Goal: Task Accomplishment & Management: Manage account settings

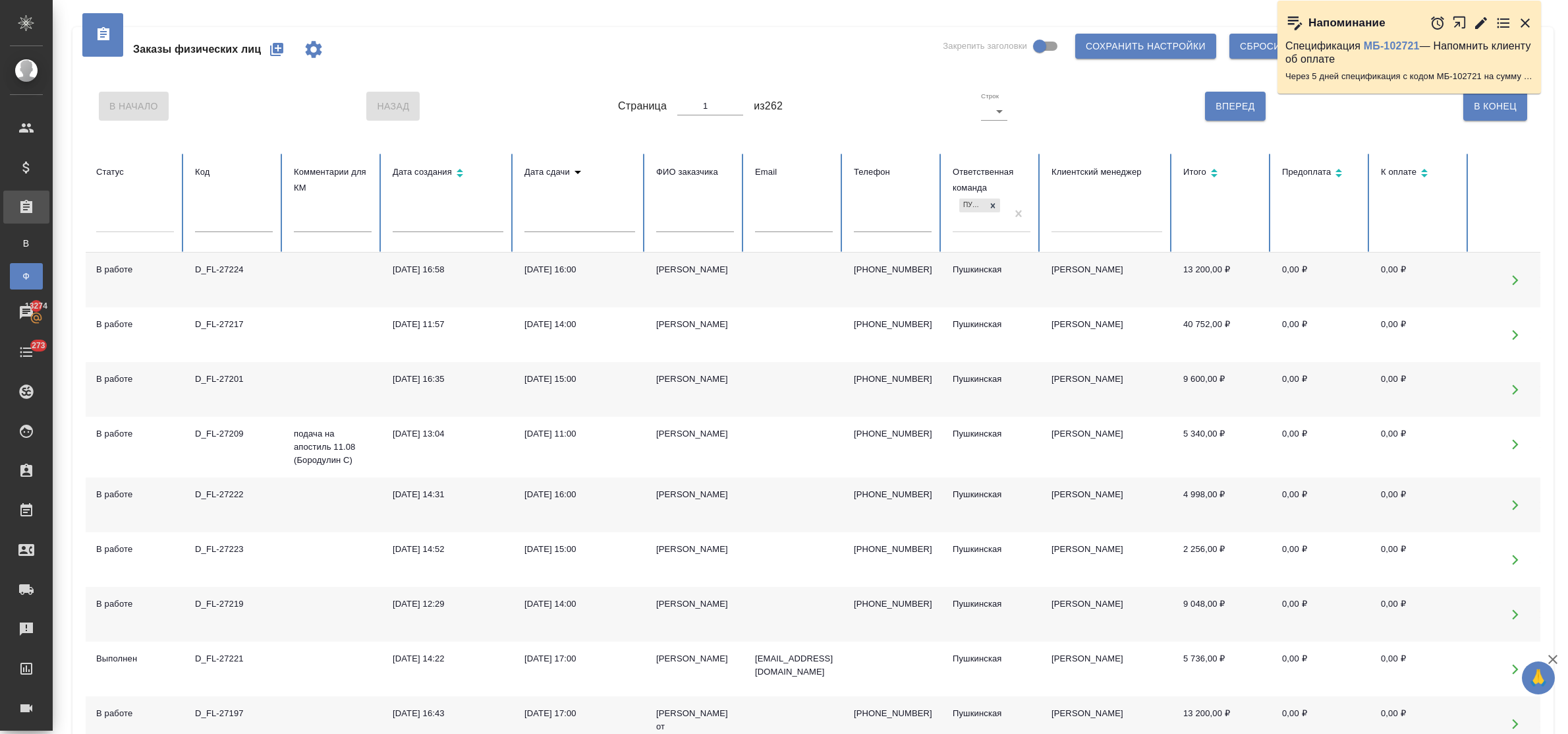
click at [446, 271] on div "11.08.2025, 16:58" at bounding box center [448, 270] width 111 height 13
click at [689, 227] on input "text" at bounding box center [695, 223] width 78 height 18
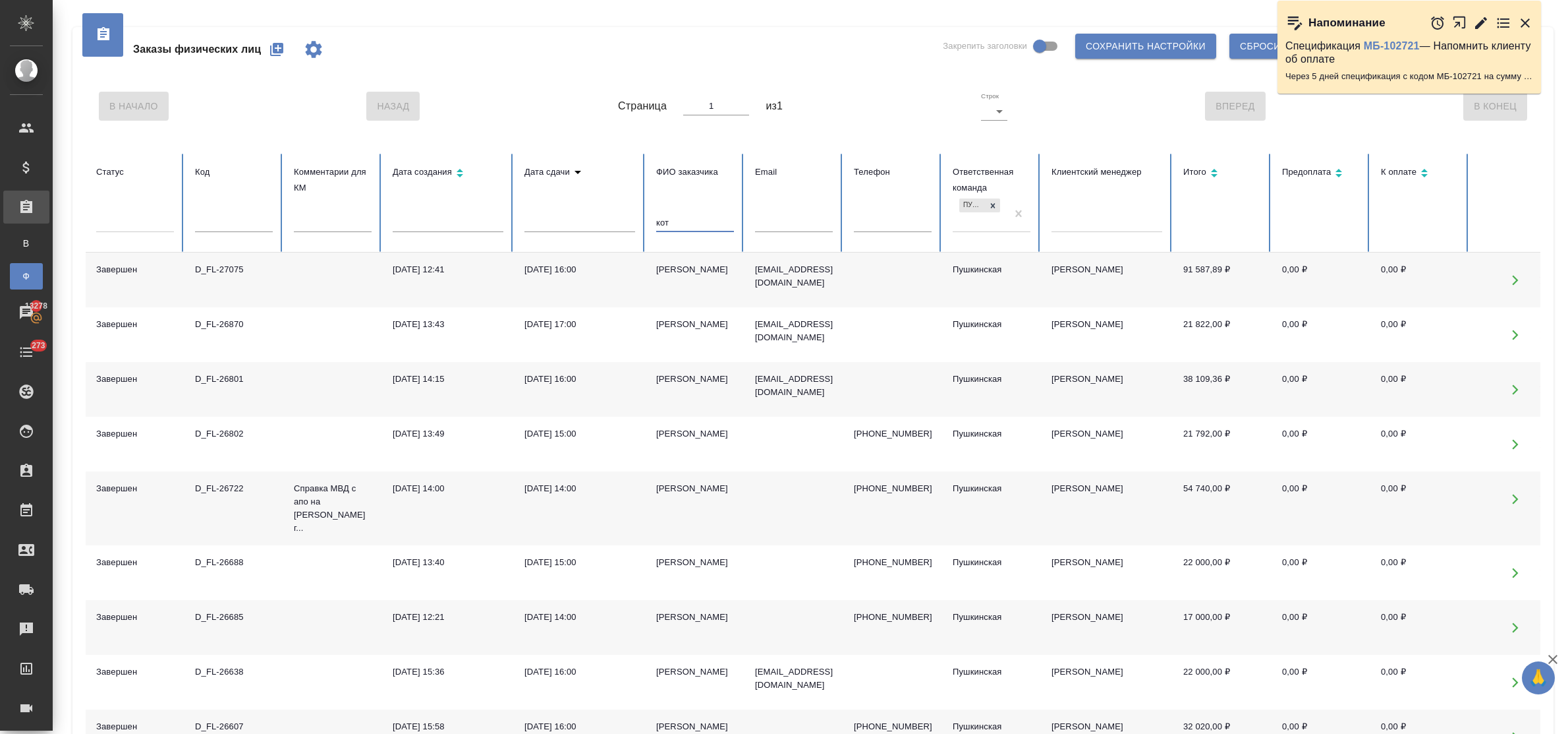
type input "кот"
click at [668, 275] on div "Кот Александр" at bounding box center [695, 270] width 78 height 13
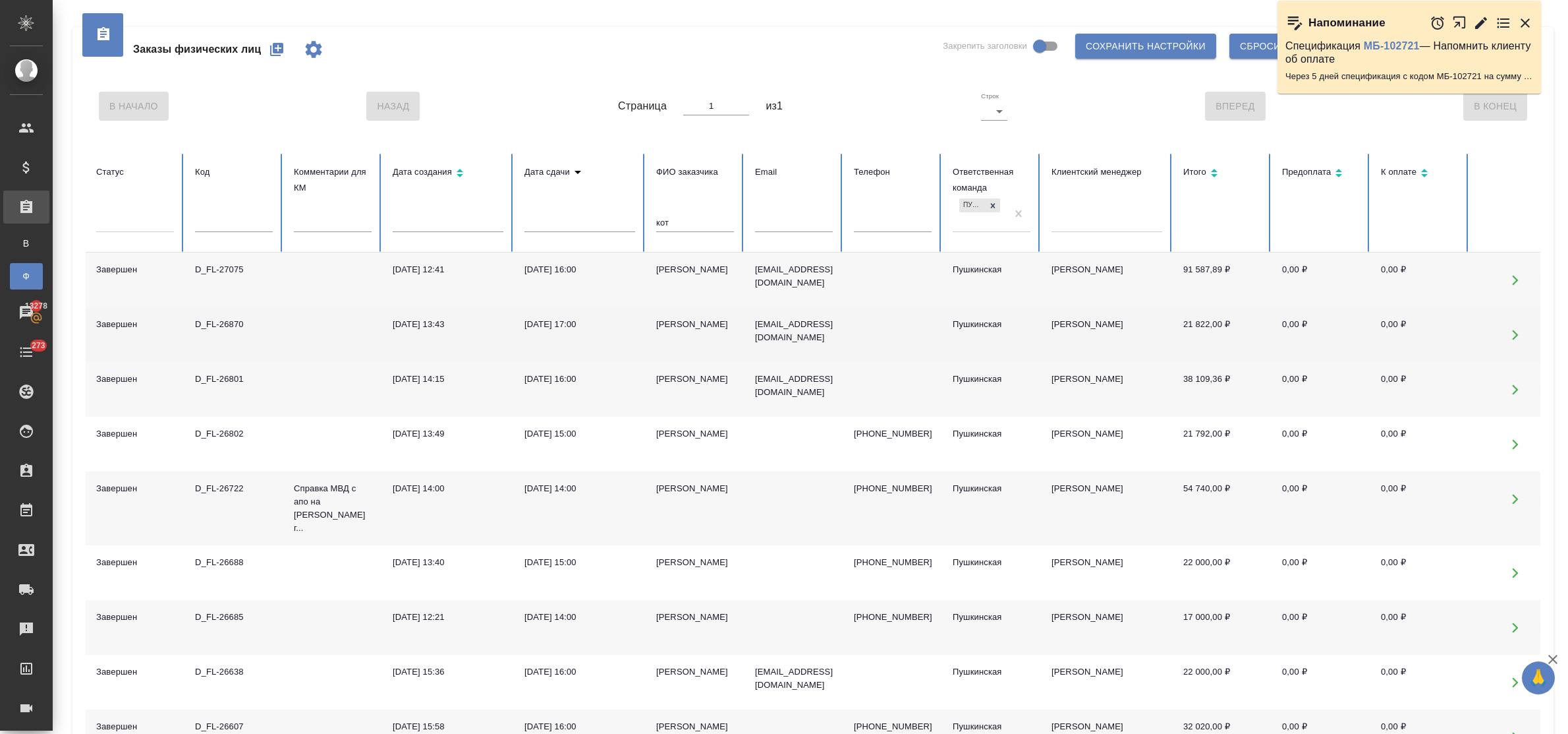
click at [572, 321] on div "12.03.2025, 17:00" at bounding box center [579, 324] width 111 height 13
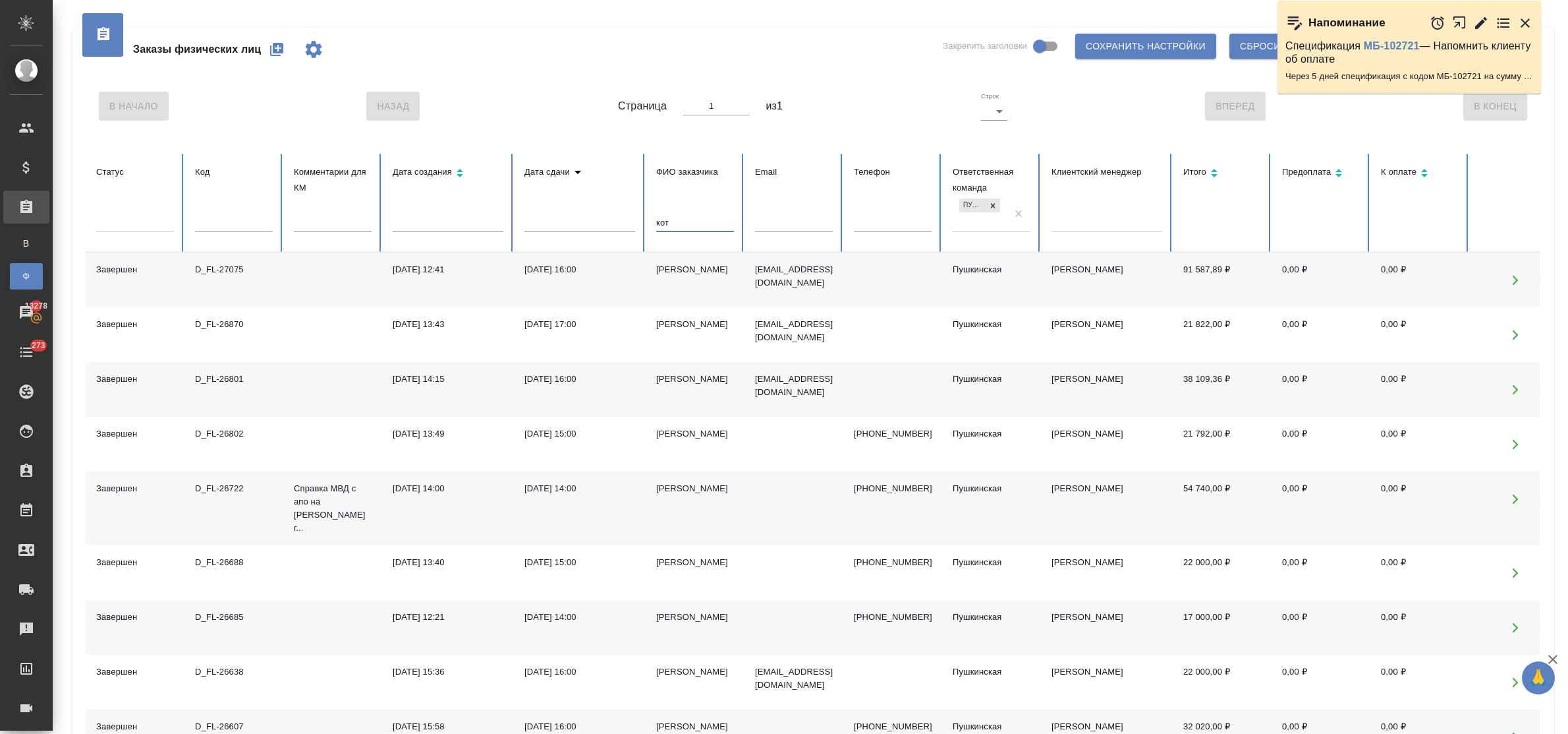
drag, startPoint x: 681, startPoint y: 218, endPoint x: 603, endPoint y: 220, distance: 78.0
click at [603, 220] on tr "Статус Код Комментарии для КМ Дата создания Дата сдачи ФИО заказчика кот Email …" at bounding box center [827, 203] width 1482 height 99
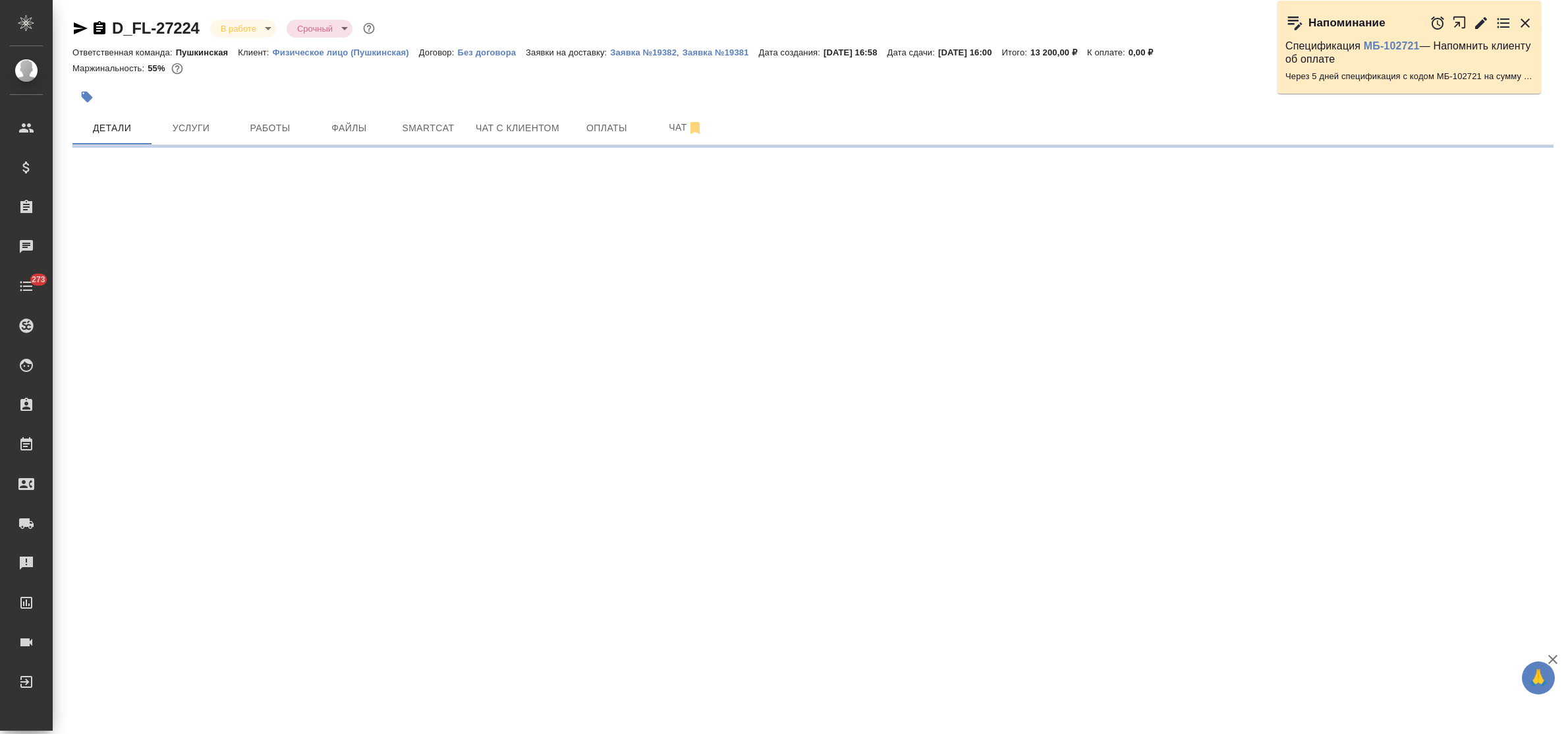
select select "RU"
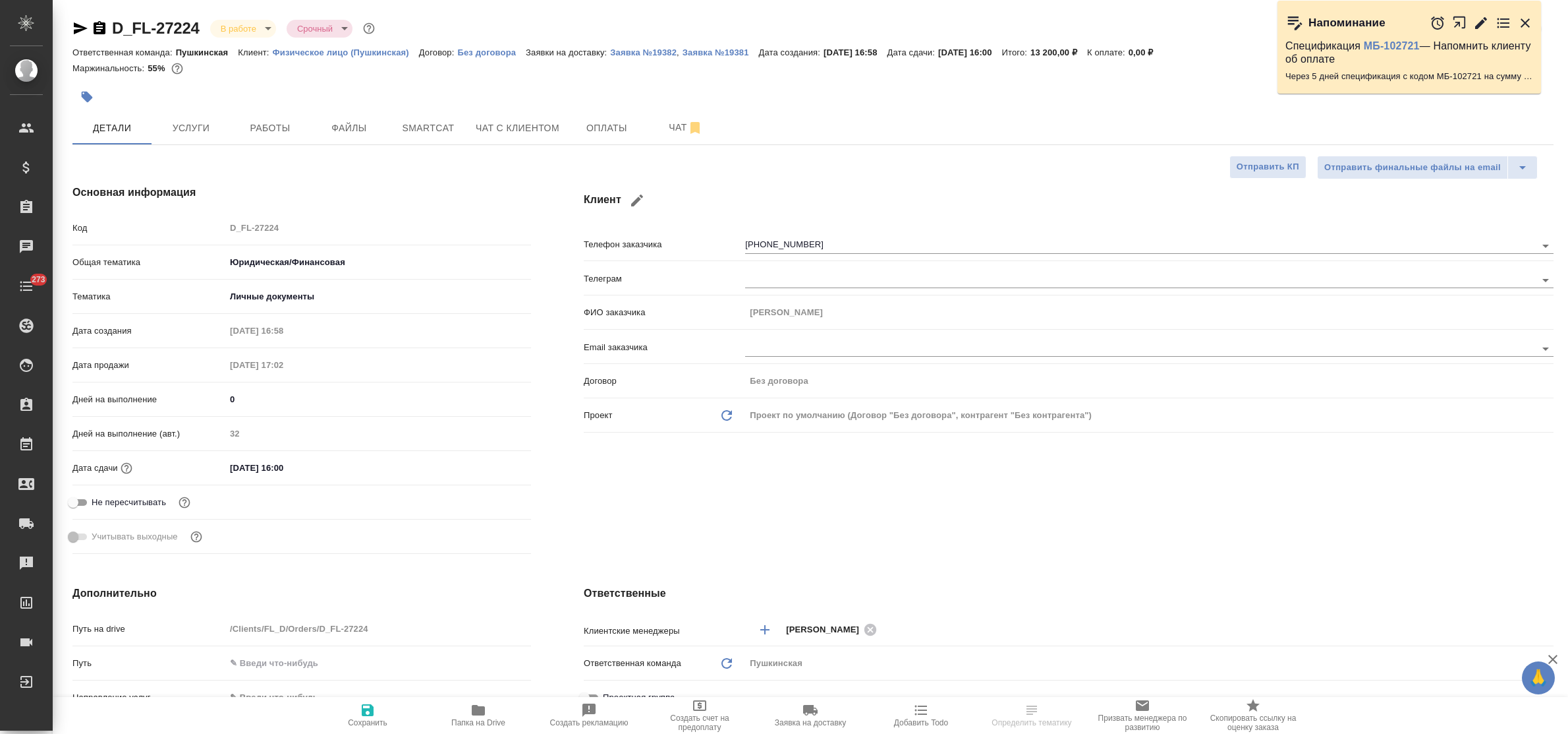
type textarea "x"
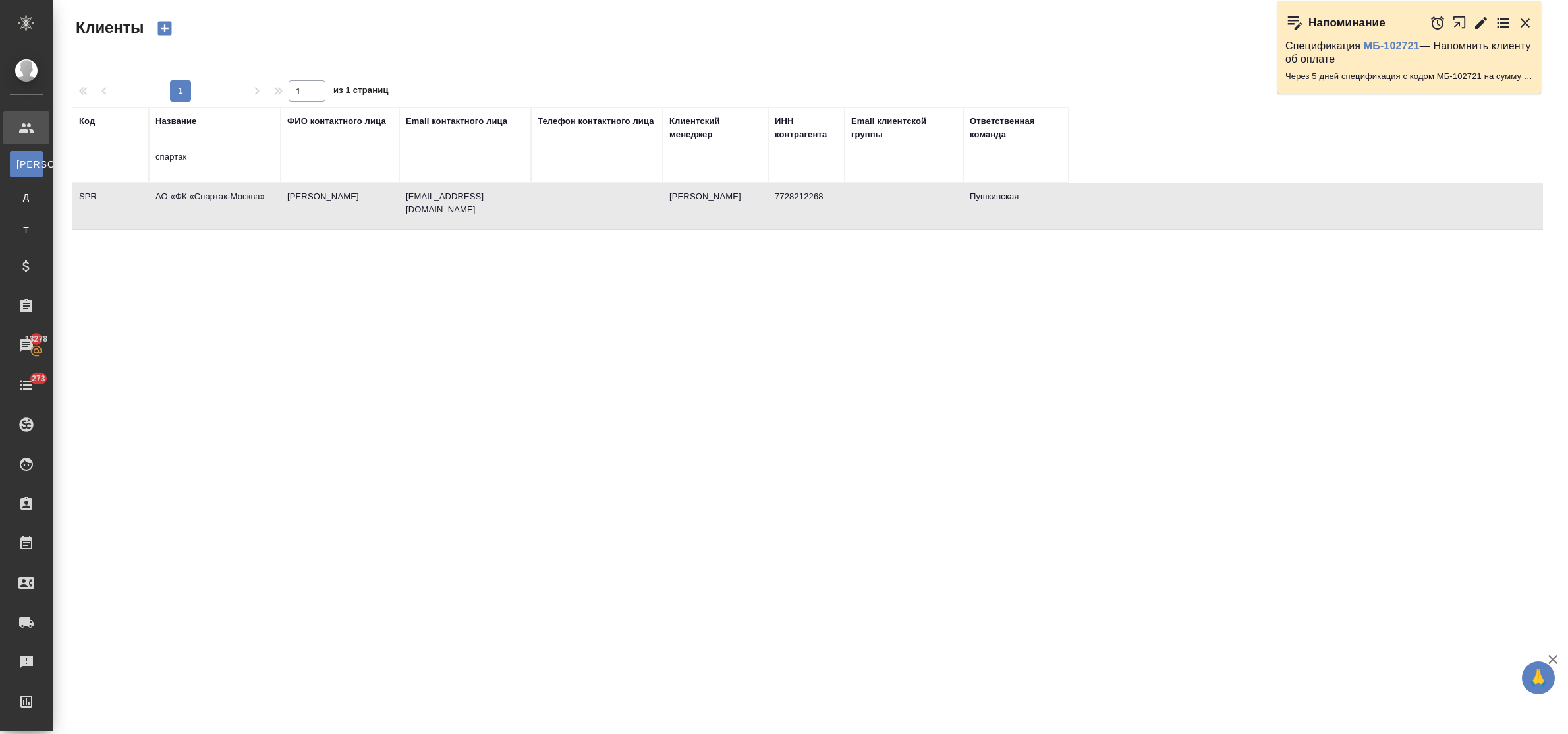
select select "RU"
drag, startPoint x: 210, startPoint y: 157, endPoint x: 136, endPoint y: 150, distance: 74.3
click at [136, 150] on tr "Код Название спартак ФИО контактного лица Email контактного лица Телефон контак…" at bounding box center [570, 144] width 996 height 75
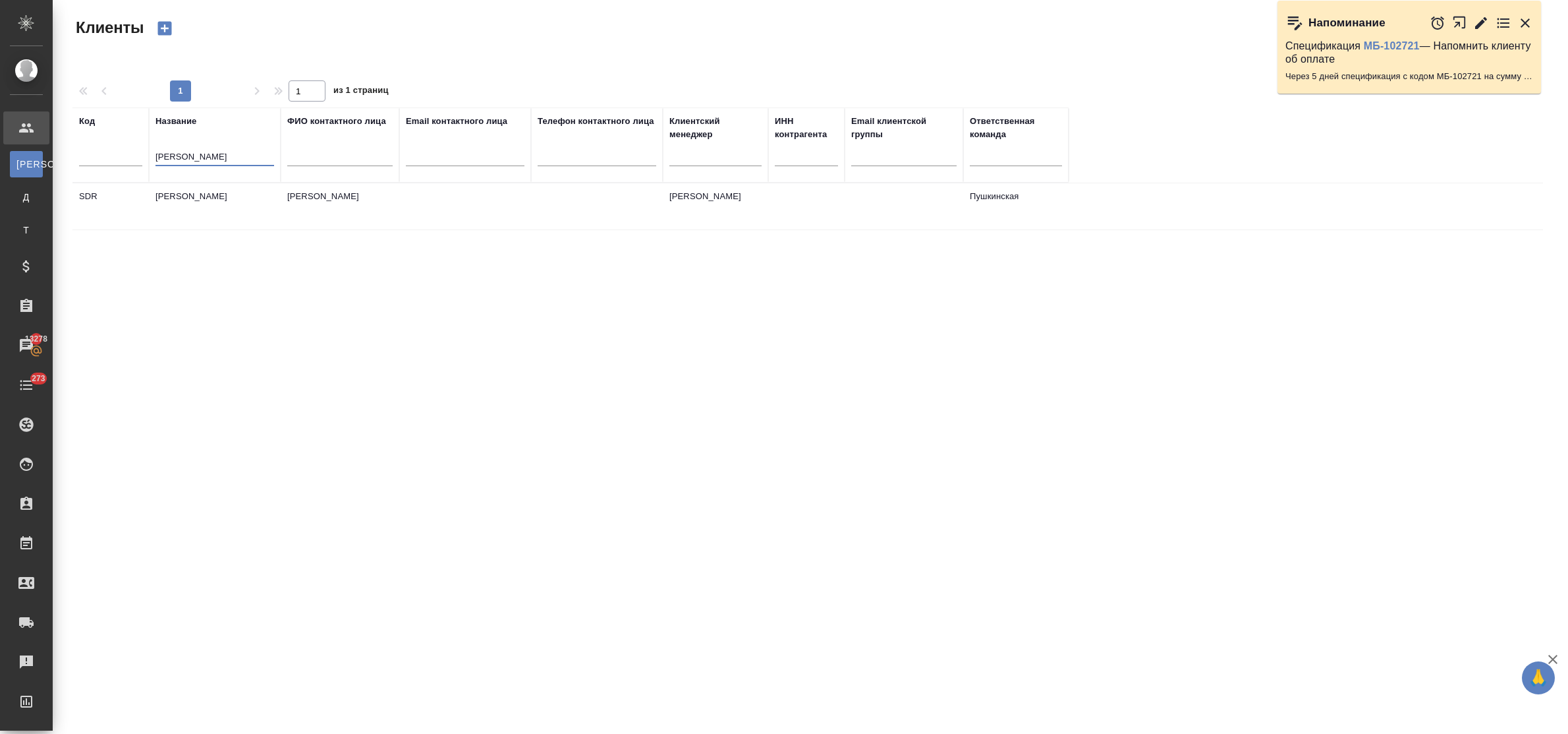
type input "[PERSON_NAME]"
click at [215, 198] on td "[PERSON_NAME]" at bounding box center [215, 206] width 132 height 46
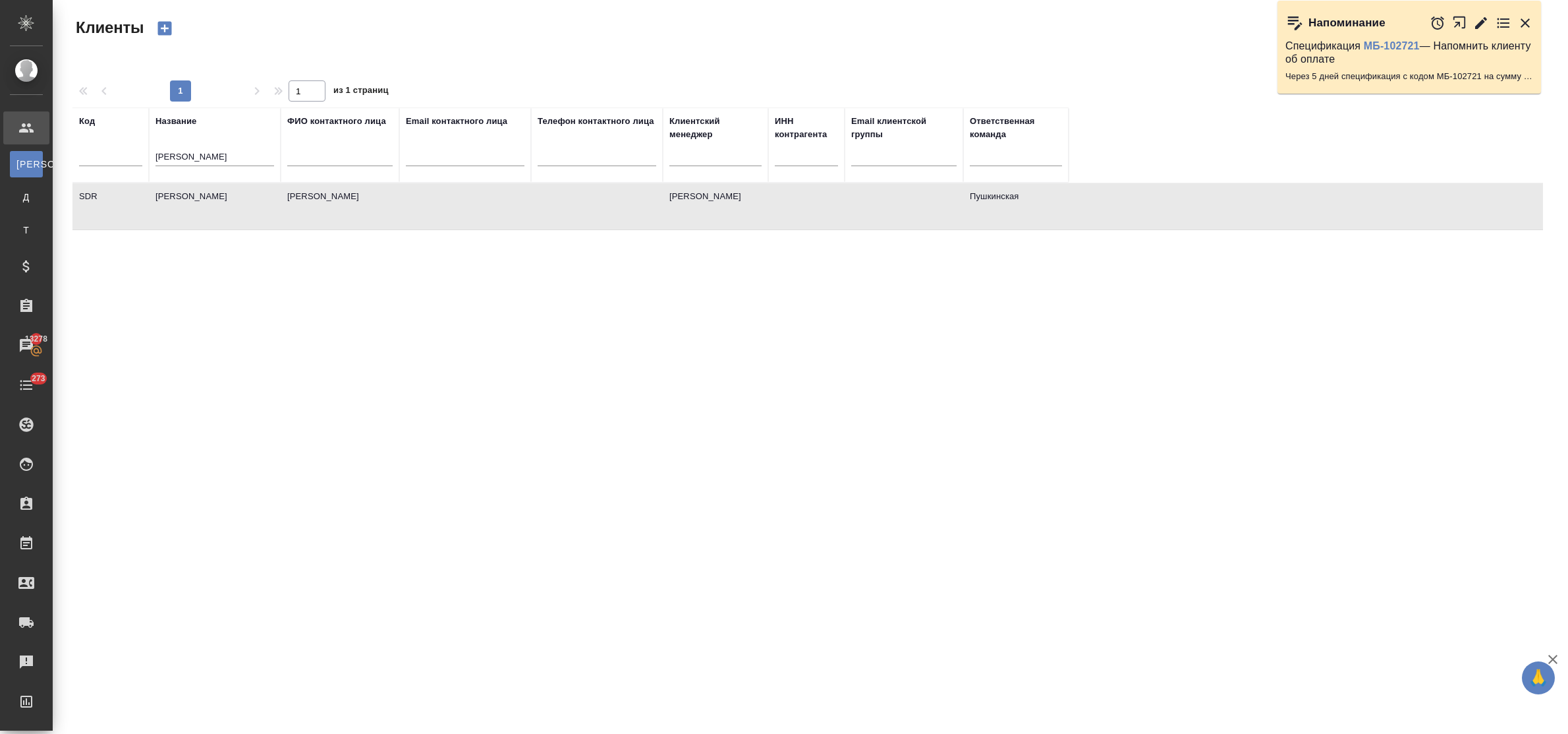
click at [215, 198] on td "[PERSON_NAME]" at bounding box center [215, 206] width 132 height 46
drag, startPoint x: 204, startPoint y: 159, endPoint x: 84, endPoint y: 157, distance: 120.0
click at [84, 157] on tr "Код Название сидоренков ФИО контактного лица Email контактного лица Телефон кон…" at bounding box center [570, 144] width 996 height 75
click at [120, 159] on input "text" at bounding box center [111, 158] width 64 height 17
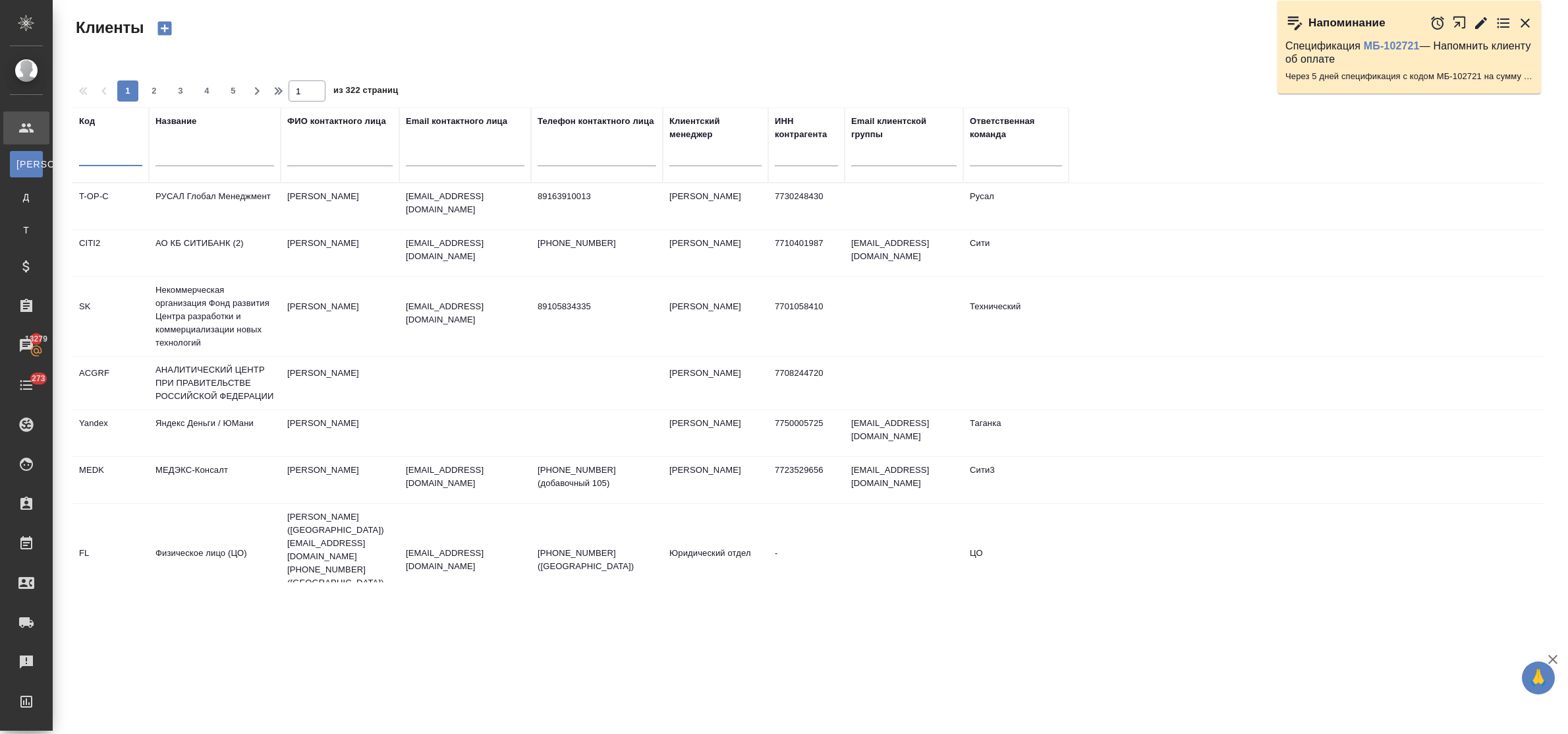
type input "m"
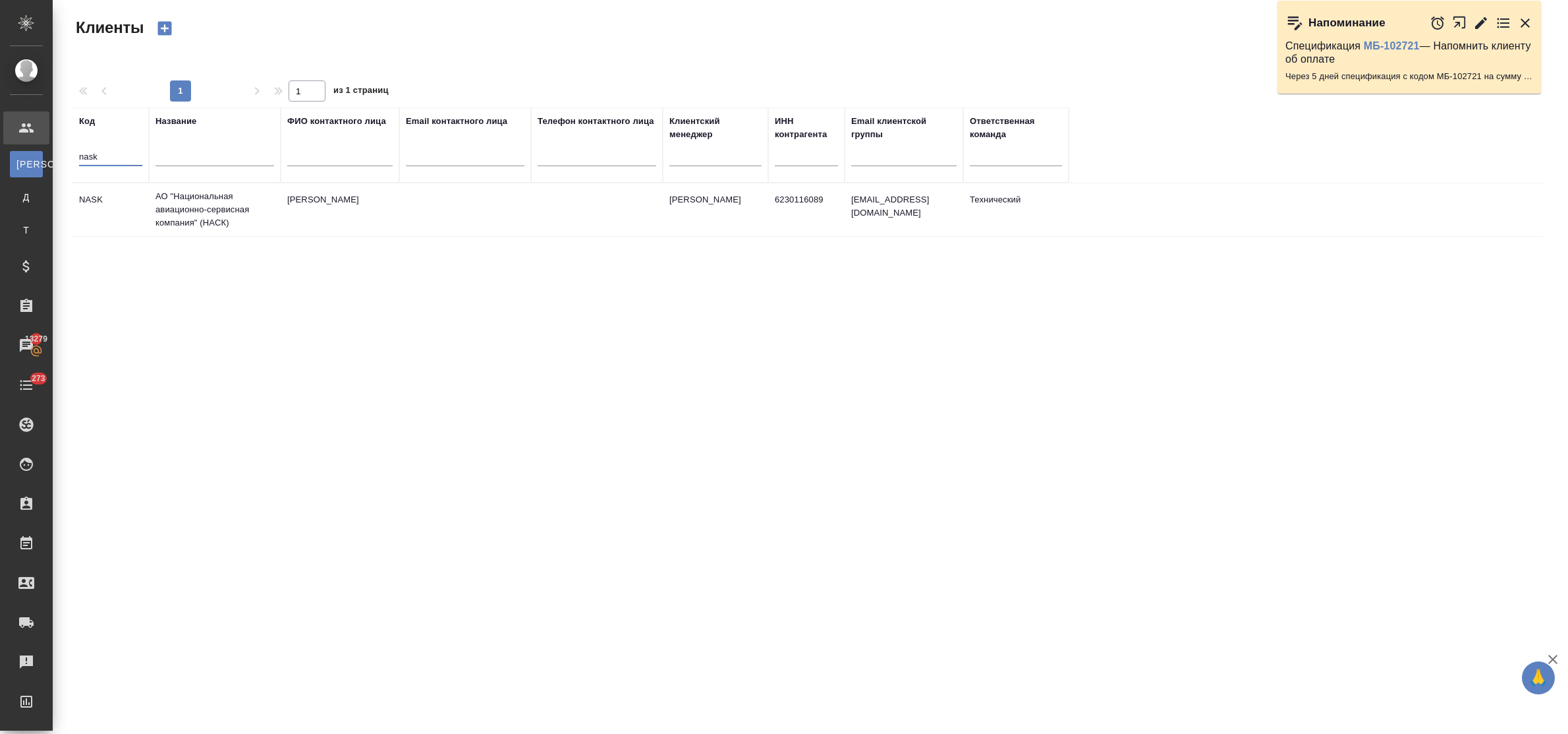
type input "nask"
click at [191, 220] on td "АО "Национальная авиационно-сервисная компания" (НАСК)" at bounding box center [215, 210] width 132 height 53
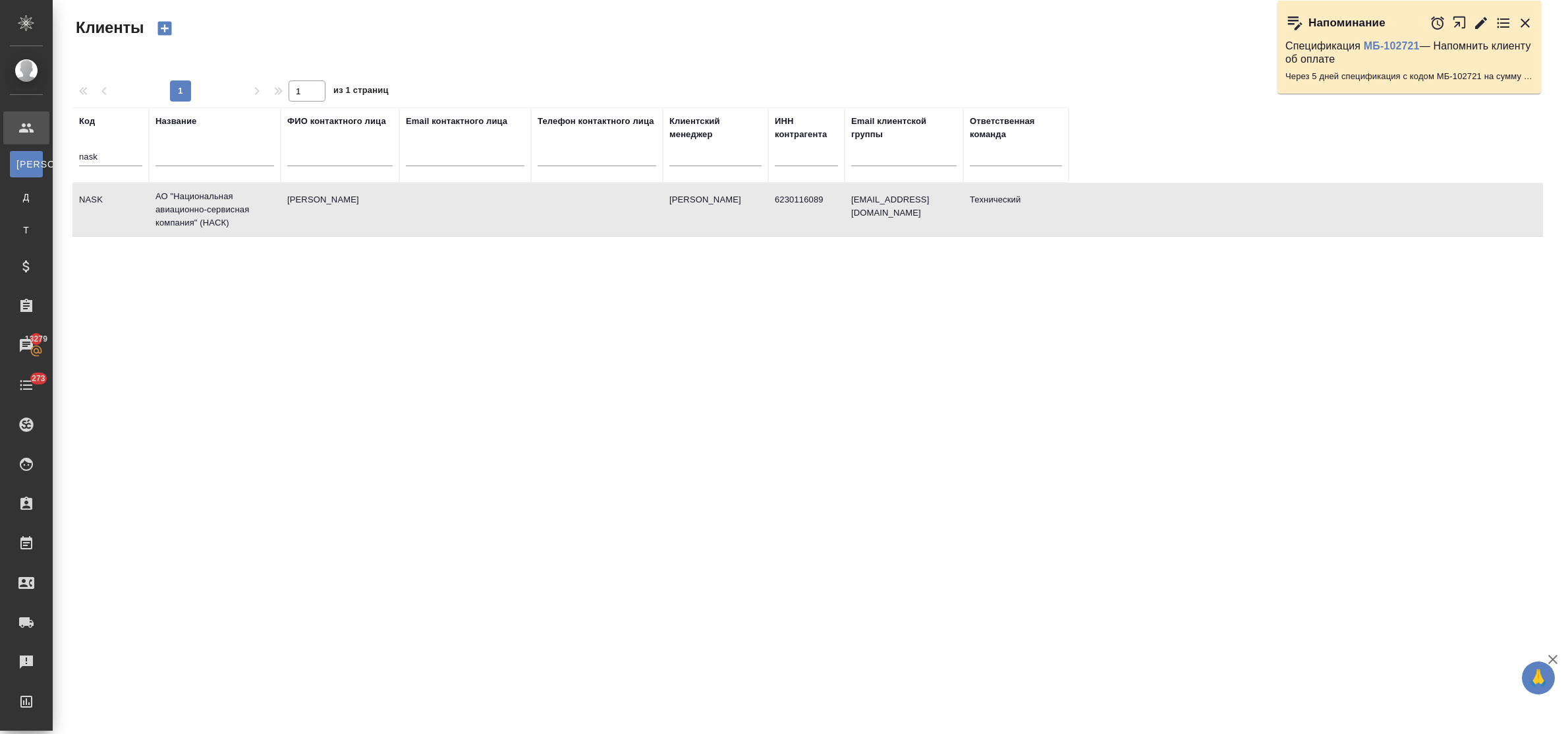
click at [191, 220] on td "АО "Национальная авиационно-сервисная компания" (НАСК)" at bounding box center [215, 210] width 132 height 53
click at [212, 210] on td "АО "Национальная авиационно-сервисная компания" (НАСК)" at bounding box center [215, 210] width 132 height 53
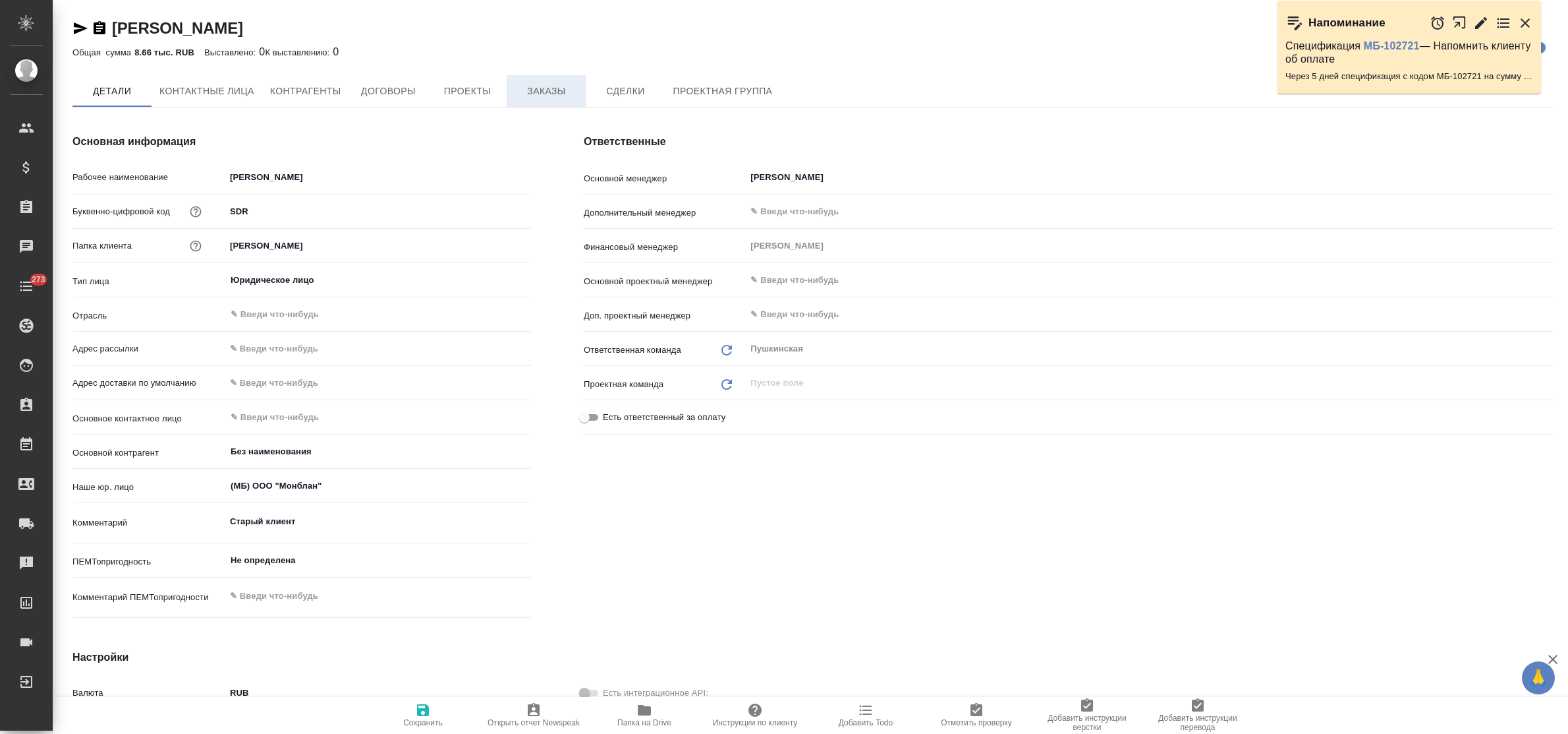
type textarea "x"
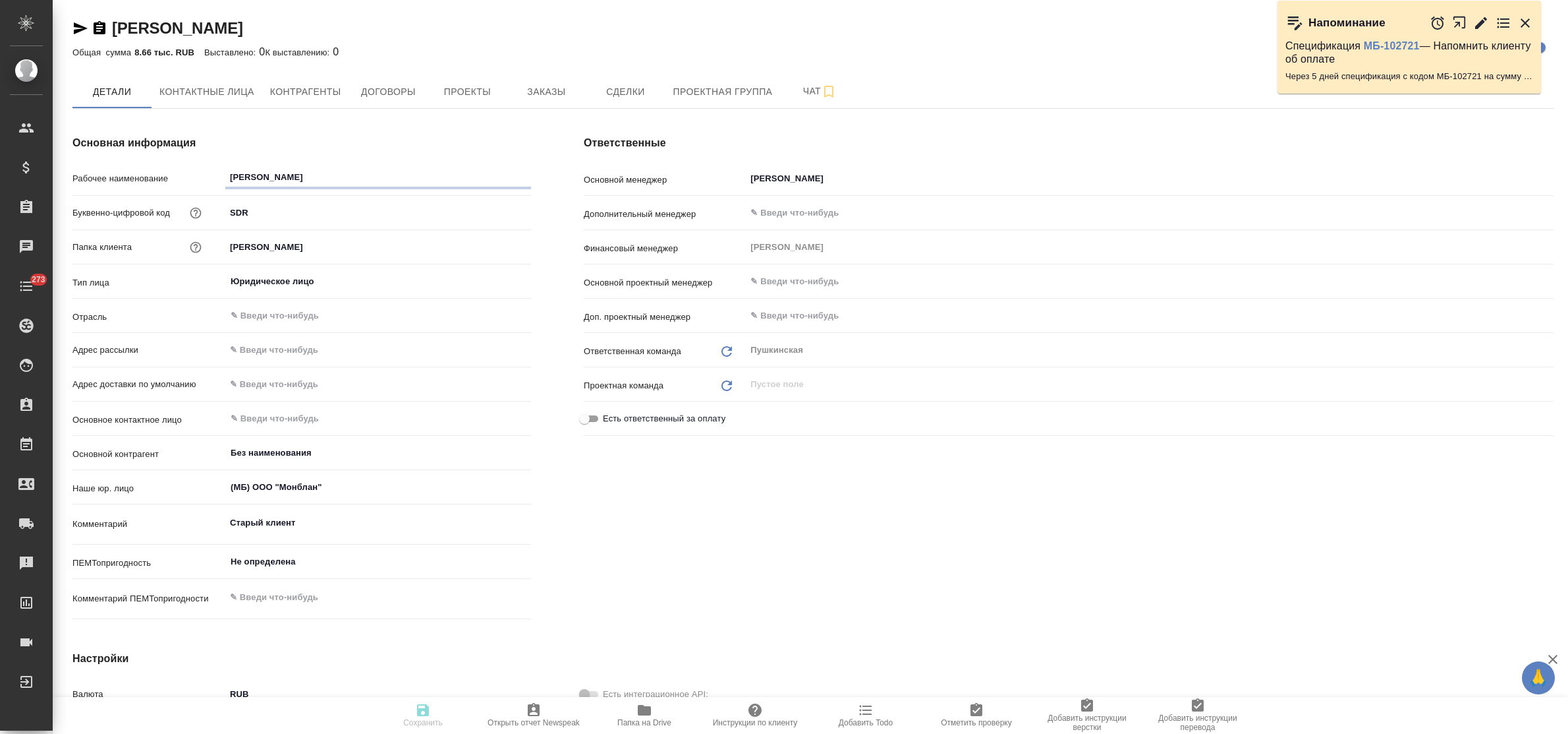
type textarea "x"
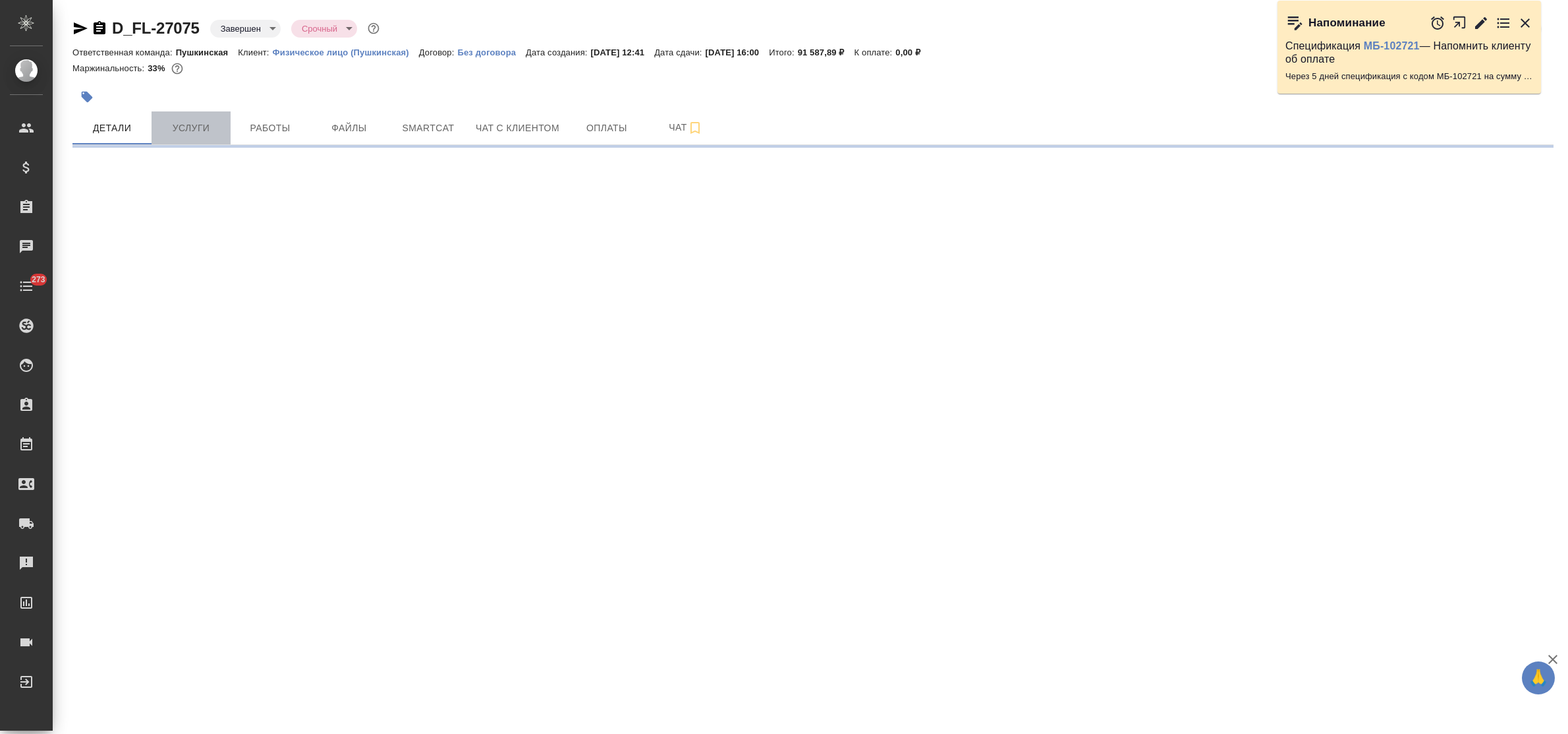
click at [199, 126] on span "Услуги" at bounding box center [191, 128] width 64 height 17
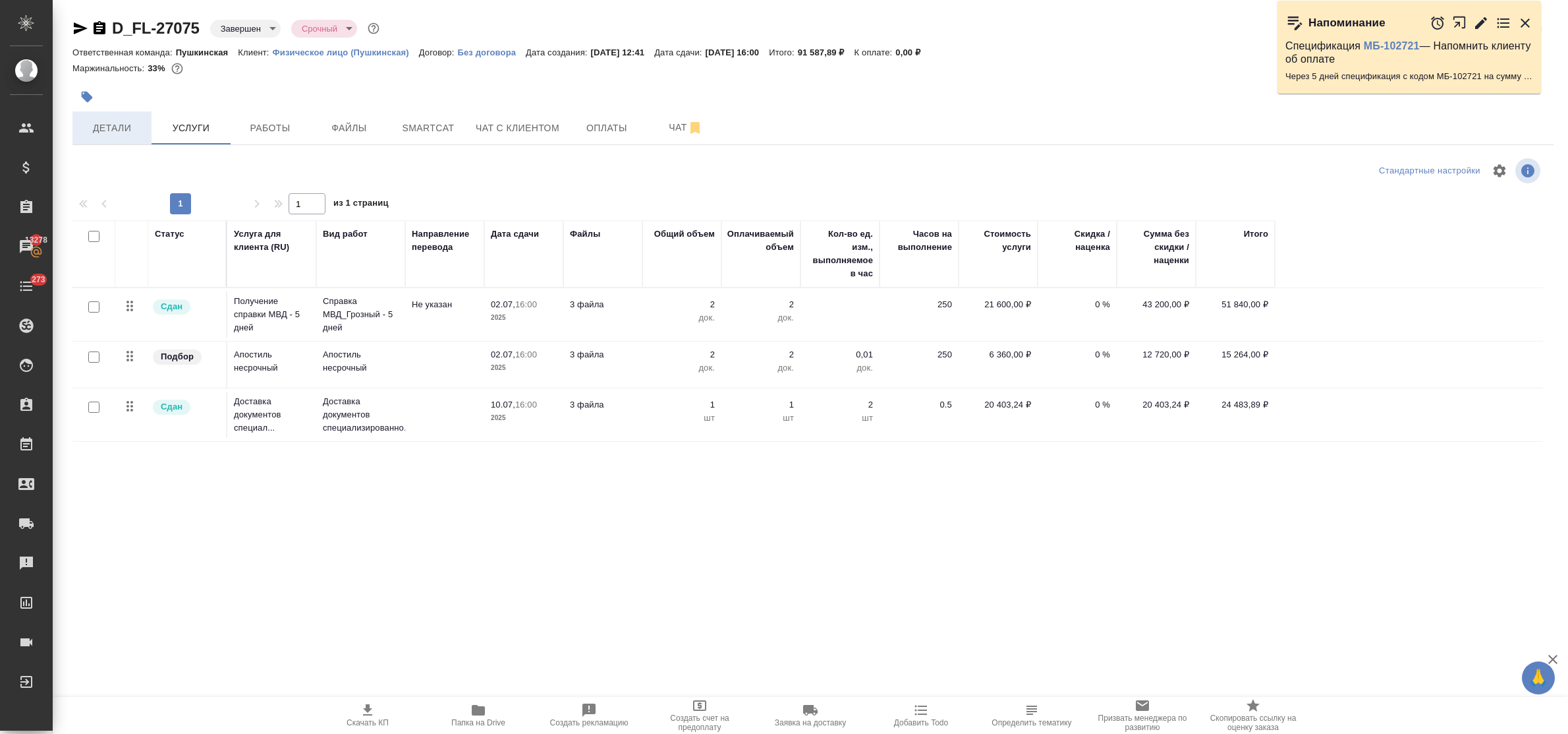
click at [90, 125] on span "Детали" at bounding box center [111, 128] width 64 height 17
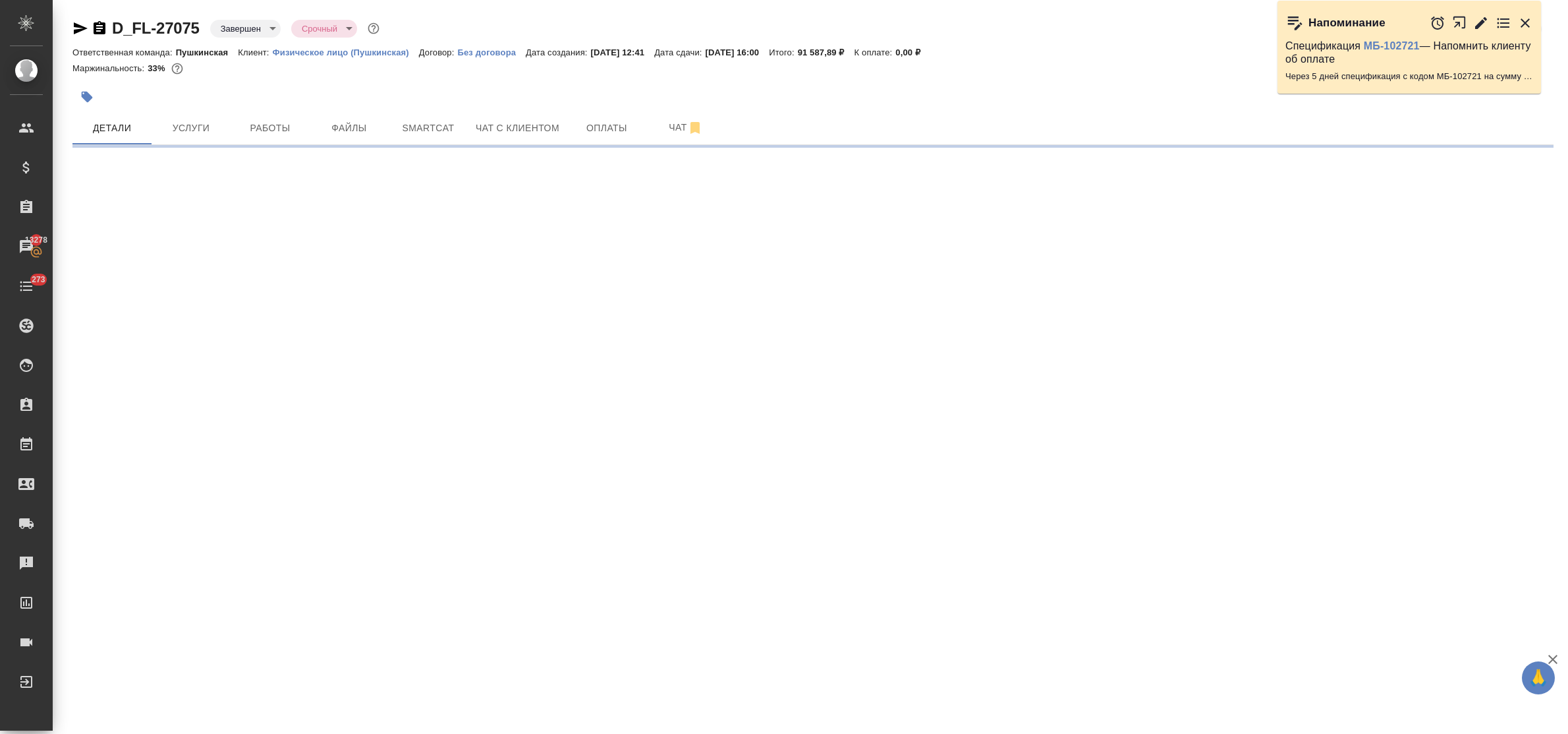
select select "RU"
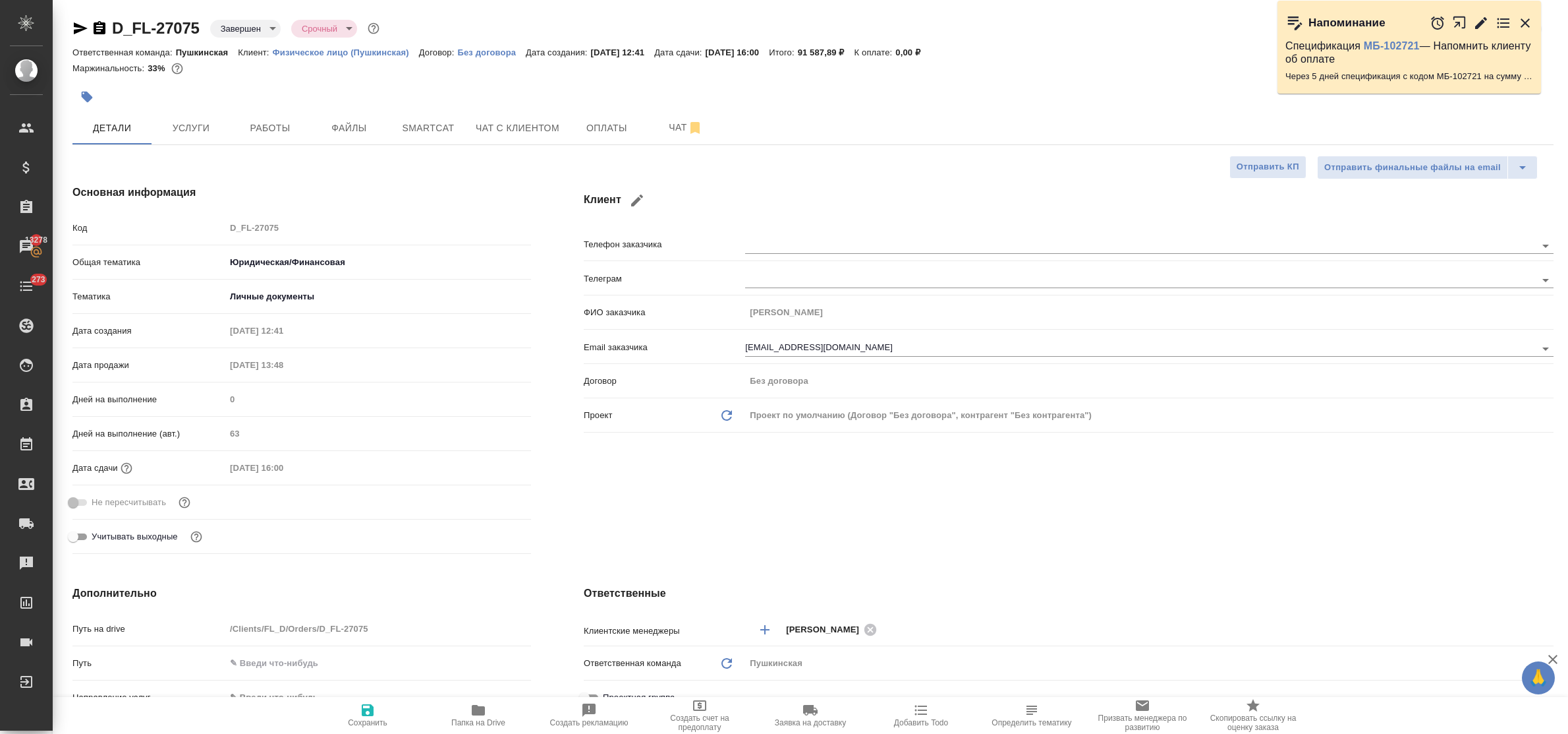
type textarea "x"
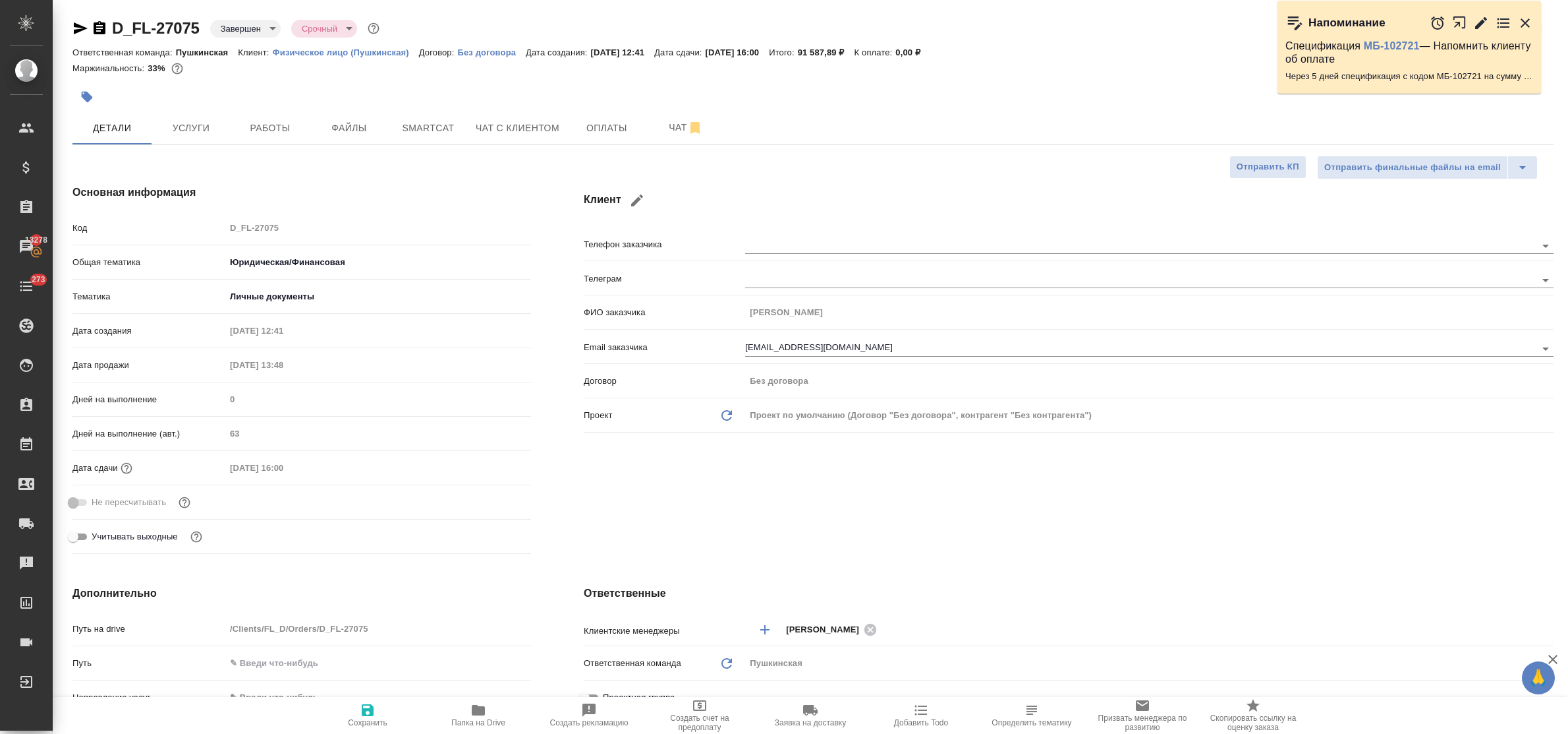
type textarea "x"
click at [188, 130] on span "Услуги" at bounding box center [191, 128] width 64 height 17
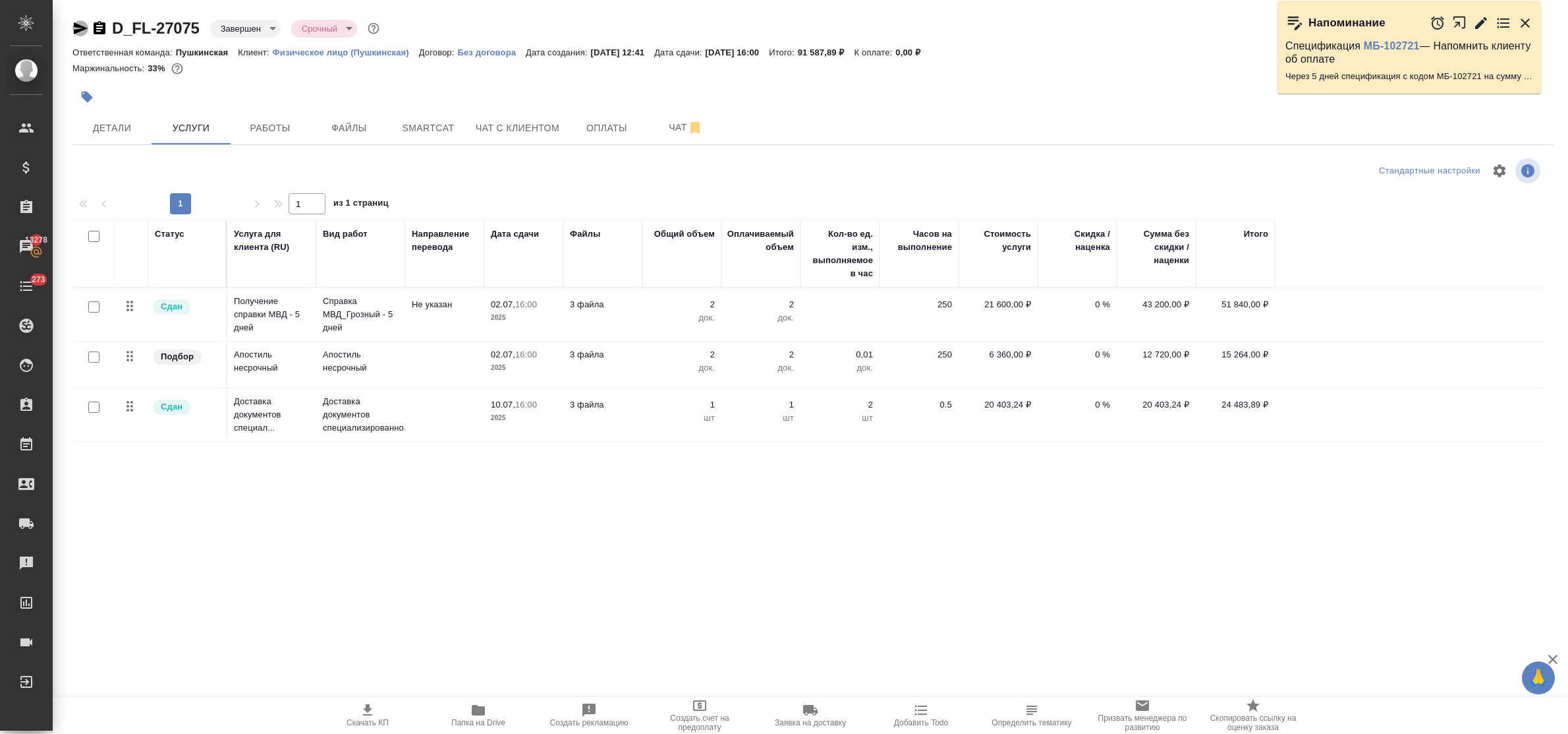
click at [80, 31] on icon "button" at bounding box center [80, 28] width 16 height 16
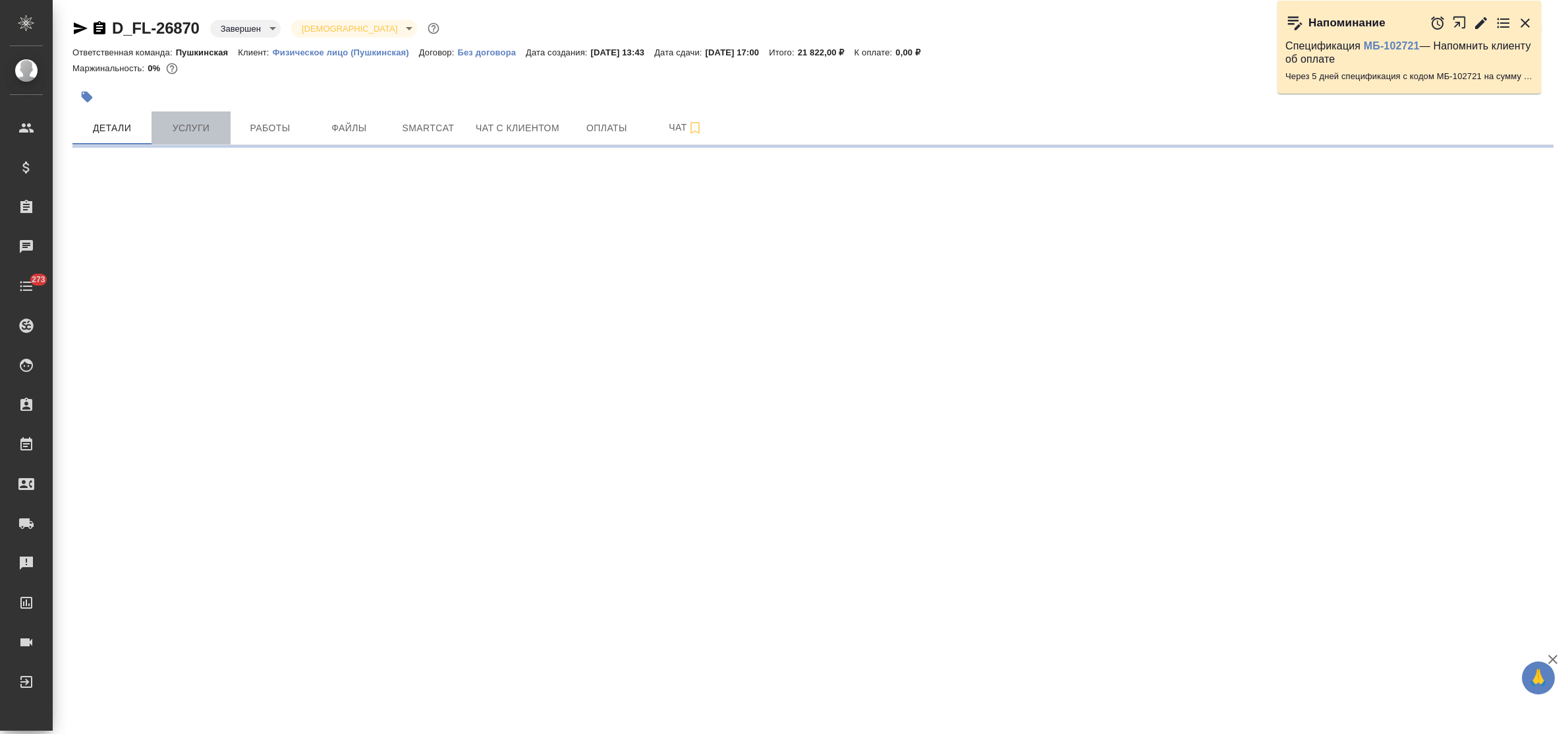
click at [200, 125] on span "Услуги" at bounding box center [191, 128] width 64 height 17
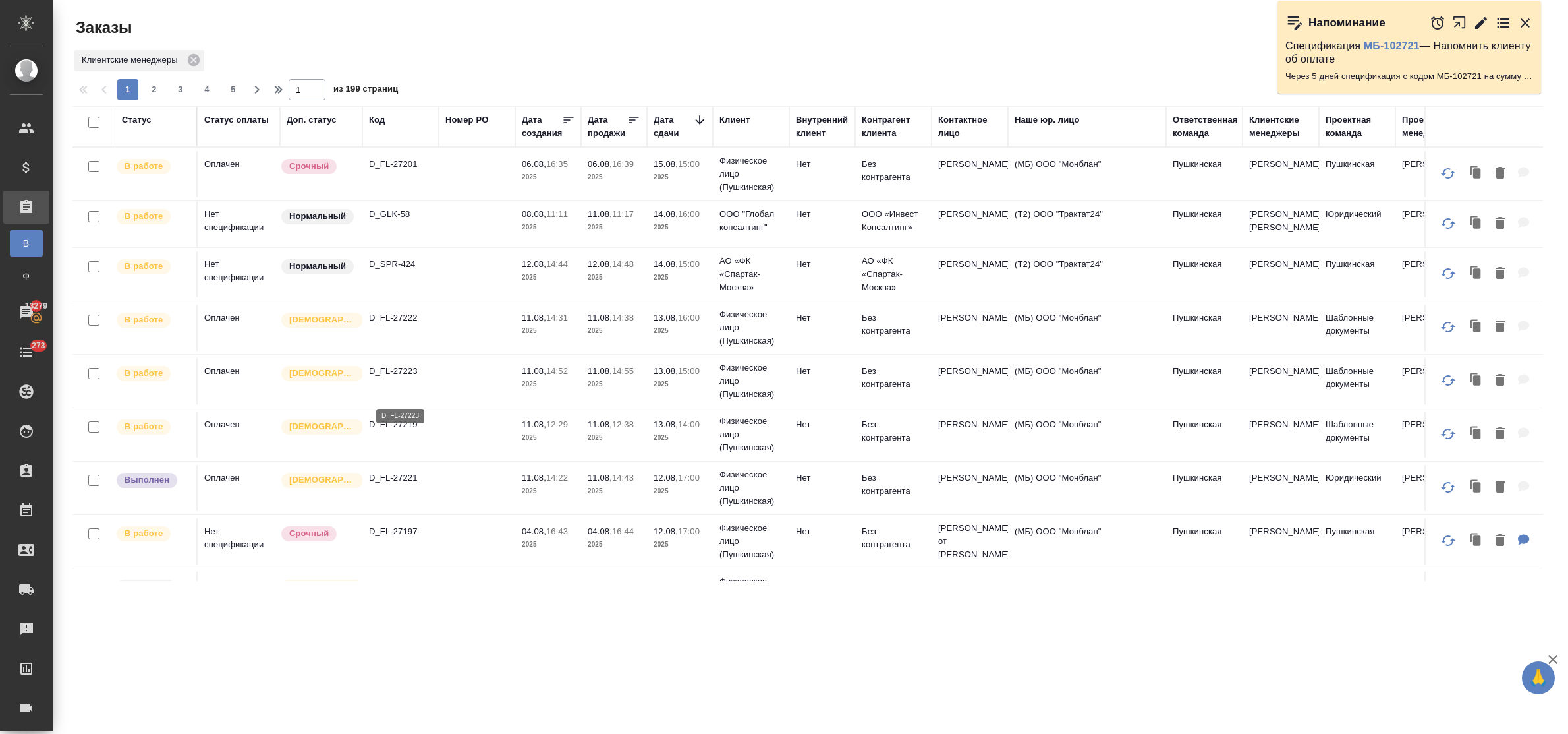
scroll to position [329, 0]
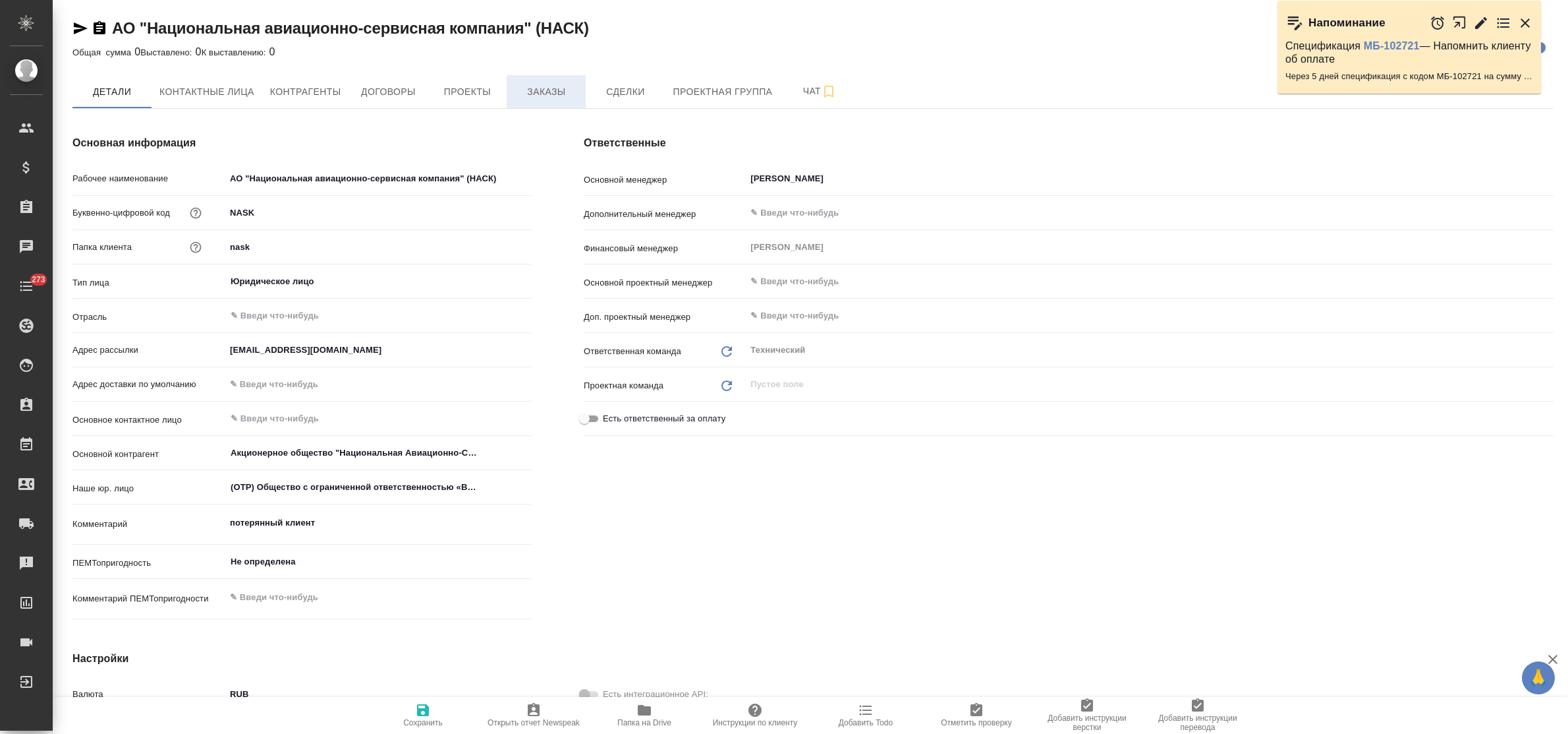
click at [564, 94] on span "Заказы" at bounding box center [546, 92] width 64 height 17
type textarea "x"
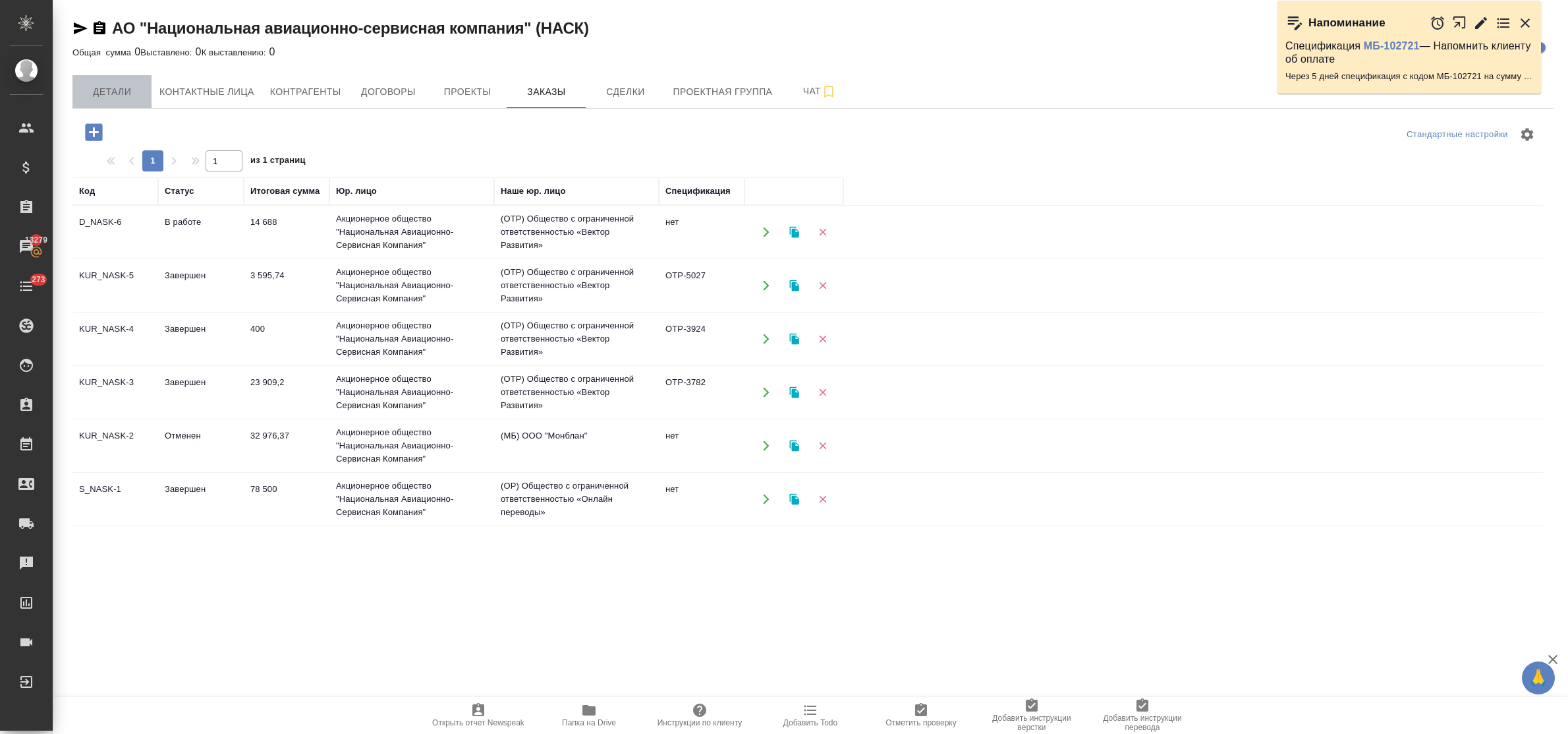
click at [90, 93] on span "Детали" at bounding box center [111, 92] width 64 height 17
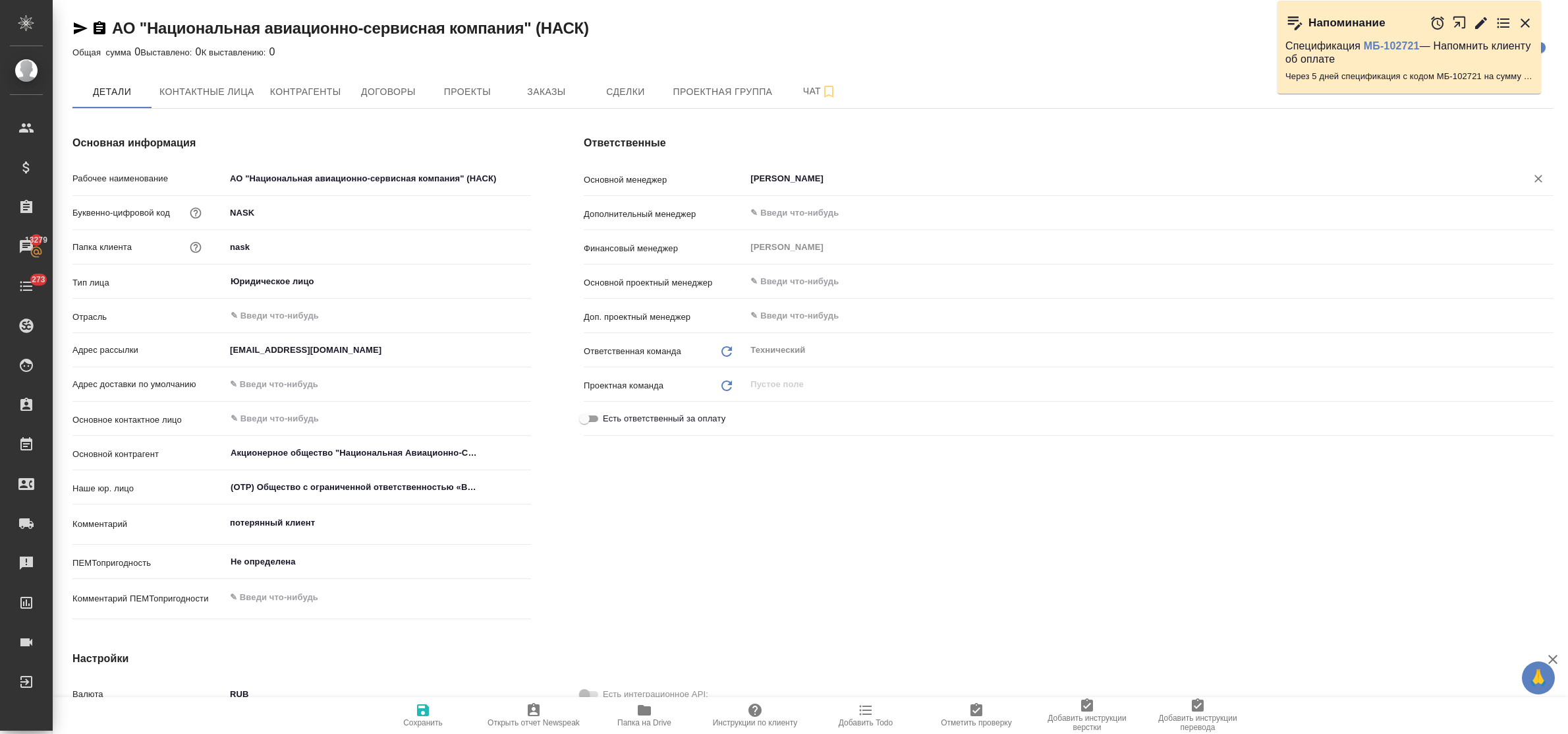
type textarea "x"
click at [719, 351] on icon "Обновить" at bounding box center [726, 351] width 16 height 16
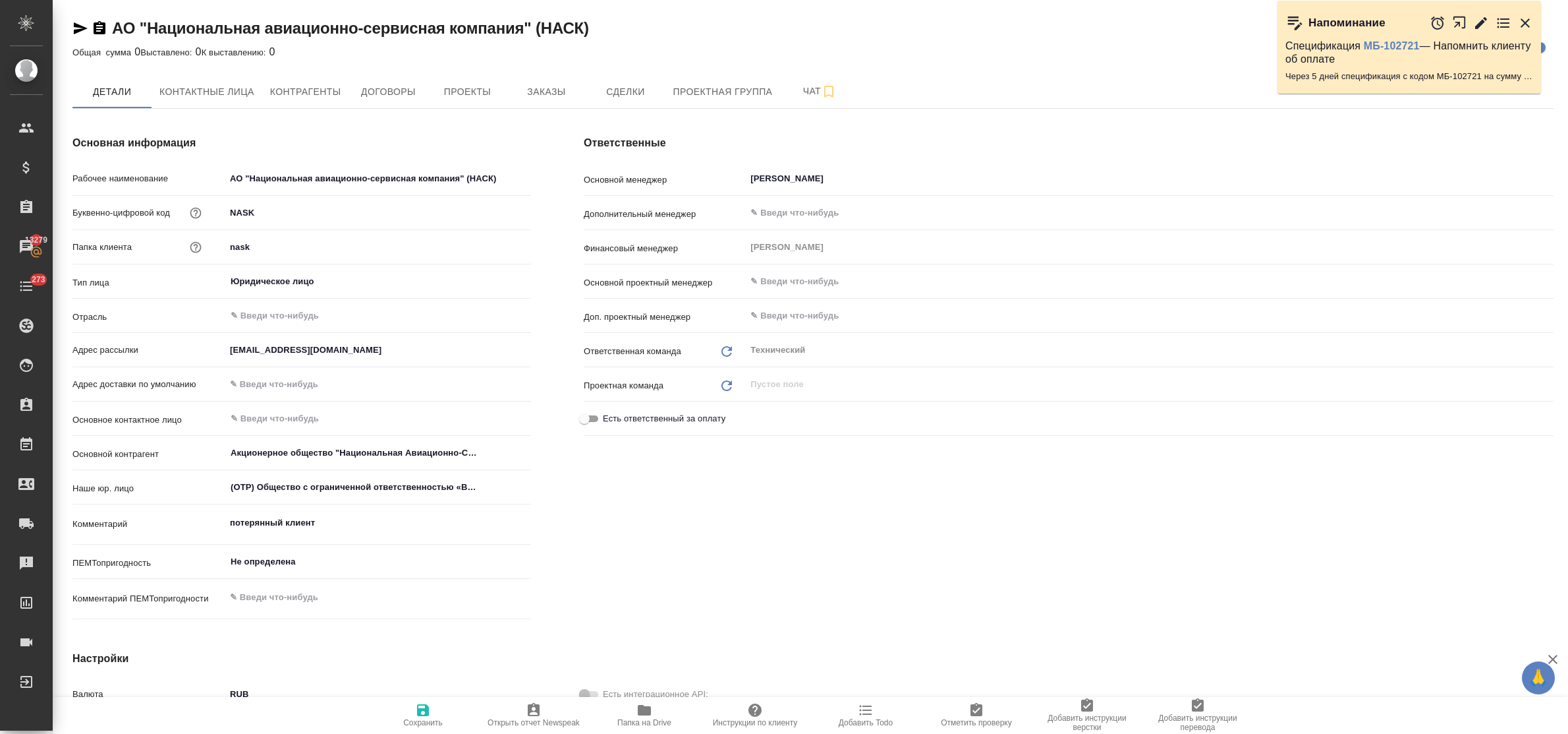
type textarea "x"
click at [864, 175] on input "Никифорова Валерия" at bounding box center [1127, 178] width 756 height 16
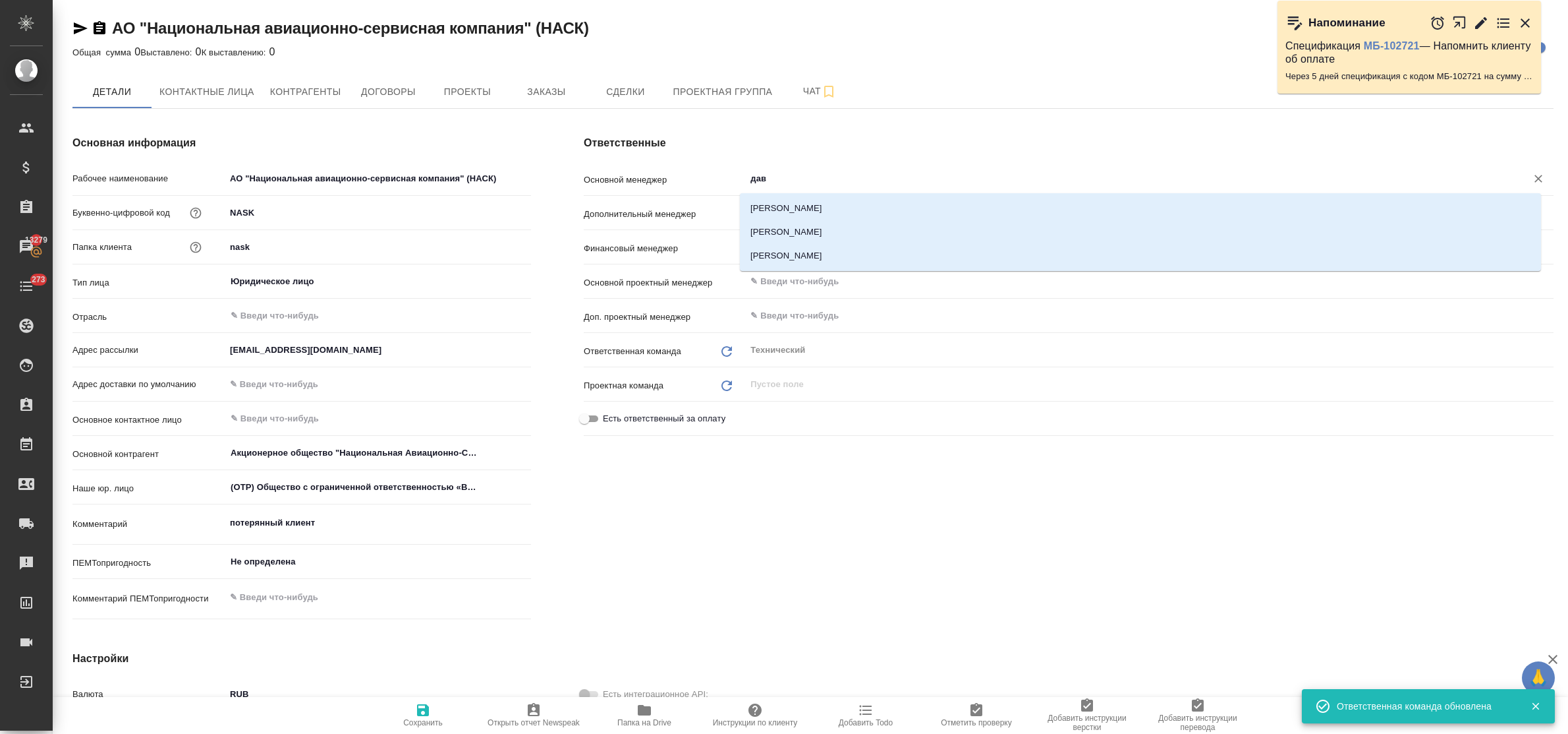
type input "давы"
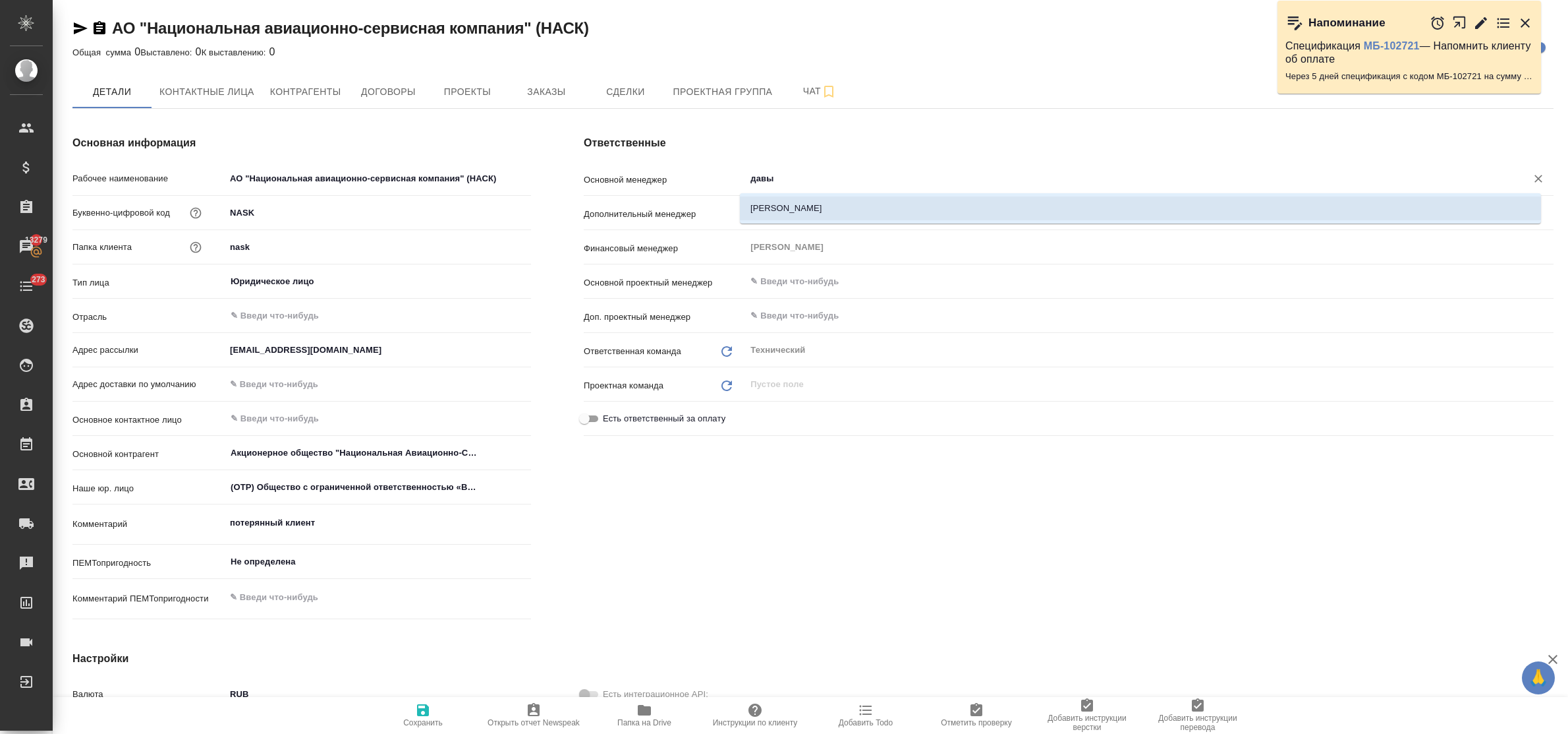
click at [868, 205] on li "[PERSON_NAME]" at bounding box center [1141, 208] width 801 height 24
type textarea "x"
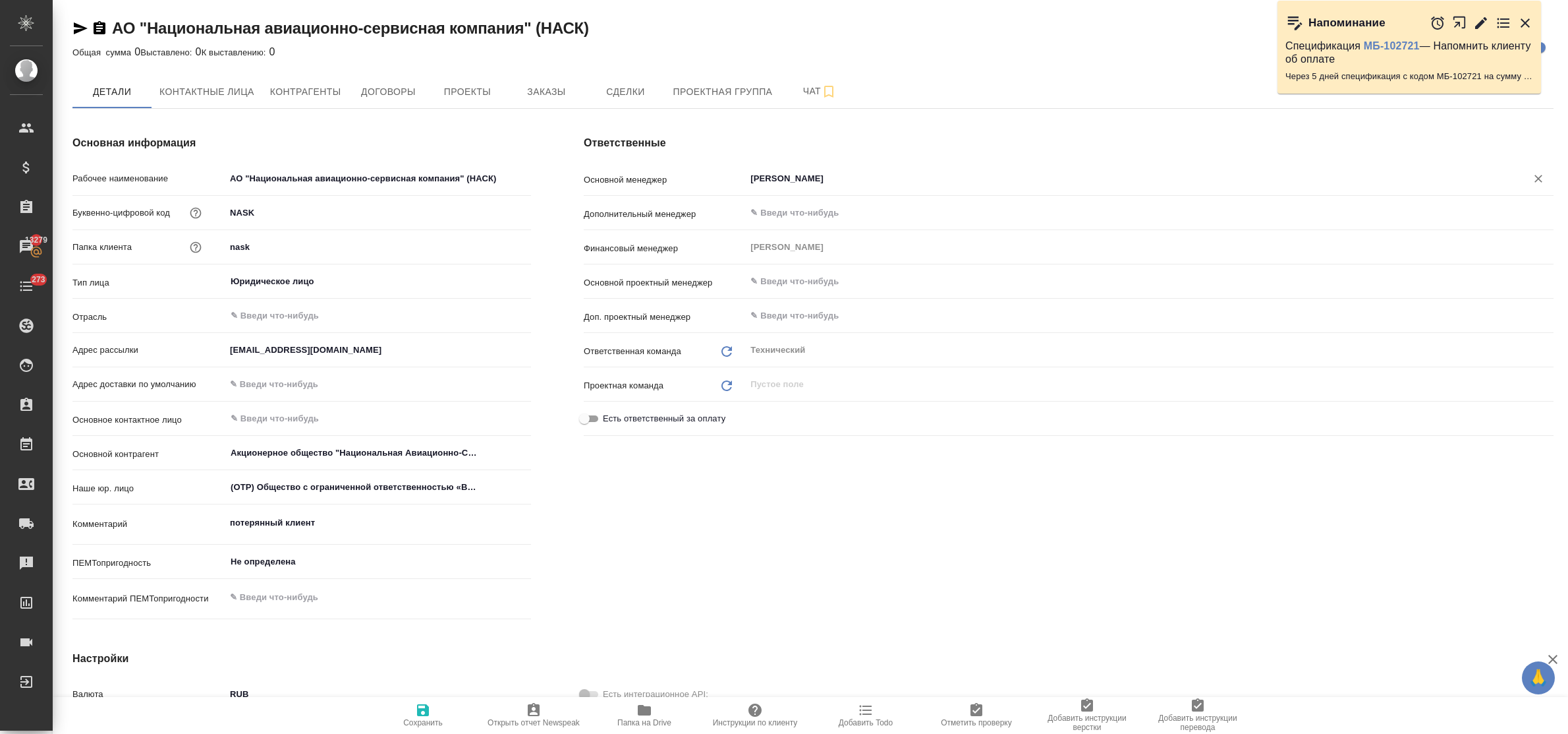
type input "Давыдова Елена"
click at [413, 705] on span "Сохранить" at bounding box center [423, 714] width 95 height 25
type textarea "x"
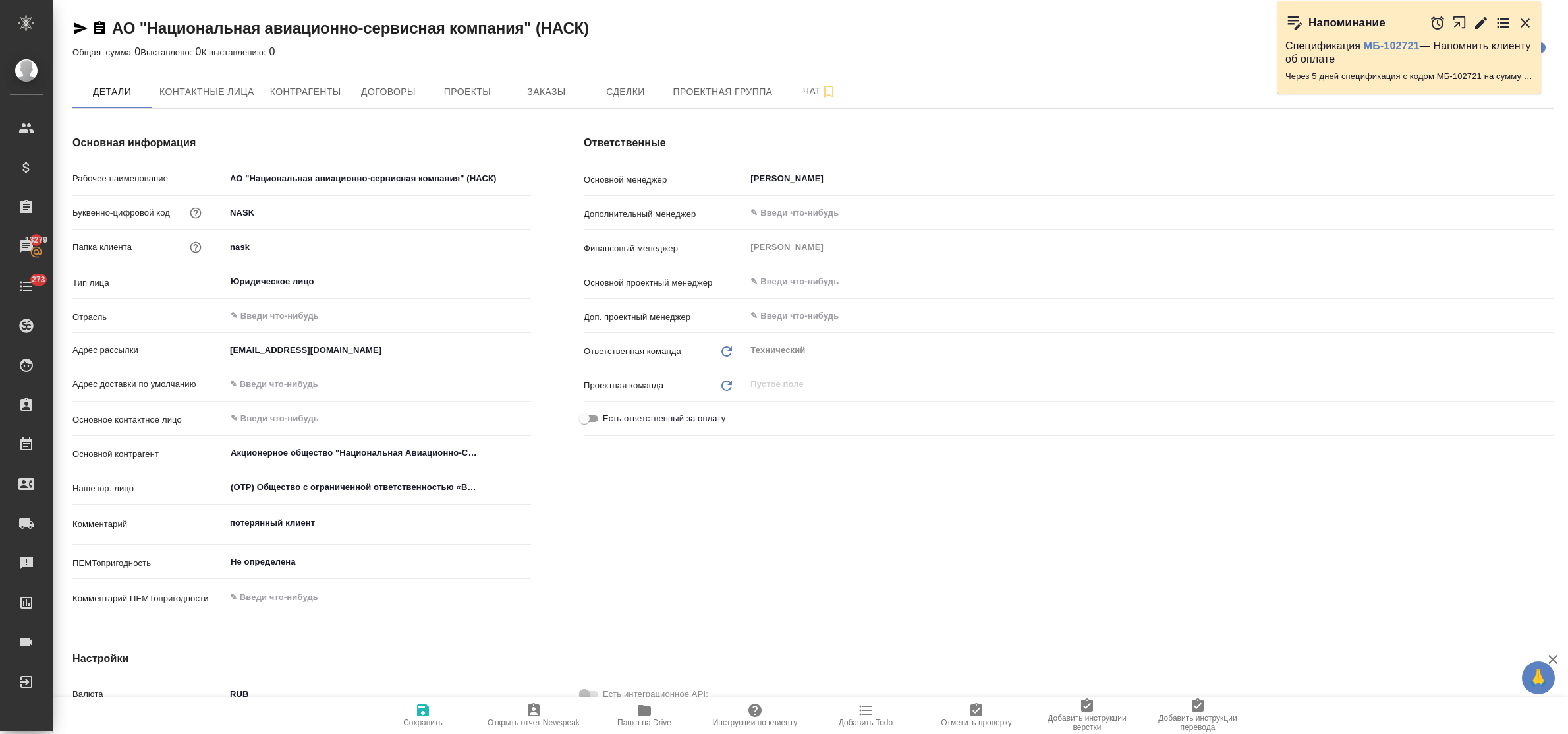
type textarea "x"
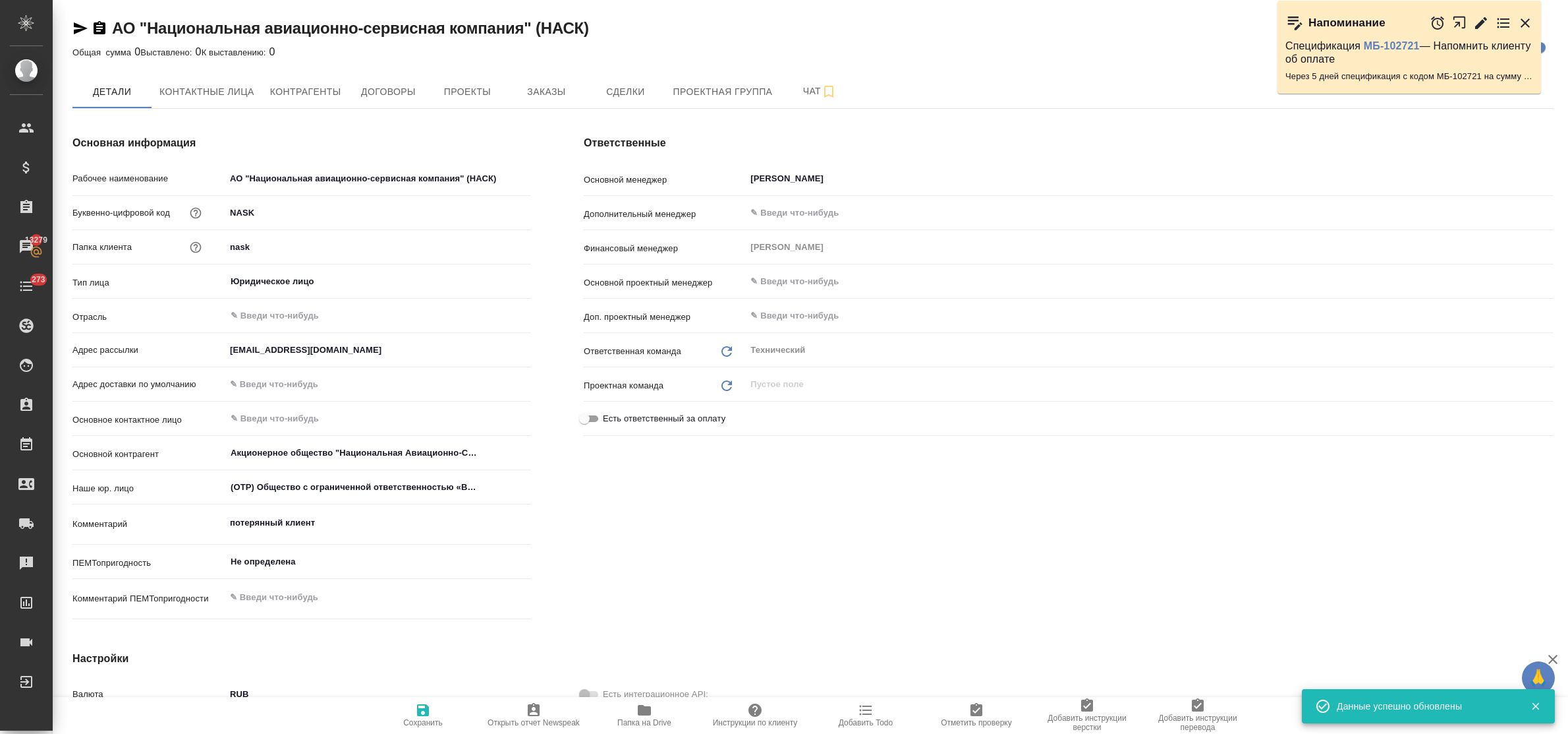
type input "Левченко Юлия"
type input "Пушкинская"
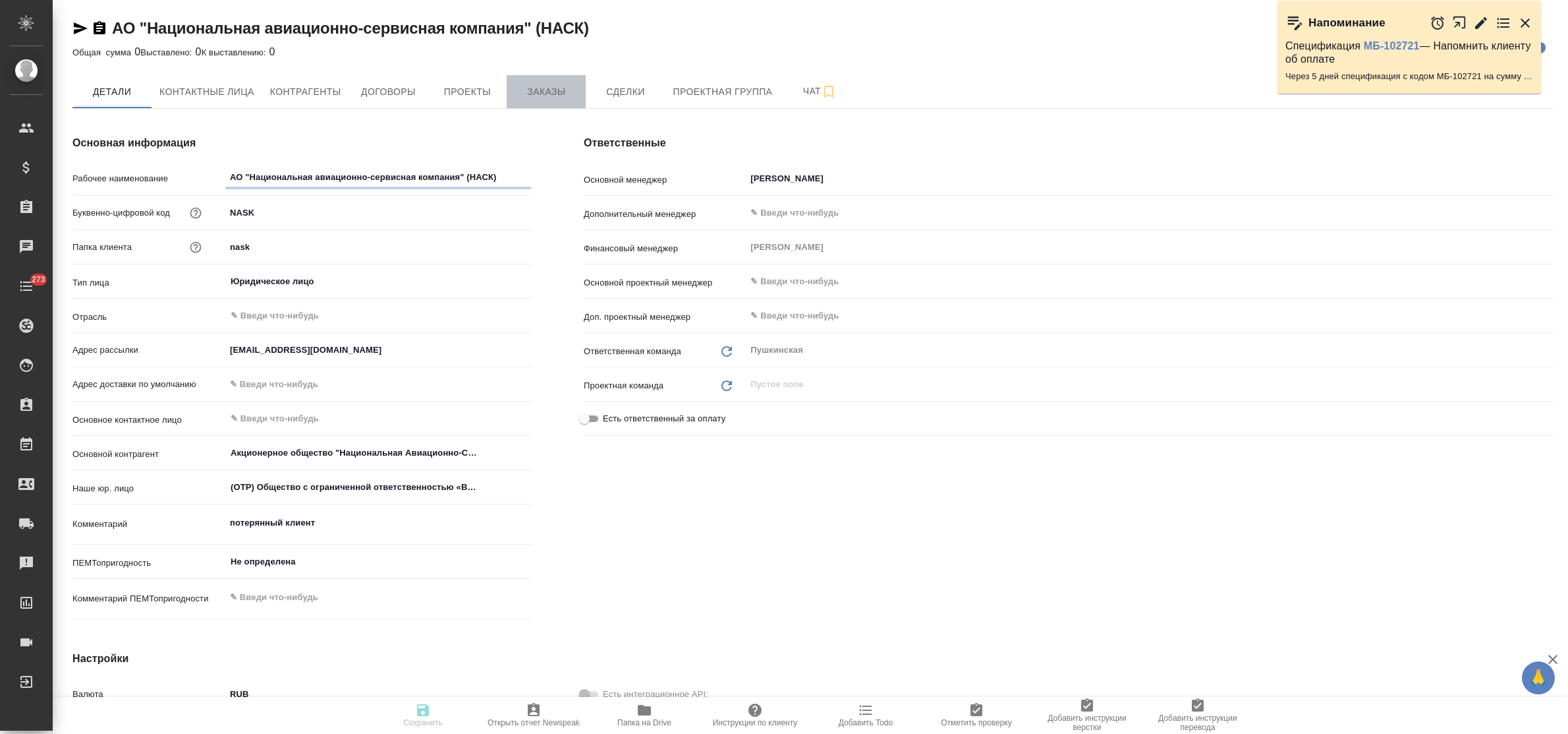
click at [535, 96] on span "Заказы" at bounding box center [546, 92] width 64 height 17
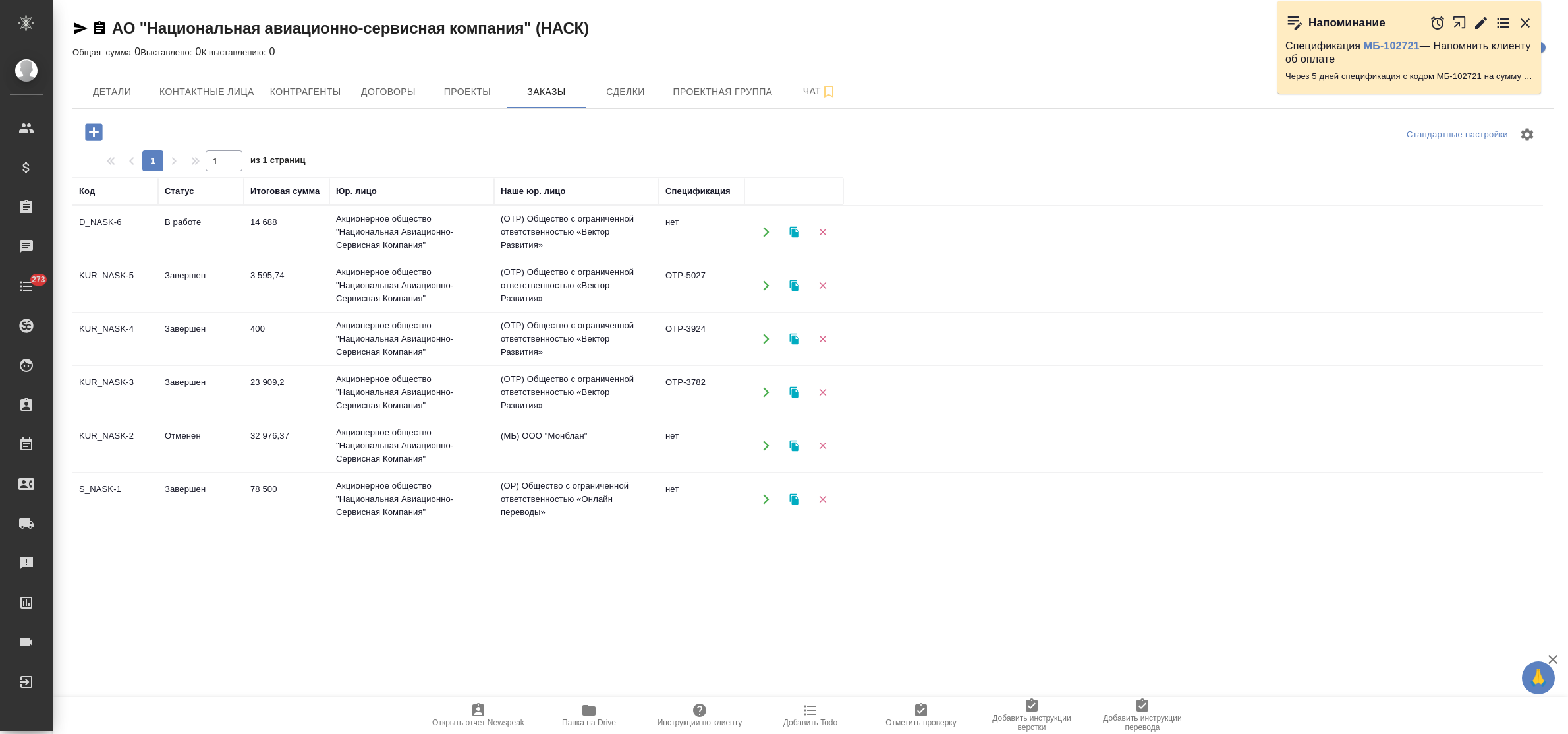
click at [372, 221] on td "Акционерное общество "Национальная Авиационно-Сервисная Компания"" at bounding box center [412, 232] width 165 height 53
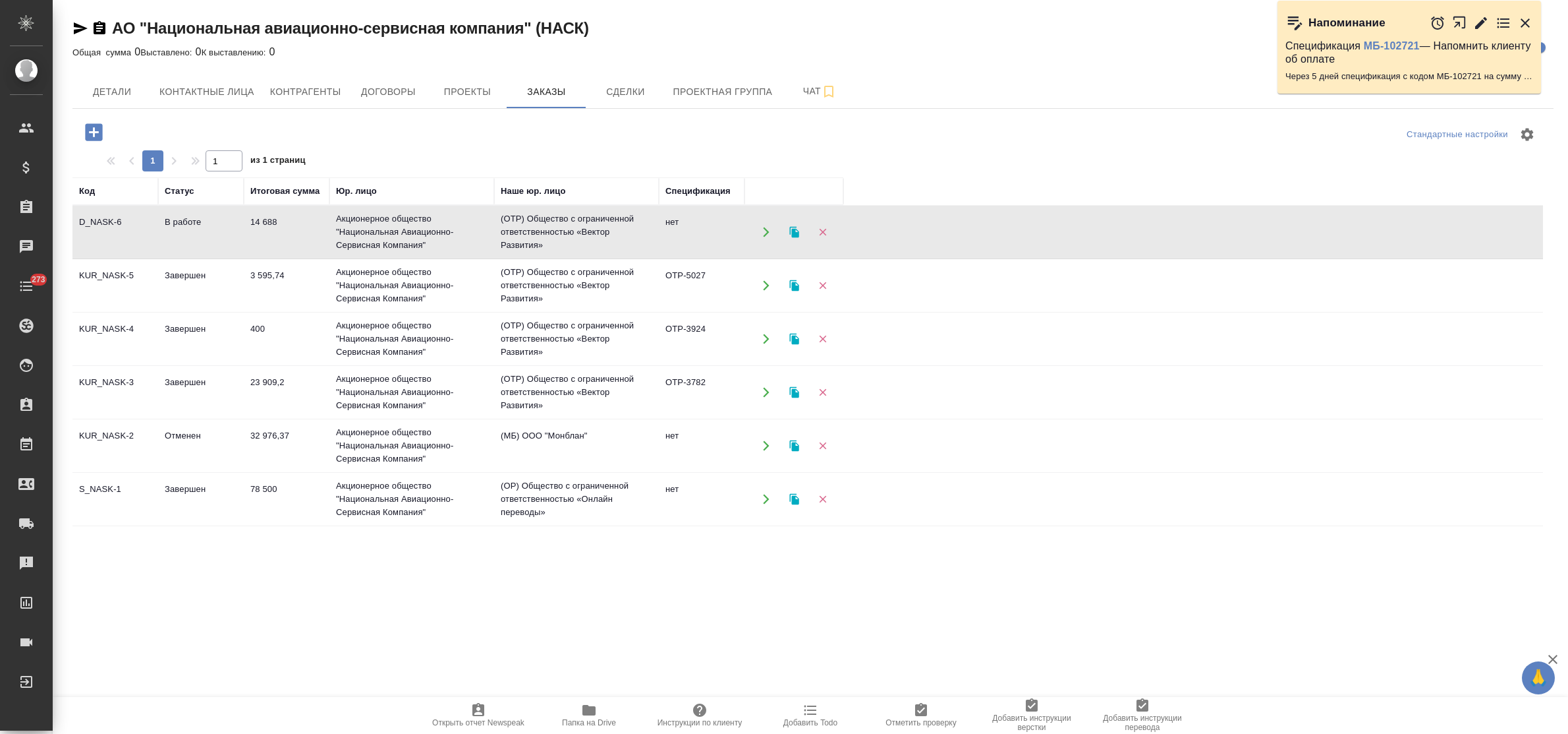
click at [372, 221] on td "Акционерное общество "Национальная Авиационно-Сервисная Компания"" at bounding box center [412, 232] width 165 height 53
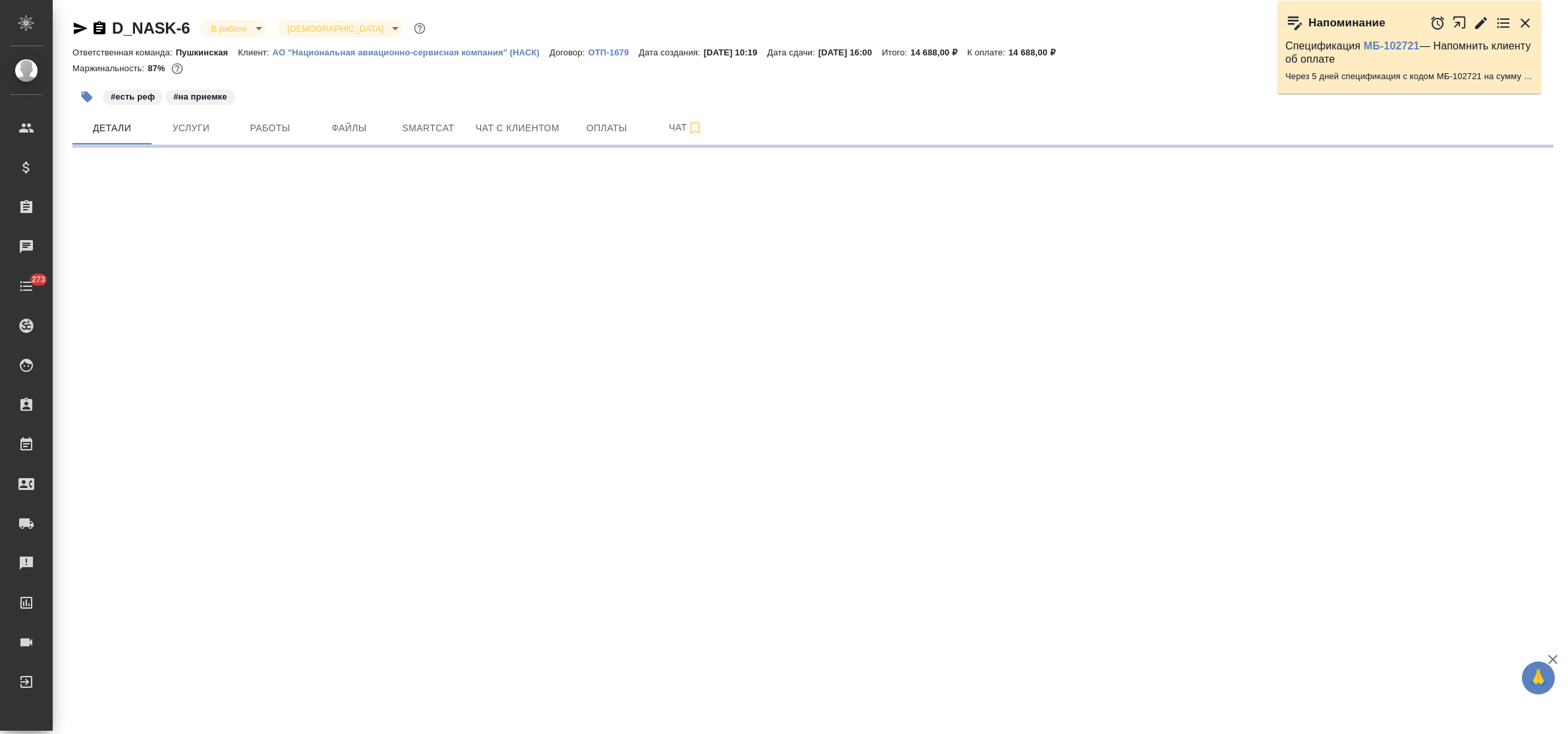
select select "RU"
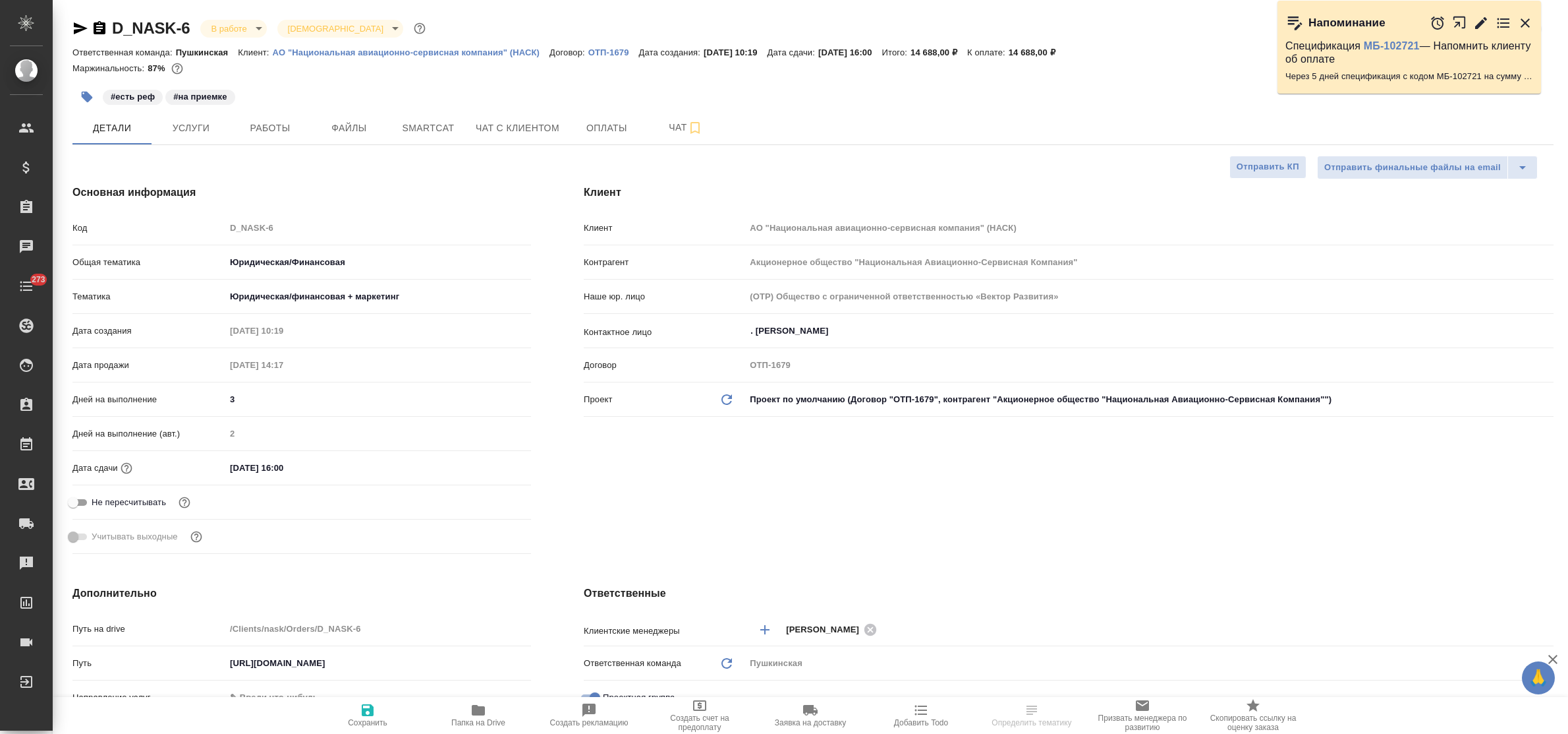
type textarea "x"
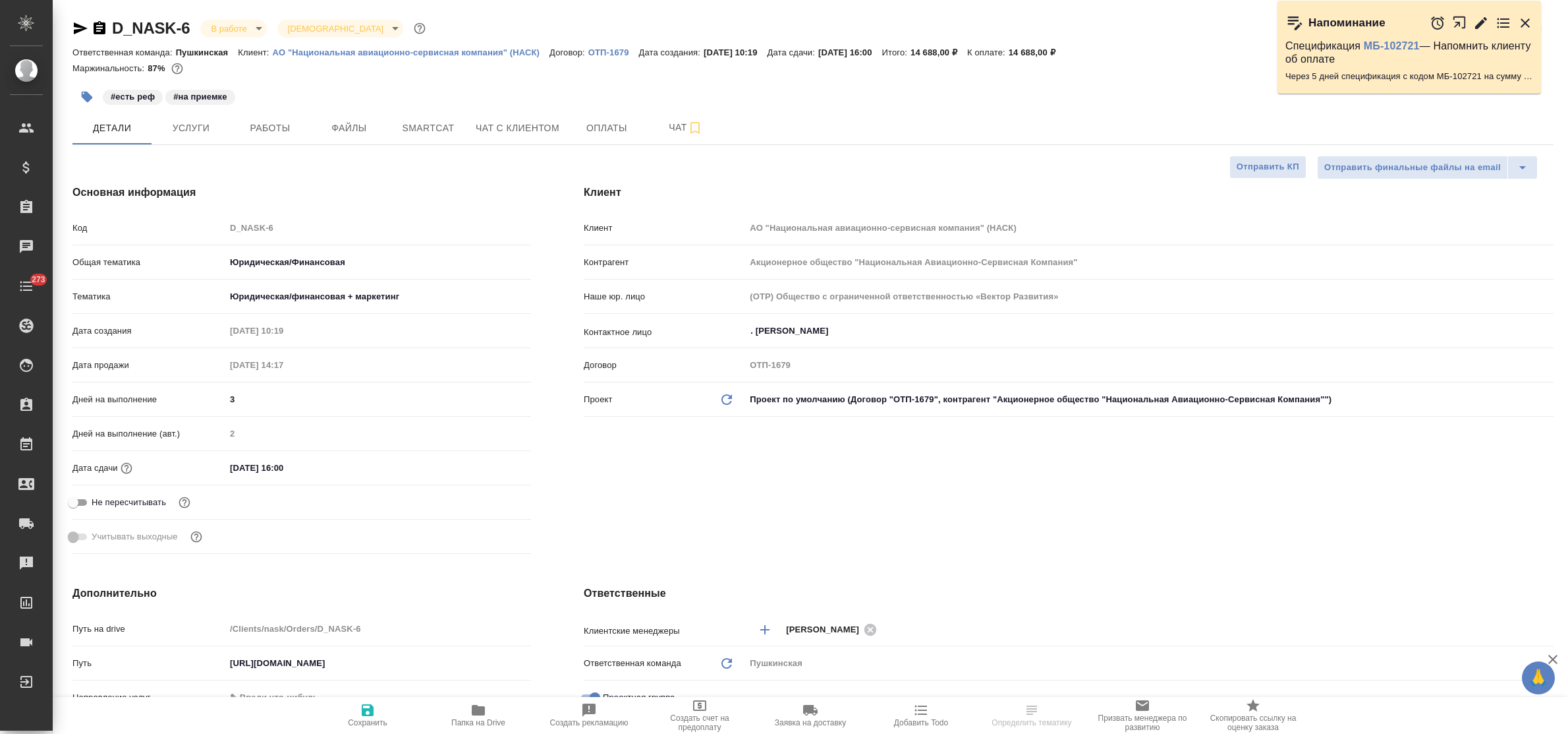
type textarea "x"
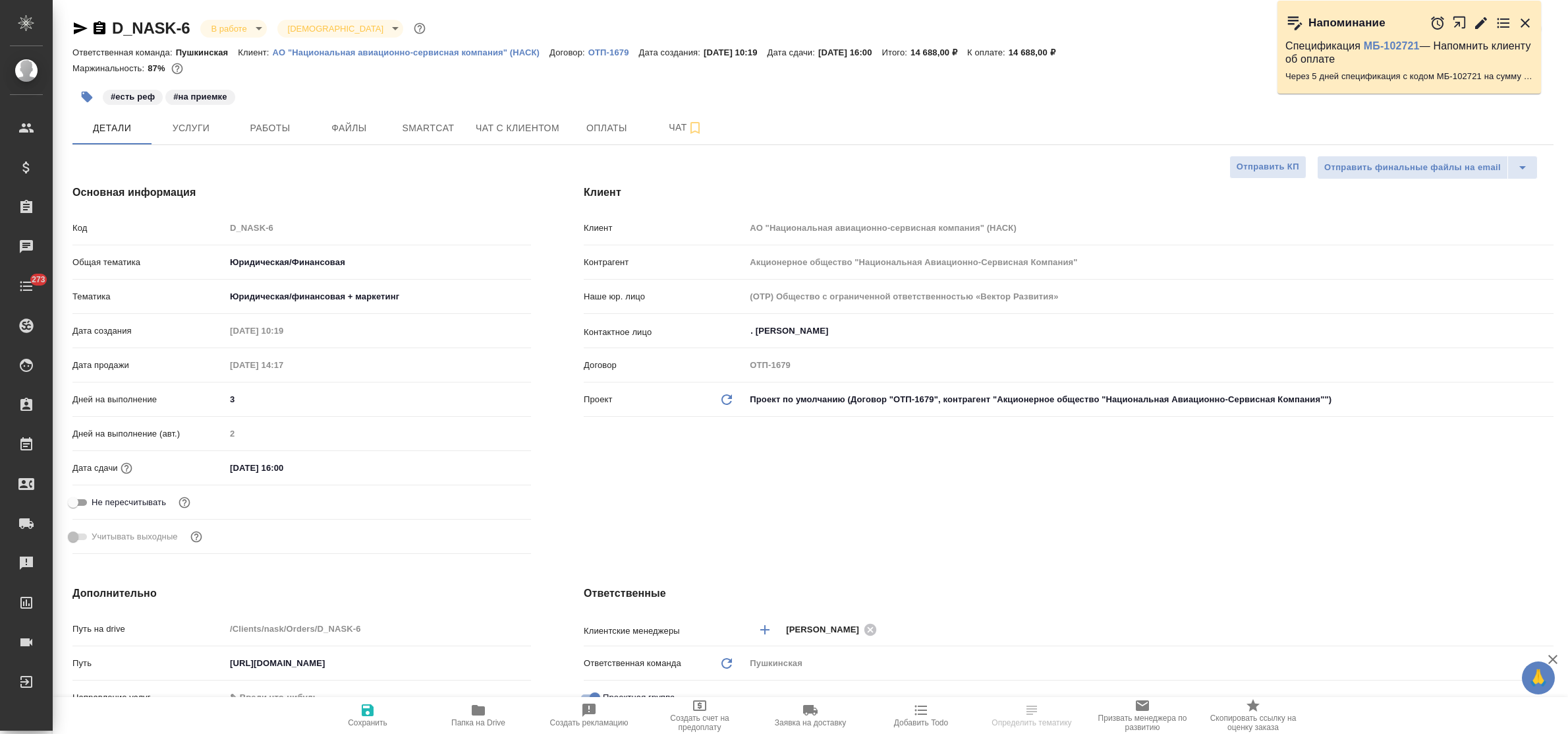
type textarea "x"
click at [202, 125] on span "Услуги" at bounding box center [191, 128] width 64 height 17
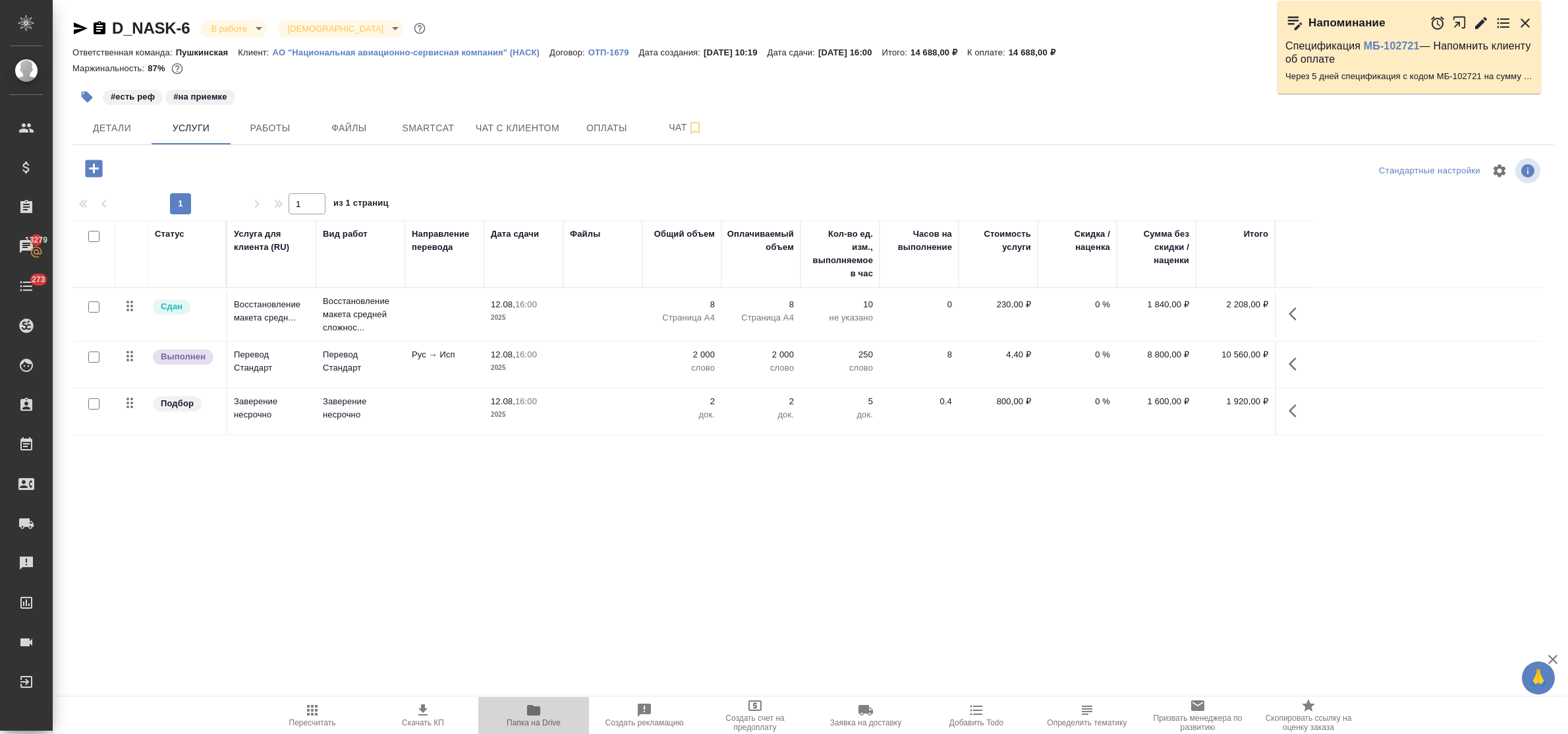
click at [531, 705] on icon "button" at bounding box center [534, 709] width 13 height 11
click at [120, 136] on button "Детали" at bounding box center [112, 128] width 79 height 33
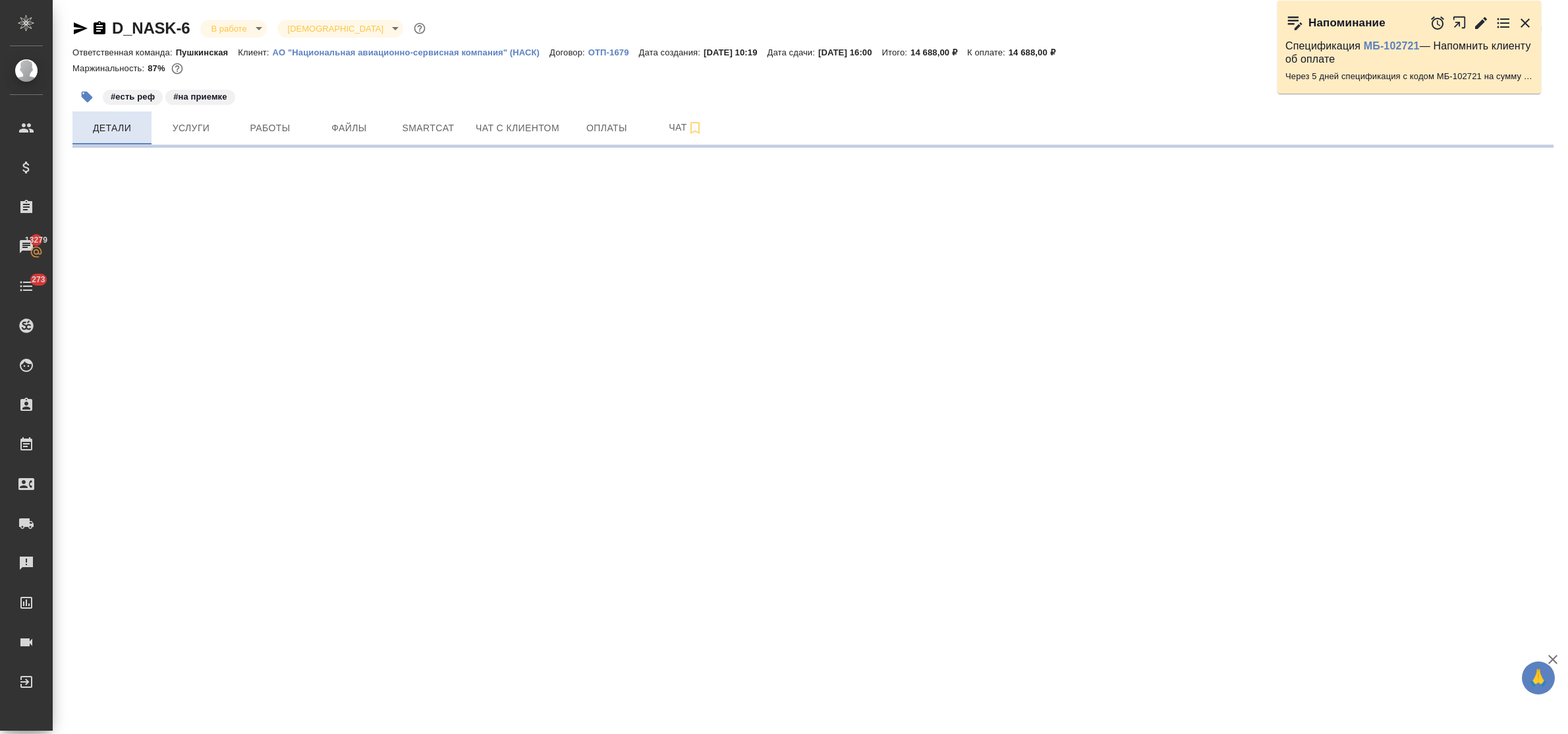
select select "RU"
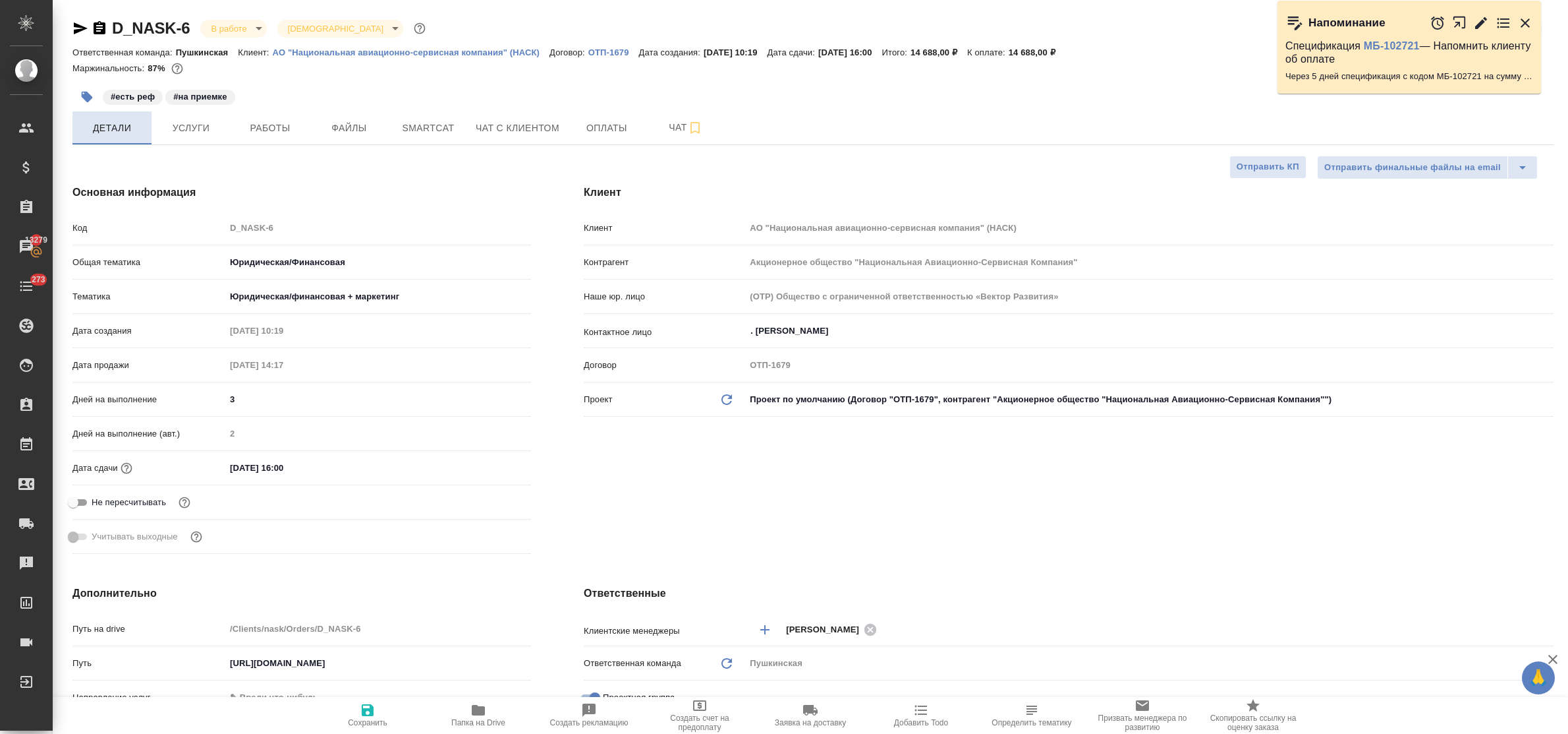
type textarea "x"
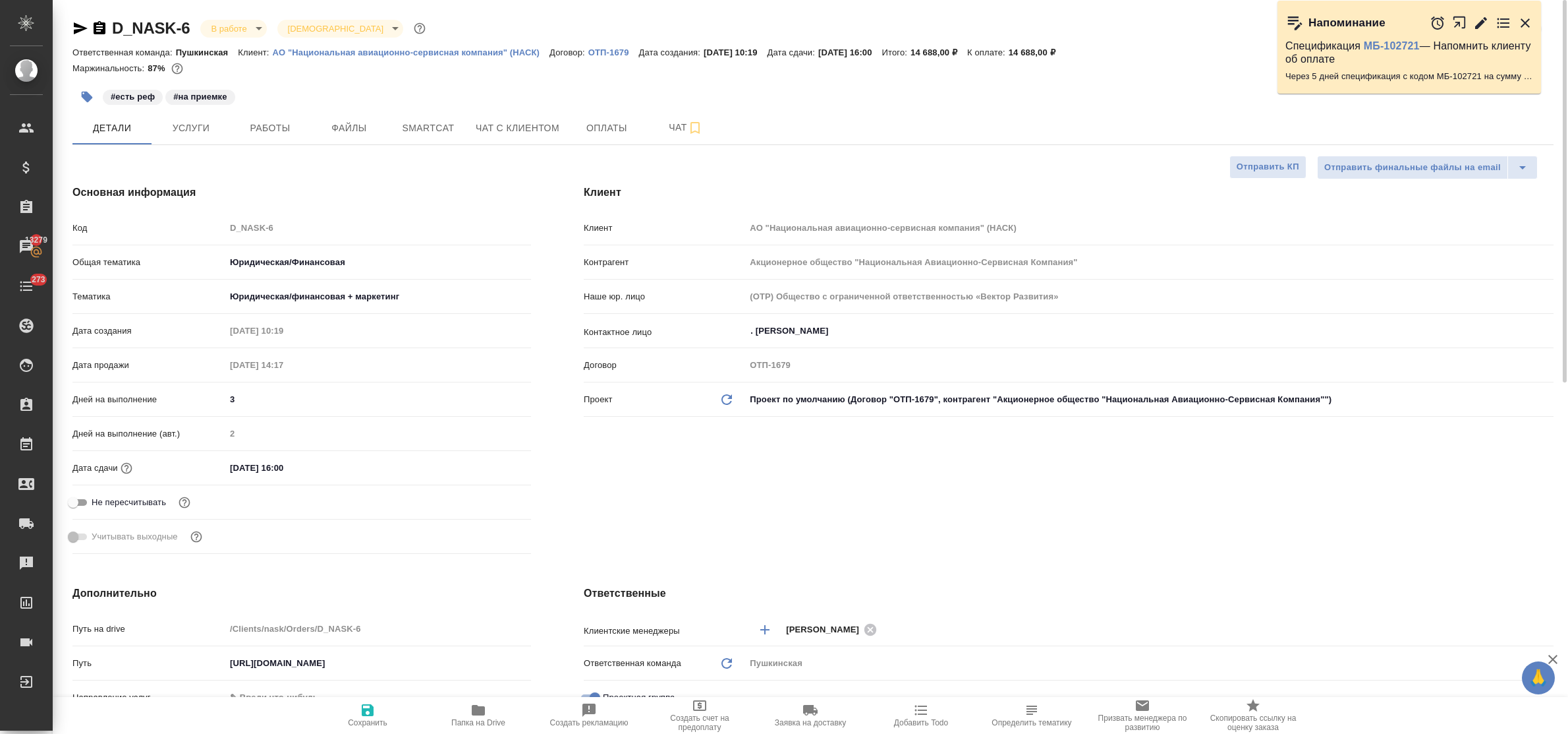
type textarea "x"
click at [473, 719] on span "Папка на Drive" at bounding box center [478, 722] width 54 height 9
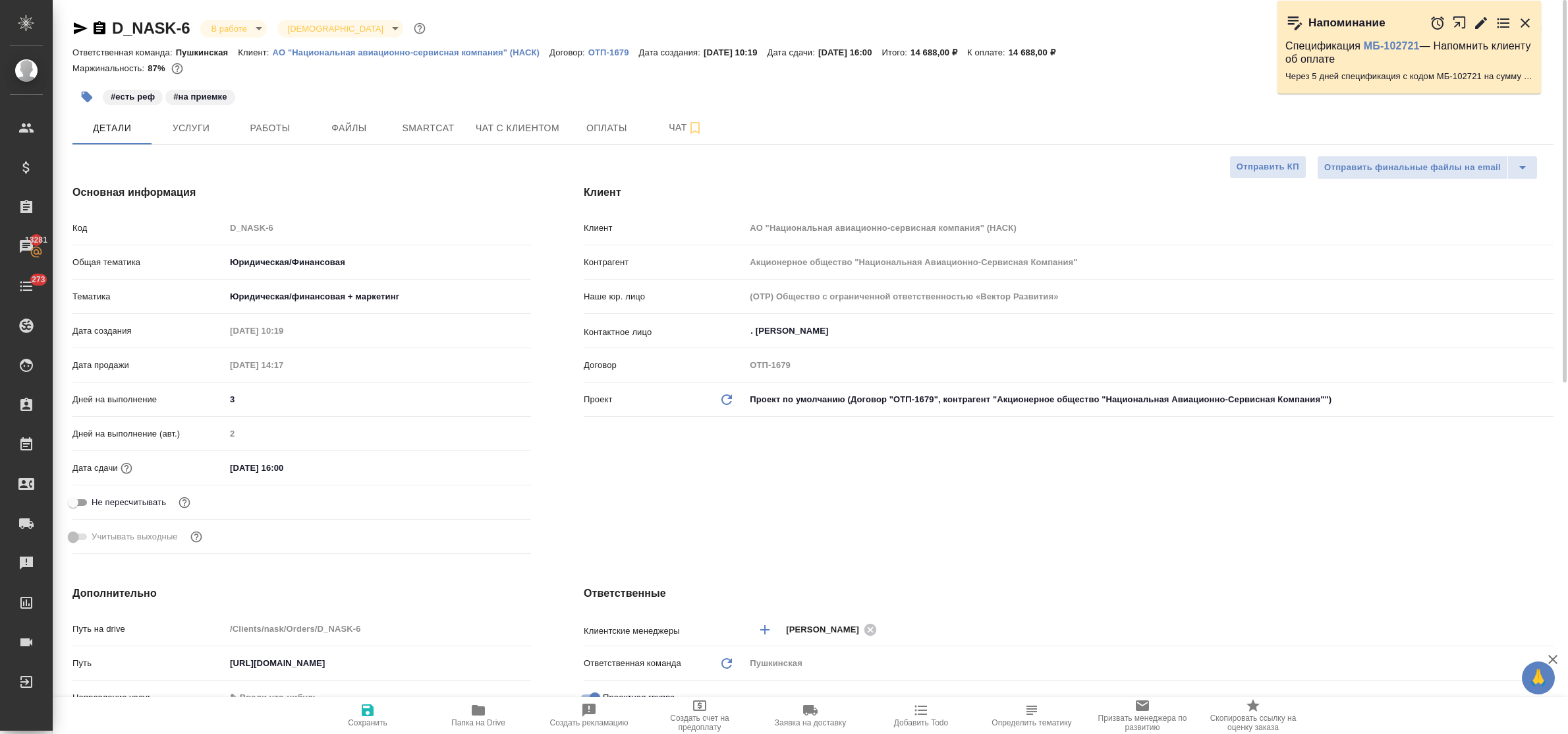
type textarea "x"
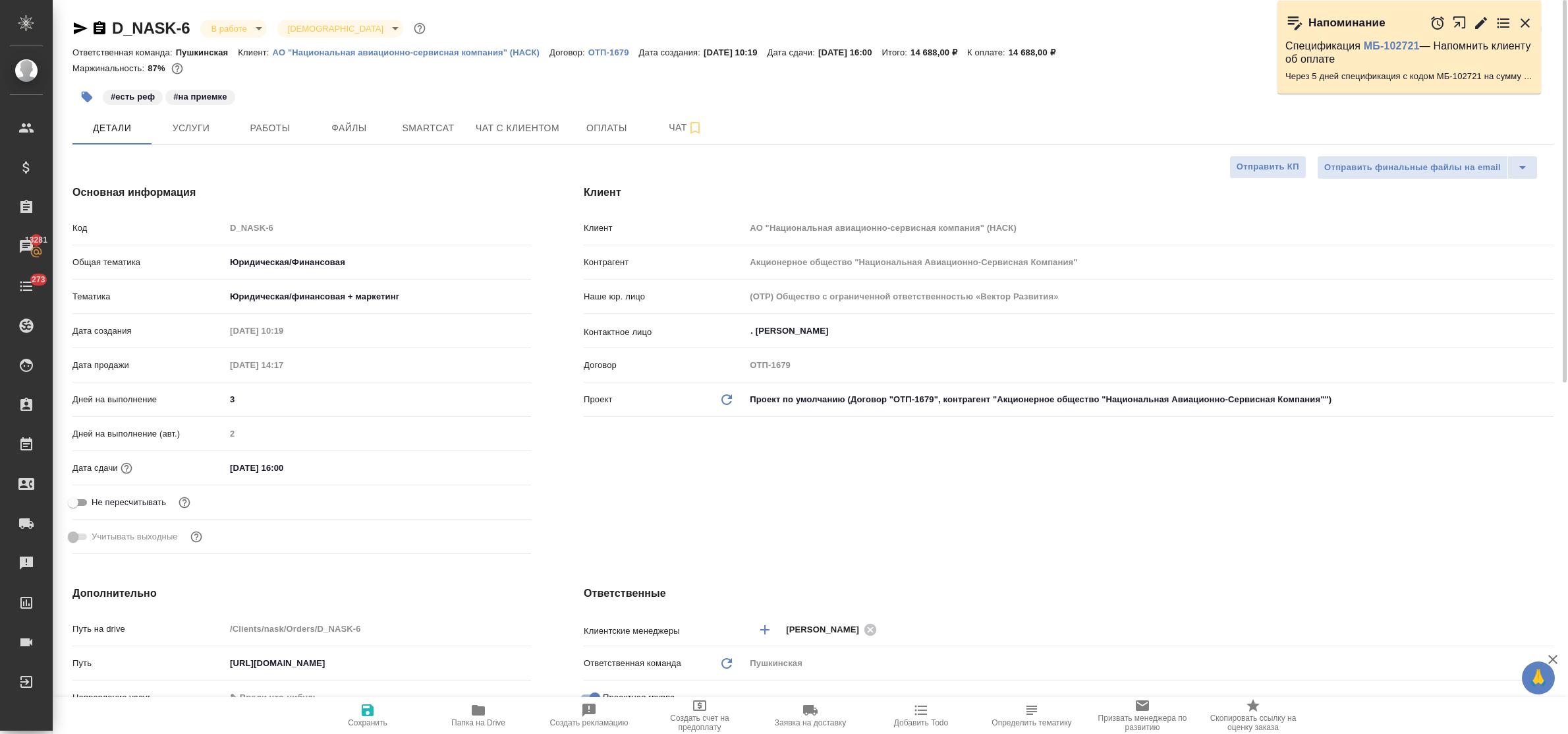
type textarea "x"
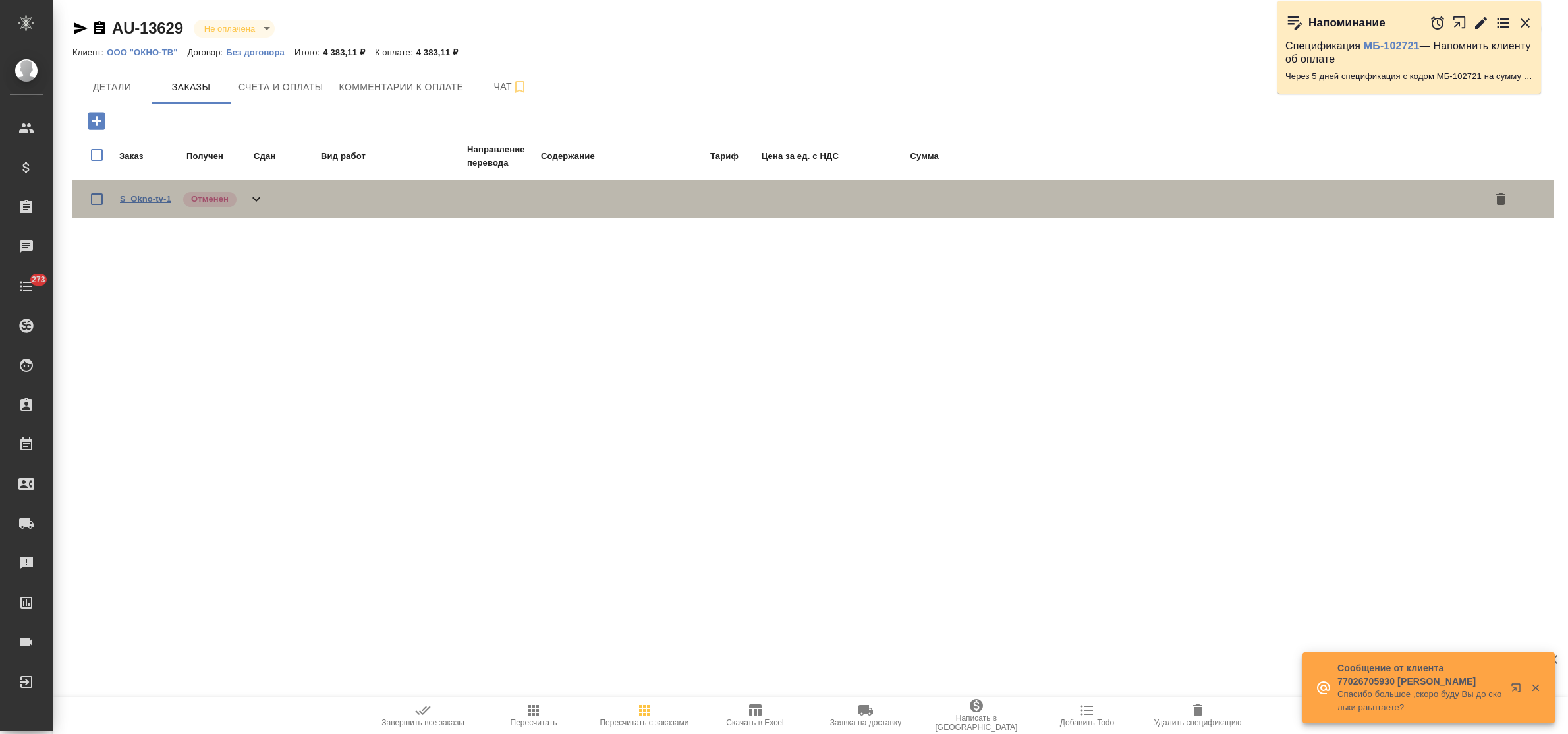
click at [132, 194] on link "S_Okno-tv-1" at bounding box center [145, 199] width 51 height 10
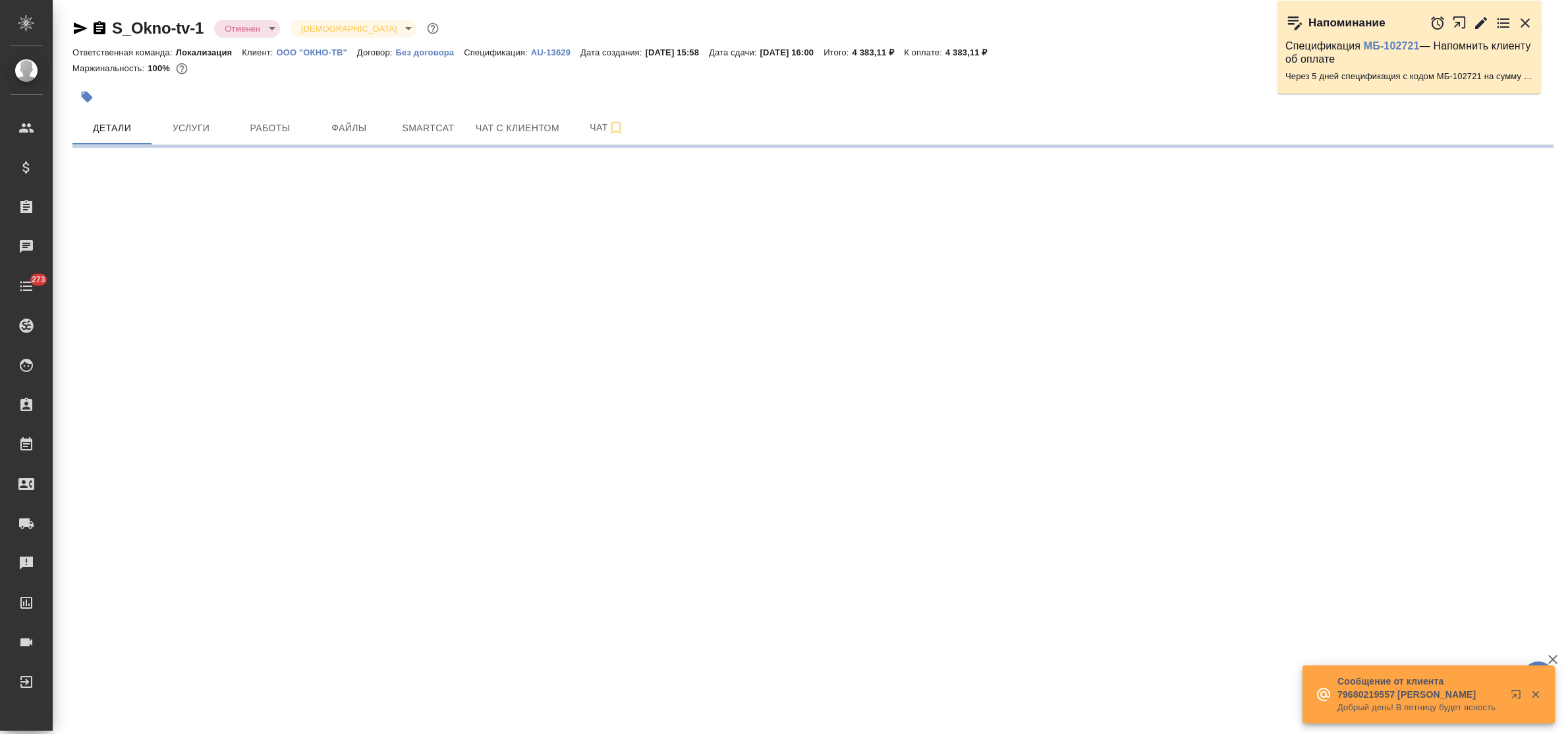
select select "RU"
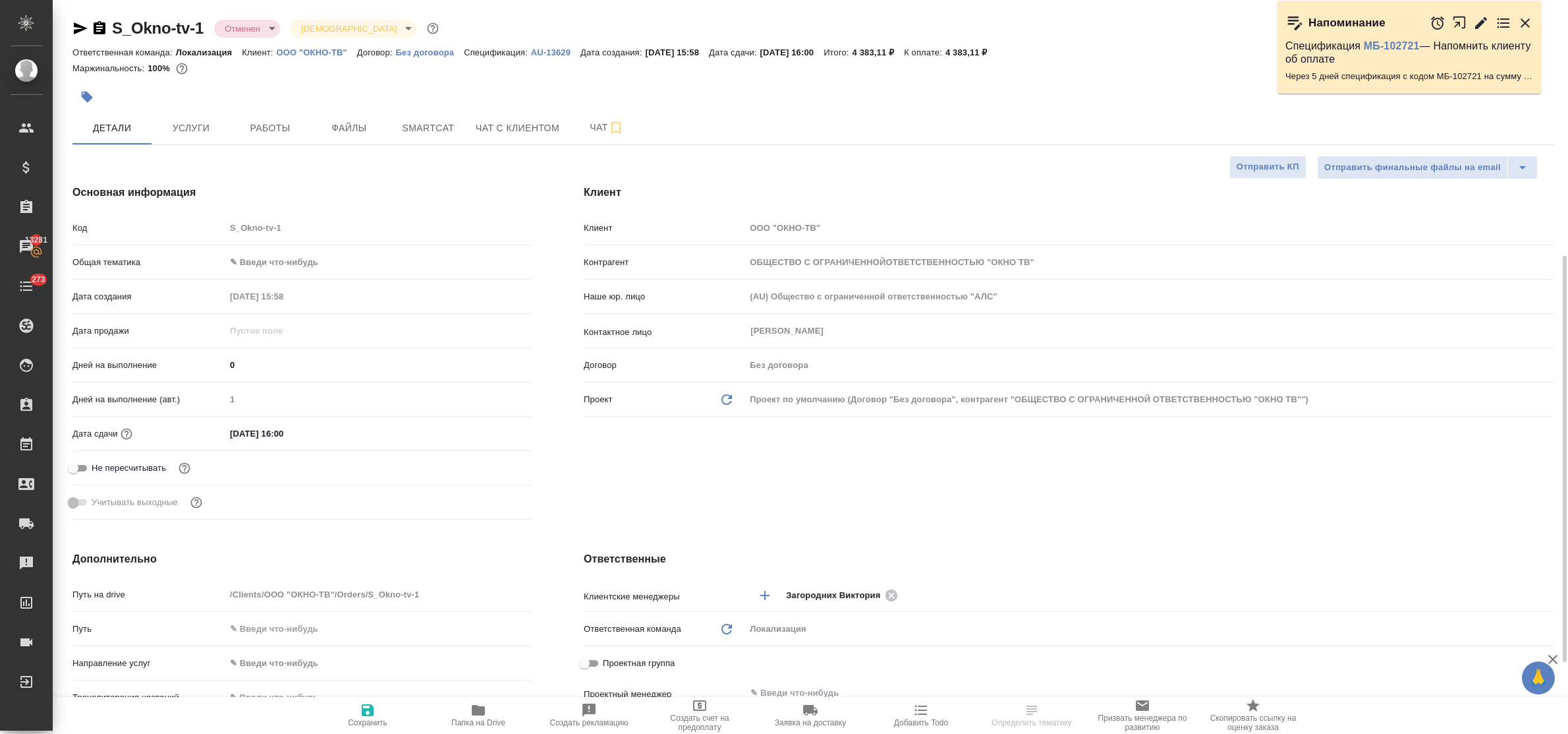
scroll to position [247, 0]
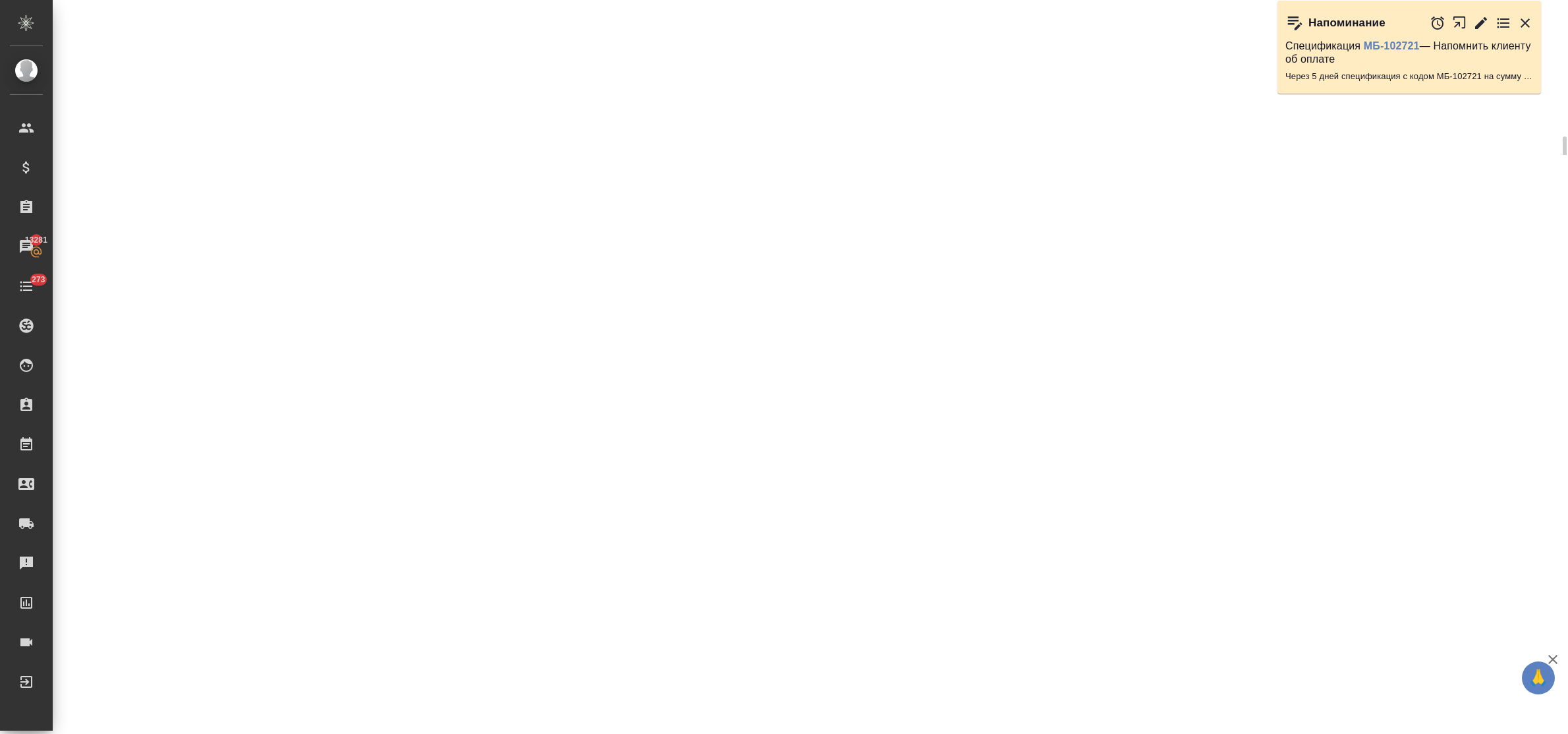
select select "RU"
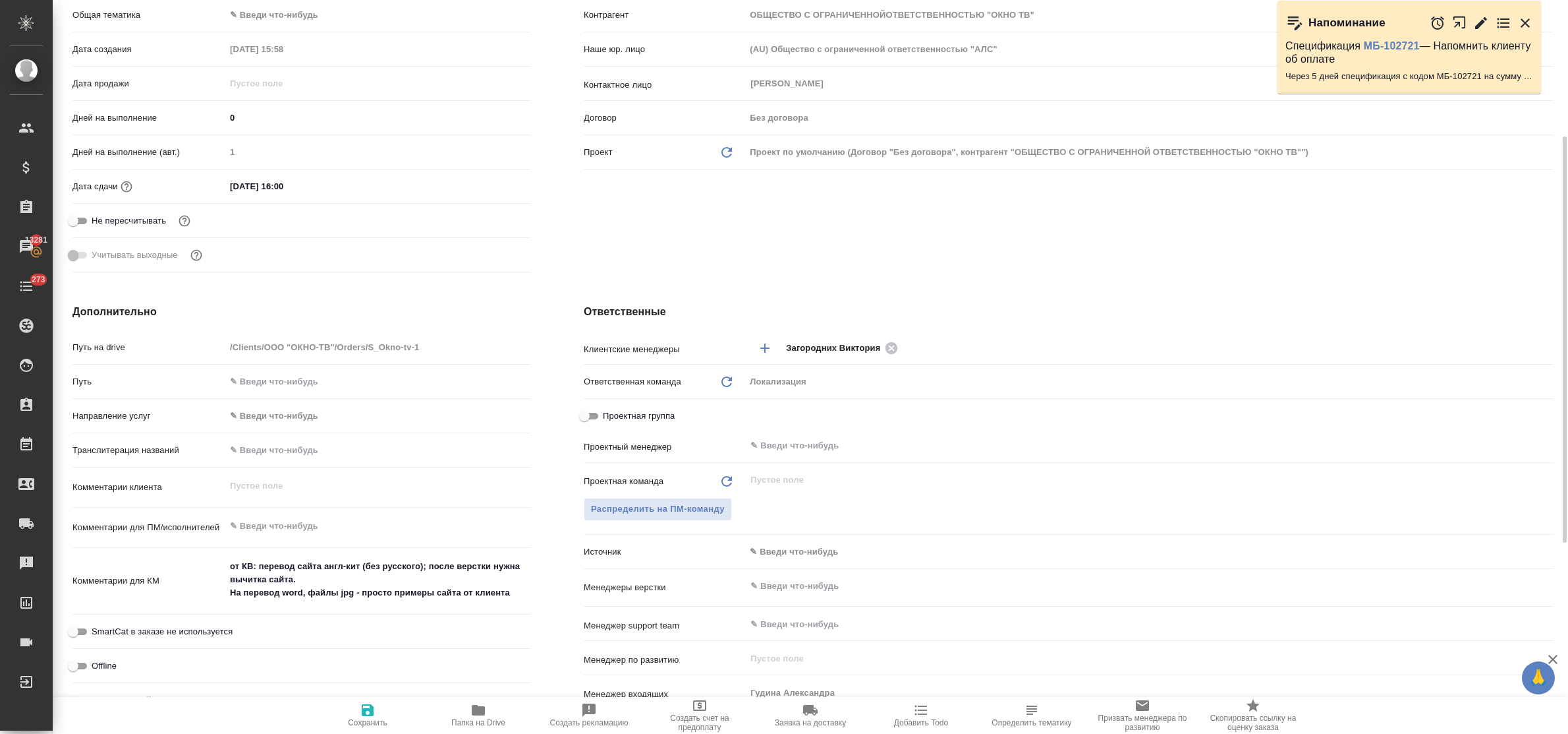
type textarea "x"
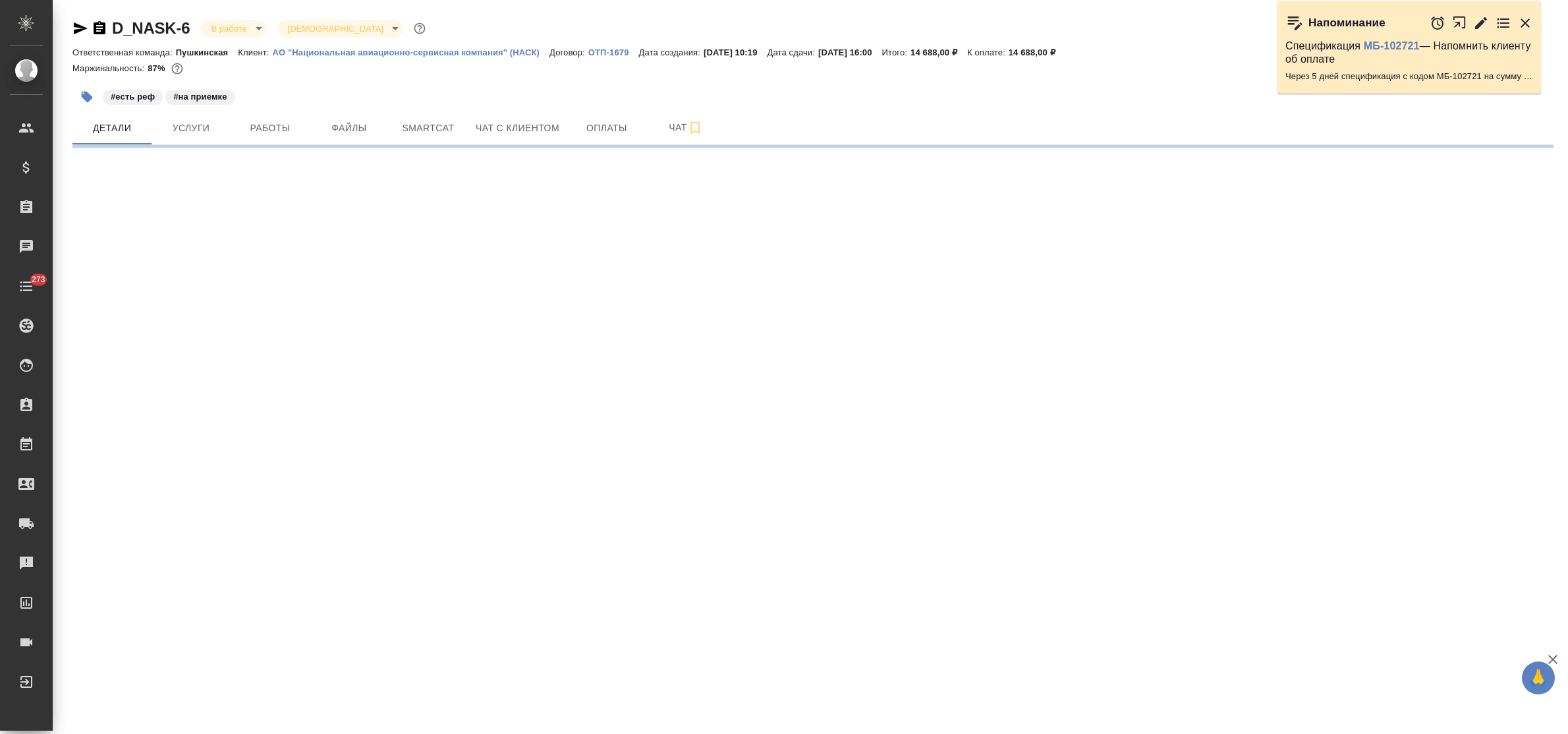
click at [272, 132] on span "Работы" at bounding box center [270, 128] width 64 height 17
select select "RU"
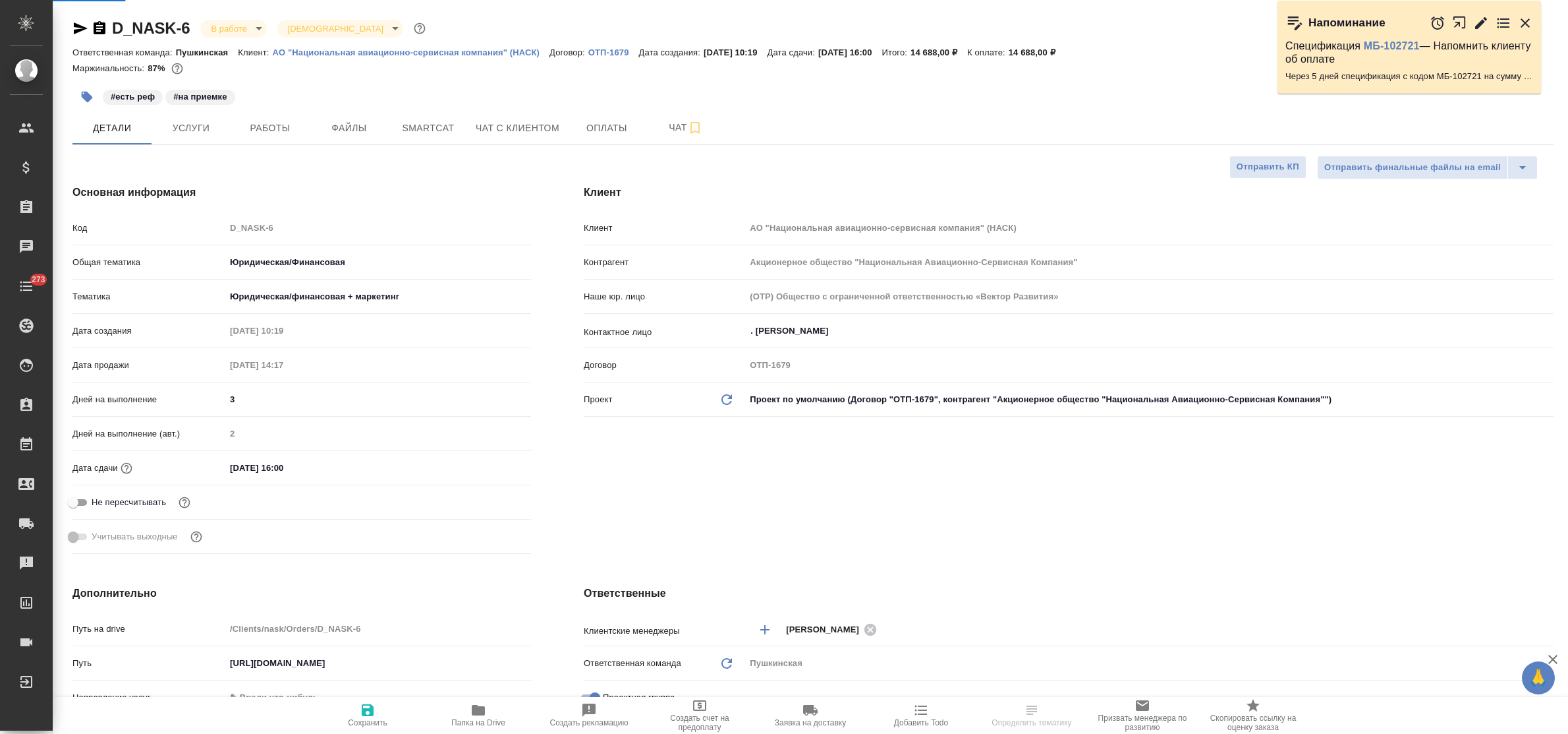
type textarea "x"
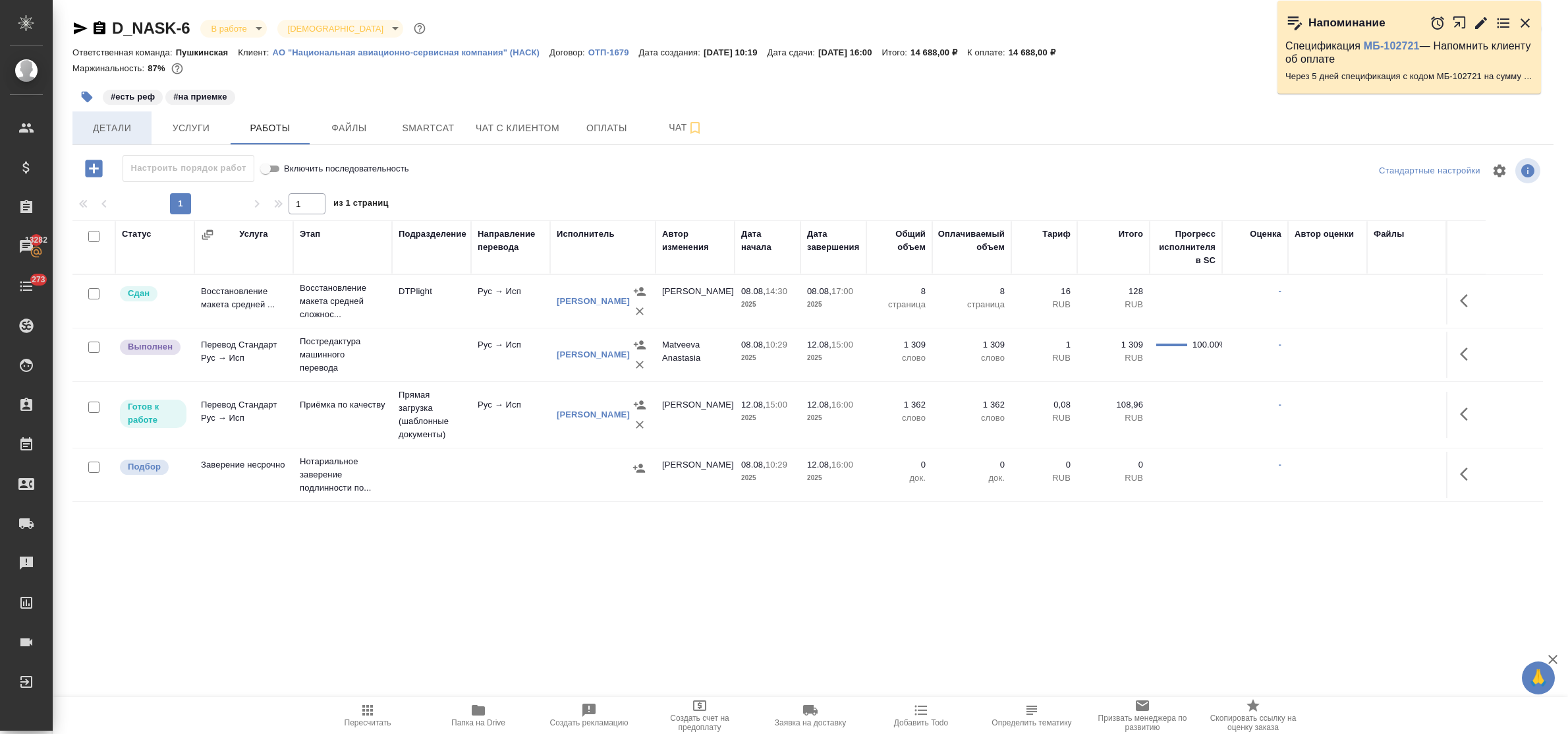
click at [116, 123] on span "Детали" at bounding box center [111, 128] width 64 height 17
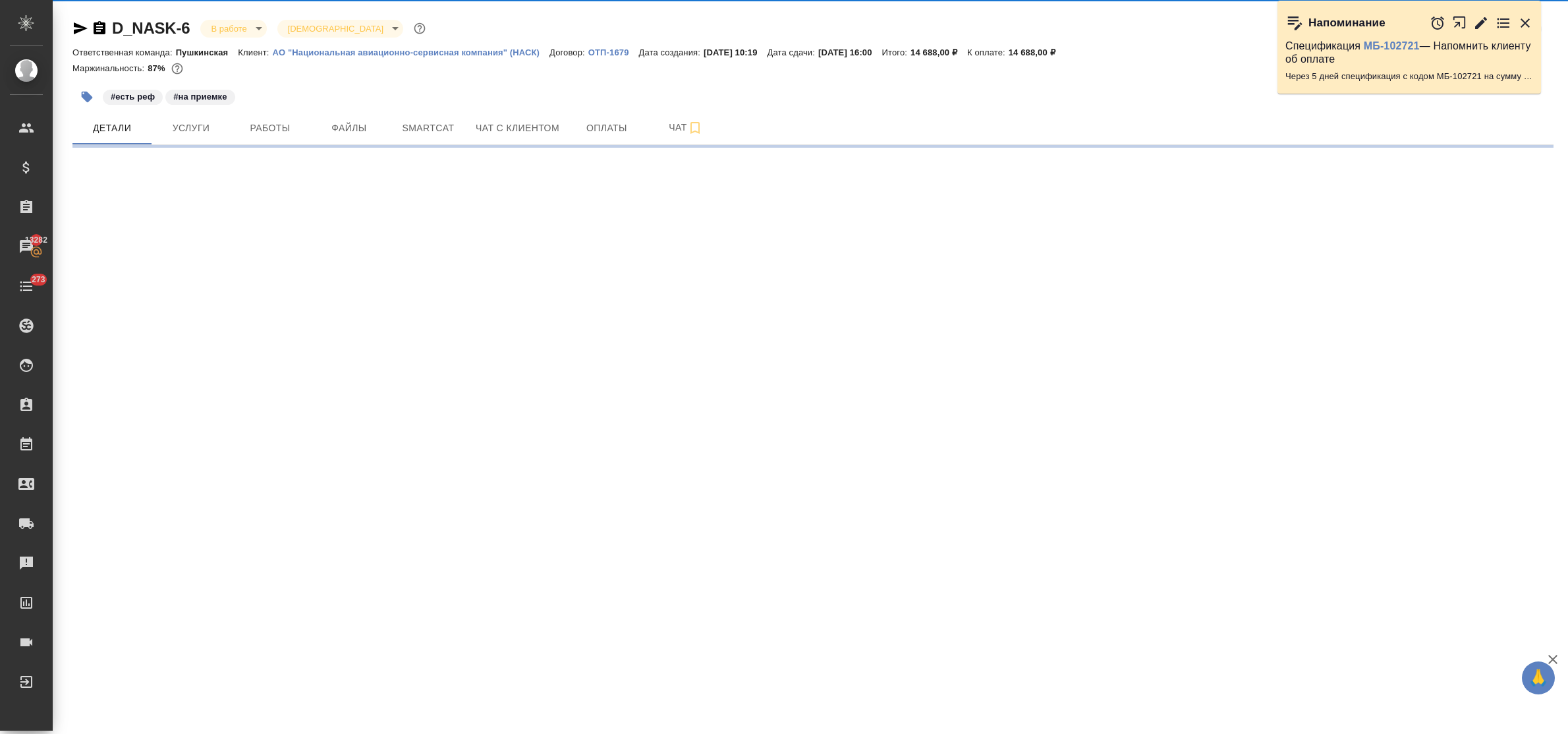
select select "RU"
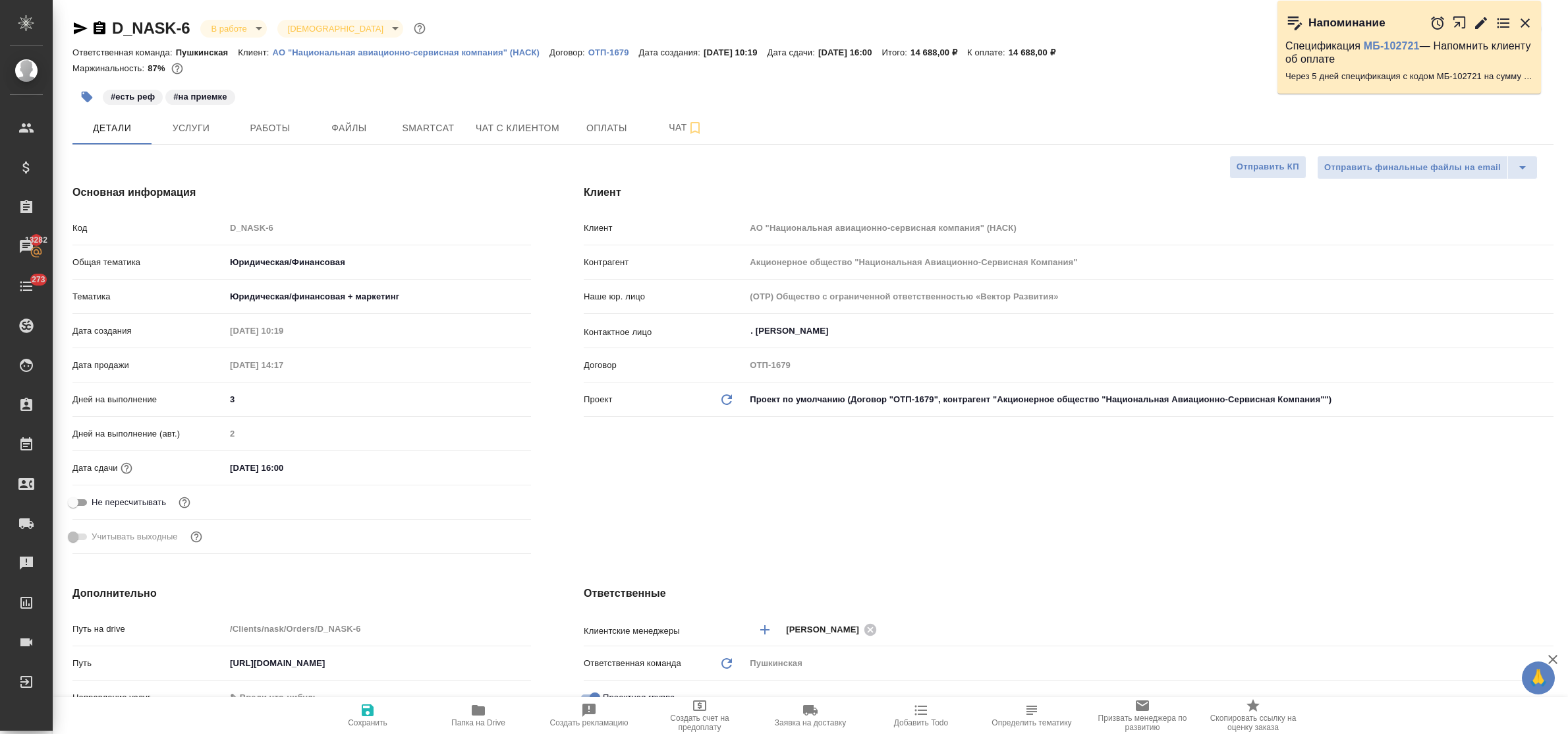
type textarea "x"
click at [80, 33] on icon "button" at bounding box center [80, 28] width 16 height 16
type textarea "x"
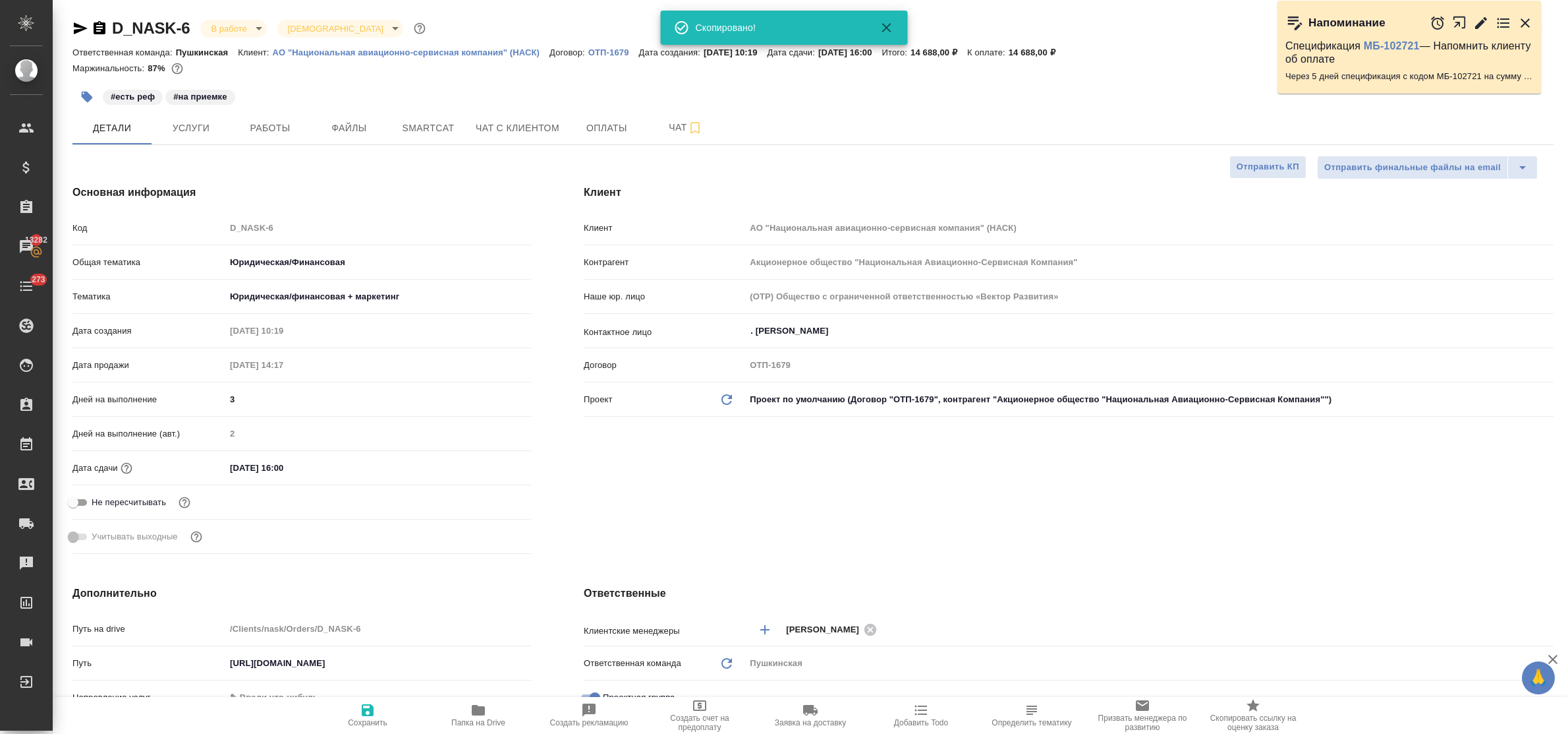
type textarea "x"
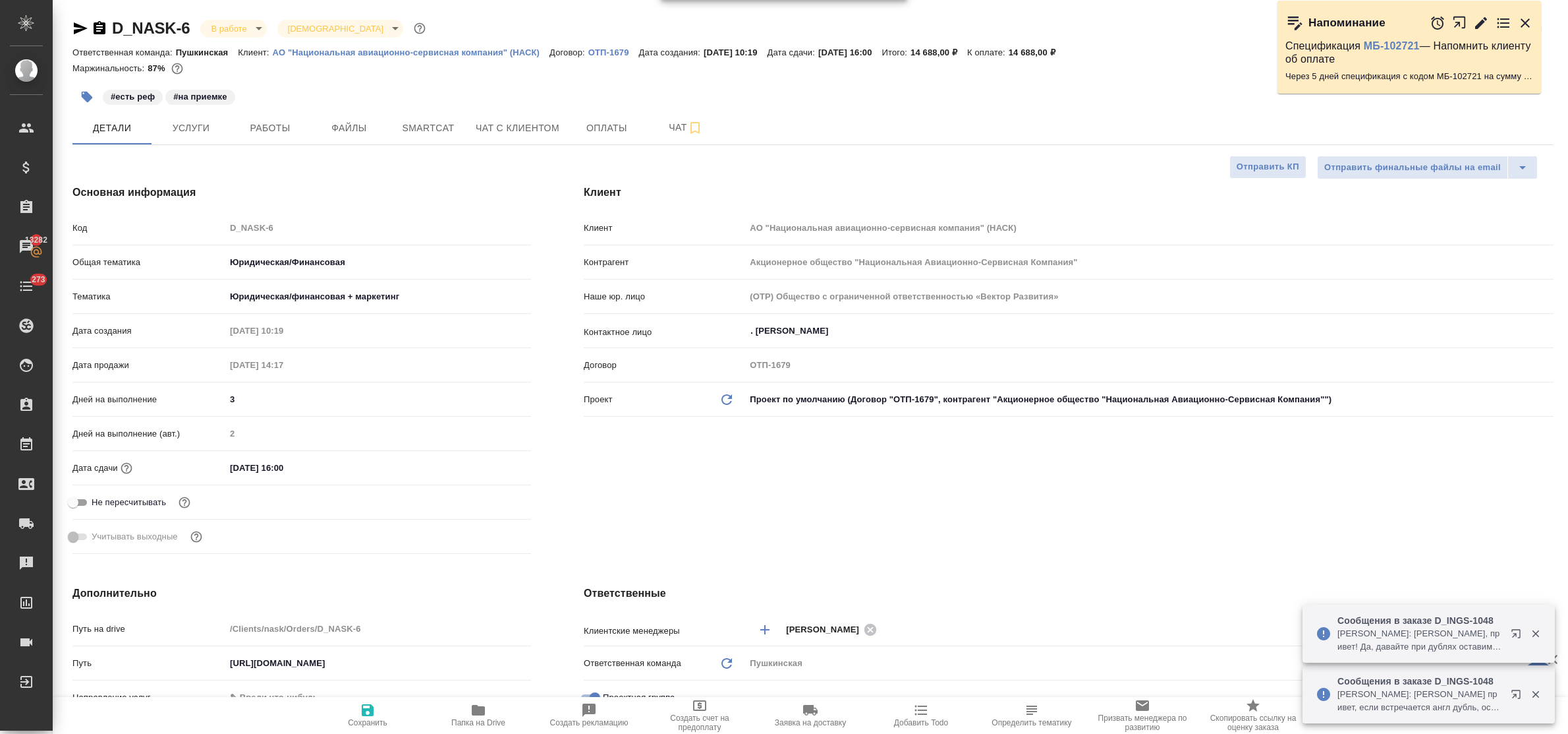
click at [73, 25] on icon "button" at bounding box center [80, 28] width 16 height 16
type textarea "x"
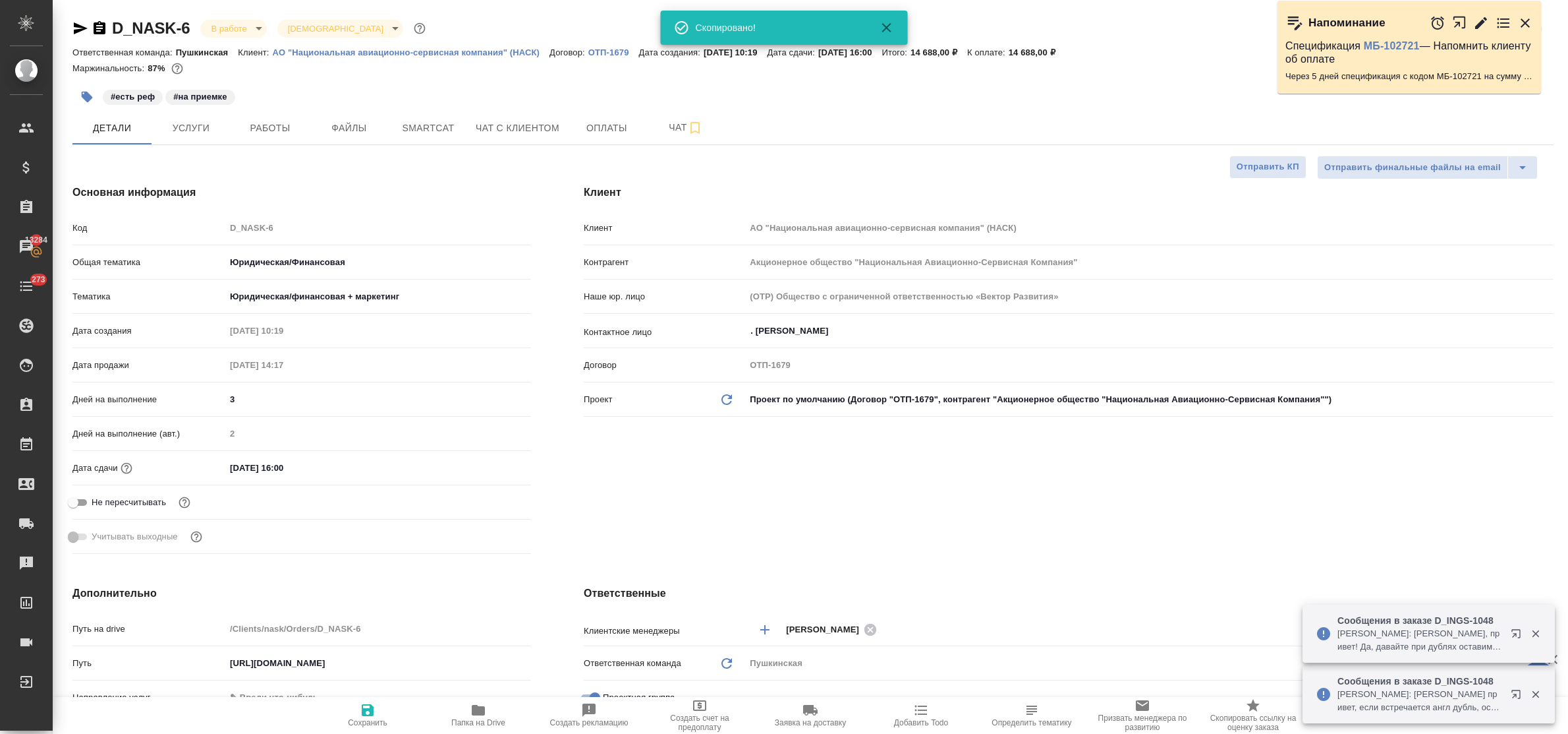
type textarea "x"
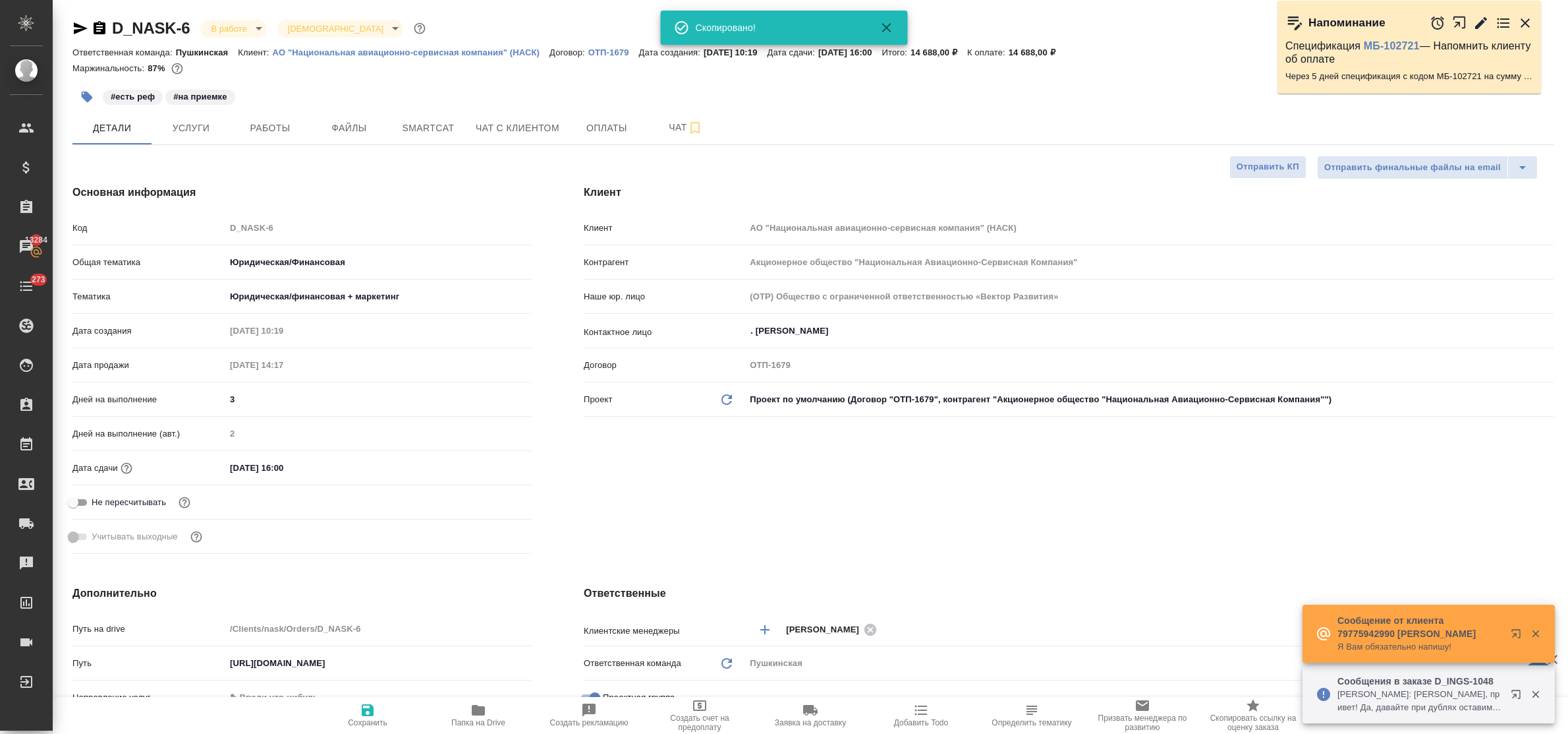
type textarea "x"
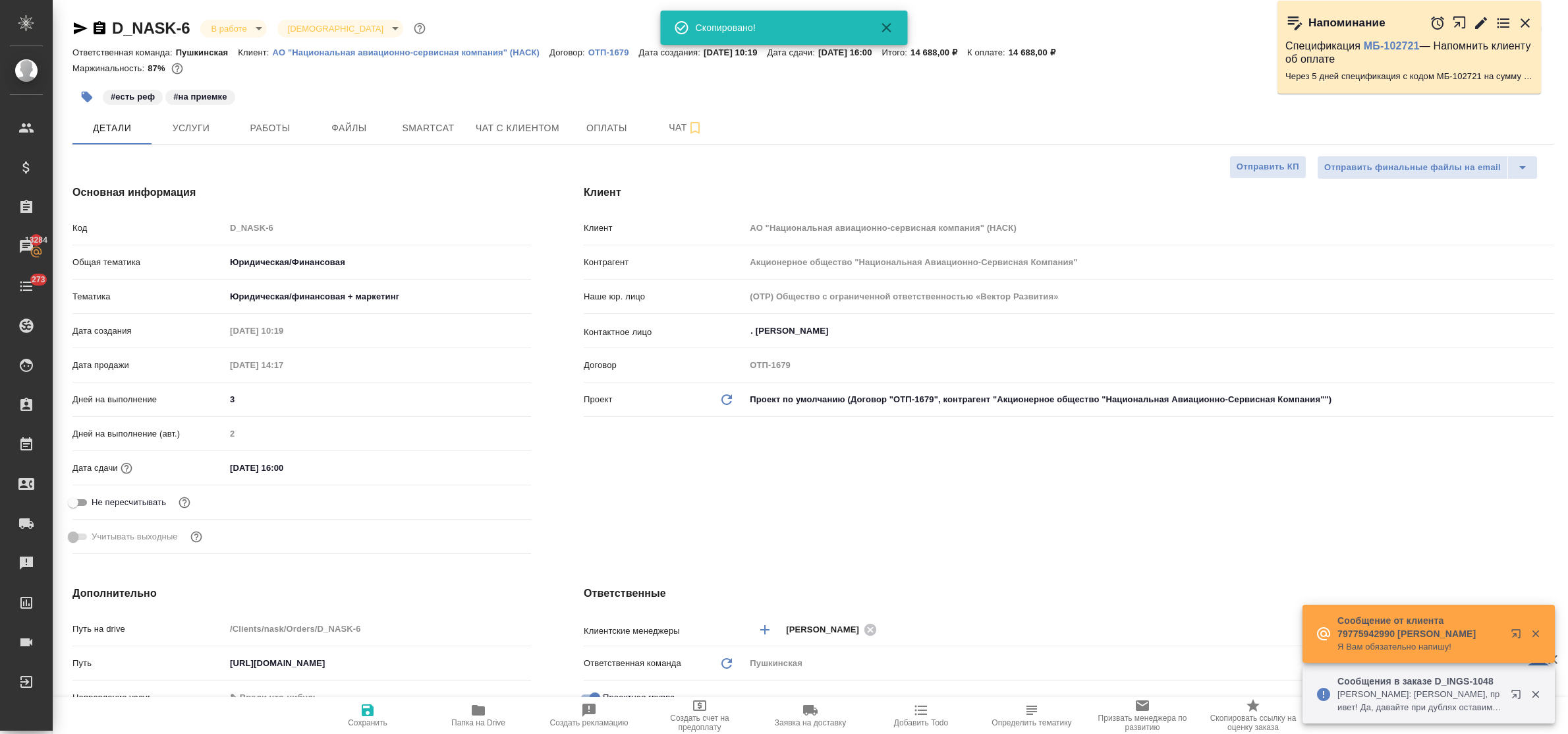
type textarea "x"
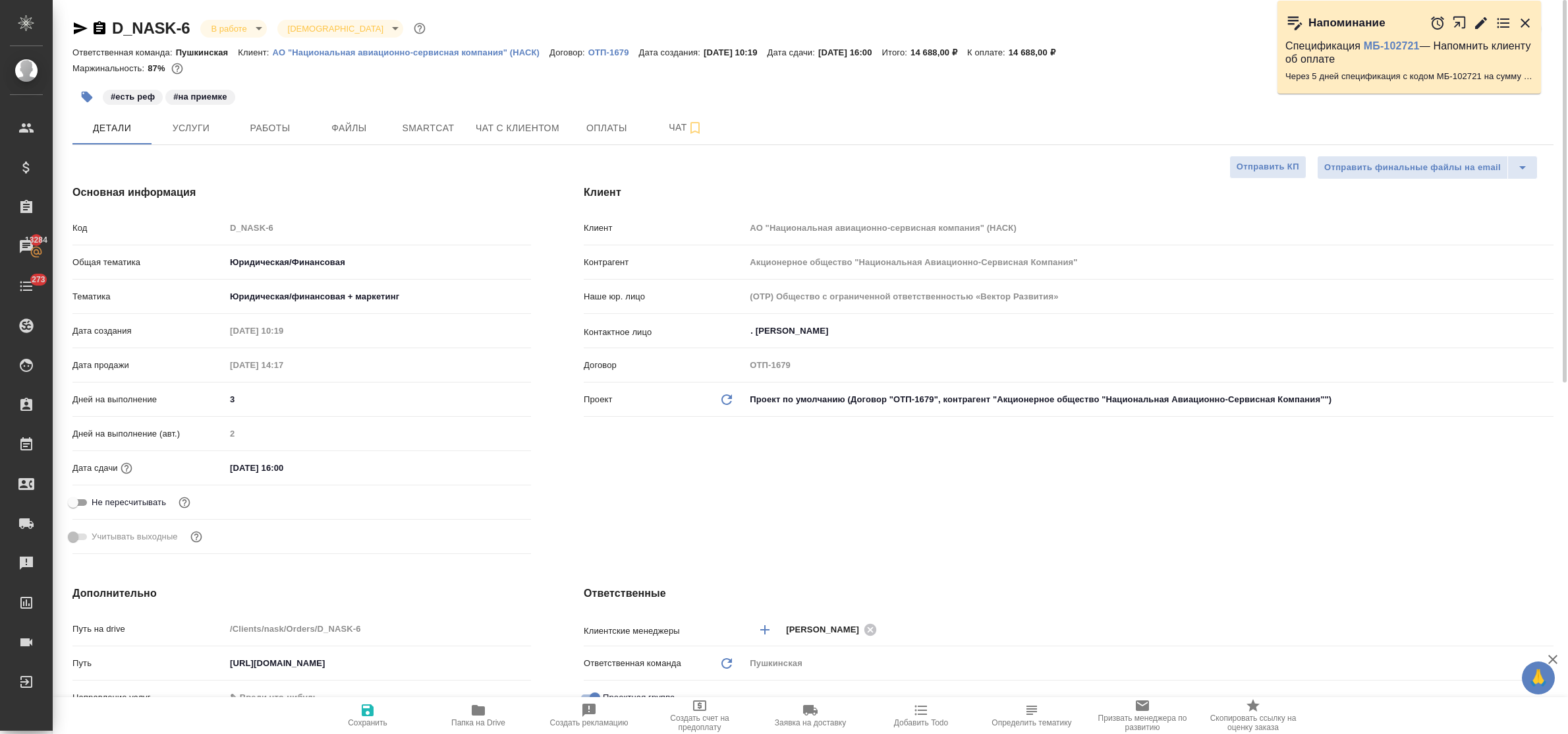
type textarea "x"
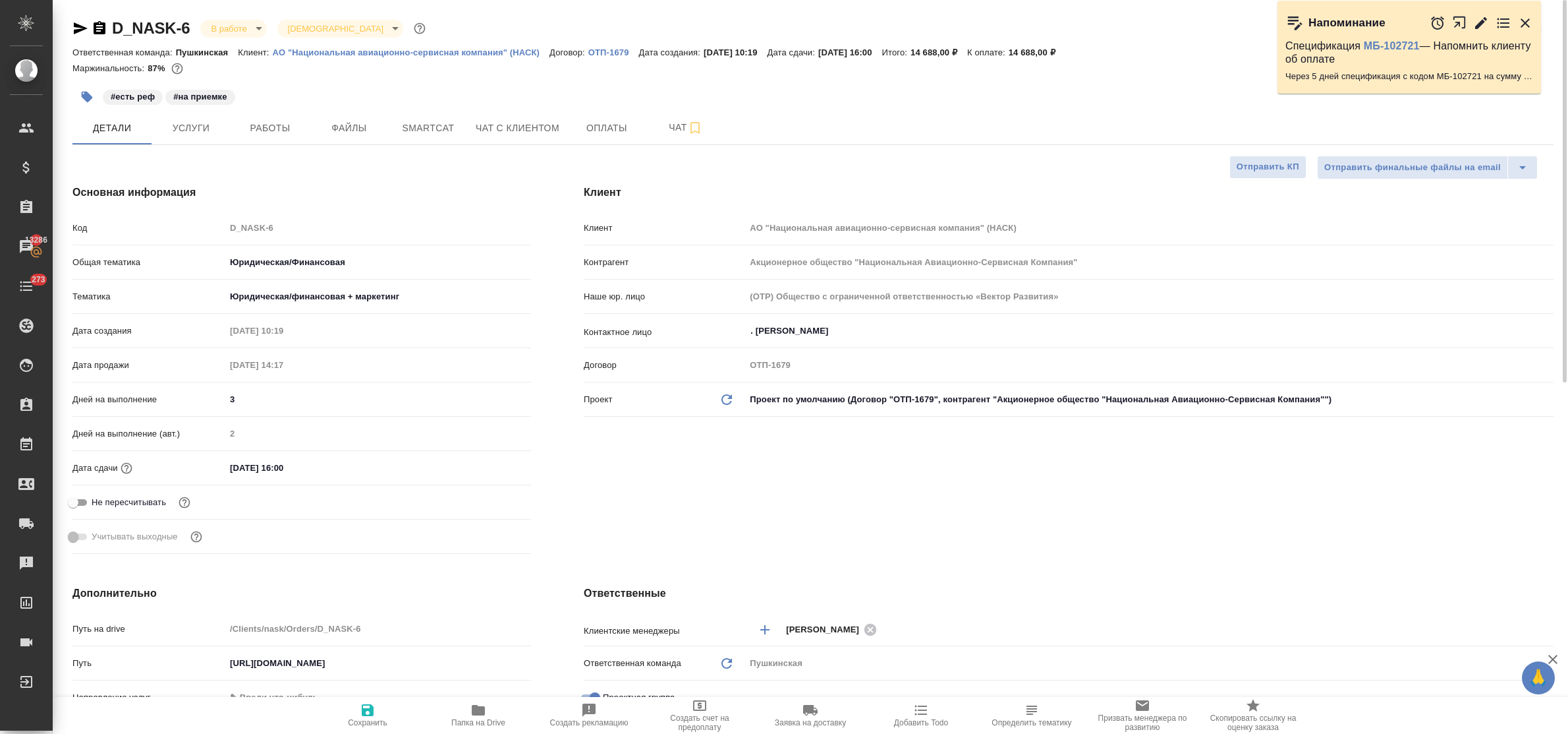
type textarea "x"
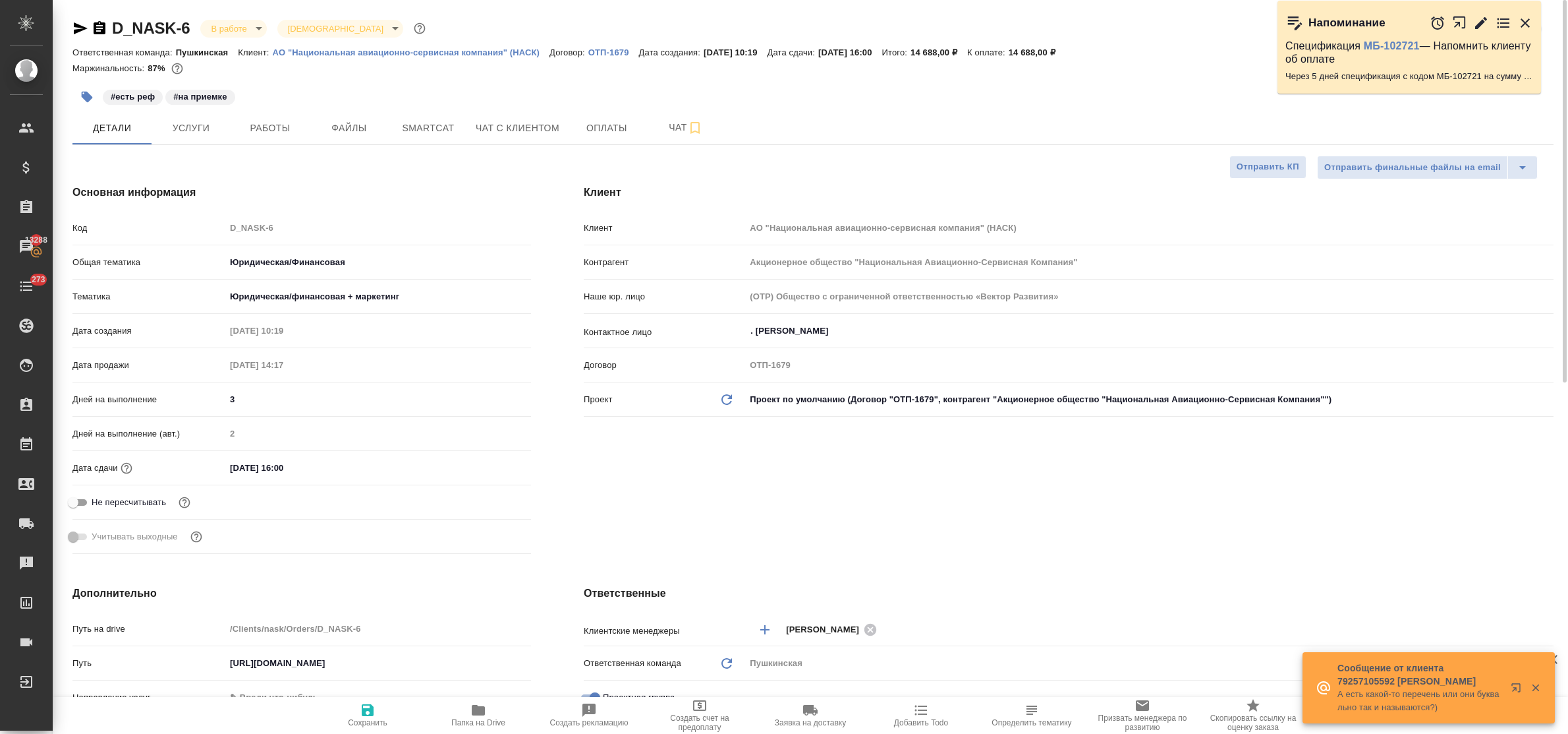
type textarea "x"
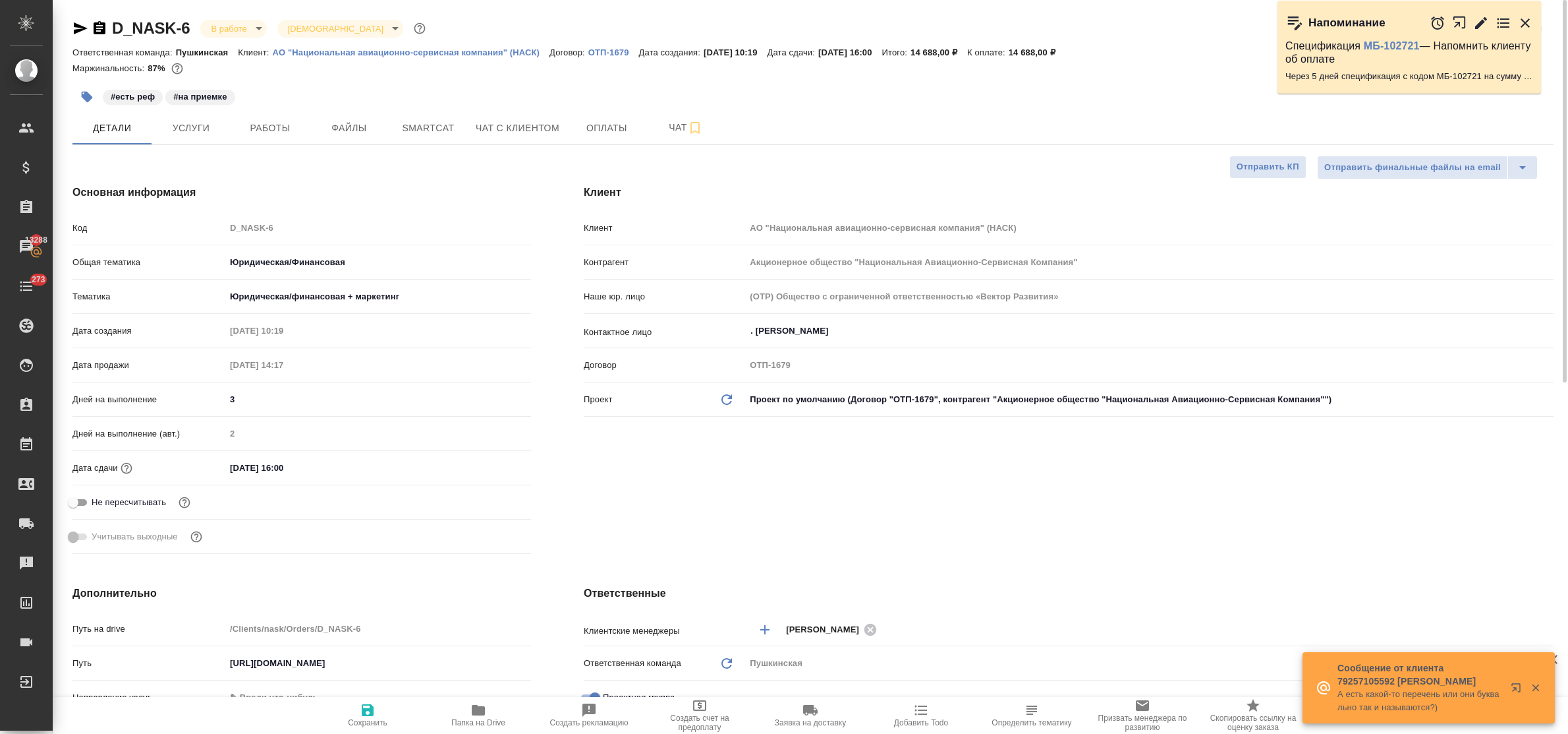
type textarea "x"
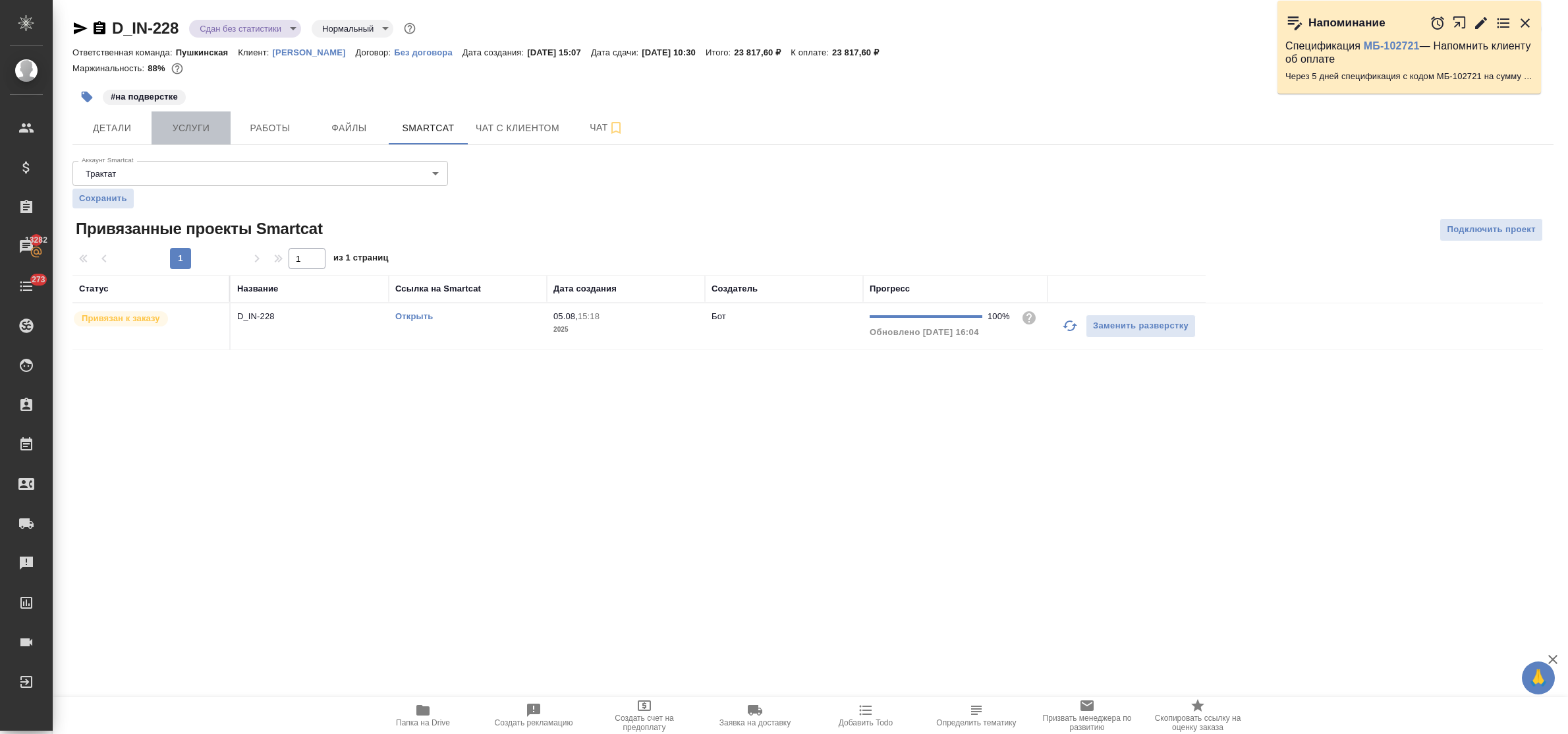
click at [190, 122] on span "Услуги" at bounding box center [191, 128] width 64 height 17
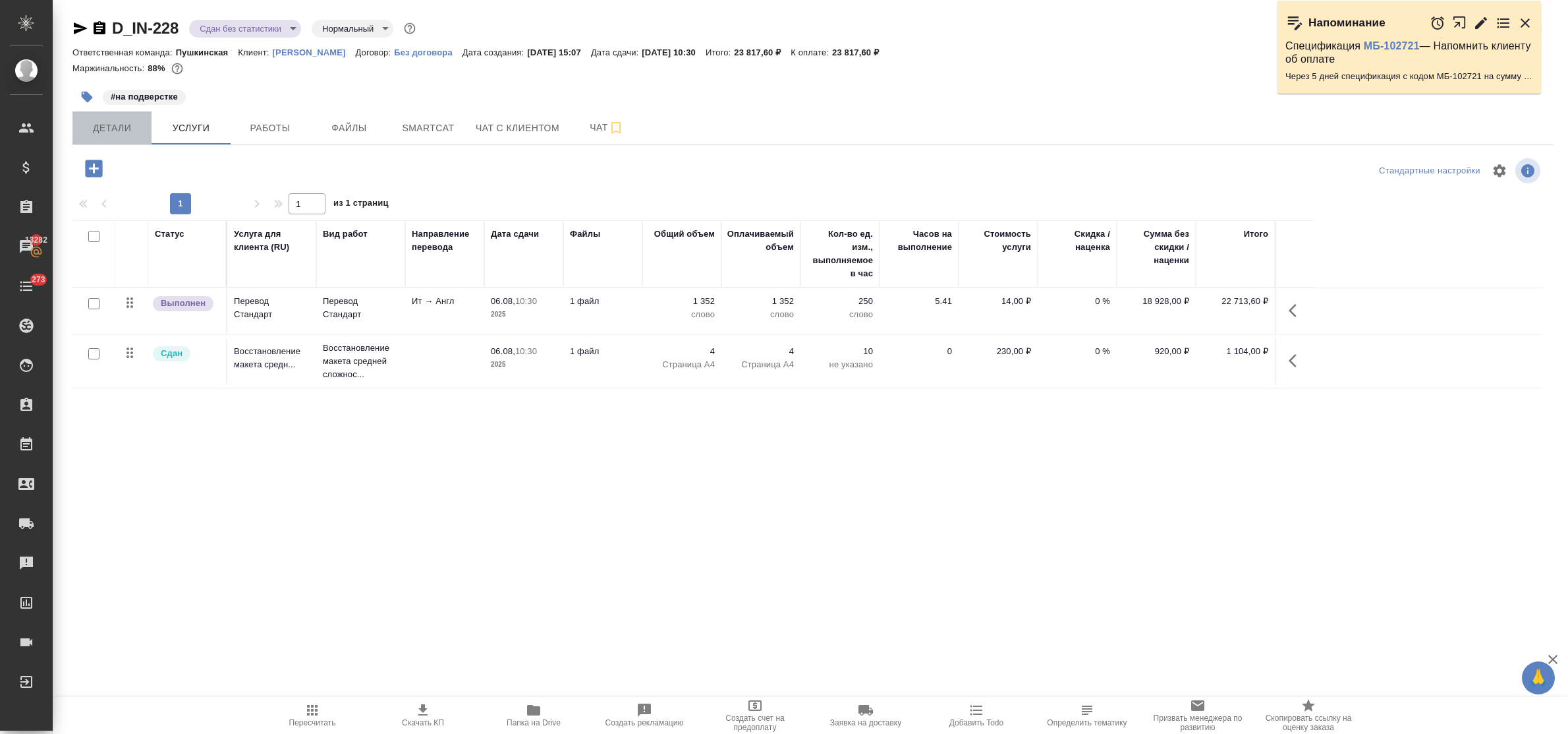
click at [113, 132] on span "Детали" at bounding box center [111, 128] width 64 height 17
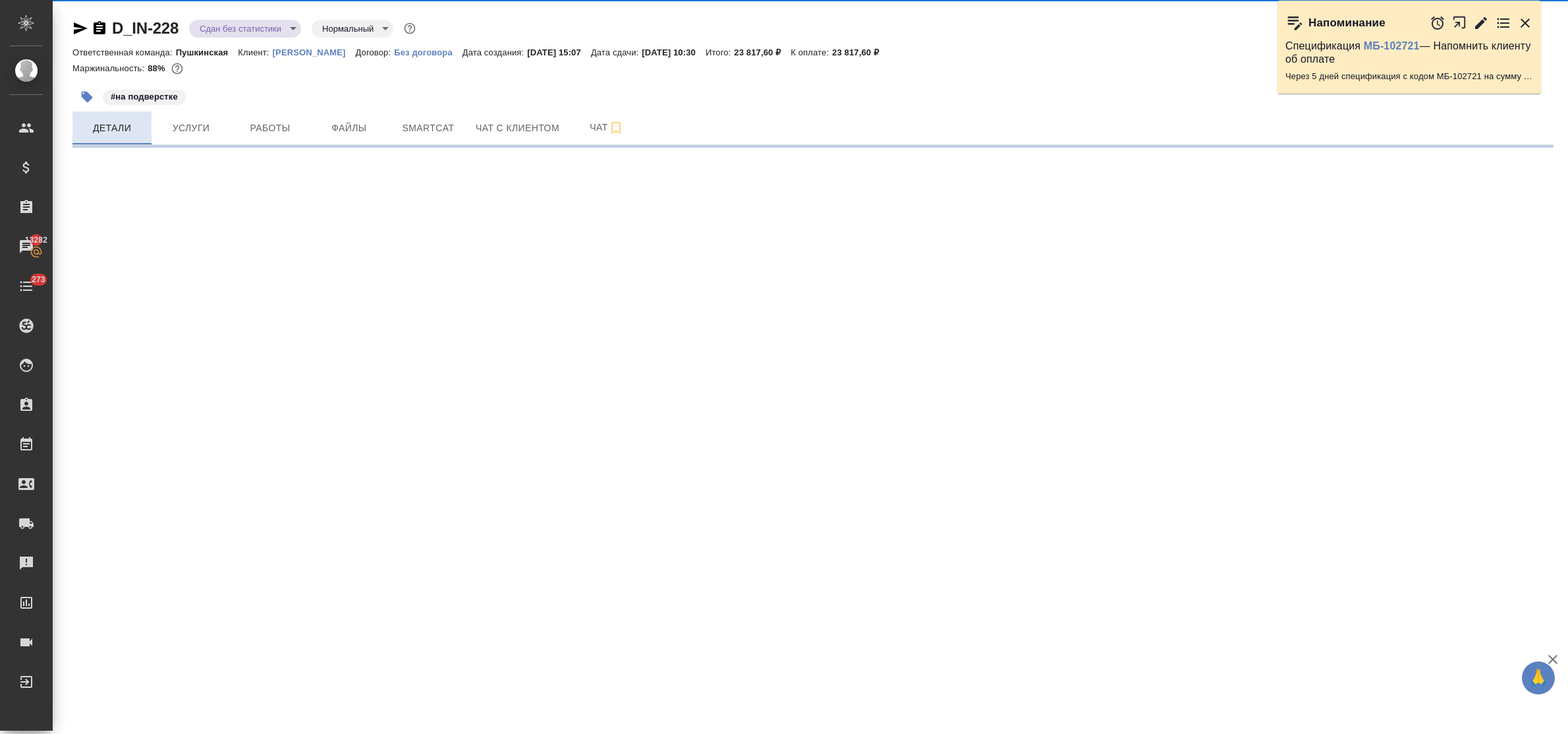
select select "RU"
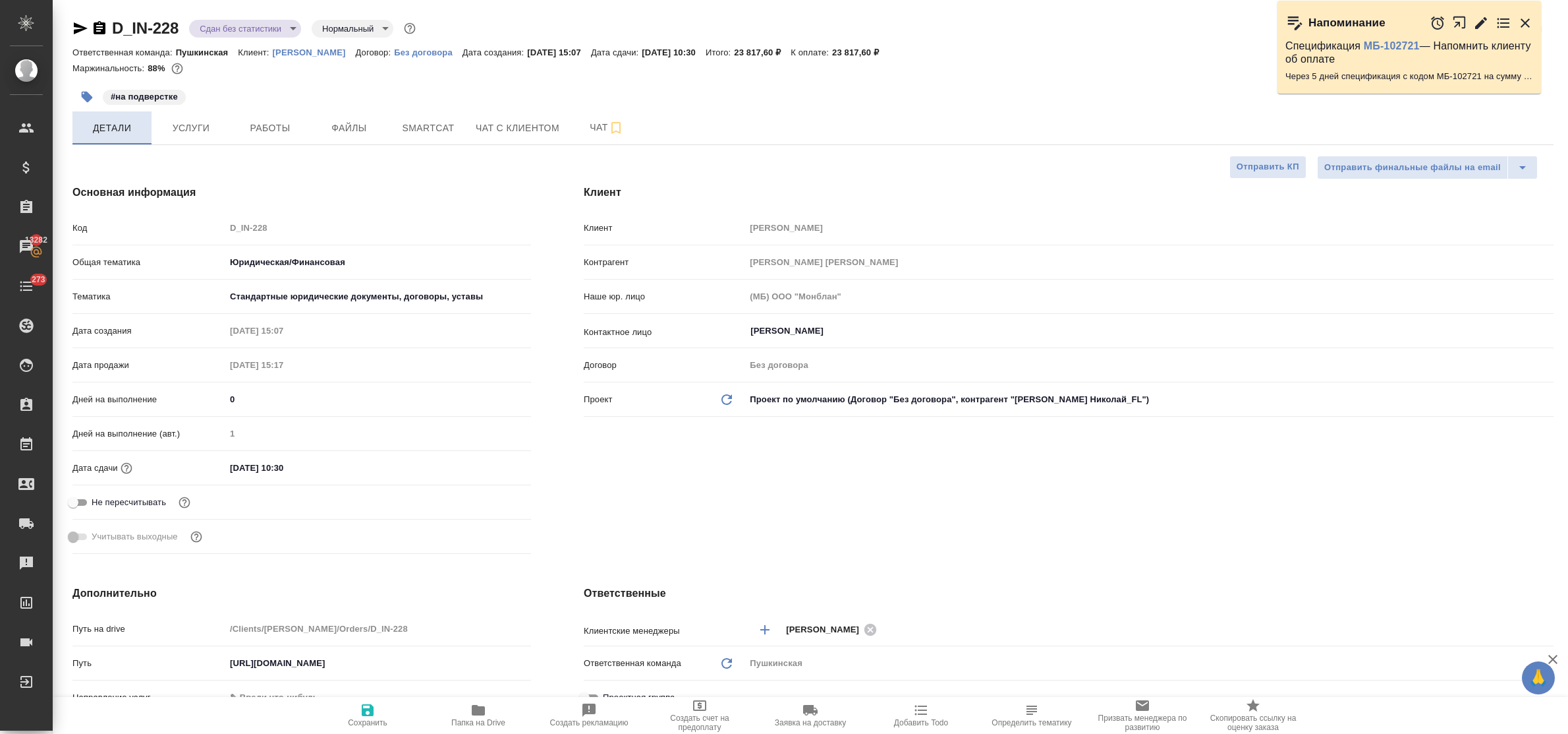
type textarea "x"
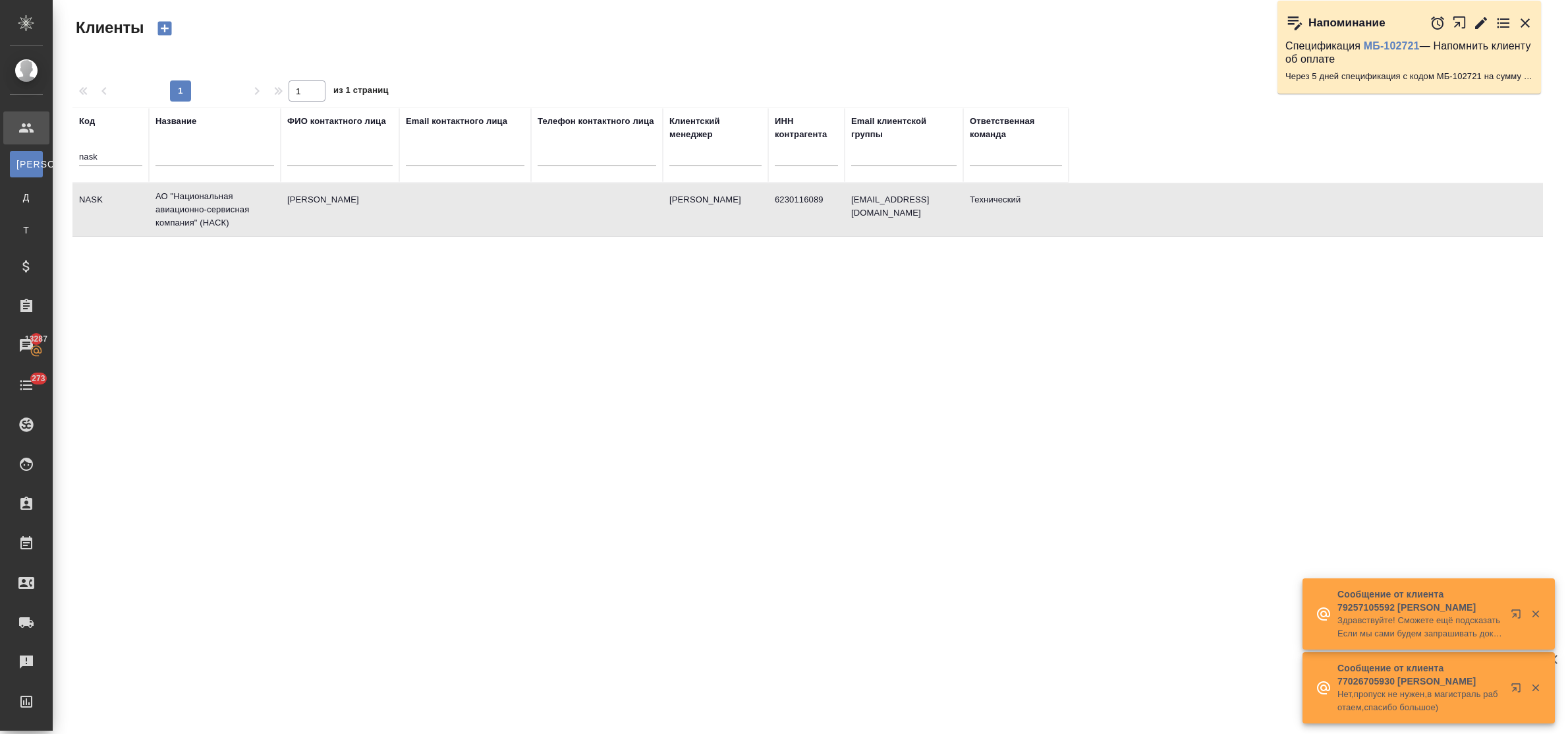
select select "RU"
drag, startPoint x: 100, startPoint y: 159, endPoint x: 41, endPoint y: 157, distance: 59.0
click at [41, 157] on div ".cls-1 fill:#fff; AWATERA Bulakhova Elena Клиенты К Клиенты Д Договоры Т Тендер…" at bounding box center [784, 367] width 1568 height 734
click at [224, 162] on input "text" at bounding box center [215, 158] width 119 height 17
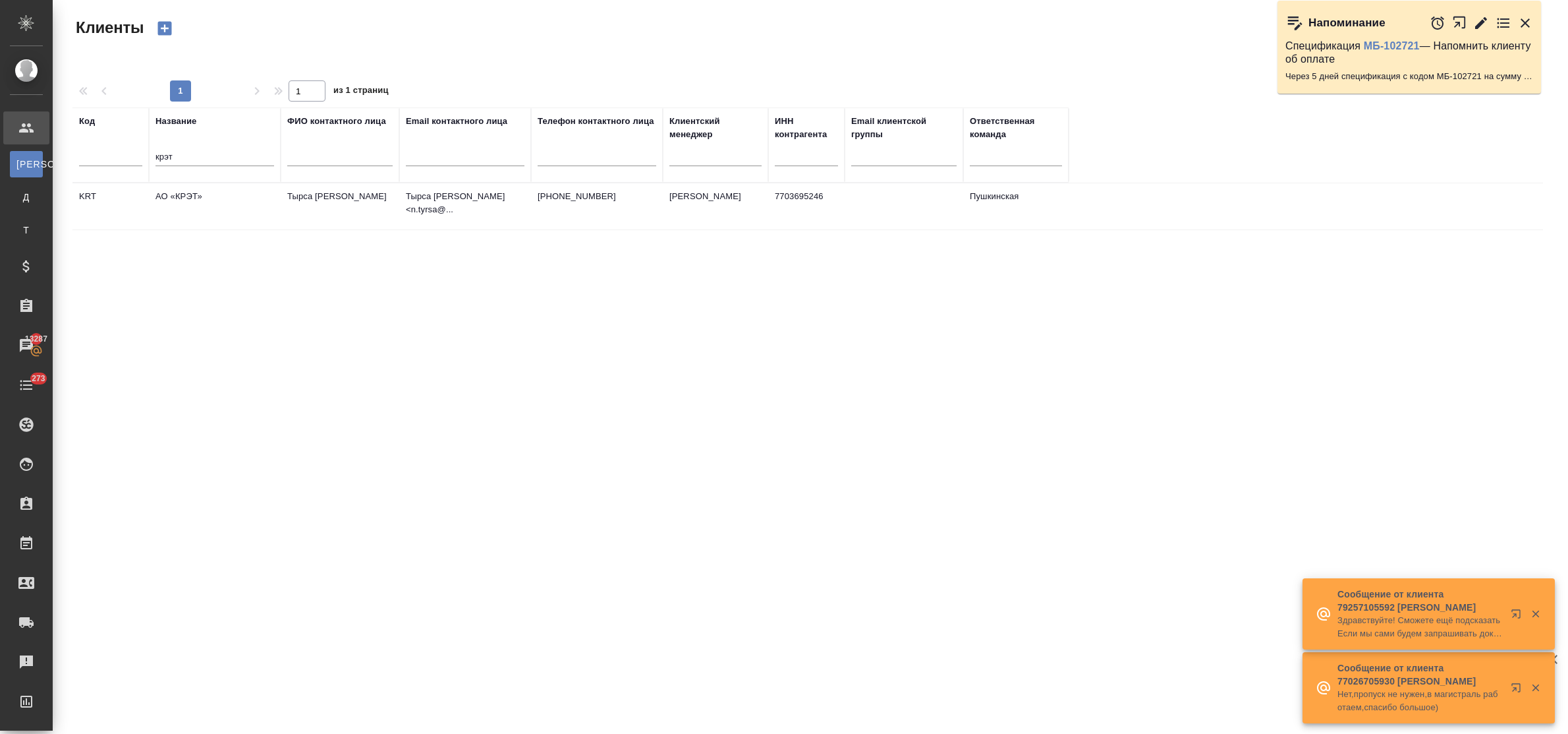
click at [205, 192] on td "АО «КРЭТ»" at bounding box center [215, 206] width 132 height 46
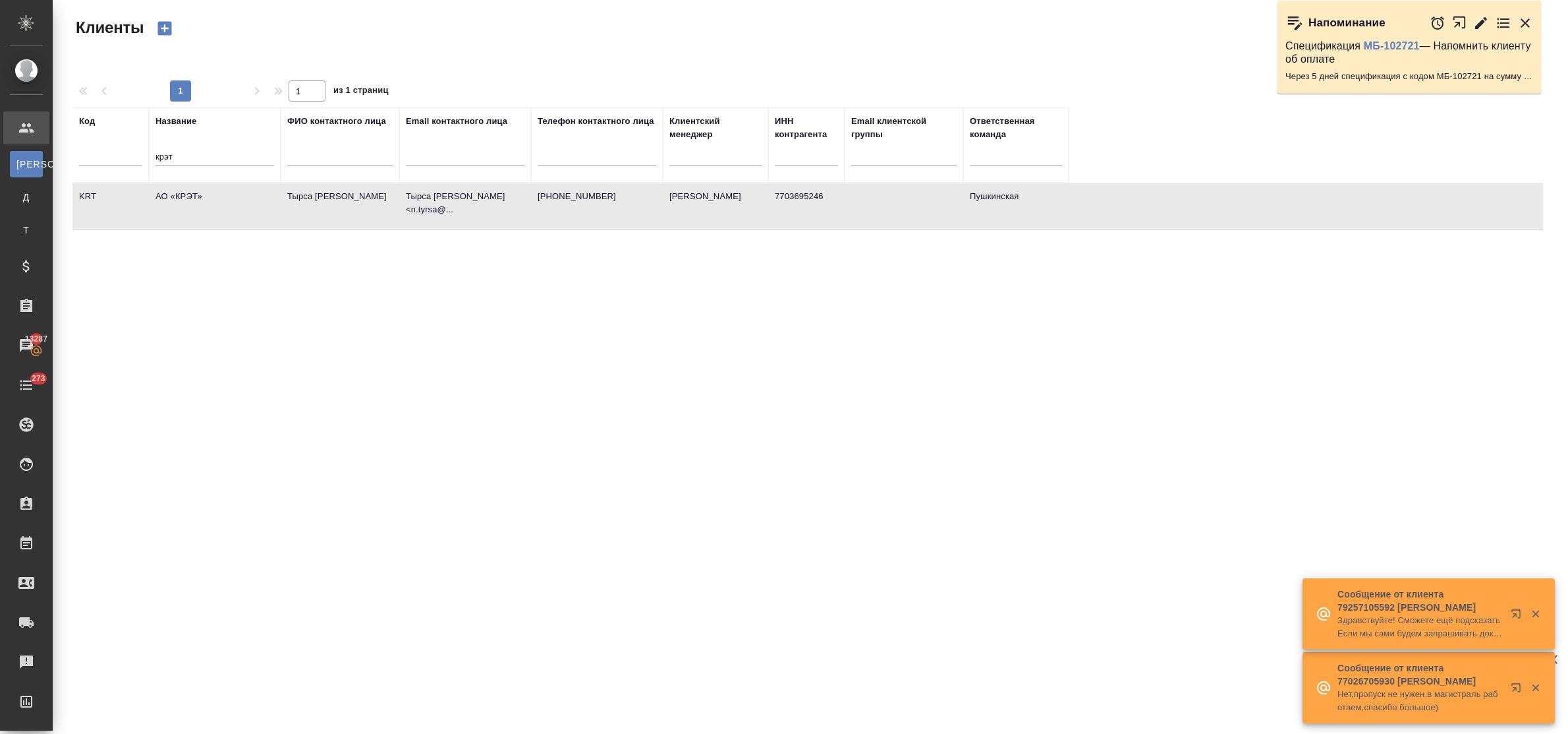
click at [205, 192] on td "АО «КРЭТ»" at bounding box center [215, 206] width 132 height 46
click at [199, 195] on td "АО «КРЭТ»" at bounding box center [215, 206] width 132 height 46
drag, startPoint x: 168, startPoint y: 155, endPoint x: 144, endPoint y: 155, distance: 24.0
click at [144, 155] on tr "Код Название крэт ФИО контактного лица Email контактного лица Телефон контактно…" at bounding box center [570, 144] width 996 height 75
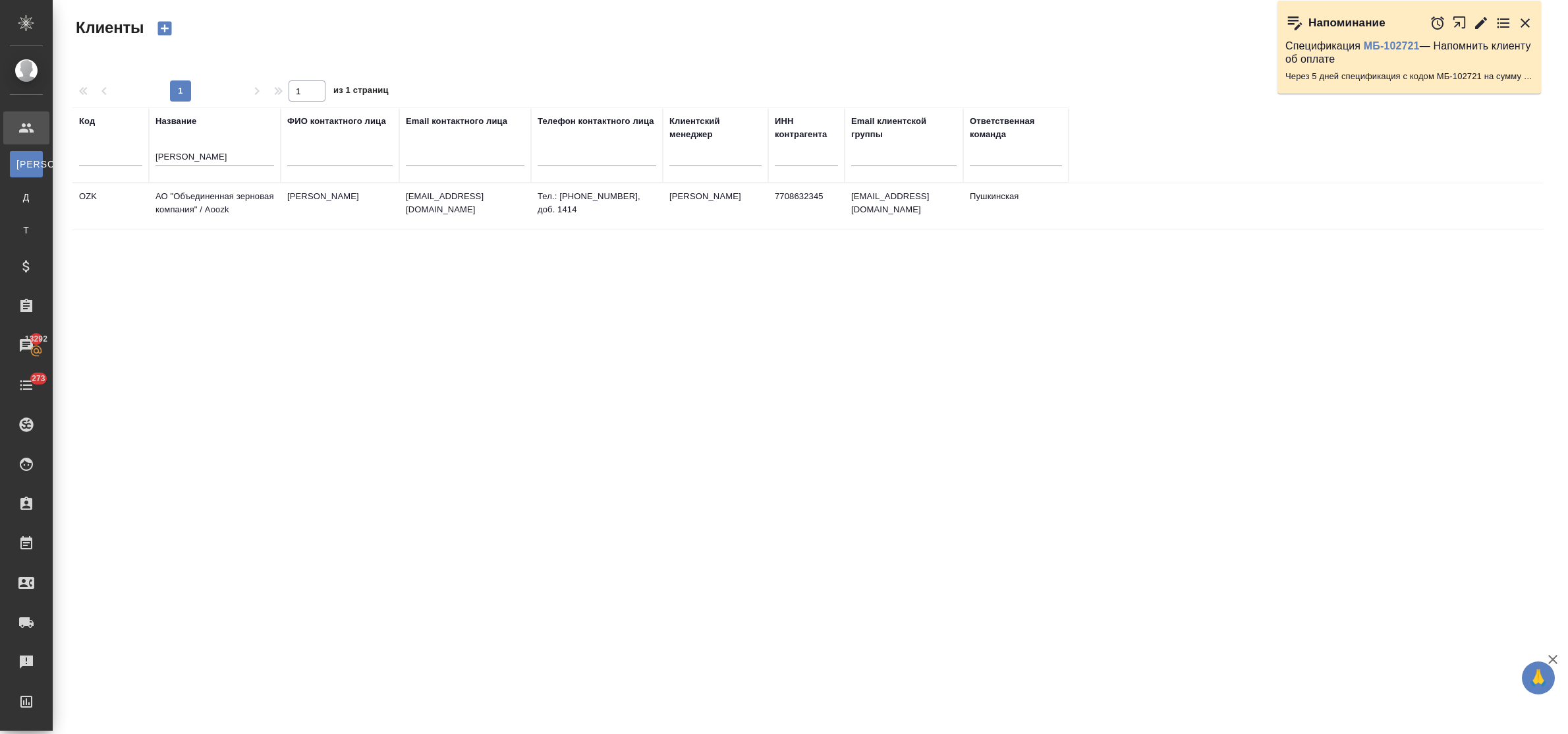
click at [178, 201] on td "АО "Объединенная зерновая компания" / Aoozk" at bounding box center [215, 206] width 132 height 46
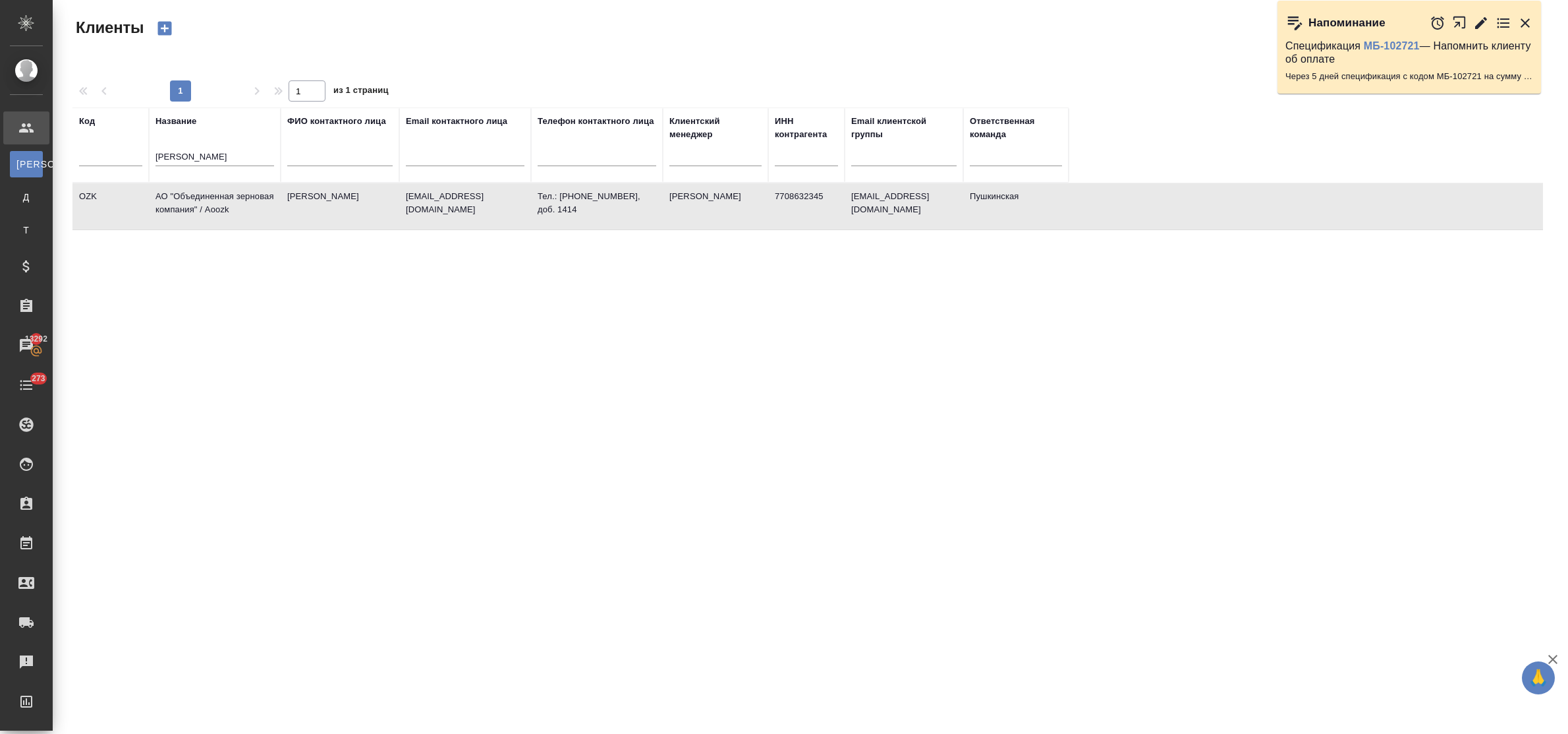
click at [178, 201] on td "АО "Объединенная зерновая компания" / Aoozk" at bounding box center [215, 206] width 132 height 46
drag, startPoint x: 203, startPoint y: 153, endPoint x: 127, endPoint y: 153, distance: 76.0
click at [127, 153] on tr "Код Название зернова ФИО контактного лица Email контактного лица Телефон контак…" at bounding box center [570, 144] width 996 height 75
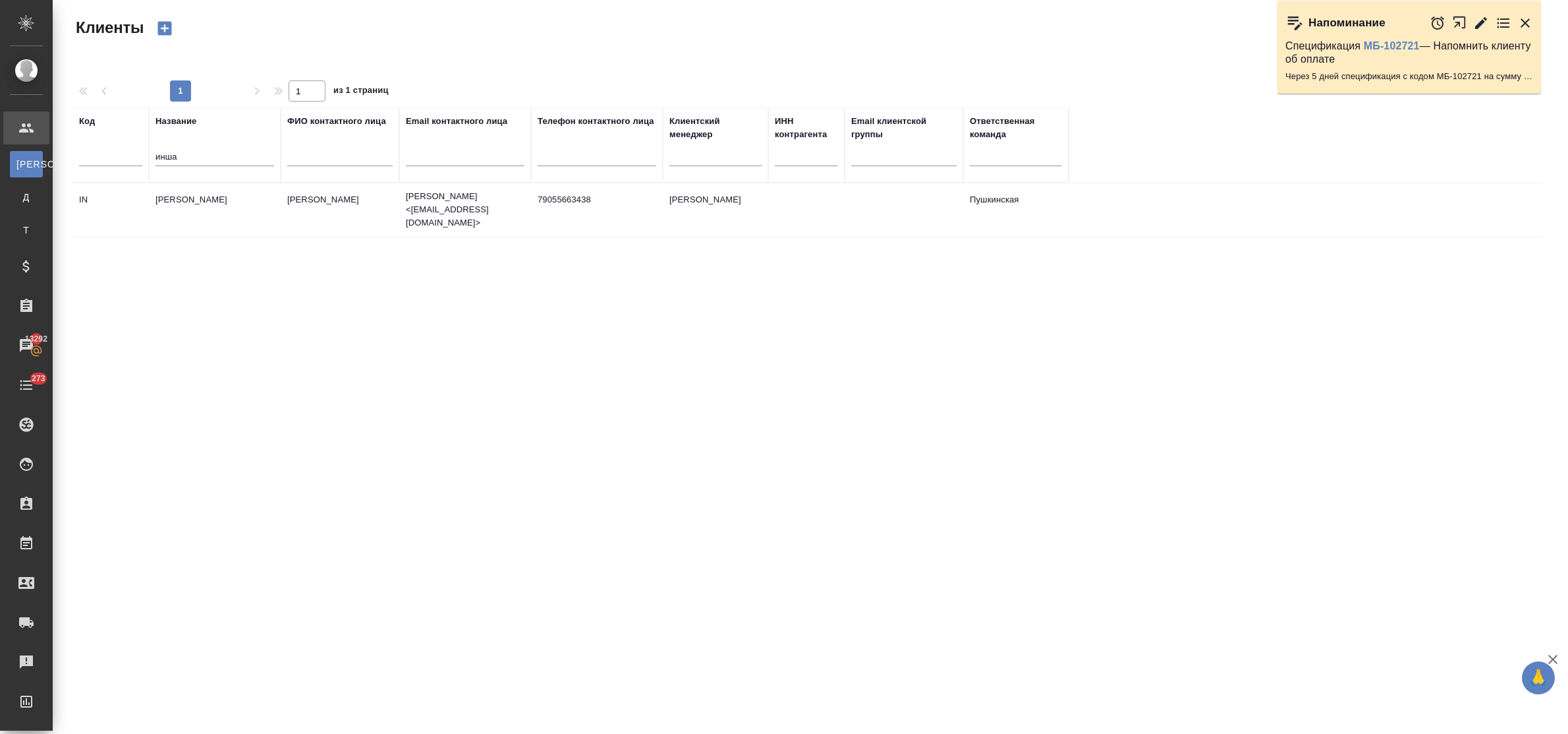
click at [180, 201] on td "Иншаков Николай" at bounding box center [215, 210] width 132 height 46
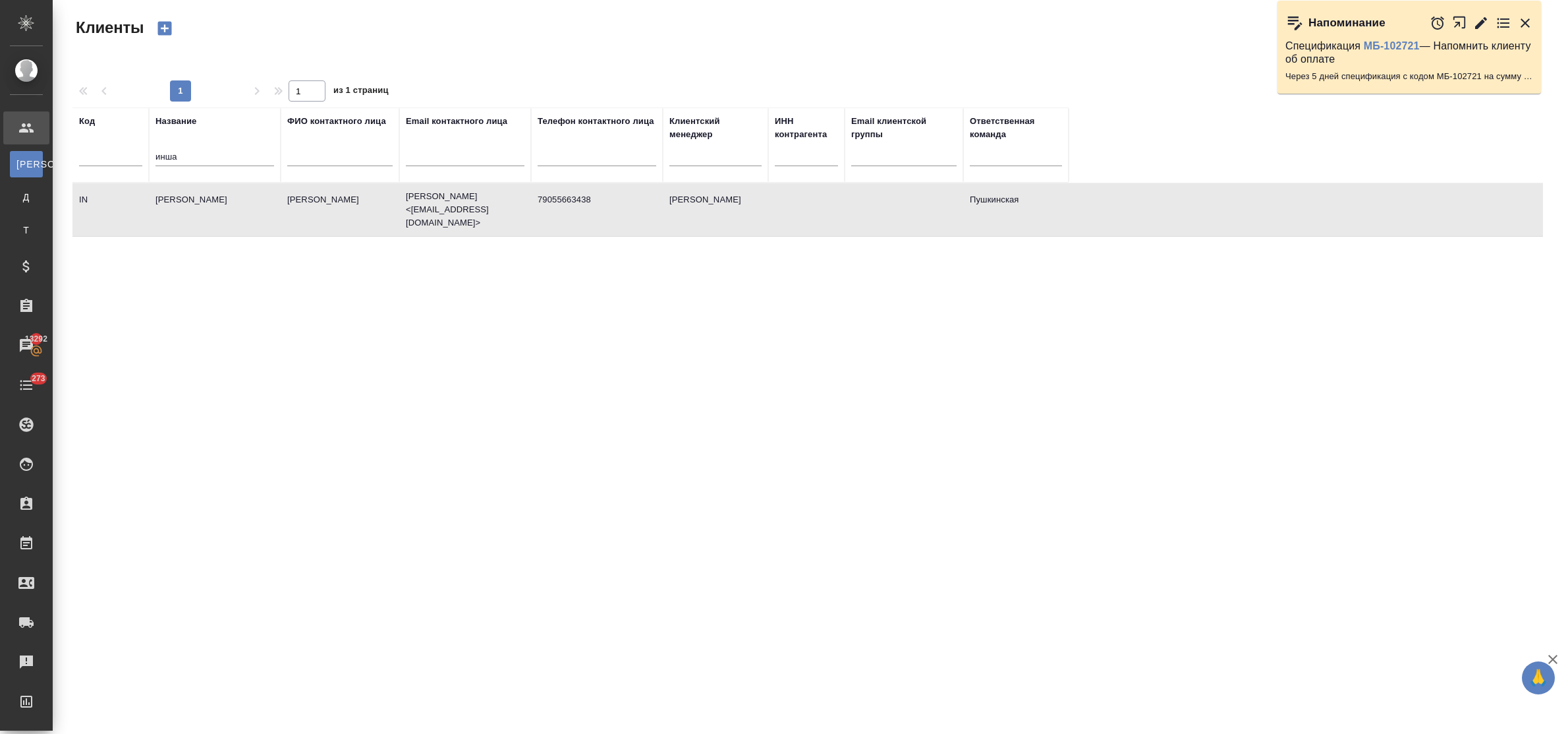
click at [180, 201] on td "Иншаков Николай" at bounding box center [215, 210] width 132 height 46
drag, startPoint x: 186, startPoint y: 160, endPoint x: 136, endPoint y: 160, distance: 50.0
click at [136, 160] on tr "Код Название инша ФИО контактного лица Email контактного лица Телефон контактно…" at bounding box center [570, 144] width 996 height 75
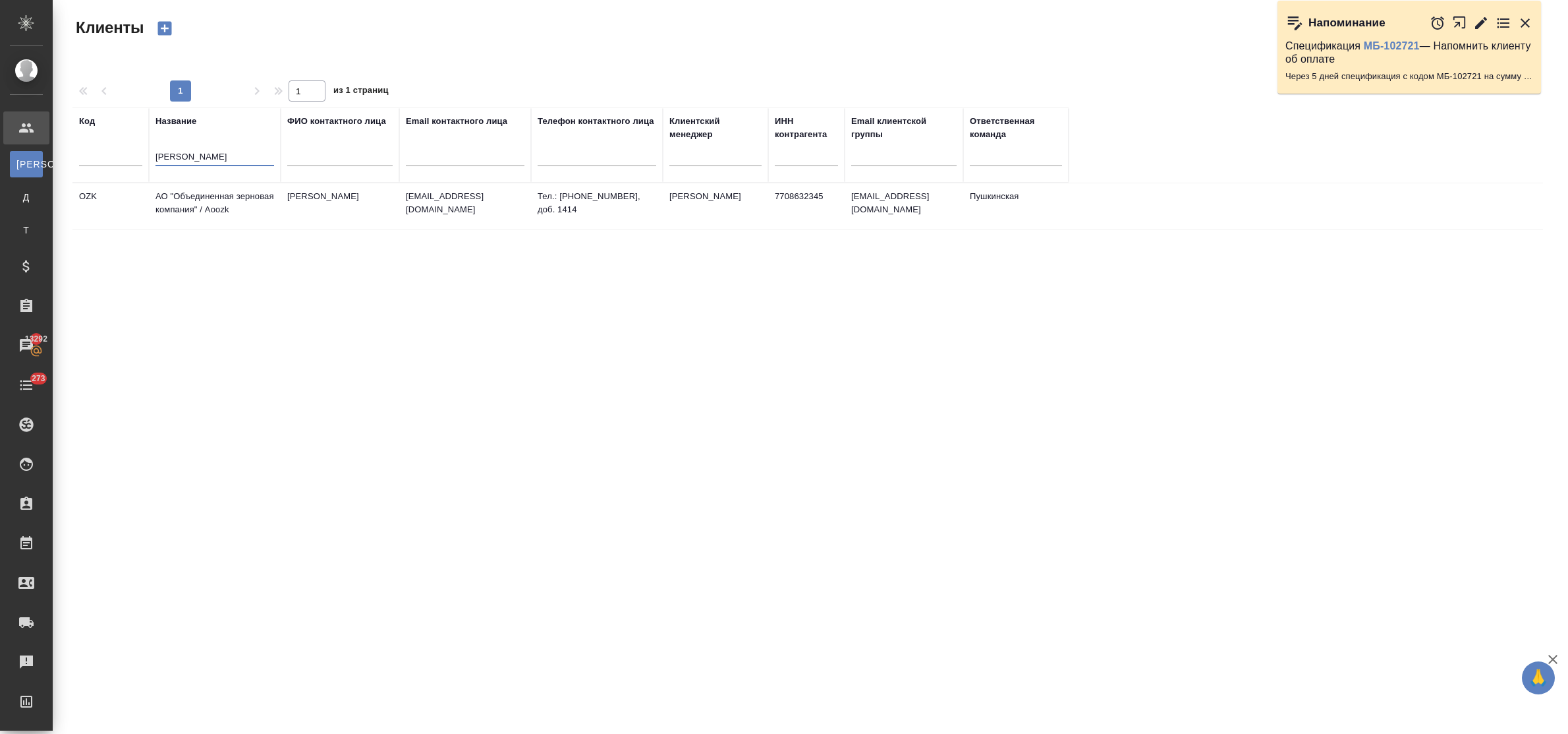
type input "зернова"
click at [196, 209] on td "АО "Объединенная зерновая компания" / Aoozk" at bounding box center [215, 206] width 132 height 46
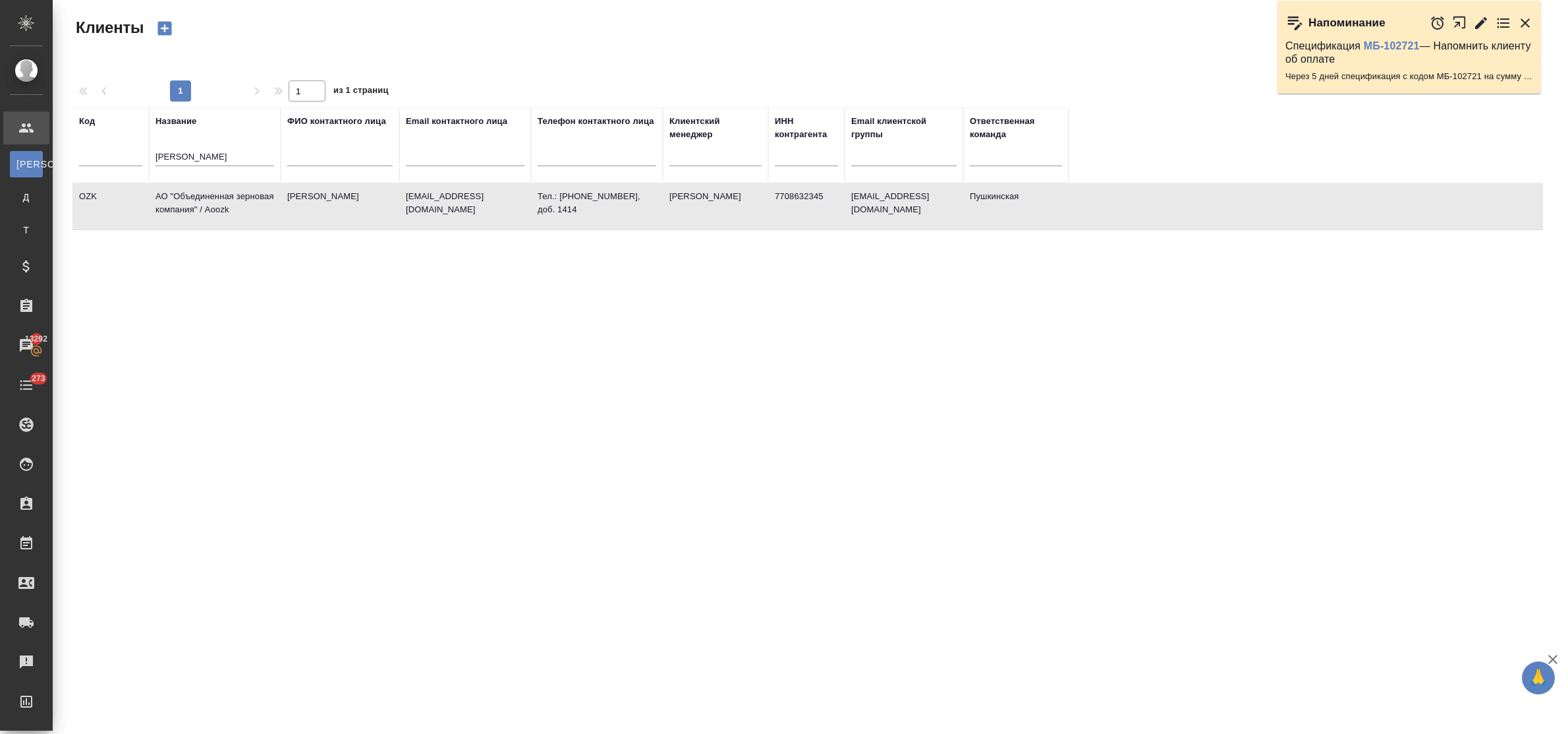
click at [196, 209] on td "АО "Объединенная зерновая компания" / Aoozk" at bounding box center [215, 206] width 132 height 46
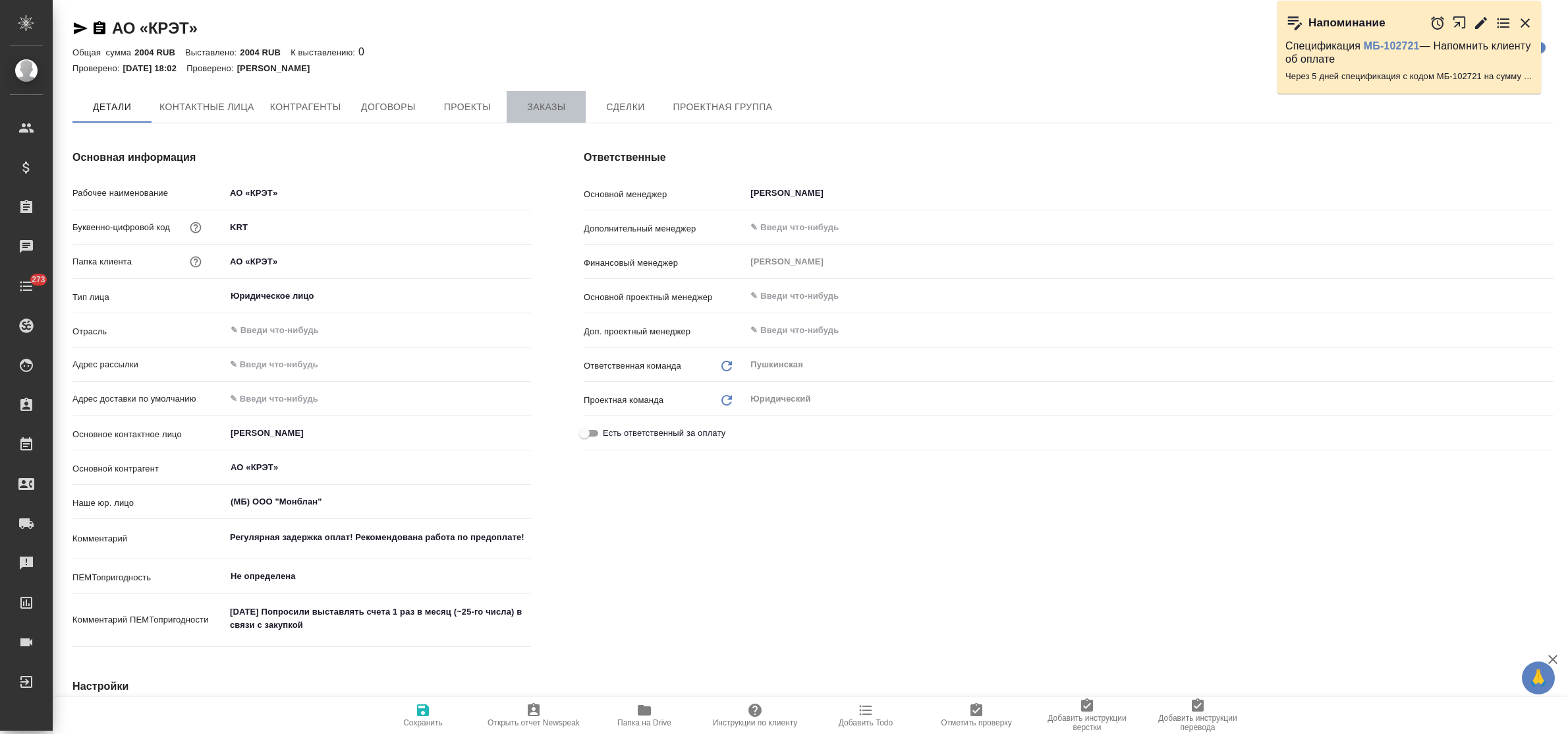
click at [541, 92] on button "Заказы" at bounding box center [546, 107] width 79 height 31
type textarea "x"
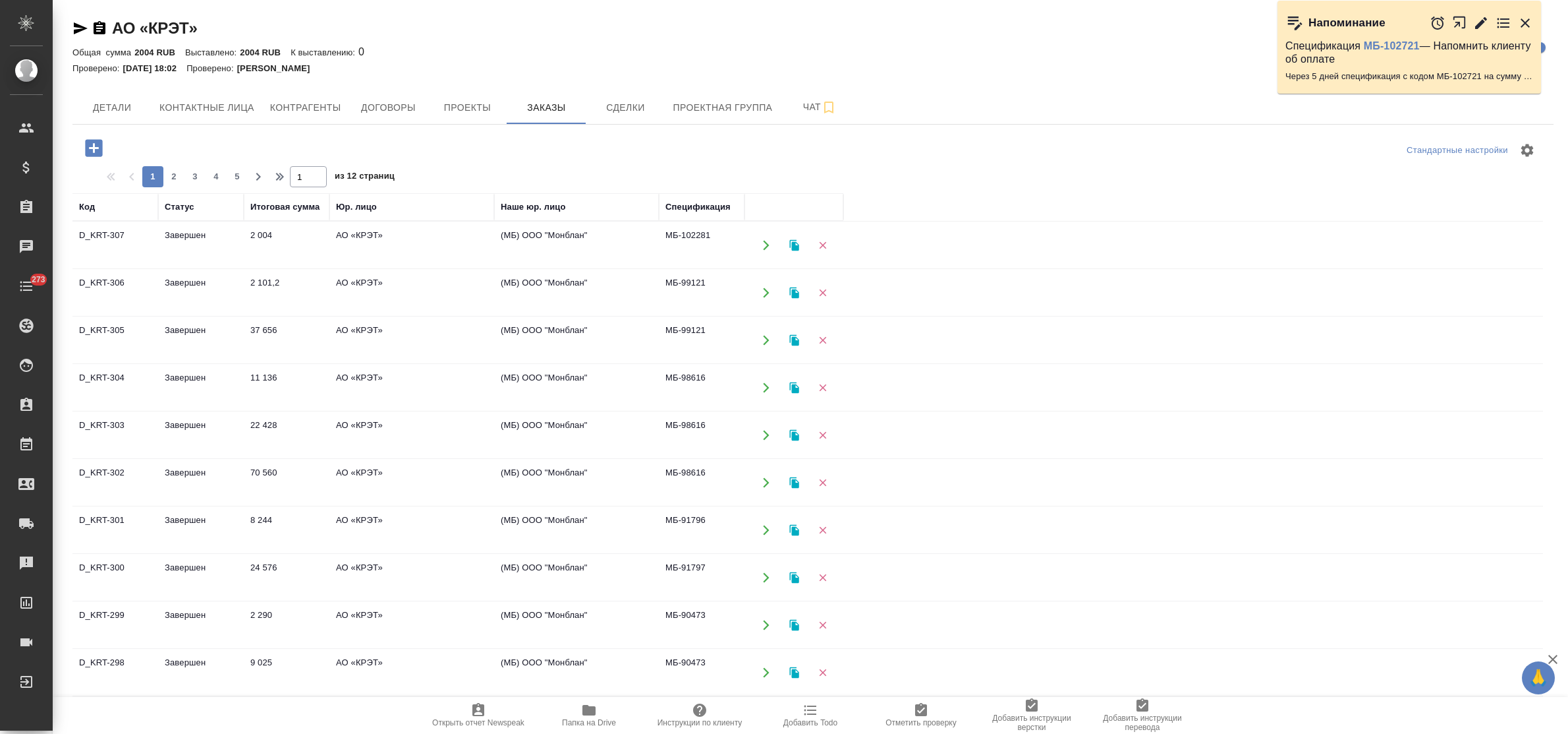
click at [92, 149] on icon "button" at bounding box center [93, 147] width 17 height 17
click at [100, 145] on icon "button" at bounding box center [93, 147] width 17 height 17
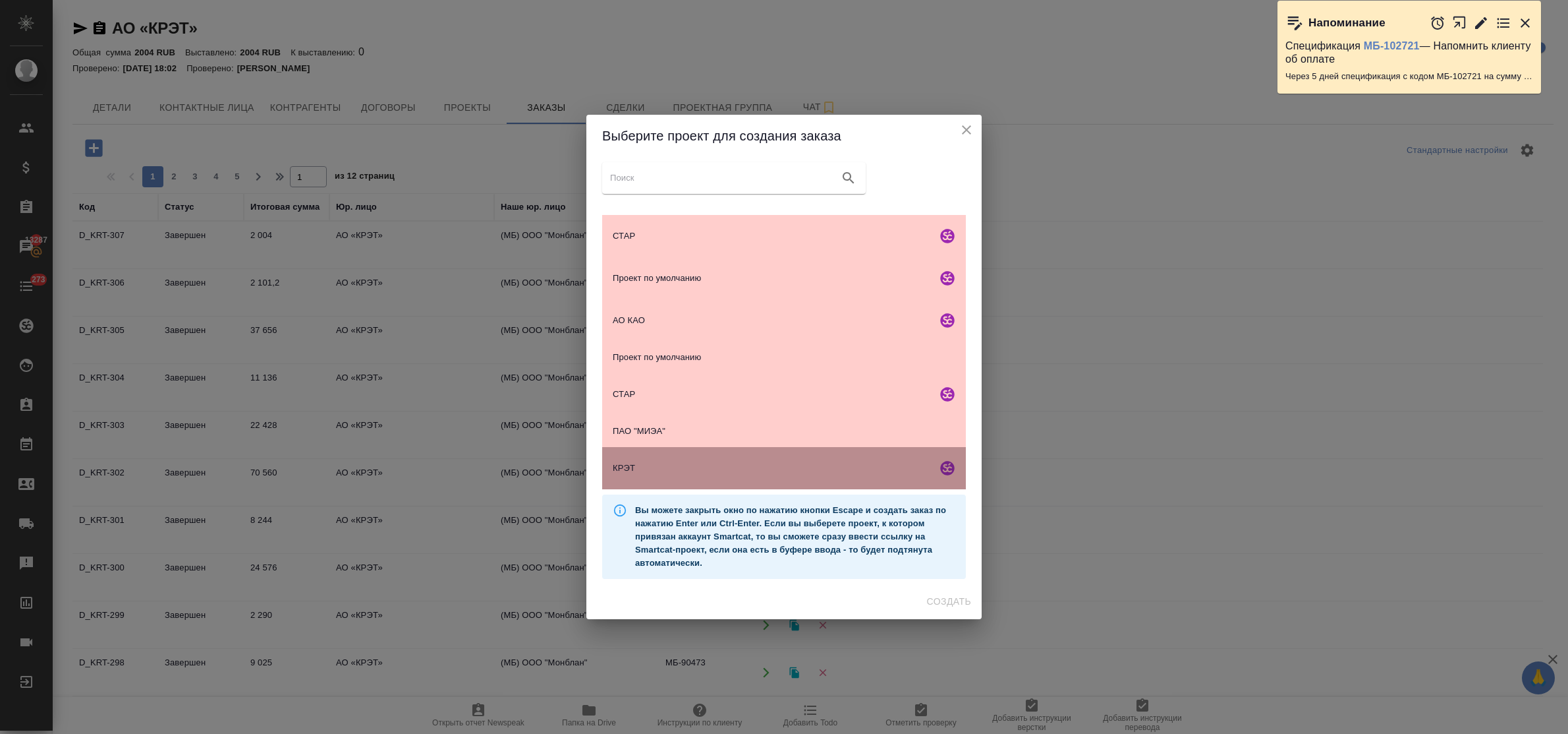
click at [673, 463] on span "КРЭТ" at bounding box center [772, 468] width 319 height 13
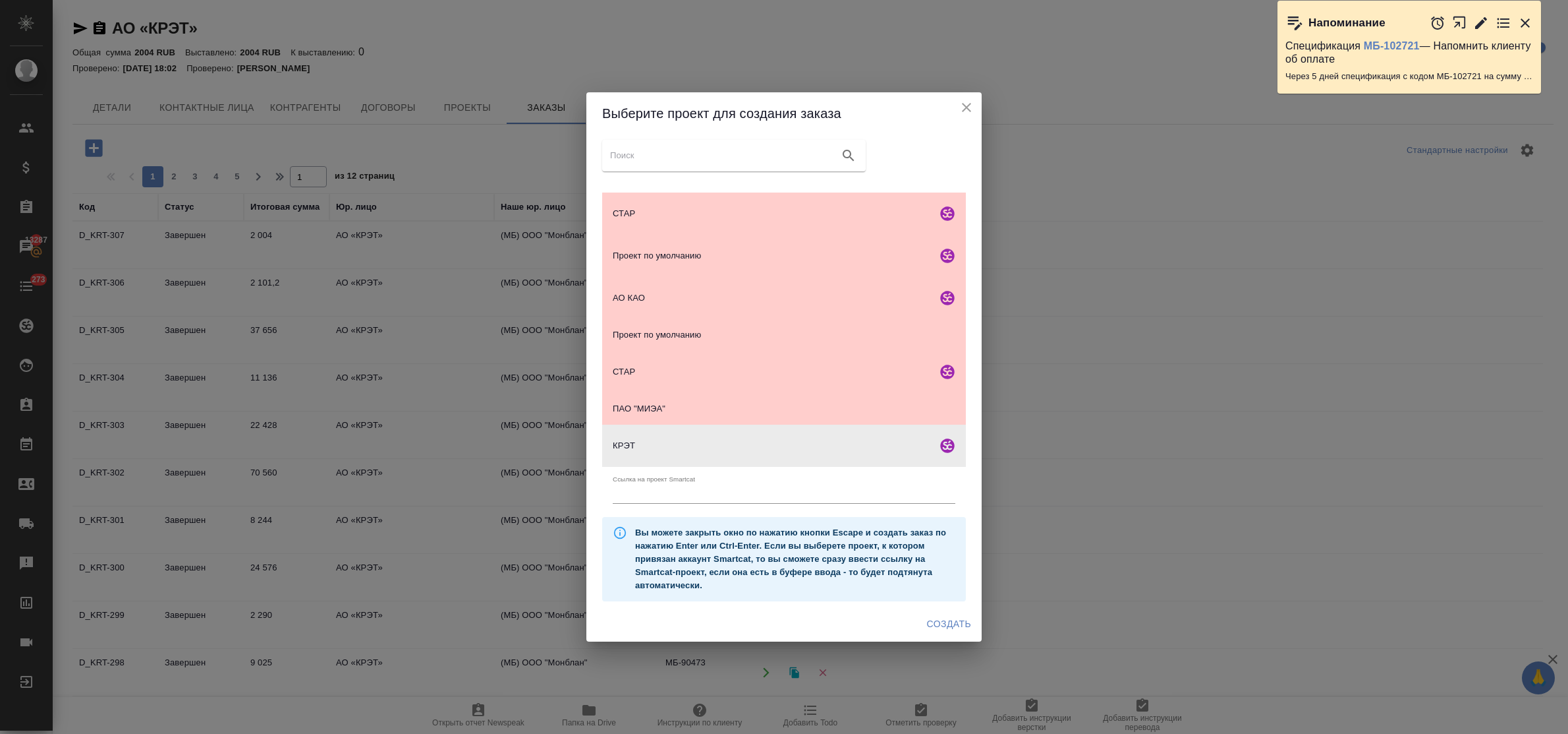
click at [944, 627] on span "Создать" at bounding box center [948, 624] width 44 height 17
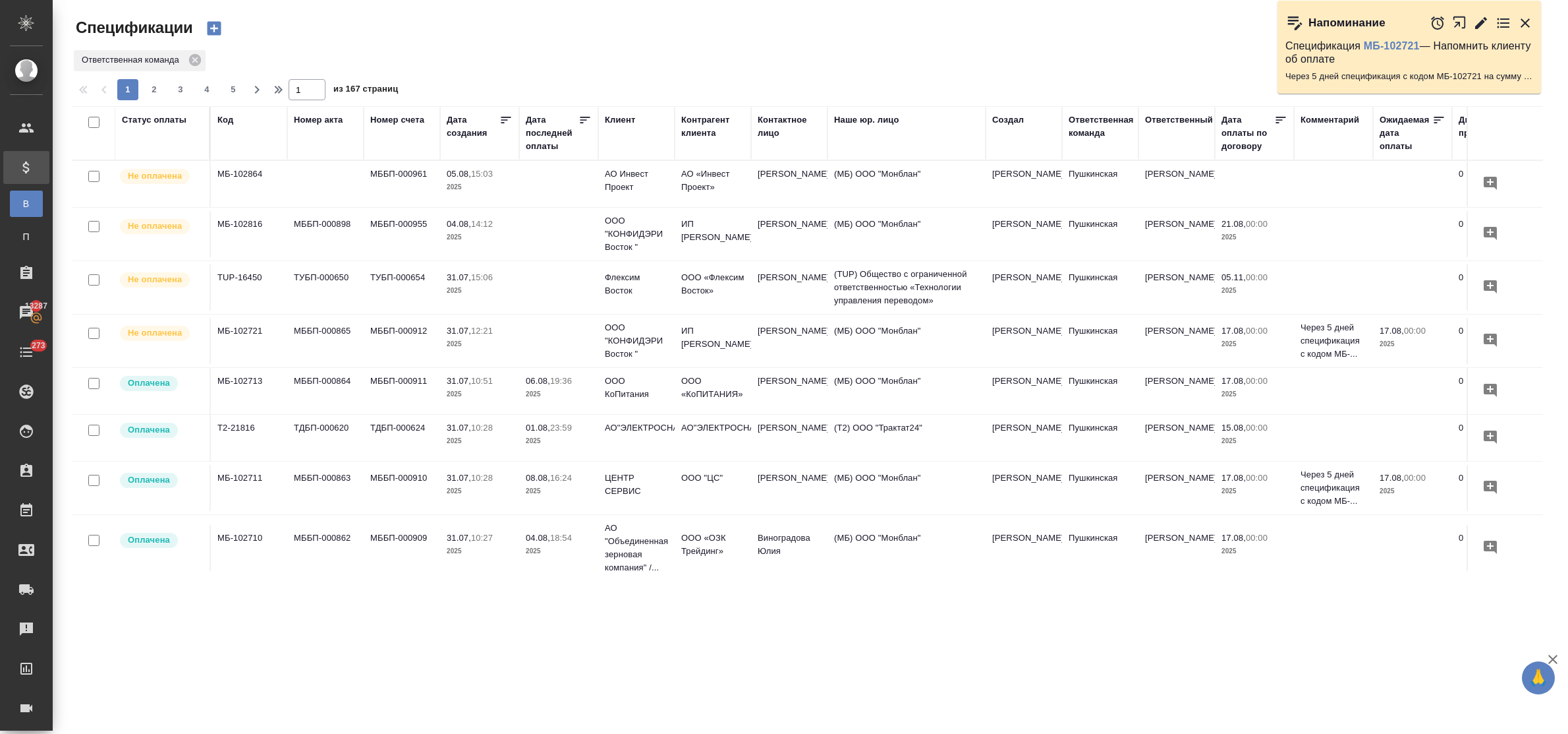
click at [143, 121] on div "Статус оплаты" at bounding box center [154, 120] width 64 height 13
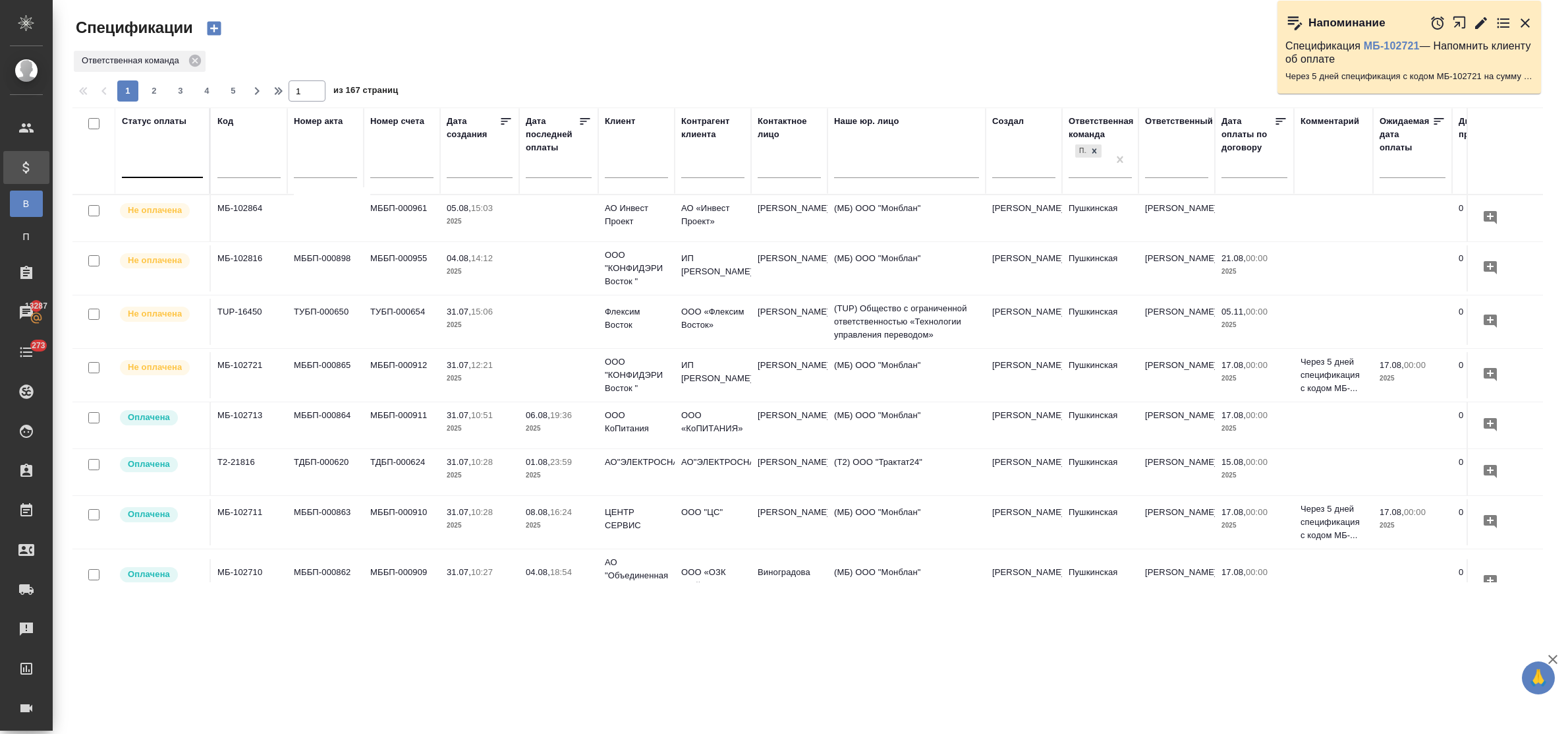
click at [149, 170] on div at bounding box center [163, 164] width 81 height 19
click at [246, 230] on div "Просрочена" at bounding box center [316, 230] width 198 height 24
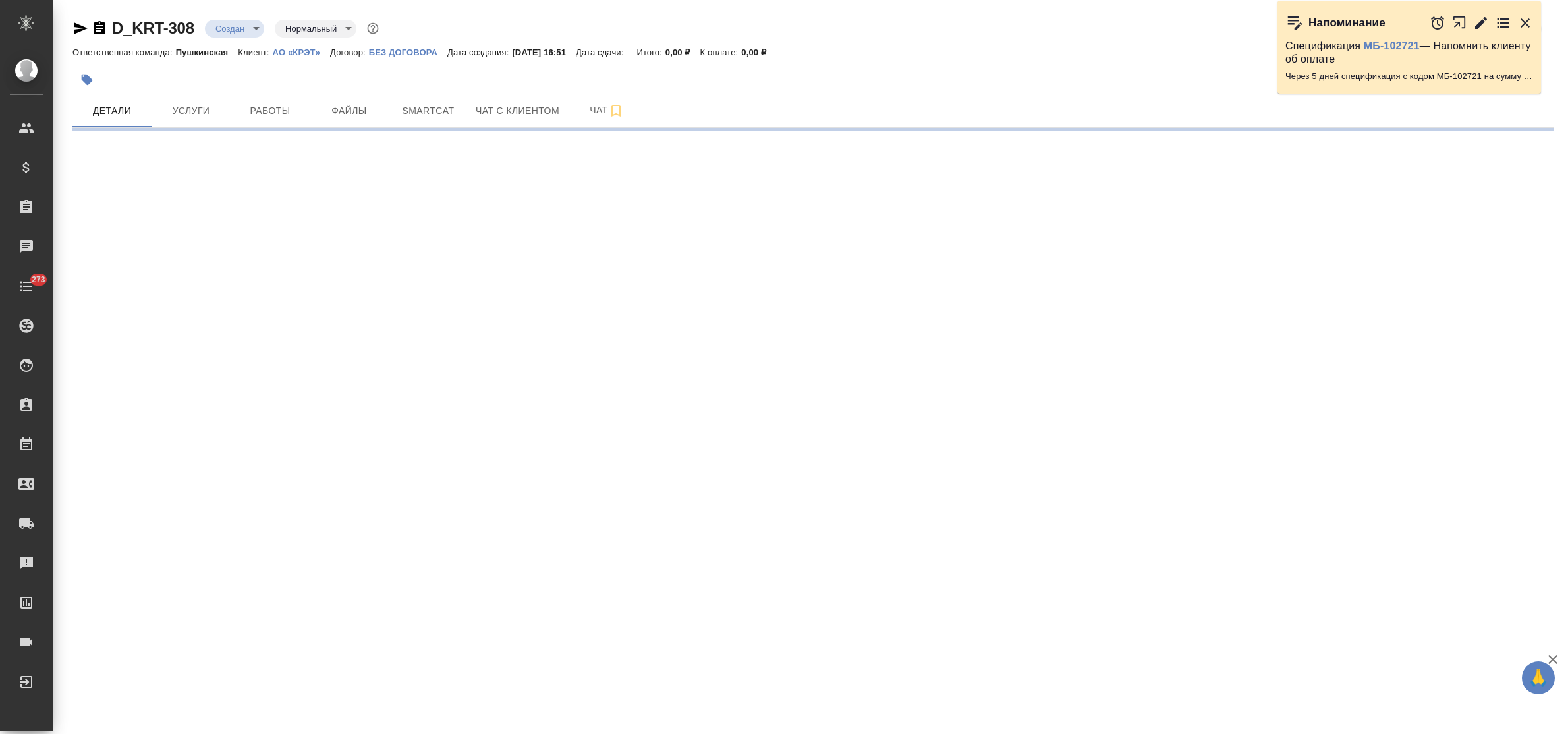
select select "RU"
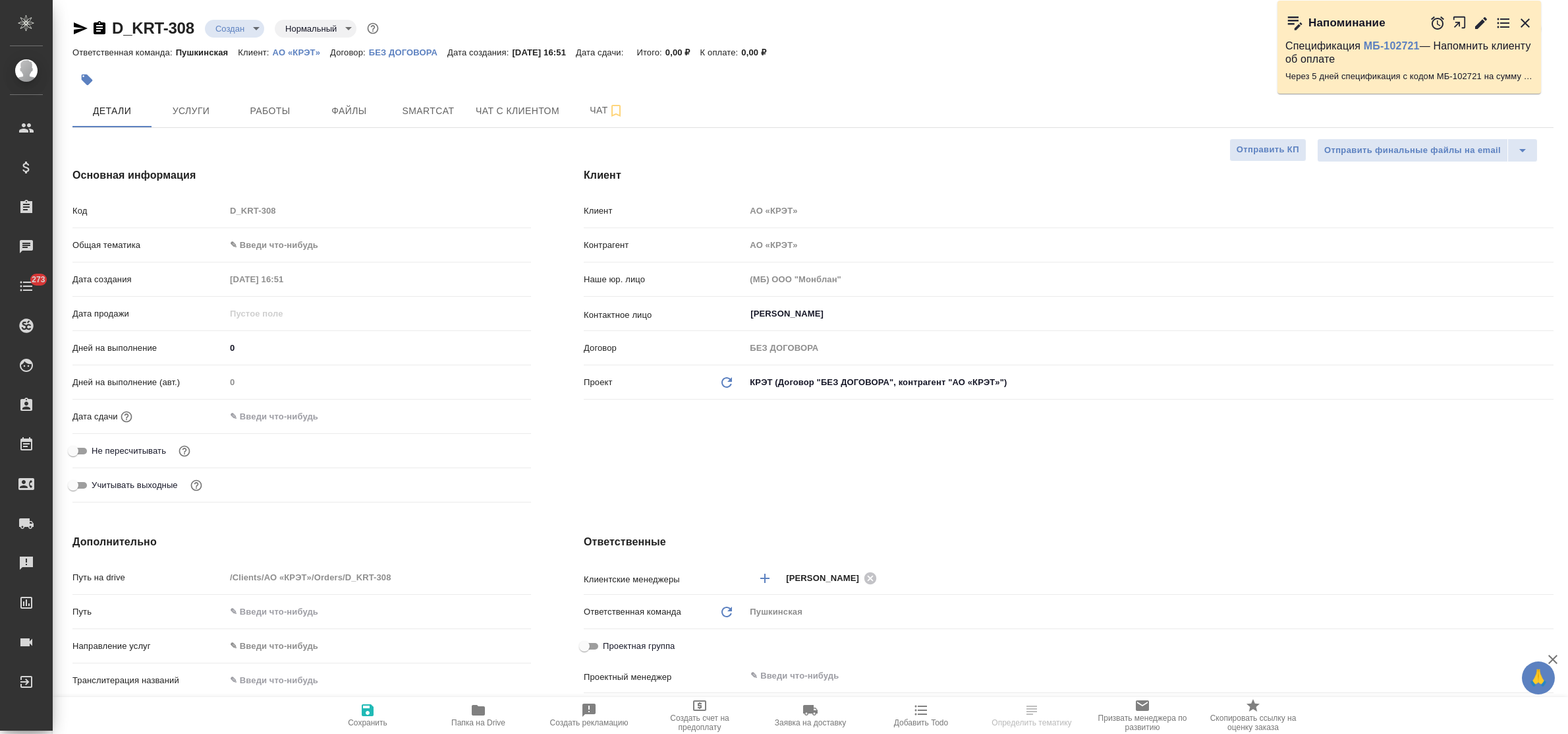
type textarea "x"
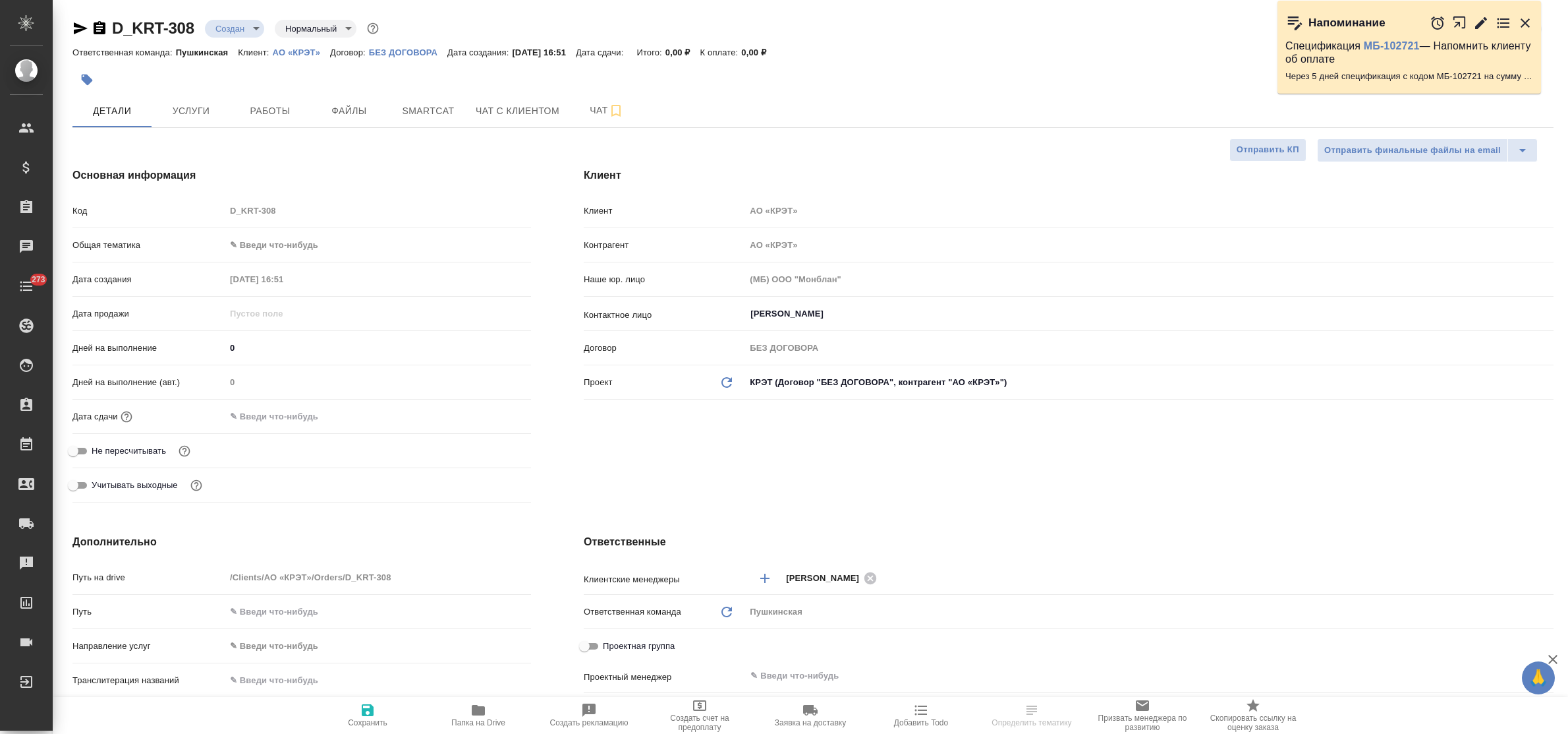
type textarea "x"
click at [933, 315] on input "Золототрубова Кристина Алексеевна" at bounding box center [1127, 313] width 756 height 16
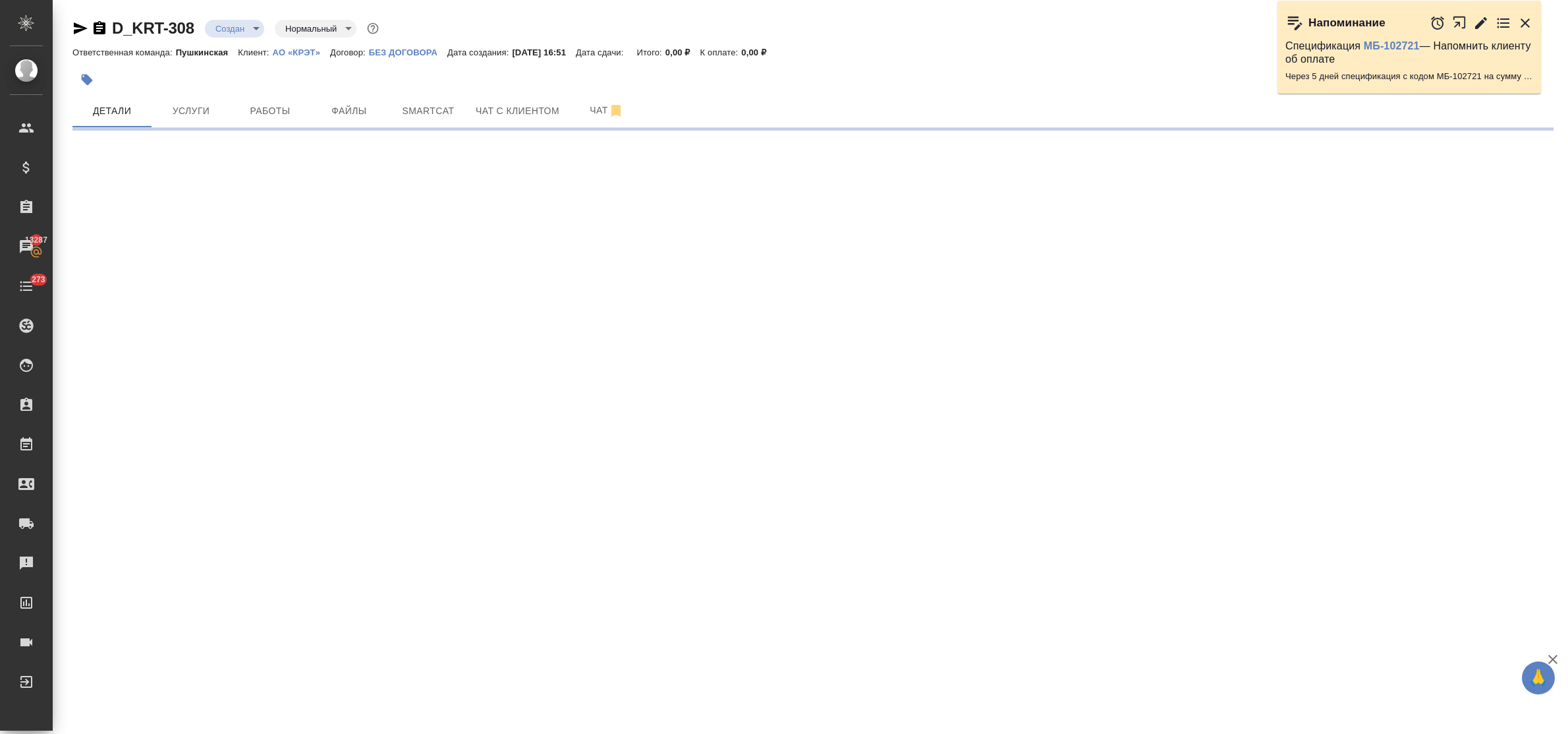
select select "RU"
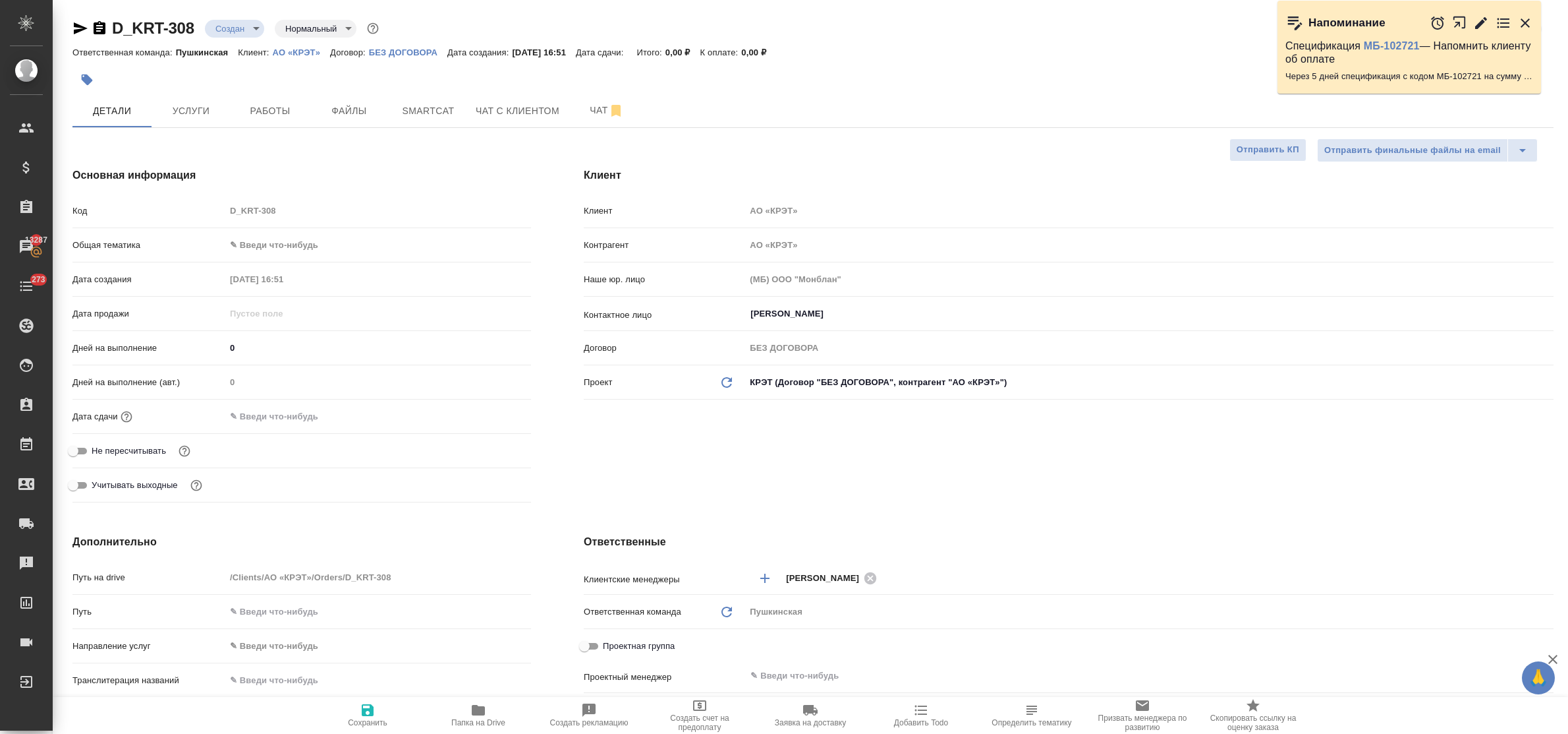
type textarea "x"
click at [929, 313] on input "Золототрубова Кристина Алексеевна" at bounding box center [1127, 313] width 756 height 16
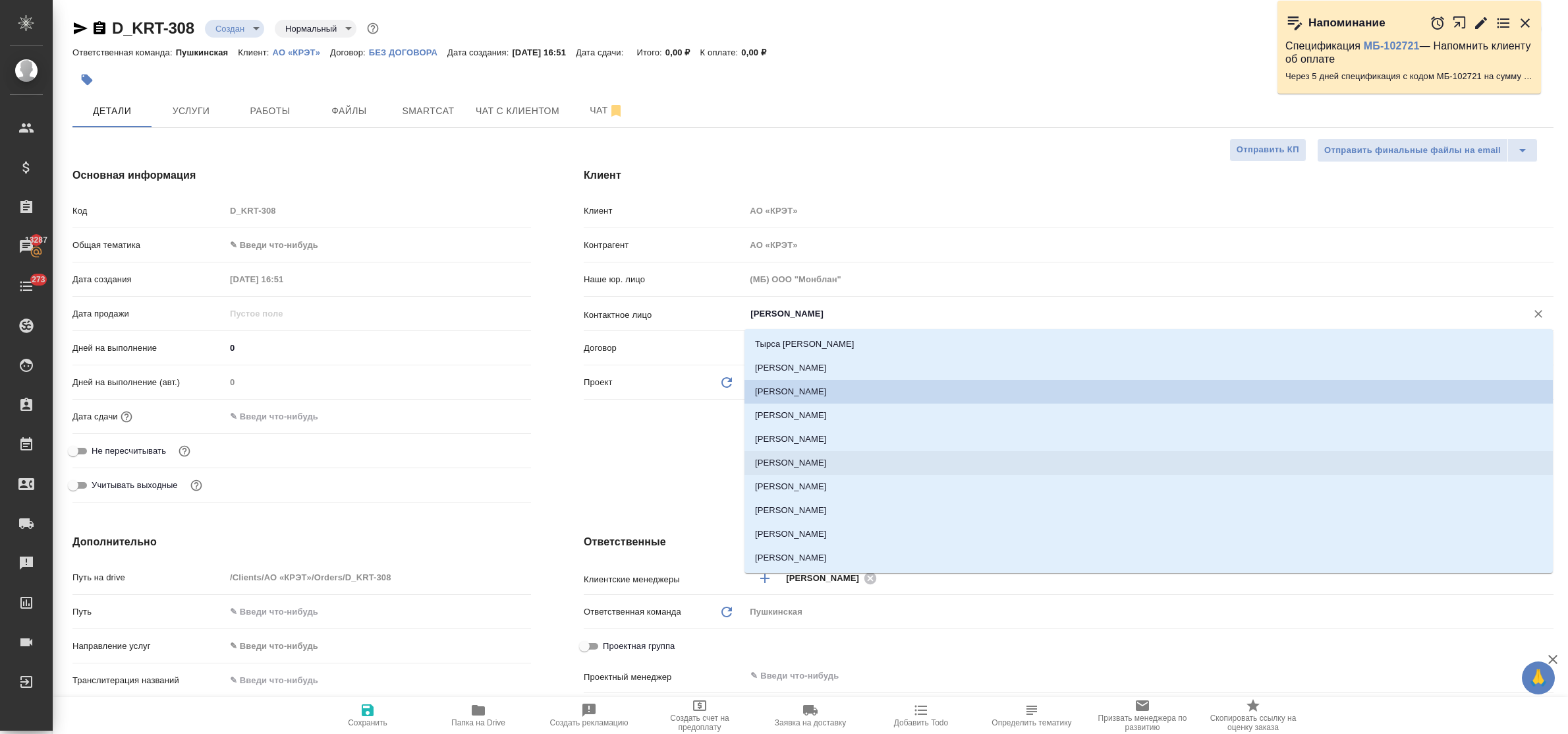
click at [830, 460] on li "Кривко Сергей" at bounding box center [1149, 462] width 809 height 24
type input "Кривко Сергей"
type textarea "x"
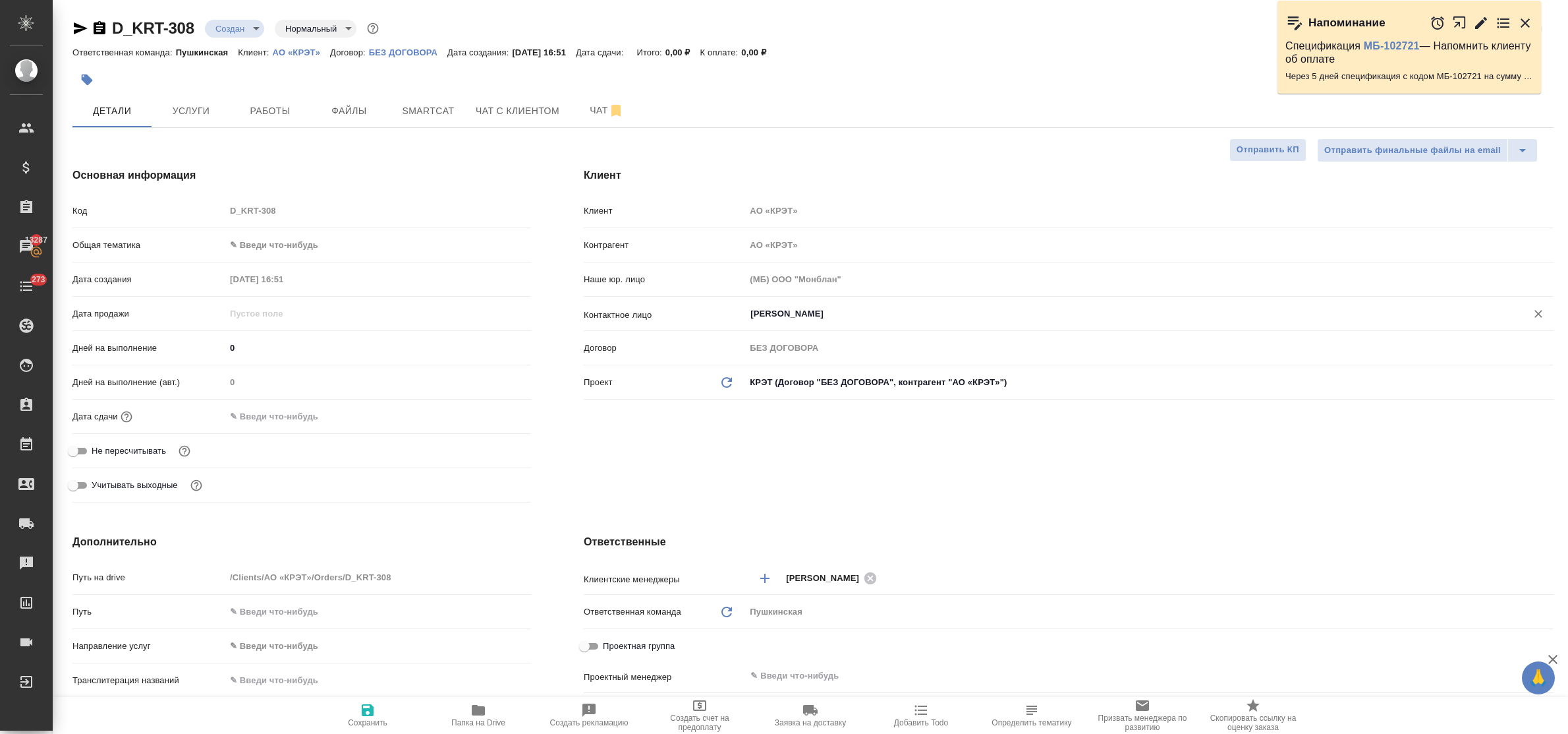
click at [361, 707] on icon "button" at bounding box center [367, 709] width 16 height 16
type textarea "x"
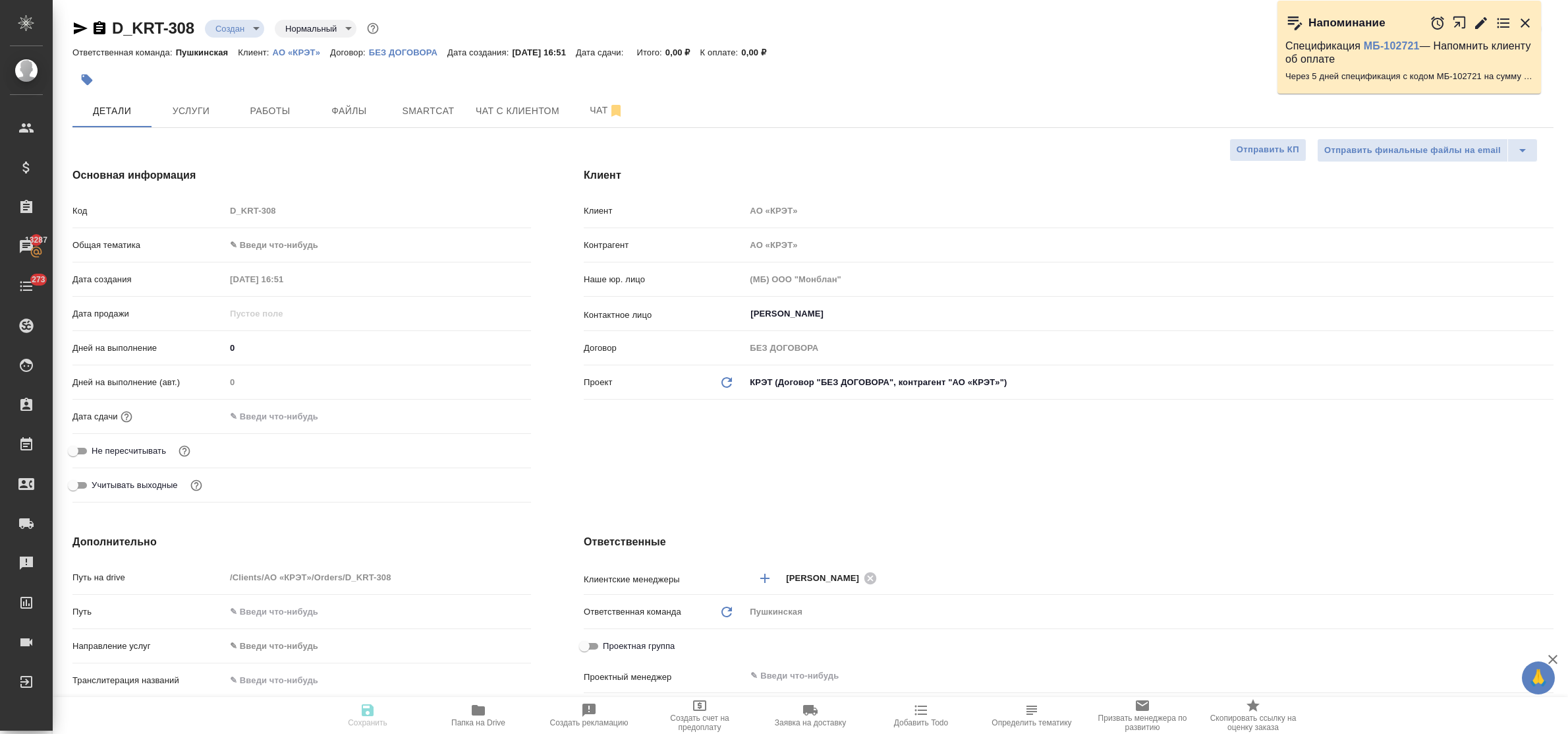
type textarea "x"
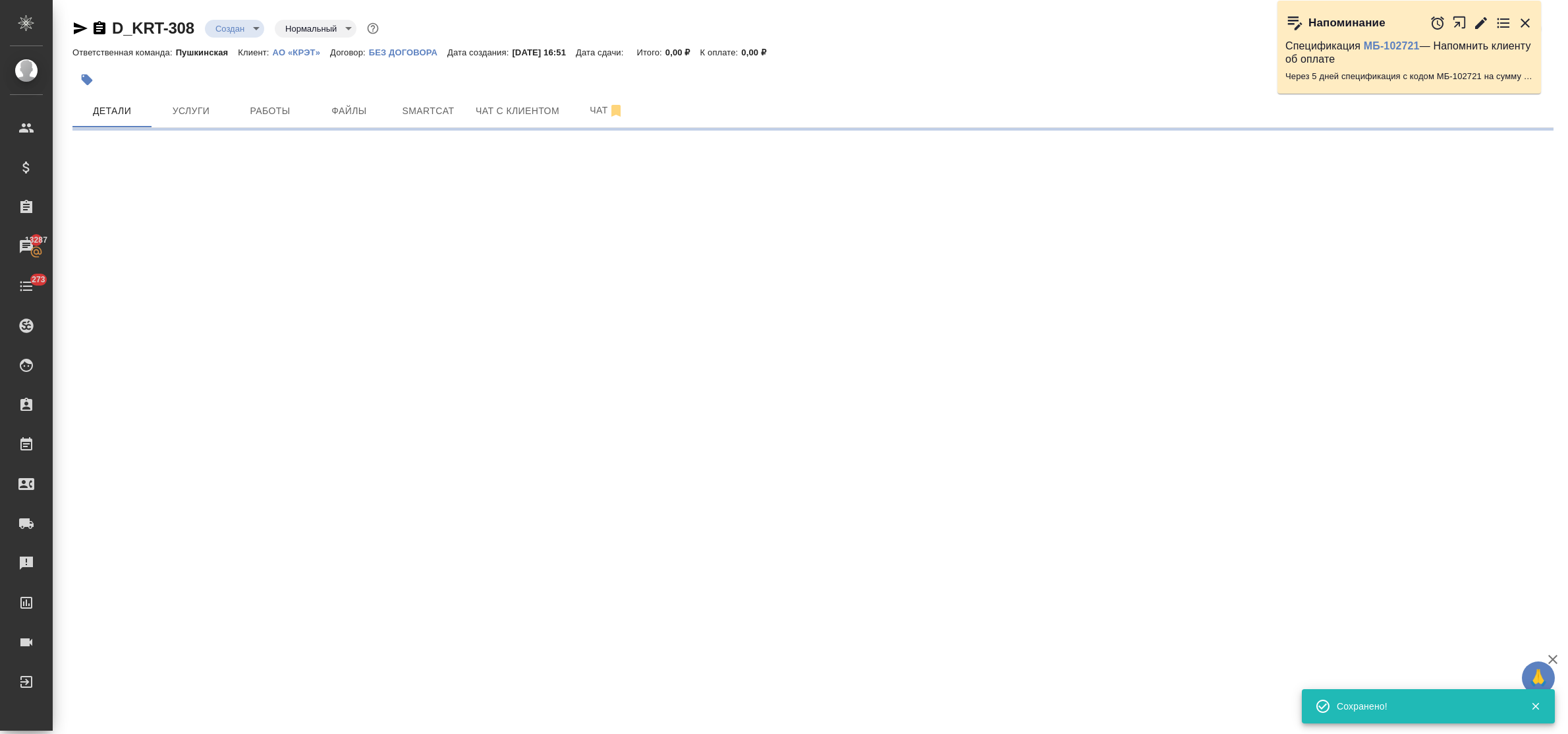
select select "RU"
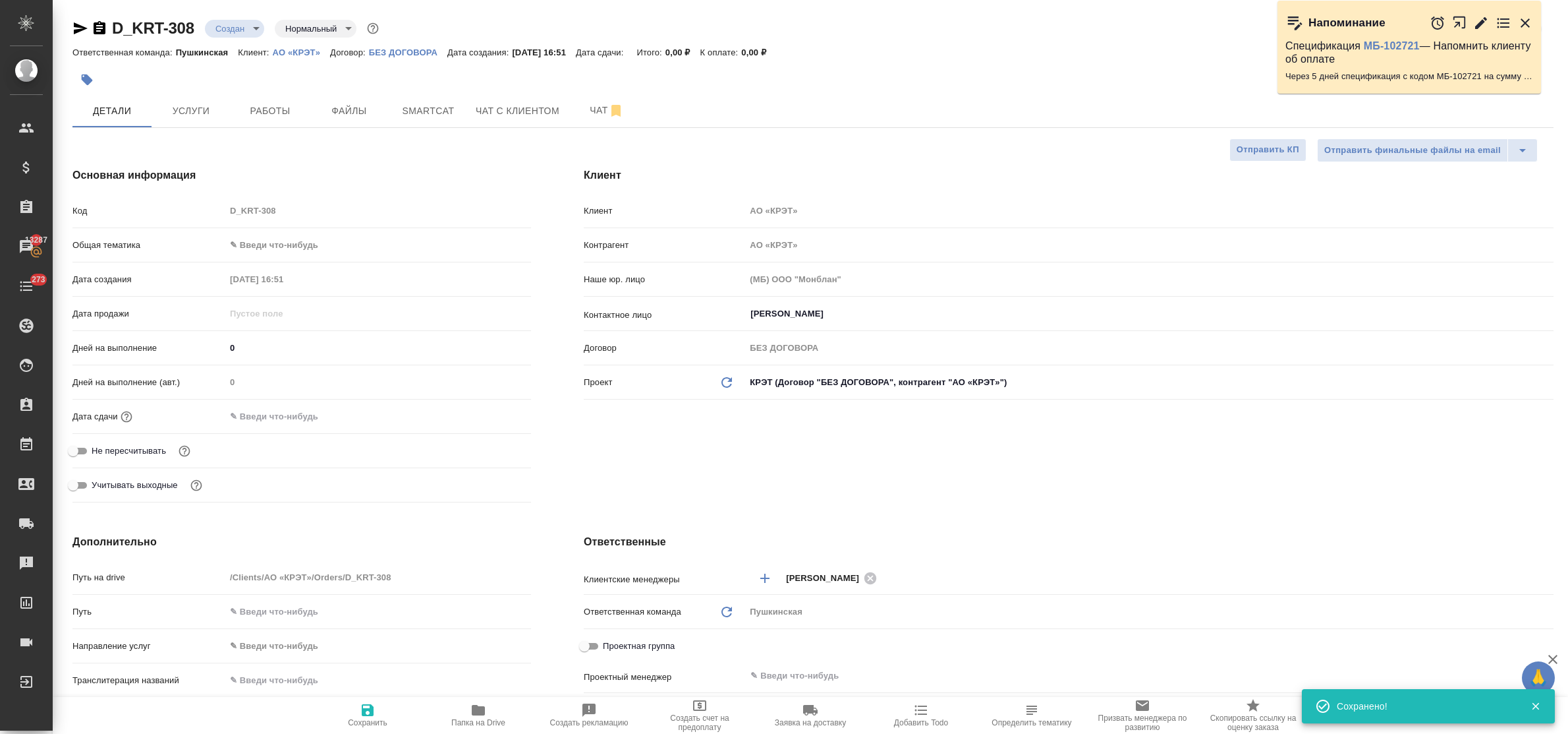
type textarea "x"
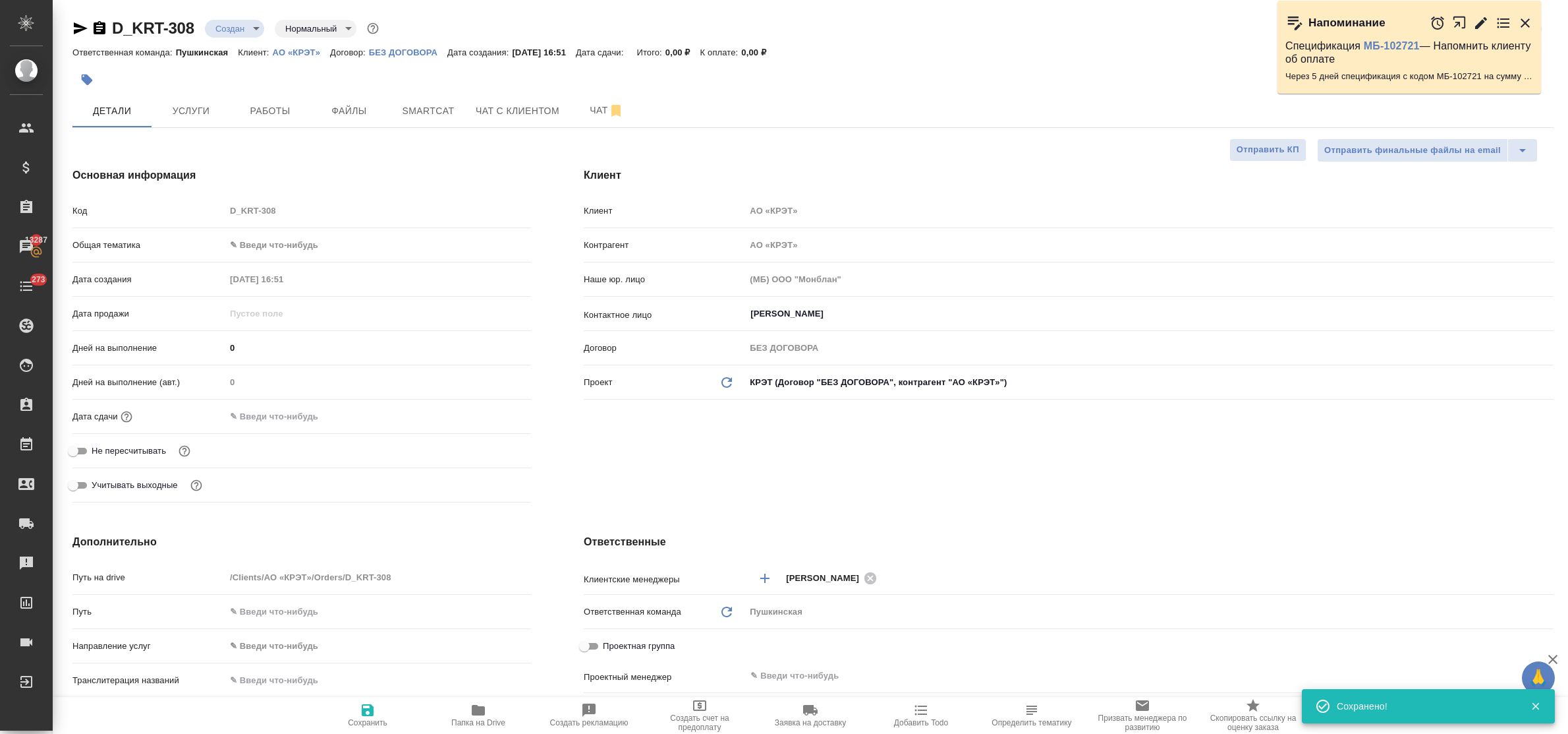
type textarea "x"
click at [266, 240] on body "🙏 .cls-1 fill:#fff; AWATERA Bulakhova Elena Клиенты Спецификации Заказы 13288 Ч…" at bounding box center [784, 367] width 1568 height 734
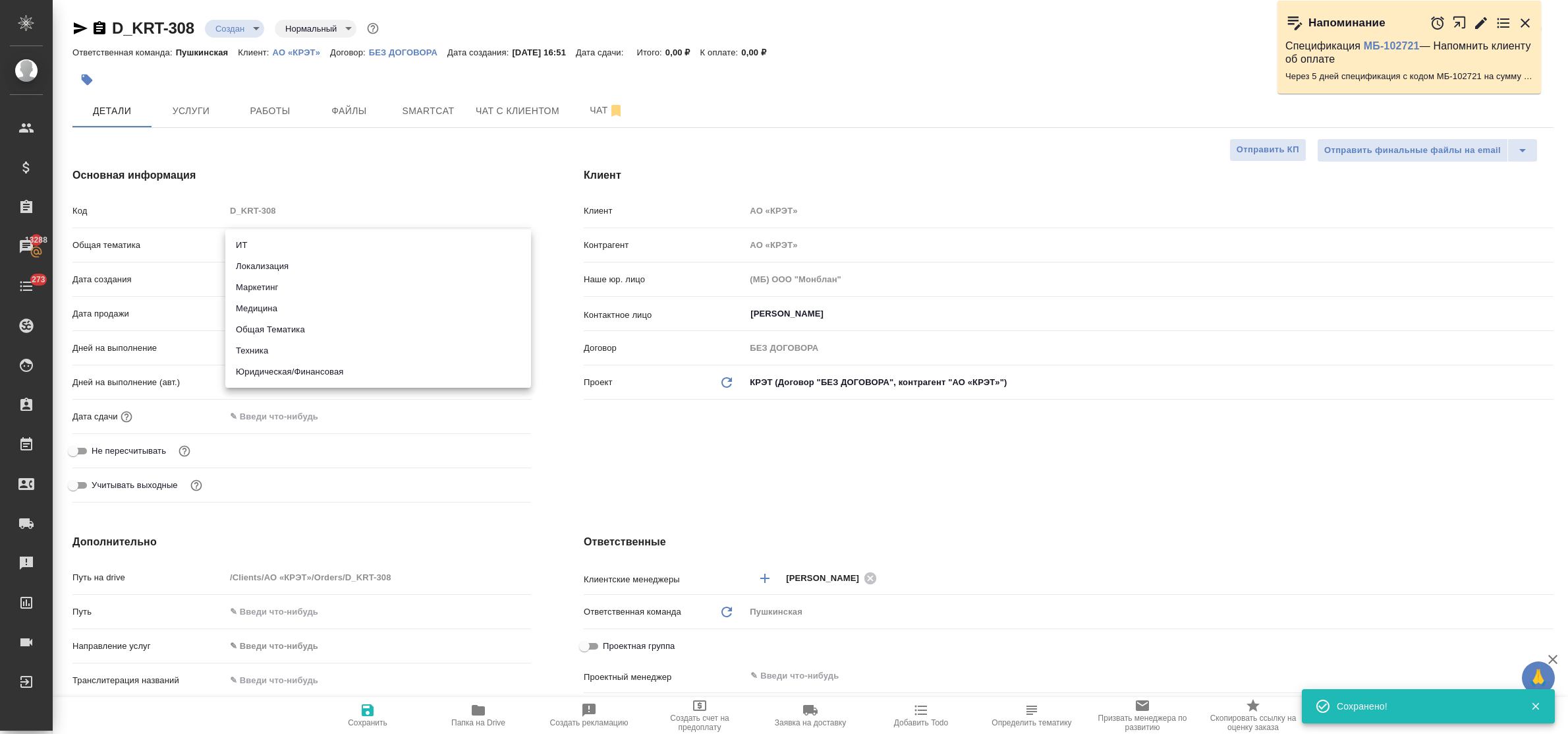
click at [294, 371] on li "Юридическая/Финансовая" at bounding box center [378, 372] width 305 height 21
type input "yr-fn"
type textarea "x"
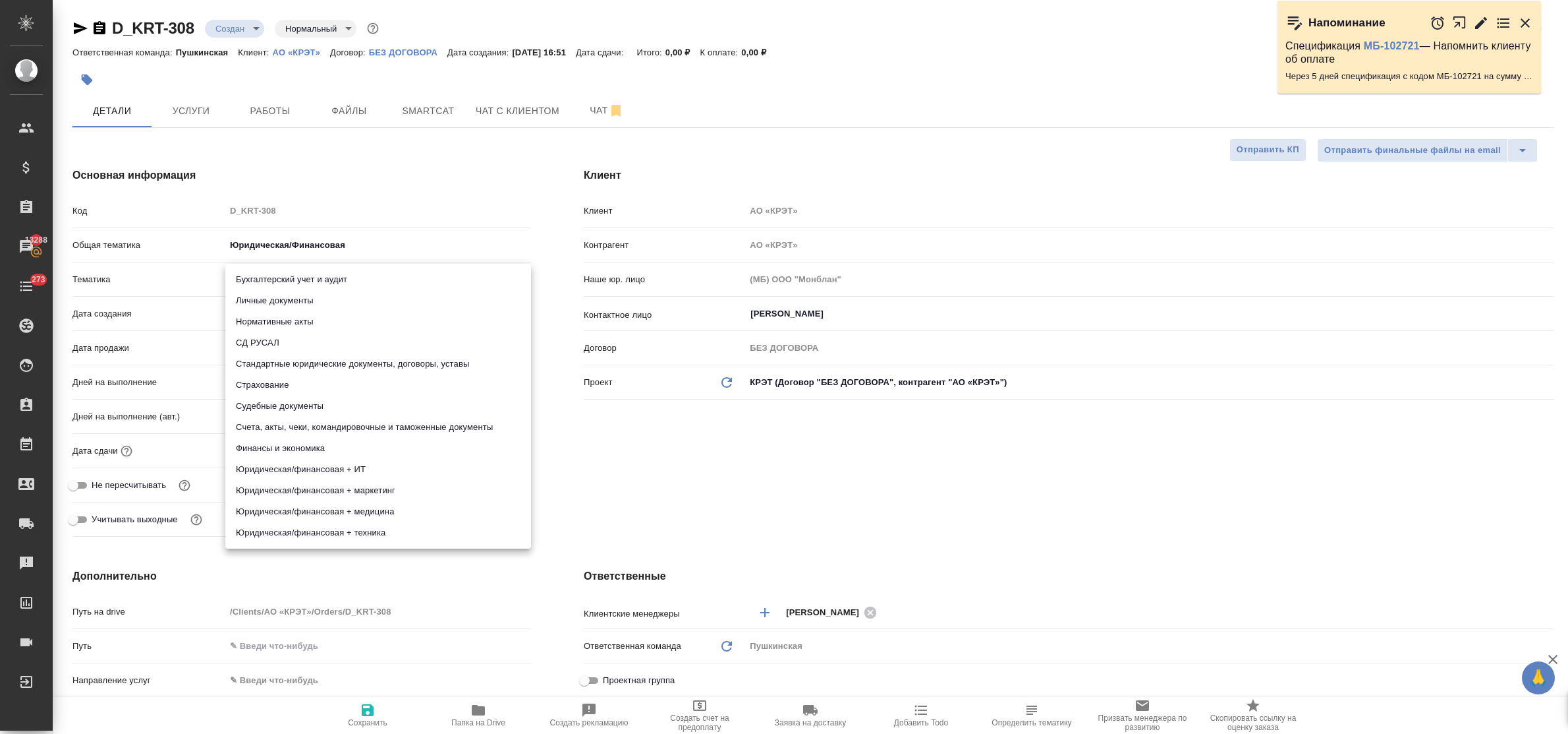
click at [286, 279] on body "🙏 .cls-1 fill:#fff; AWATERA Bulakhova Elena Клиенты Спецификации Заказы 13288 Ч…" at bounding box center [784, 367] width 1568 height 734
click at [347, 529] on li "Юридическая/финансовая + техника" at bounding box center [378, 533] width 305 height 21
type textarea "x"
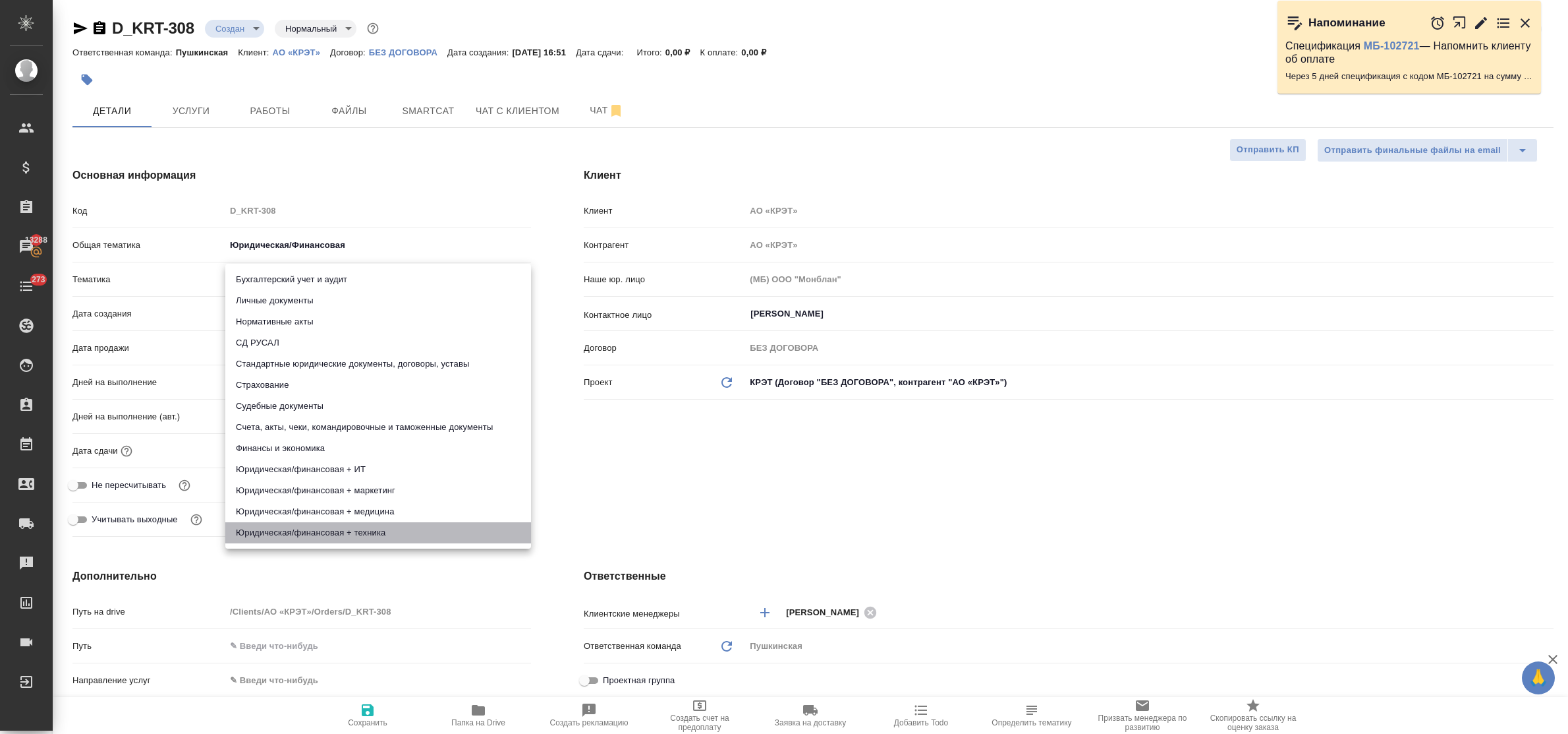
type input "5a8b8b956a9677013d343e73"
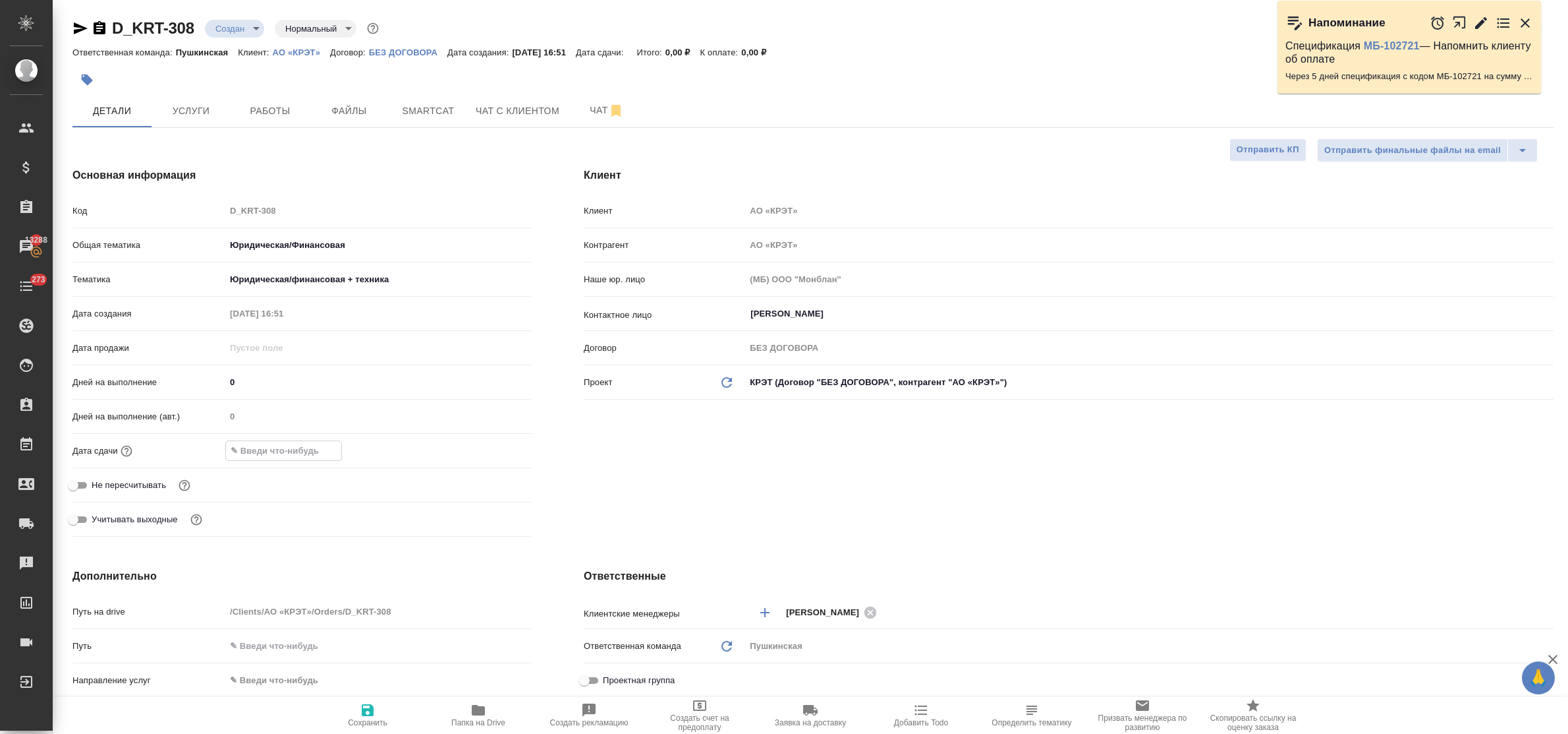
click at [276, 443] on input "text" at bounding box center [284, 450] width 116 height 19
click at [492, 452] on icon "button" at bounding box center [493, 450] width 16 height 16
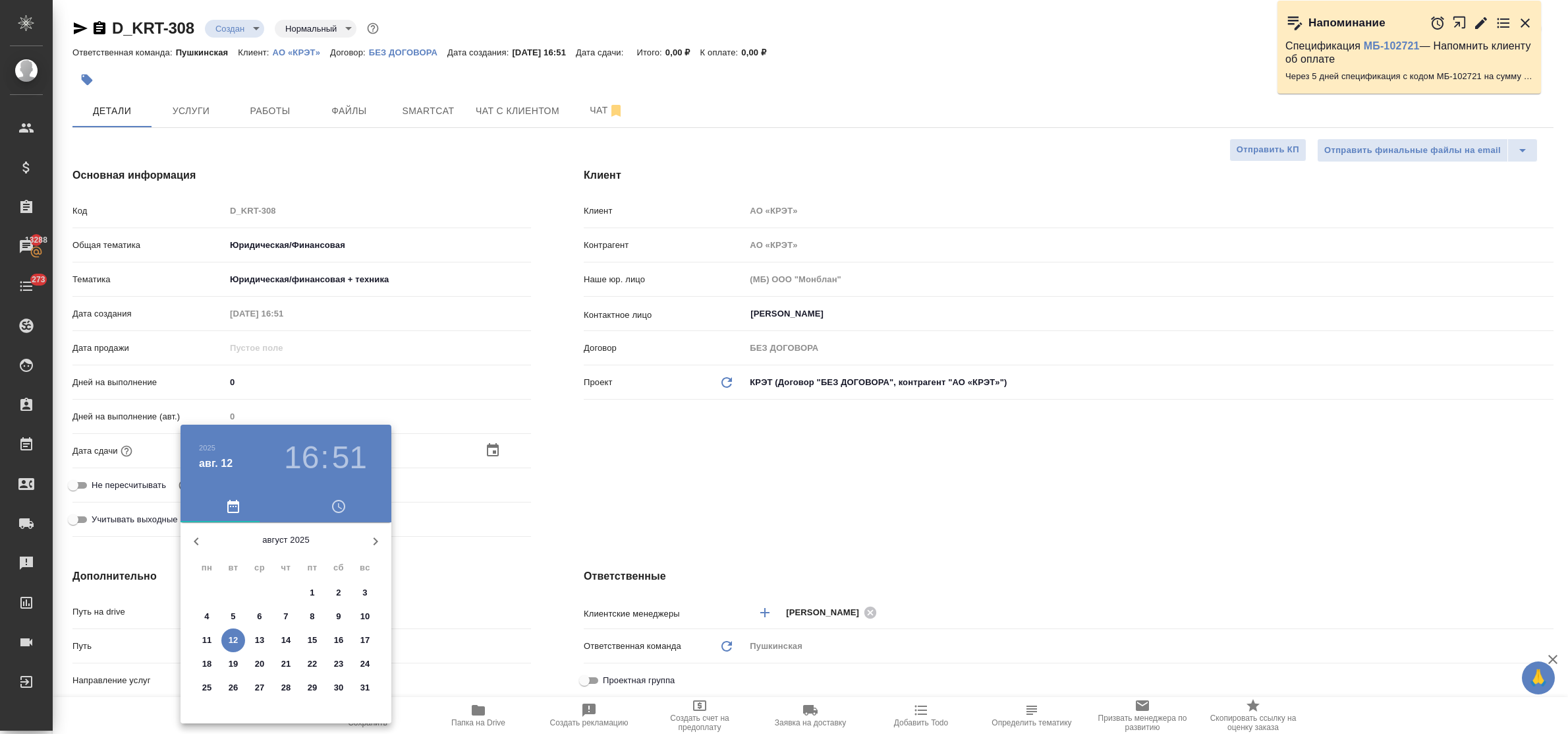
click at [285, 639] on p "14" at bounding box center [286, 640] width 10 height 13
type input "14.08.2025 16:51"
type textarea "x"
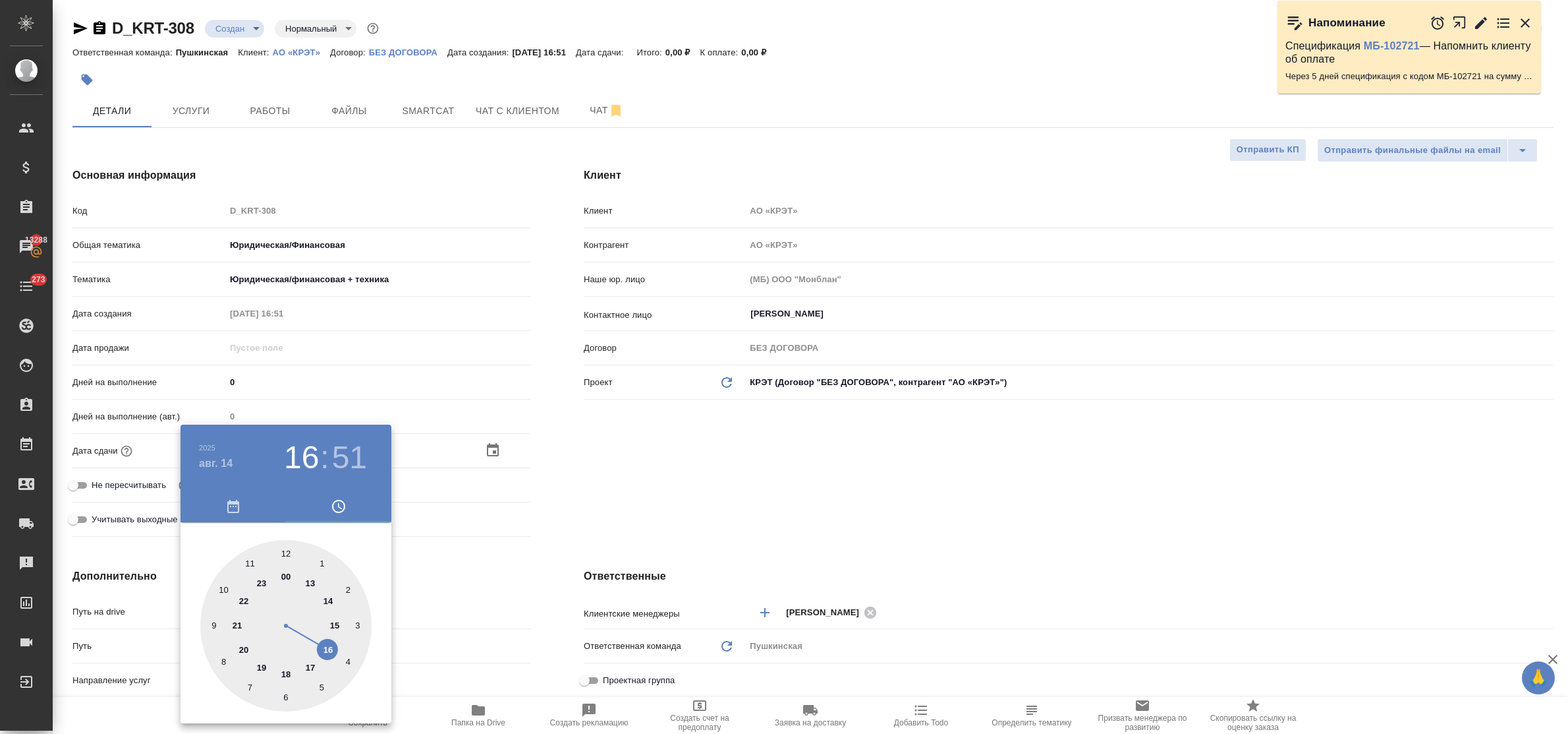
click at [330, 646] on div at bounding box center [286, 626] width 172 height 172
type textarea "x"
click at [286, 554] on div at bounding box center [286, 626] width 172 height 172
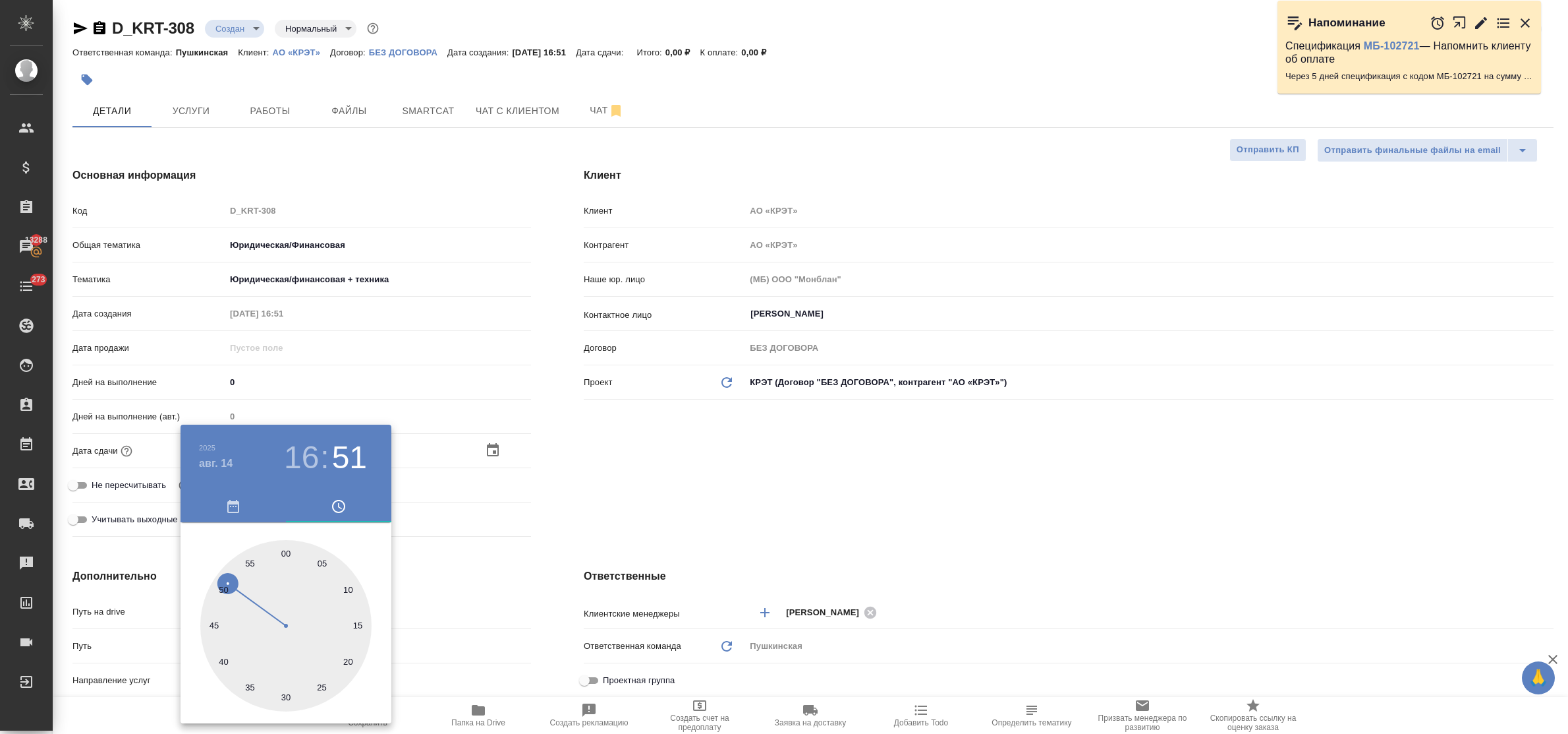
type input "[DATE] 16:00"
type textarea "x"
click at [436, 575] on div at bounding box center [784, 367] width 1568 height 734
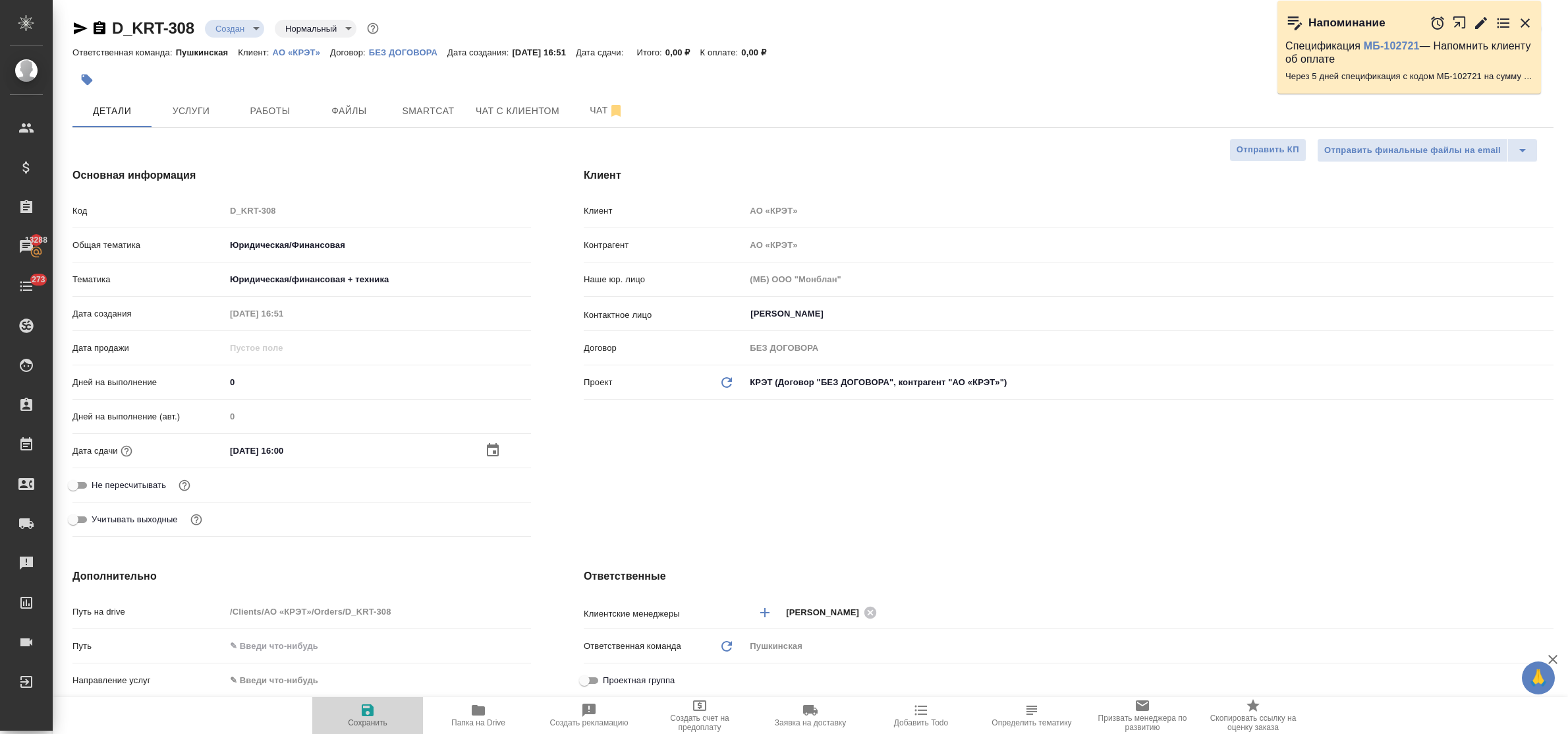
click at [367, 706] on icon "button" at bounding box center [367, 709] width 16 height 16
type textarea "x"
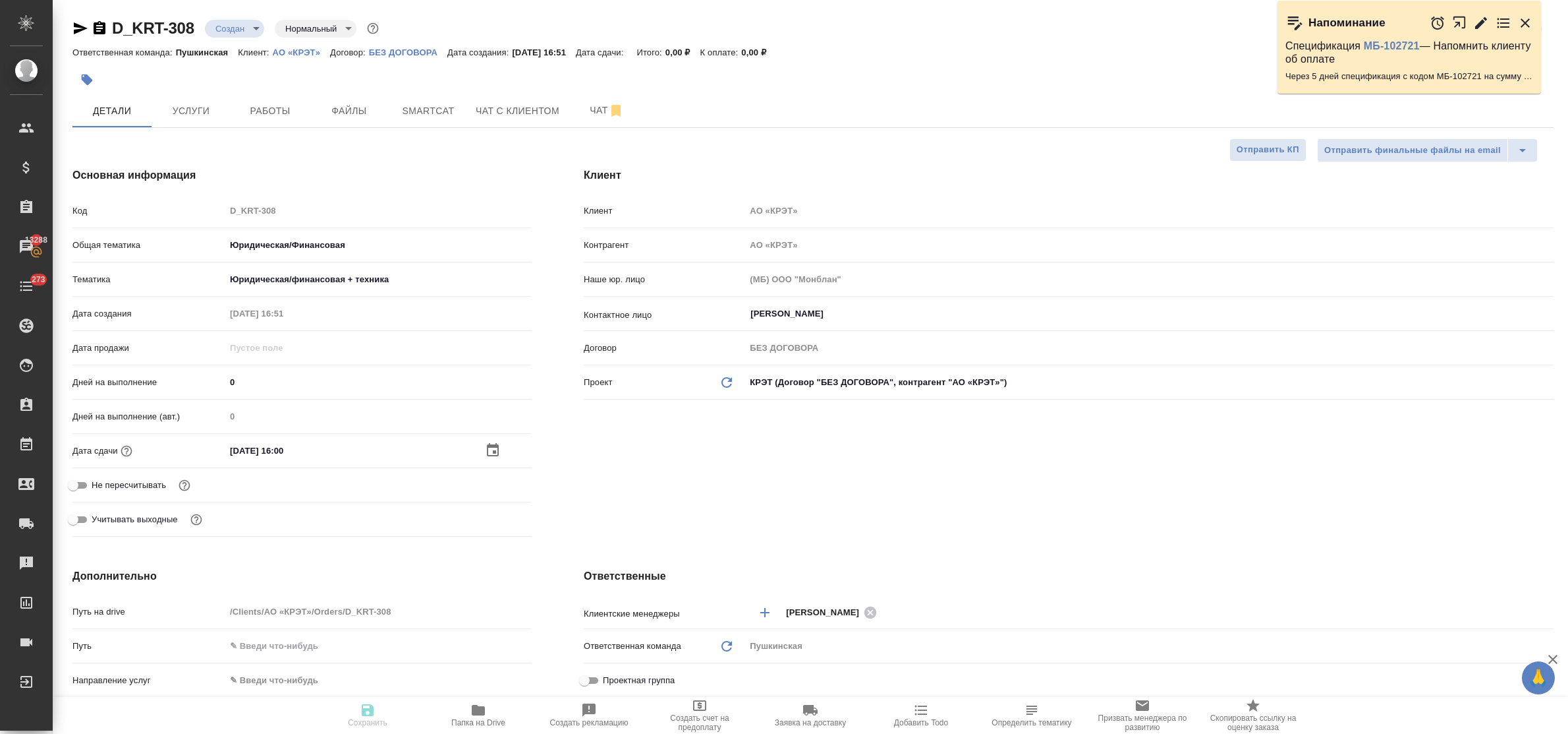
type textarea "x"
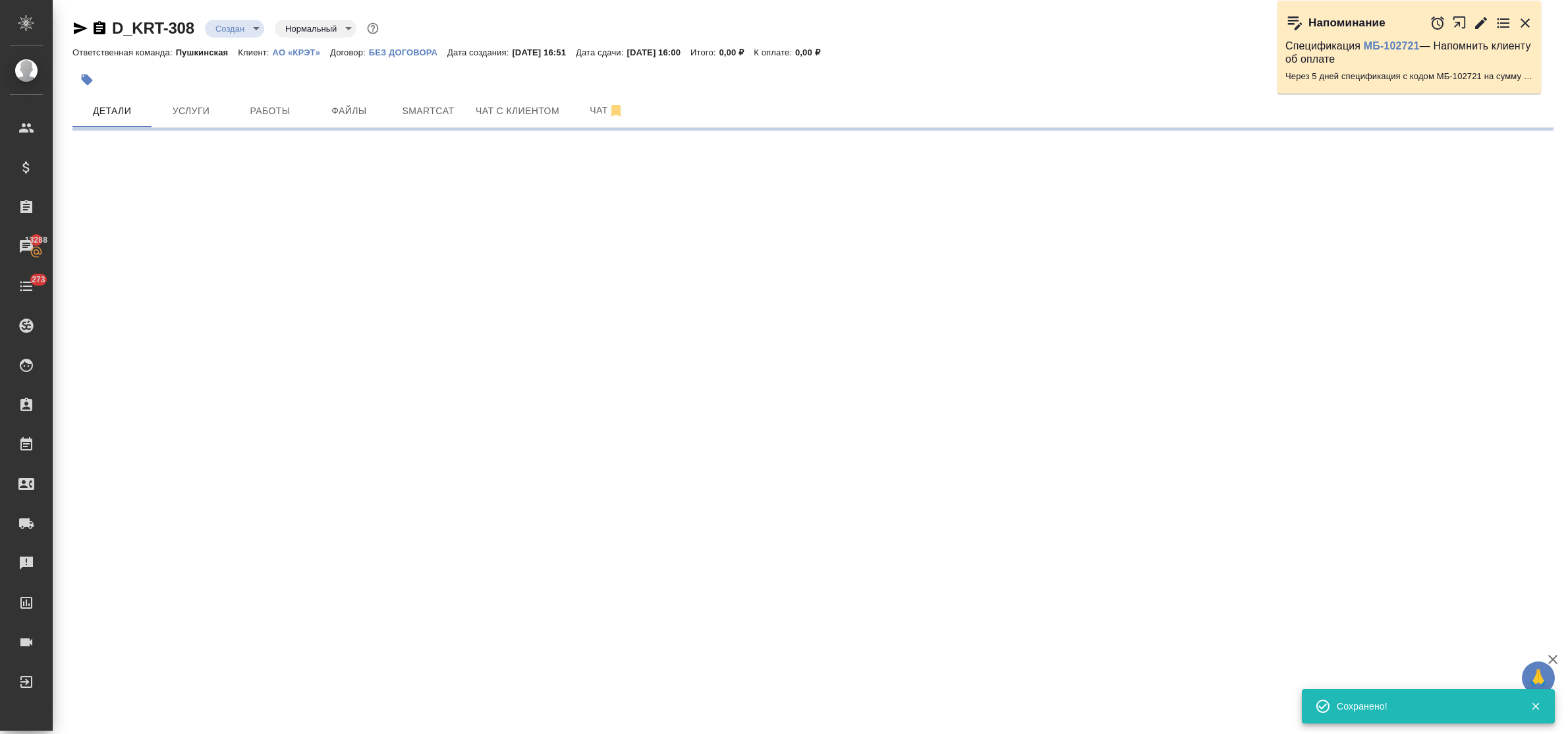
select select "RU"
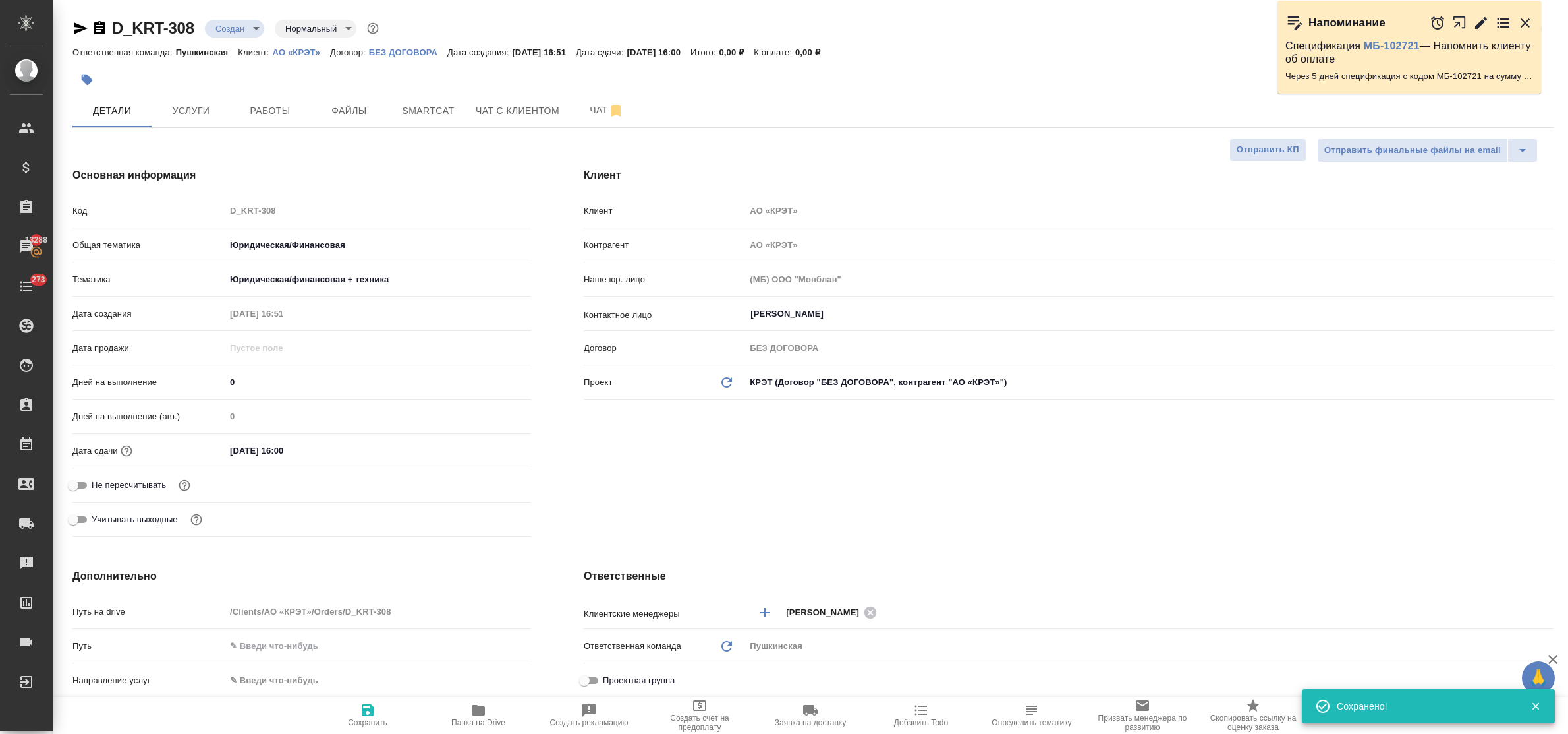
type textarea "x"
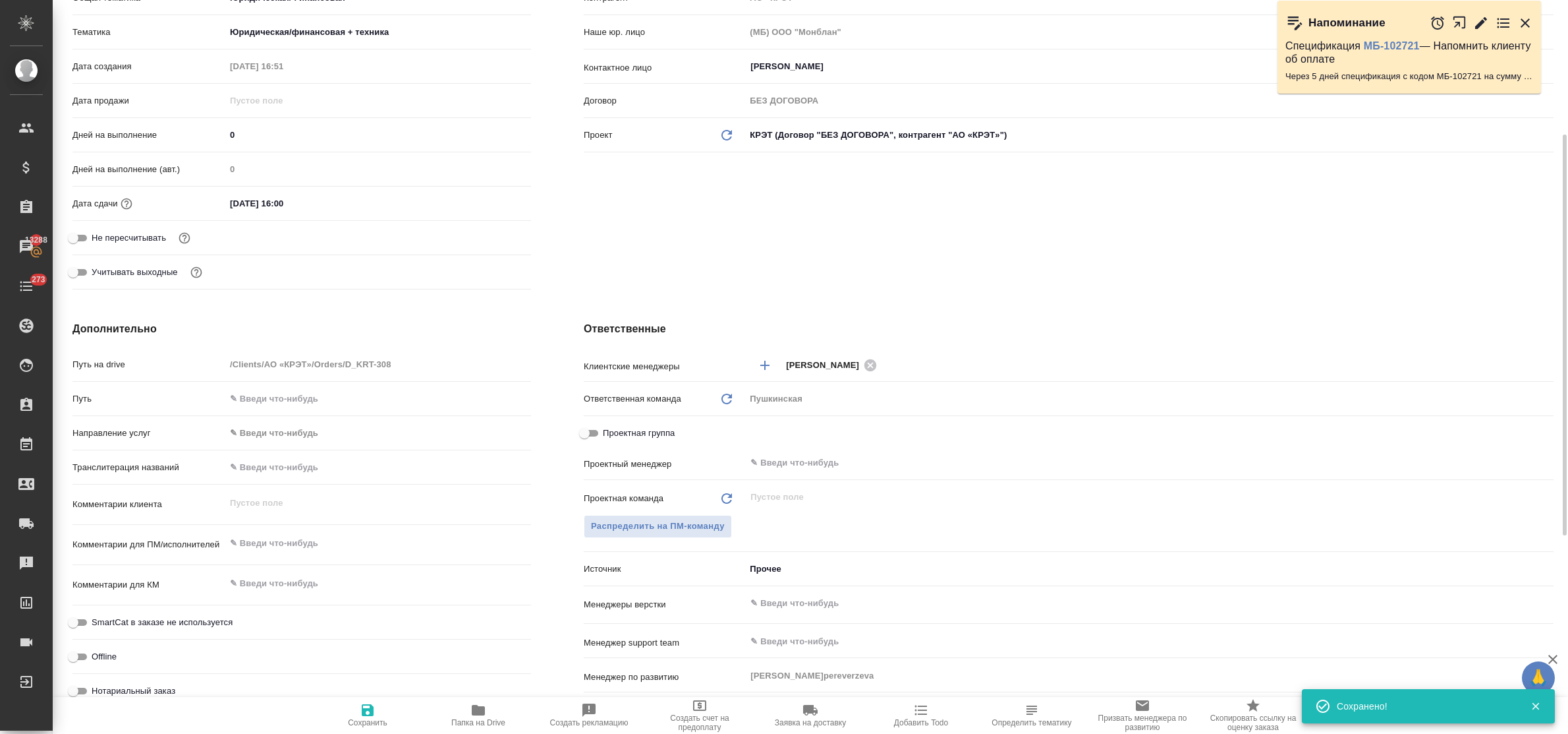
type textarea "x"
click at [305, 545] on textarea at bounding box center [378, 543] width 305 height 22
type textarea "н"
type textarea "x"
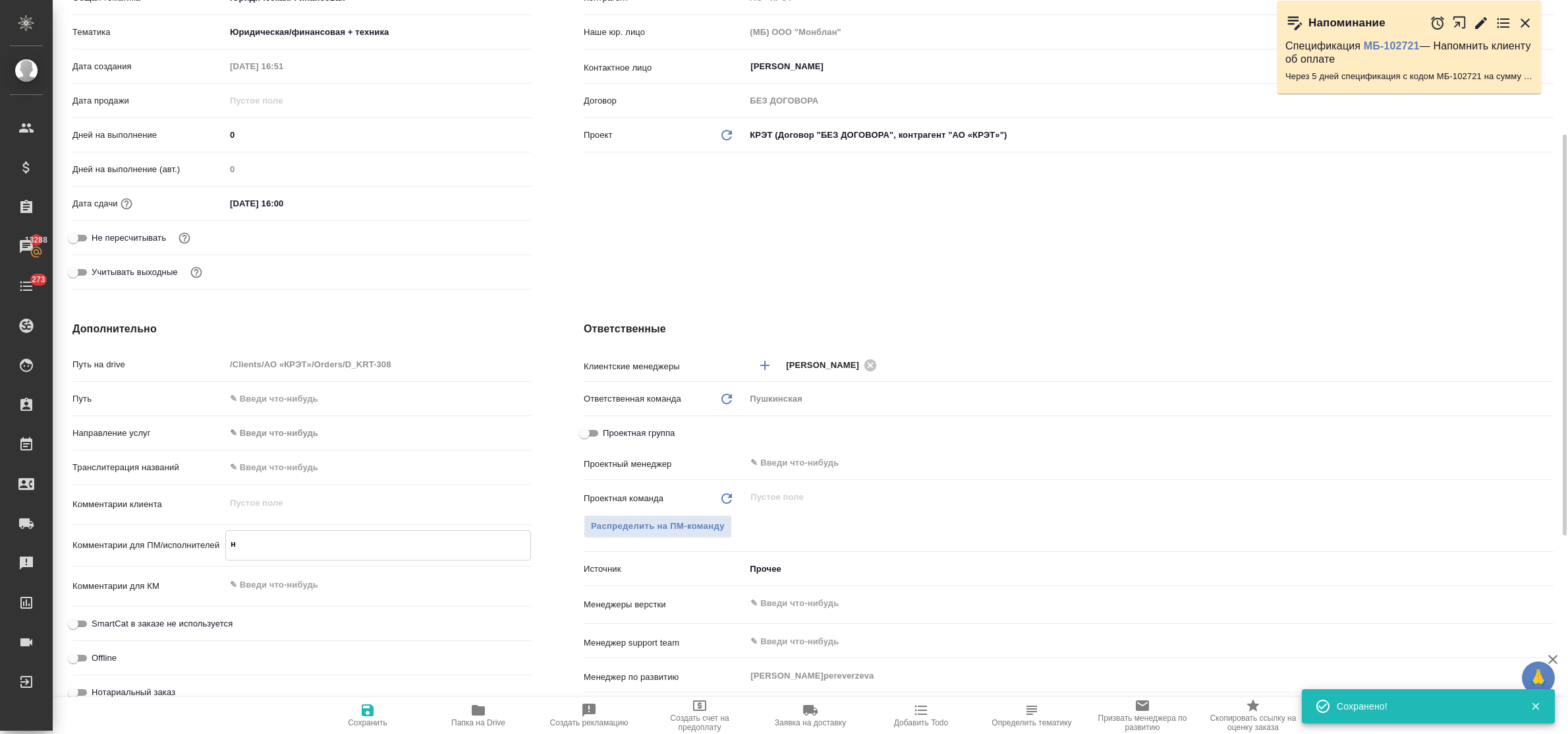
type textarea "x"
type textarea "ну"
type textarea "x"
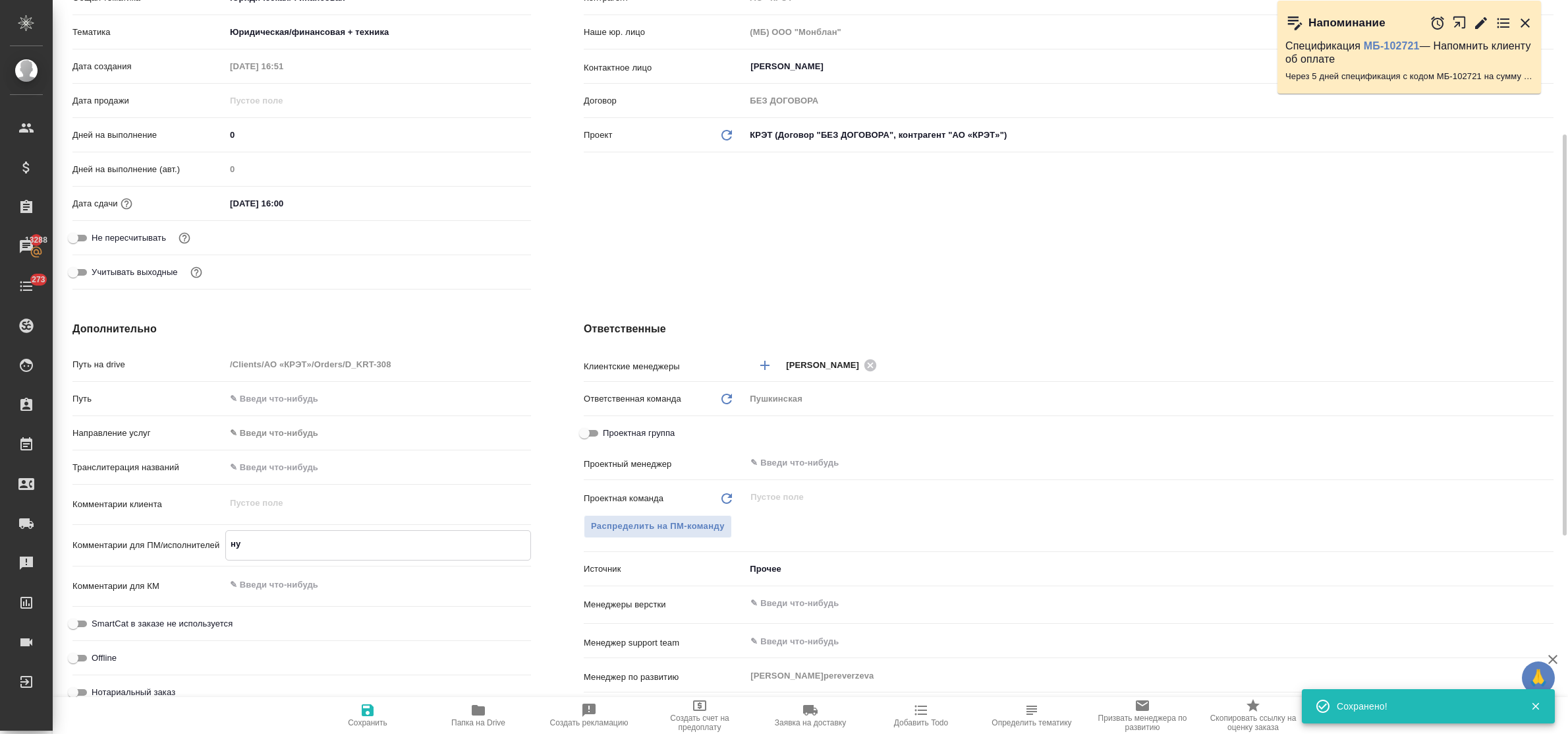
type textarea "x"
type textarea "нуж"
type textarea "x"
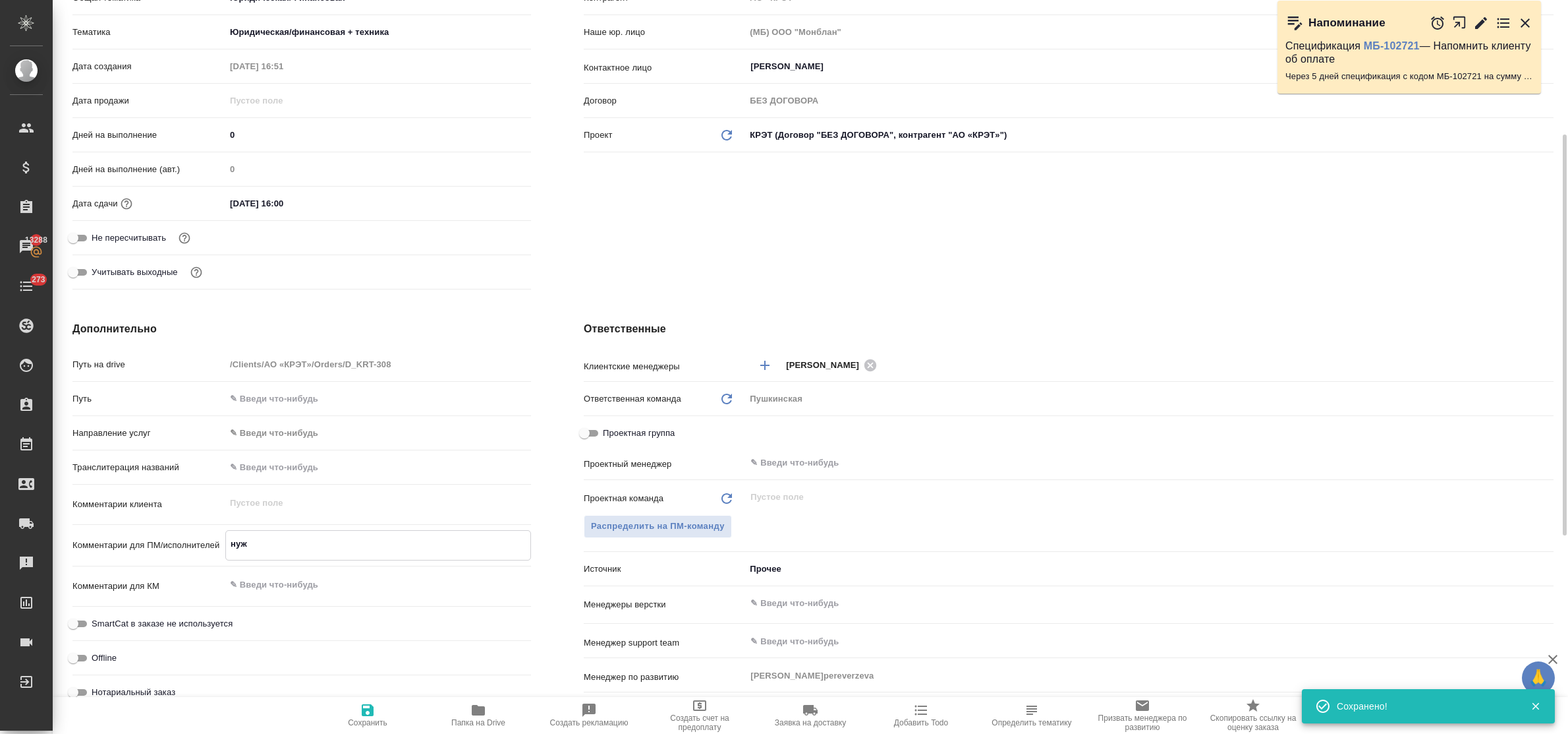
type textarea "нужн"
type textarea "x"
type textarea "нужно"
type textarea "x"
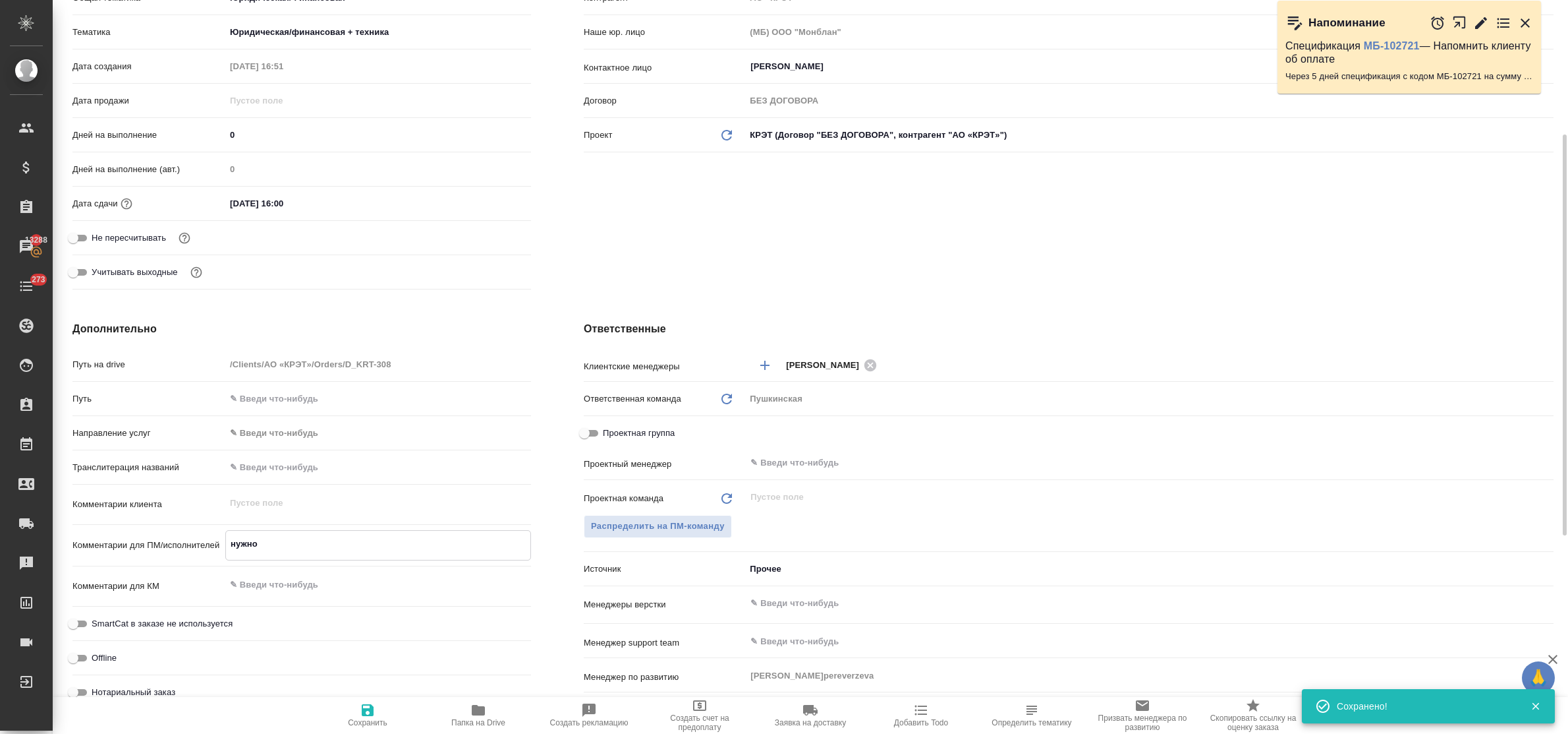
type textarea "x"
type textarea "нужно"
type textarea "x"
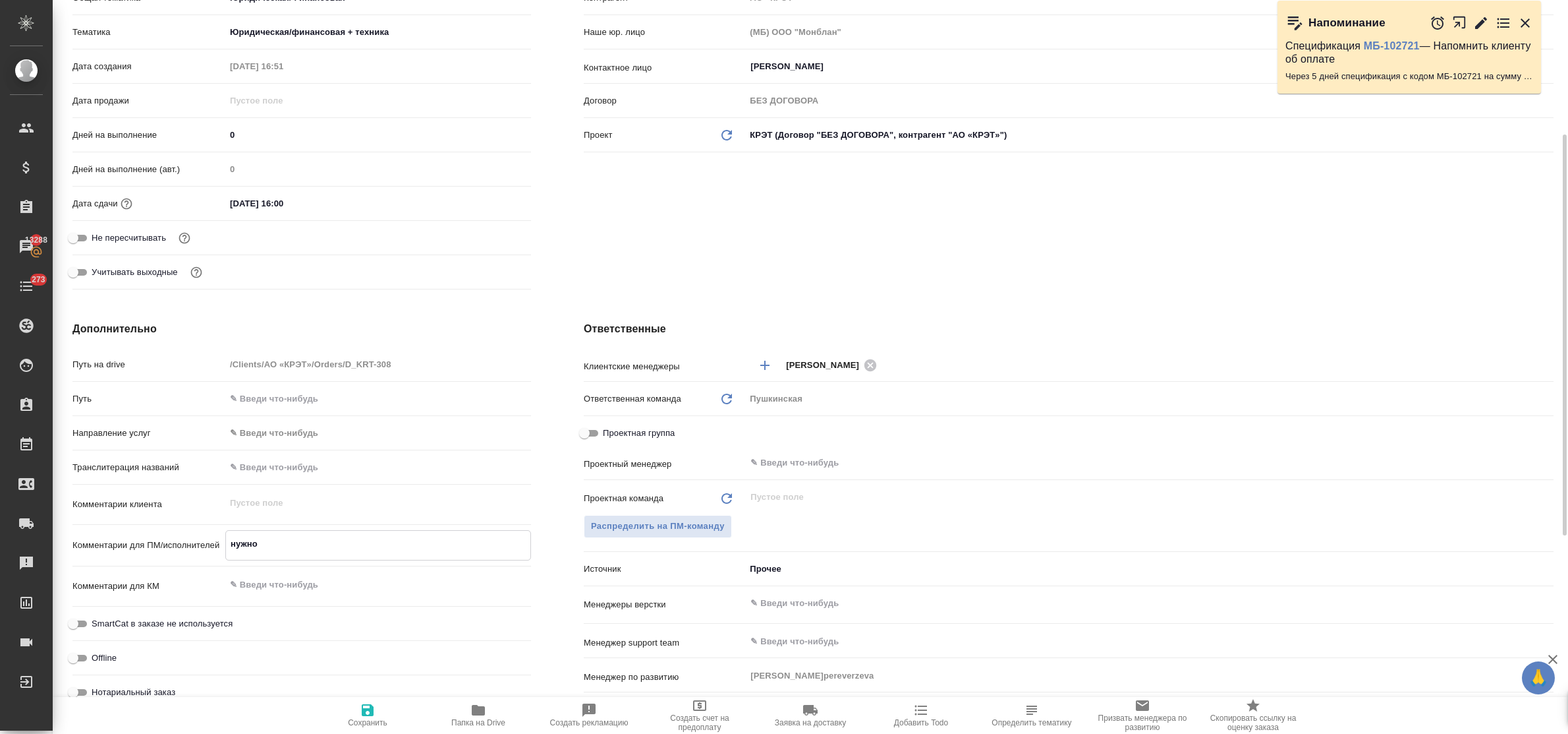
type textarea "x"
type textarea "нужно с"
type textarea "x"
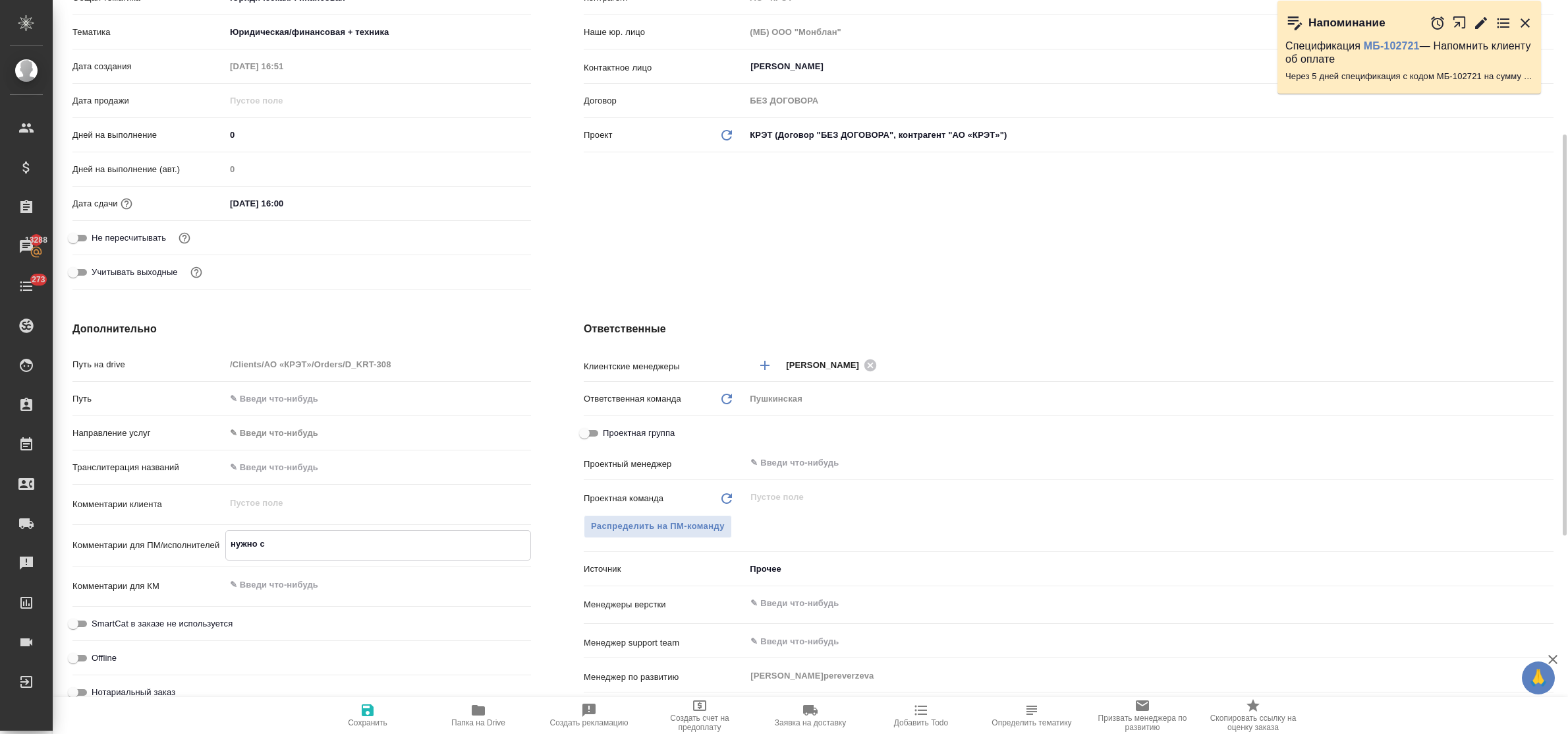
type textarea "x"
type textarea "нужно сд"
type textarea "x"
type textarea "нужно сде"
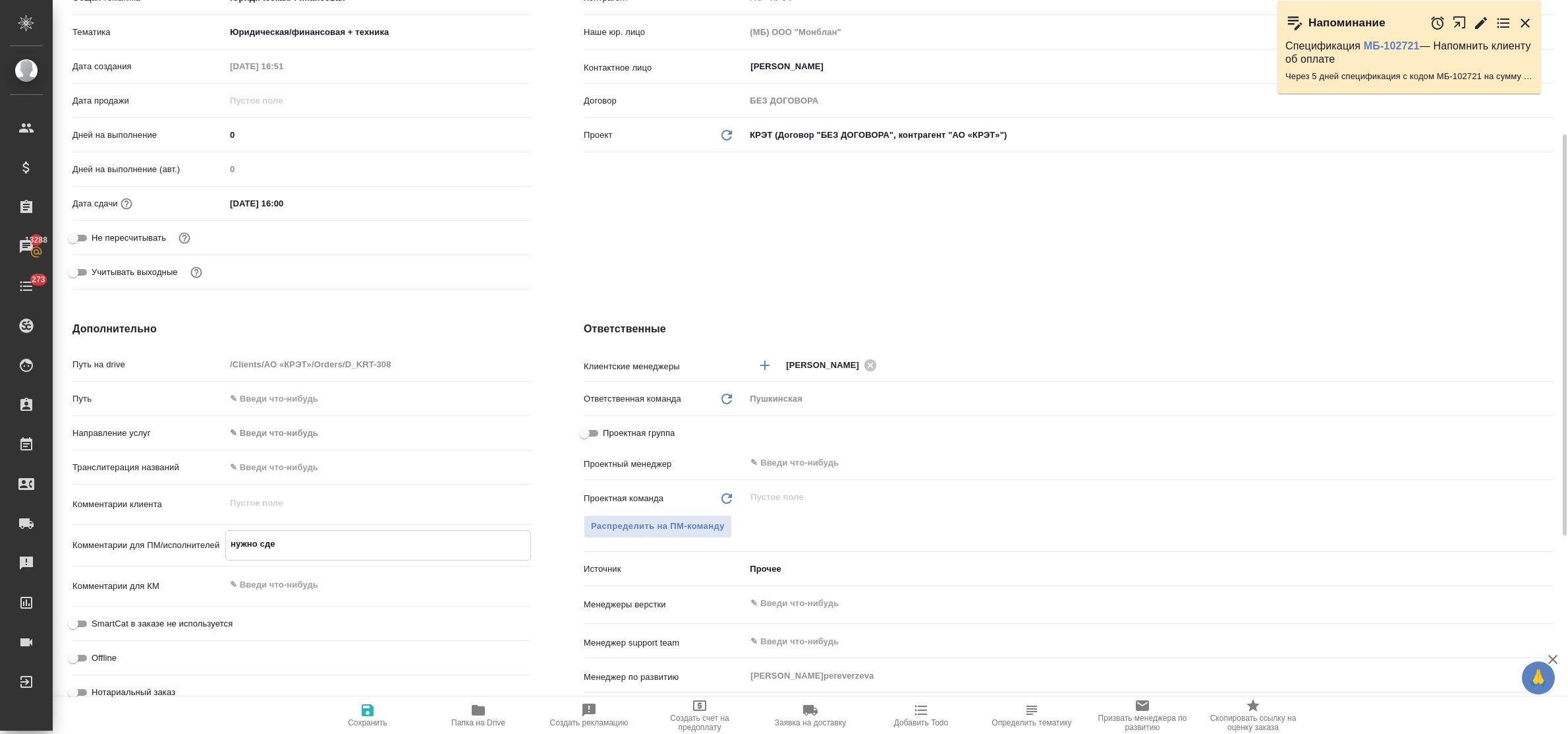
type textarea "x"
type textarea "нужно сдел"
type textarea "x"
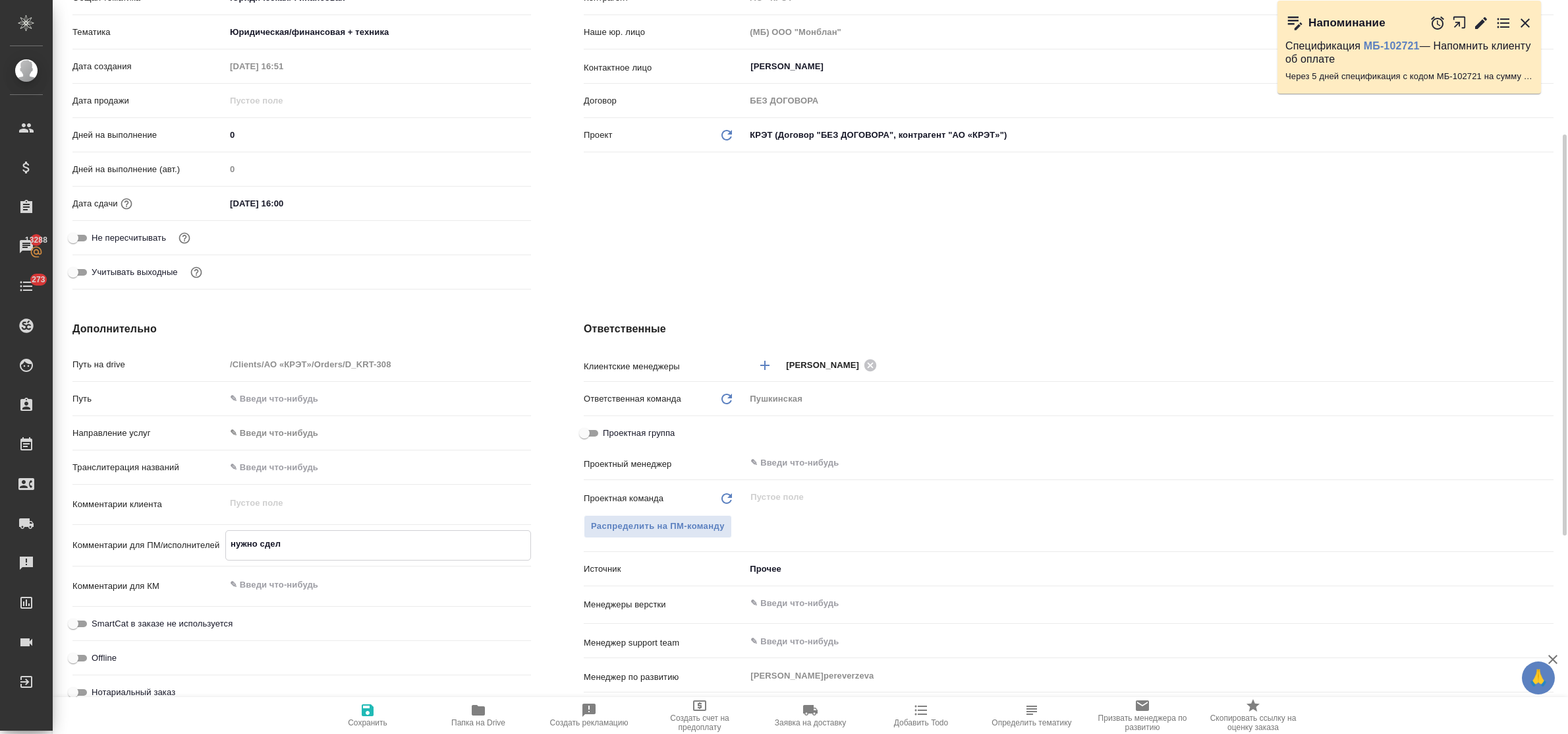
type textarea "x"
type textarea "нужно сдела"
type textarea "x"
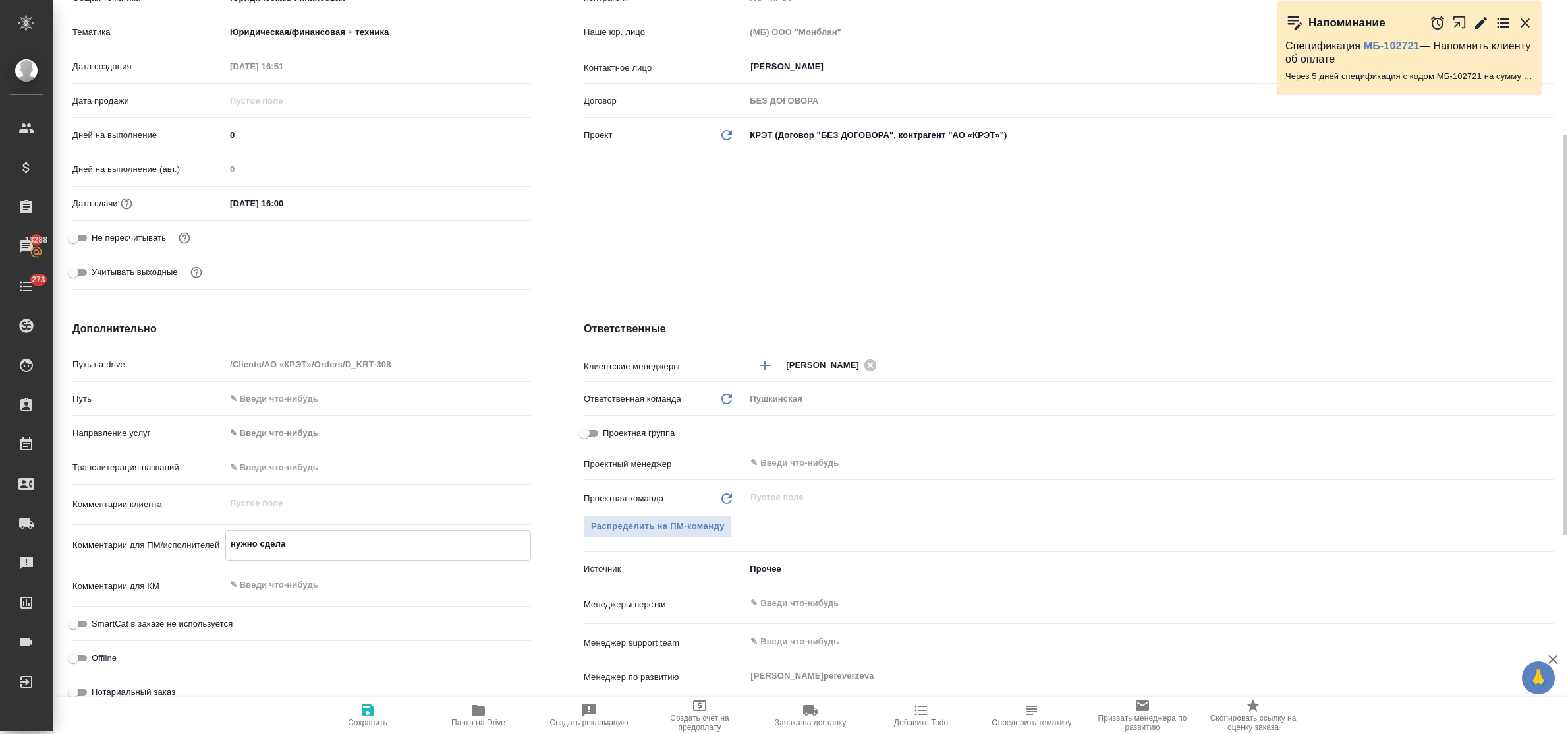
type textarea "x"
type textarea "нужно сделат"
type textarea "x"
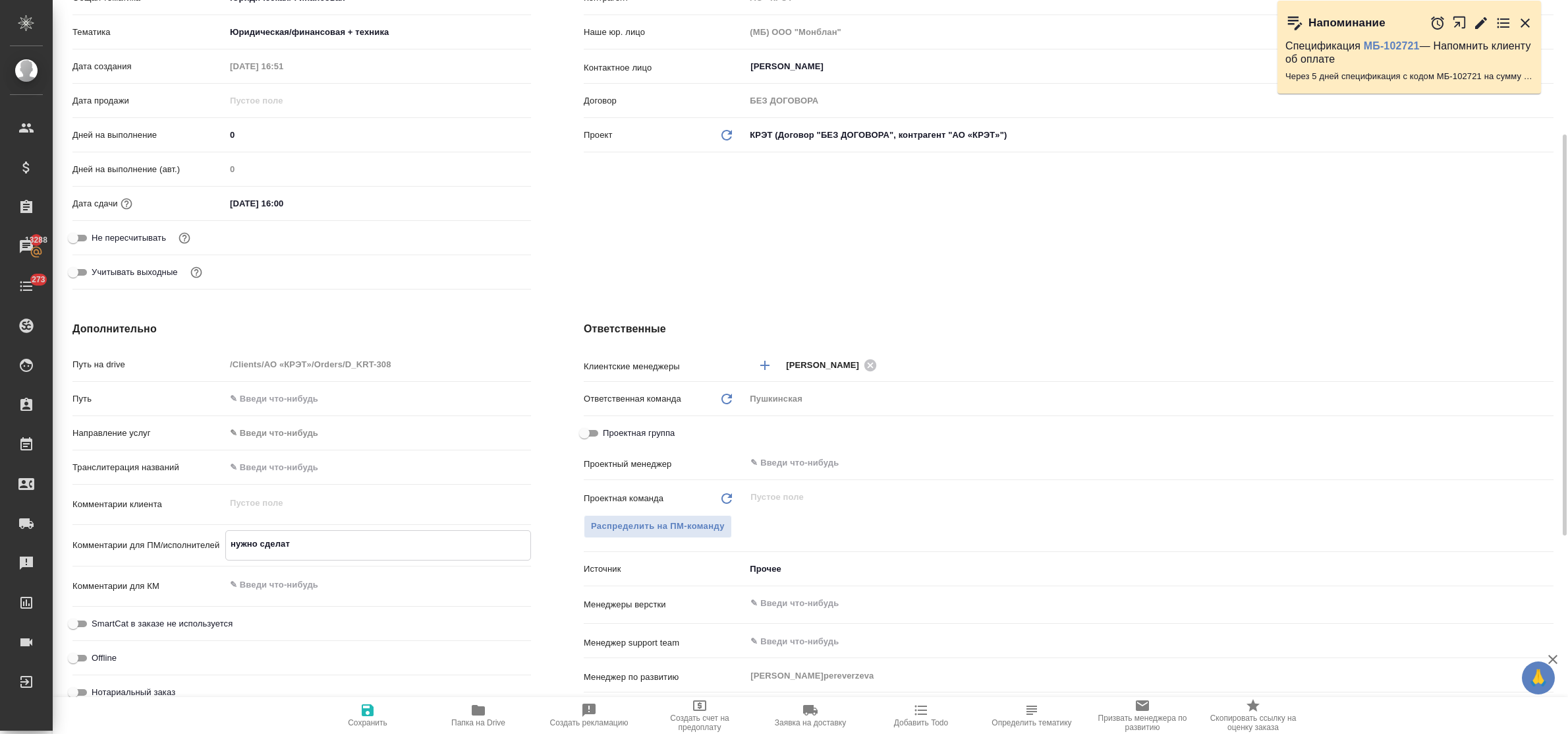
type textarea "нужно сделать"
type textarea "x"
type textarea "нужно сделать"
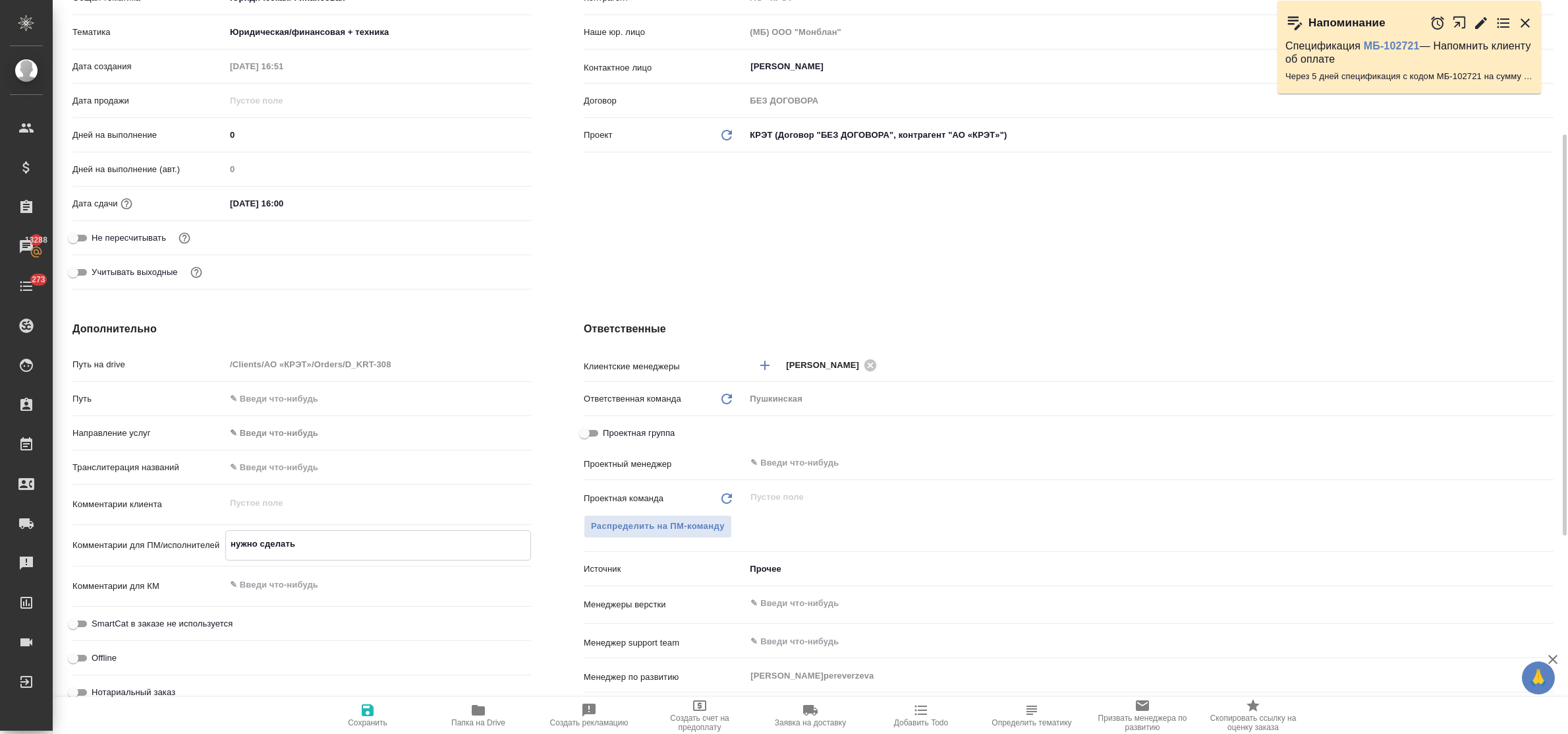
type textarea "x"
type textarea "нужно сделать р"
type textarea "x"
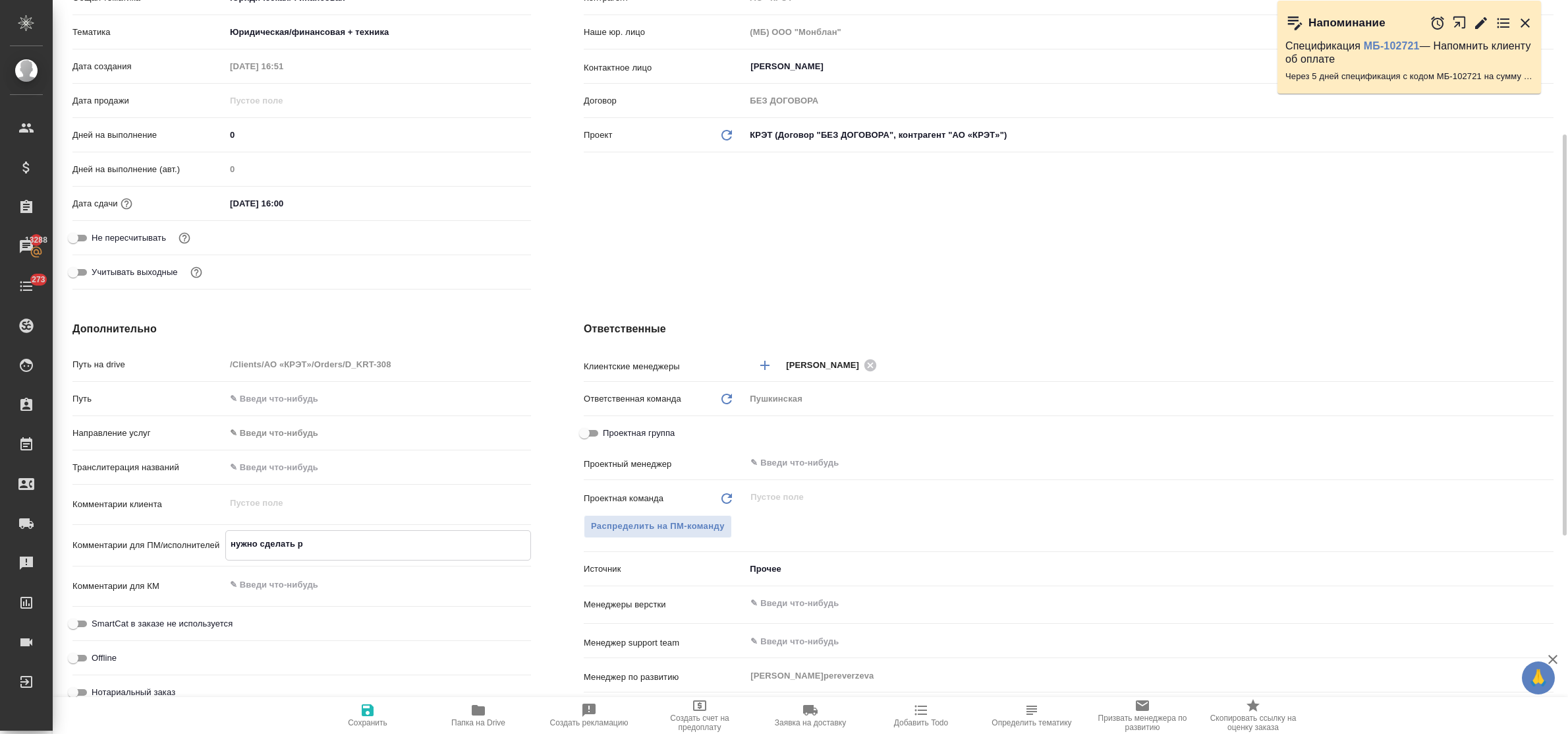
type textarea "x"
type textarea "нужно сделать ре"
type textarea "x"
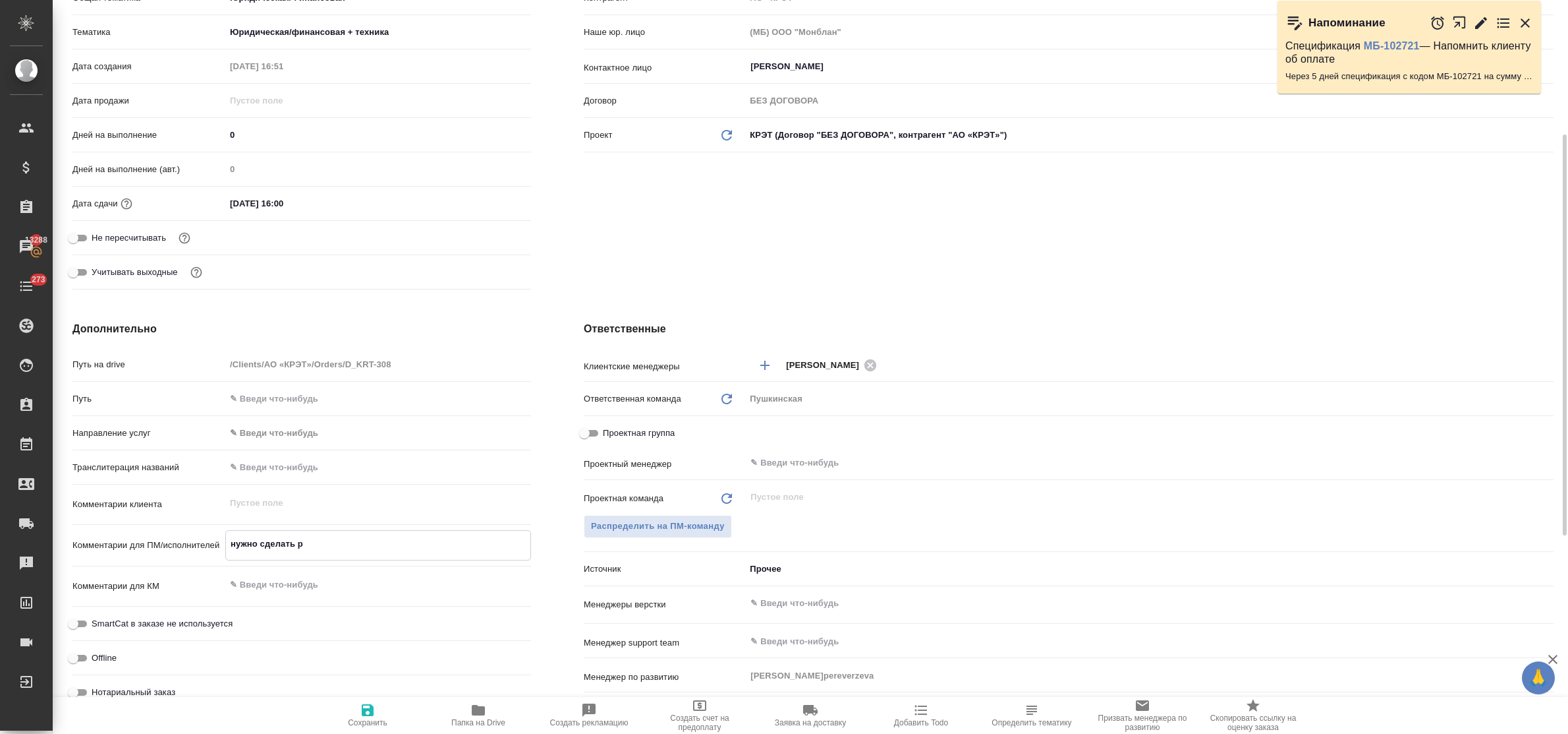
type textarea "x"
type textarea "нужно сделать ред"
type textarea "x"
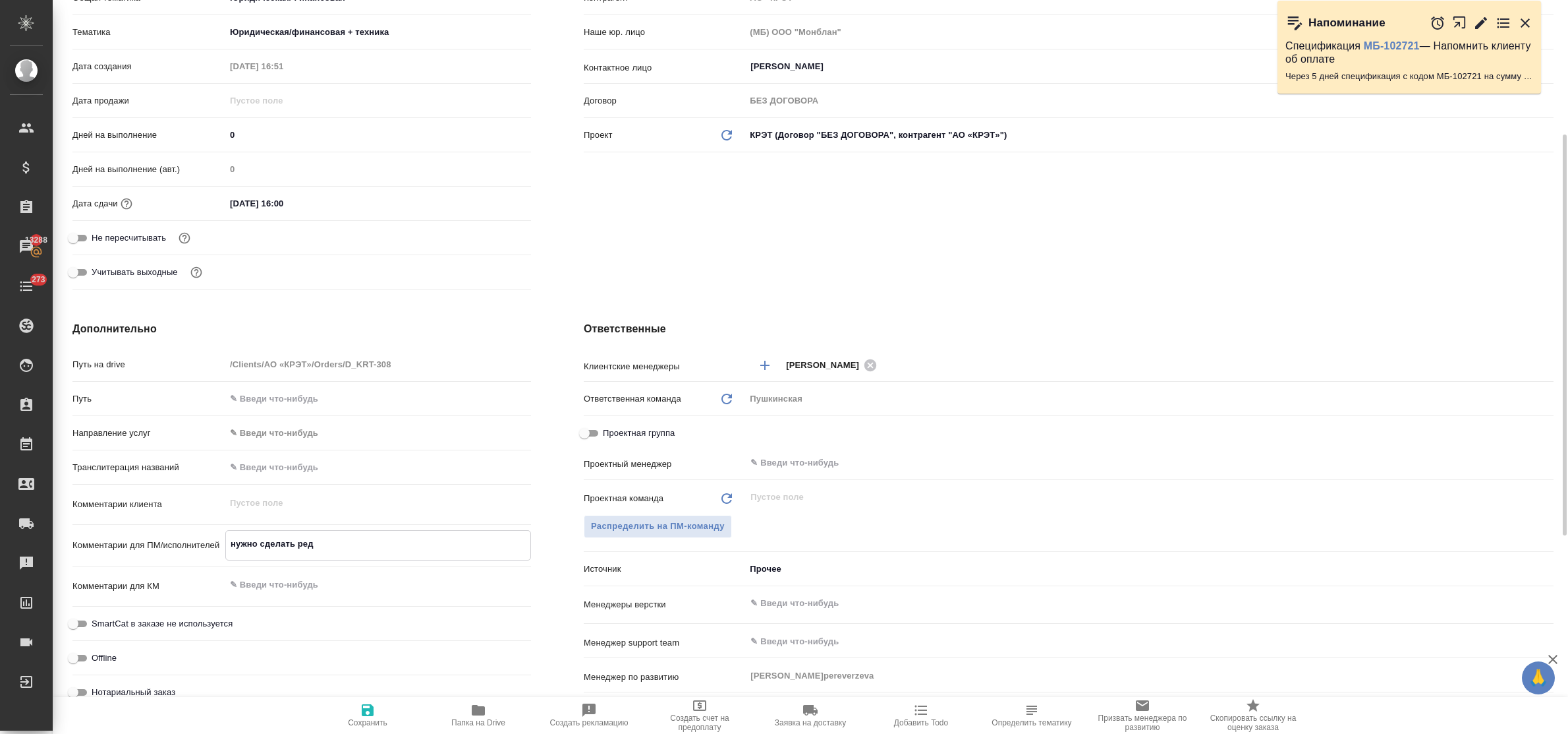
type textarea "x"
type textarea "нужно сделать ред"
type textarea "x"
type textarea "нужно сделать ред пе"
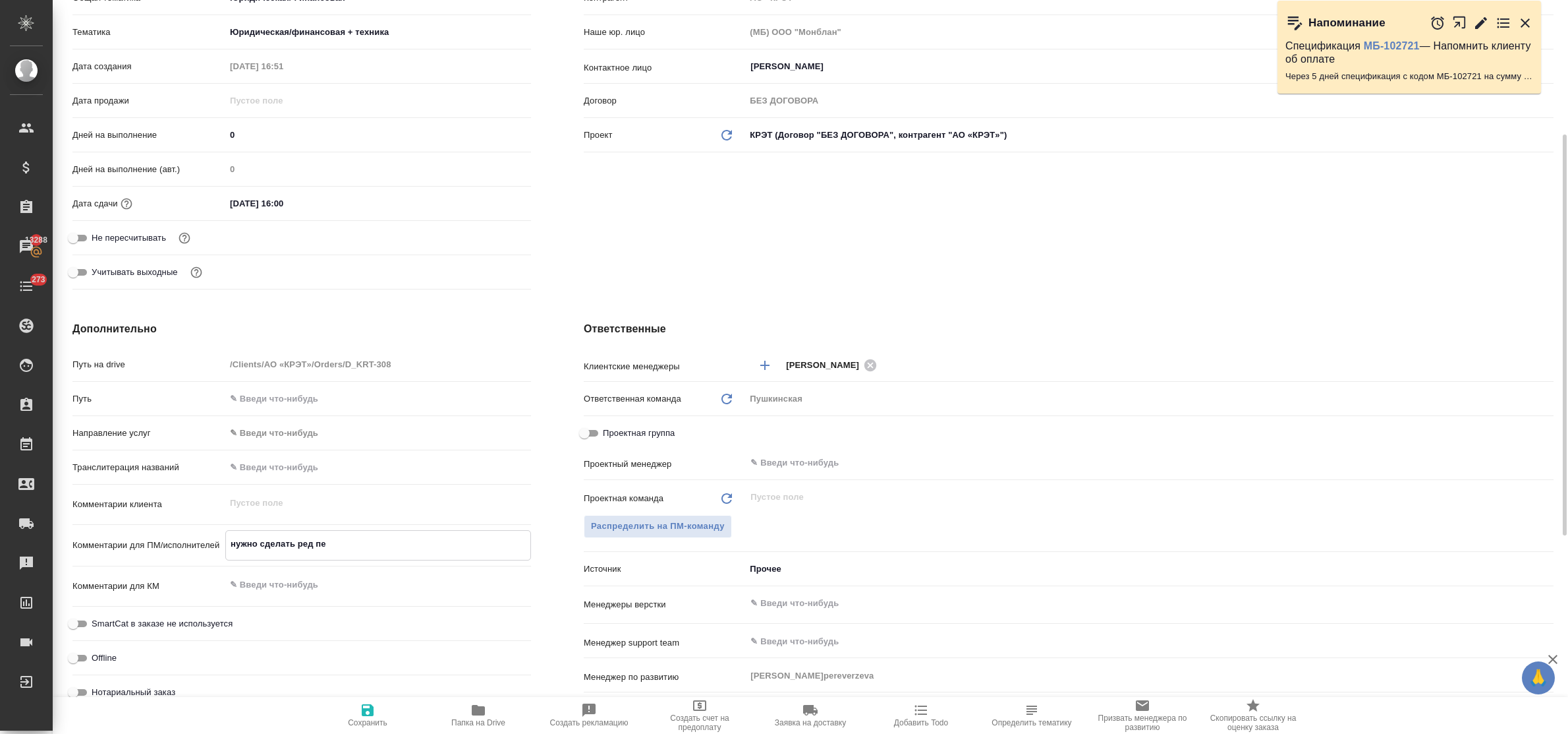
type textarea "x"
type textarea "нужно сделать ред пере"
type textarea "x"
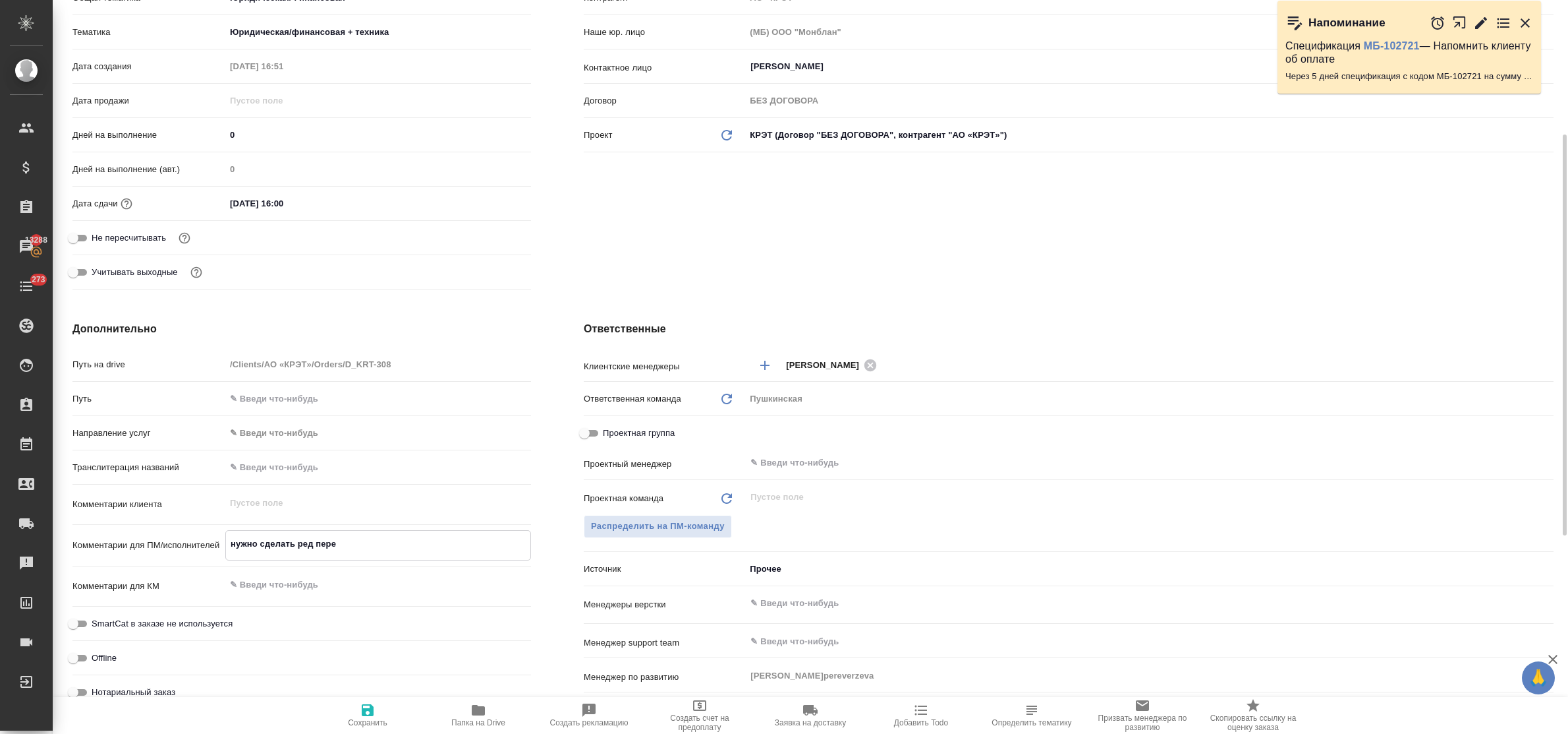
type textarea "x"
type textarea "нужно сделать ред перев"
type textarea "x"
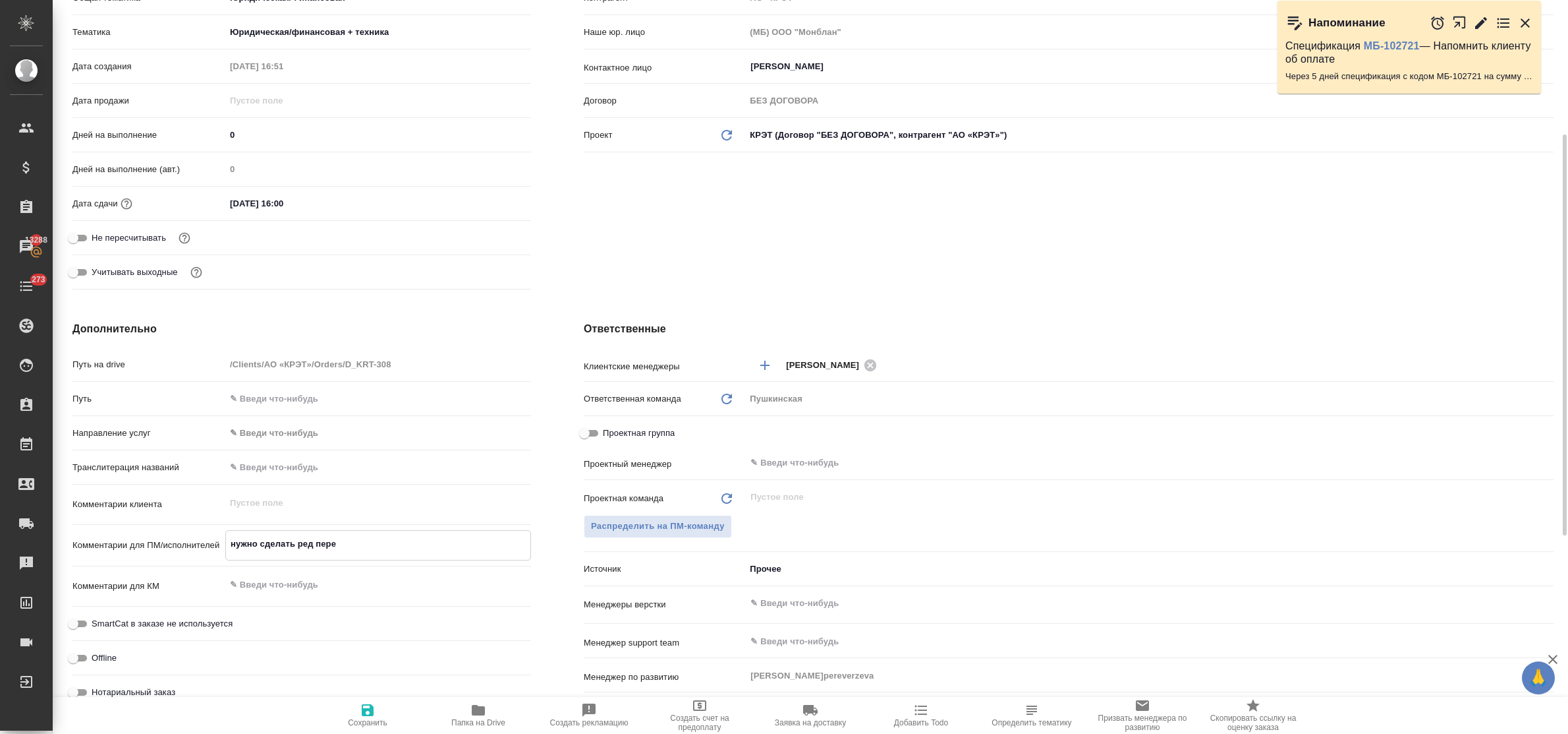
type textarea "x"
type textarea "нужно сделать ред перево"
type textarea "x"
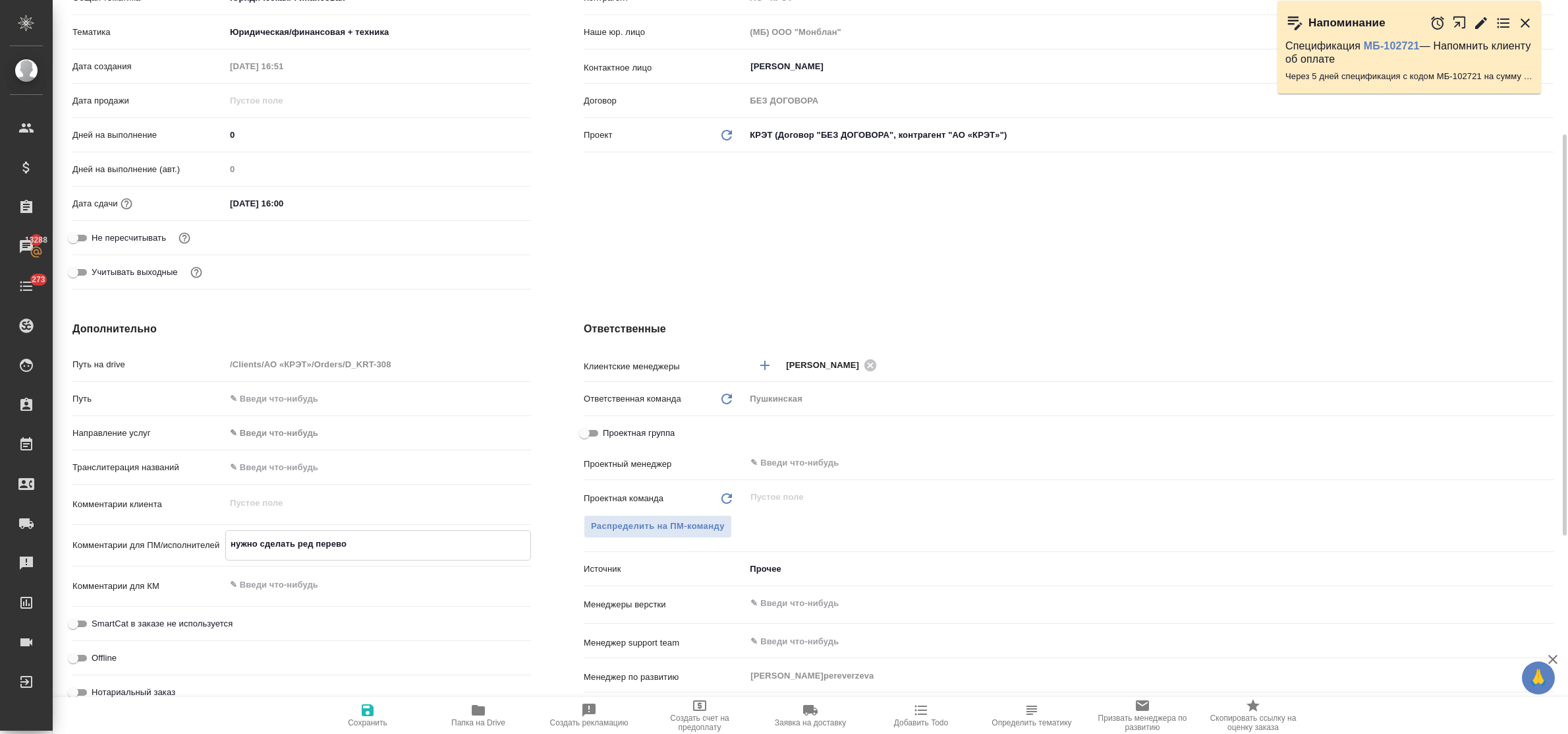
type textarea "нужно сделать ред перевод"
type textarea "x"
type textarea "нужно сделать ред перевода"
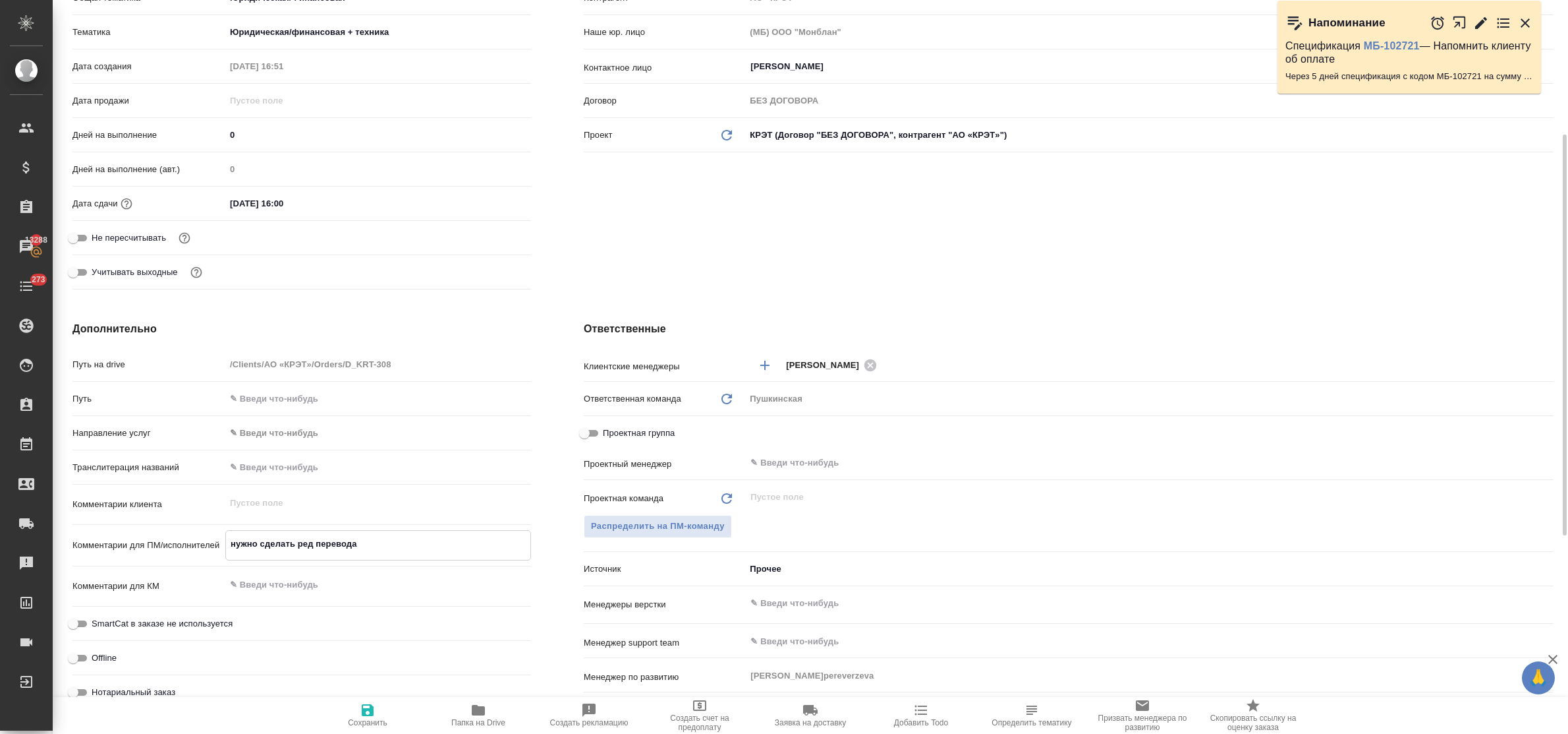
type textarea "x"
type textarea "нужно сделать ред перевода"
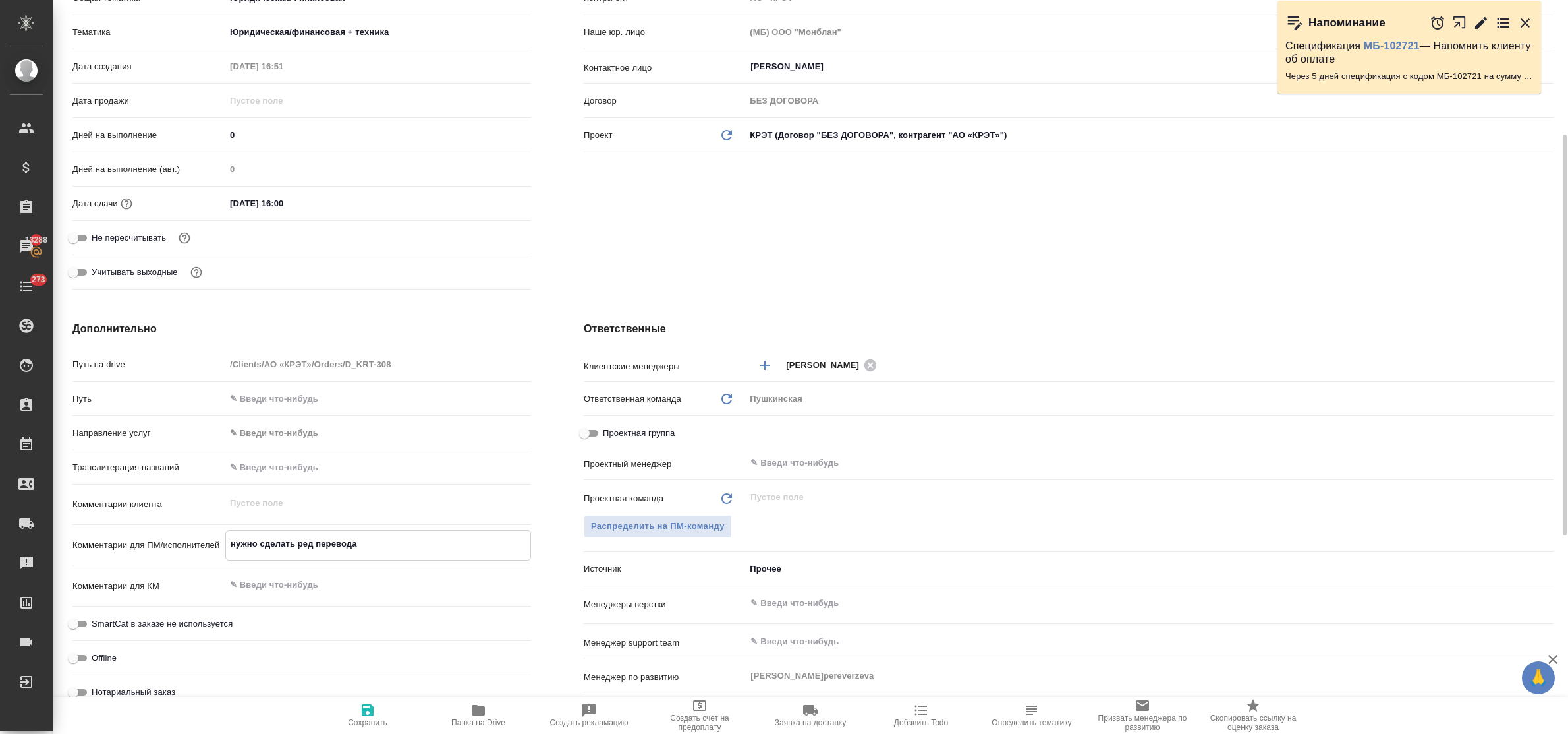
type textarea "x"
type textarea "нужно сделать ред перевода к"
type textarea "x"
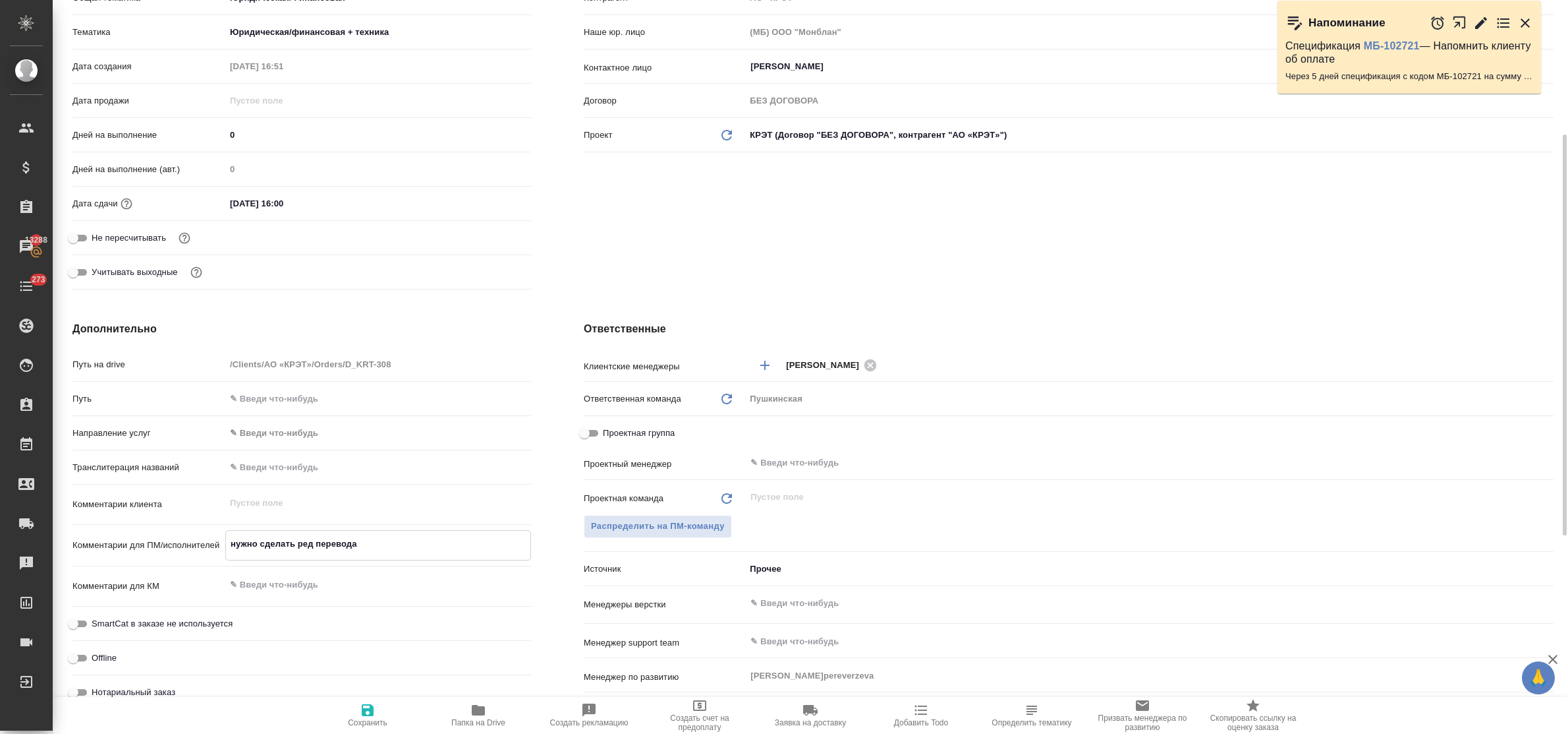
type textarea "x"
type textarea "нужно сделать ред перевода кл"
type textarea "x"
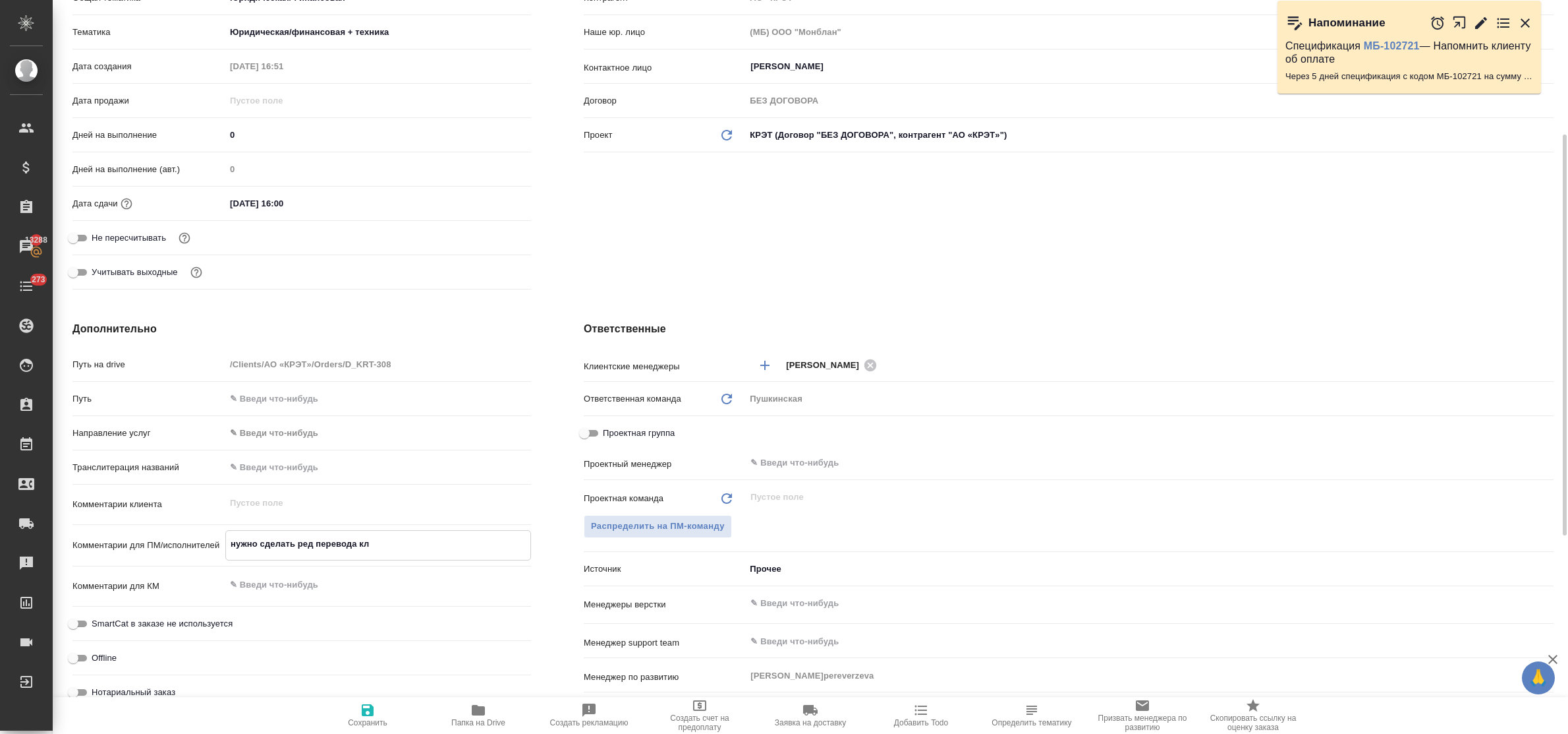
type textarea "нужно сделать ред перевода кли"
type textarea "x"
type textarea "нужно сделать ред перевода клие"
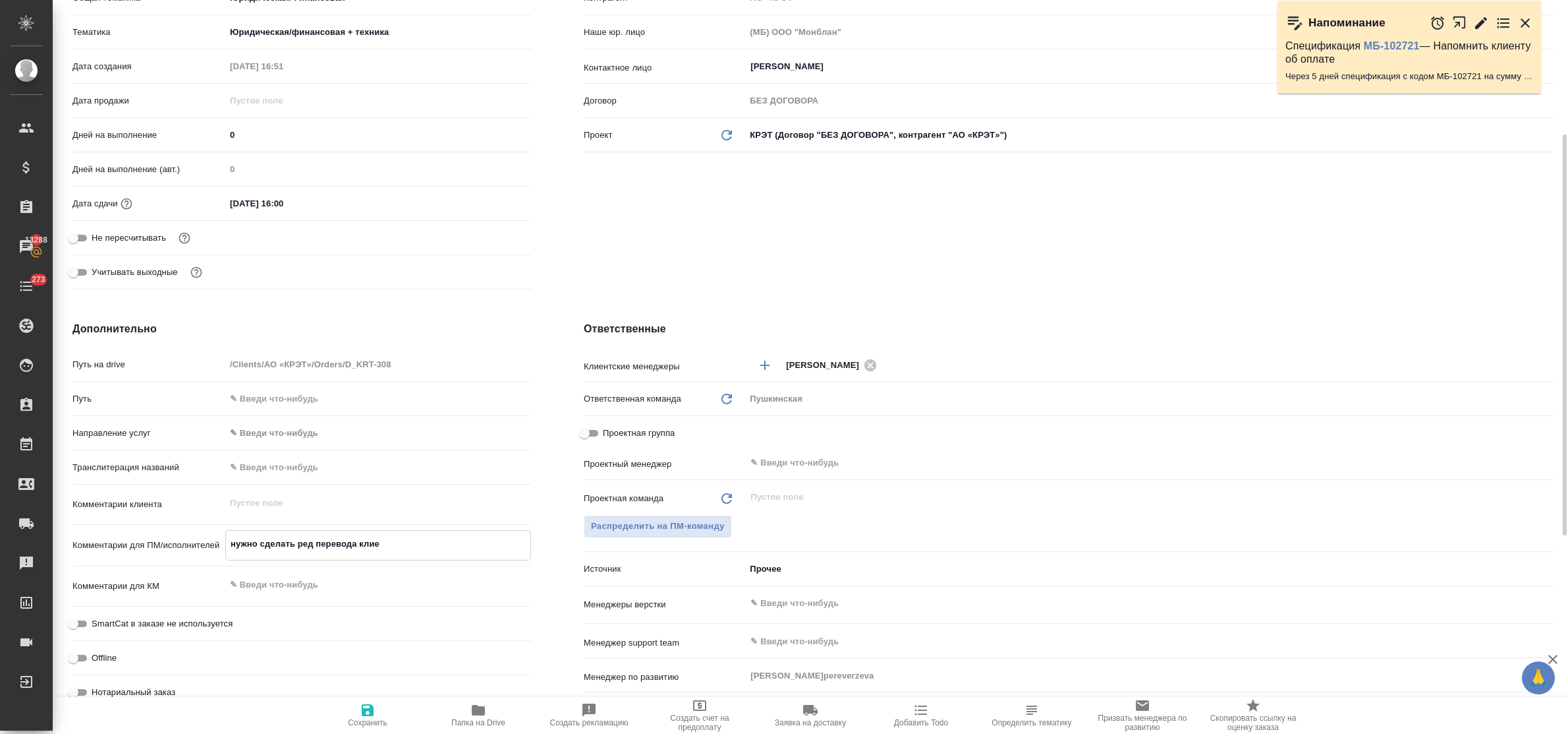
type textarea "x"
type textarea "нужно сделать ред перевода клиен"
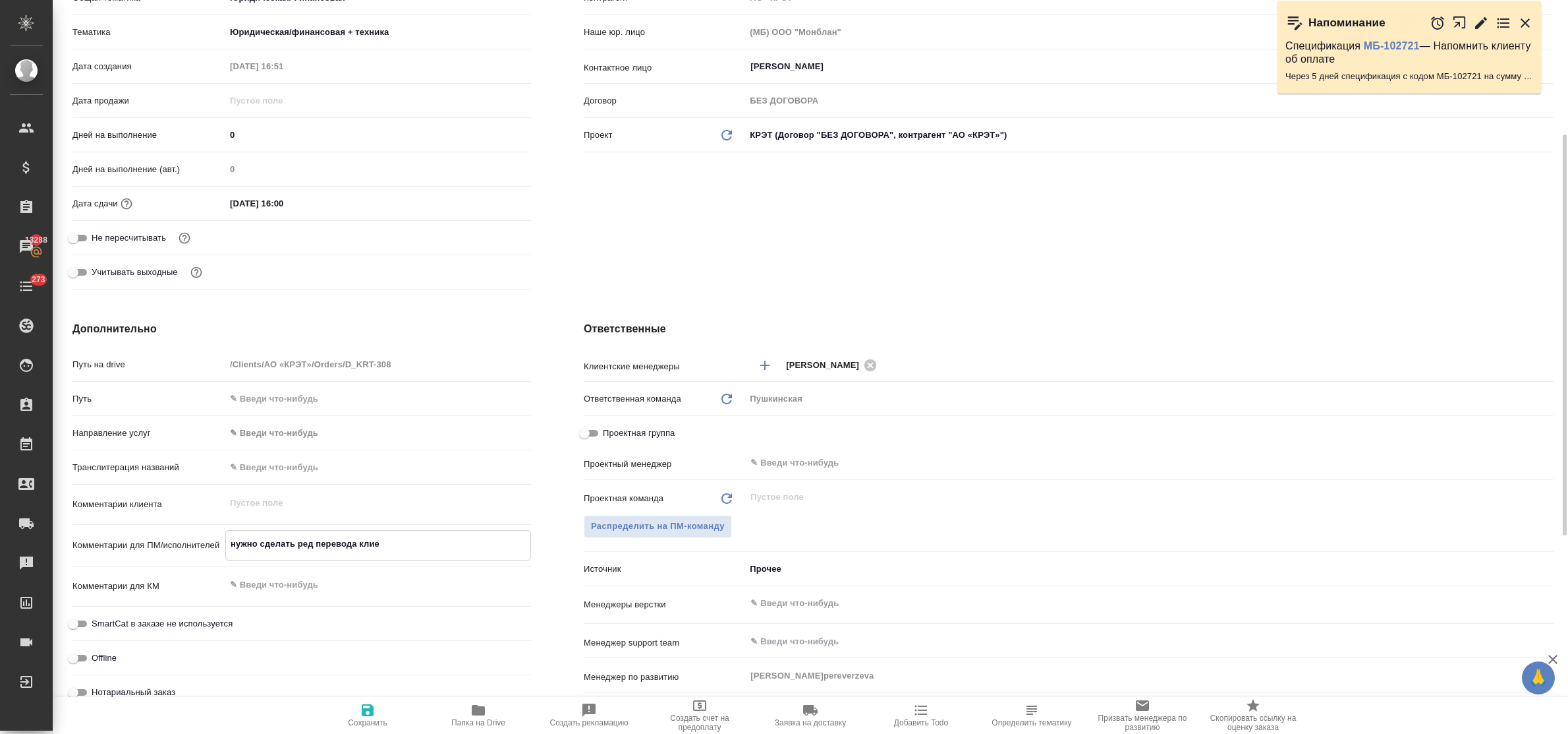
type textarea "x"
type textarea "нужно сделать ред перевода клиент"
type textarea "x"
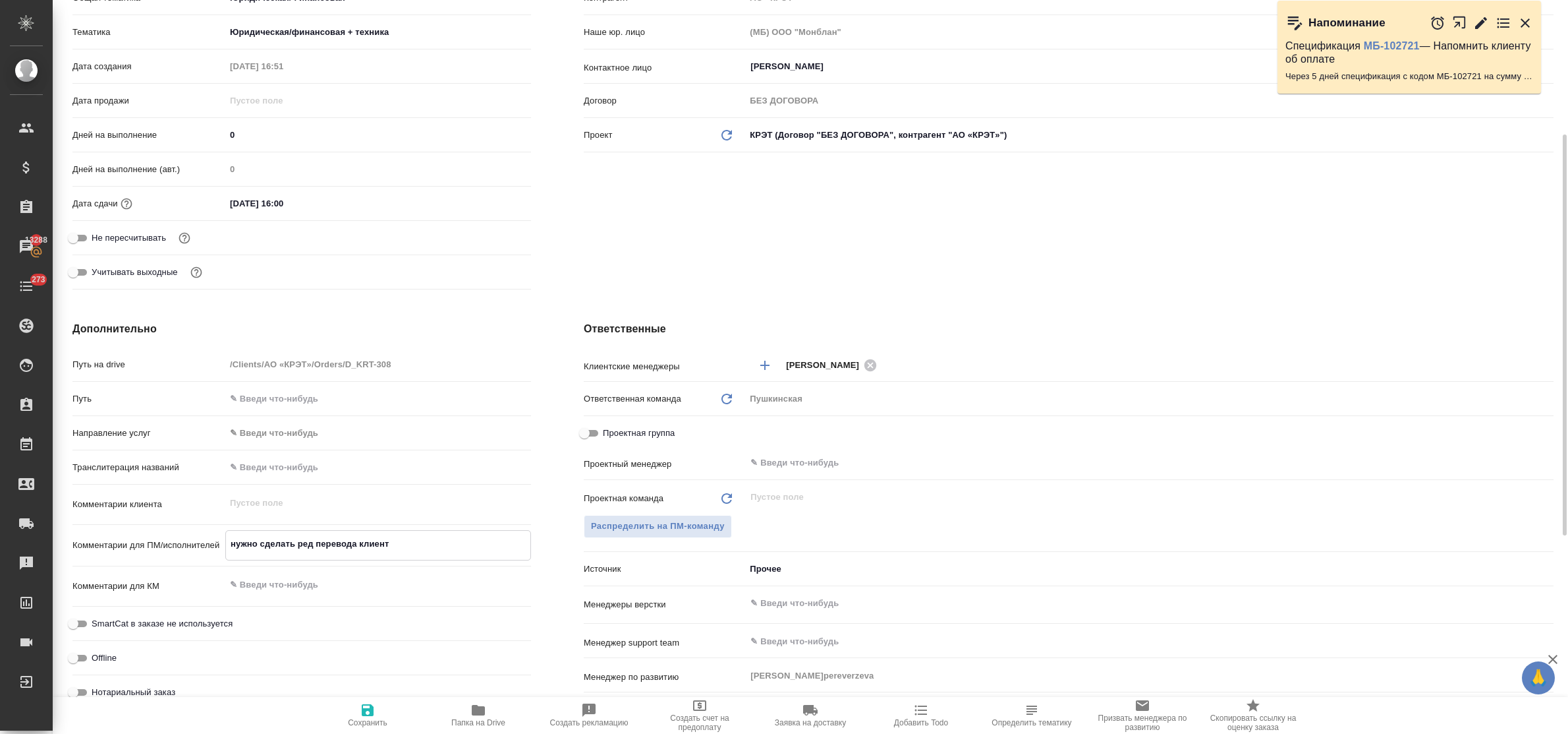
type textarea "x"
type textarea "нужно сделать ред перевода клиента"
type textarea "x"
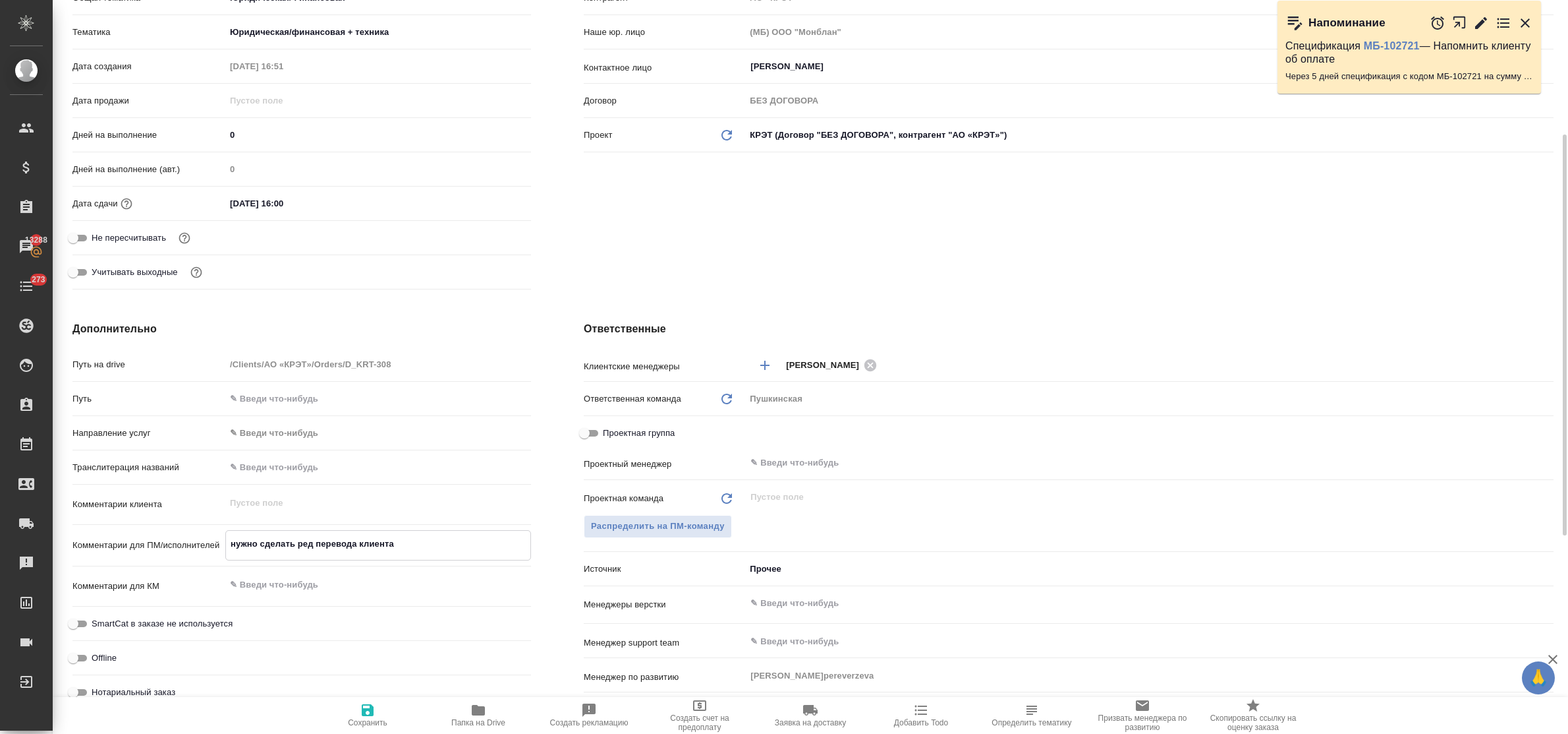
type textarea "нужно сделать ред перевода клиента"
type textarea "x"
type textarea "нужно сделать ред перевода клиента в"
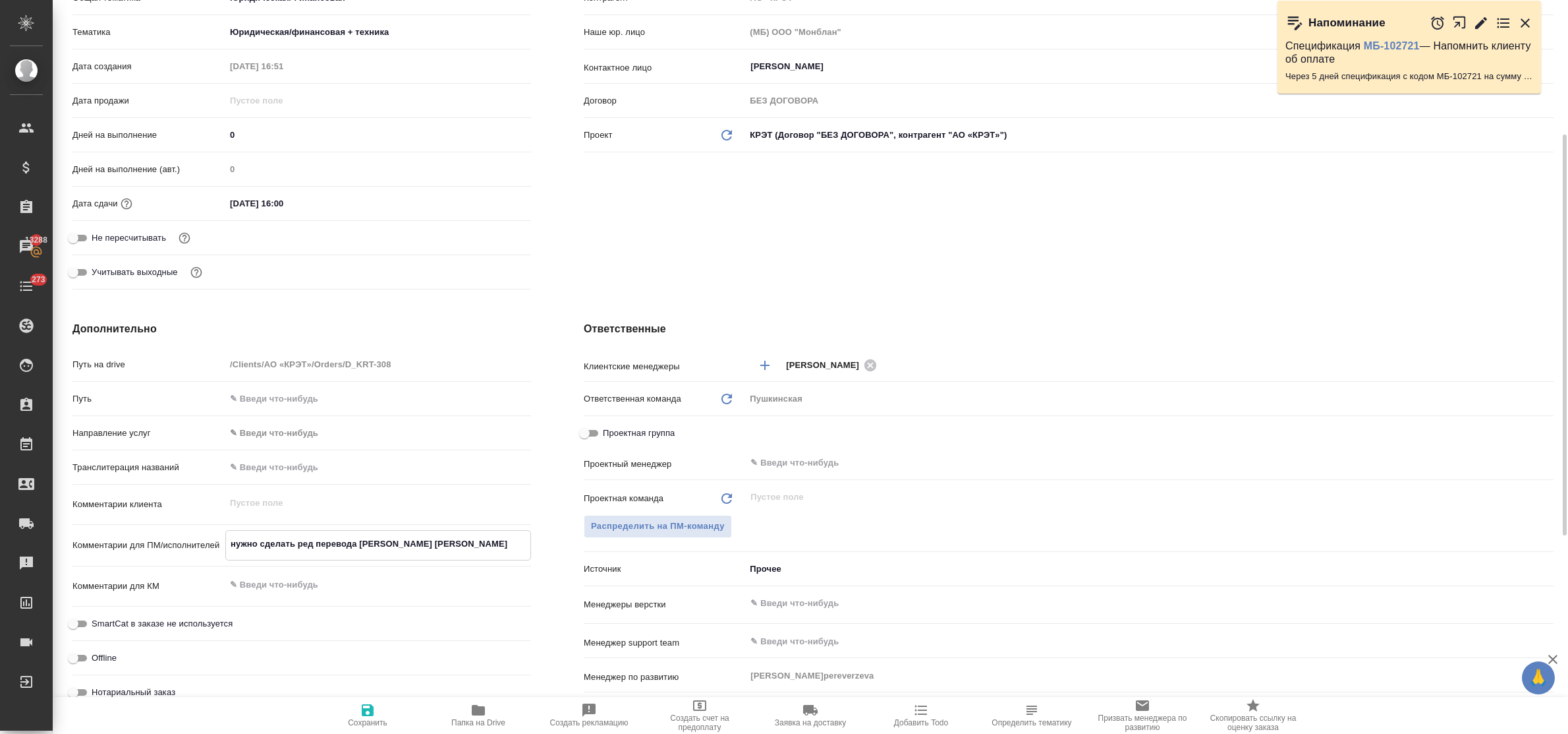
type textarea "x"
click at [374, 712] on icon "button" at bounding box center [367, 709] width 16 height 16
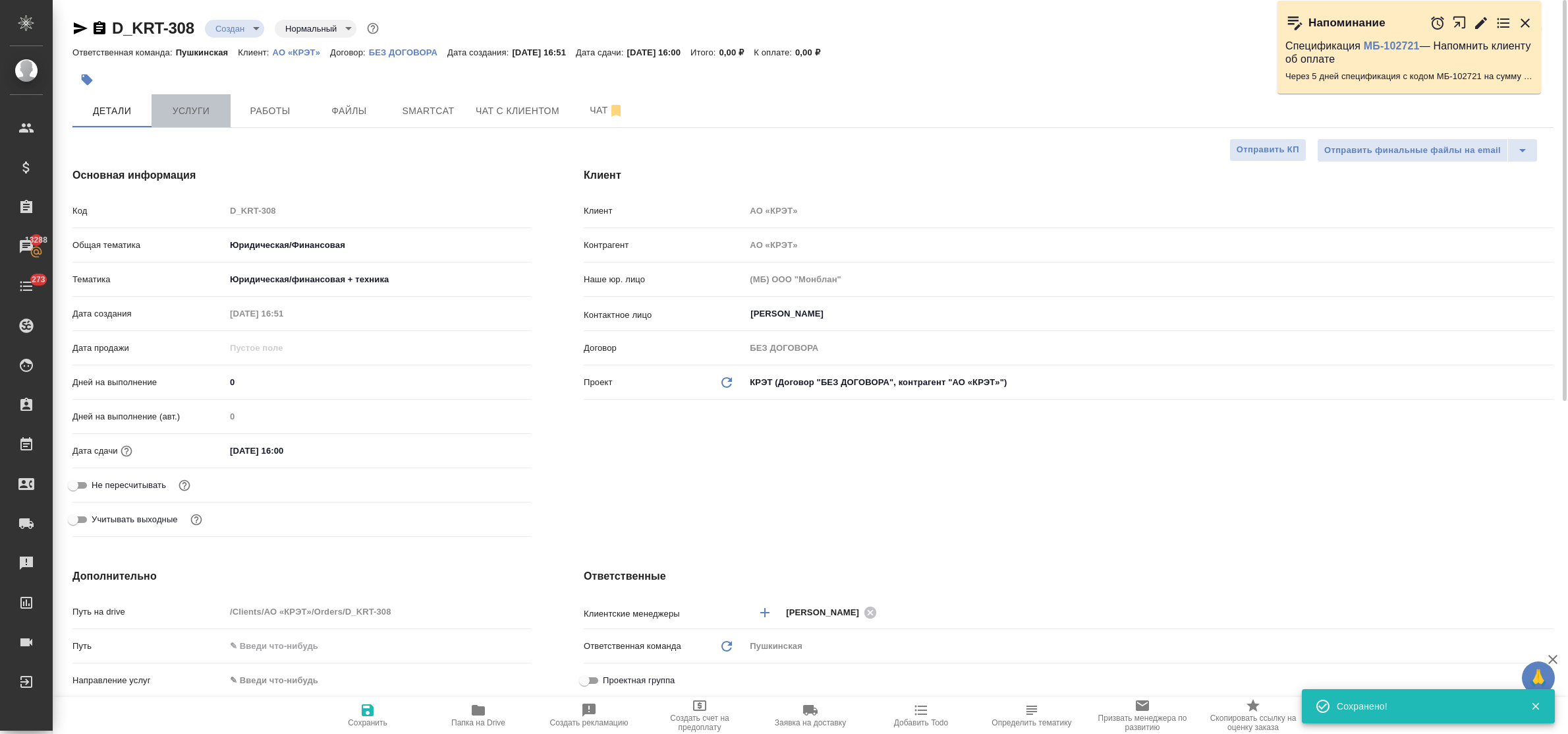
click at [182, 119] on span "Услуги" at bounding box center [191, 111] width 64 height 17
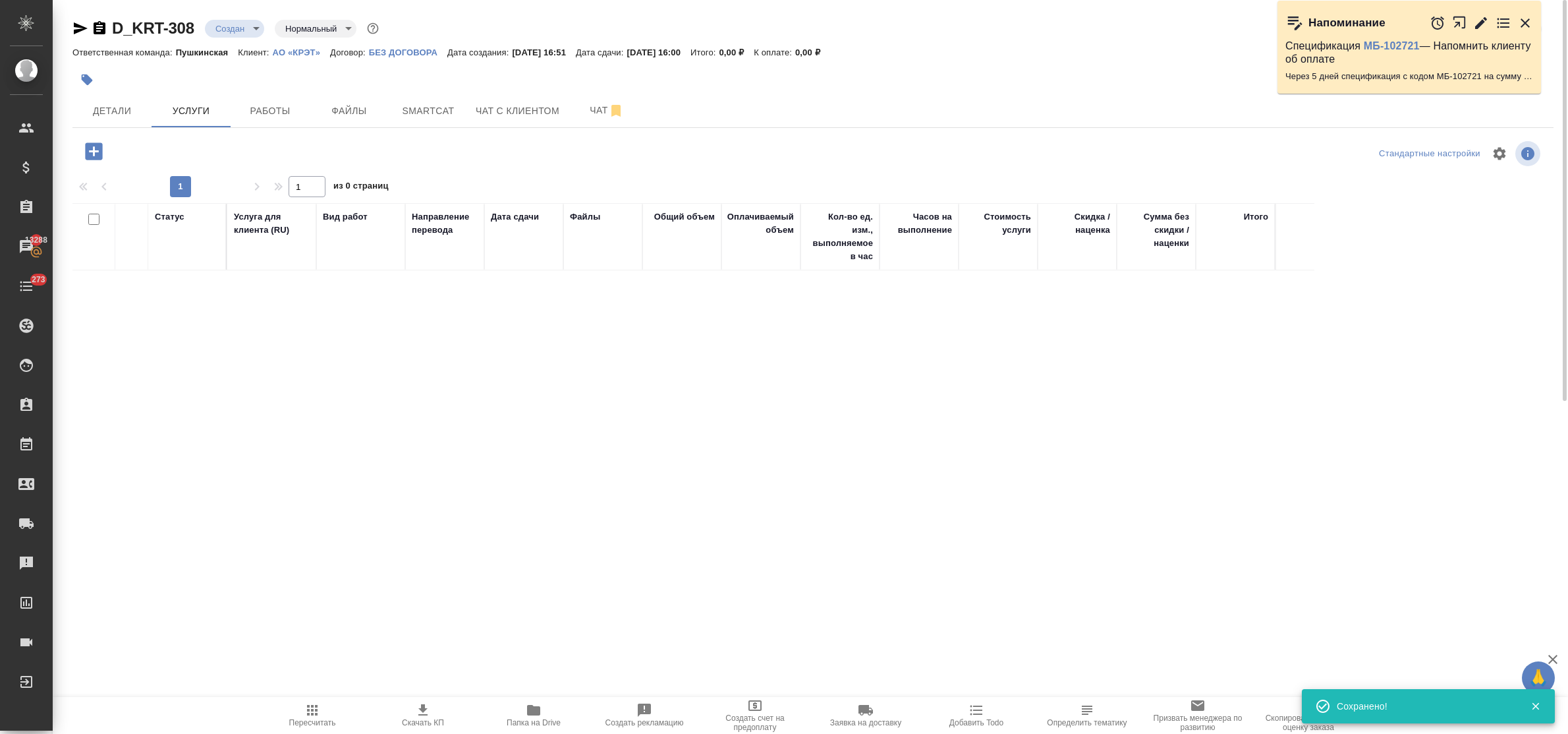
click at [87, 152] on icon "button" at bounding box center [93, 150] width 17 height 17
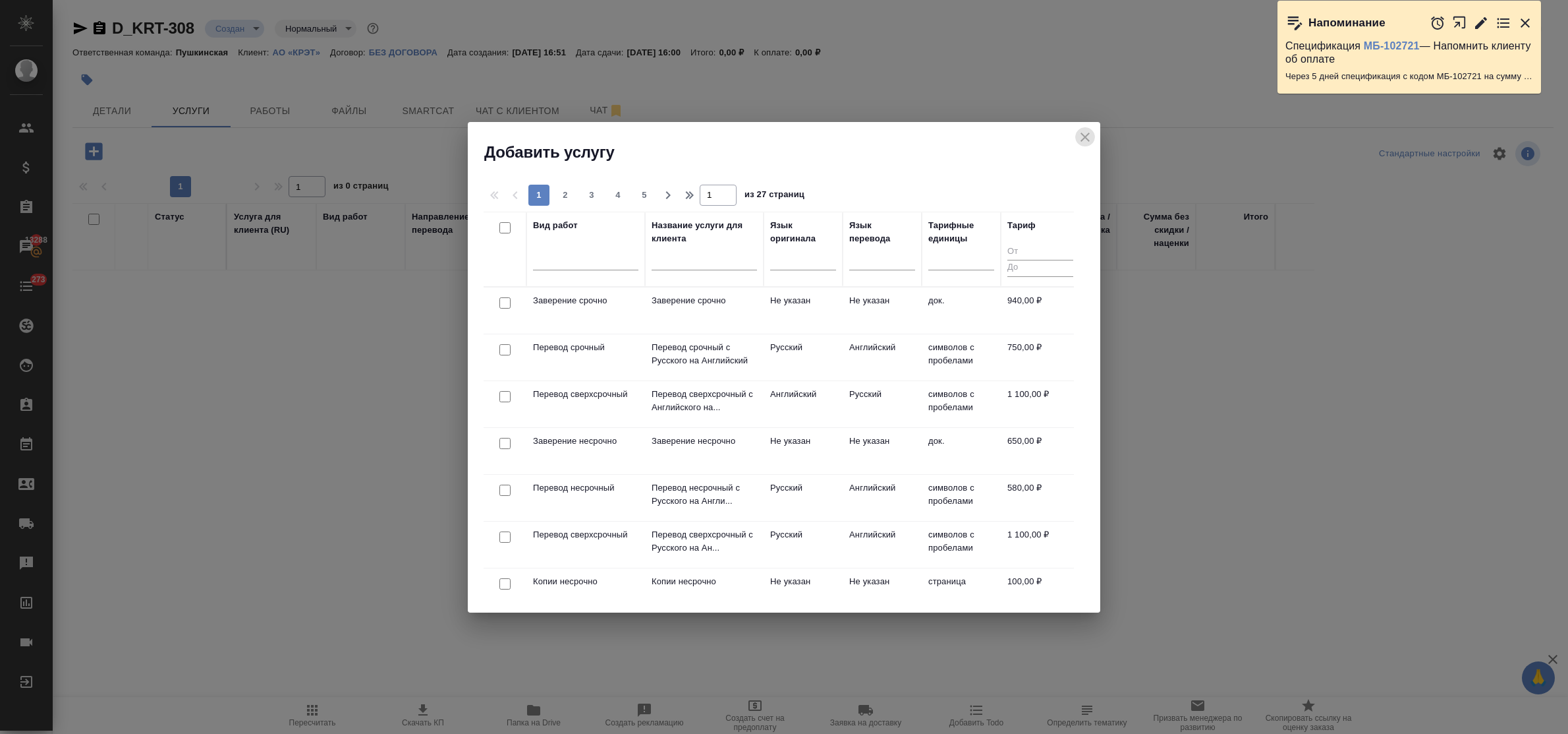
click at [1084, 134] on icon "close" at bounding box center [1084, 136] width 16 height 16
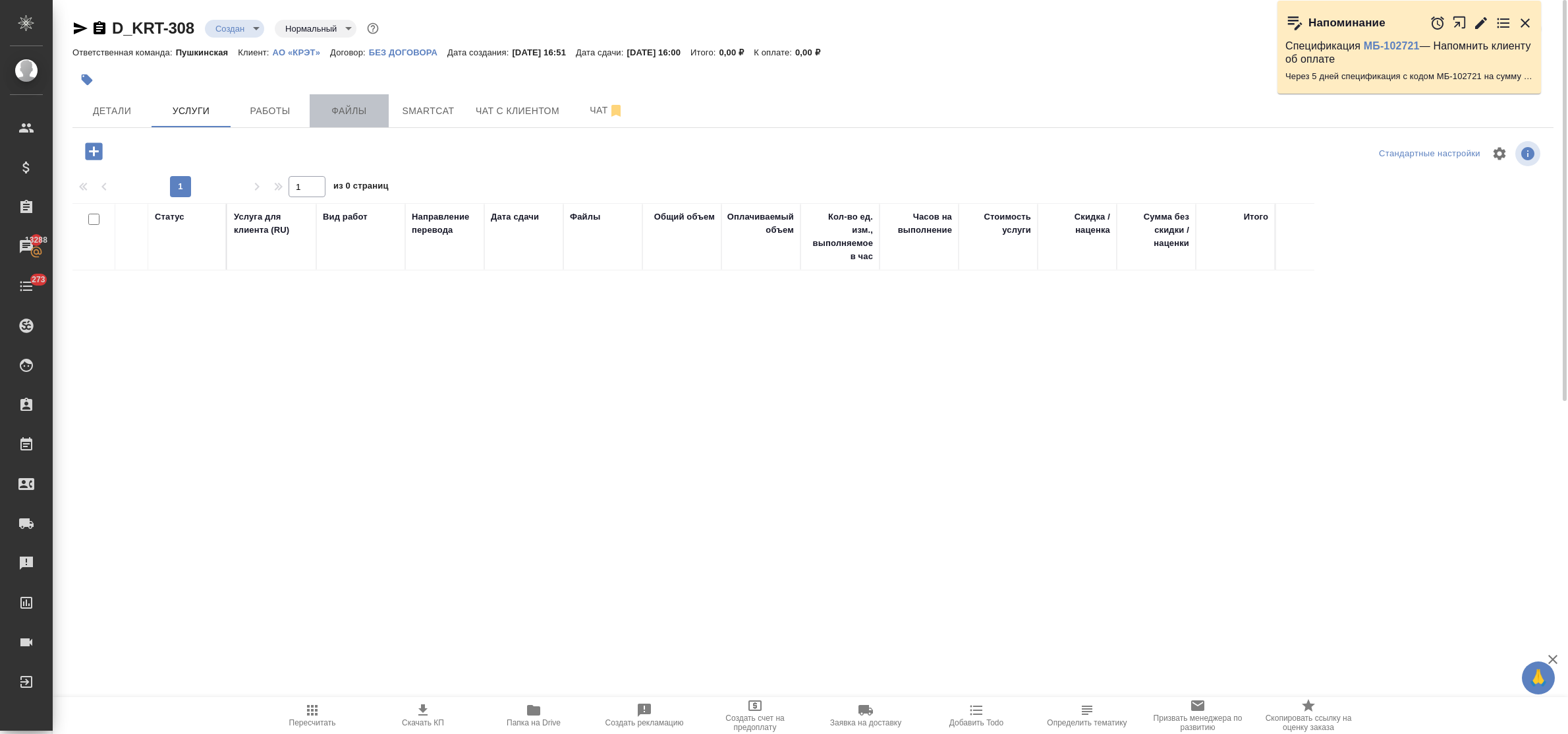
click at [364, 112] on span "Файлы" at bounding box center [349, 111] width 64 height 17
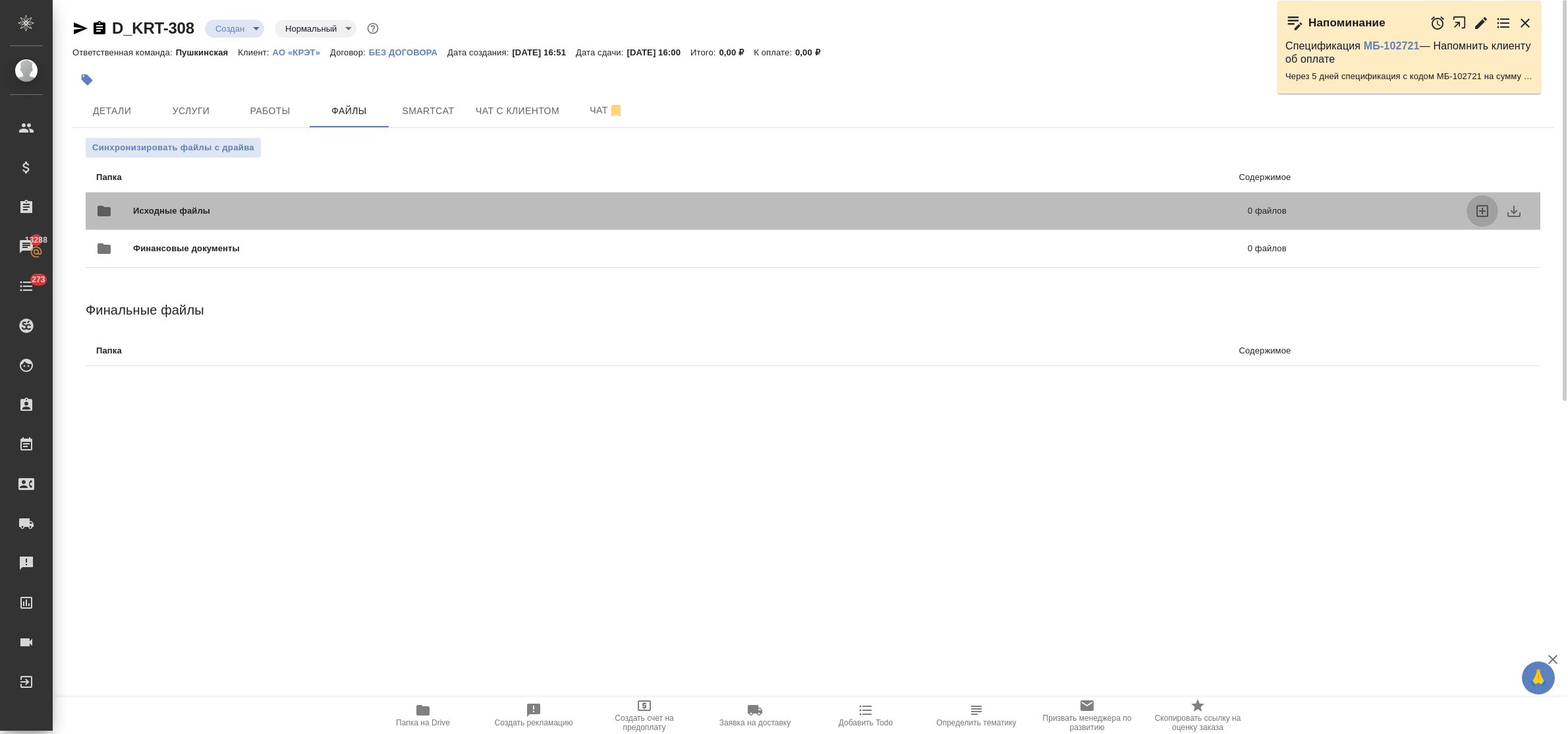
click at [1483, 211] on icon "uploadFiles" at bounding box center [1482, 211] width 12 height 12
click at [0, 0] on input "uploadFiles" at bounding box center [0, 0] width 0 height 0
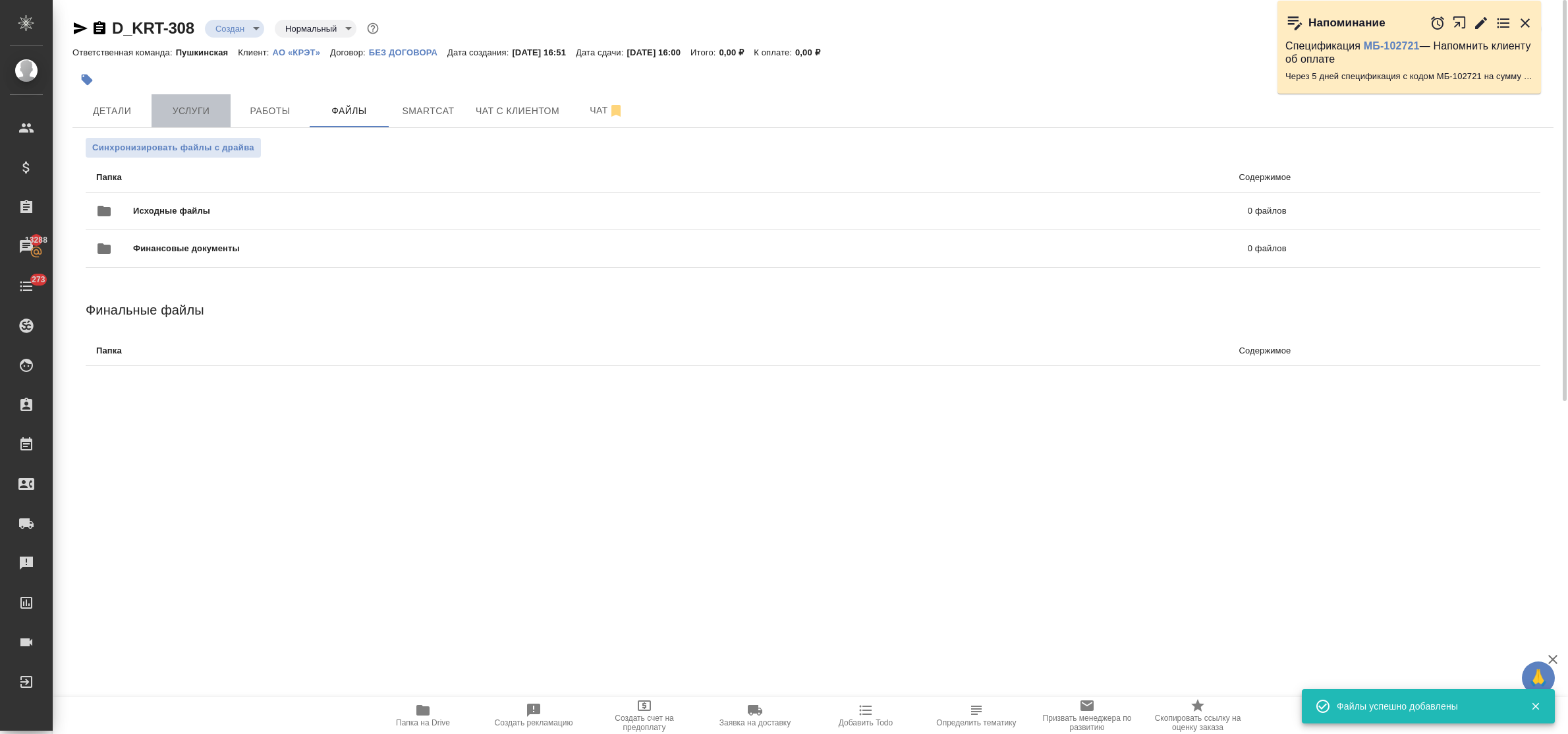
click at [213, 97] on button "Услуги" at bounding box center [191, 111] width 79 height 33
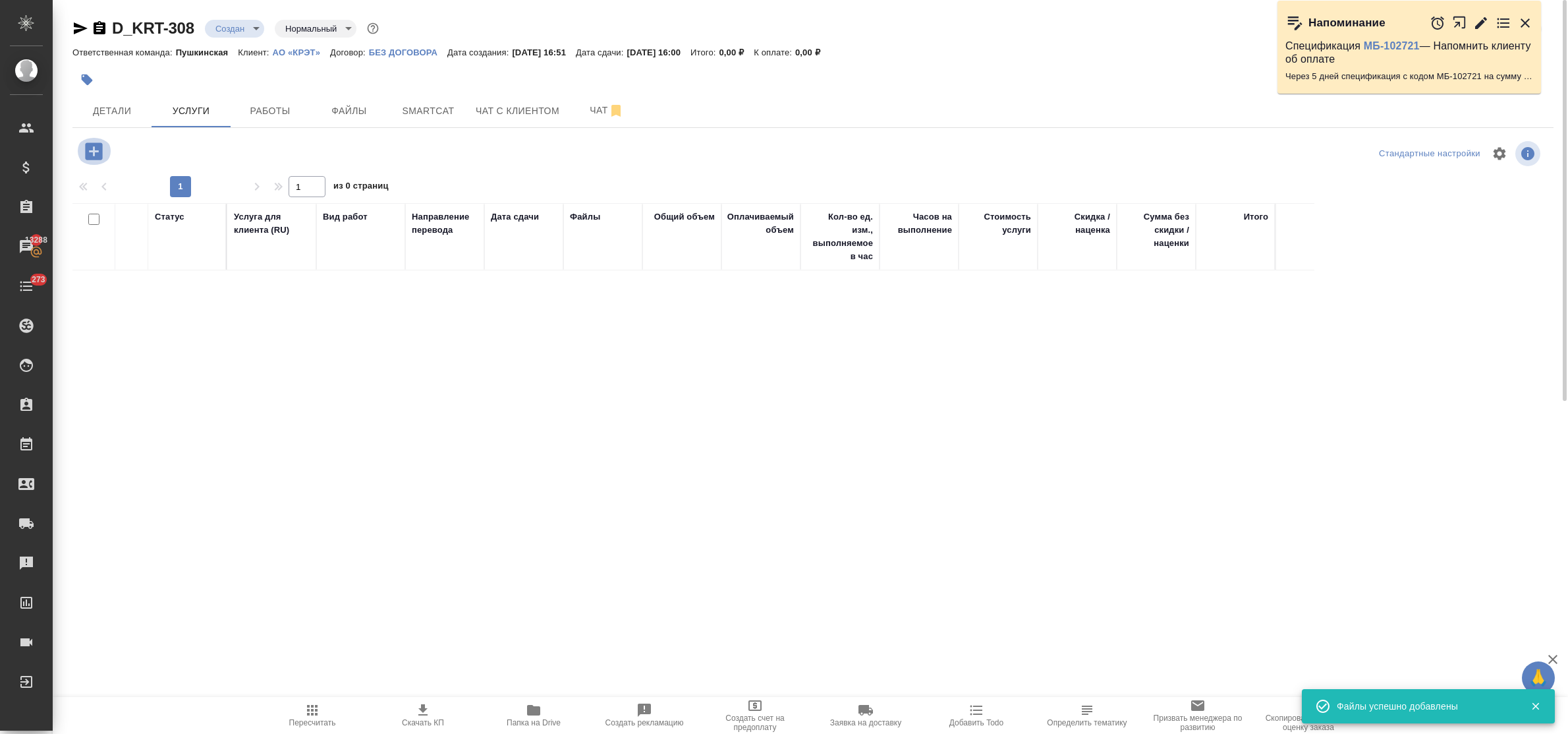
click at [97, 152] on icon "button" at bounding box center [94, 151] width 23 height 23
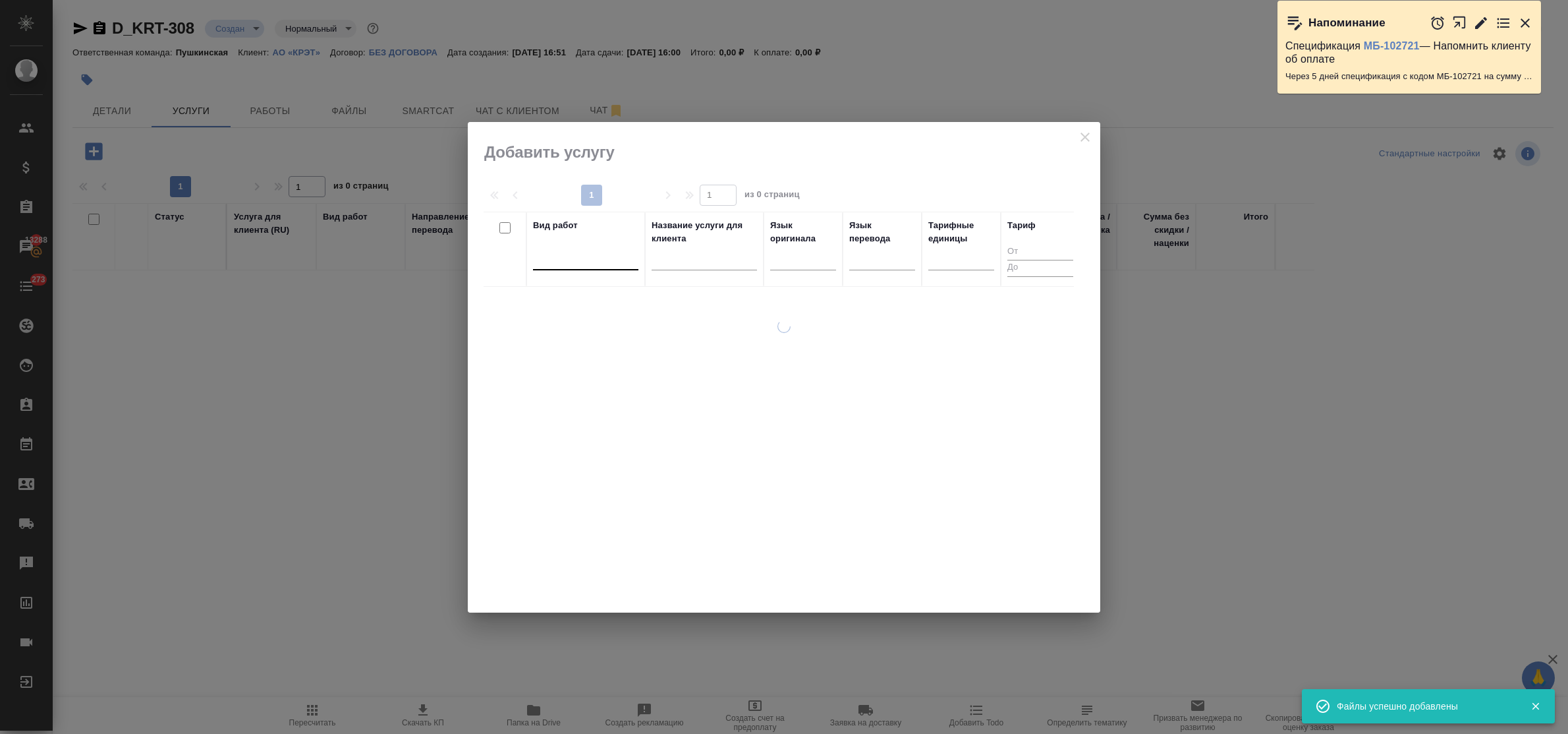
click at [580, 265] on div at bounding box center [586, 256] width 106 height 19
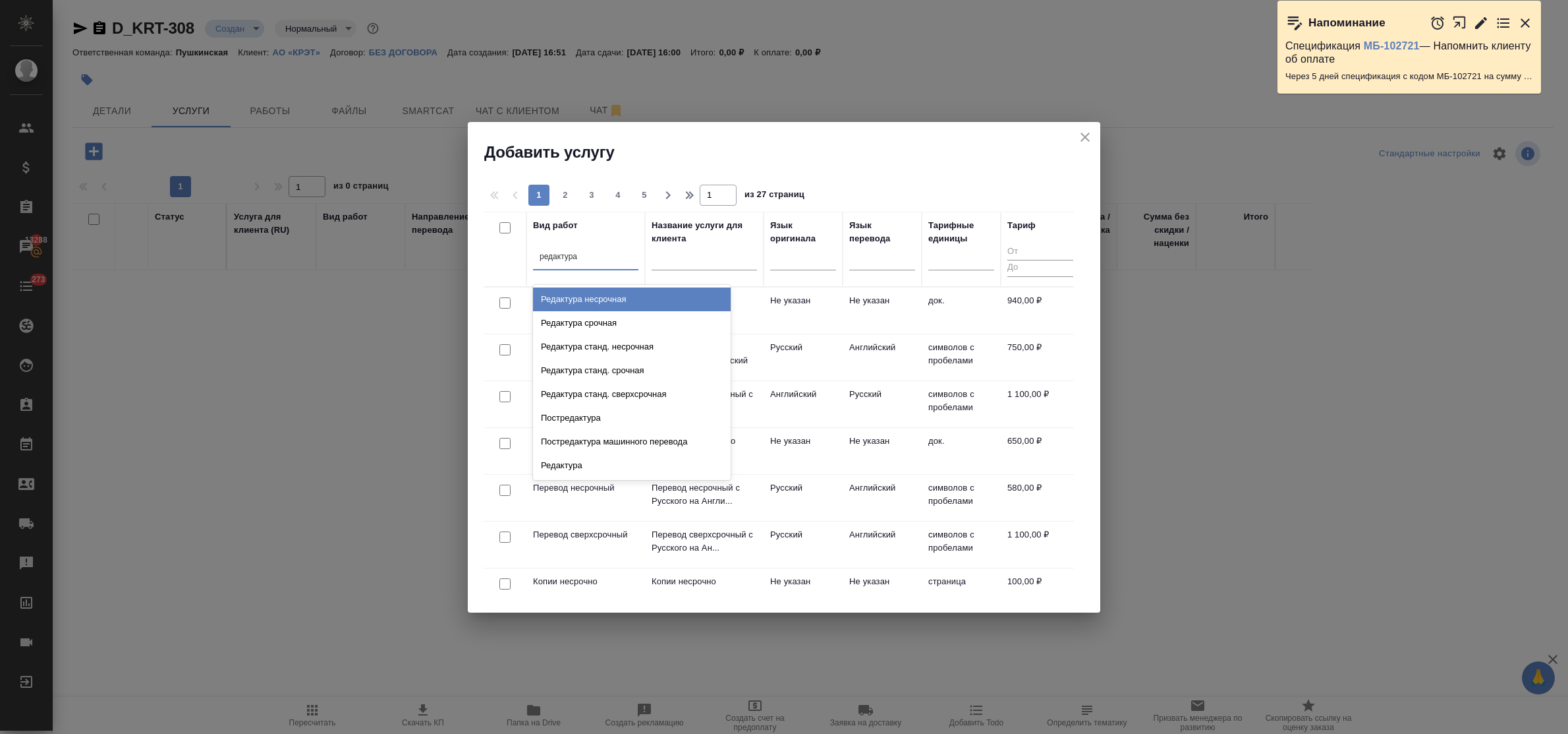
click at [601, 292] on div "Редактура несрочная" at bounding box center [632, 299] width 198 height 24
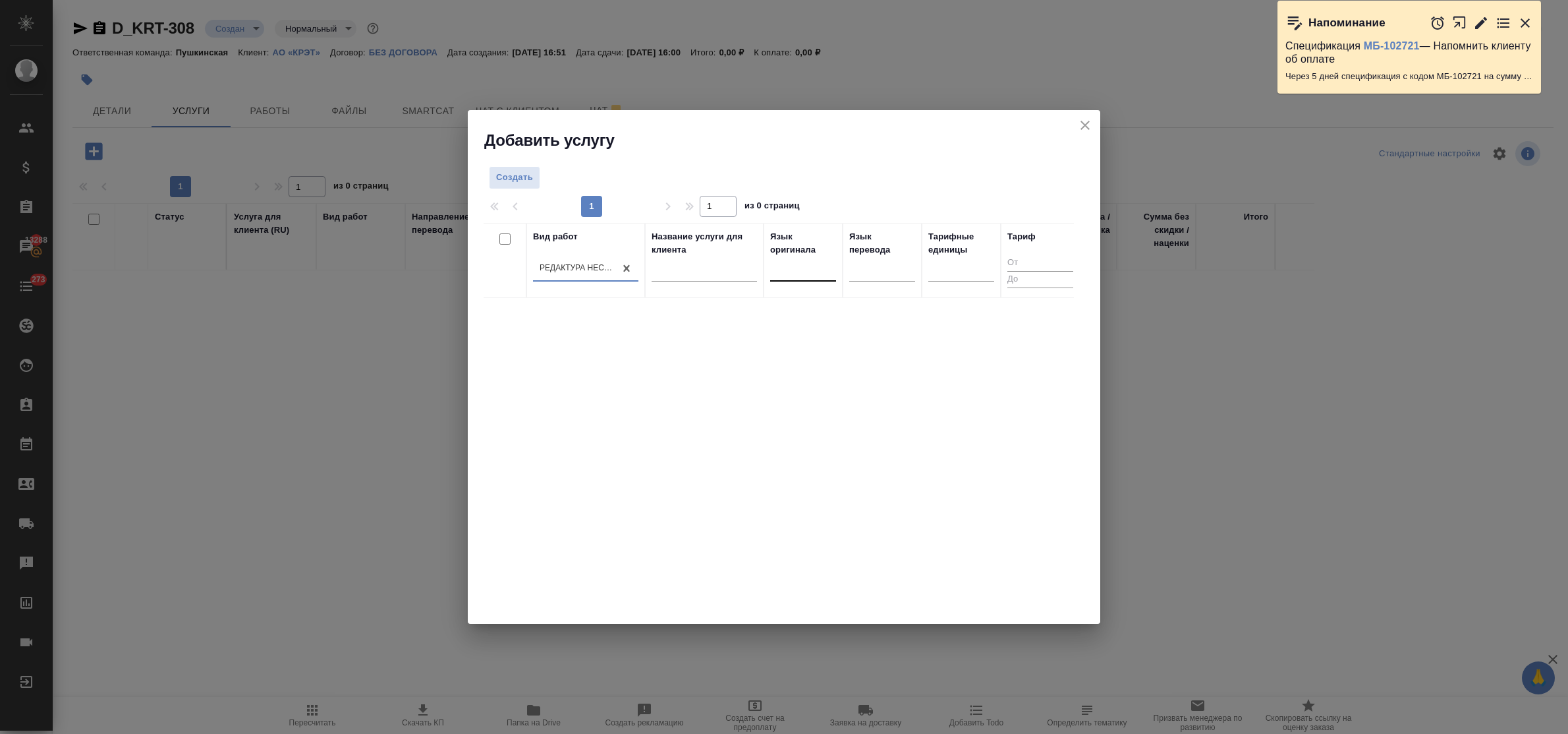
click at [779, 277] on div at bounding box center [803, 268] width 66 height 19
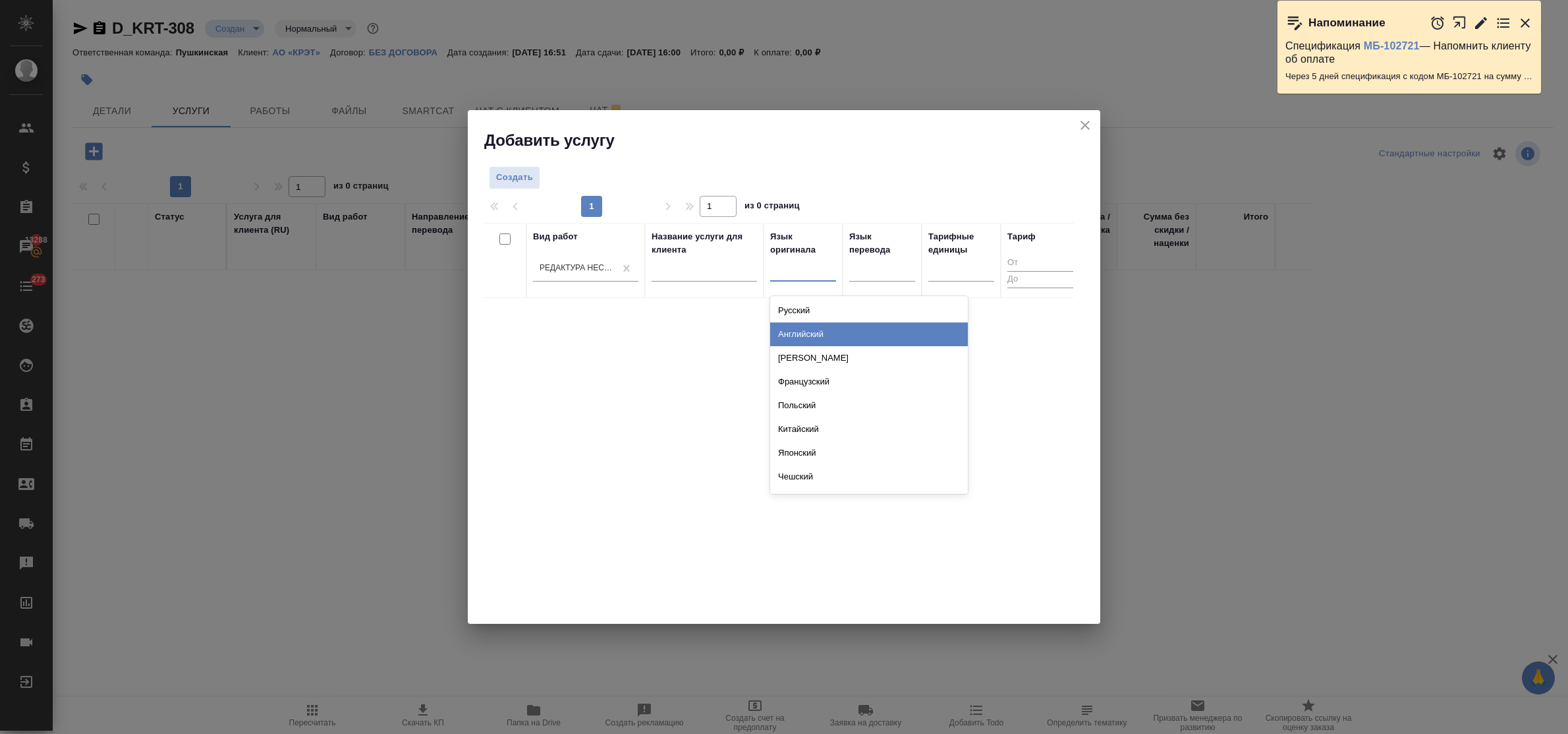
click at [797, 330] on div "Английский" at bounding box center [869, 334] width 198 height 24
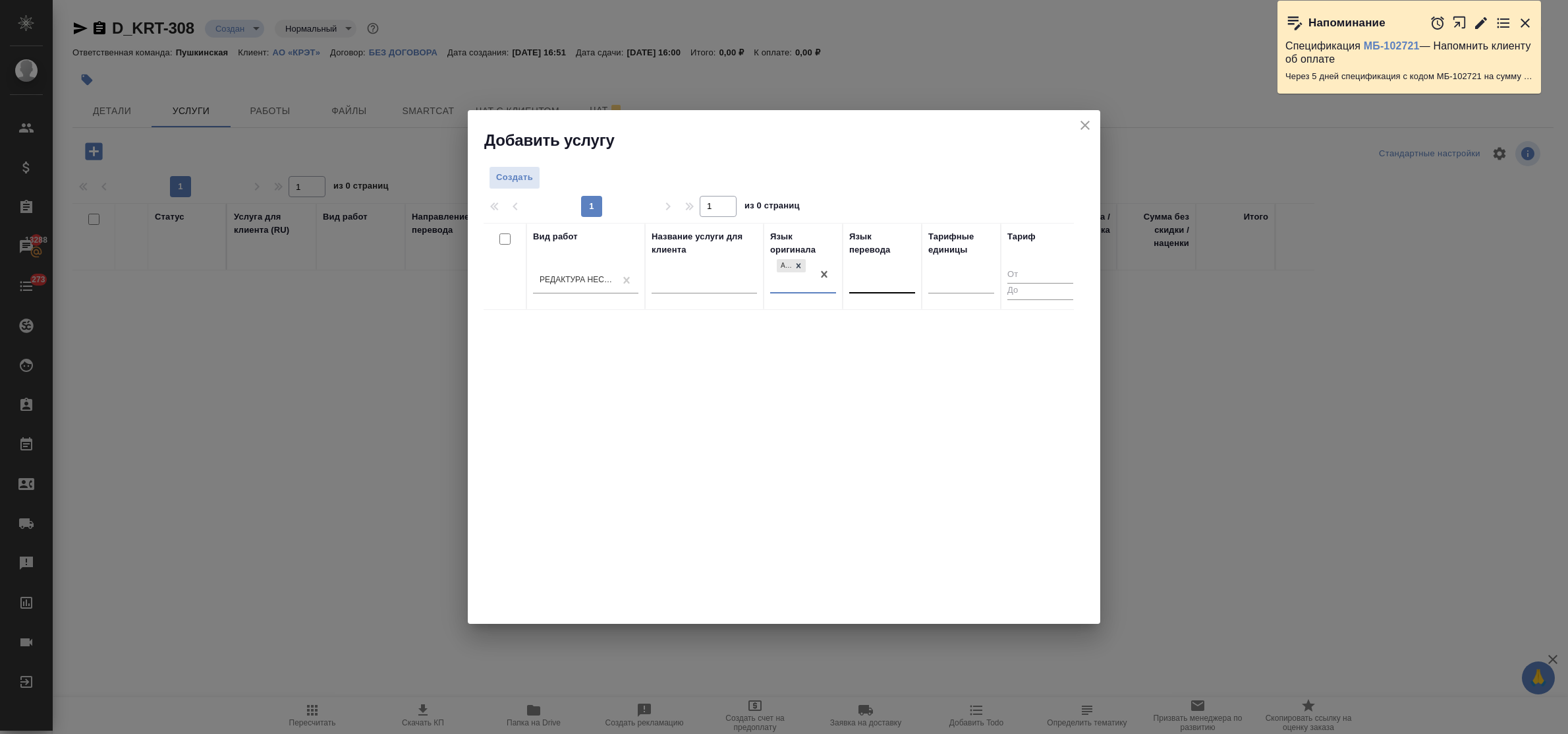
click at [862, 288] on div at bounding box center [882, 279] width 66 height 19
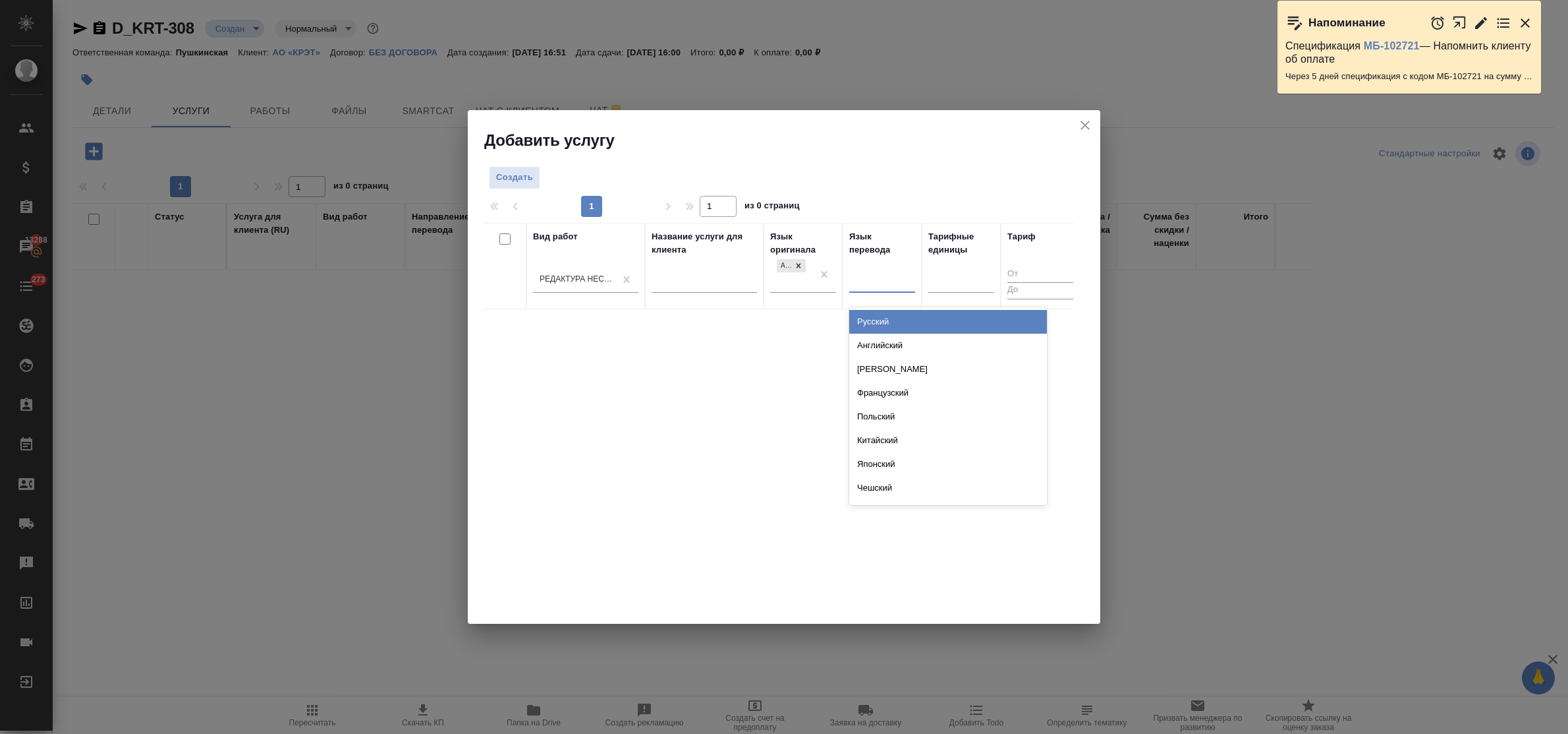
click at [881, 318] on div "Русский" at bounding box center [948, 321] width 198 height 24
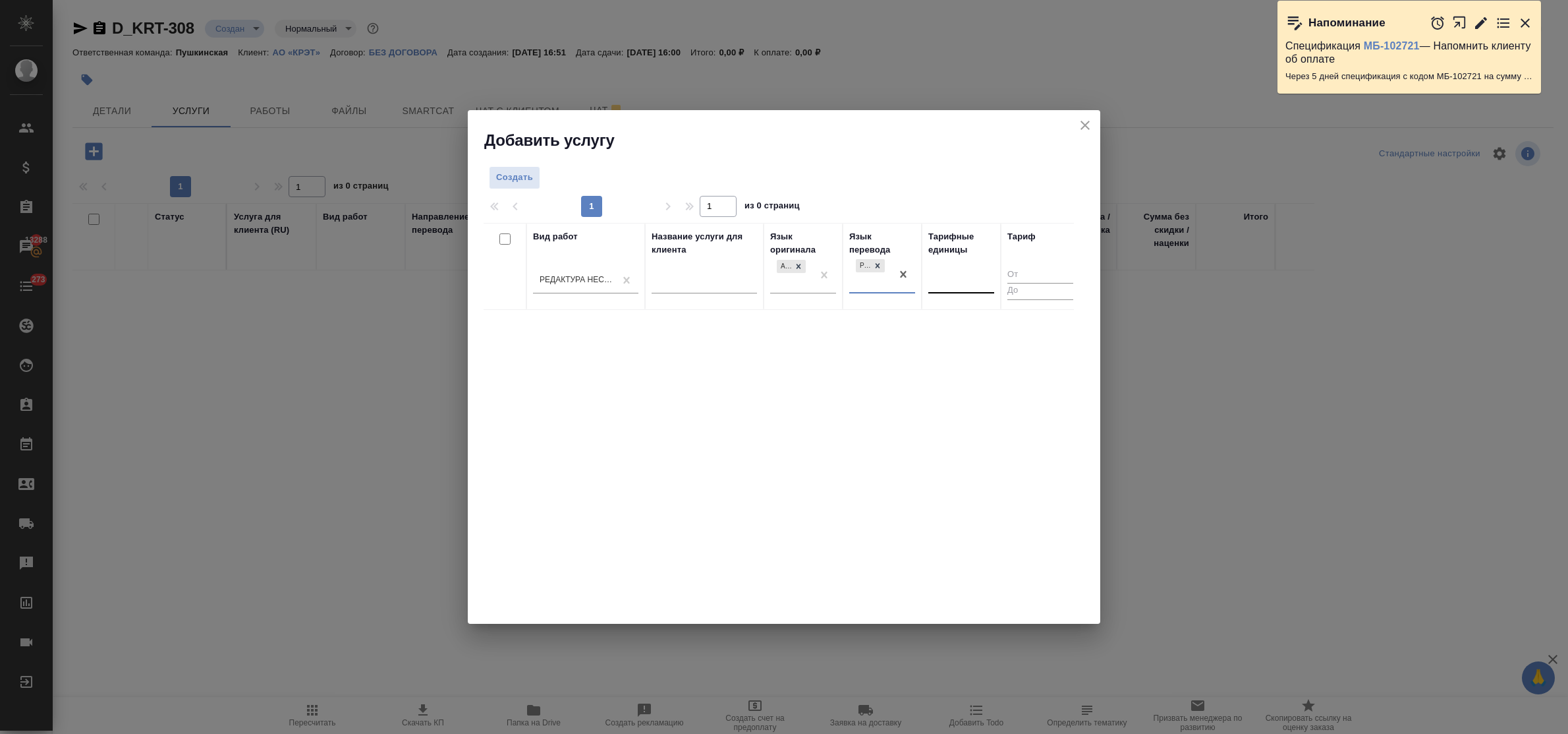
click at [933, 286] on div at bounding box center [961, 279] width 66 height 19
click at [956, 364] on div "страница" at bounding box center [1027, 369] width 198 height 24
click at [511, 175] on span "Создать" at bounding box center [514, 178] width 37 height 15
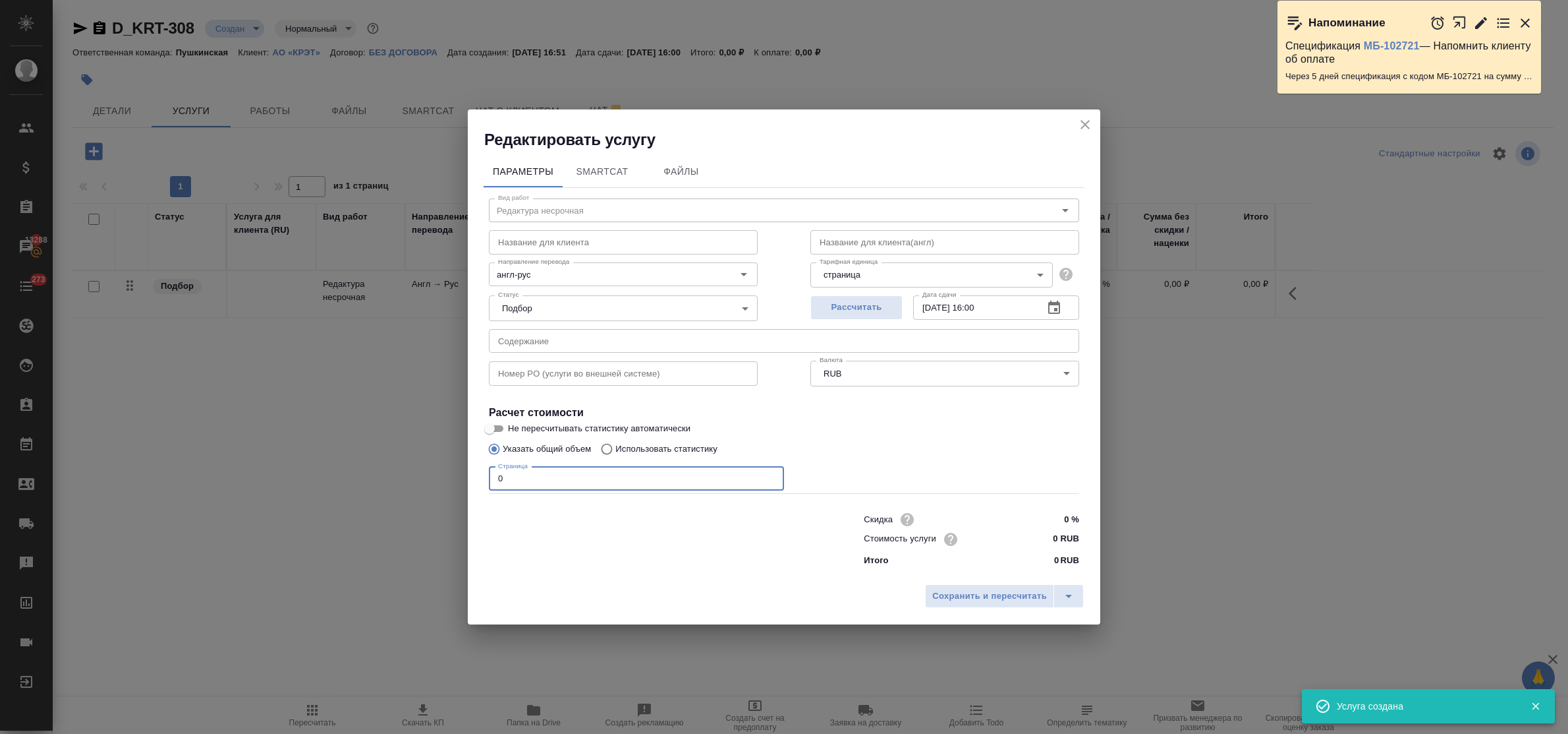
drag, startPoint x: 514, startPoint y: 480, endPoint x: 435, endPoint y: 462, distance: 81.0
click at [468, 469] on div "Параметры SmartCat Файлы Вид работ Редактура несрочная Вид работ Название для к…" at bounding box center [784, 363] width 632 height 427
click at [1050, 541] on input "0 RUB" at bounding box center [1055, 538] width 50 height 19
click at [983, 307] on input "14.08.2025 16:00" at bounding box center [973, 307] width 120 height 24
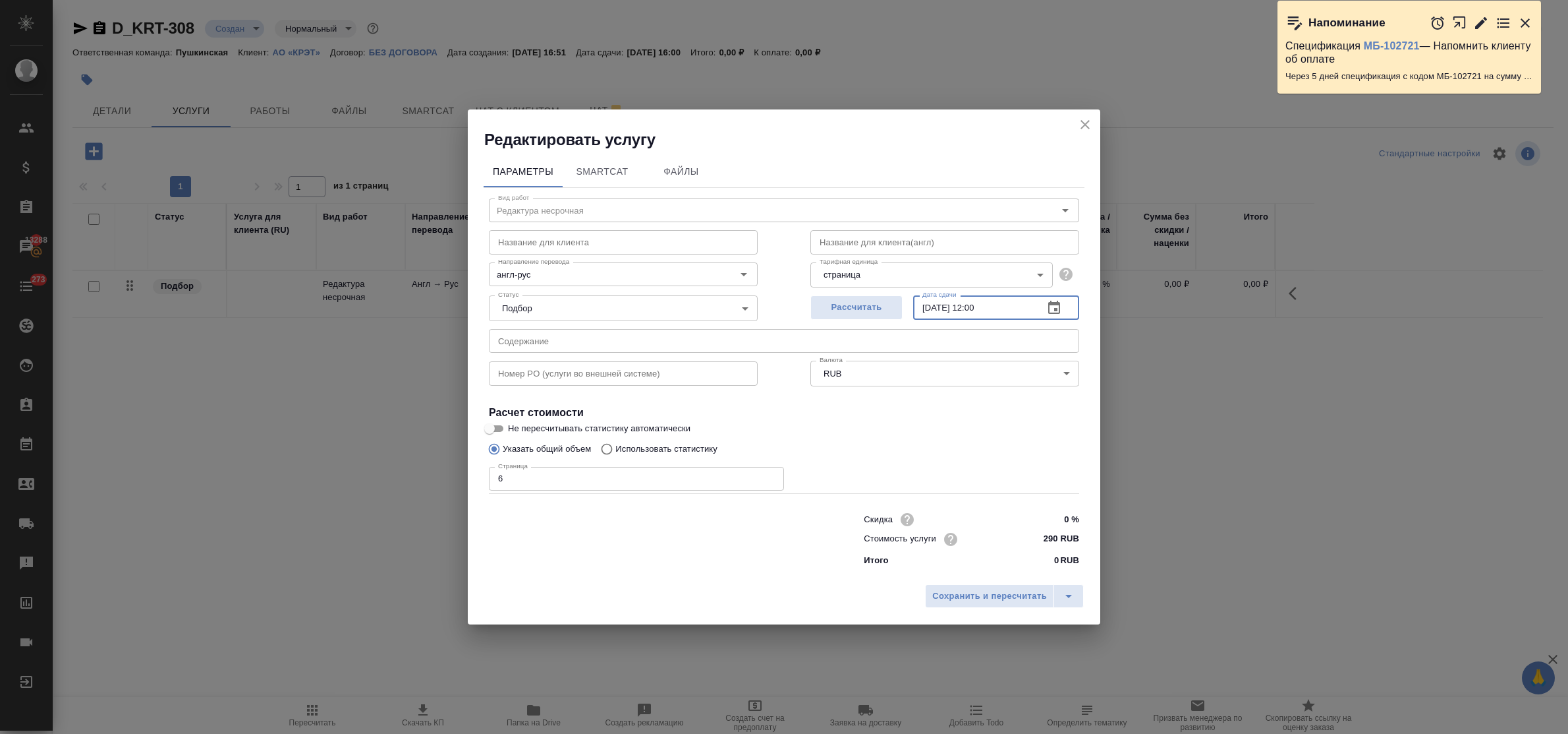
click at [538, 347] on input "text" at bounding box center [783, 340] width 590 height 24
paste input "Дополнение 1 о ремонте партии 1 по к.206 проект от заказчика"
click at [940, 592] on span "Сохранить и пересчитать" at bounding box center [989, 596] width 115 height 15
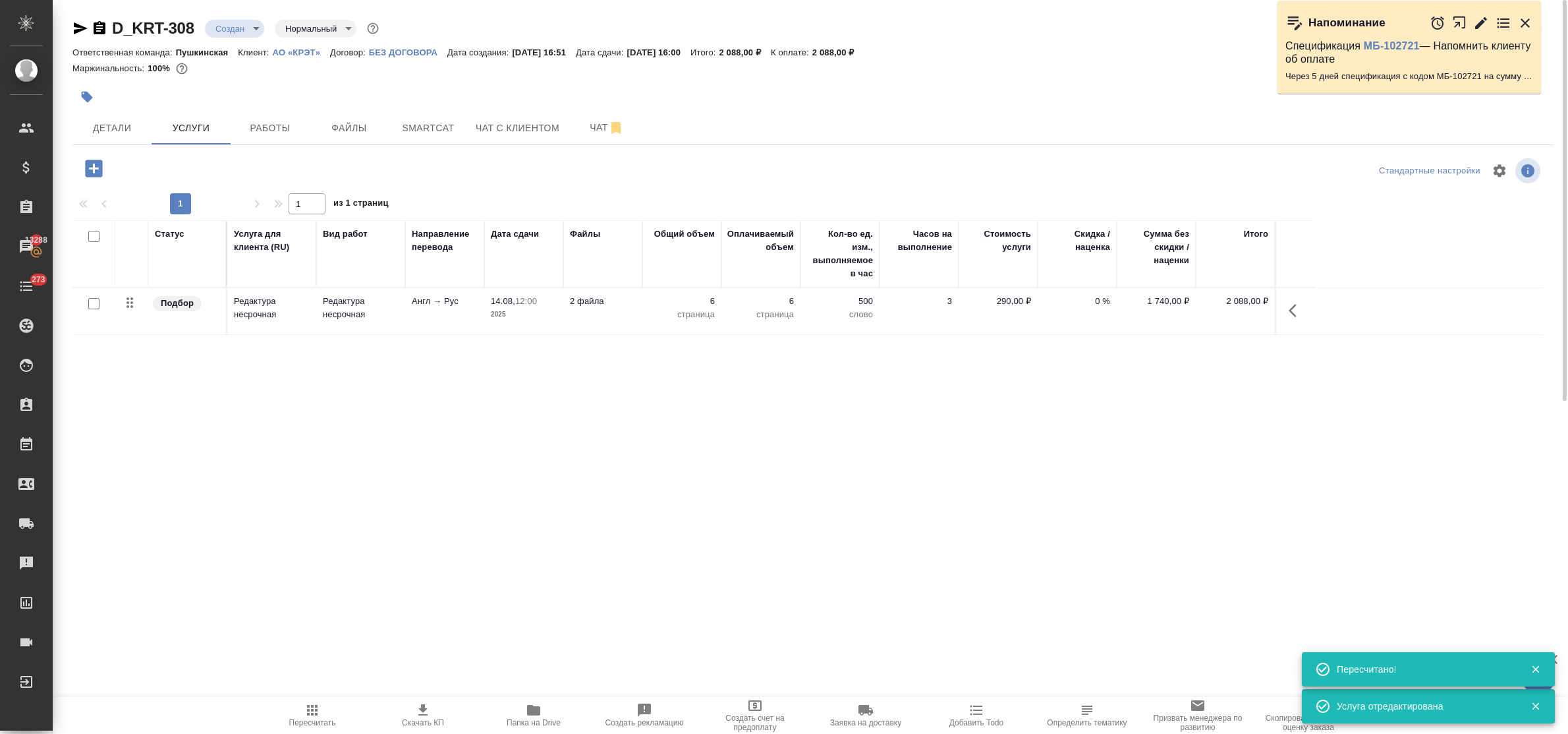
click at [92, 169] on icon "button" at bounding box center [93, 168] width 17 height 17
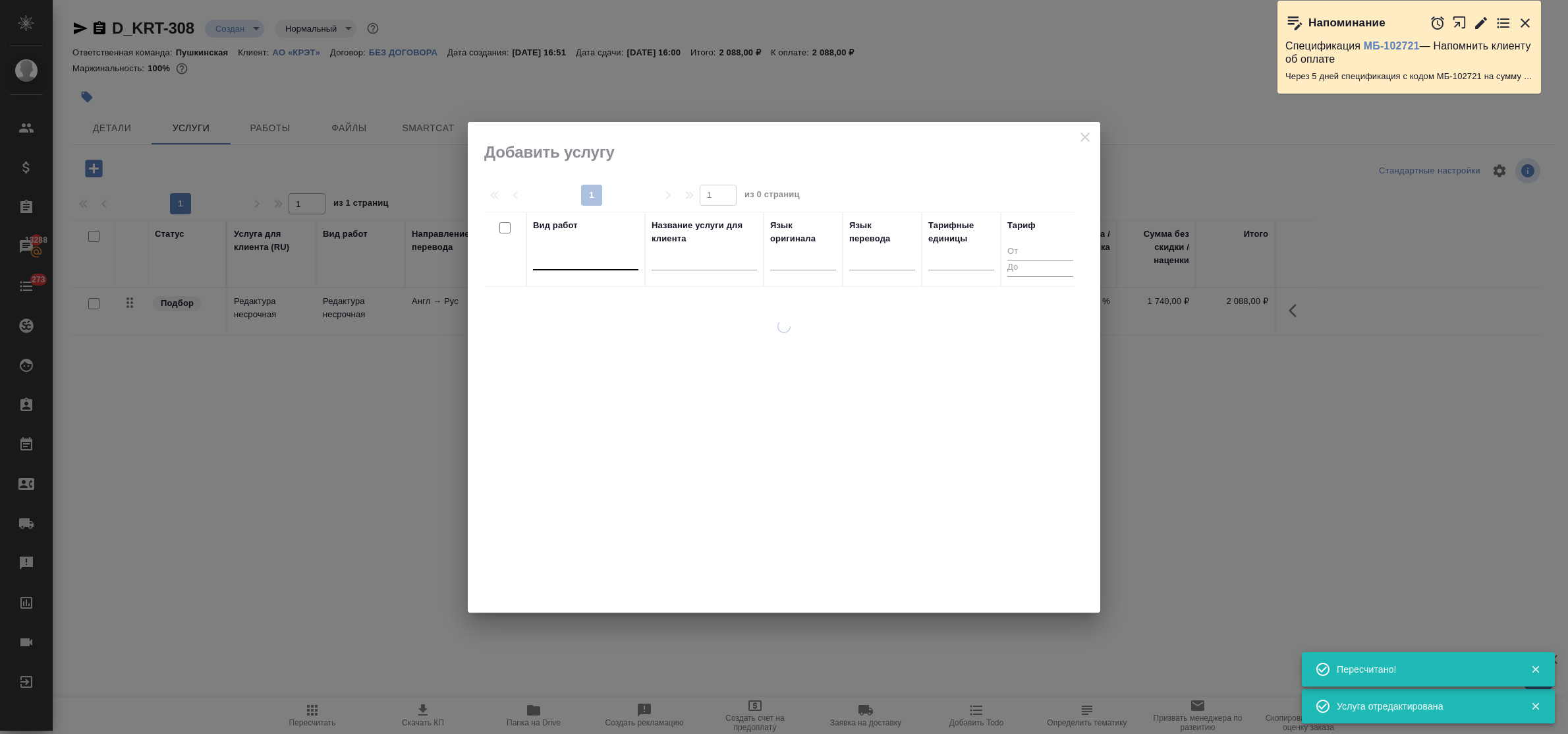
click at [609, 264] on div at bounding box center [586, 256] width 106 height 19
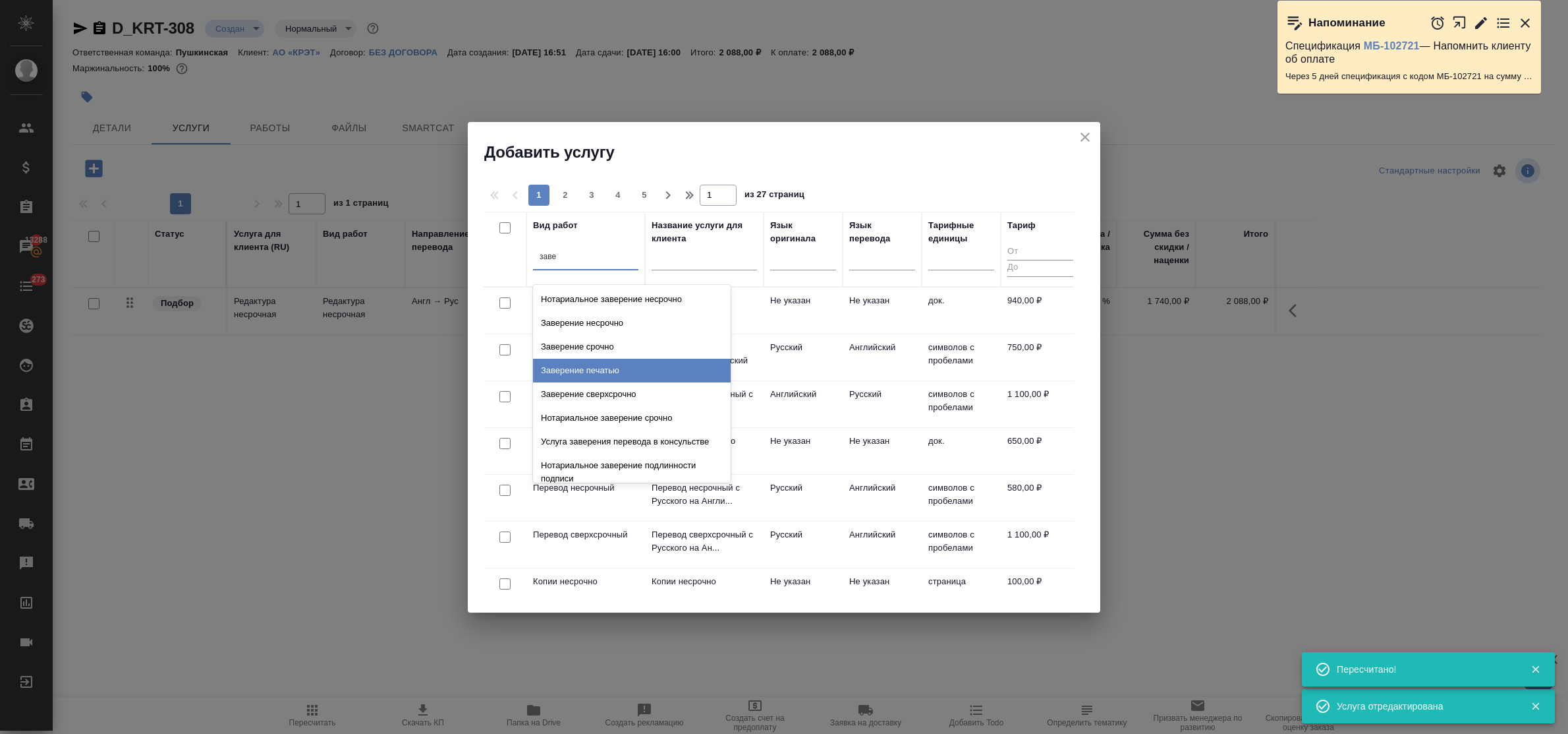
click at [635, 366] on div "Заверение печатью" at bounding box center [632, 370] width 198 height 24
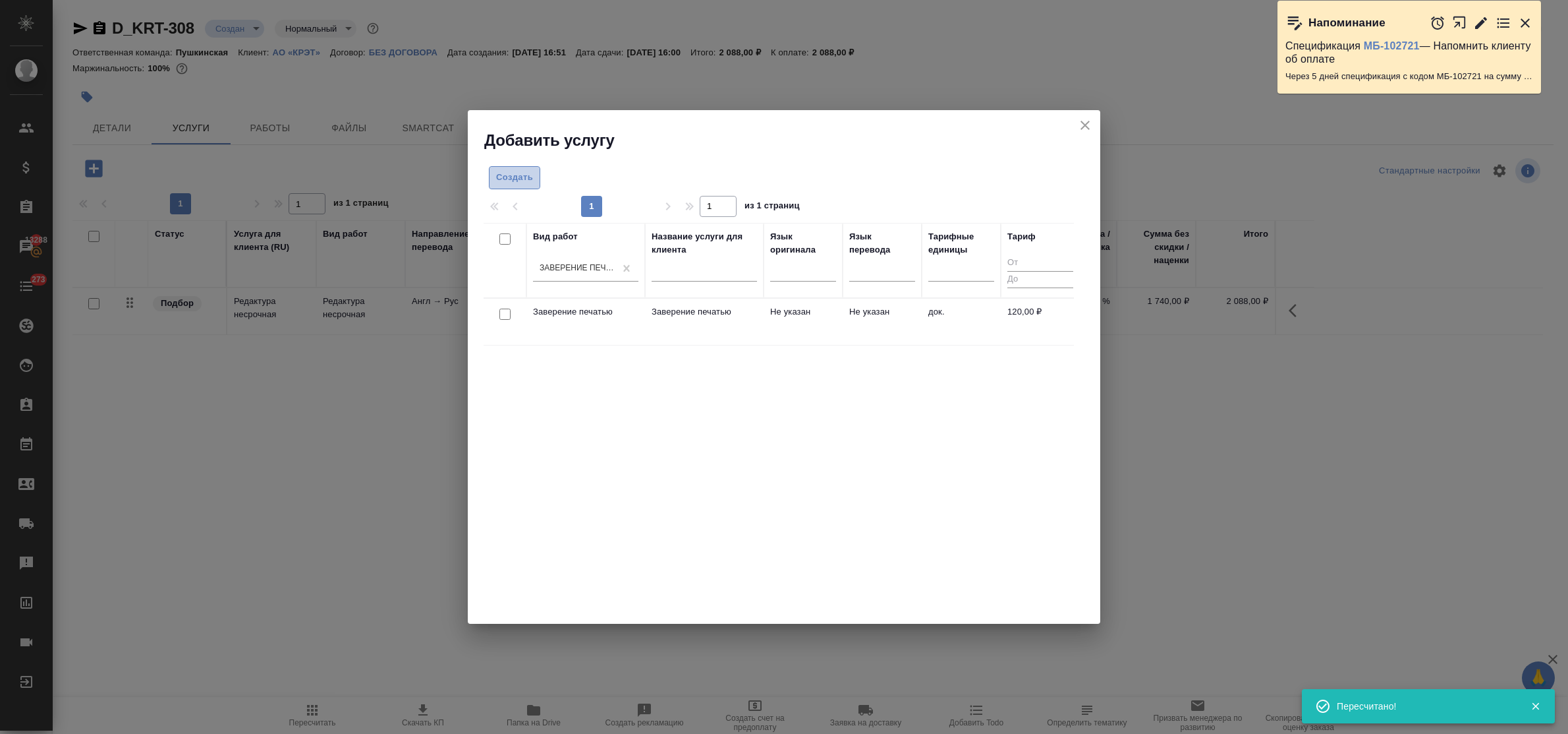
click at [515, 178] on span "Создать" at bounding box center [514, 178] width 37 height 15
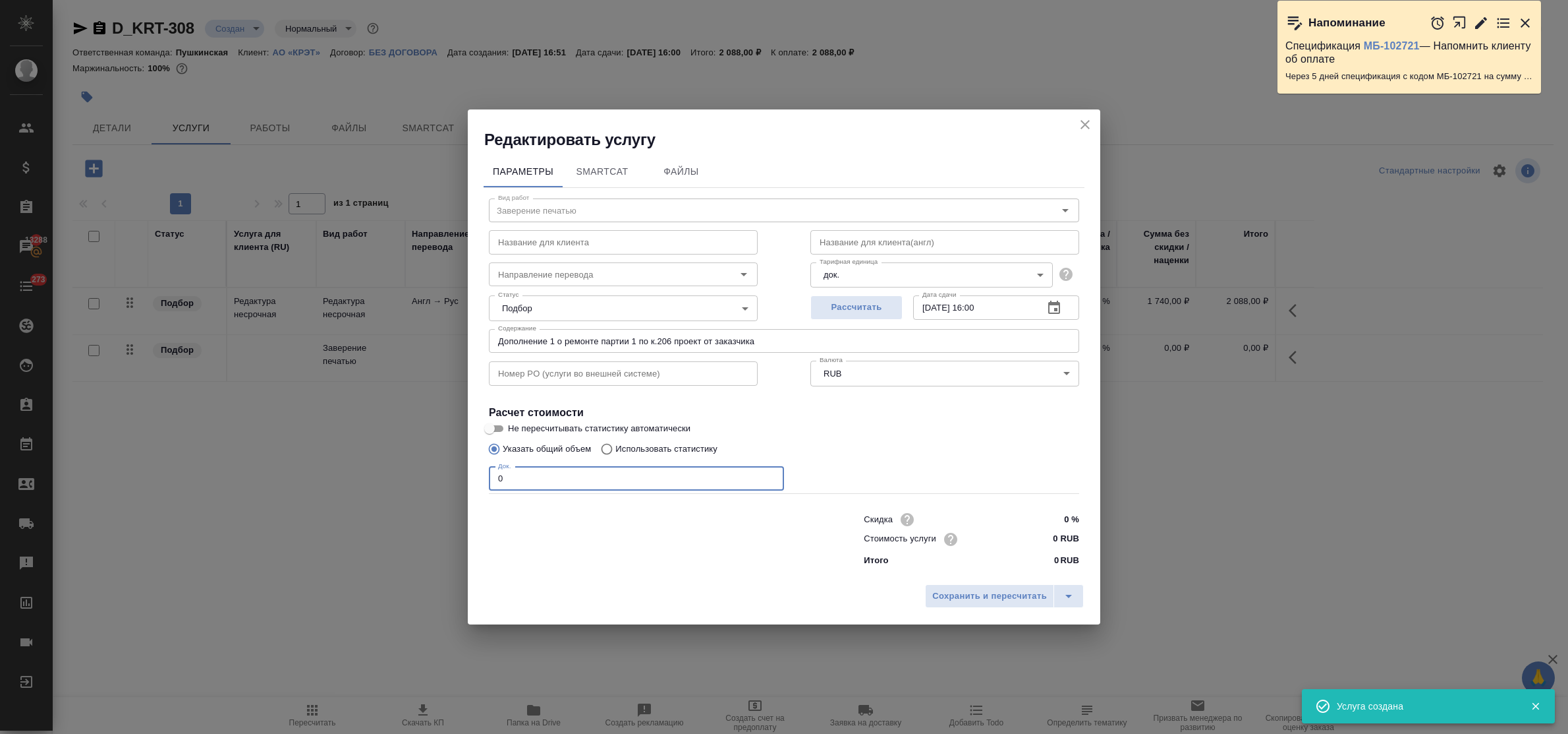
drag, startPoint x: 521, startPoint y: 481, endPoint x: 456, endPoint y: 472, distance: 65.6
click at [456, 472] on div "Редактировать услугу Параметры SmartCat Файлы Вид работ Заверение печатью Вид р…" at bounding box center [784, 367] width 1568 height 734
click at [1043, 539] on input "0 RUB" at bounding box center [1055, 538] width 48 height 19
click at [1020, 594] on span "Сохранить и пересчитать" at bounding box center [989, 596] width 115 height 15
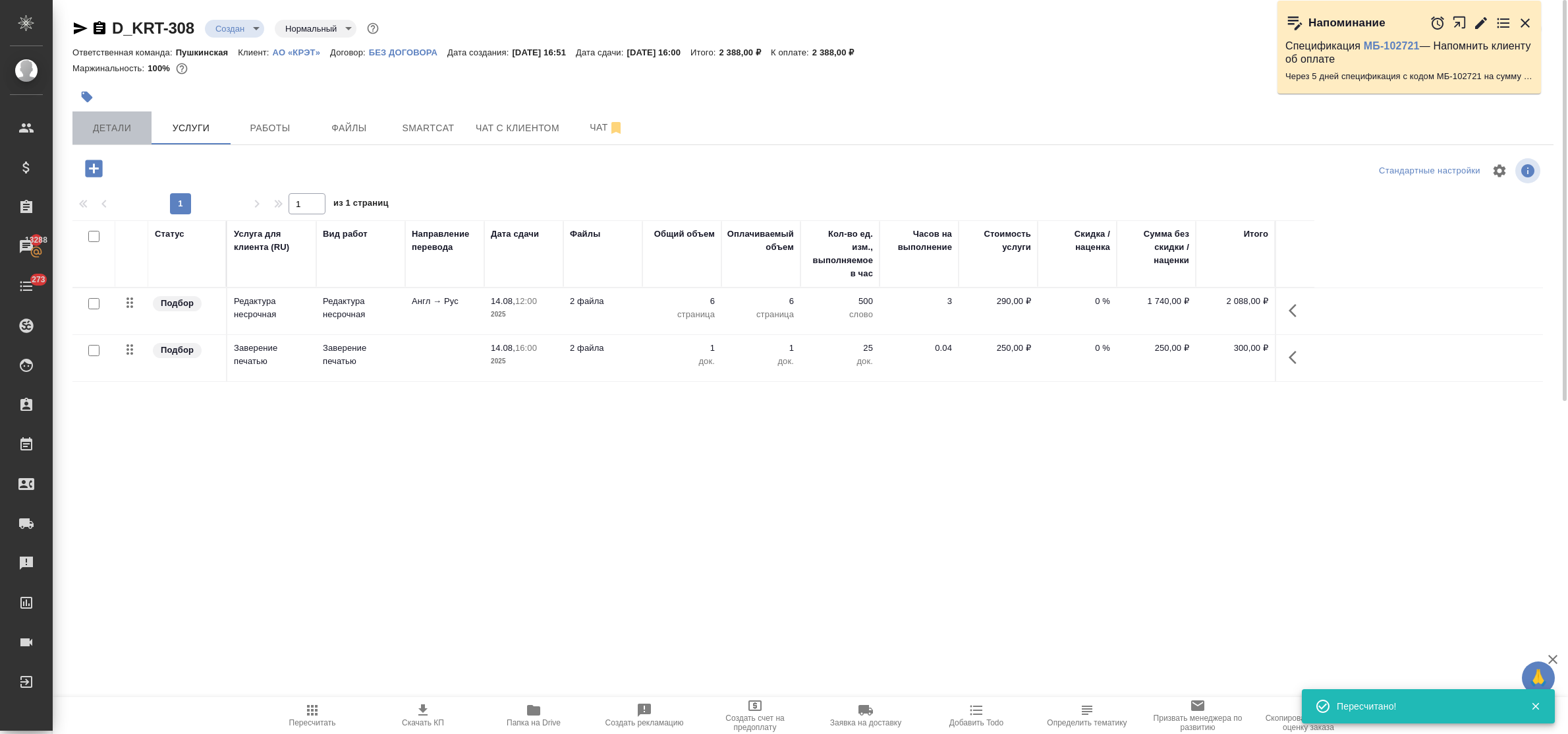
click at [87, 124] on span "Детали" at bounding box center [111, 128] width 64 height 17
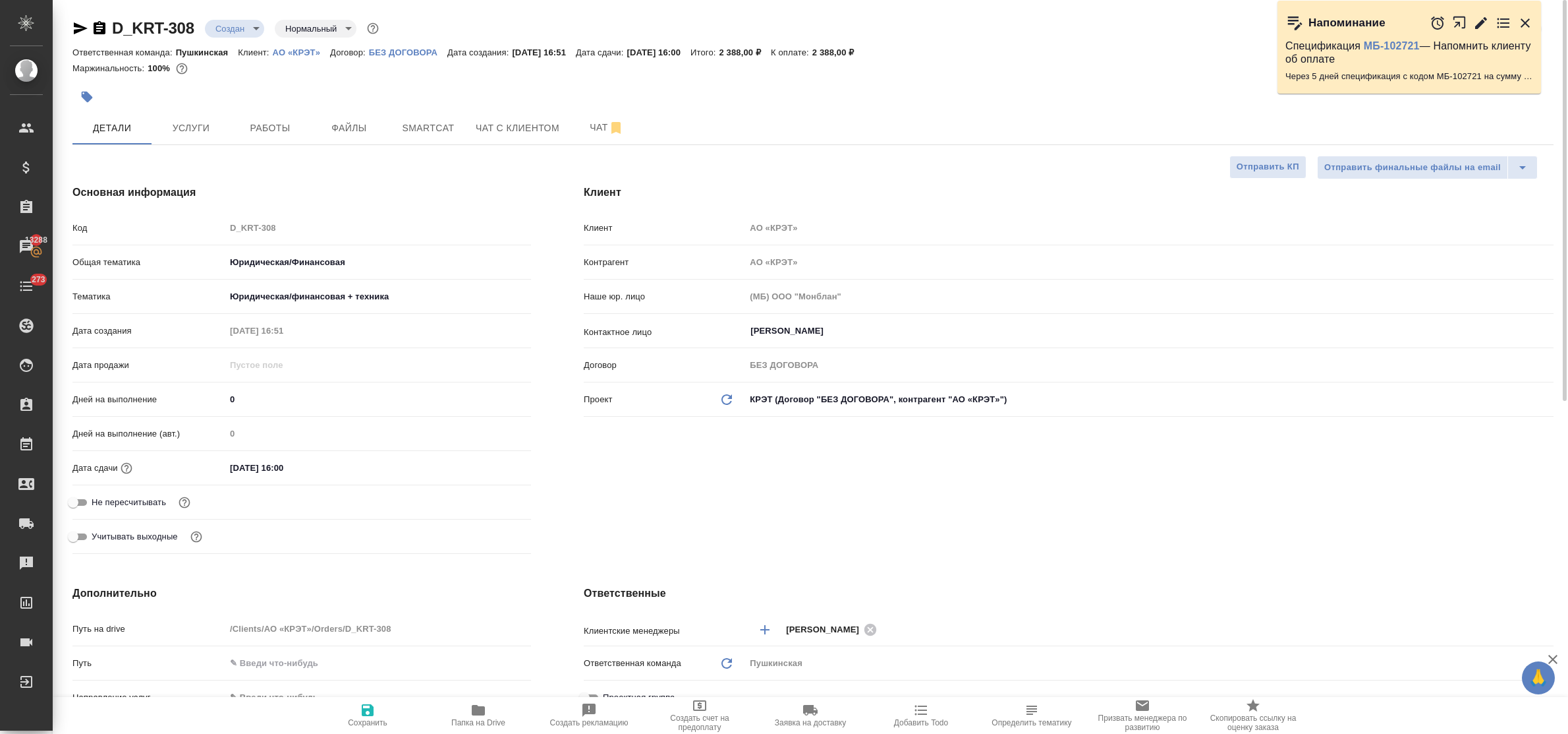
scroll to position [329, 0]
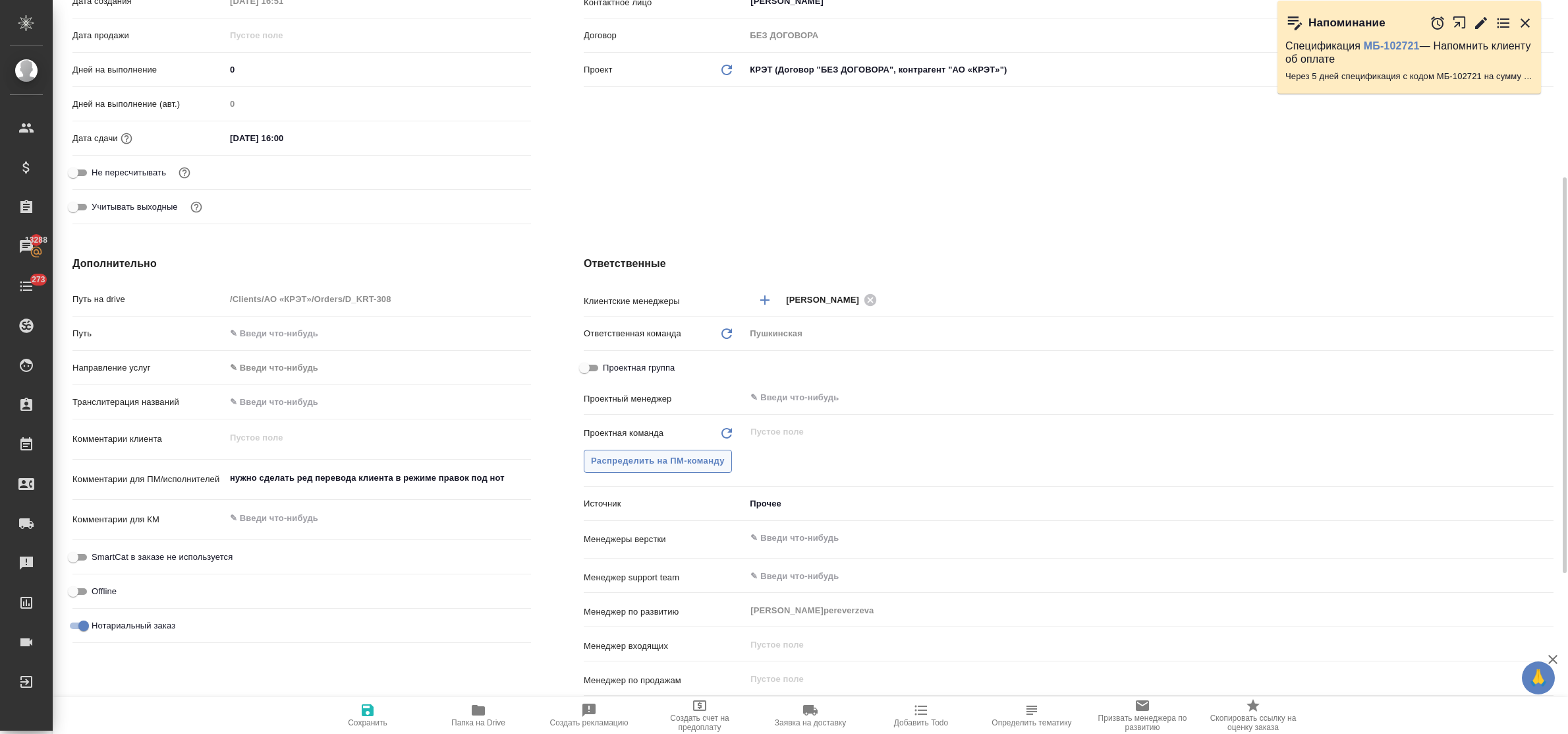
click at [612, 466] on span "Распределить на ПМ-команду" at bounding box center [658, 461] width 134 height 15
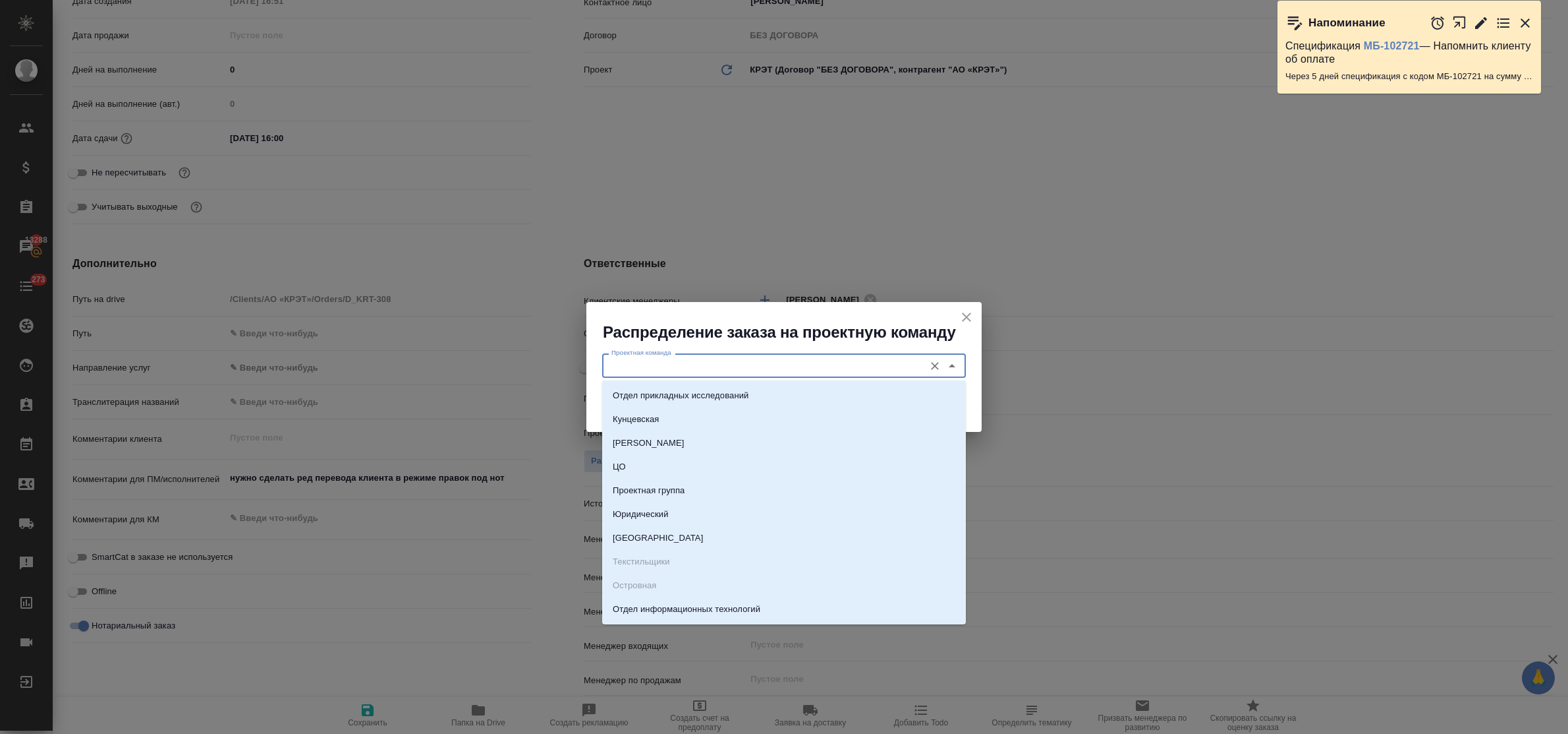
click at [623, 366] on input "Проектная команда" at bounding box center [762, 365] width 312 height 16
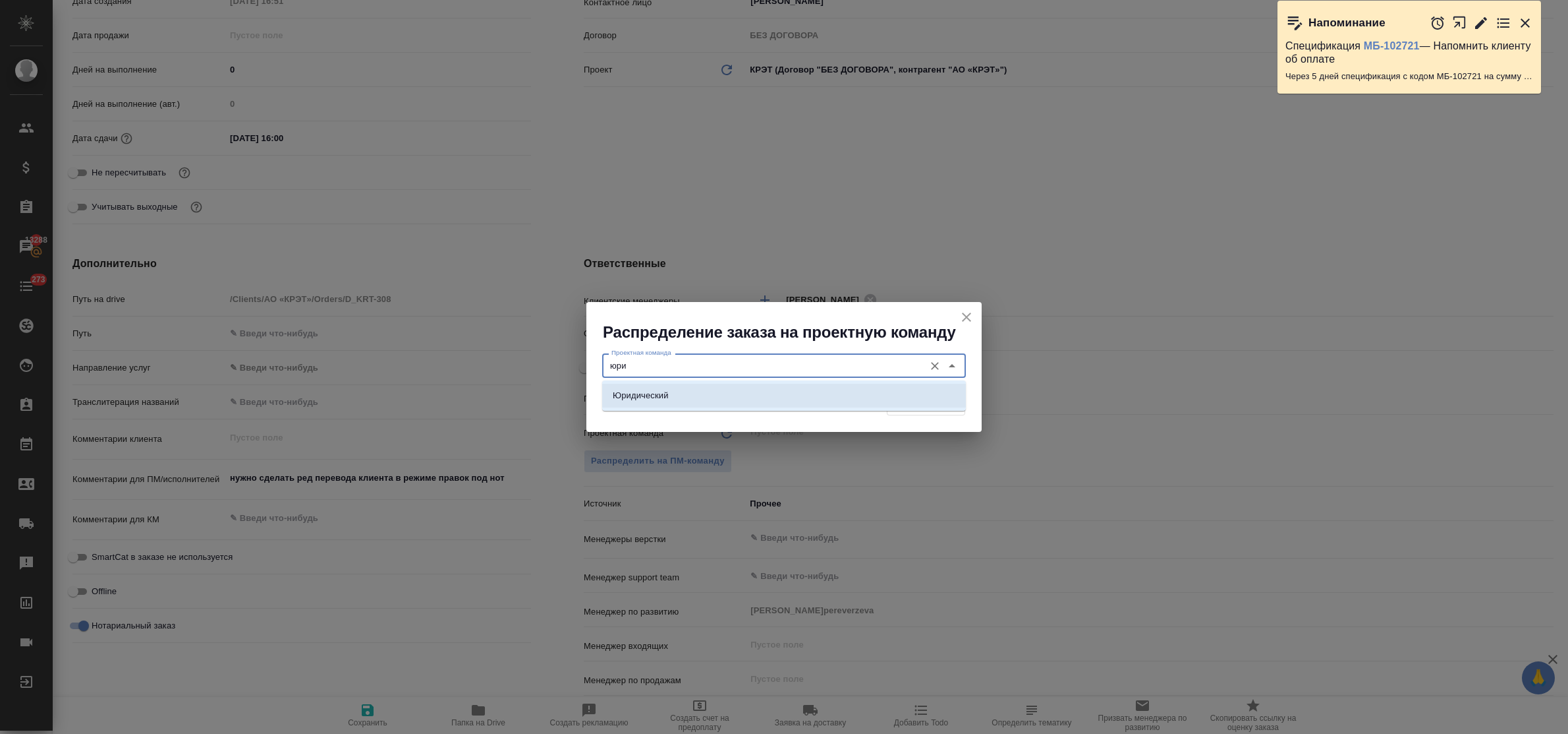
click at [644, 397] on p "Юридический" at bounding box center [640, 395] width 56 height 13
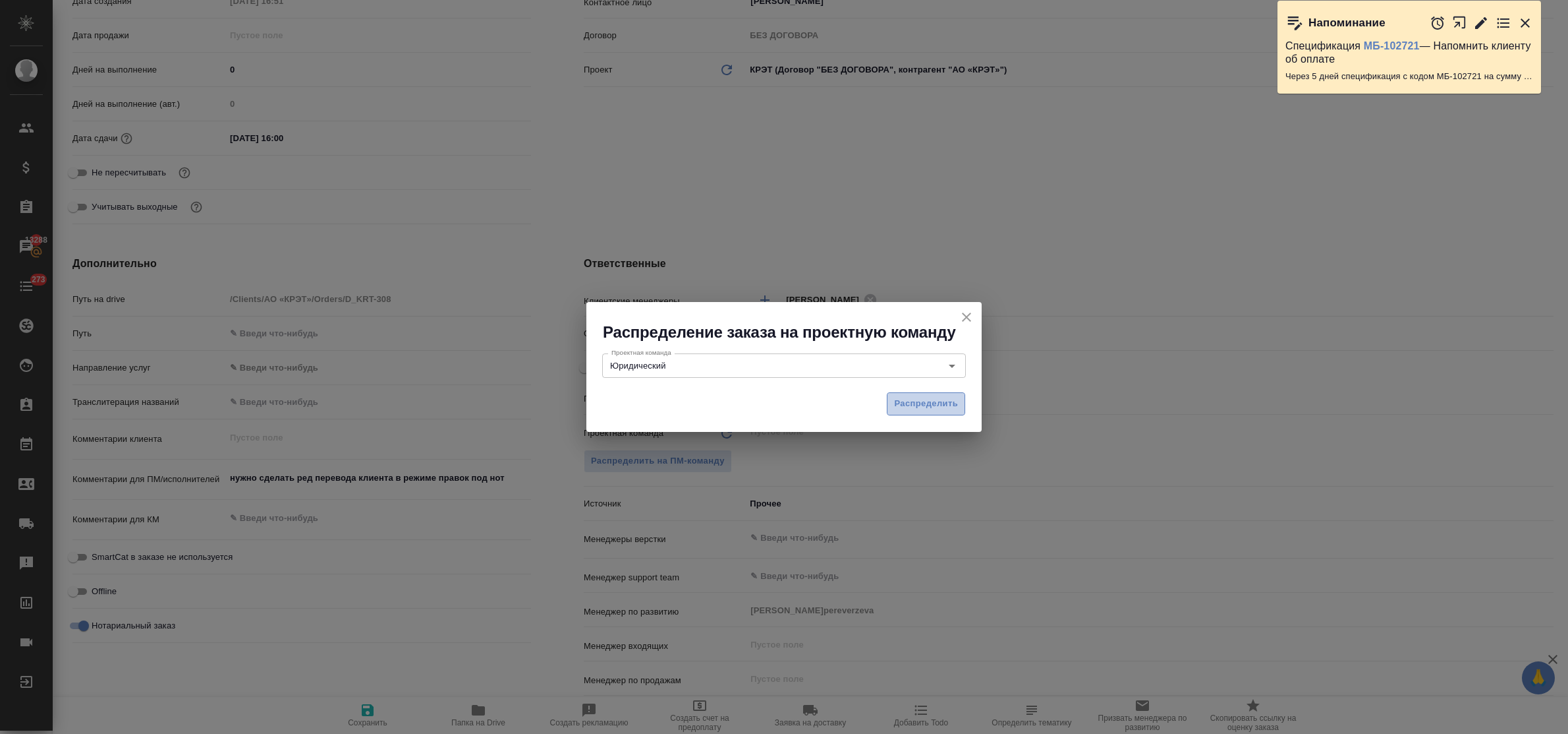
click at [898, 400] on span "Распределить" at bounding box center [925, 404] width 64 height 15
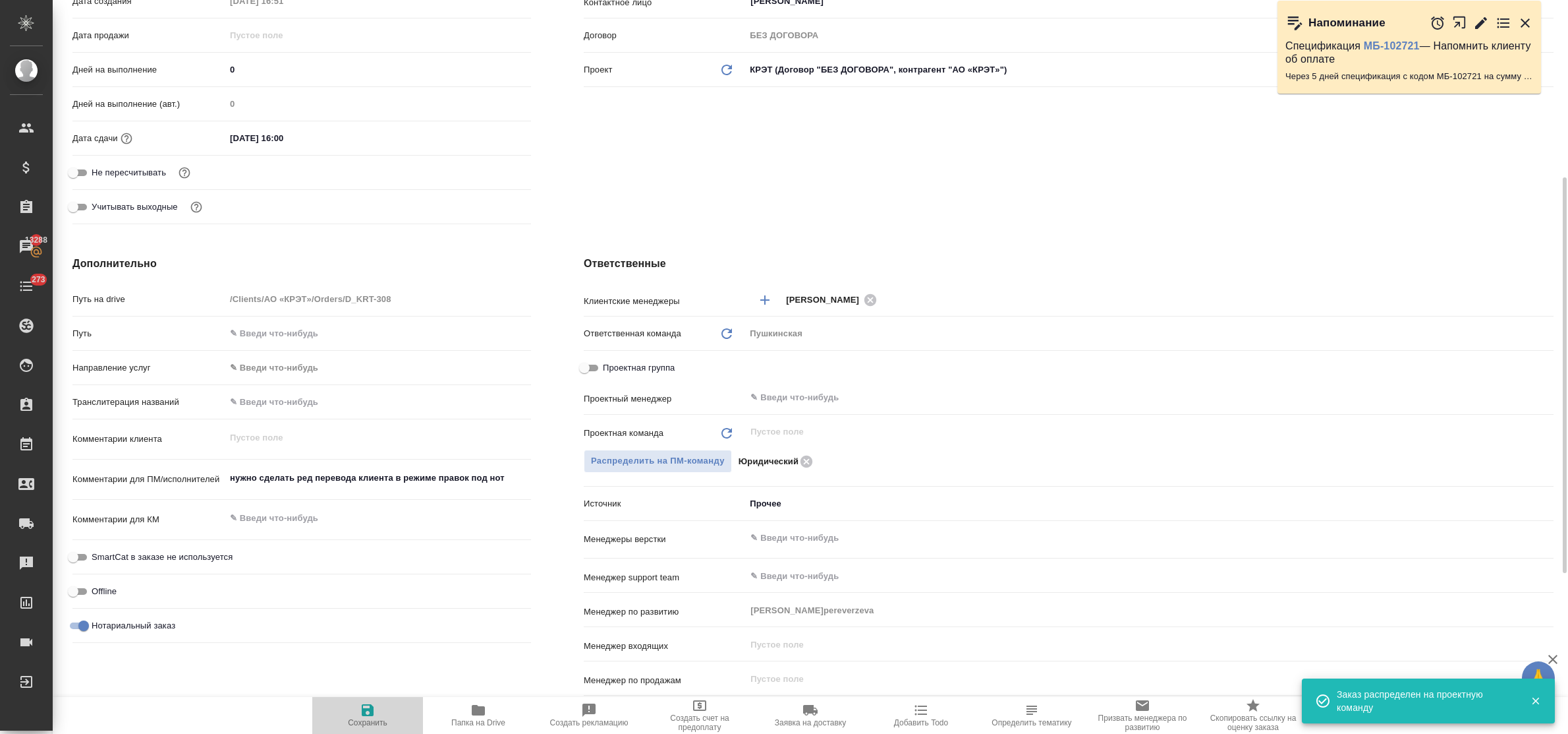
click at [366, 707] on icon "button" at bounding box center [367, 709] width 16 height 16
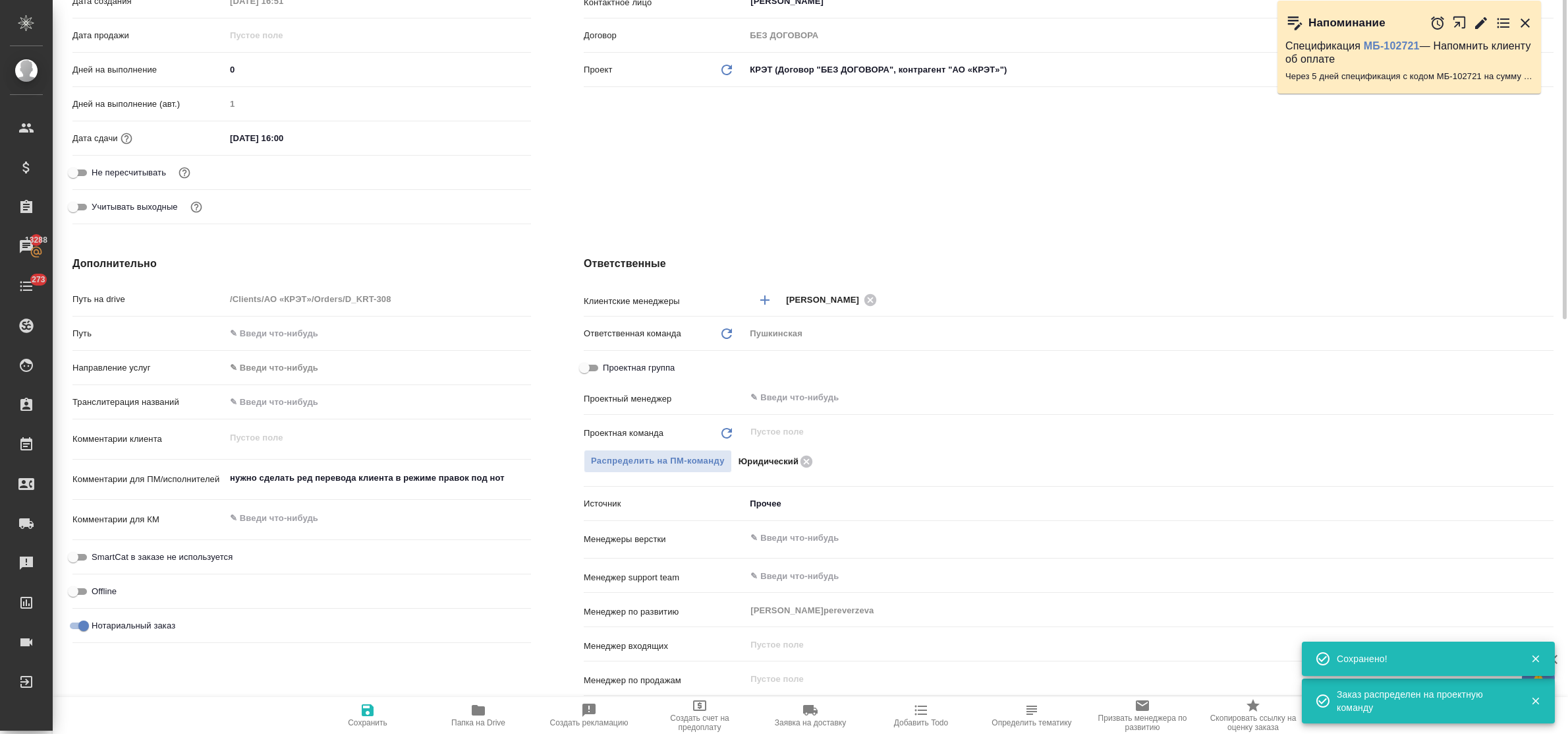
scroll to position [0, 0]
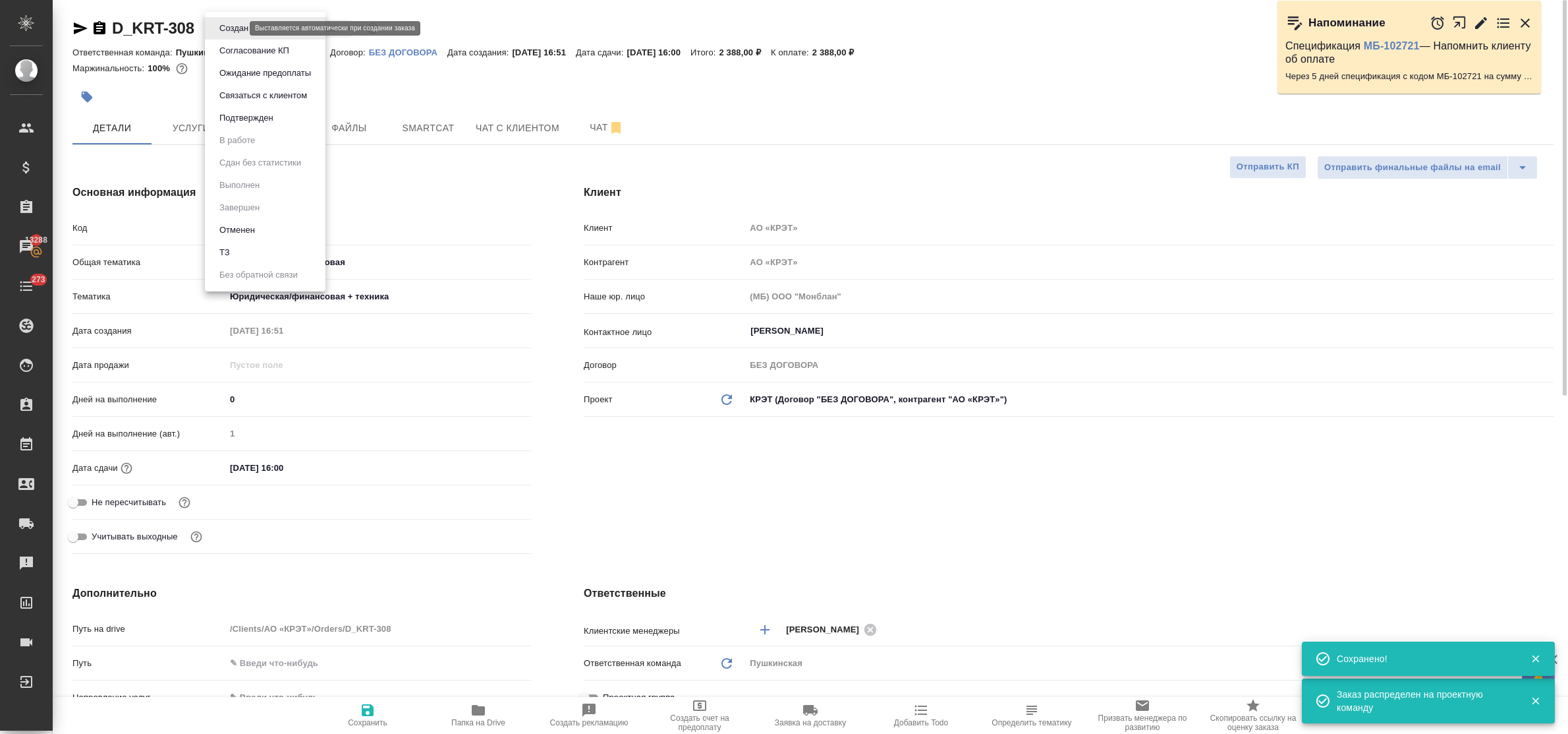
click at [239, 27] on body "🙏 .cls-1 fill:#fff; AWATERA Bulakhova Elena Клиенты Спецификации Заказы 13288 Ч…" at bounding box center [784, 367] width 1568 height 734
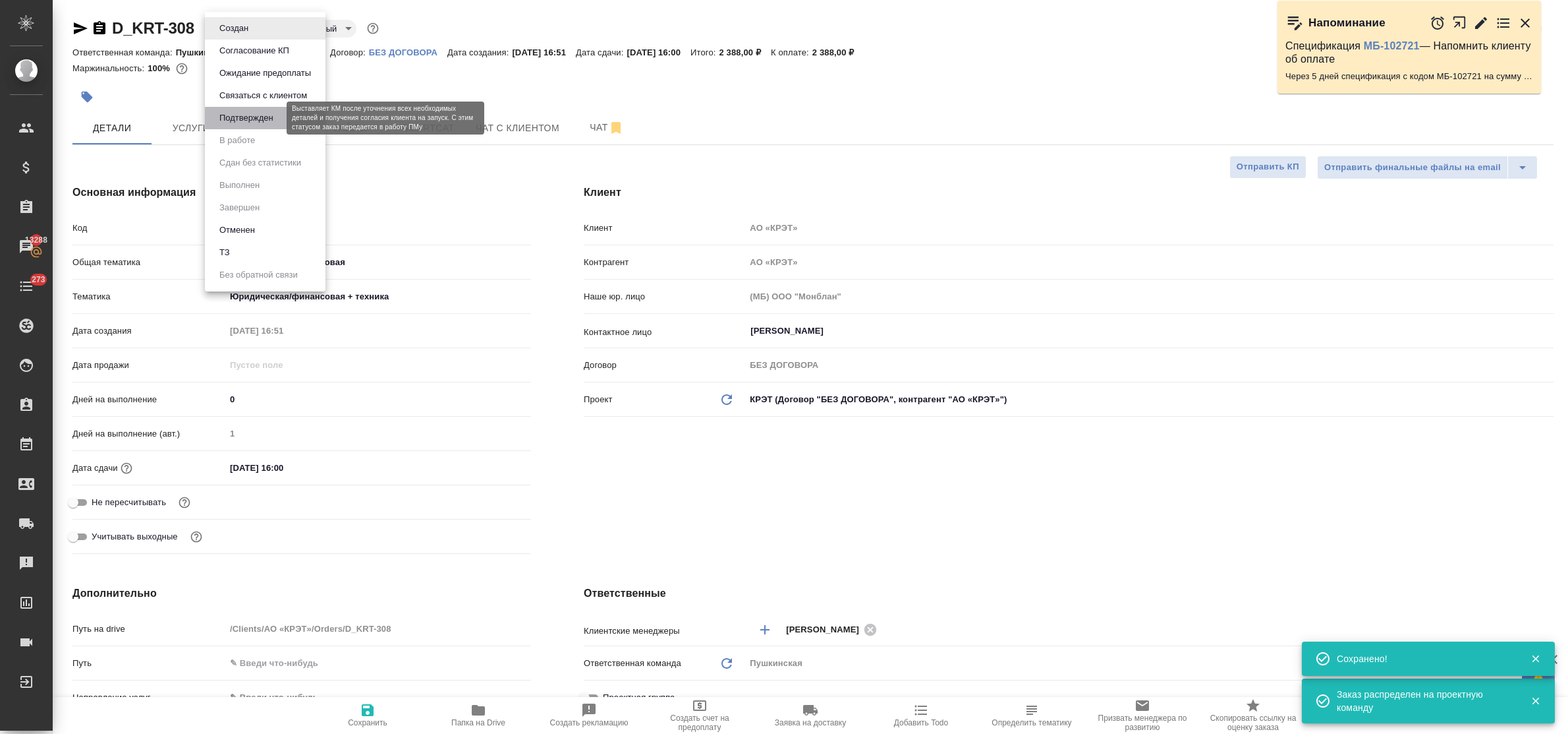
click at [252, 120] on button "Подтвержден" at bounding box center [246, 118] width 62 height 15
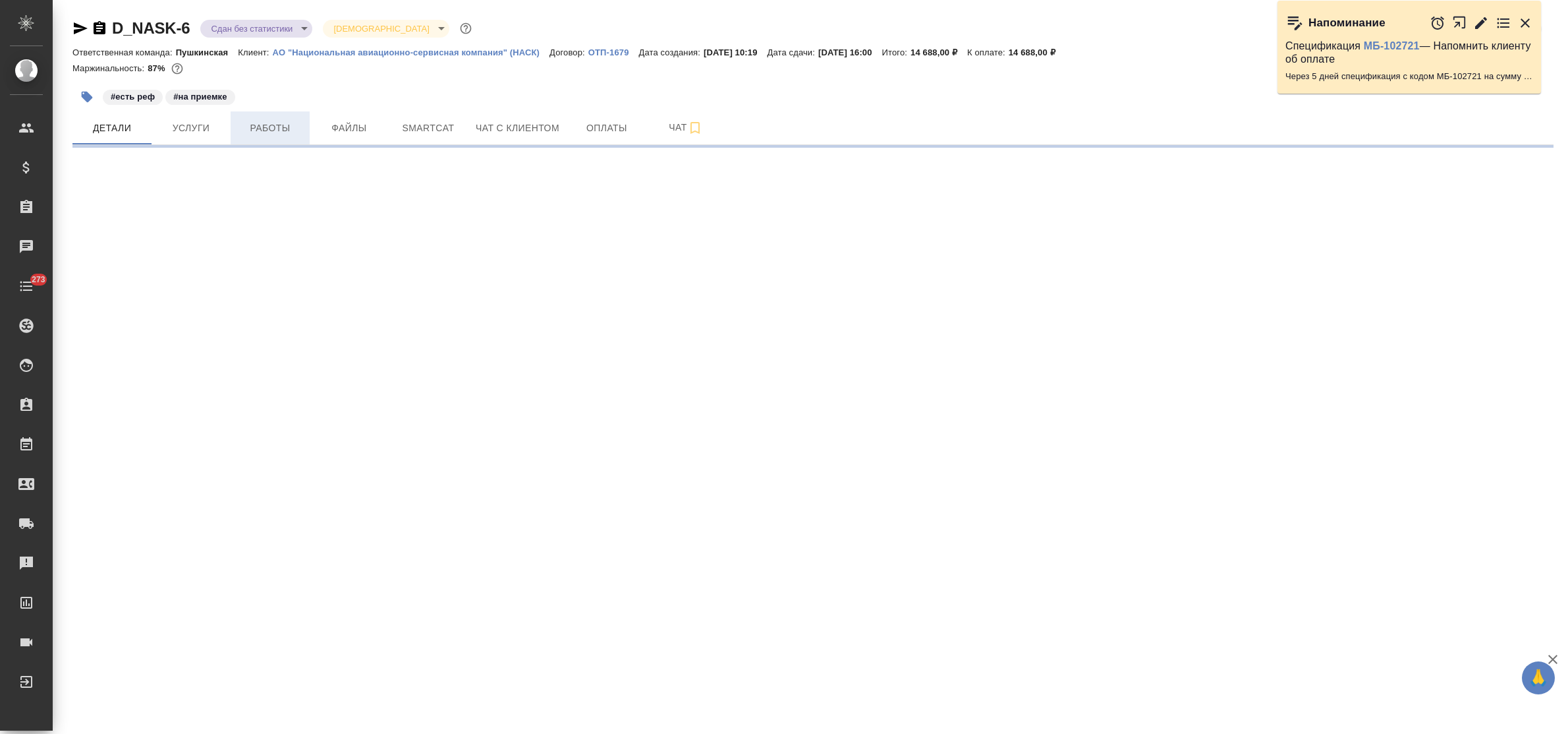
select select "RU"
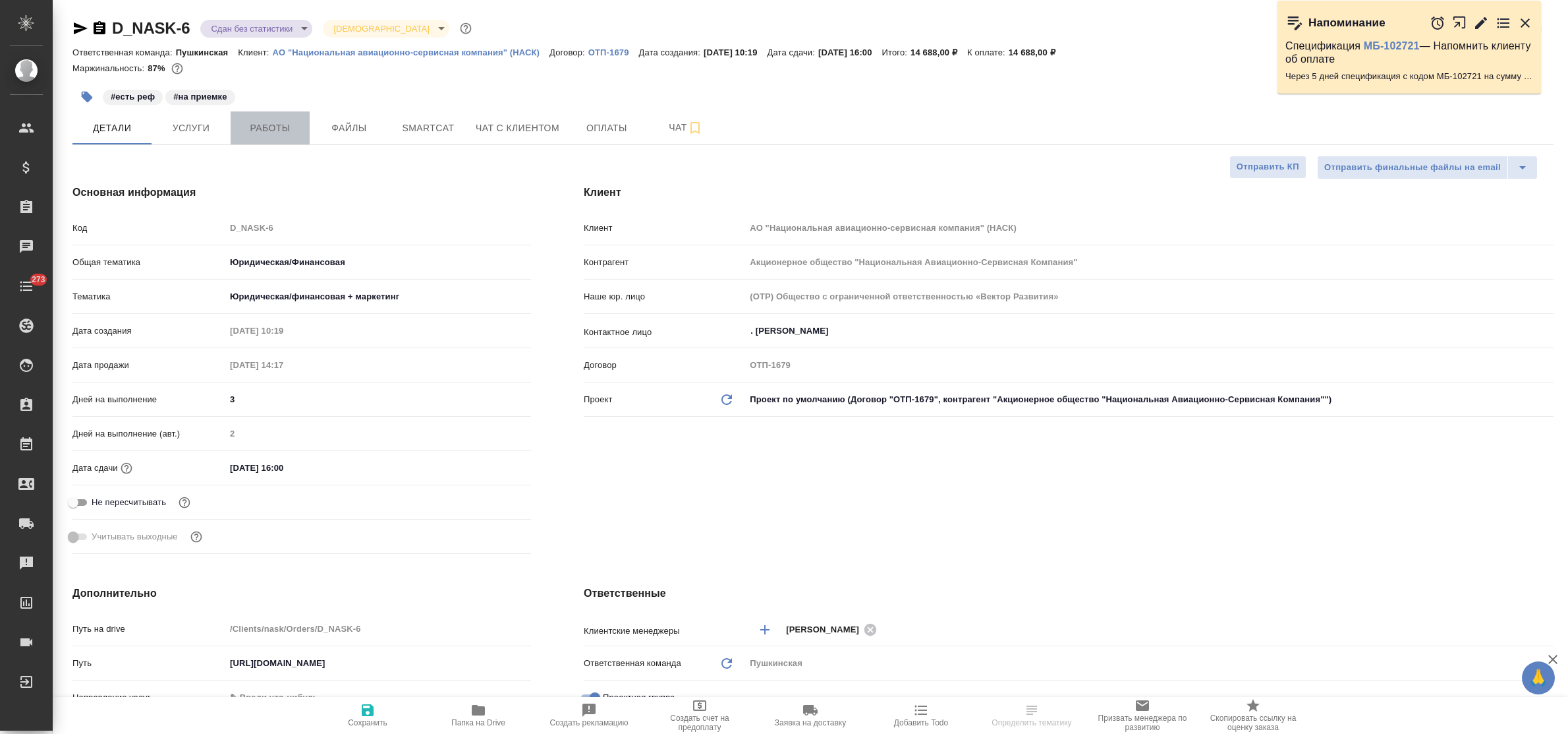
click at [261, 124] on span "Работы" at bounding box center [270, 128] width 64 height 17
type textarea "x"
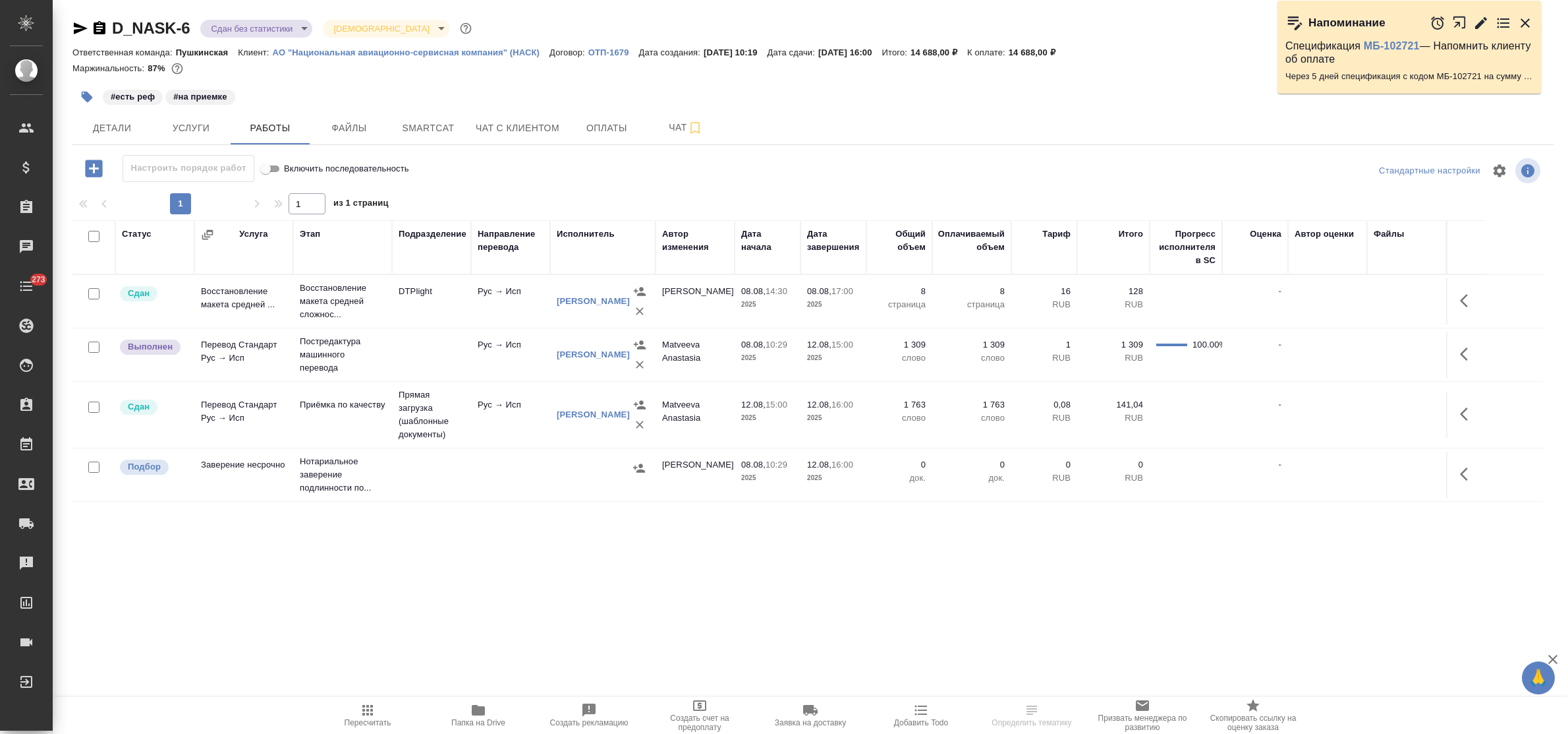
click at [1466, 476] on icon "button" at bounding box center [1467, 473] width 16 height 16
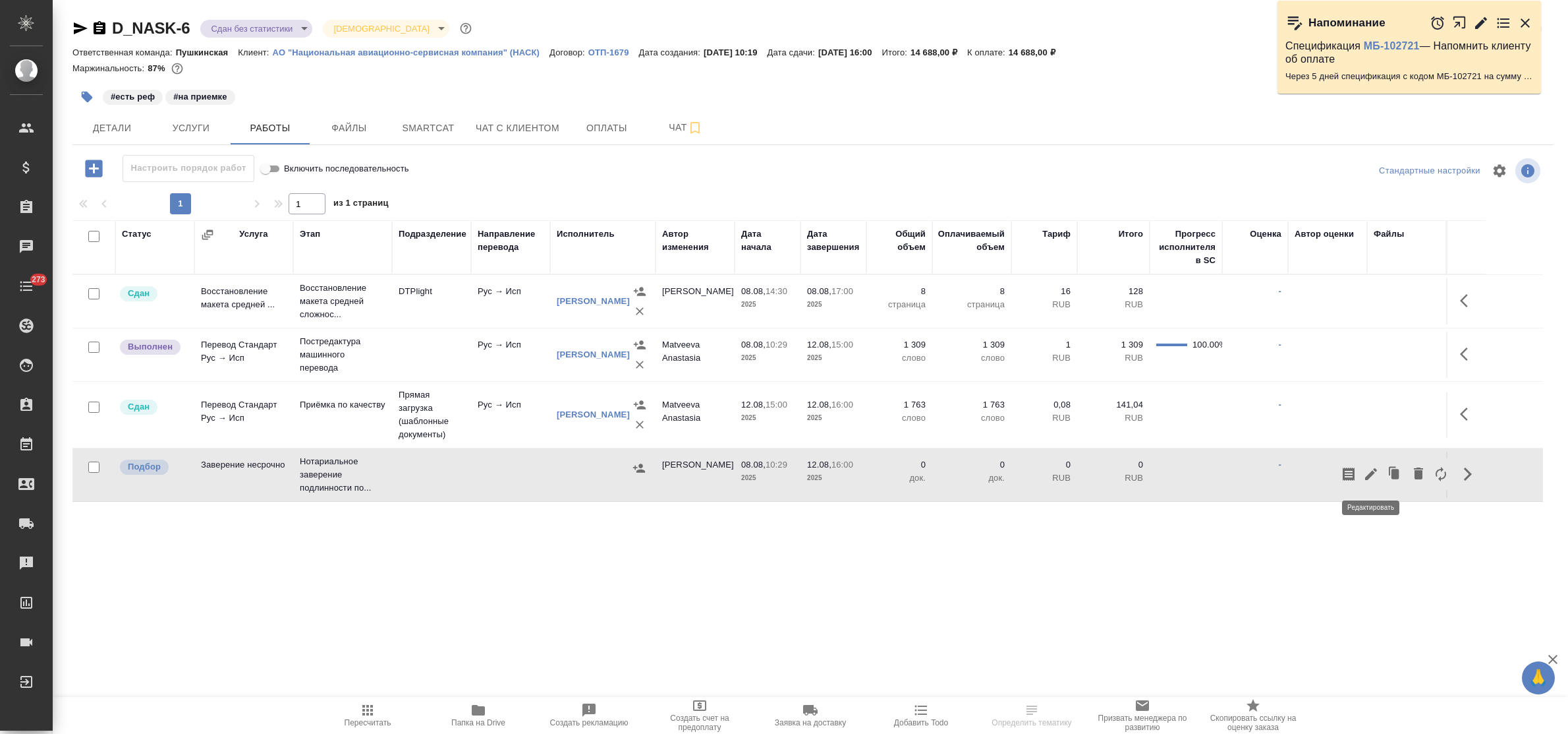
click at [1374, 469] on icon "button" at bounding box center [1371, 474] width 12 height 12
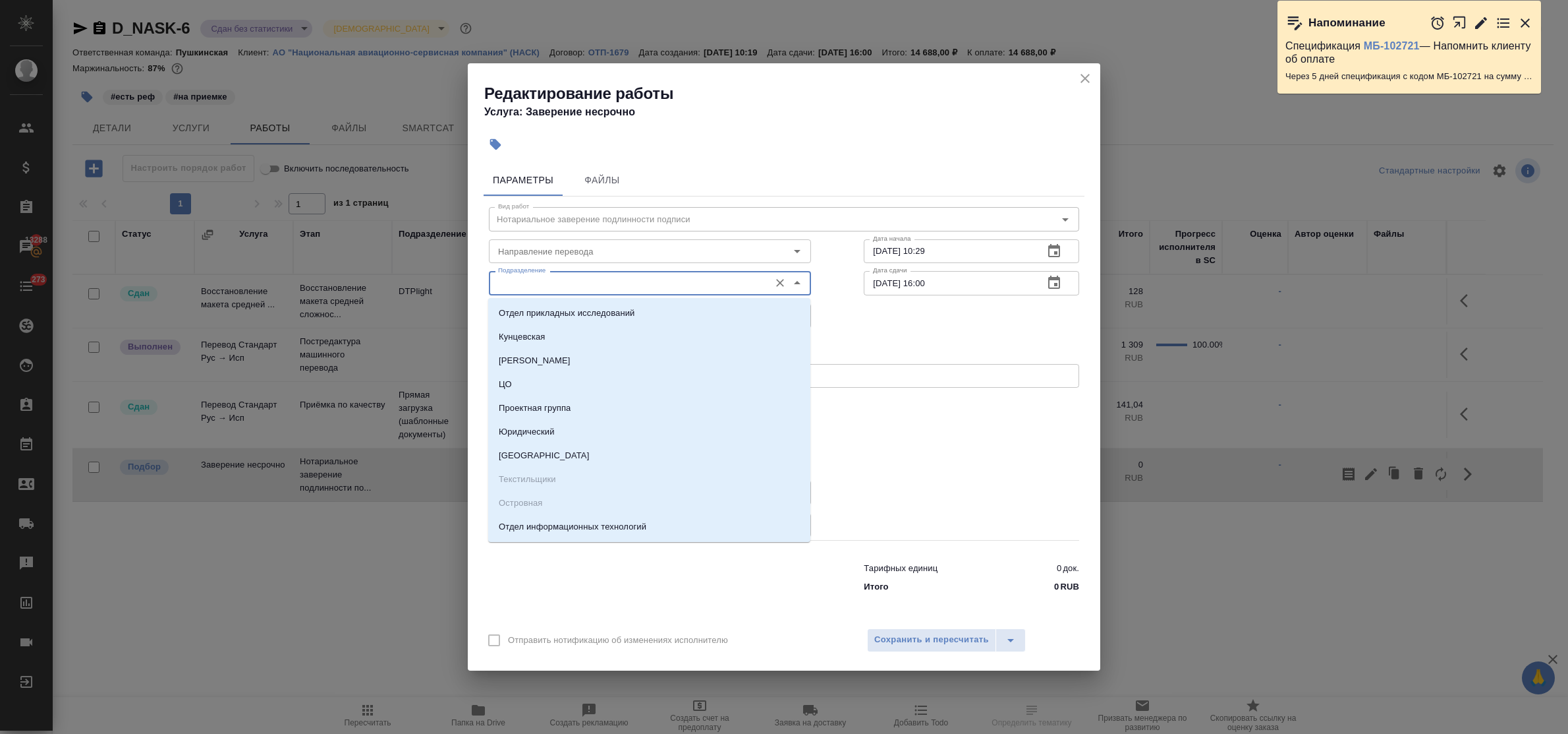
click at [571, 288] on input "Подразделение" at bounding box center [627, 282] width 270 height 16
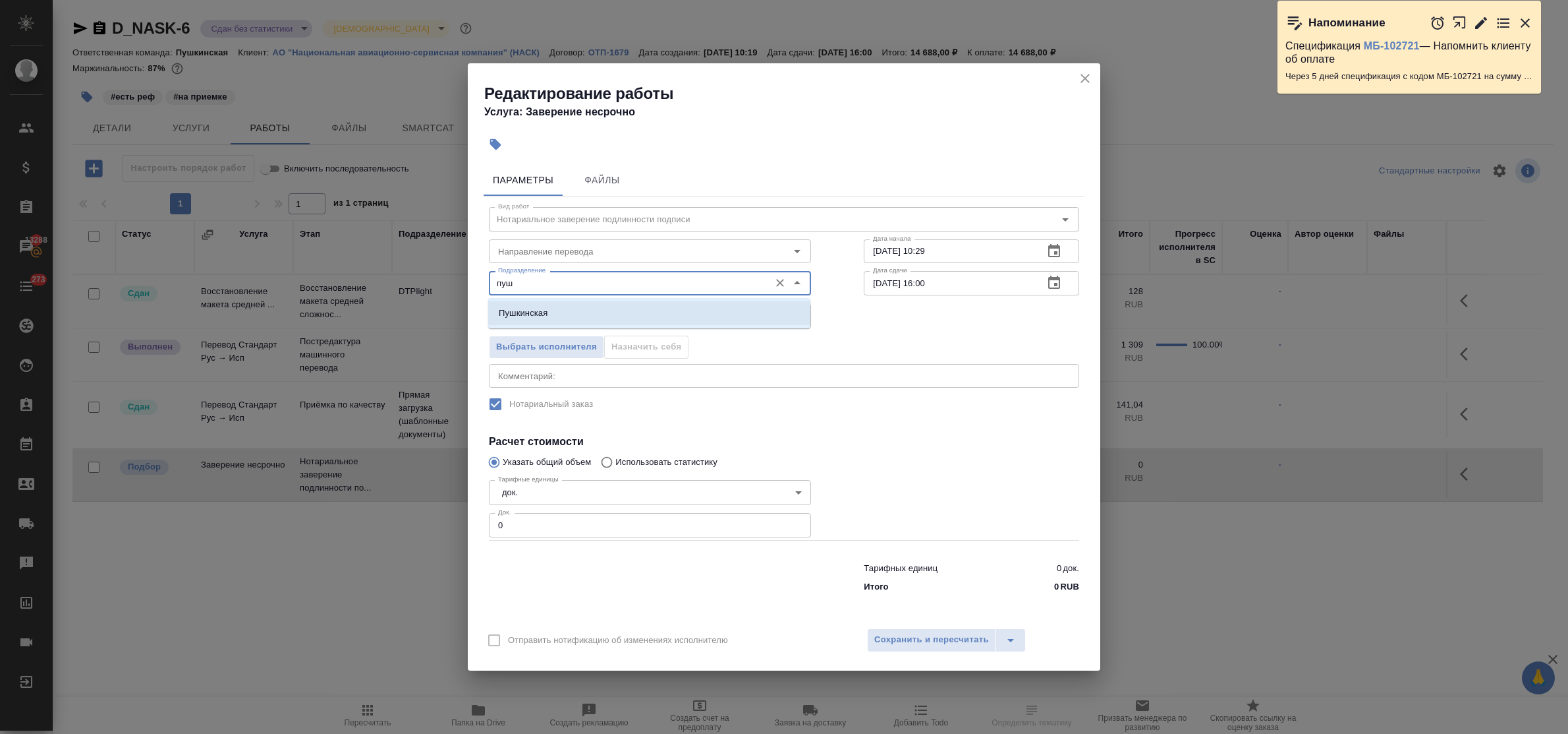
click at [588, 305] on li "Пушкинская" at bounding box center [649, 313] width 322 height 24
type input "Пушкинская"
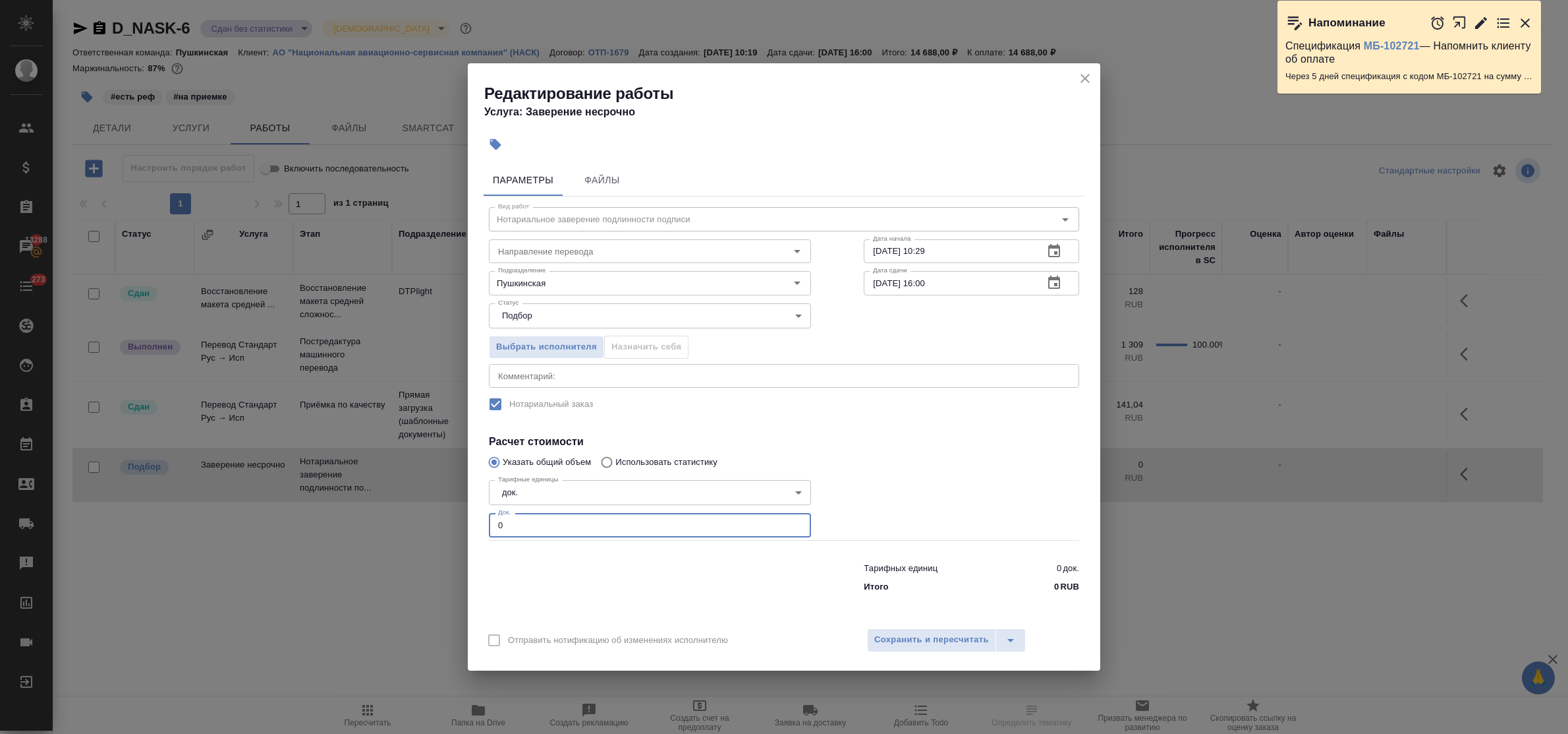
drag, startPoint x: 508, startPoint y: 524, endPoint x: 460, endPoint y: 525, distance: 48.0
click at [460, 525] on div "Редактирование работы Услуга: Заверение несрочно Параметры Файлы Вид работ Нота…" at bounding box center [784, 367] width 1568 height 734
type input "2"
click at [956, 634] on span "Сохранить и пересчитать" at bounding box center [931, 640] width 115 height 15
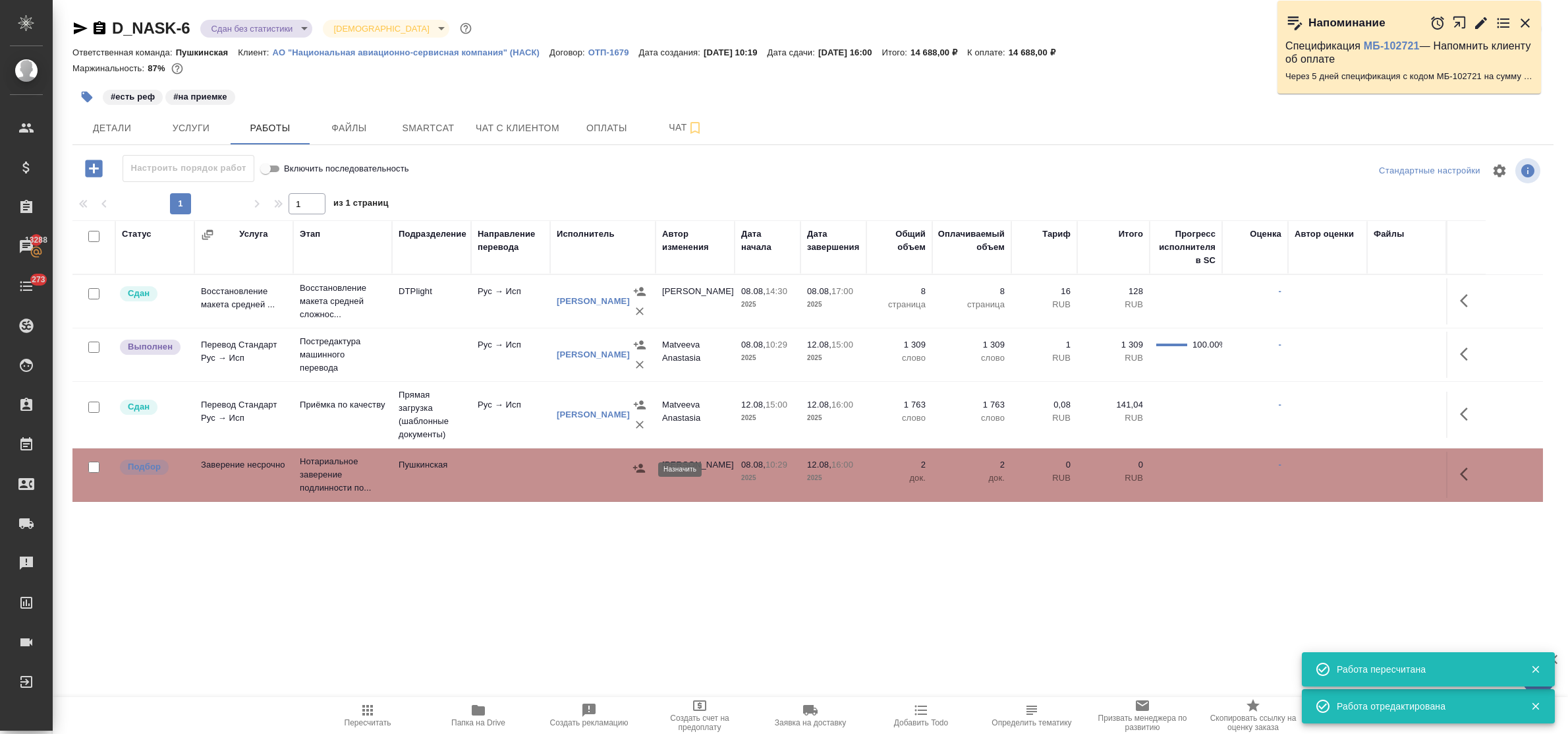
click at [640, 469] on icon "button" at bounding box center [639, 468] width 13 height 13
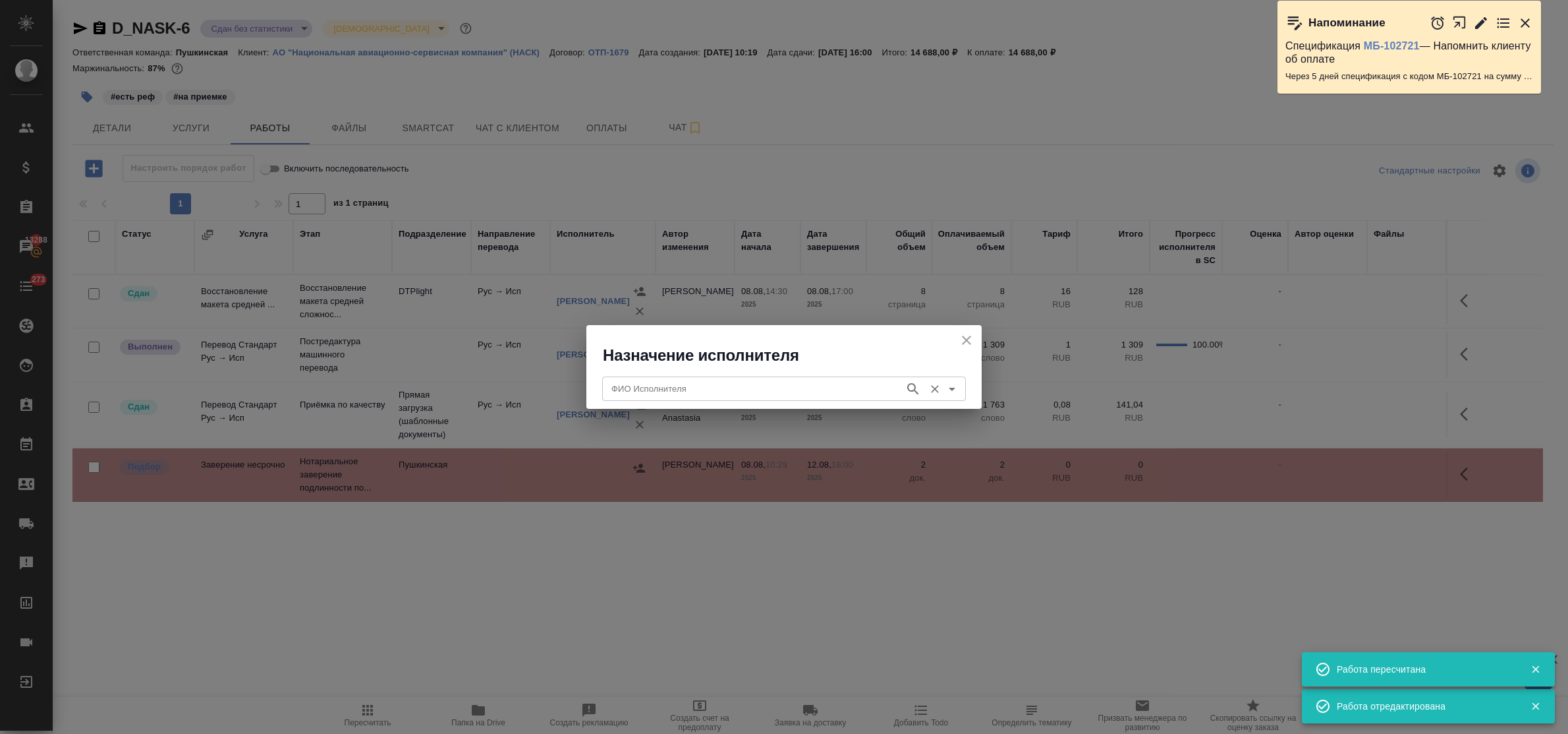
click at [641, 387] on input "ФИО Исполнителя" at bounding box center [752, 388] width 292 height 16
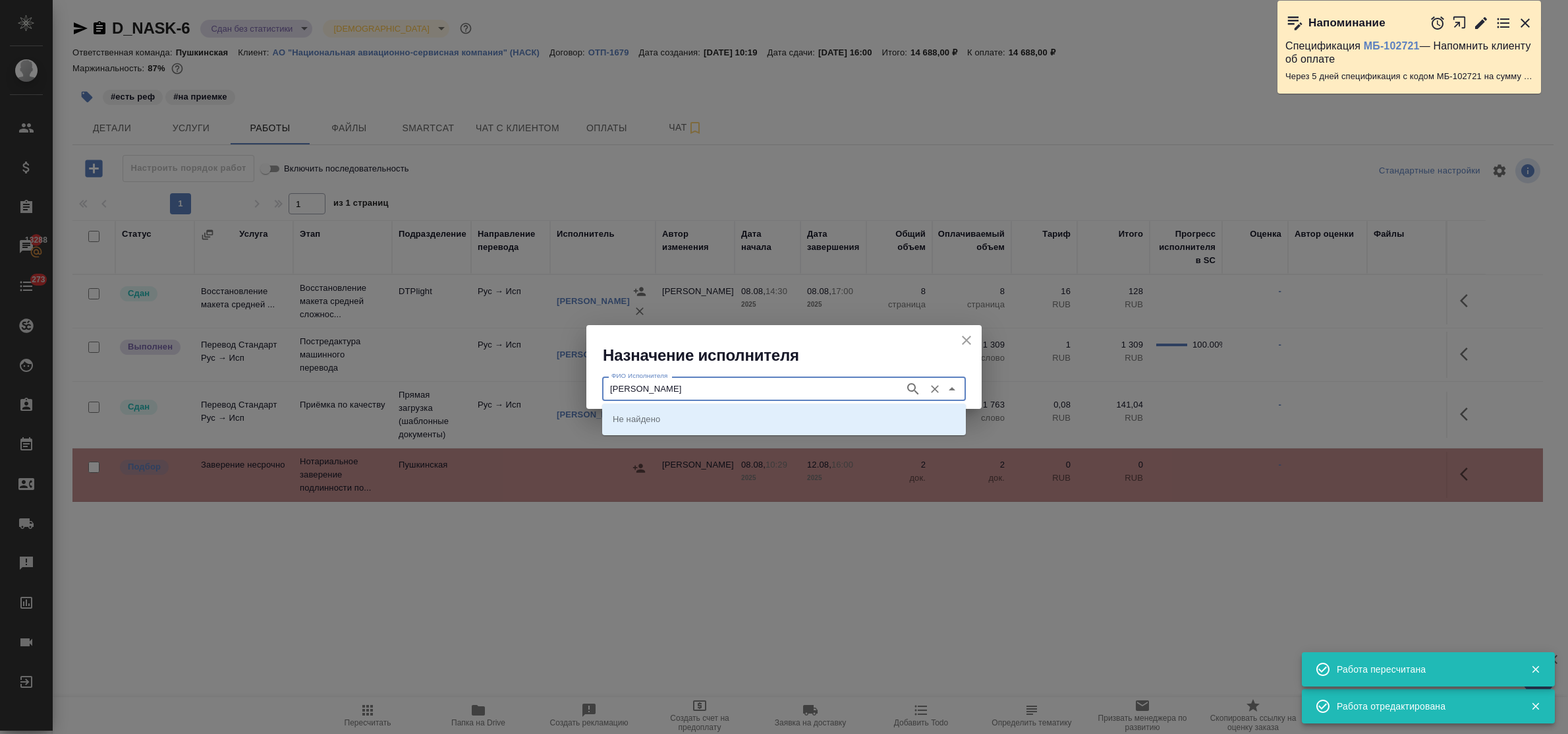
type input "федорченко"
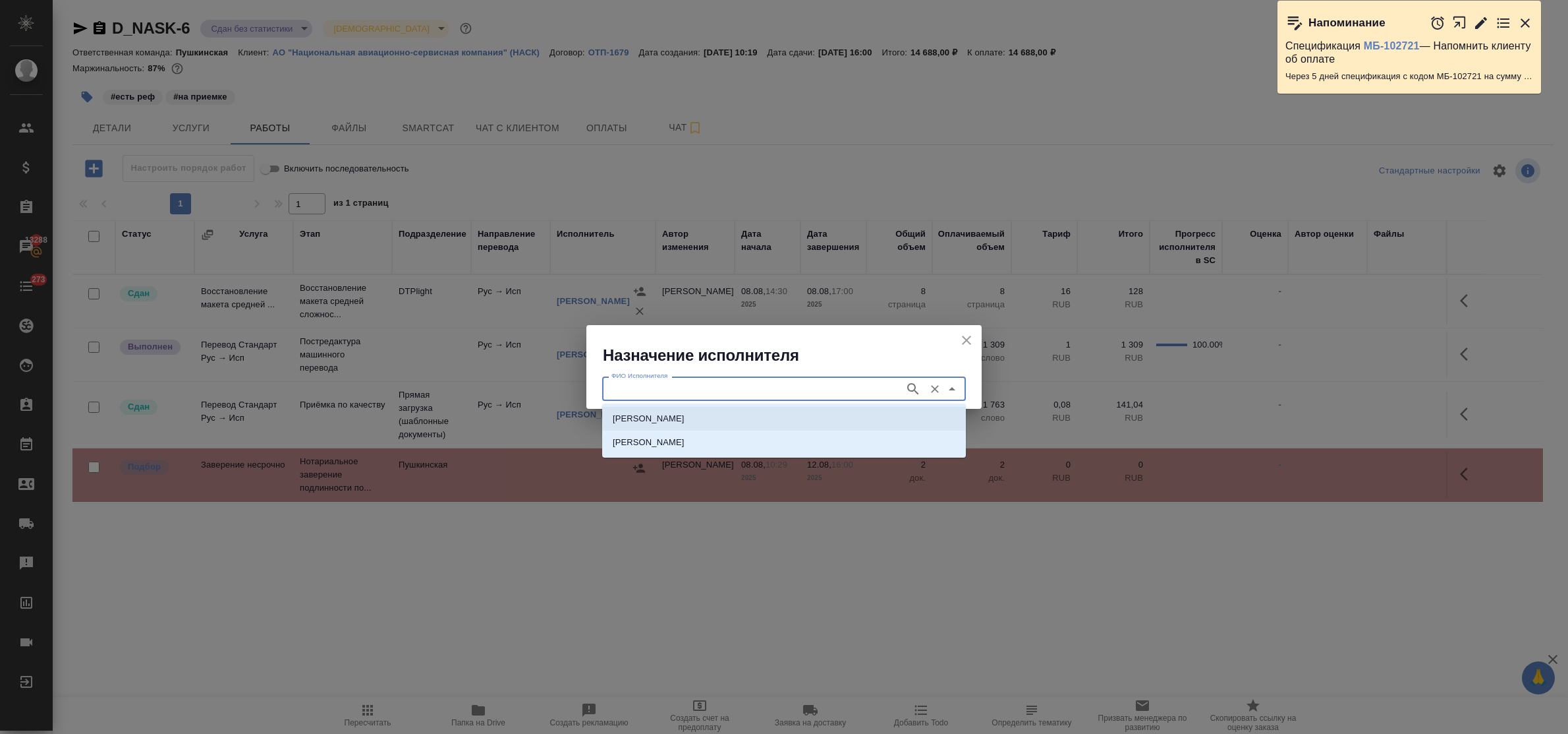
click at [661, 417] on p "НОТАРИУС Федорченко Александр Вячеславович" at bounding box center [648, 419] width 72 height 13
type input "НОТАРИУС Федорченко Александр Вячеславович"
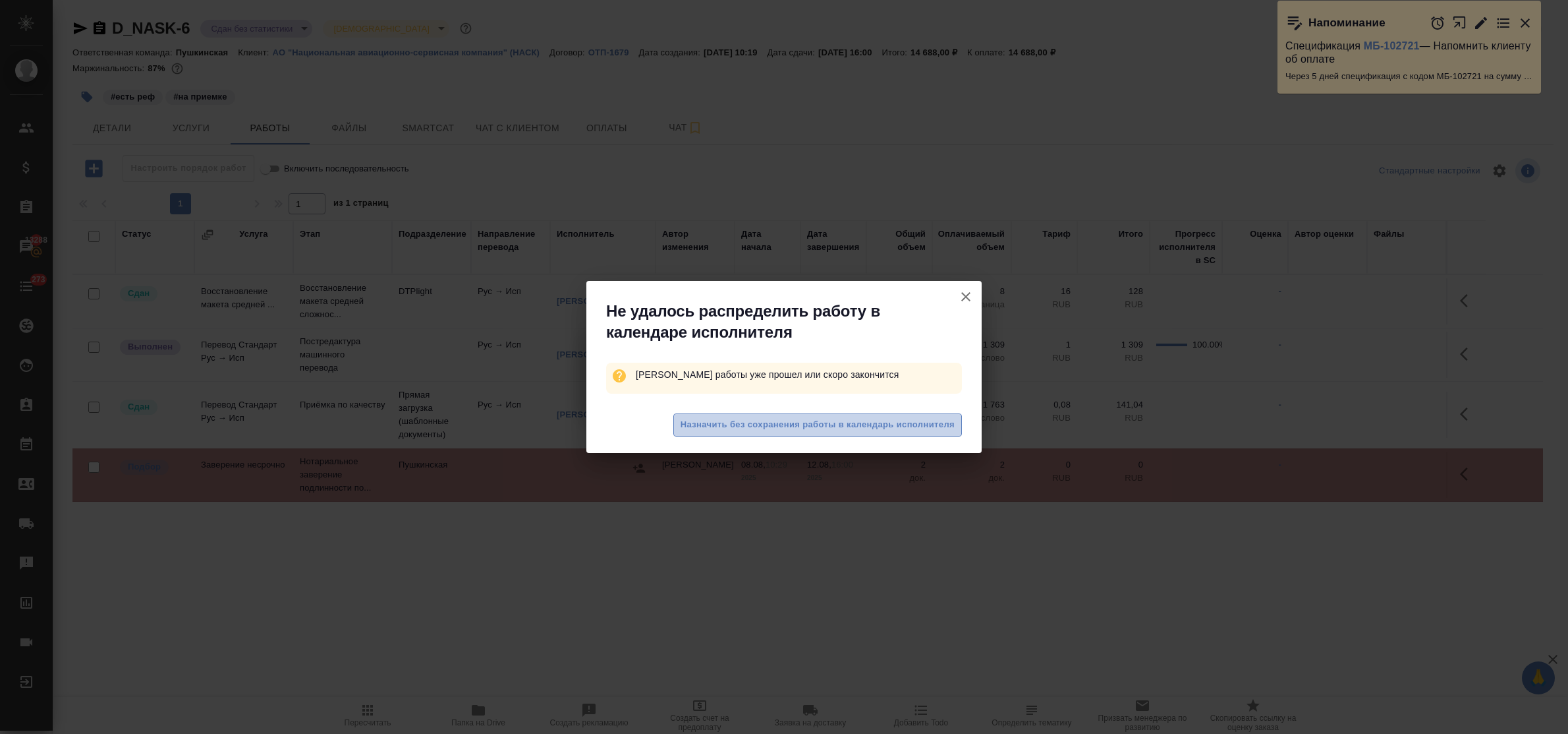
click at [832, 417] on span "Назначить без сохранения работы в календарь исполнителя" at bounding box center [818, 424] width 274 height 15
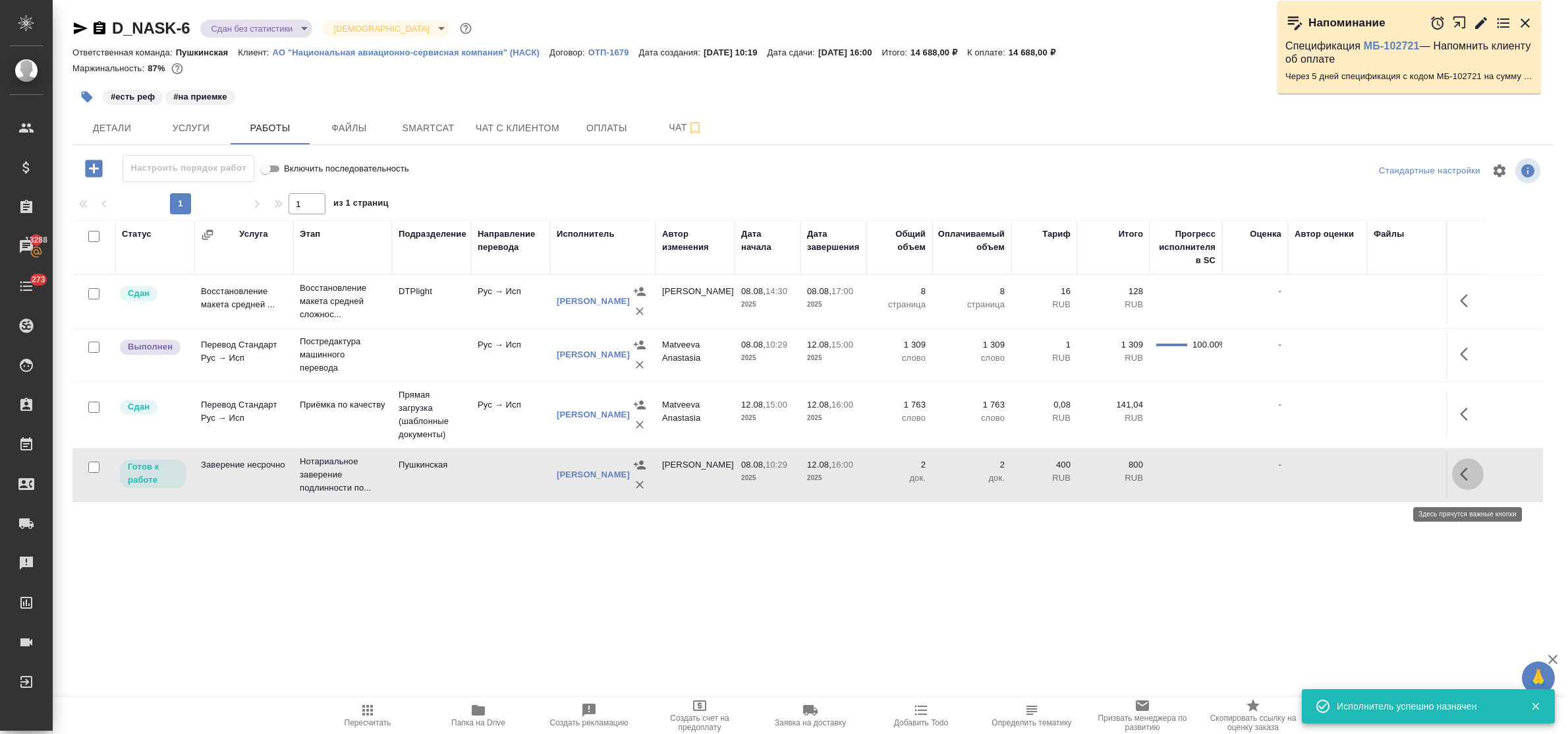
click at [1464, 482] on icon "button" at bounding box center [1467, 473] width 16 height 16
click at [1374, 476] on icon "button" at bounding box center [1371, 474] width 12 height 12
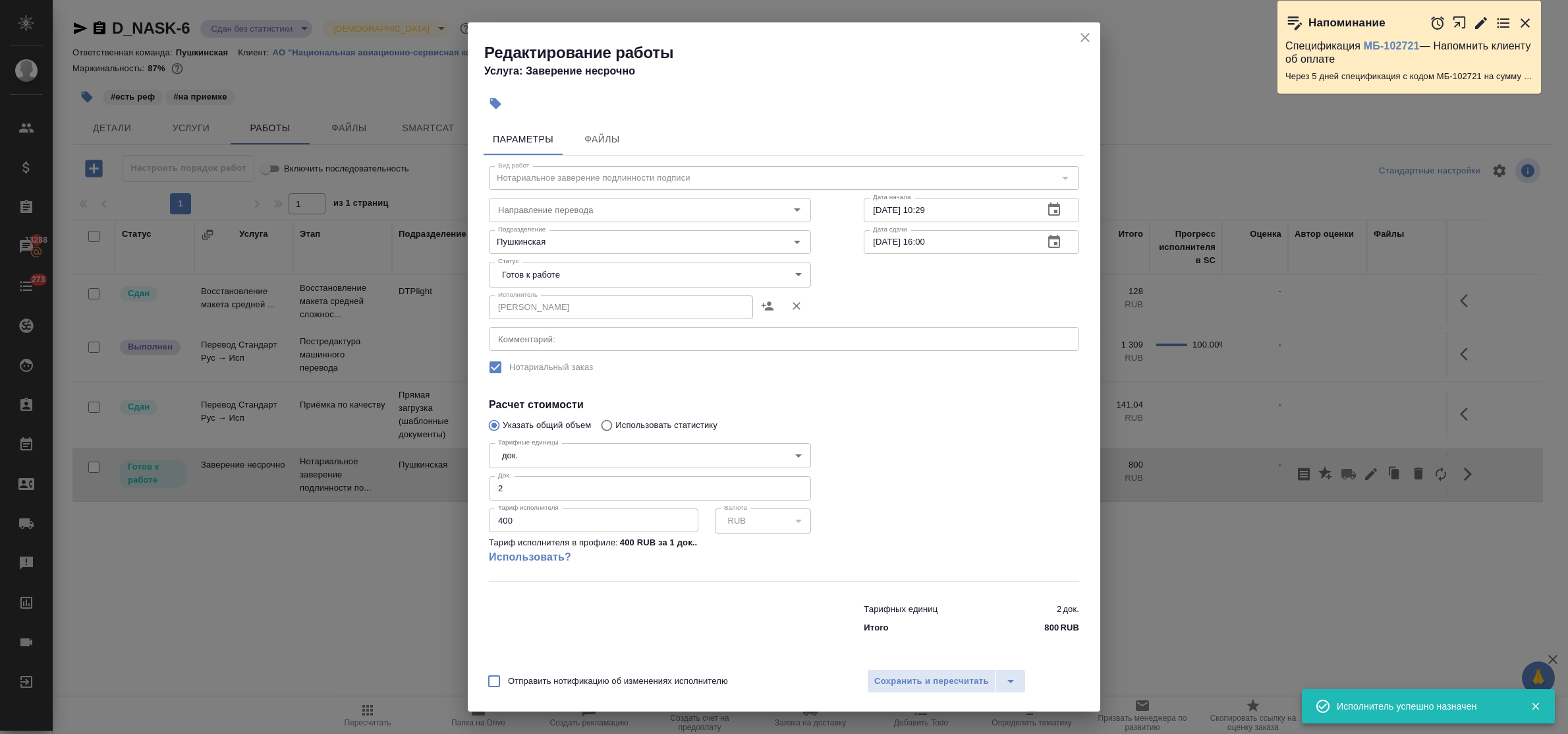
click at [569, 277] on body "🙏 .cls-1 fill:#fff; AWATERA Bulakhova Elena Клиенты Спецификации Заказы 13288 Ч…" at bounding box center [784, 367] width 1568 height 734
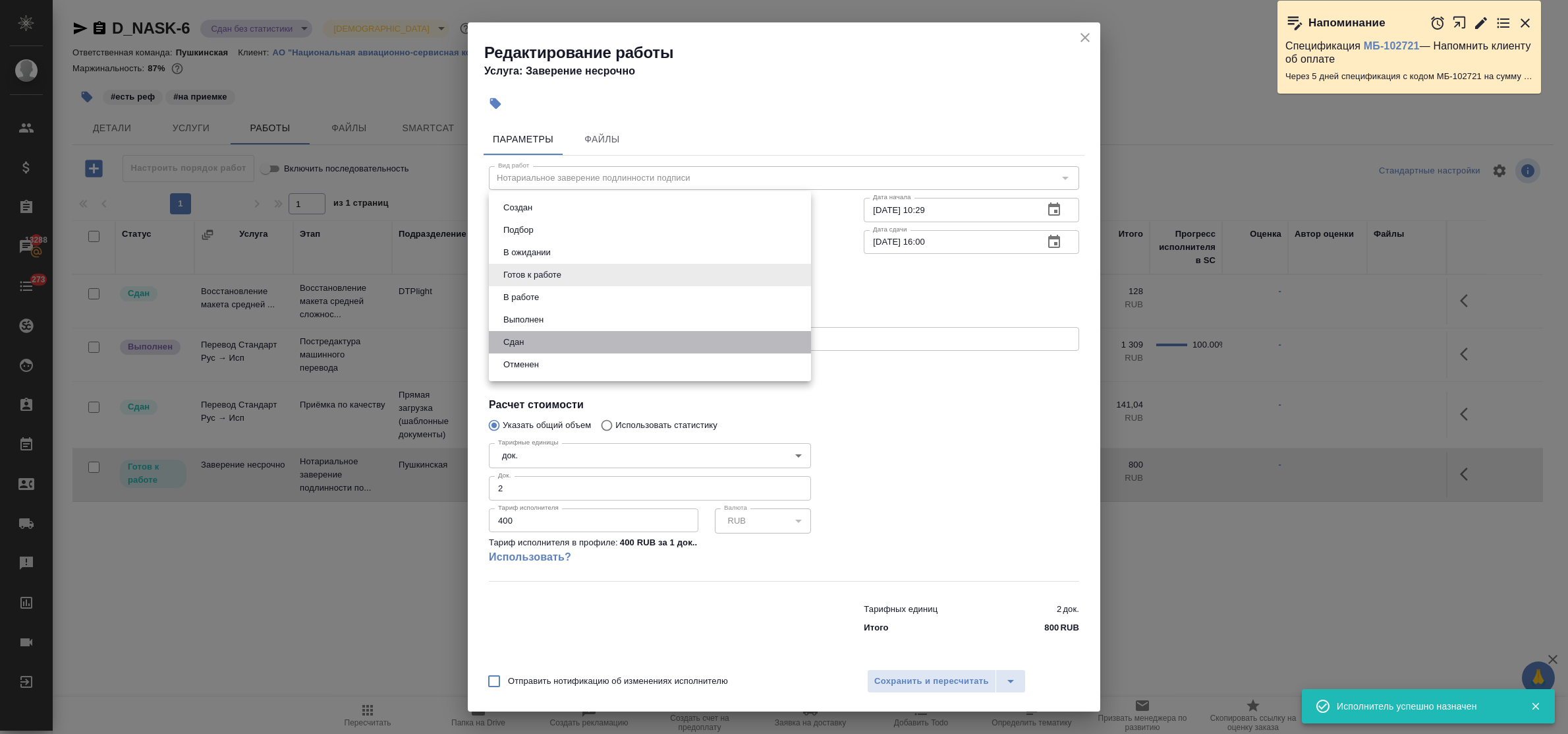
click at [560, 342] on li "Сдан" at bounding box center [649, 342] width 322 height 22
type input "closed"
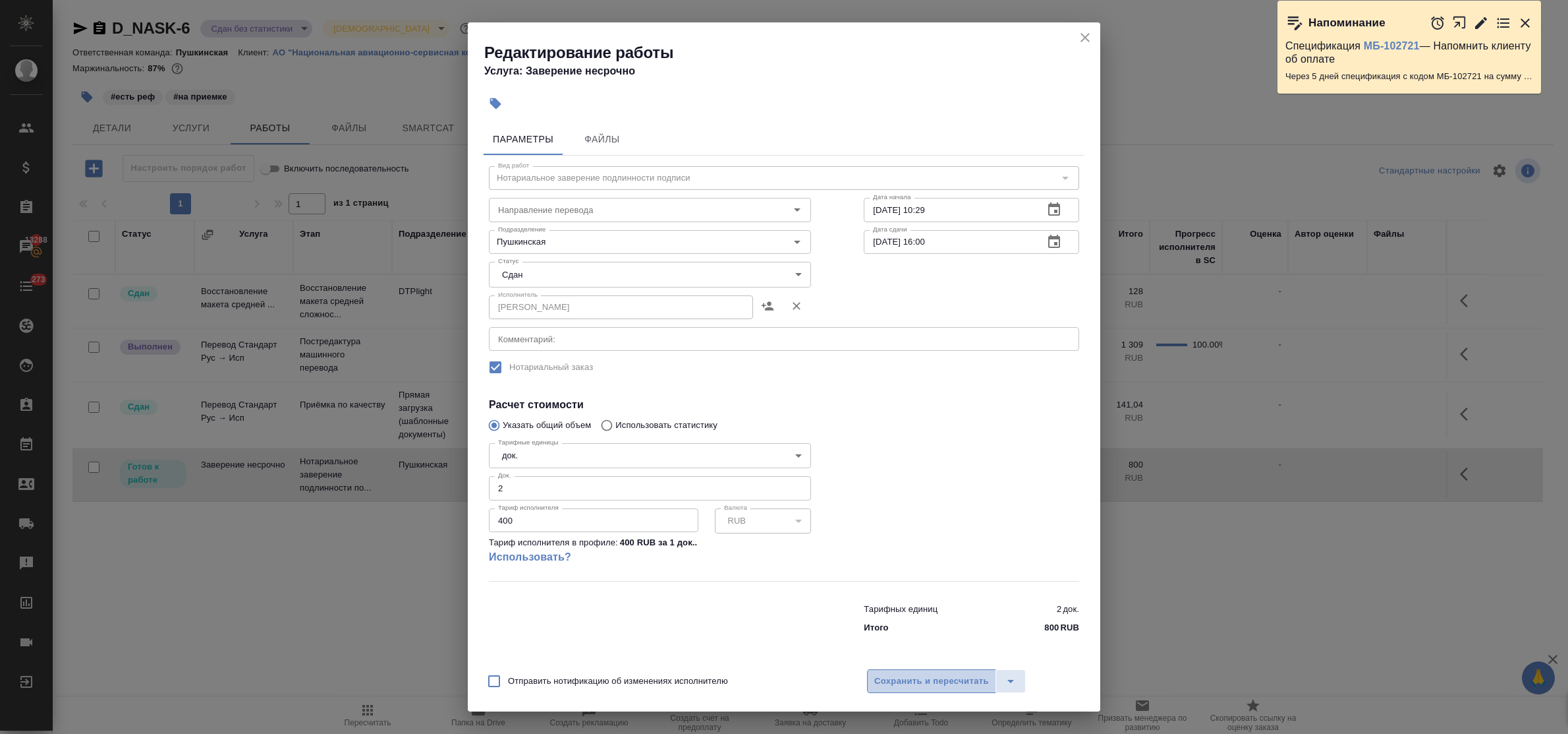
click at [900, 674] on span "Сохранить и пересчитать" at bounding box center [931, 681] width 115 height 15
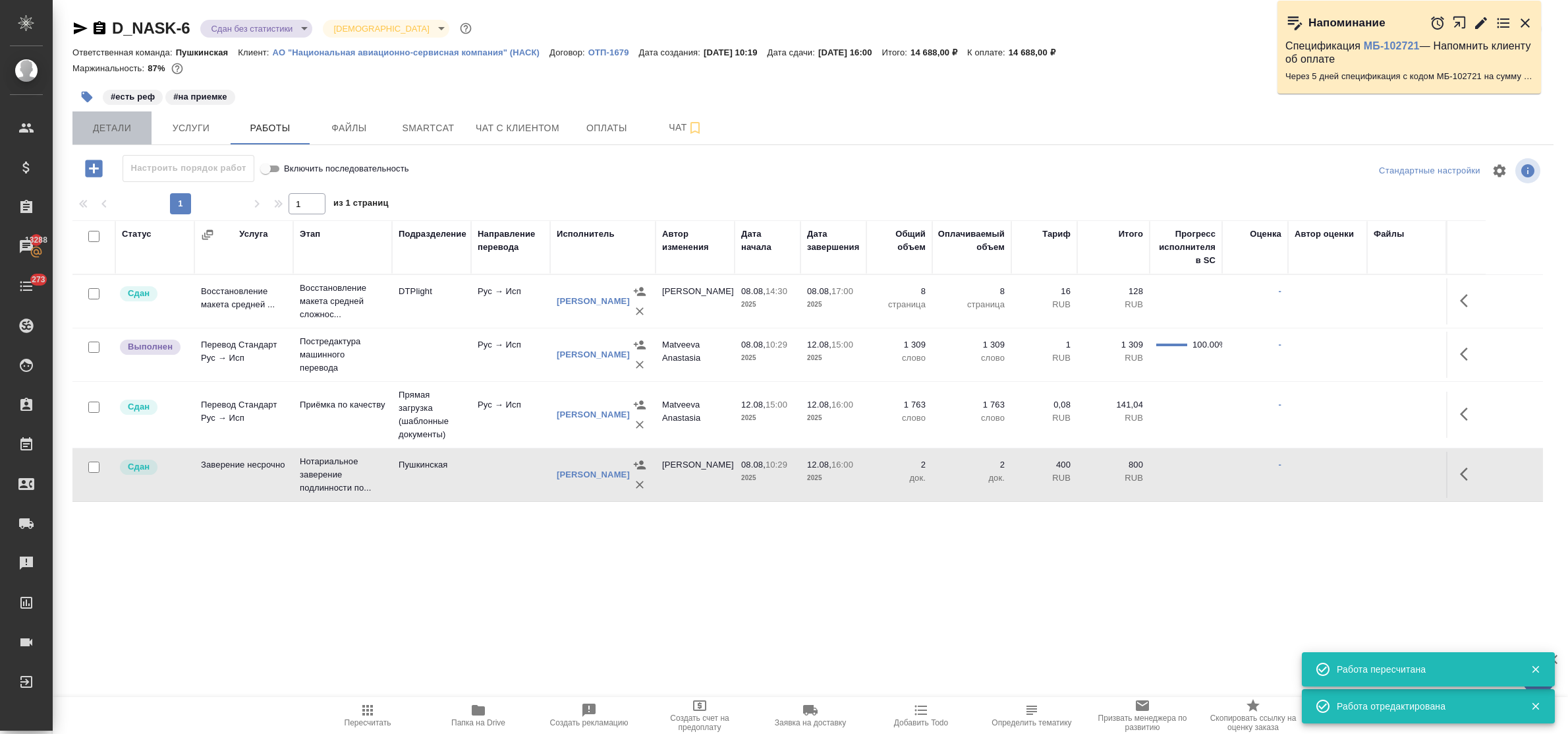
click at [109, 127] on span "Детали" at bounding box center [111, 128] width 64 height 17
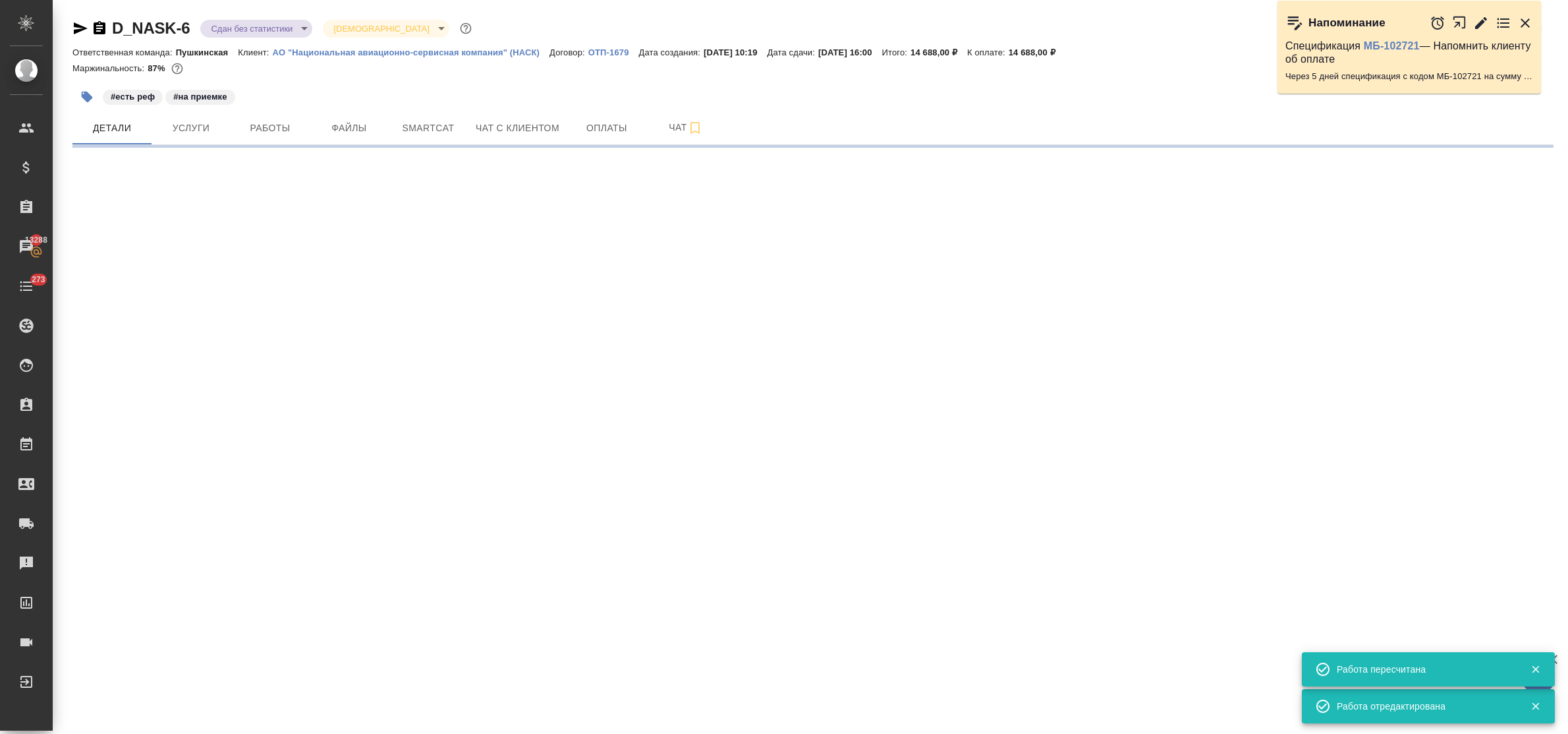
select select "RU"
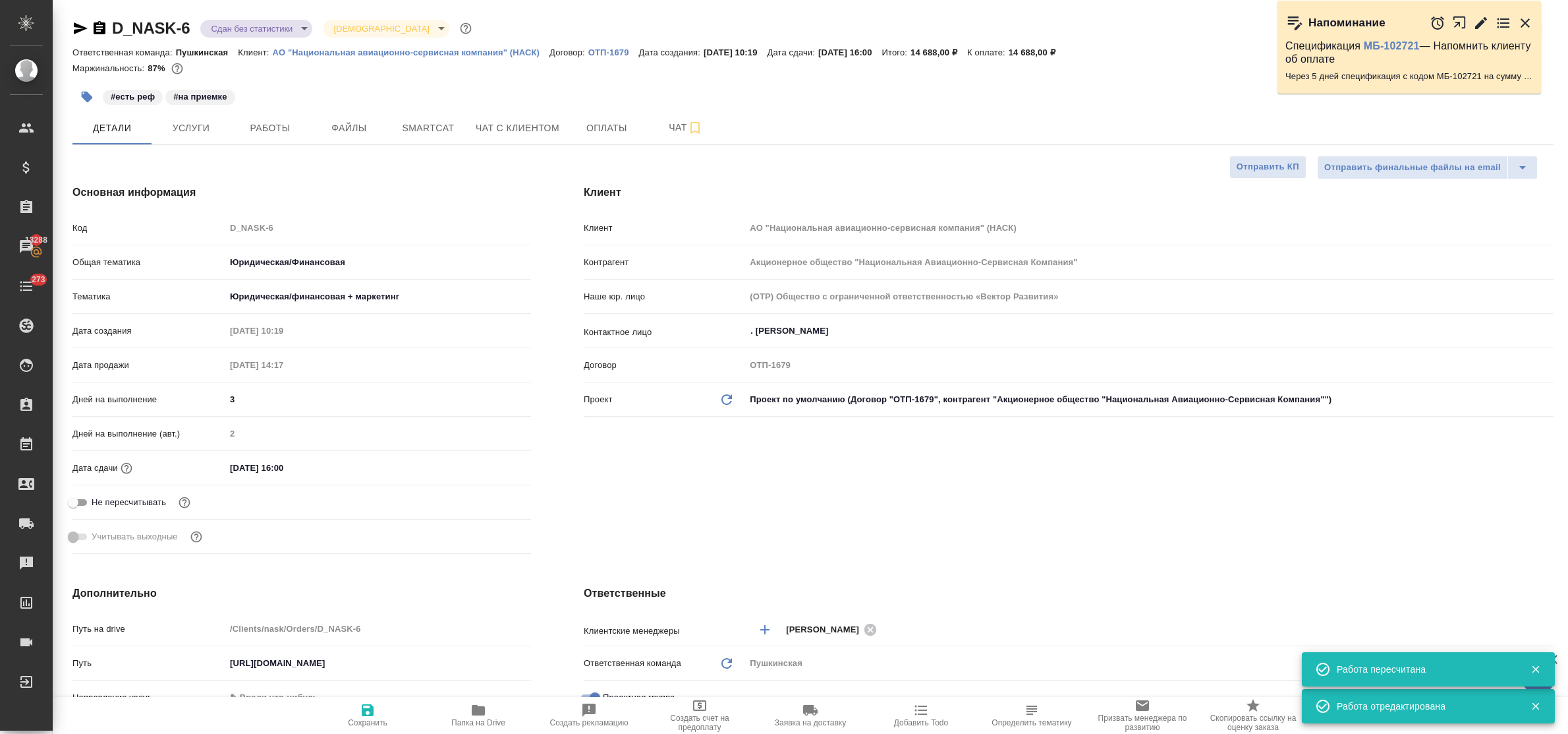
type textarea "x"
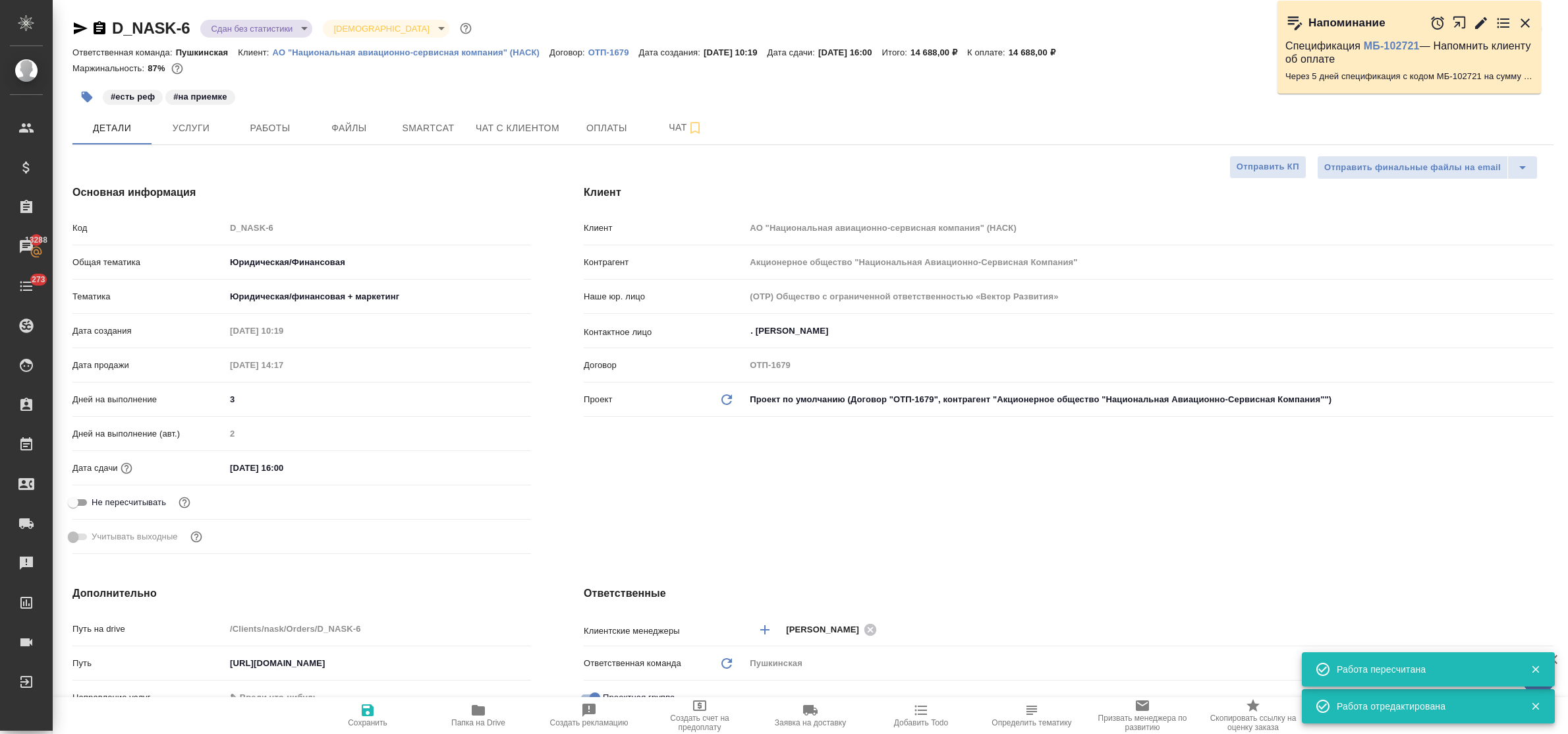
type textarea "x"
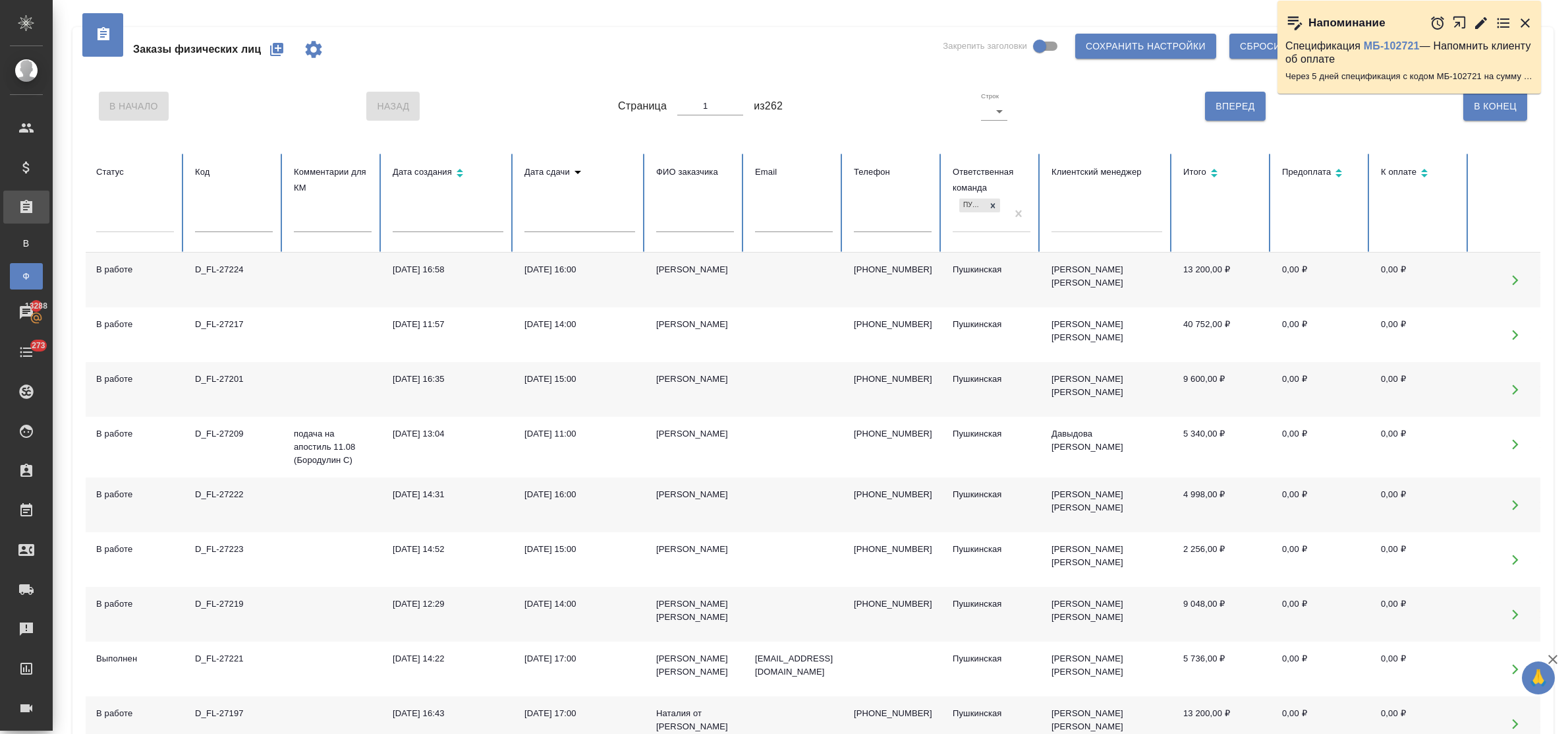
click at [279, 48] on icon "button" at bounding box center [276, 49] width 16 height 16
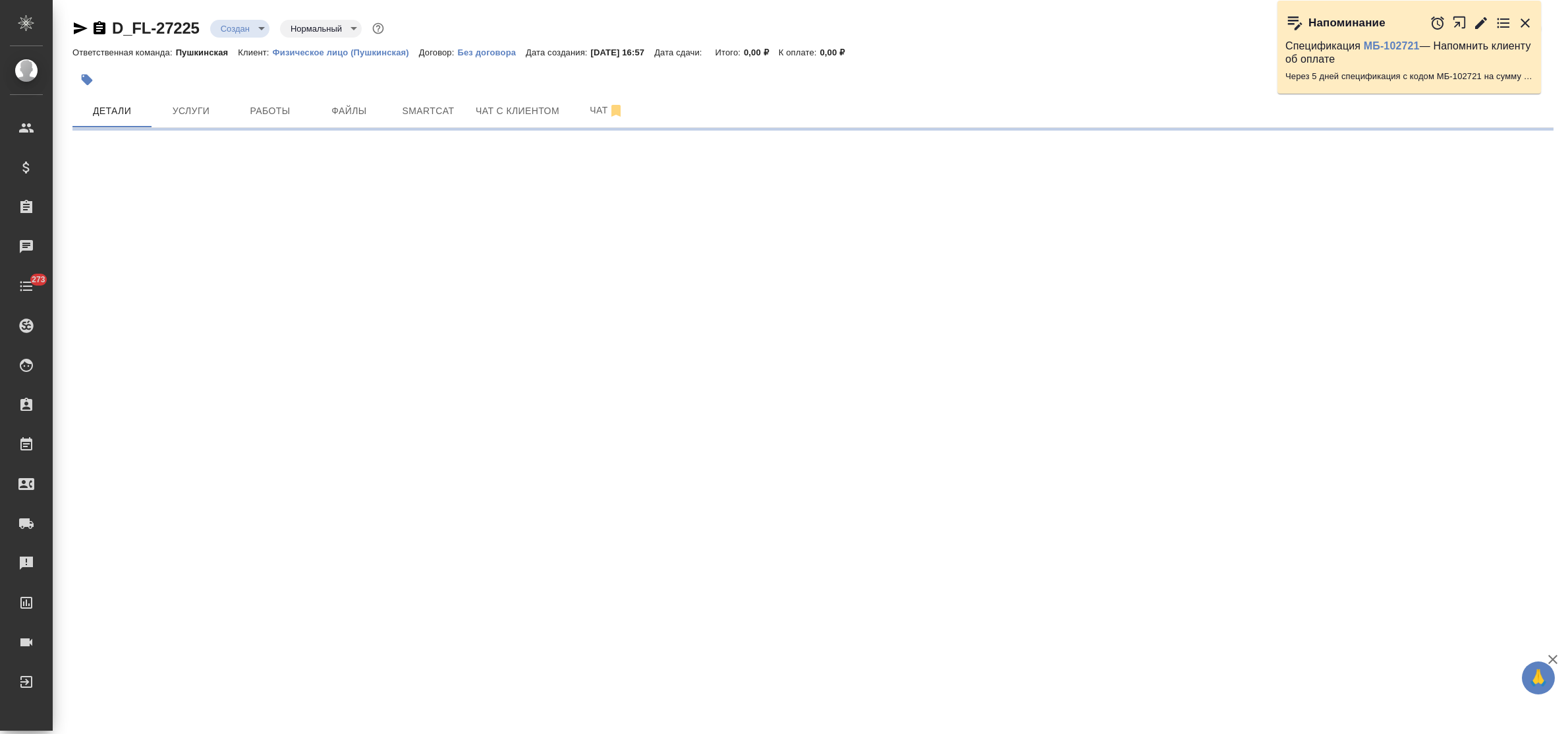
select select "RU"
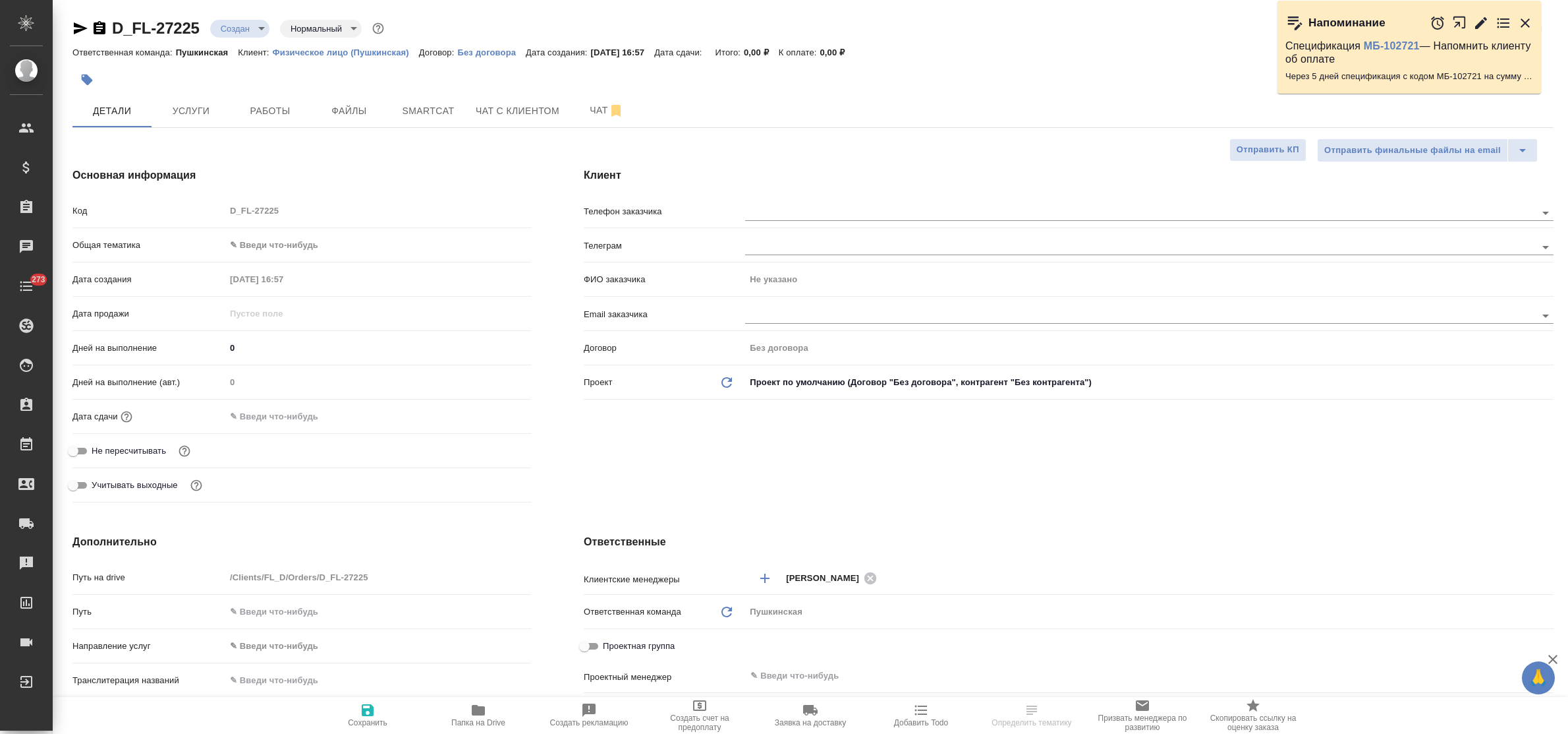
type textarea "x"
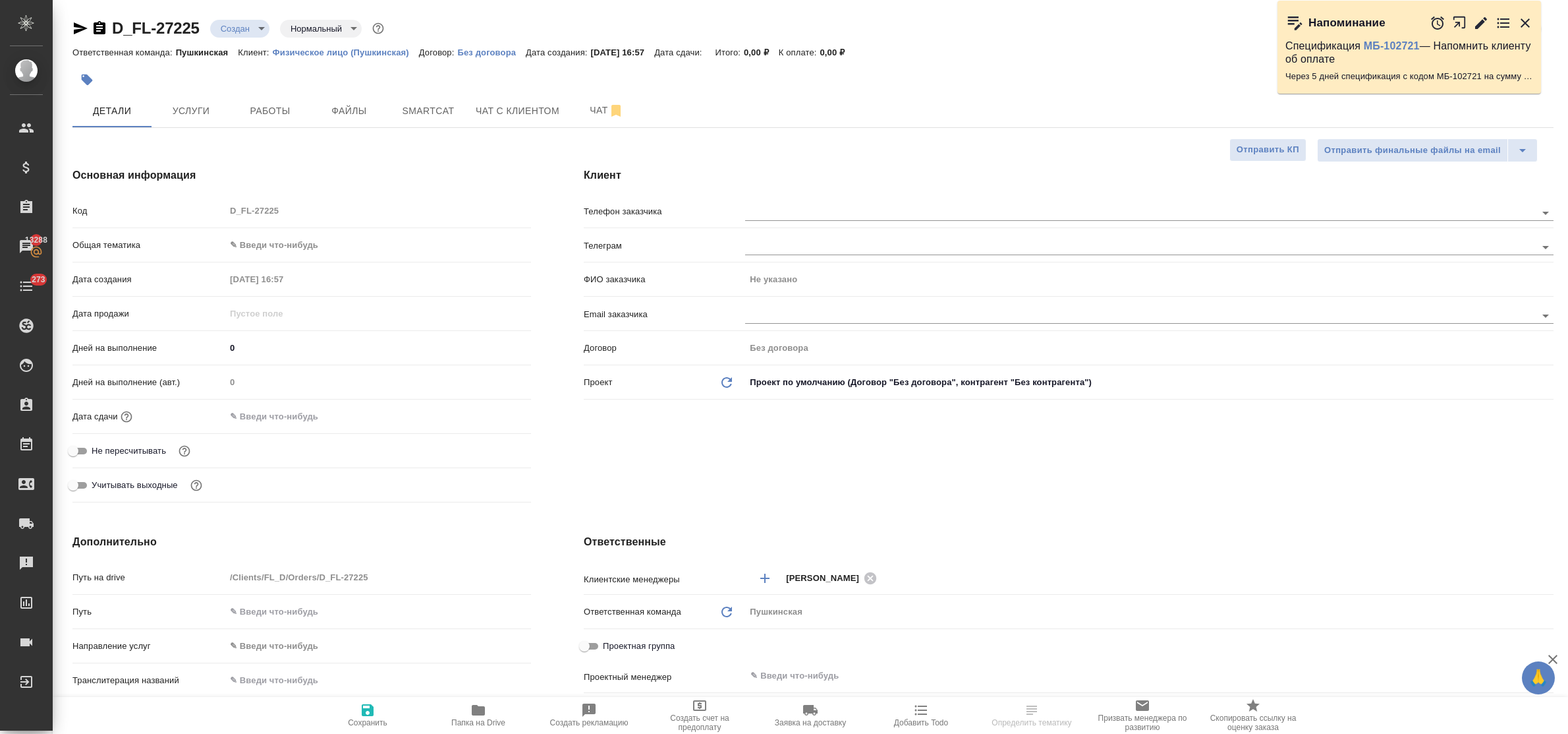
type textarea "x"
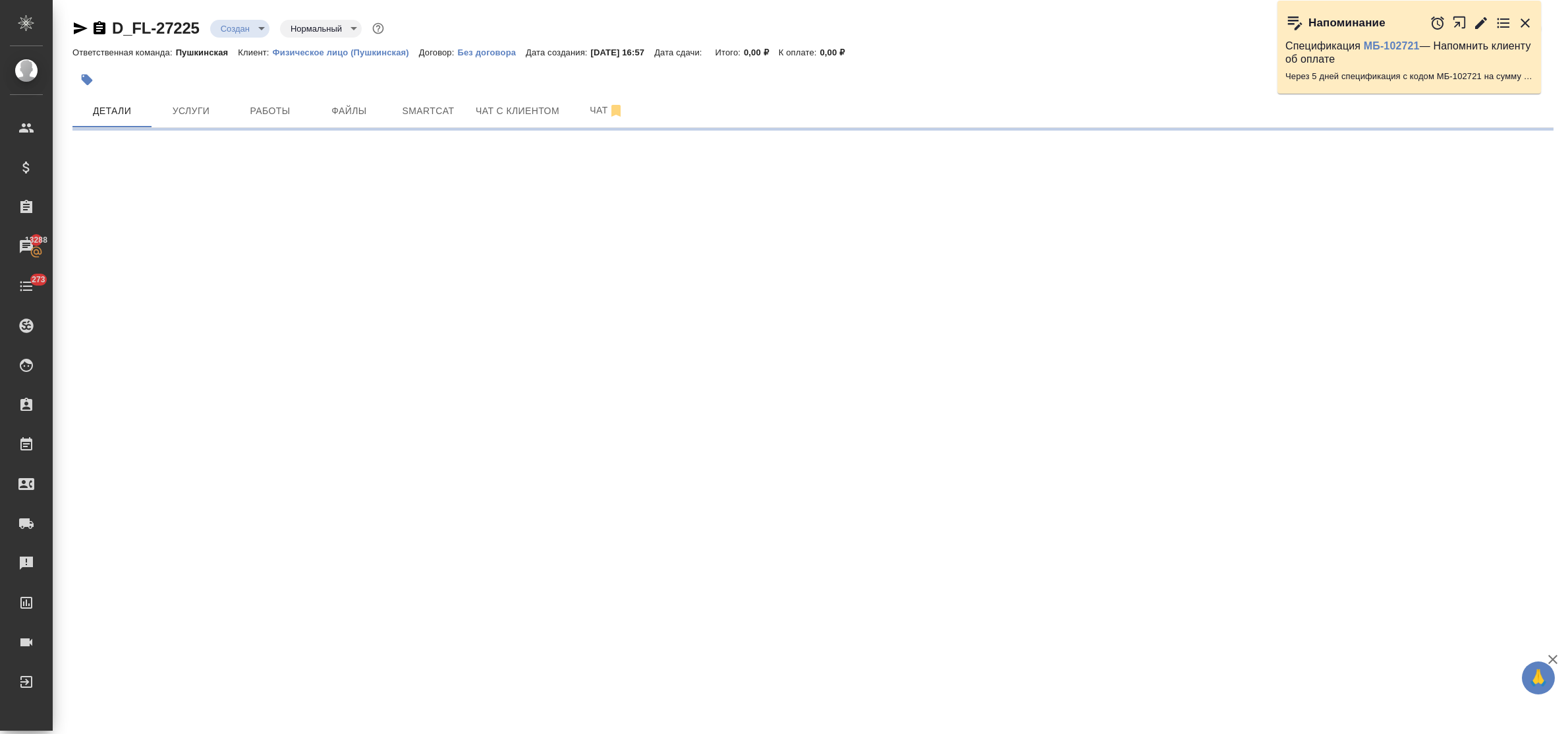
select select "RU"
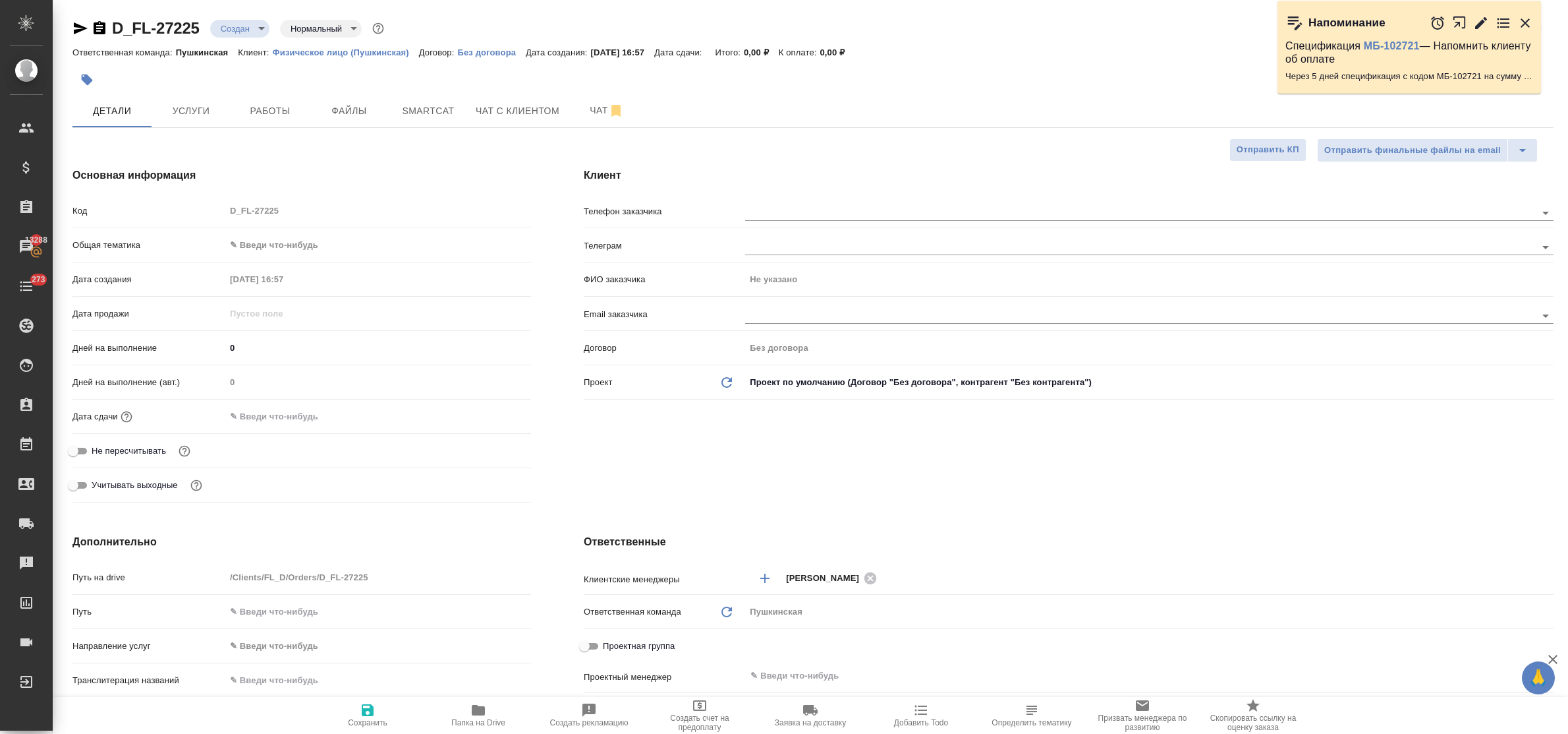
type textarea "x"
click at [779, 215] on input "text" at bounding box center [1118, 211] width 747 height 16
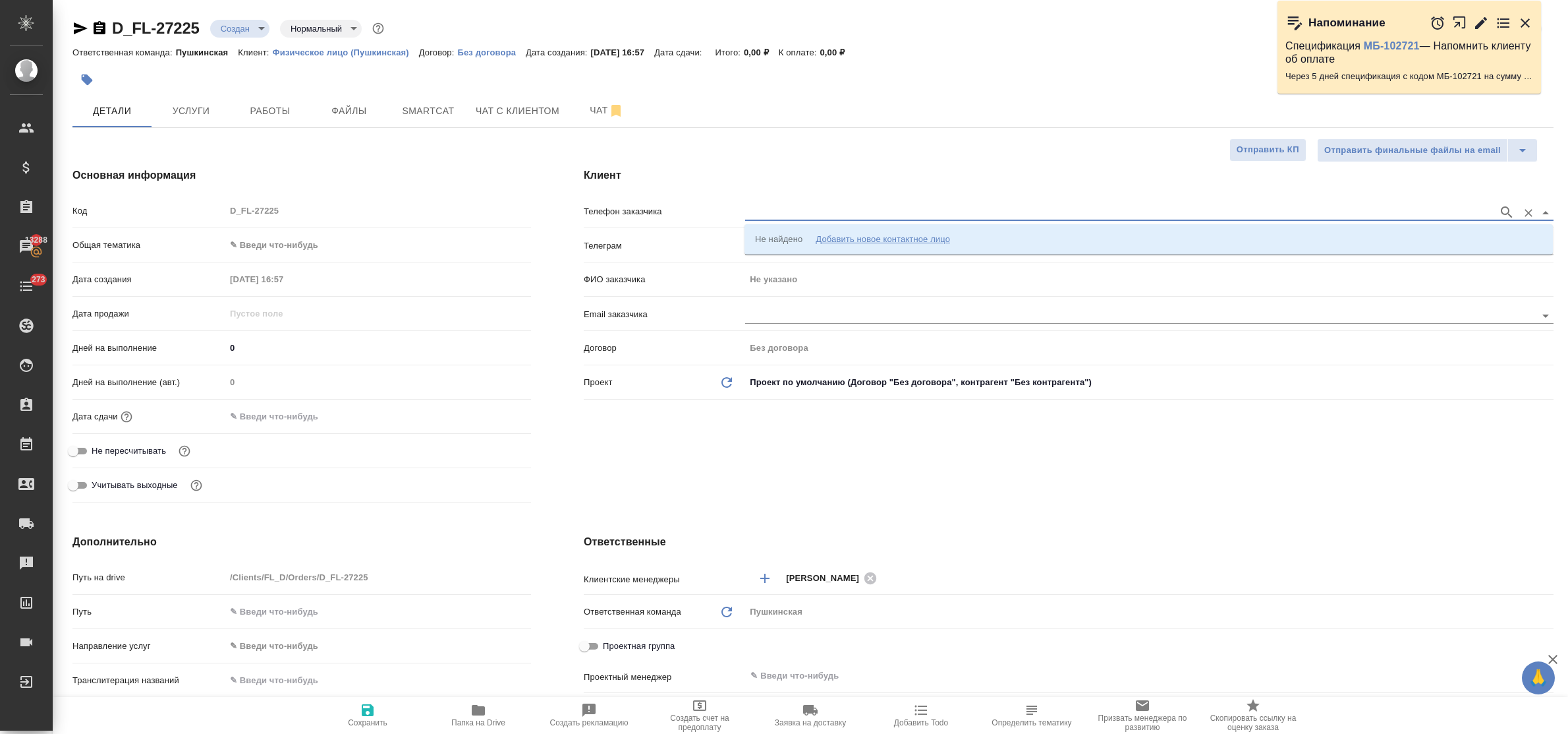
paste input "7 915 008-77-78"
type input "7 915 008-77-78"
click at [857, 238] on div "Добавить новое контактное лицо" at bounding box center [882, 239] width 135 height 13
select select "ZZ"
type input "79150087778"
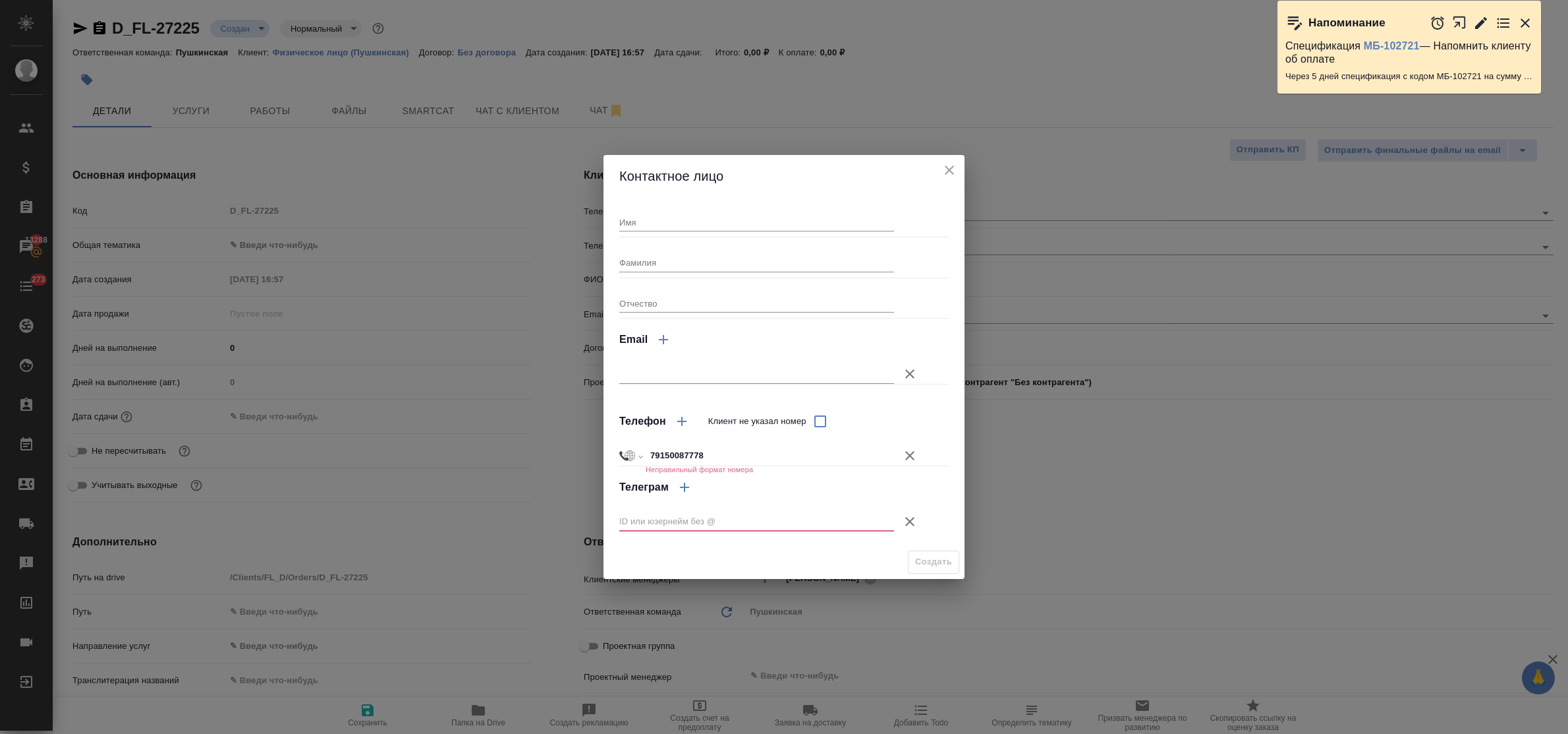
click at [648, 458] on input "79150087778" at bounding box center [769, 455] width 248 height 19
select select "RU"
type input "+7 915 008 77 78"
click at [669, 226] on input "Имя" at bounding box center [756, 222] width 275 height 18
type input "[PERSON_NAME]"
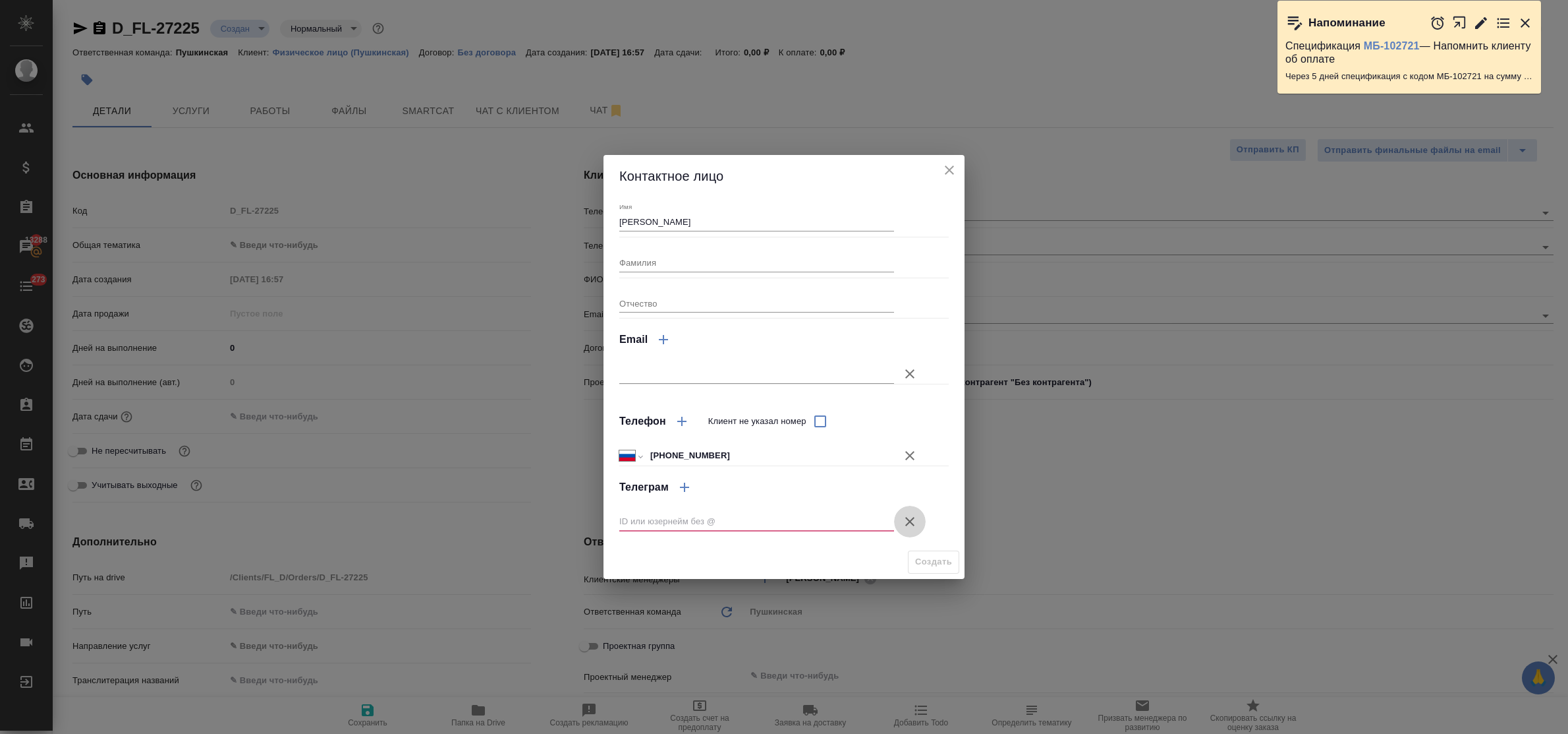
click at [907, 521] on icon "button" at bounding box center [909, 521] width 16 height 16
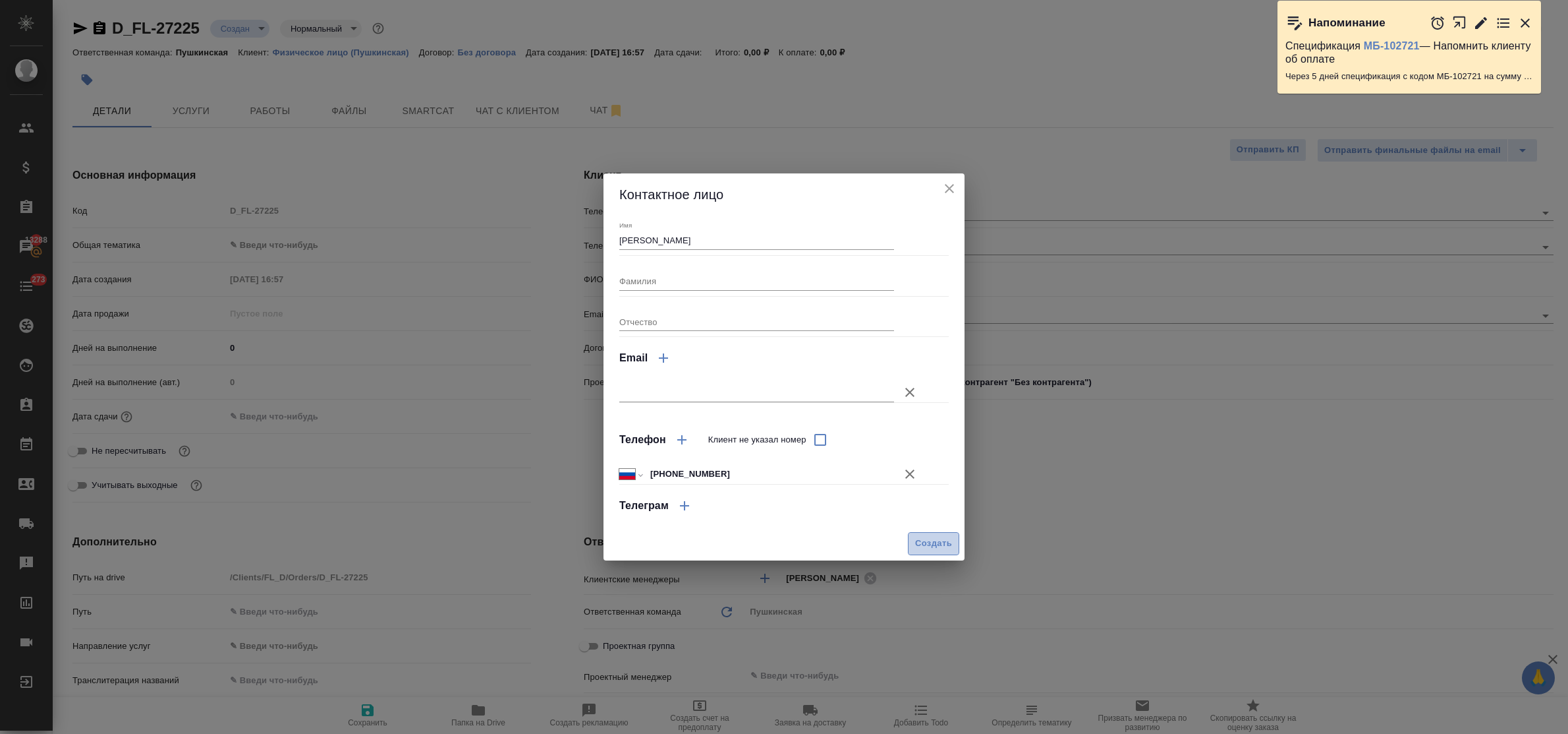
click at [919, 542] on span "Создать" at bounding box center [933, 543] width 37 height 15
type input "[PERSON_NAME]"
type textarea "x"
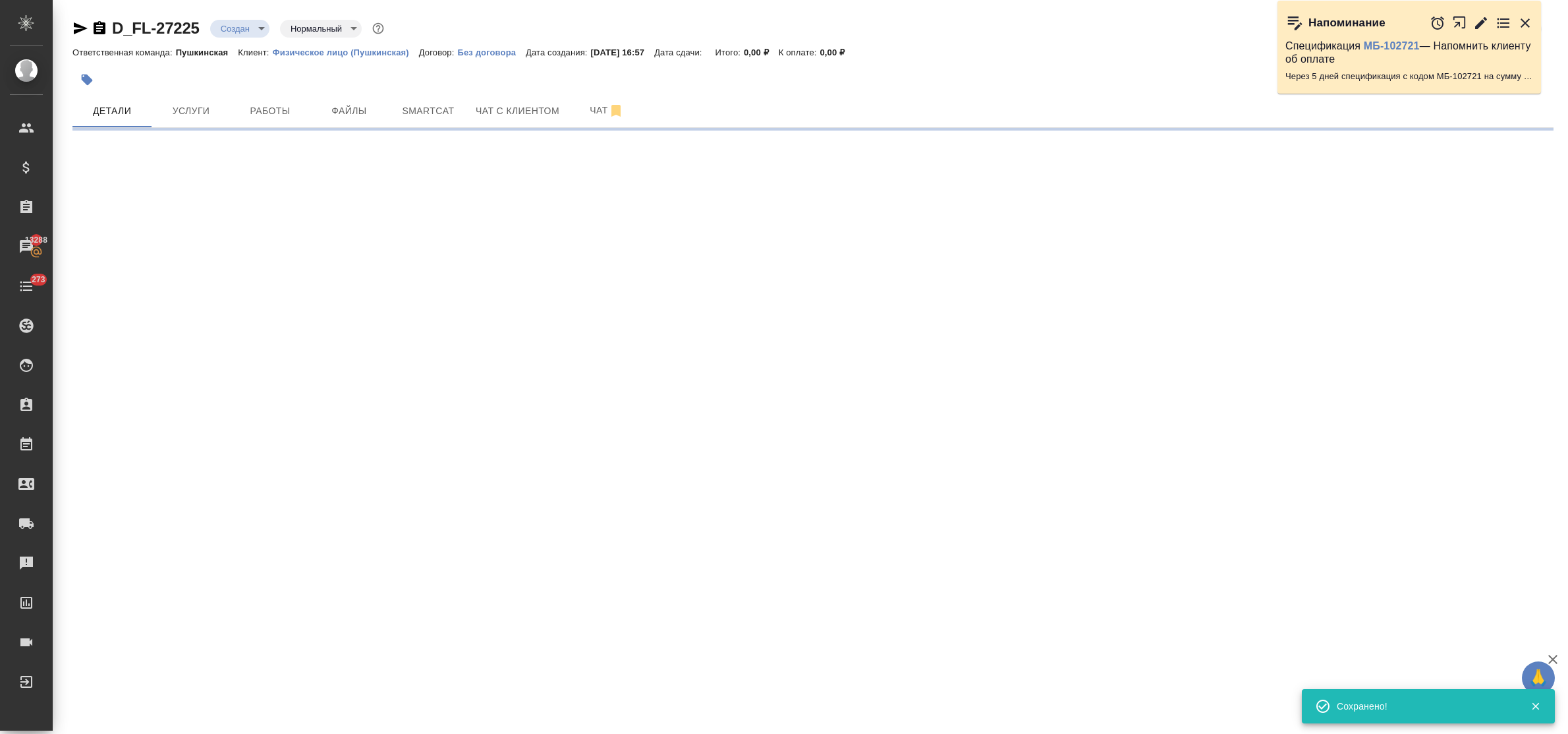
type input "holyTrinity"
select select "RU"
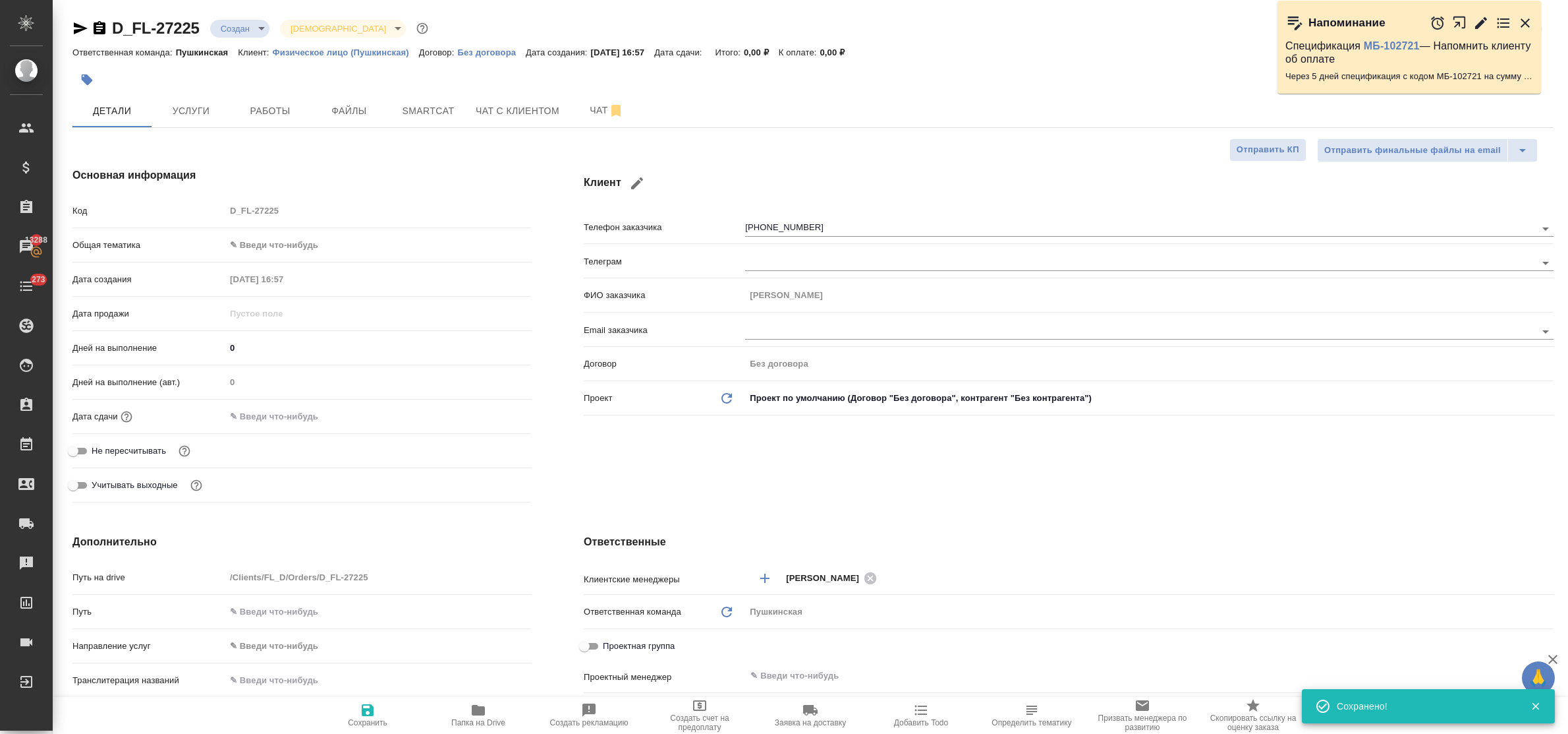
type textarea "x"
click at [275, 236] on body "🙏 .cls-1 fill:#fff; AWATERA Bulakhova Elena Клиенты Спецификации Заказы 13288 Ч…" at bounding box center [784, 367] width 1568 height 734
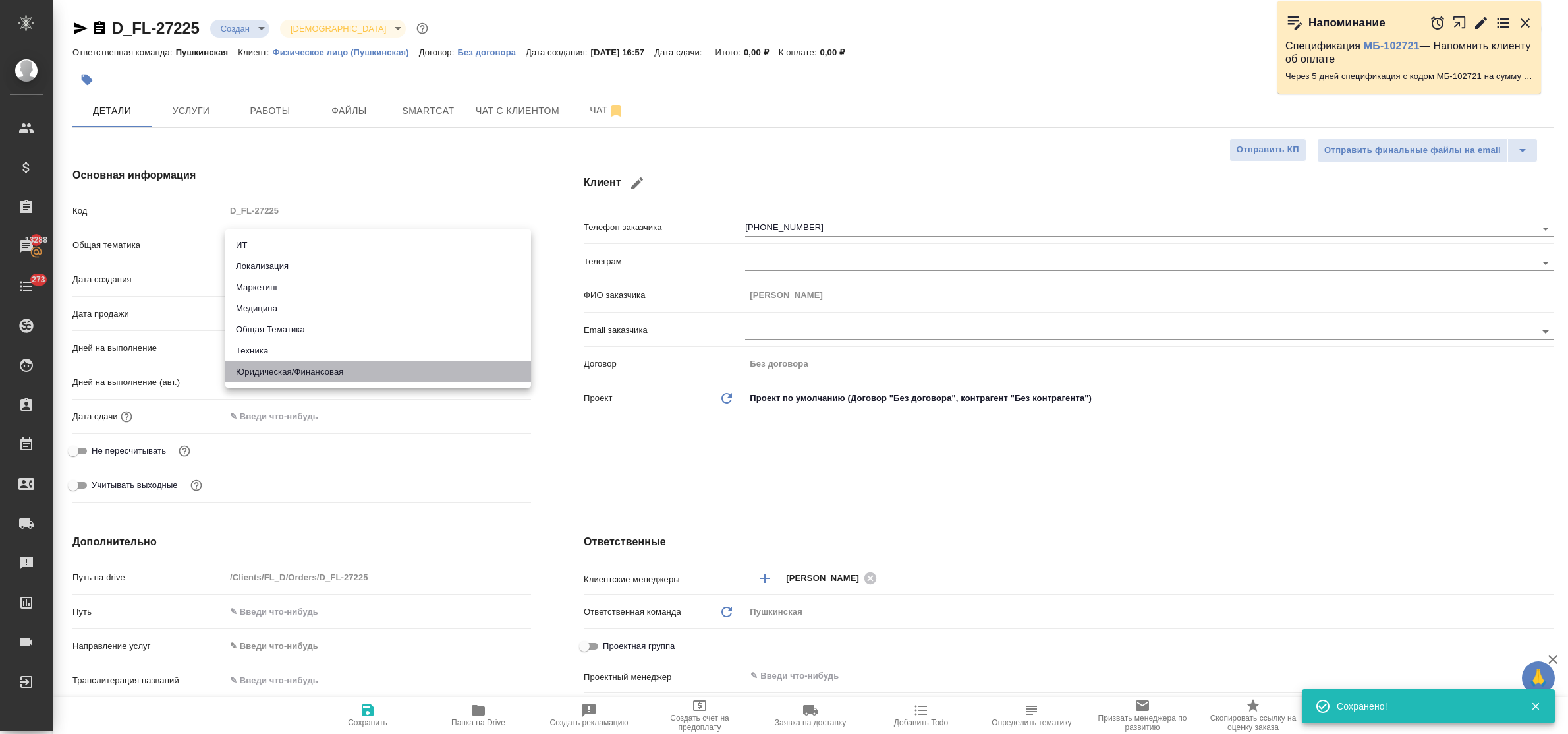
click at [304, 376] on li "Юридическая/Финансовая" at bounding box center [378, 372] width 305 height 21
type input "yr-fn"
type textarea "x"
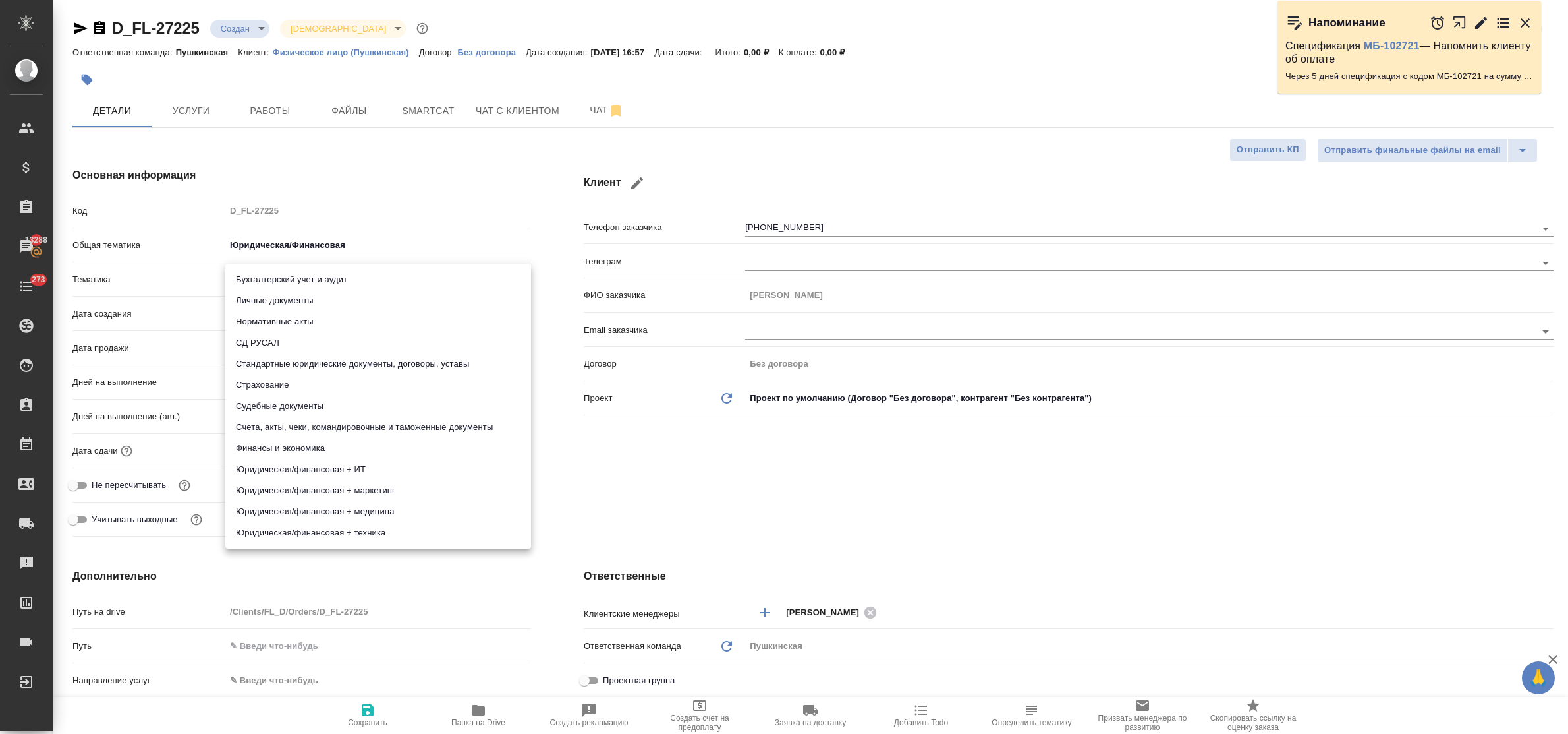
click at [278, 278] on body "🙏 .cls-1 fill:#fff; AWATERA Bulakhova Elena Клиенты Спецификации Заказы 13288 Ч…" at bounding box center [784, 367] width 1568 height 734
click at [314, 363] on li "Стандартные юридические документы, договоры, уставы" at bounding box center [378, 364] width 305 height 21
type textarea "x"
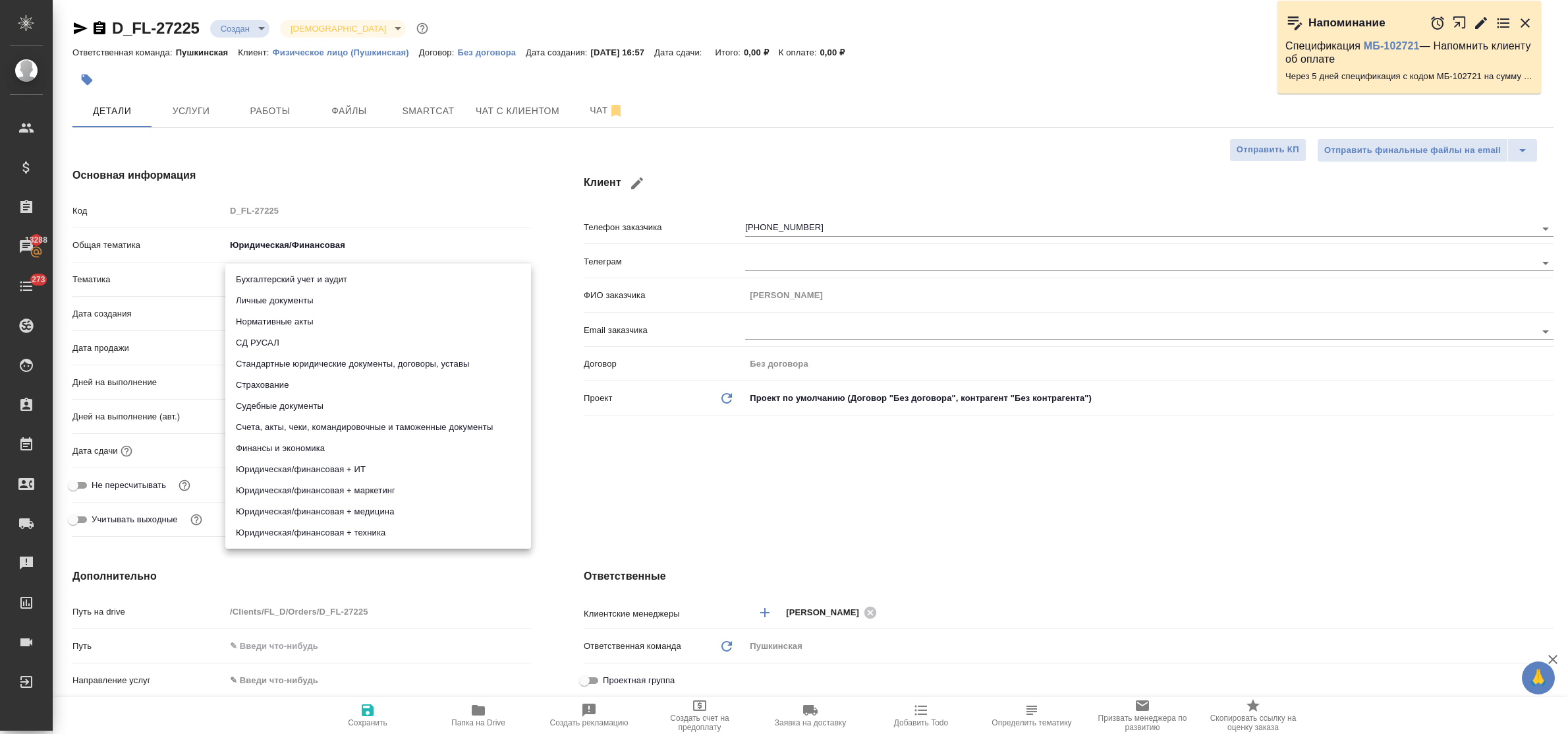
type input "5f647205b73bc97568ca66bf"
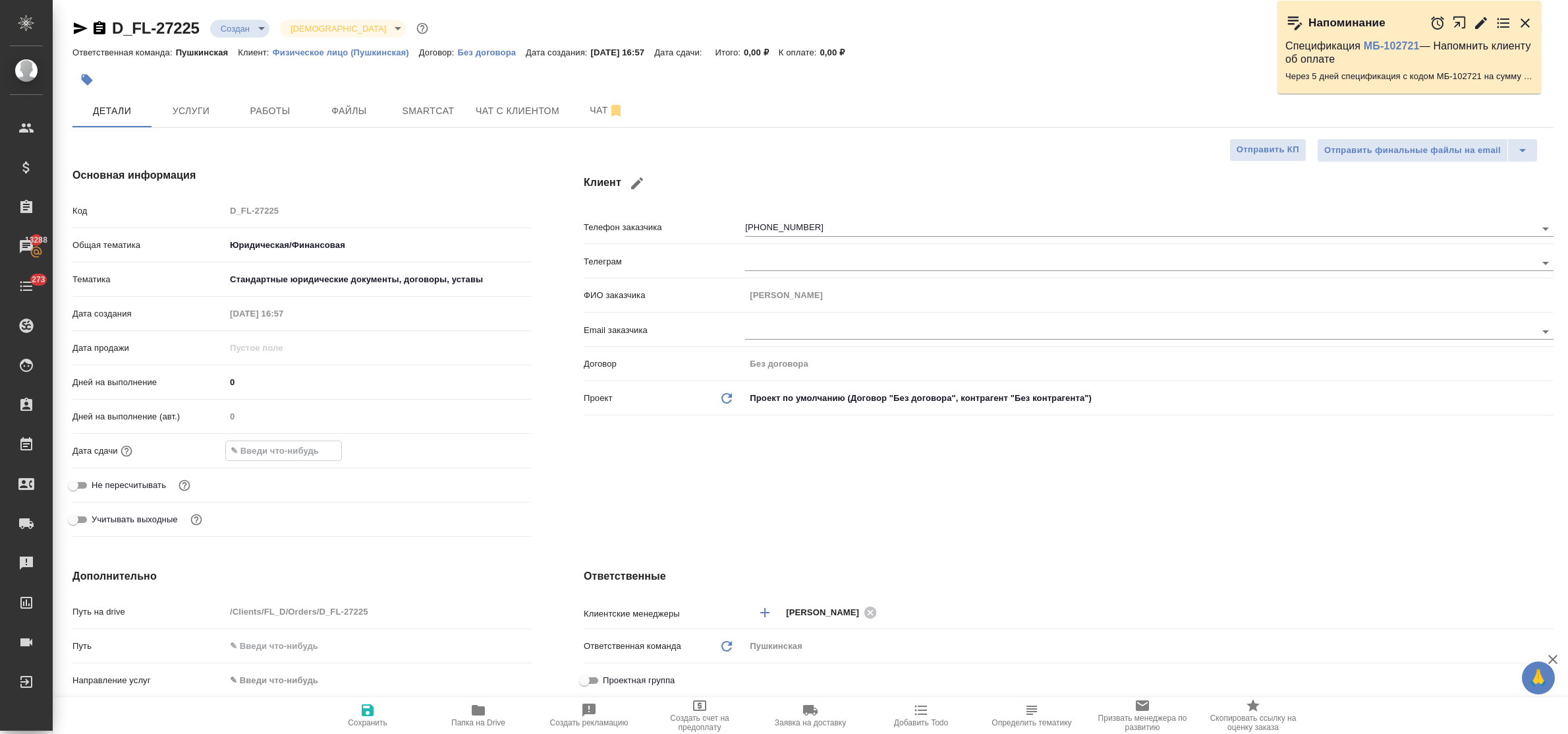
click at [302, 456] on input "text" at bounding box center [284, 450] width 116 height 19
click at [488, 449] on icon "button" at bounding box center [493, 449] width 12 height 13
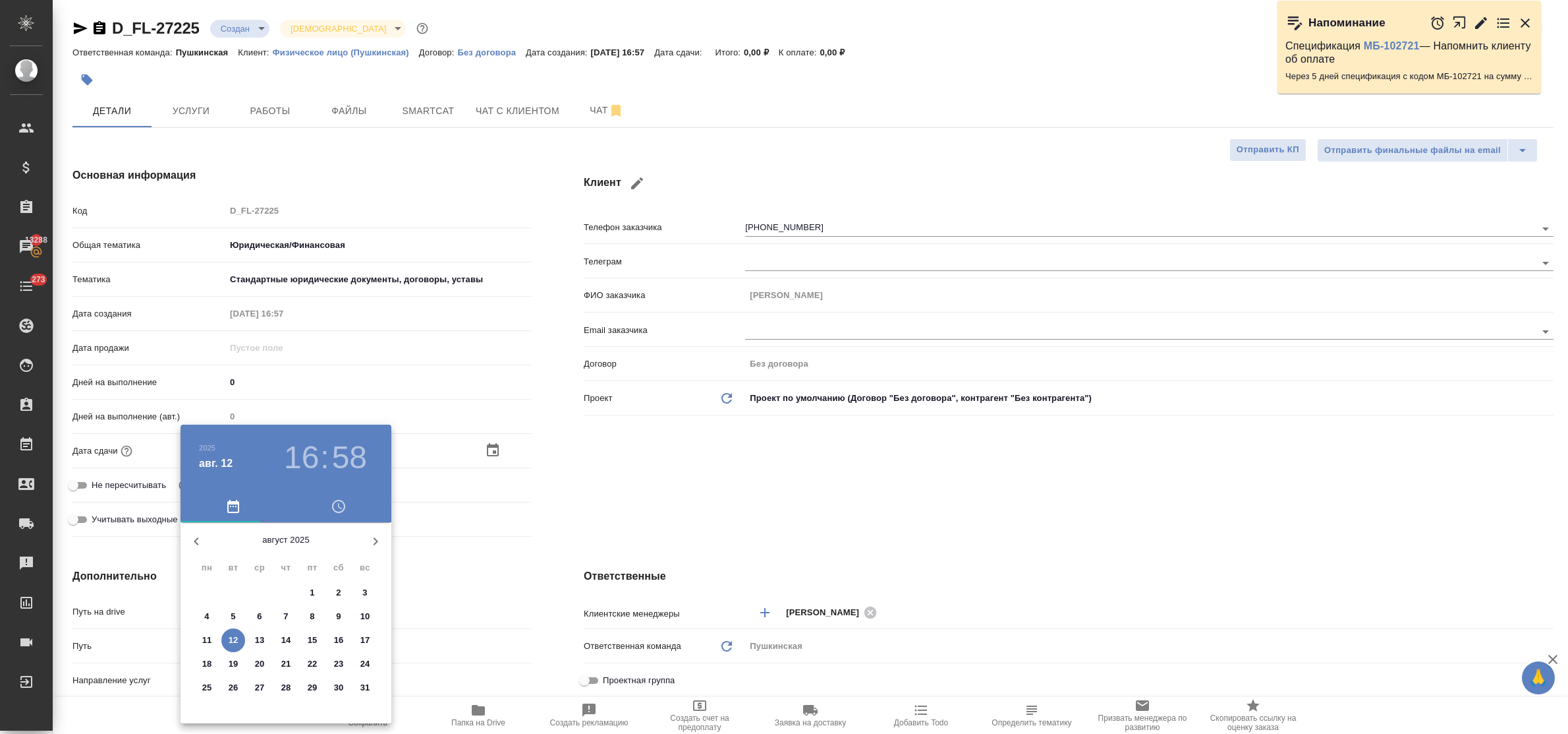
click at [281, 638] on p "14" at bounding box center [286, 640] width 10 height 13
type input "14.08.2025 16:58"
type textarea "x"
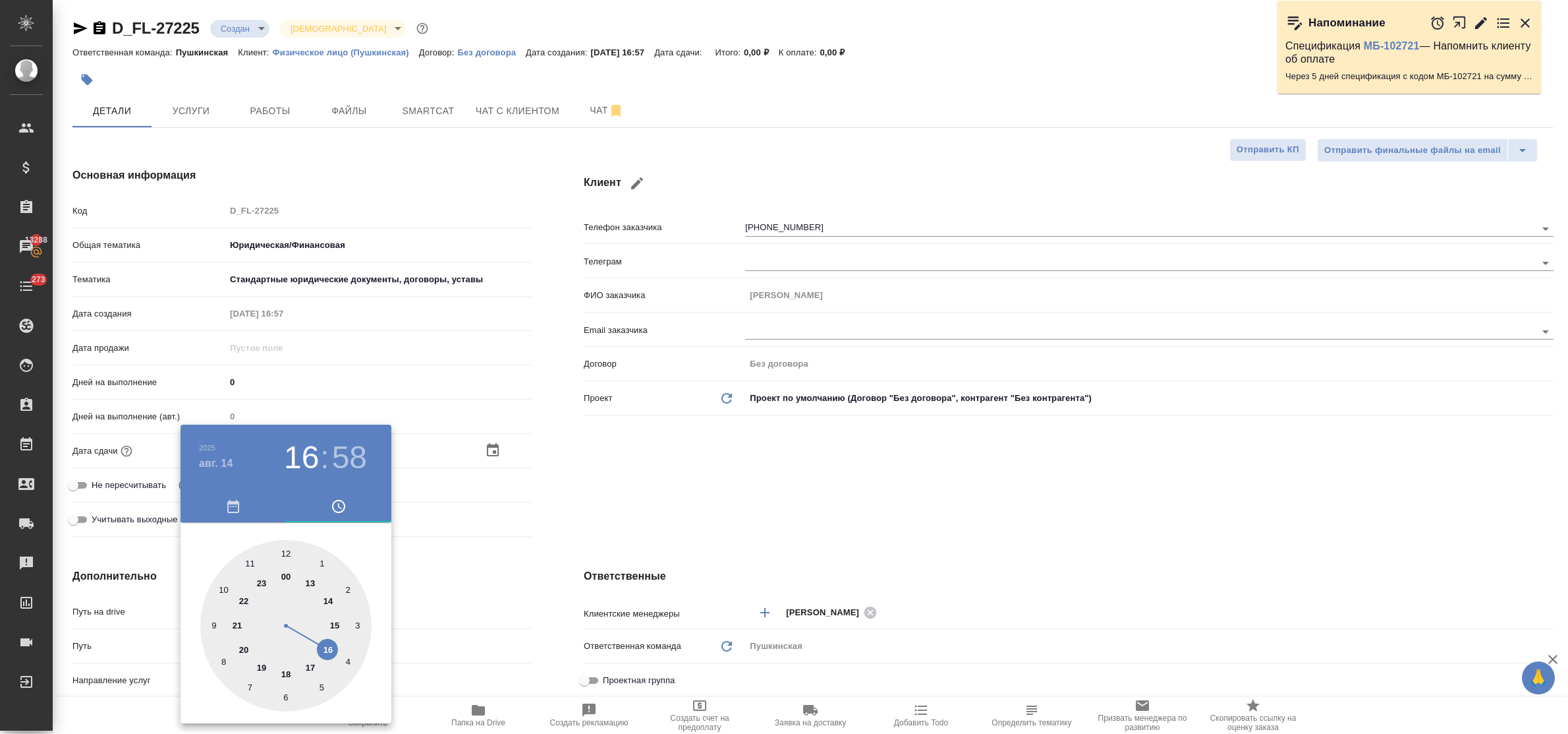
click at [333, 645] on div at bounding box center [286, 626] width 172 height 172
type textarea "x"
click at [288, 551] on div at bounding box center [286, 626] width 172 height 172
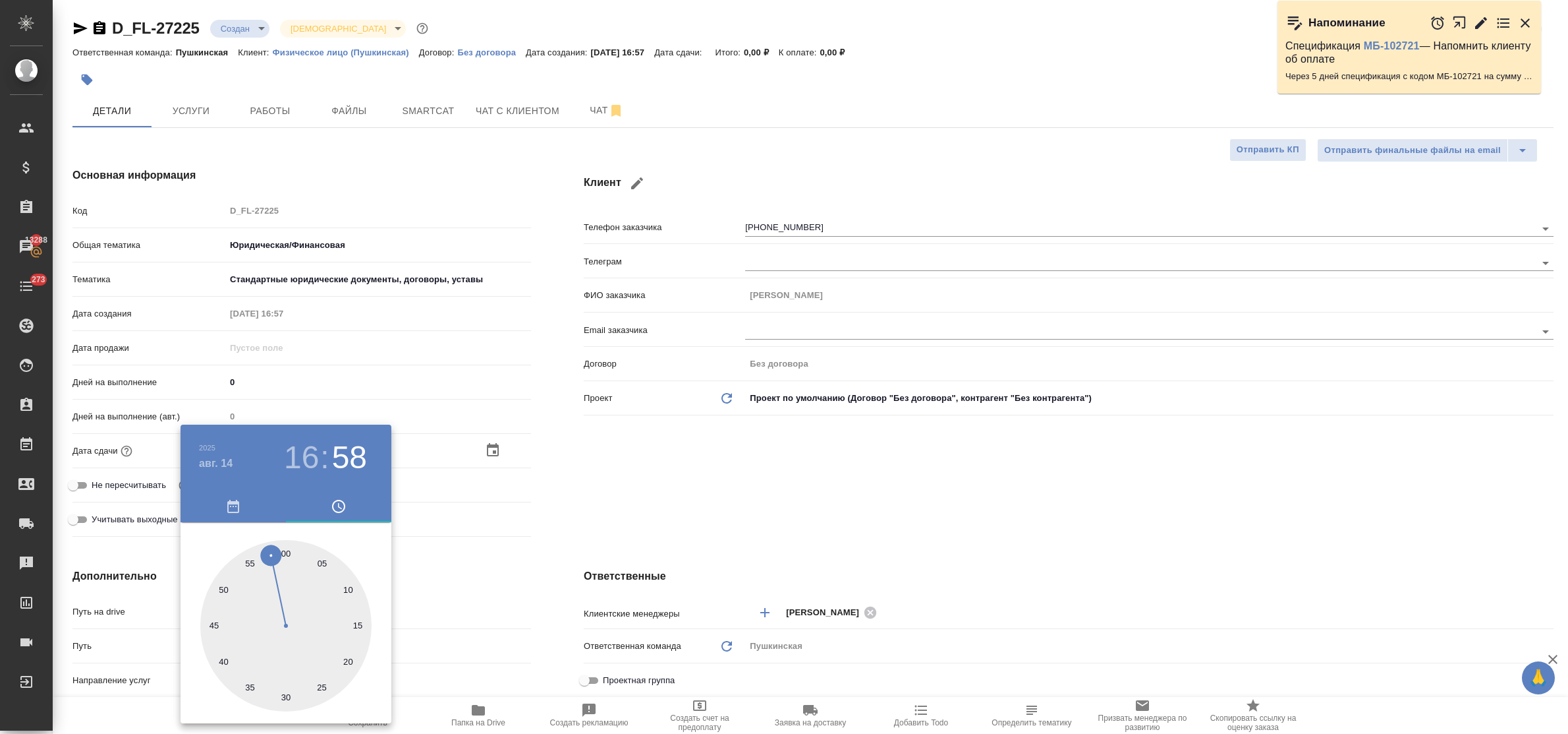
type input "[DATE] 16:00"
type textarea "x"
click at [458, 571] on div at bounding box center [784, 367] width 1568 height 734
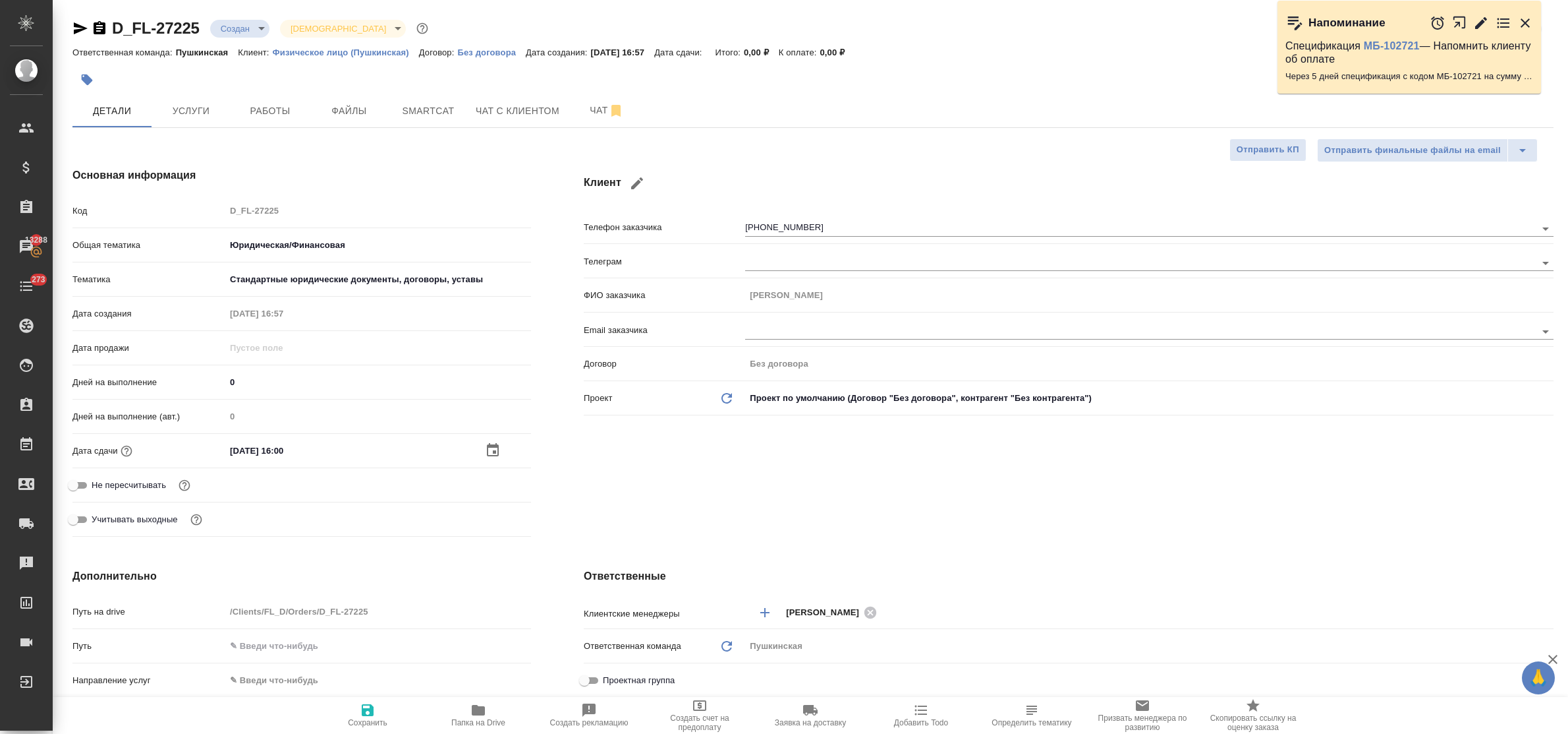
click at [361, 709] on icon "button" at bounding box center [367, 709] width 16 height 16
type textarea "x"
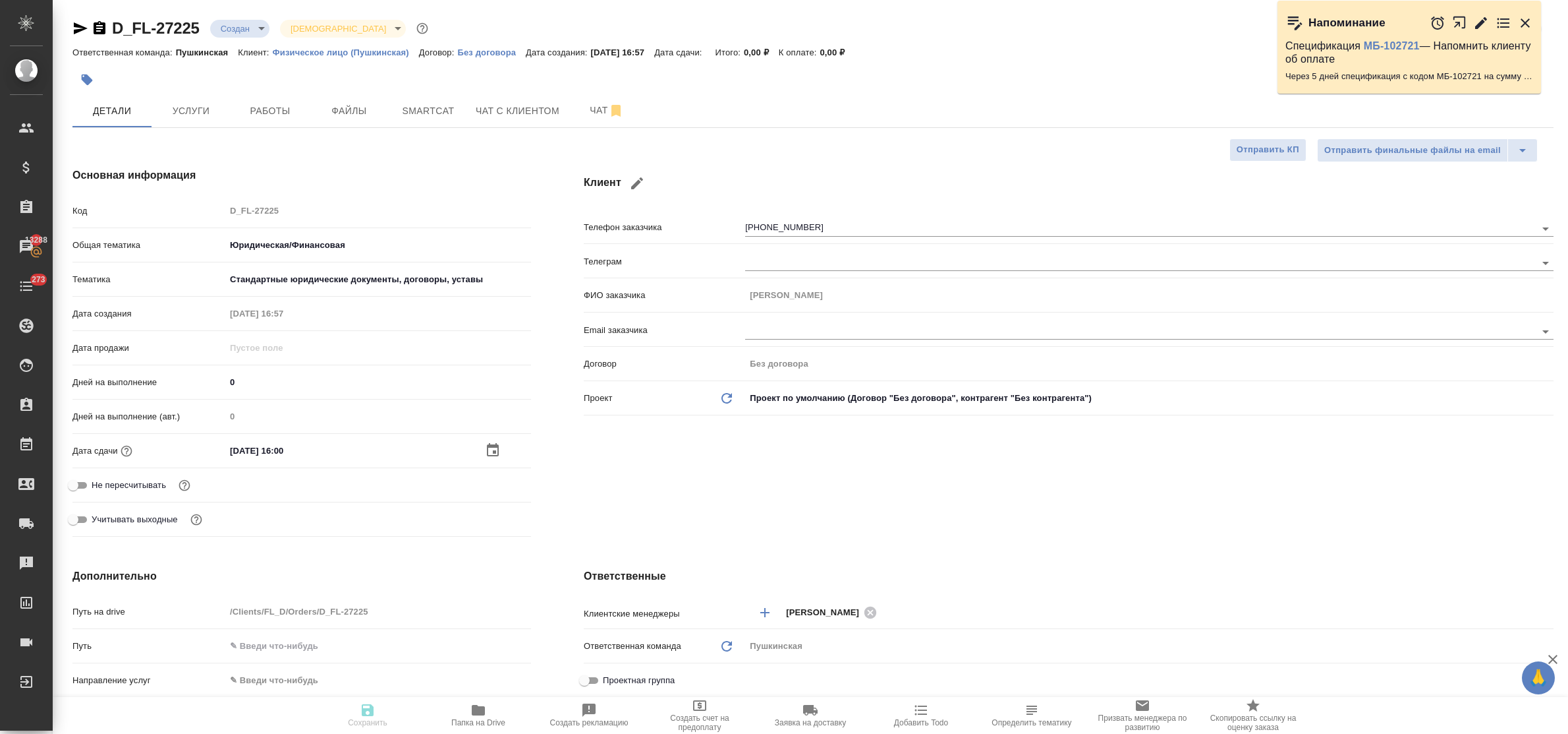
type textarea "x"
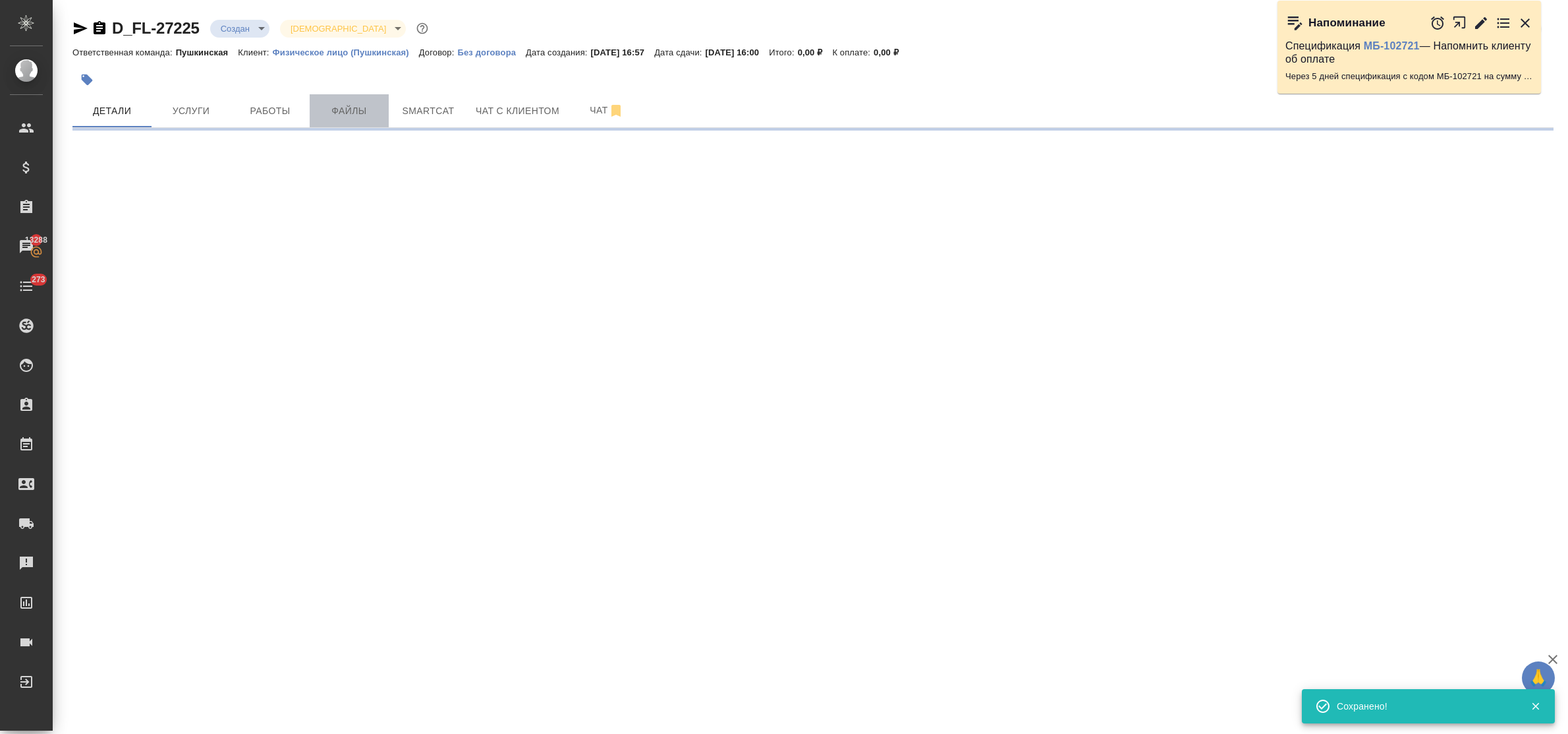
click at [352, 111] on span "Файлы" at bounding box center [349, 111] width 64 height 17
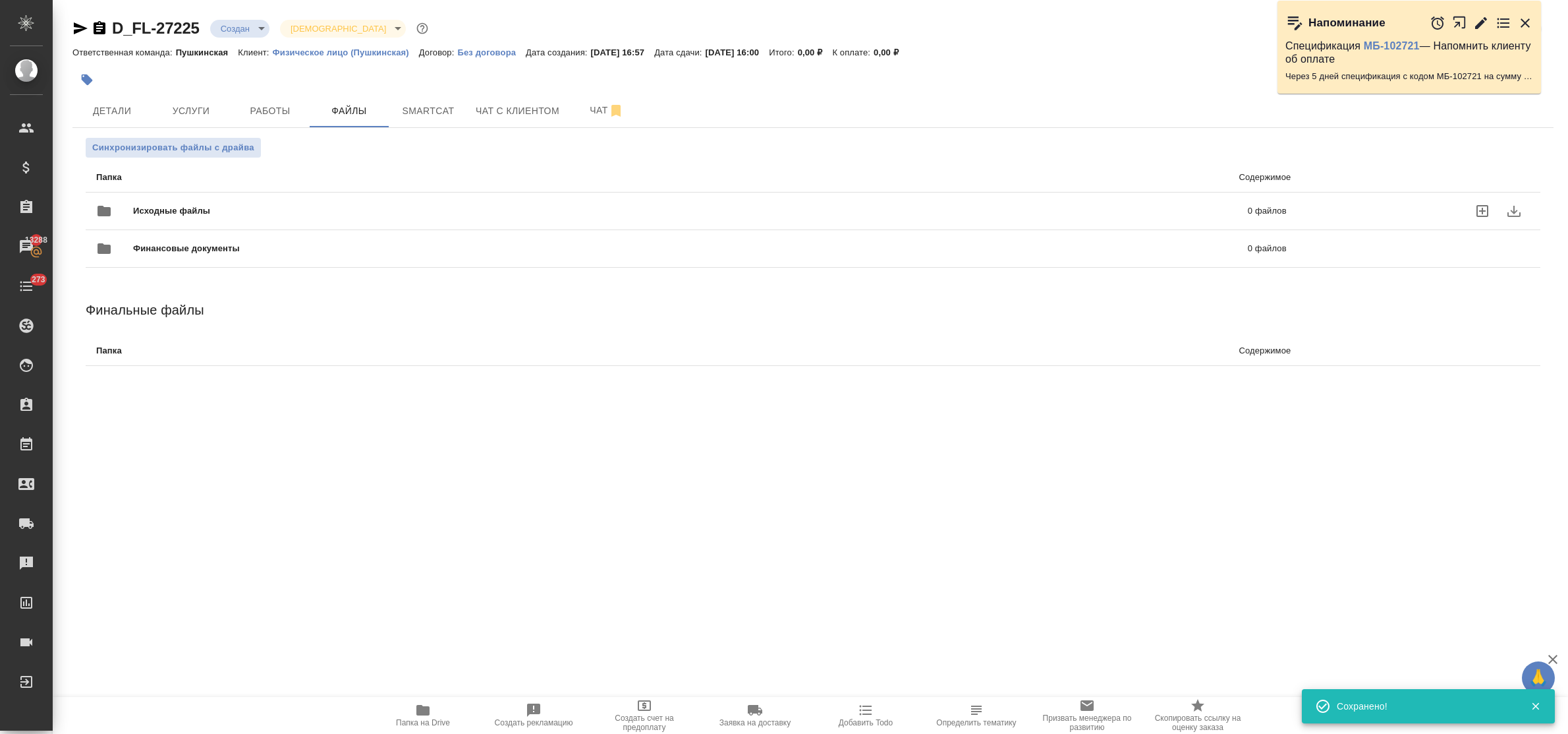
click at [1481, 210] on icon "uploadFiles" at bounding box center [1482, 211] width 16 height 16
click at [0, 0] on input "uploadFiles" at bounding box center [0, 0] width 0 height 0
click at [123, 104] on span "Детали" at bounding box center [111, 111] width 64 height 17
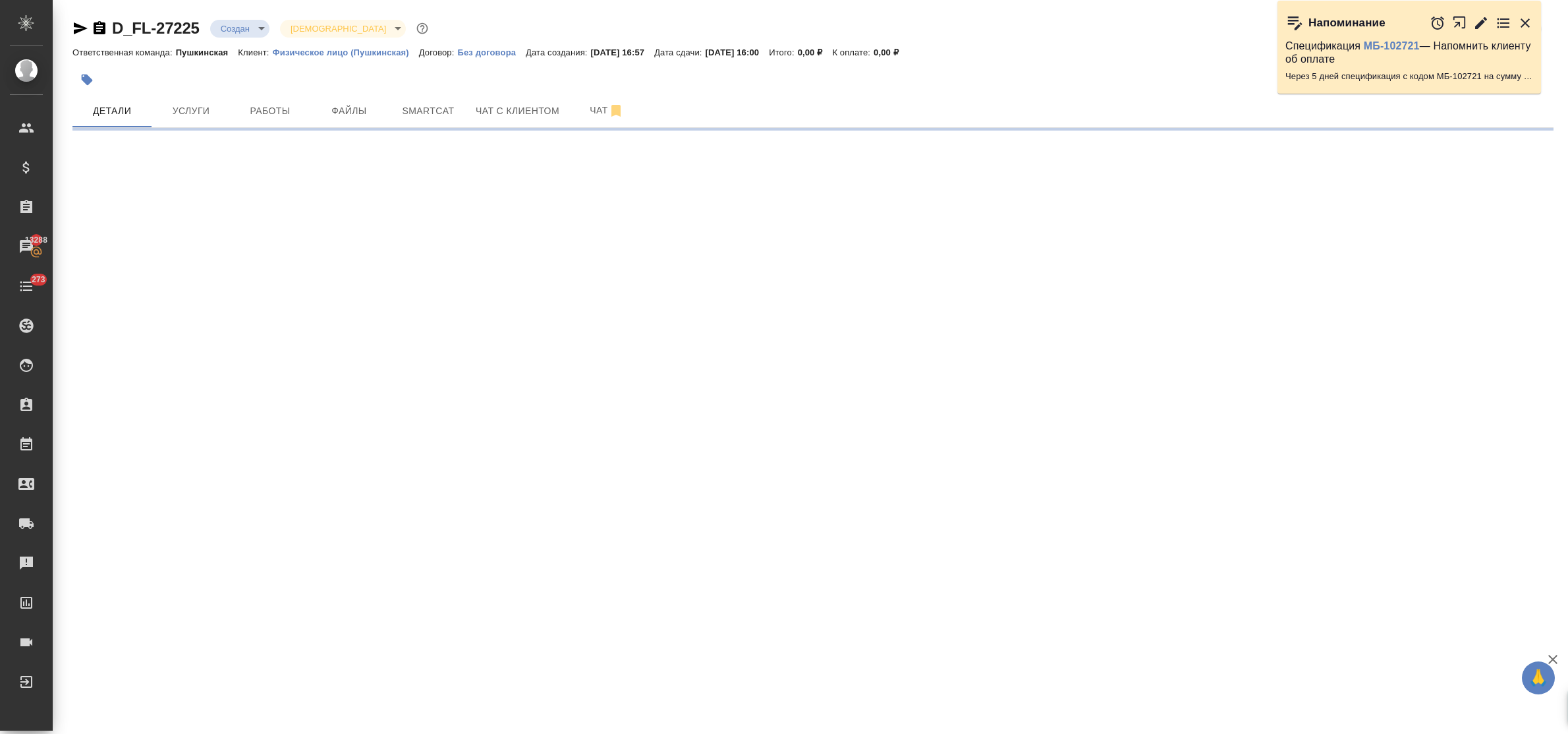
select select "RU"
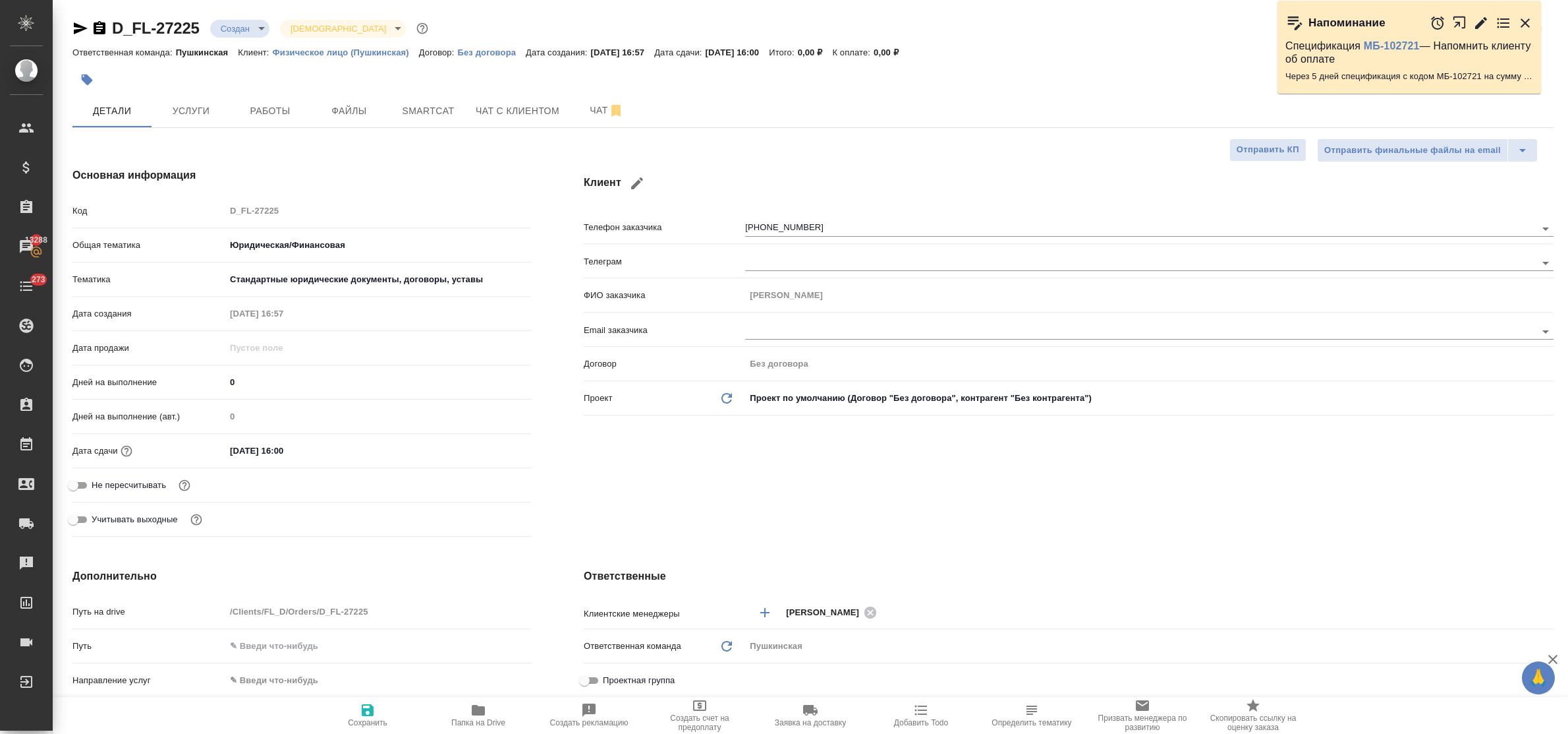
type textarea "x"
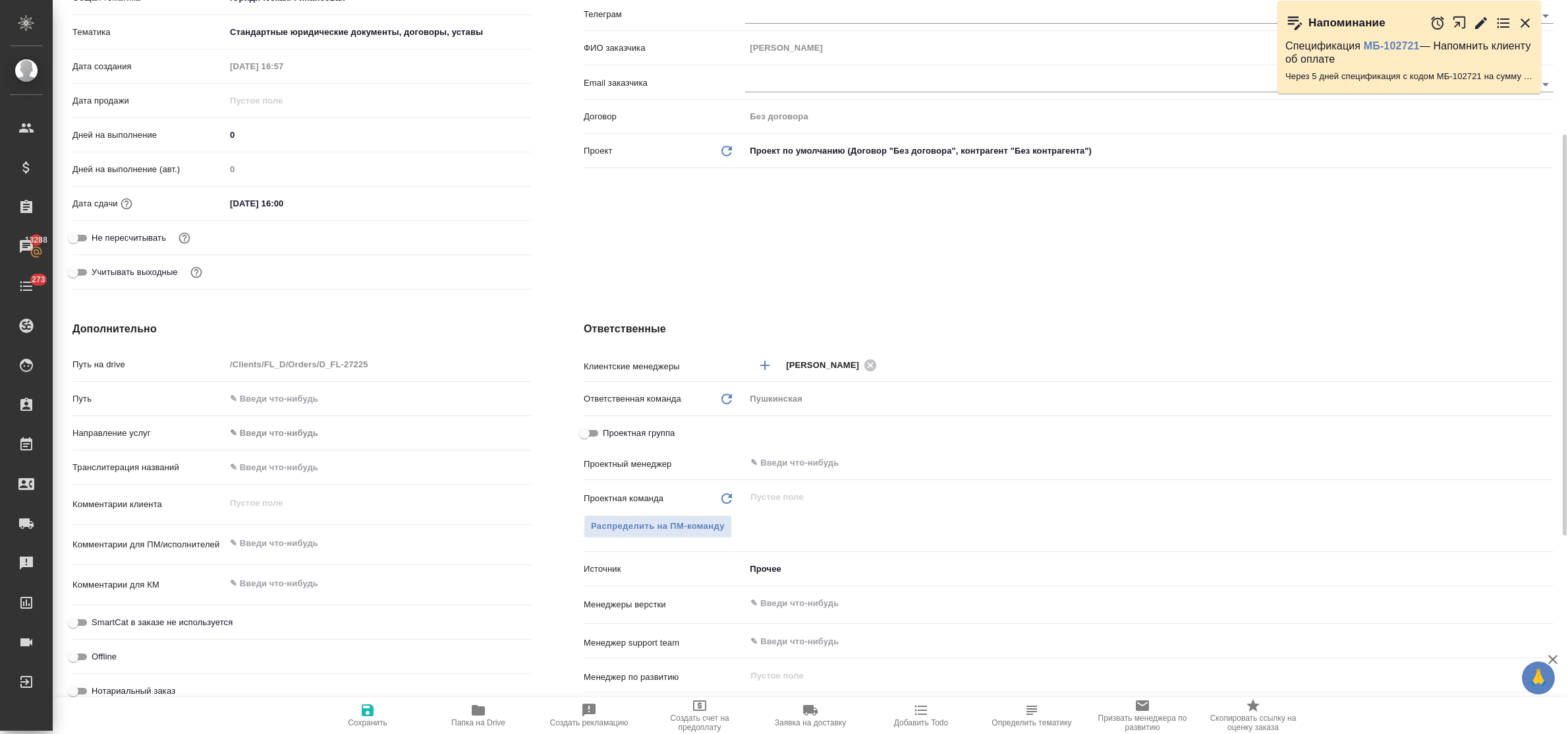
type textarea "x"
click at [309, 548] on textarea at bounding box center [378, 543] width 305 height 22
type textarea "н"
type textarea "x"
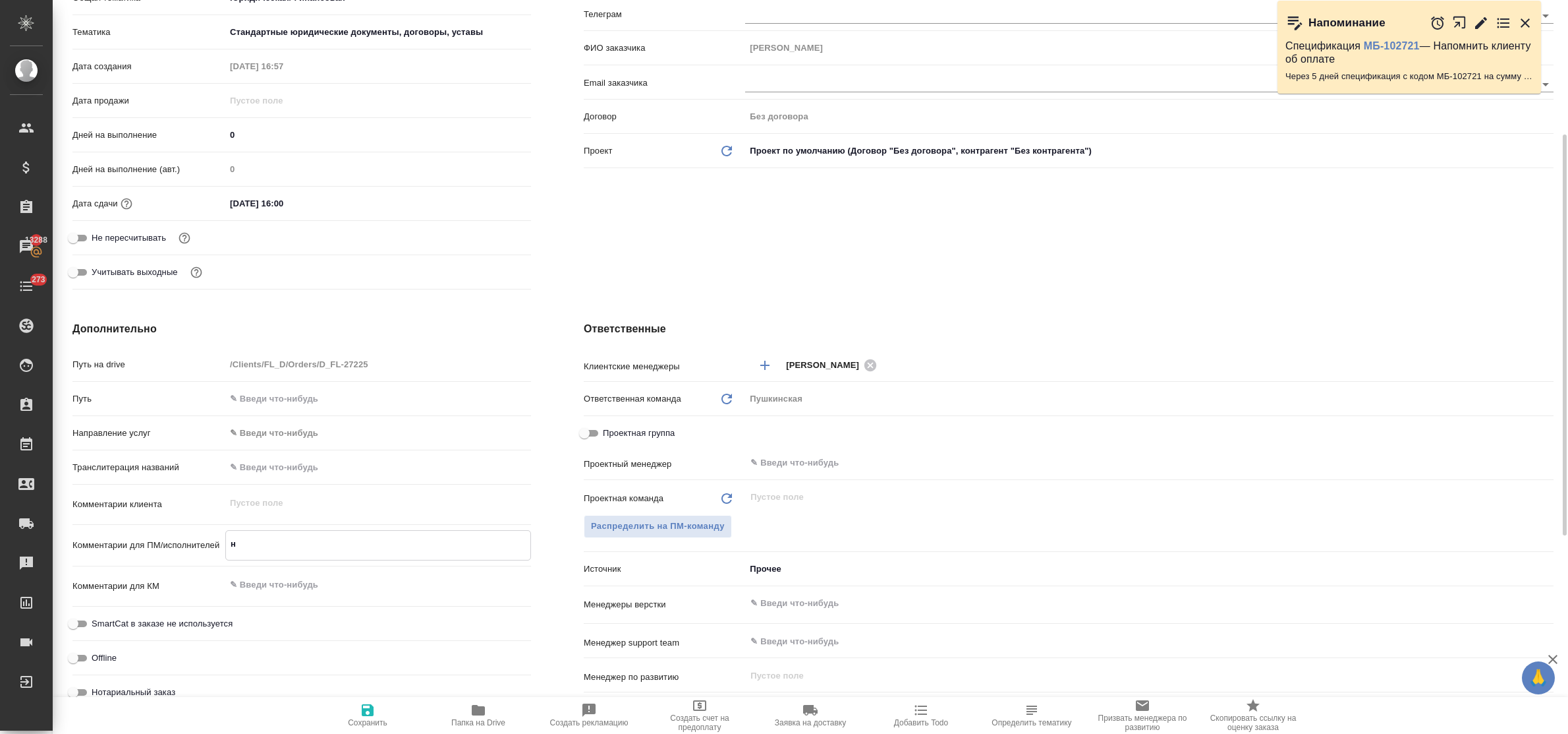
type textarea "x"
type textarea "на"
type textarea "x"
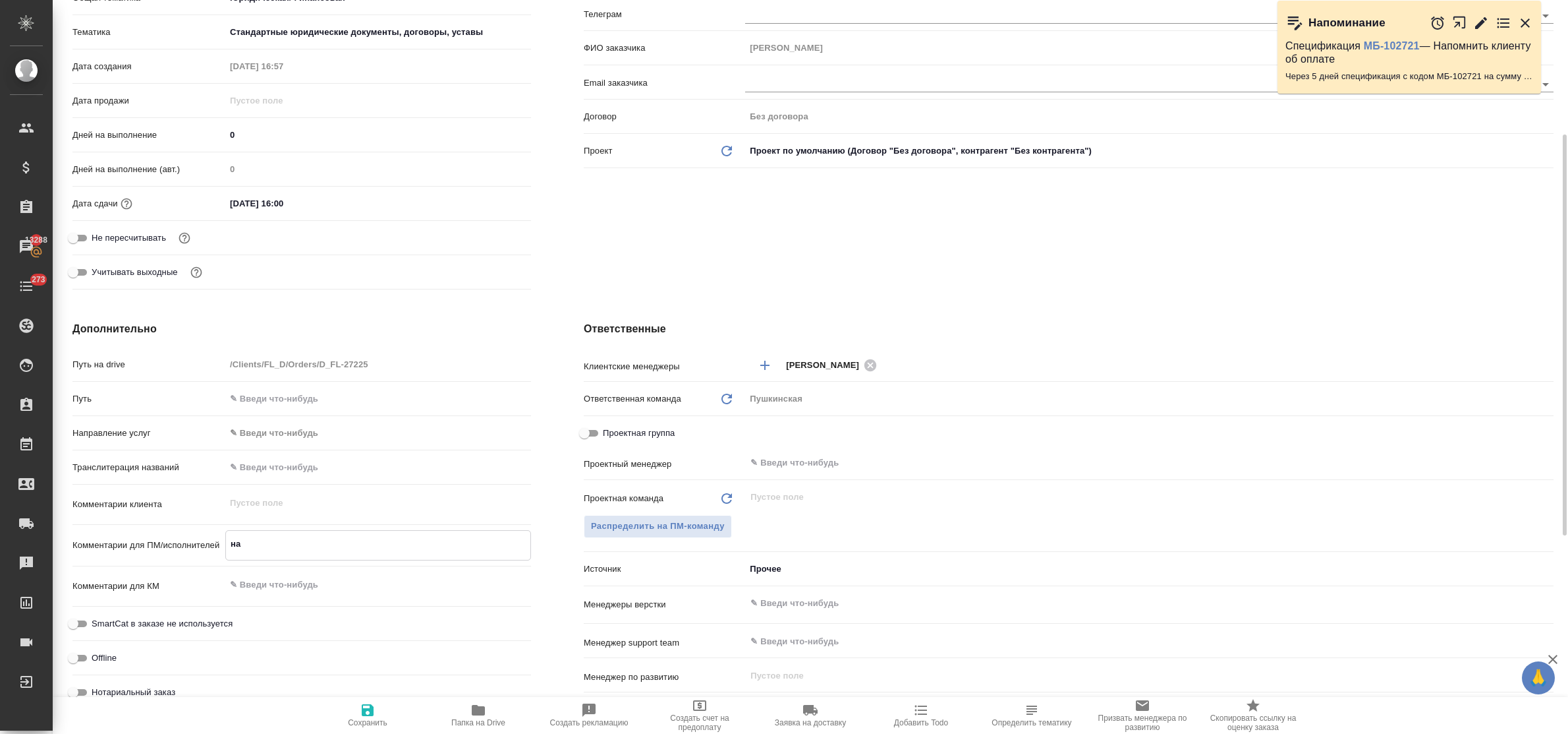
type textarea "x"
type textarea "на"
type textarea "x"
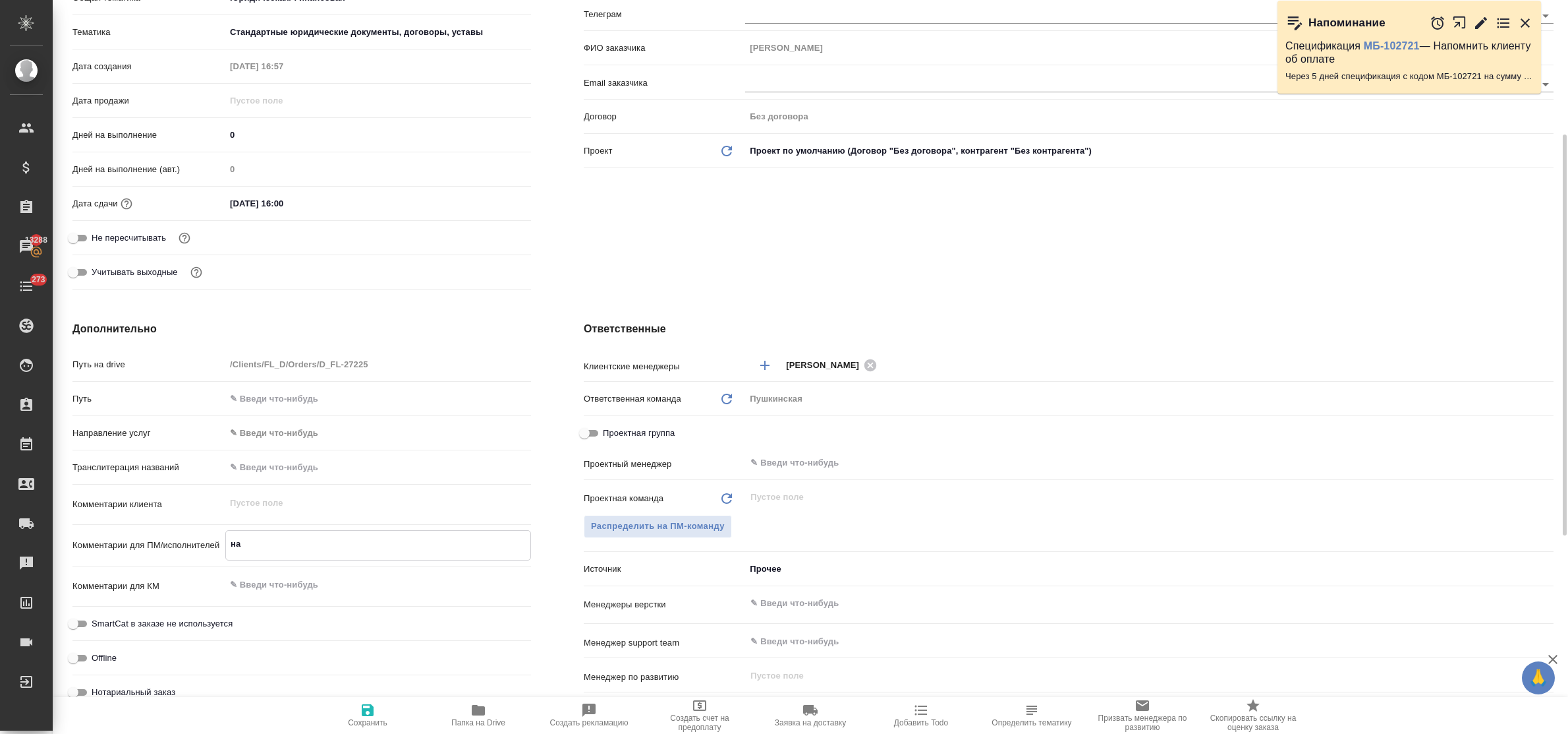
type textarea "на п"
type textarea "x"
type textarea "на пе"
type textarea "x"
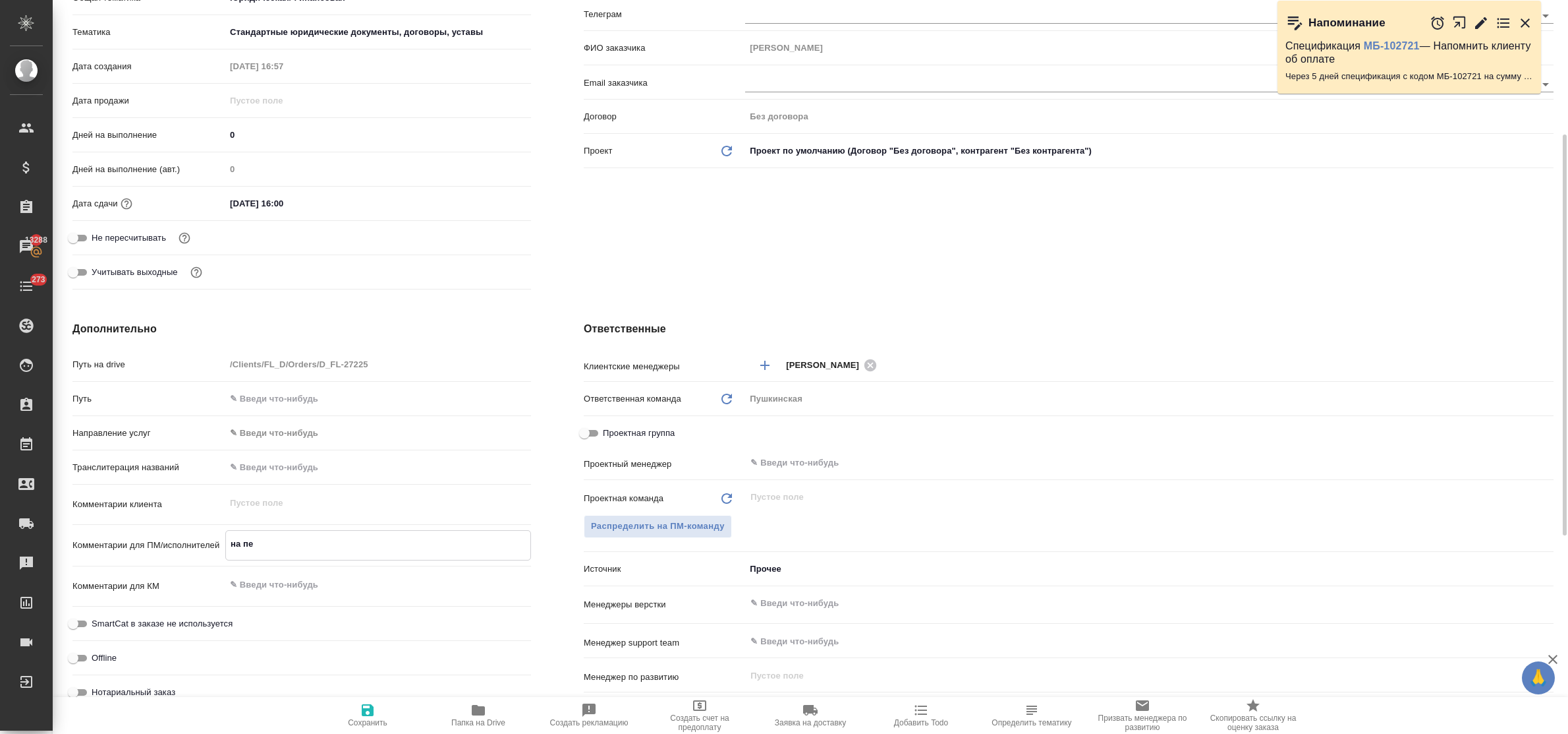
type textarea "x"
type textarea "на пере"
type textarea "x"
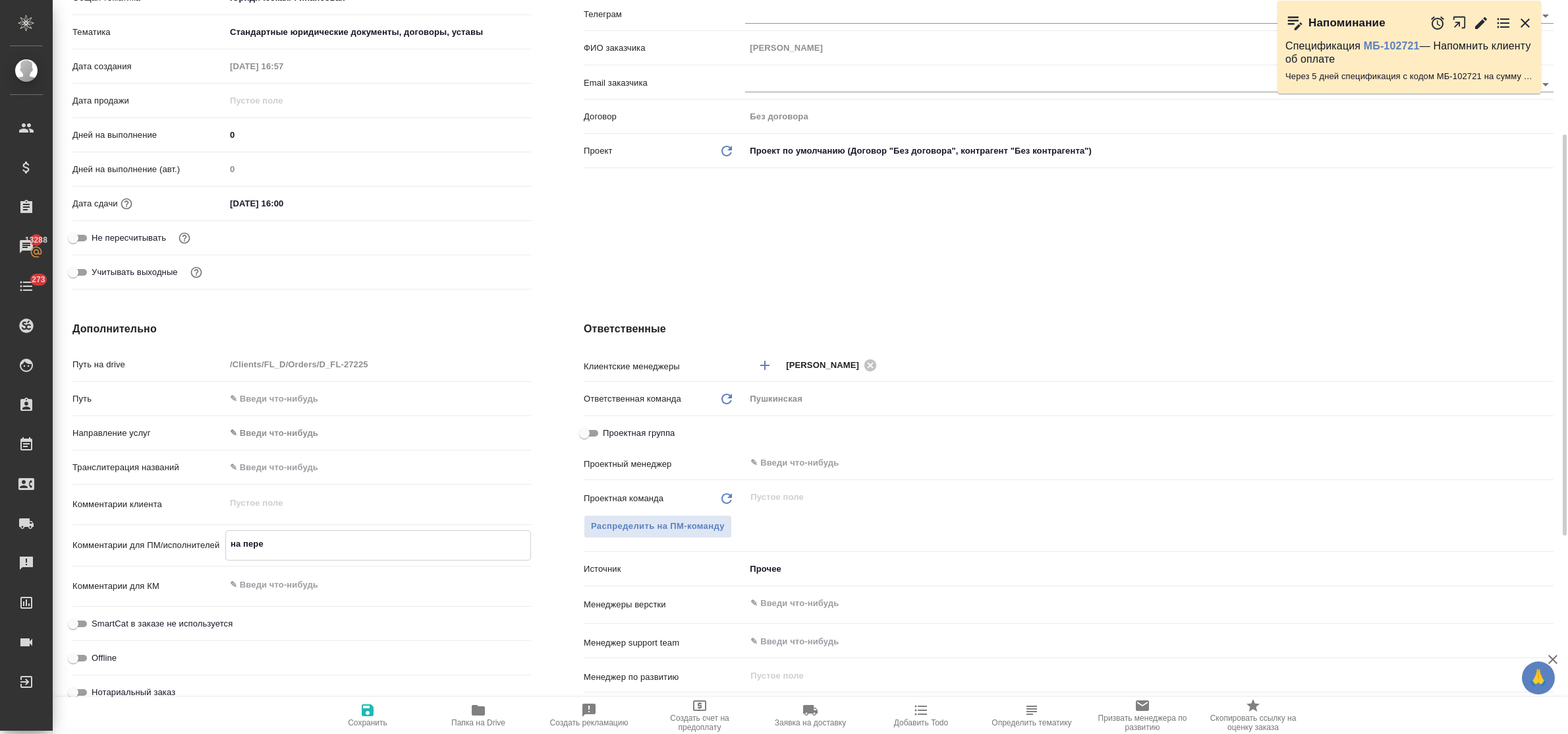
type textarea "x"
type textarea "на перев"
type textarea "x"
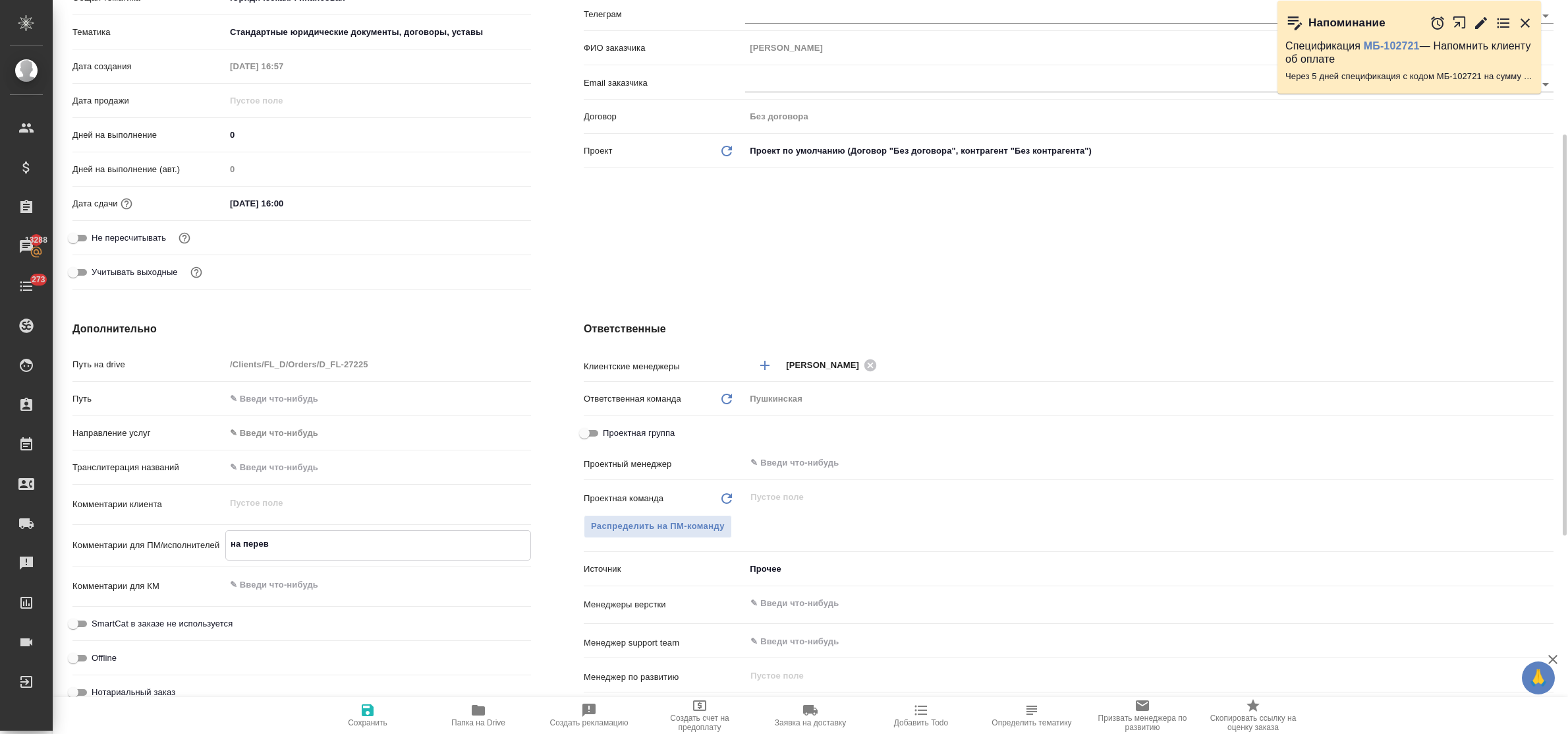
type textarea "на перево"
type textarea "x"
type textarea "на перевод"
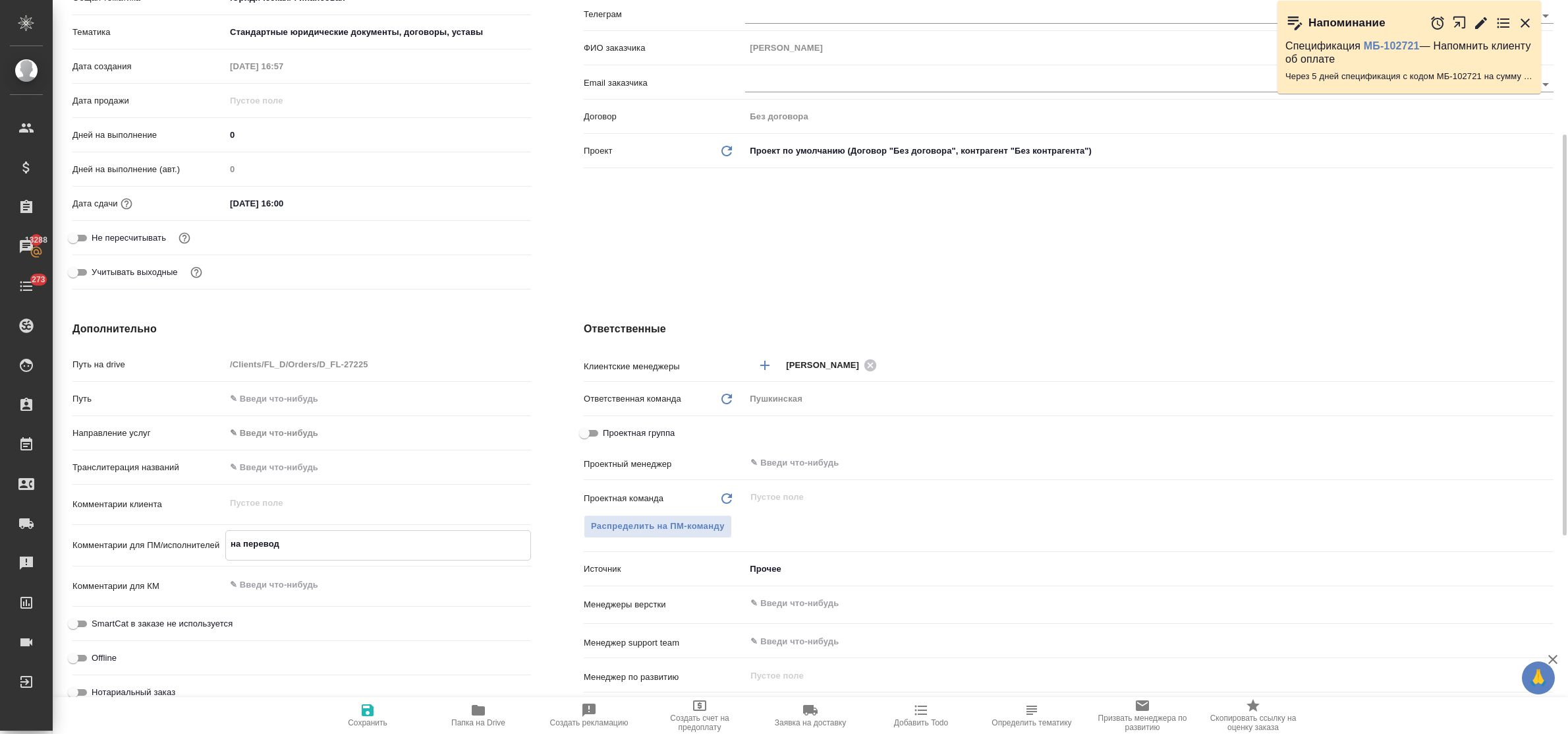
type textarea "x"
type textarea "на перевод"
type textarea "x"
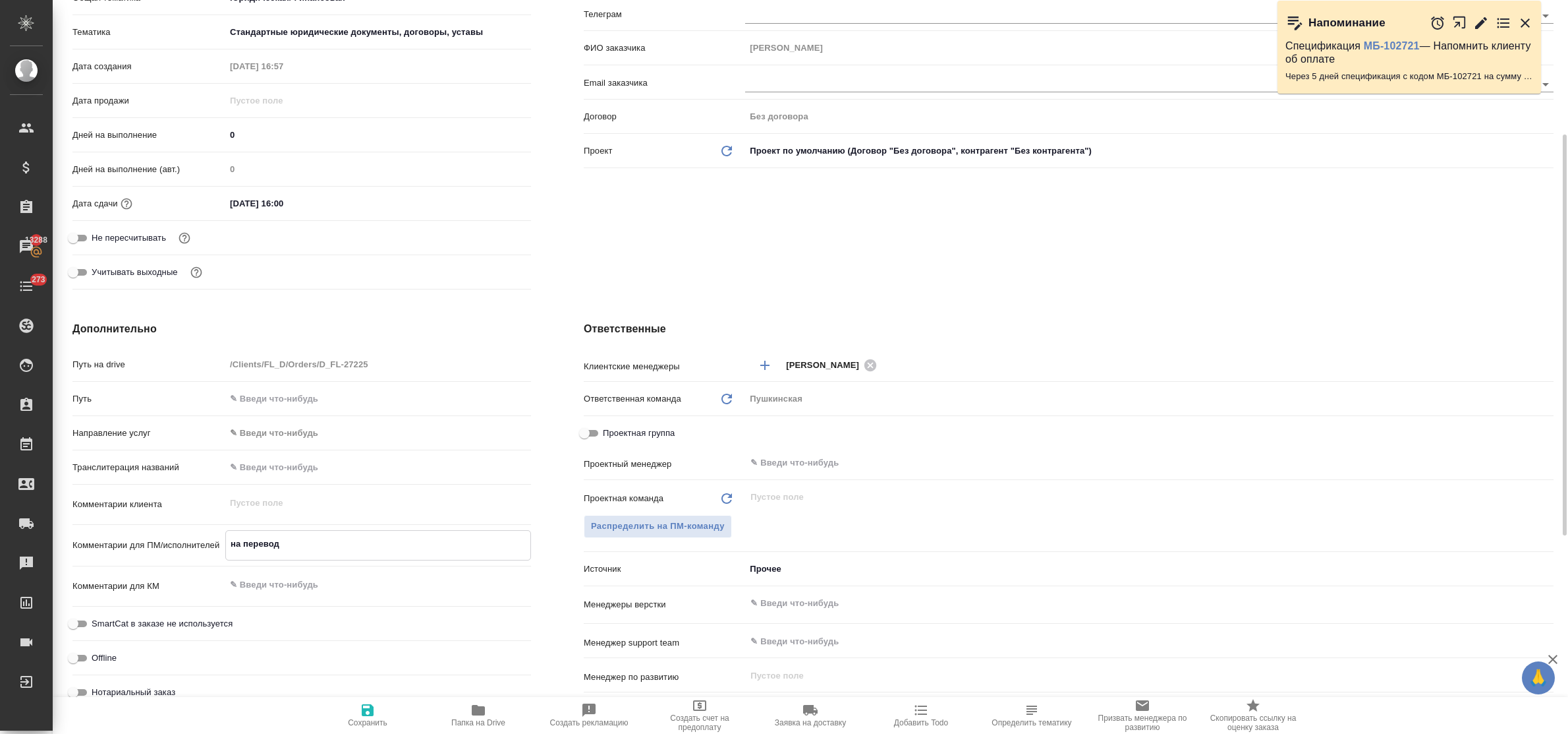
type textarea "x"
type textarea "на перевод в"
type textarea "x"
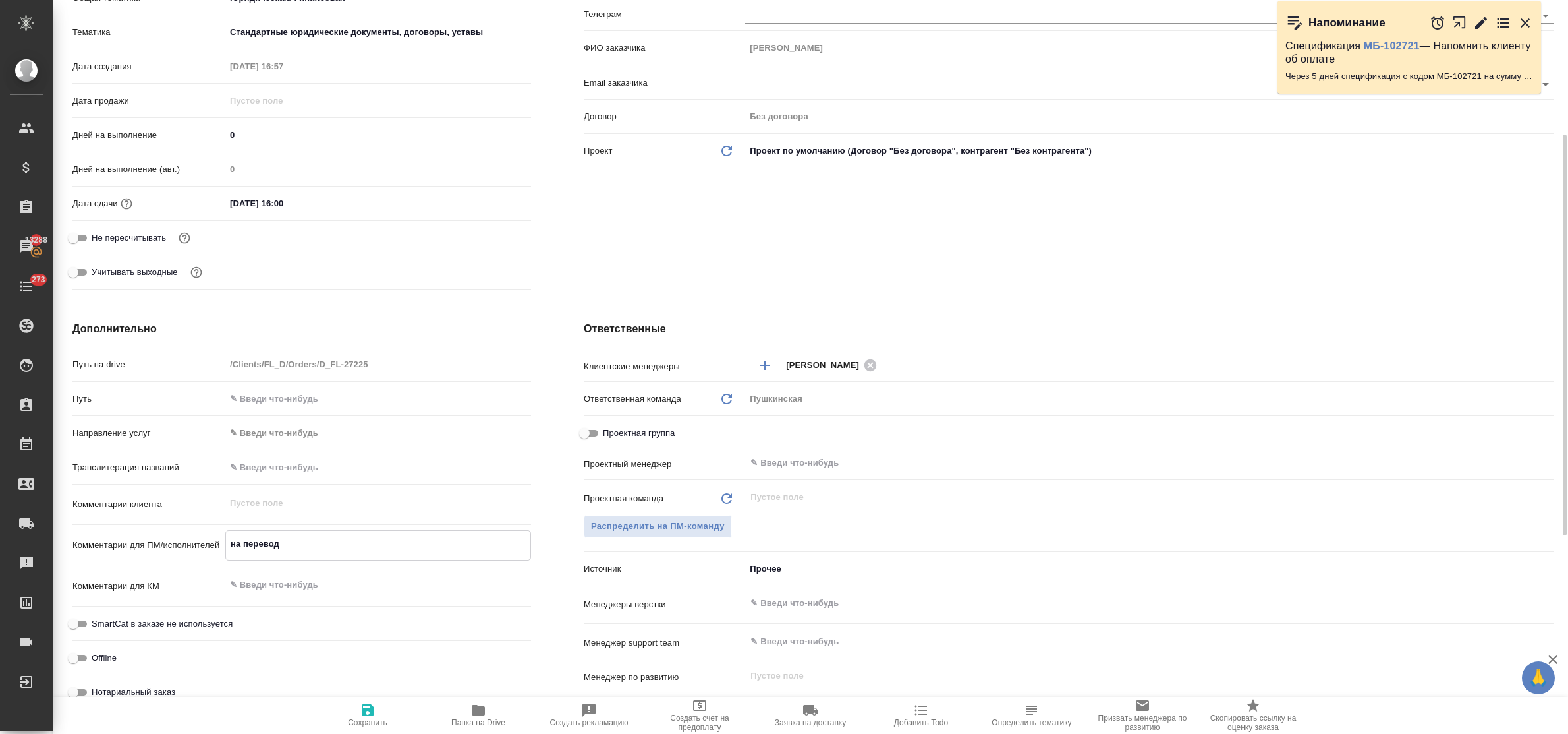
type textarea "x"
type textarea "на перевод вс"
type textarea "x"
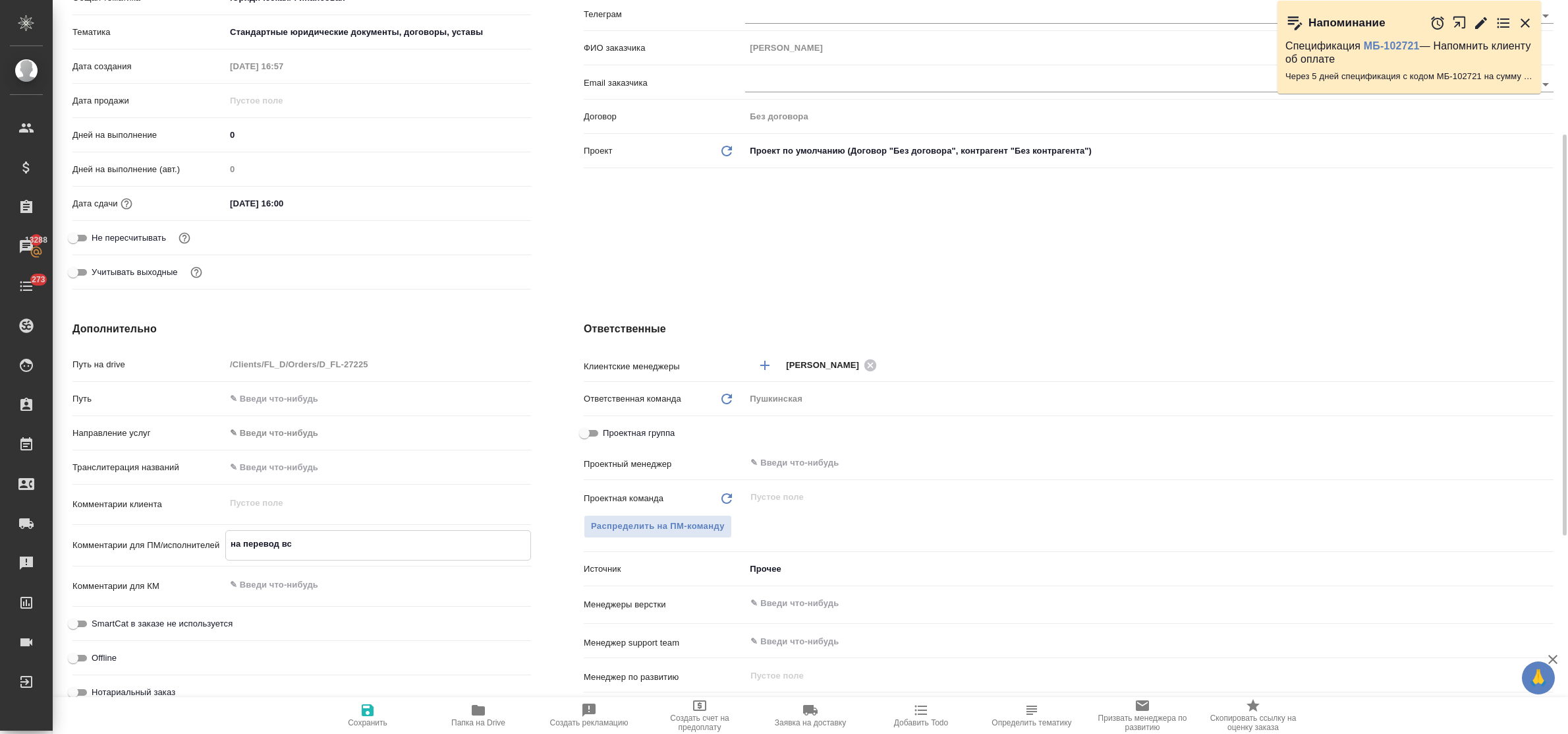
type textarea "на перевод все"
type textarea "x"
type textarea "на перевод все,"
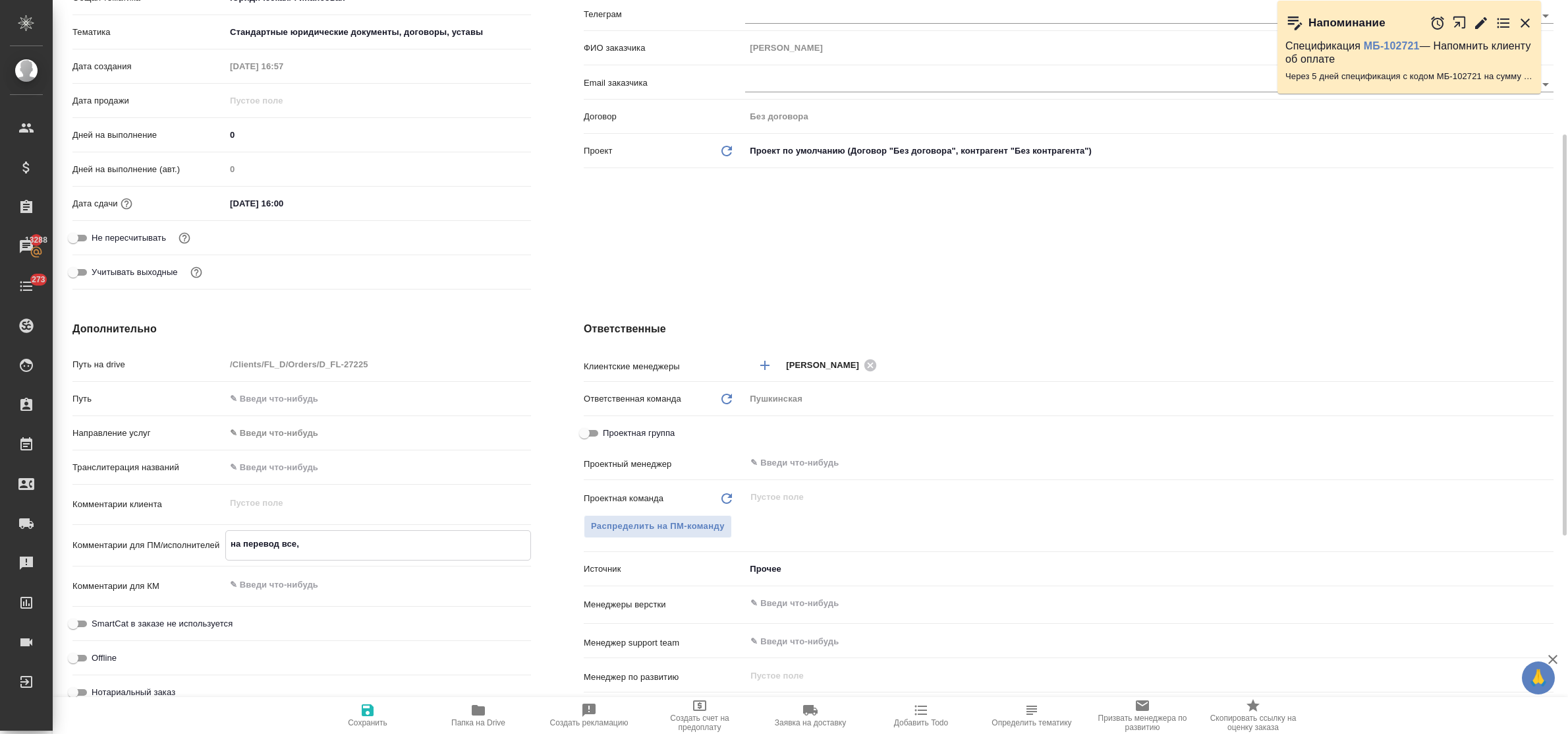
type textarea "x"
type textarea "на перевод все,"
type textarea "x"
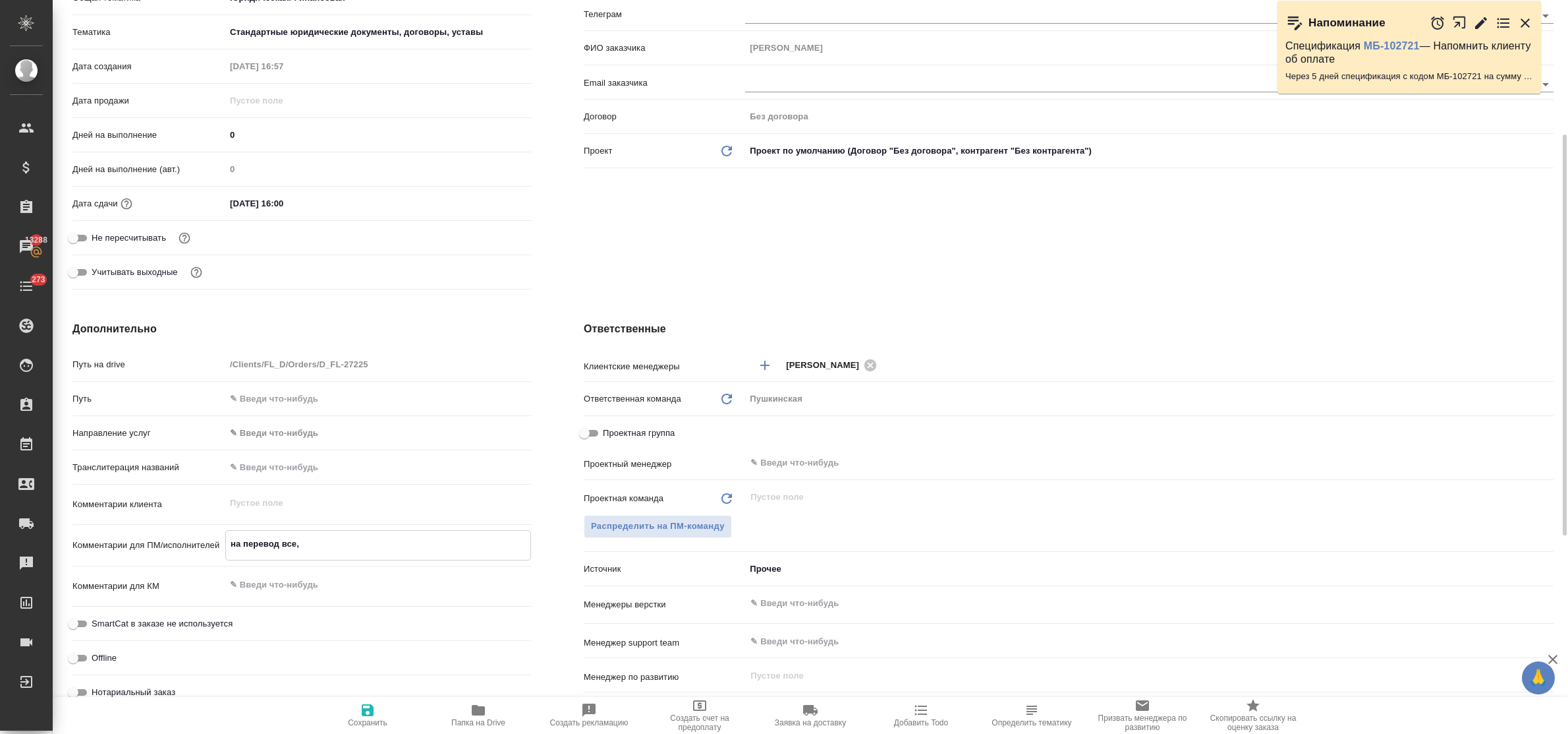
type textarea "x"
type textarea "на перевод все, ч"
type textarea "x"
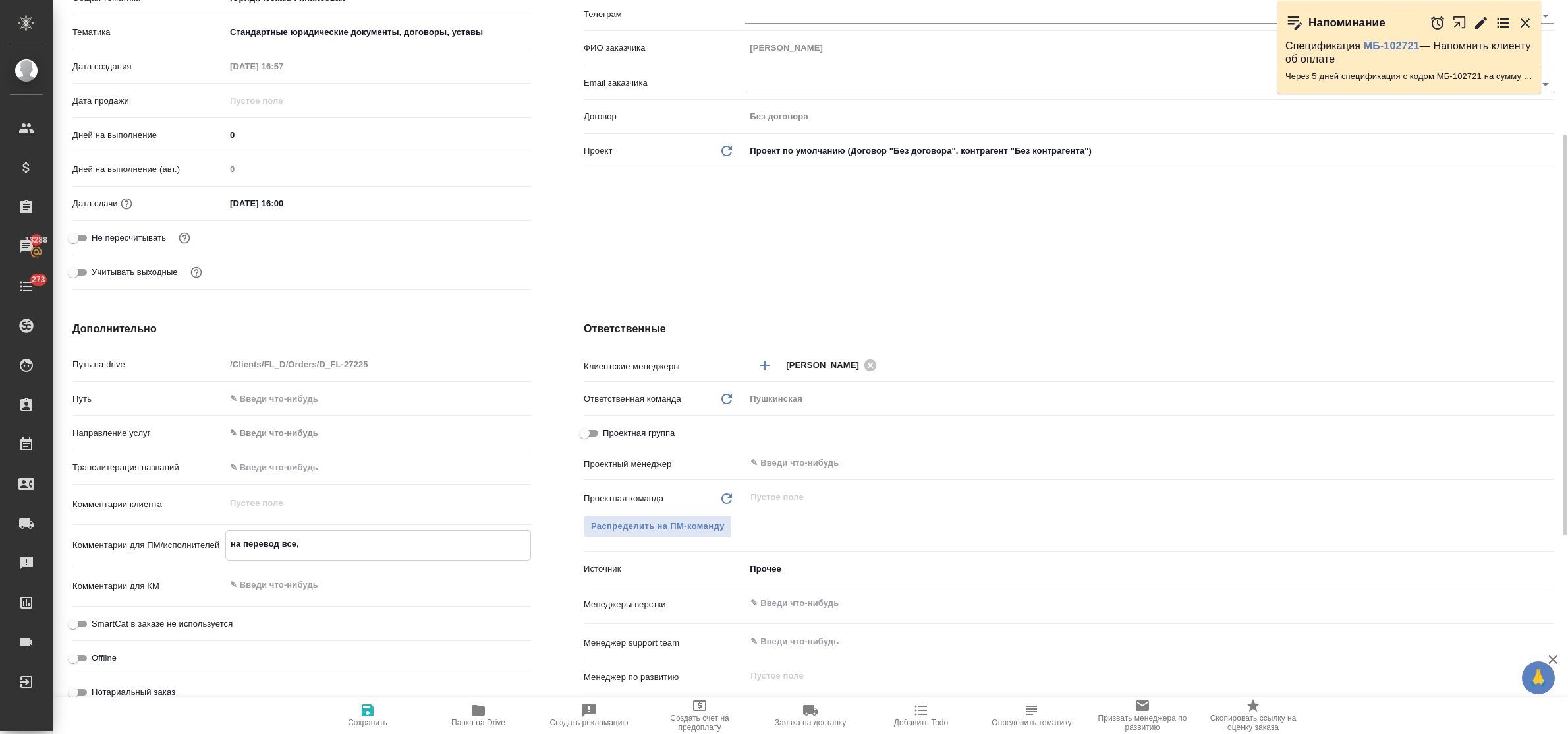
type textarea "x"
type textarea "на перевод все, чт"
type textarea "x"
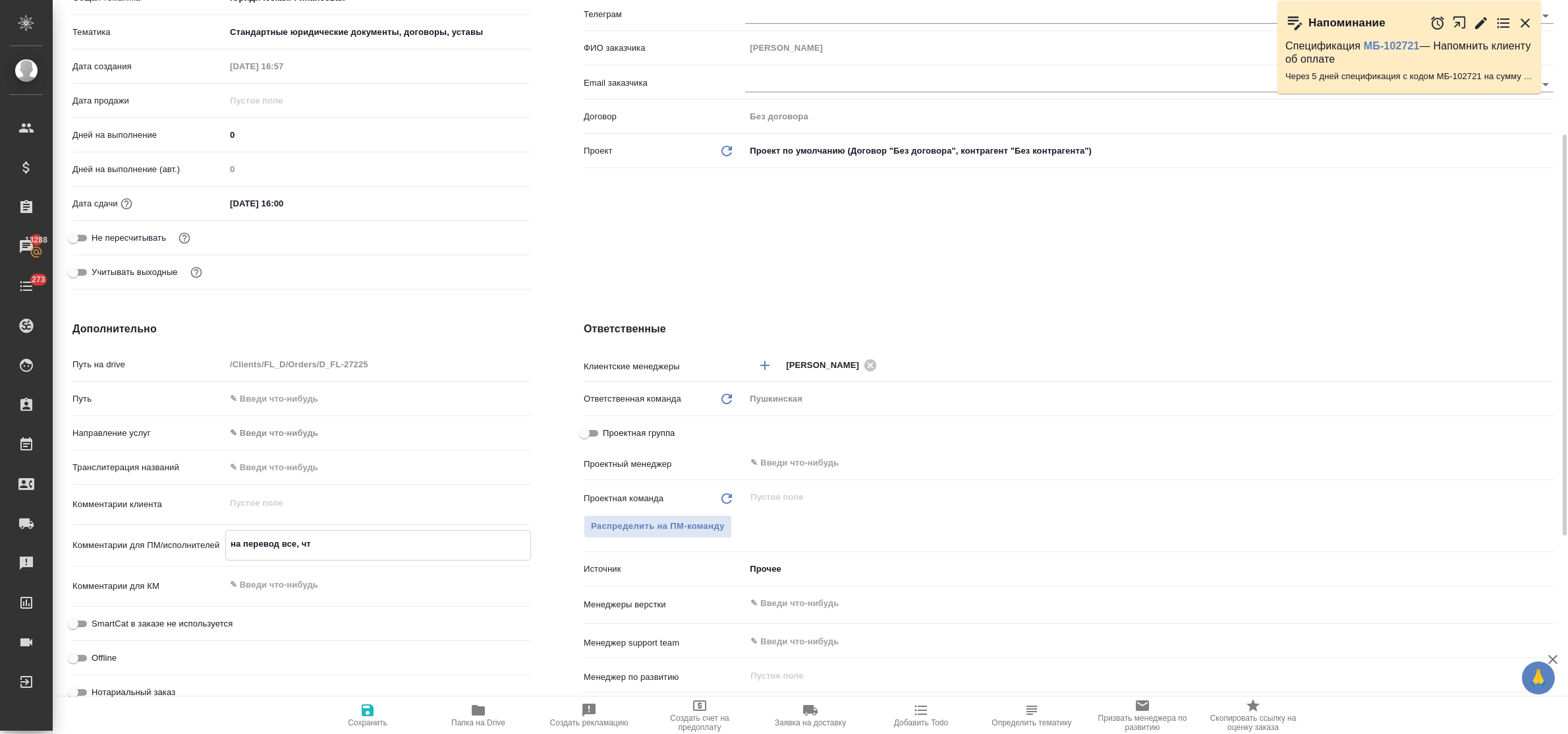
type textarea "на перевод все, что"
type textarea "x"
type textarea "на перевод все, что"
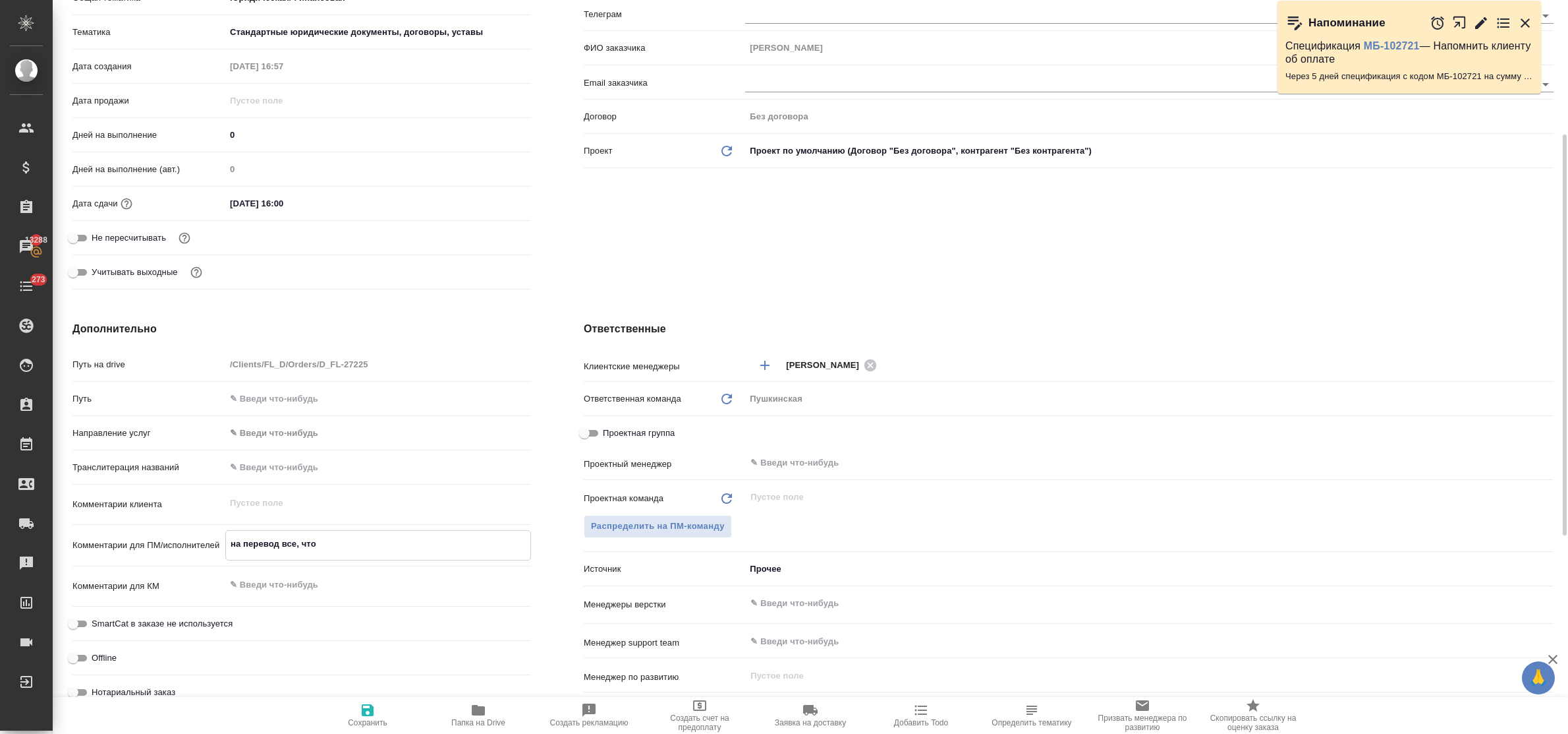
type textarea "x"
type textarea "на перевод все, что н"
type textarea "x"
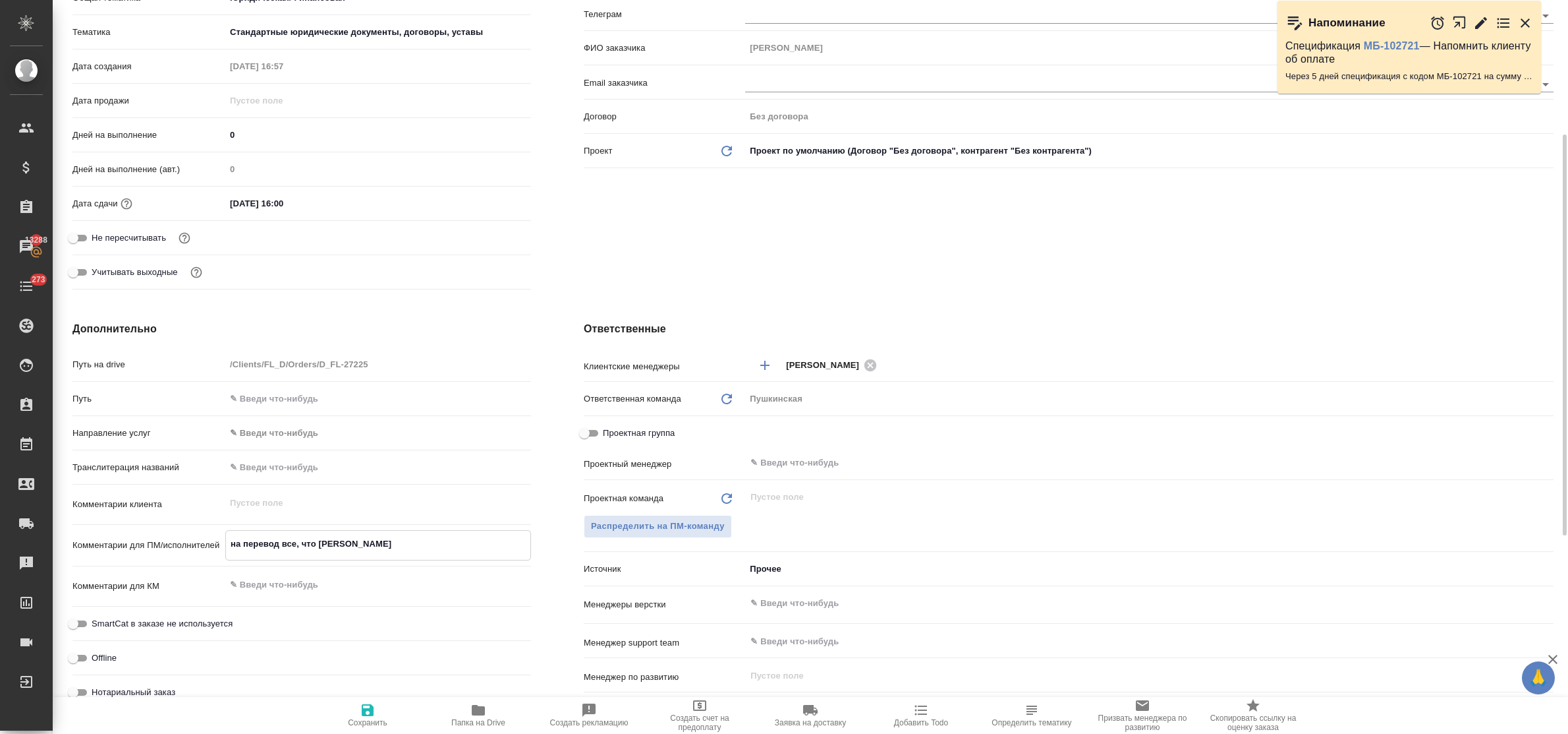
type textarea "x"
type textarea "на перевод все, что не"
type textarea "x"
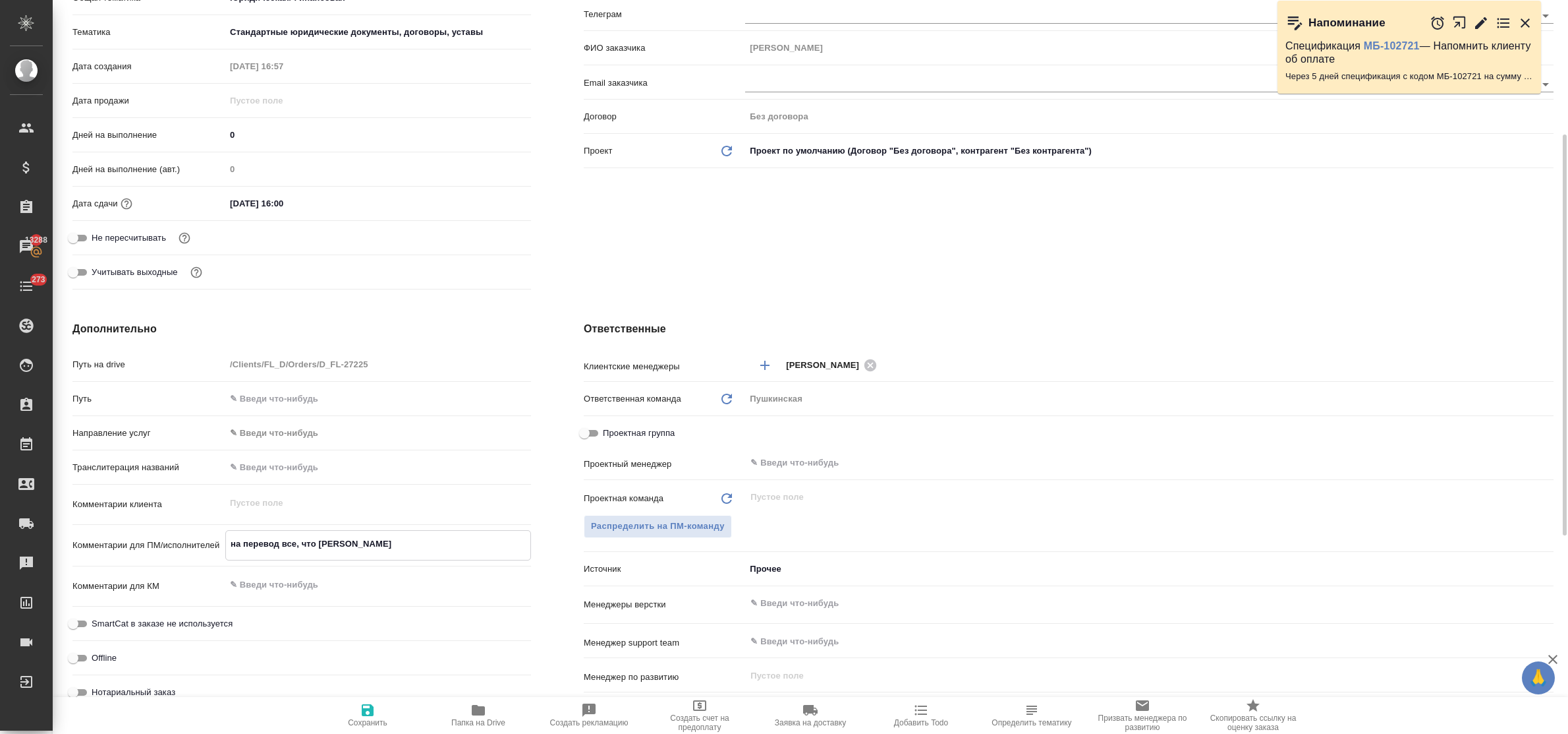
type textarea "x"
type textarea "на перевод все, что не"
type textarea "x"
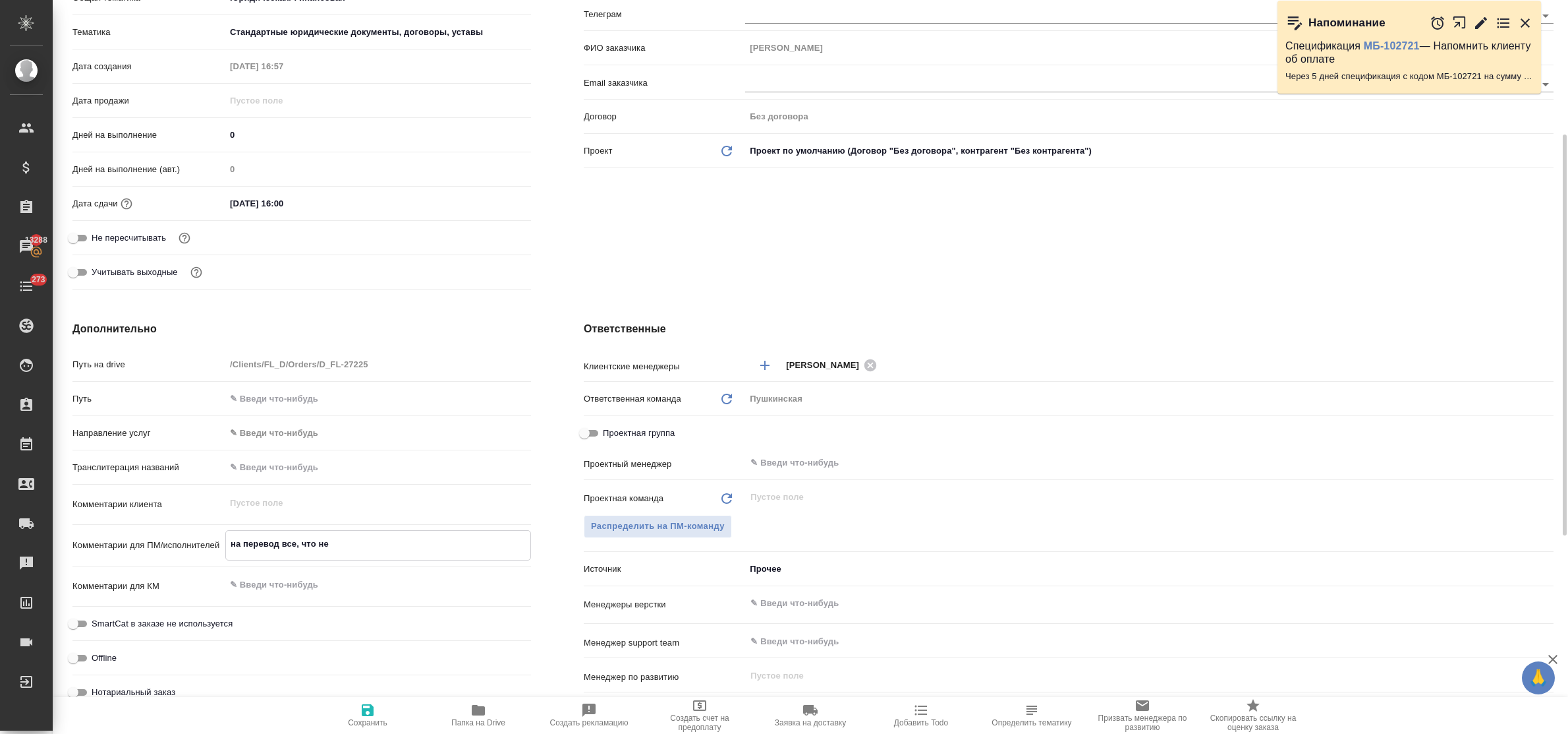
type textarea "на перевод все, что не д"
type textarea "x"
type textarea "на перевод все, что не ду"
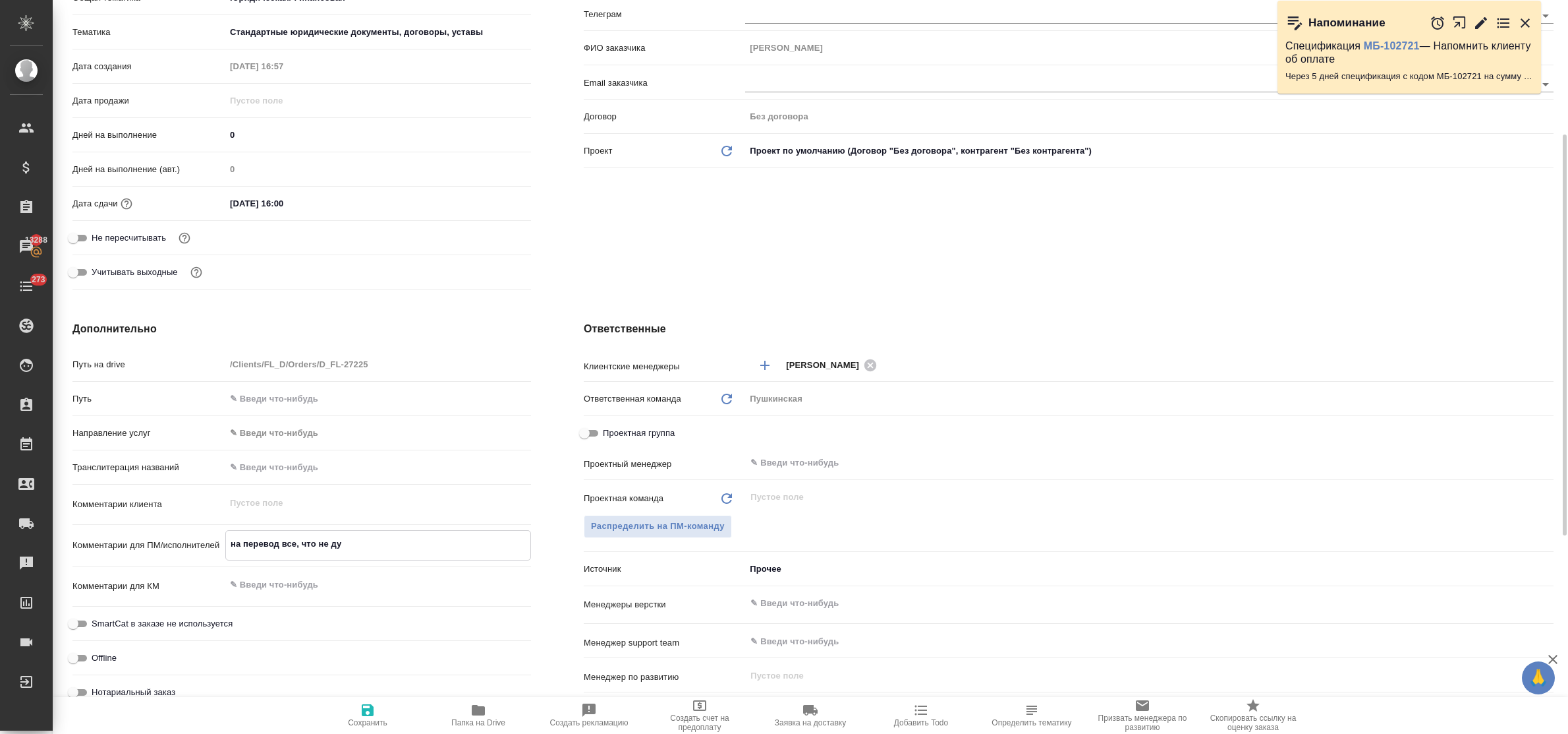
type textarea "x"
type textarea "на перевод все, что не дуб"
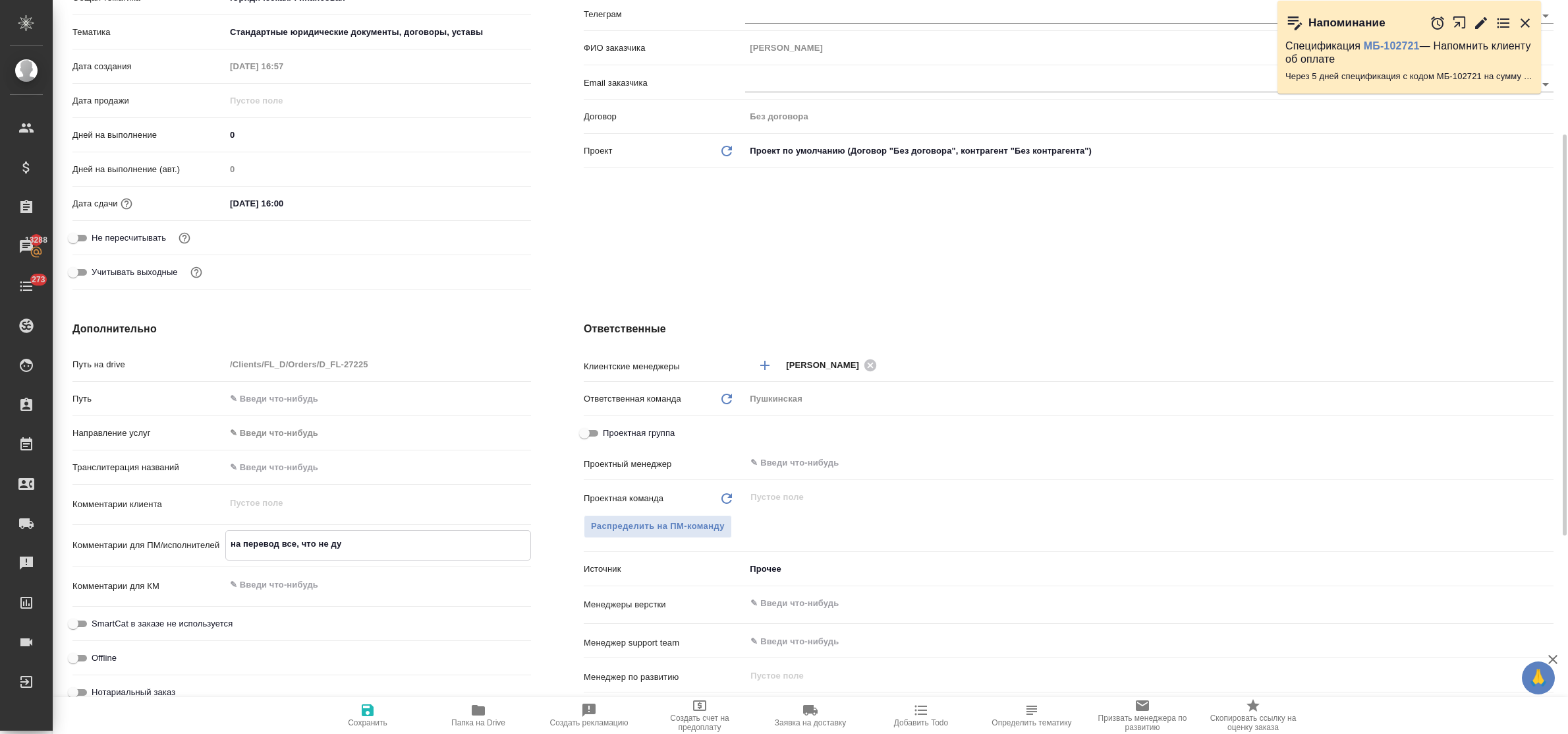
type textarea "x"
type textarea "на перевод все, что не дубл"
type textarea "x"
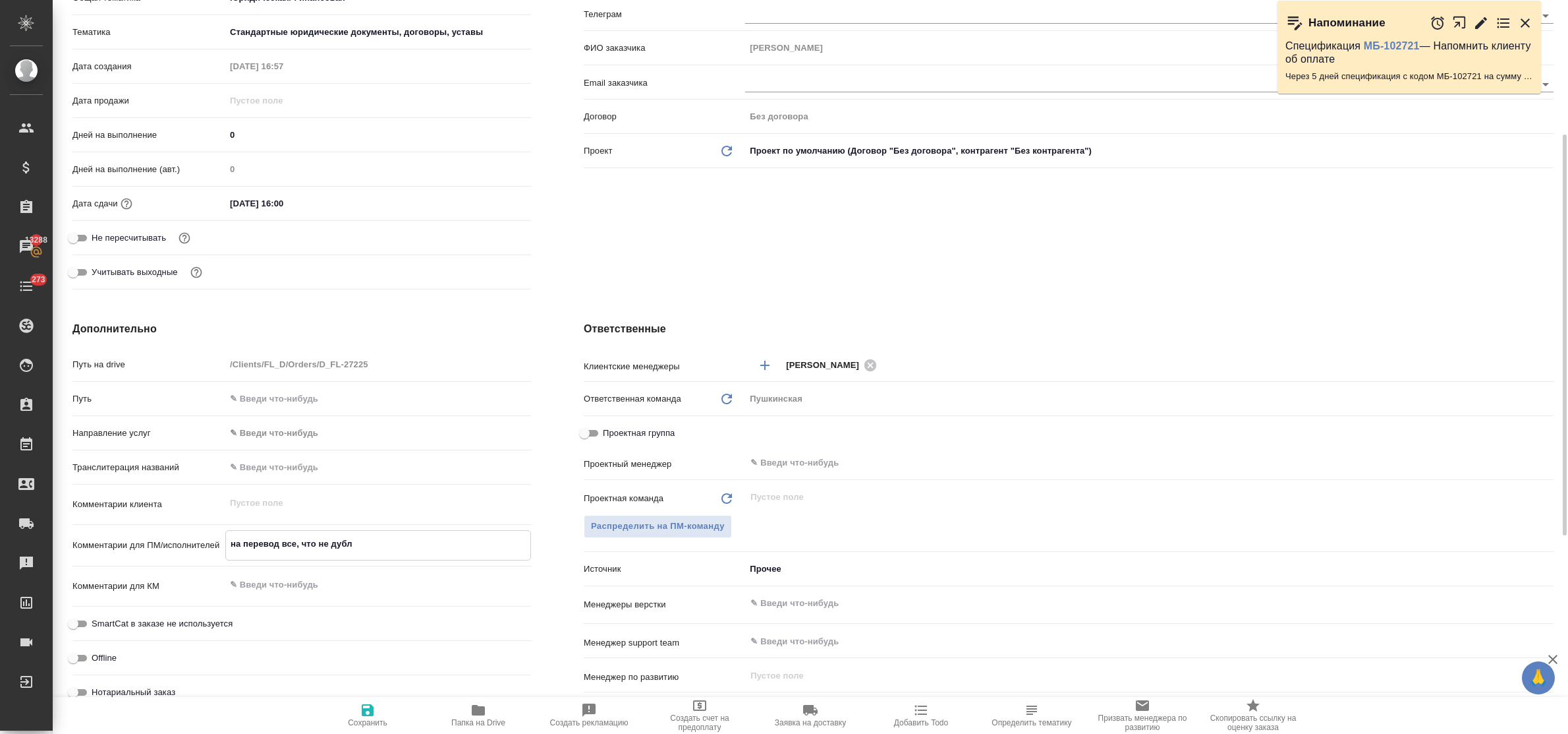
type textarea "x"
type textarea "на перевод все, что не дубли"
type textarea "x"
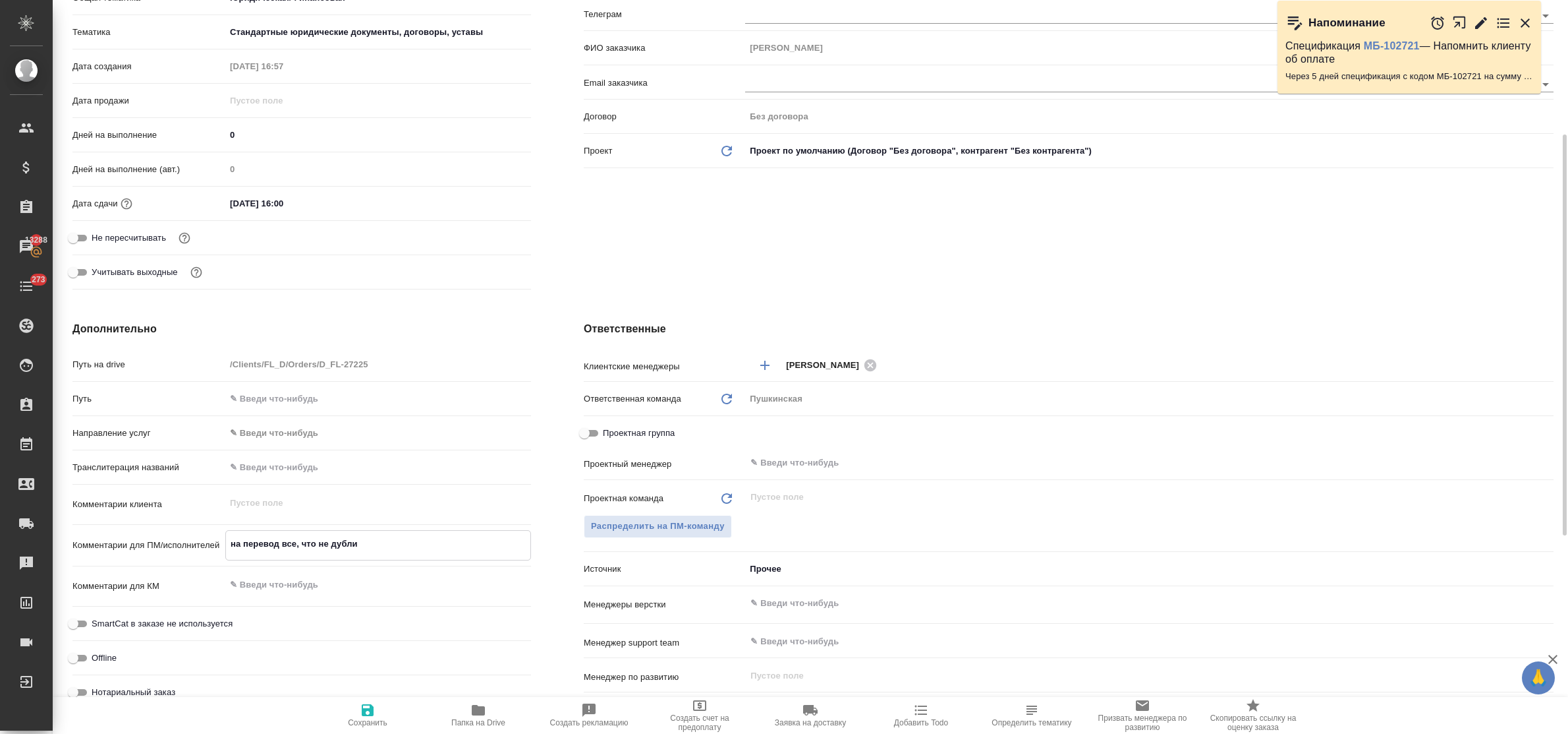
type textarea "на перевод все, что не дублир"
type textarea "x"
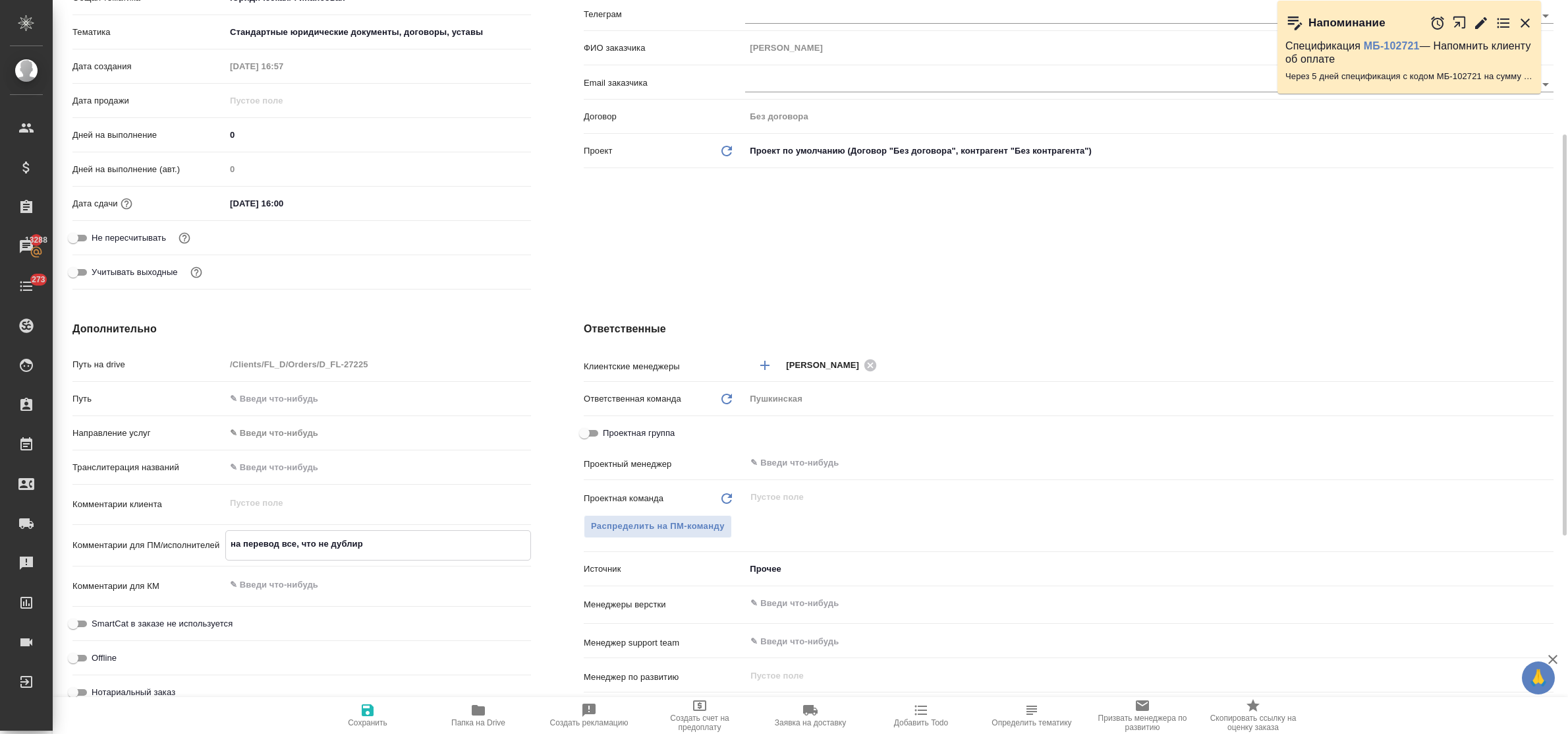
type textarea "на перевод все, что не дублиру"
type textarea "x"
type textarea "на перевод все, что не дублируе"
type textarea "x"
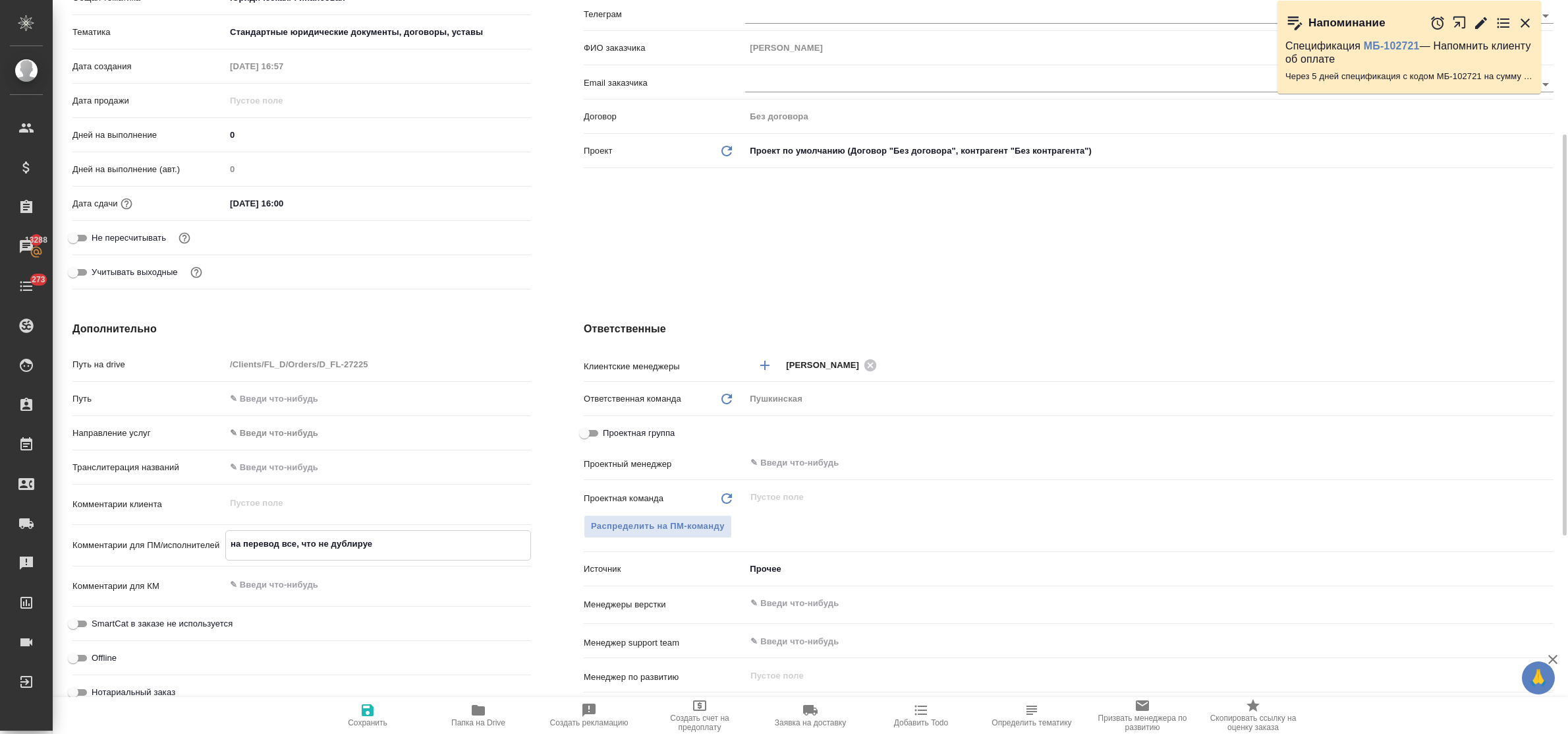
type textarea "x"
type textarea "на перевод все, что не дублирует"
type textarea "x"
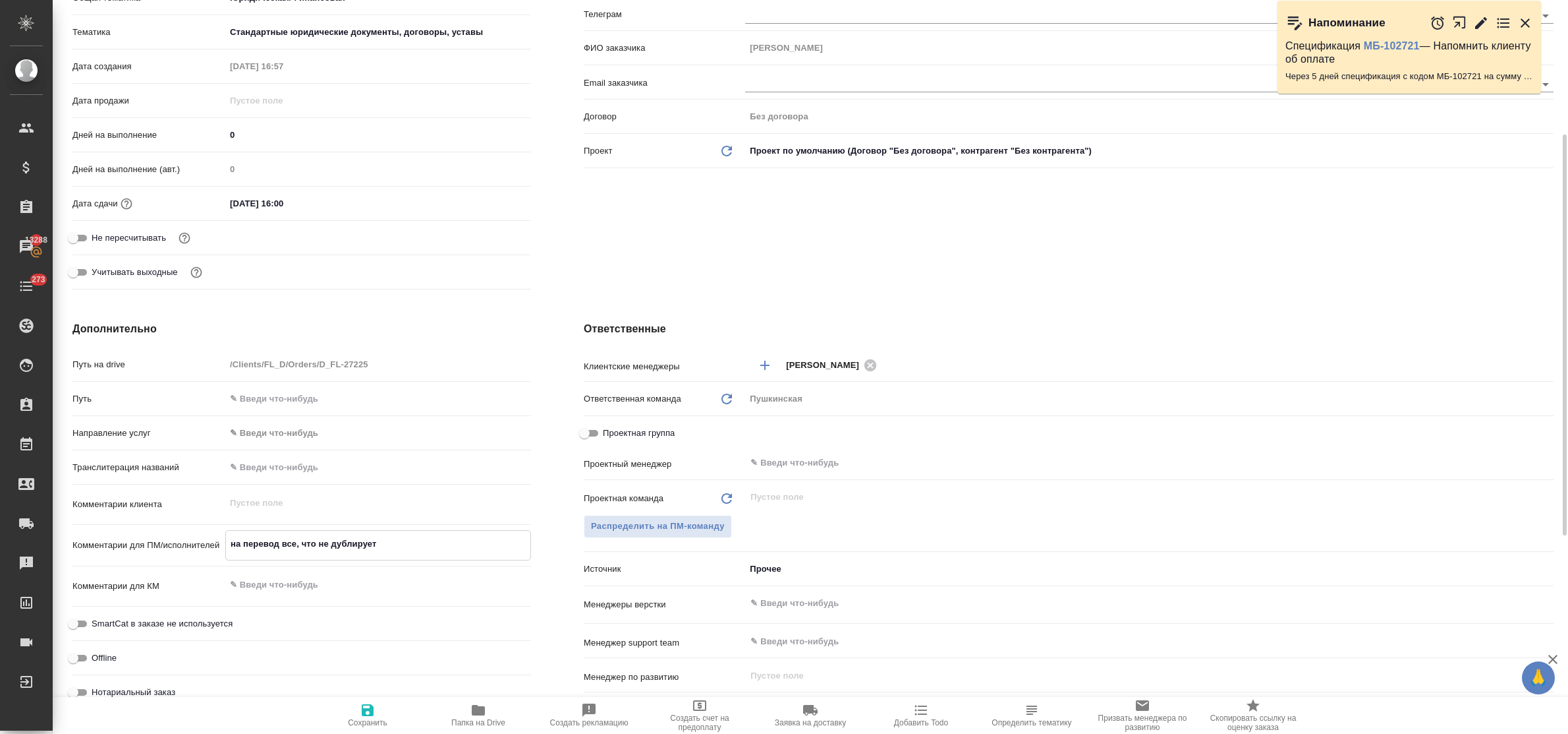
type textarea "x"
type textarea "на перевод все, что не дублируетс"
type textarea "x"
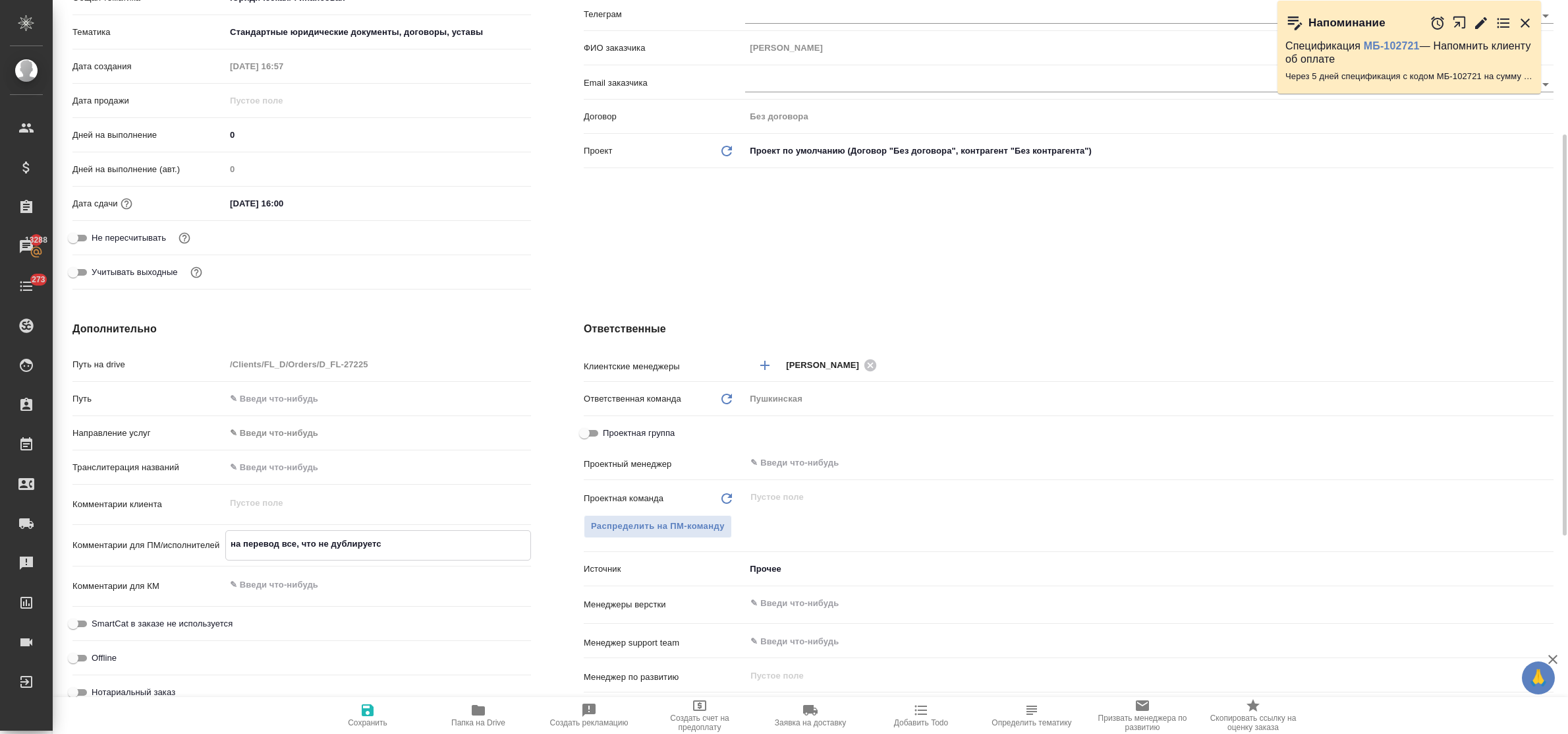
type textarea "x"
type textarea "на перевод все, что не дублируется"
type textarea "x"
type textarea "на перевод все, что не дублируется,"
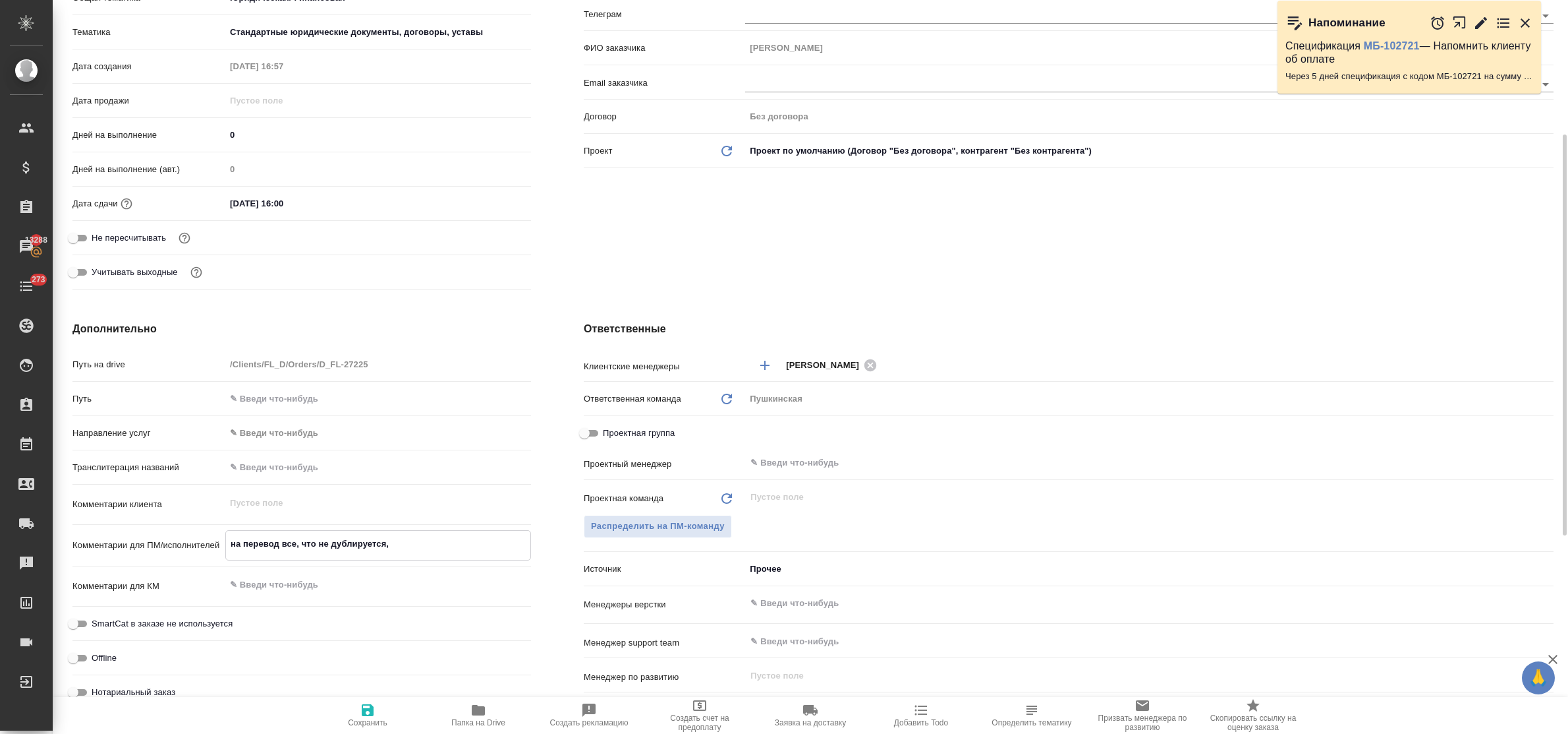
type textarea "x"
type textarea "на перевод все, что не дублируется,"
type textarea "x"
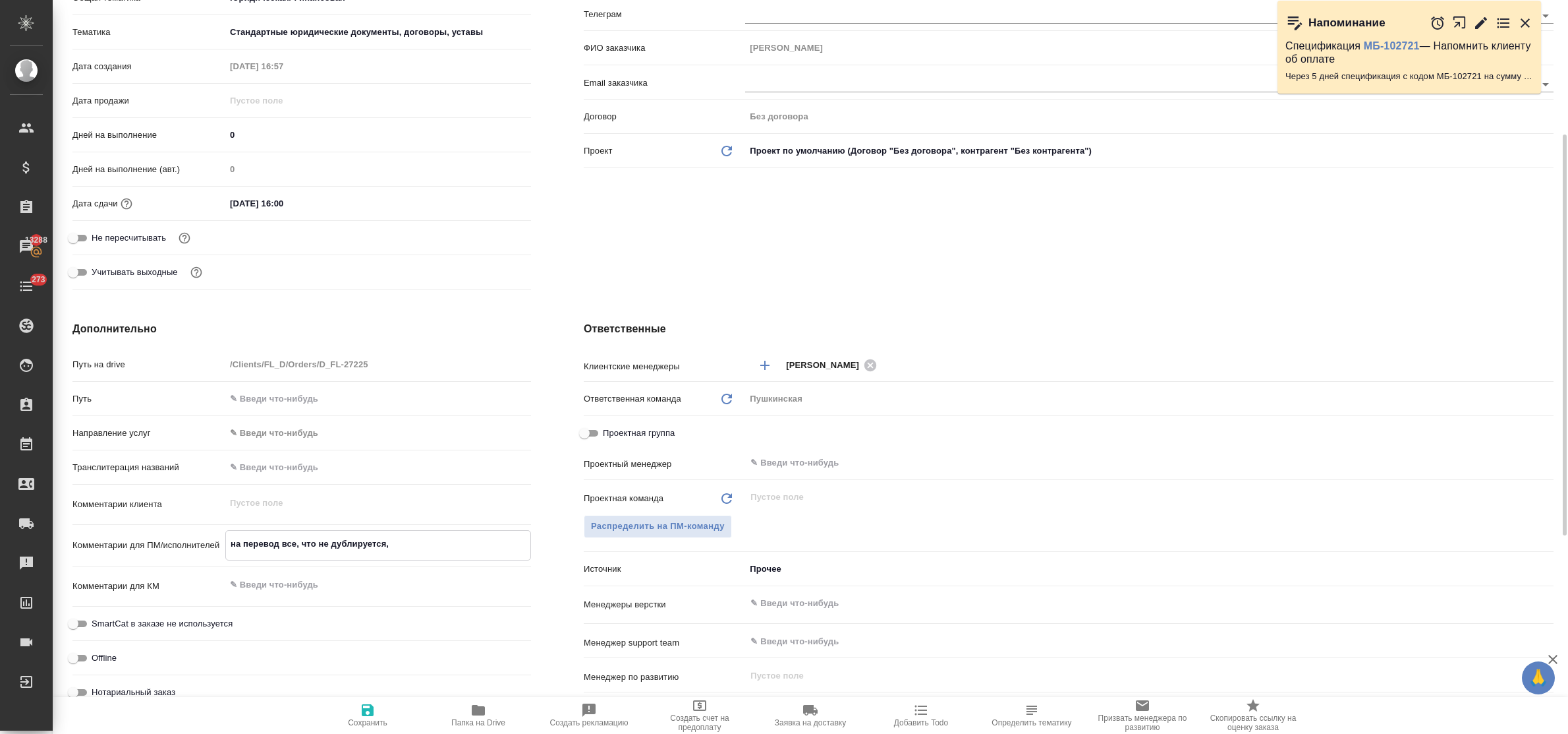
type textarea "x"
type textarea "на перевод все, что не дублируется, р"
type textarea "x"
type textarea "на перевод все, что не дублируется, ру"
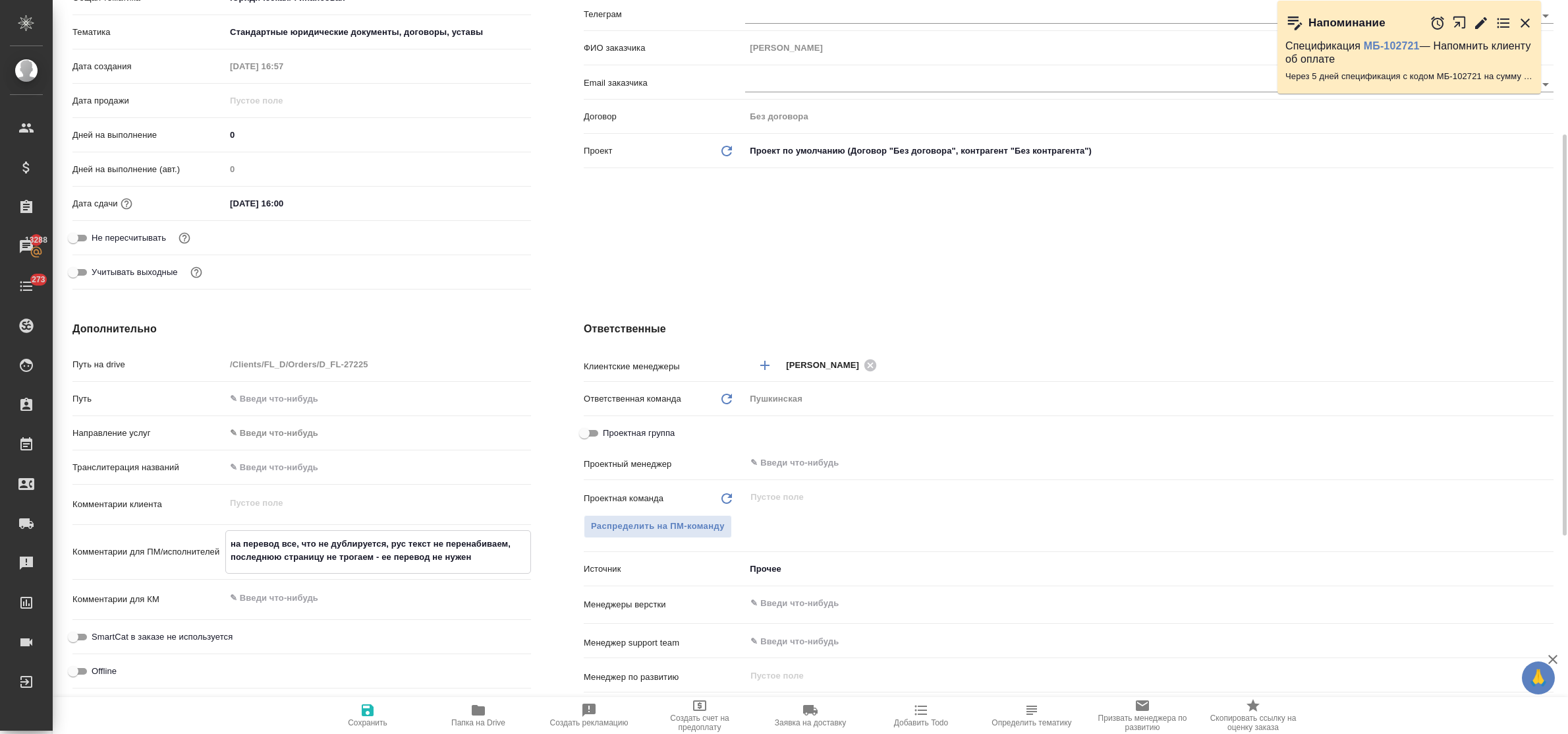
click at [371, 708] on icon "button" at bounding box center [367, 710] width 12 height 12
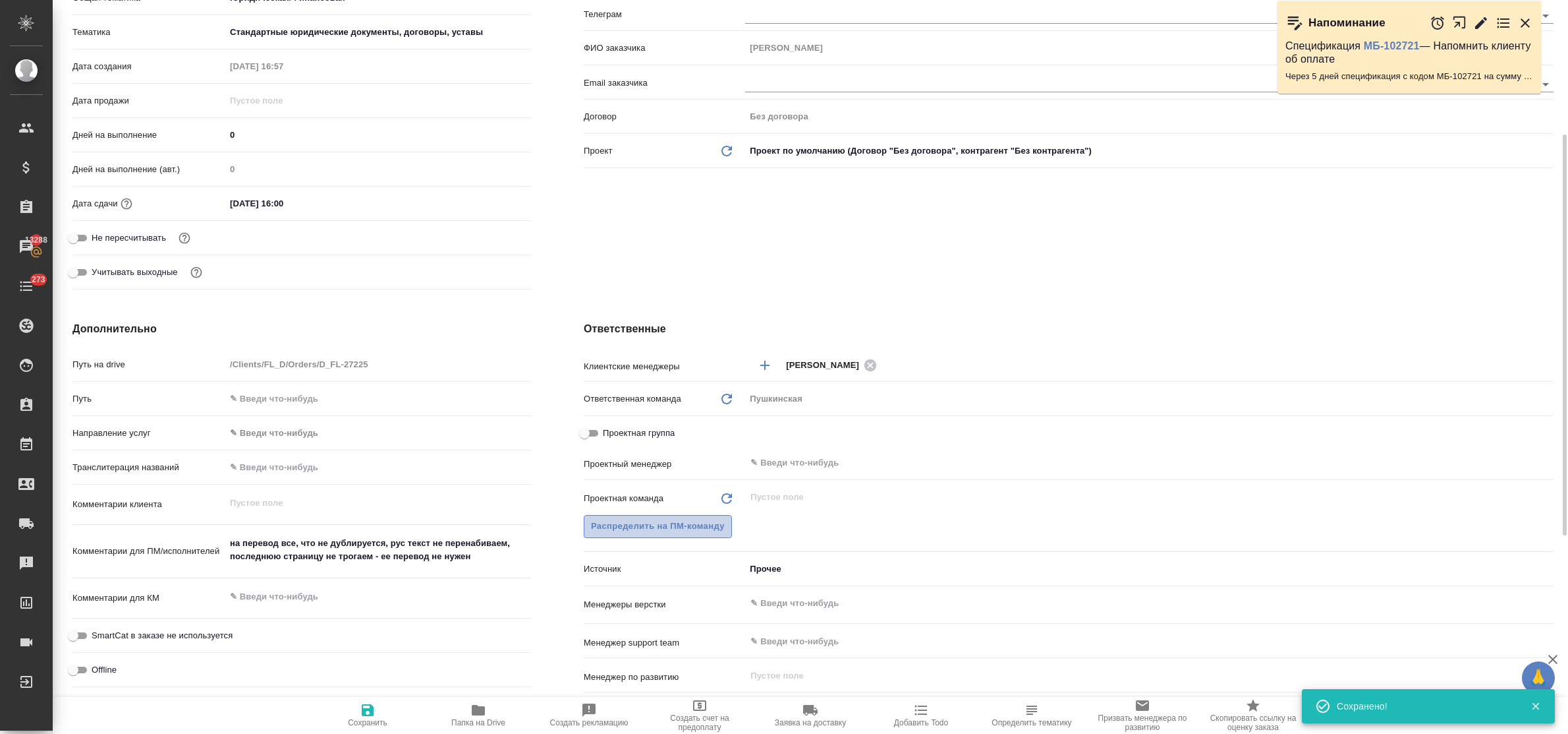
click at [640, 523] on span "Распределить на ПМ-команду" at bounding box center [658, 526] width 134 height 15
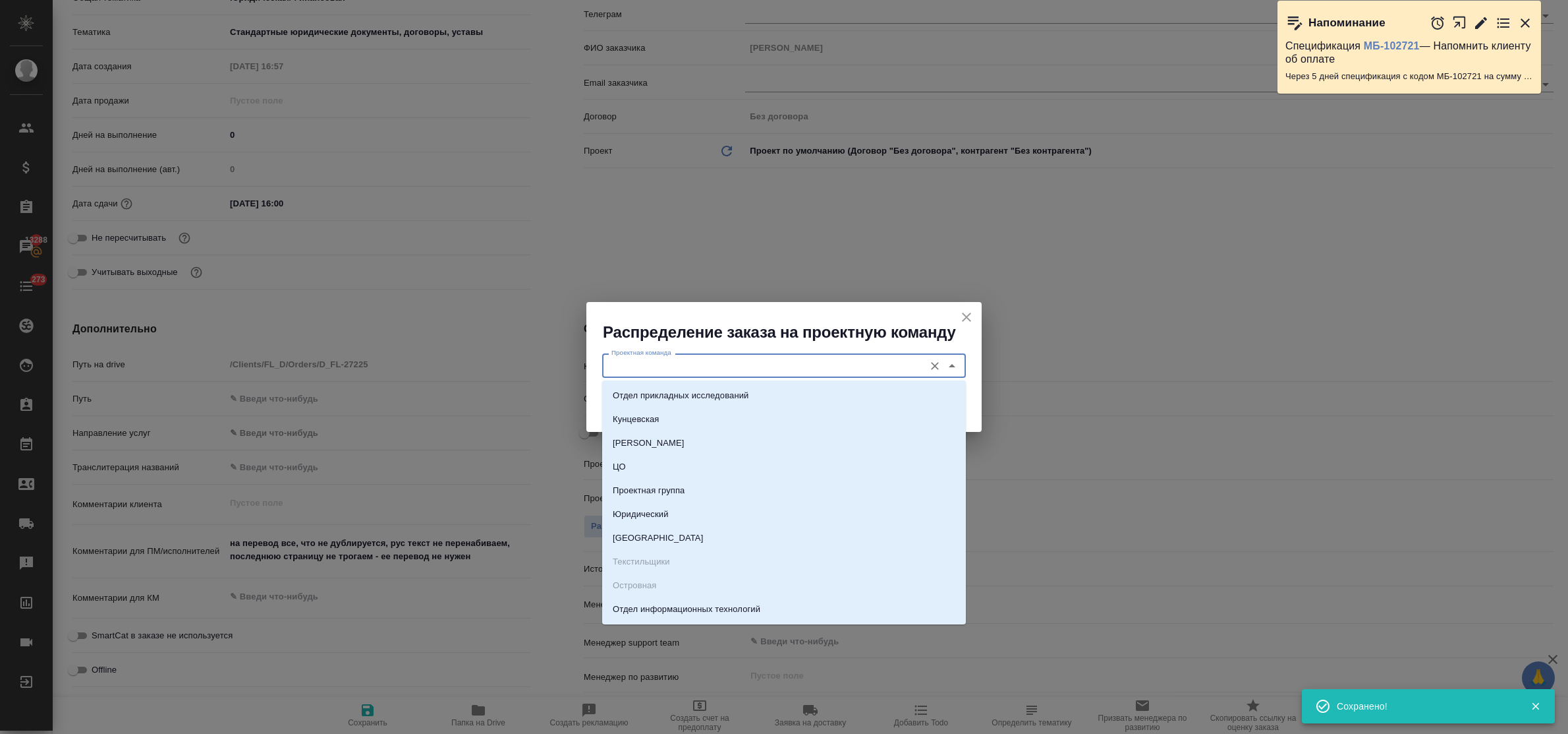
click at [666, 363] on input "Проектная команда" at bounding box center [762, 365] width 312 height 16
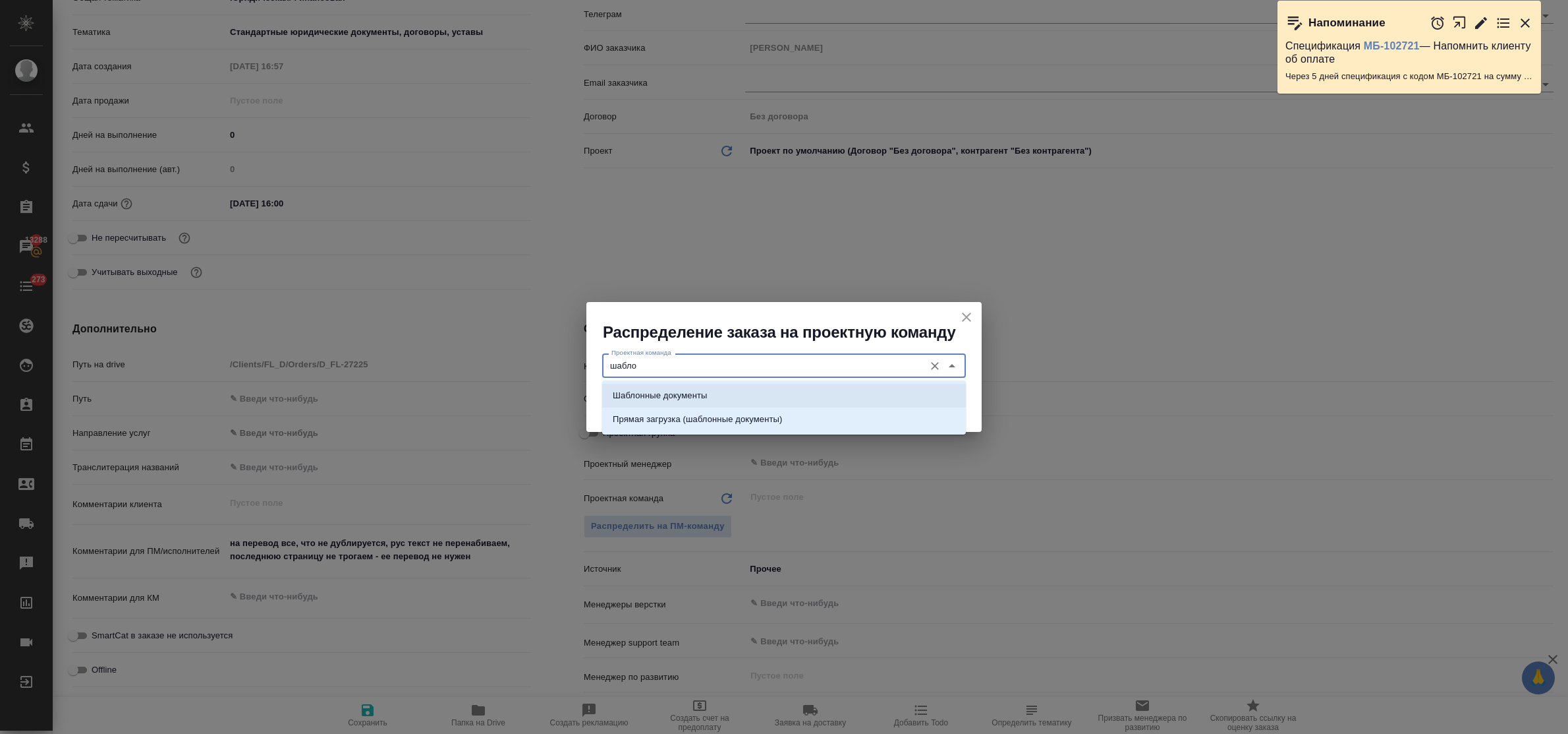
click at [680, 387] on li "Шаблонные документы" at bounding box center [784, 395] width 364 height 24
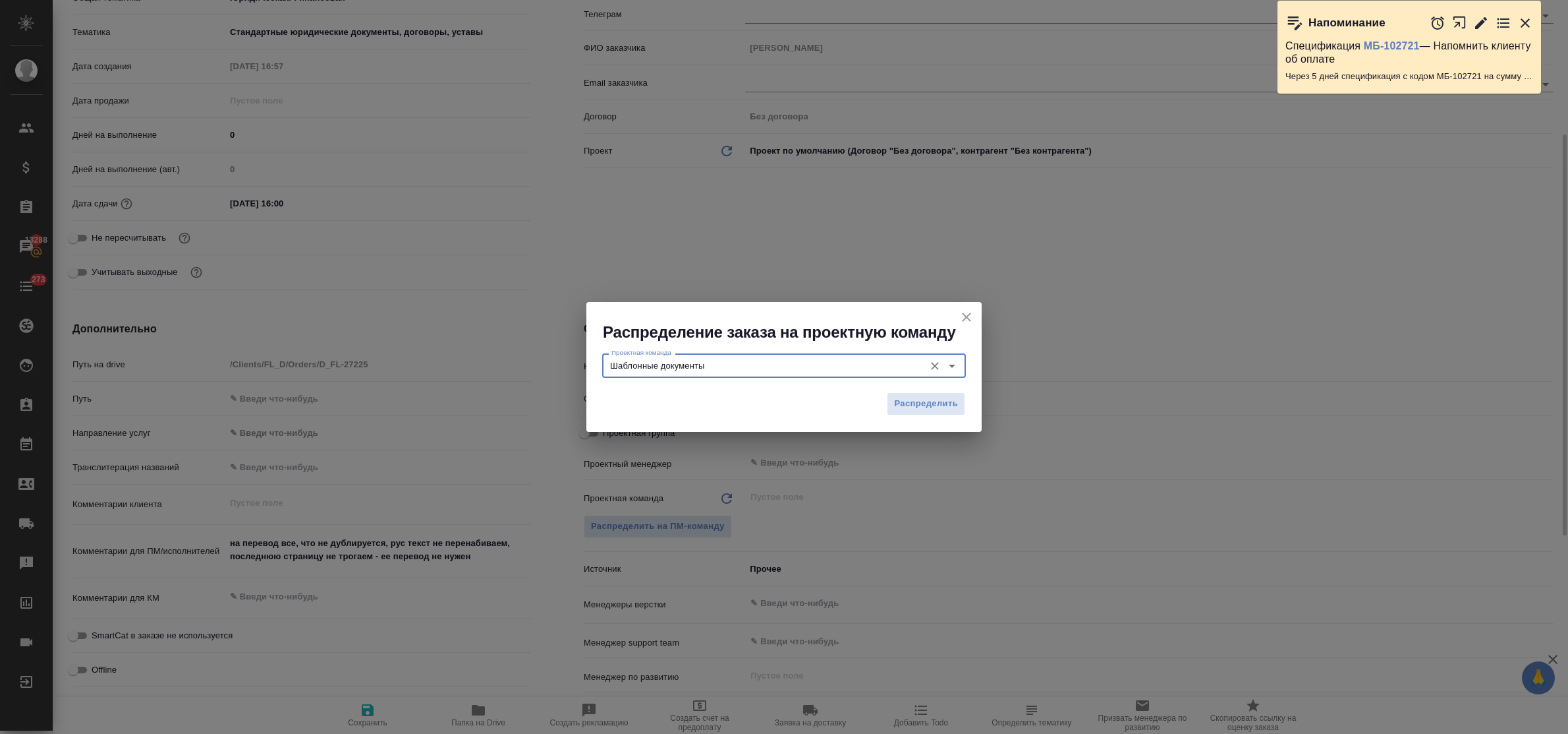
click at [931, 407] on span "Распределить" at bounding box center [925, 404] width 64 height 15
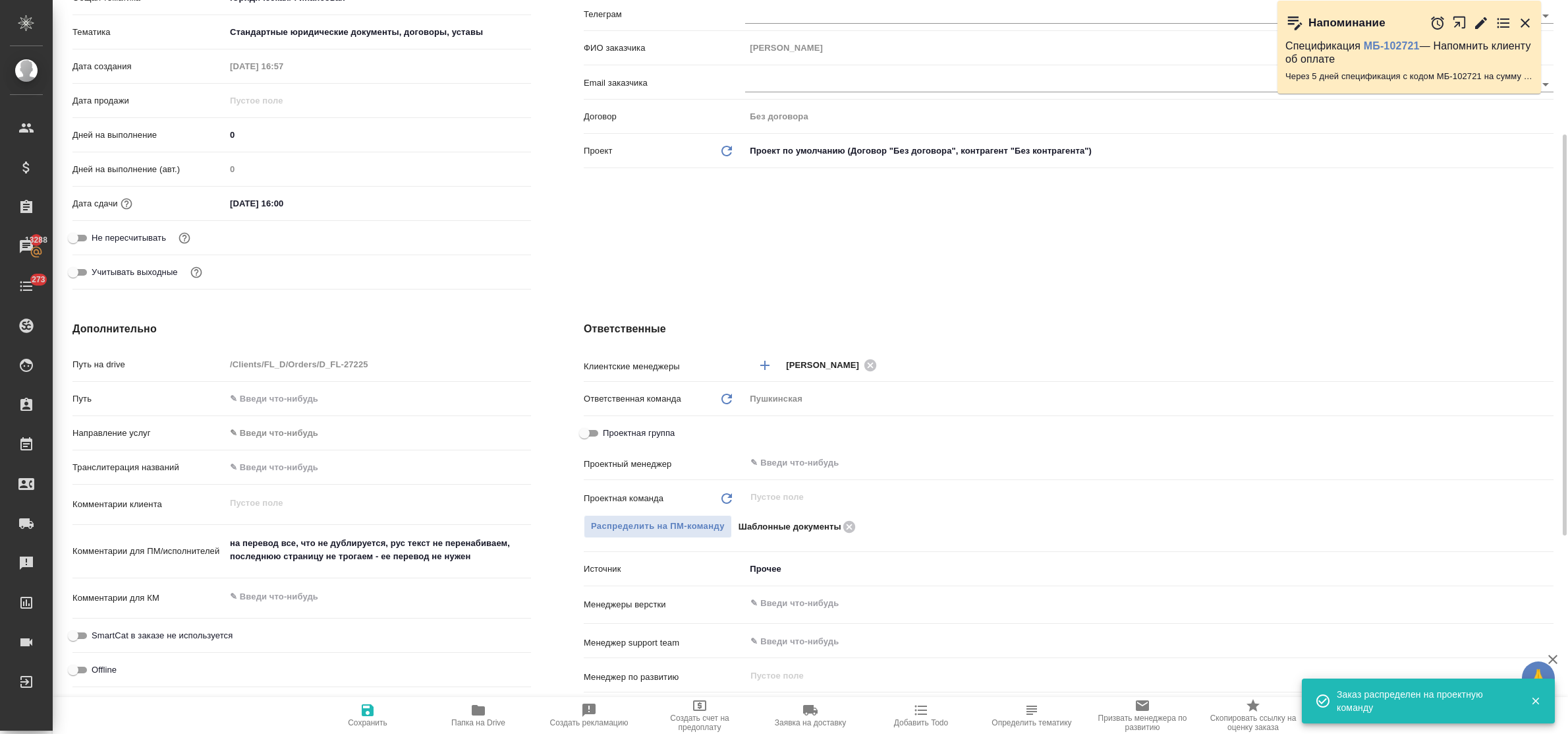
click at [367, 710] on icon "button" at bounding box center [367, 710] width 12 height 12
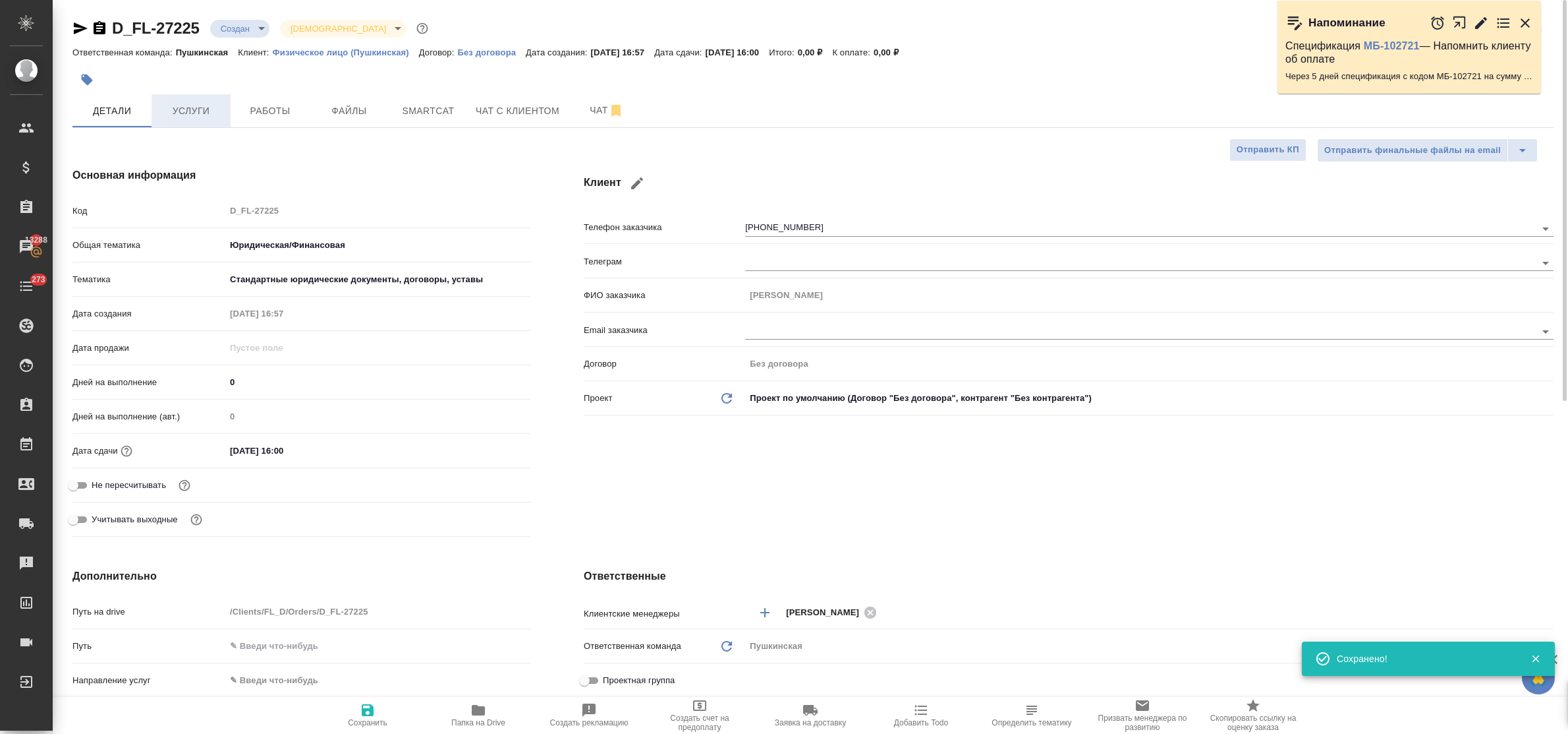
click at [195, 107] on span "Услуги" at bounding box center [191, 111] width 64 height 17
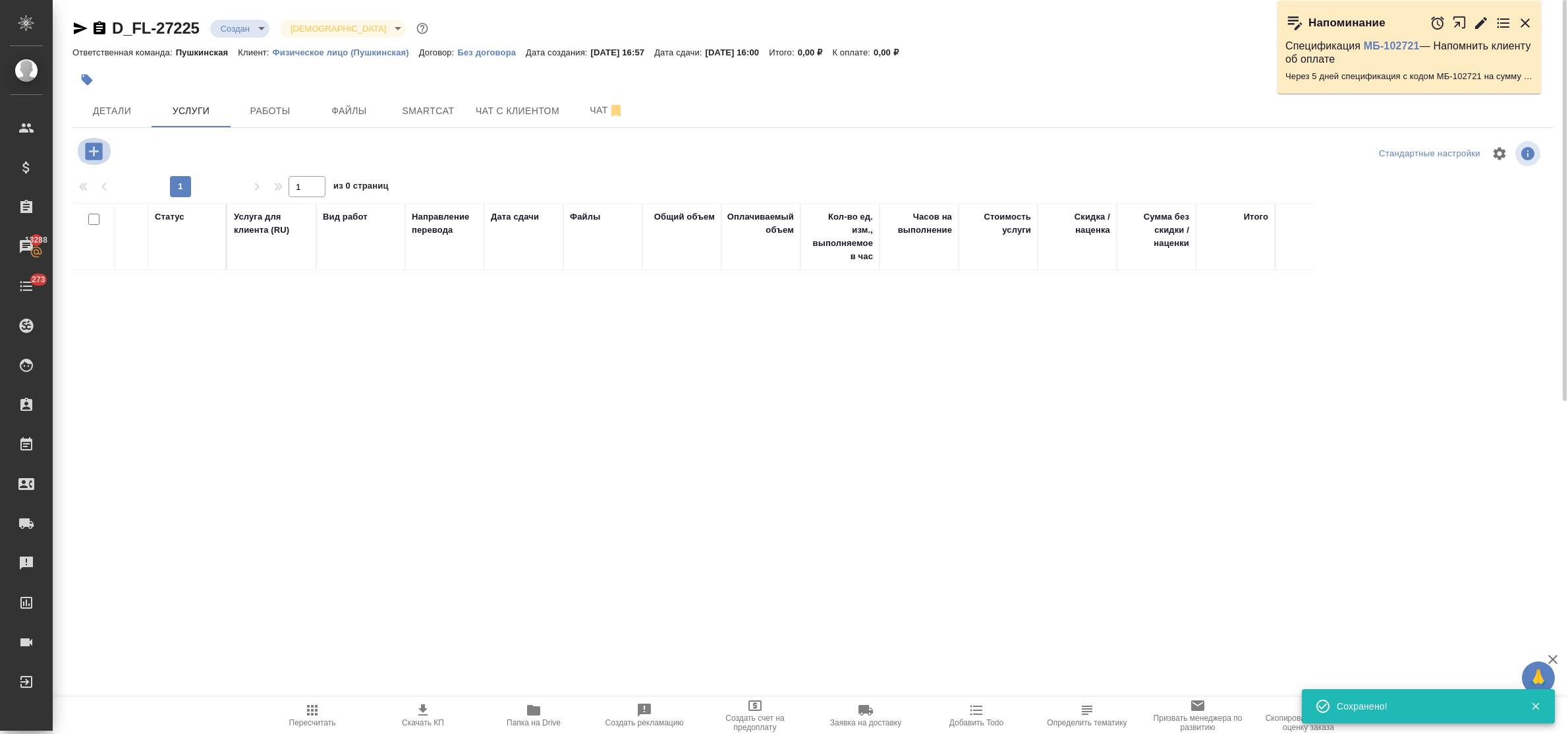
click at [94, 149] on icon "button" at bounding box center [94, 151] width 23 height 23
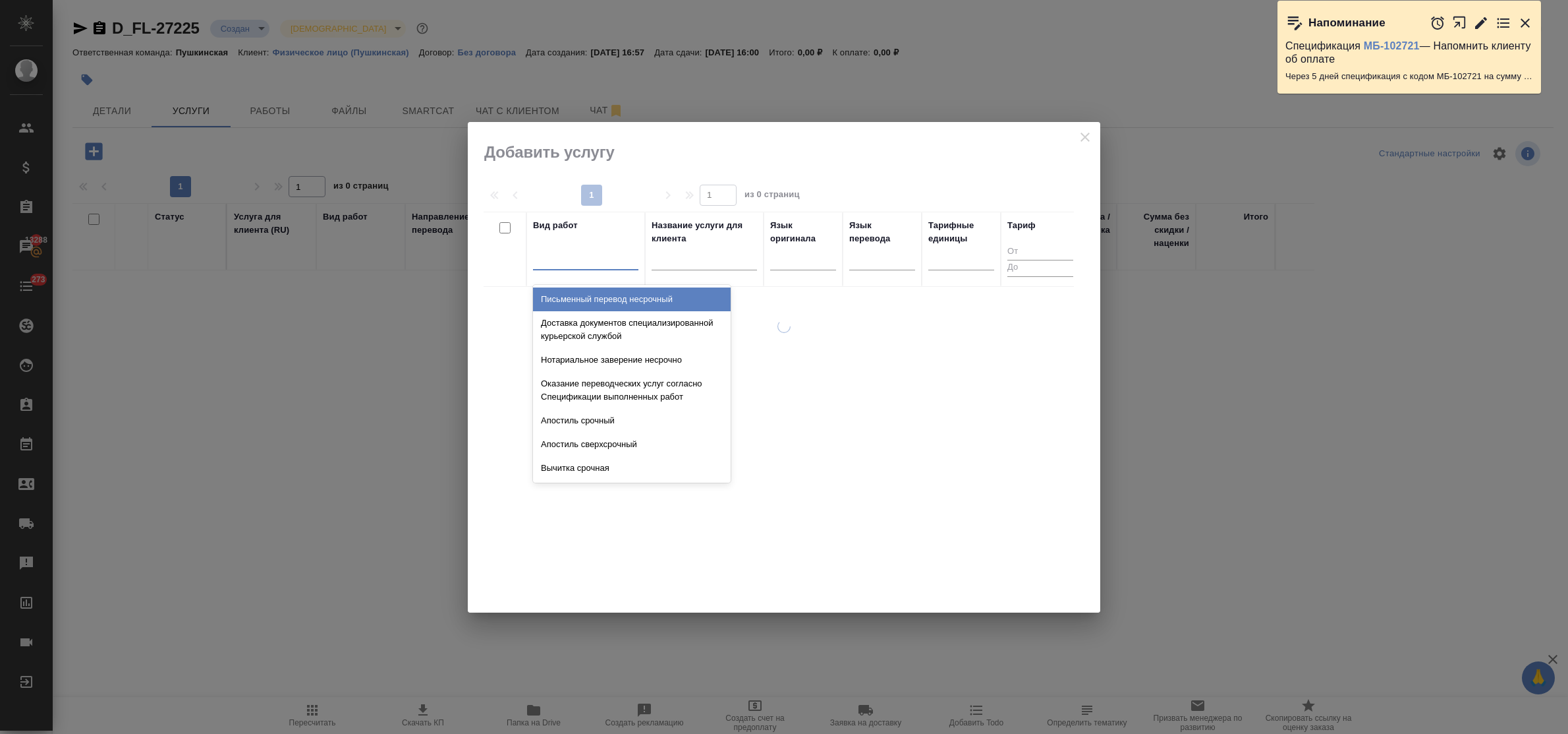
click at [579, 258] on div at bounding box center [586, 256] width 106 height 19
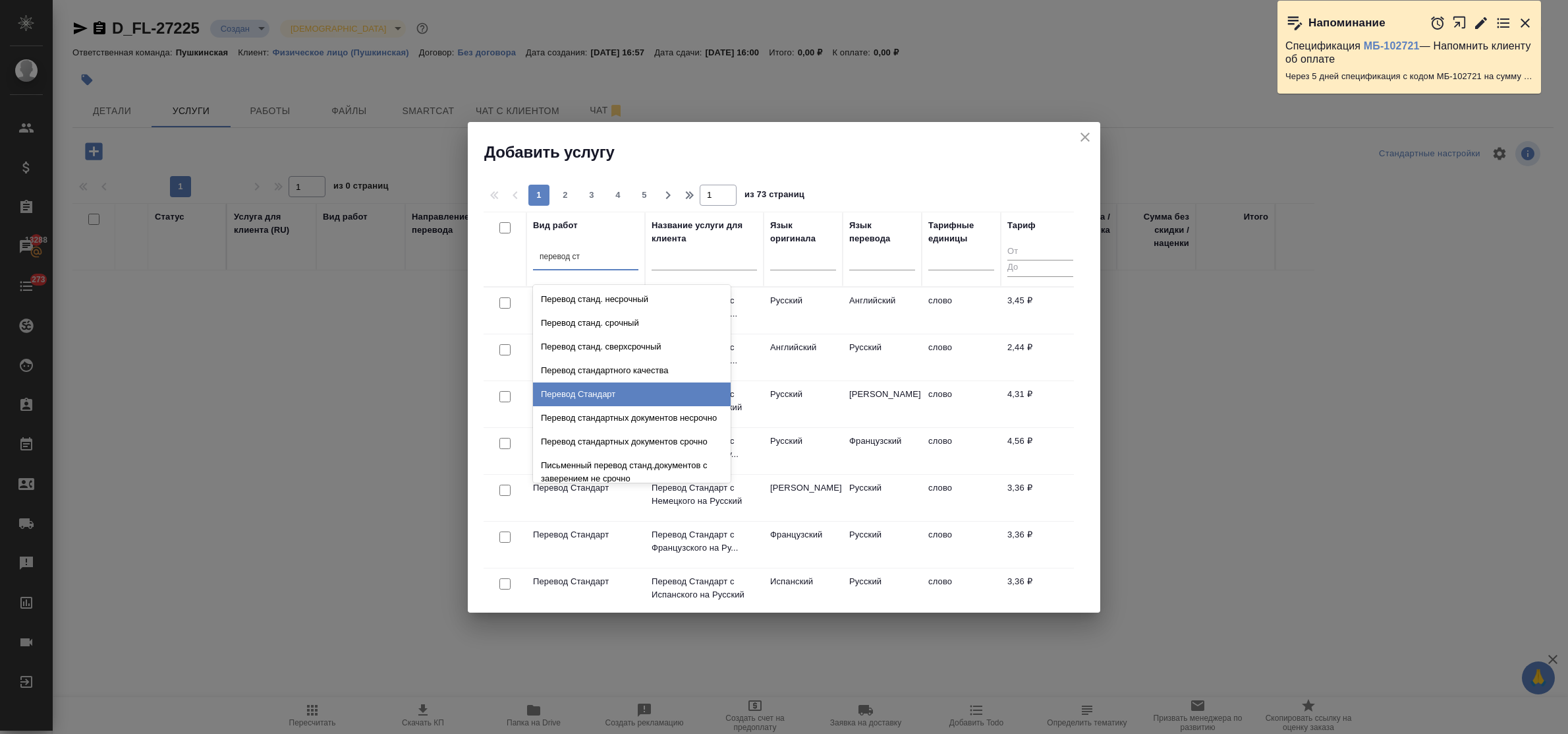
click at [607, 391] on div "Перевод Стандарт" at bounding box center [632, 394] width 198 height 24
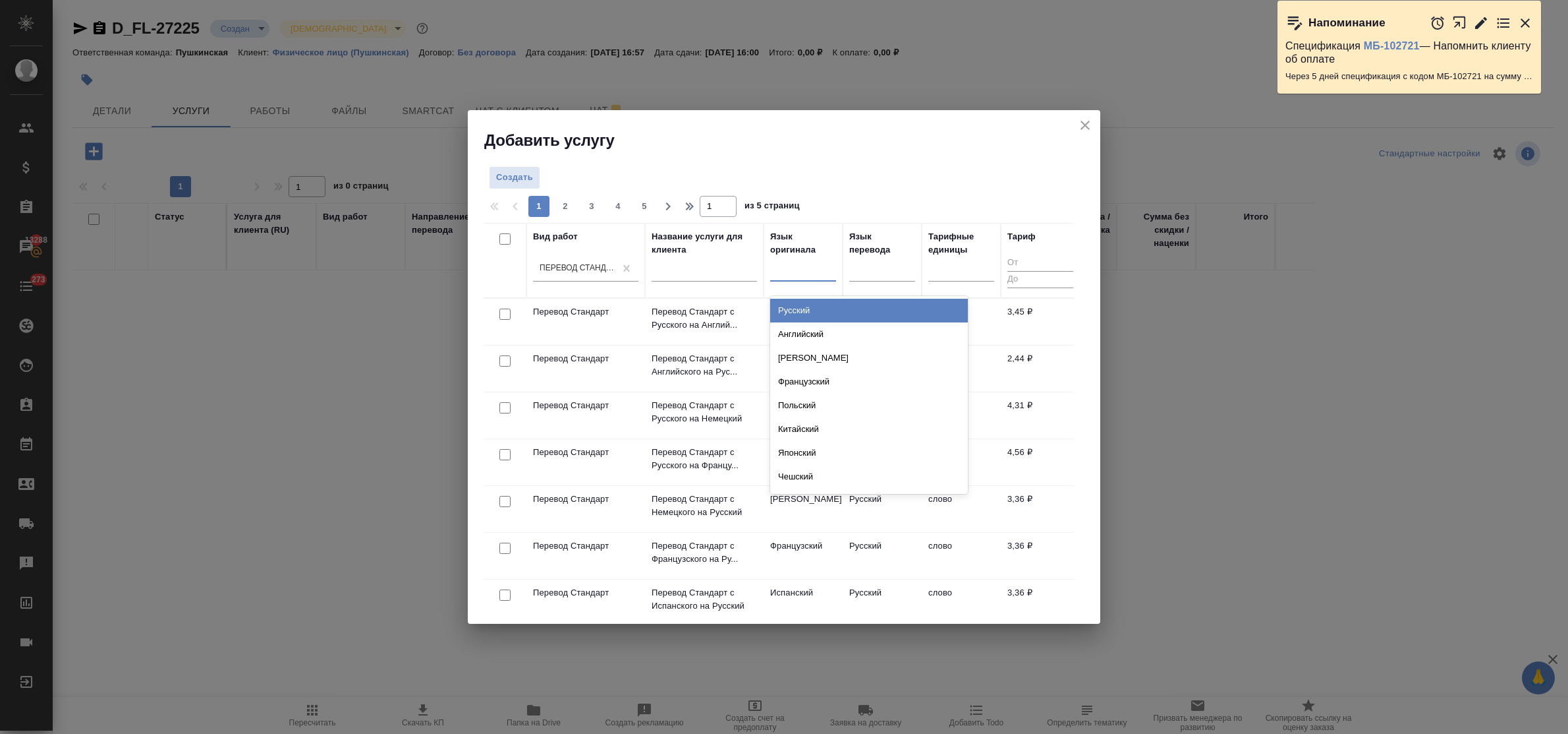
click at [785, 272] on div at bounding box center [803, 268] width 66 height 19
click at [805, 329] on div "Английский" at bounding box center [869, 334] width 198 height 24
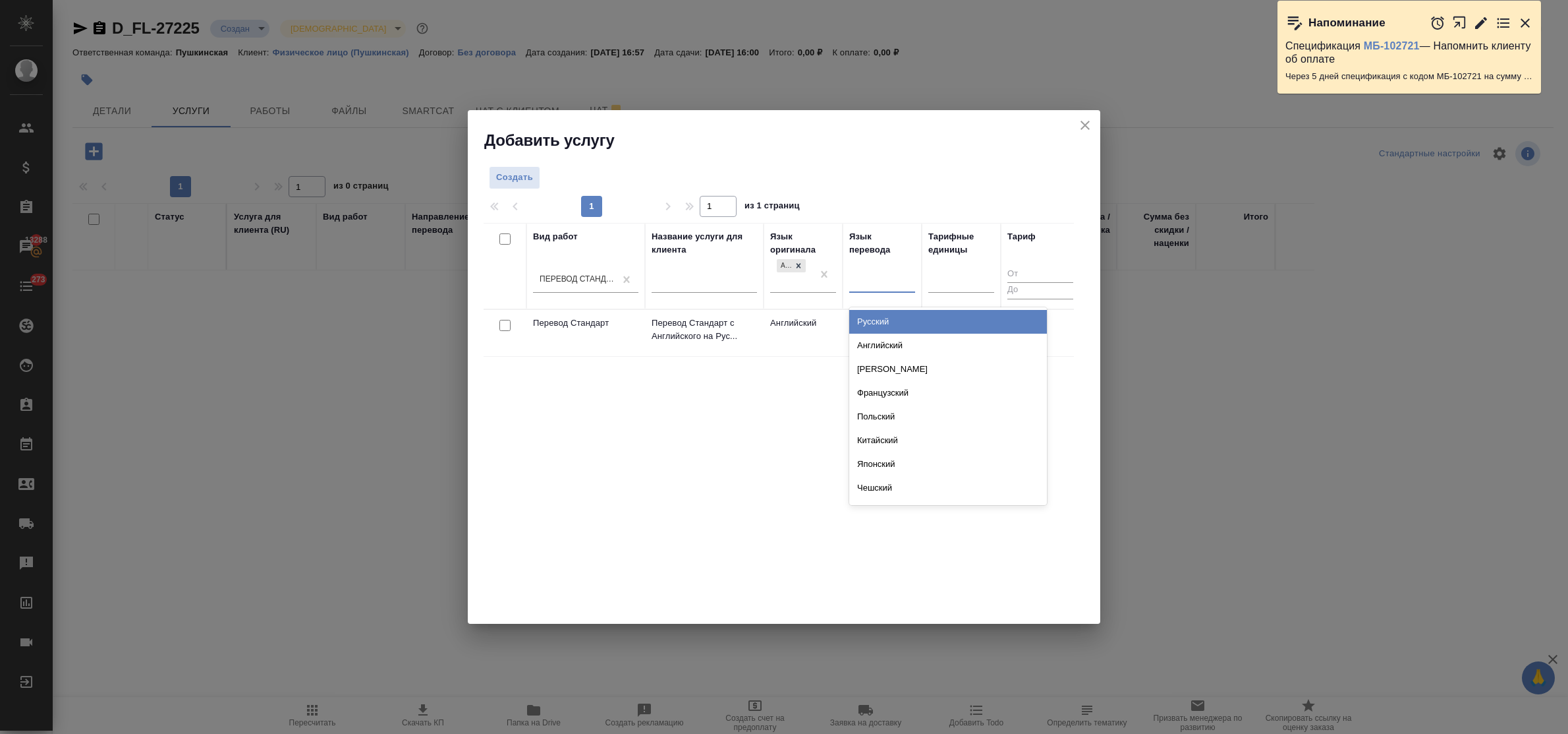
click at [871, 284] on div at bounding box center [882, 279] width 66 height 19
click at [878, 320] on div "Русский" at bounding box center [948, 321] width 198 height 24
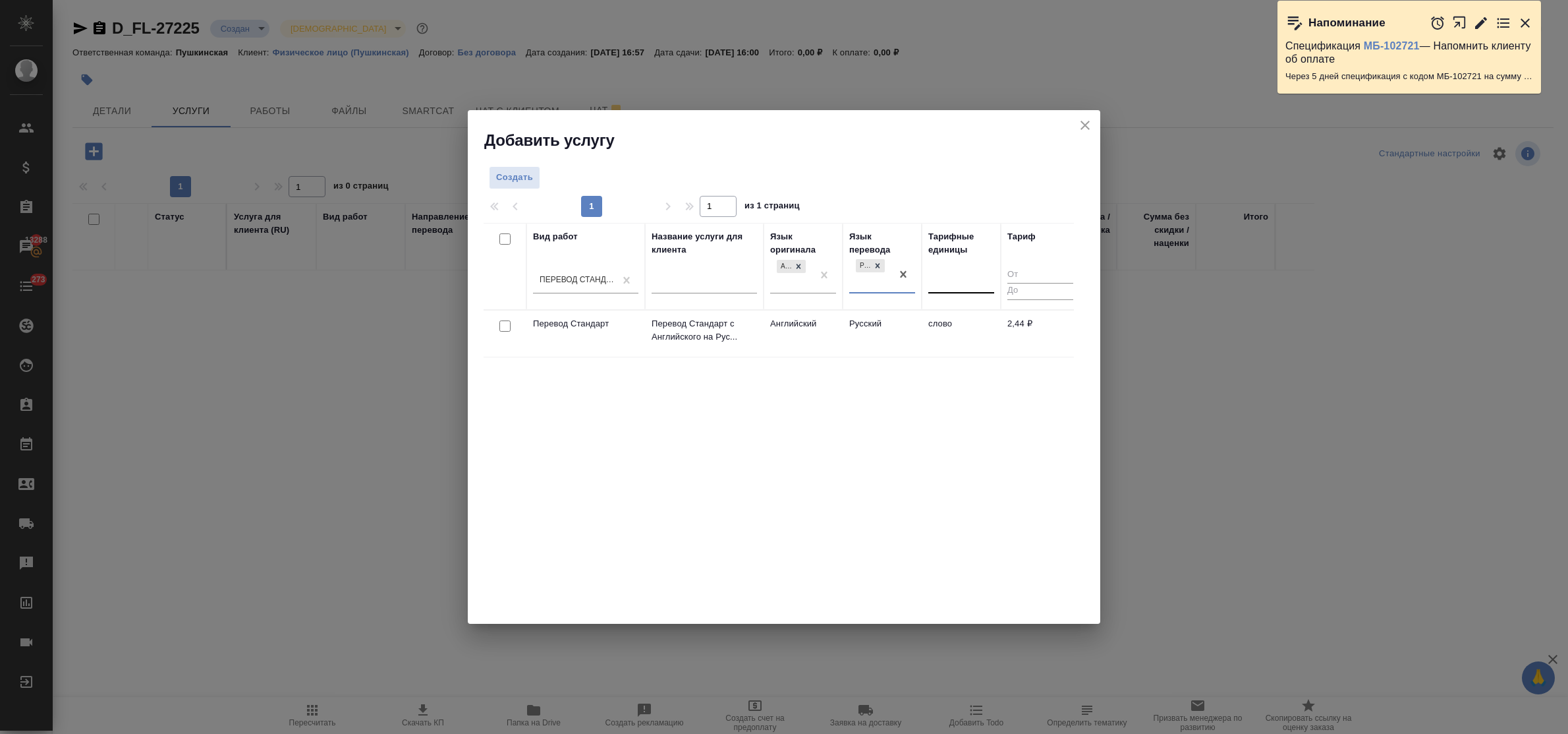
click at [942, 284] on div at bounding box center [961, 279] width 66 height 19
click at [956, 313] on div "слово" at bounding box center [1027, 321] width 198 height 24
click at [505, 178] on span "Создать" at bounding box center [514, 178] width 37 height 15
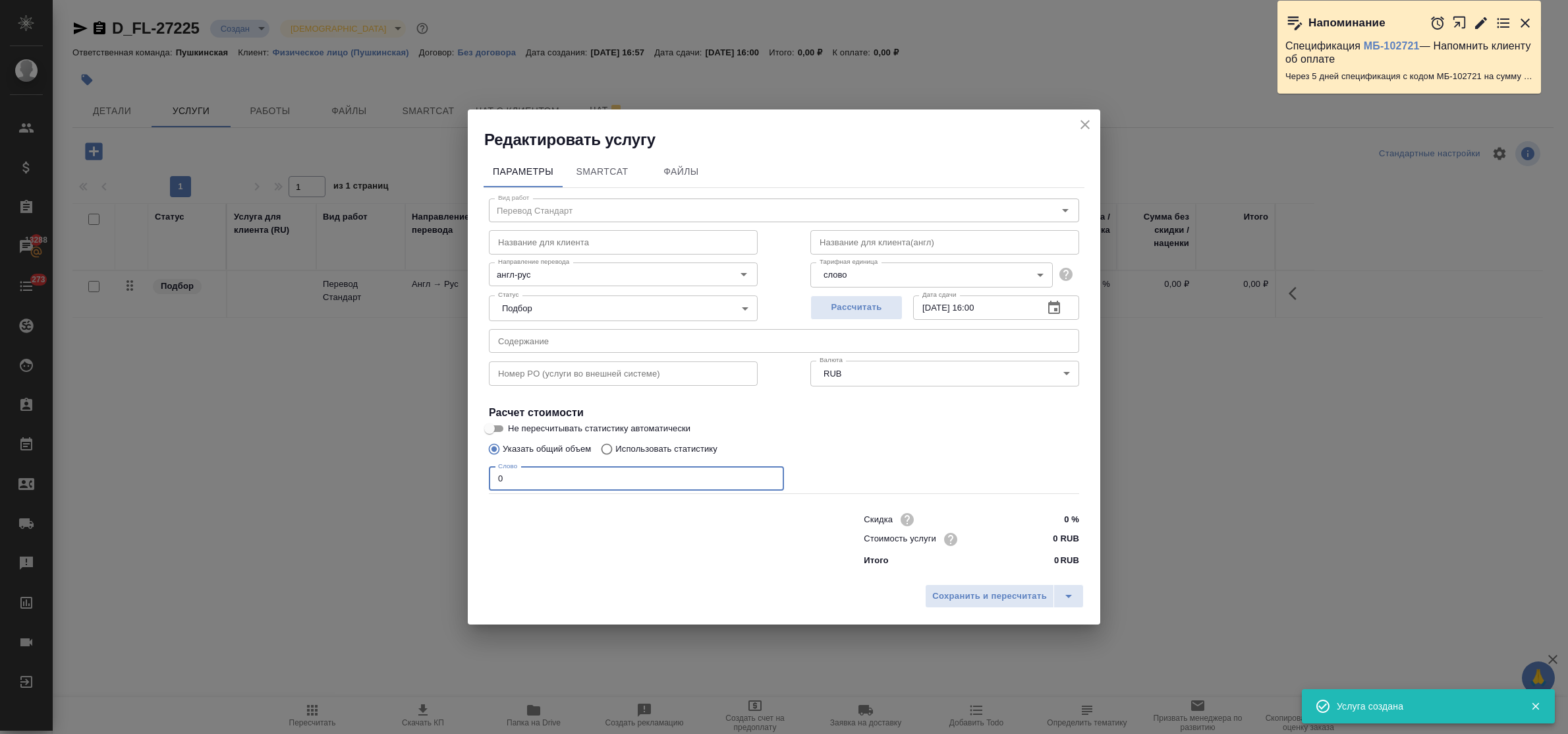
click at [492, 482] on input "0" at bounding box center [636, 478] width 295 height 24
click at [982, 306] on input "14.08.2025 16:00" at bounding box center [973, 307] width 120 height 24
click at [1041, 534] on input "0 RUB" at bounding box center [1055, 538] width 50 height 19
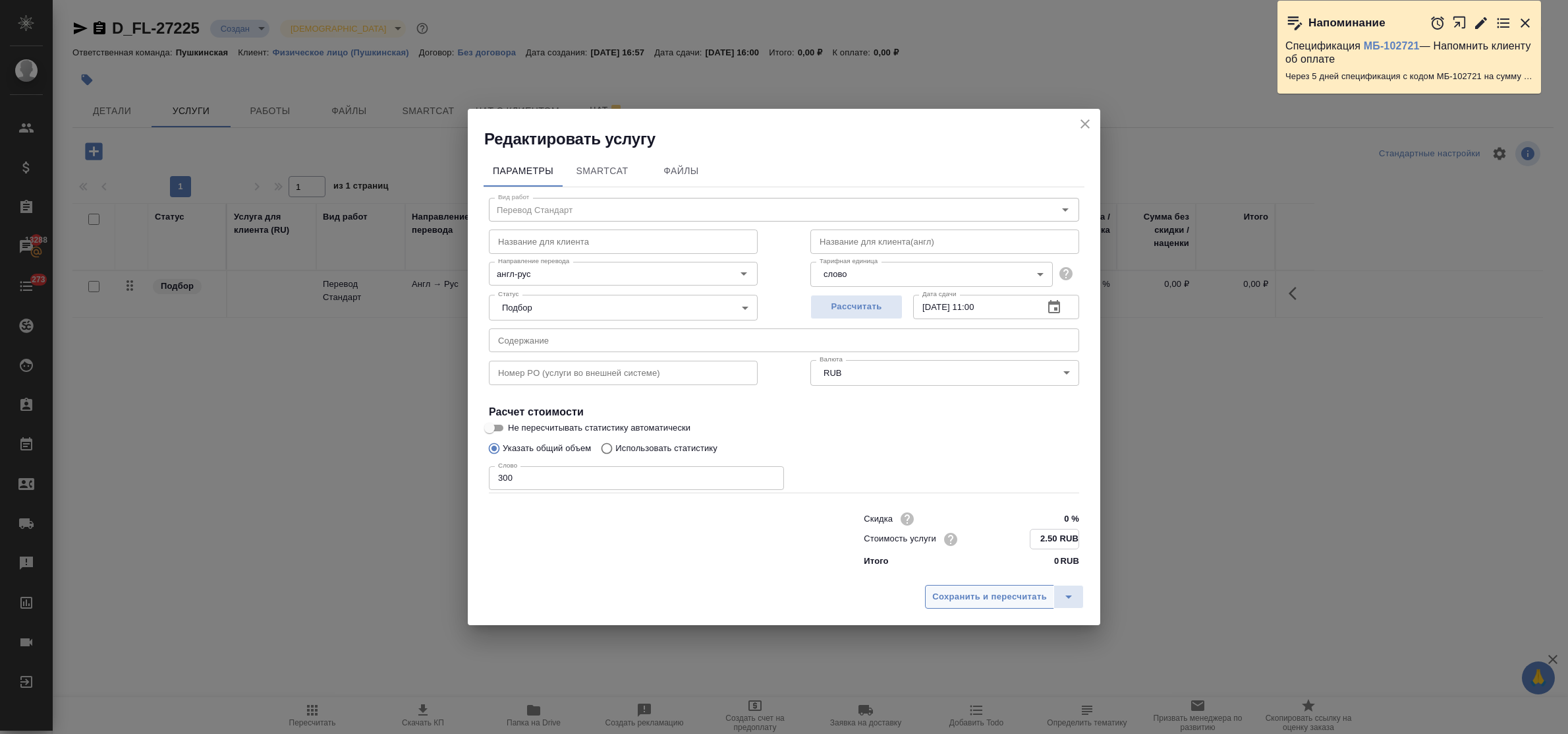
click at [1027, 591] on span "Сохранить и пересчитать" at bounding box center [989, 597] width 115 height 15
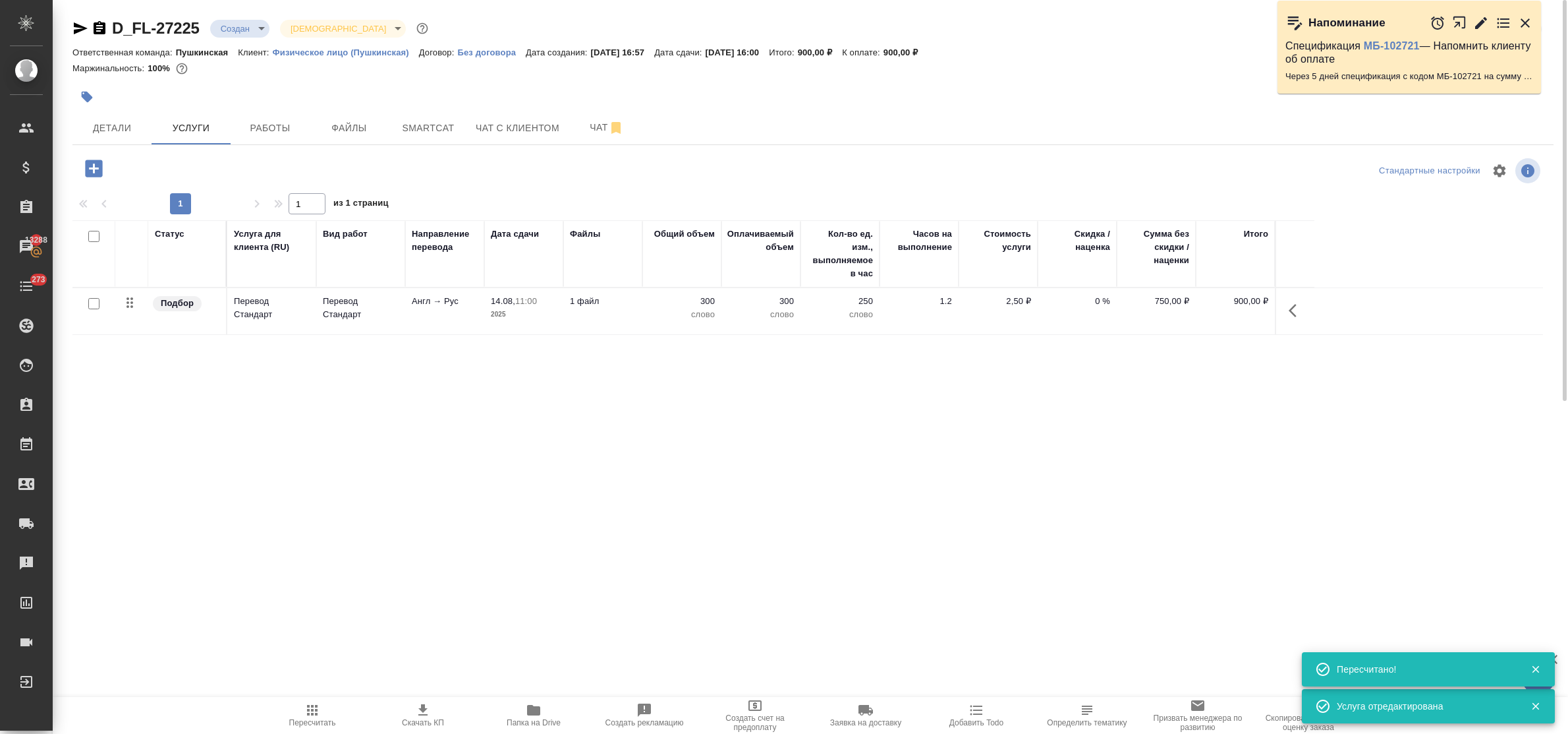
click at [90, 166] on icon "button" at bounding box center [93, 168] width 17 height 17
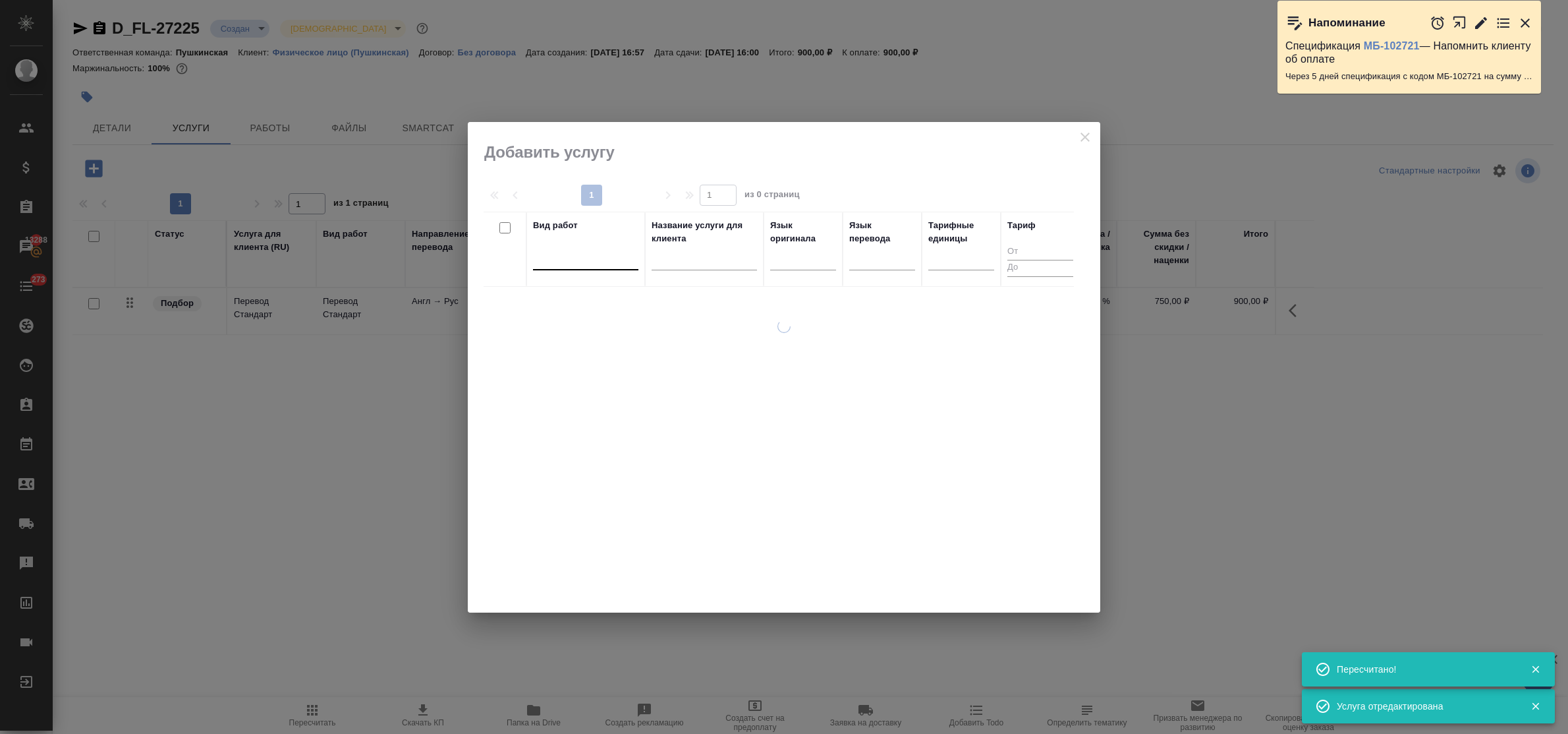
click at [562, 261] on div at bounding box center [586, 256] width 106 height 19
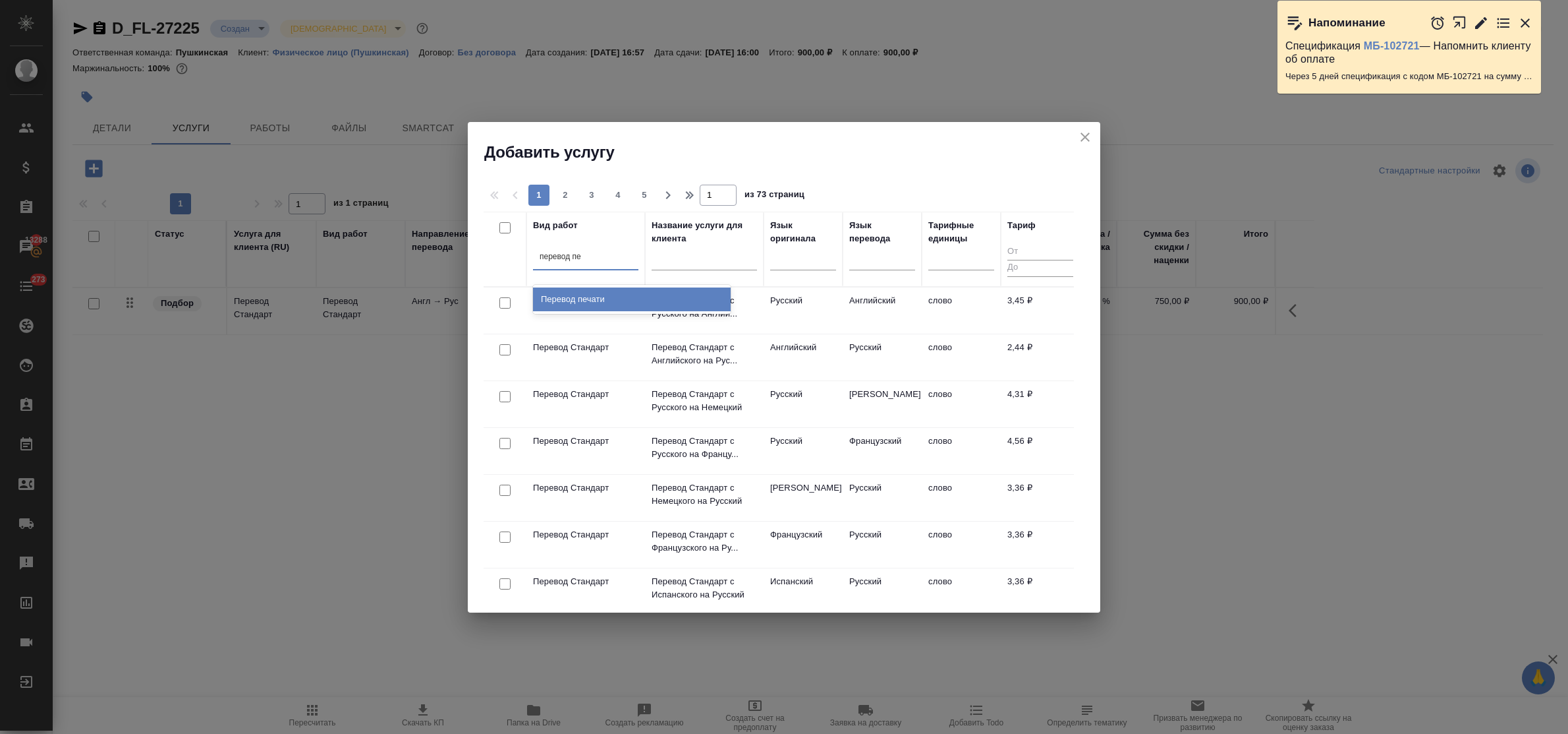
click at [581, 291] on div "Перевод печати" at bounding box center [632, 299] width 198 height 24
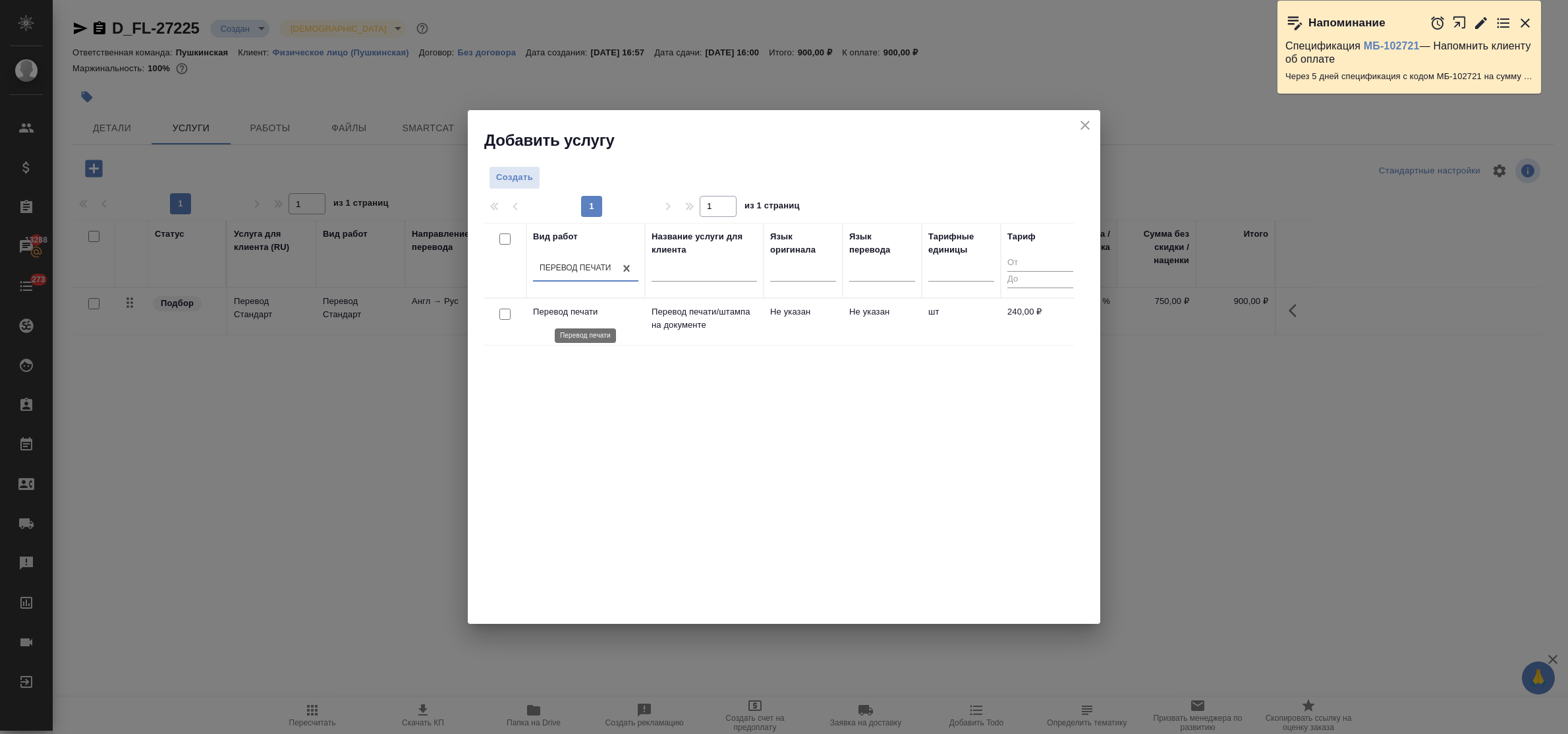
click at [607, 312] on p "Перевод печати" at bounding box center [586, 312] width 106 height 13
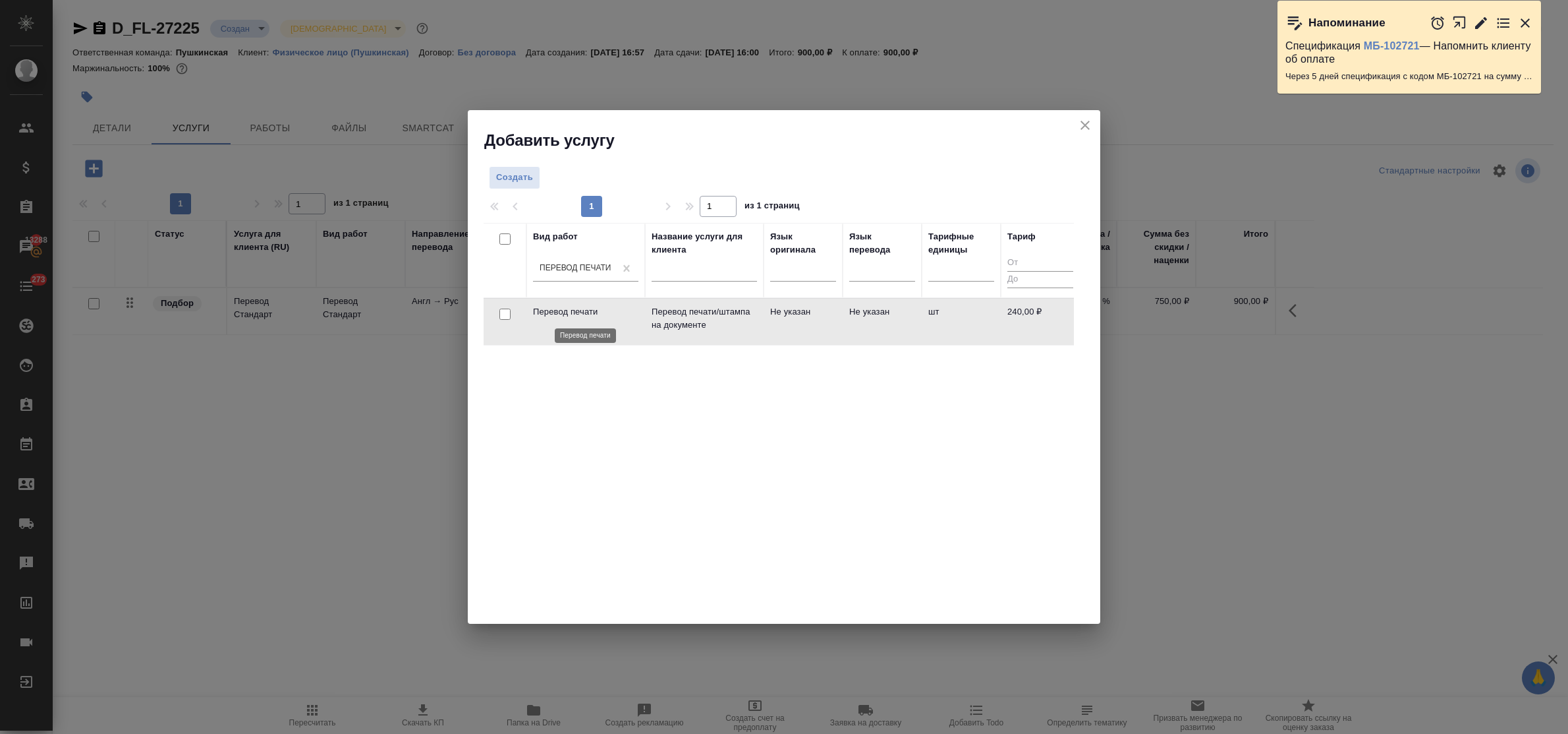
click at [607, 312] on p "Перевод печати" at bounding box center [586, 312] width 106 height 13
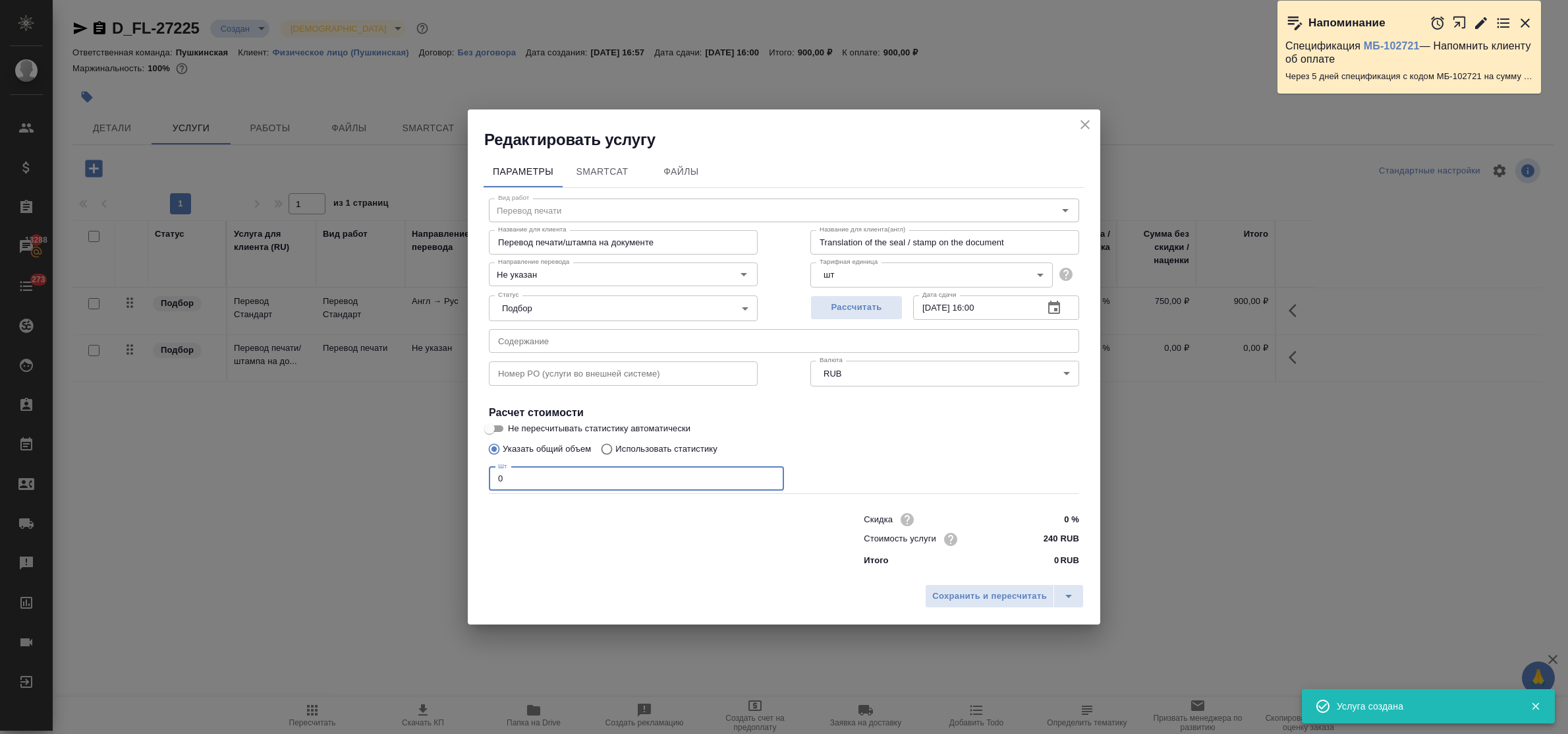
drag, startPoint x: 515, startPoint y: 485, endPoint x: 473, endPoint y: 471, distance: 44.3
click at [451, 473] on div "Редактировать услугу Параметры SmartCat Файлы Вид работ Перевод печати Вид рабо…" at bounding box center [784, 367] width 1568 height 734
click at [1037, 542] on input "240 RUB" at bounding box center [1055, 538] width 50 height 19
click at [1050, 536] on input "240 RUB" at bounding box center [1055, 538] width 48 height 19
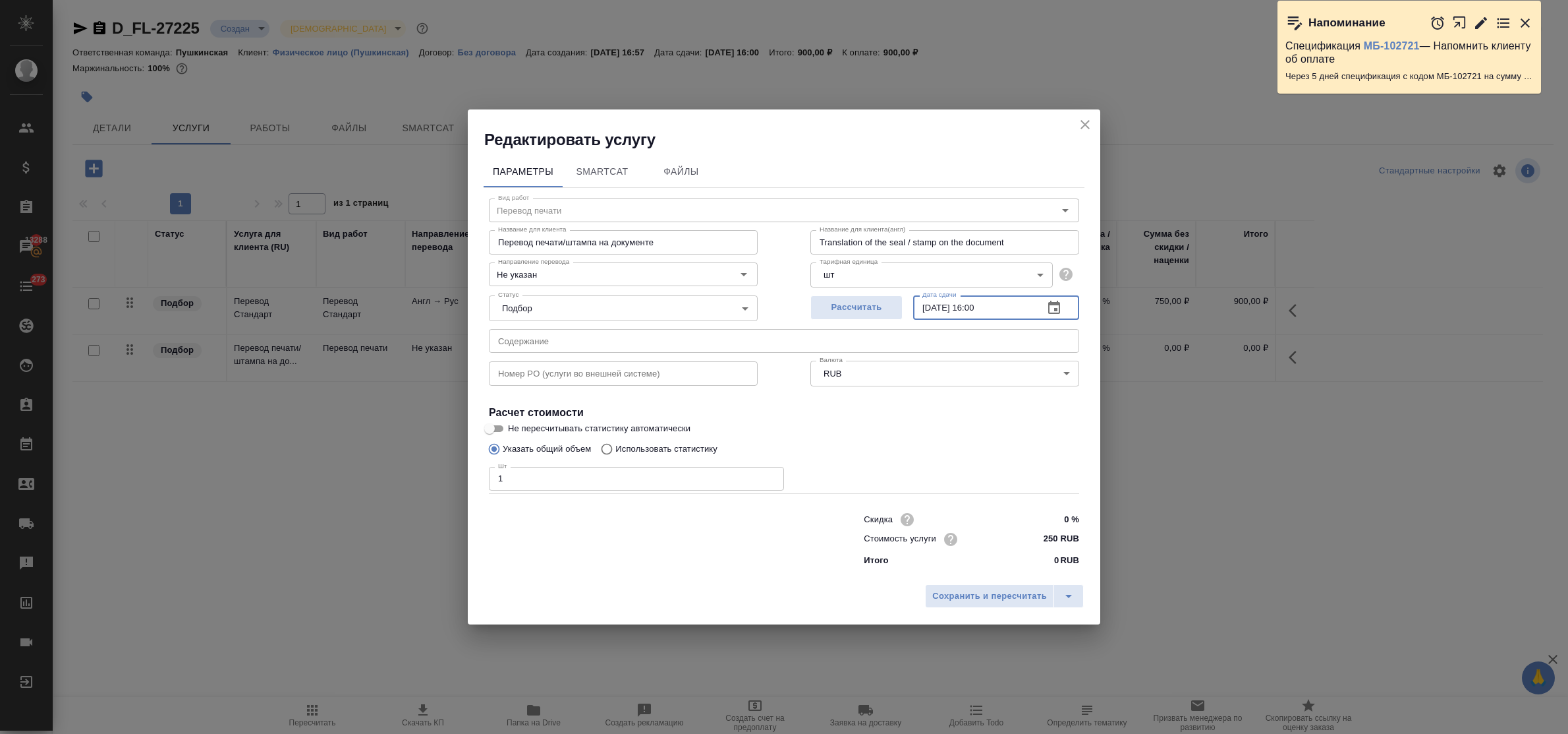
click at [985, 306] on input "14.08.2025 16:00" at bounding box center [973, 307] width 120 height 24
drag, startPoint x: 1027, startPoint y: 592, endPoint x: 1011, endPoint y: 585, distance: 17.5
click at [1026, 594] on span "Сохранить и пересчитать" at bounding box center [989, 596] width 115 height 15
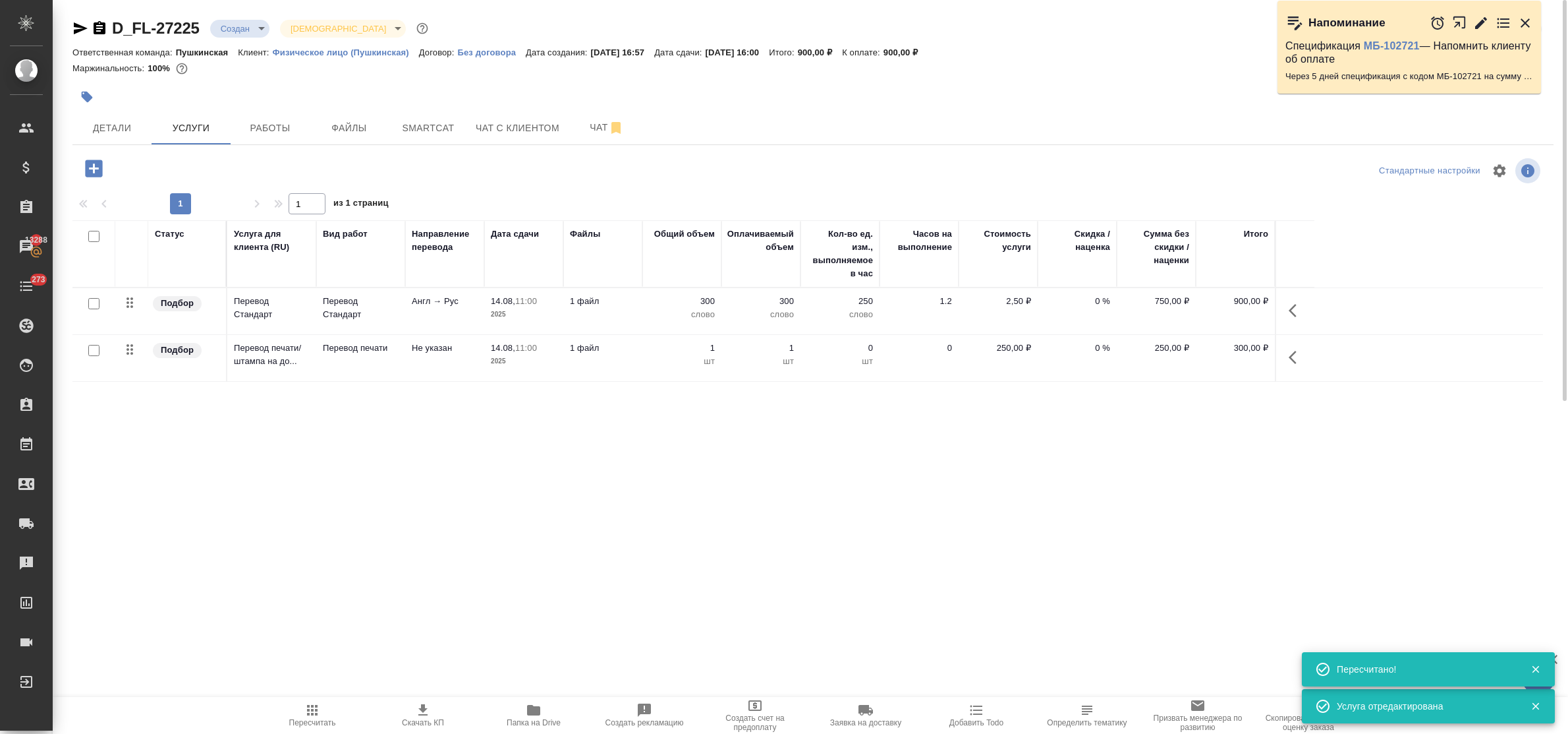
click at [92, 176] on icon "button" at bounding box center [93, 168] width 17 height 17
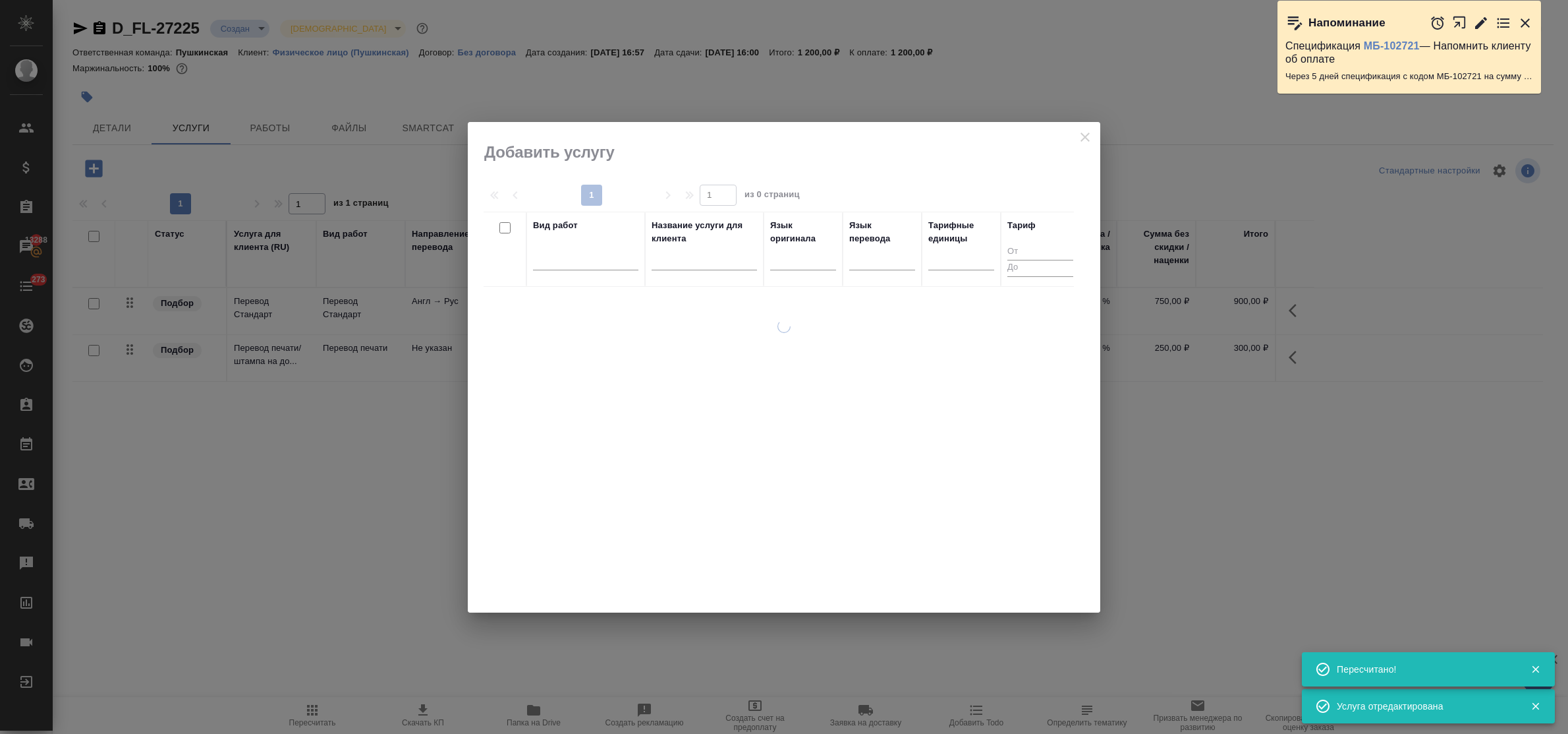
click at [554, 271] on div at bounding box center [586, 263] width 106 height 35
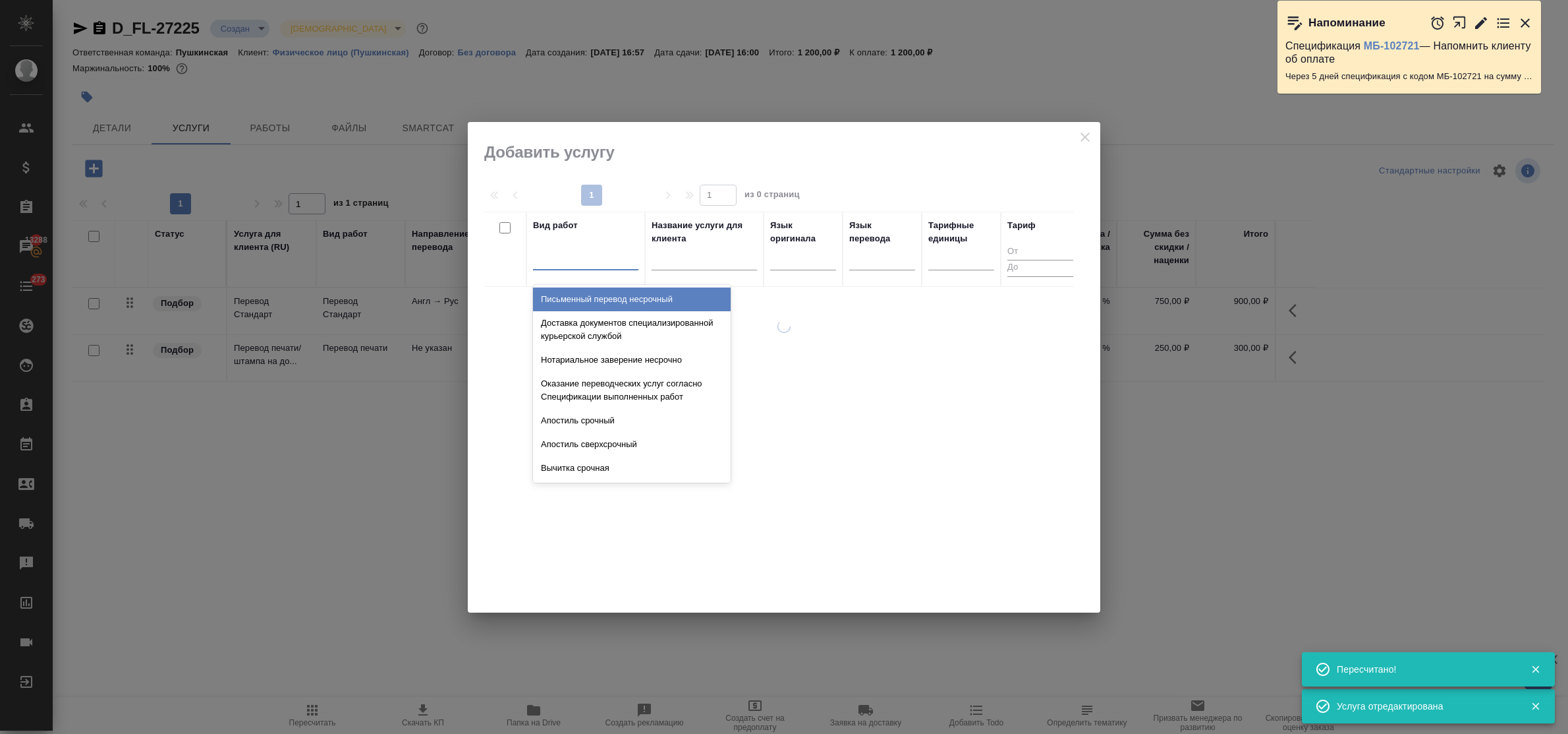
click at [550, 263] on div at bounding box center [586, 256] width 106 height 19
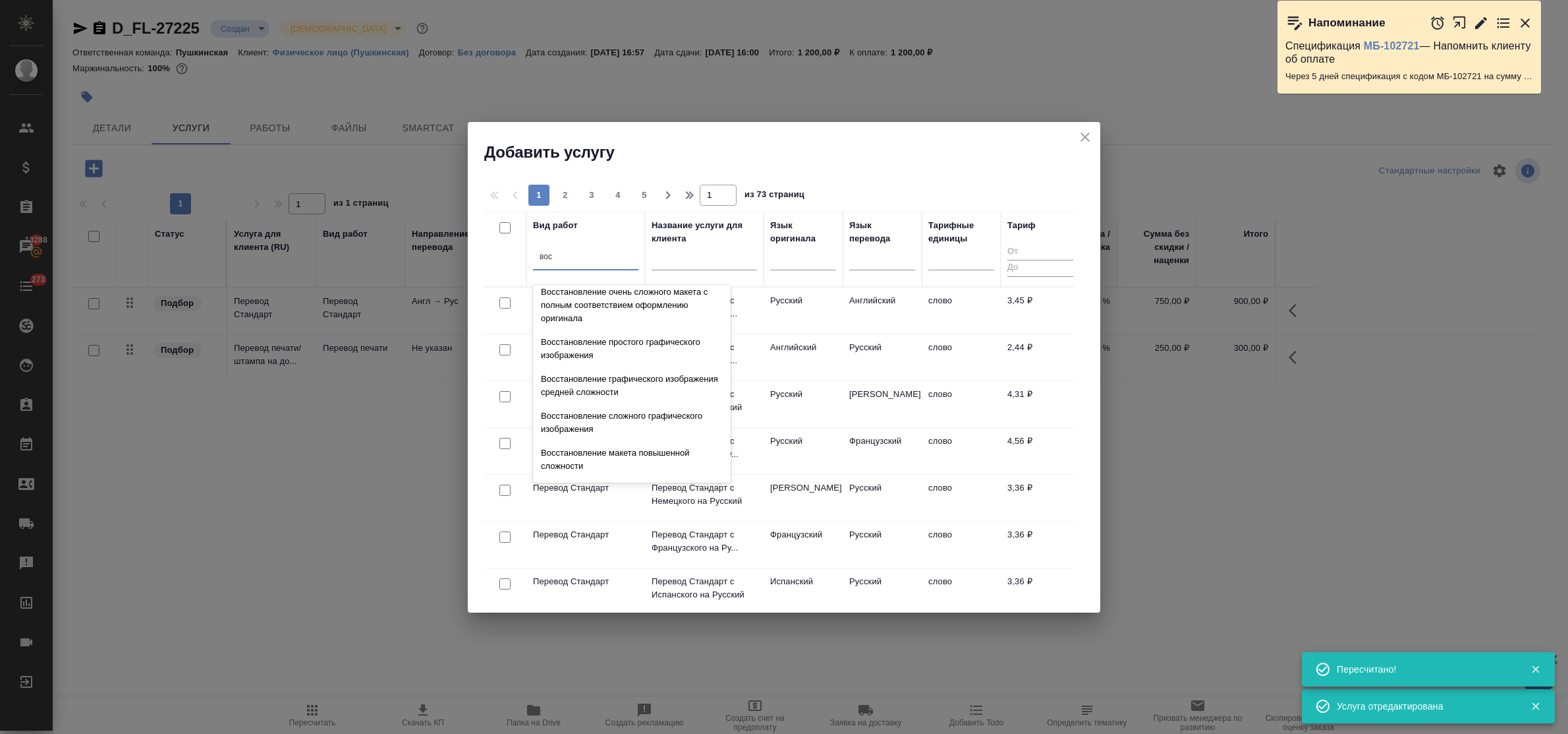
scroll to position [242, 0]
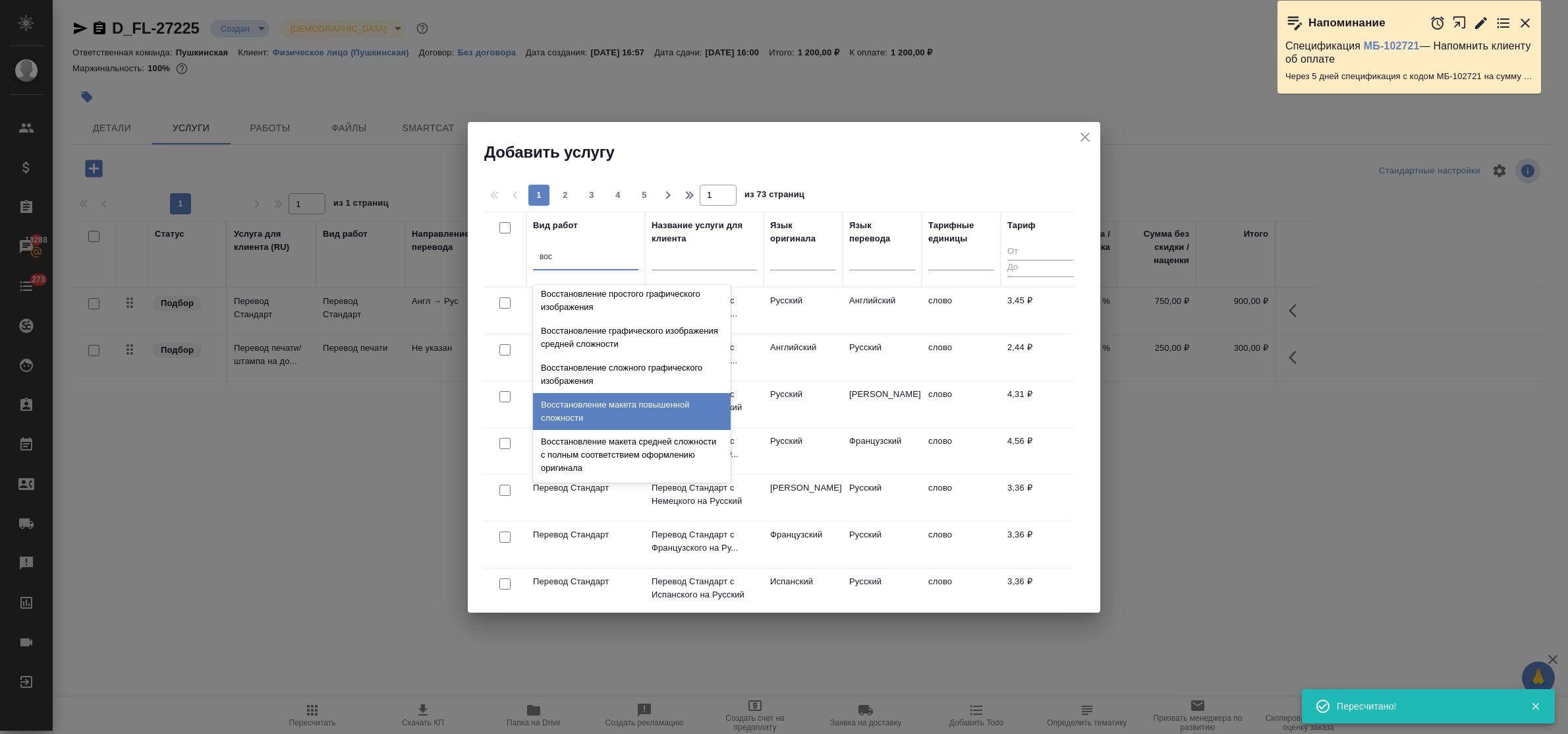
click at [607, 427] on div "Восстановление макета повышенной сложности" at bounding box center [632, 411] width 198 height 37
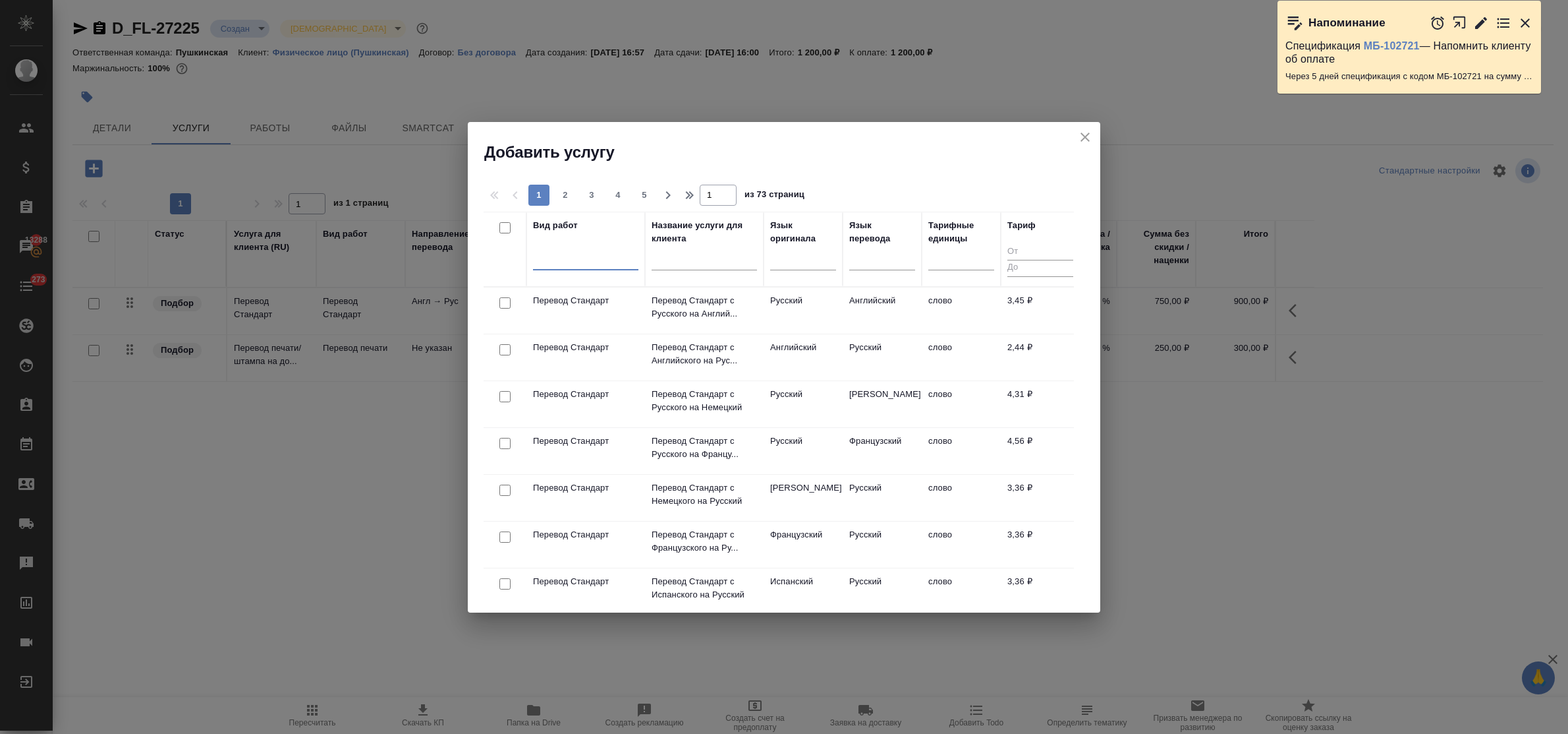
click at [597, 266] on div at bounding box center [586, 256] width 106 height 19
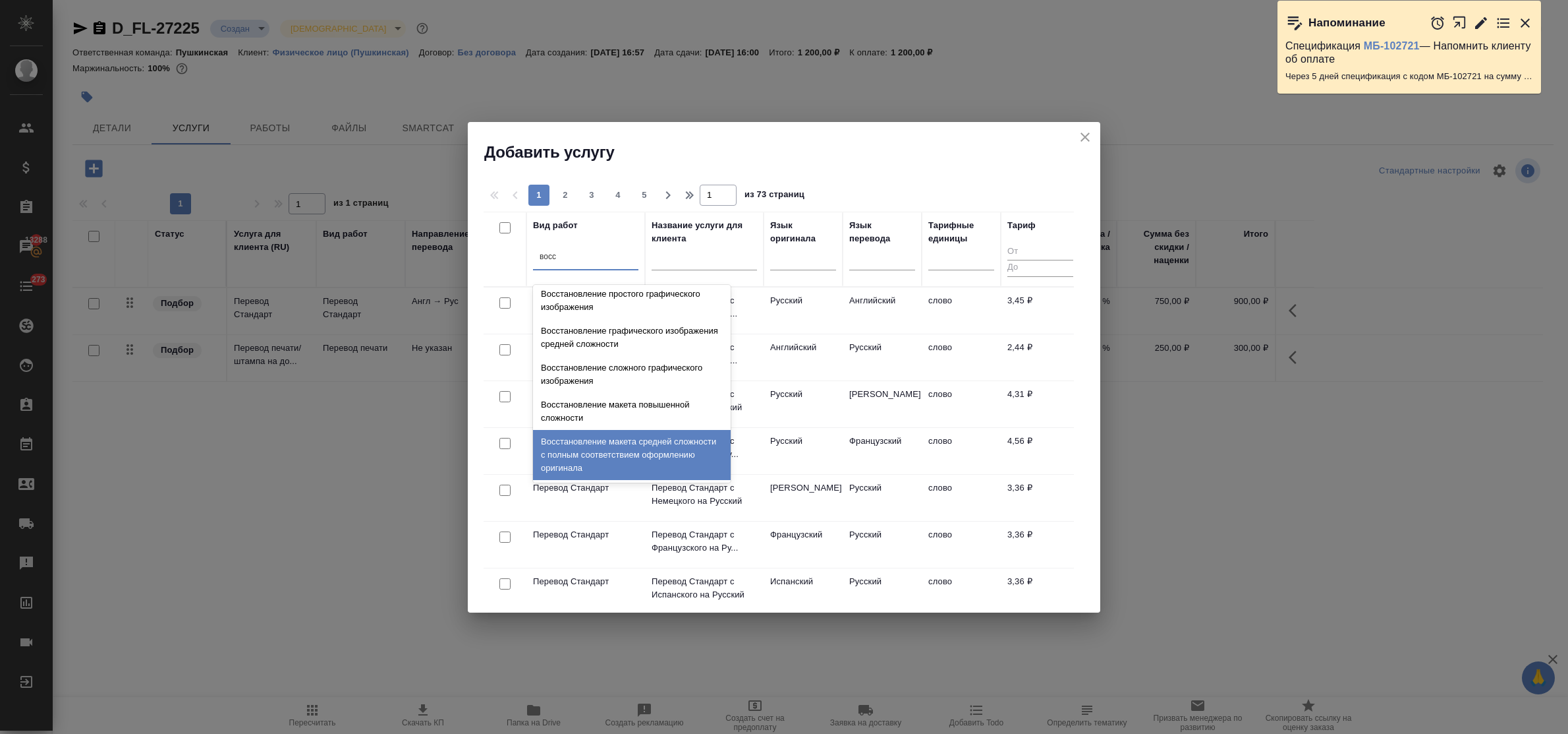
click at [621, 442] on div "Восстановление макета средней сложности с полным соответствием оформлению ориги…" at bounding box center [632, 455] width 198 height 50
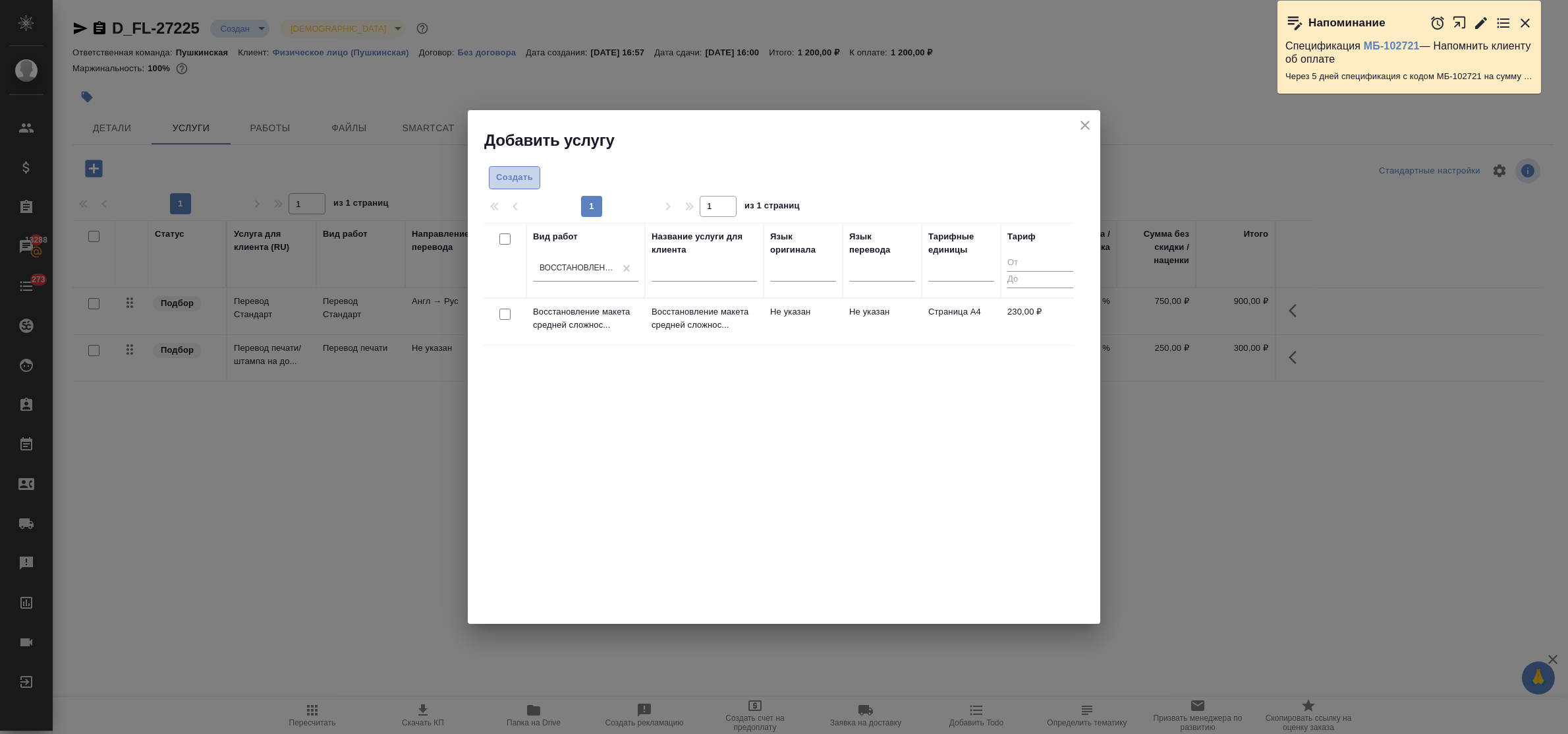
click at [524, 176] on span "Создать" at bounding box center [514, 178] width 37 height 15
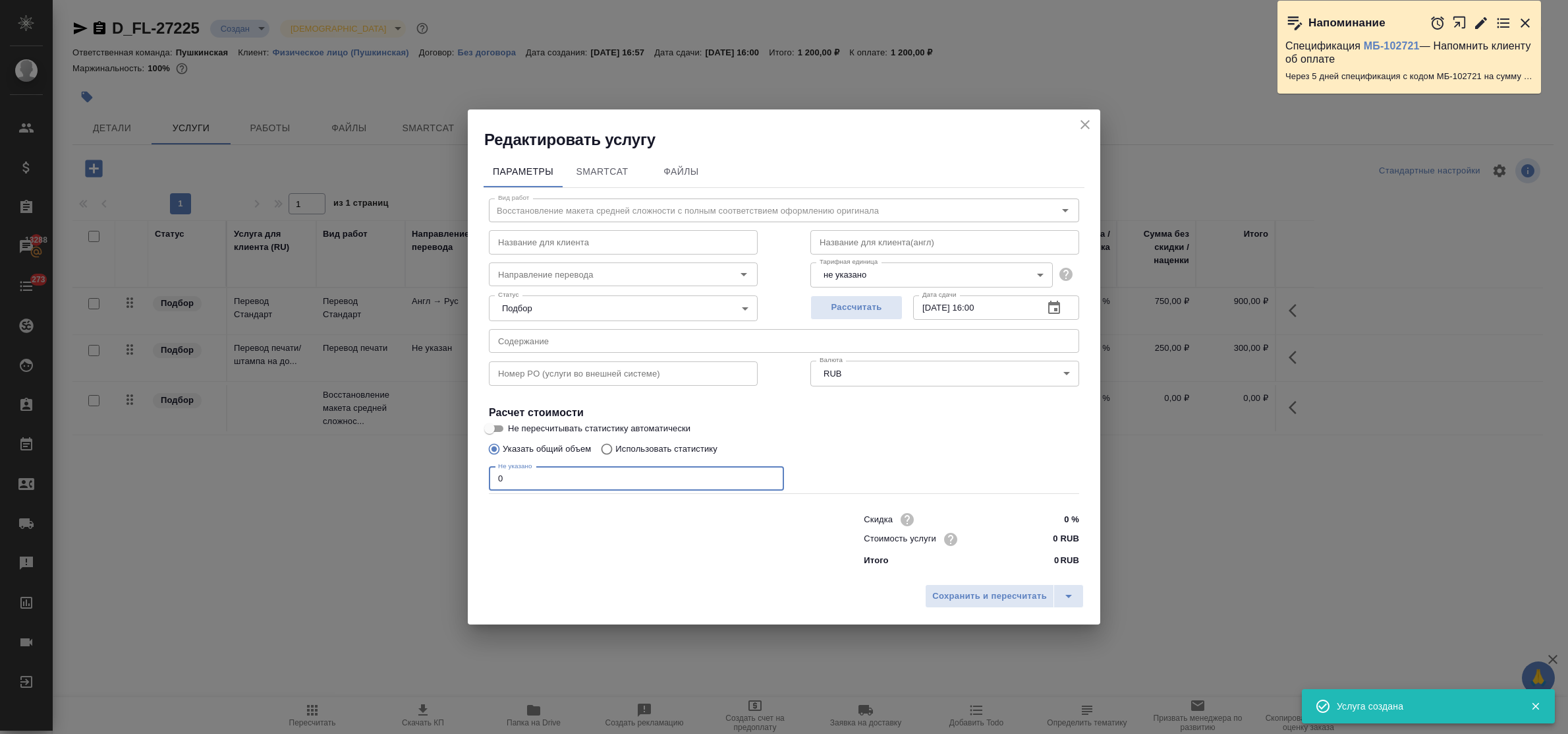
drag, startPoint x: 505, startPoint y: 480, endPoint x: 471, endPoint y: 475, distance: 34.4
click at [471, 475] on div "Параметры SmartCat Файлы Вид работ Восстановление макета средней сложности с по…" at bounding box center [784, 363] width 632 height 427
click at [1039, 539] on input "0 RUB" at bounding box center [1055, 538] width 50 height 19
click at [982, 305] on input "14.08.2025 16:00" at bounding box center [973, 307] width 120 height 24
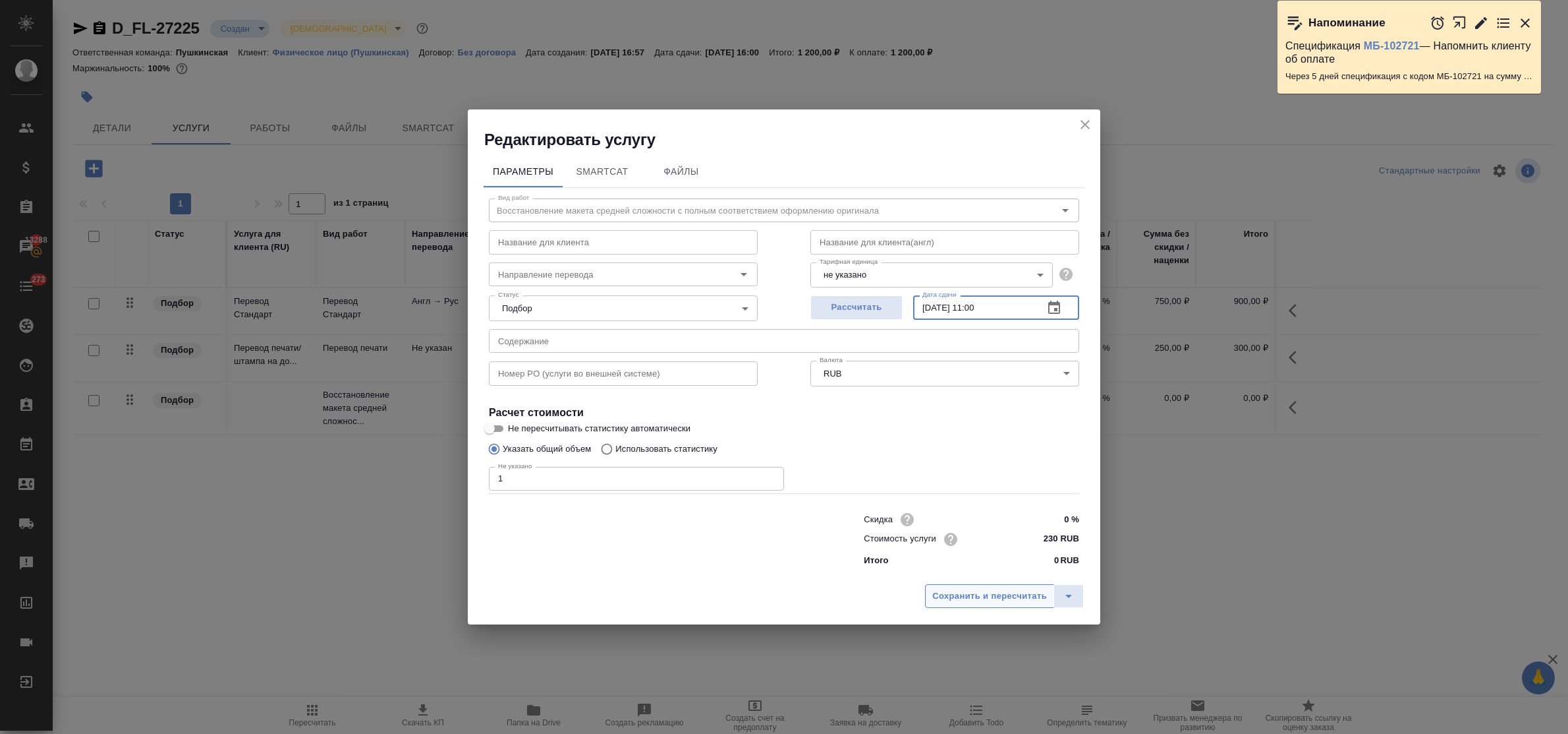
click at [1017, 594] on span "Сохранить и пересчитать" at bounding box center [989, 596] width 115 height 15
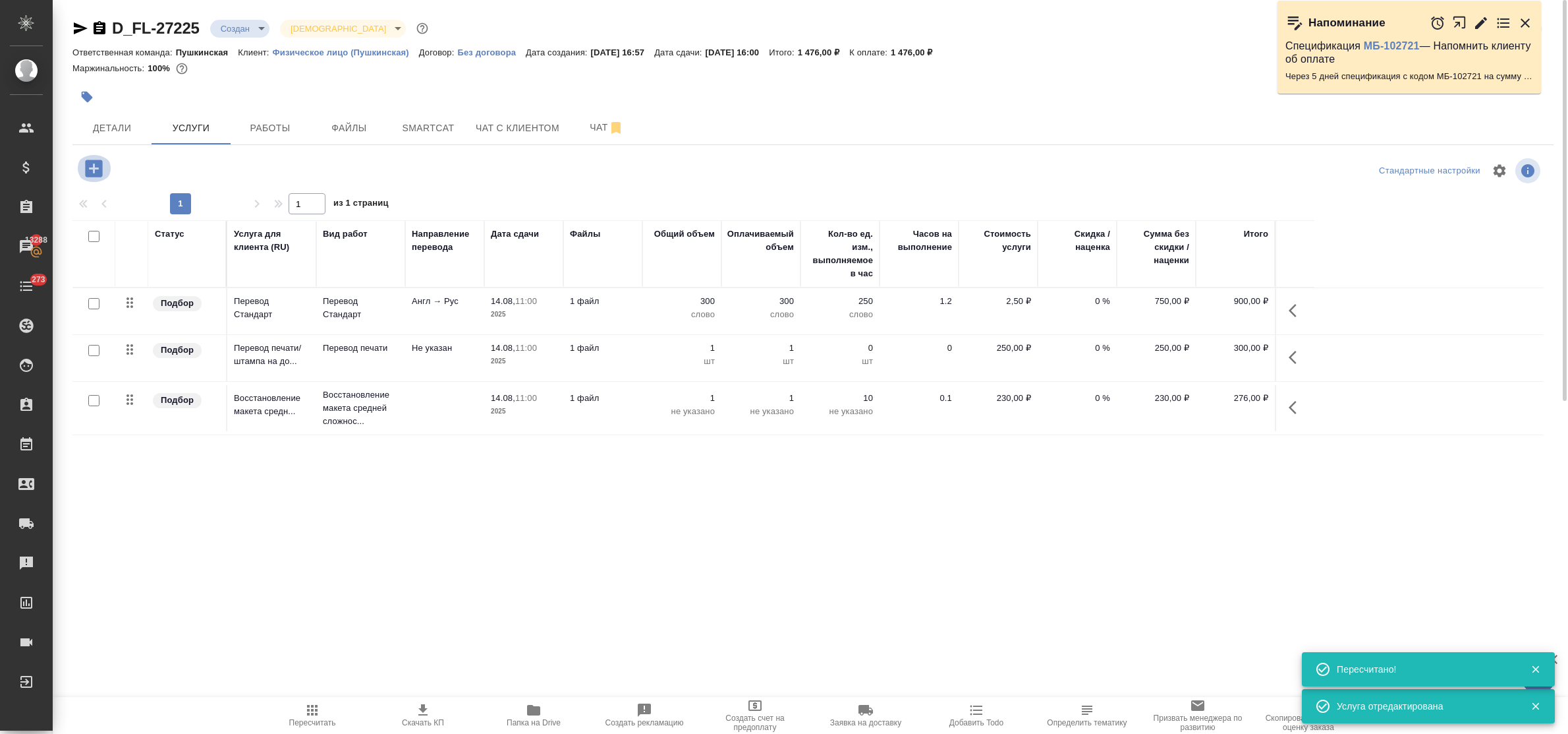
click at [91, 172] on icon "button" at bounding box center [93, 168] width 17 height 17
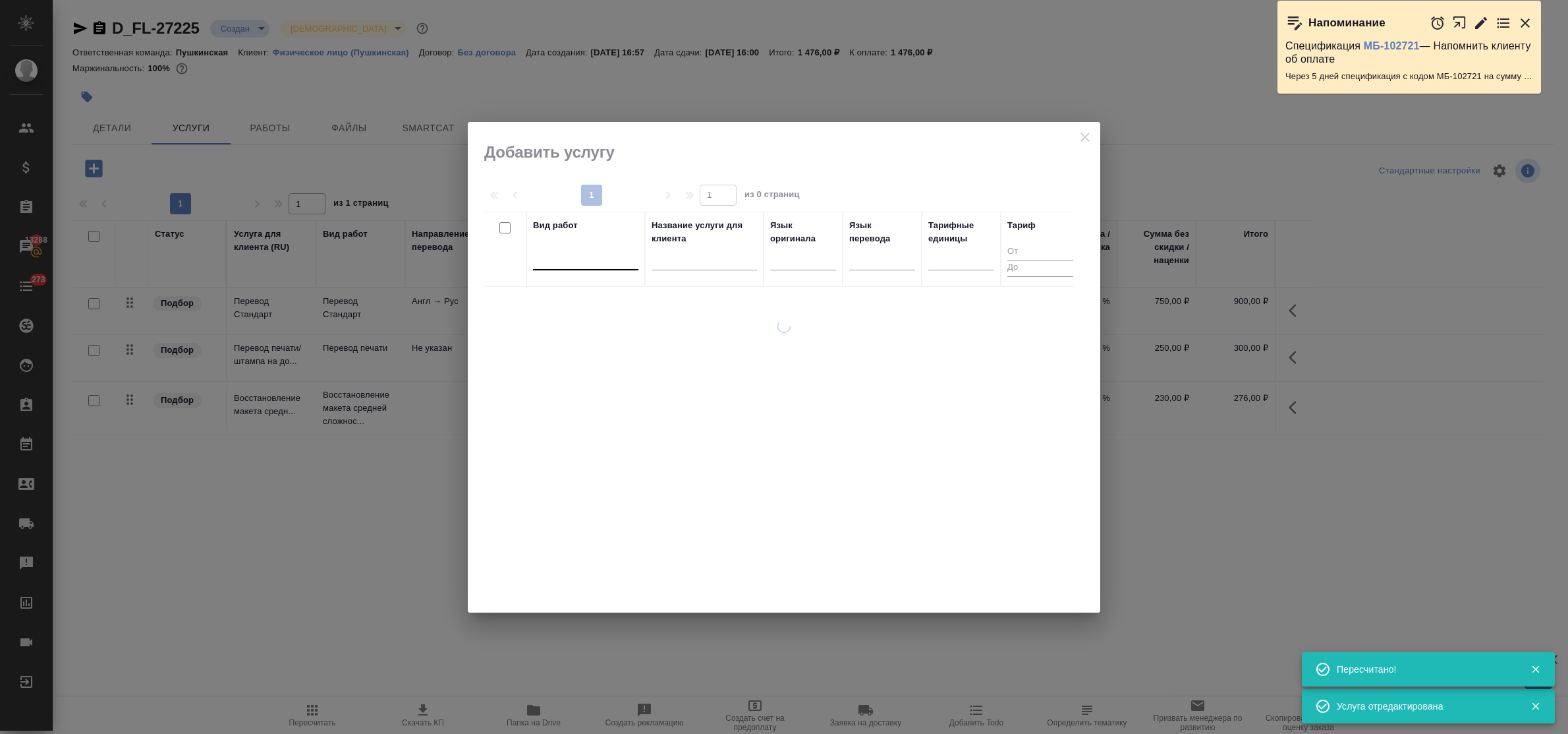
click at [560, 263] on div at bounding box center [586, 256] width 106 height 19
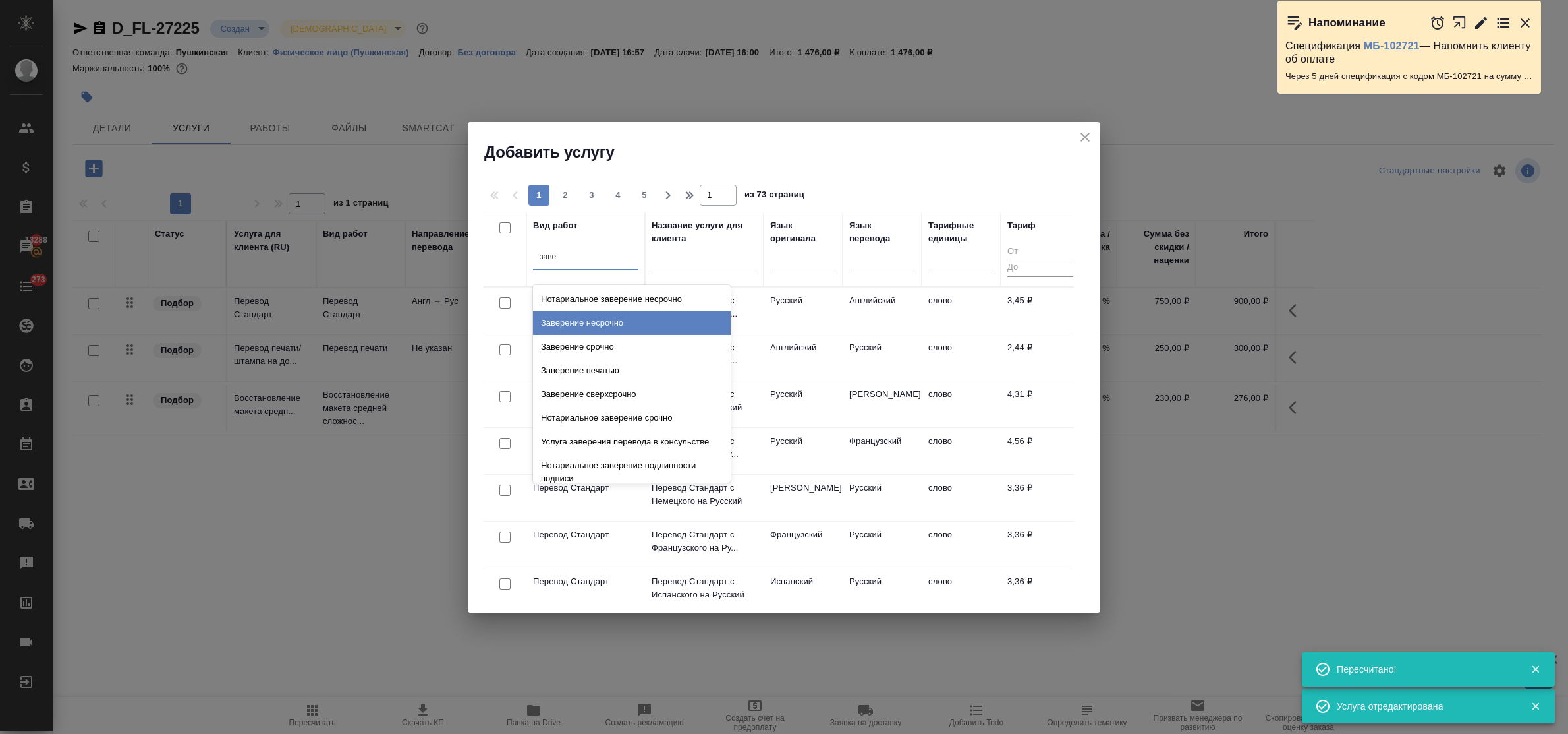
drag, startPoint x: 577, startPoint y: 309, endPoint x: 577, endPoint y: 321, distance: 12.0
click at [577, 321] on div "Нотариальное заверение несрочно Заверение несрочно Заверение срочно Заверение п…" at bounding box center [632, 384] width 198 height 198
click at [577, 321] on div "Заверение несрочно" at bounding box center [632, 323] width 198 height 24
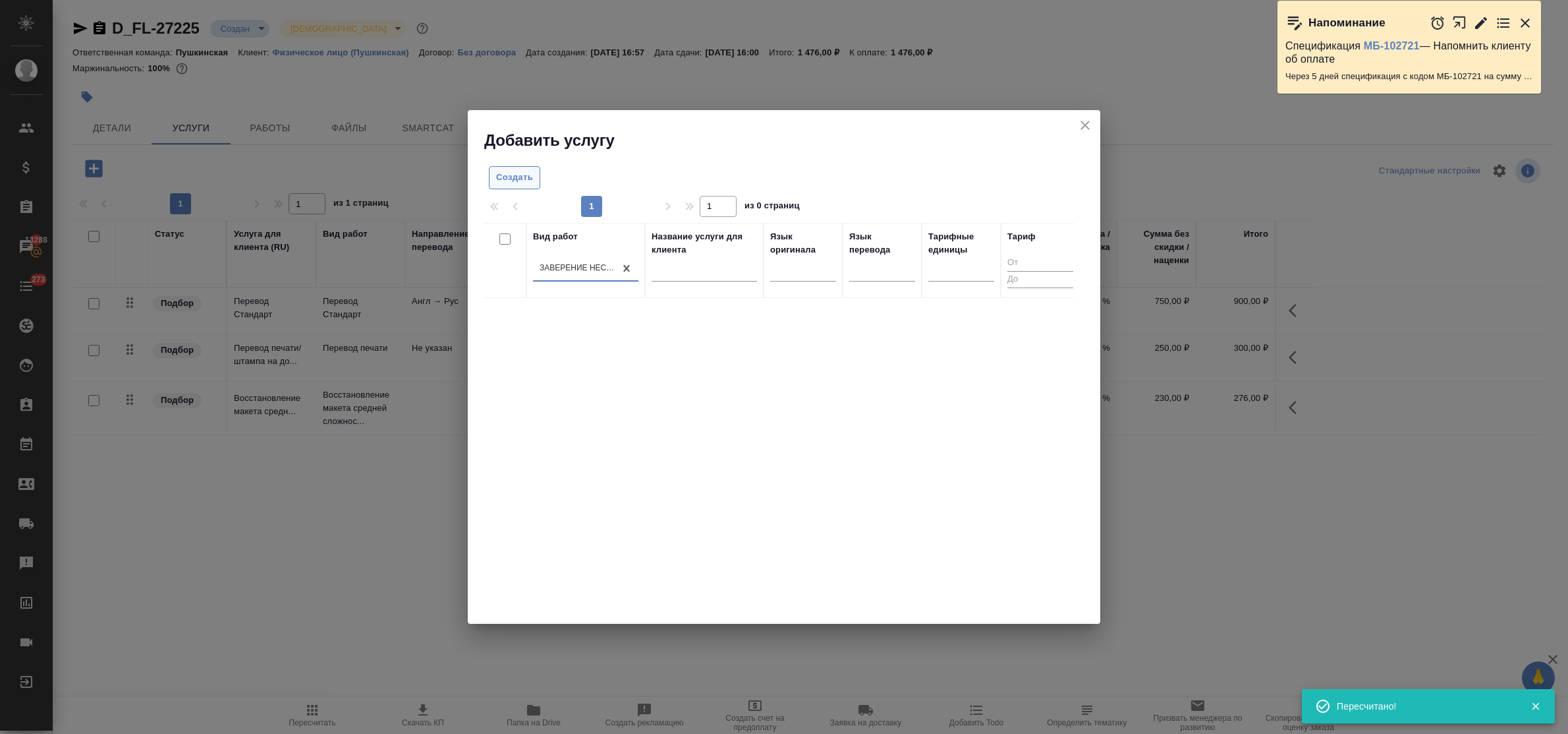
click at [508, 172] on span "Создать" at bounding box center [514, 178] width 37 height 15
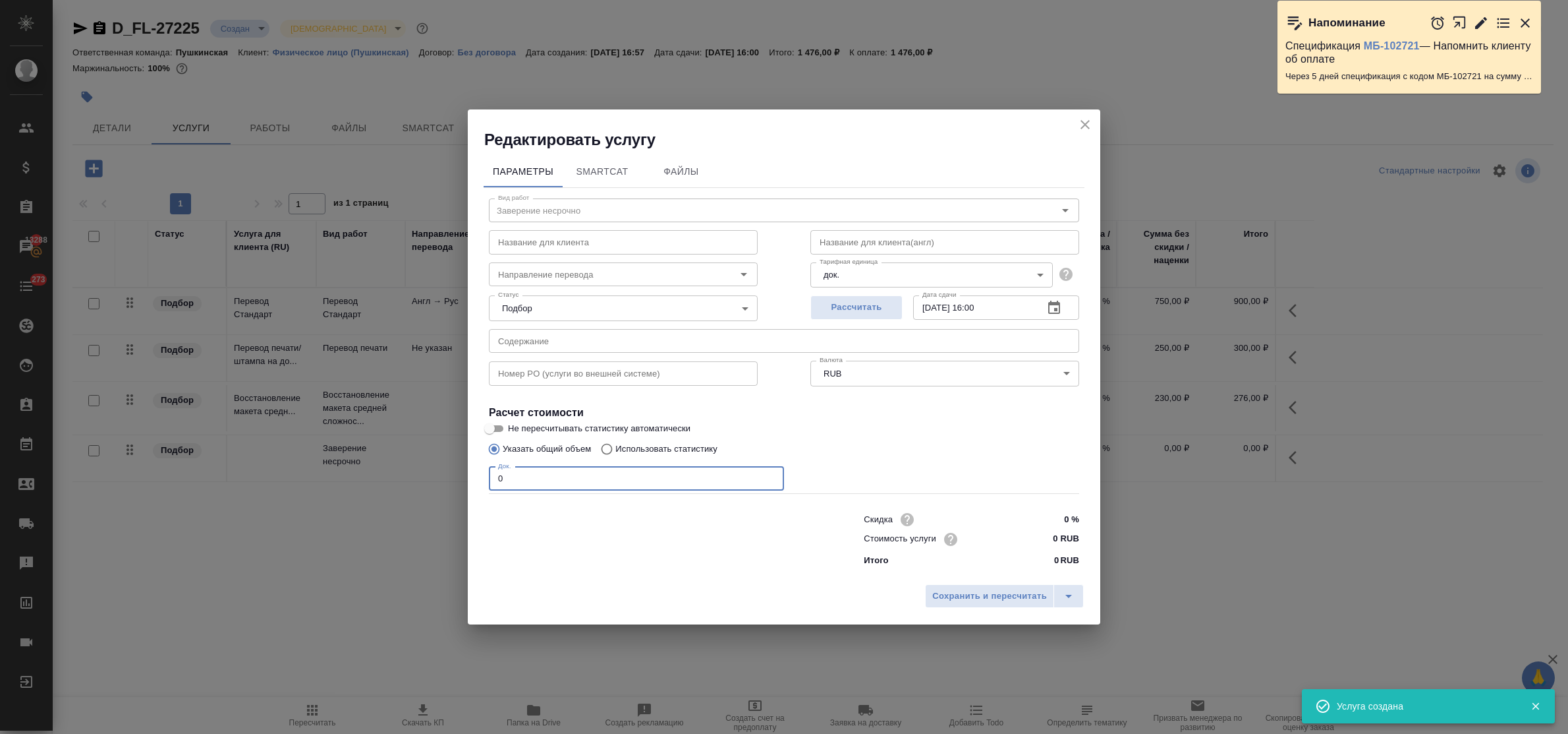
drag, startPoint x: 502, startPoint y: 481, endPoint x: 465, endPoint y: 465, distance: 40.3
click at [463, 466] on div "Редактировать услугу Параметры SmartCat Файлы Вид работ Заверение несрочно Вид …" at bounding box center [784, 367] width 1568 height 734
click at [1040, 537] on input "0 RUB" at bounding box center [1055, 538] width 48 height 19
click at [1001, 597] on span "Сохранить и пересчитать" at bounding box center [989, 596] width 115 height 15
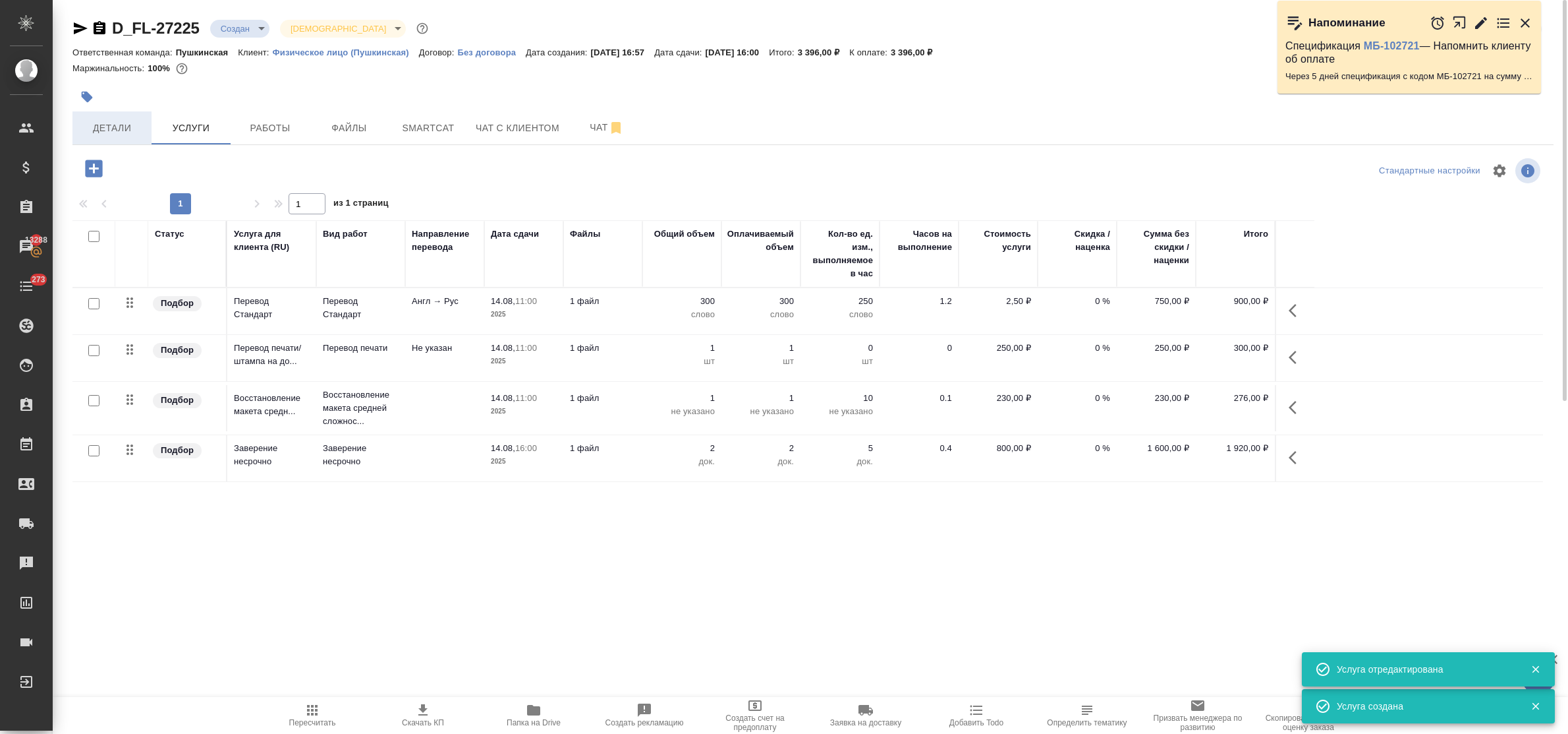
click at [125, 132] on span "Детали" at bounding box center [111, 128] width 64 height 17
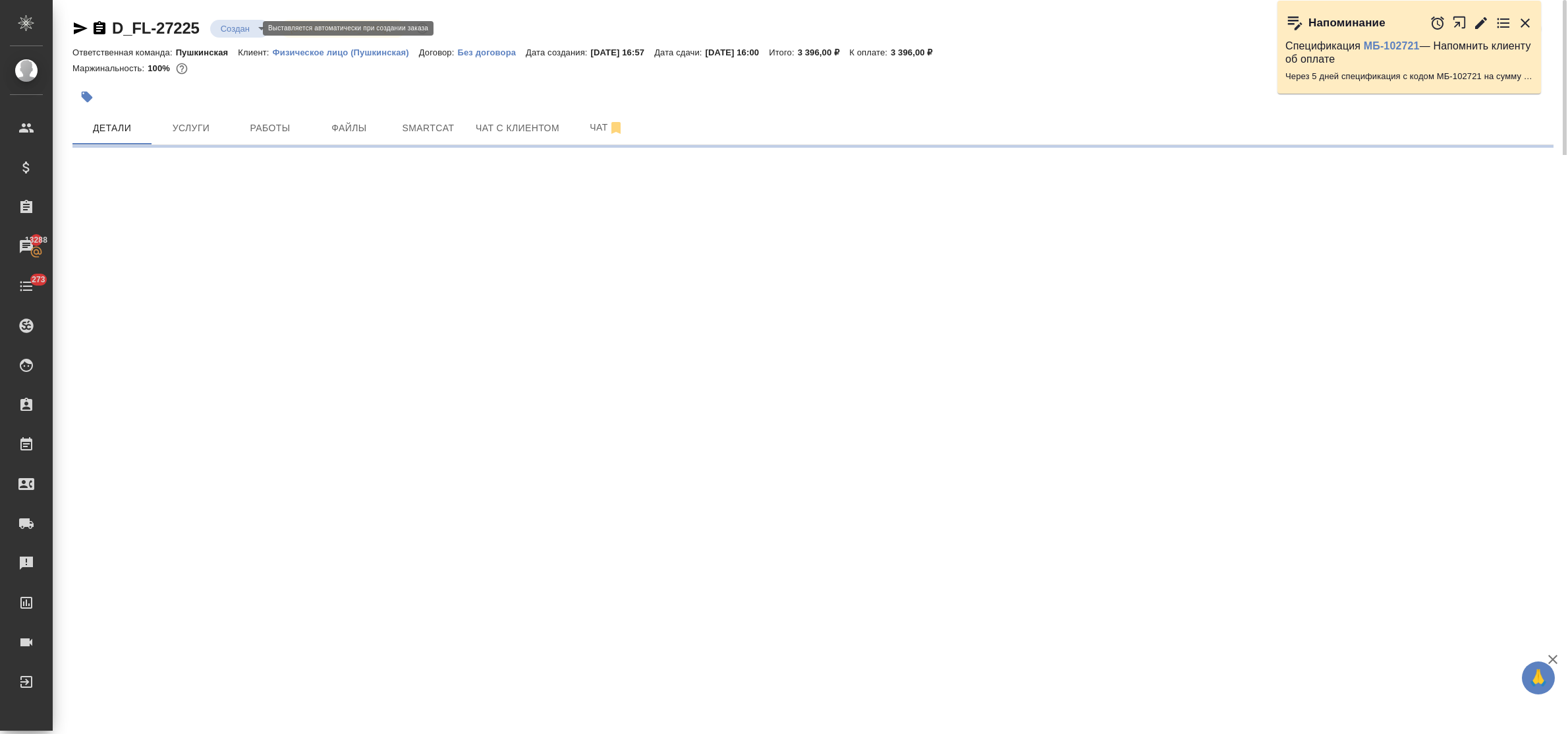
click at [234, 28] on body "🙏 .cls-1 fill:#fff; AWATERA Bulakhova Elena Клиенты Спецификации Заказы 13288 Ч…" at bounding box center [784, 367] width 1568 height 734
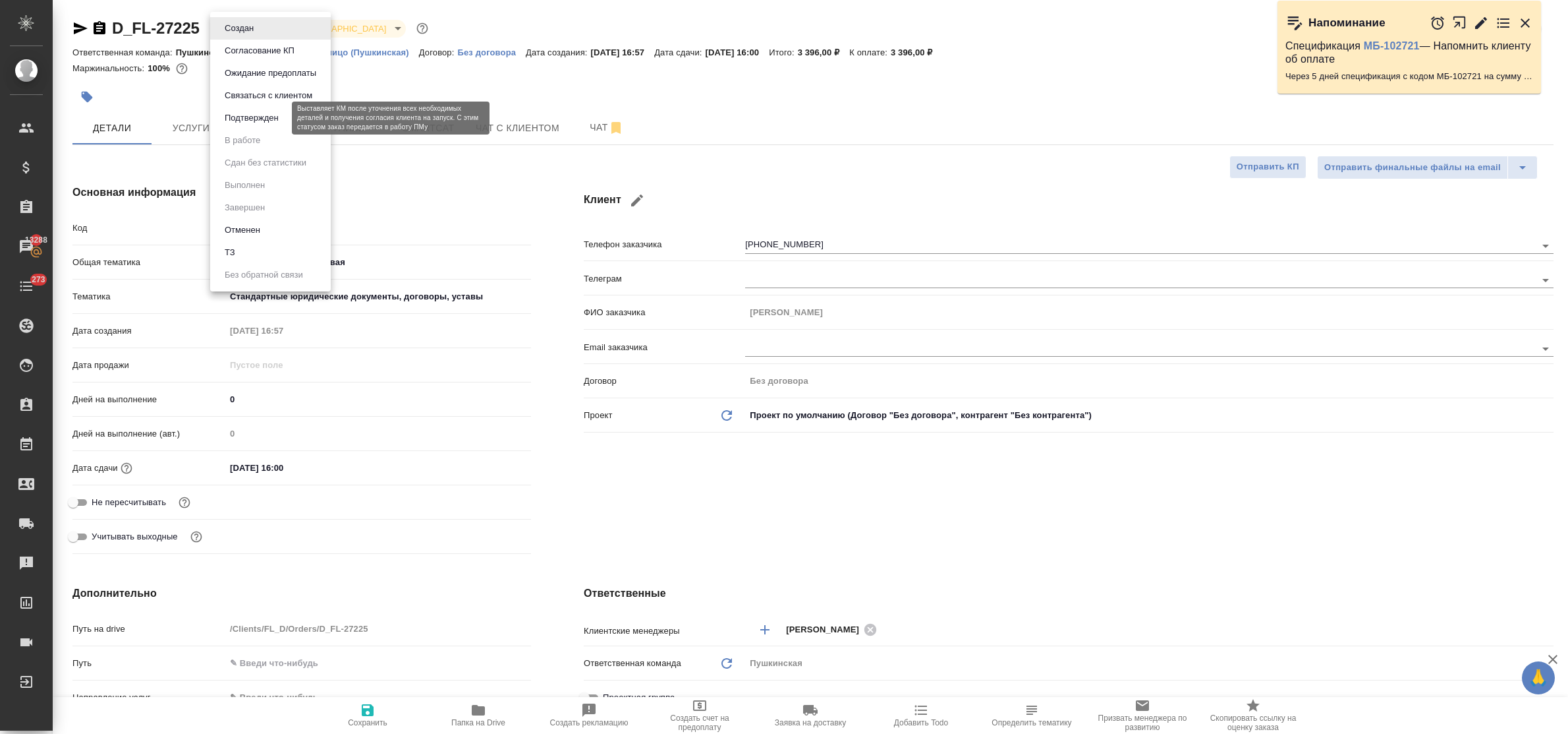
click at [251, 114] on button "Подтвержден" at bounding box center [251, 118] width 62 height 15
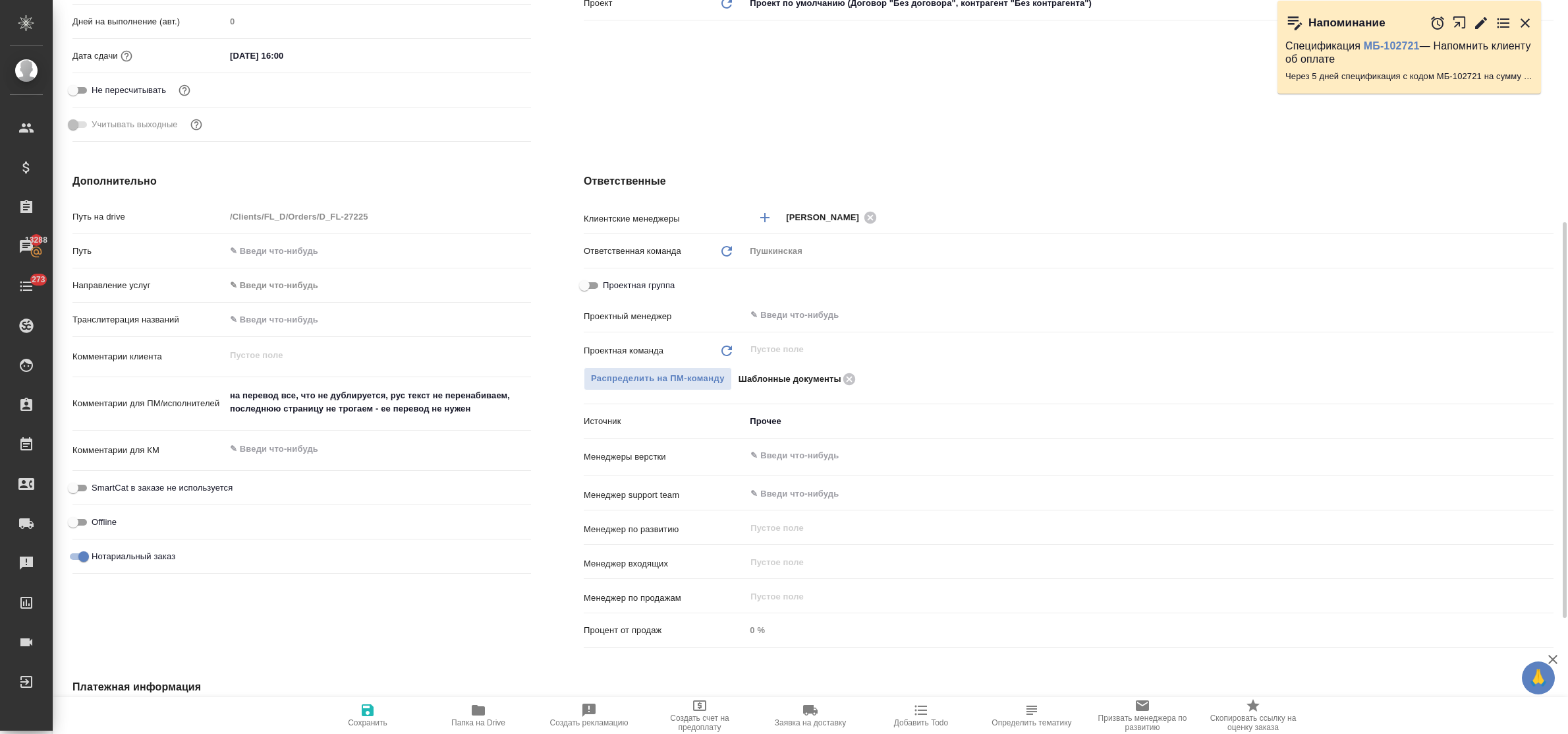
scroll to position [627, 0]
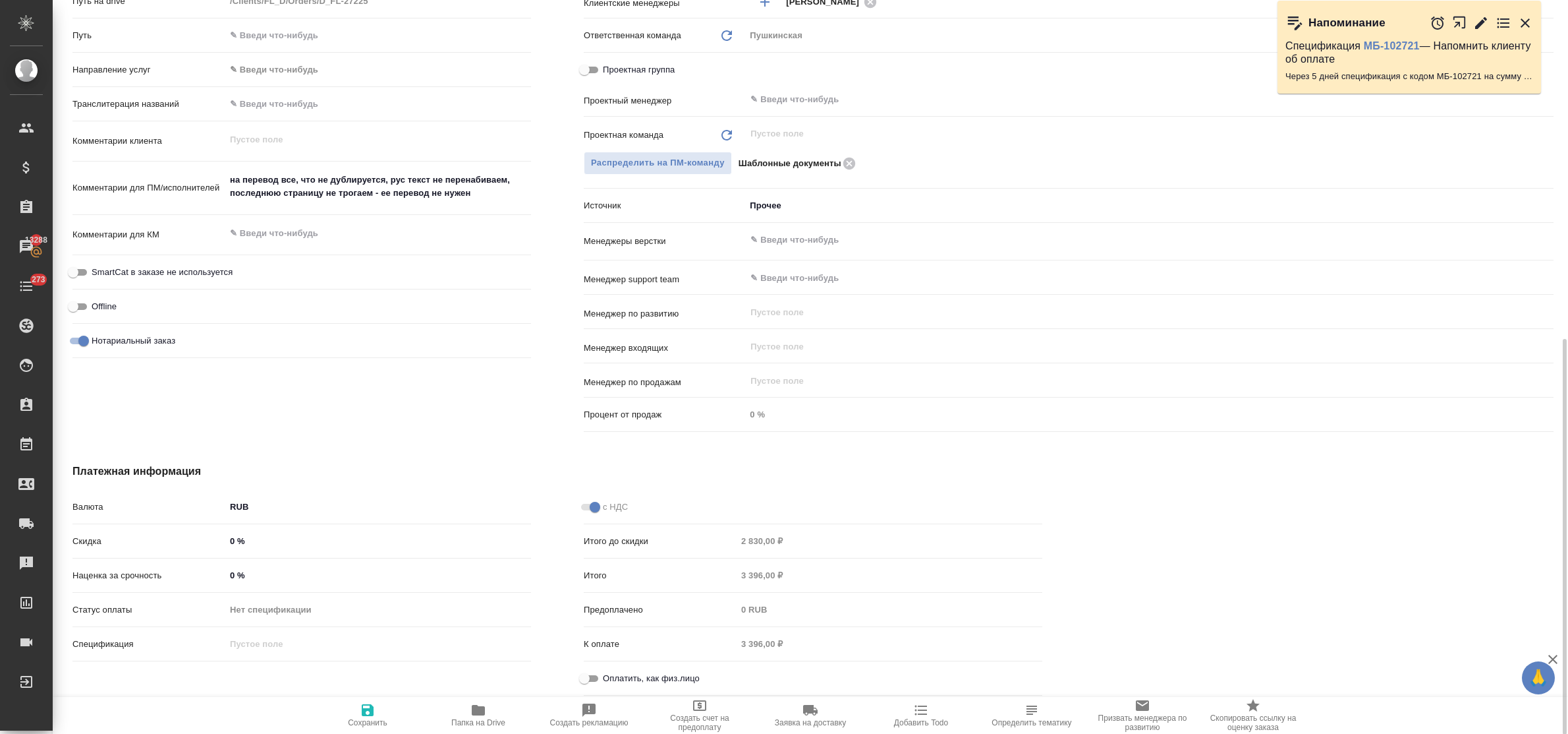
click at [595, 674] on input "Оплатить, как физ.лицо" at bounding box center [583, 678] width 47 height 16
click at [379, 716] on span "Сохранить" at bounding box center [367, 714] width 95 height 25
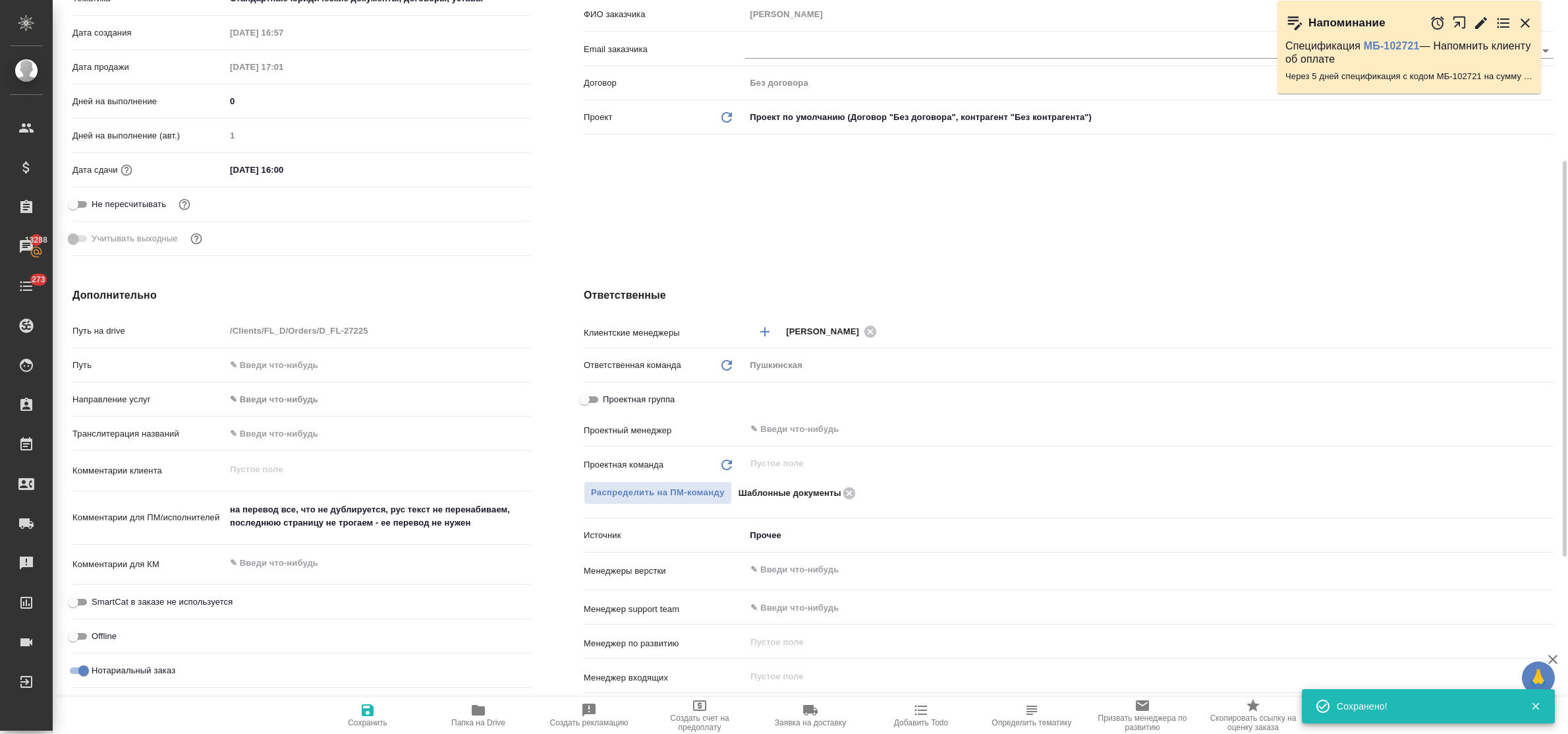
scroll to position [0, 0]
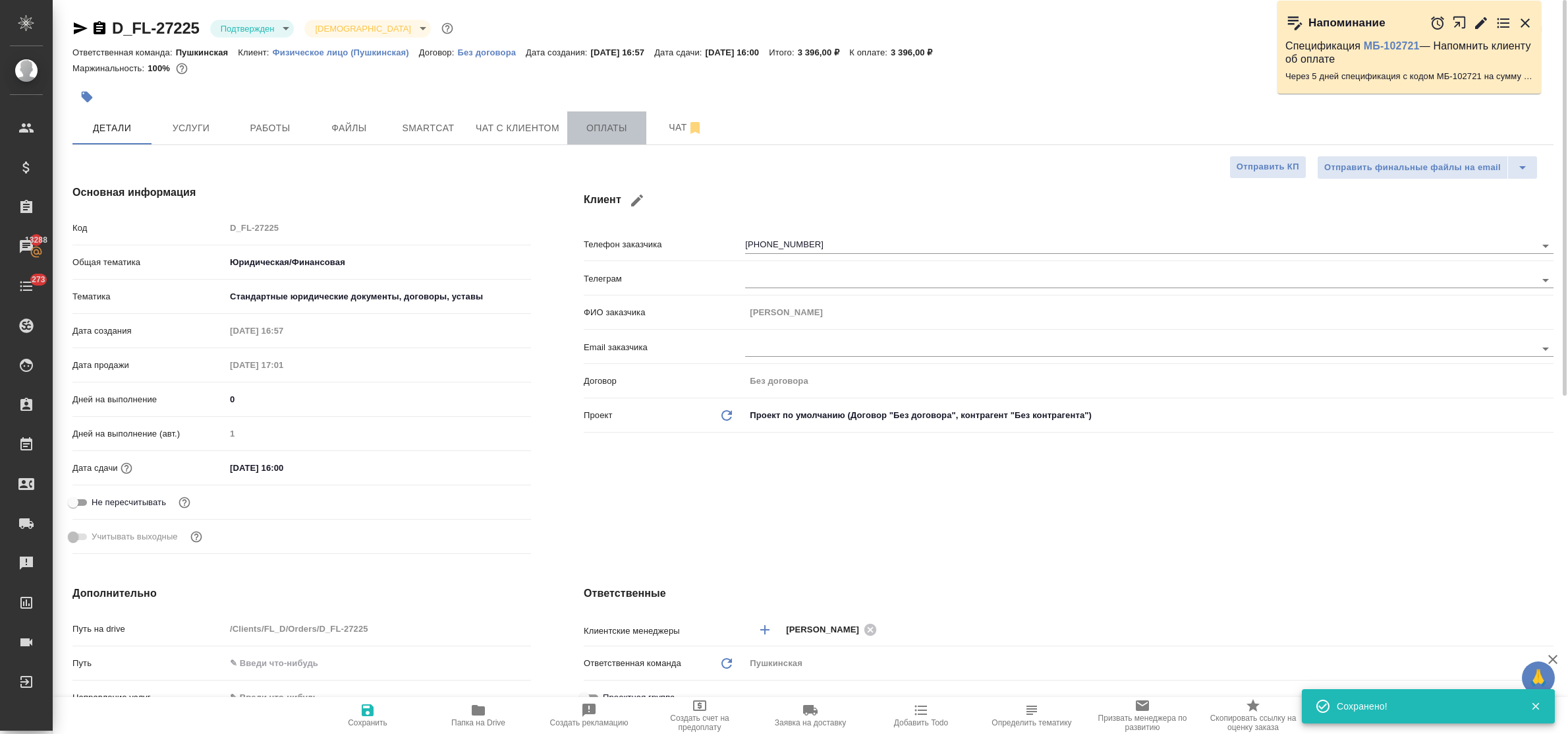
click at [595, 120] on span "Оплаты" at bounding box center [607, 128] width 64 height 17
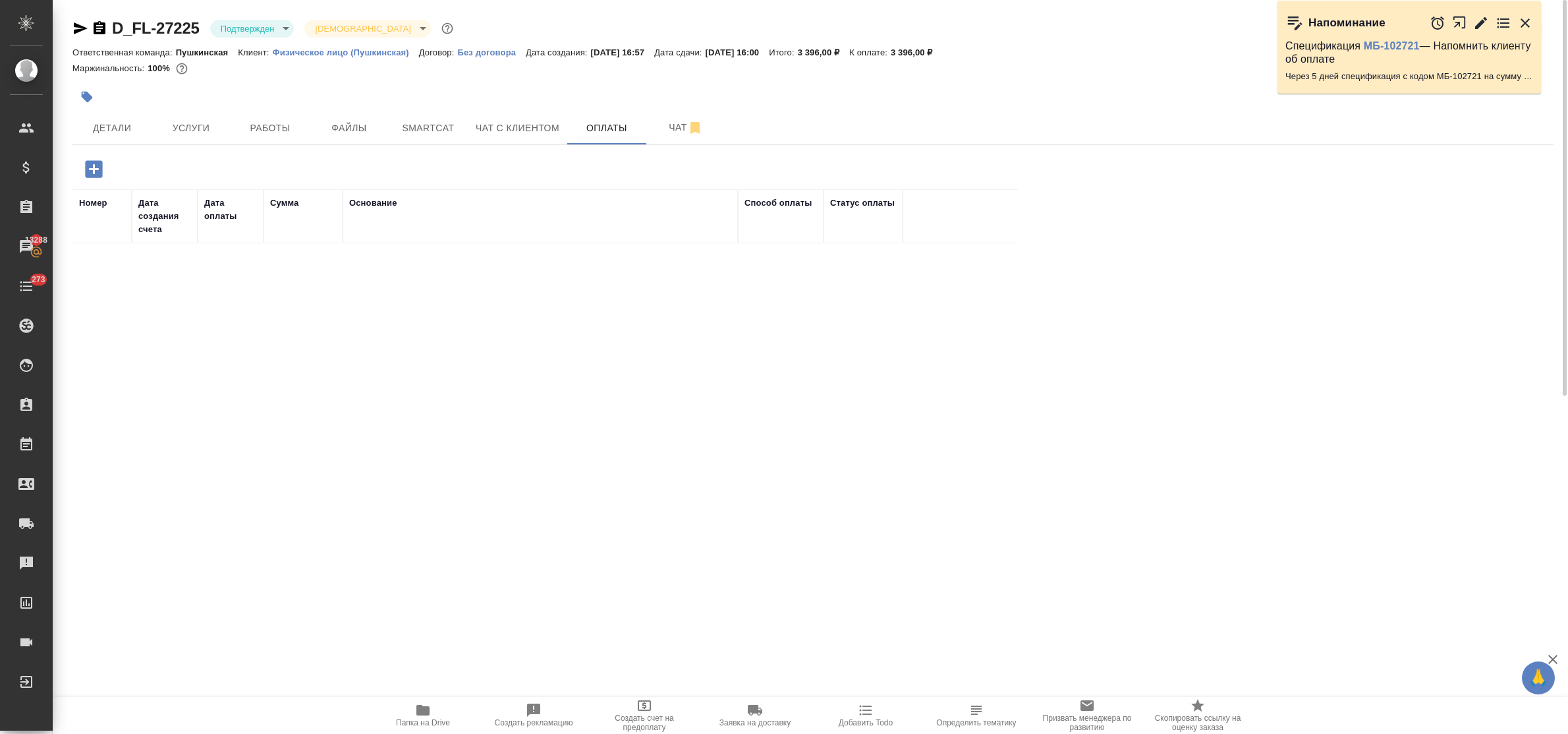
click at [92, 176] on icon "button" at bounding box center [93, 168] width 17 height 17
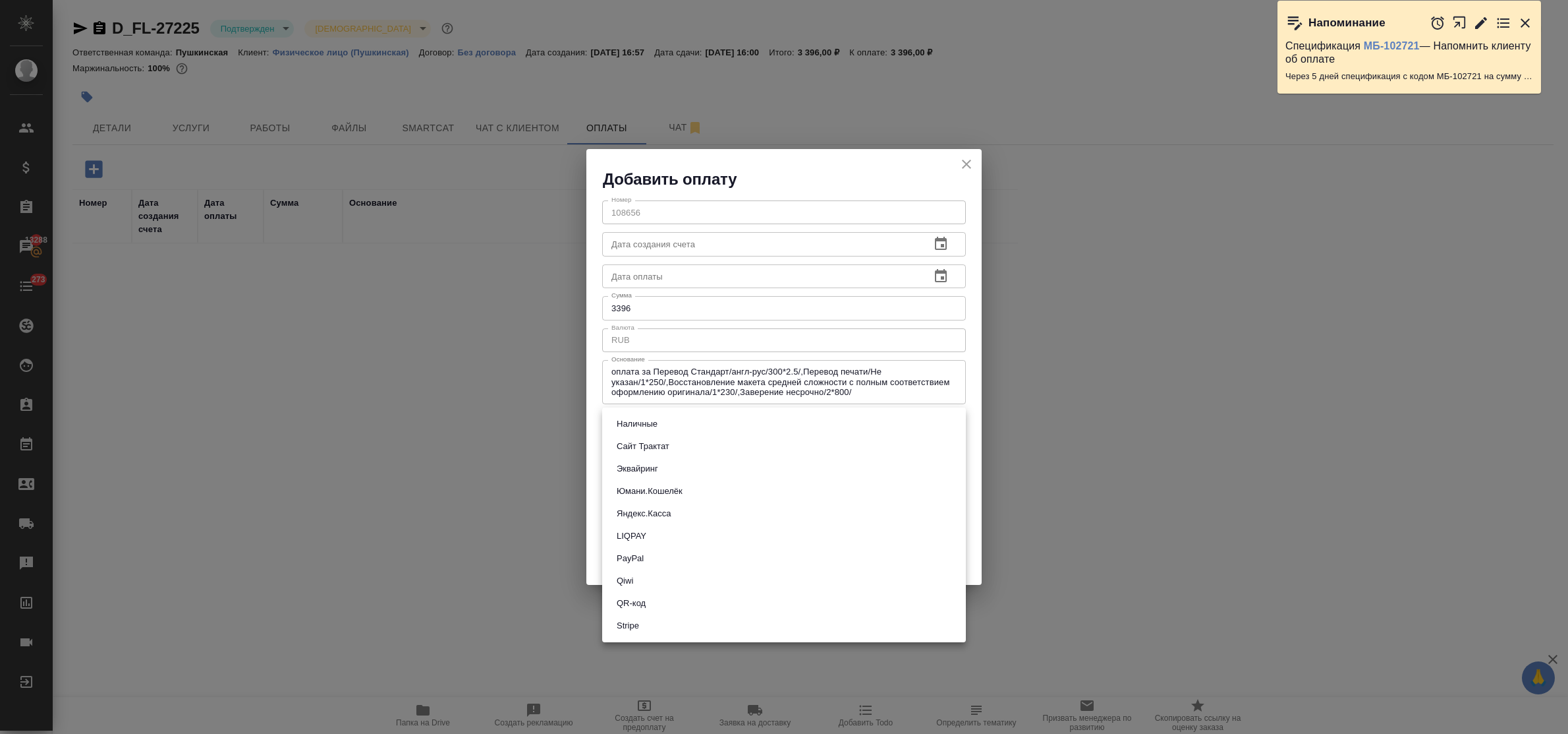
click at [664, 427] on body "🙏 .cls-1 fill:#fff; AWATERA Bulakhova Elena Клиенты Спецификации Заказы 13288 Ч…" at bounding box center [784, 367] width 1568 height 734
click at [662, 599] on li "QR-код" at bounding box center [784, 603] width 364 height 22
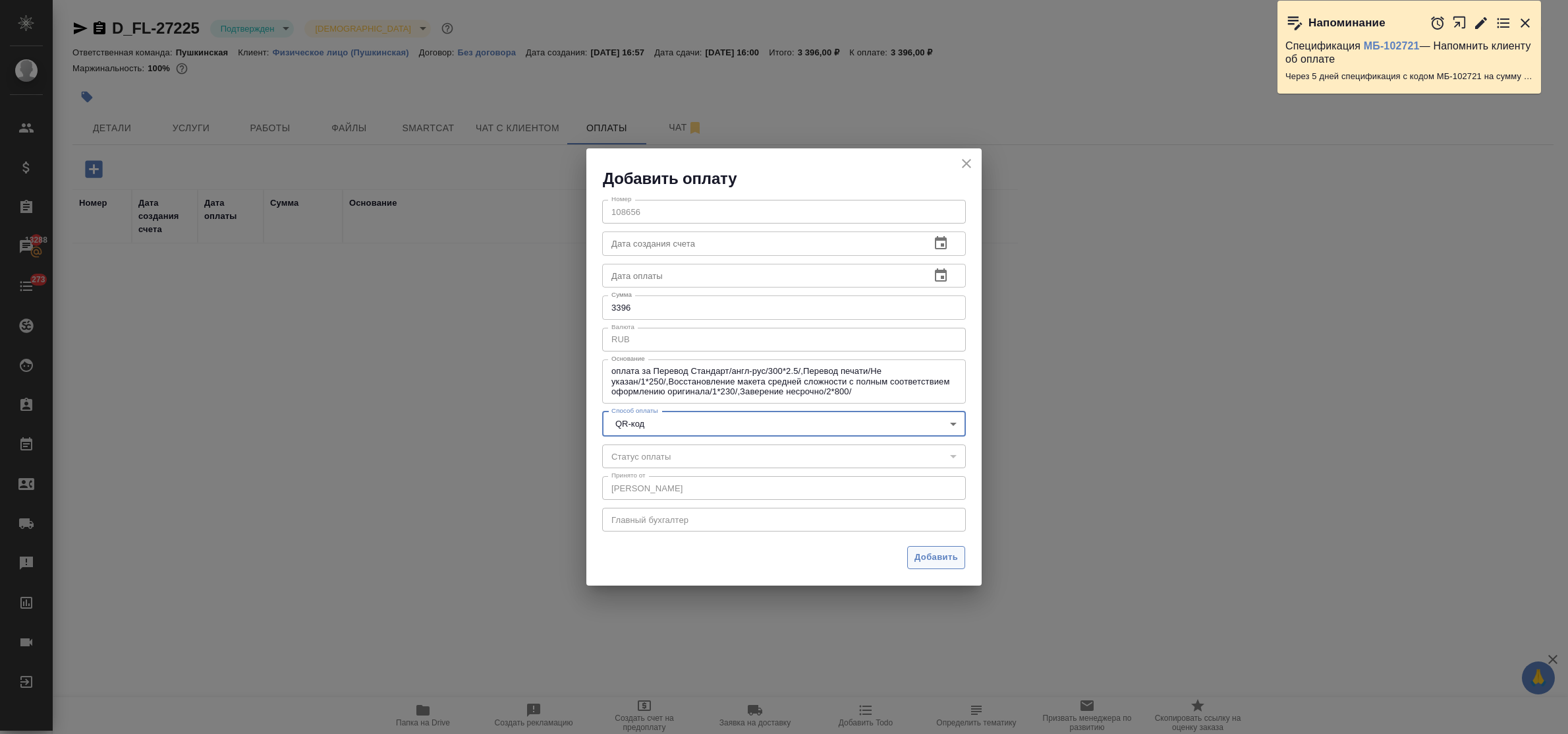
click at [916, 561] on span "Добавить" at bounding box center [936, 557] width 44 height 15
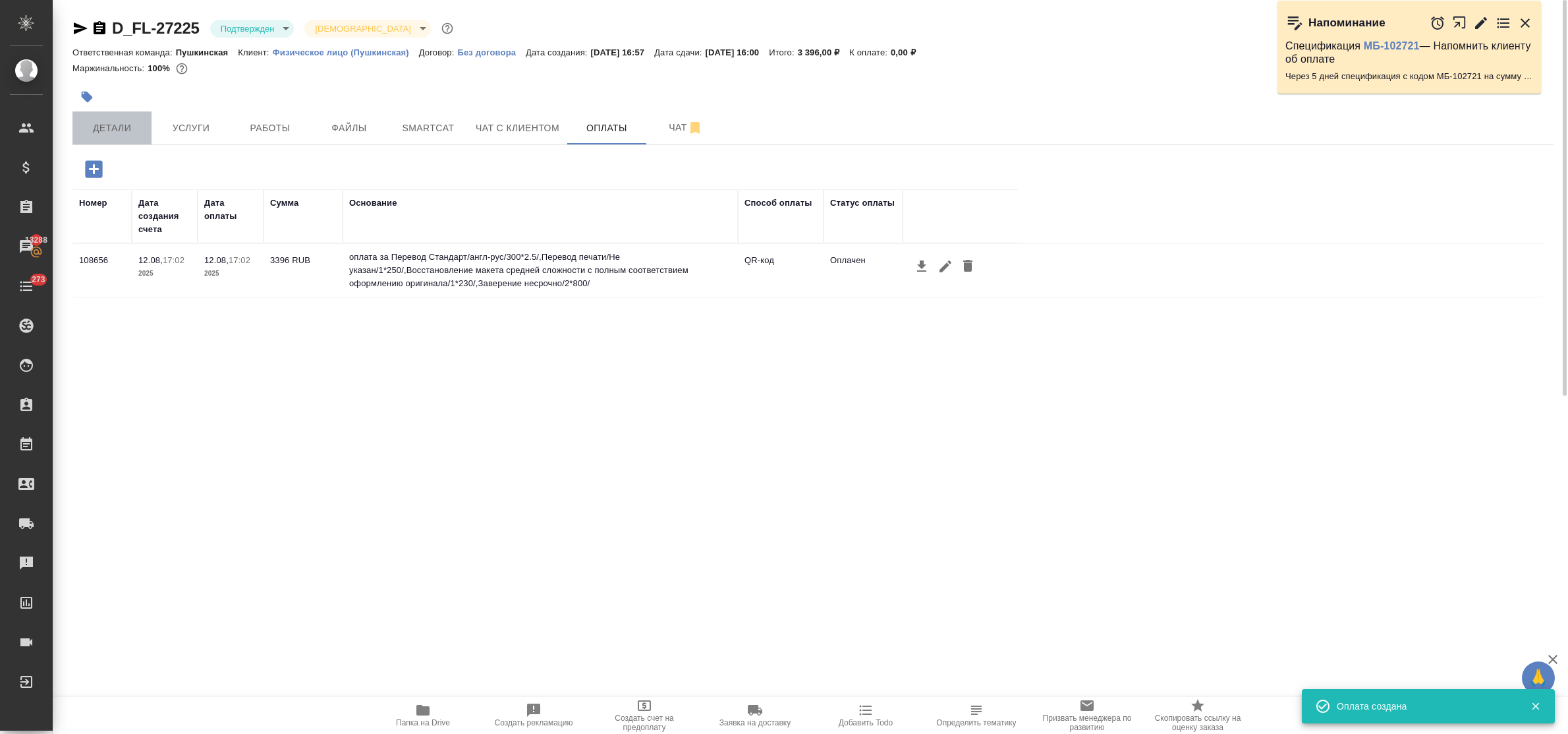
click at [101, 140] on button "Детали" at bounding box center [112, 128] width 79 height 33
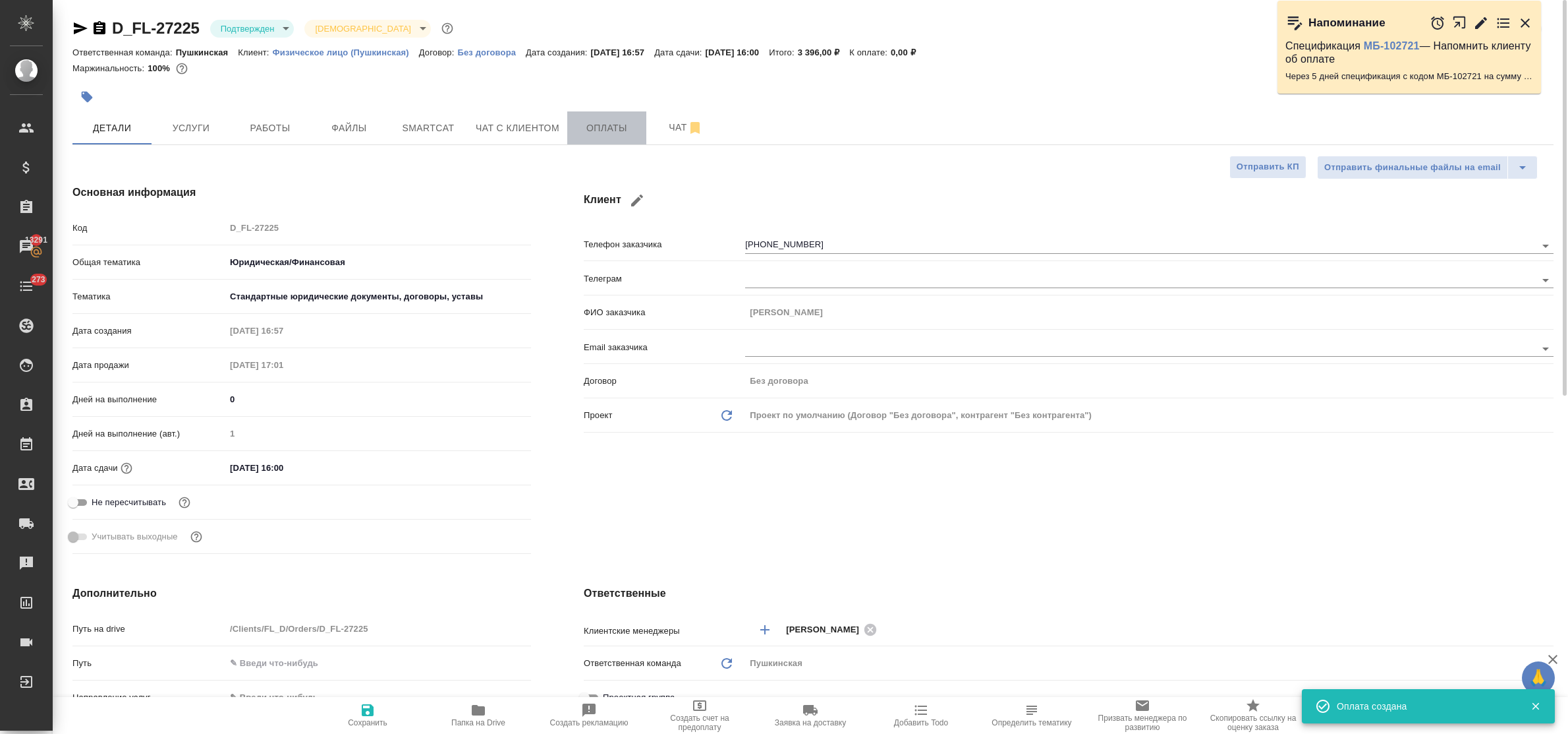
click at [594, 135] on span "Оплаты" at bounding box center [607, 128] width 64 height 17
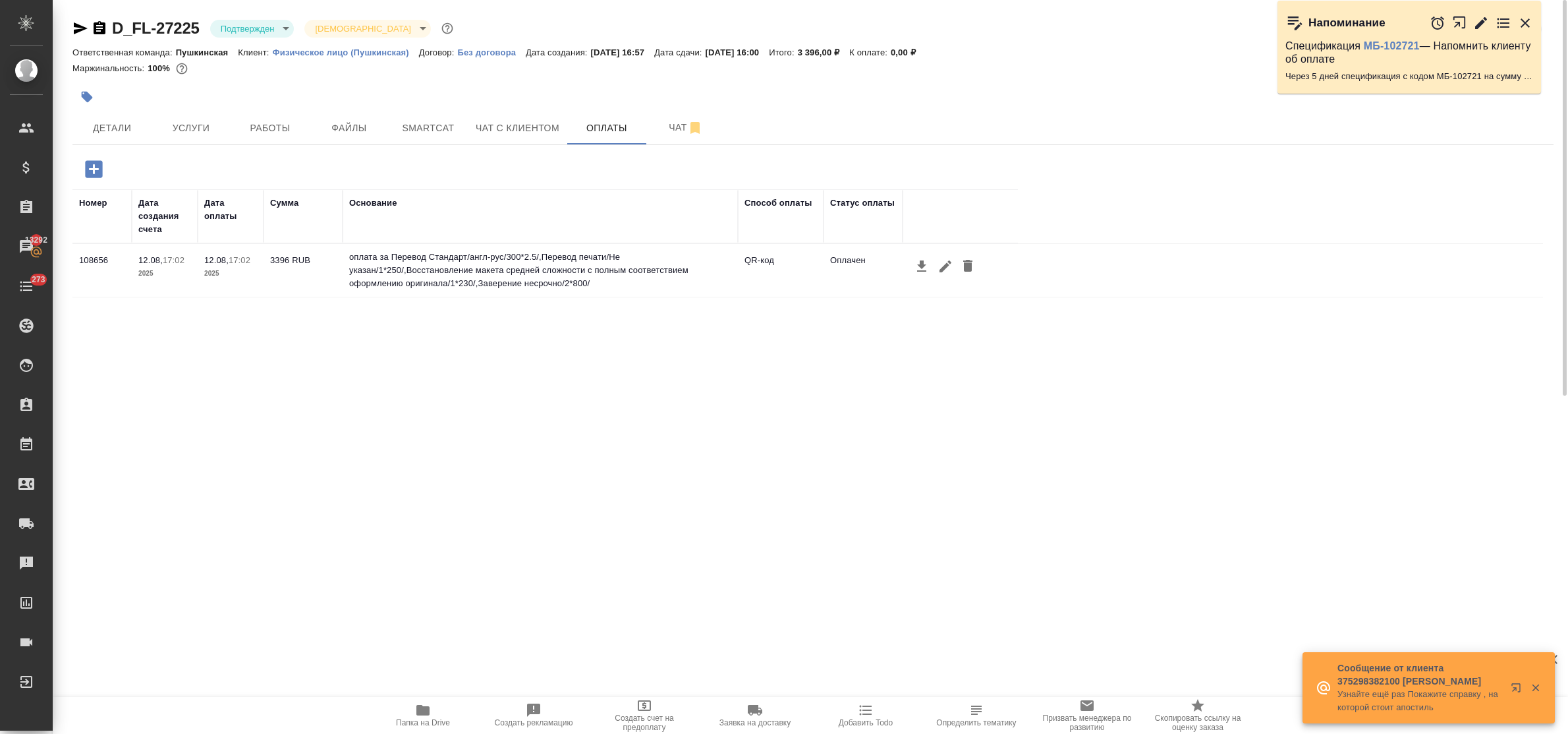
click at [926, 272] on icon "button" at bounding box center [921, 266] width 16 height 16
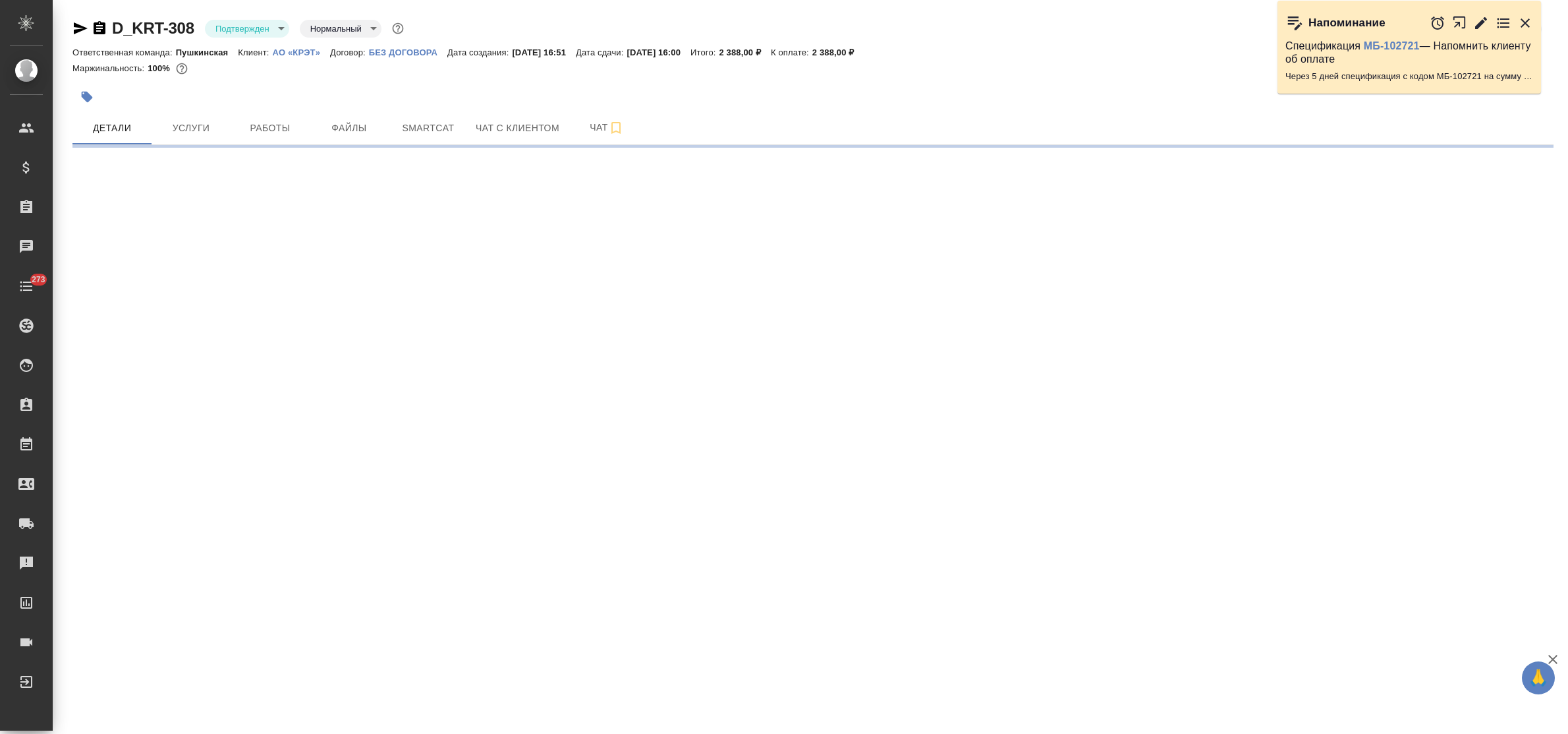
select select "RU"
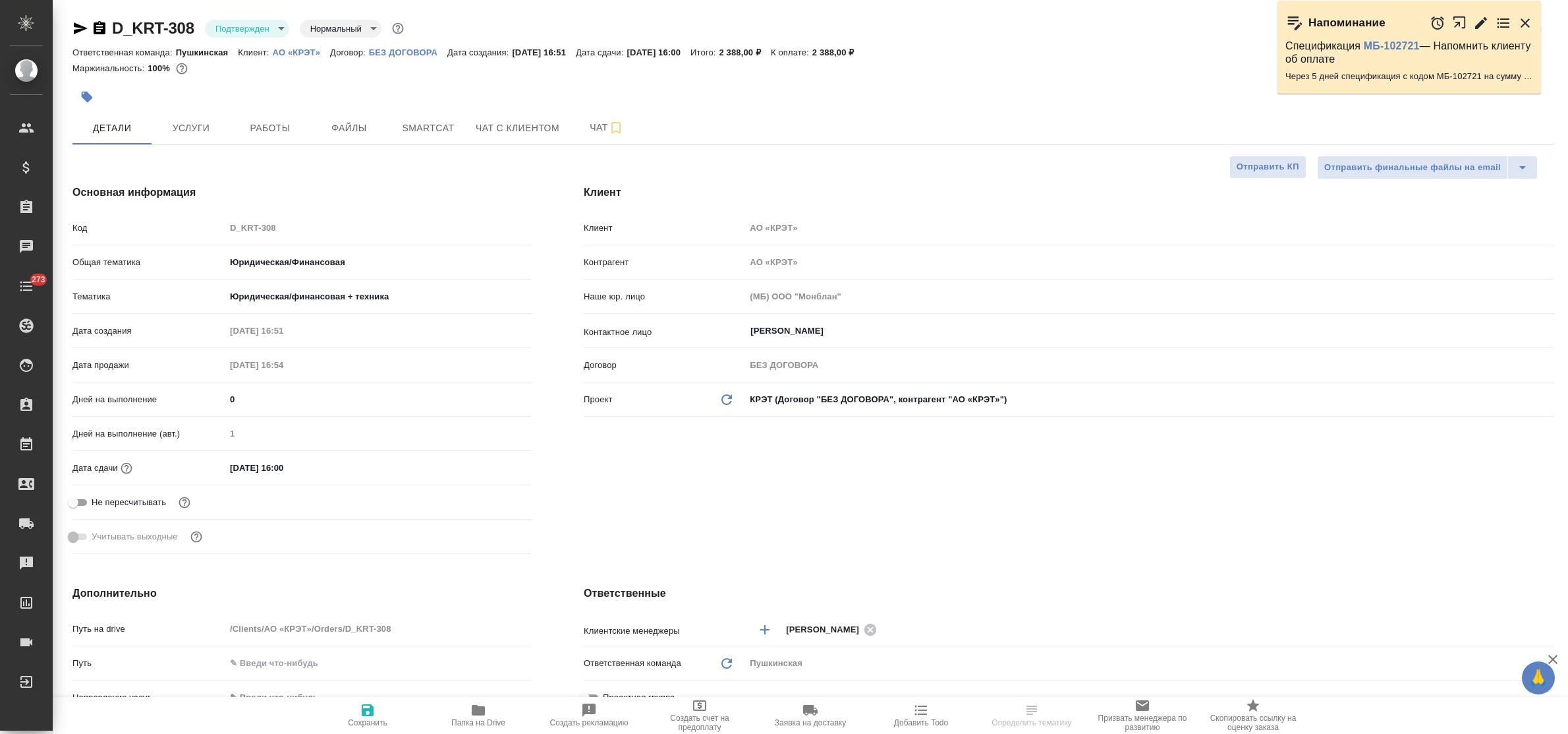
type textarea "x"
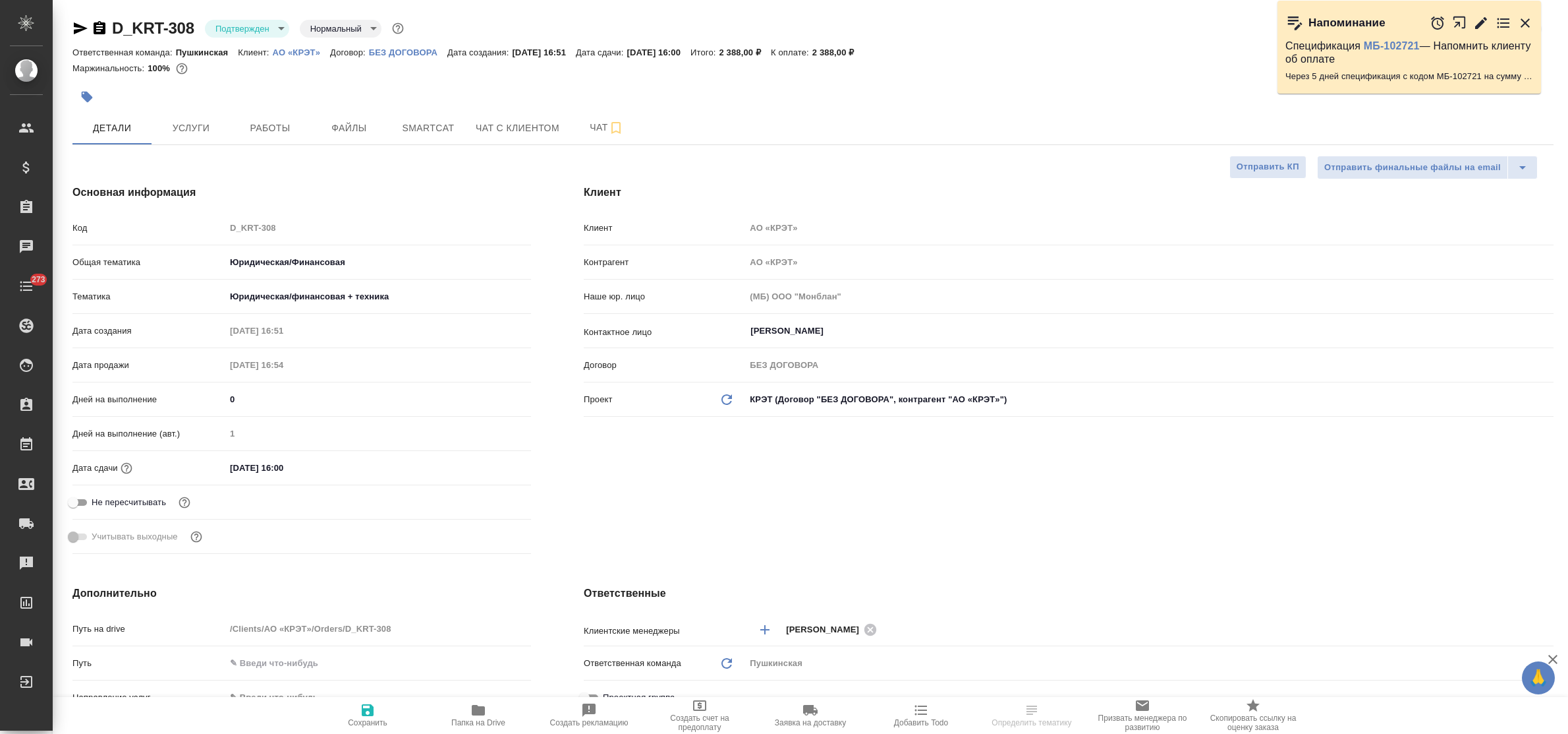
type textarea "x"
select select "RU"
type textarea "x"
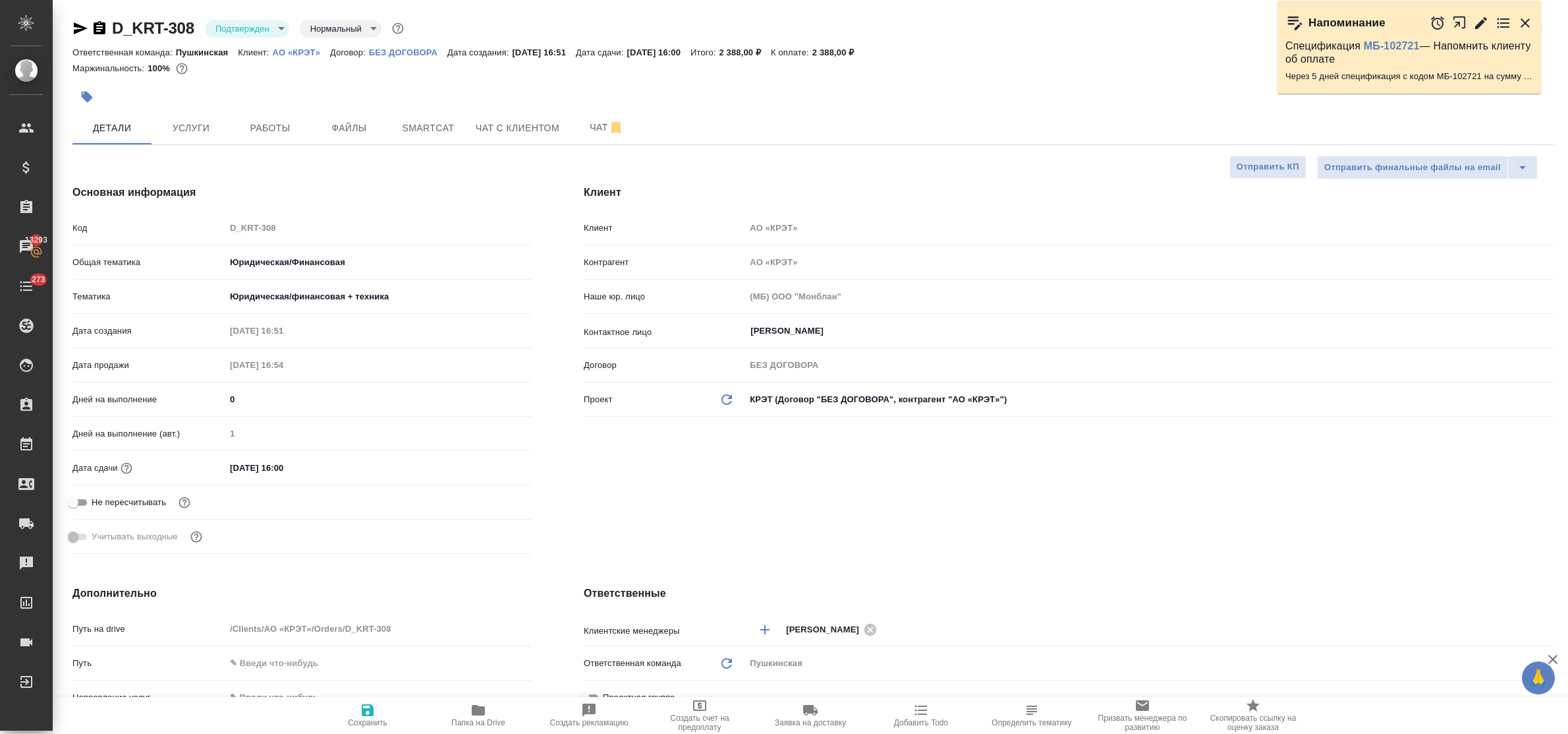
type textarea "x"
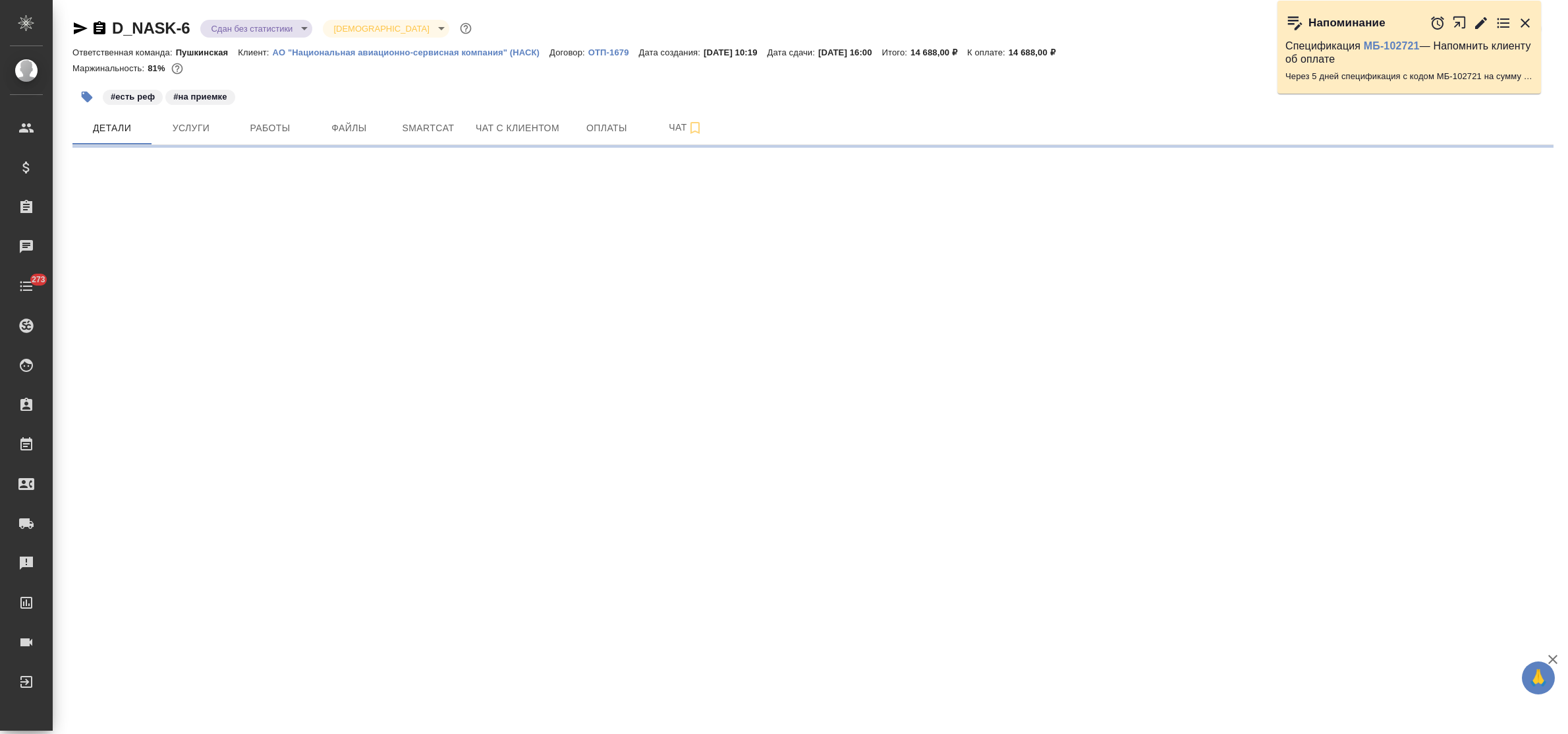
select select "RU"
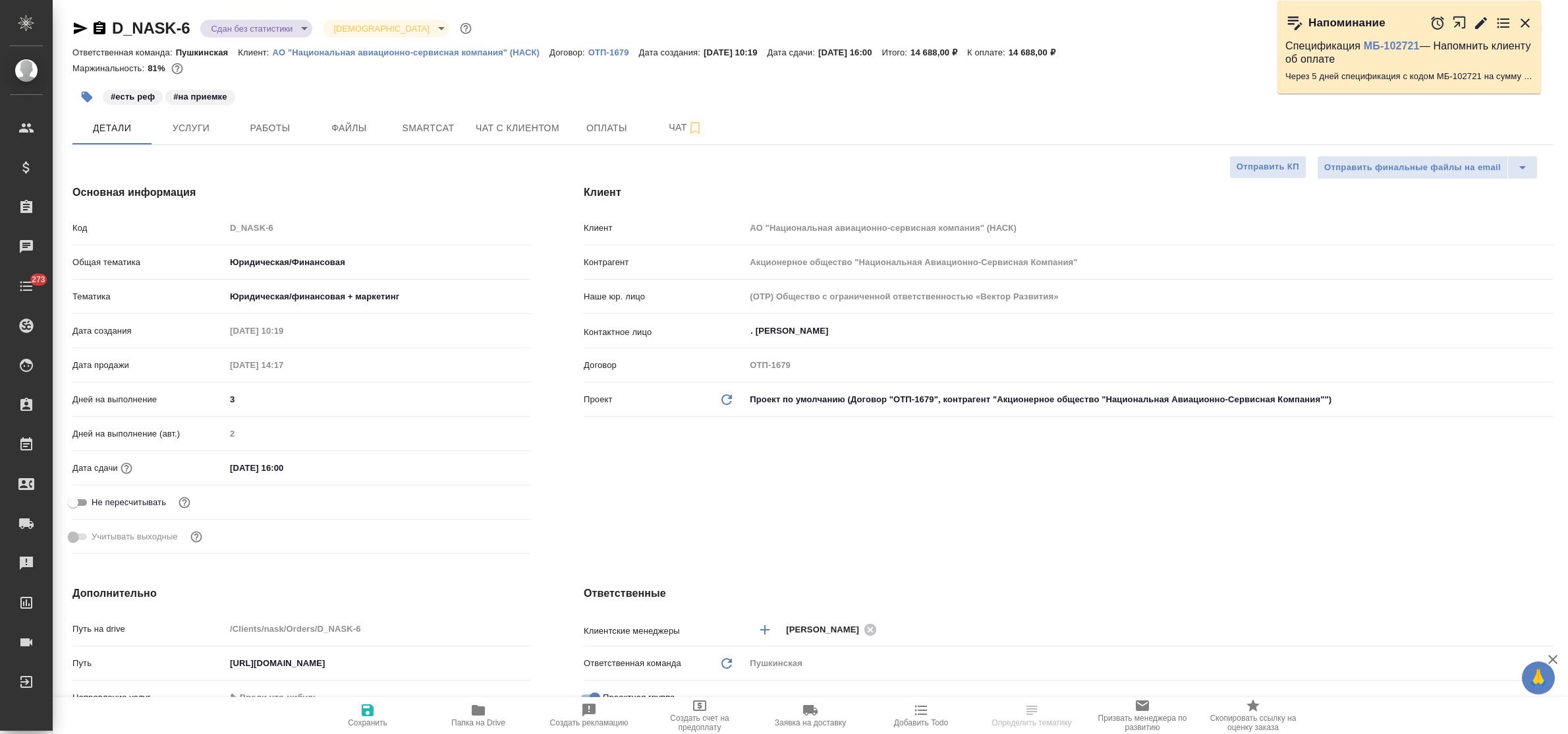
type textarea "x"
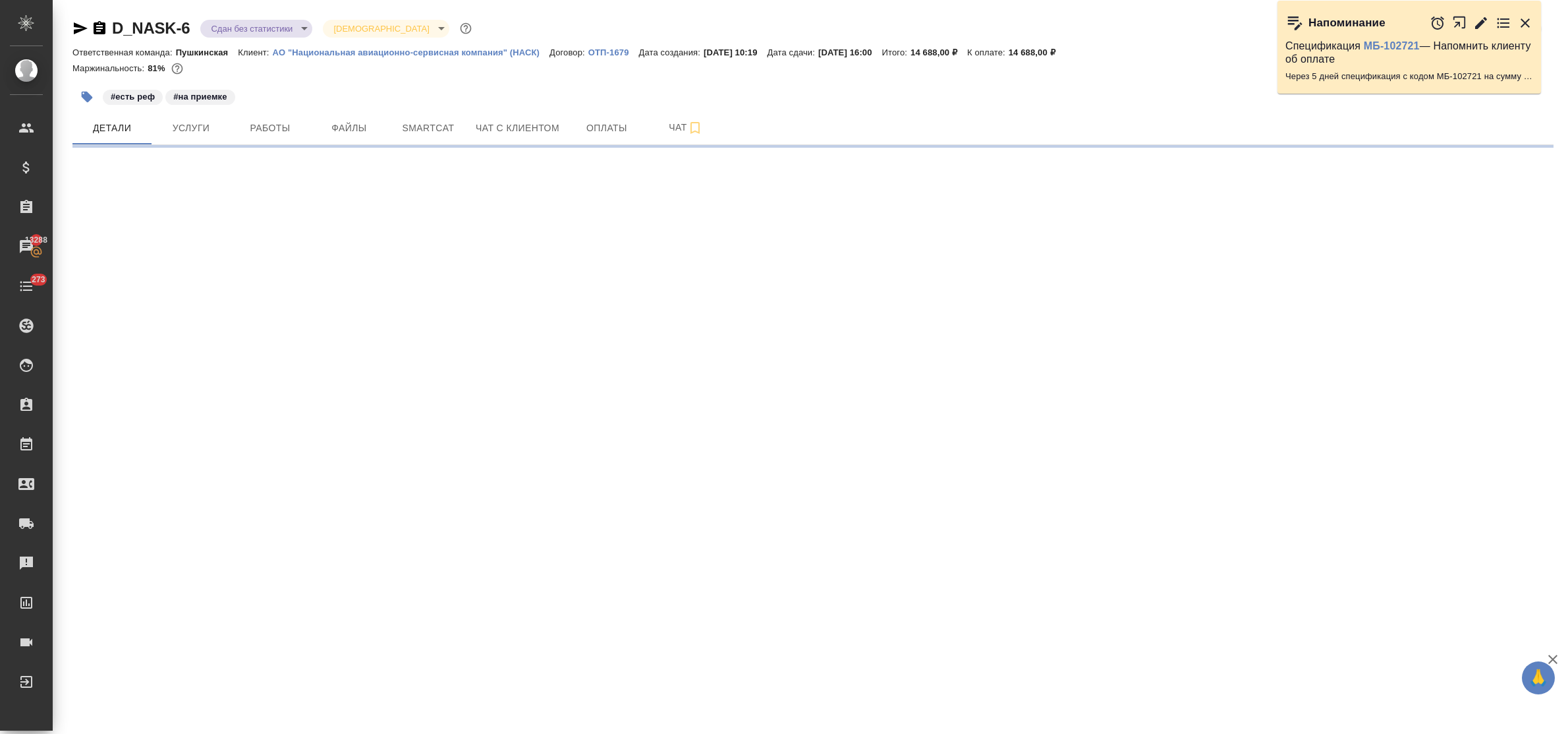
select select "RU"
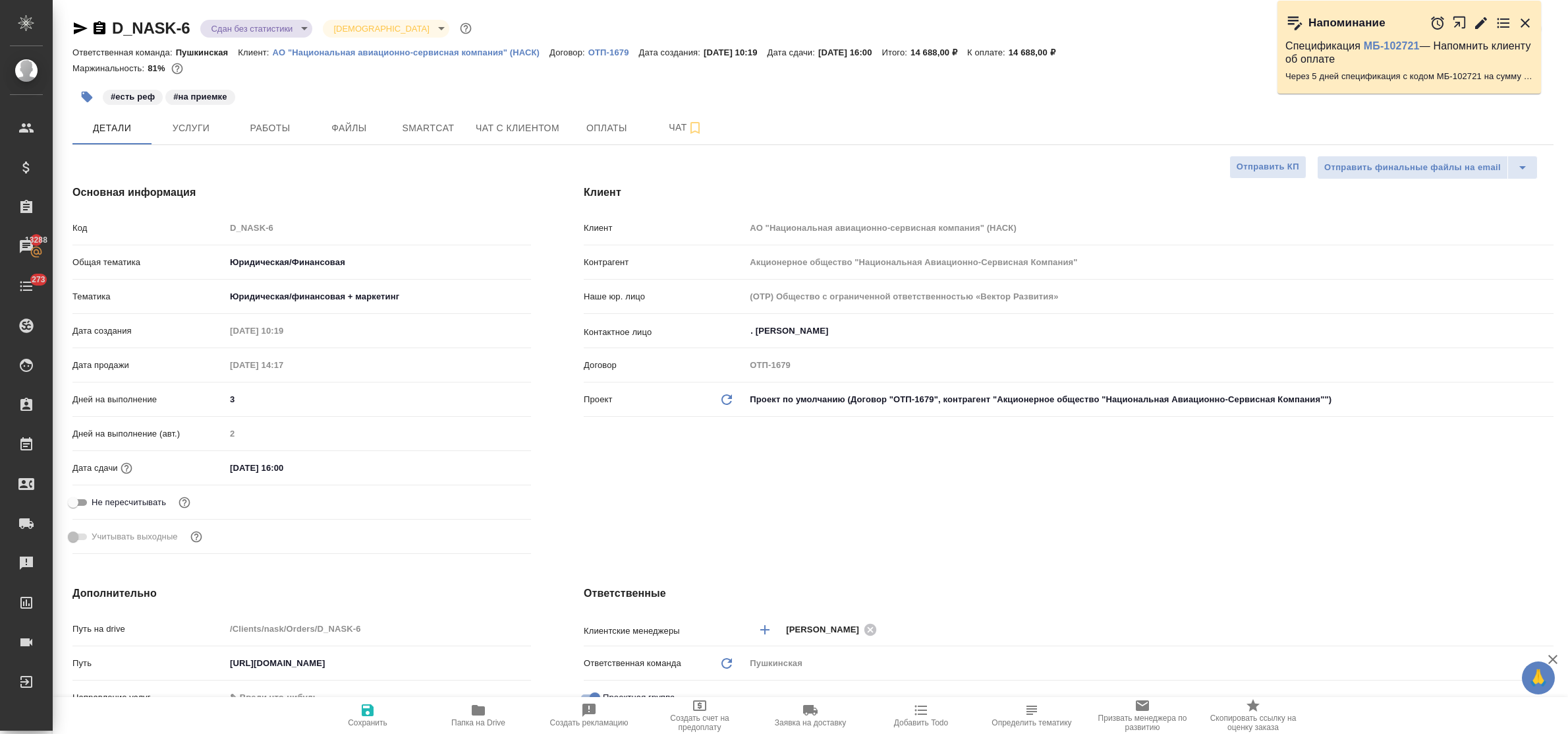
type textarea "x"
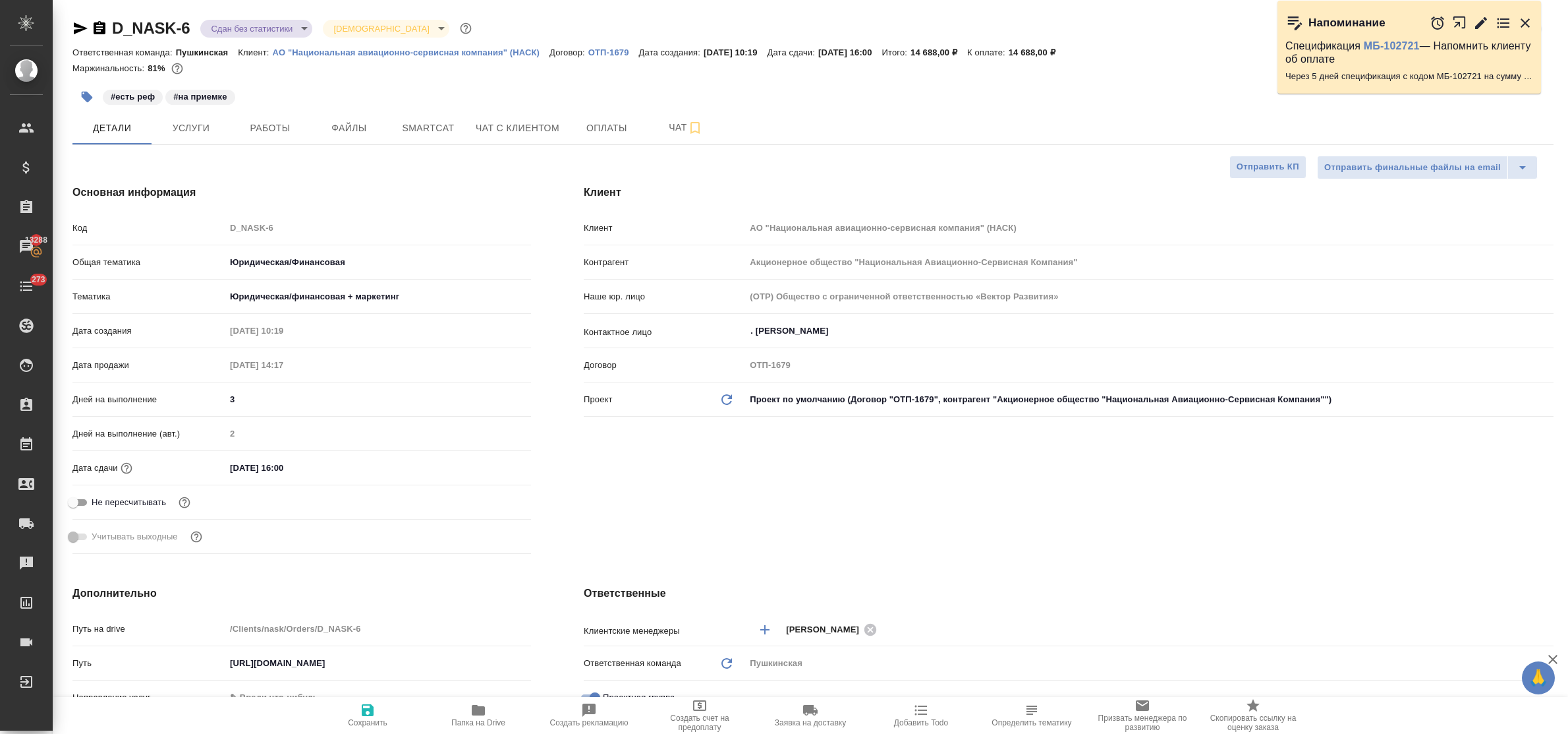
type textarea "x"
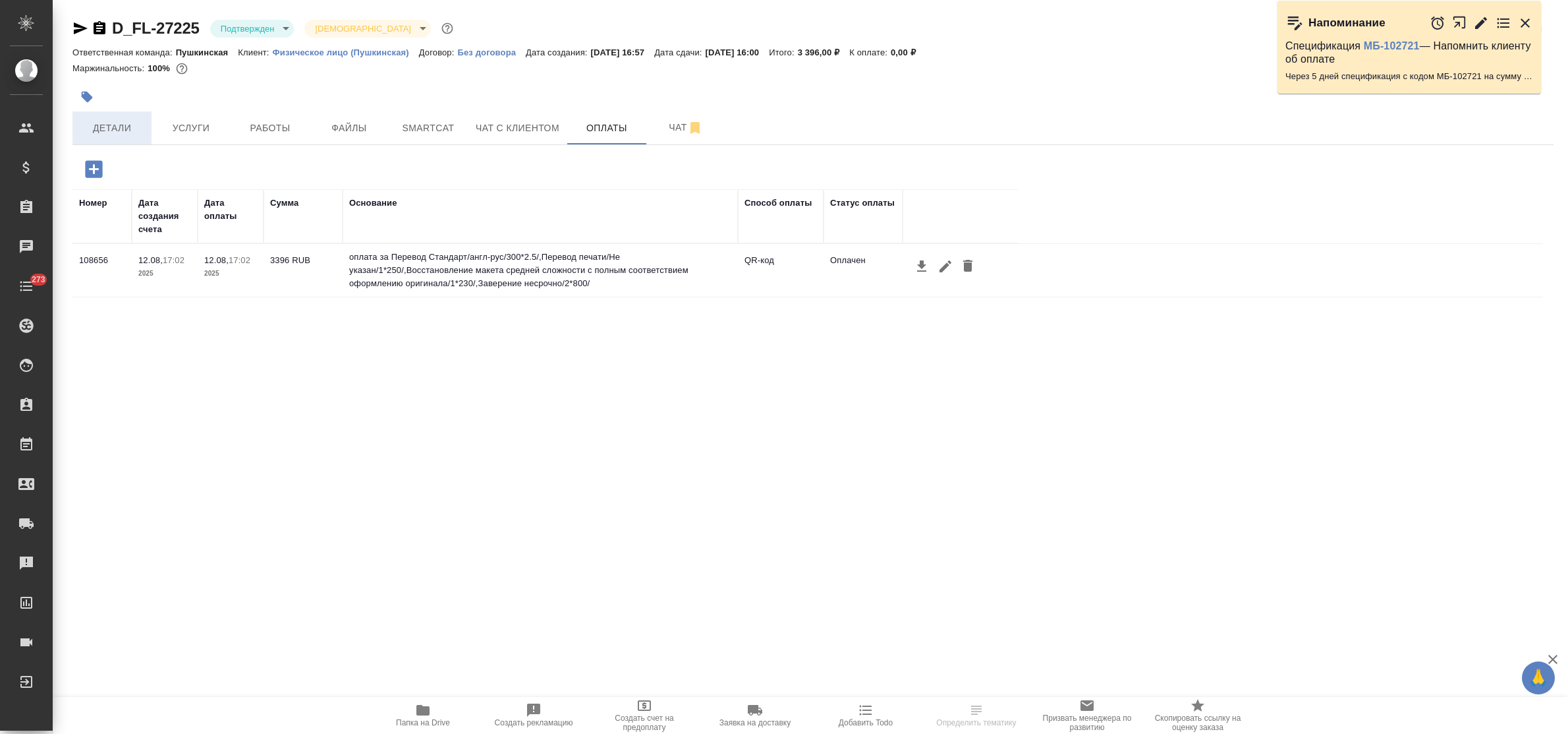
click at [116, 132] on span "Детали" at bounding box center [111, 128] width 64 height 17
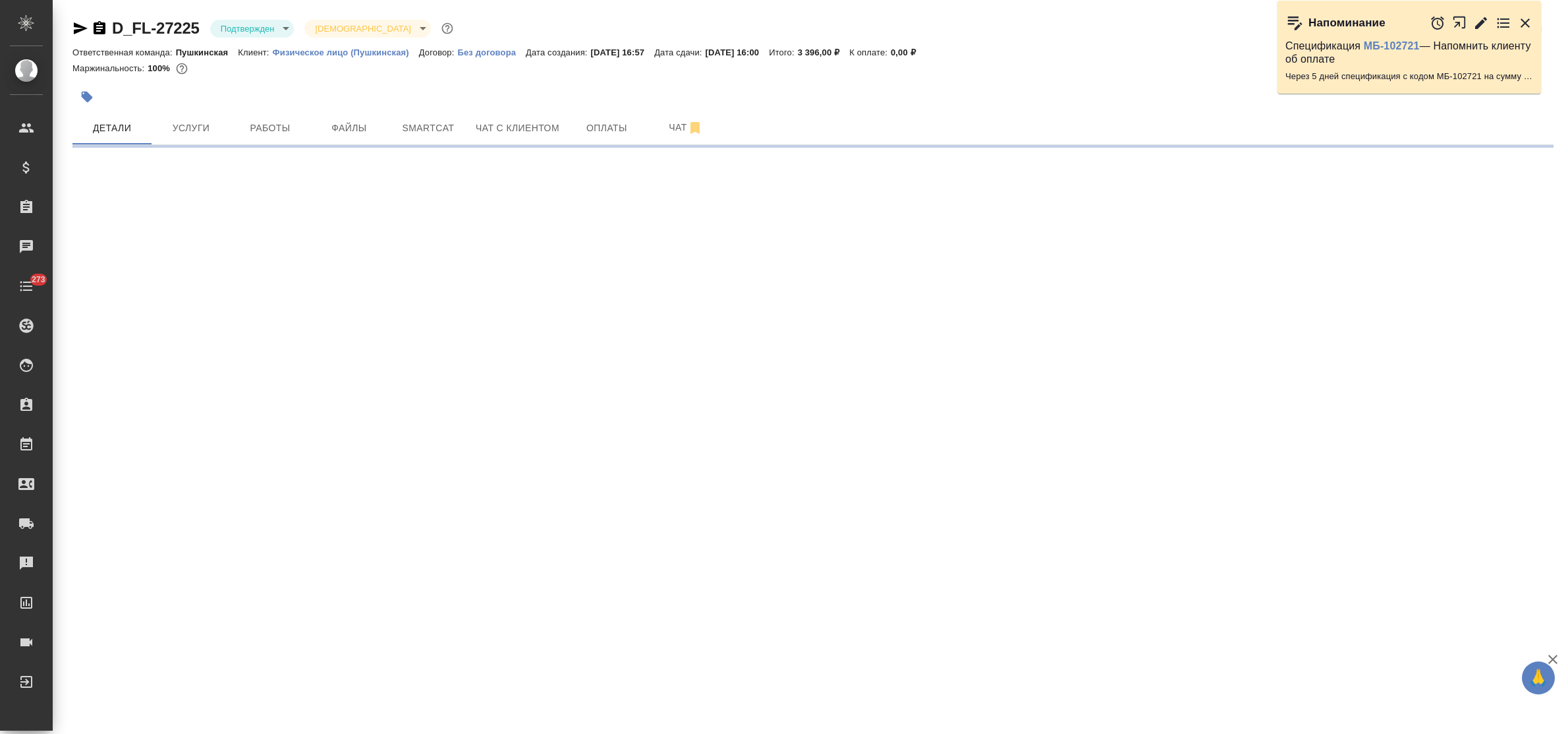
select select "RU"
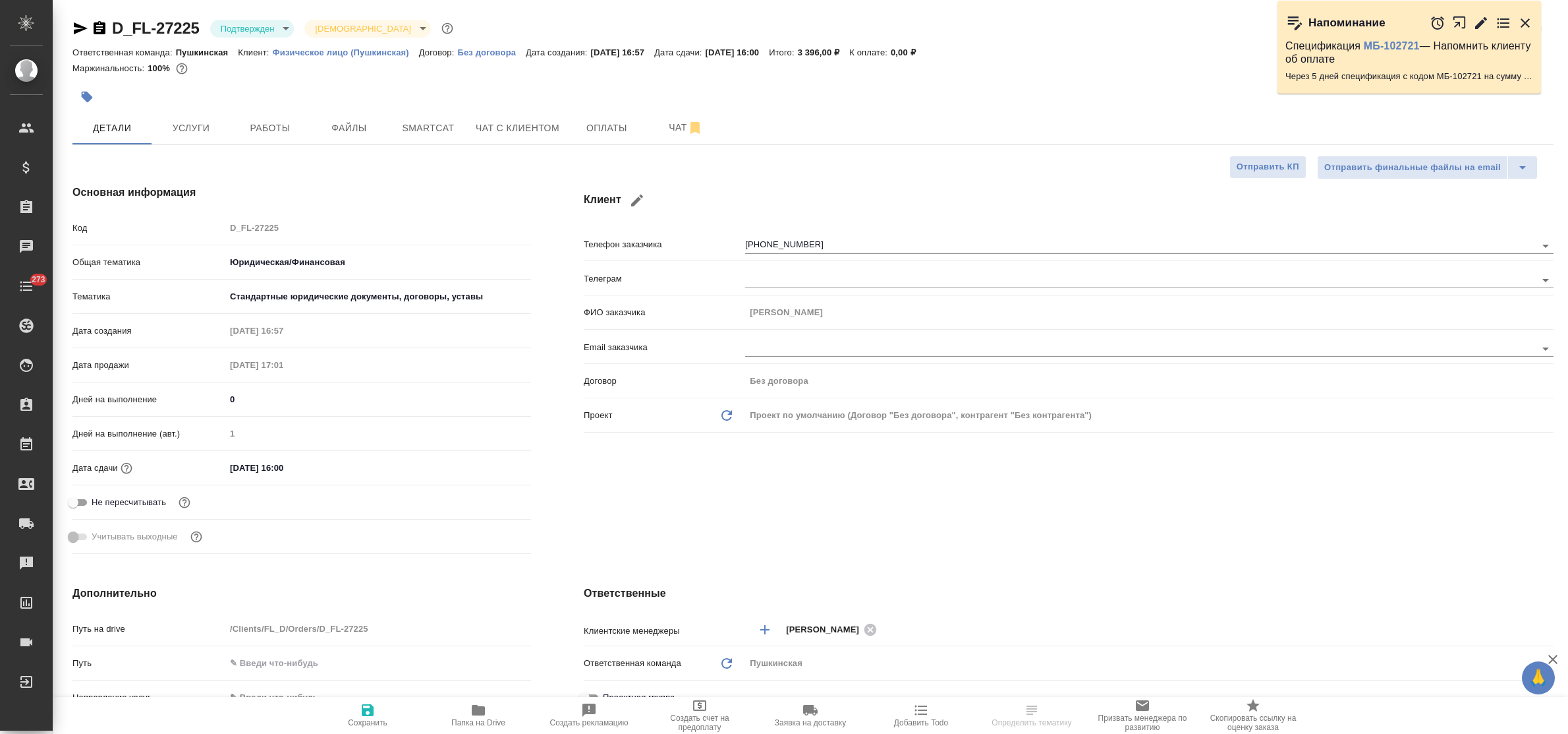
type textarea "x"
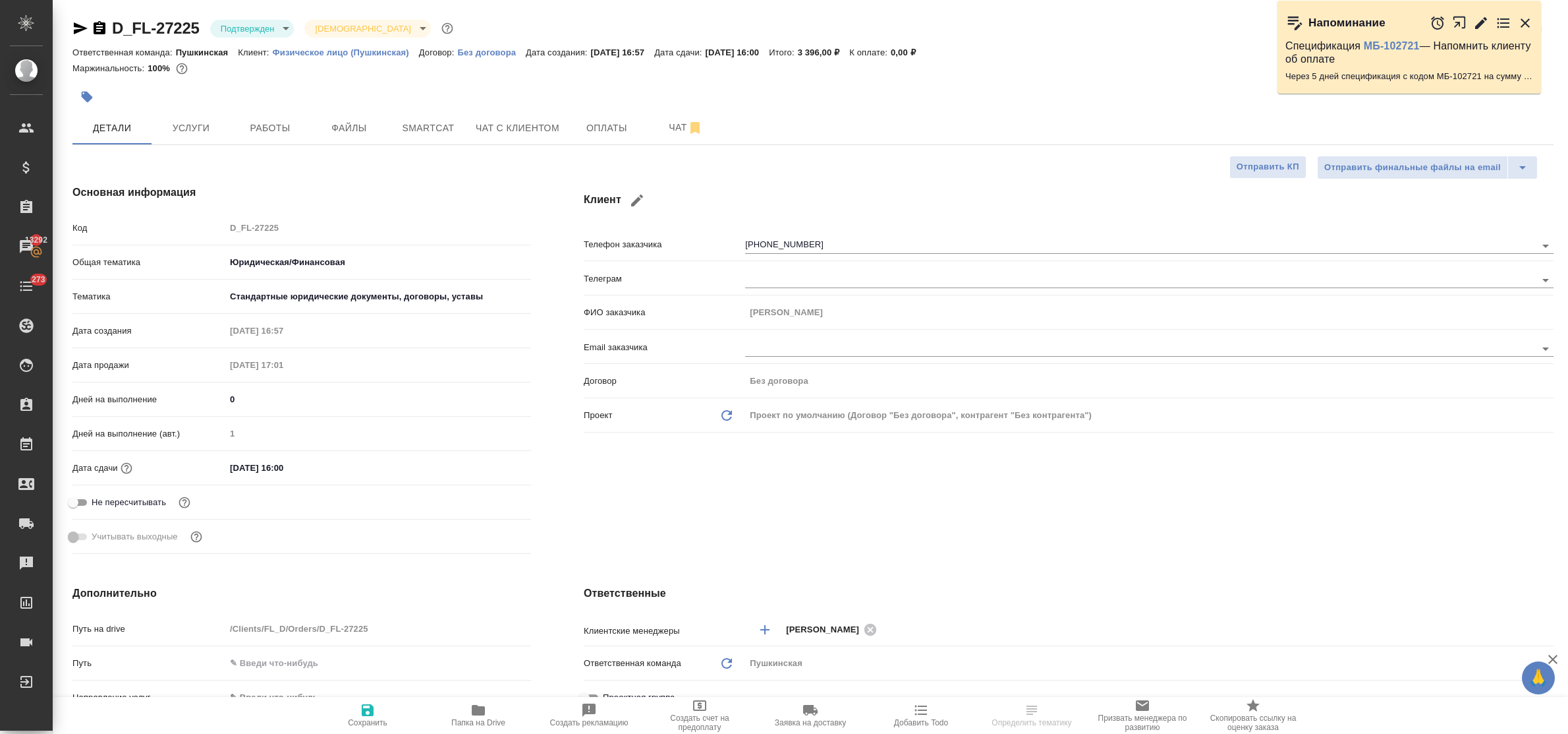
type textarea "x"
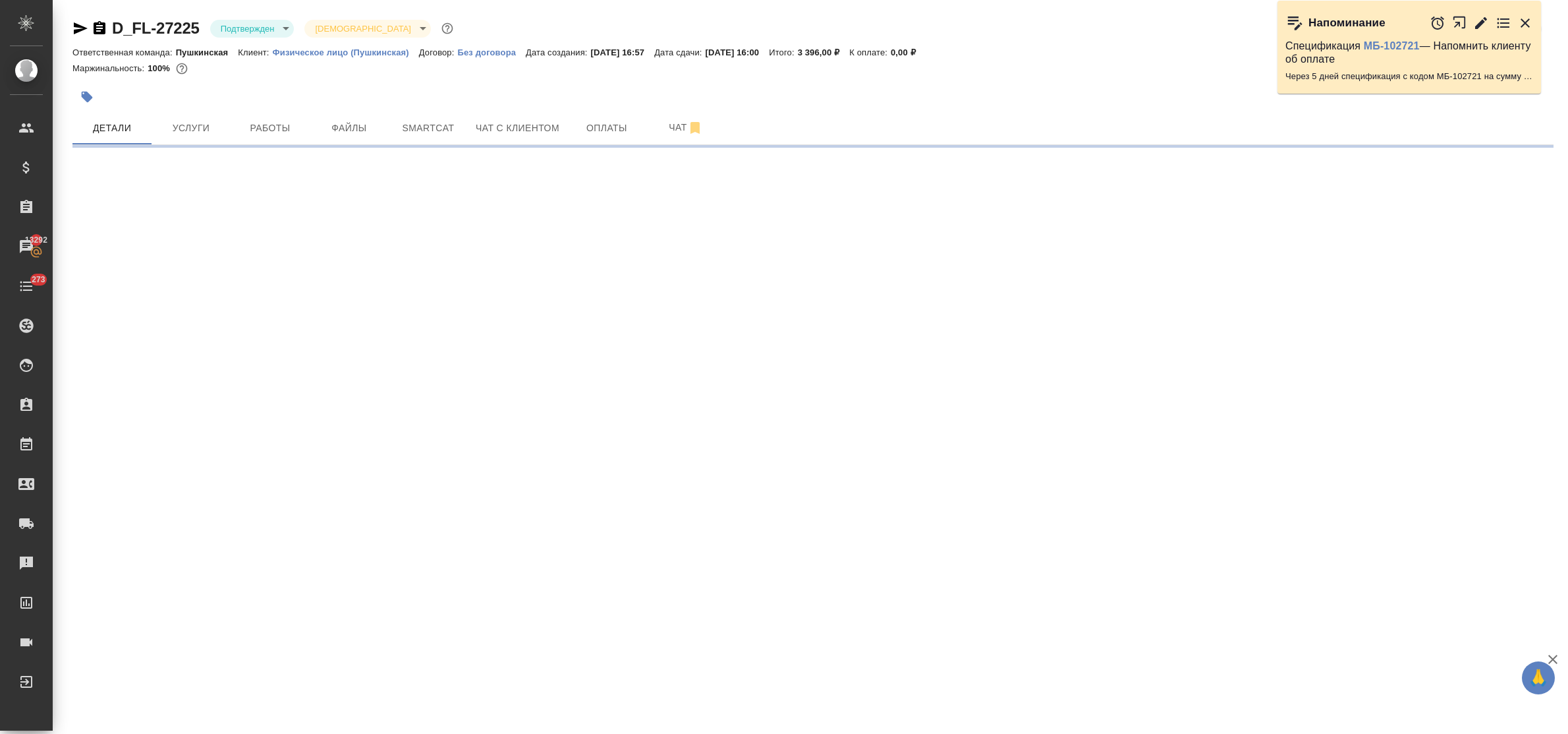
select select "RU"
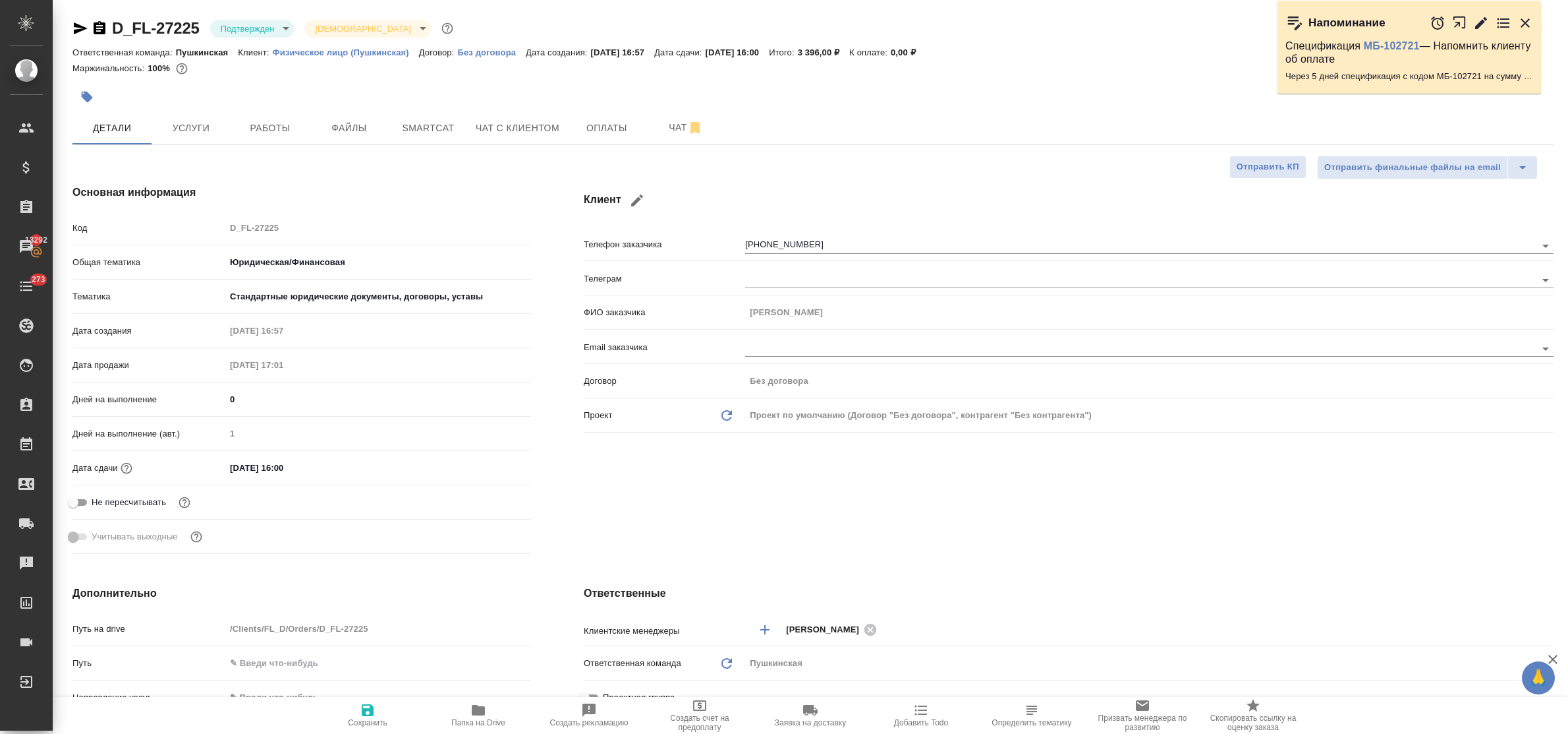
type textarea "x"
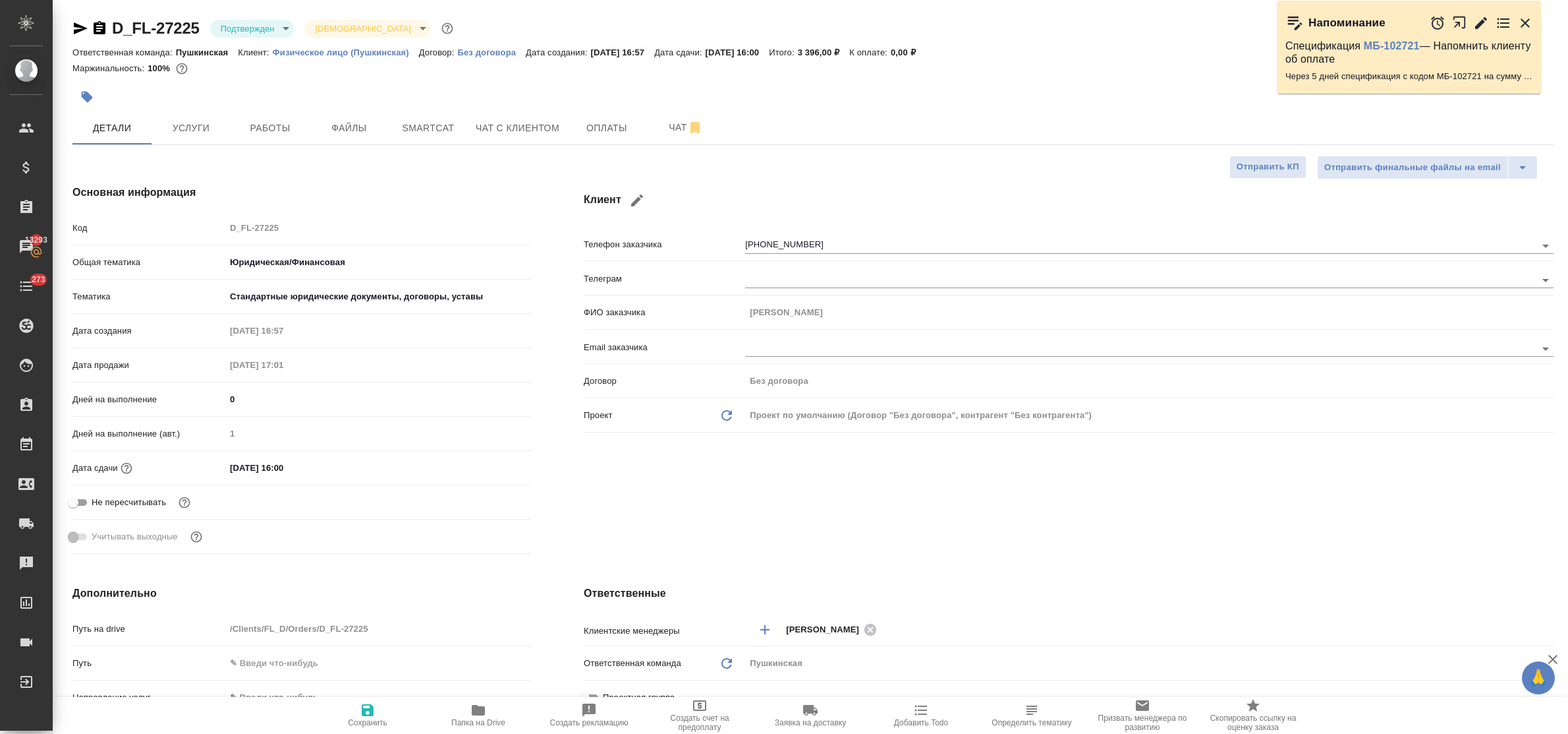
type textarea "x"
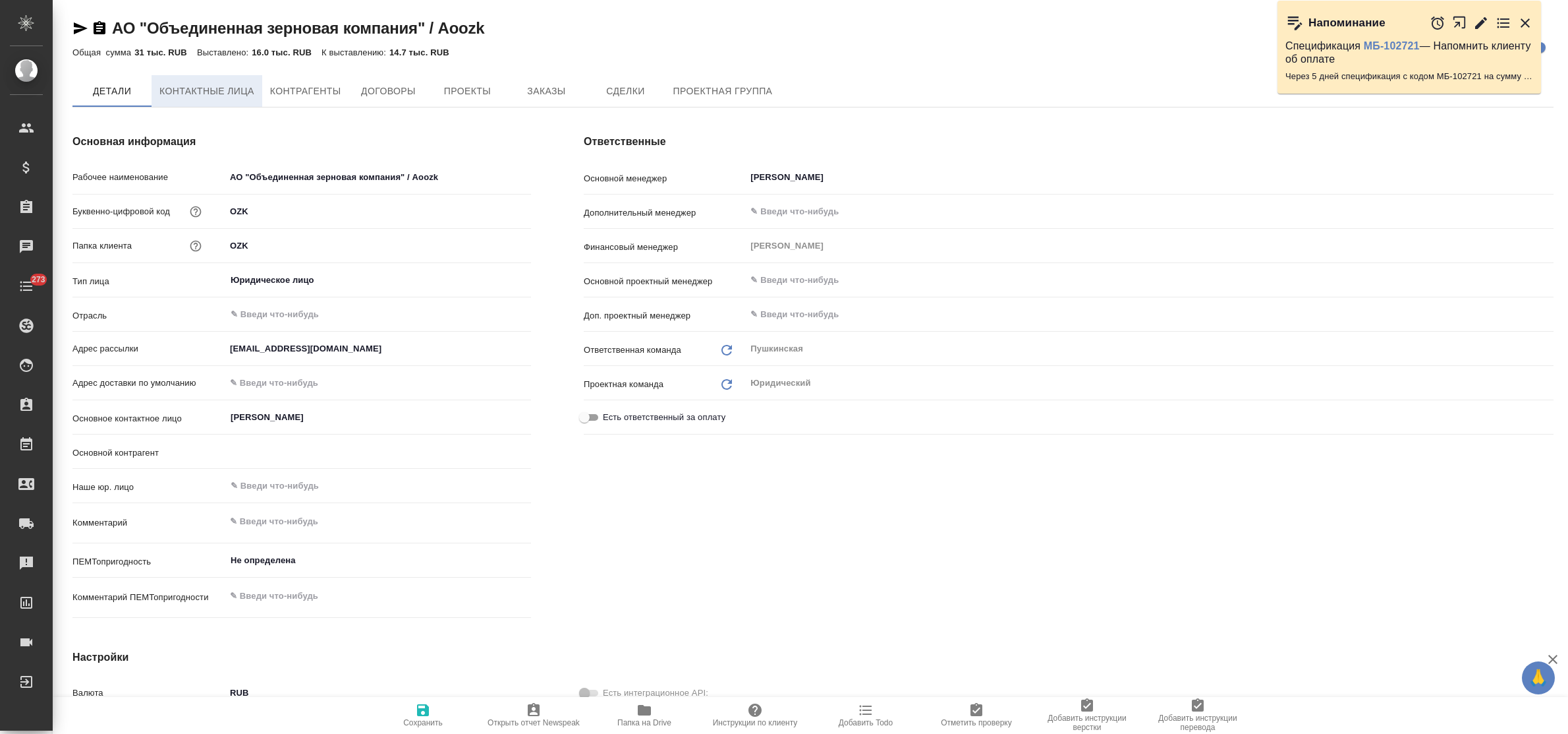
type textarea "x"
click at [313, 97] on span "Контрагенты" at bounding box center [305, 92] width 71 height 17
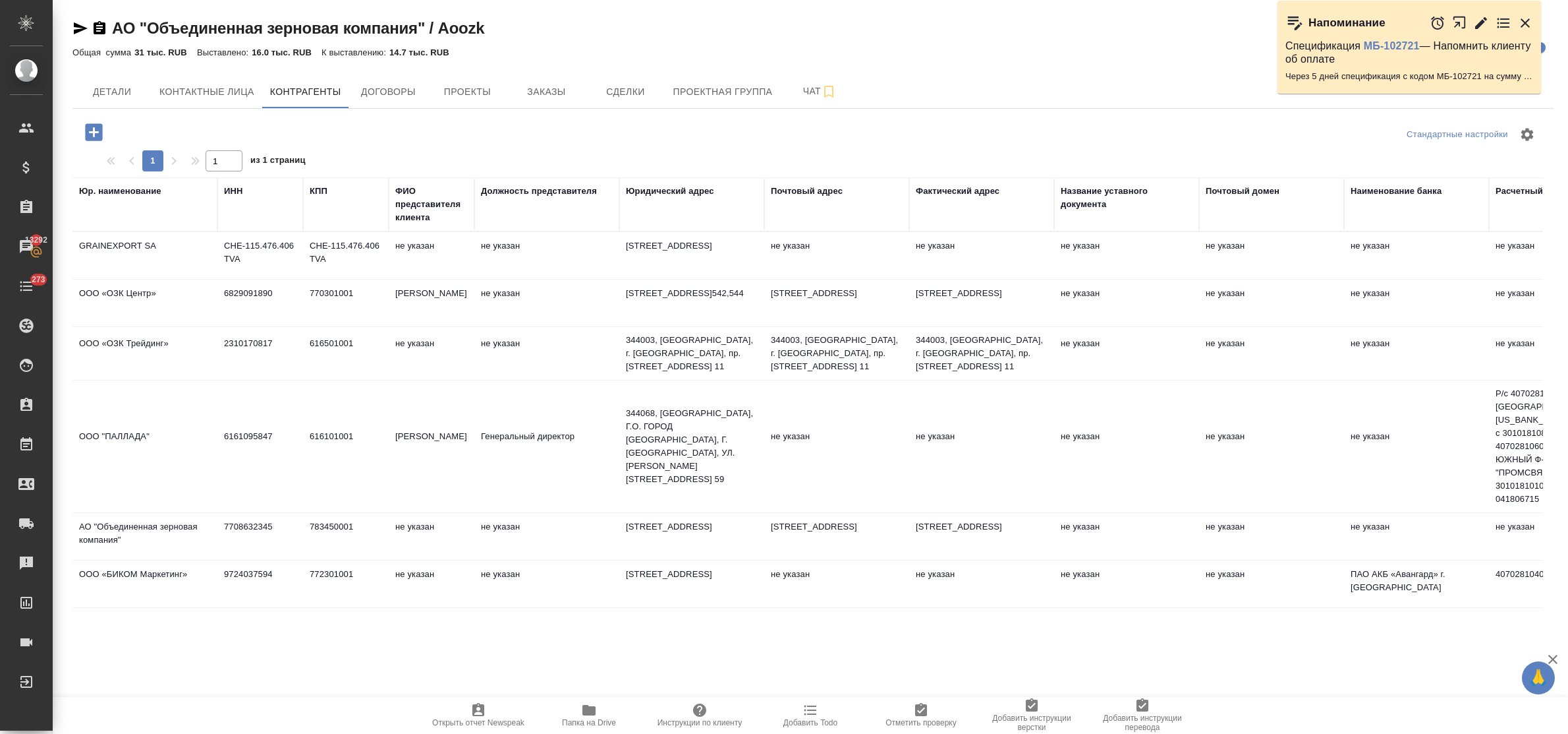
click at [81, 25] on icon "button" at bounding box center [80, 28] width 16 height 16
click at [534, 97] on span "Заказы" at bounding box center [546, 92] width 64 height 17
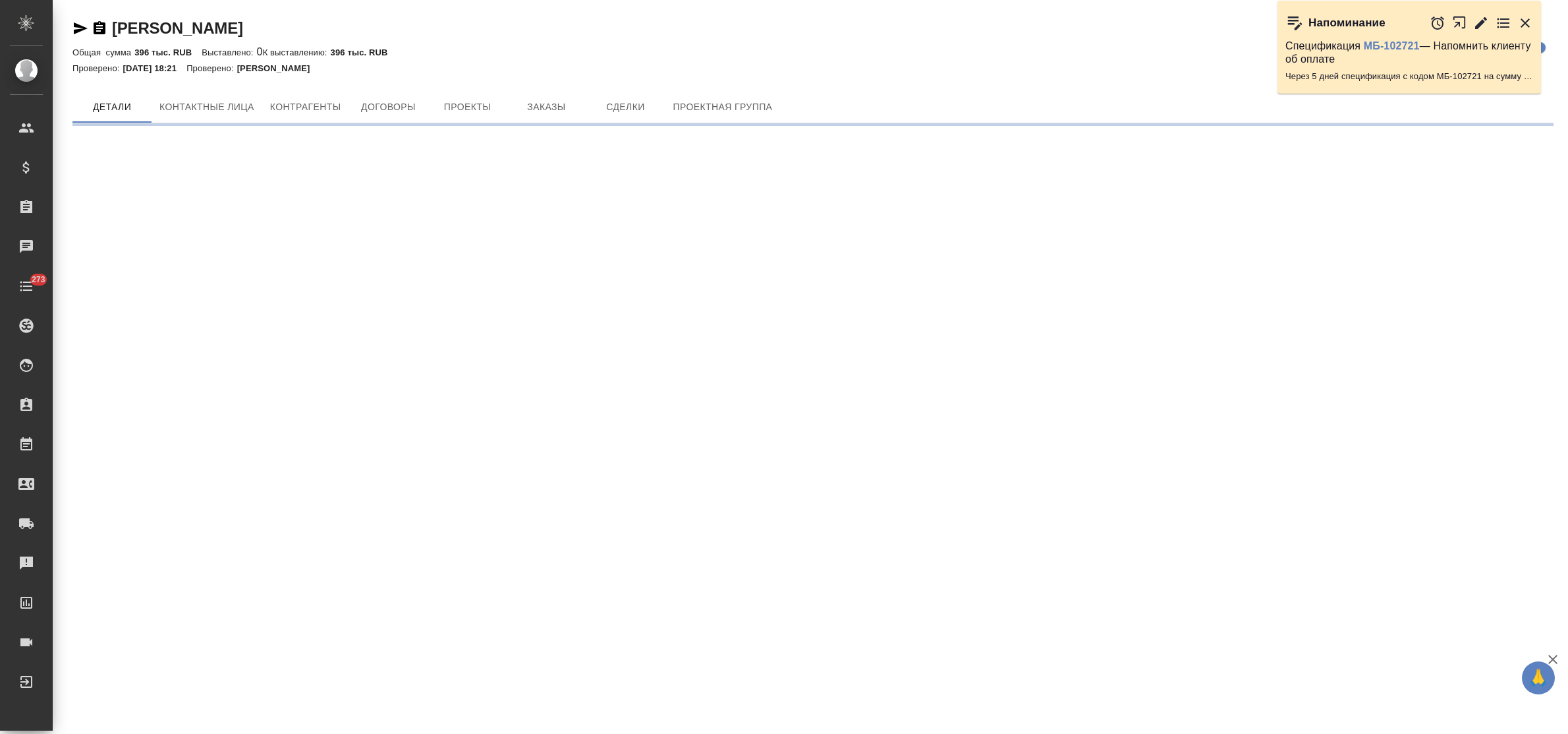
click at [552, 88] on div "[PERSON_NAME] детали клиента Общая сумма 396 тыс. RUB Выставлено: 0 К выставлен…" at bounding box center [813, 66] width 1495 height 133
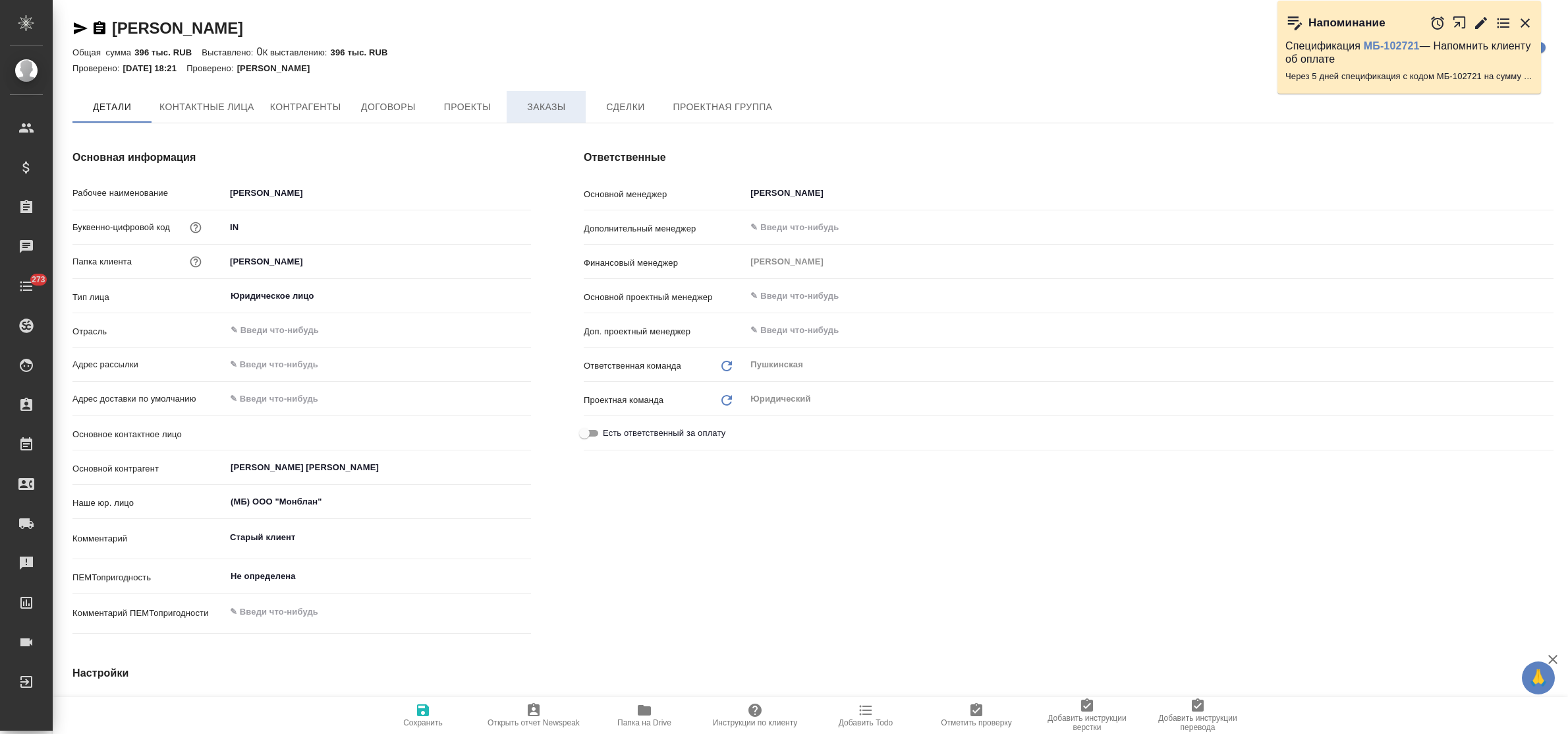
click at [554, 100] on span "Заказы" at bounding box center [546, 107] width 64 height 17
type textarea "x"
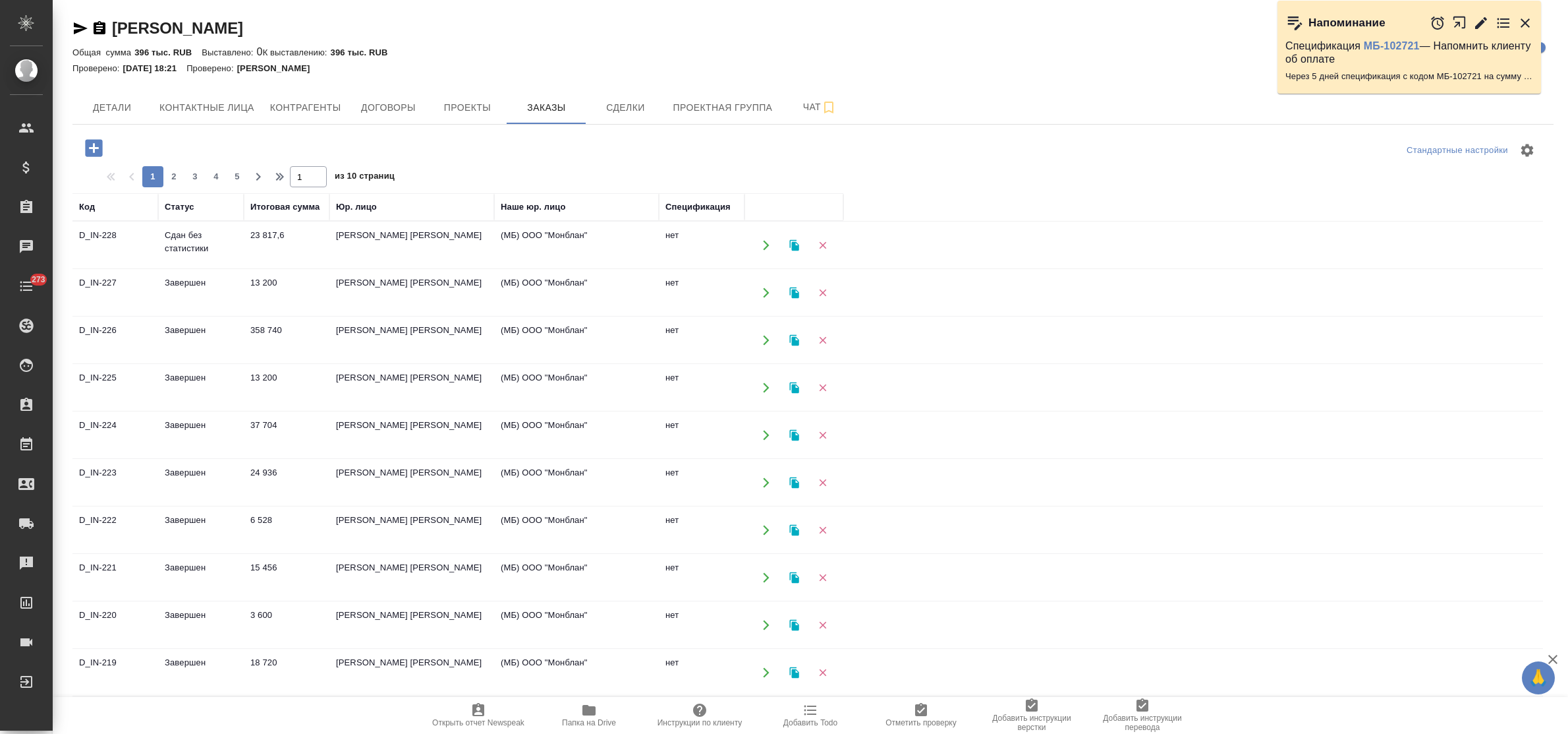
click at [282, 268] on td "358 740" at bounding box center [286, 245] width 86 height 46
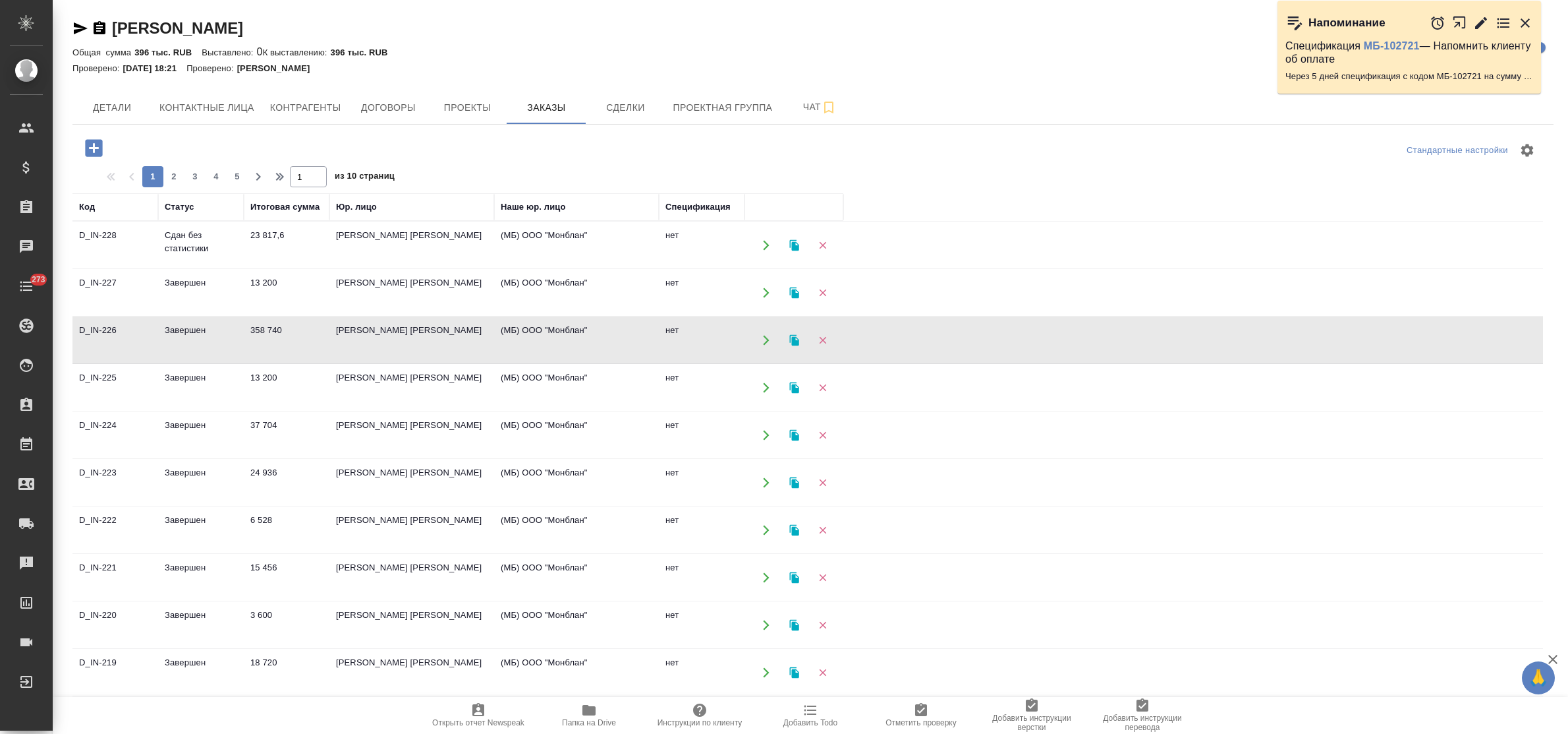
click at [282, 268] on td "358 740" at bounding box center [286, 245] width 86 height 46
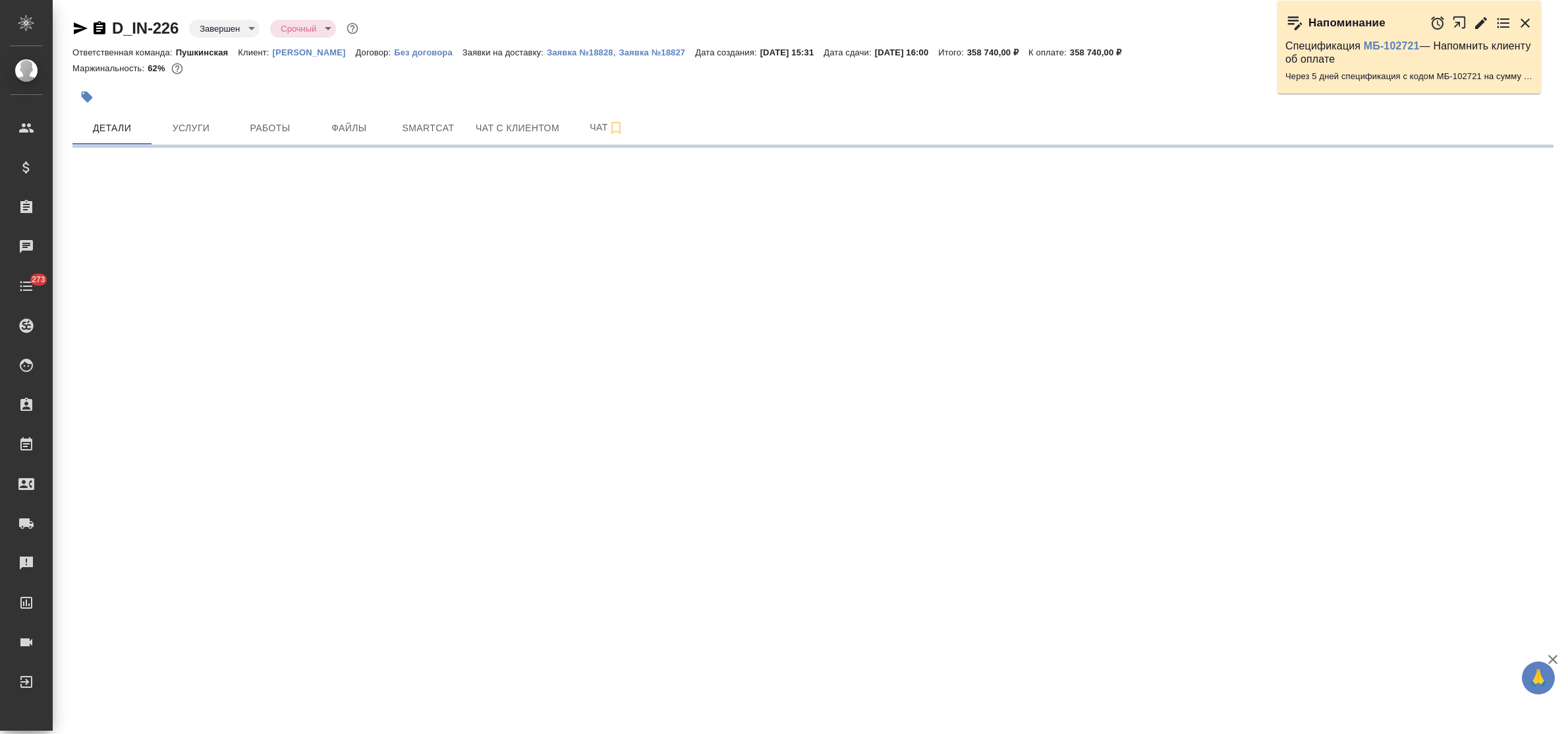
select select "RU"
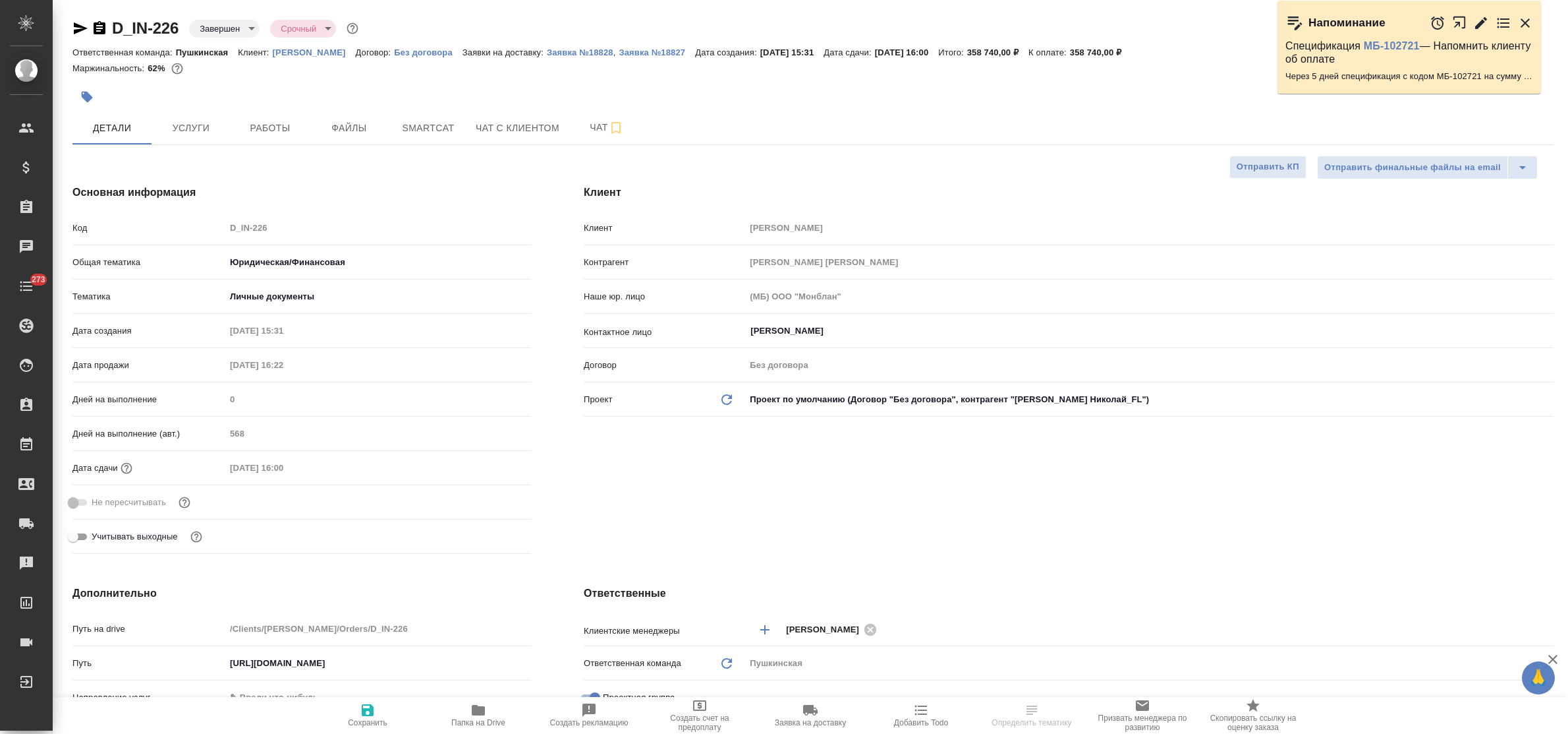
type textarea "x"
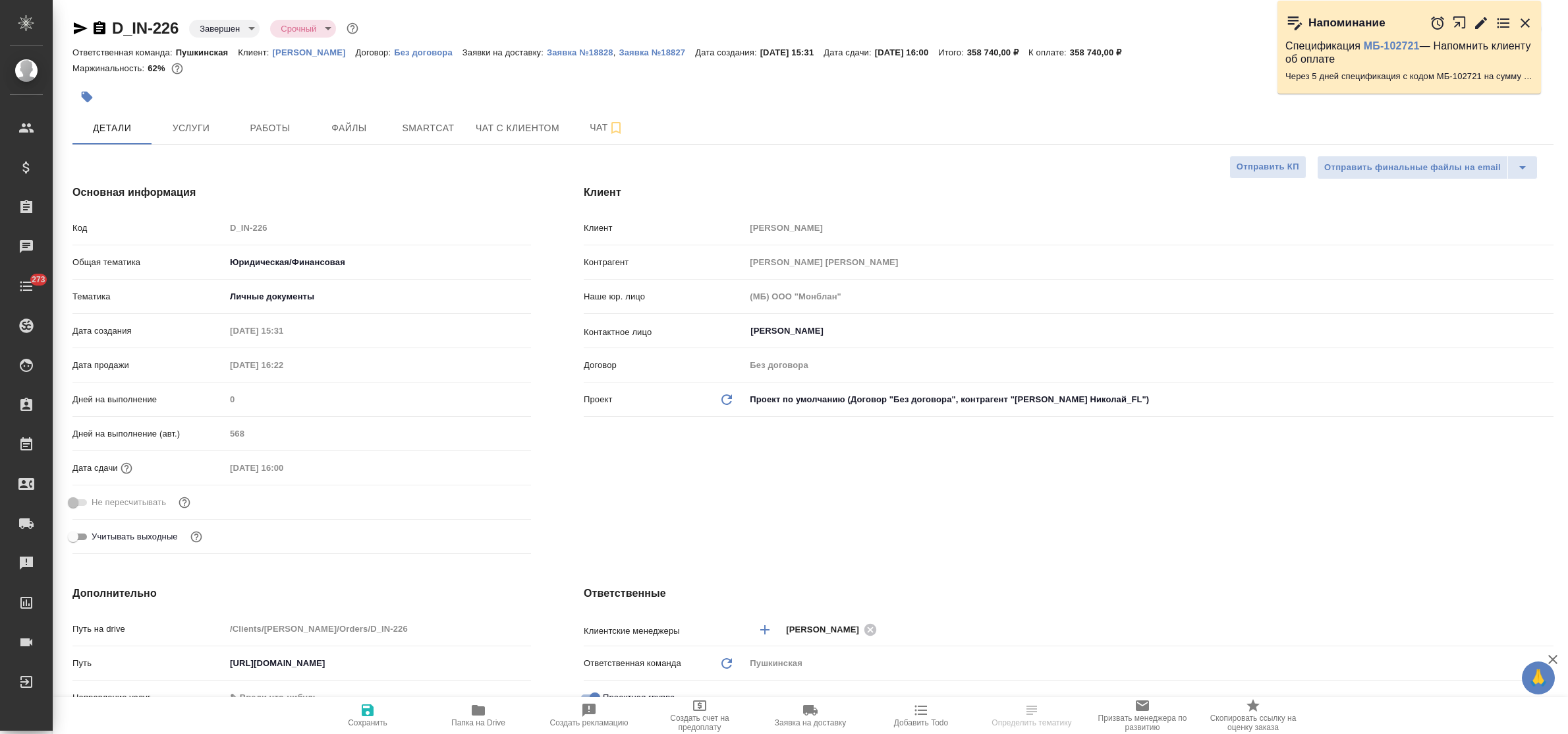
type textarea "x"
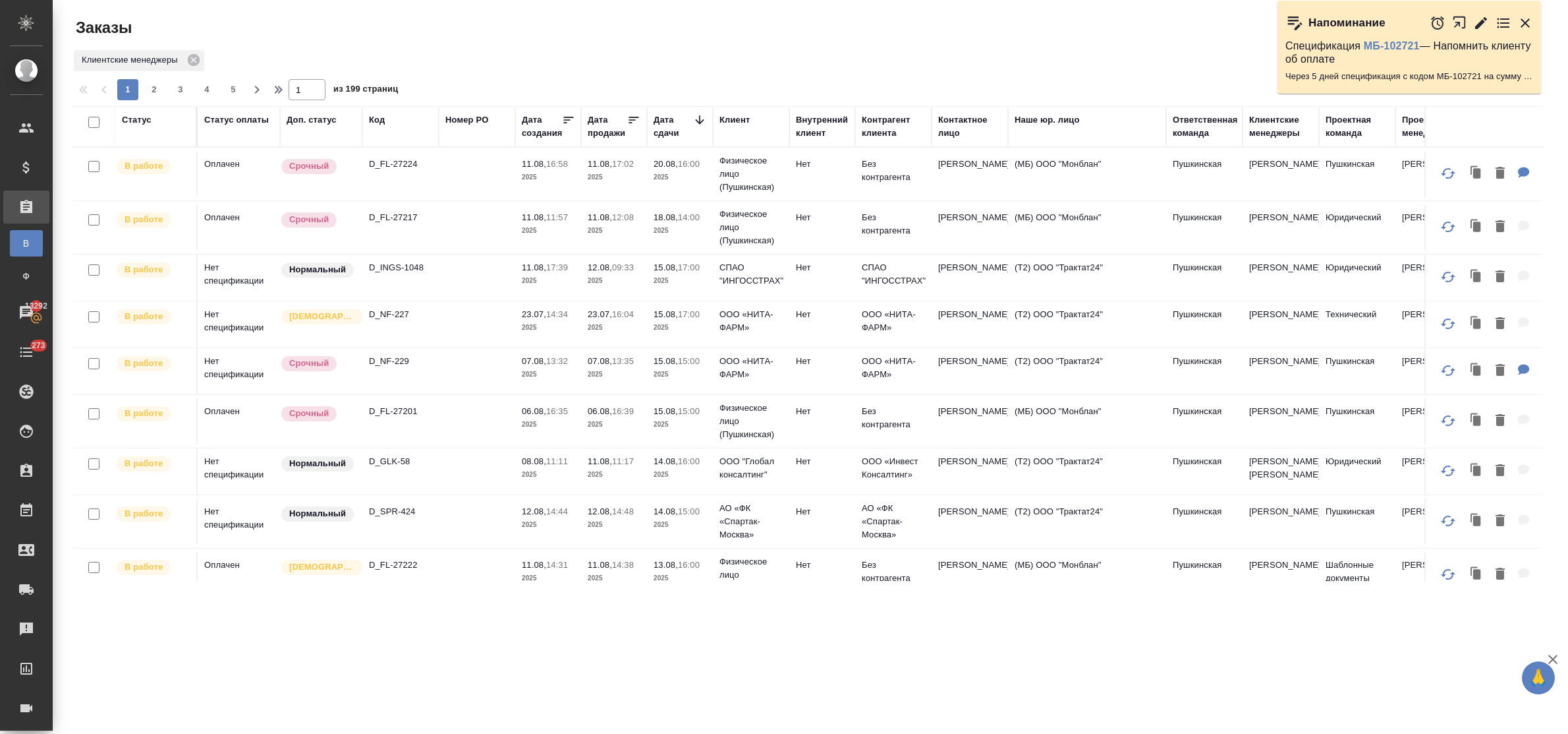
scroll to position [329, 0]
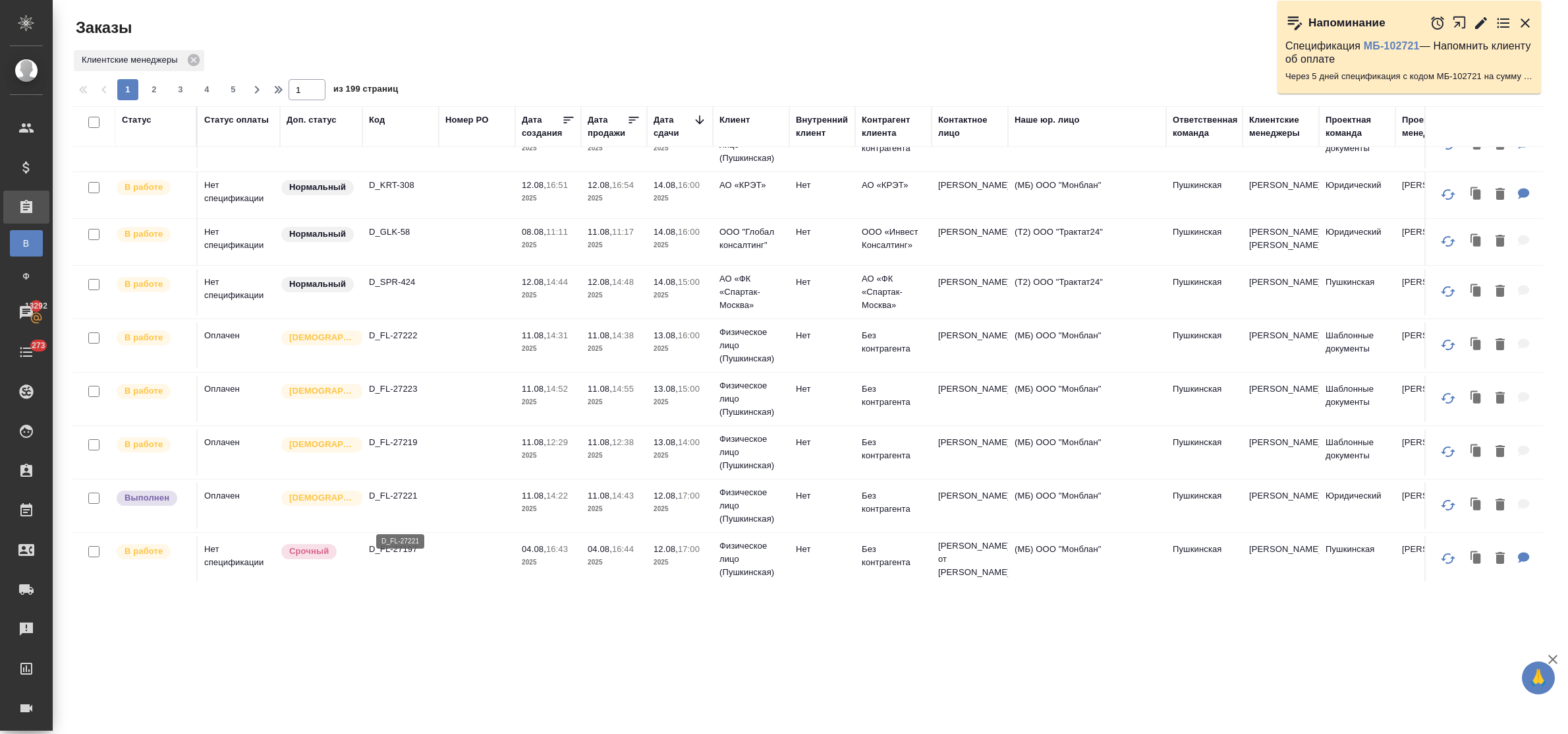
click at [405, 502] on p "D_FL-27221" at bounding box center [400, 495] width 64 height 13
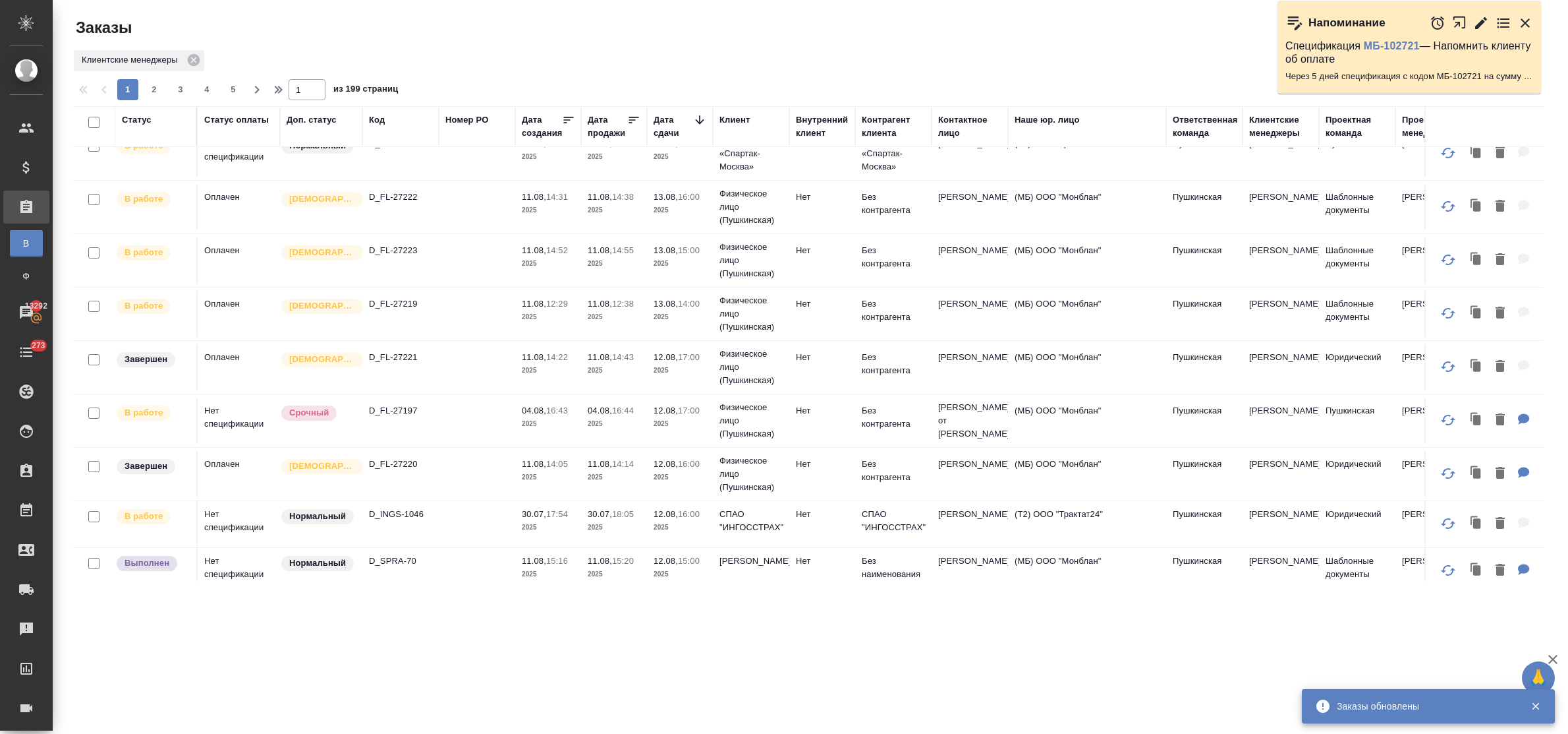
scroll to position [495, 0]
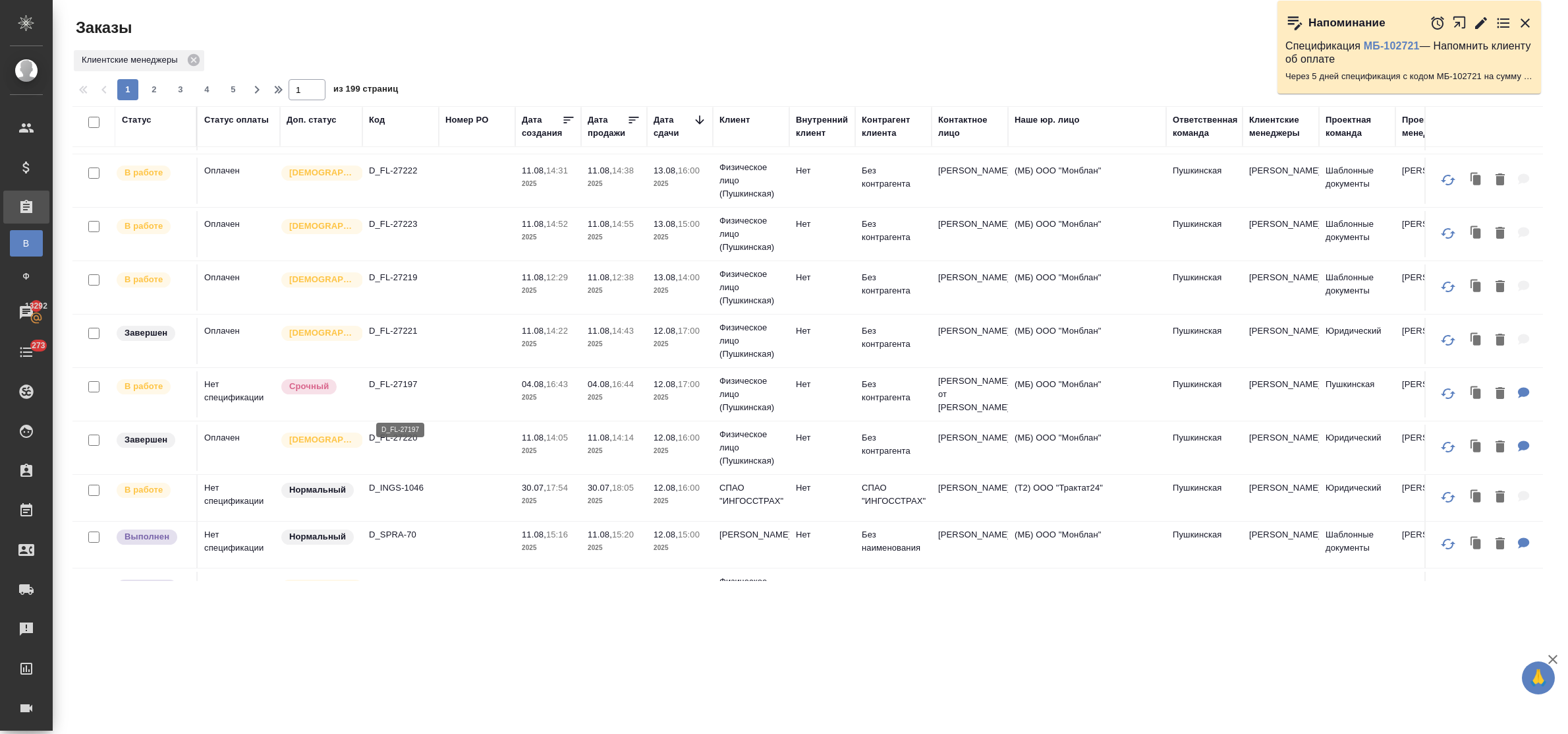
click at [400, 391] on p "D_FL-27197" at bounding box center [400, 384] width 64 height 13
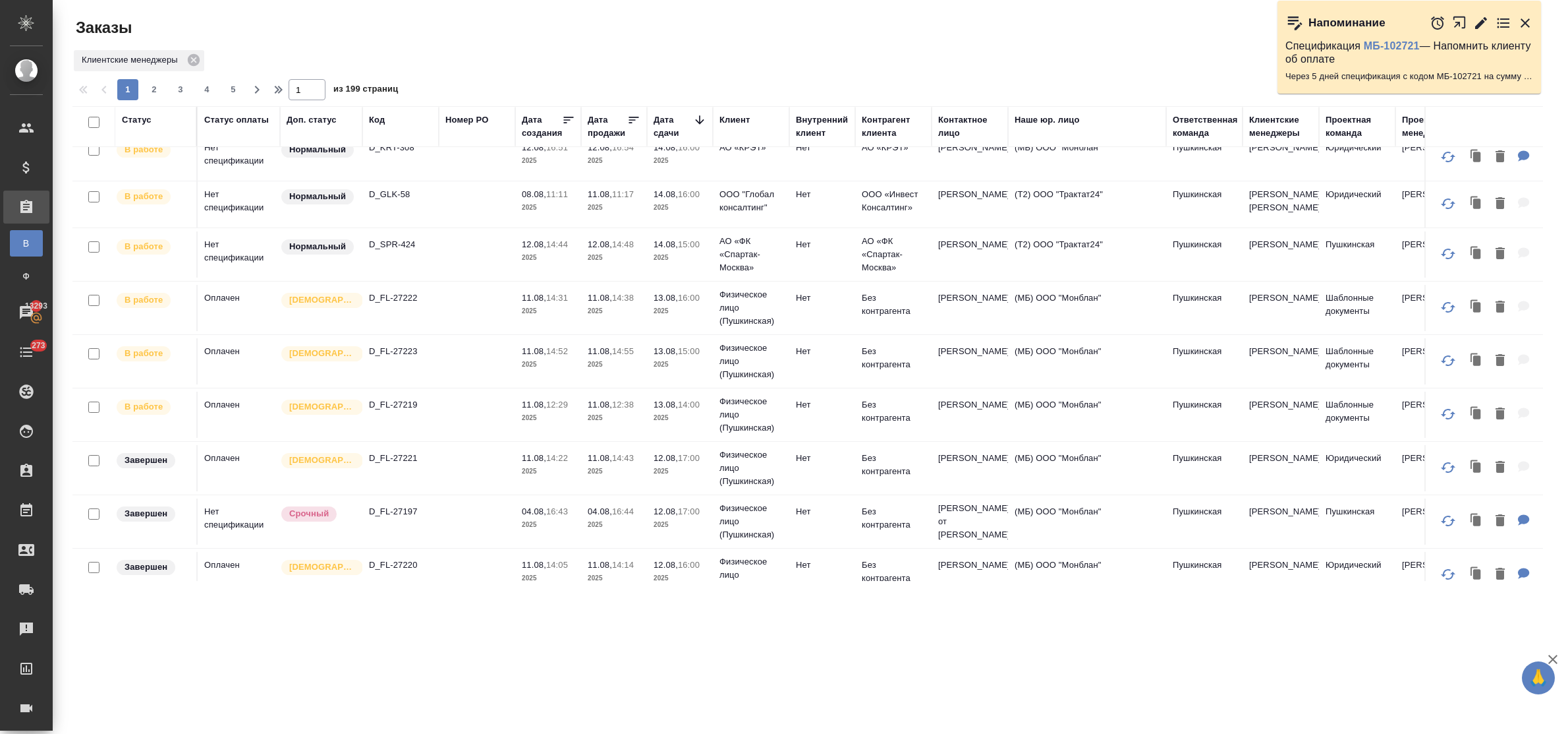
scroll to position [412, 0]
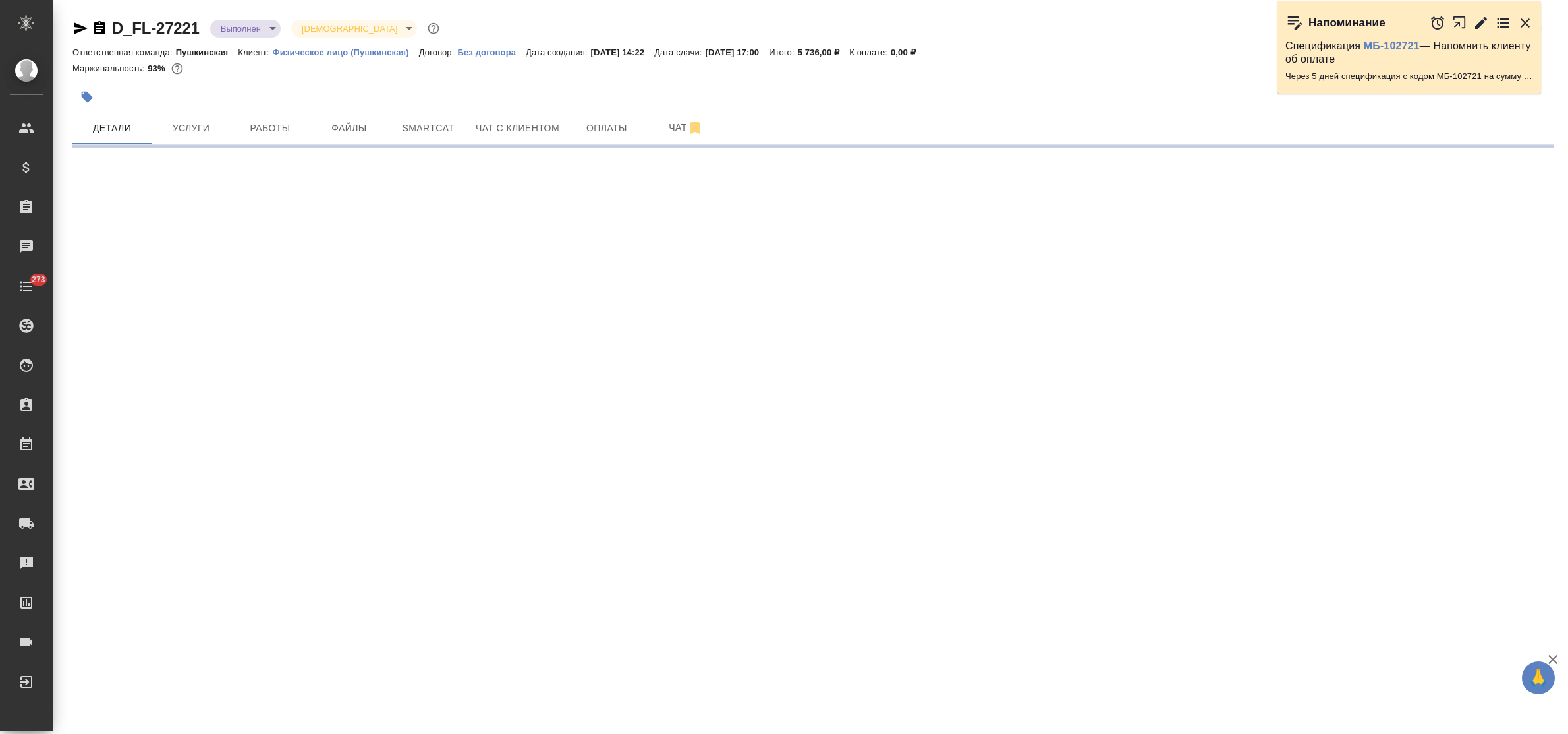
select select "RU"
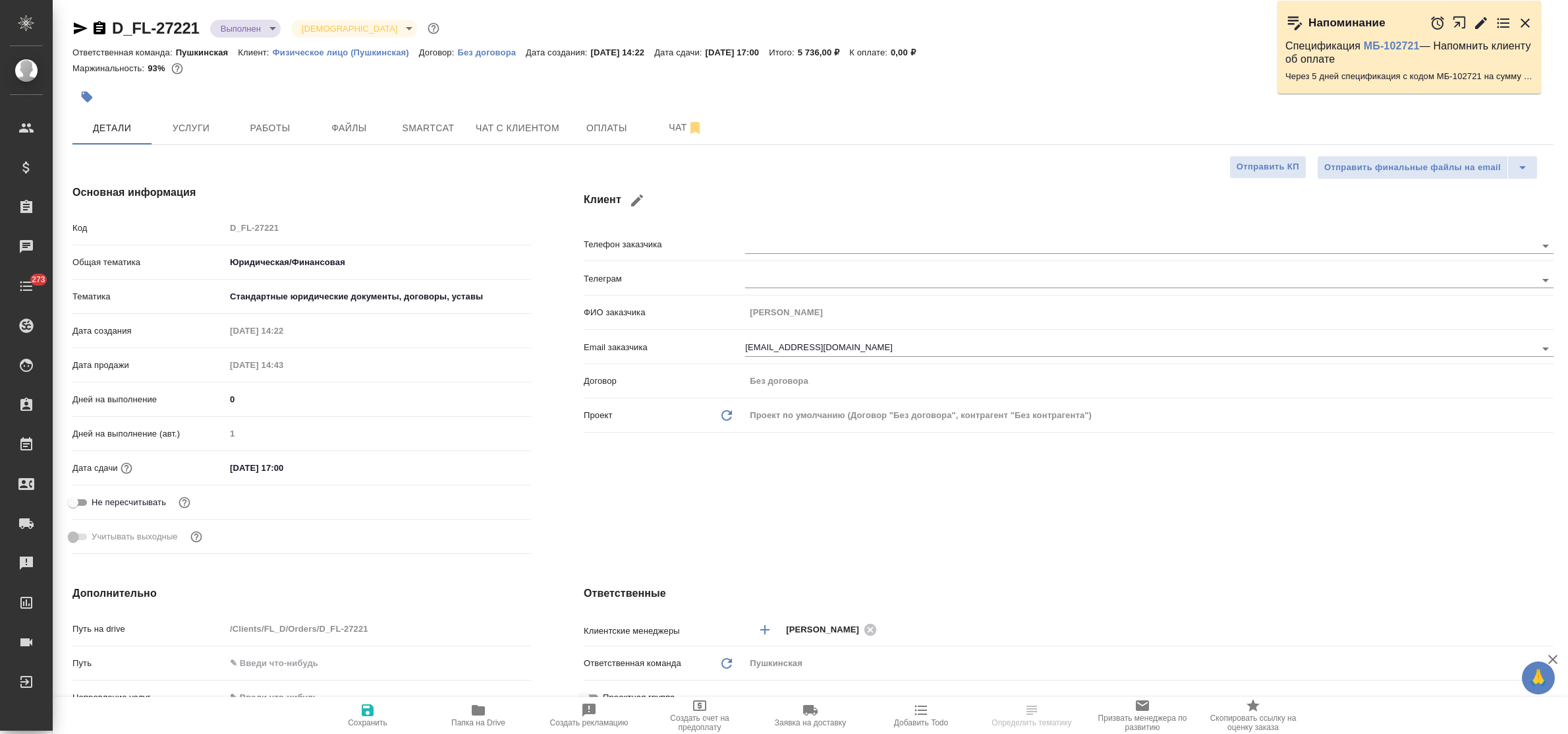
type textarea "x"
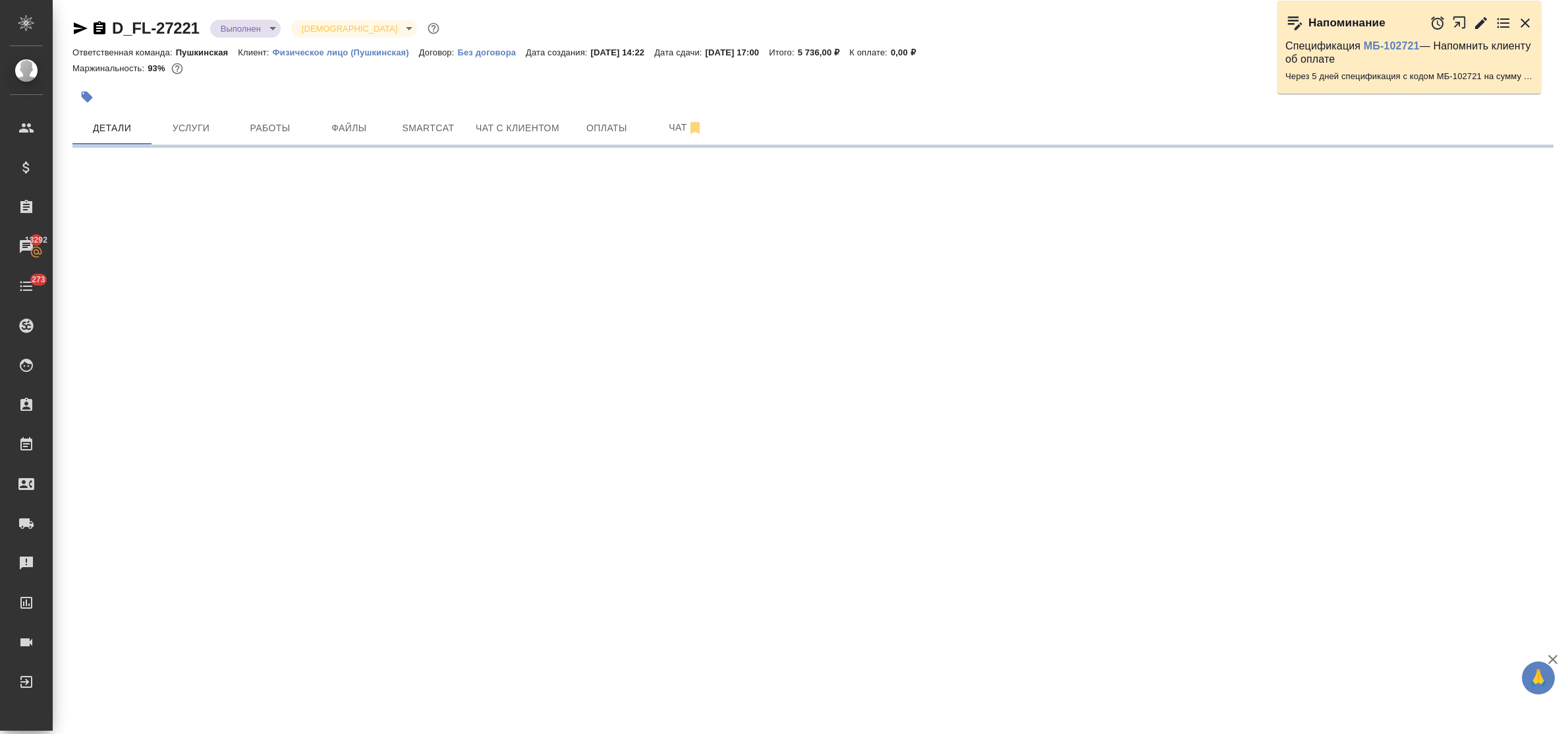
select select "RU"
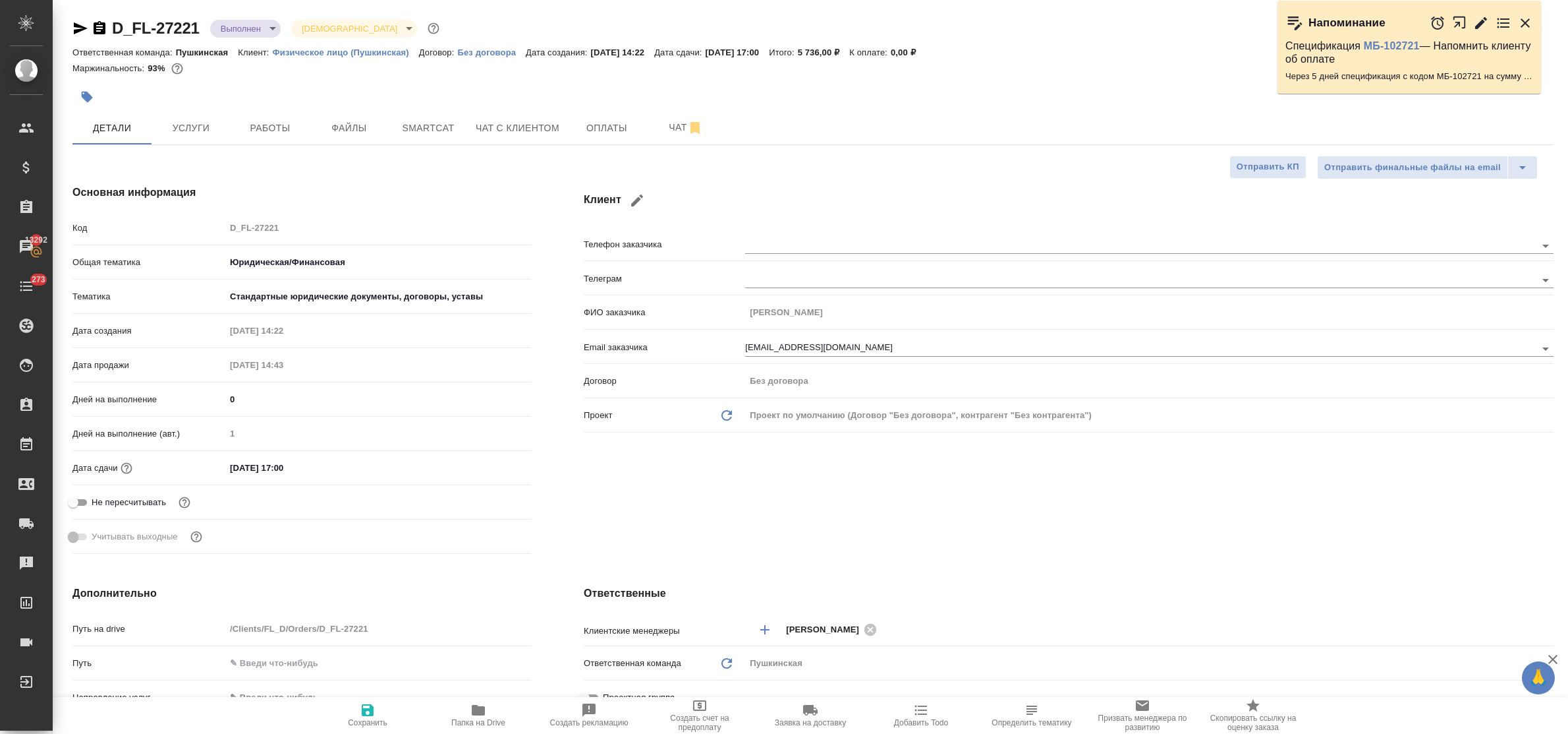
type textarea "x"
click at [252, 122] on span "Работы" at bounding box center [270, 128] width 64 height 17
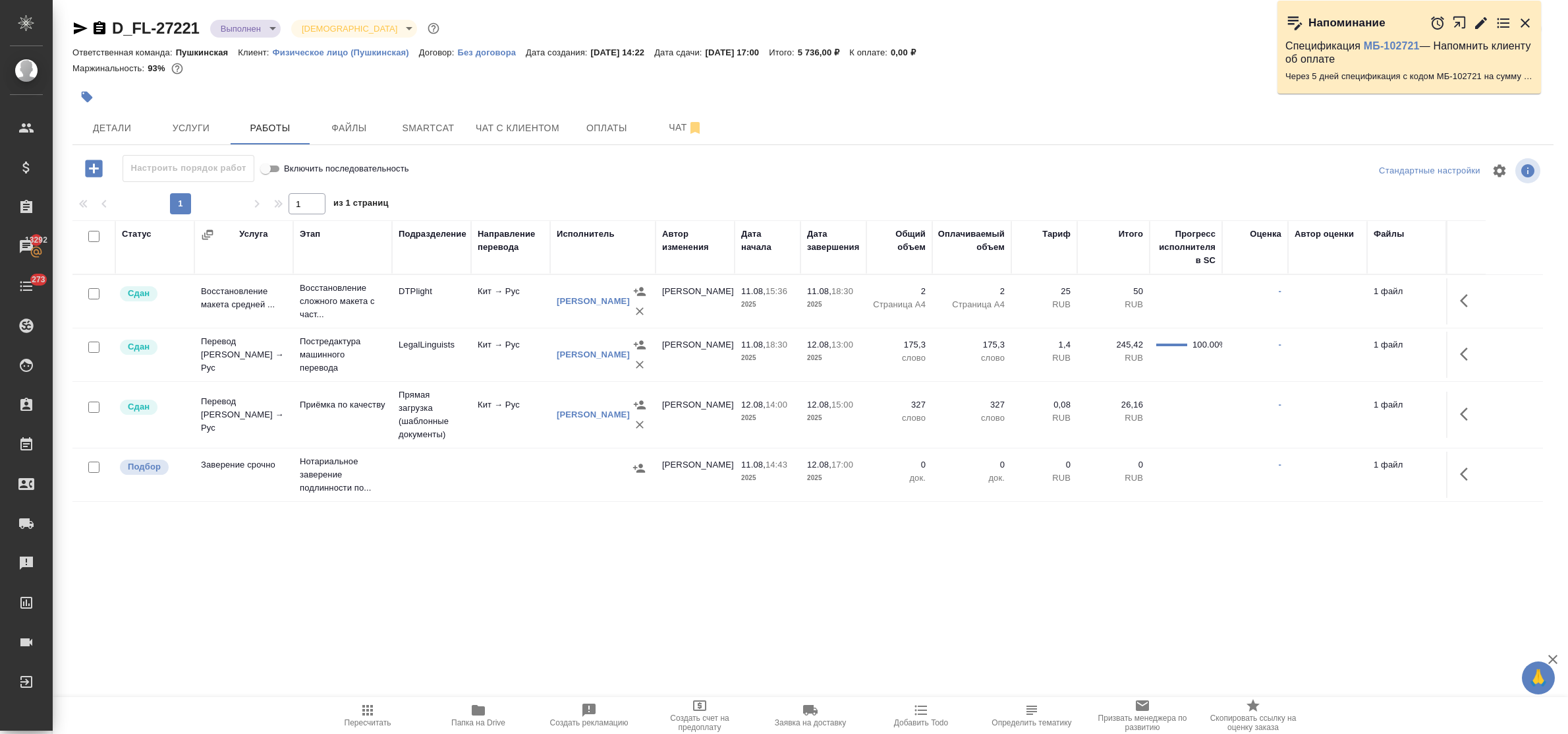
click at [1466, 473] on icon "button" at bounding box center [1467, 473] width 16 height 16
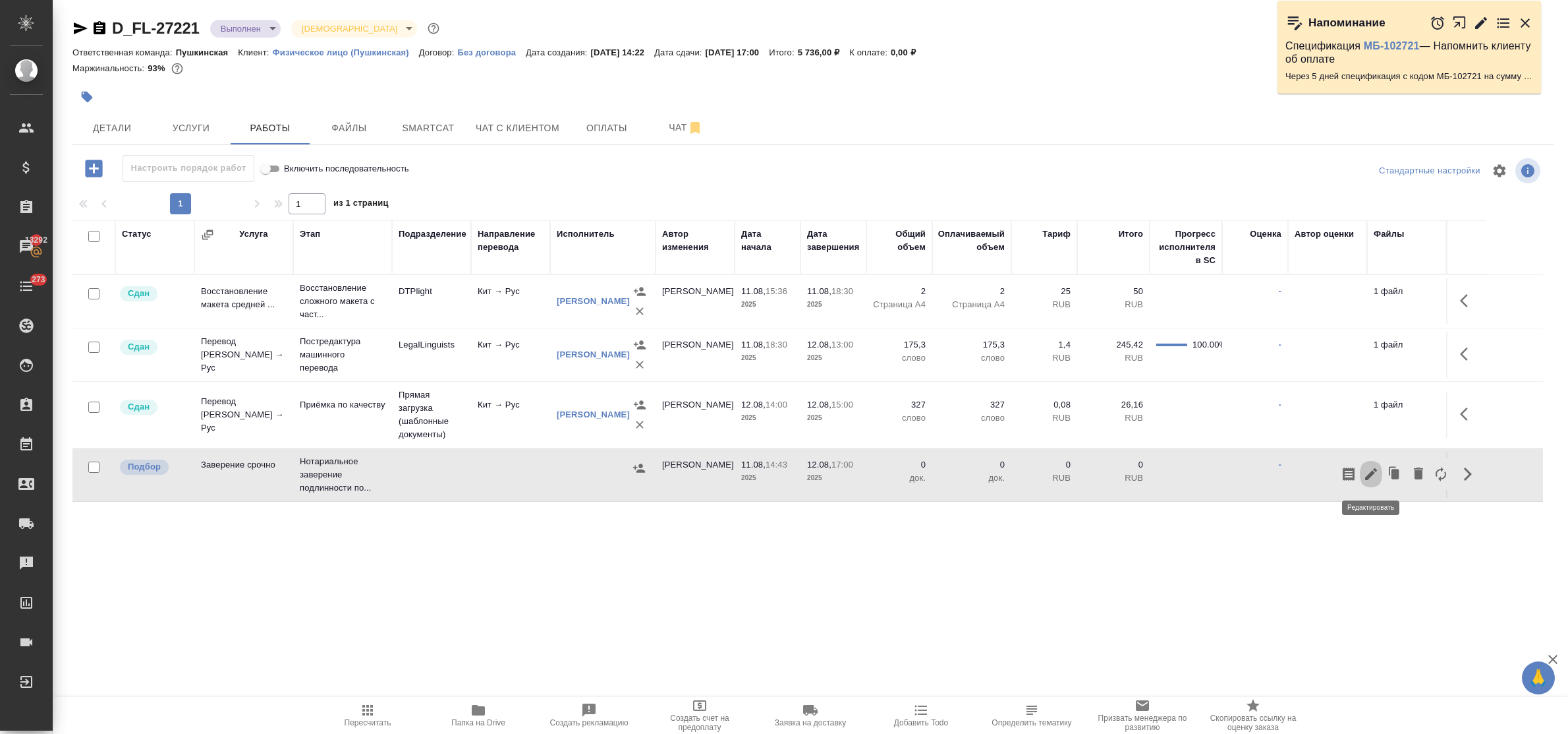
click at [1366, 472] on icon "button" at bounding box center [1371, 473] width 16 height 16
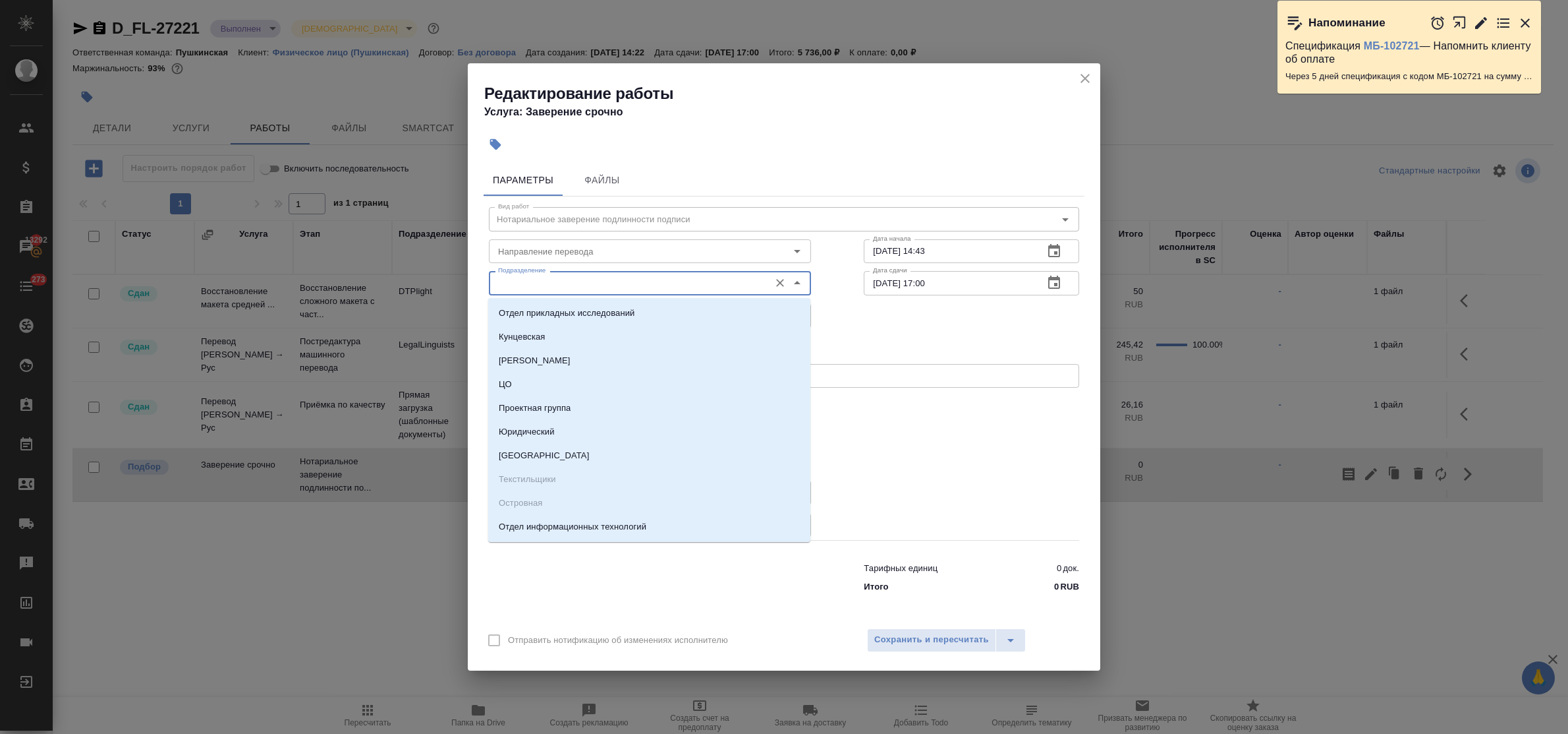
click at [562, 289] on input "Подразделение" at bounding box center [627, 282] width 270 height 16
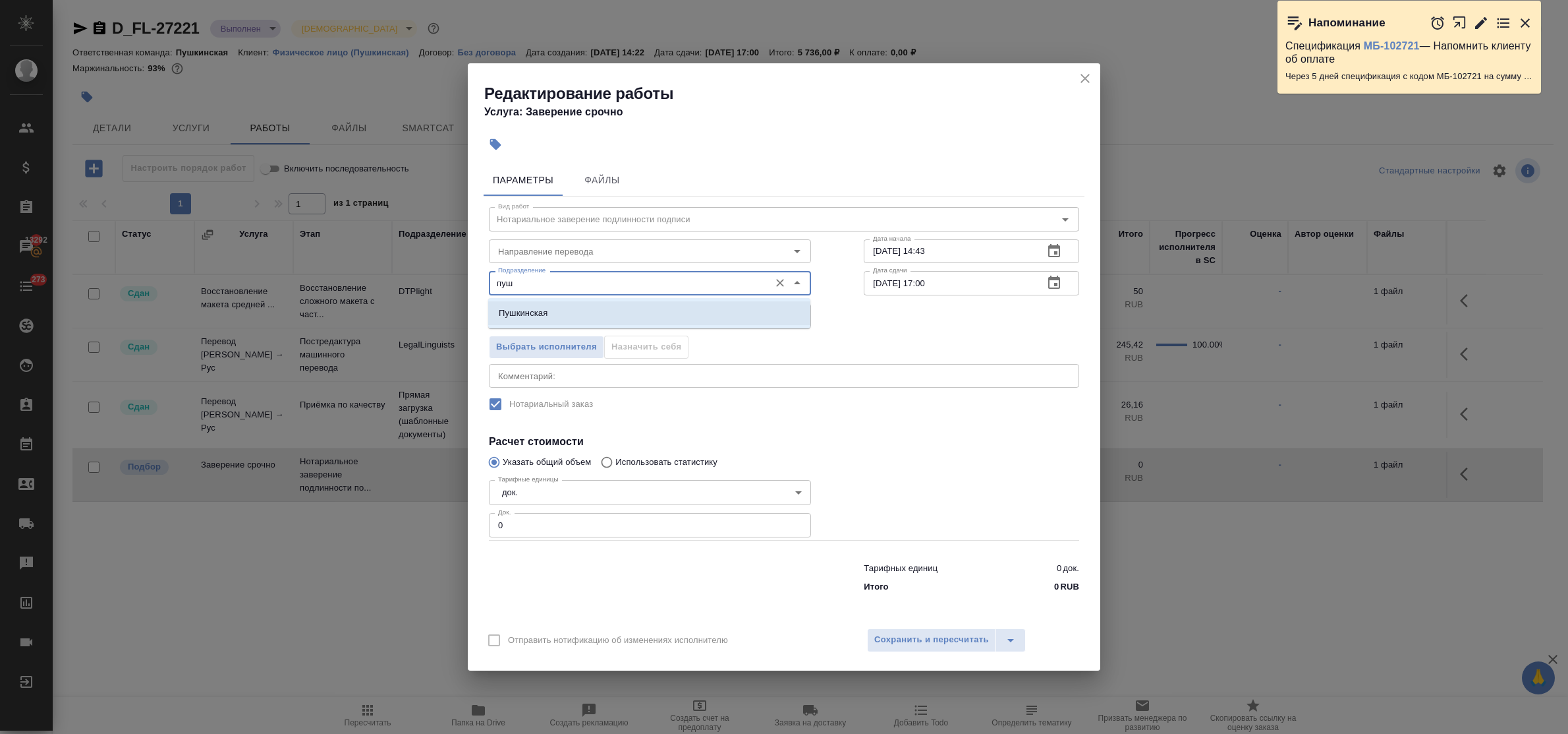
click at [569, 310] on li "Пушкинская" at bounding box center [649, 313] width 322 height 24
type input "Пушкинская"
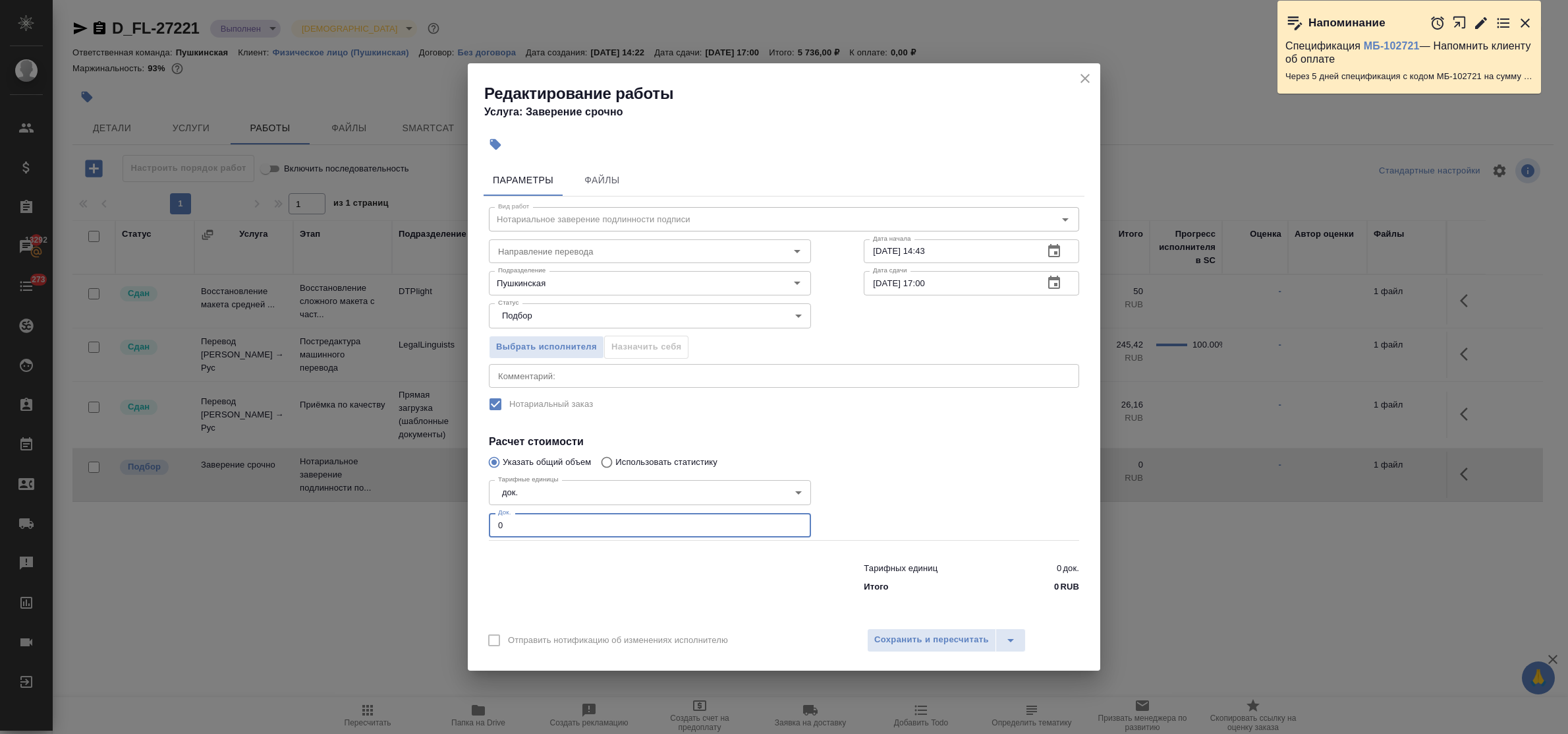
drag, startPoint x: 511, startPoint y: 531, endPoint x: 492, endPoint y: 502, distance: 34.7
click at [484, 521] on div "Тарифные единицы док. 5a8b1489cc6b4906c91bfd8b Тарифные единицы Док. 0 Док." at bounding box center [649, 507] width 375 height 118
type input "1"
click at [895, 646] on span "Сохранить и пересчитать" at bounding box center [931, 640] width 115 height 15
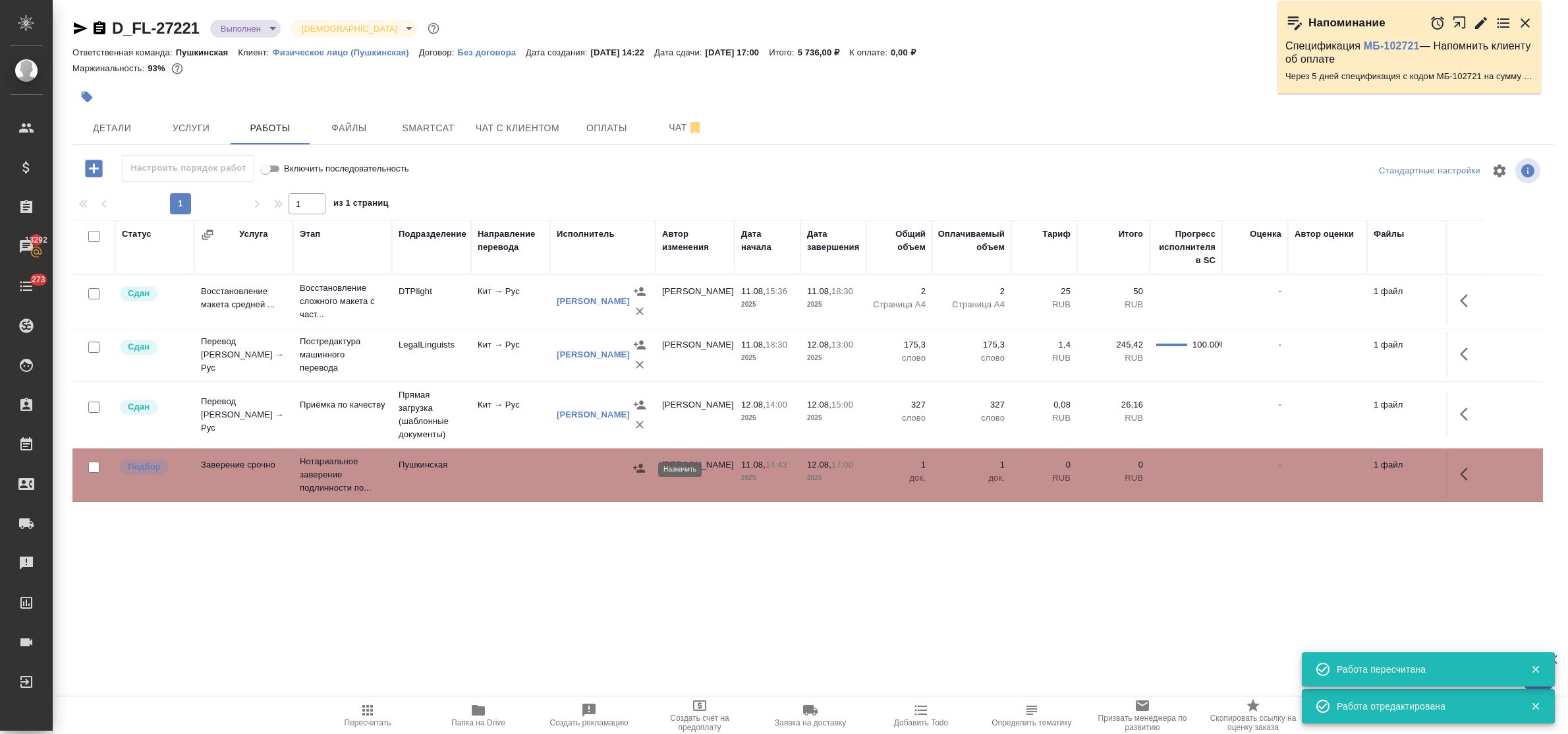
click at [633, 470] on icon "button" at bounding box center [639, 468] width 13 height 13
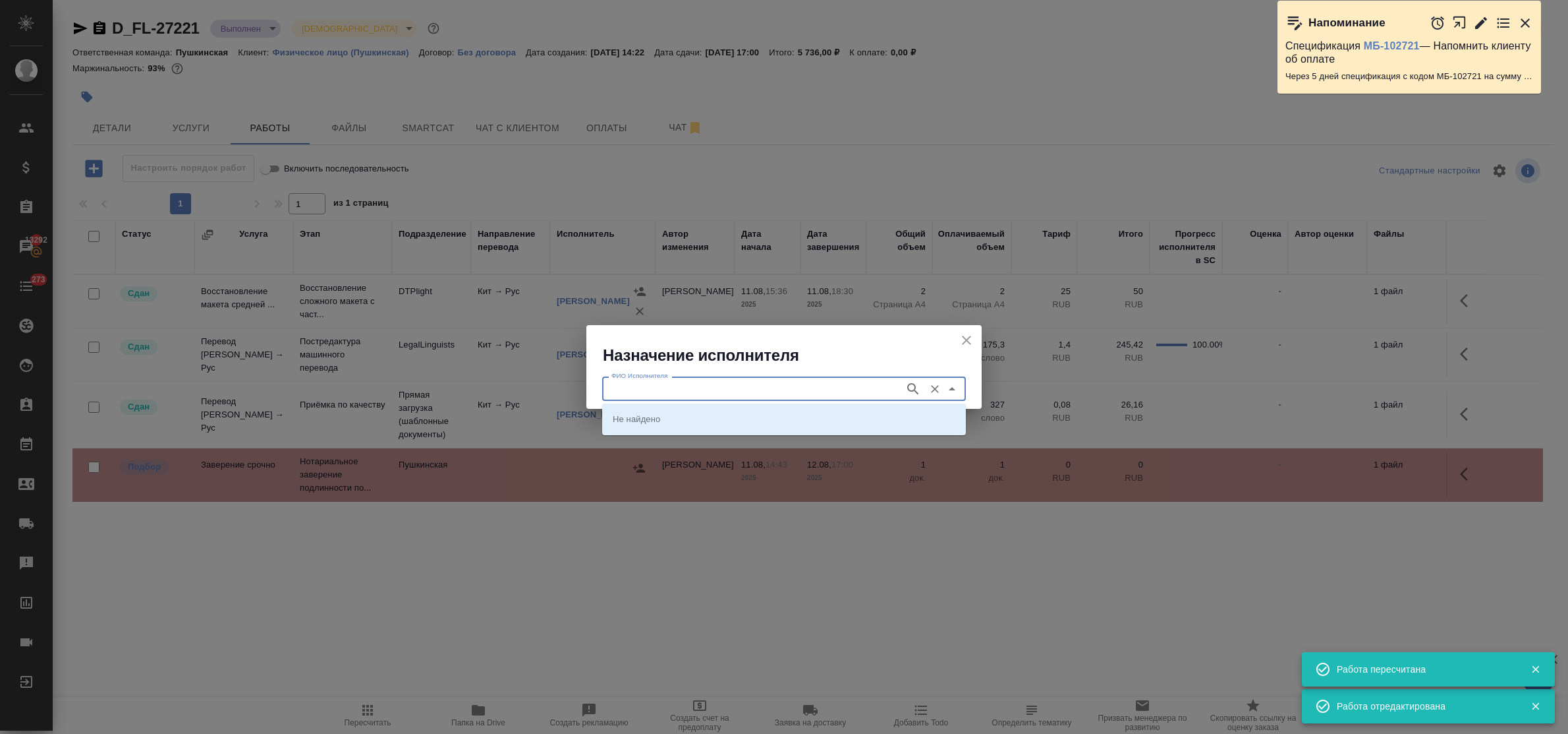
click at [680, 392] on input "ФИО Исполнителя" at bounding box center [752, 388] width 292 height 16
type input "[PERSON_NAME]"
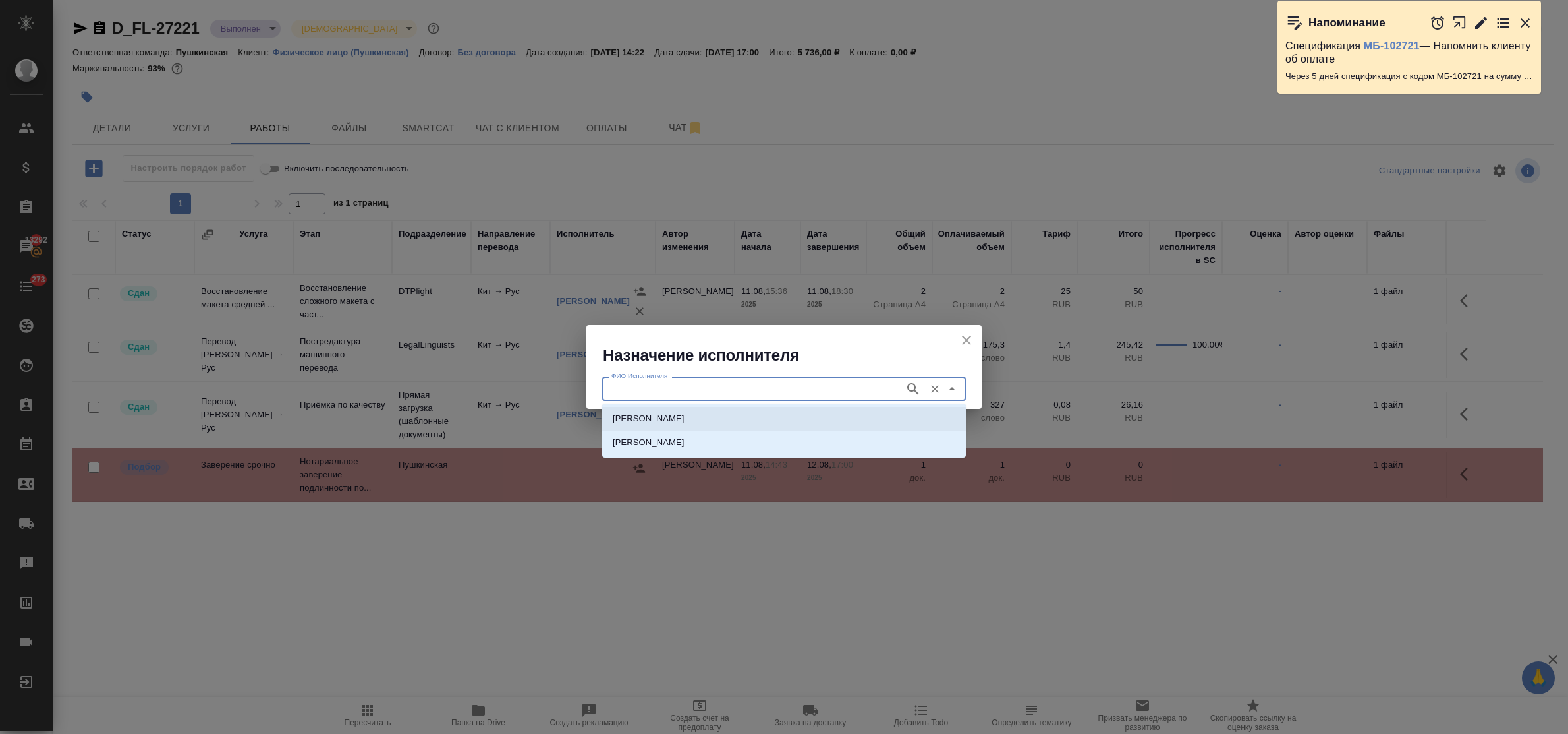
click at [679, 419] on p "[PERSON_NAME]" at bounding box center [648, 419] width 72 height 13
type input "[PERSON_NAME]"
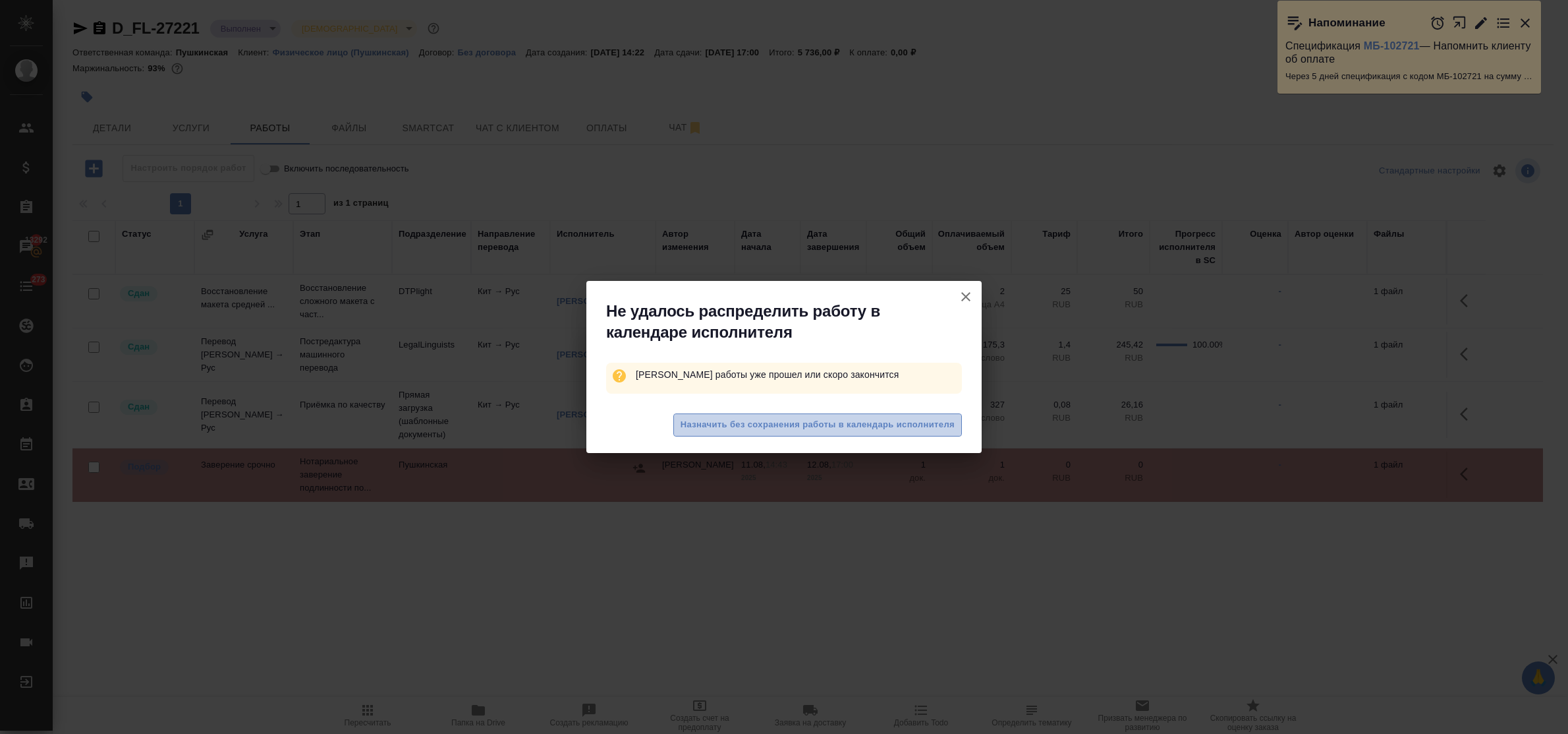
click at [857, 430] on span "Назначить без сохранения работы в календарь исполнителя" at bounding box center [818, 424] width 274 height 15
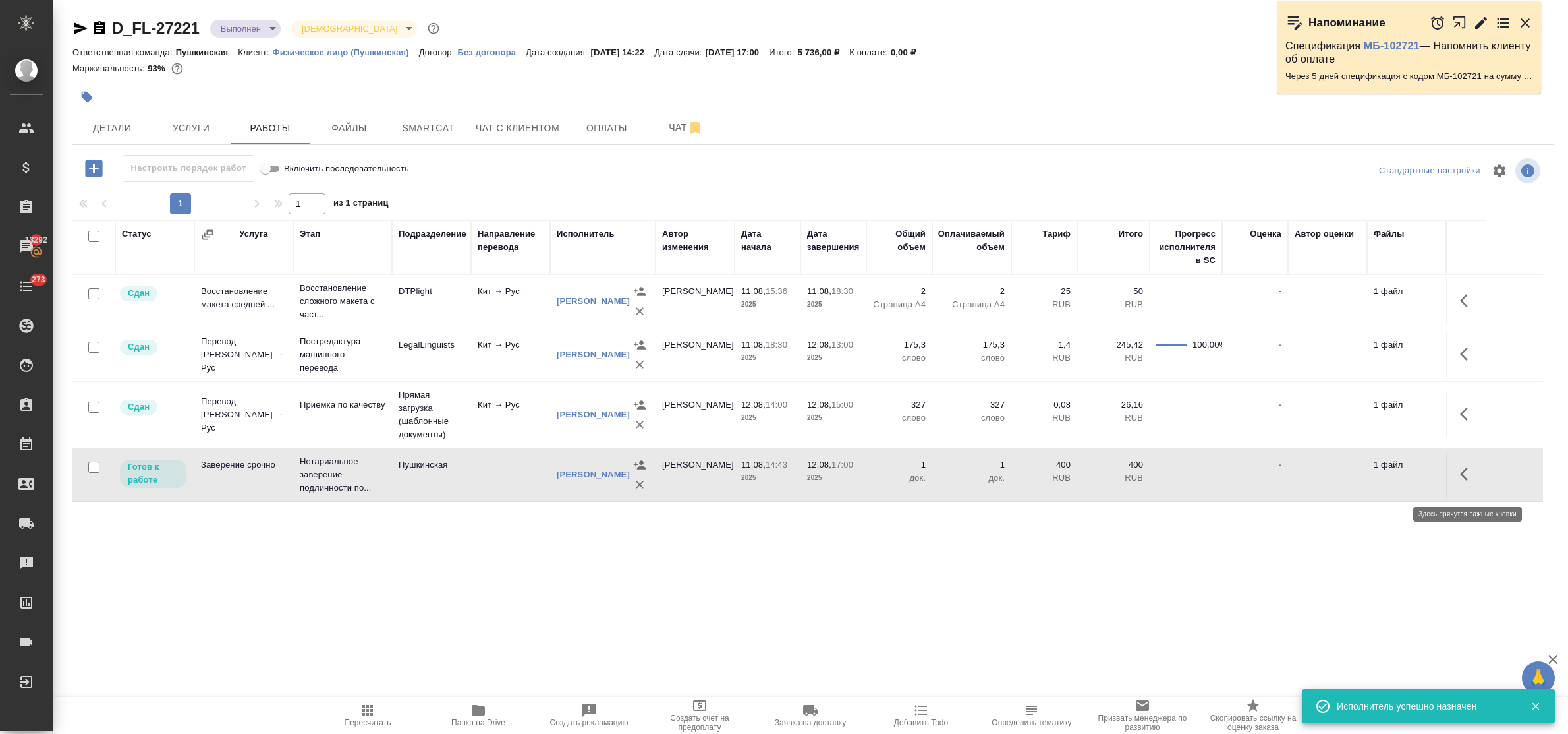
click at [1464, 476] on icon "button" at bounding box center [1467, 473] width 16 height 16
click at [1372, 476] on icon "button" at bounding box center [1371, 473] width 16 height 16
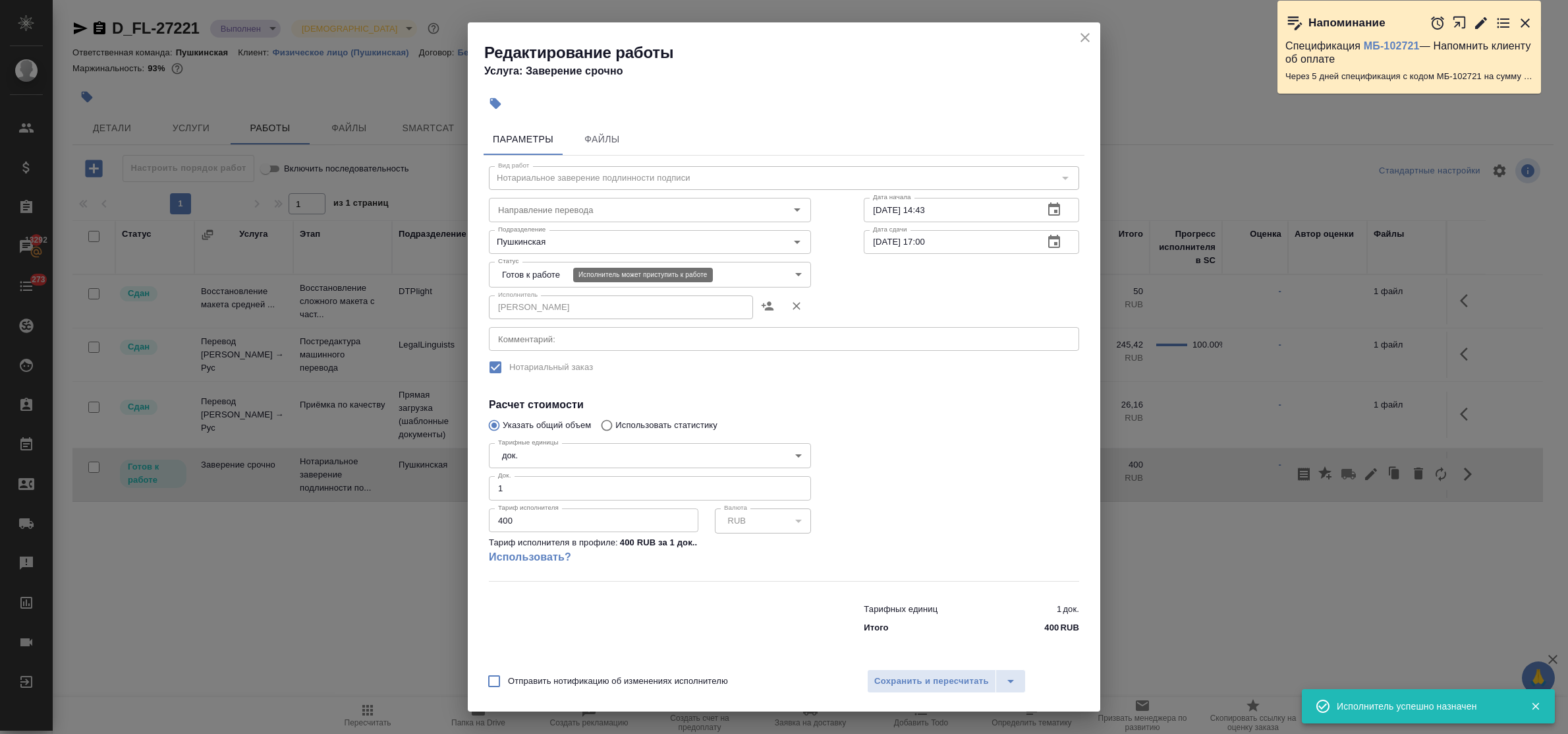
click at [549, 271] on body "🙏 .cls-1 fill:#fff; AWATERA Bulakhova [PERSON_NAME] Спецификации Заказы 13292 Ч…" at bounding box center [784, 367] width 1568 height 734
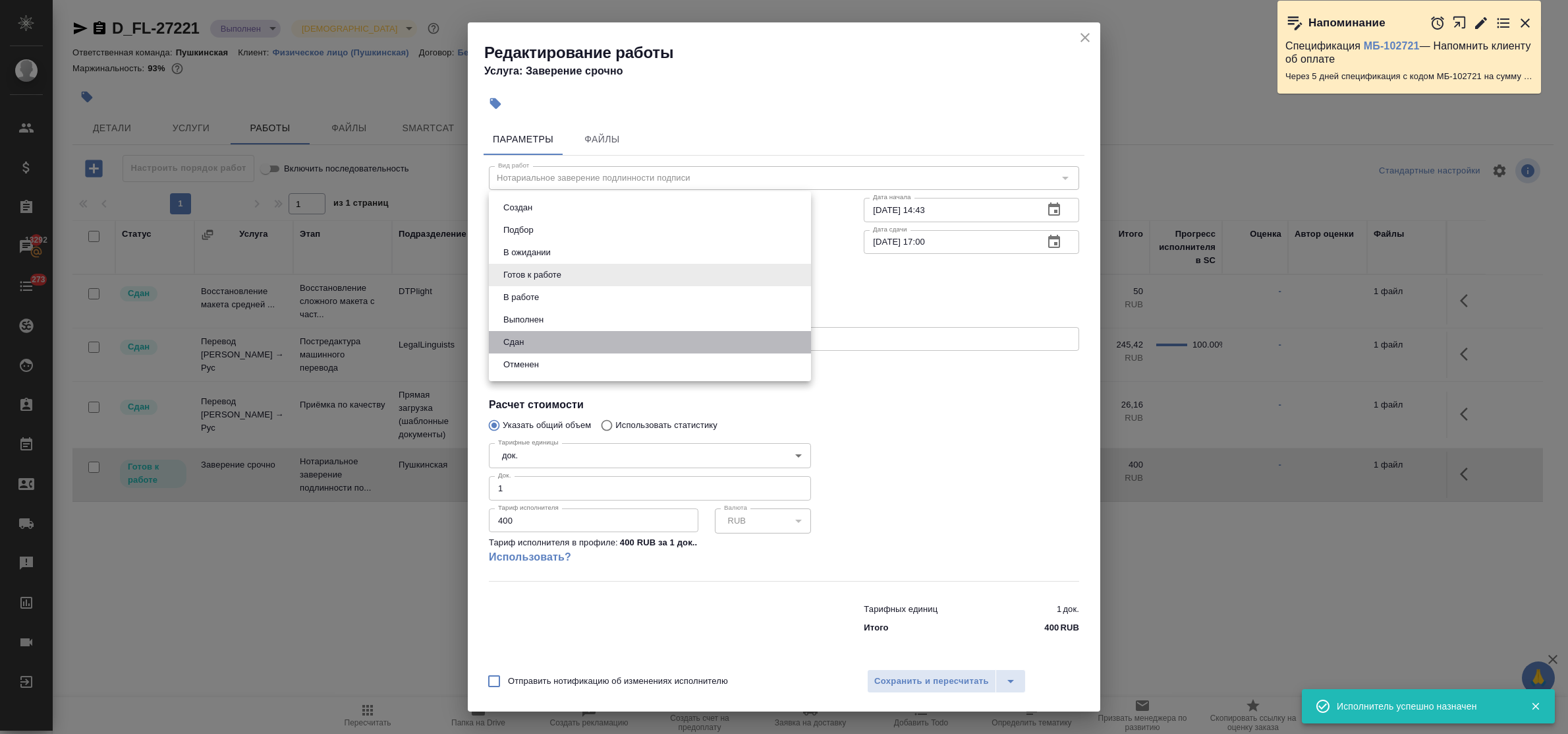
click at [545, 348] on li "Сдан" at bounding box center [649, 342] width 322 height 22
type input "closed"
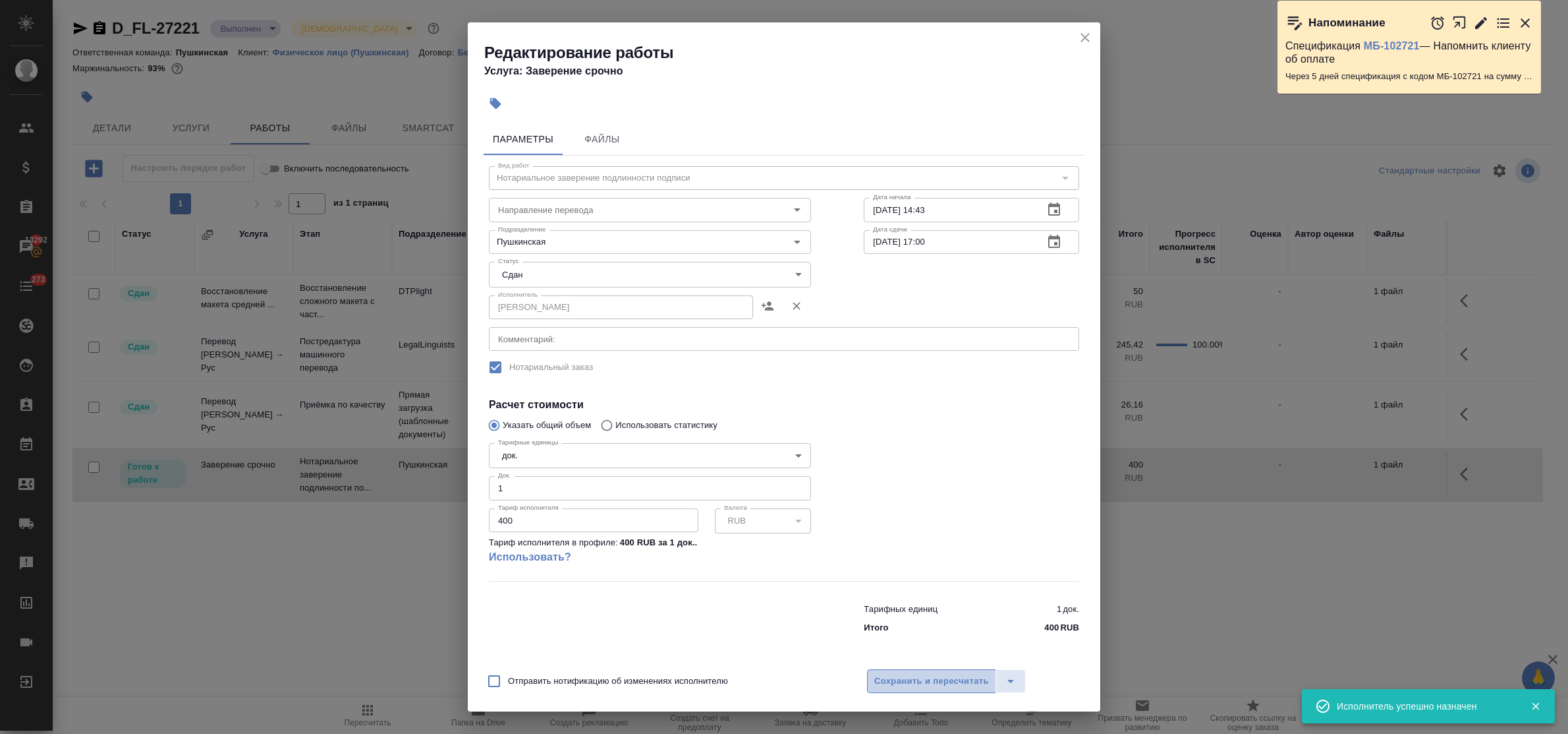
click at [885, 674] on span "Сохранить и пересчитать" at bounding box center [931, 681] width 115 height 15
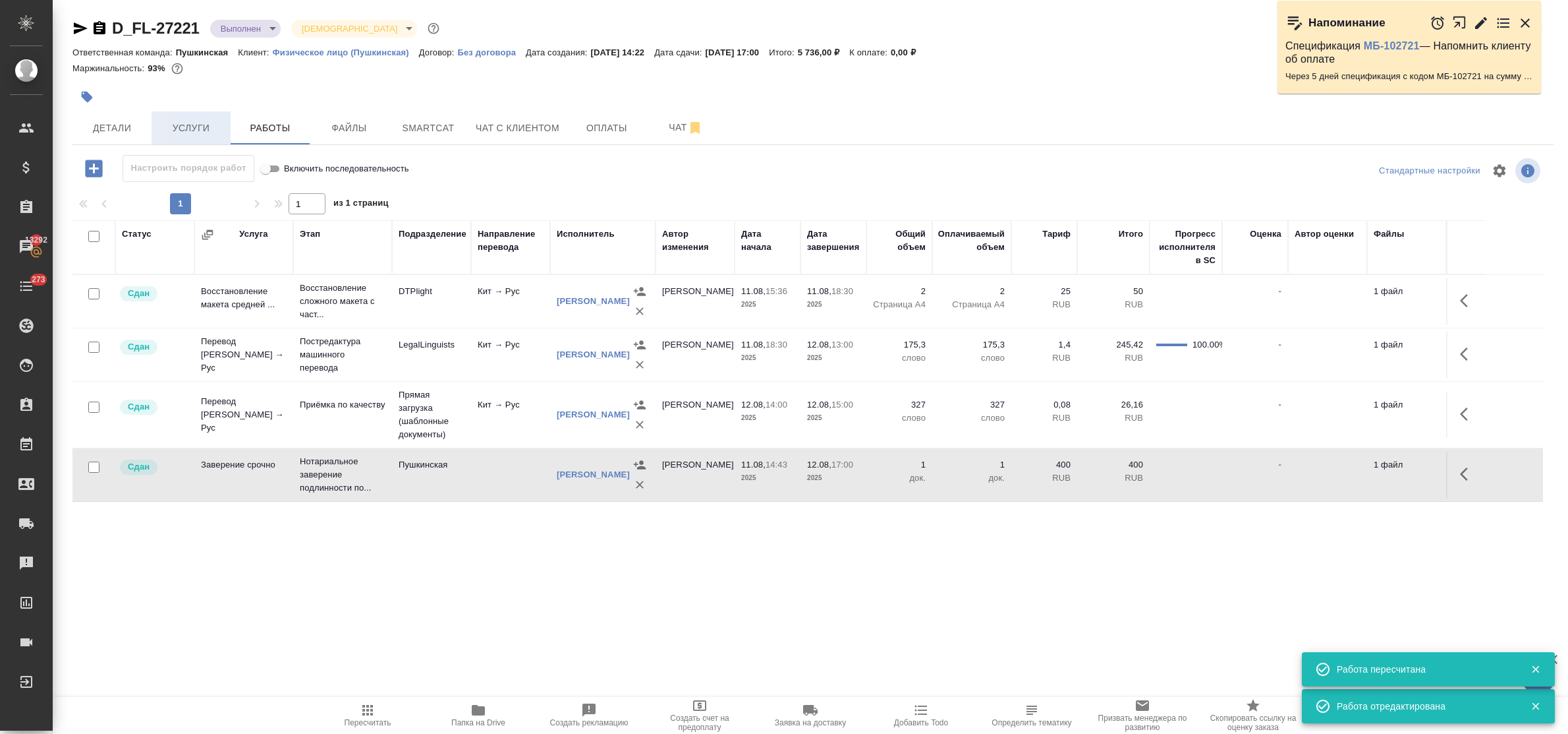
click at [175, 129] on span "Услуги" at bounding box center [191, 128] width 64 height 17
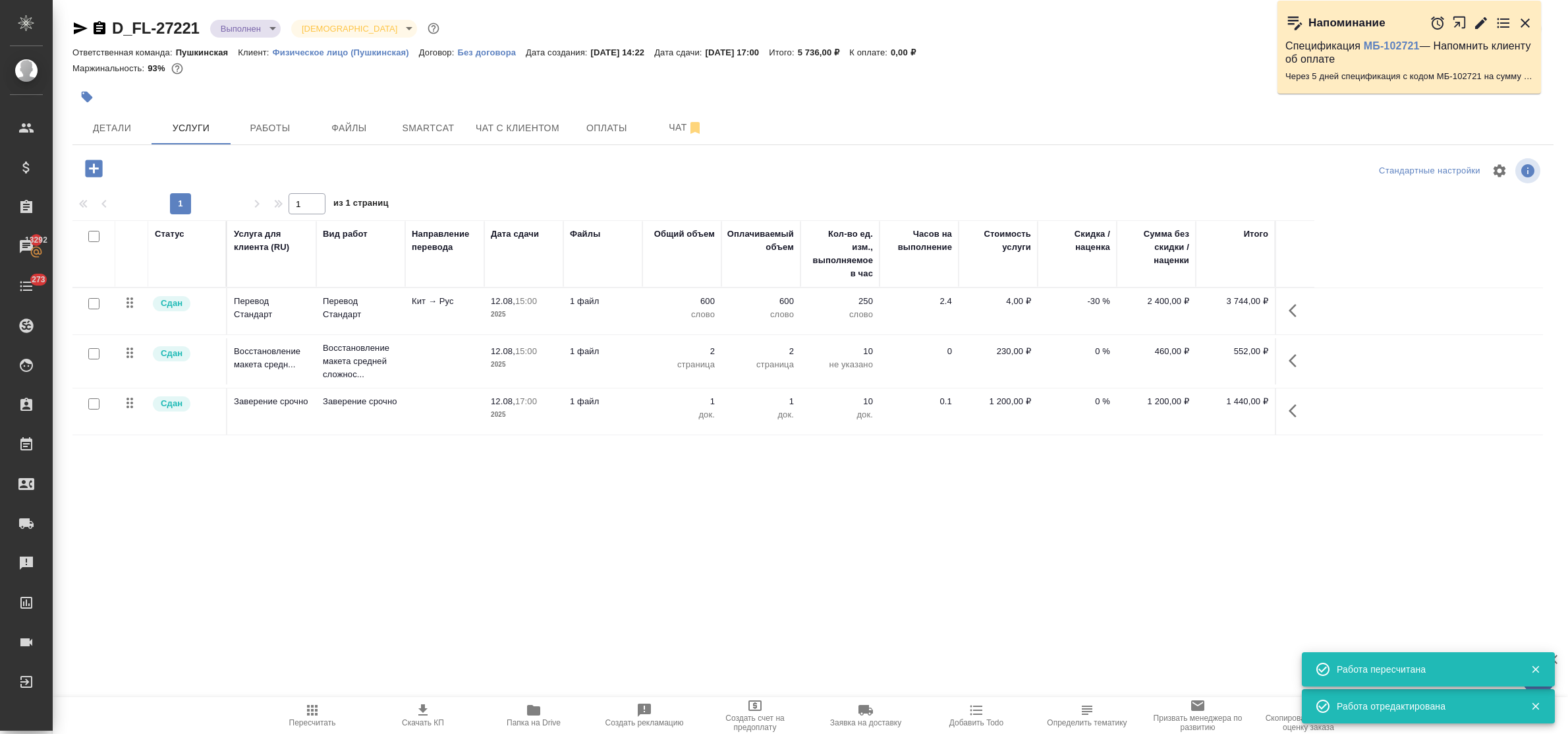
click at [267, 31] on body "🙏 .cls-1 fill:#fff; AWATERA Bulakhova [PERSON_NAME] Спецификации Заказы 13292 Ч…" at bounding box center [784, 367] width 1568 height 734
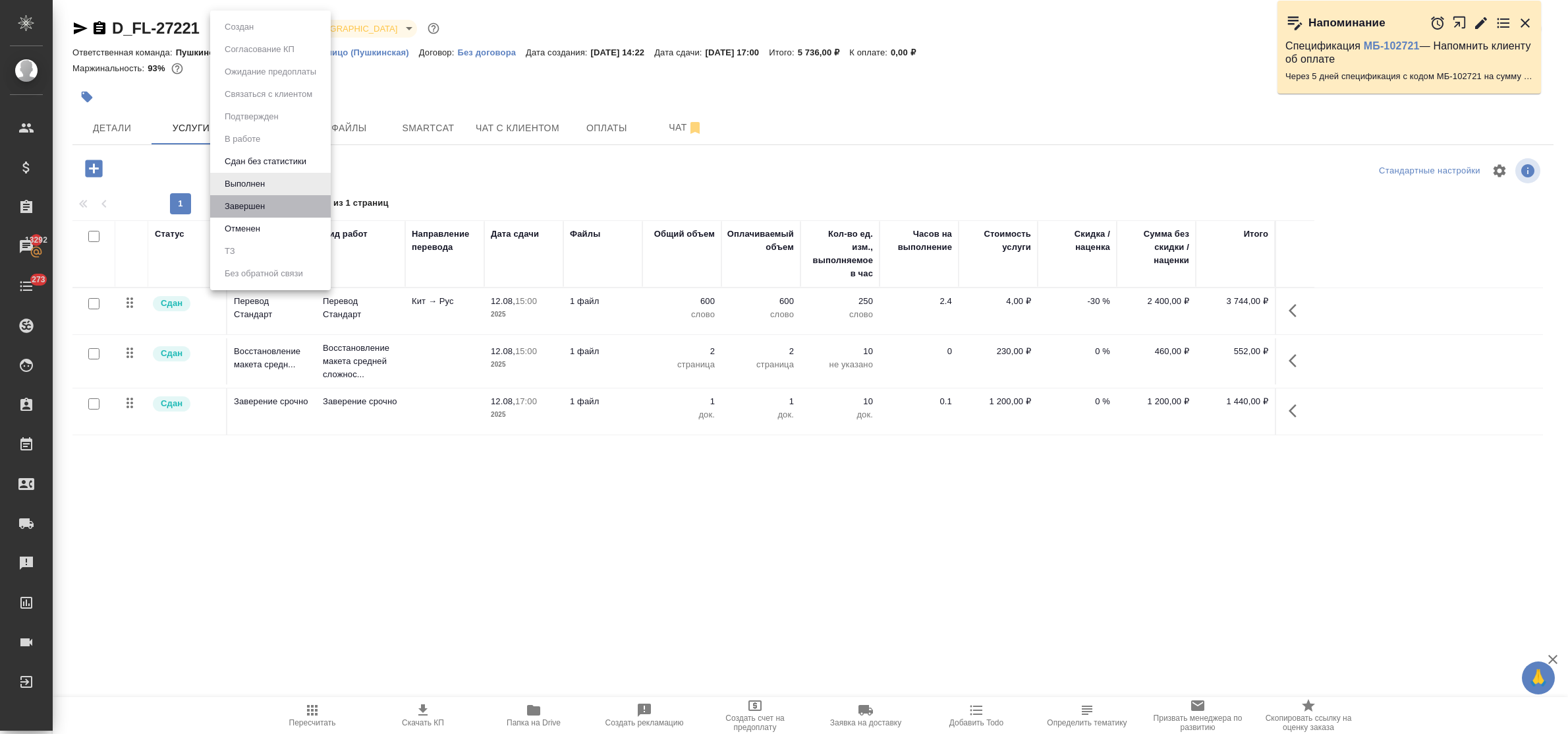
click at [277, 202] on li "Завершен" at bounding box center [271, 206] width 120 height 22
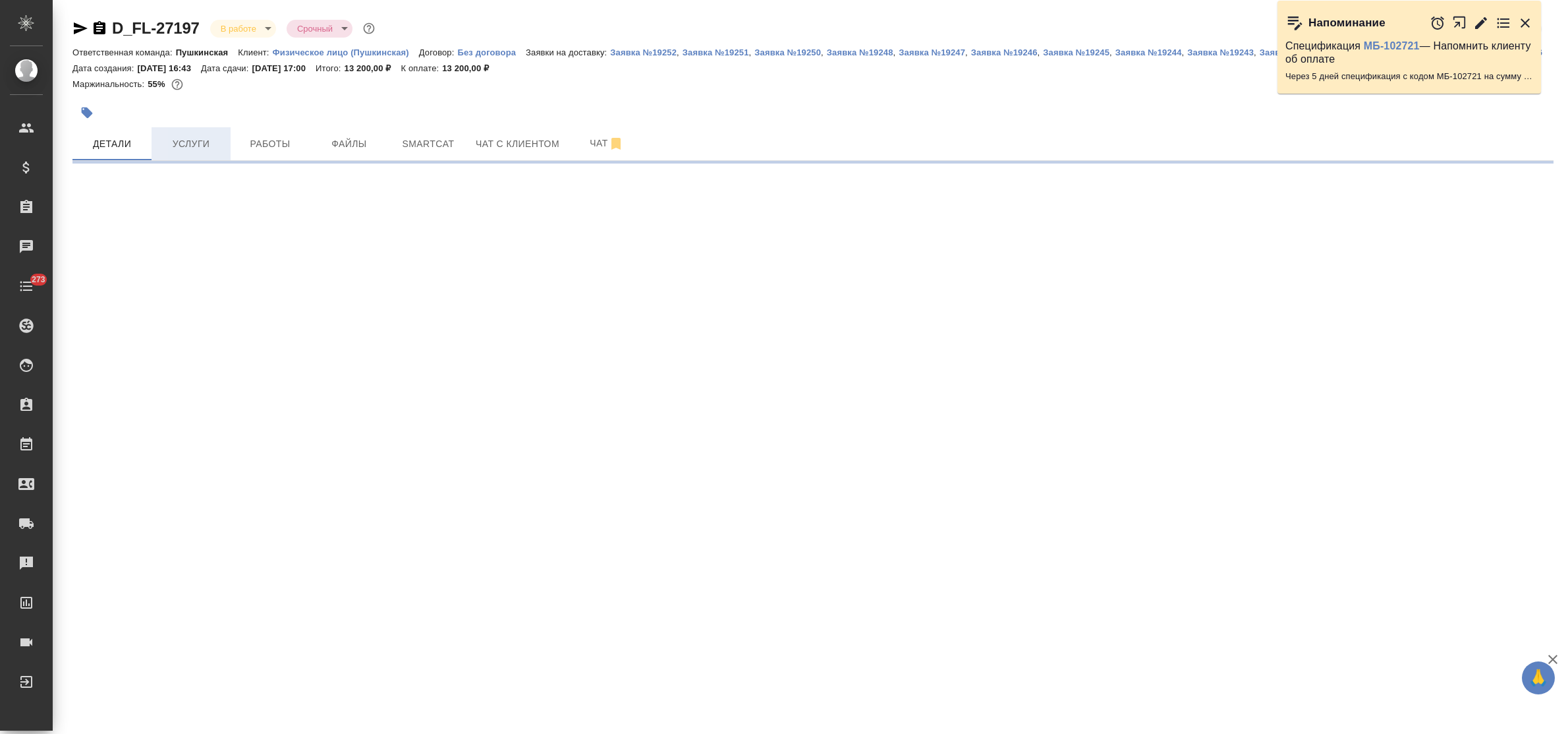
click at [191, 145] on span "Услуги" at bounding box center [191, 144] width 64 height 17
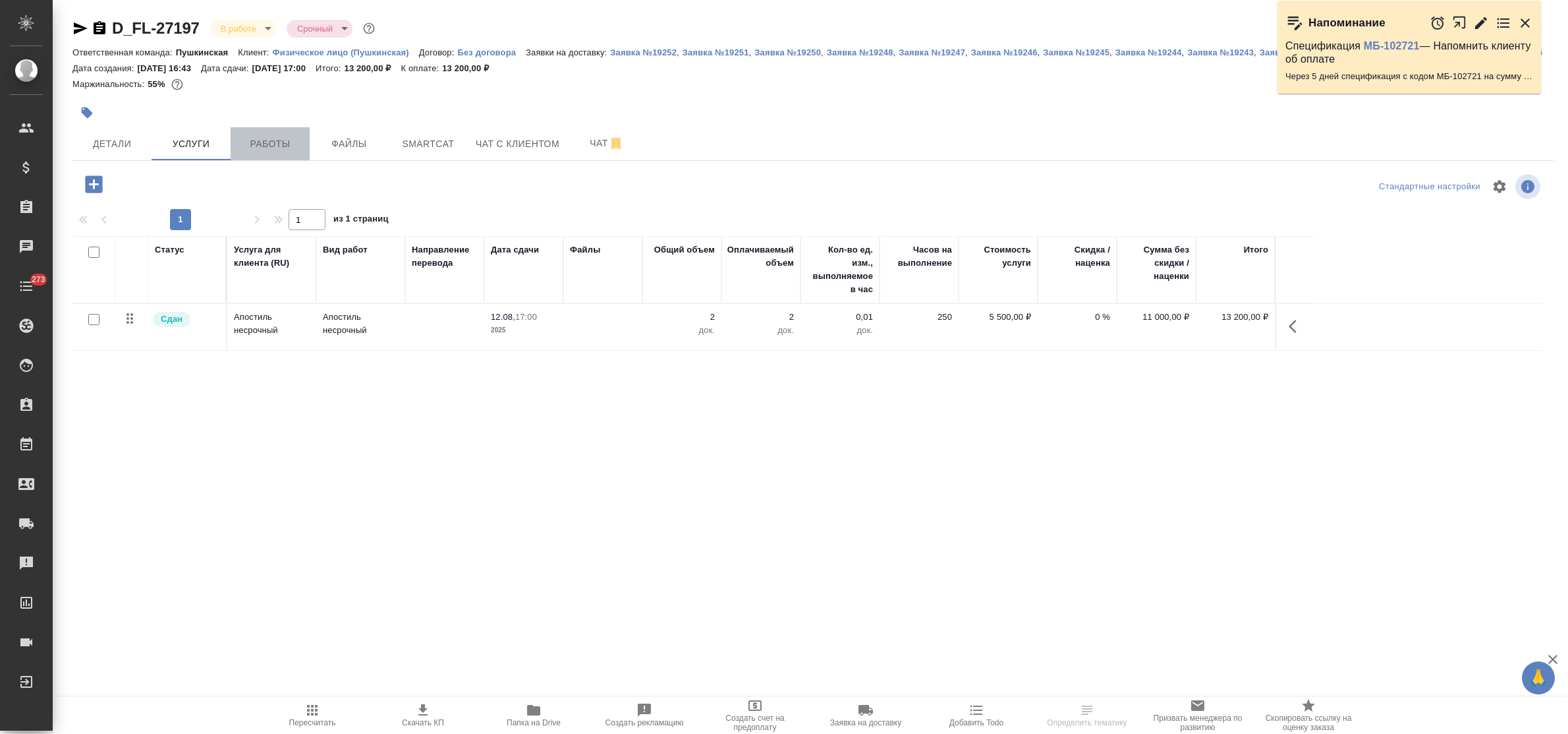
click at [262, 147] on span "Работы" at bounding box center [270, 144] width 64 height 17
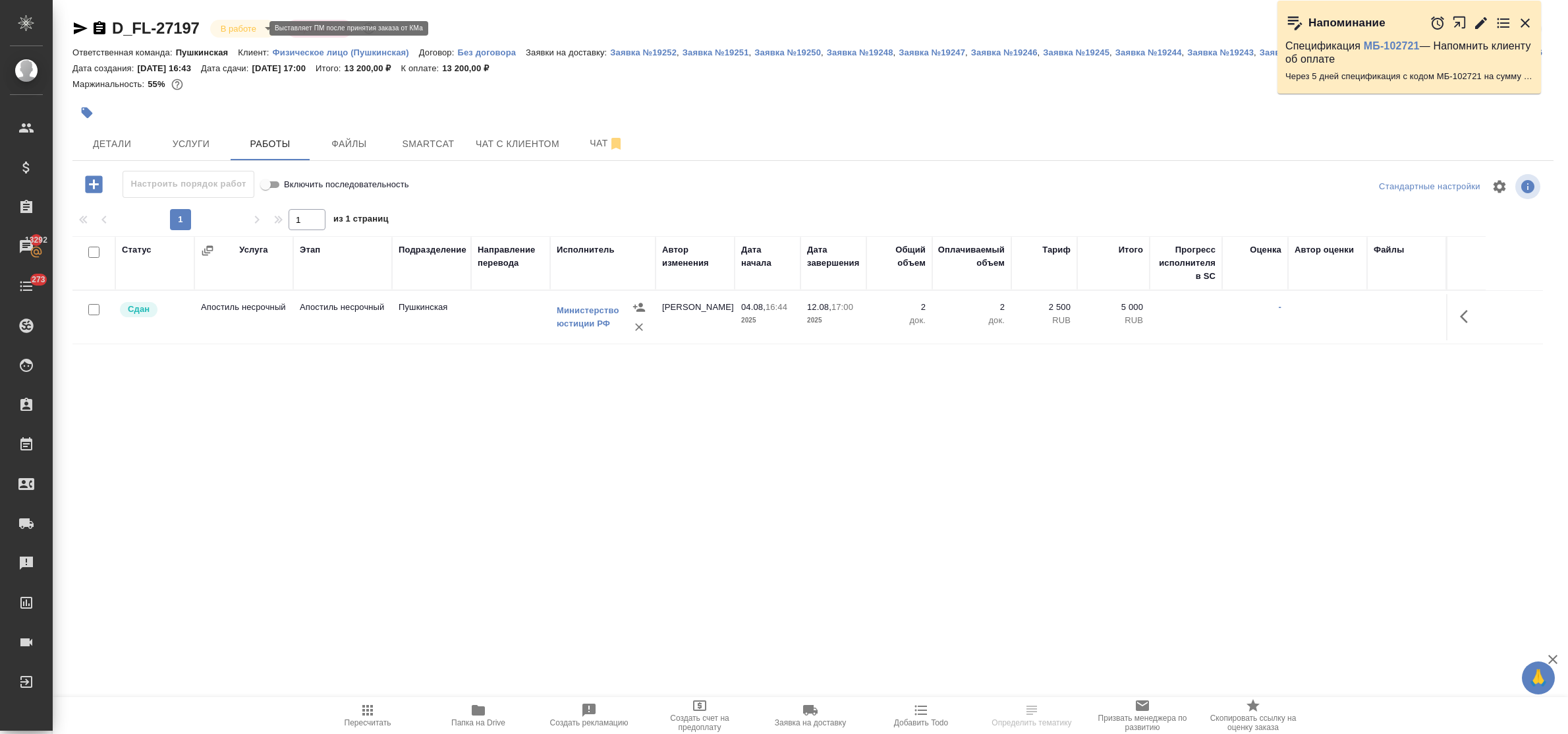
click at [255, 31] on body "🙏 .cls-1 fill:#fff; AWATERA Bulakhova Elena Клиенты Спецификации Заказы 13292 Ч…" at bounding box center [784, 367] width 1568 height 734
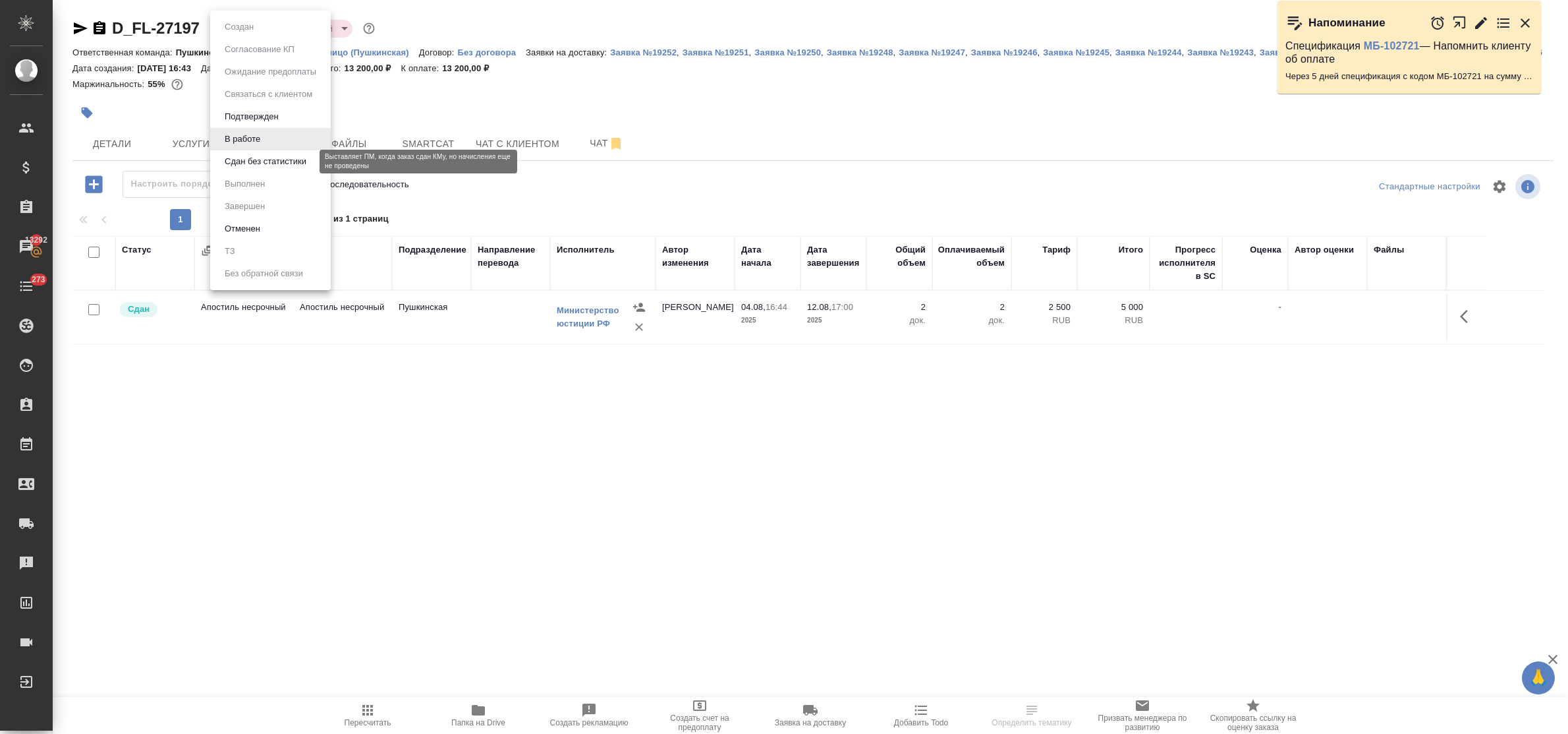
click at [253, 163] on button "Сдан без статистики" at bounding box center [265, 162] width 90 height 15
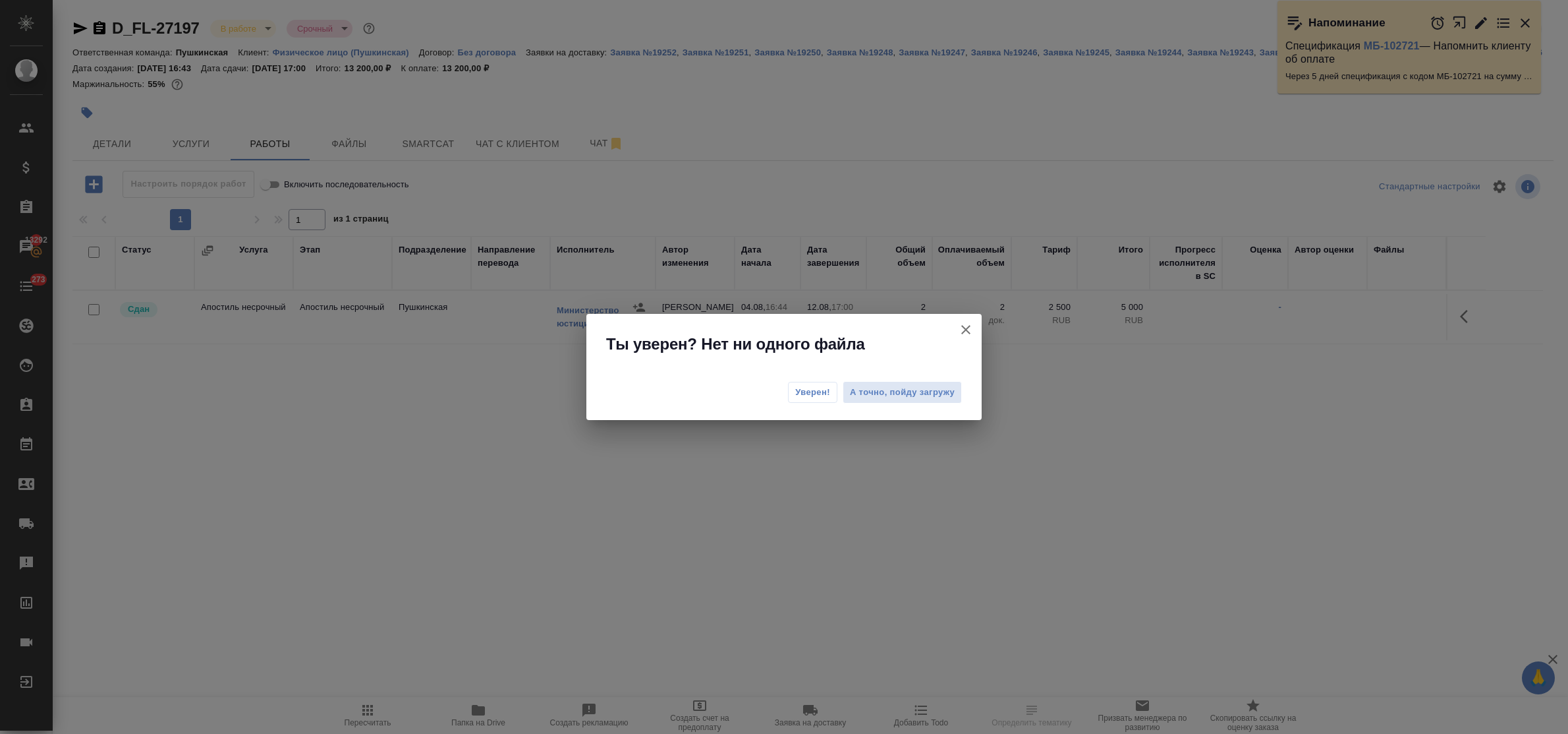
click at [799, 393] on span "Уверен!" at bounding box center [813, 392] width 35 height 13
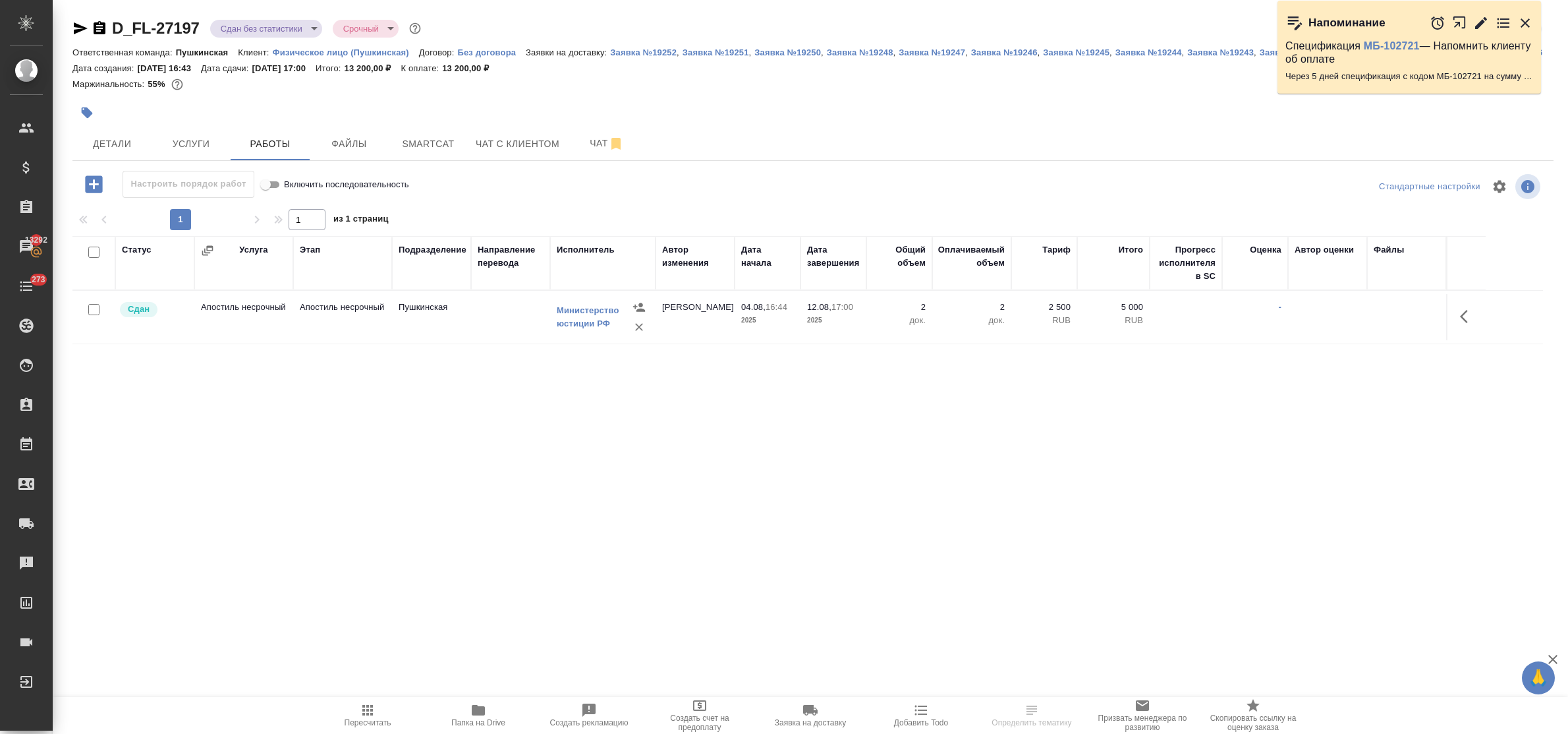
click at [269, 31] on body "🙏 .cls-1 fill:#fff; AWATERA Bulakhova Elena Клиенты Спецификации Заказы 13292 Ч…" at bounding box center [784, 367] width 1568 height 734
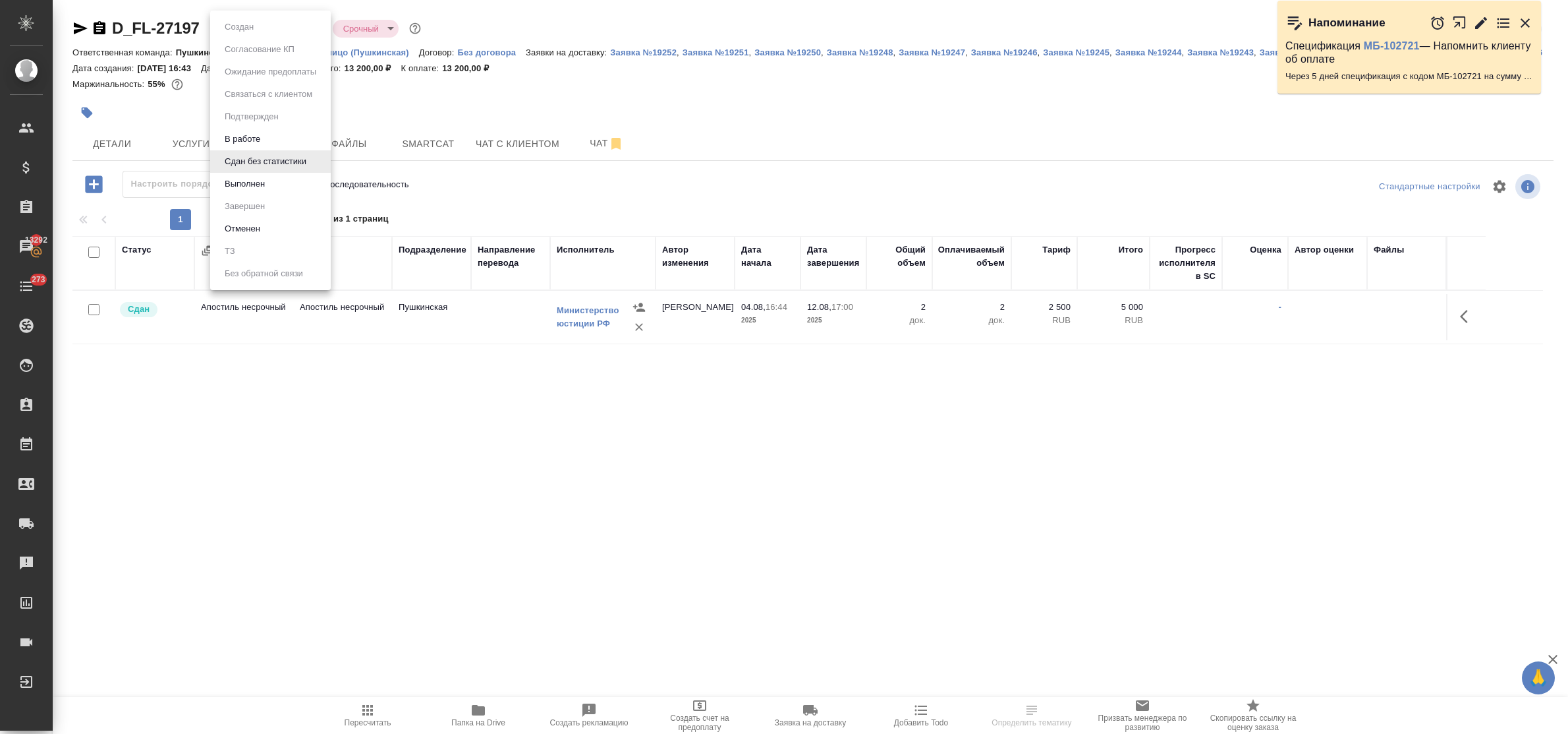
click at [272, 188] on li "Выполнен" at bounding box center [271, 183] width 120 height 22
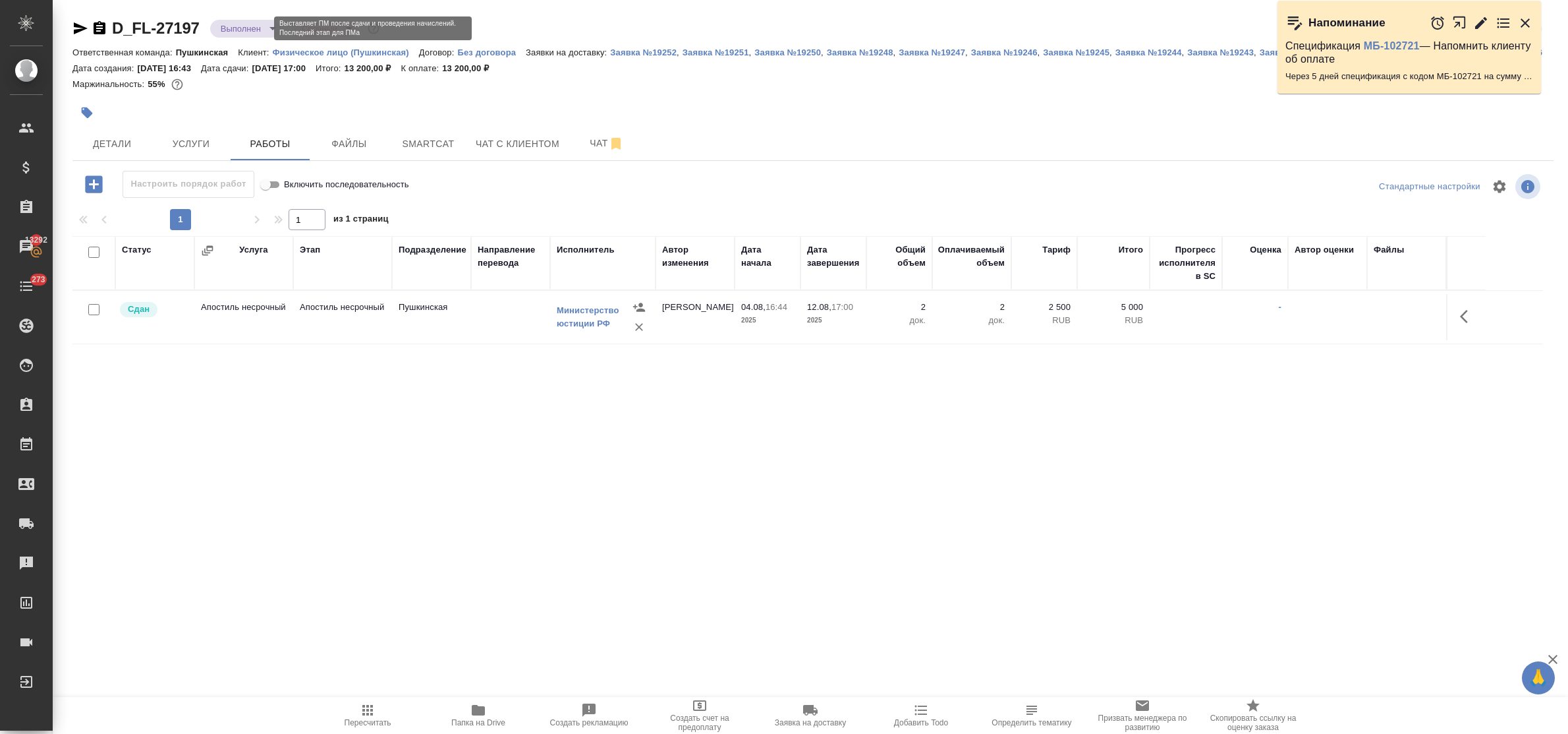
click at [246, 31] on body "🙏 .cls-1 fill:#fff; AWATERA Bulakhova Elena Клиенты Спецификации Заказы 13292 Ч…" at bounding box center [784, 367] width 1568 height 734
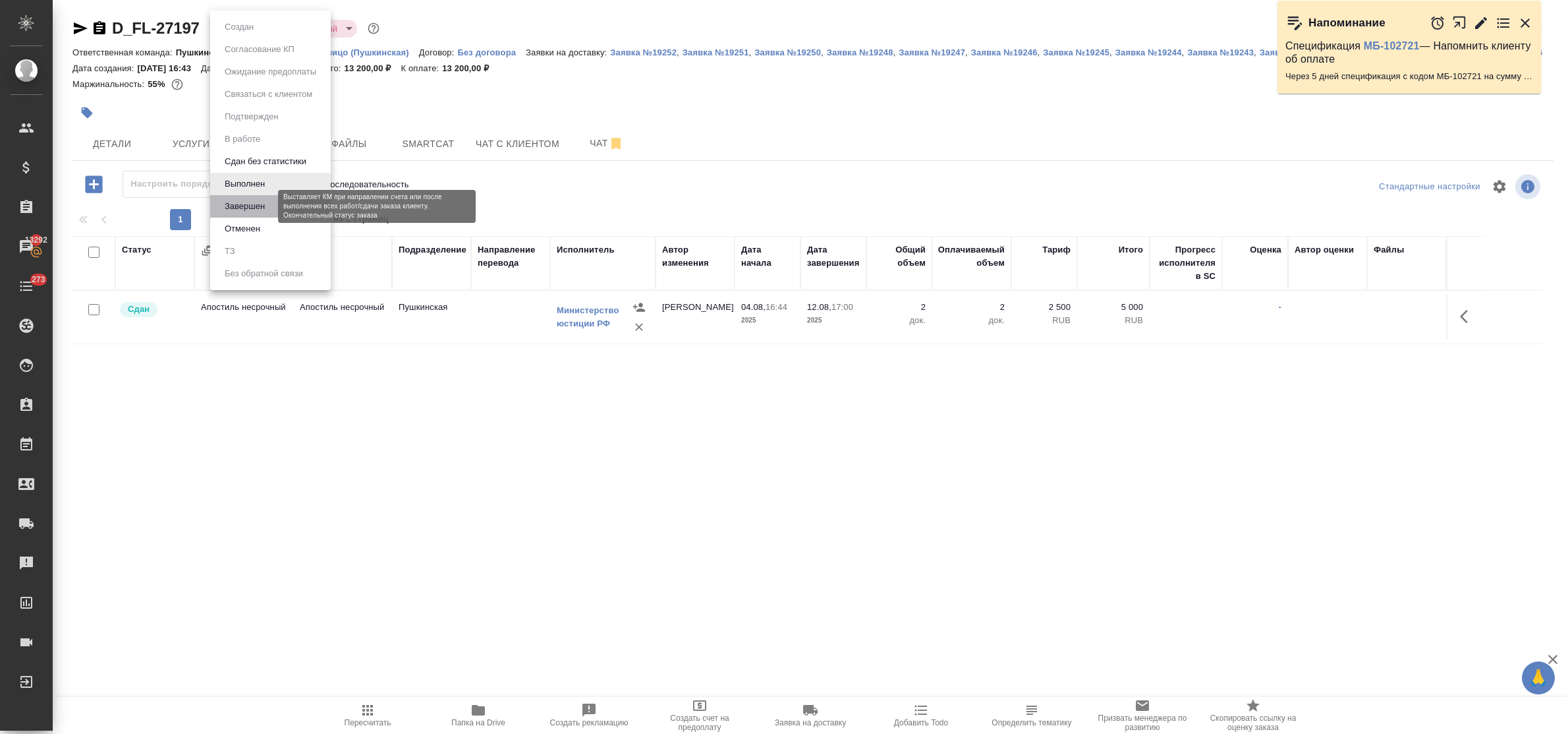
click at [264, 202] on button "Завершен" at bounding box center [244, 206] width 48 height 15
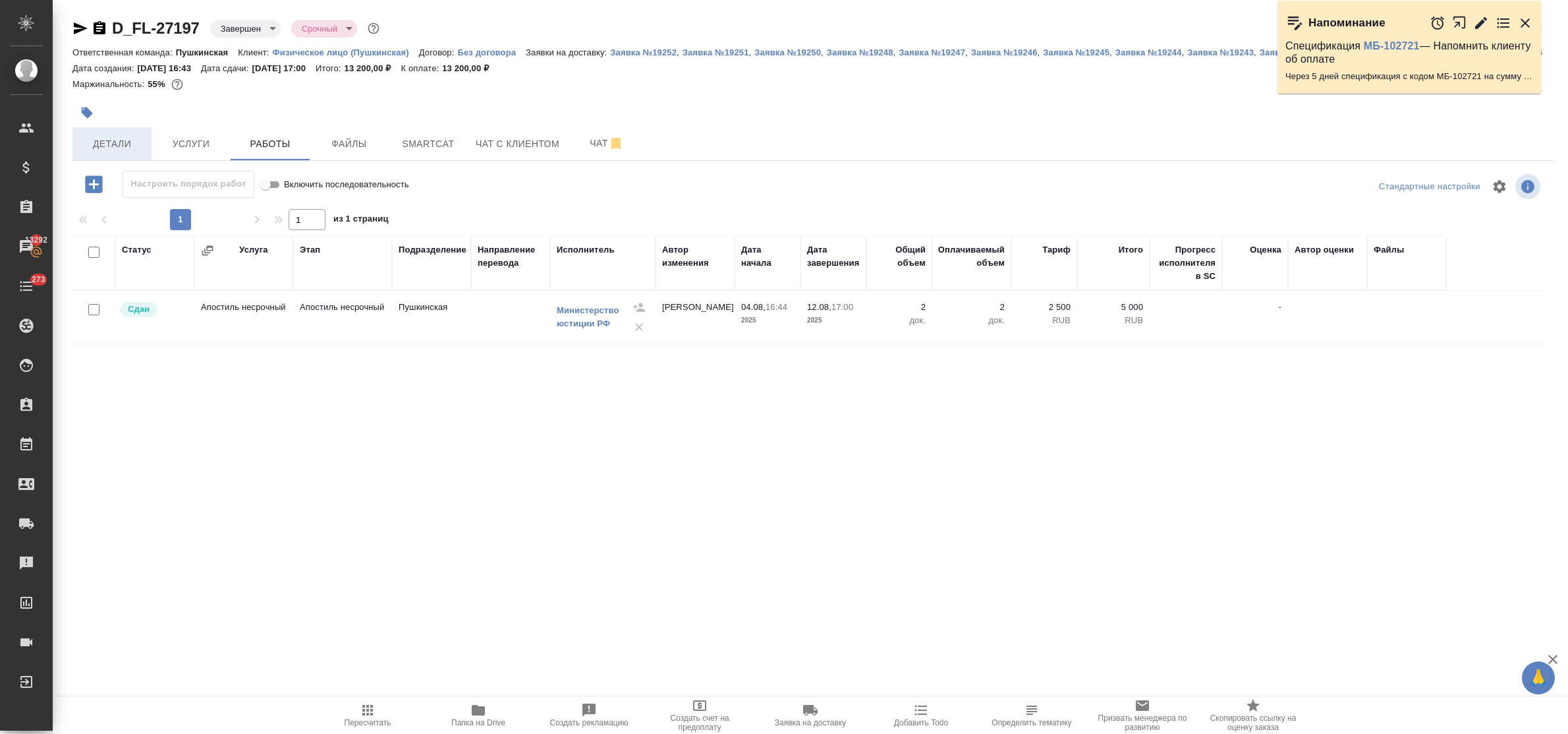
click at [120, 144] on span "Детали" at bounding box center [111, 144] width 64 height 17
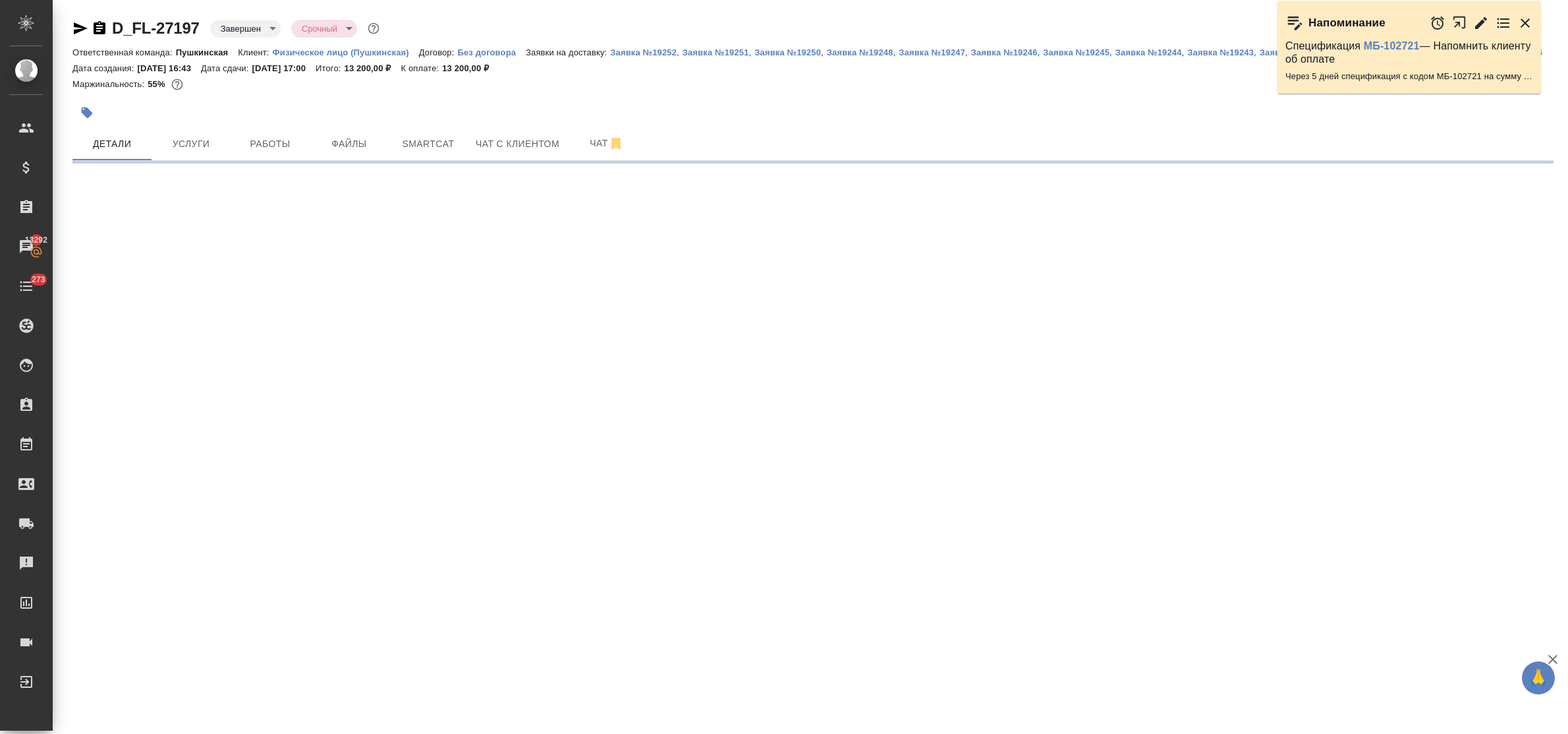
select select "RU"
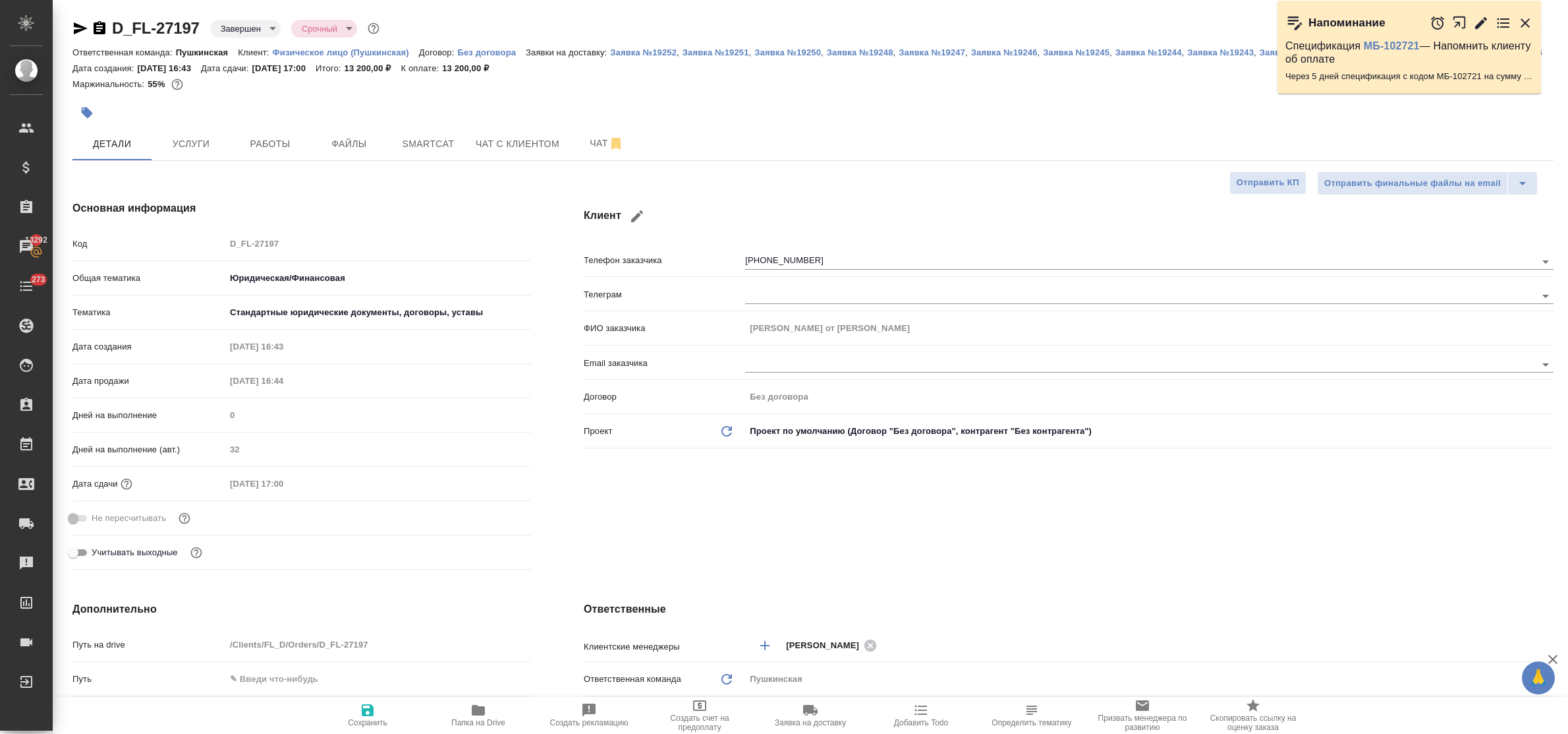
type textarea "x"
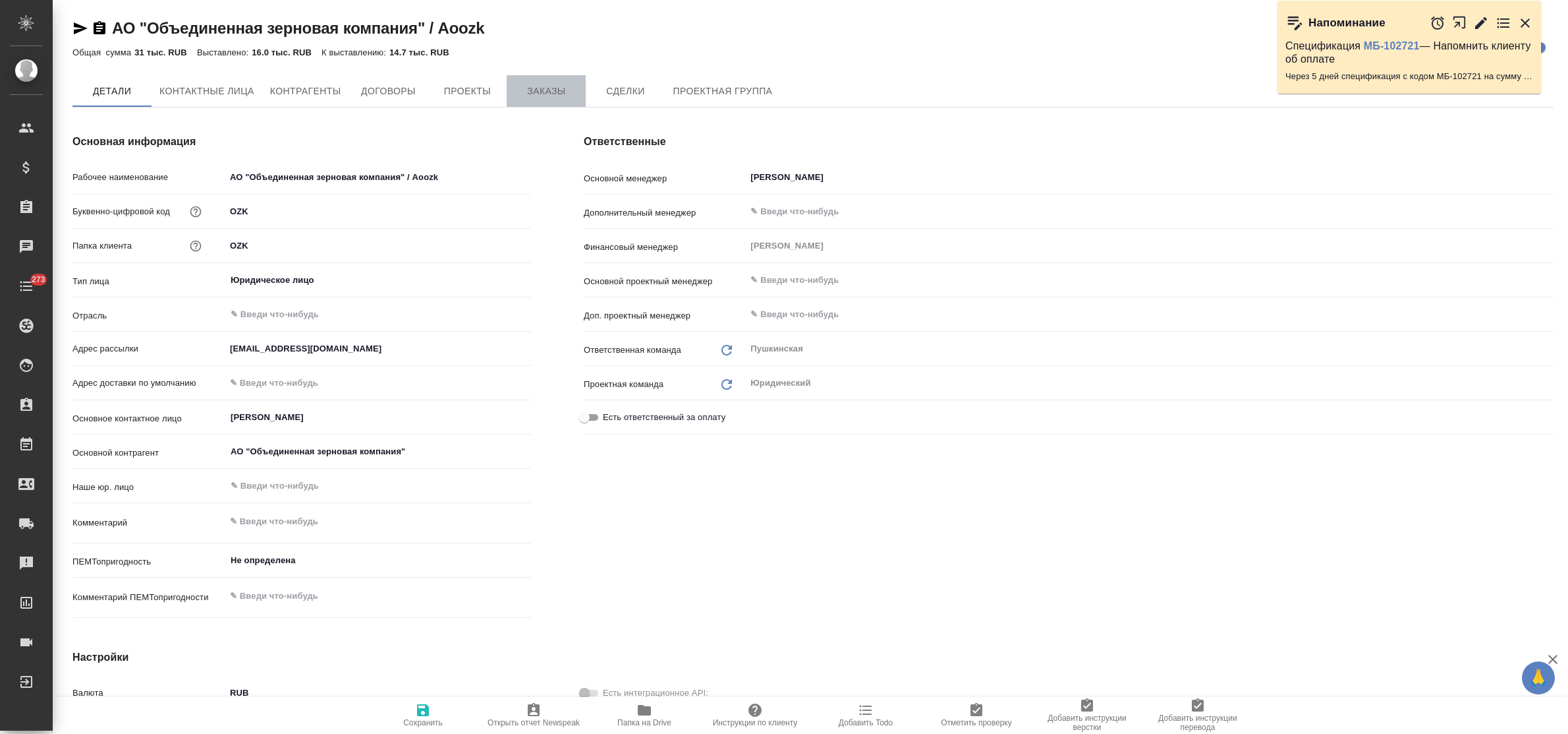
click at [539, 99] on span "Заказы" at bounding box center [546, 92] width 64 height 17
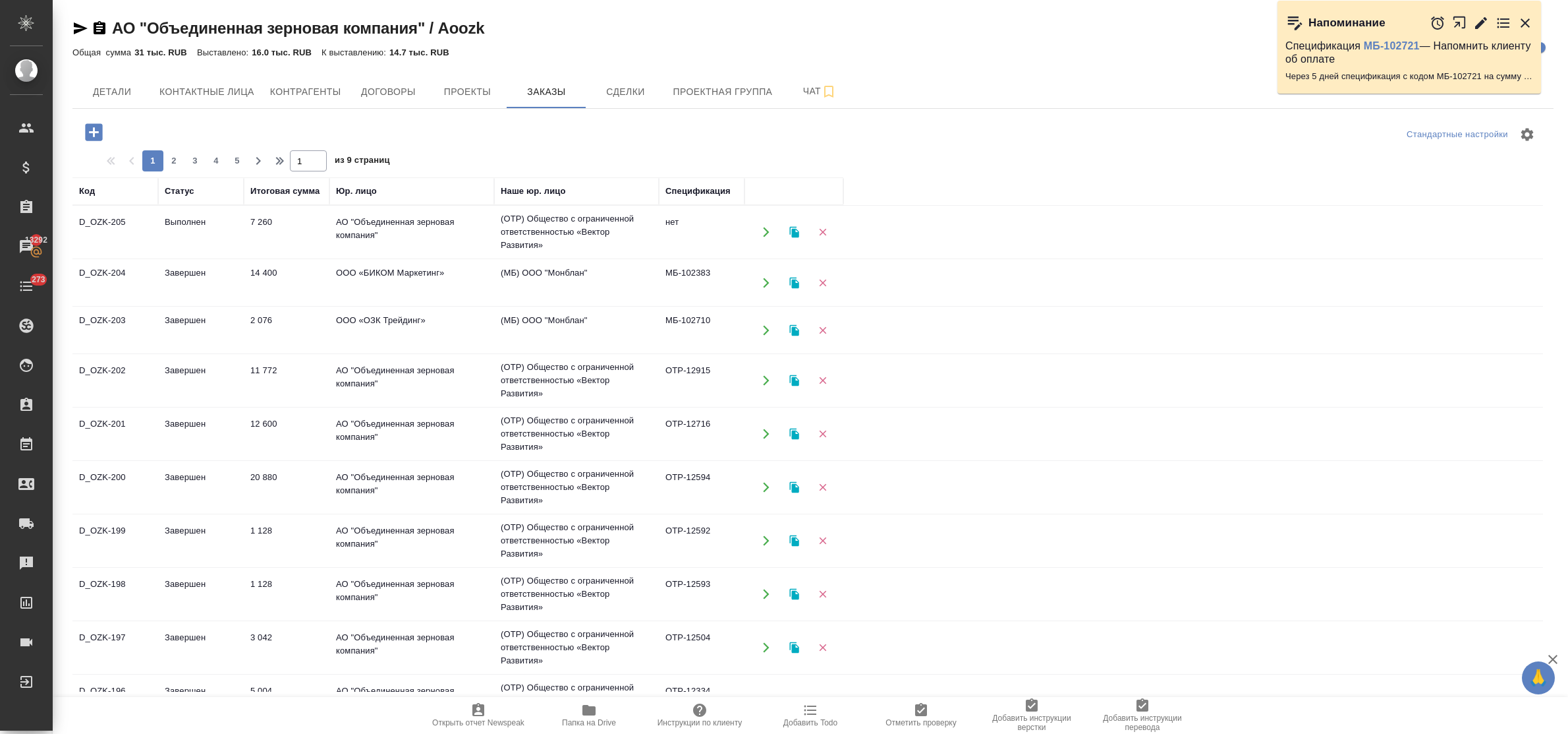
click at [380, 225] on td "АО "Объединенная зерновая компания"" at bounding box center [412, 232] width 165 height 46
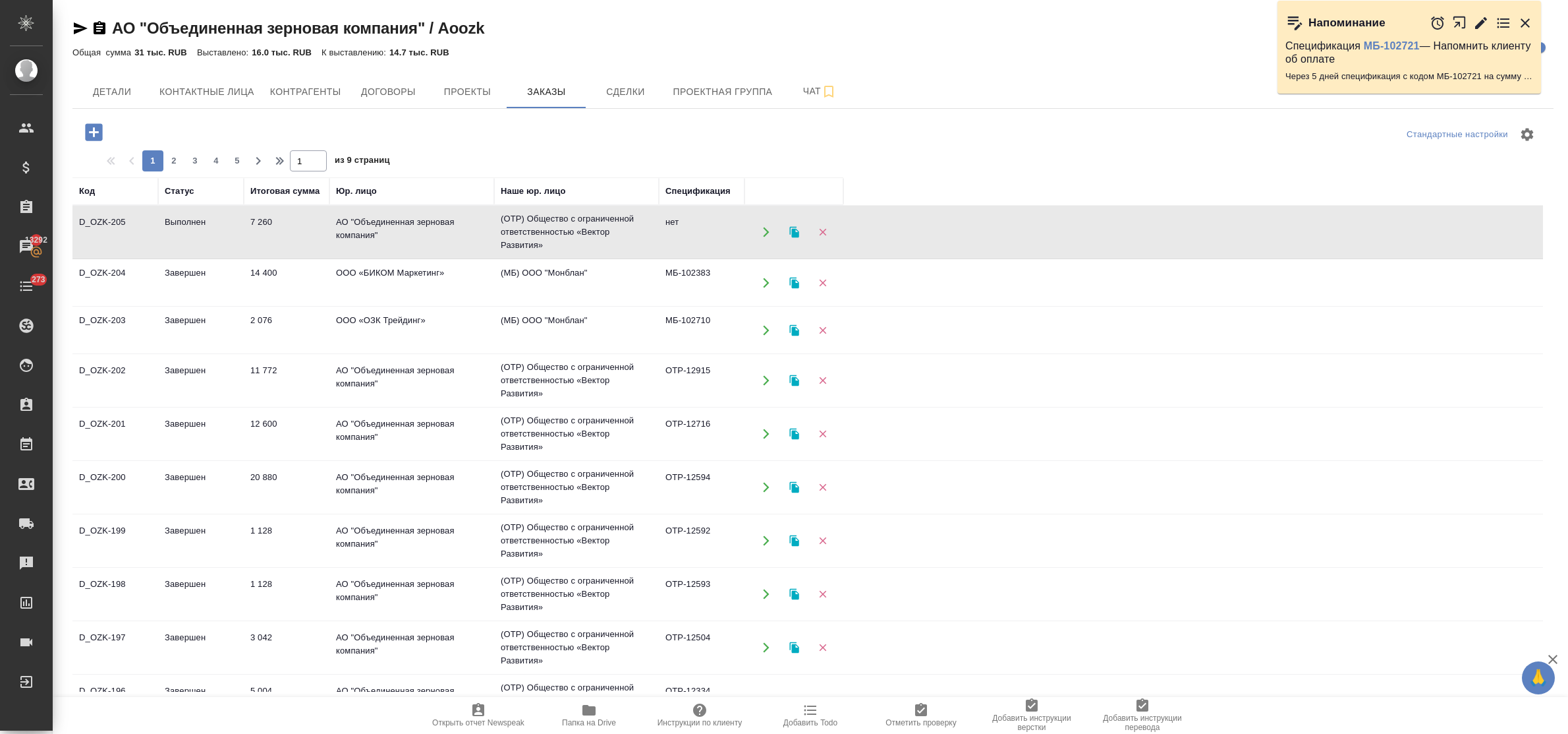
click at [380, 225] on td "АО "Объединенная зерновая компания"" at bounding box center [412, 232] width 165 height 46
click at [93, 132] on icon "button" at bounding box center [94, 132] width 23 height 23
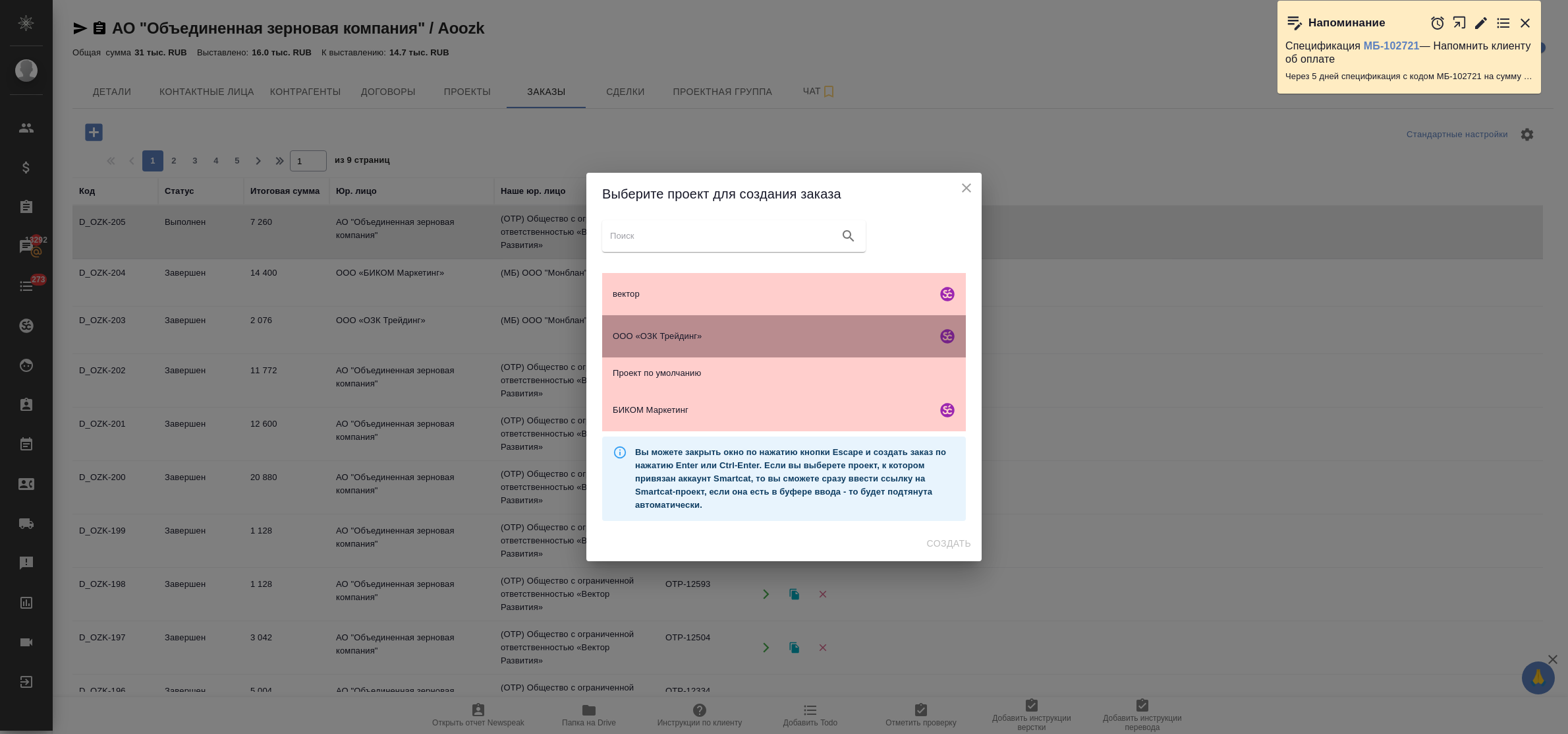
click at [653, 342] on span "ООО «ОЗК Трейдинг»" at bounding box center [772, 336] width 319 height 13
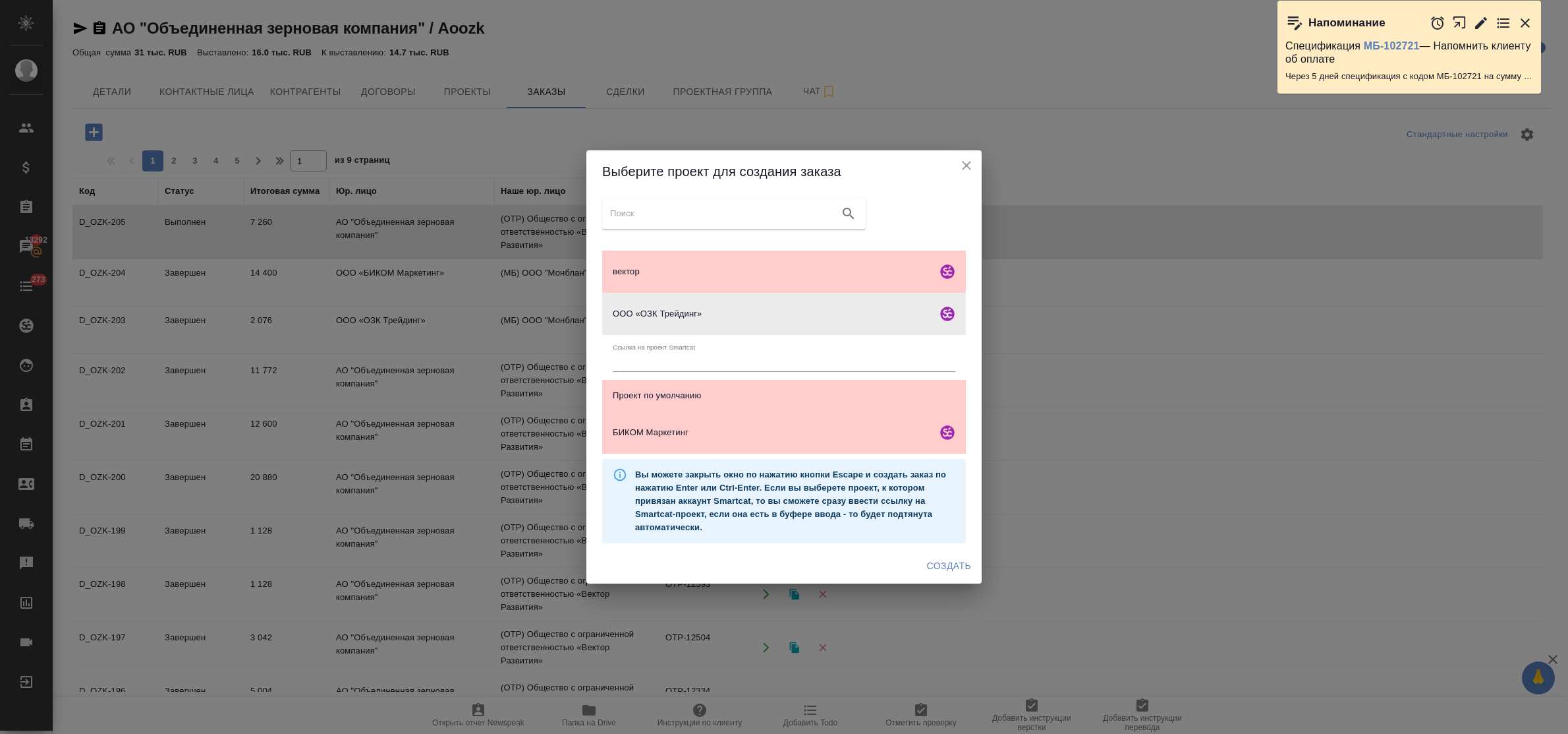
click at [954, 558] on span "Создать" at bounding box center [948, 566] width 44 height 17
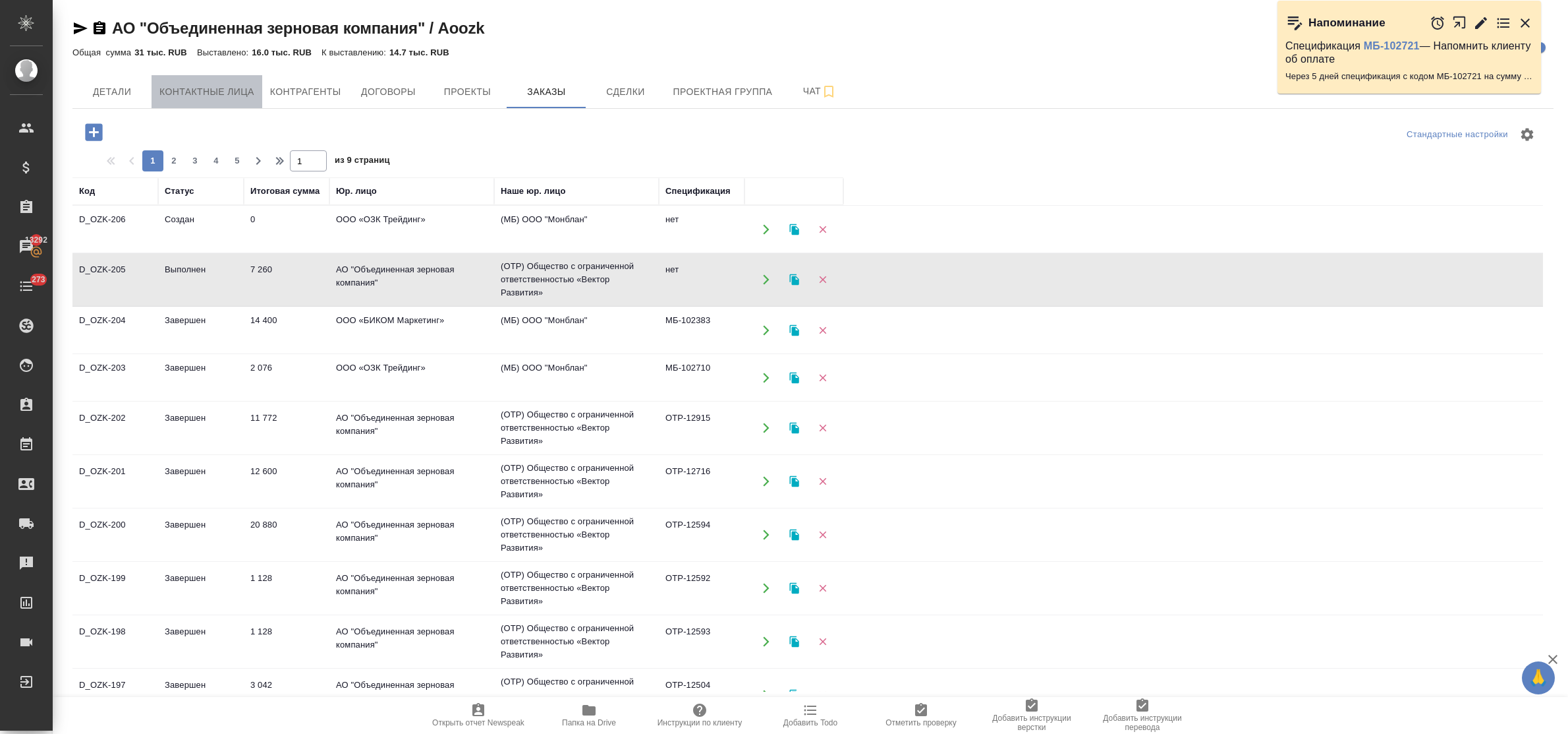
click at [212, 101] on button "Контактные лица" at bounding box center [207, 92] width 111 height 33
select select "RU"
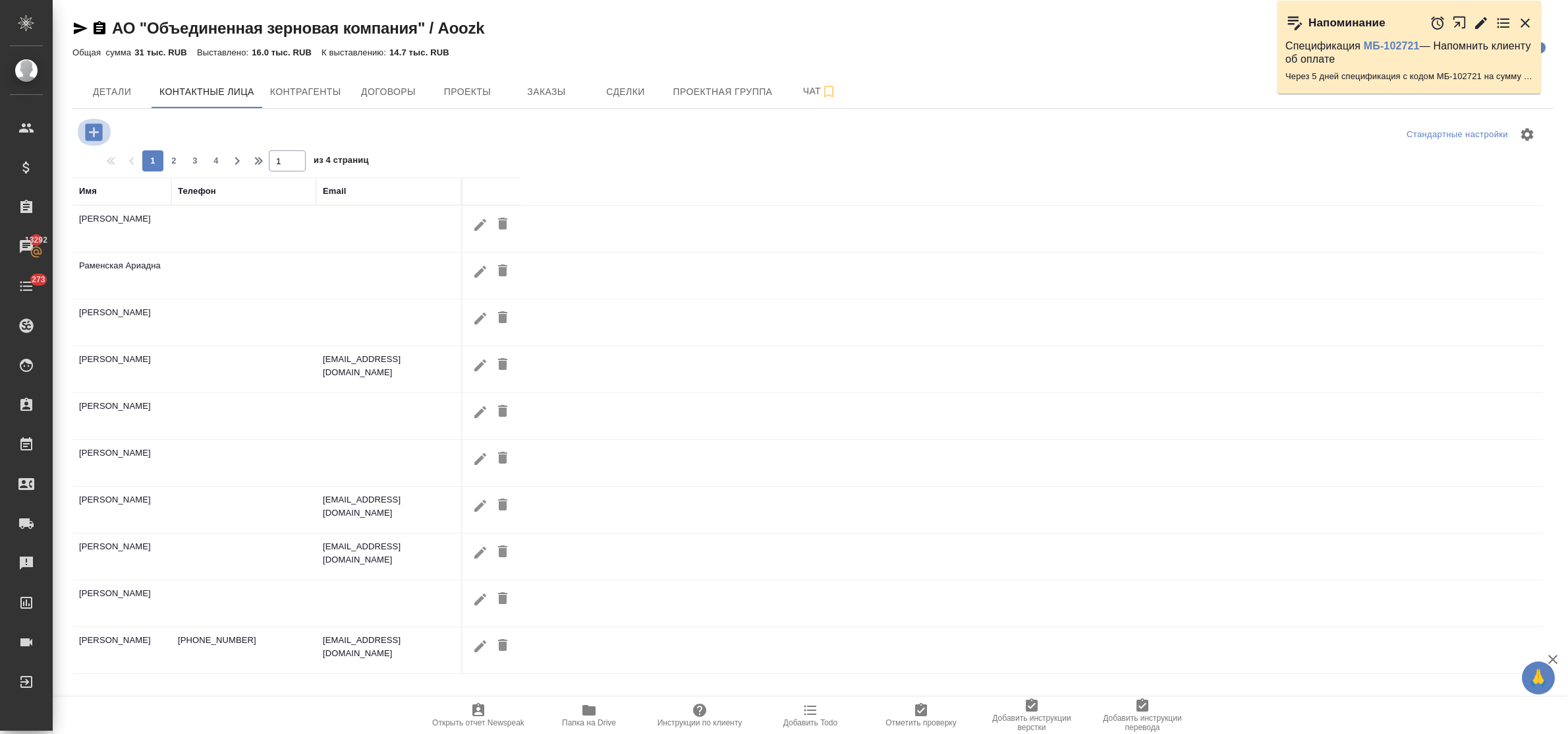
click at [92, 135] on icon "button" at bounding box center [93, 131] width 17 height 17
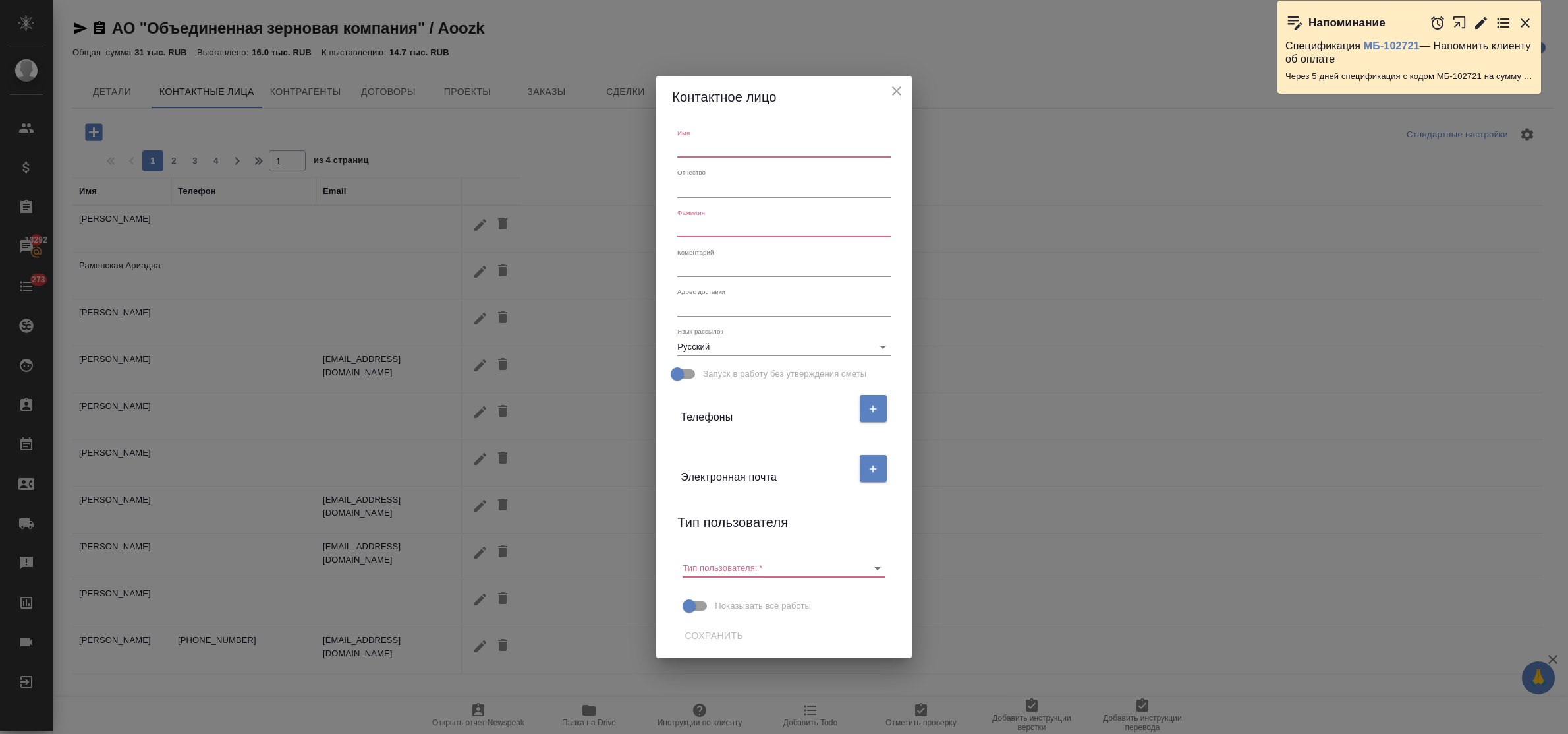
click at [706, 144] on input "text" at bounding box center [784, 148] width 213 height 18
type input "Екатерина"
click at [704, 226] on input "text" at bounding box center [784, 228] width 213 height 18
paste input "Геращенкова"
type input "Геращенкова"
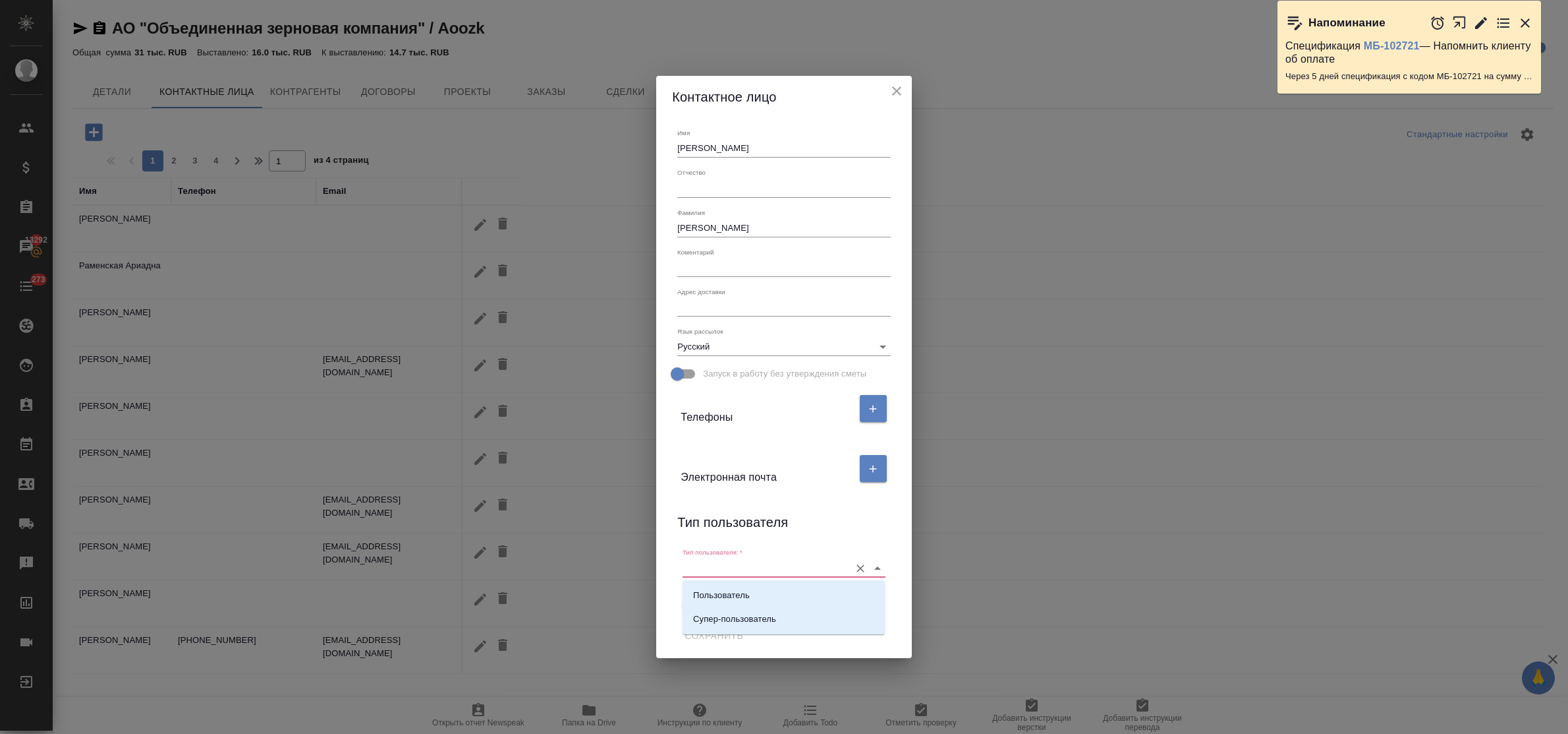
click at [742, 564] on input "Тип пользователя:   *" at bounding box center [763, 567] width 160 height 18
click at [865, 472] on button "button" at bounding box center [873, 468] width 27 height 27
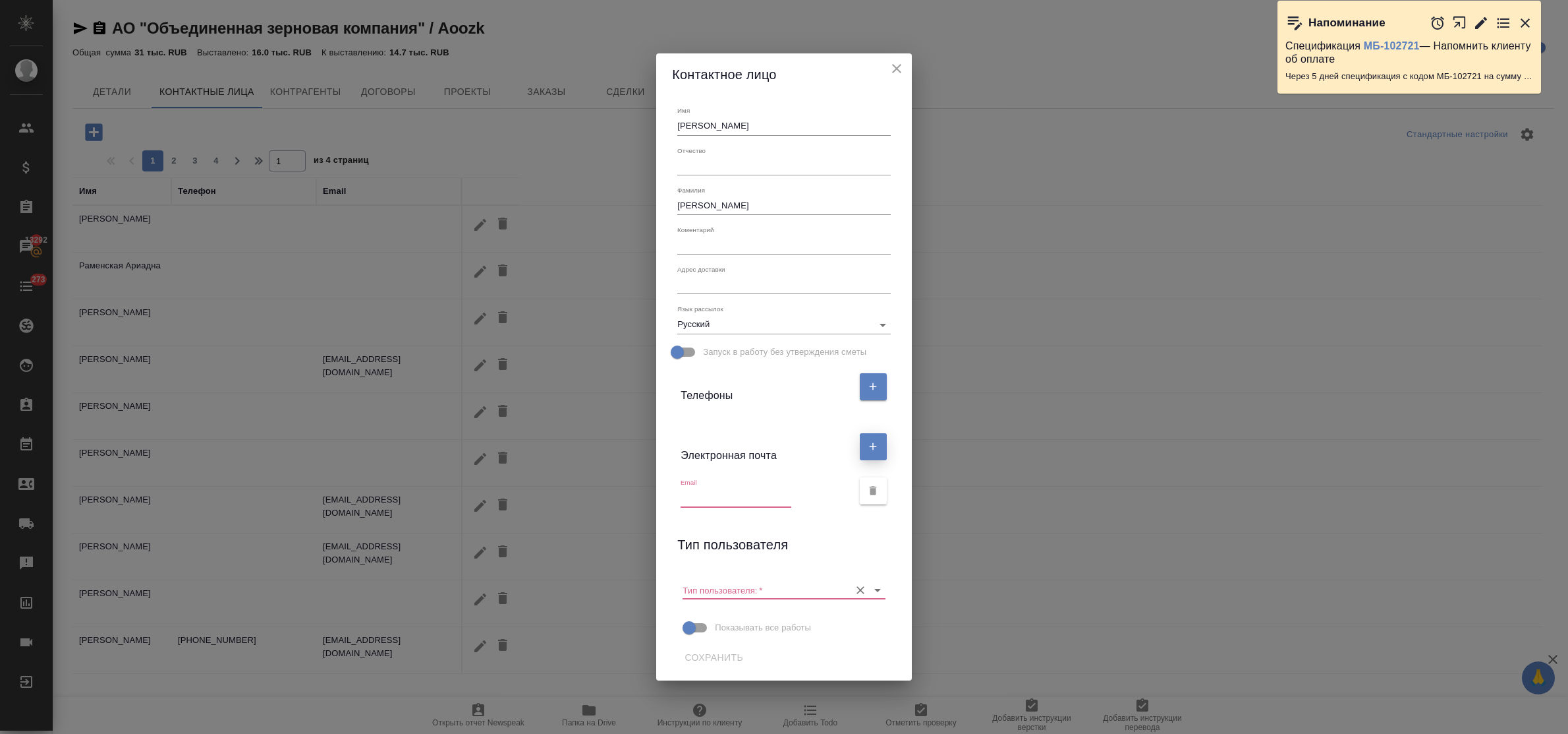
click at [867, 590] on icon "Очистить" at bounding box center [861, 590] width 13 height 13
click at [838, 526] on div "Имя Екатерина Отчество Фамилия Геращенкова Коментарий x Адрес доставки x Язык р…" at bounding box center [783, 388] width 255 height 585
click at [871, 492] on icon "button" at bounding box center [873, 490] width 7 height 9
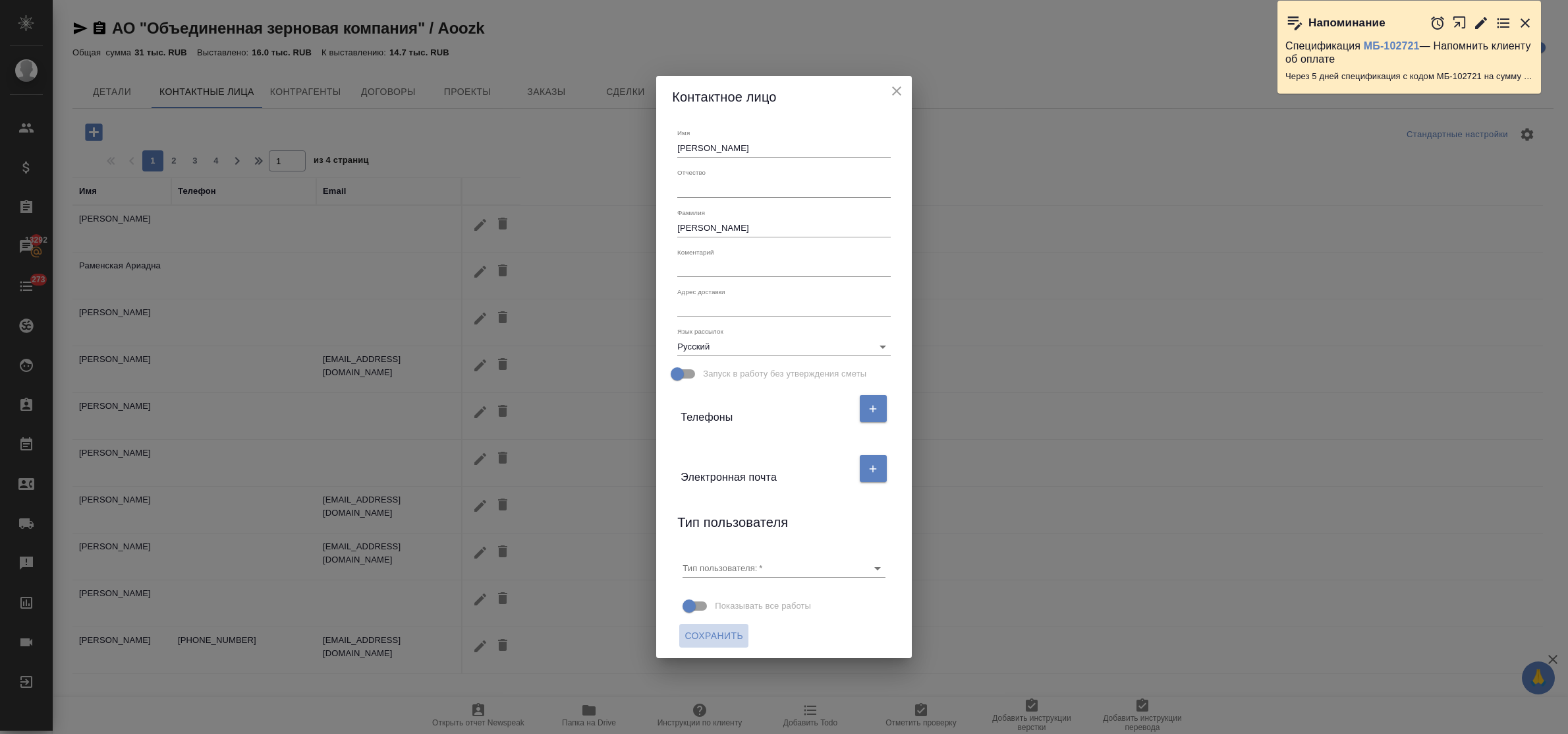
click at [704, 635] on span "Сохранить" at bounding box center [713, 636] width 59 height 17
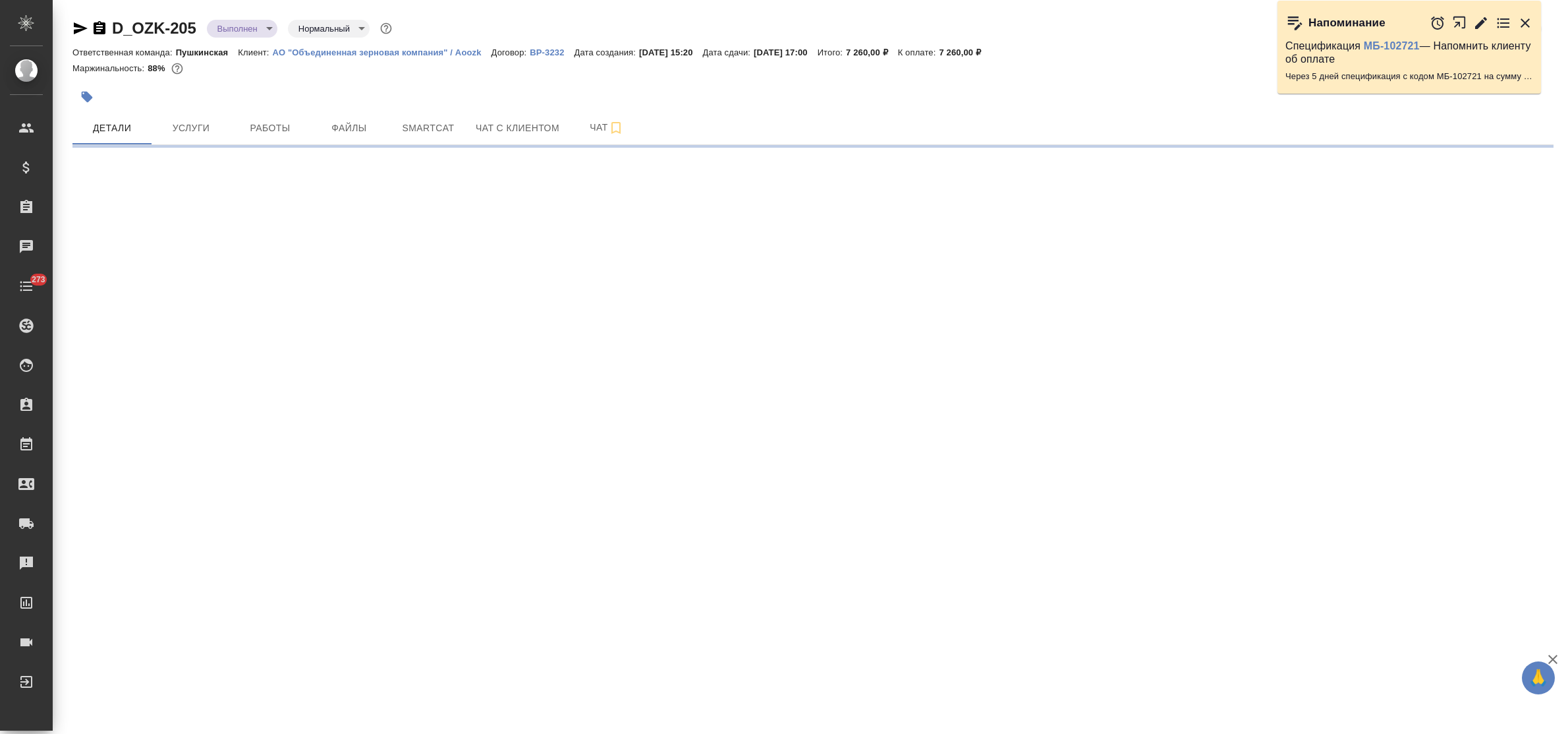
select select "RU"
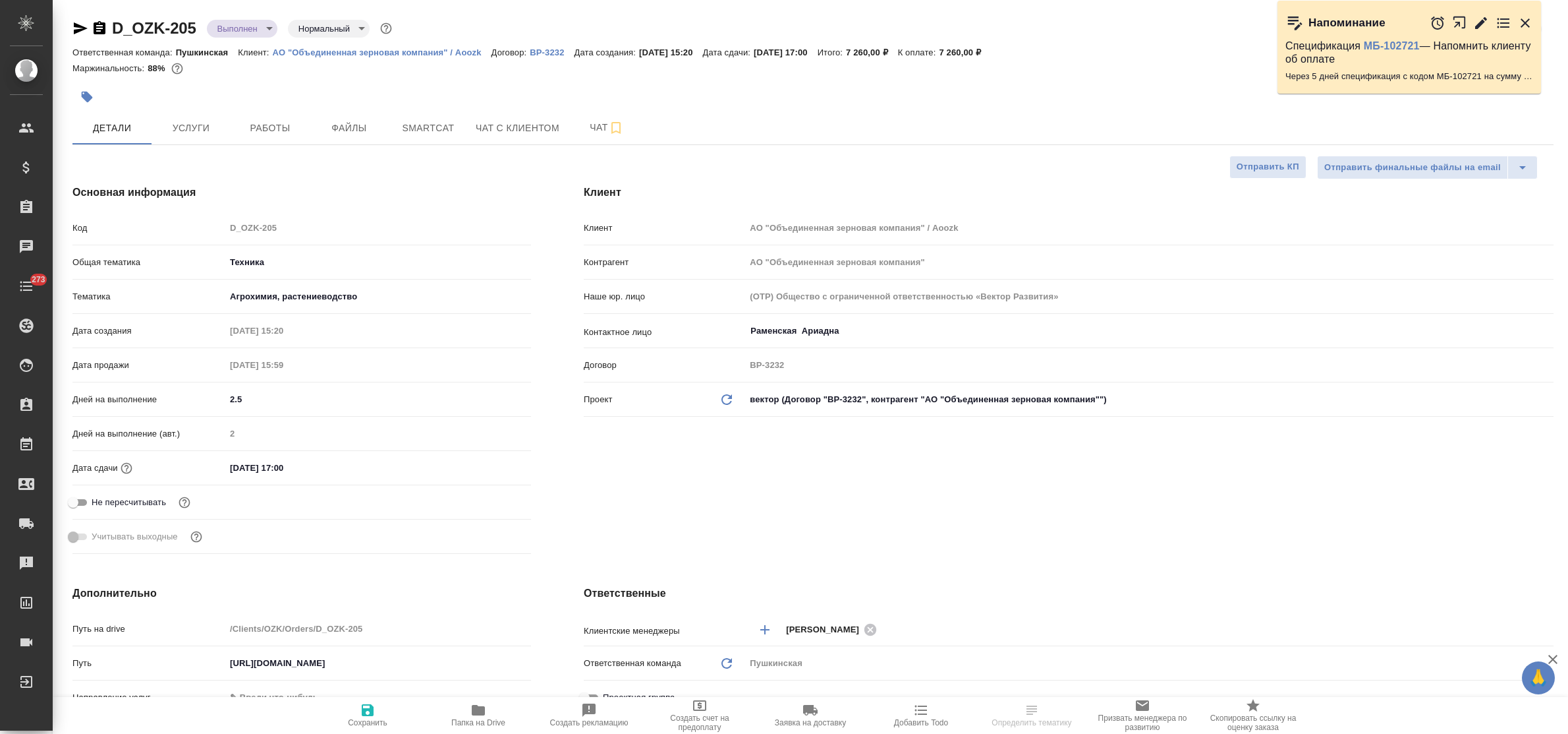
type textarea "x"
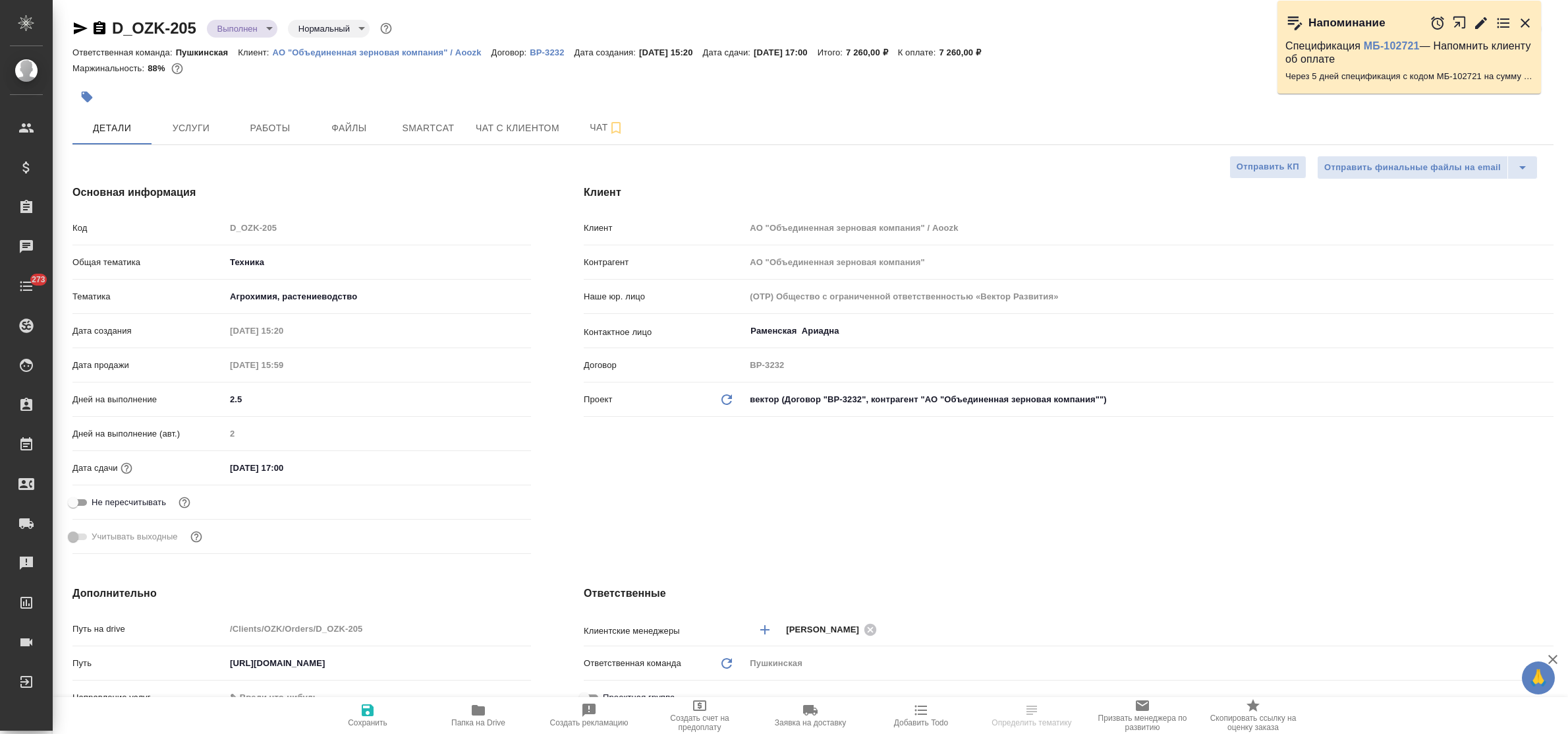
type textarea "x"
click at [252, 31] on body "🙏 .cls-1 fill:#fff; AWATERA Bulakhova Elena Клиенты Спецификации Заказы Чаты 27…" at bounding box center [784, 367] width 1568 height 734
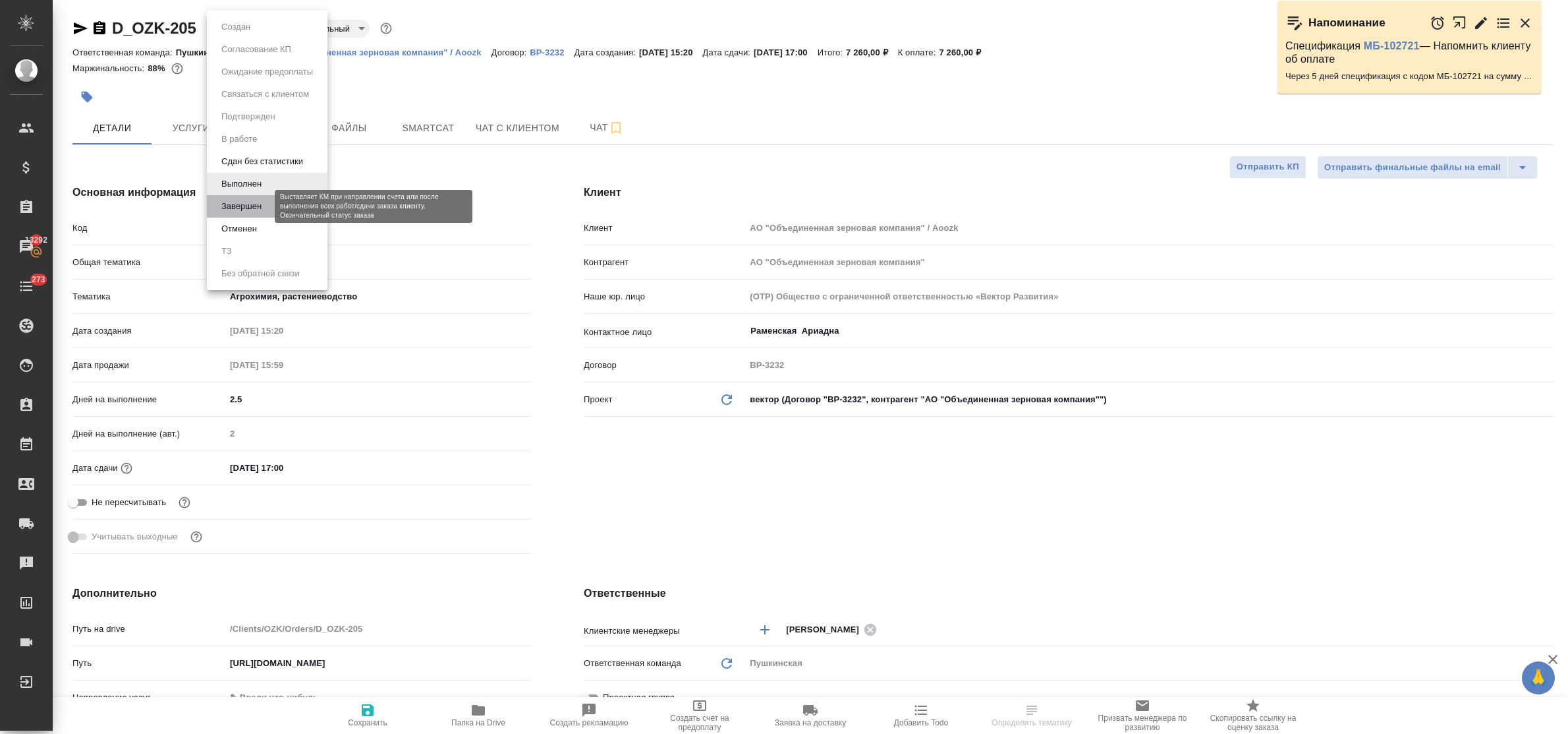
click at [265, 204] on button "Завершен" at bounding box center [241, 206] width 48 height 15
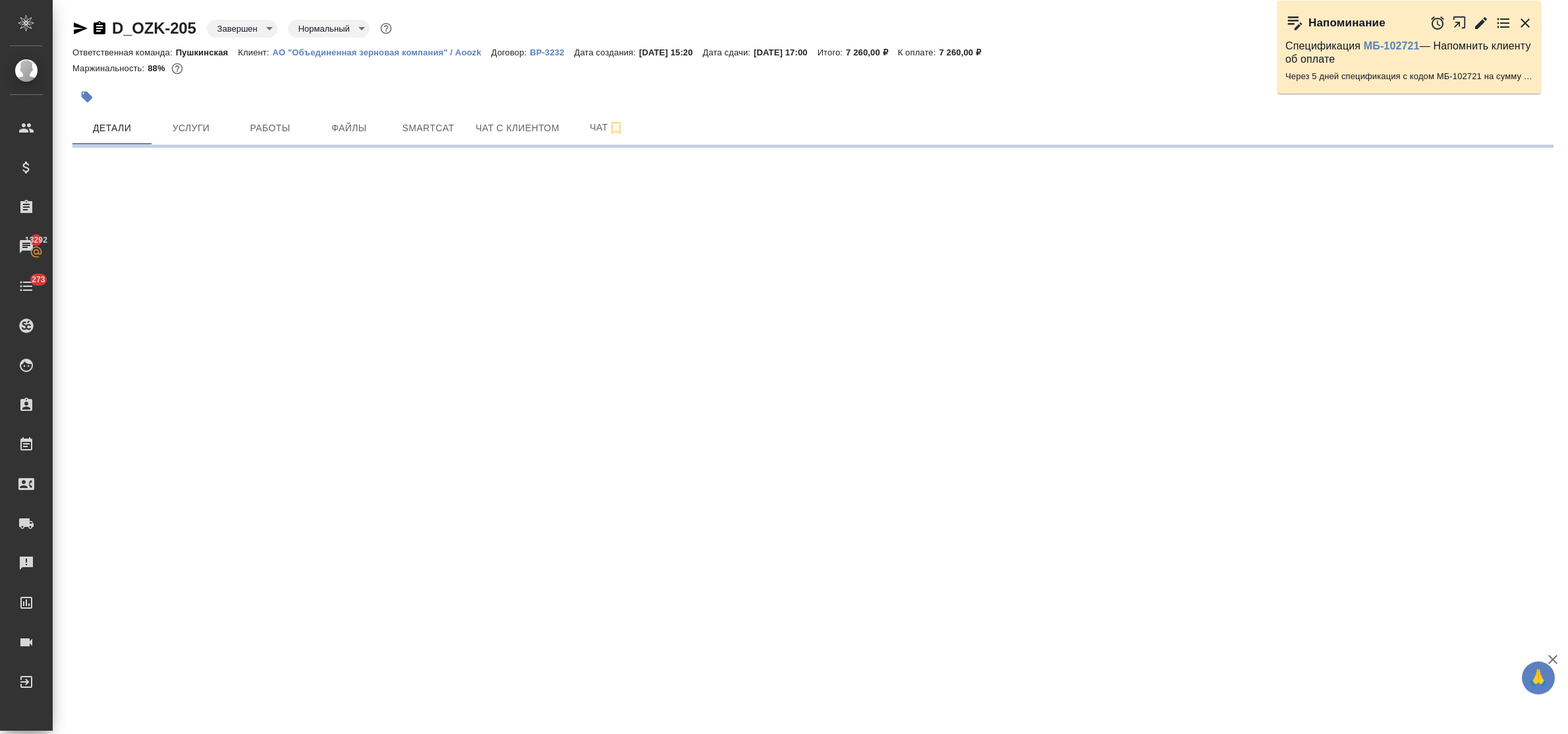
select select "RU"
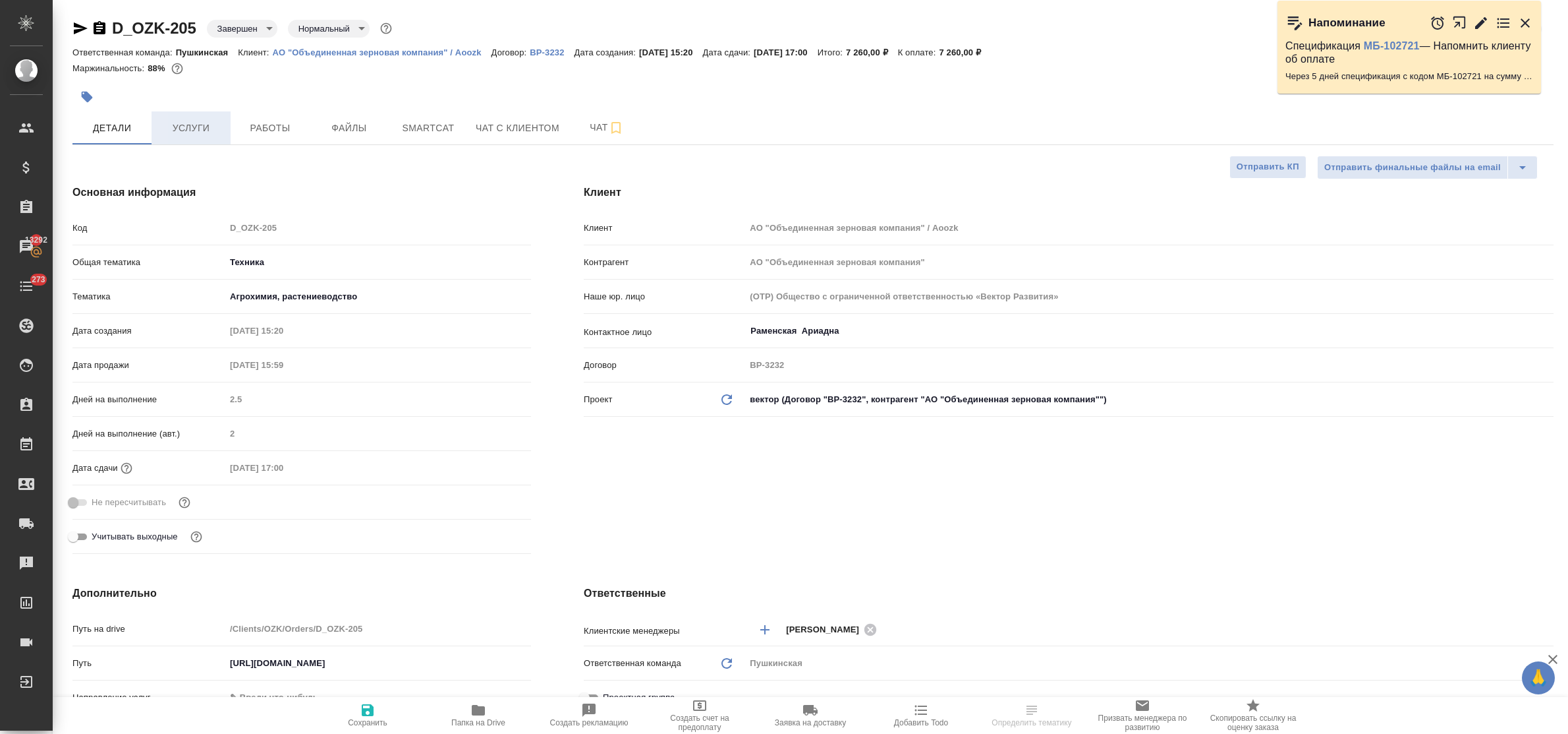
type textarea "x"
click at [195, 127] on span "Услуги" at bounding box center [191, 128] width 64 height 17
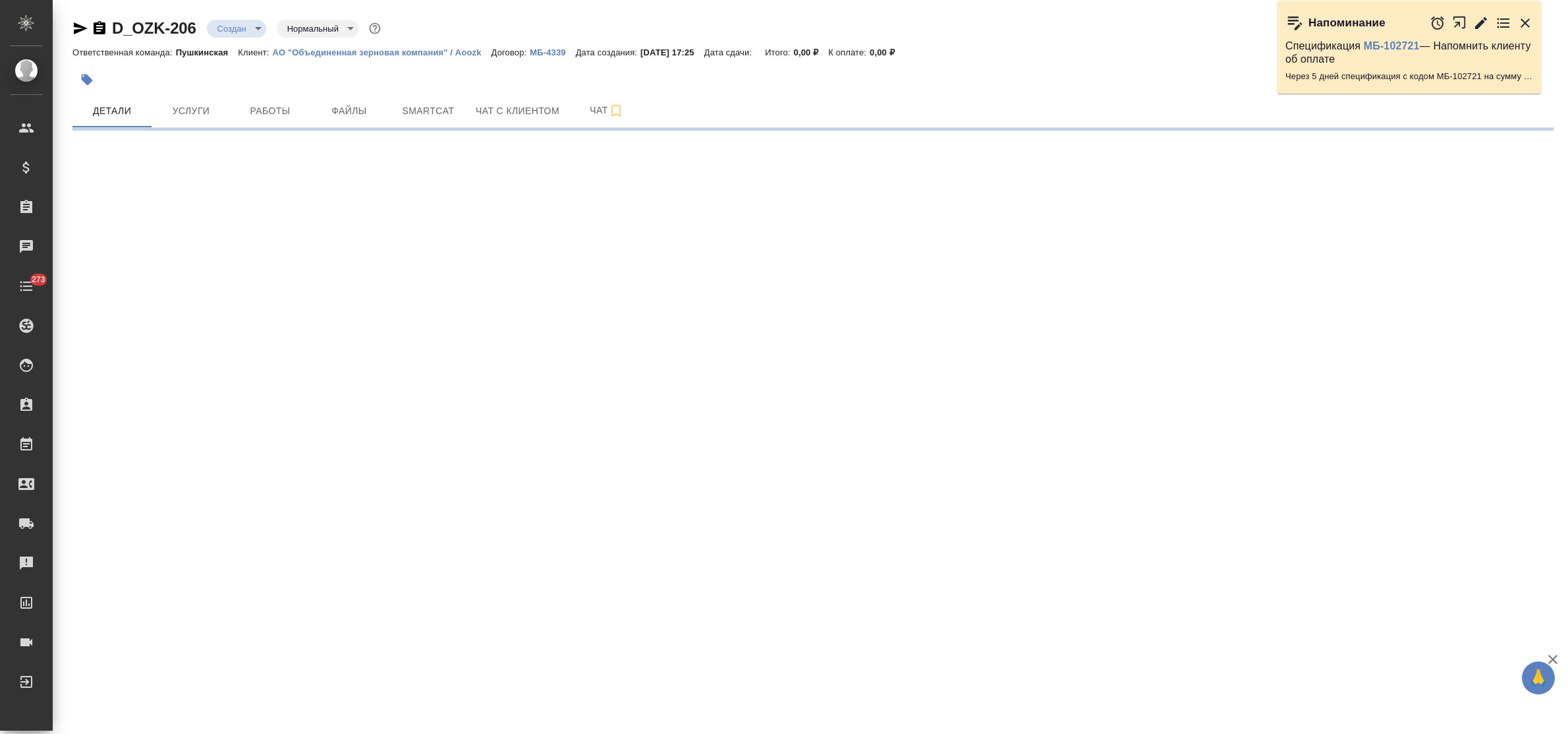
select select "RU"
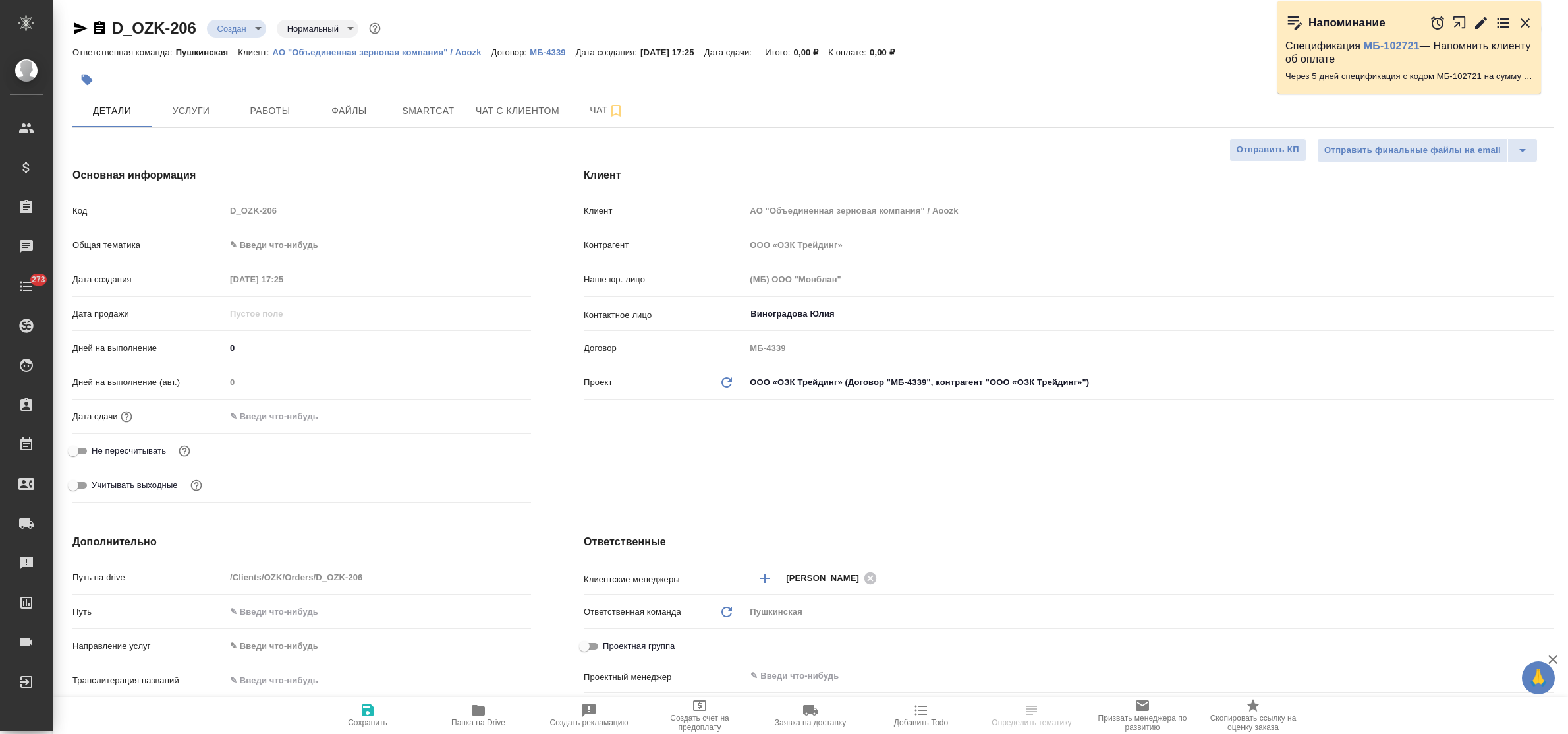
type textarea "x"
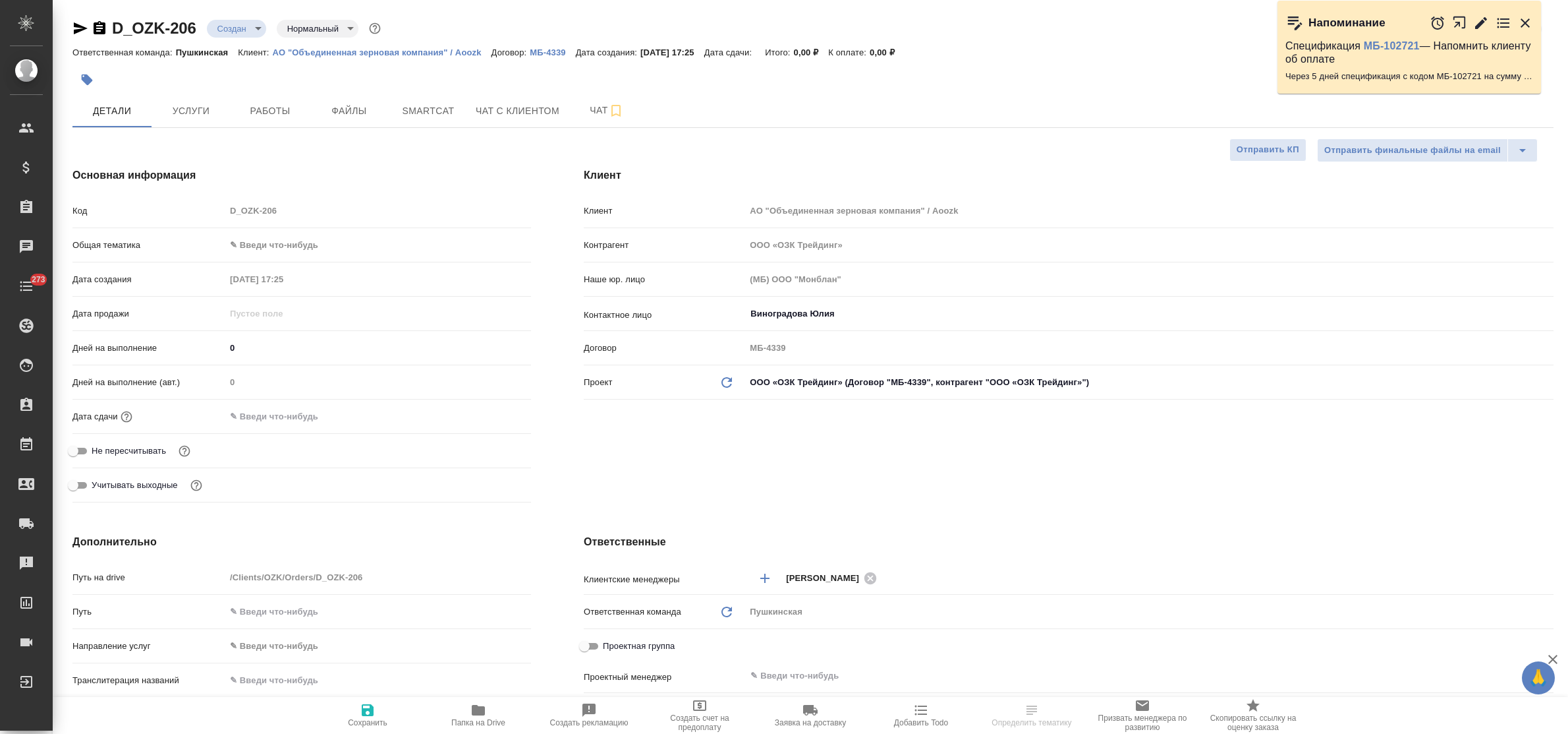
type textarea "x"
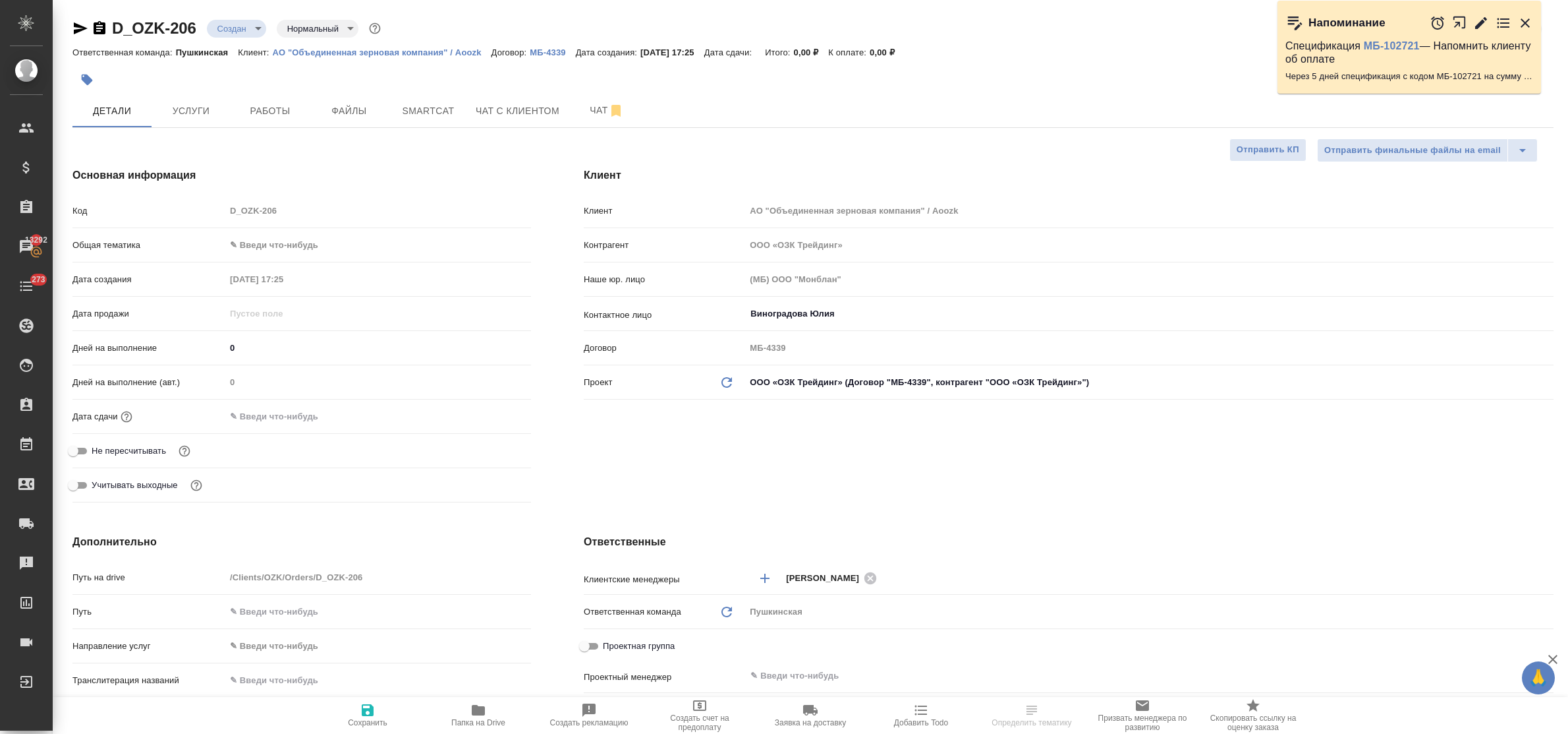
type textarea "x"
click at [347, 104] on span "Файлы" at bounding box center [349, 111] width 64 height 17
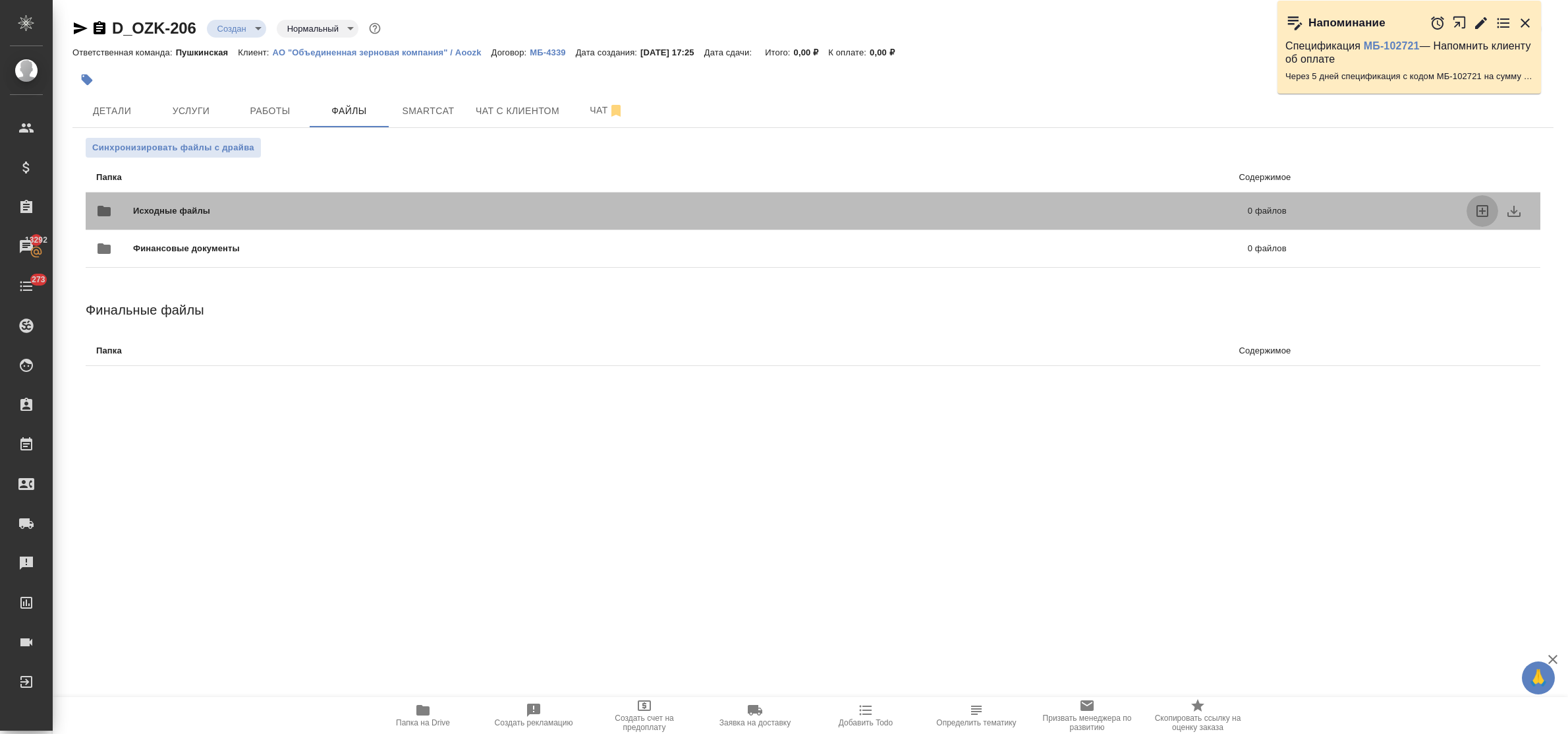
click at [1484, 207] on icon "uploadFiles" at bounding box center [1482, 211] width 16 height 16
click at [0, 0] on input "uploadFiles" at bounding box center [0, 0] width 0 height 0
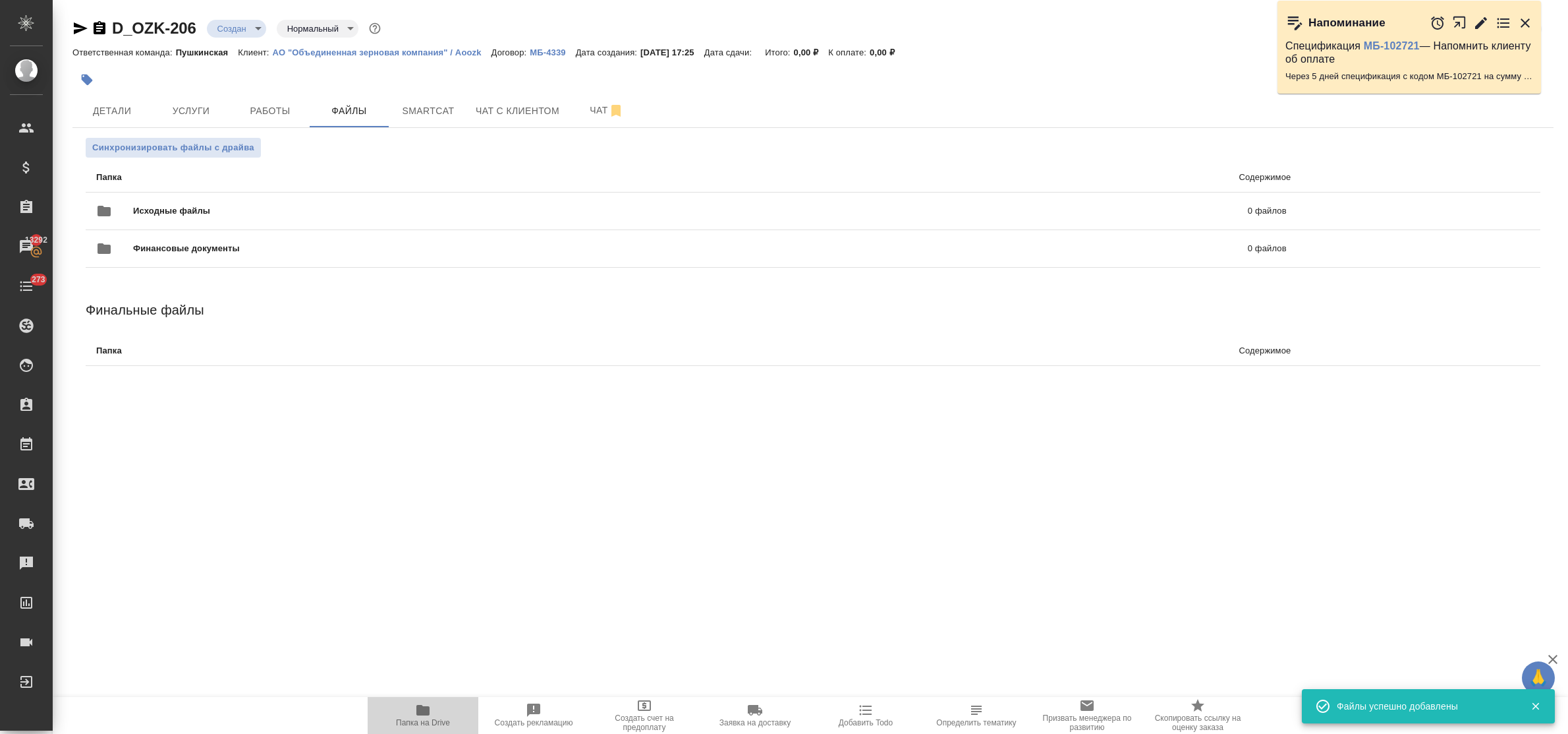
click at [427, 705] on icon "button" at bounding box center [423, 709] width 16 height 16
click at [116, 113] on span "Детали" at bounding box center [111, 111] width 64 height 17
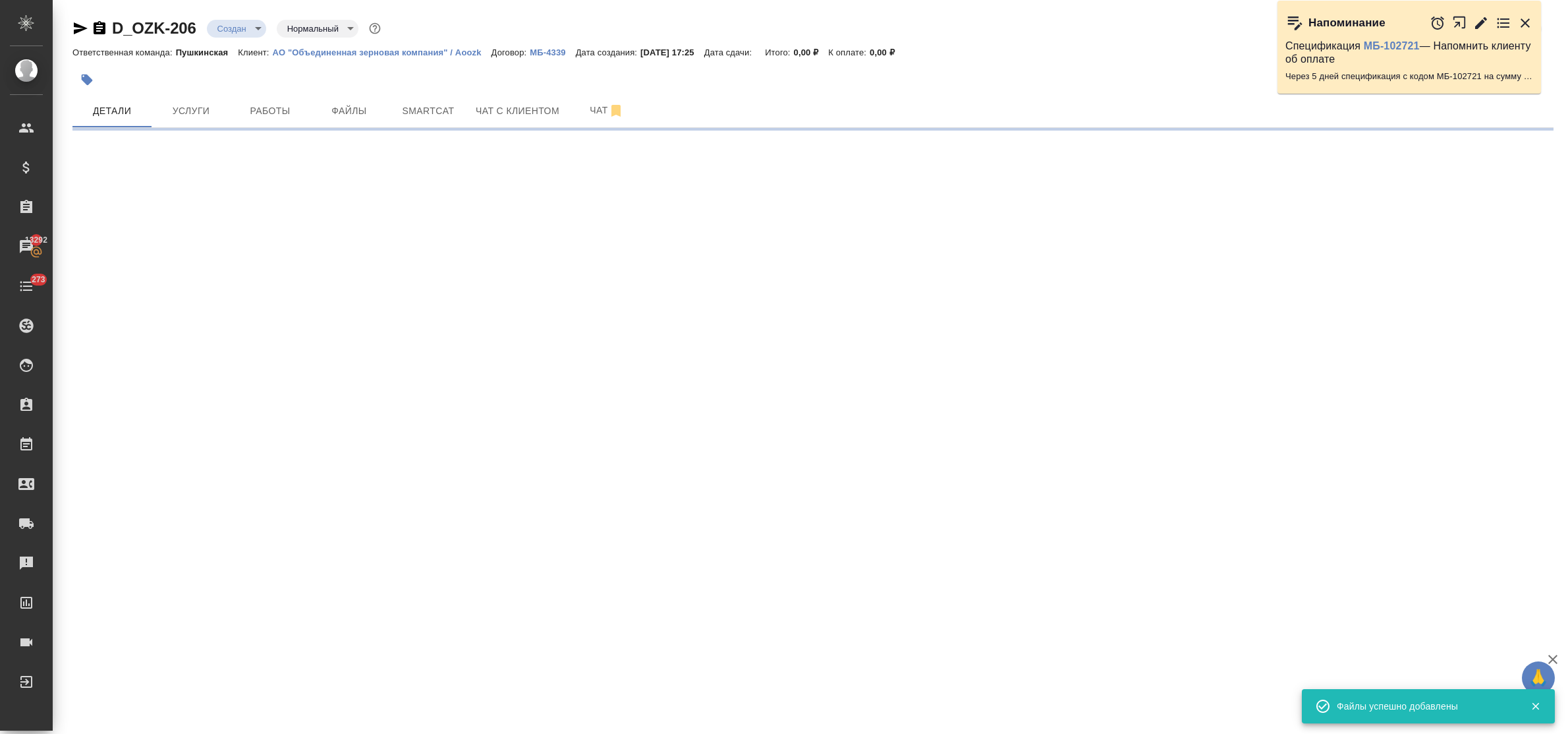
select select "RU"
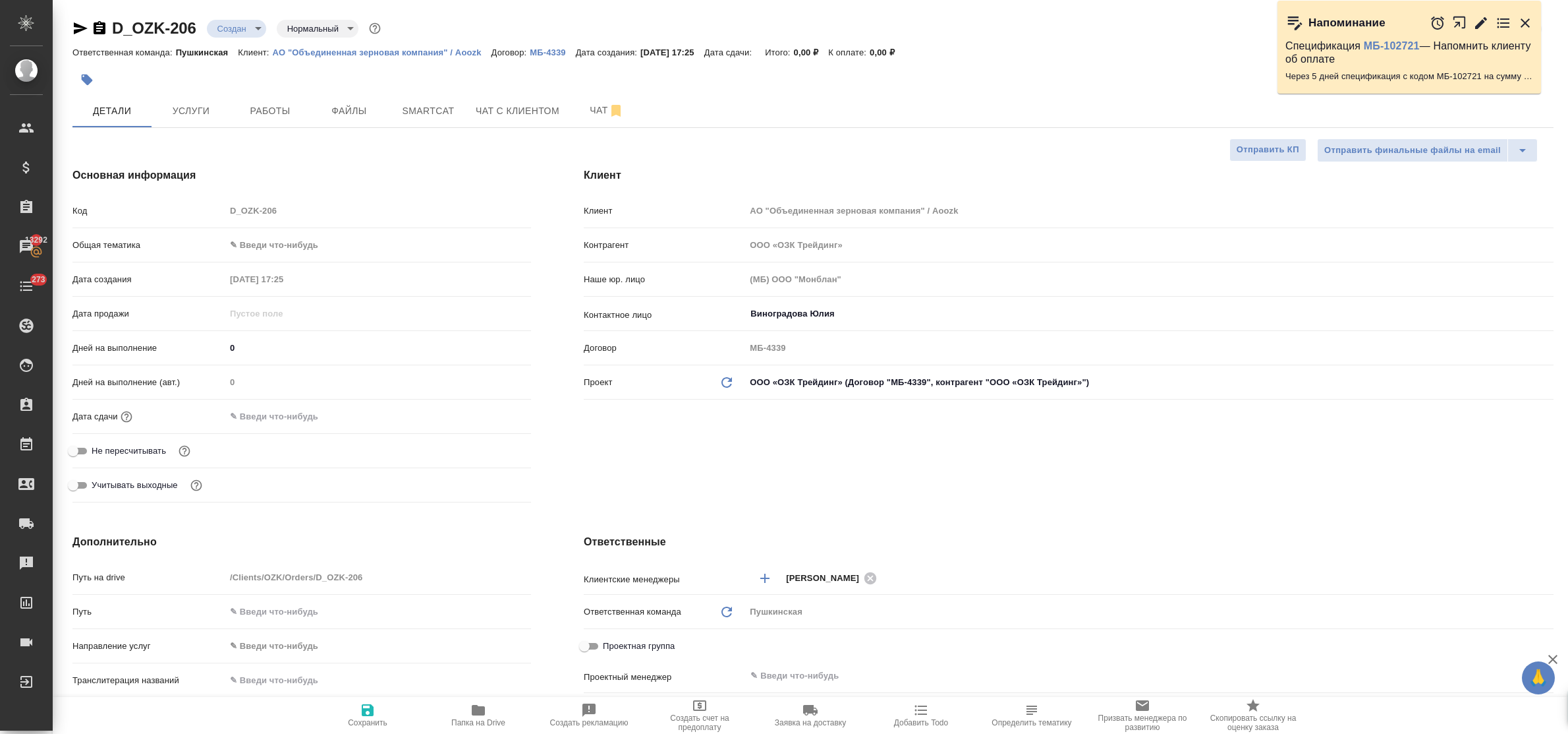
type textarea "x"
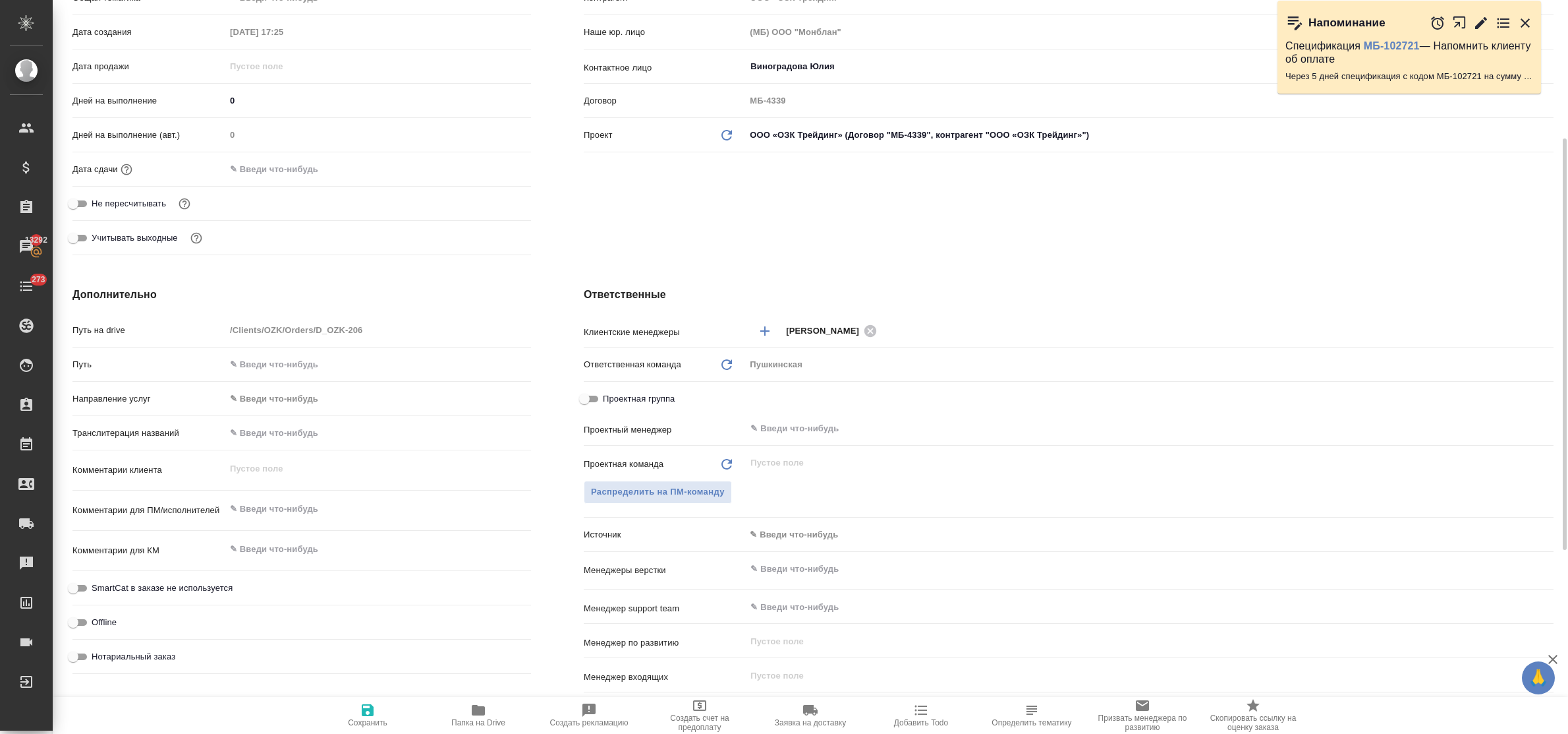
type textarea "x"
click at [276, 511] on textarea at bounding box center [378, 509] width 305 height 22
type textarea "x"
type textarea "с"
type textarea "x"
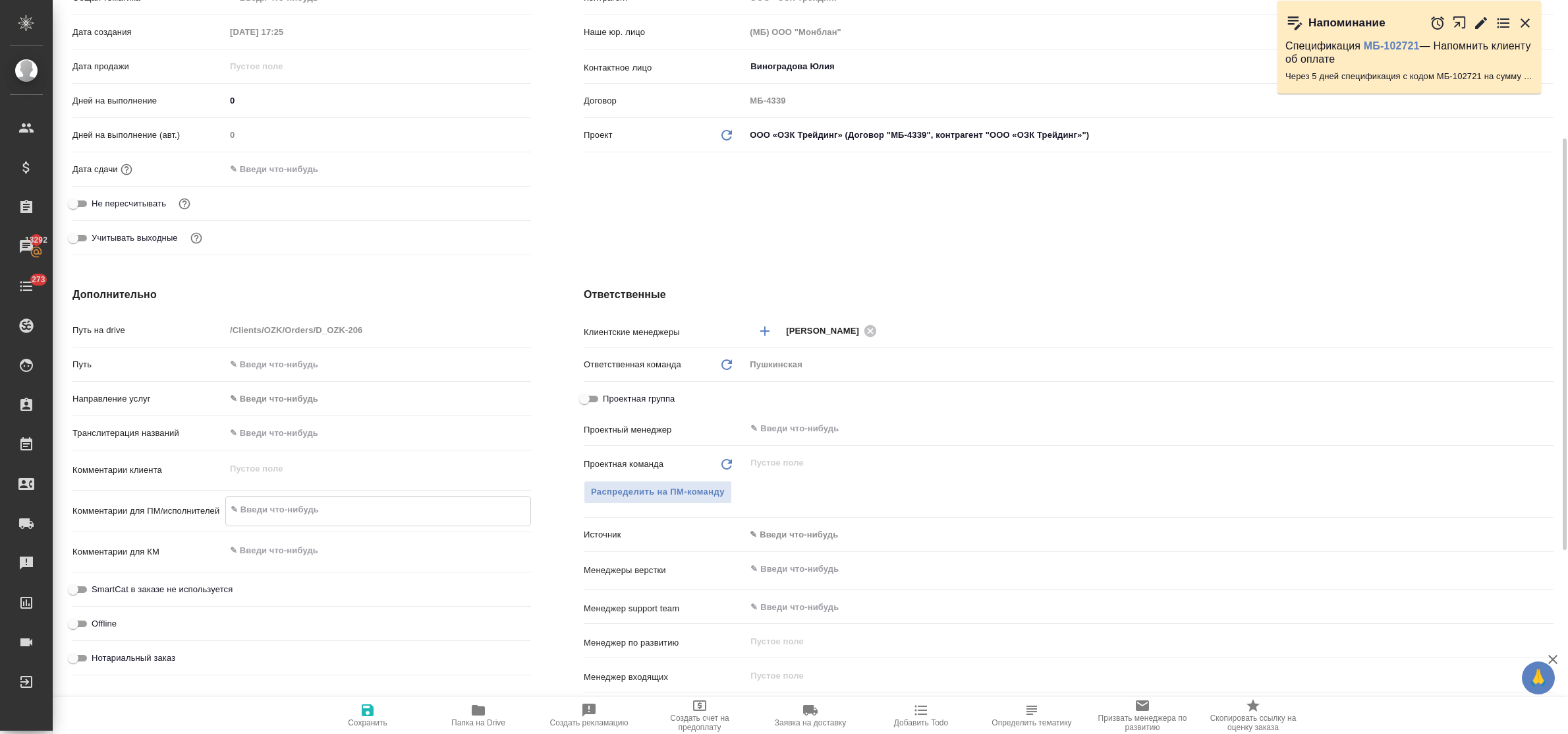
type textarea "x"
type textarea "см"
type textarea "x"
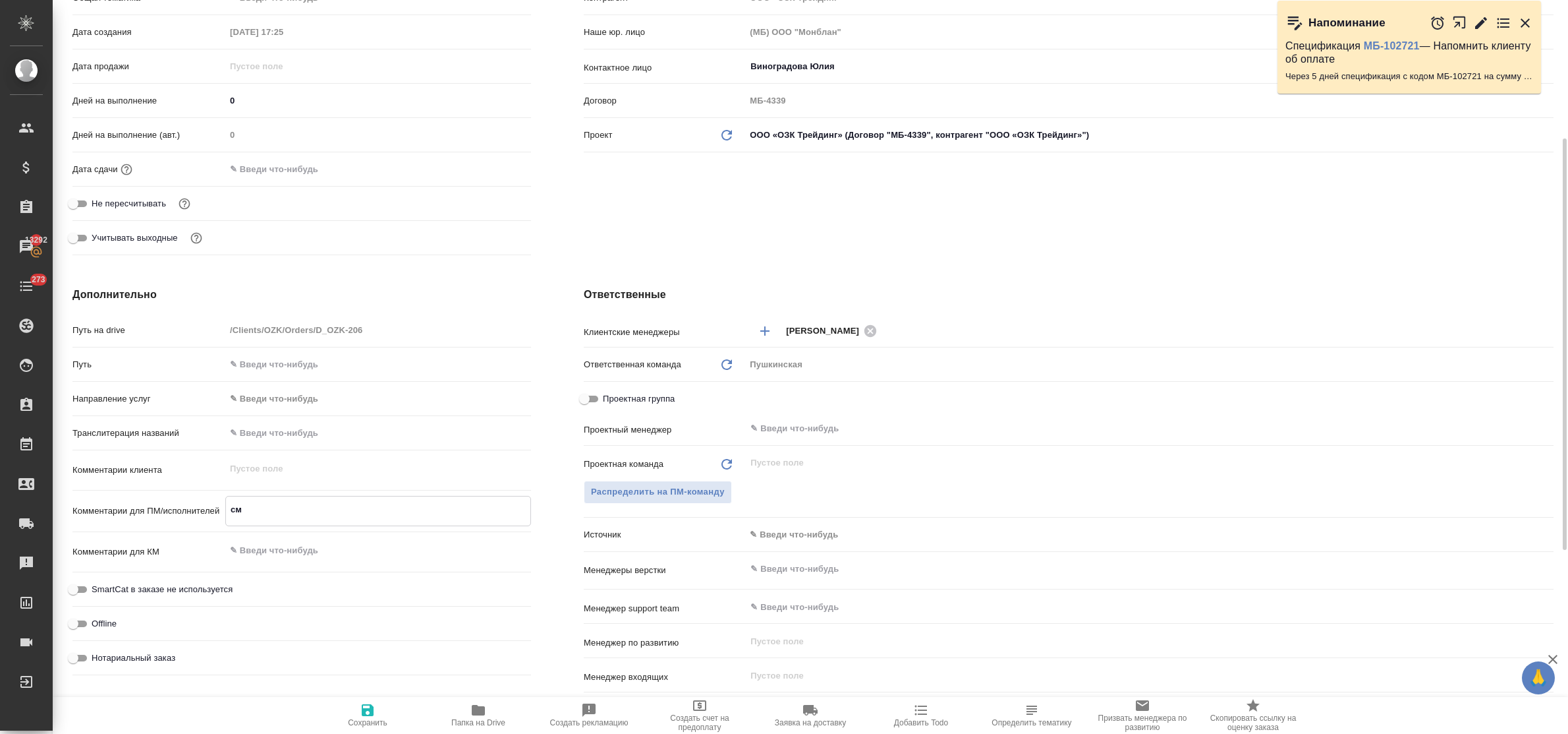
type textarea "x"
type textarea "см."
type textarea "x"
type textarea "см."
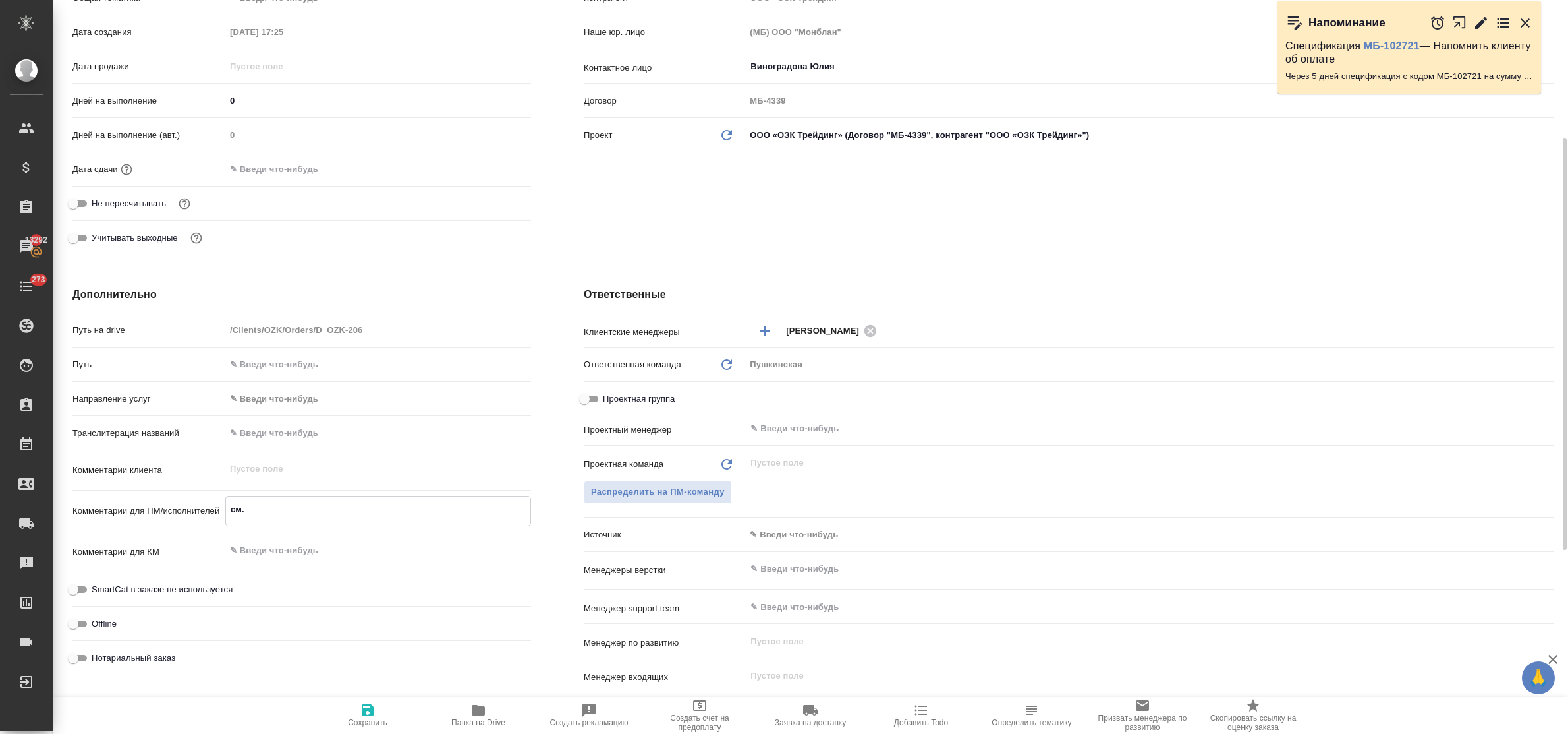
type textarea "x"
type textarea "см. ф"
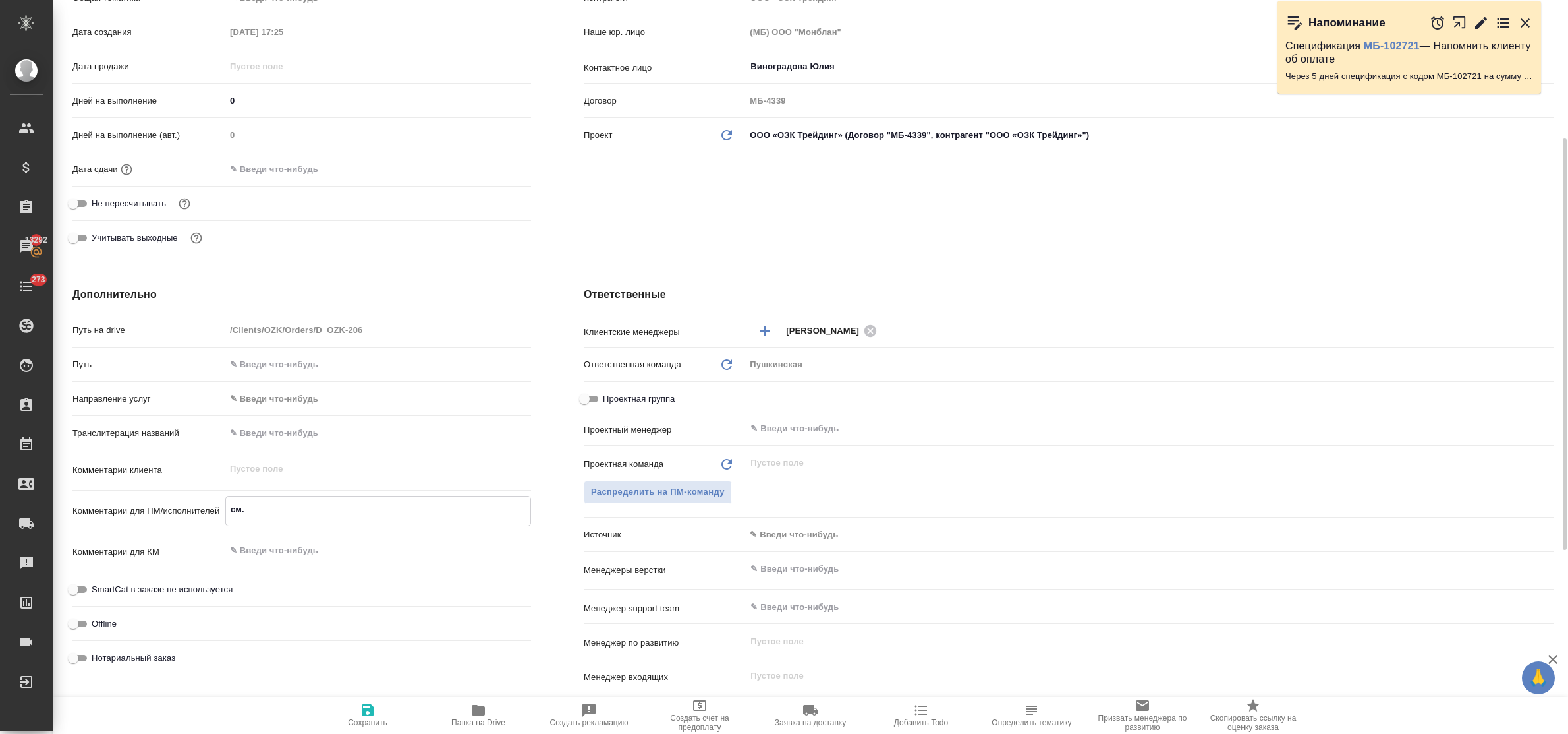
type textarea "x"
type textarea "см. фа"
type textarea "x"
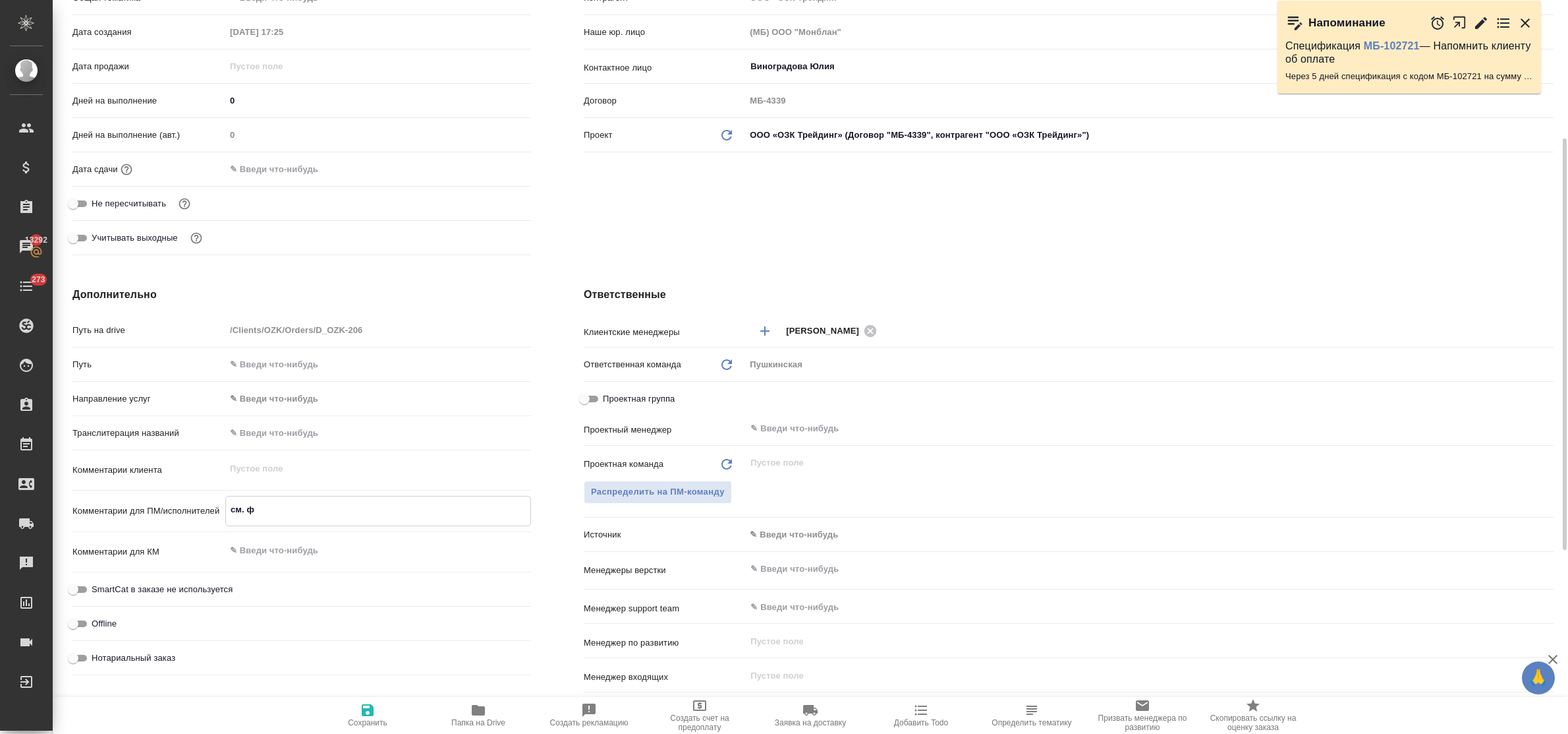
type textarea "x"
type textarea "см. фай"
type textarea "x"
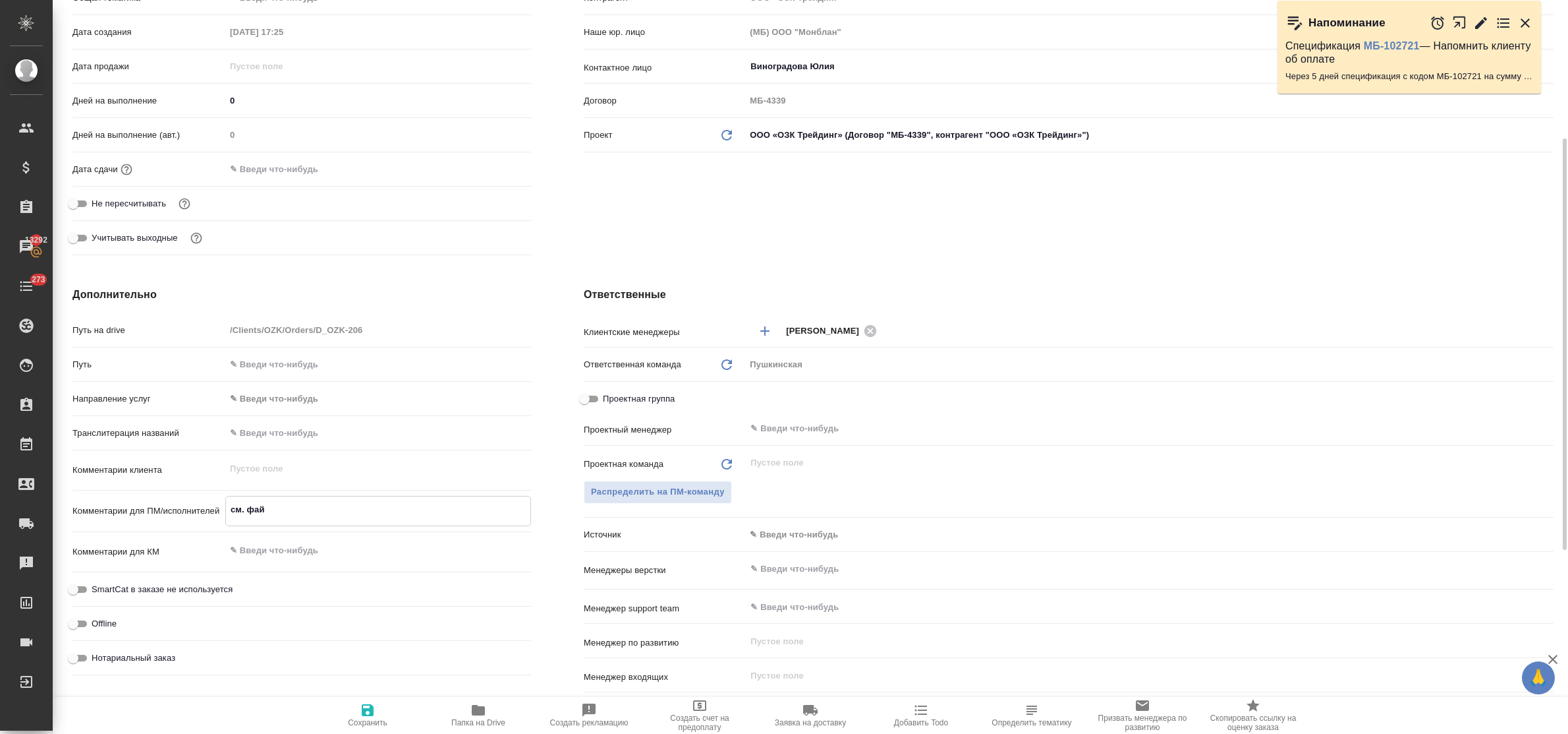
type textarea "см. файл"
type textarea "x"
type textarea "см. файлы"
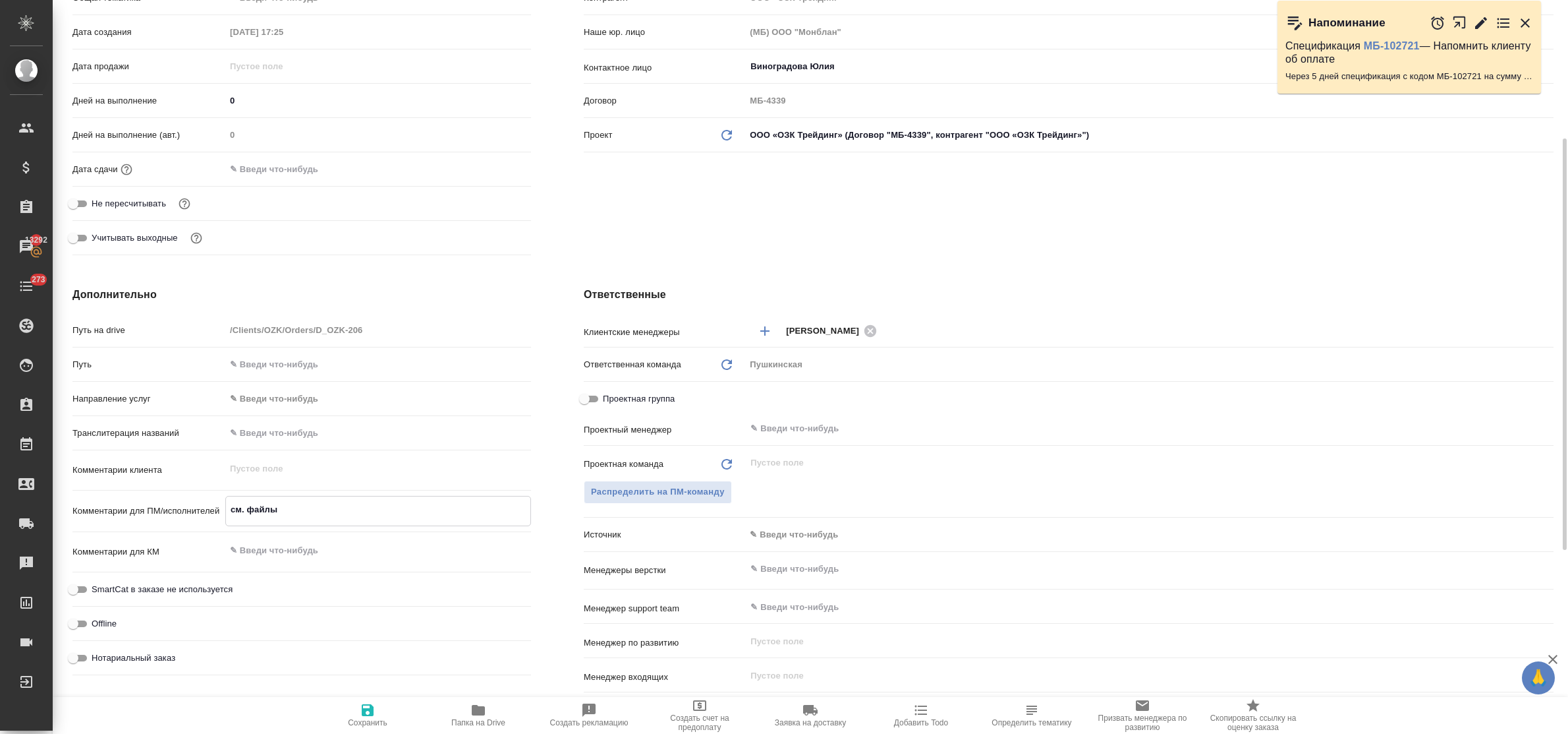
type textarea "x"
type textarea "см. файлы"
type textarea "x"
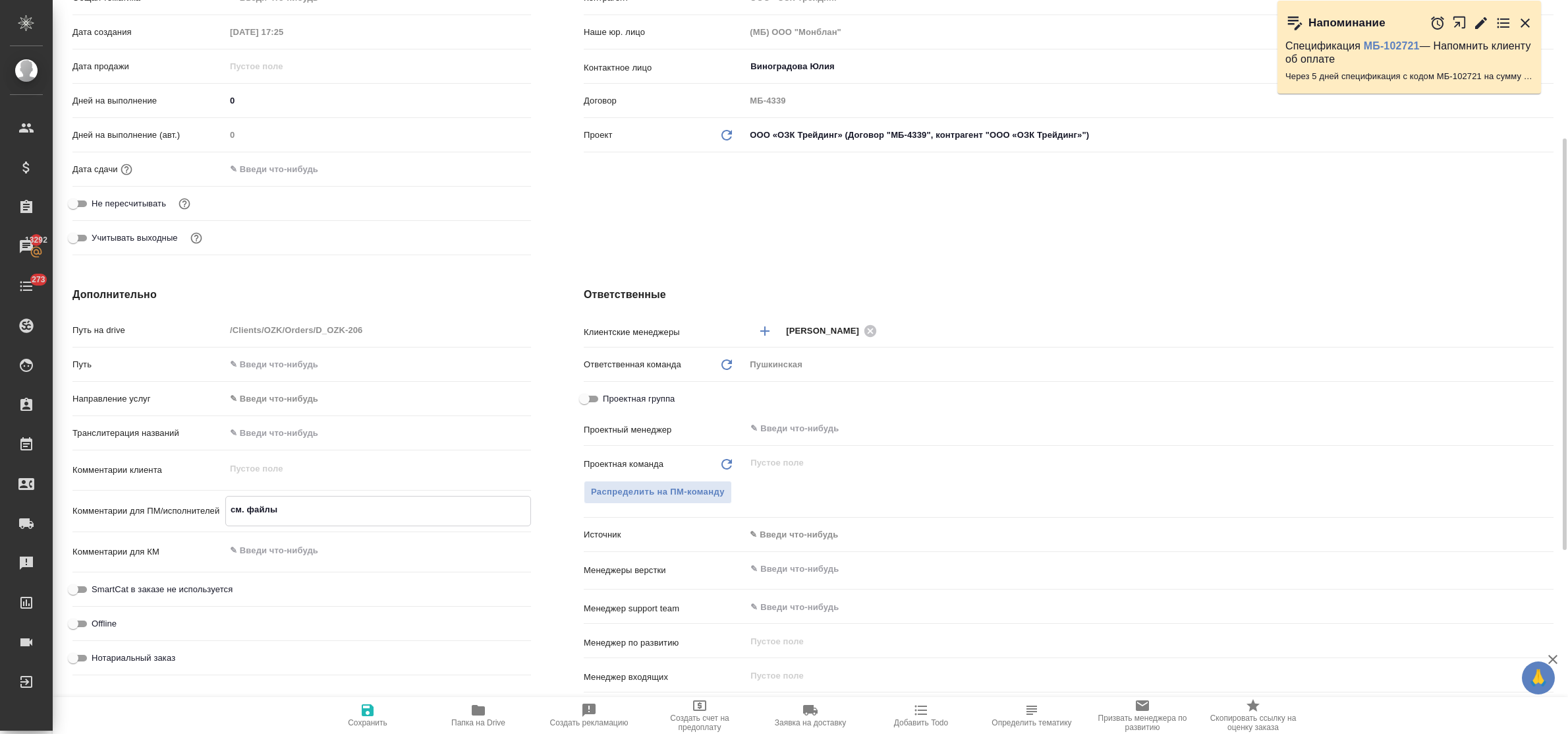
type textarea "x"
type textarea "см. файлы в"
type textarea "x"
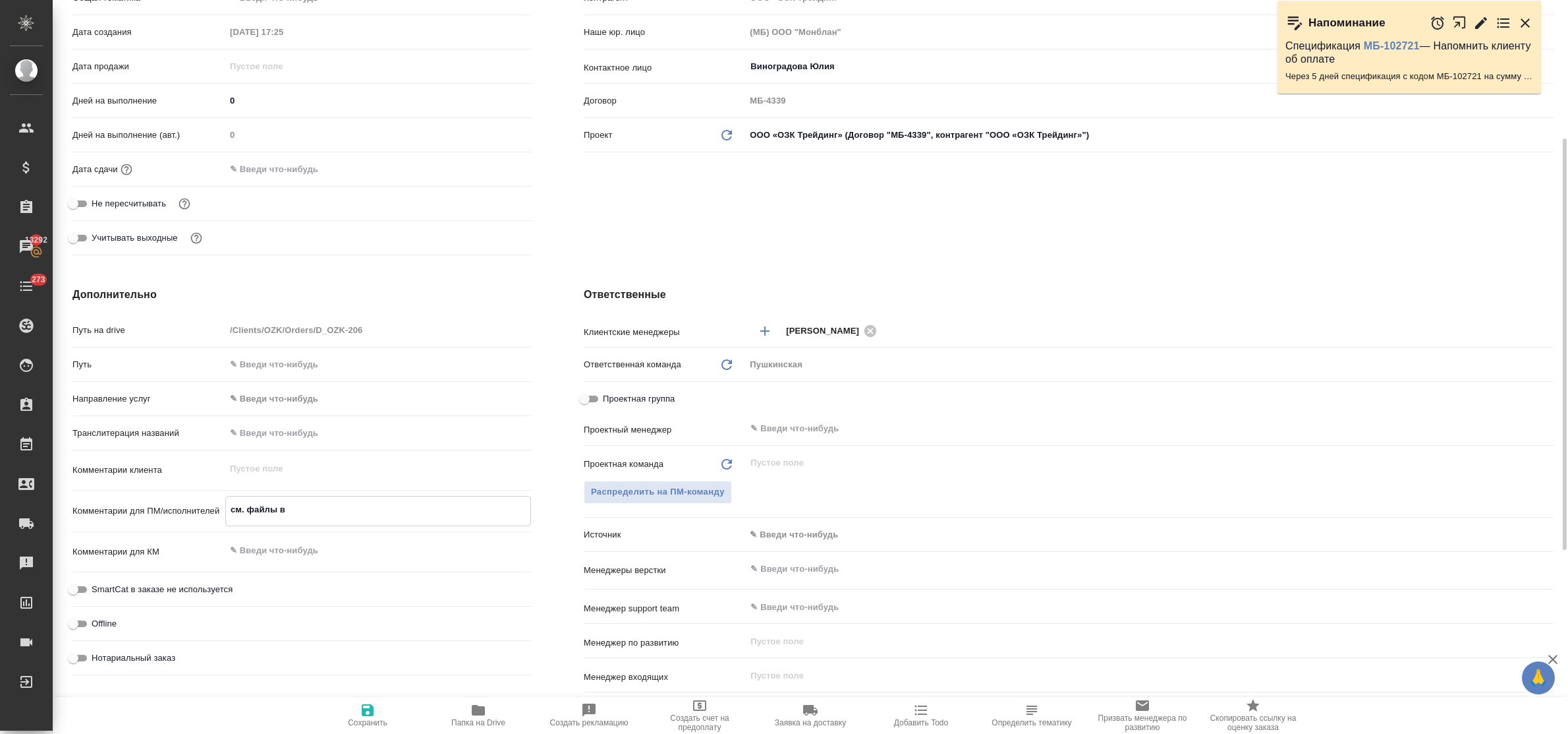
type textarea "x"
type textarea "см. файлы в"
type textarea "x"
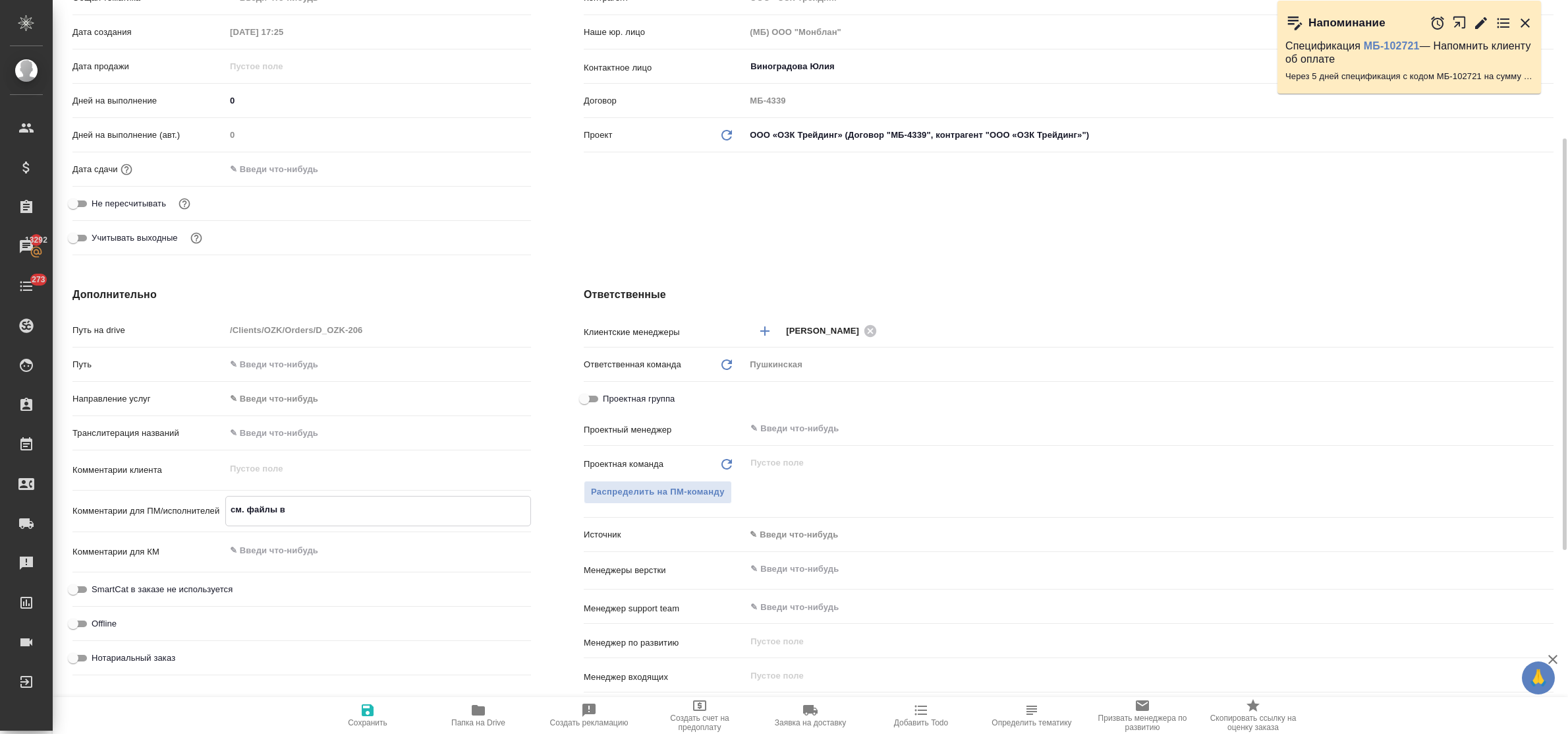
type textarea "см. файлы в о"
type textarea "x"
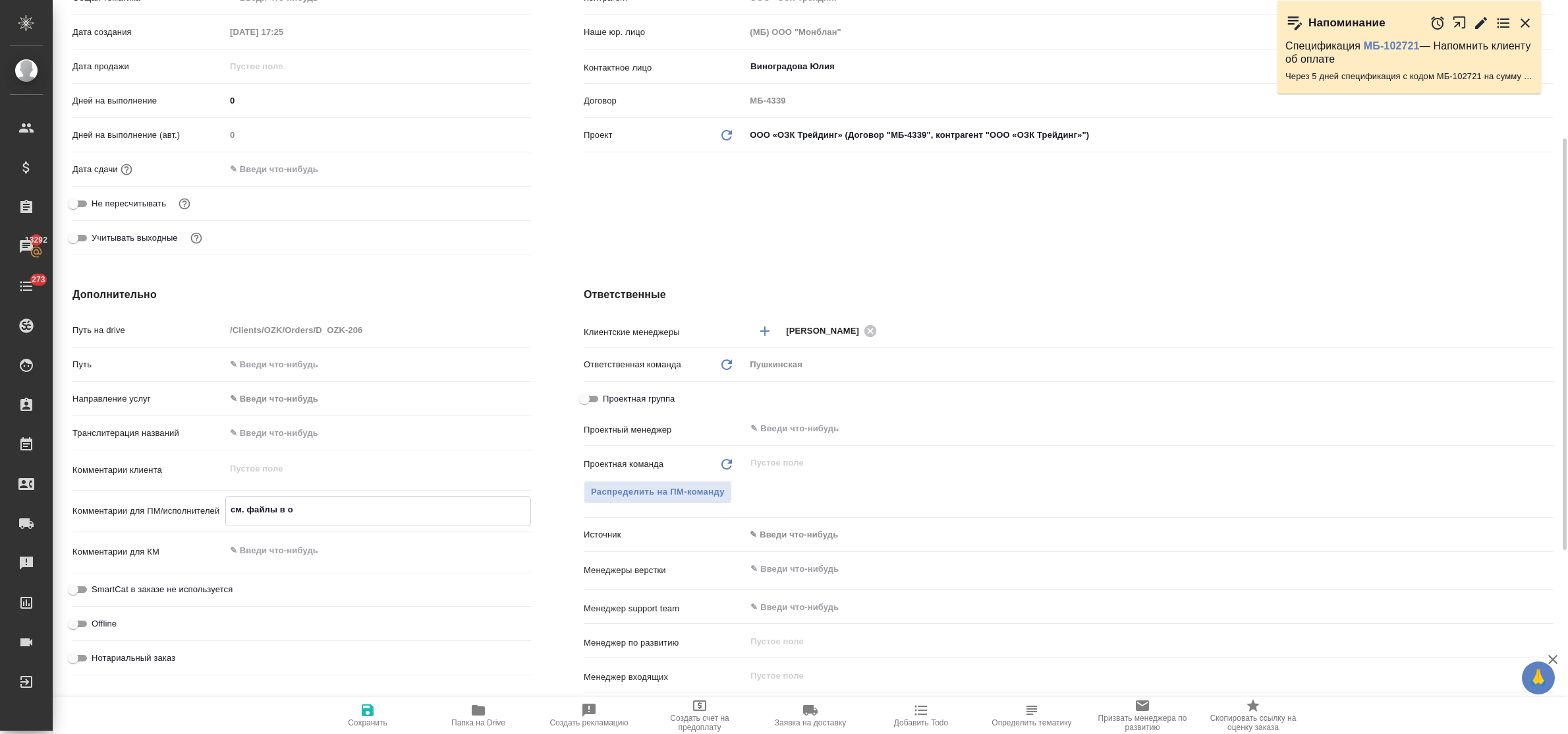
type textarea "см. файлы в"
type textarea "x"
type textarea "см. файлы в п"
type textarea "x"
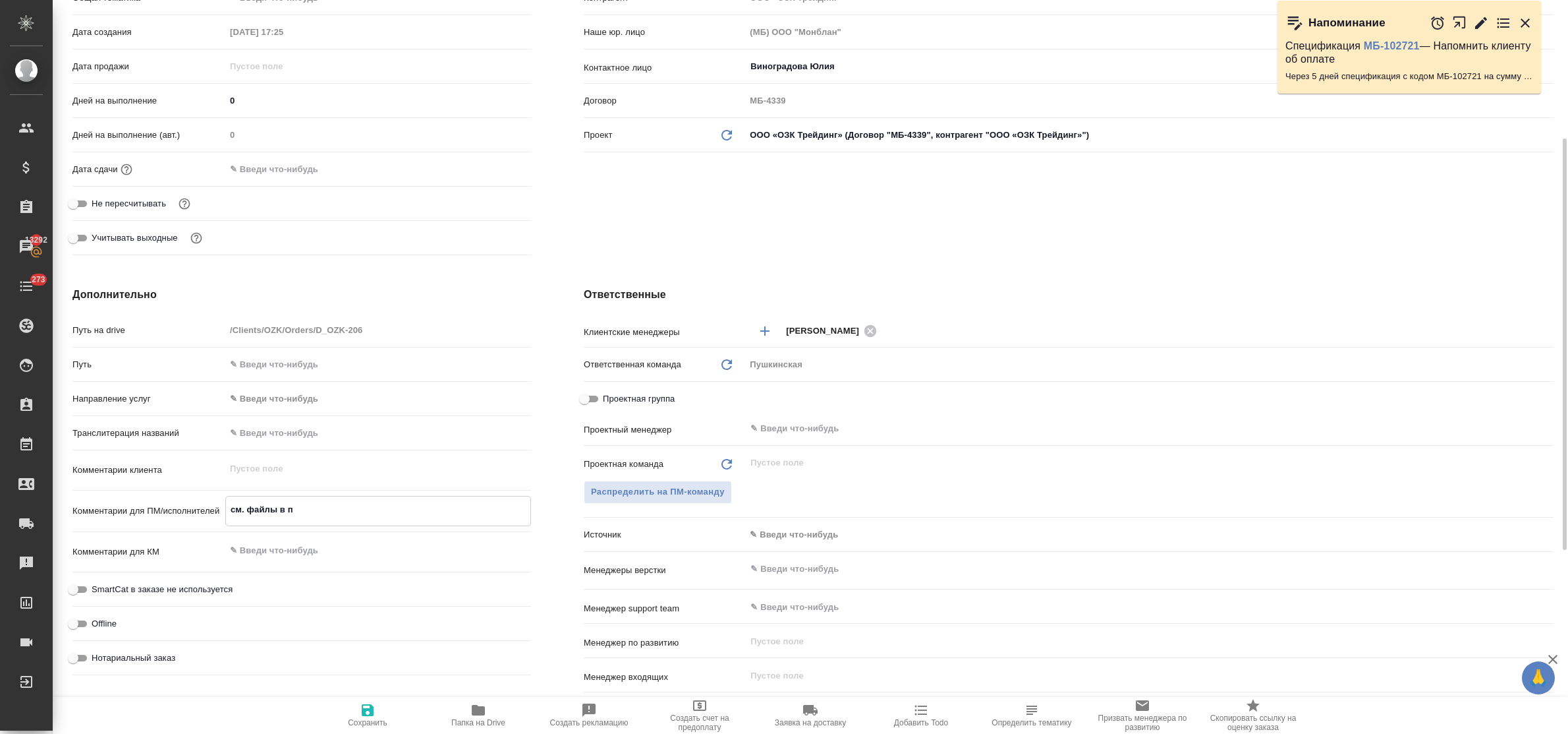
type textarea "x"
type textarea "см. файлы в по"
type textarea "x"
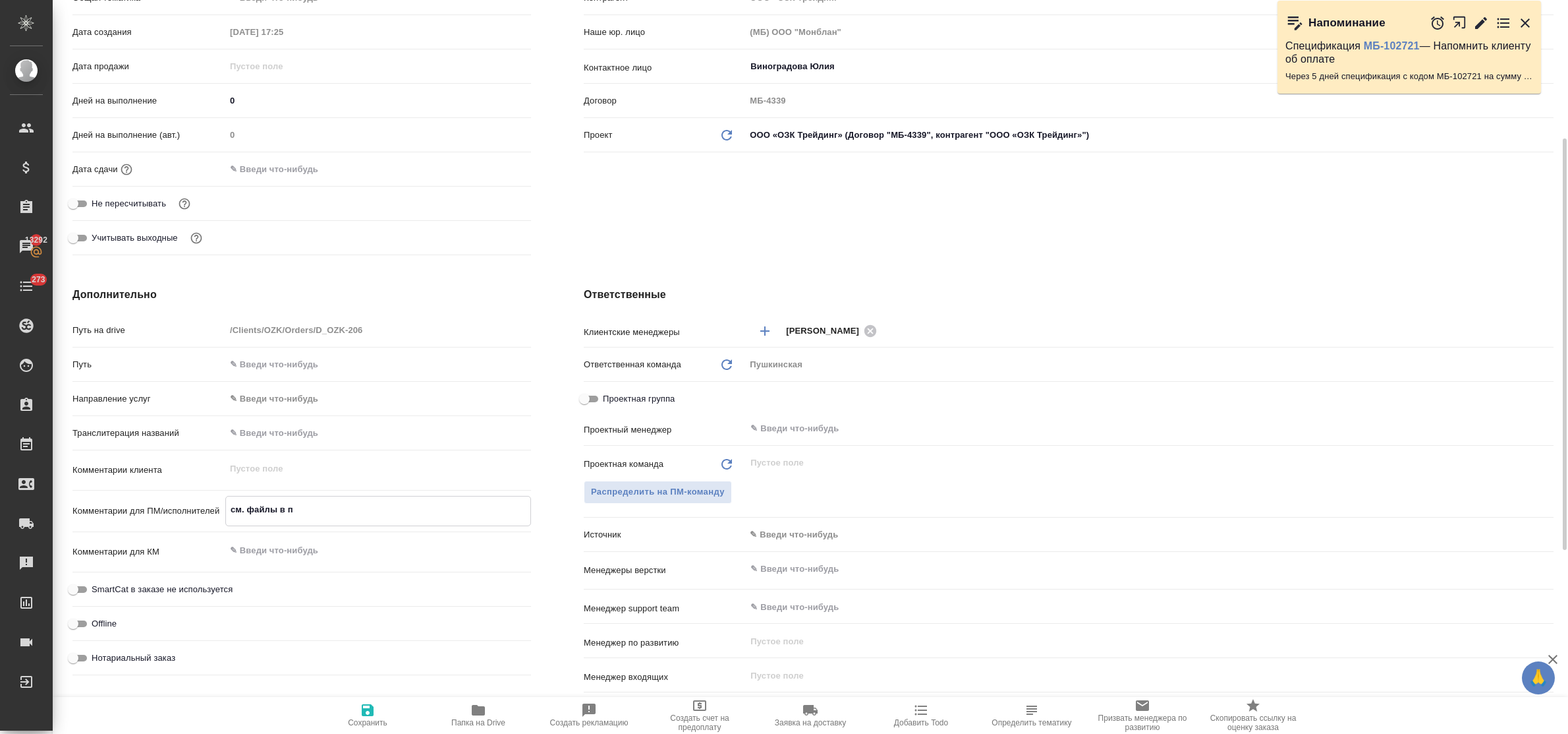
type textarea "x"
type textarea "см. файлы в пом"
type textarea "x"
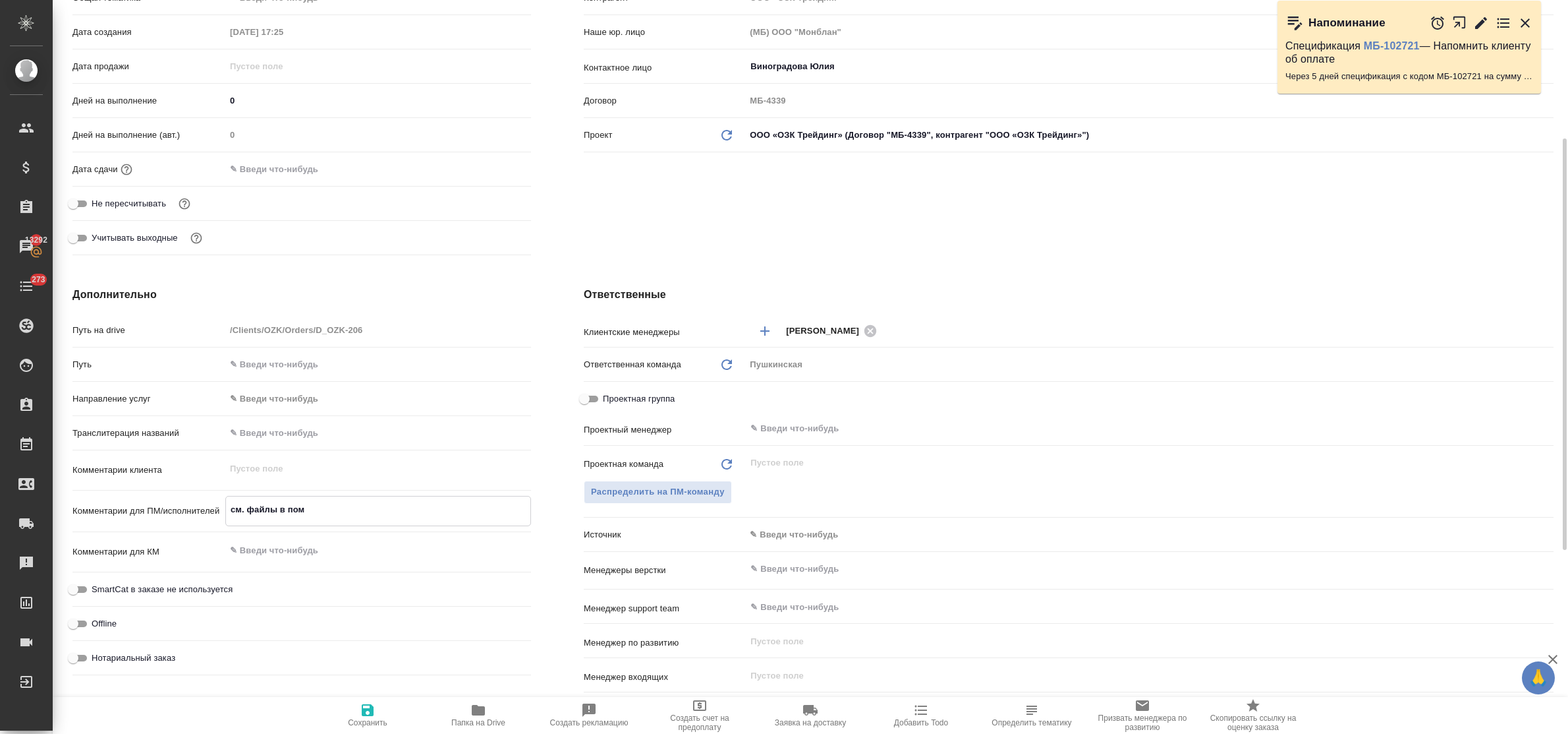
type textarea "см. файлы в помо"
type textarea "x"
type textarea "см. файлы в помощ"
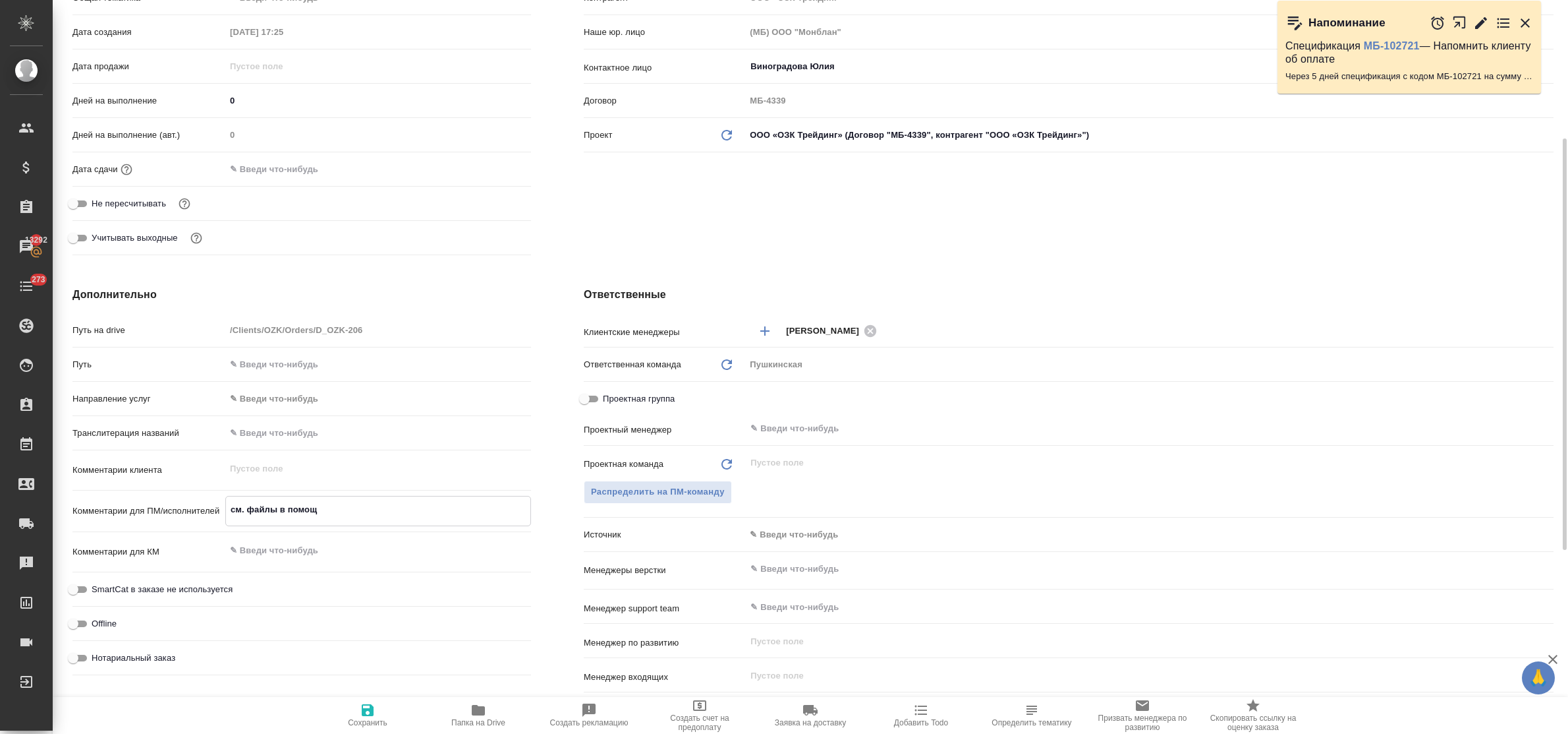
type textarea "x"
type textarea "см. файлы в помощь"
type textarea "x"
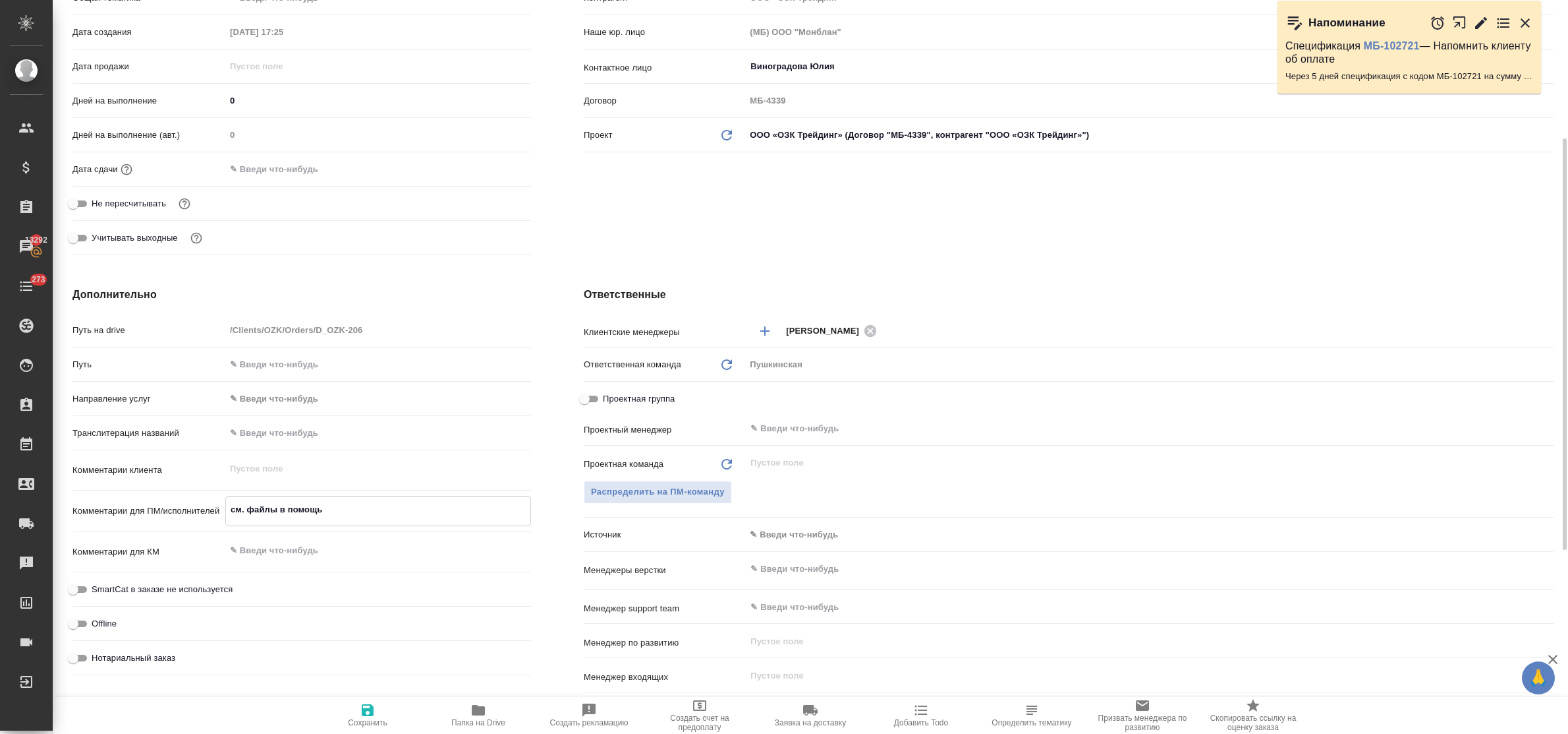
type textarea "x"
type textarea "см. файлы в помощь!"
type textarea "x"
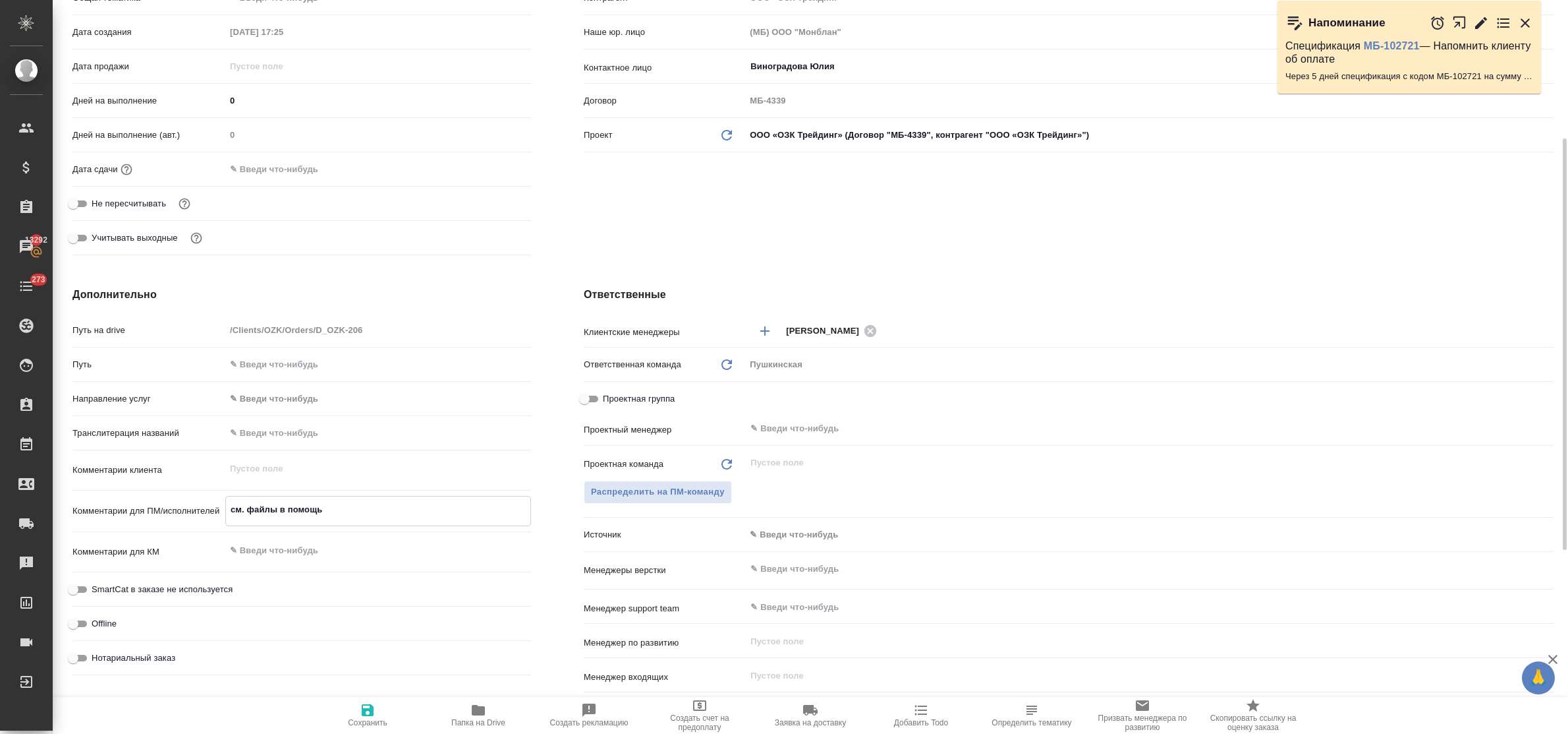
type textarea "x"
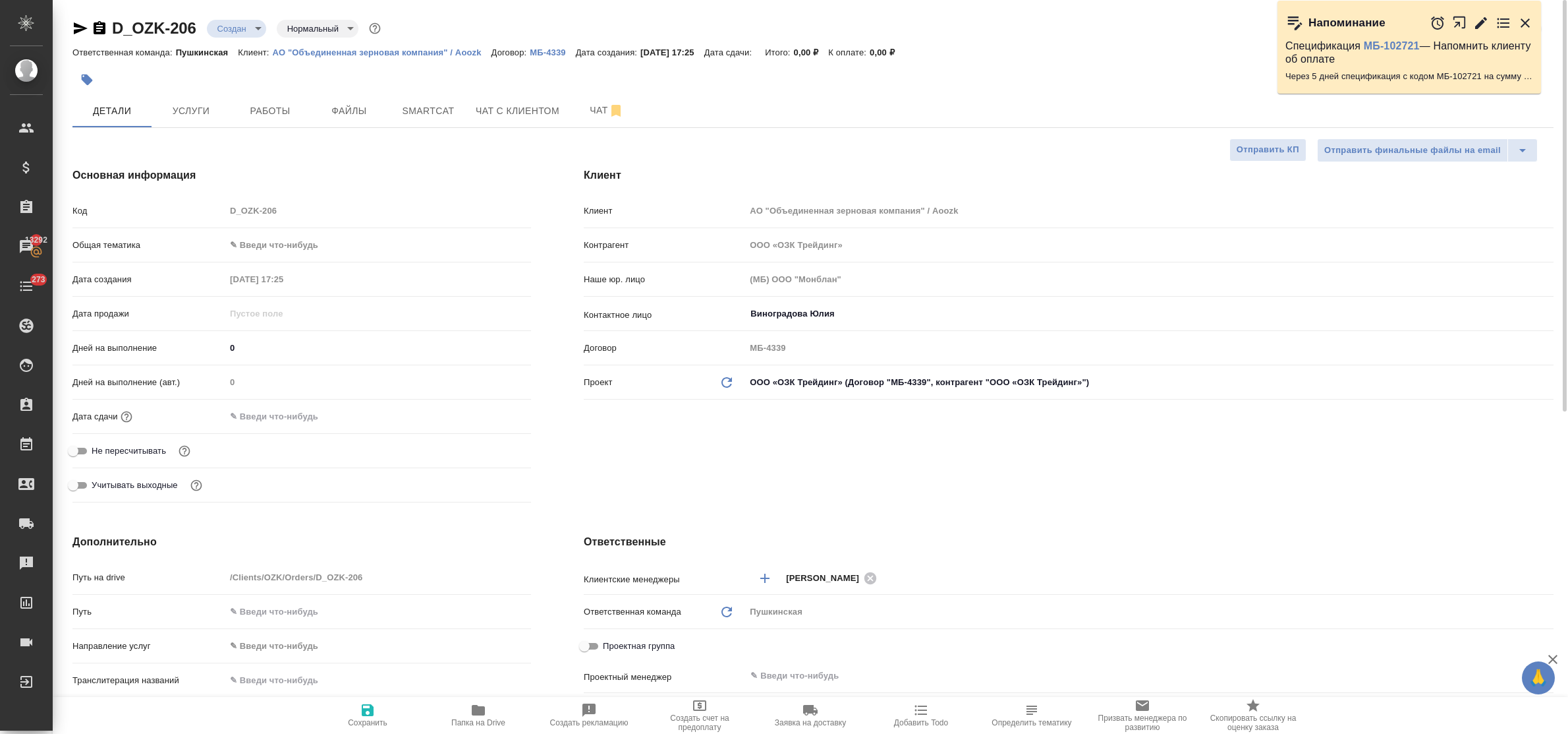
type textarea "см. файлы в помощь!"
type textarea "x"
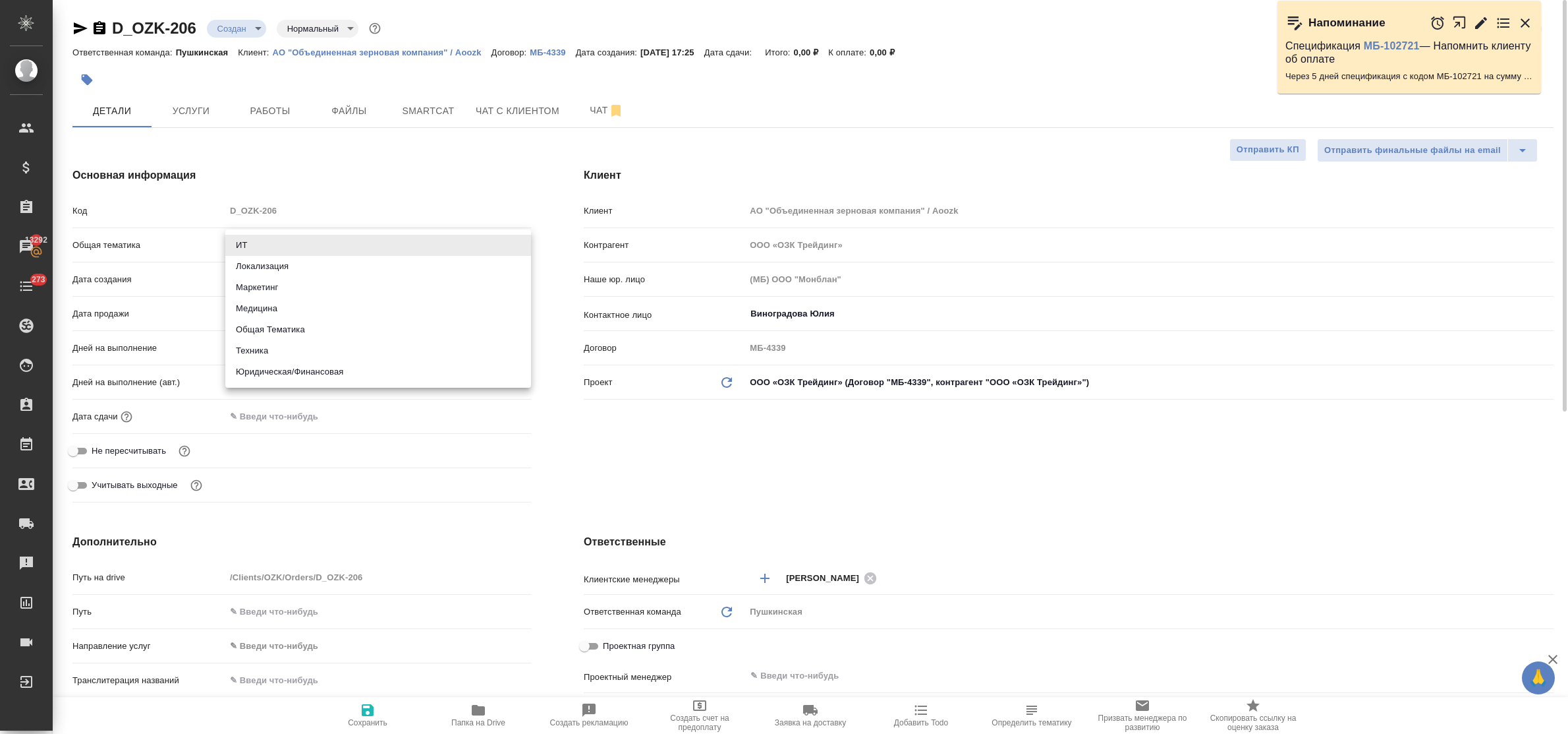
click at [286, 246] on body "🙏 .cls-1 fill:#fff; AWATERA Bulakhova Elena Клиенты Спецификации Заказы 13292 Ч…" at bounding box center [784, 367] width 1568 height 734
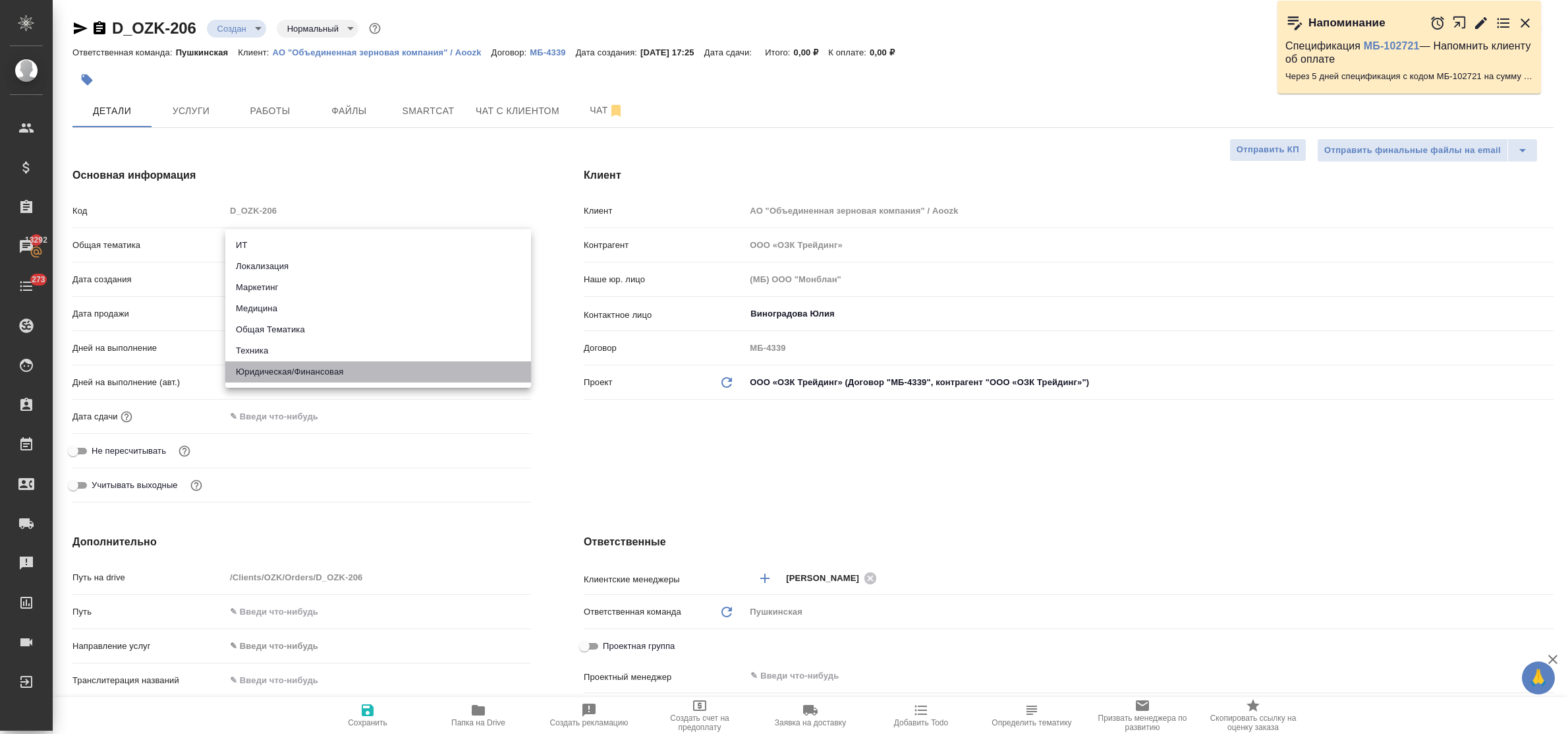
click at [328, 367] on li "Юридическая/Финансовая" at bounding box center [378, 372] width 305 height 21
type input "yr-fn"
type textarea "x"
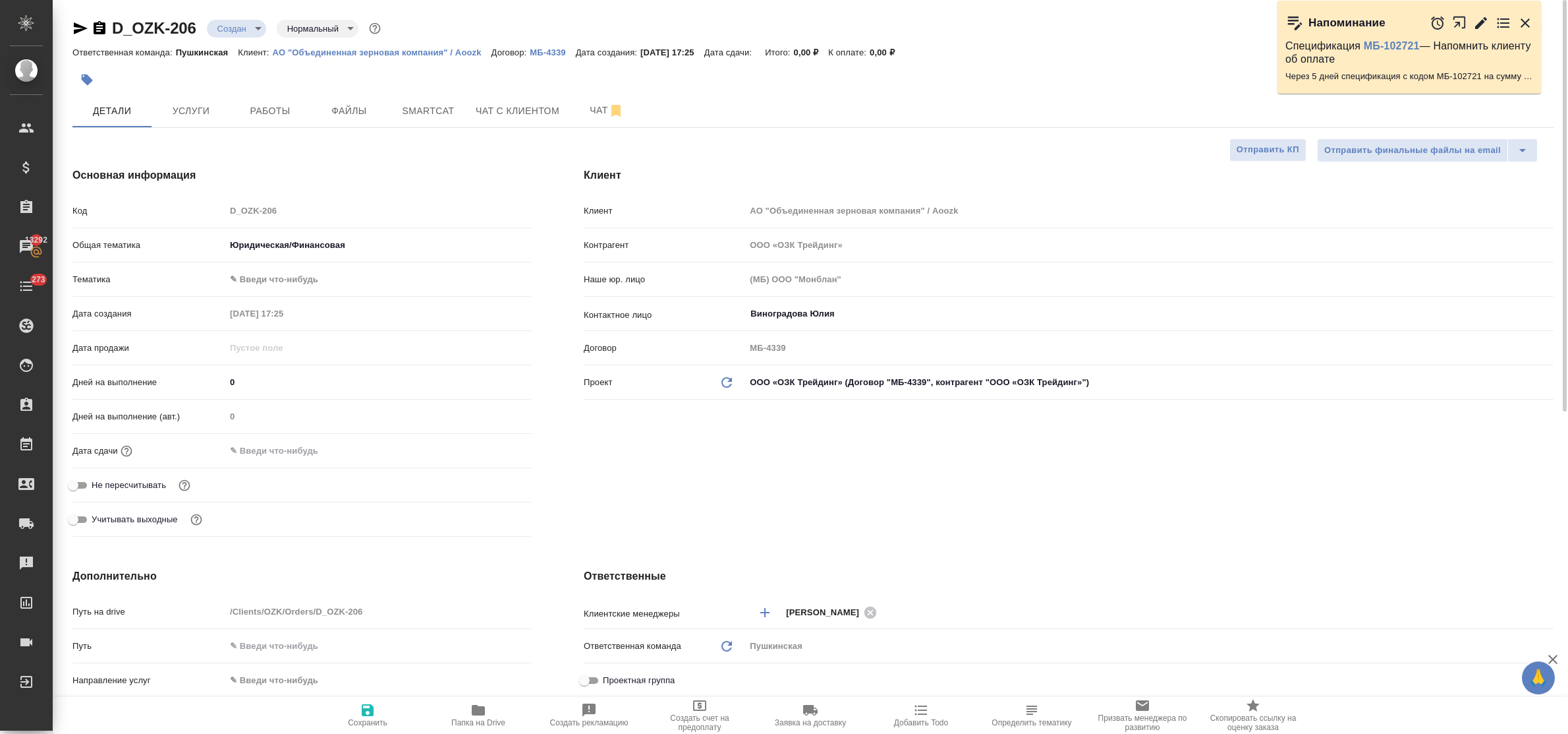
click at [284, 278] on body "🙏 .cls-1 fill:#fff; AWATERA Bulakhova Elena Клиенты Спецификации Заказы 13292 Ч…" at bounding box center [784, 367] width 1568 height 734
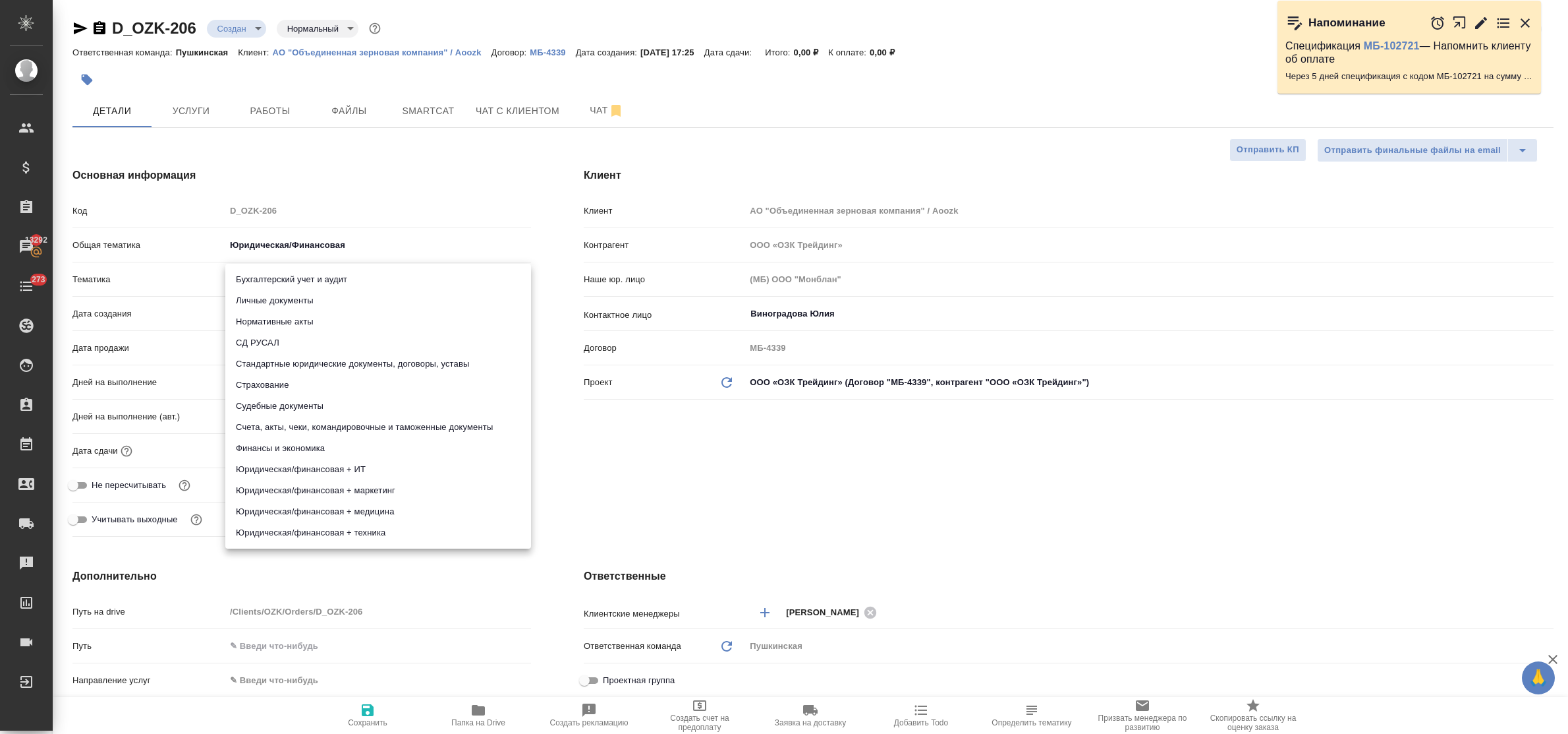
click at [328, 361] on li "Стандартные юридические документы, договоры, уставы" at bounding box center [378, 364] width 305 height 21
type textarea "x"
type input "5f647205b73bc97568ca66bf"
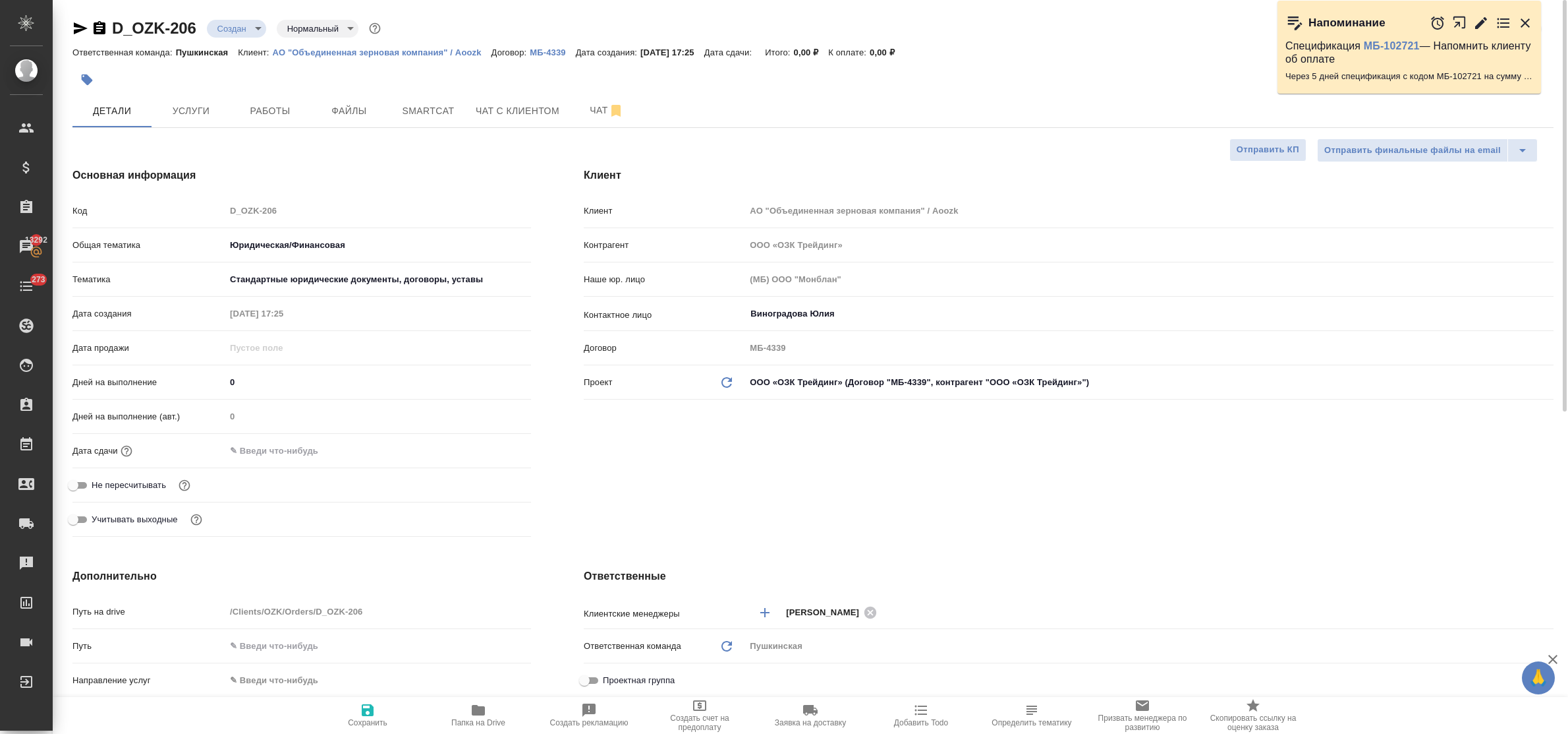
click at [286, 446] on input "text" at bounding box center [283, 450] width 116 height 19
click at [489, 449] on icon "button" at bounding box center [493, 450] width 16 height 16
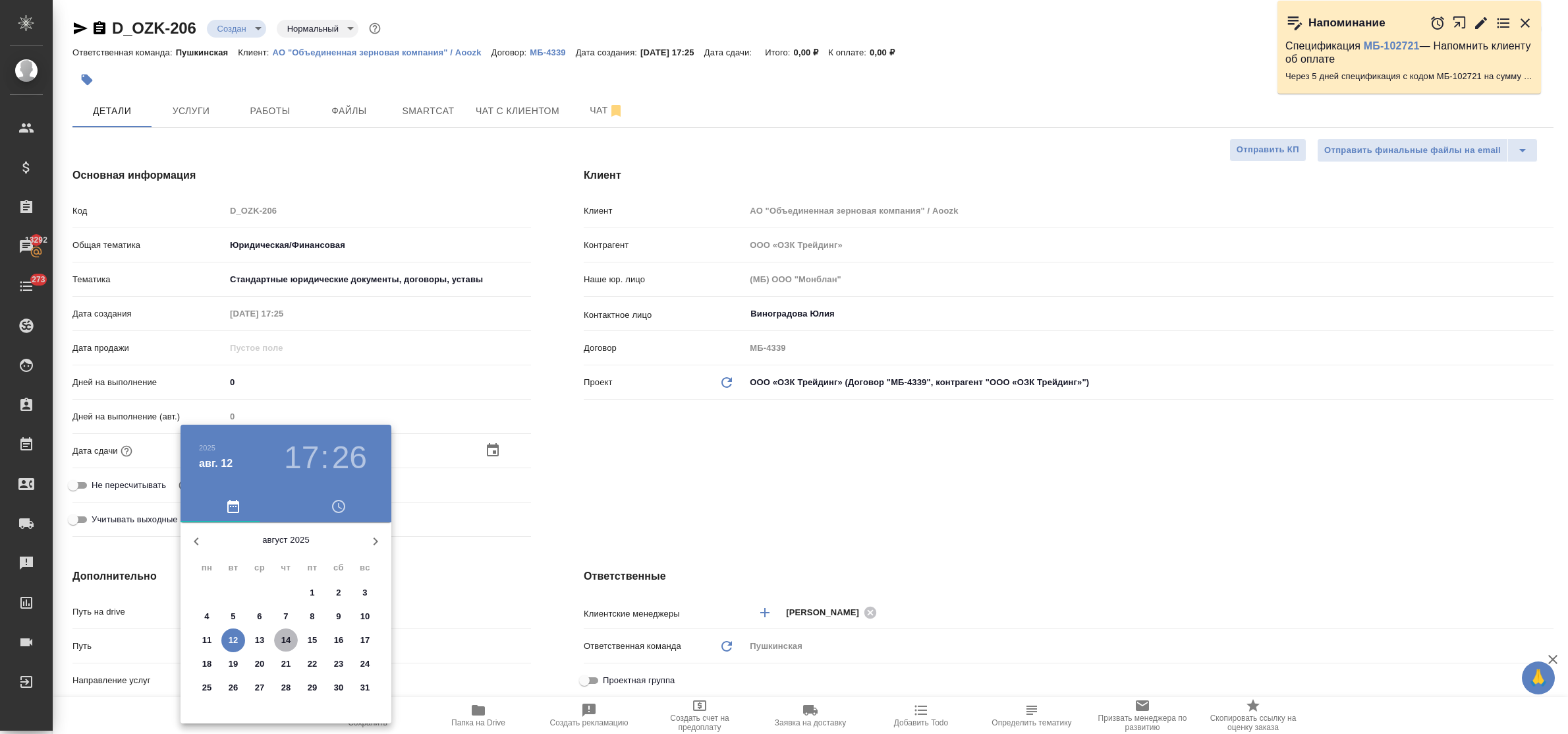
click at [286, 638] on p "14" at bounding box center [286, 640] width 10 height 13
type input "14.08.2025 17:26"
type textarea "x"
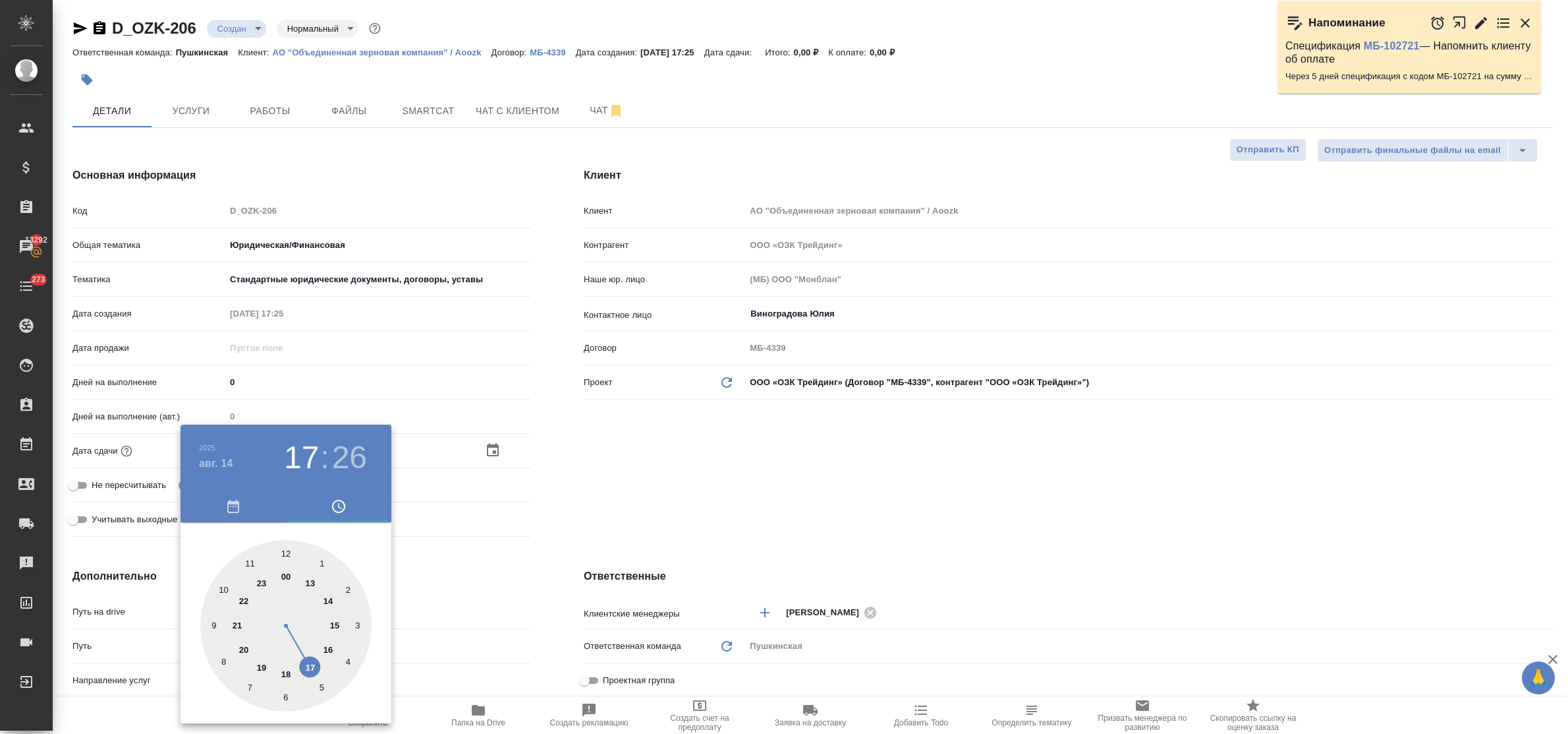
drag, startPoint x: 328, startPoint y: 647, endPoint x: 302, endPoint y: 597, distance: 56.4
click at [328, 647] on div at bounding box center [286, 626] width 172 height 172
type input "14.08.2025 16:26"
type textarea "x"
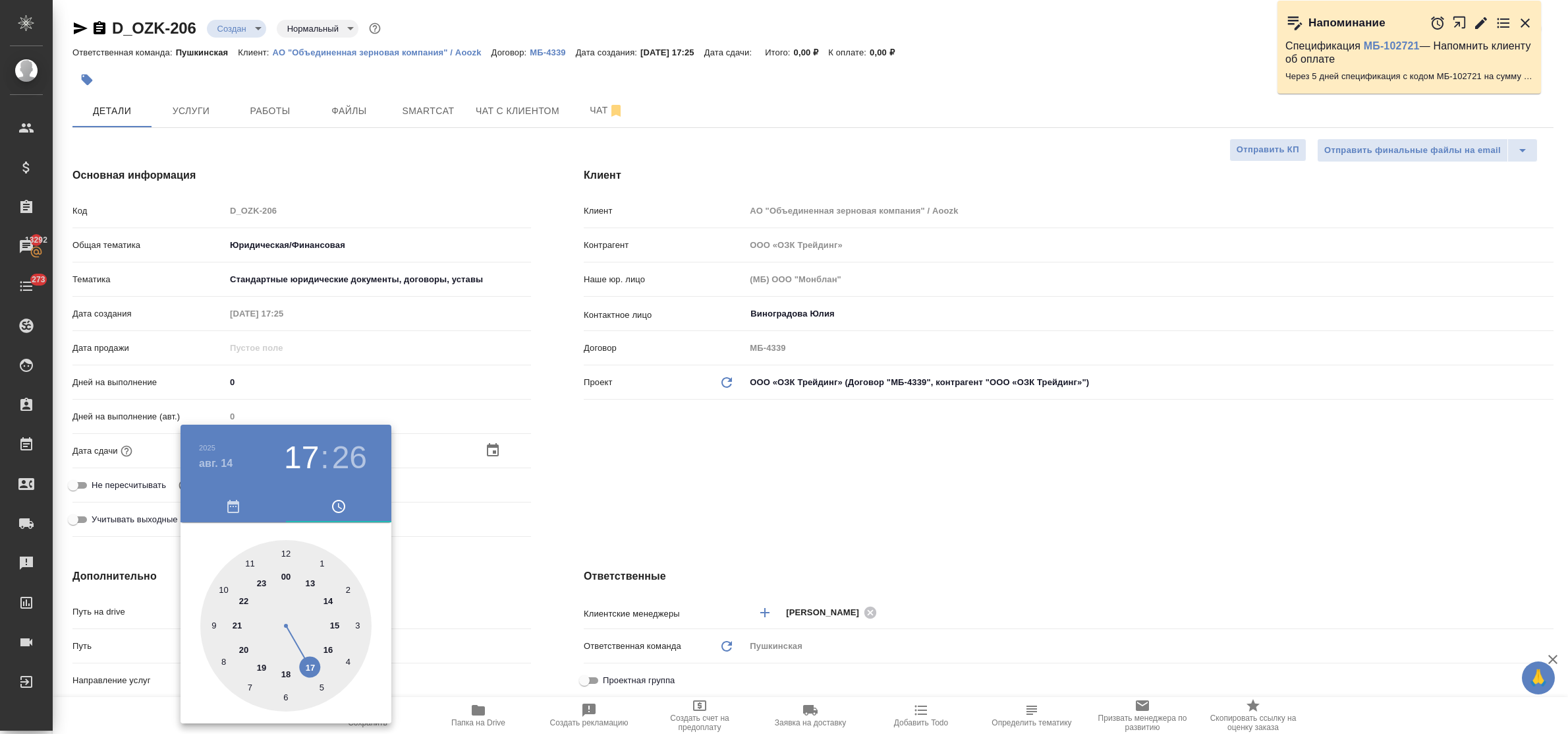
type textarea "x"
click at [286, 557] on div at bounding box center [286, 626] width 172 height 172
type input "[DATE] 16:00"
type textarea "x"
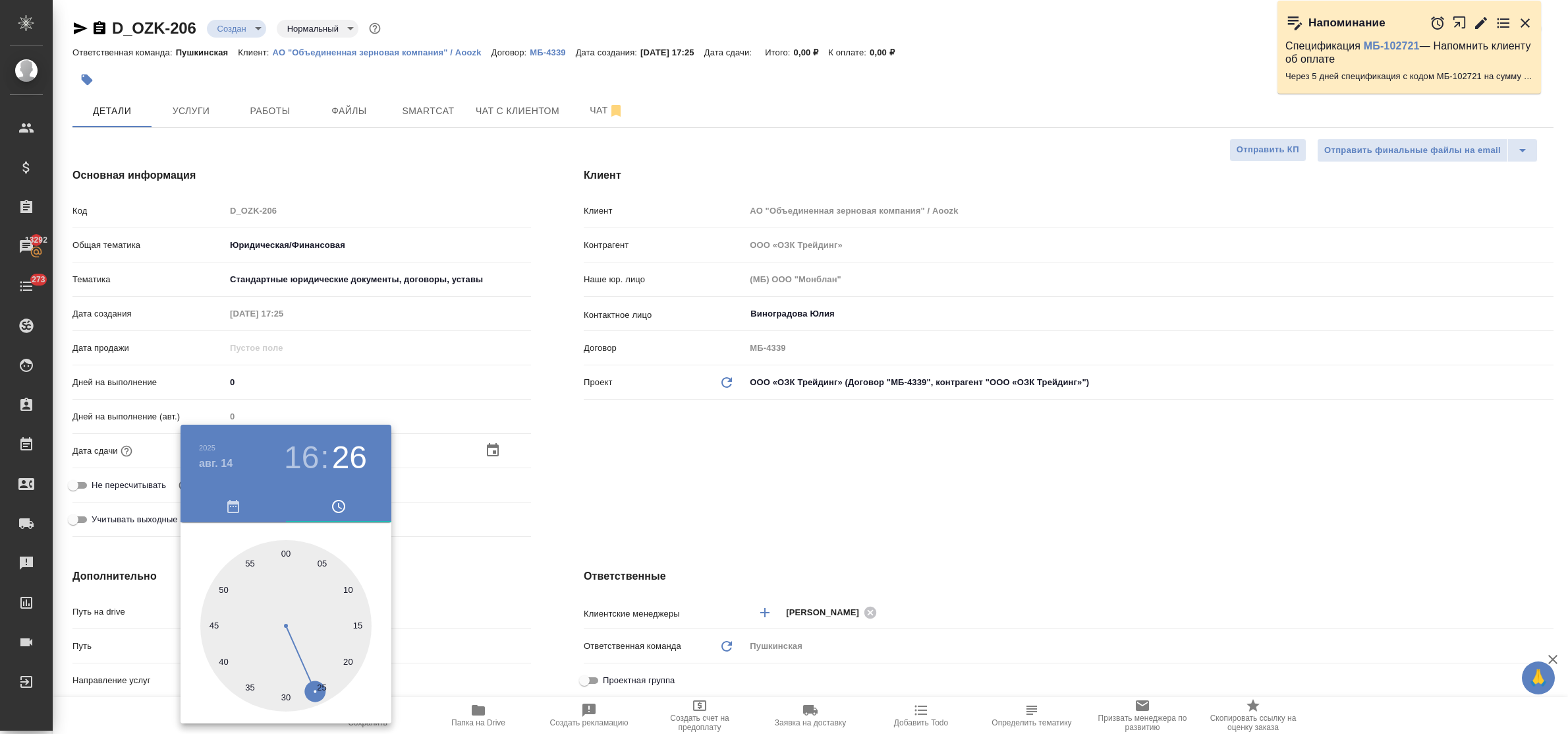
type textarea "x"
click at [459, 592] on div at bounding box center [784, 367] width 1568 height 734
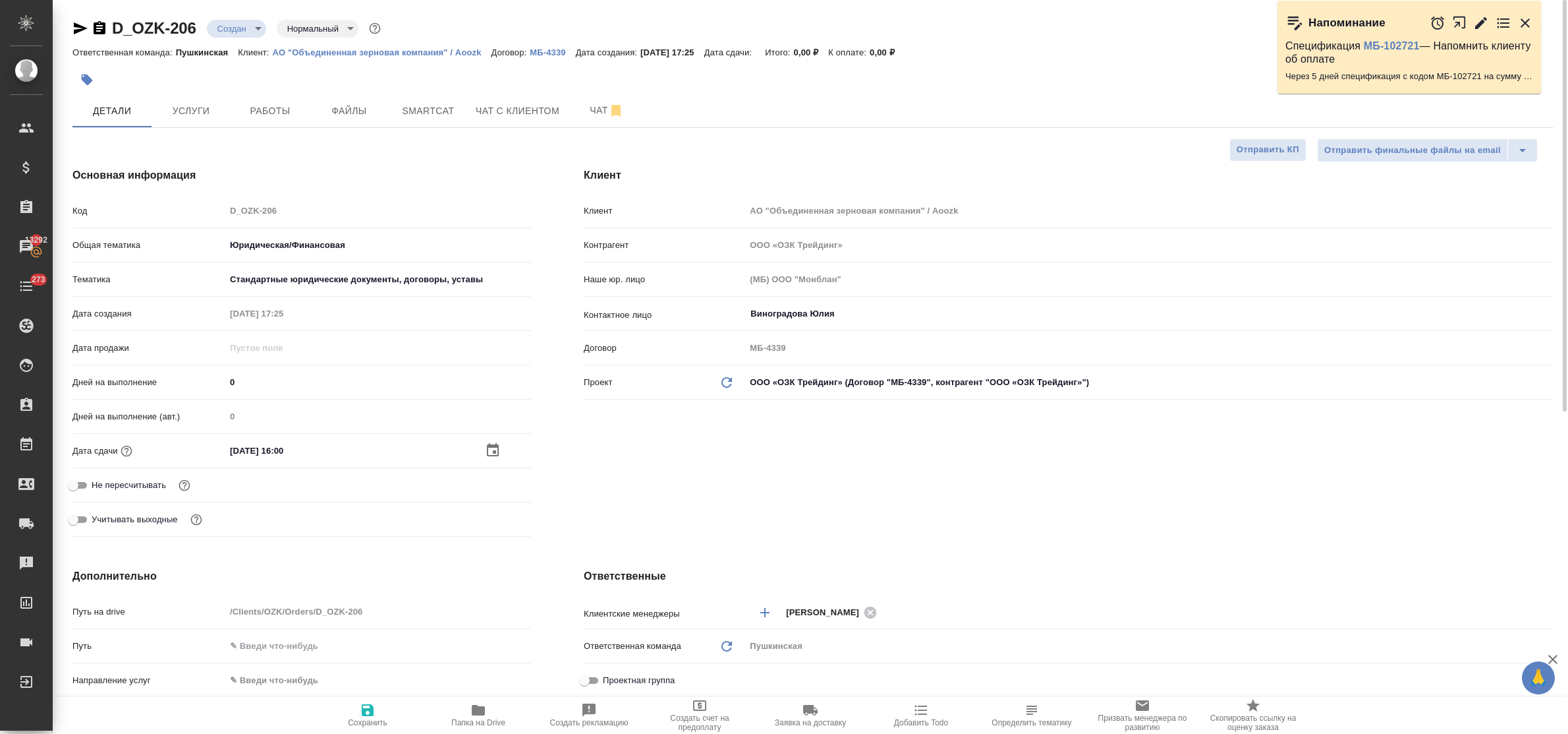
click at [364, 710] on icon "button" at bounding box center [367, 710] width 12 height 12
type textarea "x"
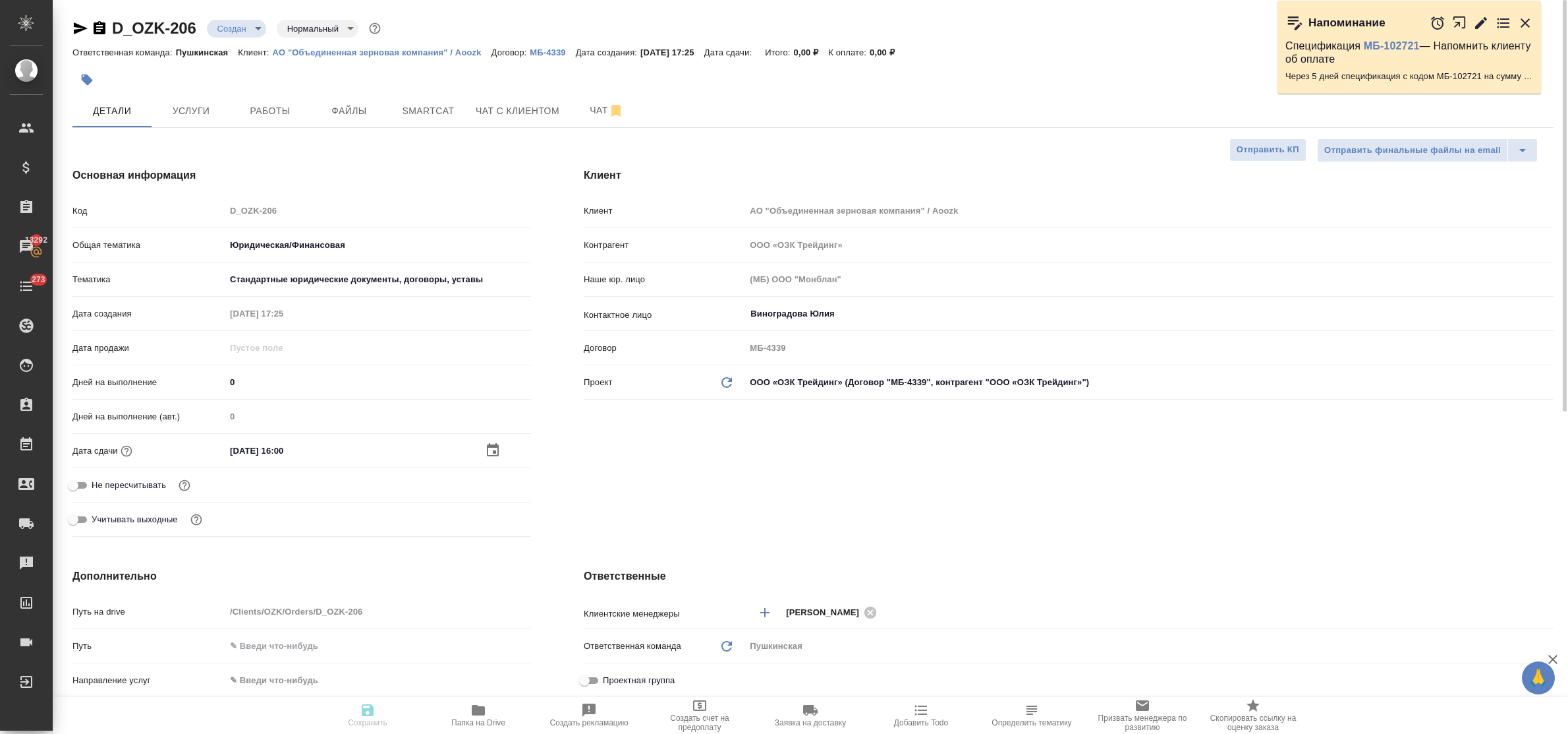
type textarea "x"
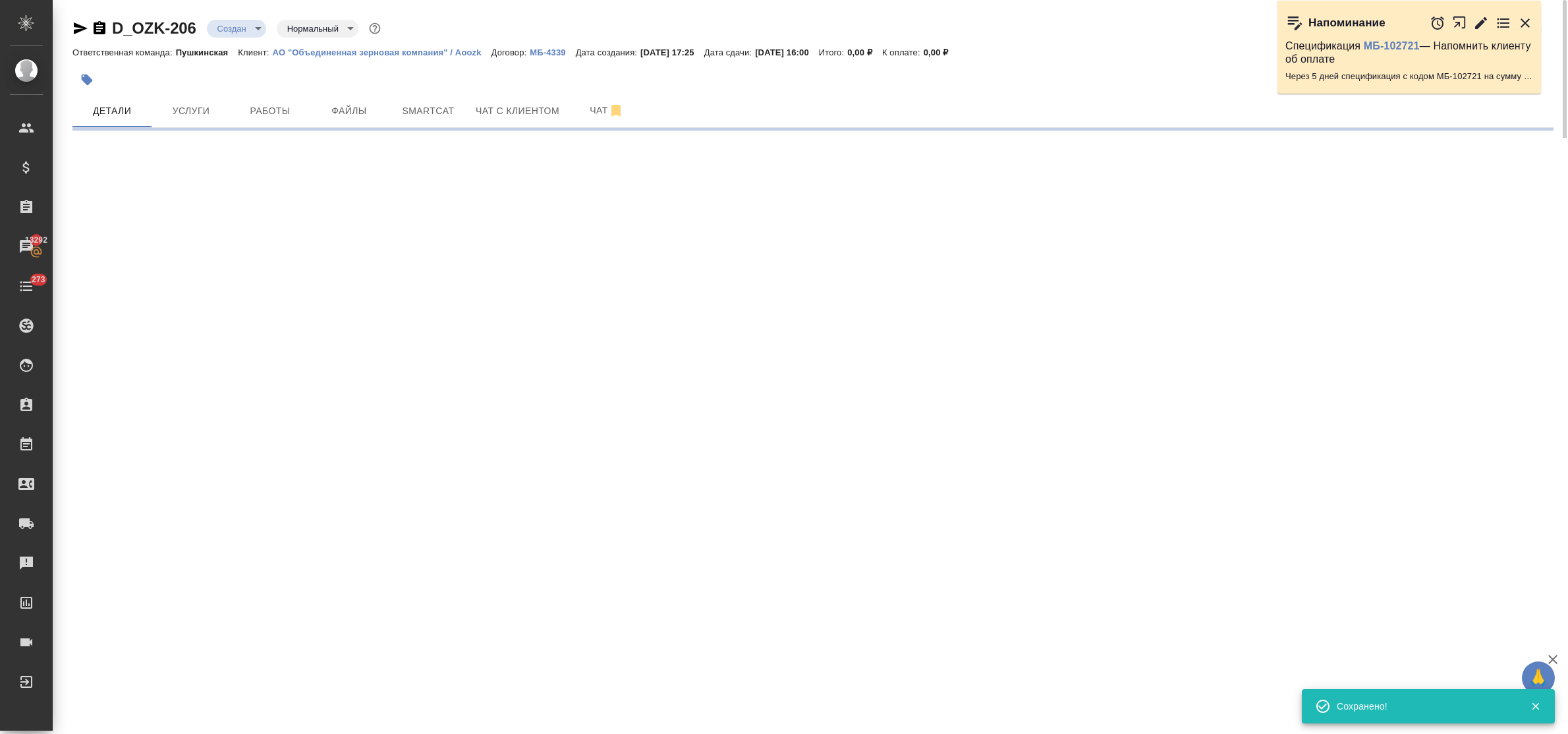
select select "RU"
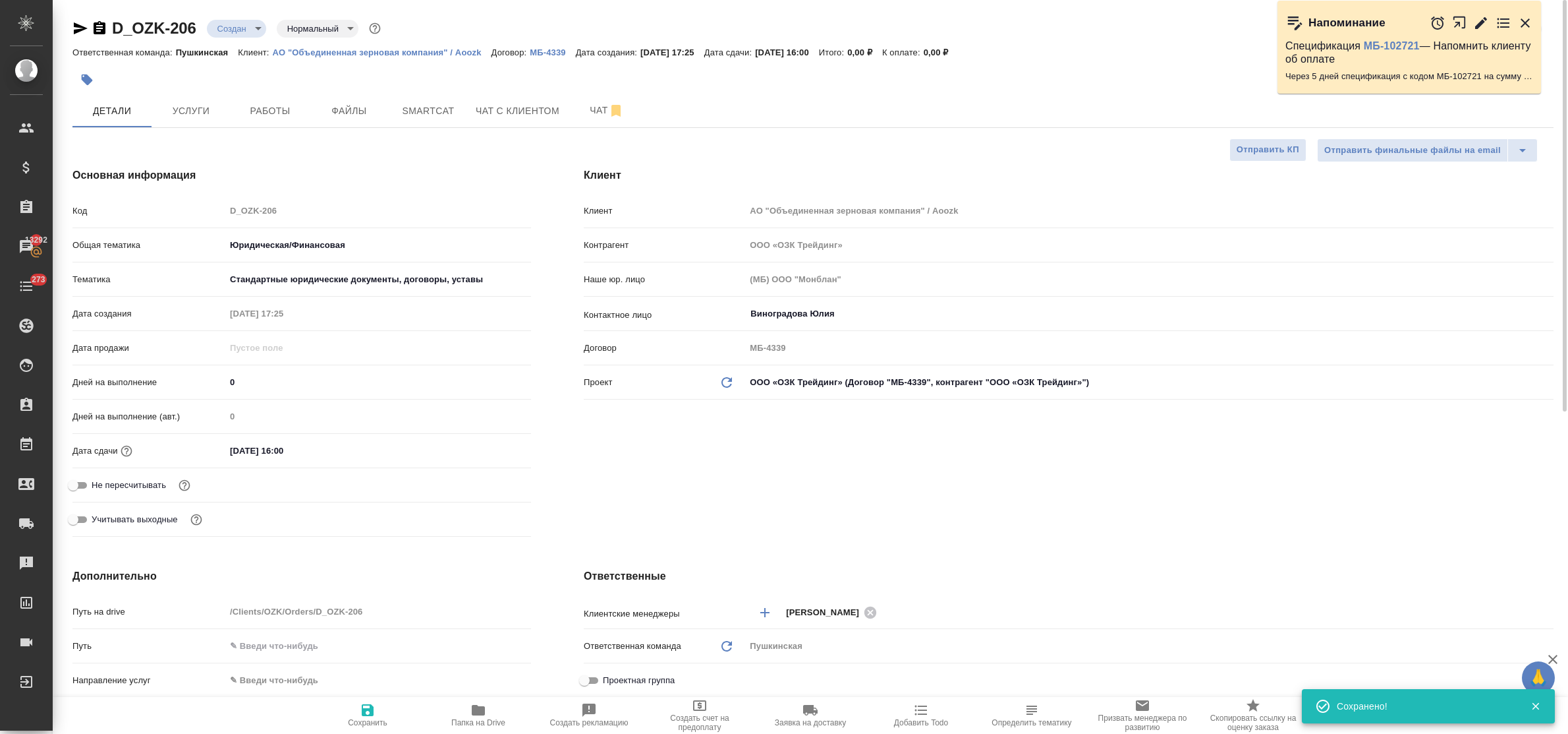
type textarea "x"
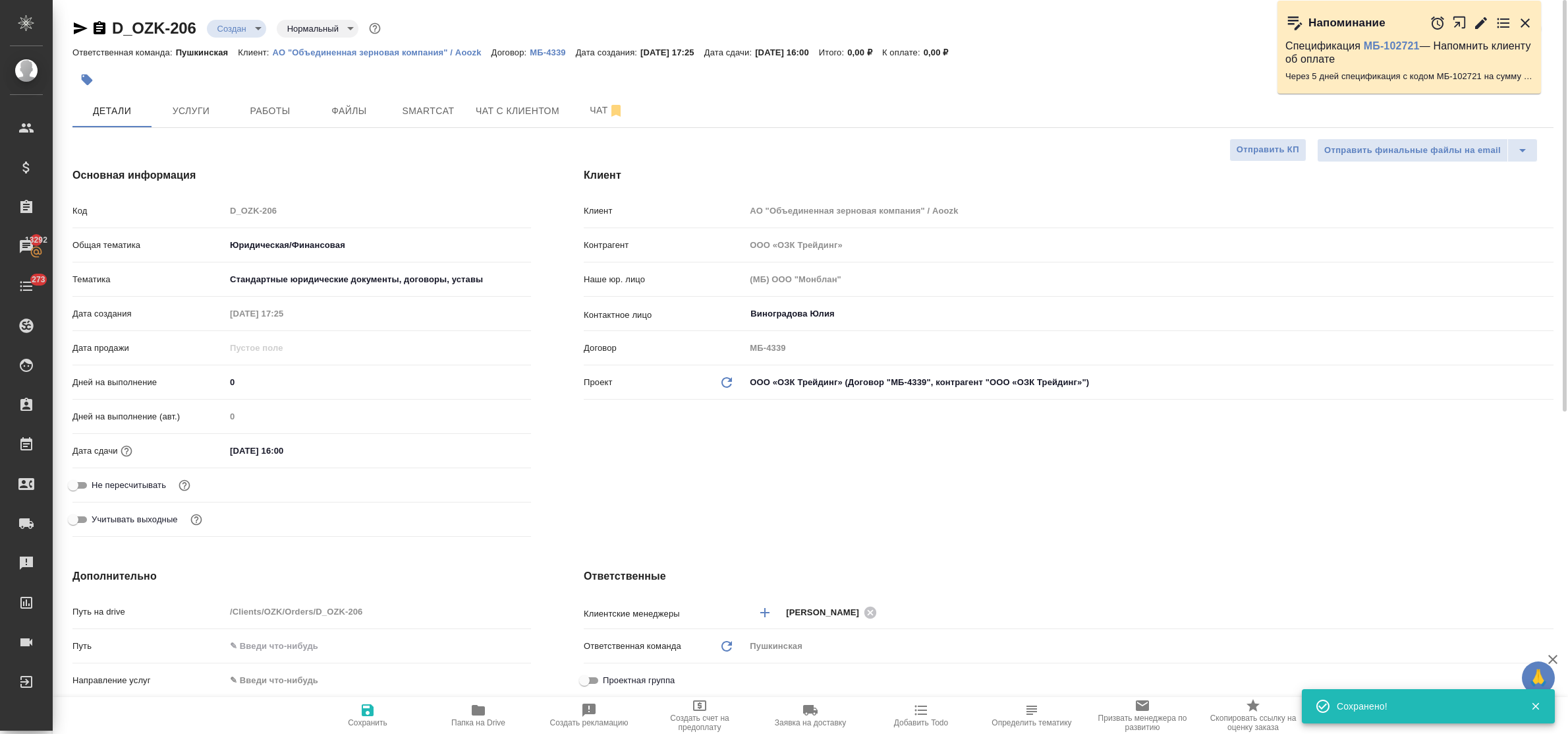
type textarea "x"
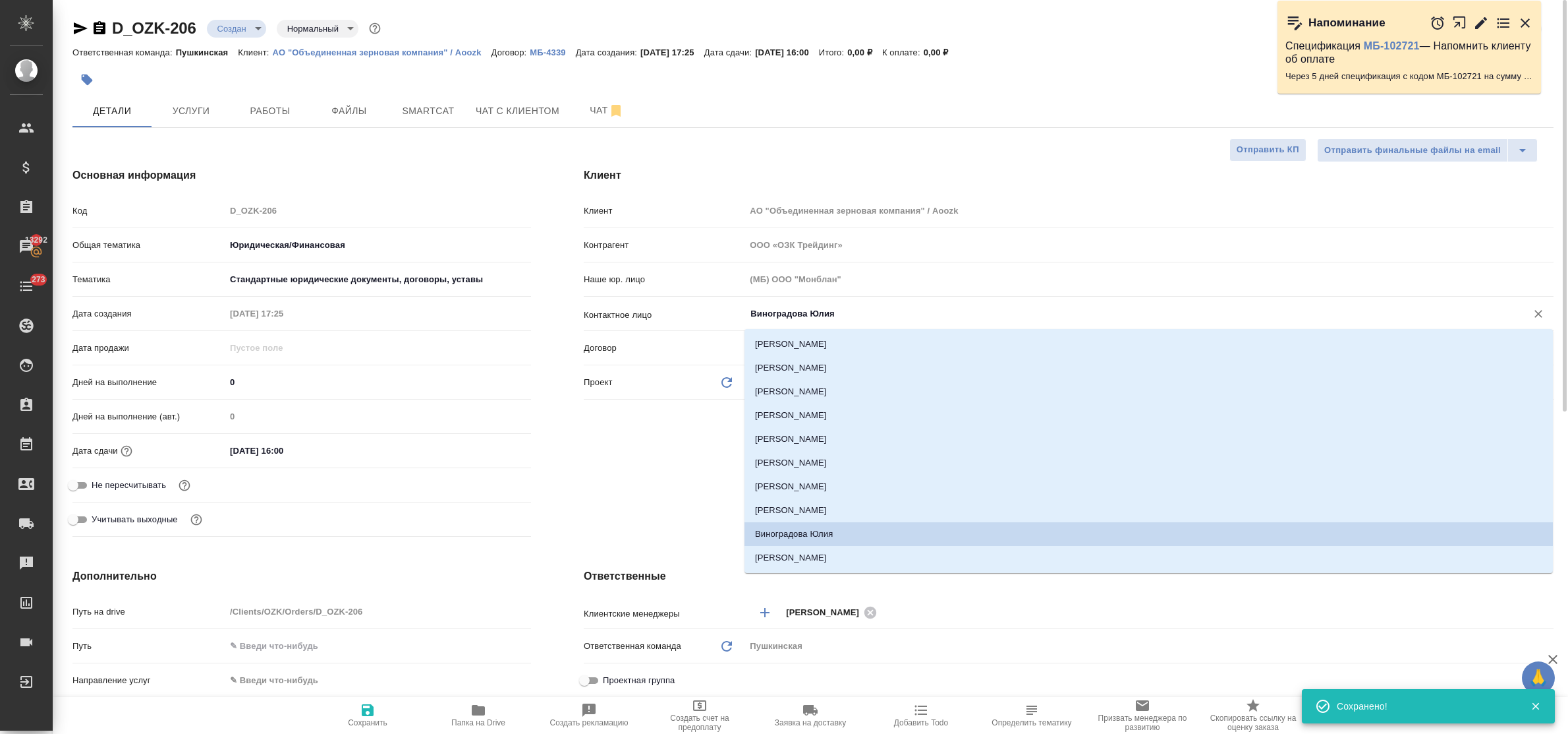
click at [853, 320] on input "Виноградова Юлия" at bounding box center [1127, 313] width 756 height 16
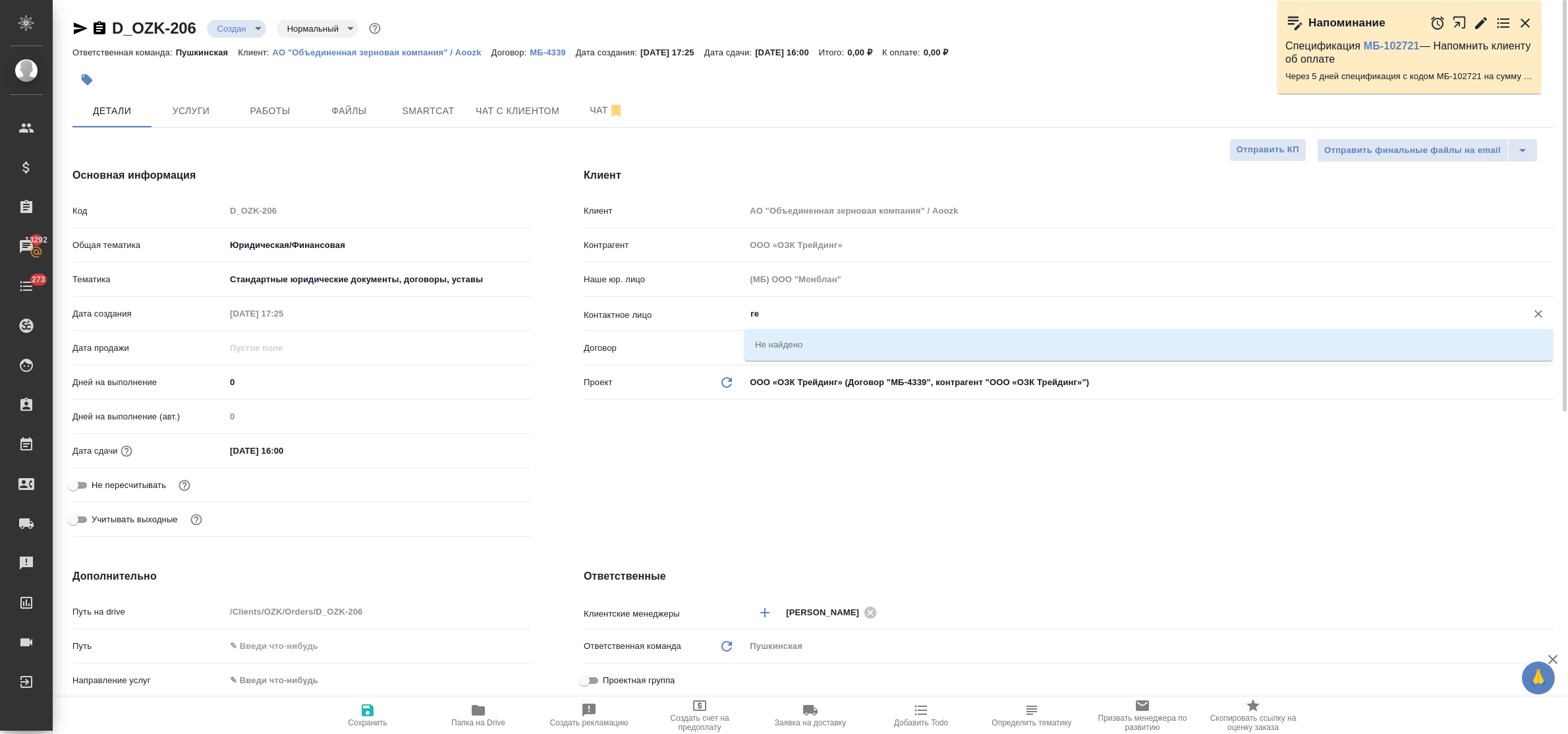
type input "г"
type textarea "x"
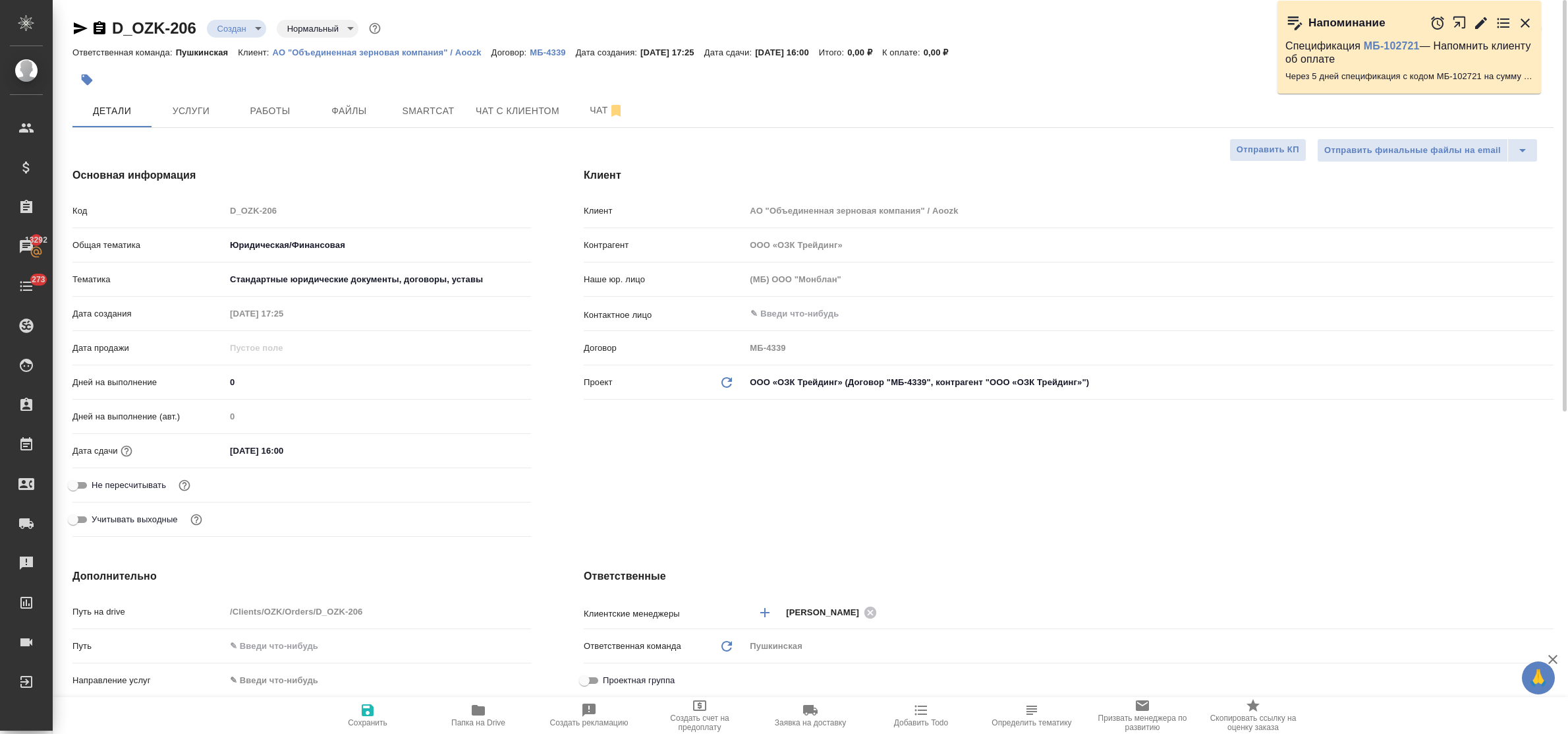
type textarea "x"
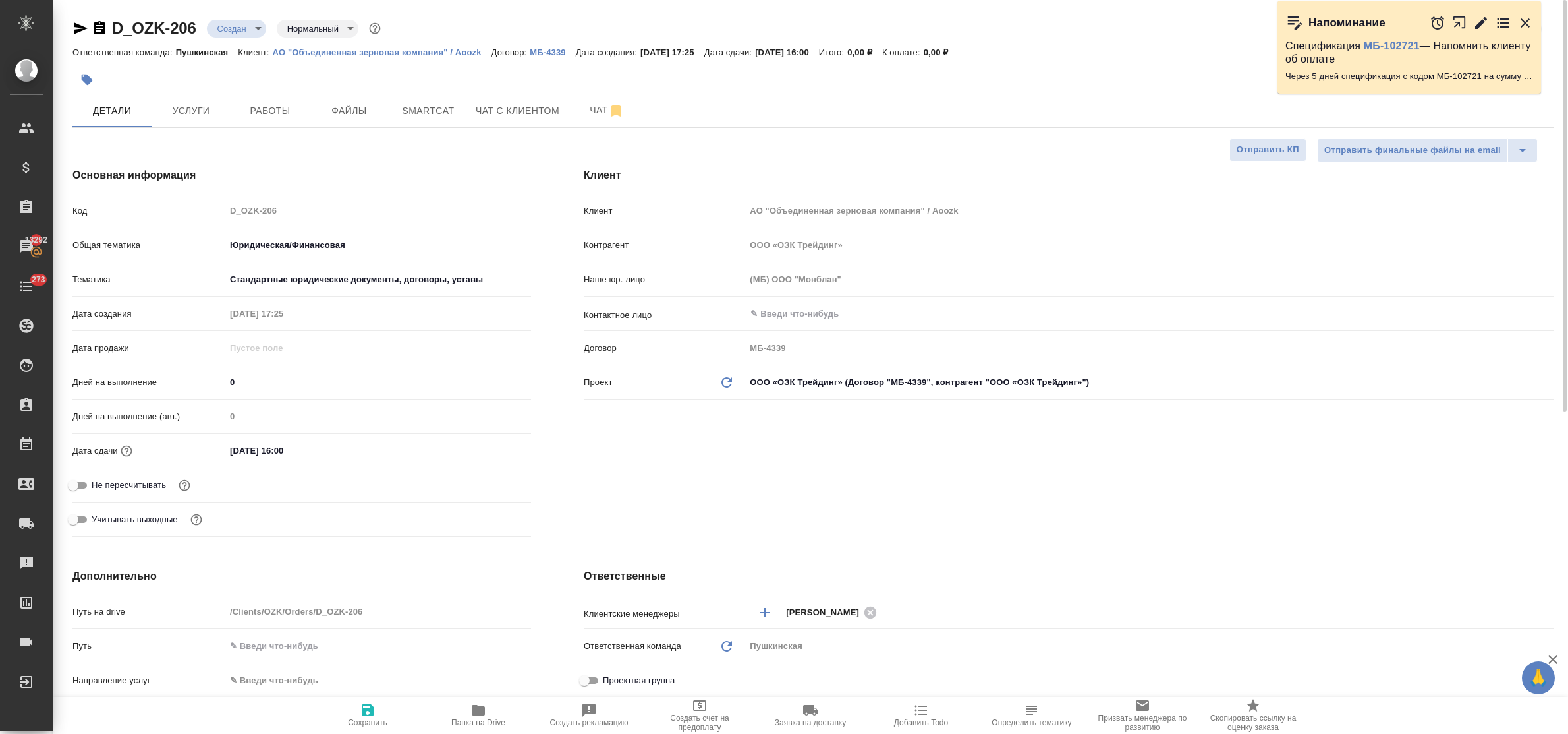
type textarea "x"
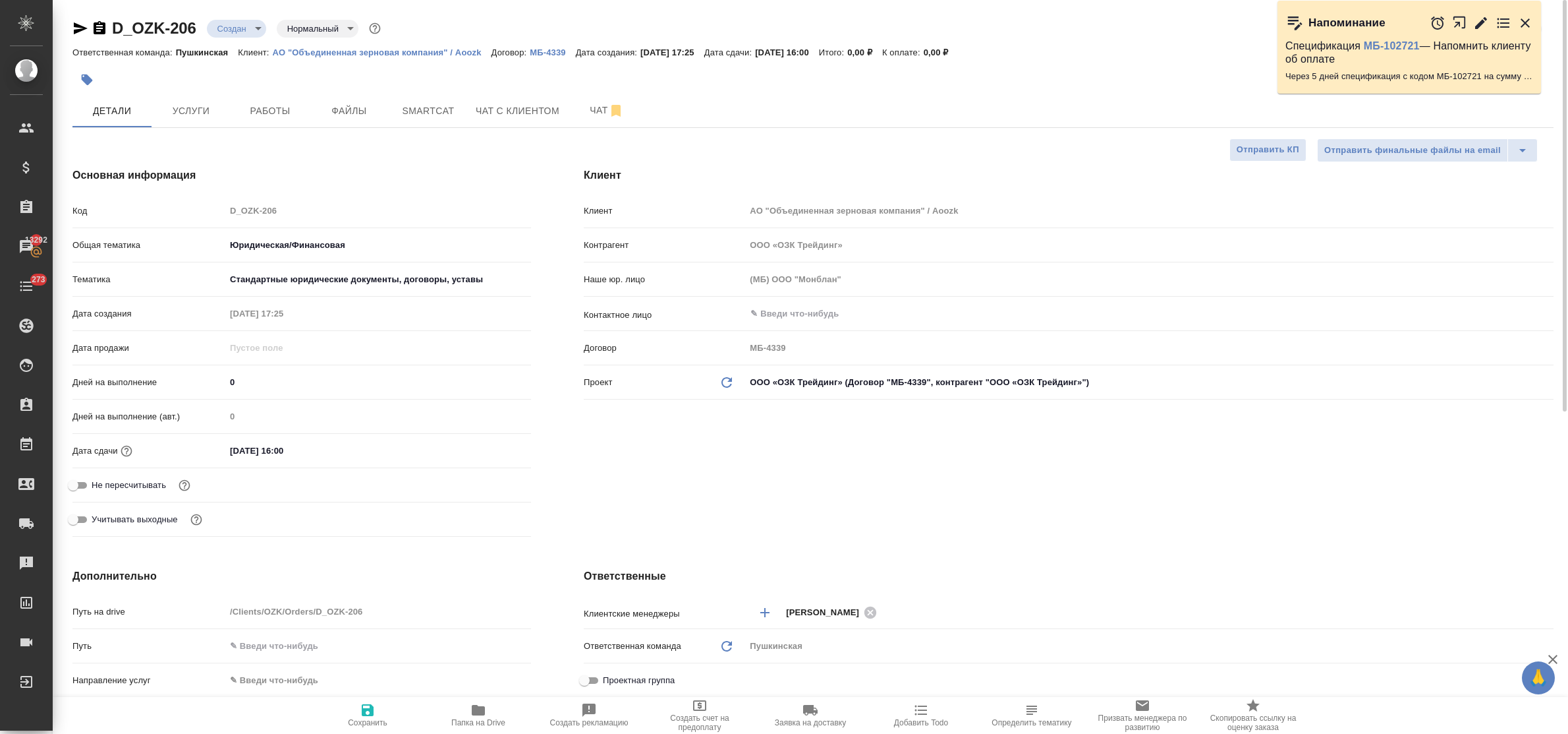
type textarea "x"
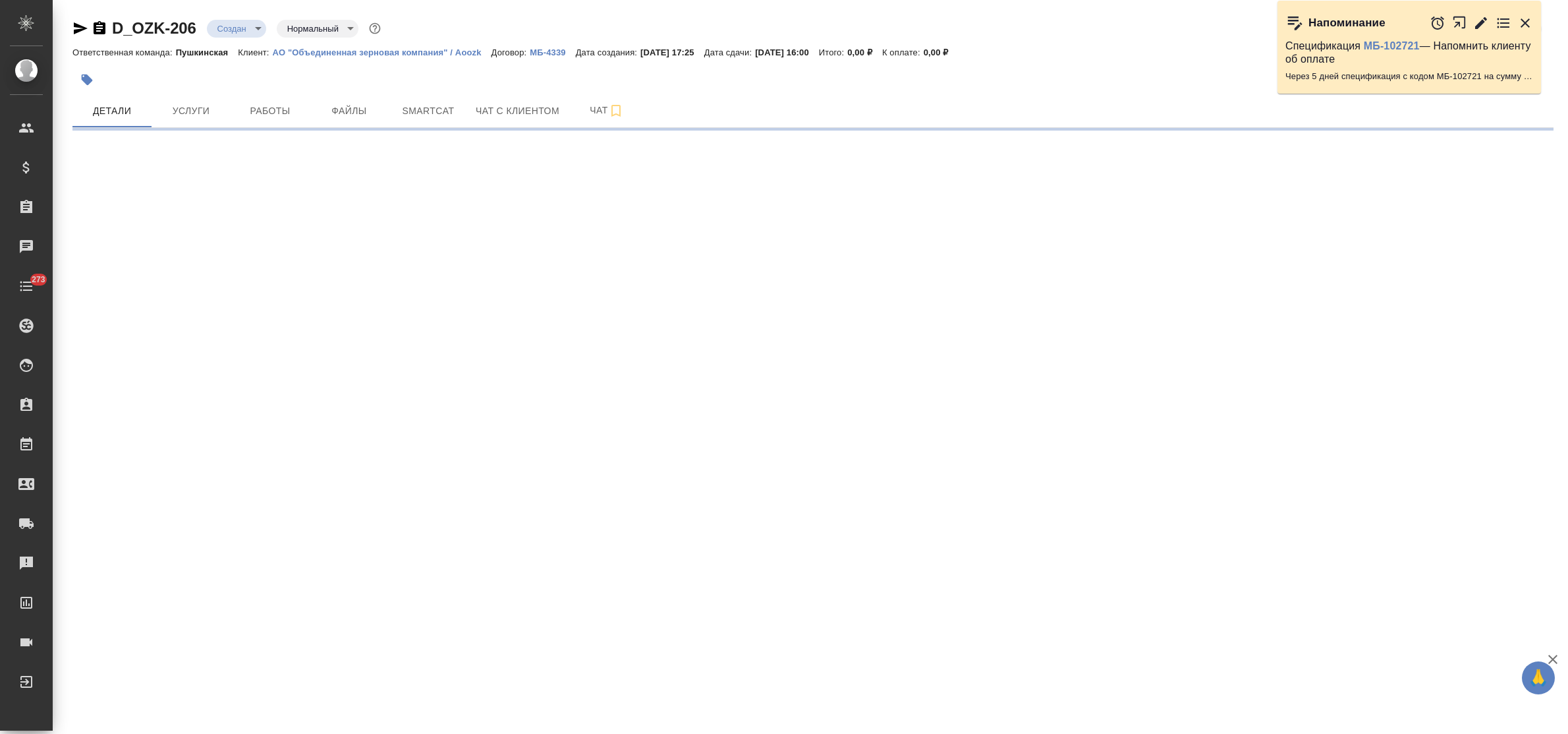
select select "RU"
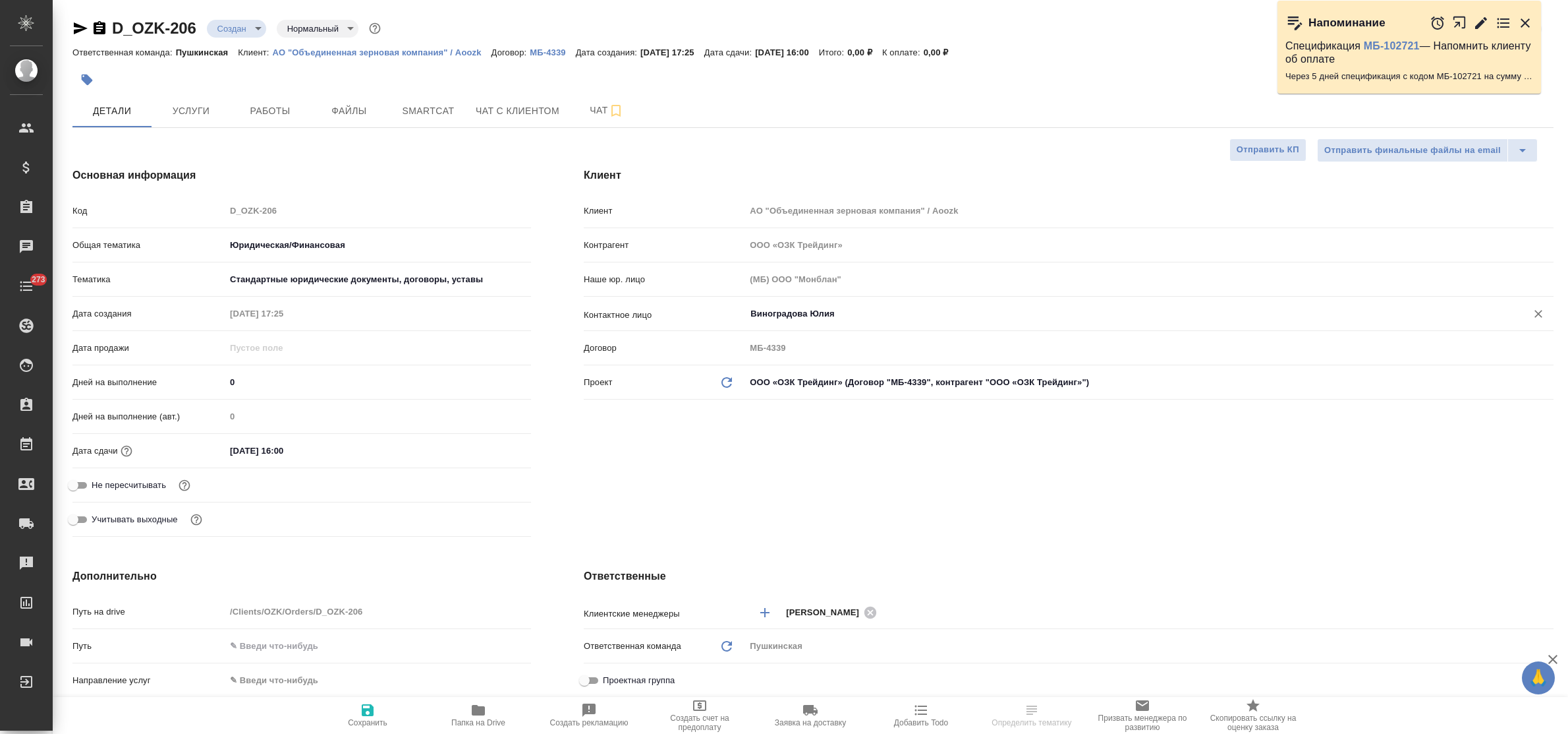
type textarea "x"
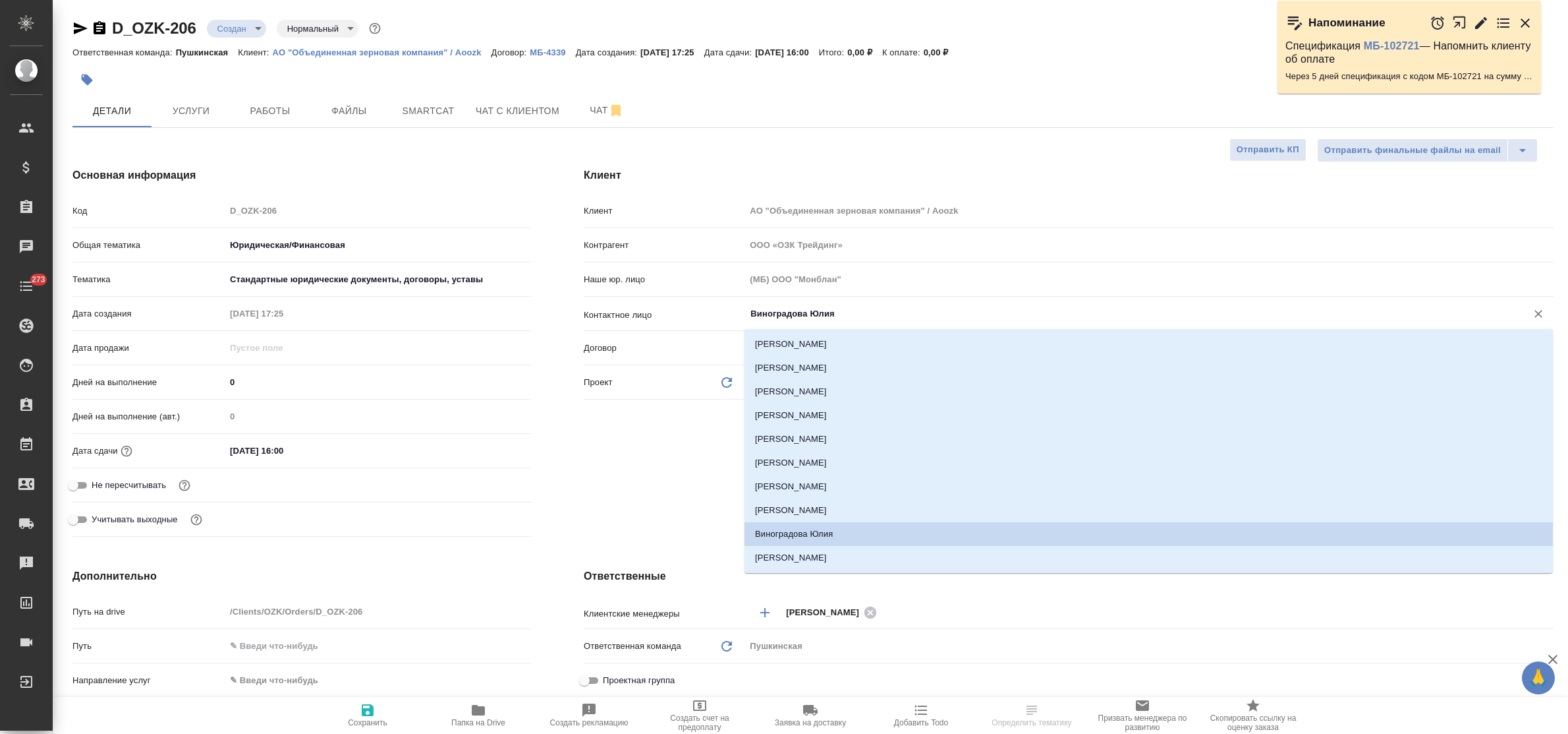
click at [854, 315] on input "Виноградова Юлия" at bounding box center [1127, 313] width 756 height 16
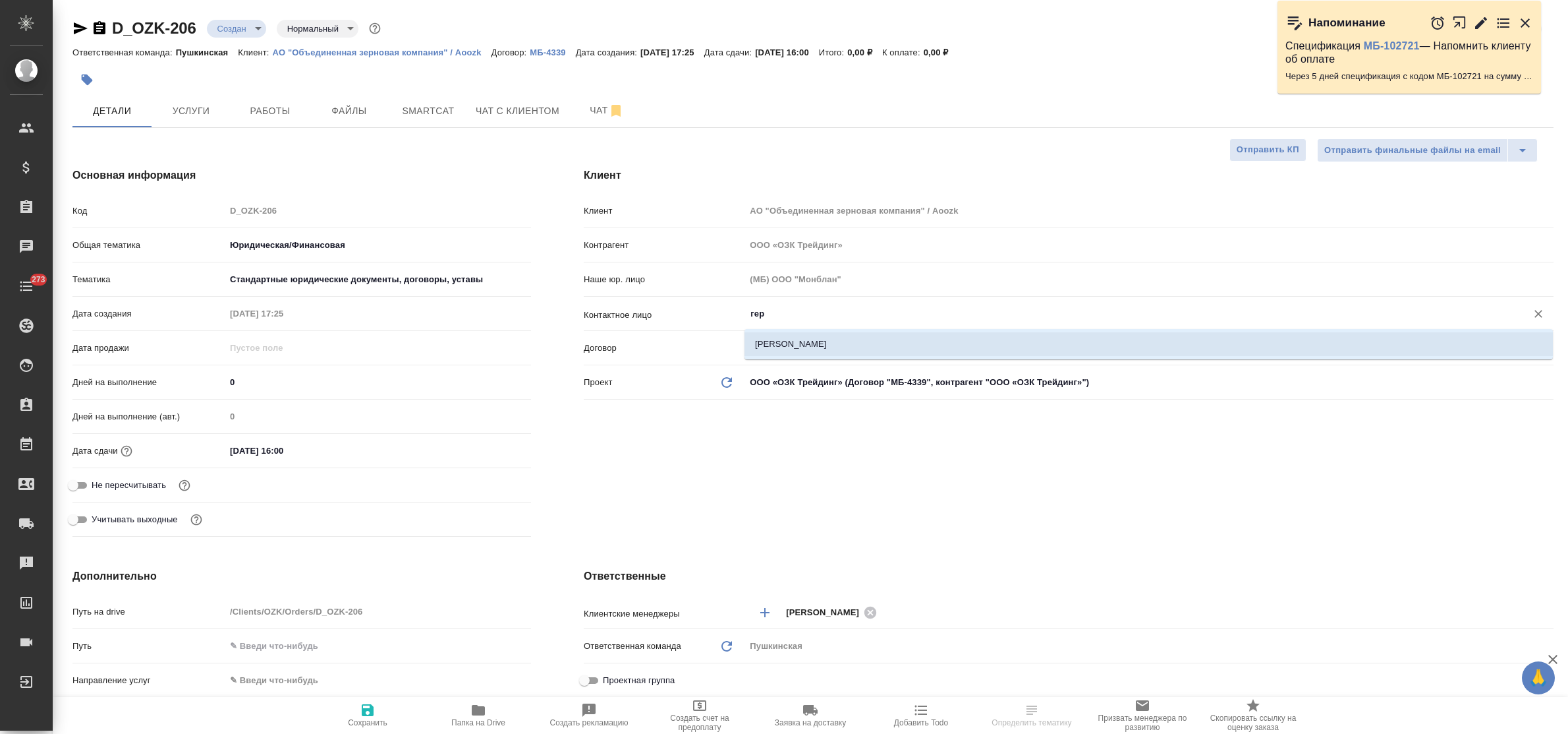
click at [854, 348] on li "Геращенкова Екатерина" at bounding box center [1149, 343] width 809 height 24
type input "Геращенкова Екатерина"
type textarea "x"
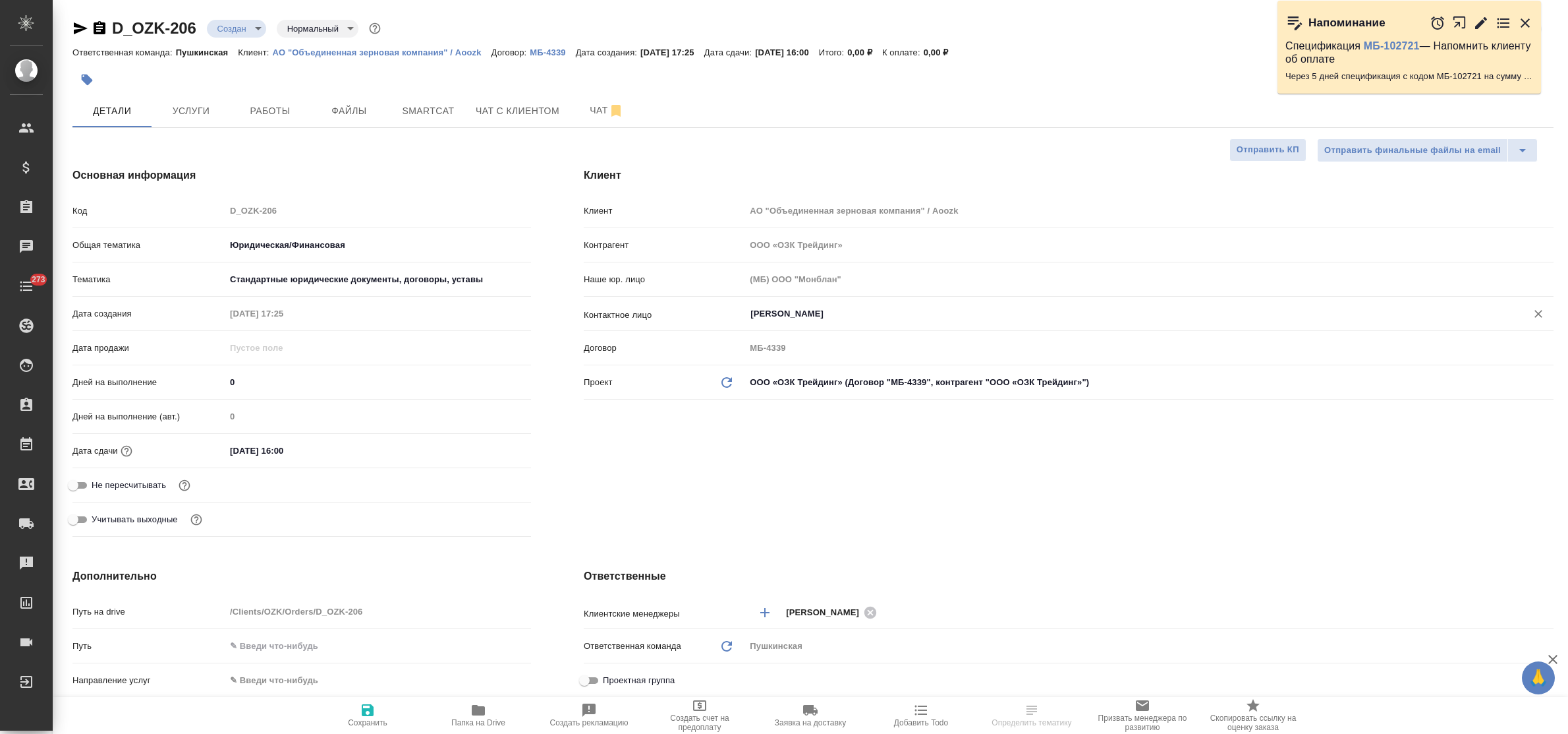
type input "Геращенкова Екатерина"
click at [371, 709] on icon "button" at bounding box center [367, 710] width 12 height 12
type textarea "x"
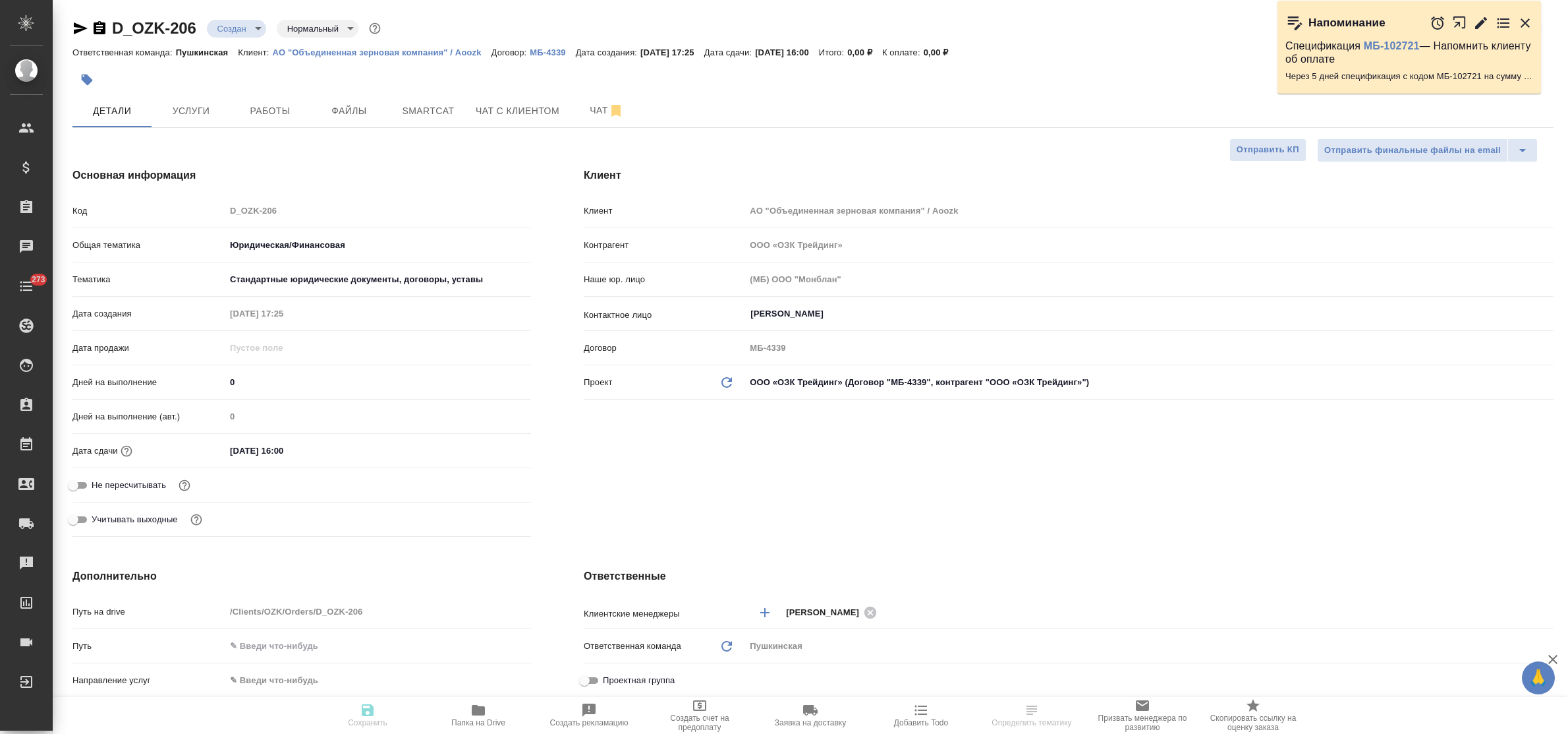
type textarea "x"
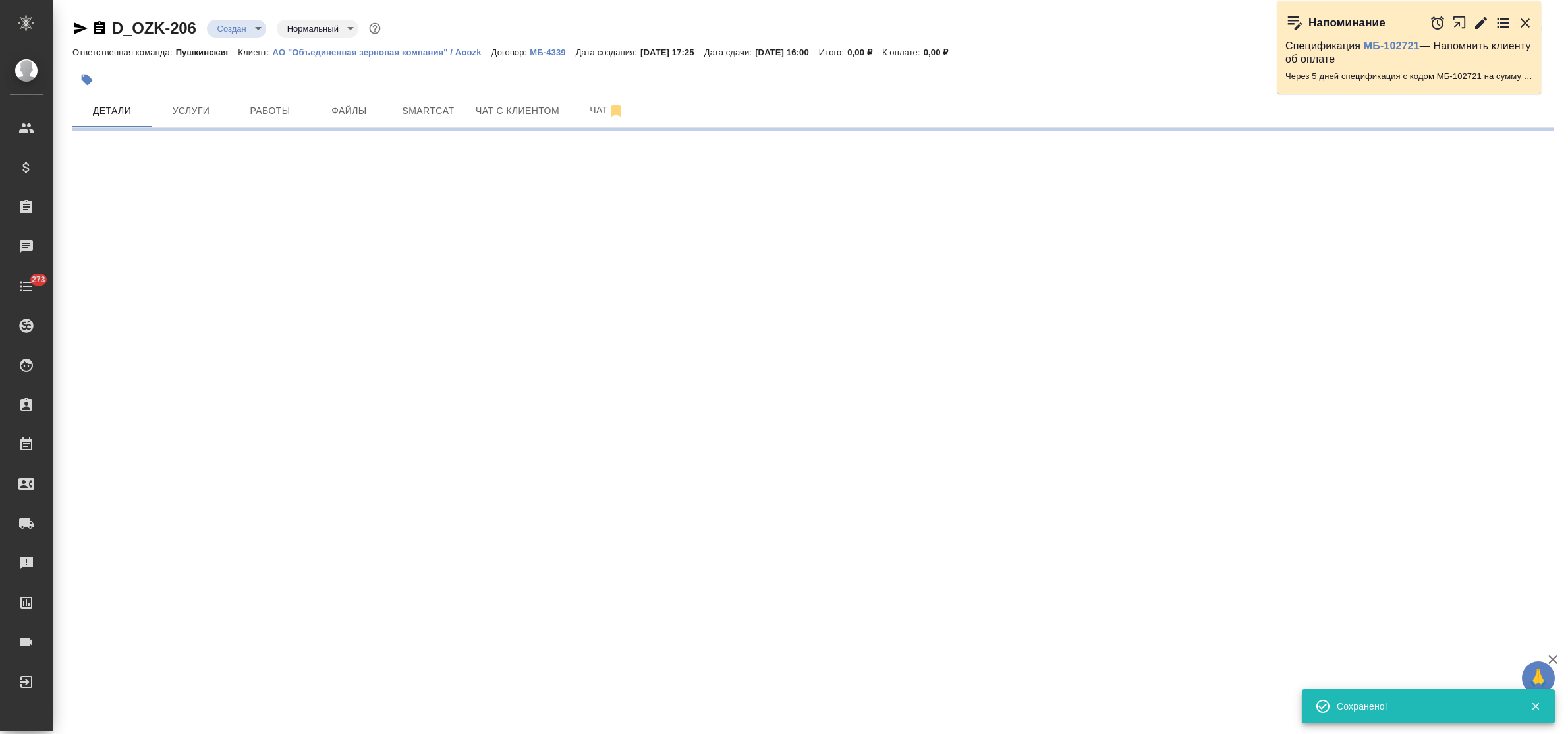
type input "holyTrinity"
select select "RU"
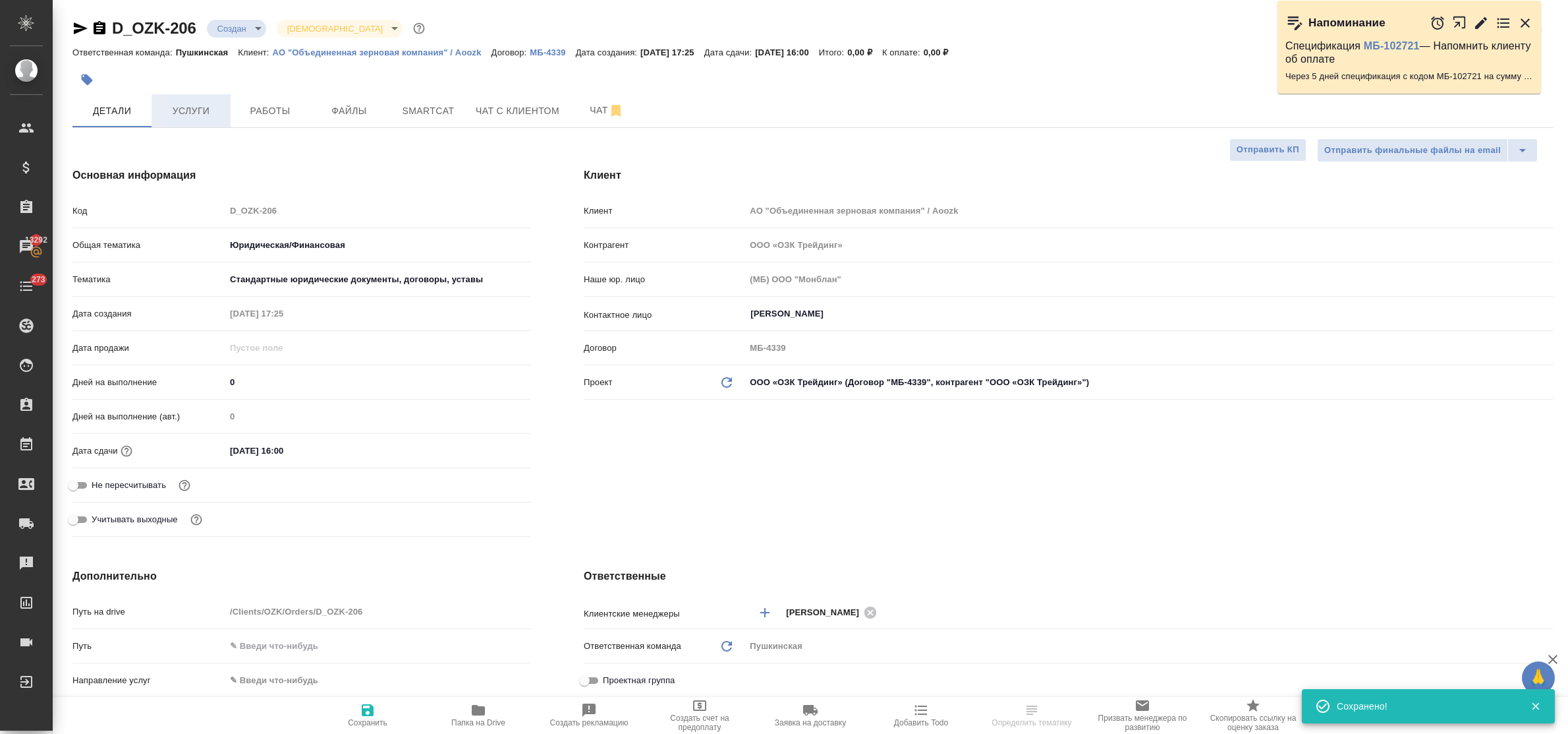
type textarea "x"
click at [185, 110] on span "Услуги" at bounding box center [191, 111] width 64 height 17
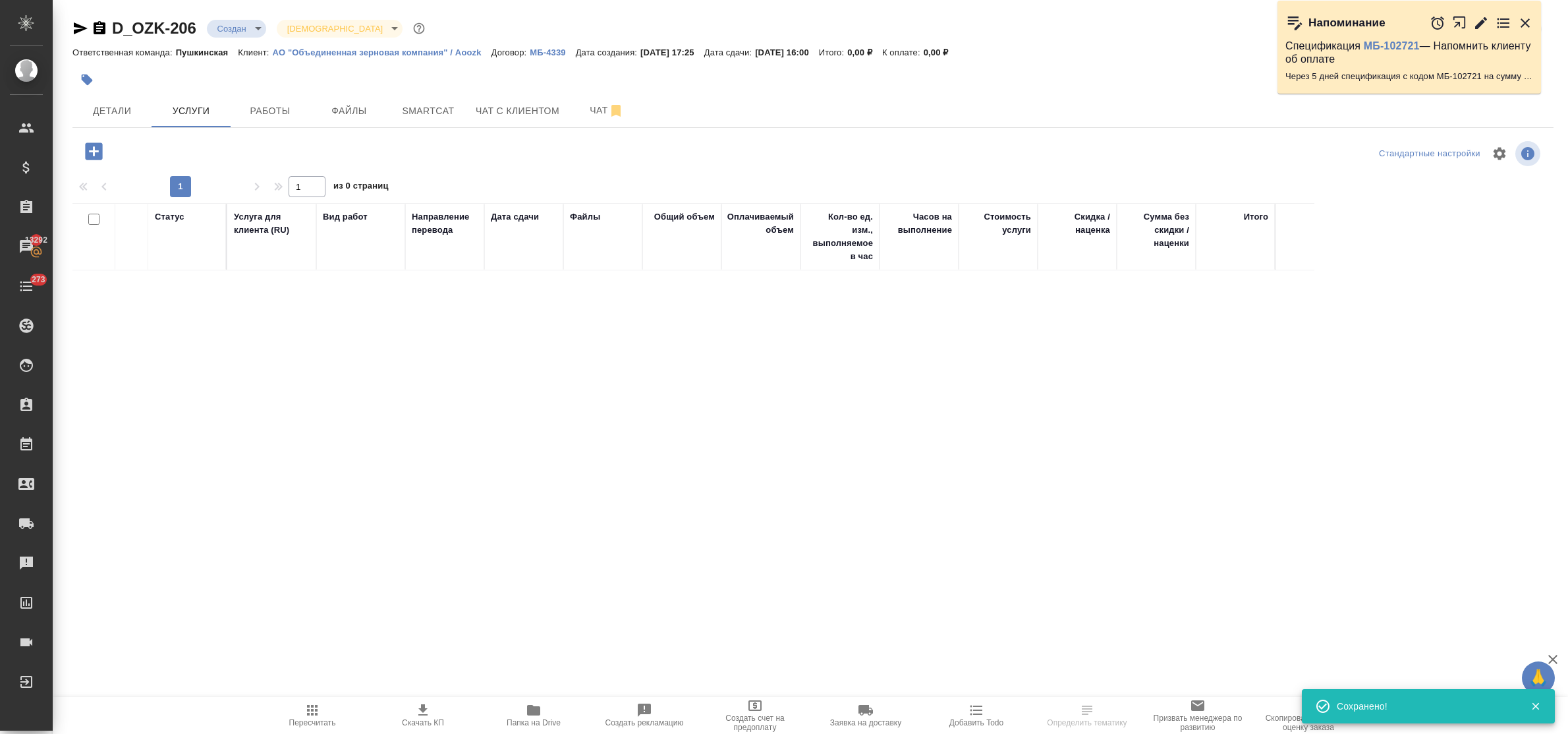
click at [92, 150] on icon "button" at bounding box center [94, 151] width 23 height 23
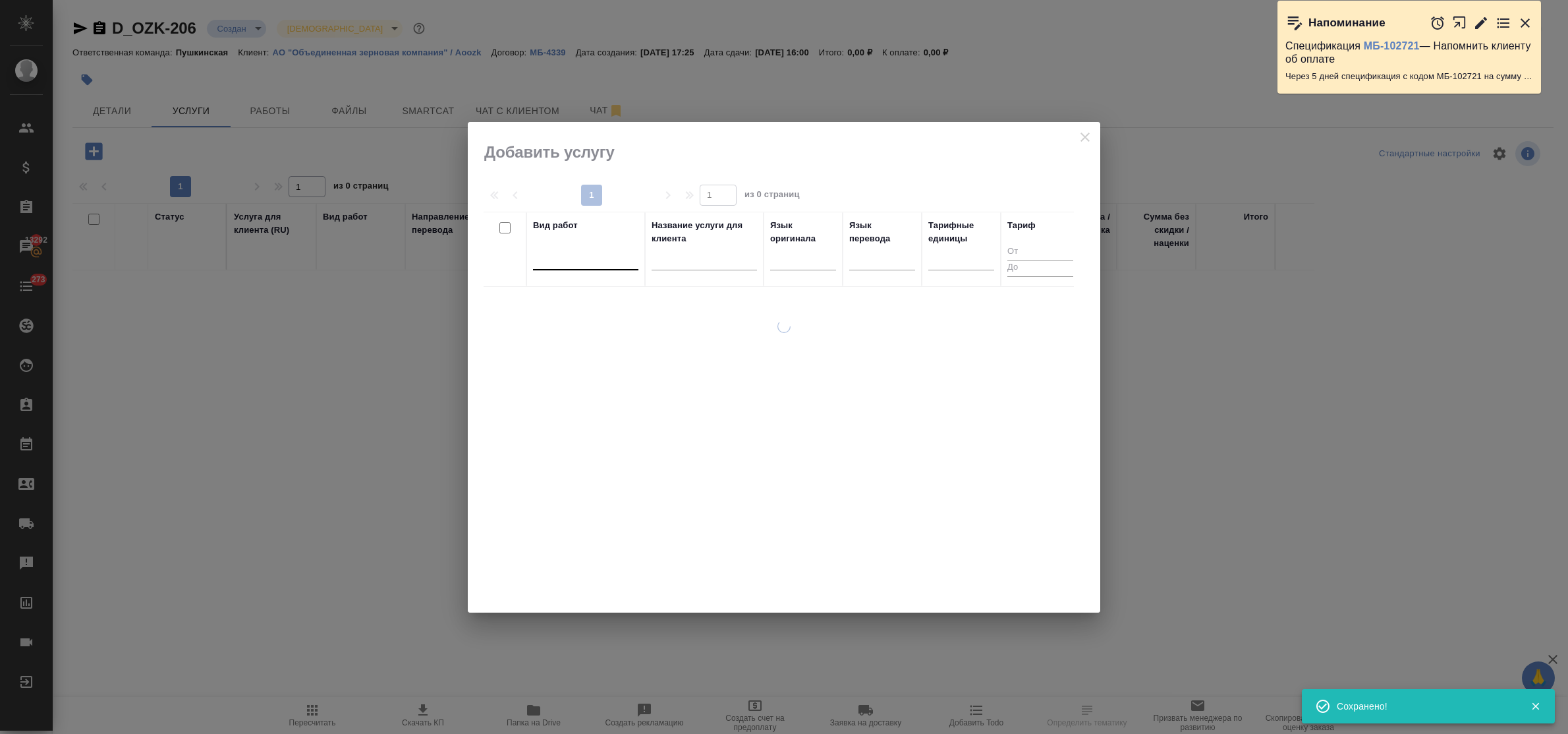
click at [590, 268] on div at bounding box center [586, 258] width 106 height 25
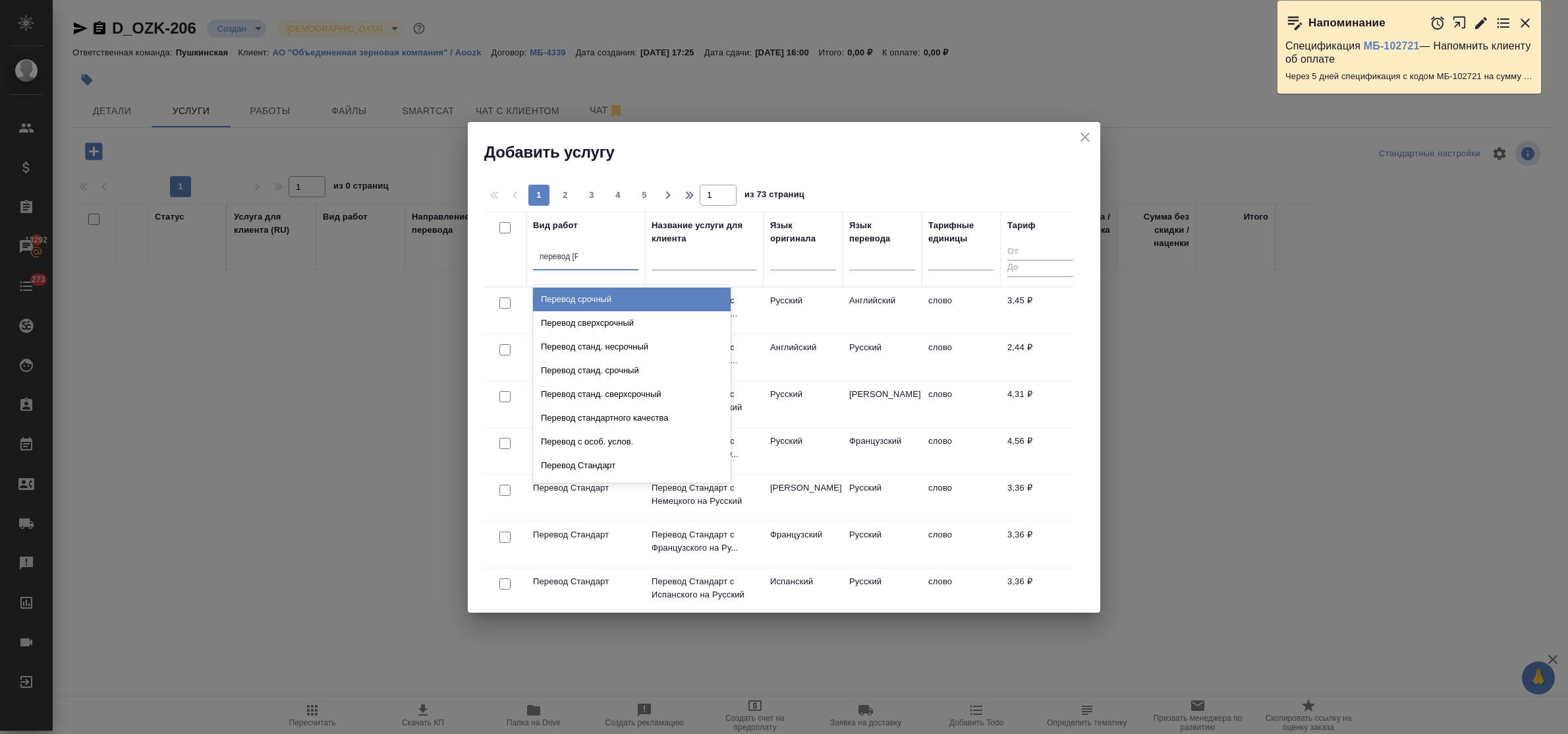
type input "перевод ст"
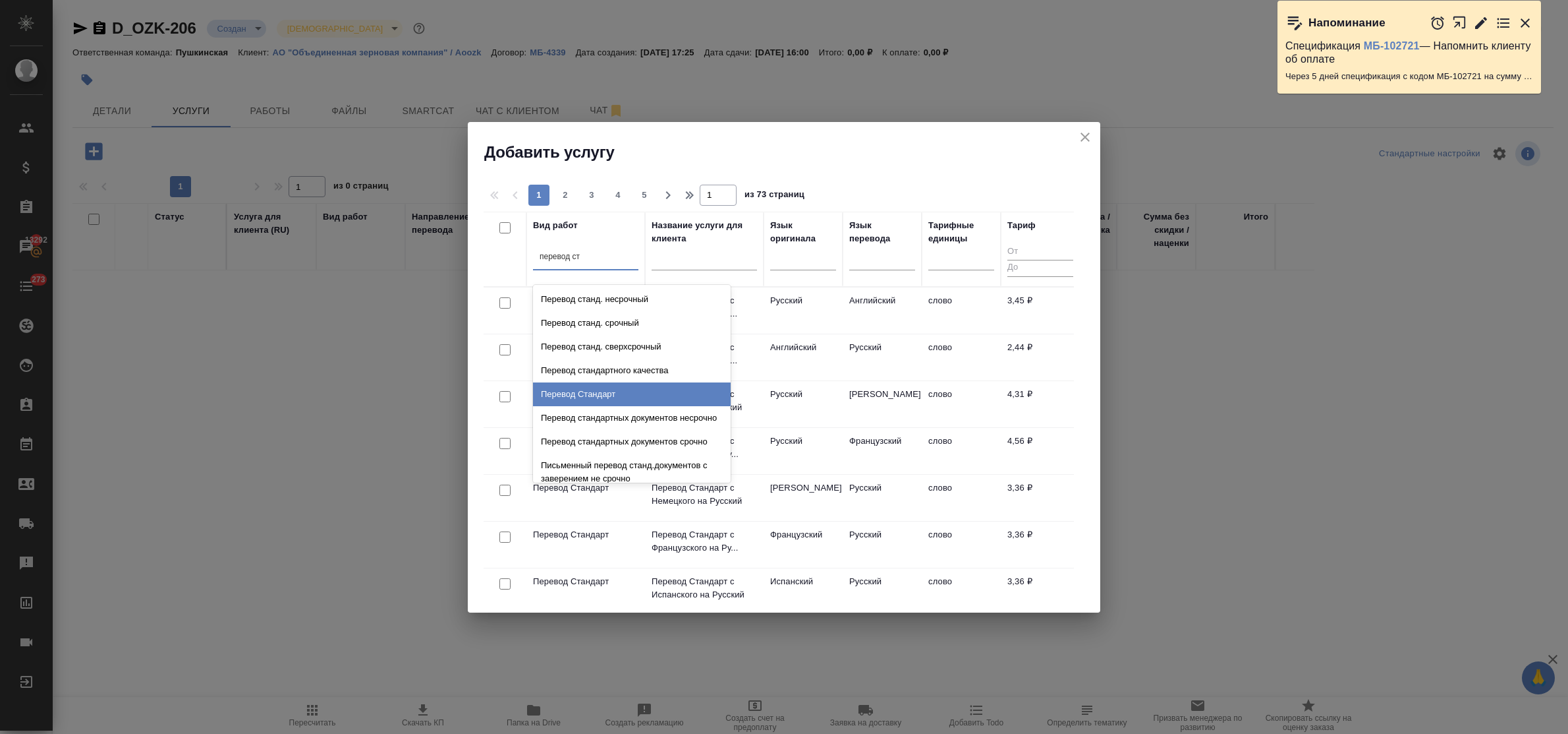
click at [612, 394] on div "Перевод Стандарт" at bounding box center [632, 394] width 198 height 24
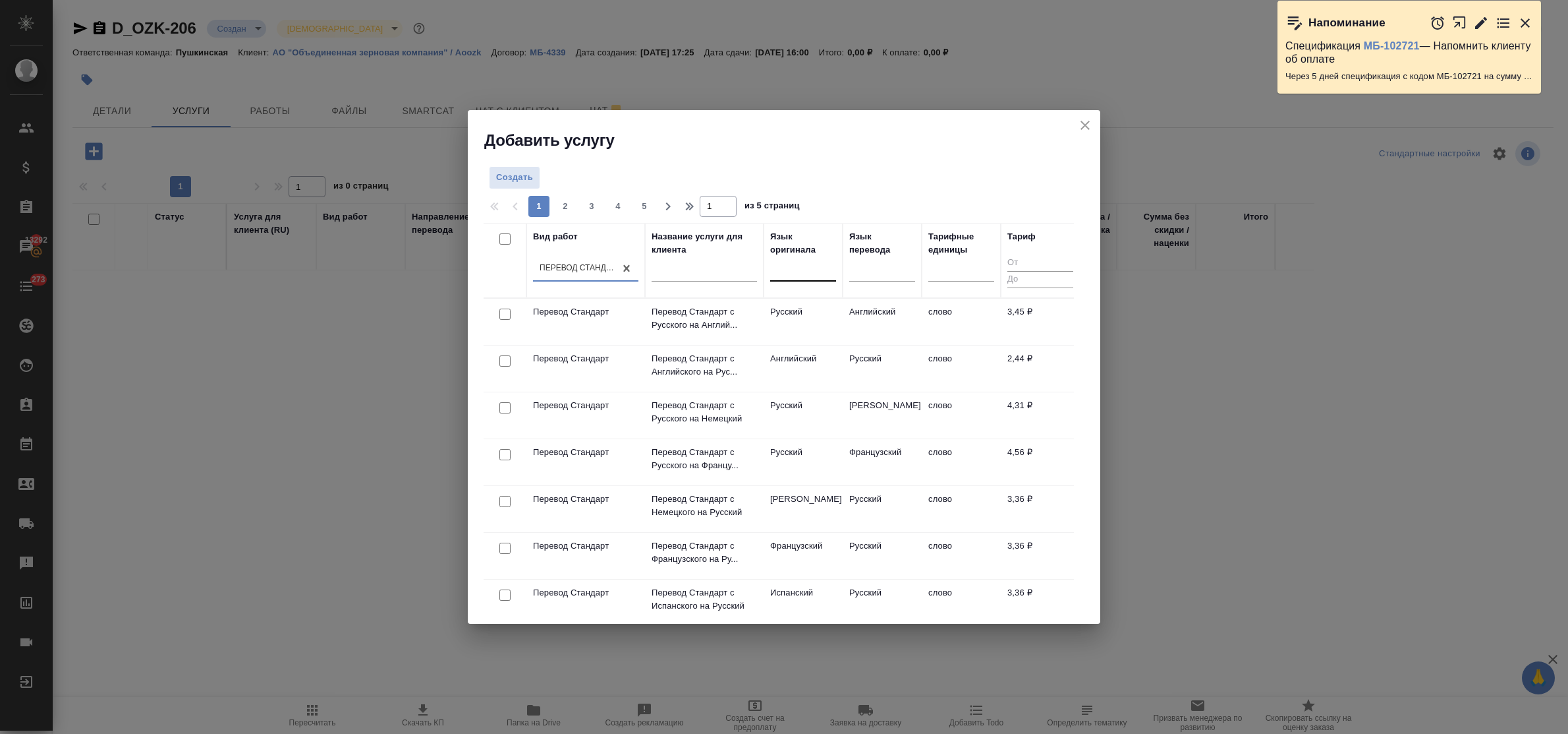
click at [785, 272] on div at bounding box center [803, 268] width 66 height 19
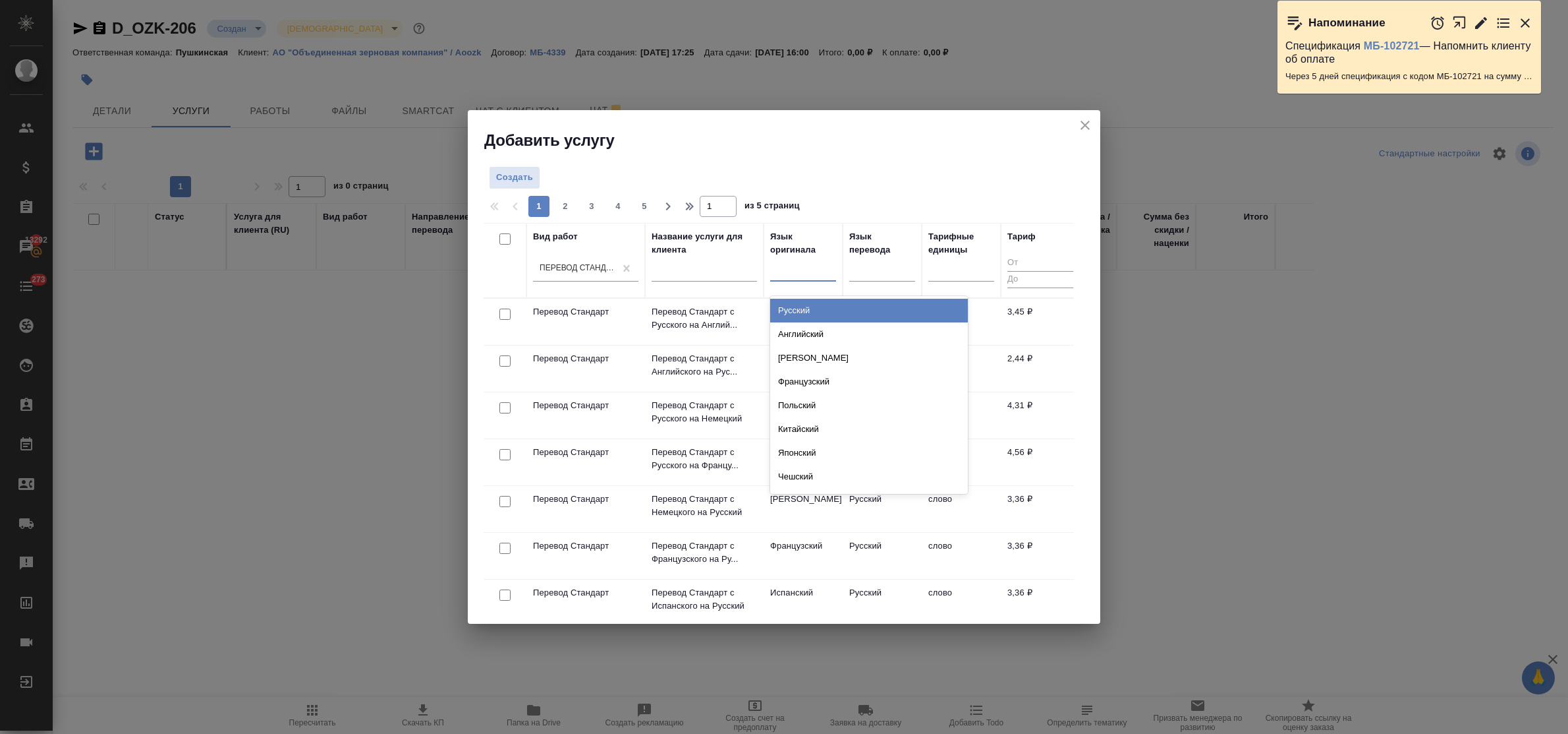
click at [801, 308] on div "Русский" at bounding box center [869, 310] width 198 height 24
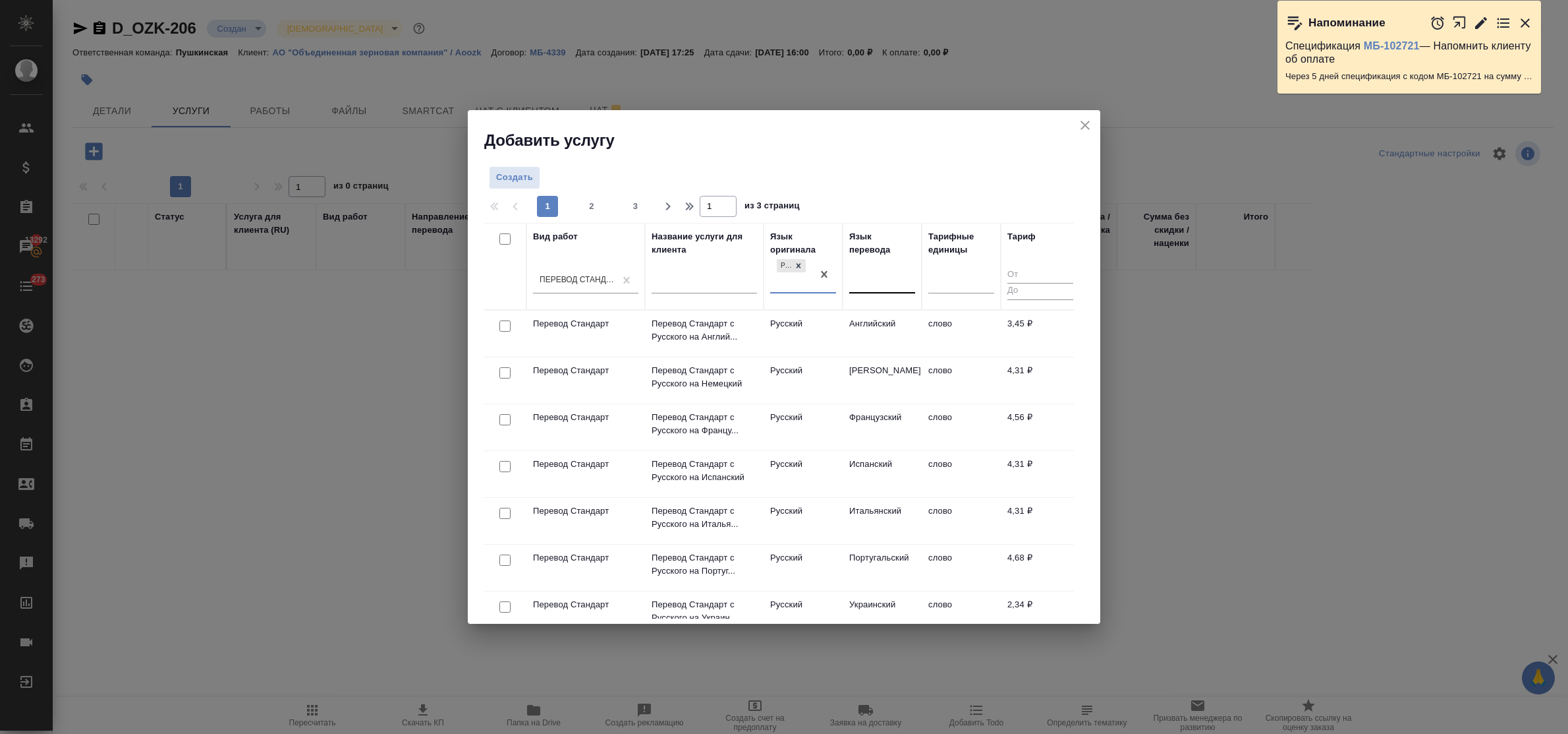
click at [890, 283] on div at bounding box center [882, 279] width 66 height 19
type input "тур"
click at [884, 320] on div "Турецкий" at bounding box center [948, 321] width 198 height 24
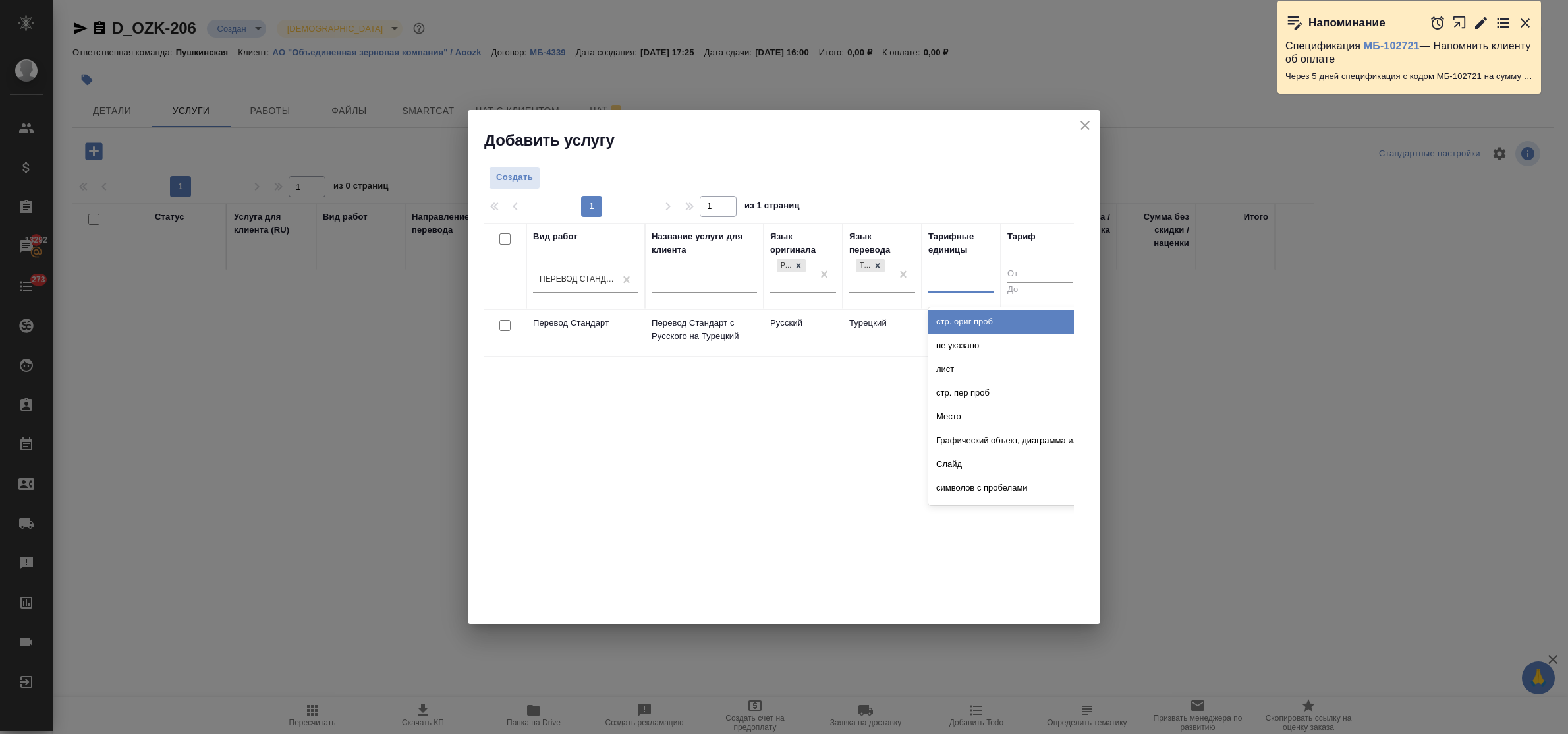
click at [952, 285] on div at bounding box center [961, 279] width 66 height 19
type input "сло"
click at [954, 321] on div "слово" at bounding box center [1027, 321] width 198 height 24
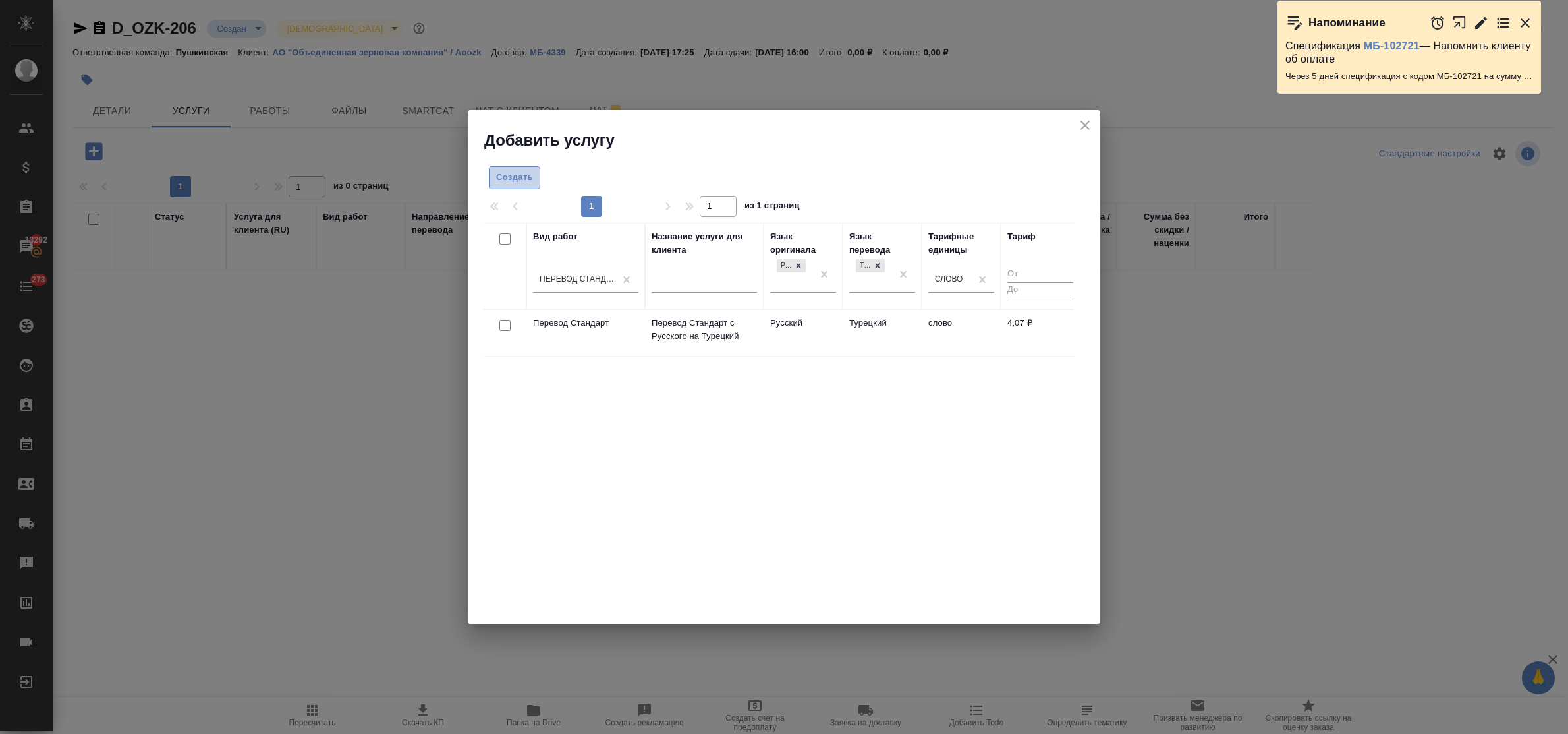
click at [521, 185] on button "Создать" at bounding box center [514, 178] width 51 height 23
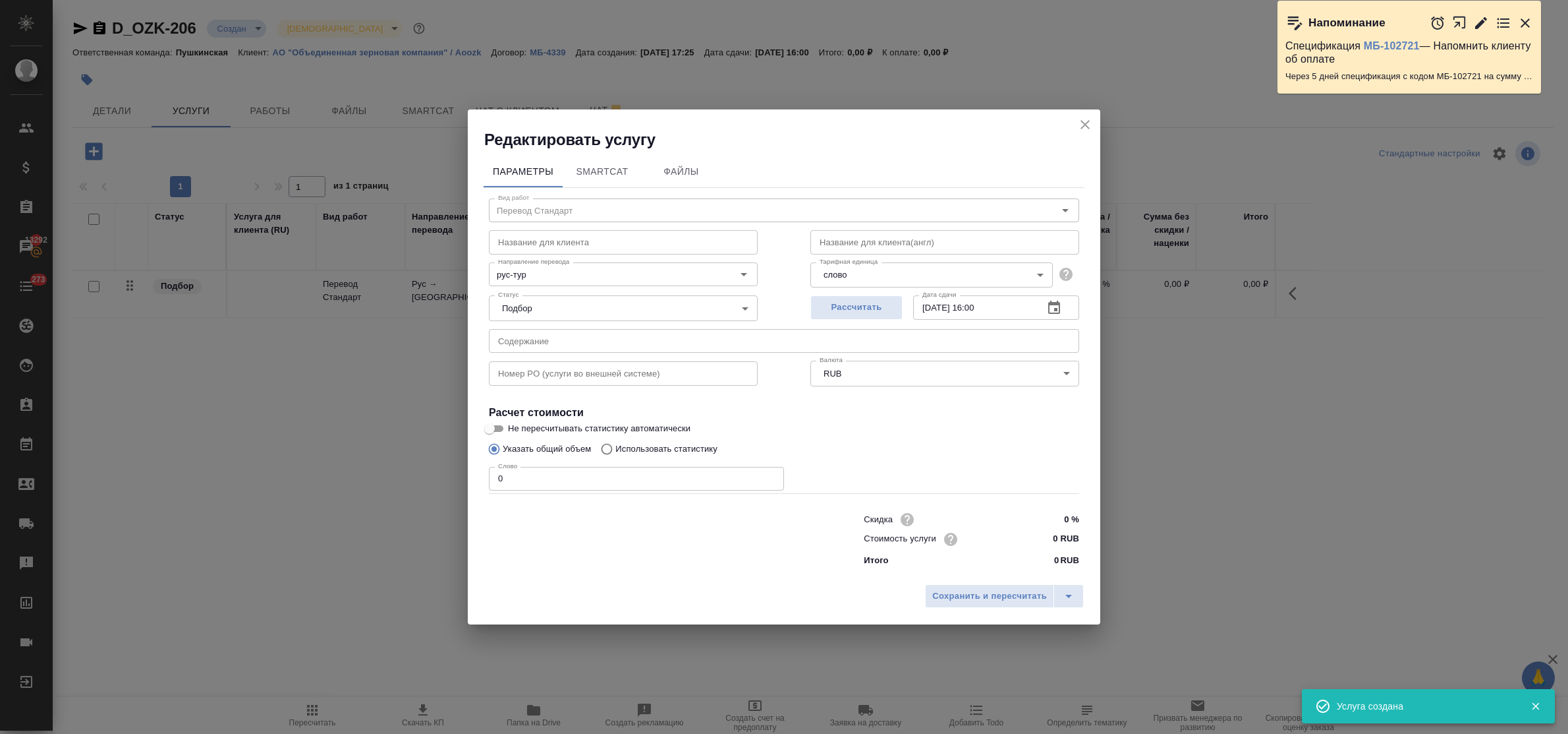
click at [498, 478] on input "0" at bounding box center [636, 478] width 295 height 24
type input "330"
click at [1037, 541] on input "0 RUB" at bounding box center [1055, 538] width 50 height 19
type input "4.10 RUB"
click at [983, 305] on input "[DATE] 16:00" at bounding box center [973, 306] width 120 height 24
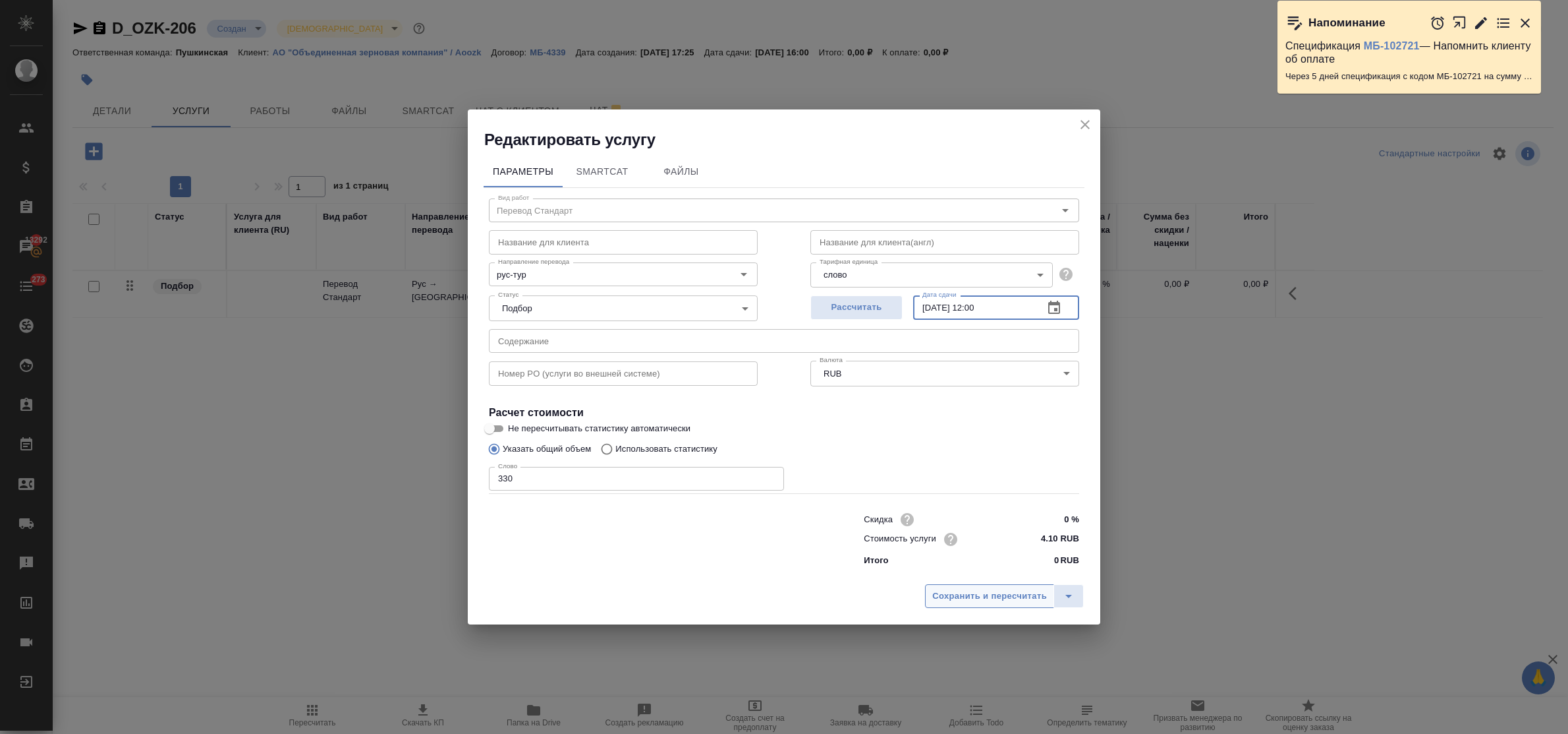
type input "14.08.2025 12:00"
click at [1010, 594] on span "Сохранить и пересчитать" at bounding box center [989, 596] width 115 height 15
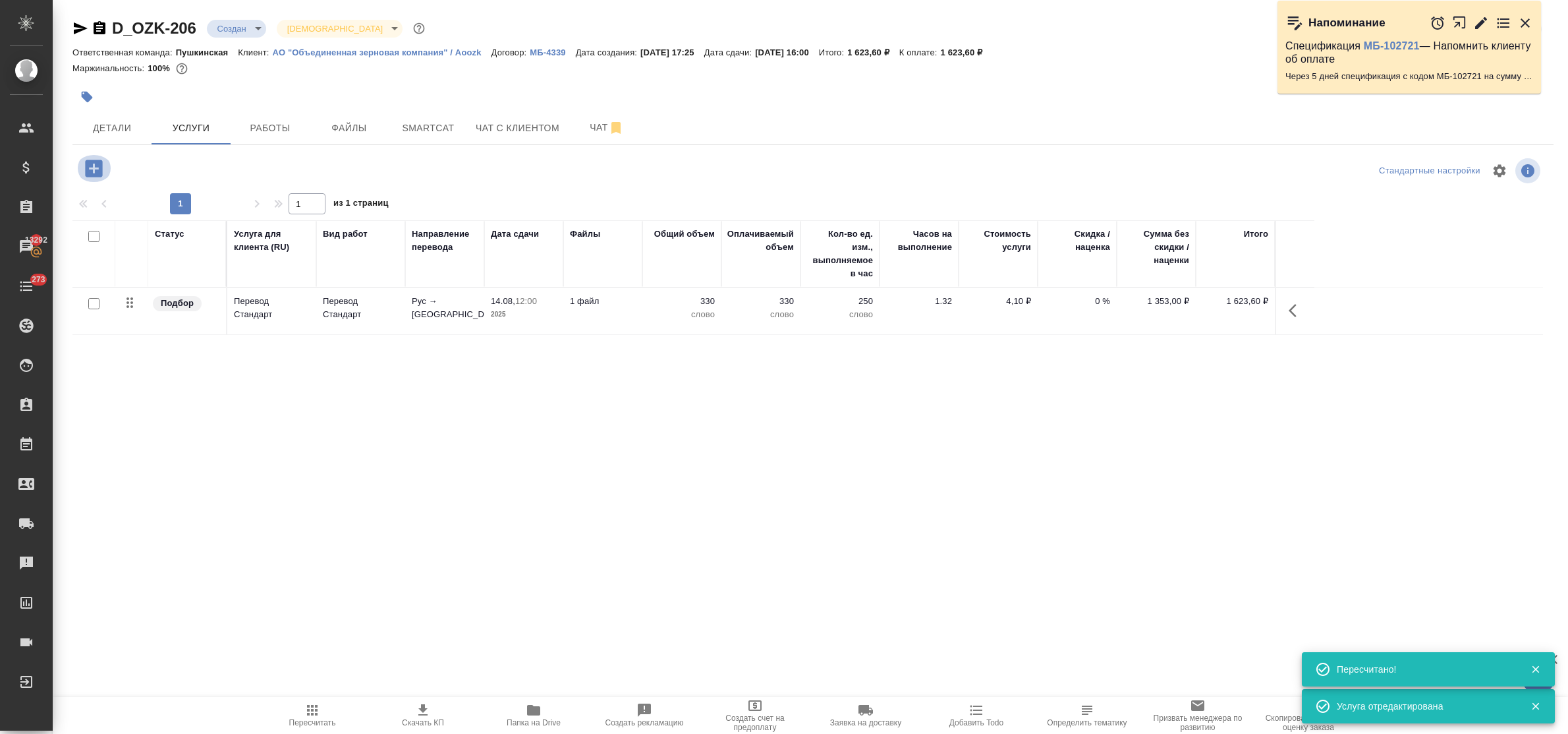
click at [92, 168] on icon "button" at bounding box center [94, 168] width 23 height 23
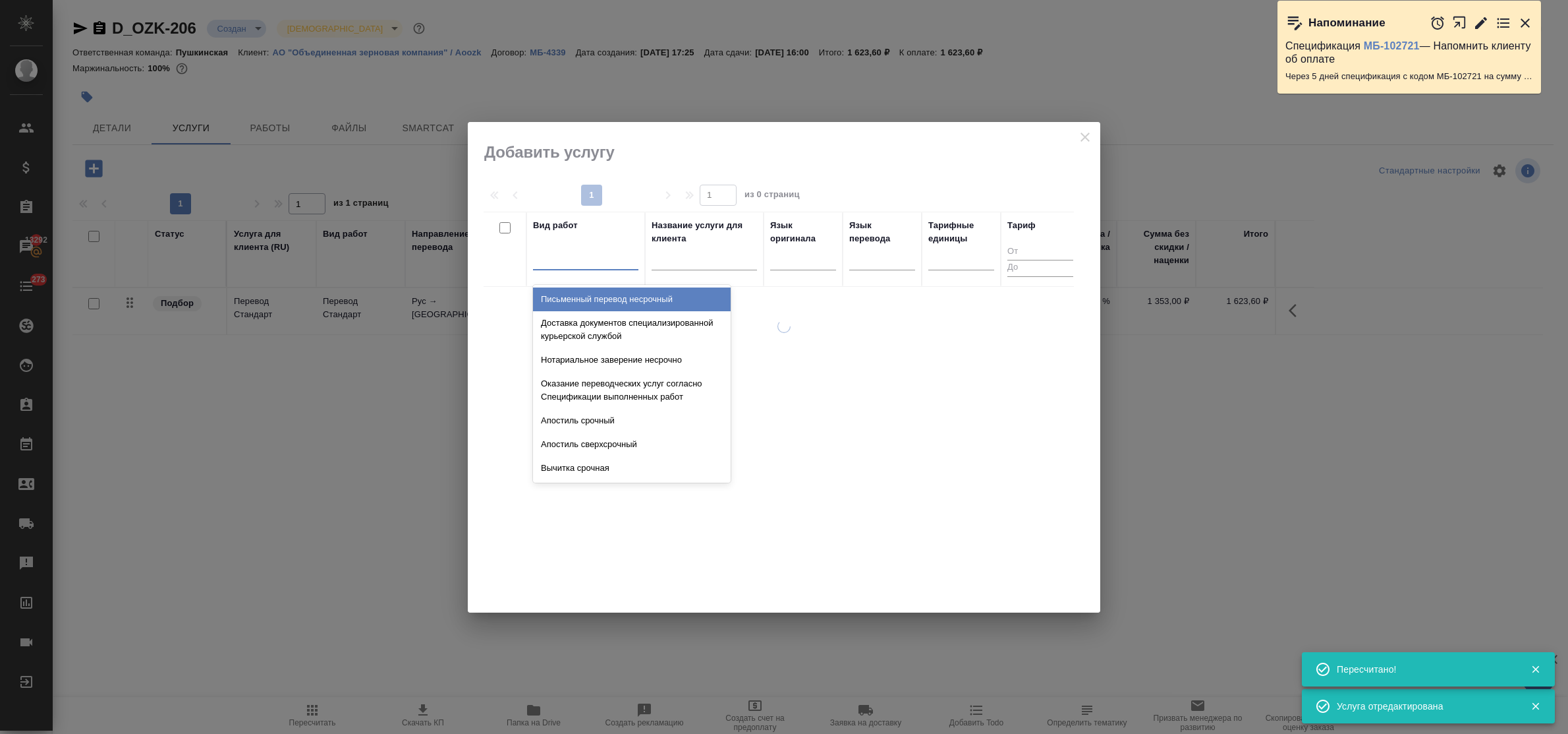
click at [602, 261] on div at bounding box center [586, 256] width 106 height 19
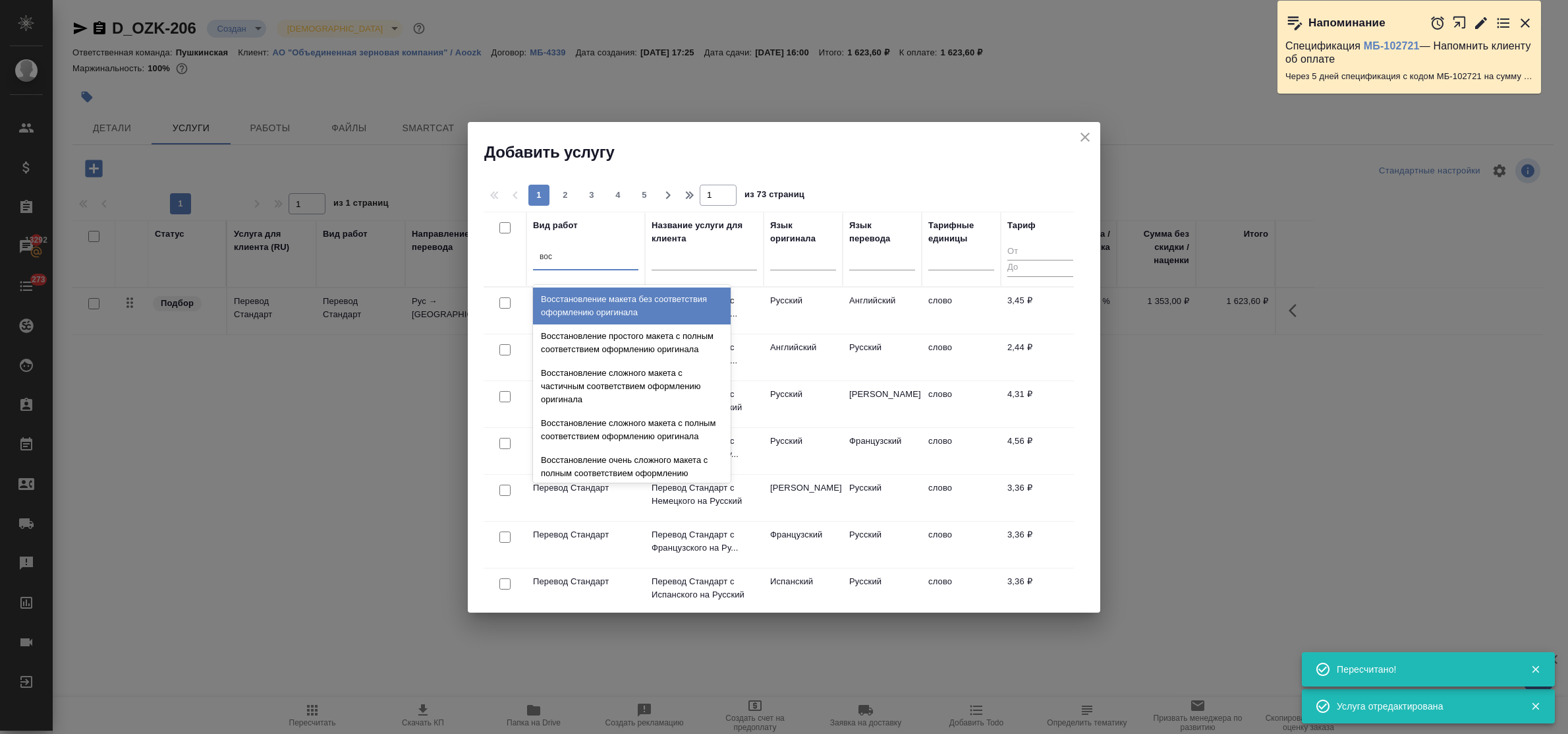
type input "восс"
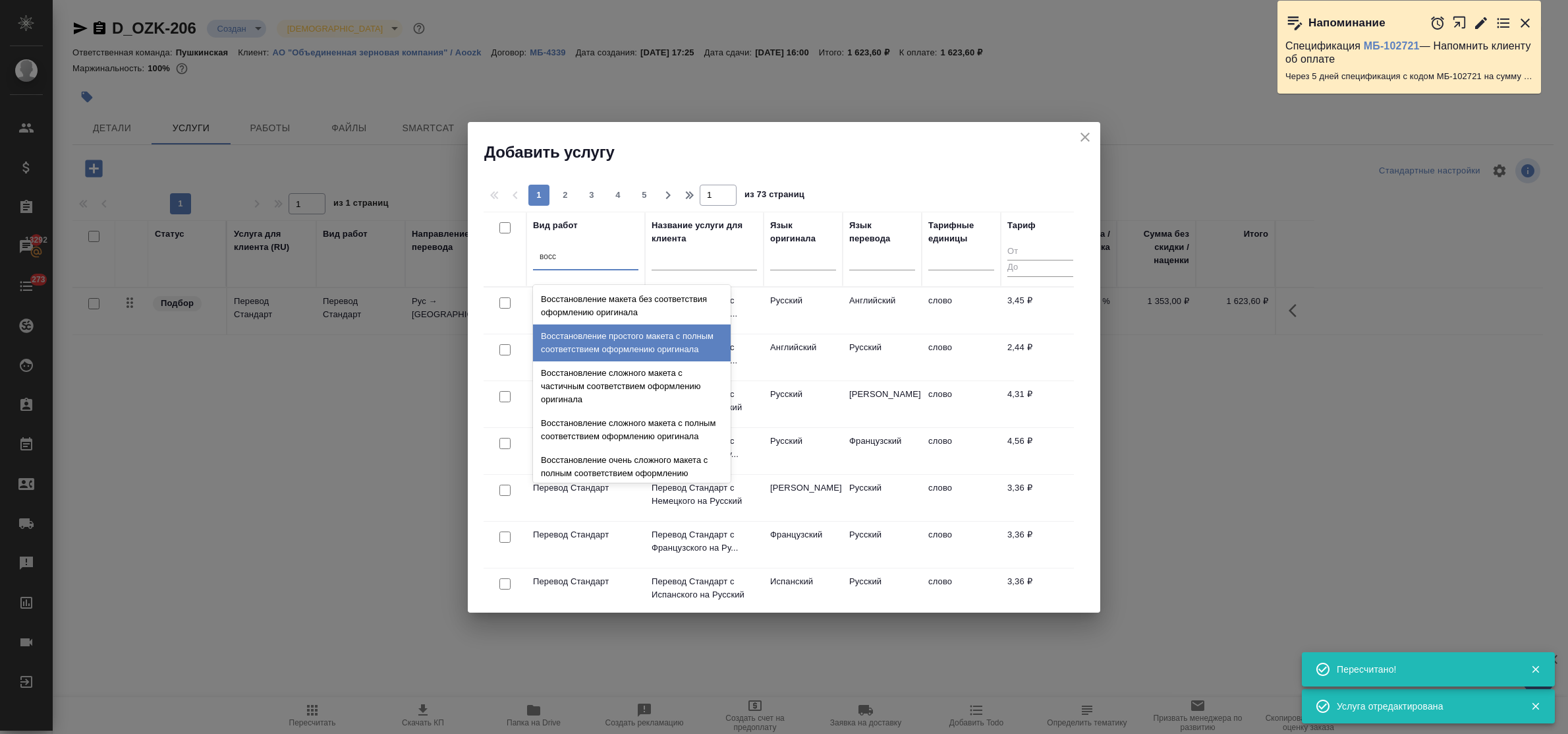
scroll to position [242, 0]
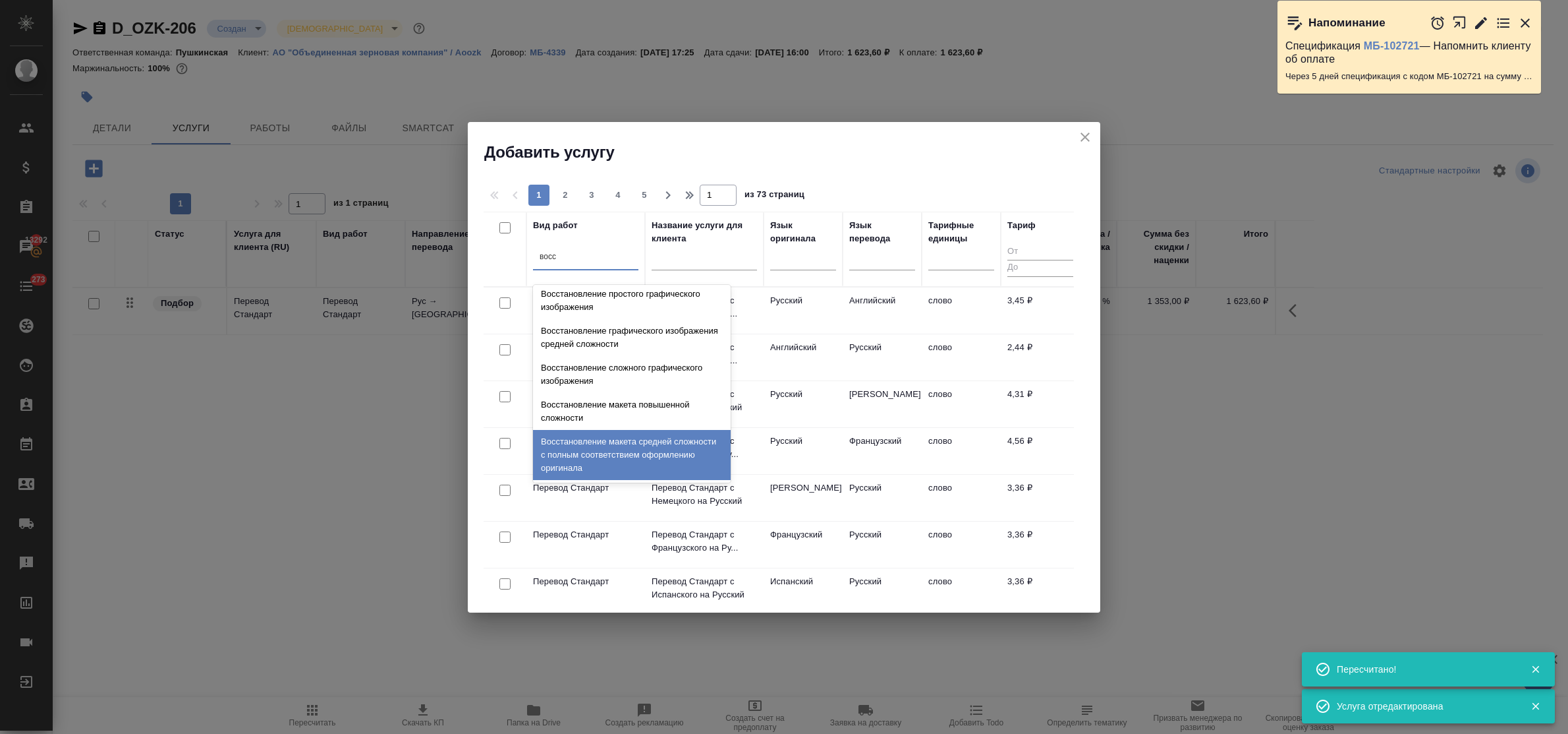
click at [637, 439] on div "Восстановление макета средней сложности с полным соответствием оформлению ориги…" at bounding box center [632, 455] width 198 height 50
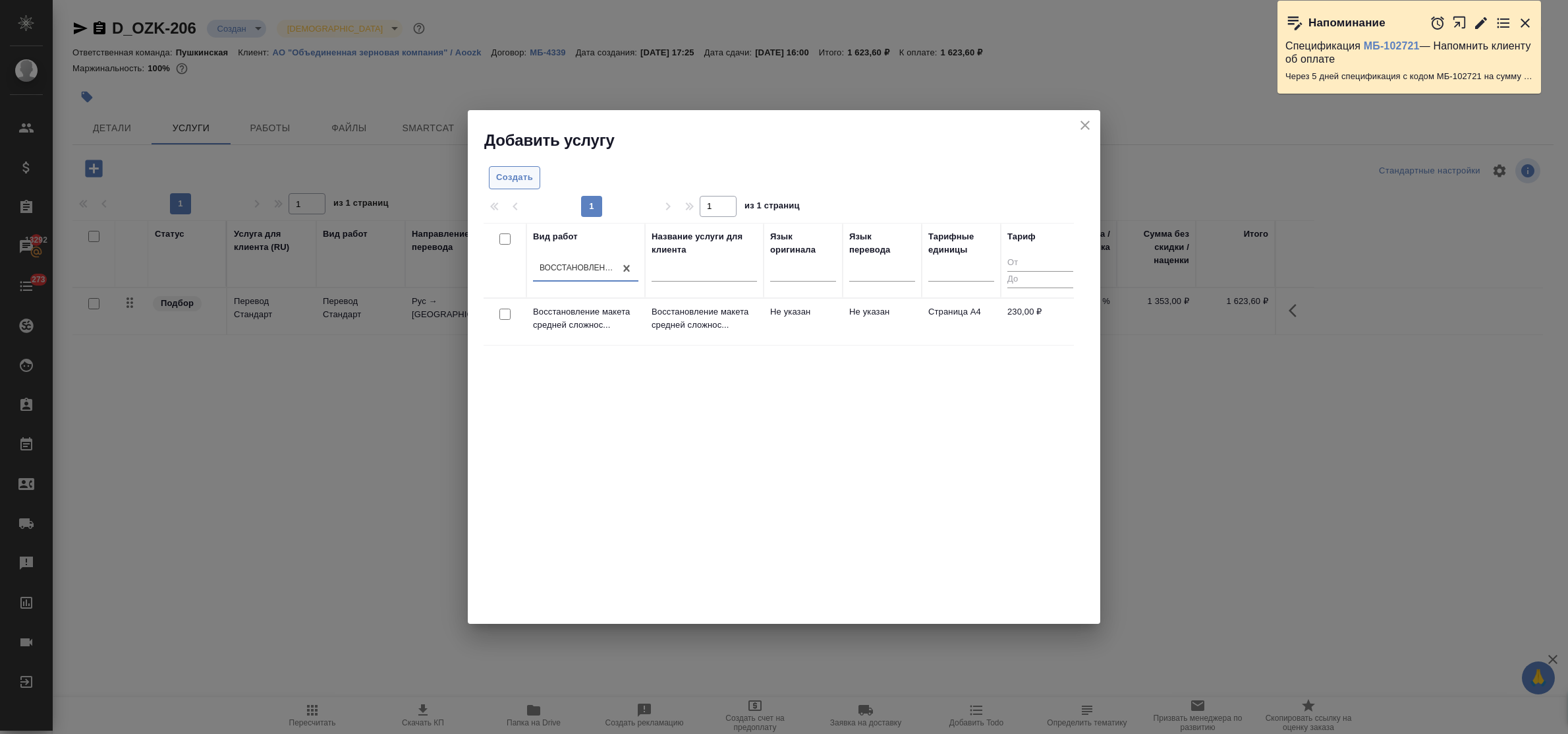
click at [519, 172] on span "Создать" at bounding box center [514, 178] width 37 height 15
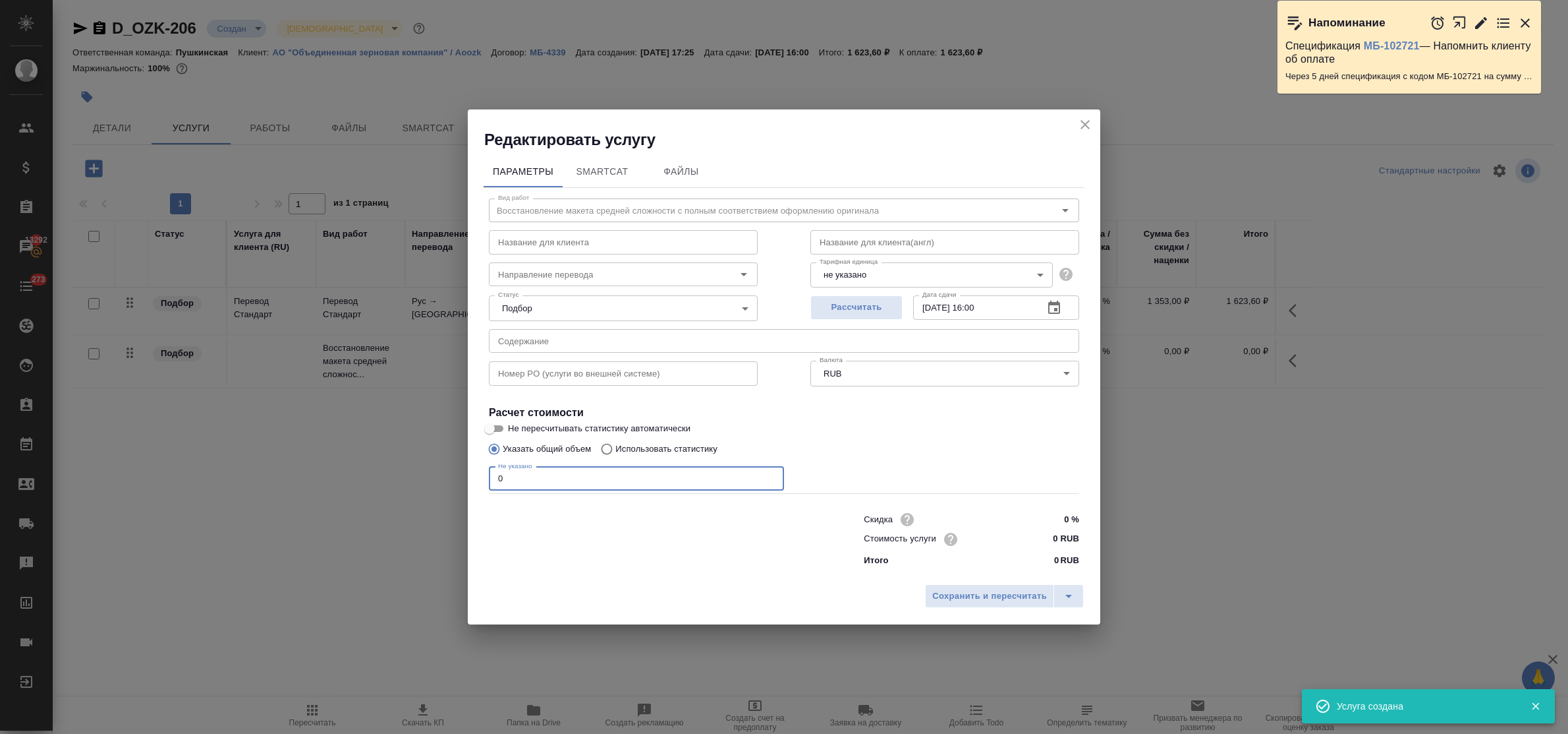
drag, startPoint x: 508, startPoint y: 476, endPoint x: 479, endPoint y: 472, distance: 29.3
click at [479, 472] on div "Параметры SmartCat Файлы Вид работ Восстановление макета средней сложности с по…" at bounding box center [784, 363] width 632 height 427
type input "1"
click at [1051, 541] on input "0 RUB" at bounding box center [1055, 538] width 50 height 19
type input "230 RUB"
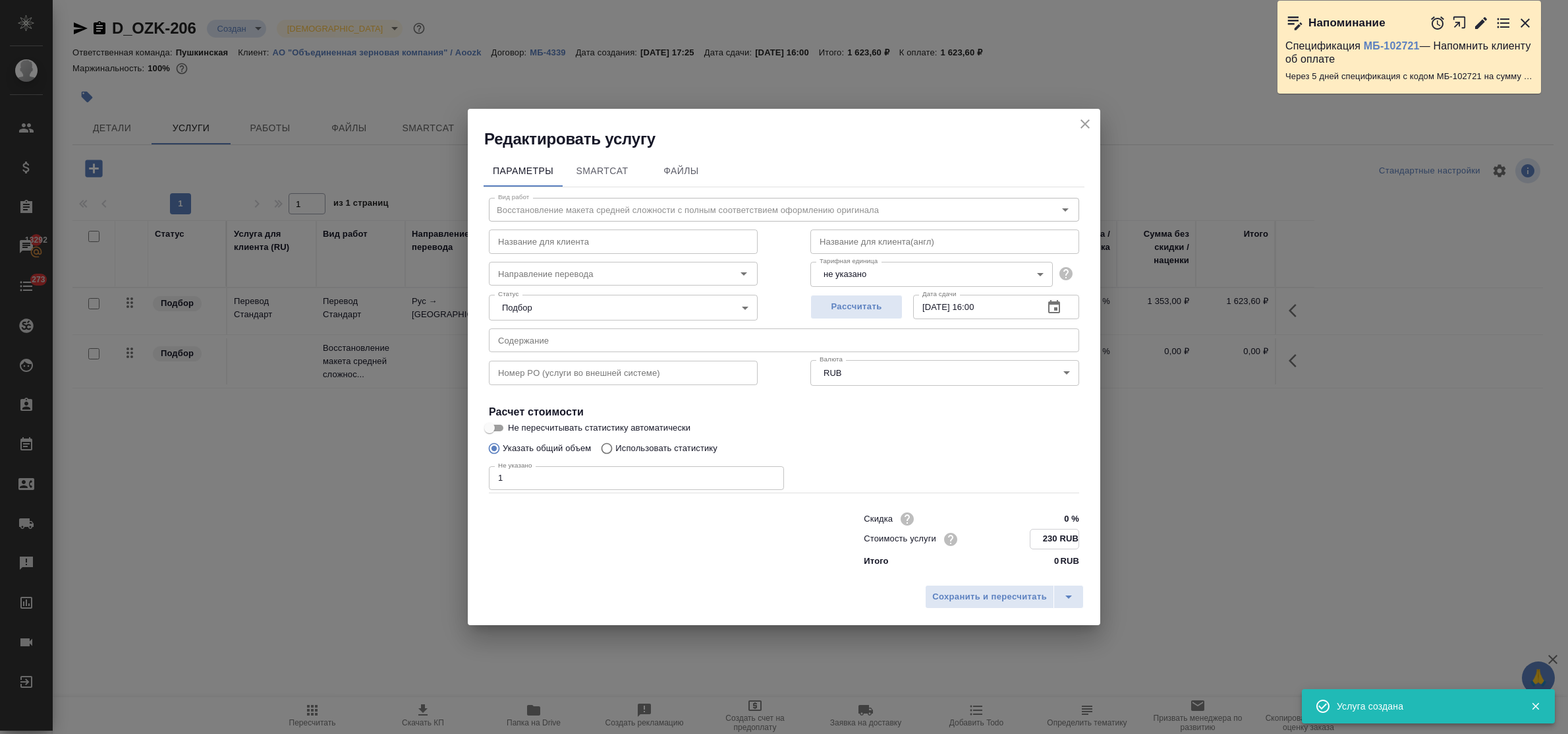
click at [984, 305] on input "[DATE] 16:00" at bounding box center [973, 306] width 120 height 24
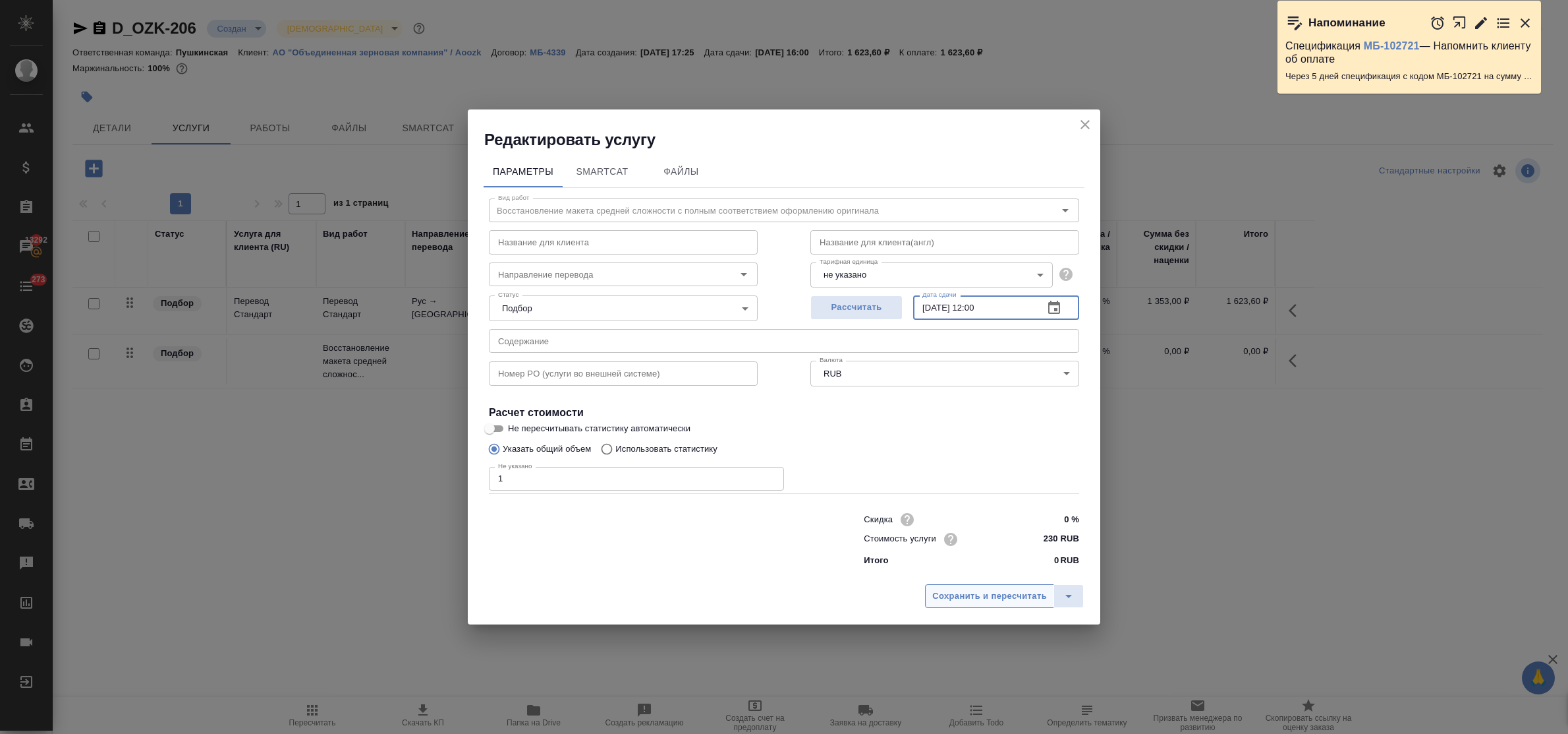
type input "14.08.2025 12:00"
click at [1023, 606] on button "Сохранить и пересчитать" at bounding box center [989, 595] width 129 height 24
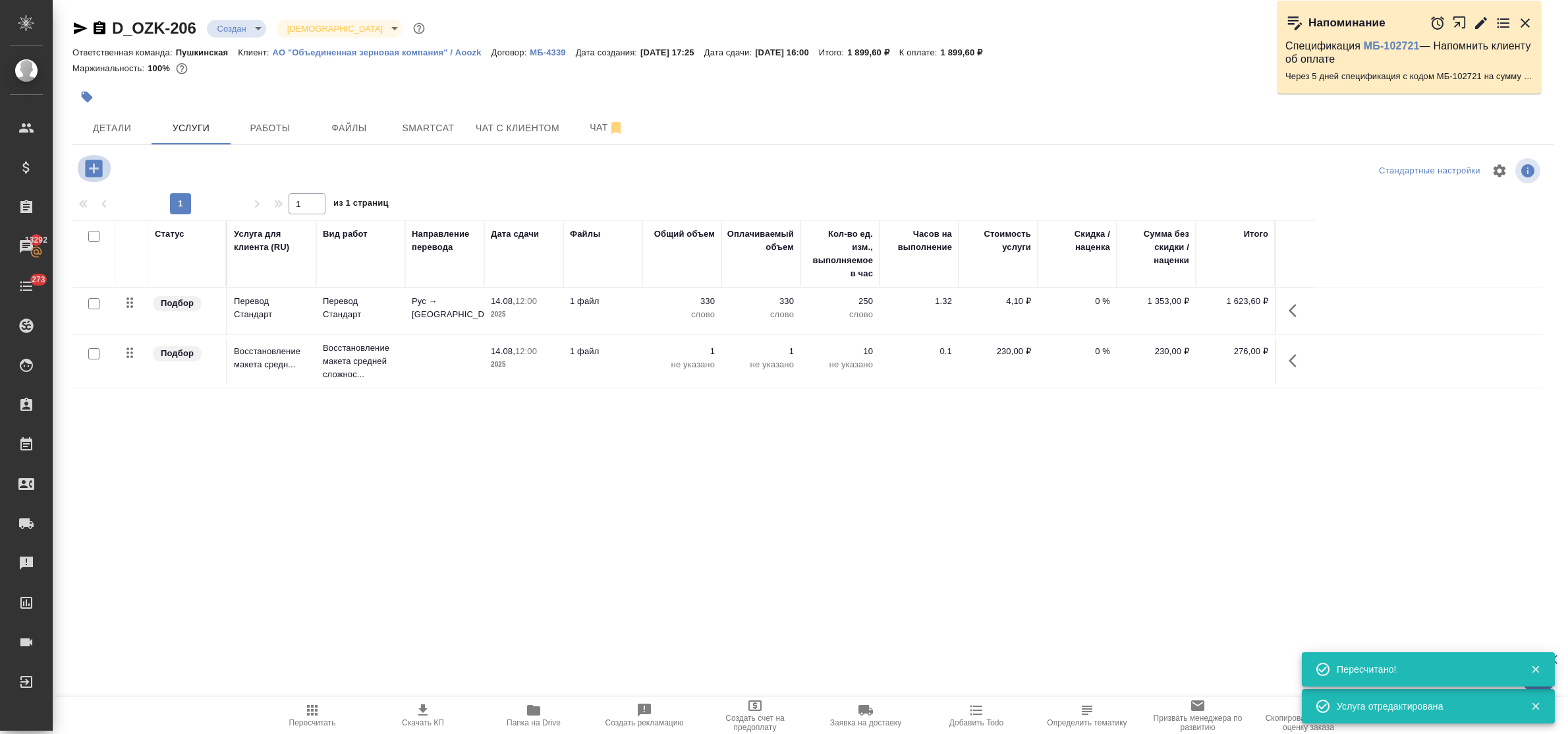
click at [93, 172] on icon "button" at bounding box center [94, 168] width 23 height 23
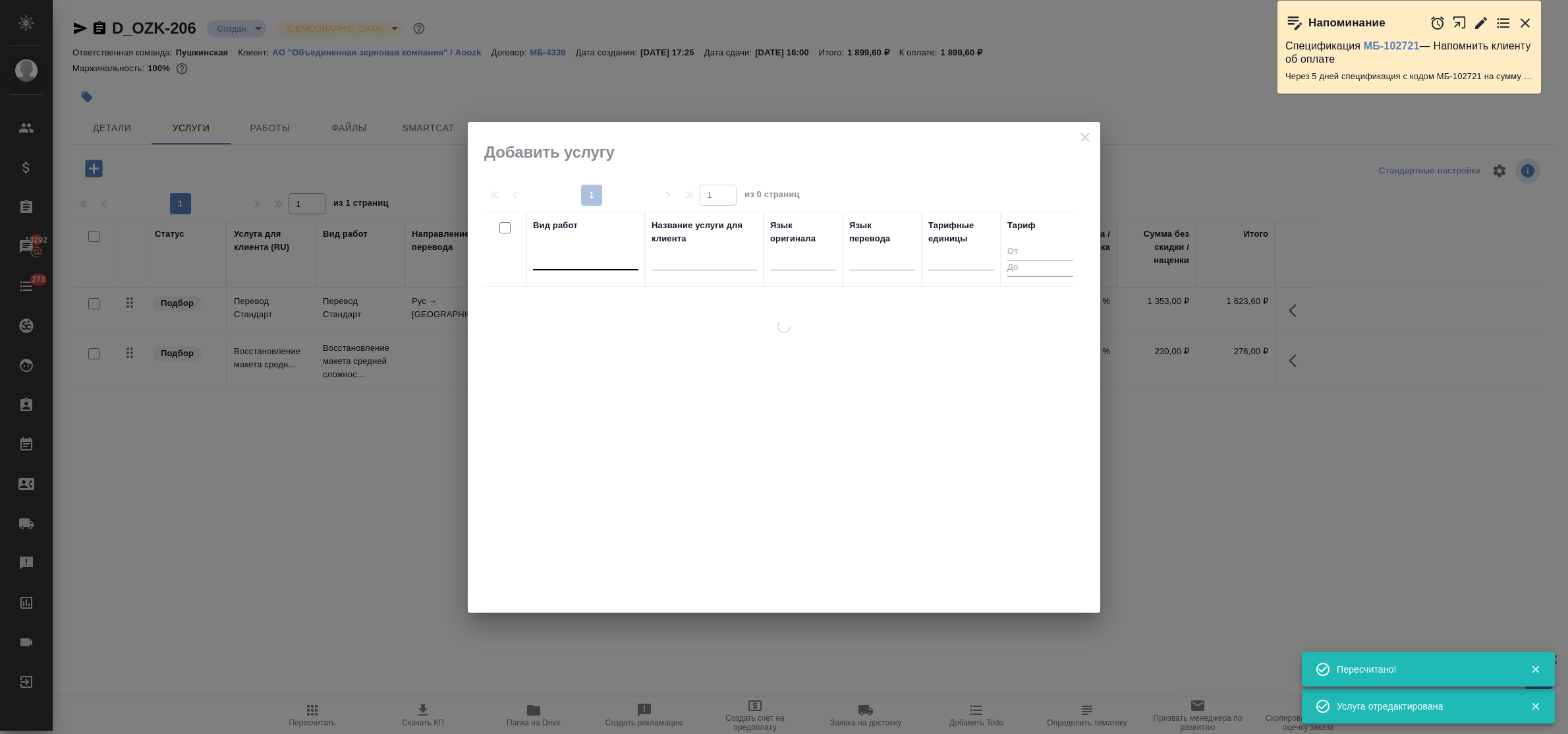
click at [541, 262] on div at bounding box center [586, 256] width 106 height 19
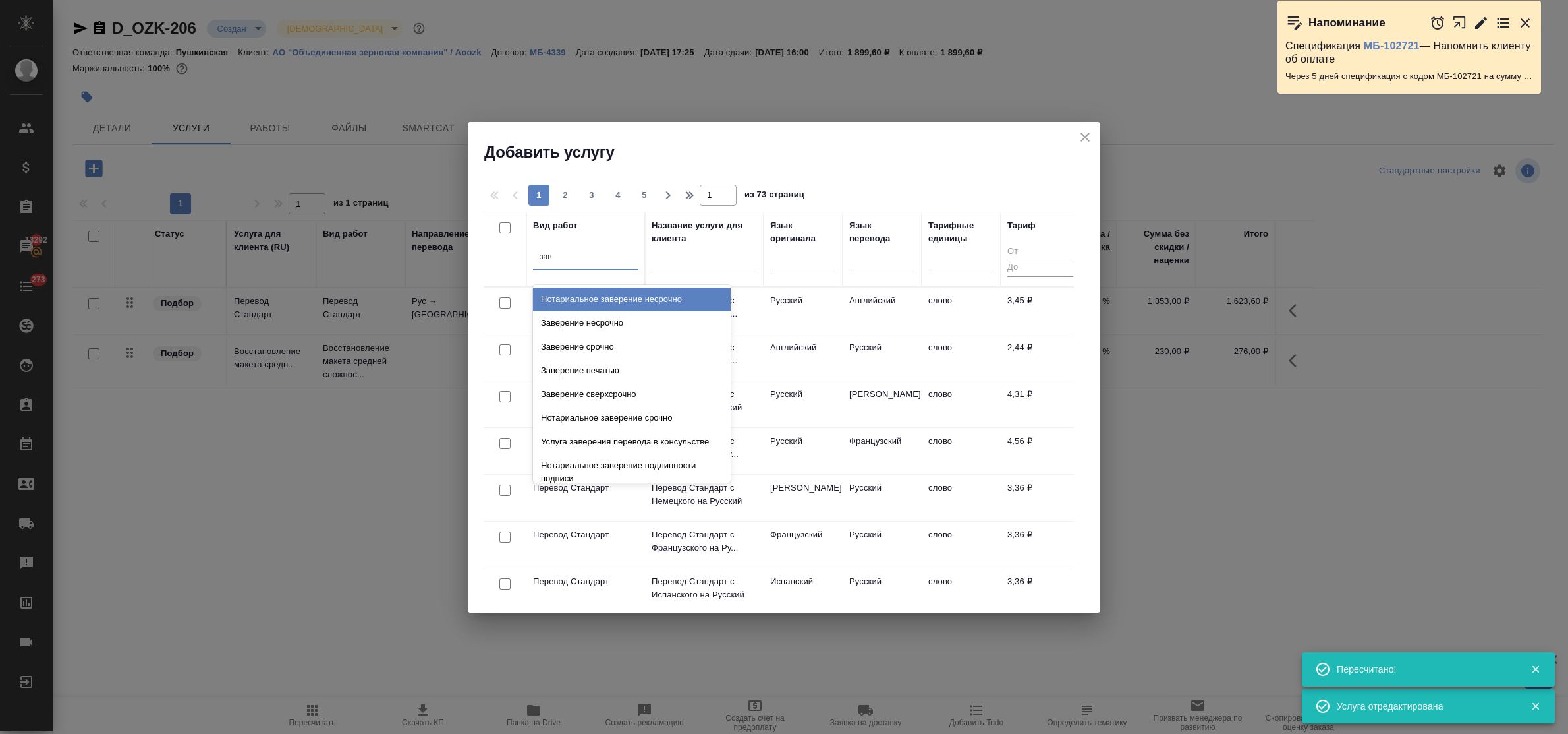
type input "заве"
click at [574, 322] on div "Заверение несрочно" at bounding box center [632, 323] width 198 height 24
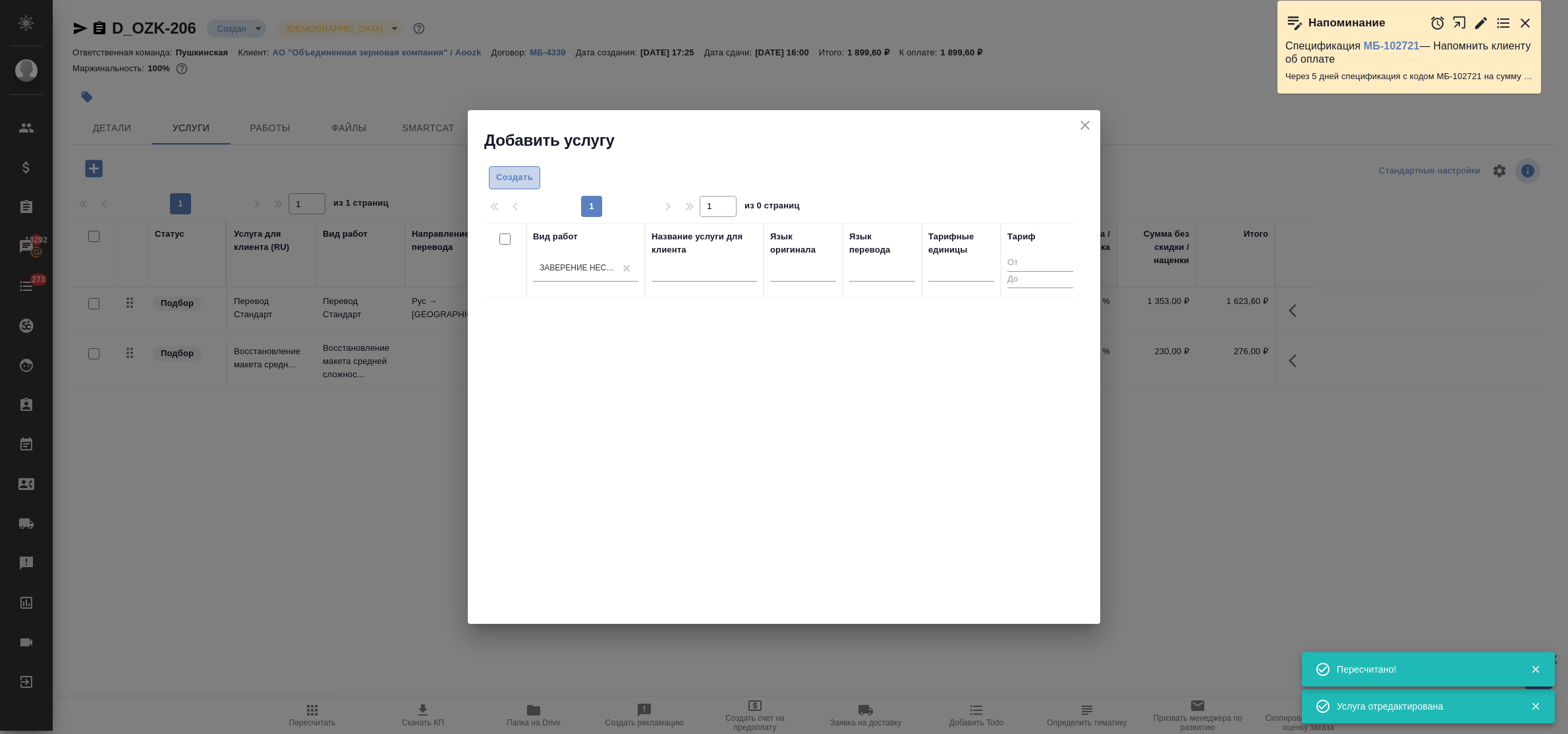
click at [514, 173] on span "Создать" at bounding box center [514, 178] width 37 height 15
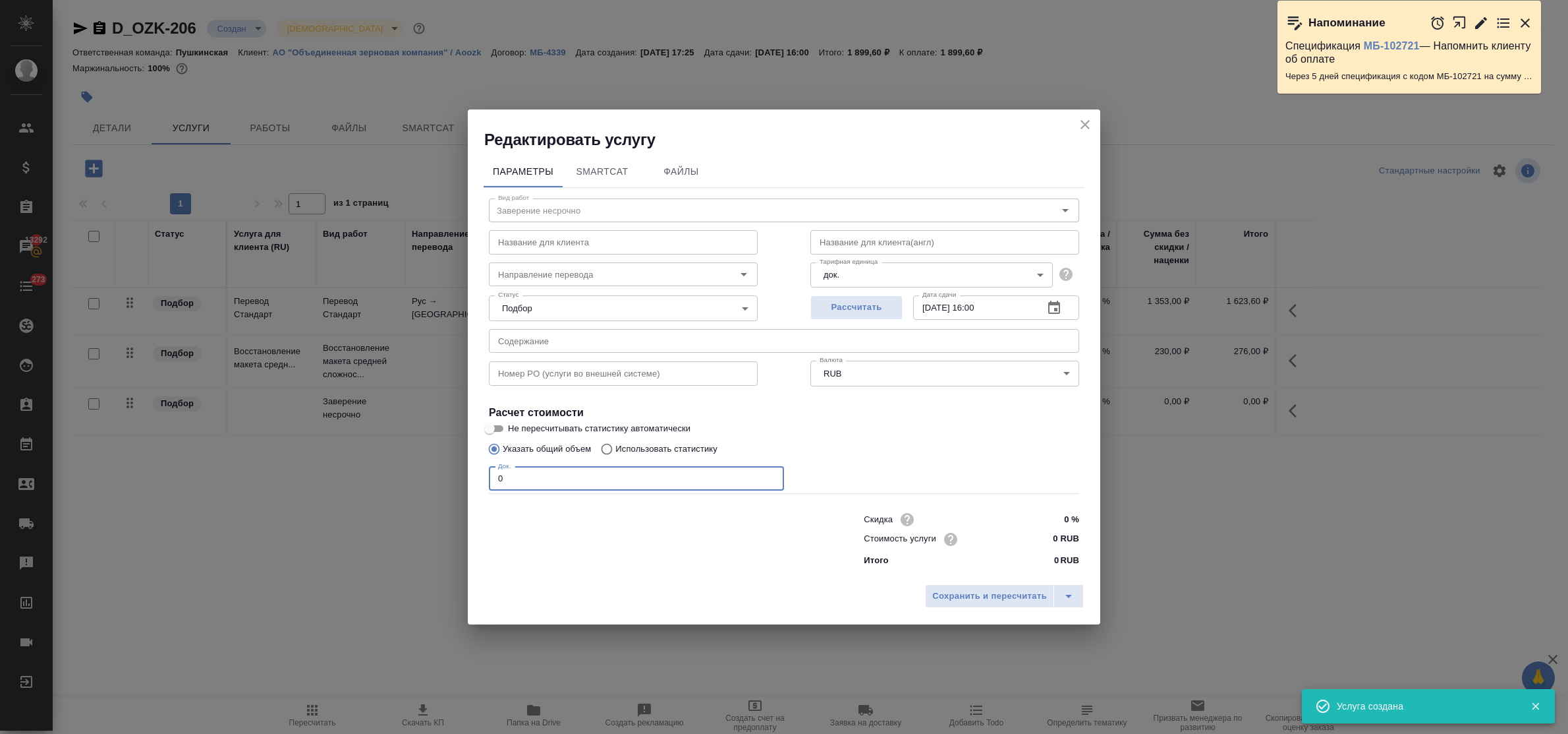
drag, startPoint x: 506, startPoint y: 471, endPoint x: 465, endPoint y: 470, distance: 41.0
click at [465, 470] on div "Редактировать услугу Параметры SmartCat Файлы Вид работ Заверение несрочно Вид …" at bounding box center [784, 367] width 1568 height 734
type input "1"
click at [1041, 537] on input "0 RUB" at bounding box center [1055, 538] width 50 height 19
type input "800 RUB"
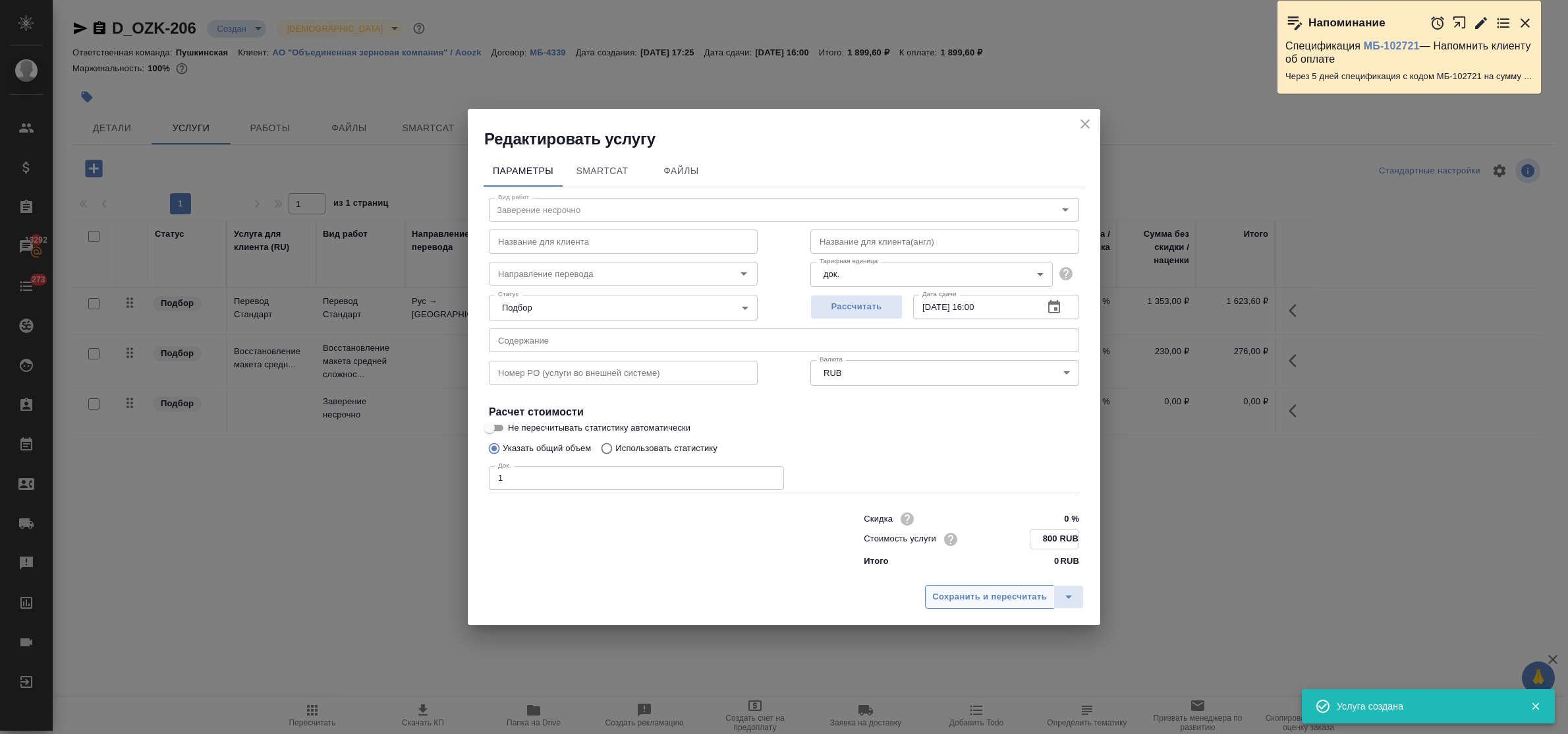
click at [1024, 591] on span "Сохранить и пересчитать" at bounding box center [989, 597] width 115 height 15
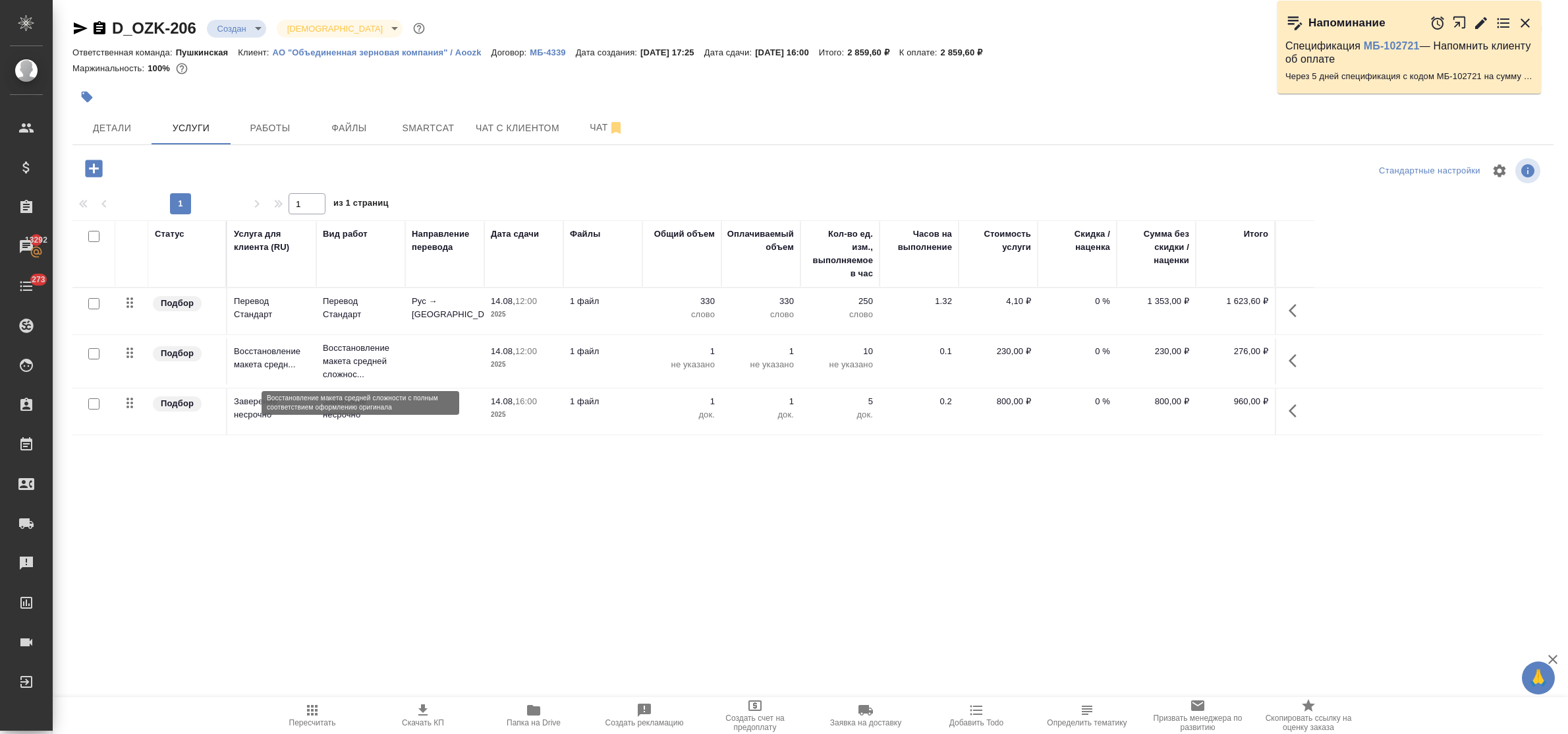
click at [367, 361] on p "Восстановление макета средней сложнос..." at bounding box center [361, 362] width 76 height 40
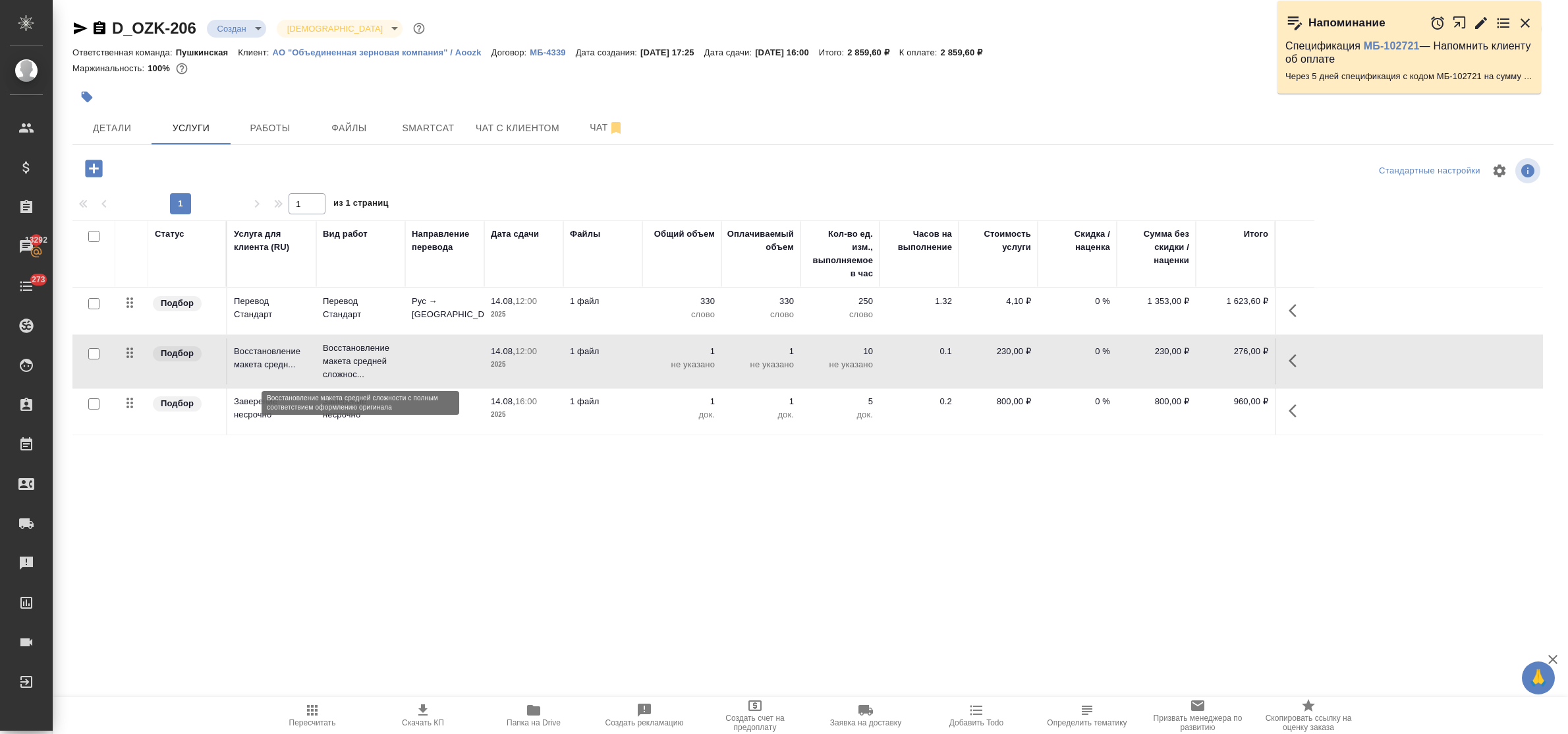
click at [367, 361] on p "Восстановление макета средней сложнос..." at bounding box center [361, 362] width 76 height 40
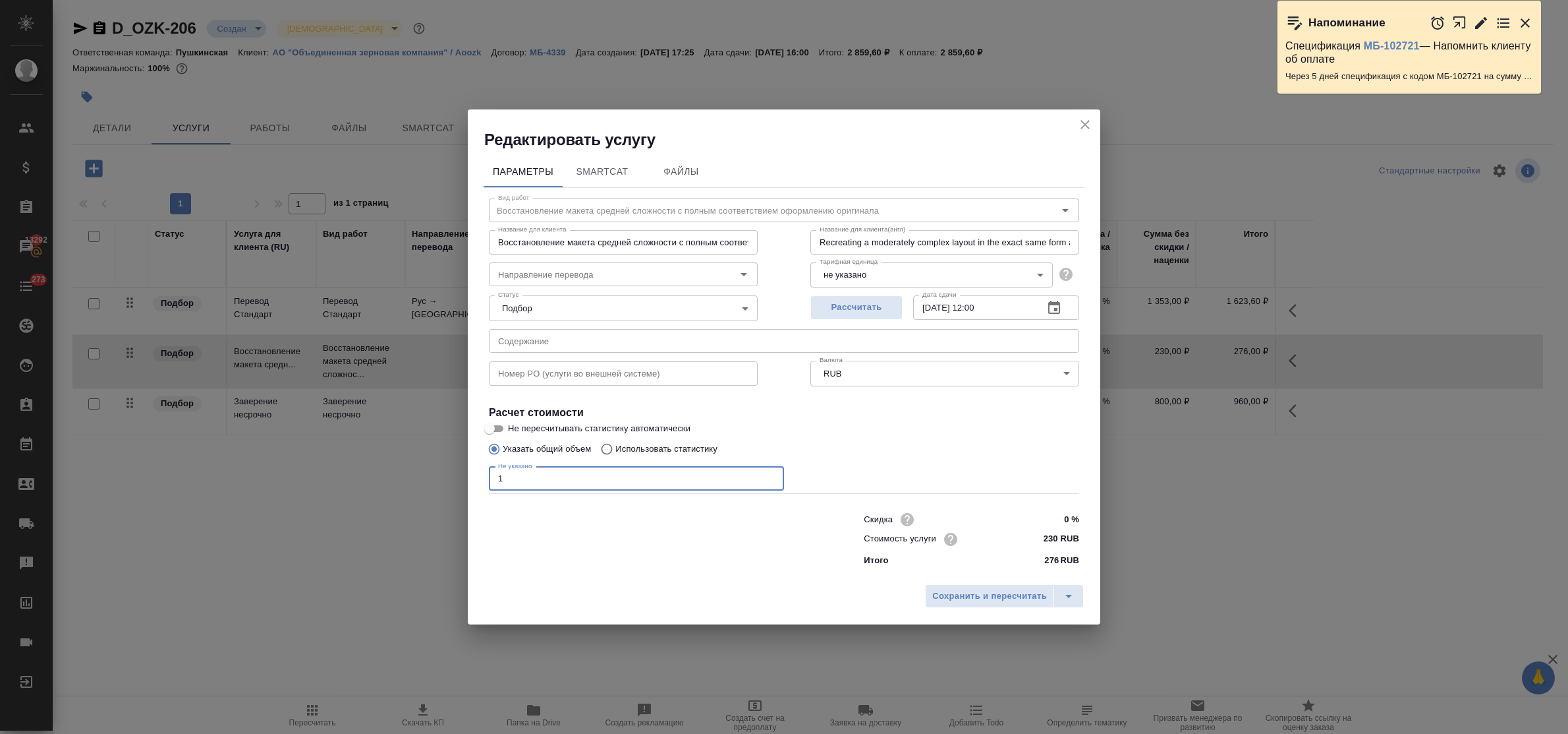
drag, startPoint x: 521, startPoint y: 473, endPoint x: 514, endPoint y: 485, distance: 13.9
click at [466, 472] on div "Редактировать услугу Параметры SmartCat Файлы Вид работ Восстановление макета с…" at bounding box center [784, 367] width 1568 height 734
type input "2"
click at [999, 592] on span "Сохранить и пересчитать" at bounding box center [989, 596] width 115 height 15
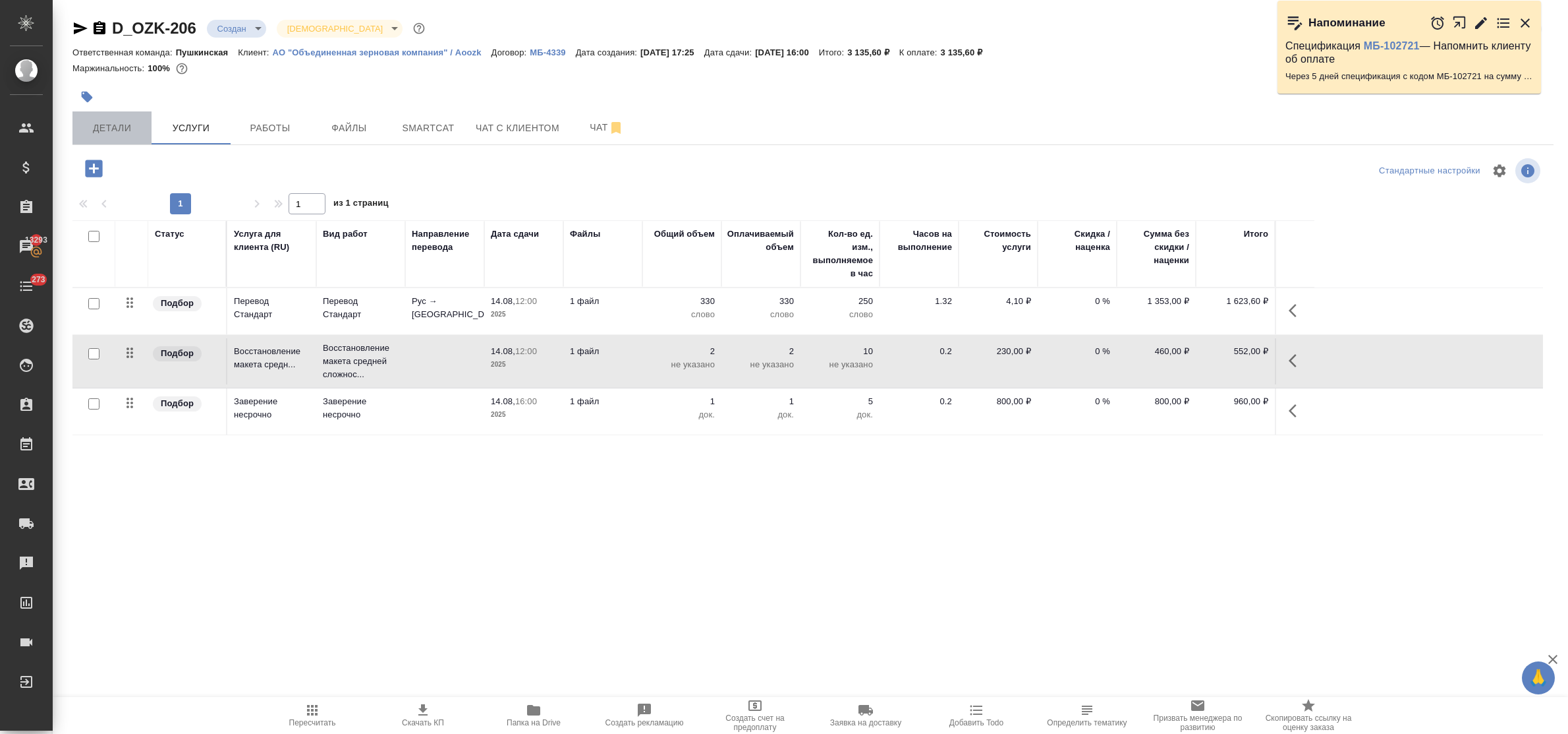
click at [111, 129] on span "Детали" at bounding box center [111, 128] width 64 height 17
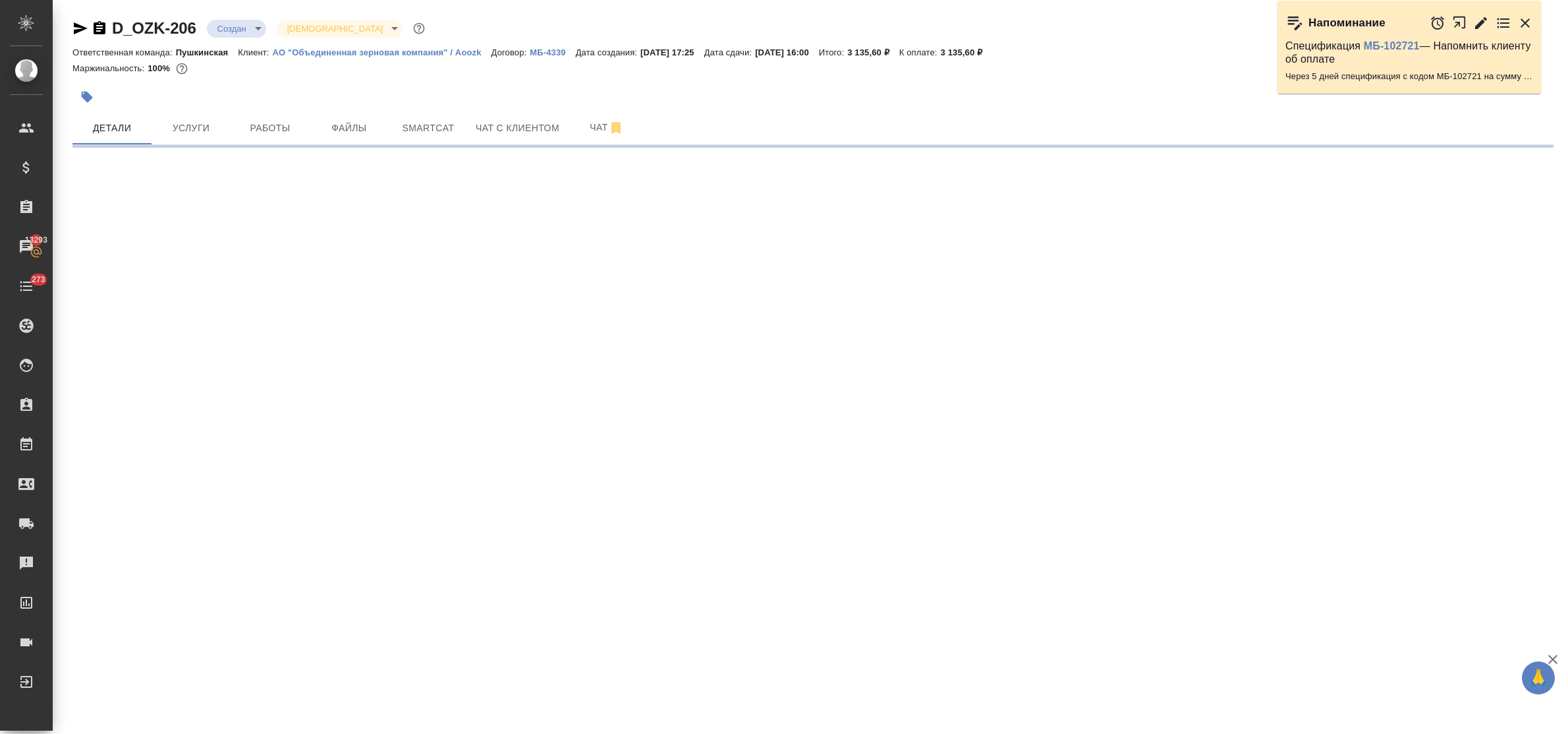
select select "RU"
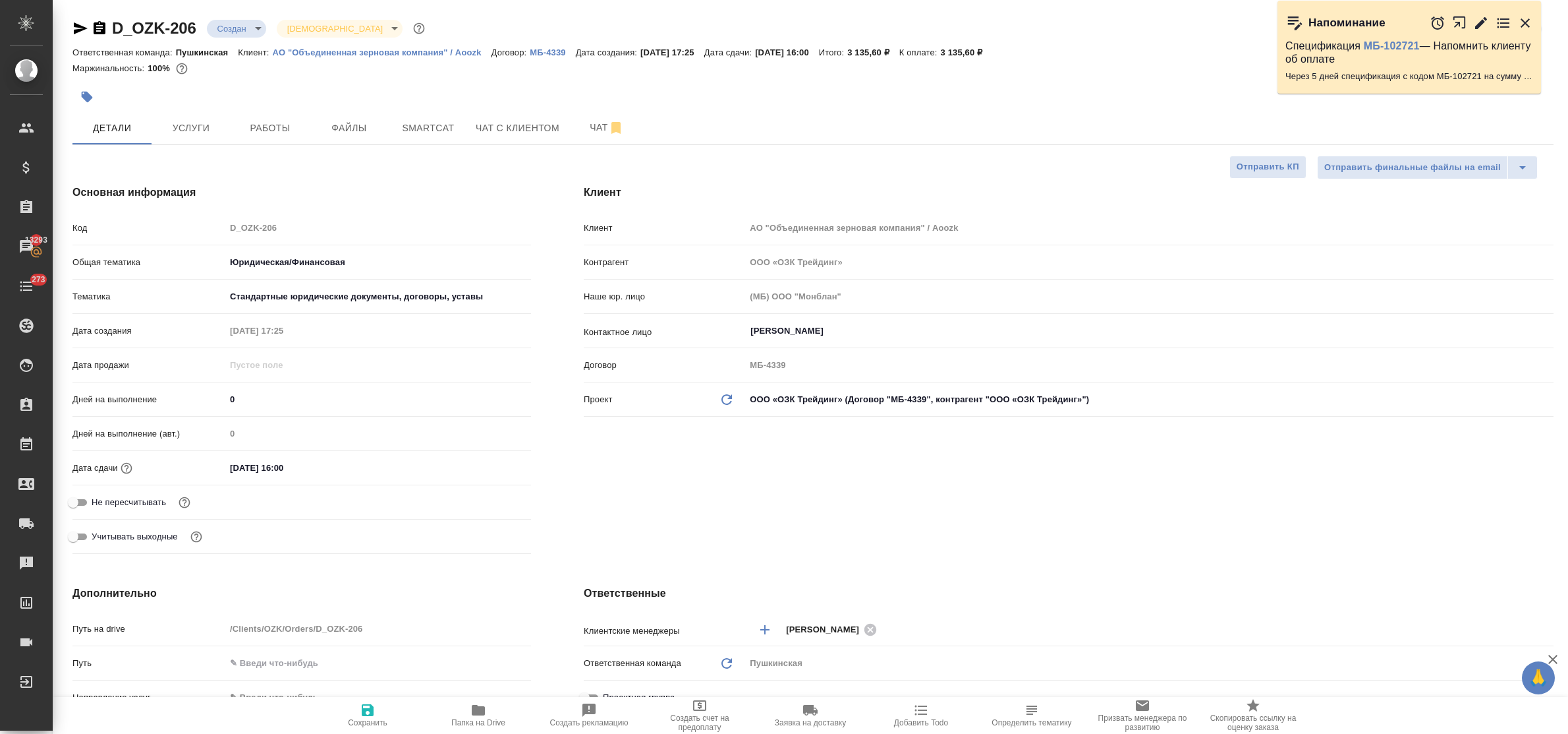
type textarea "x"
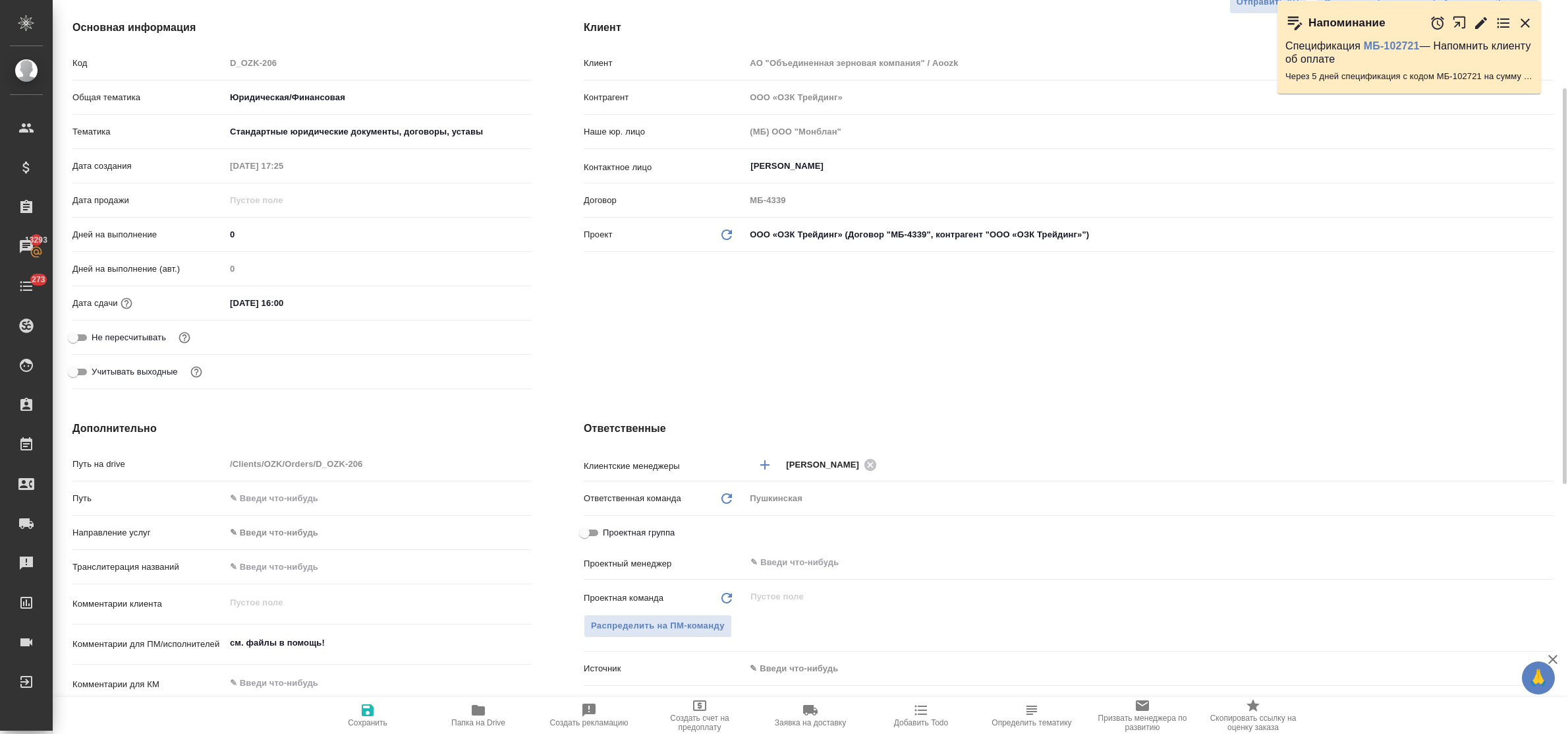
scroll to position [247, 0]
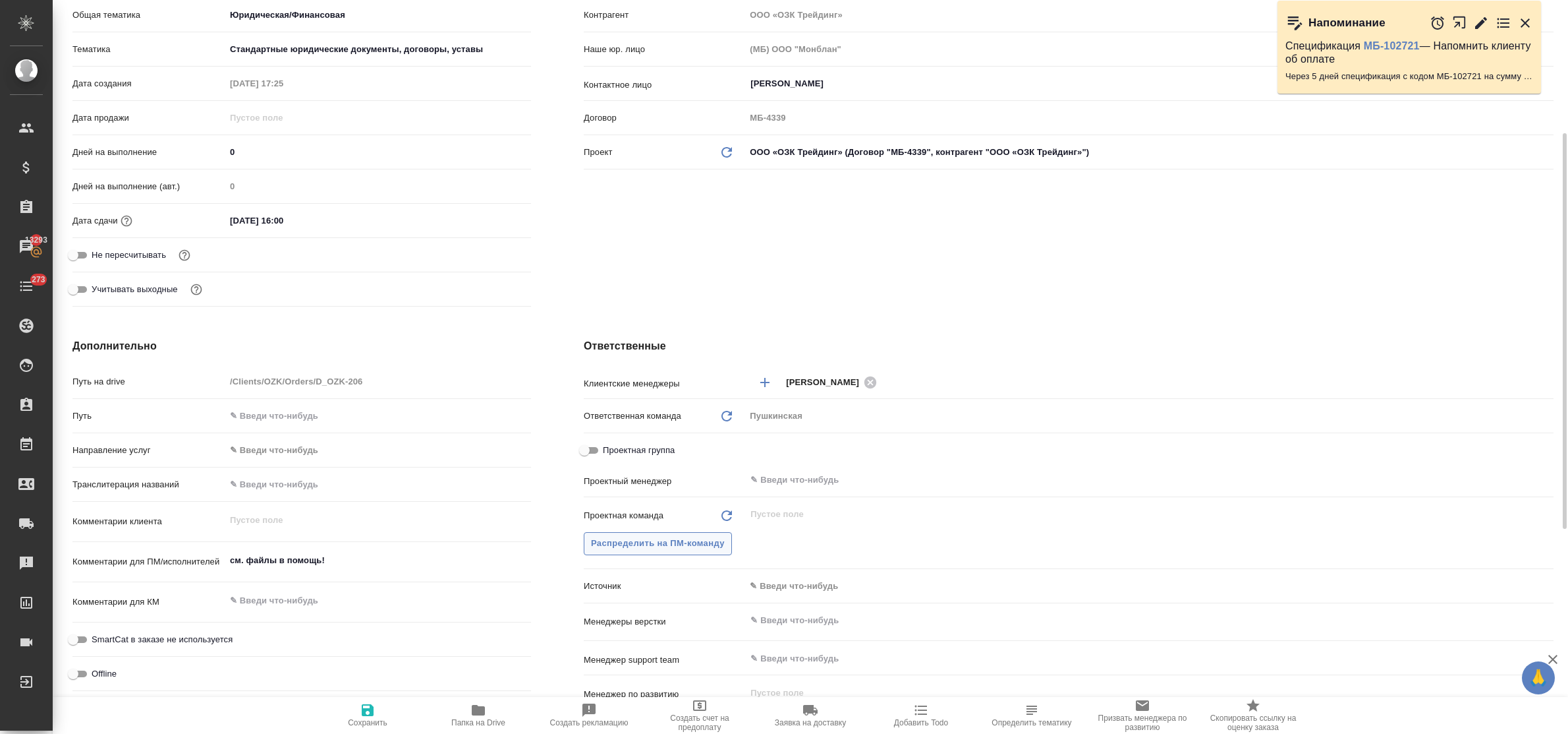
click at [615, 534] on button "Распределить на ПМ-команду" at bounding box center [658, 543] width 149 height 23
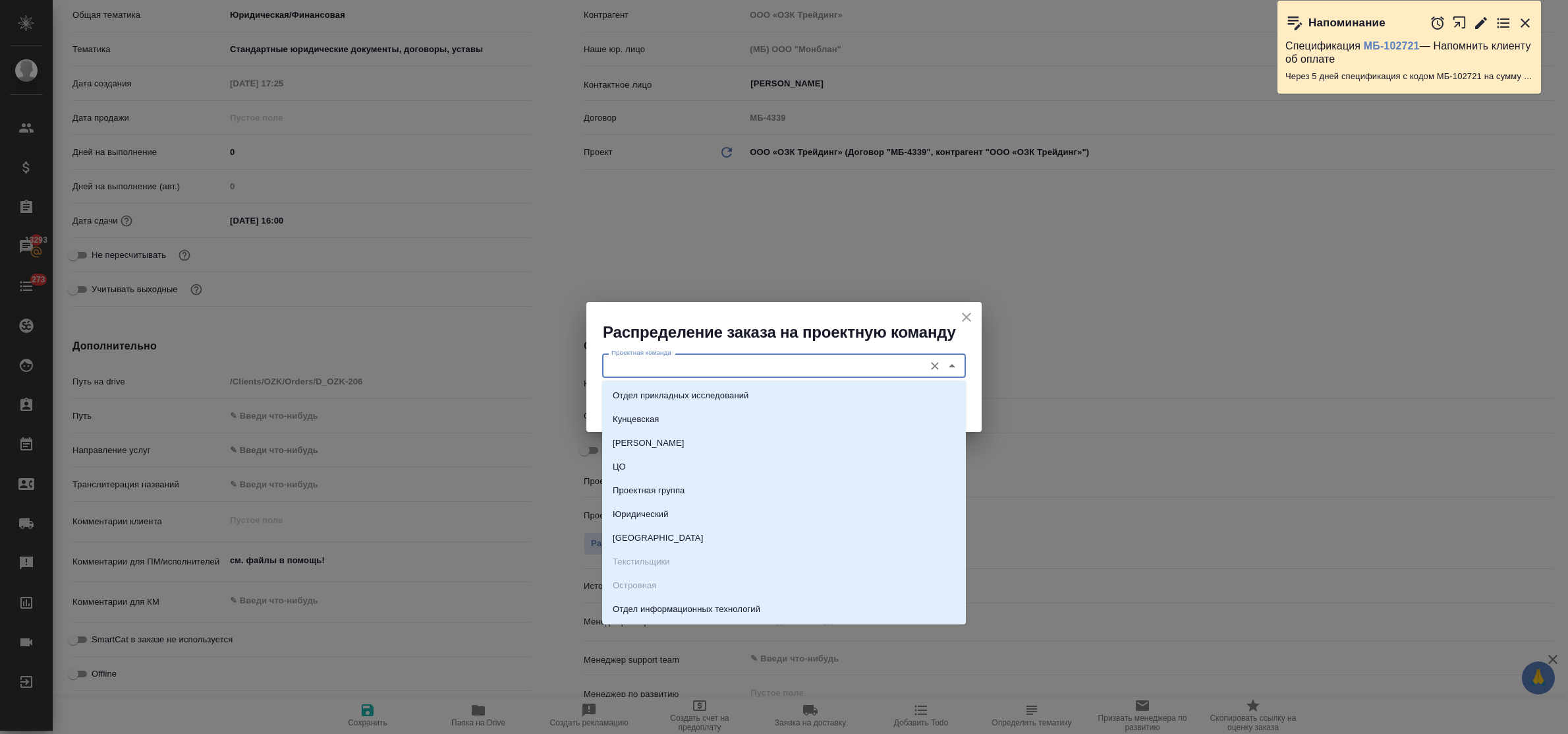
click at [639, 364] on input "Проектная команда" at bounding box center [762, 365] width 312 height 16
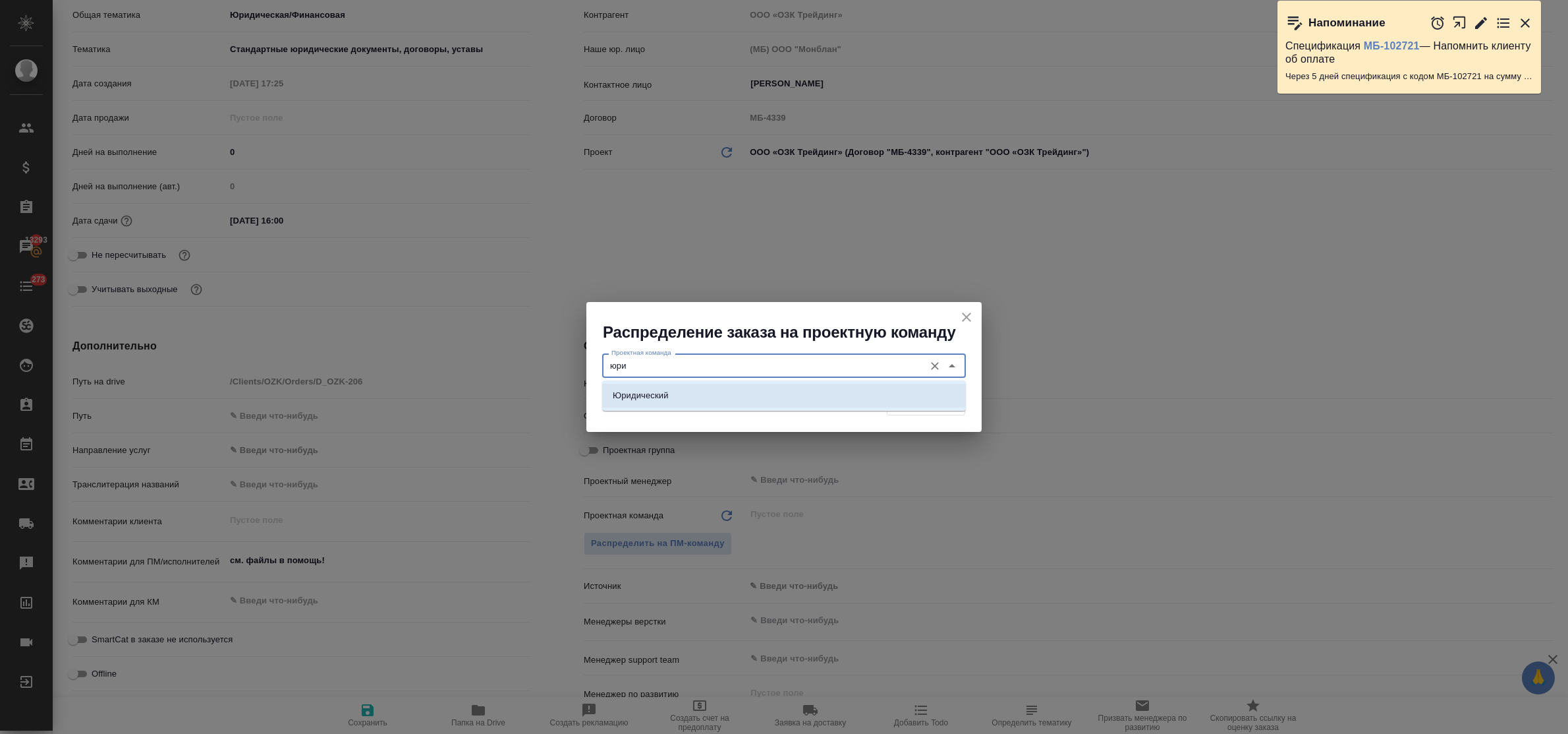
click at [657, 396] on p "Юридический" at bounding box center [640, 395] width 56 height 13
type input "Юридический"
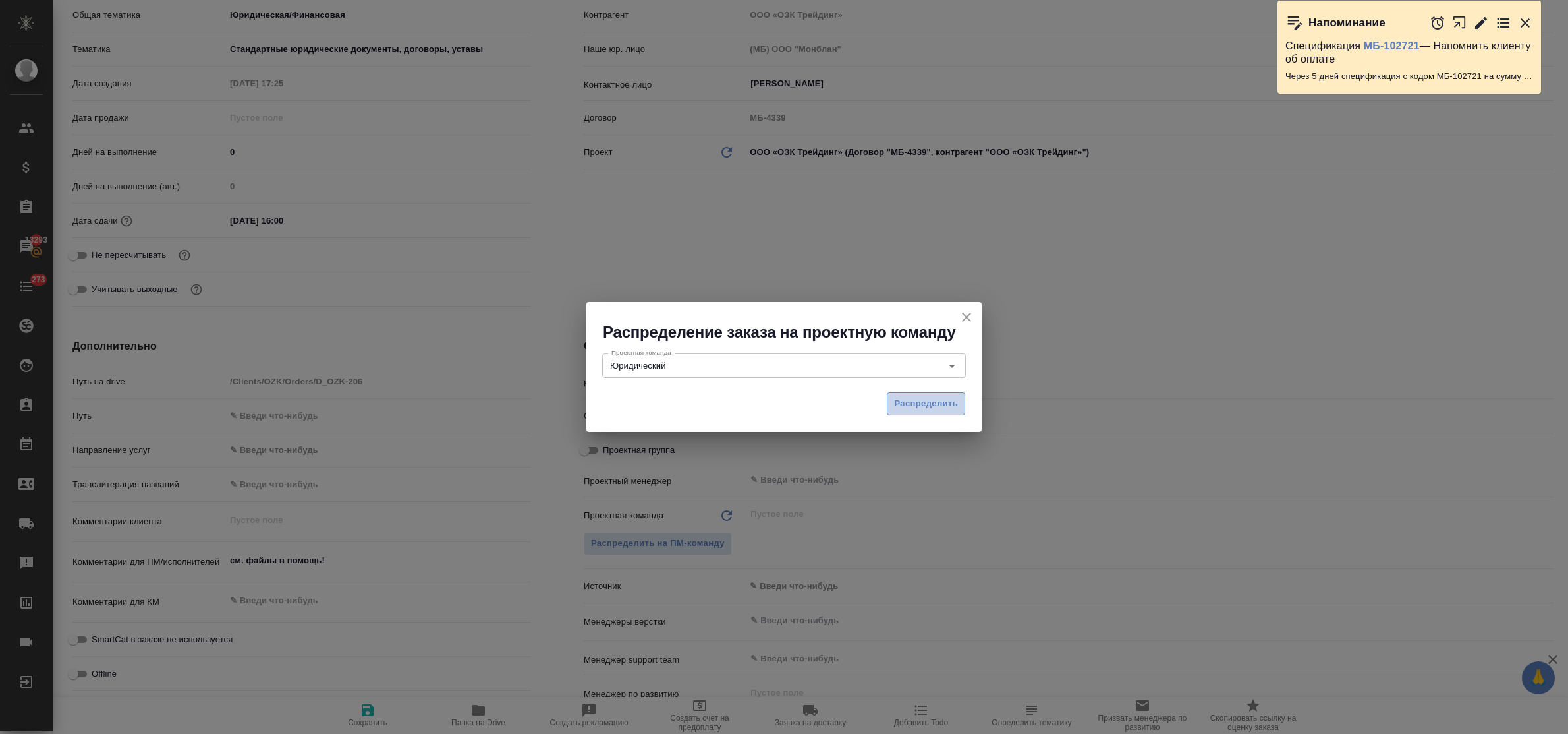
click at [907, 410] on span "Распределить" at bounding box center [925, 404] width 64 height 15
type textarea "x"
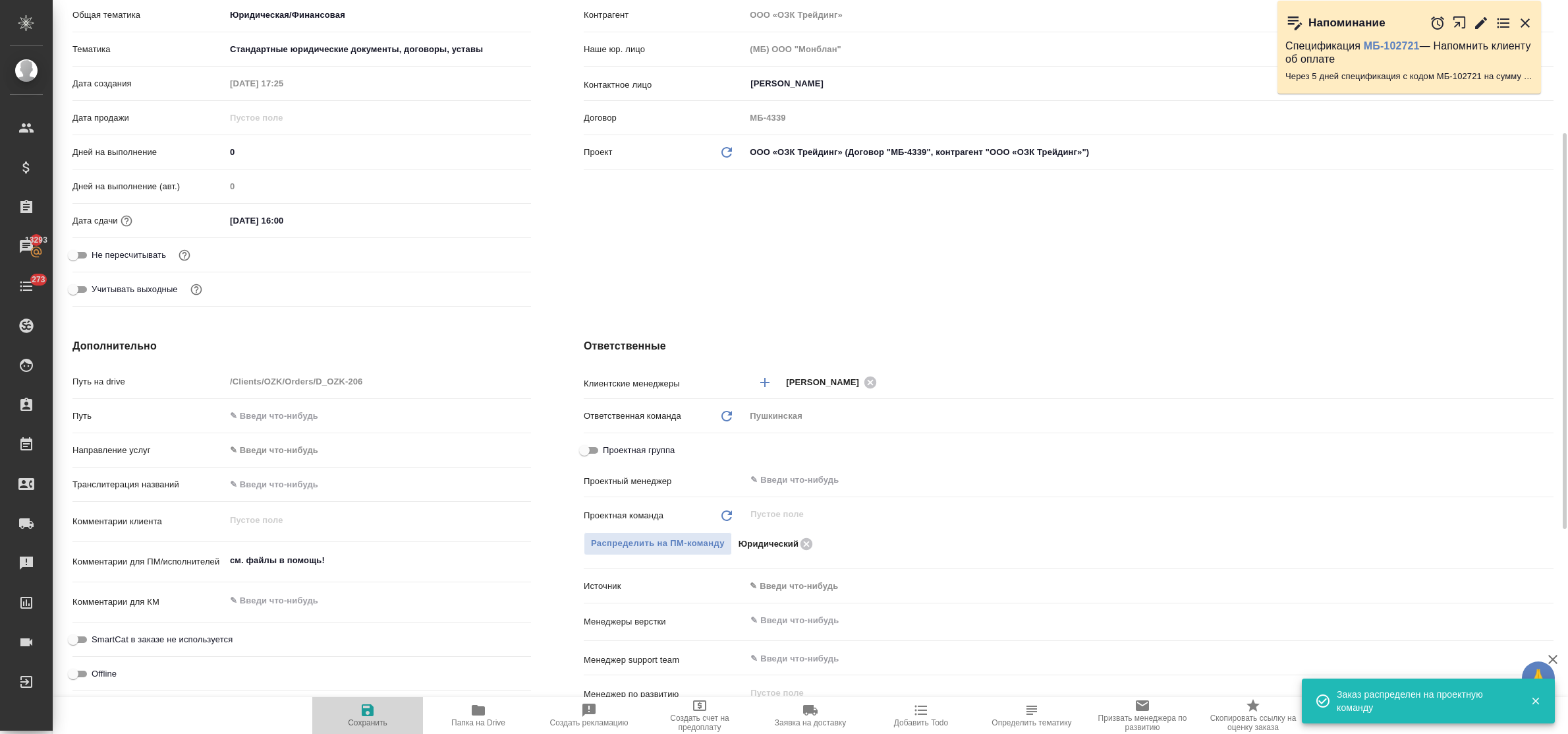
click at [379, 708] on span "Сохранить" at bounding box center [367, 714] width 95 height 25
type textarea "x"
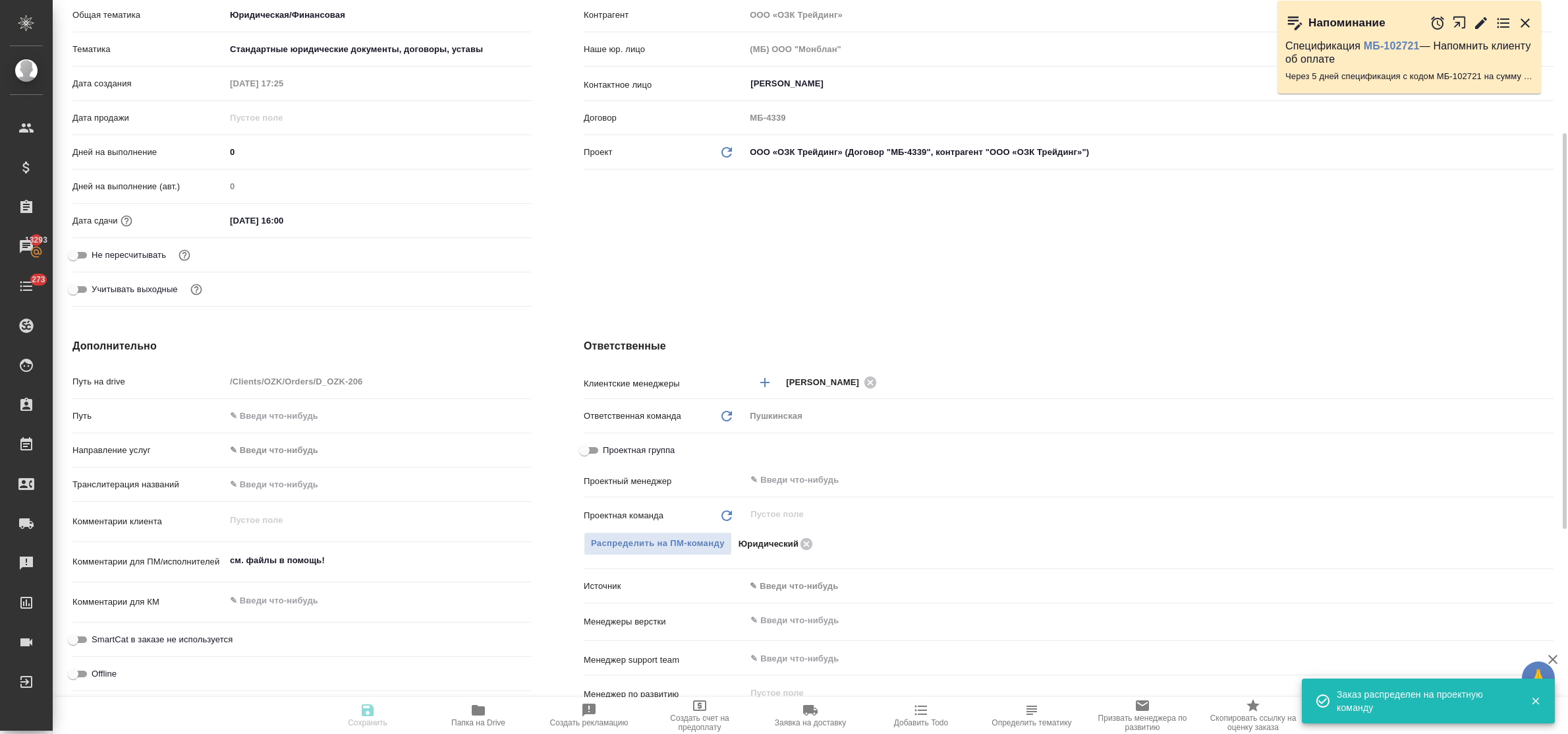
type textarea "x"
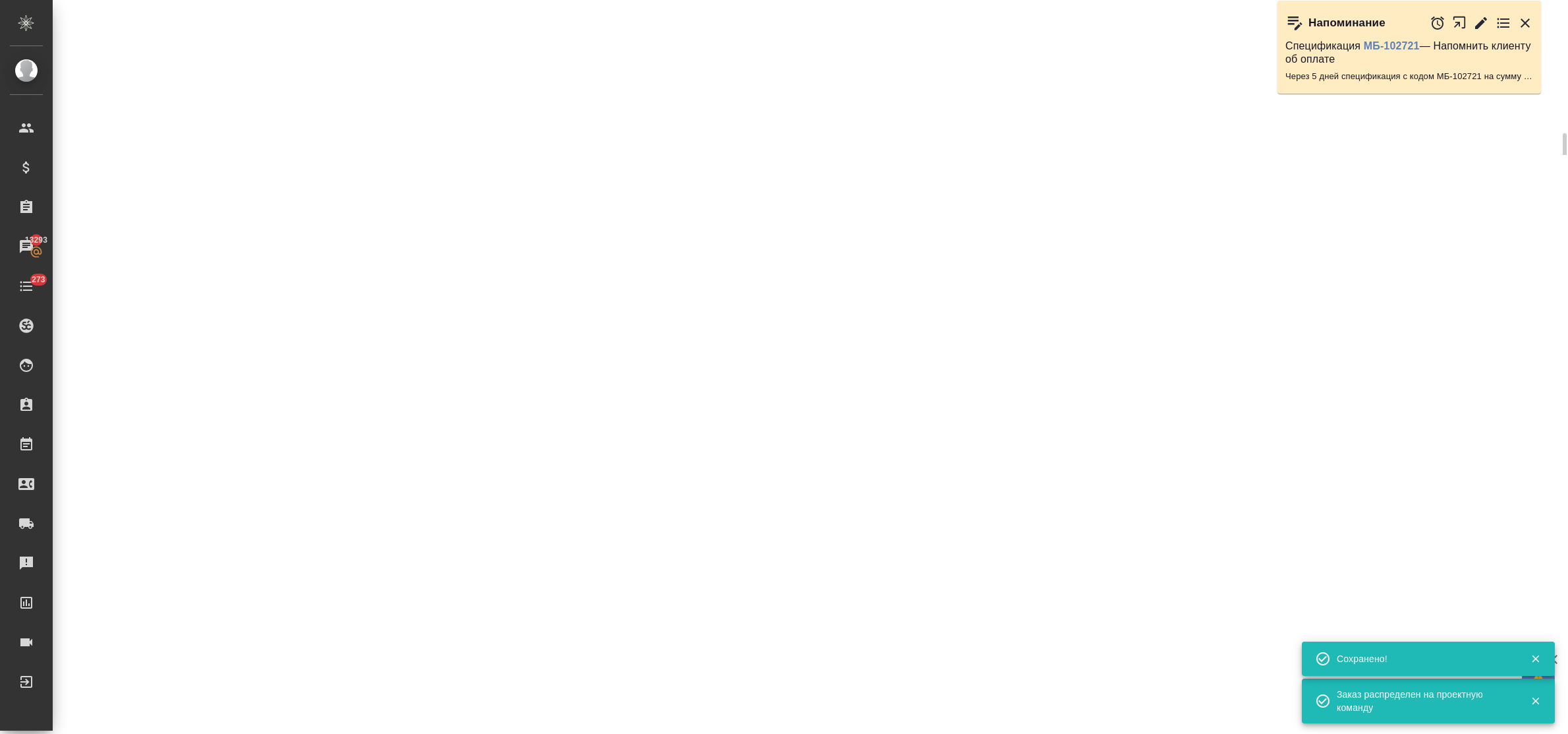
select select "RU"
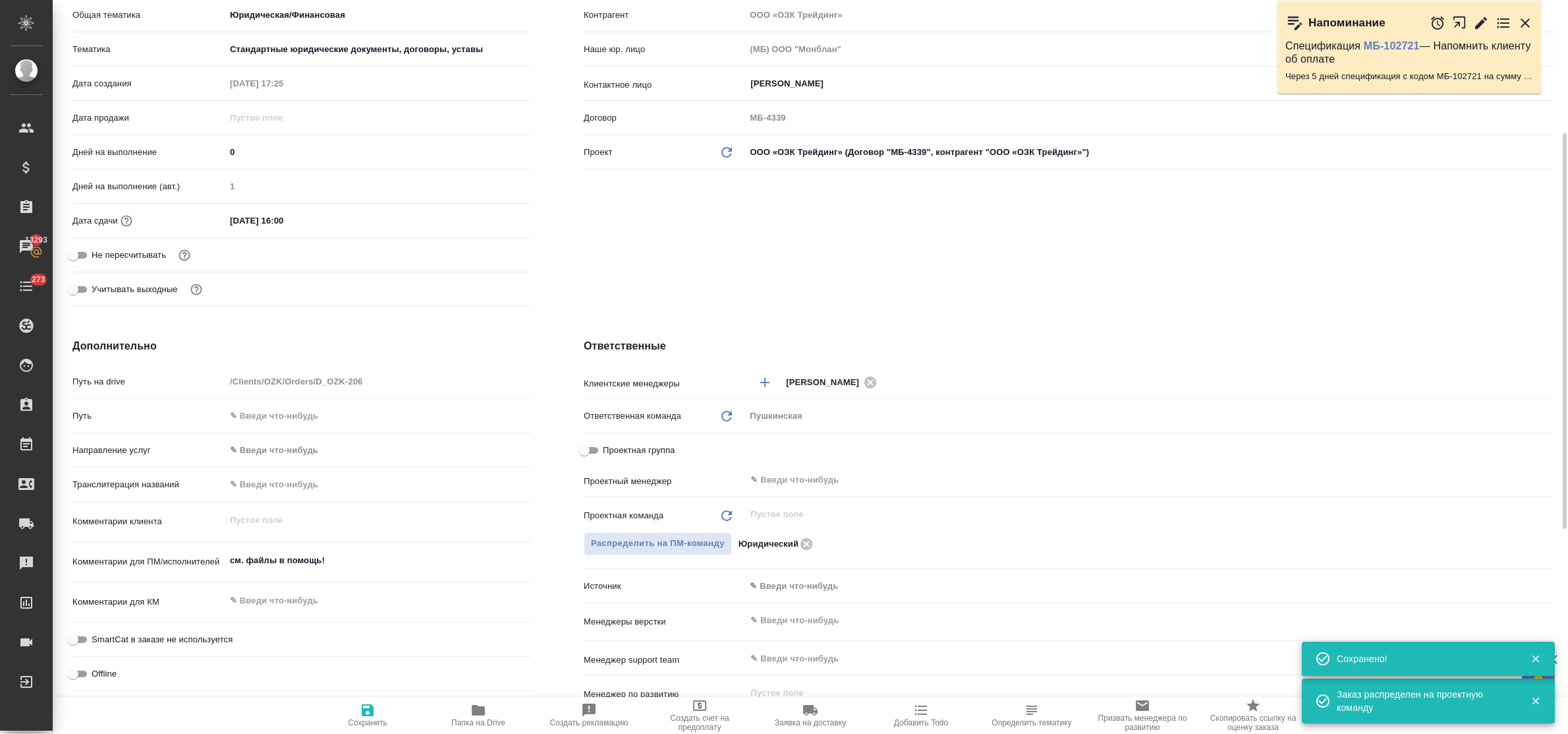
type textarea "x"
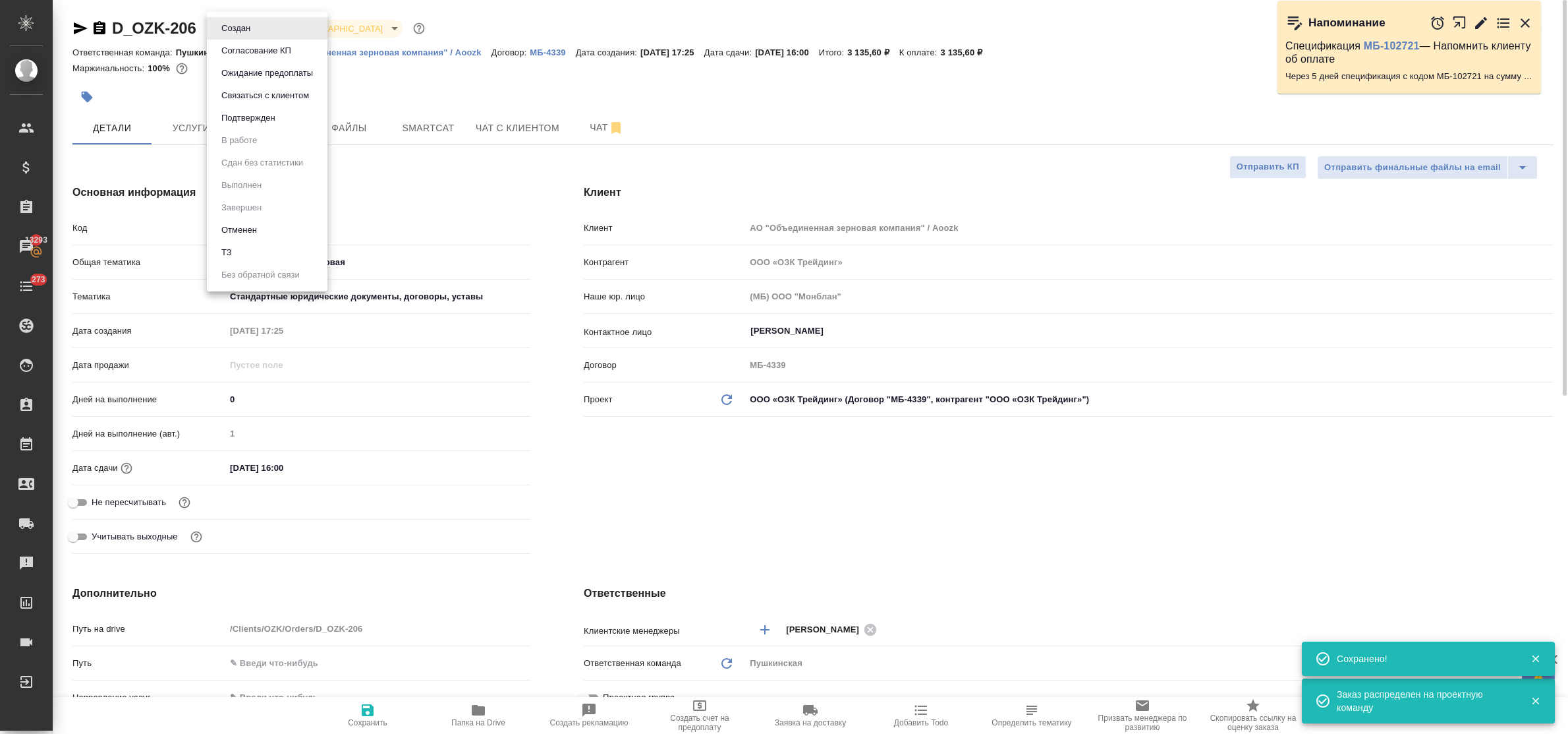
click at [239, 33] on body "🙏 .cls-1 fill:#fff; AWATERA Bulakhova Elena Клиенты Спецификации Заказы 13293 Ч…" at bounding box center [784, 367] width 1568 height 734
click at [251, 117] on button "Подтвержден" at bounding box center [248, 118] width 62 height 15
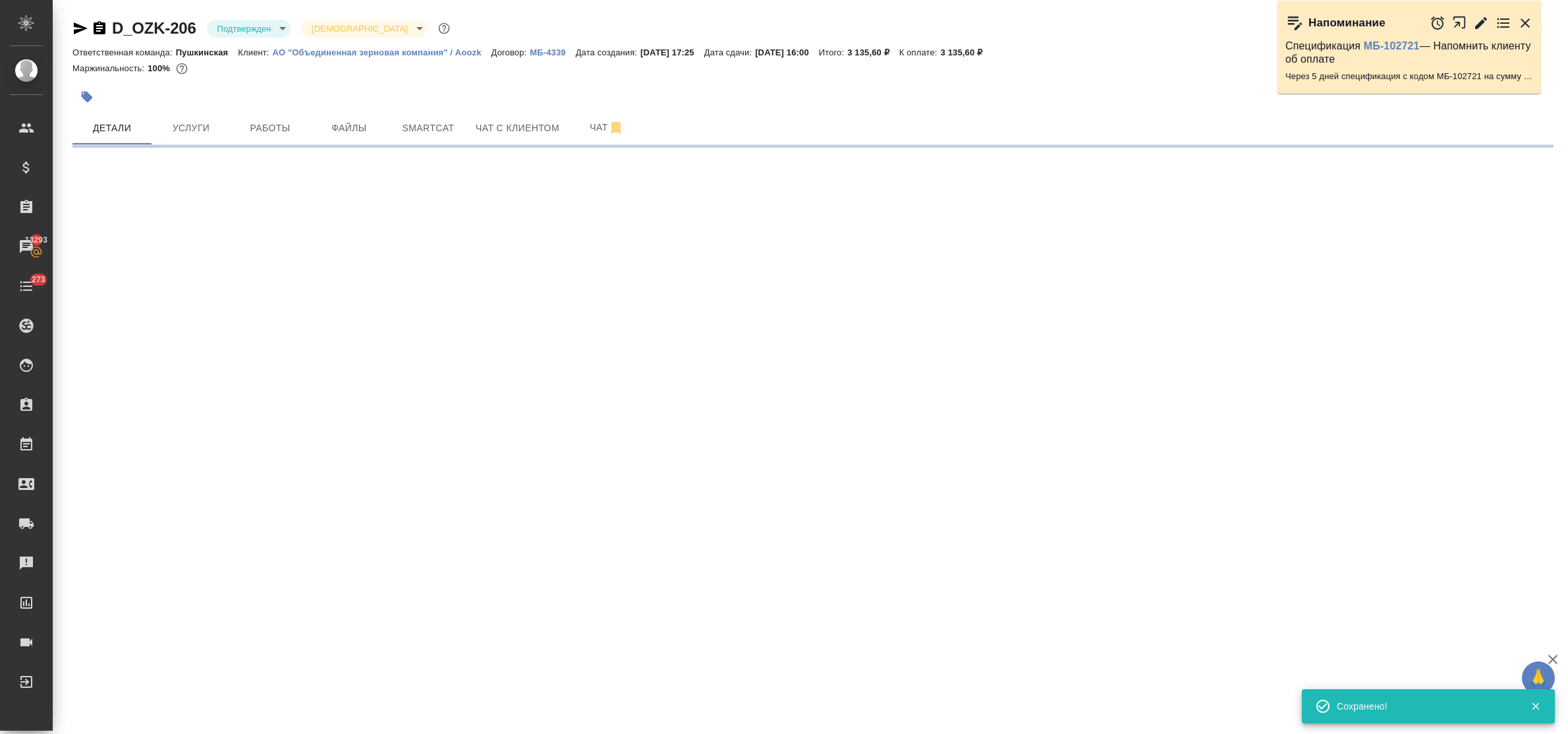
select select "RU"
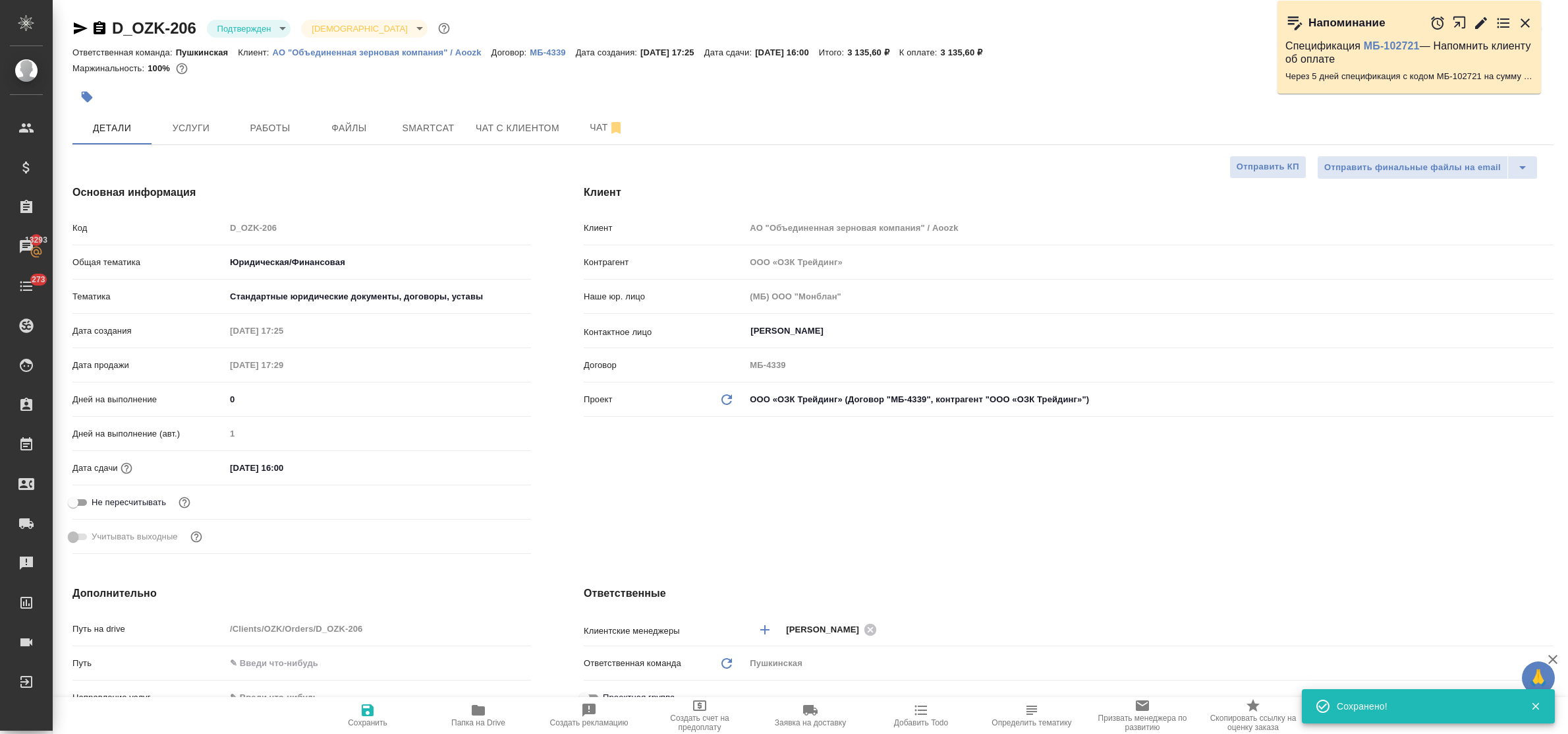
type textarea "x"
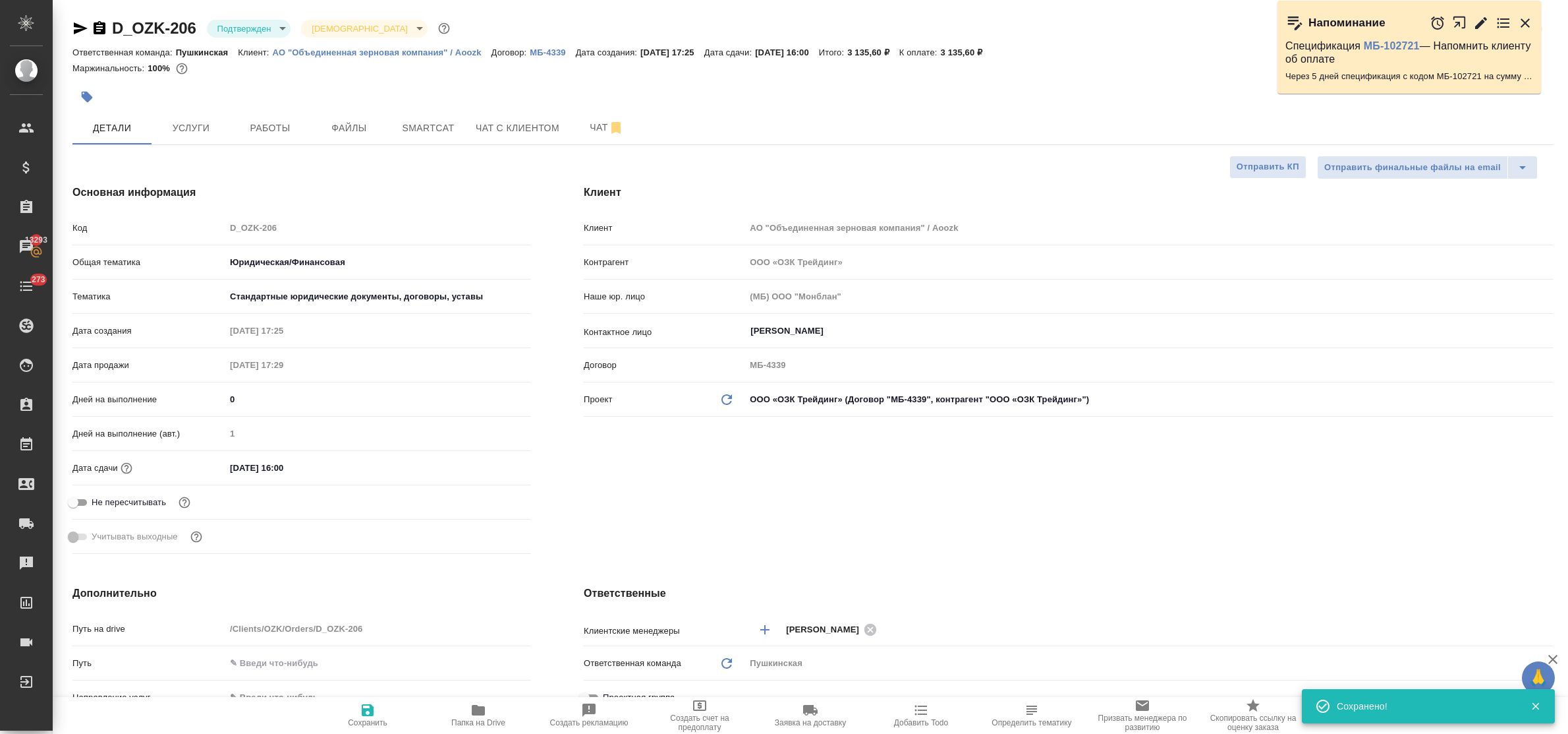
type textarea "x"
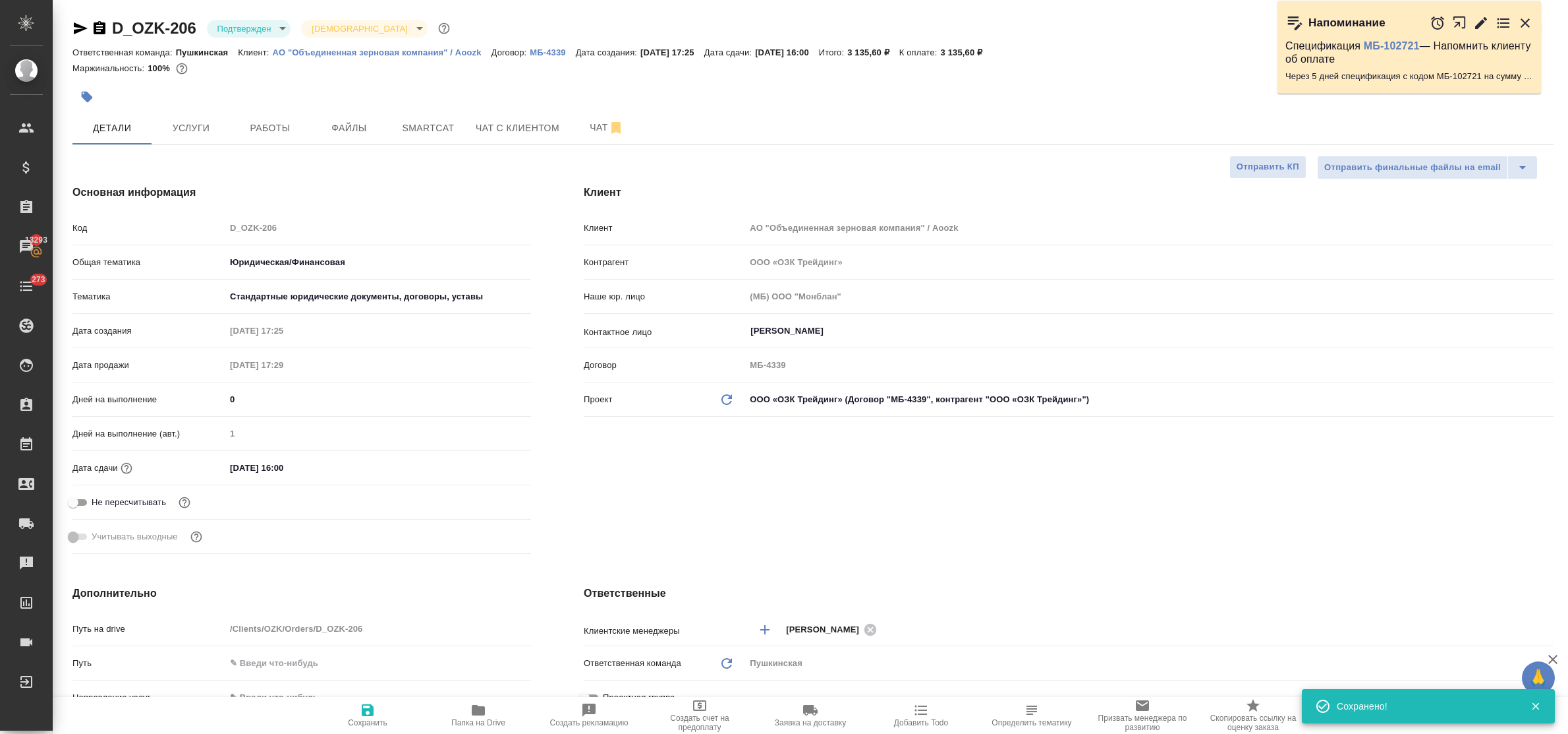
type textarea "x"
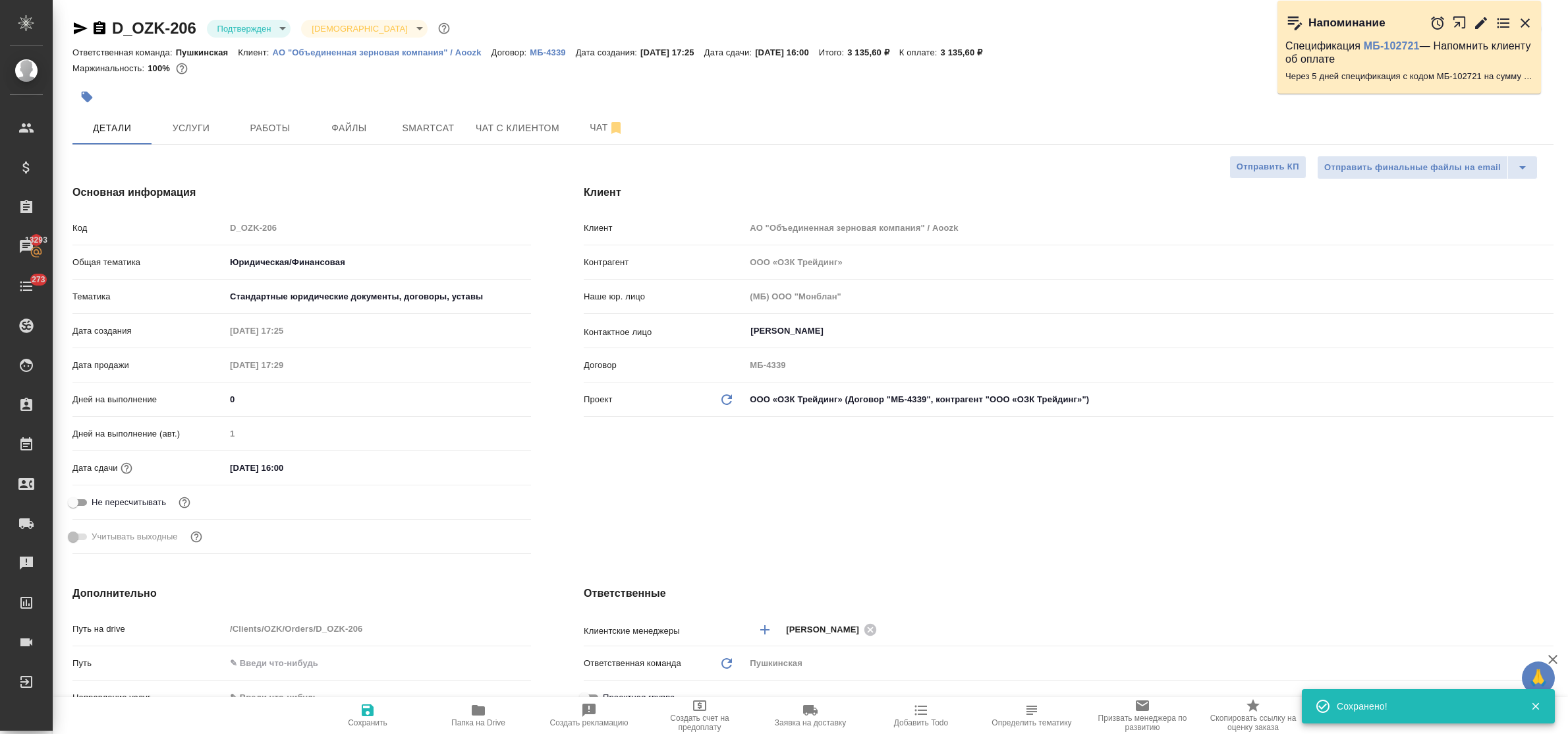
type textarea "x"
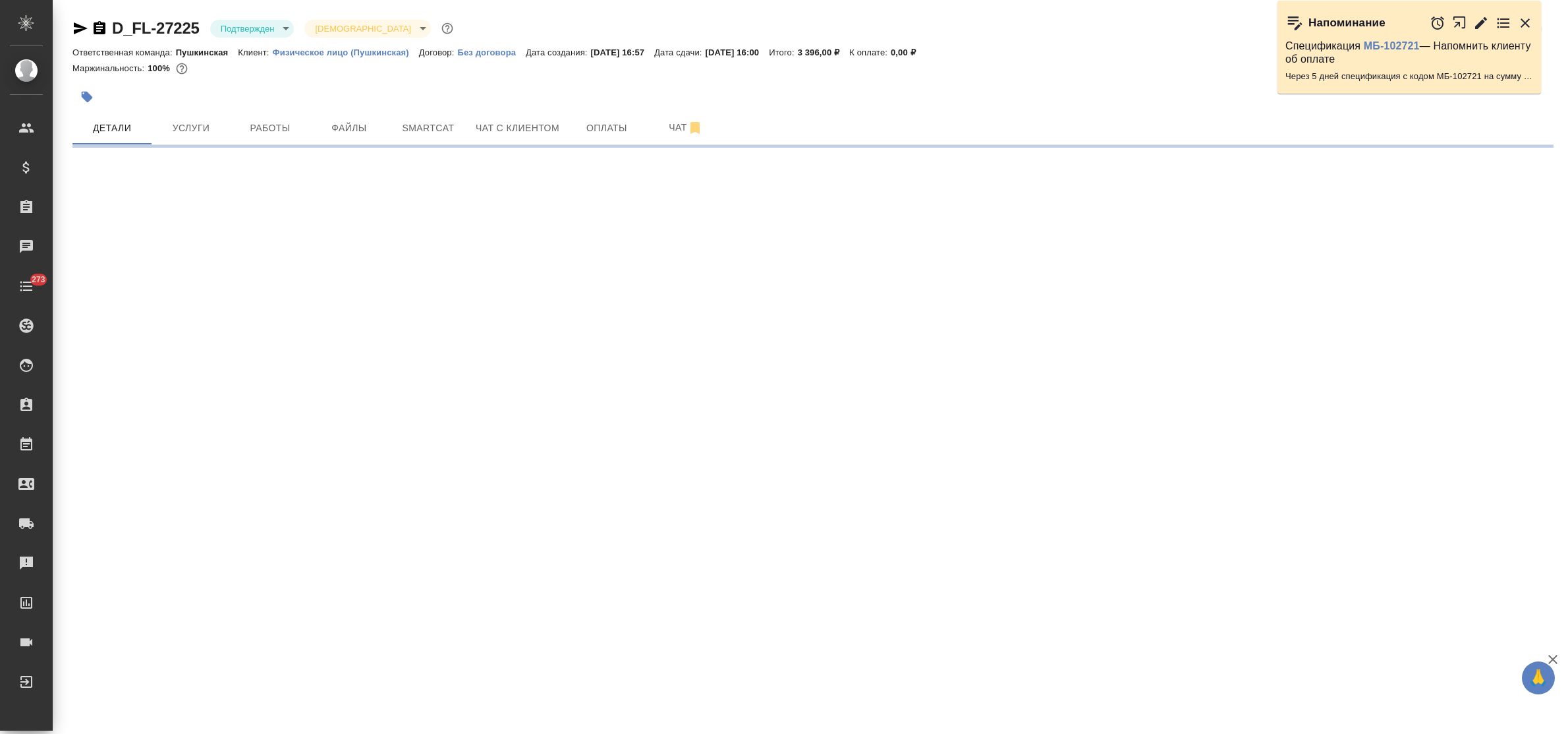
select select "RU"
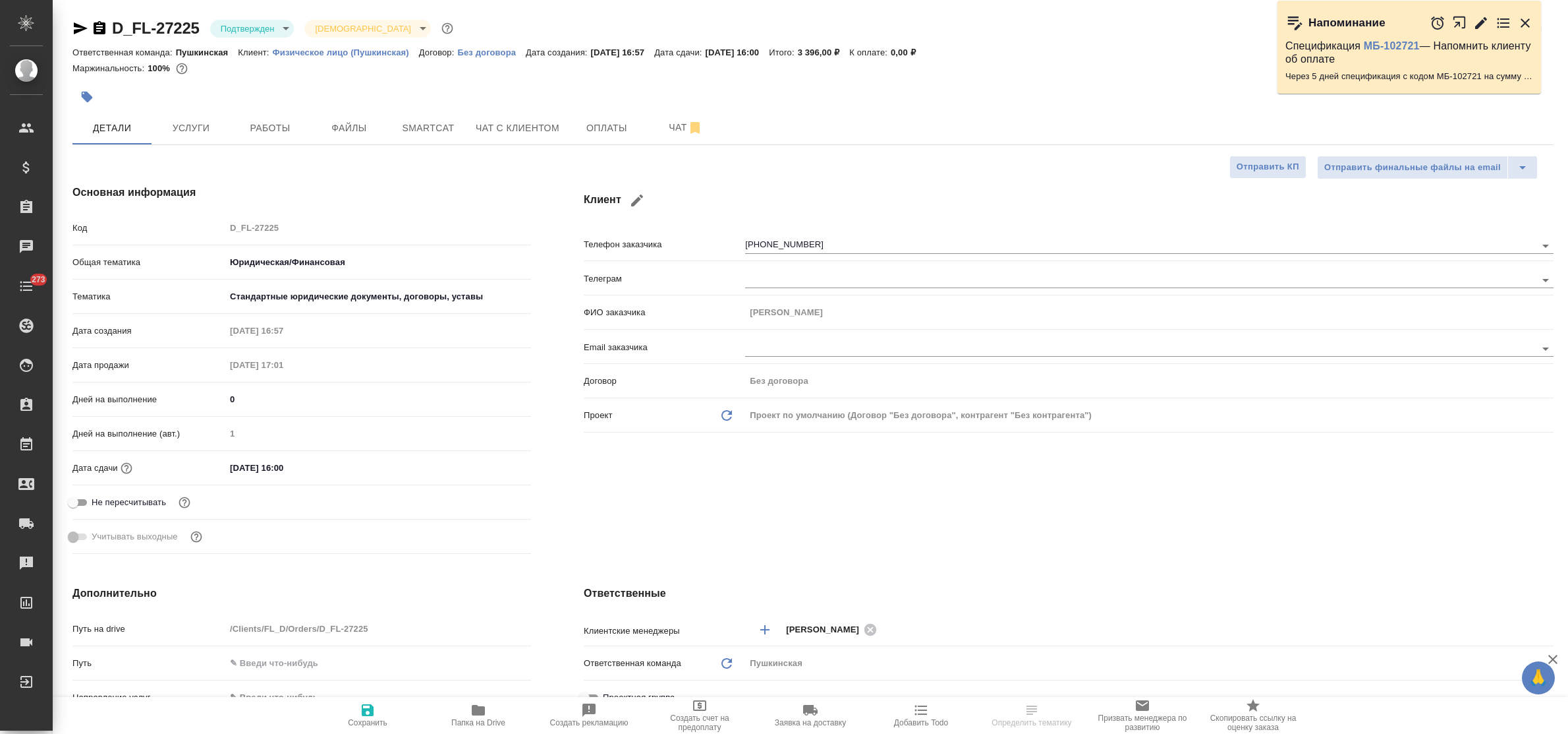
type textarea "x"
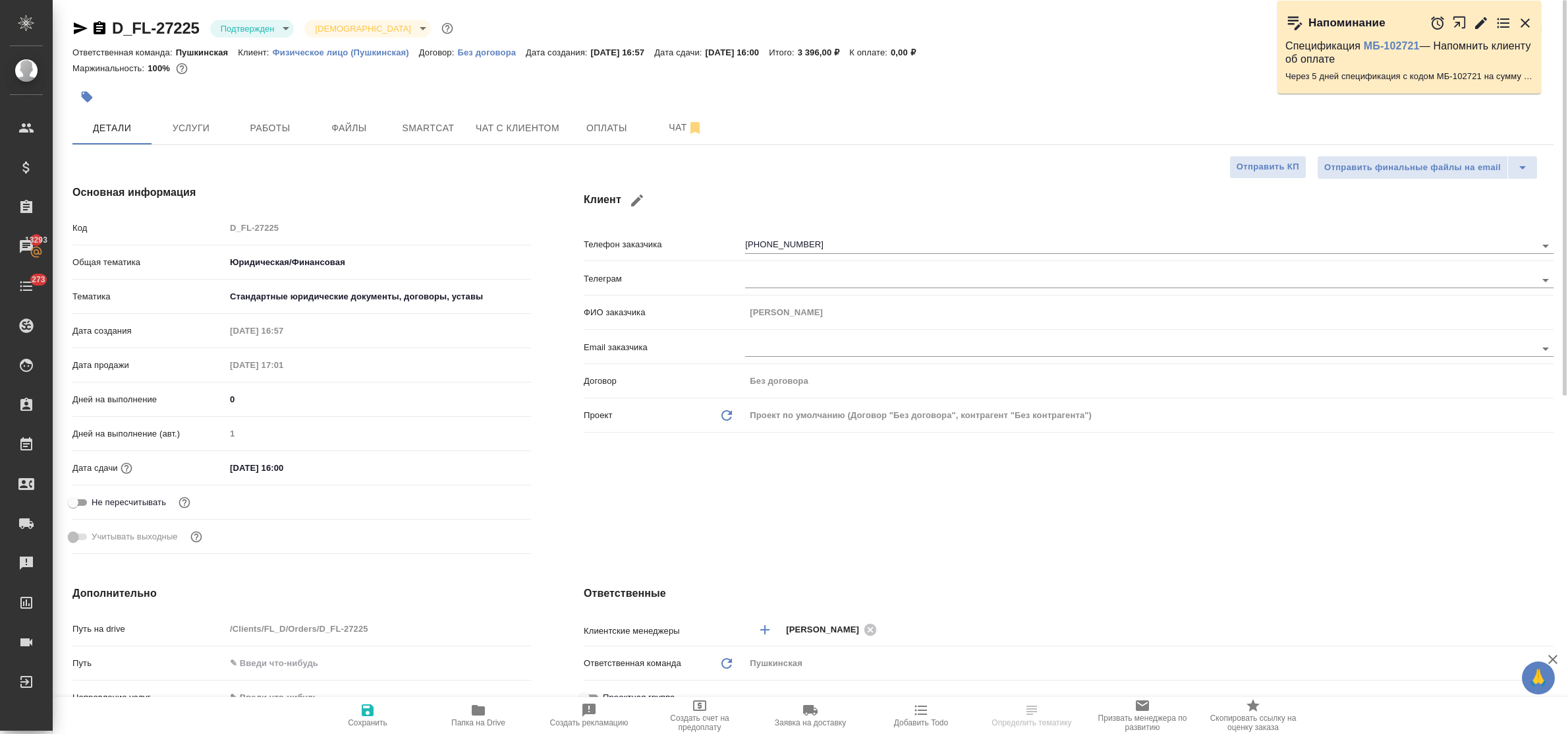
type textarea "x"
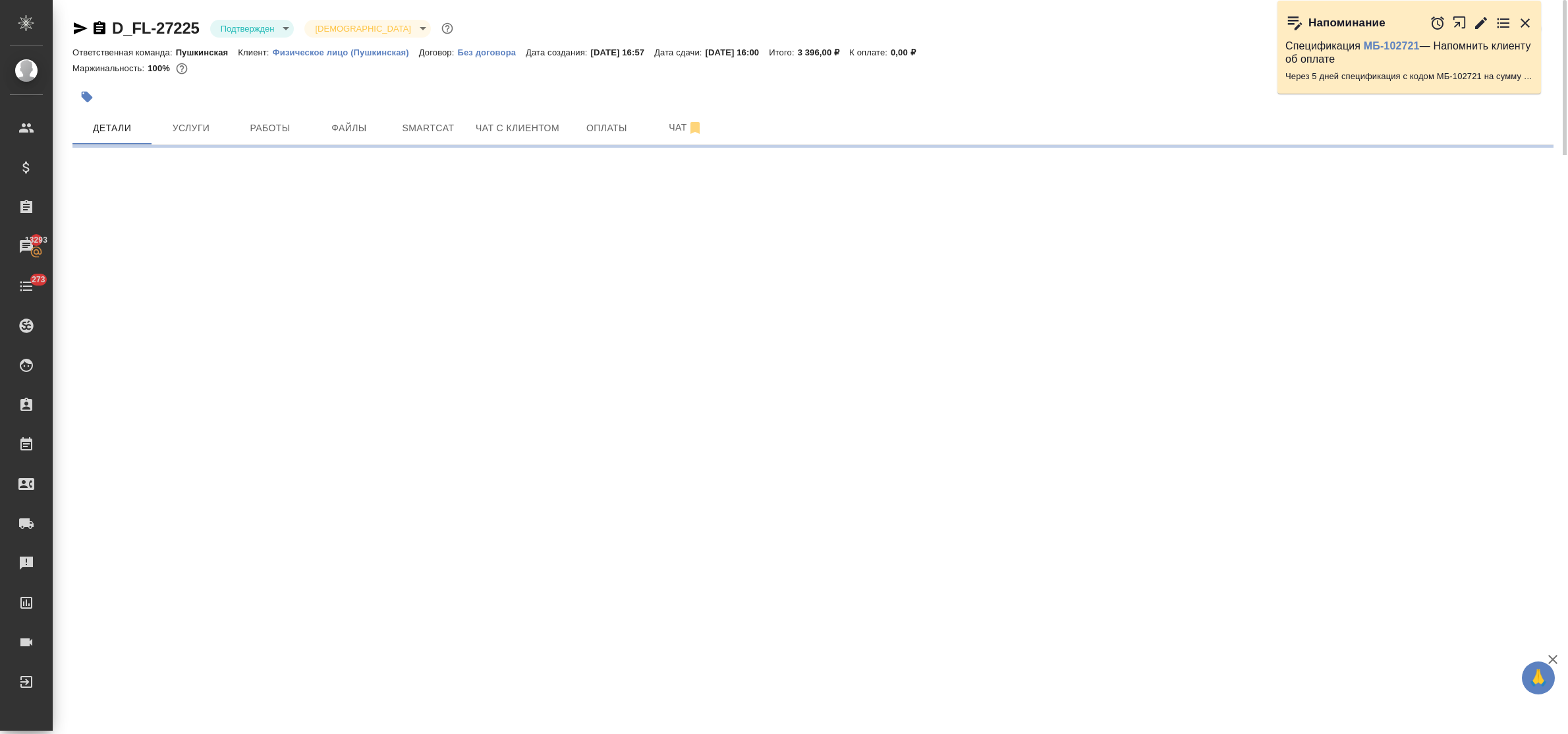
select select "RU"
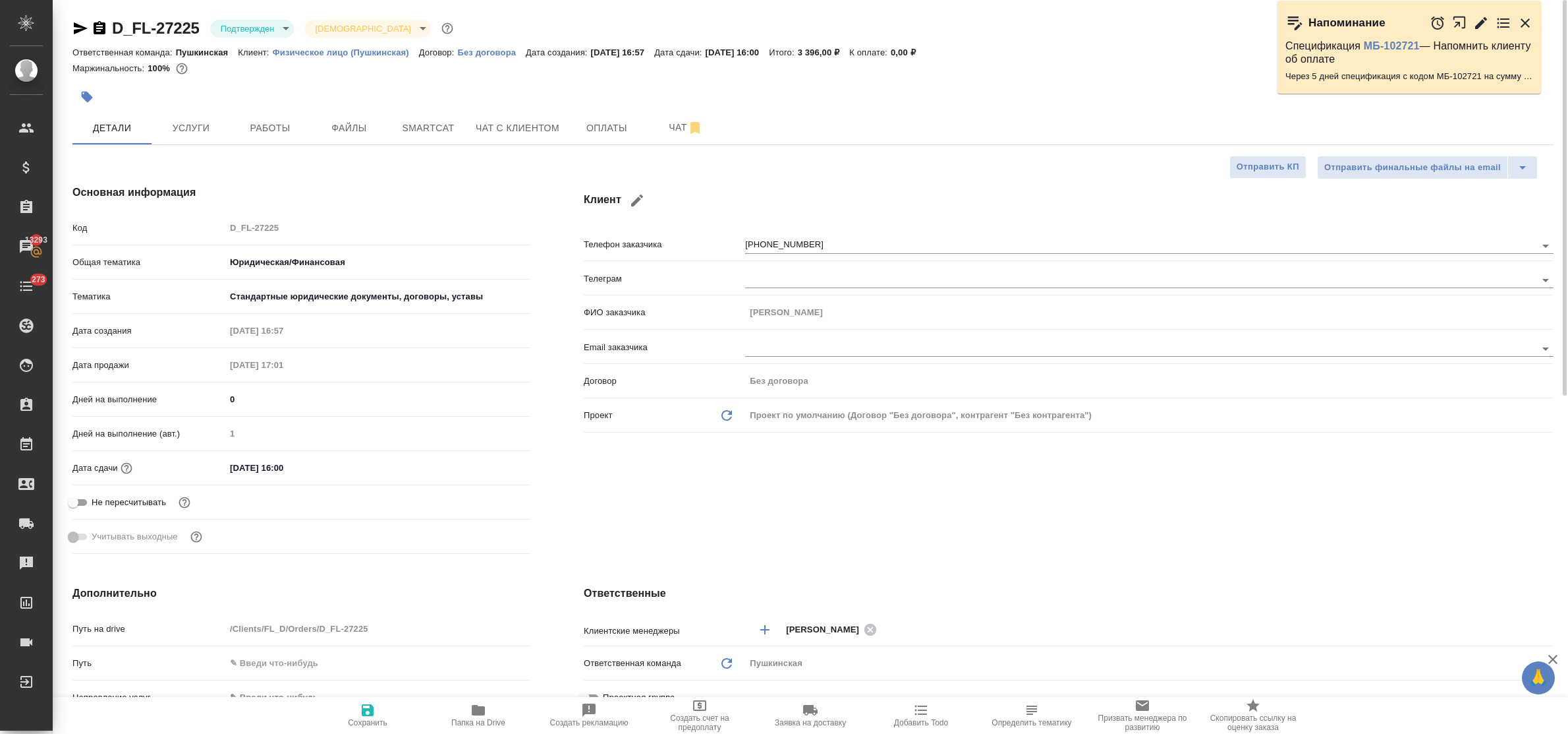
type textarea "x"
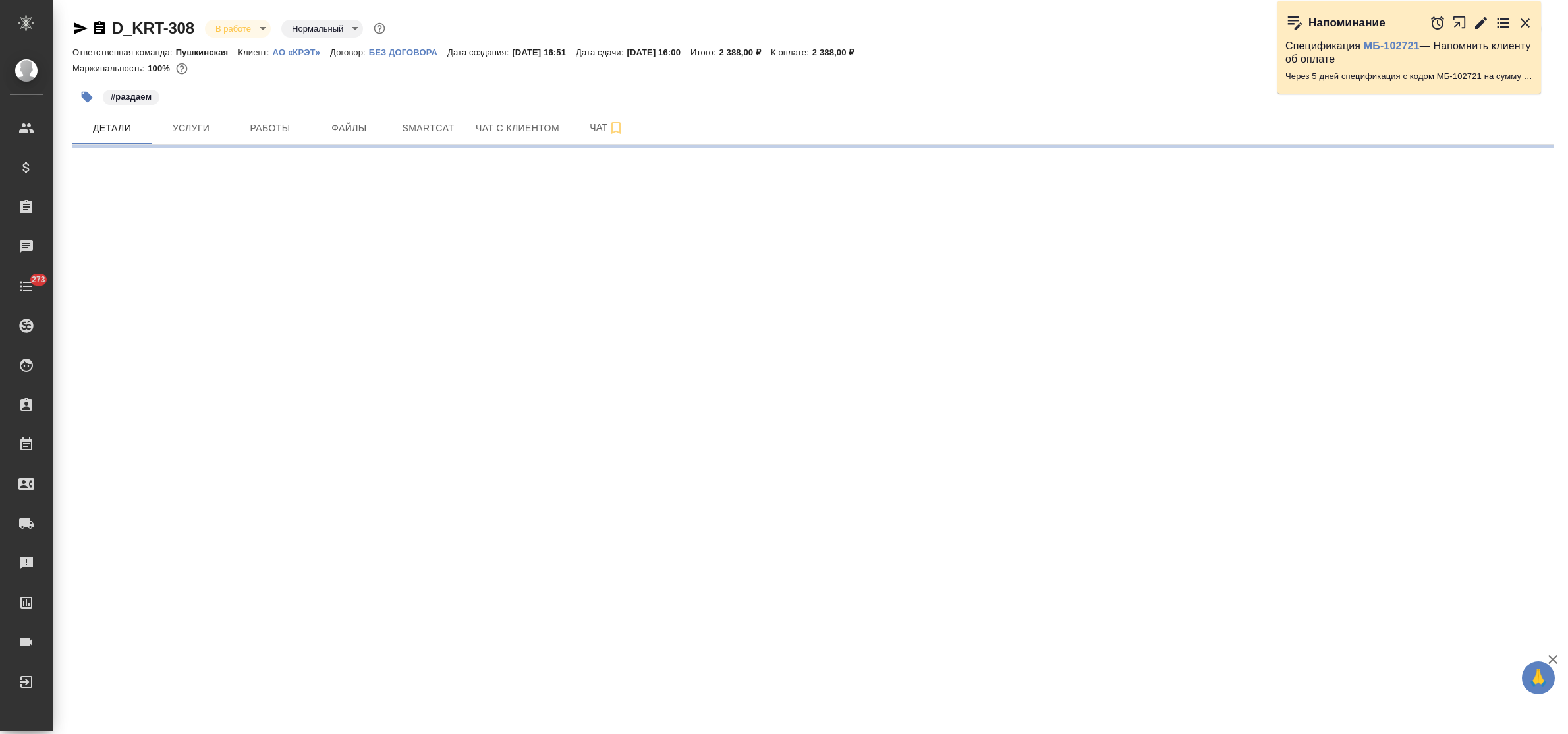
select select "RU"
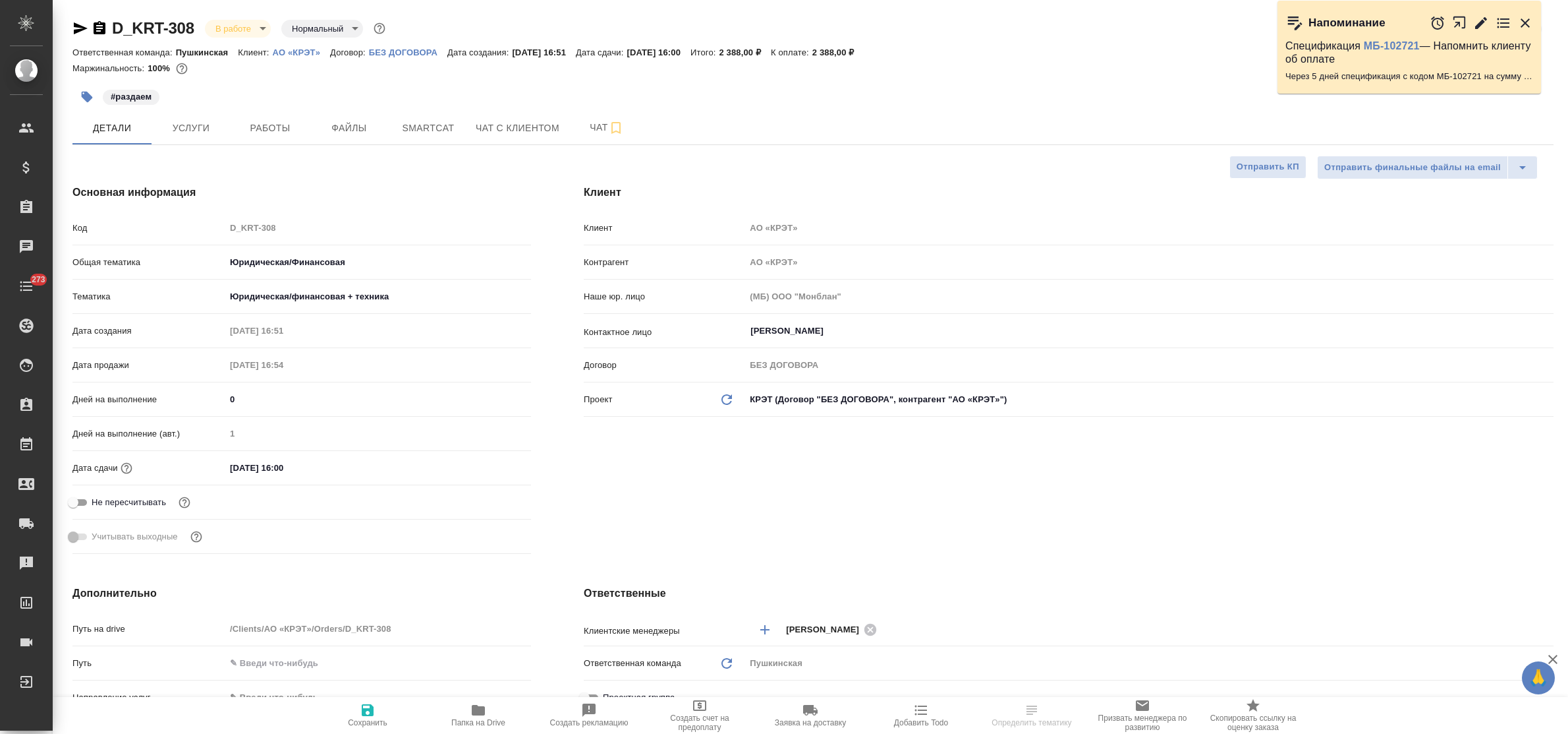
type textarea "x"
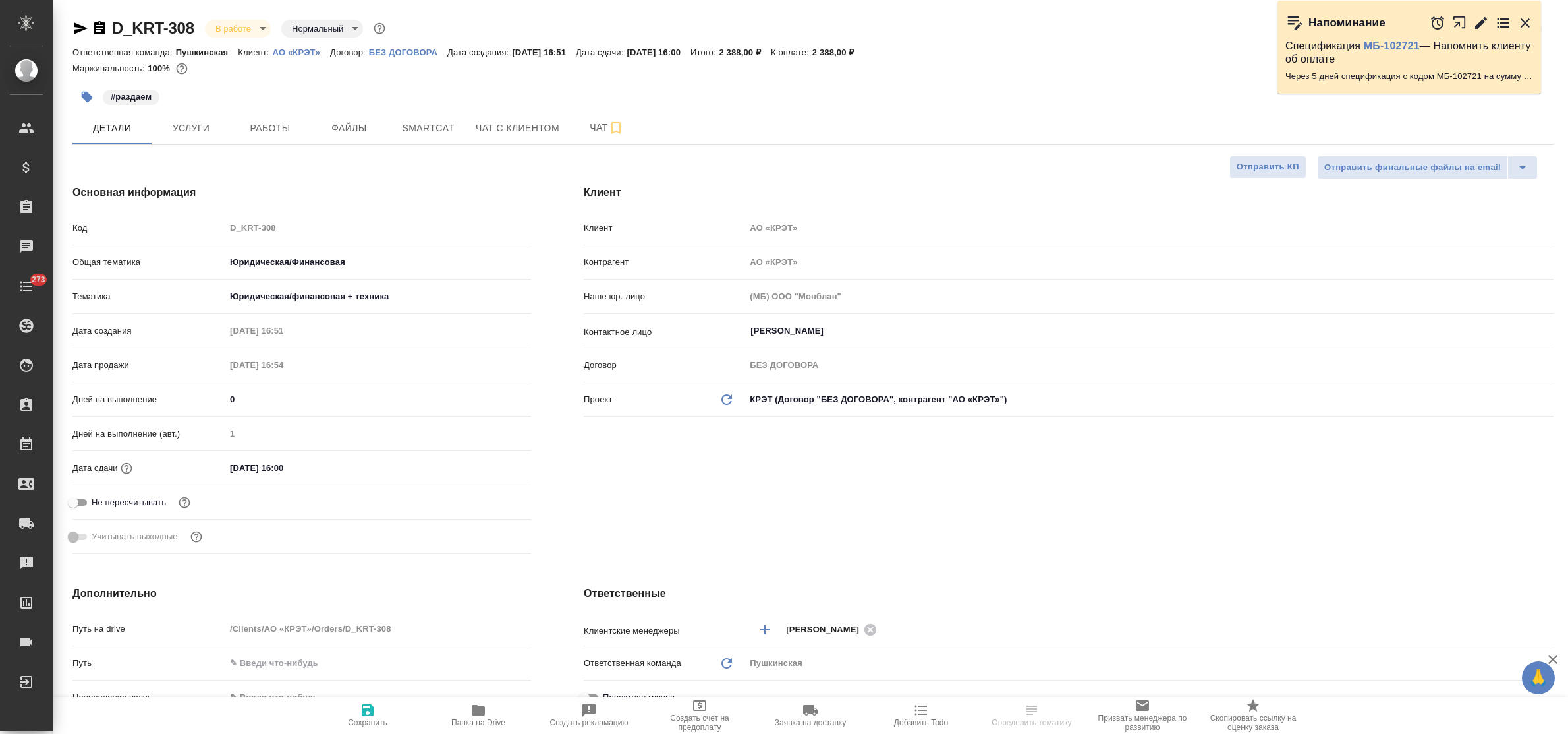
type textarea "x"
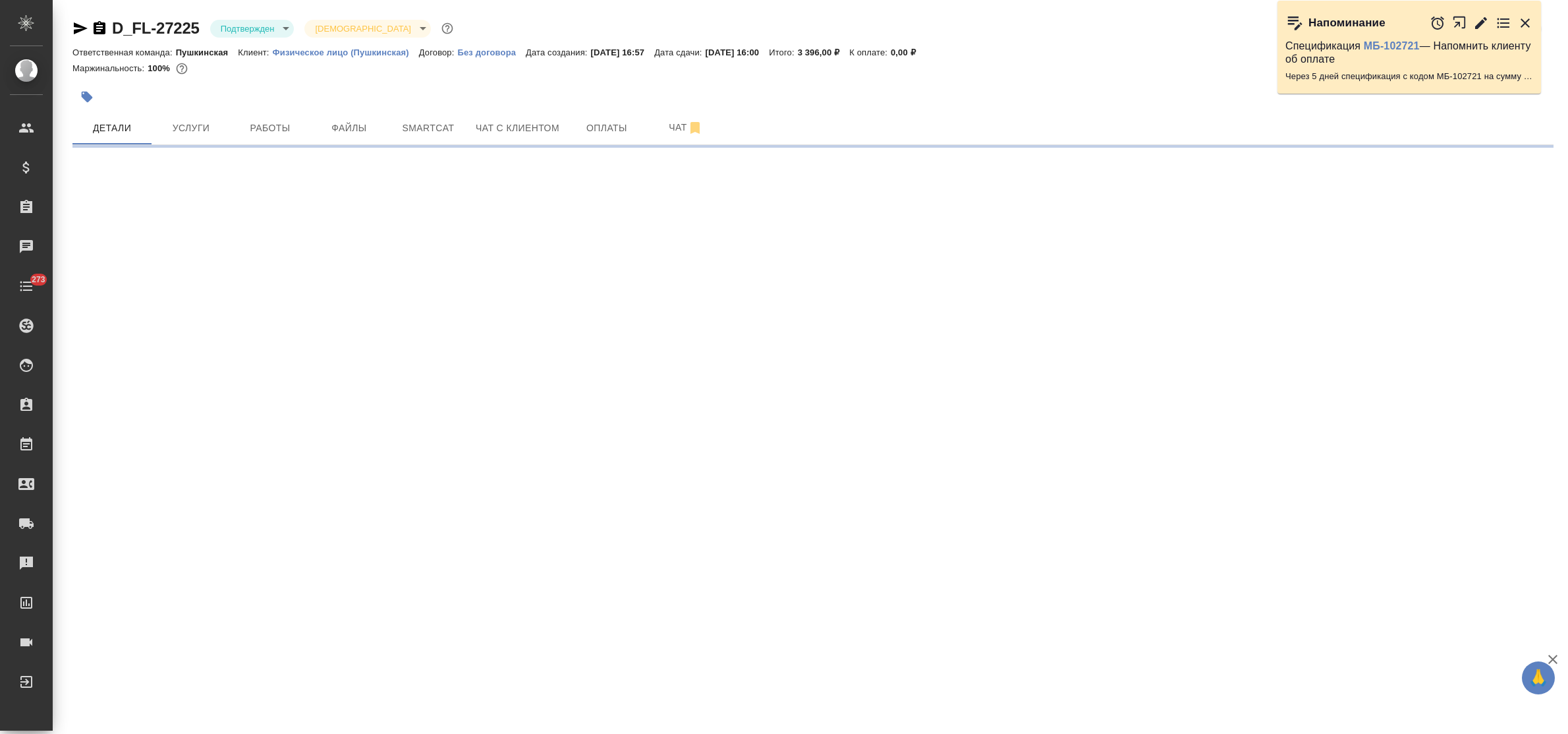
select select "RU"
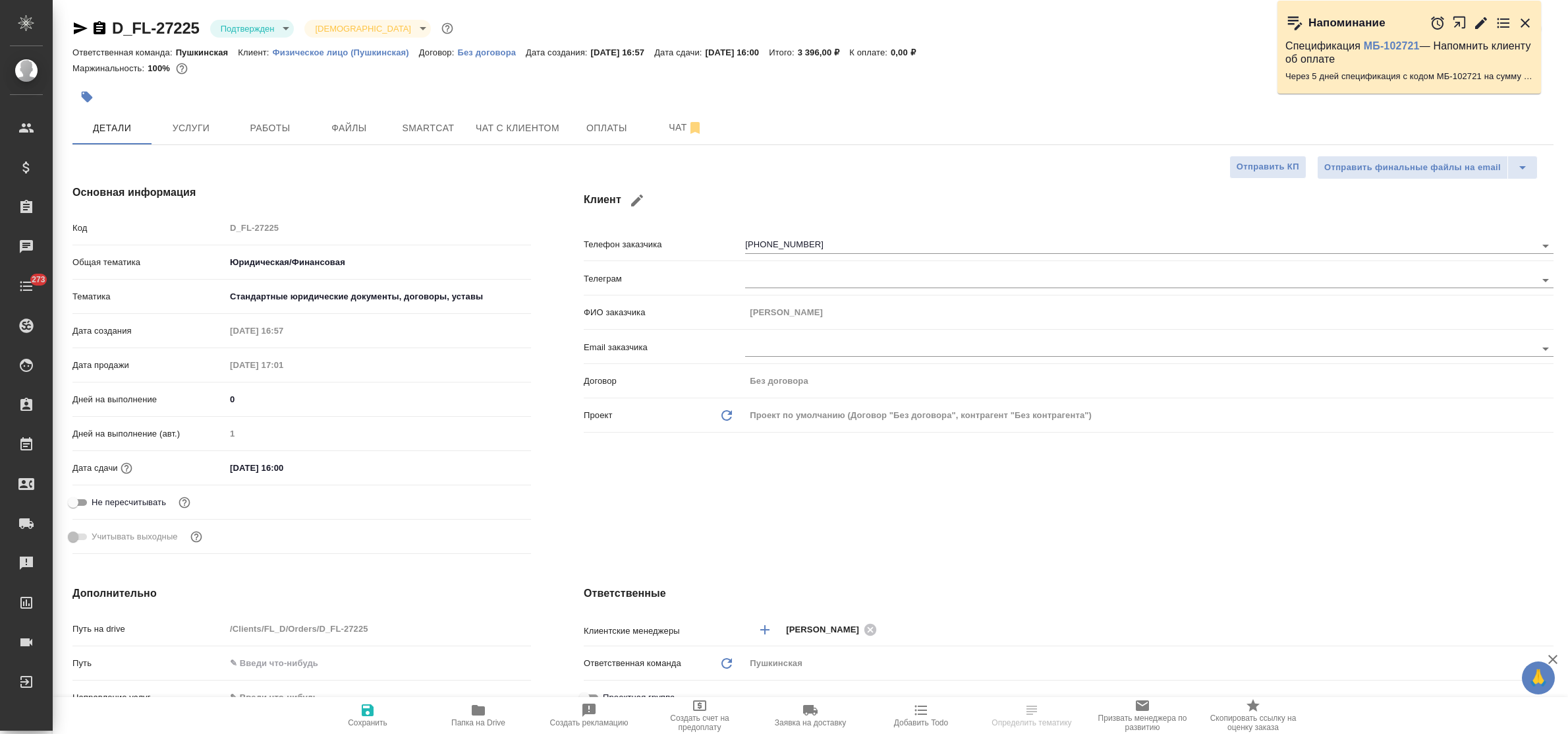
type textarea "x"
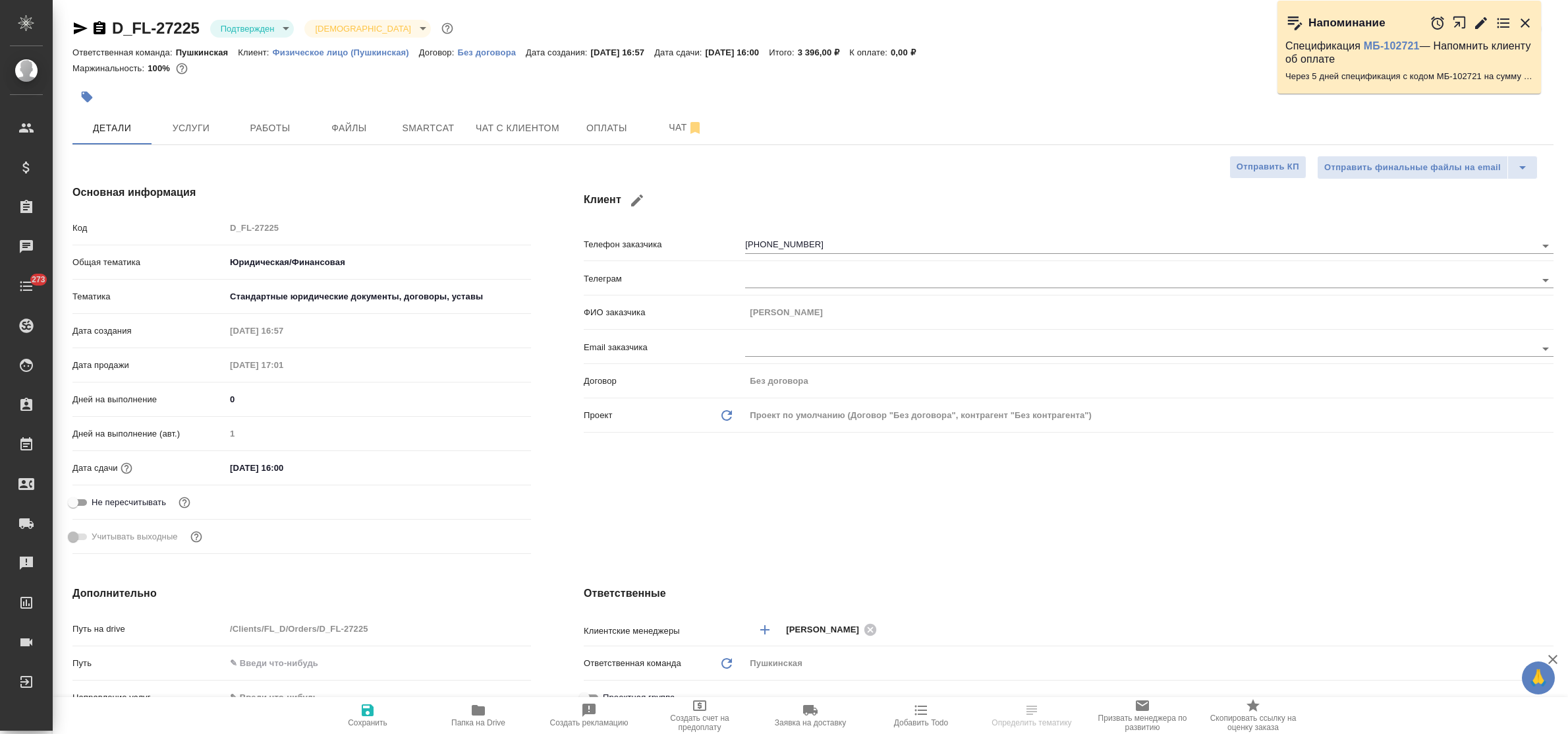
type textarea "x"
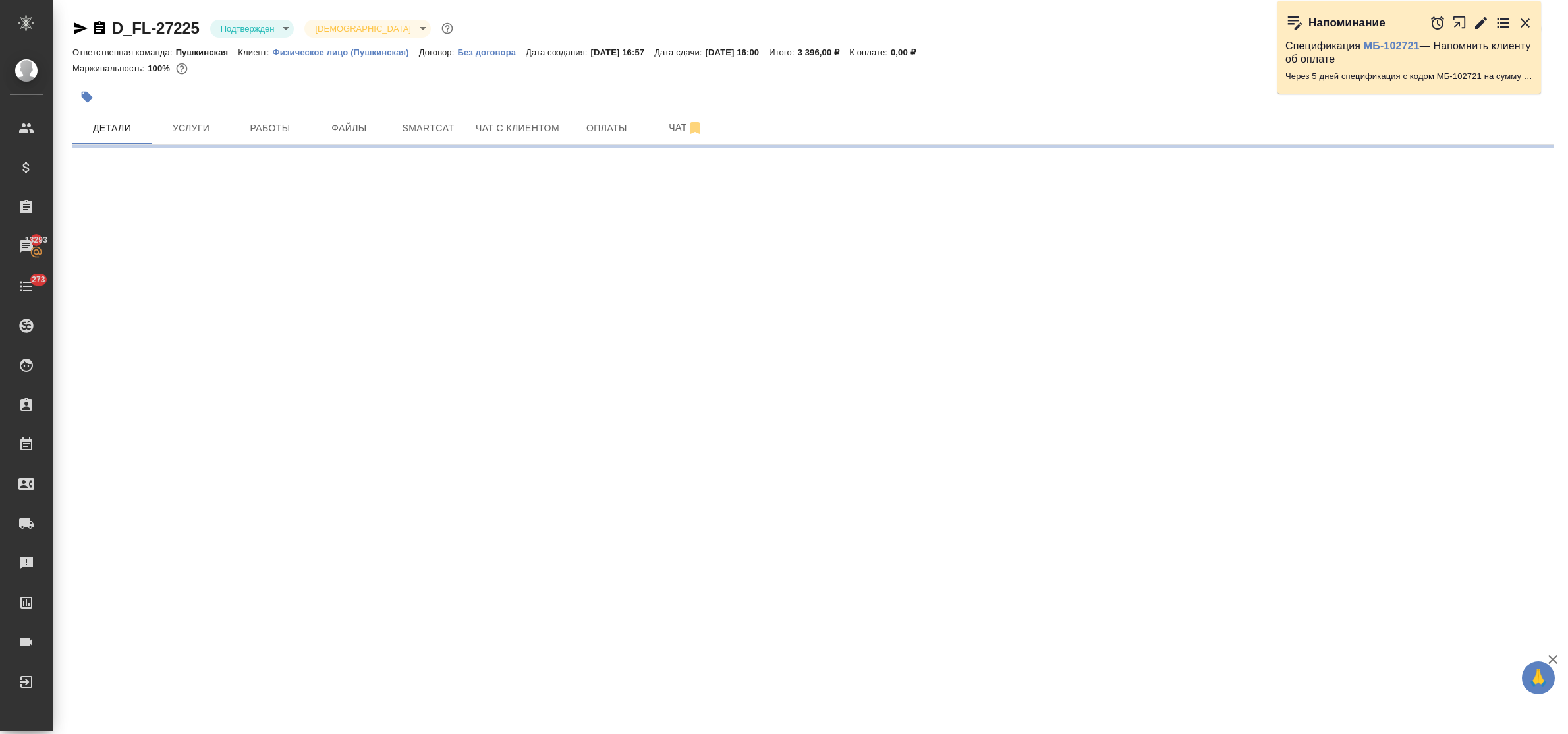
select select "RU"
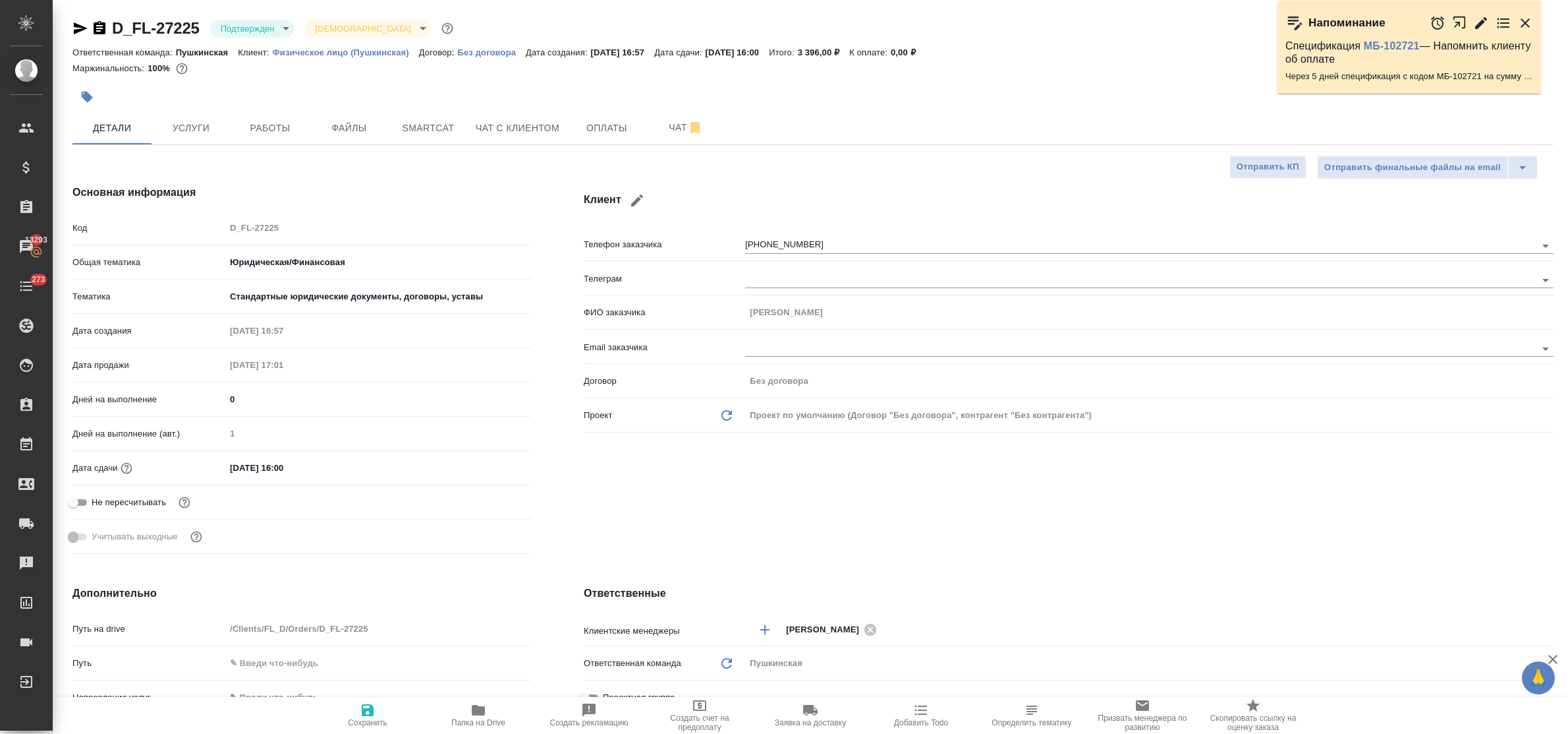
type textarea "x"
